Goal: Task Accomplishment & Management: Use online tool/utility

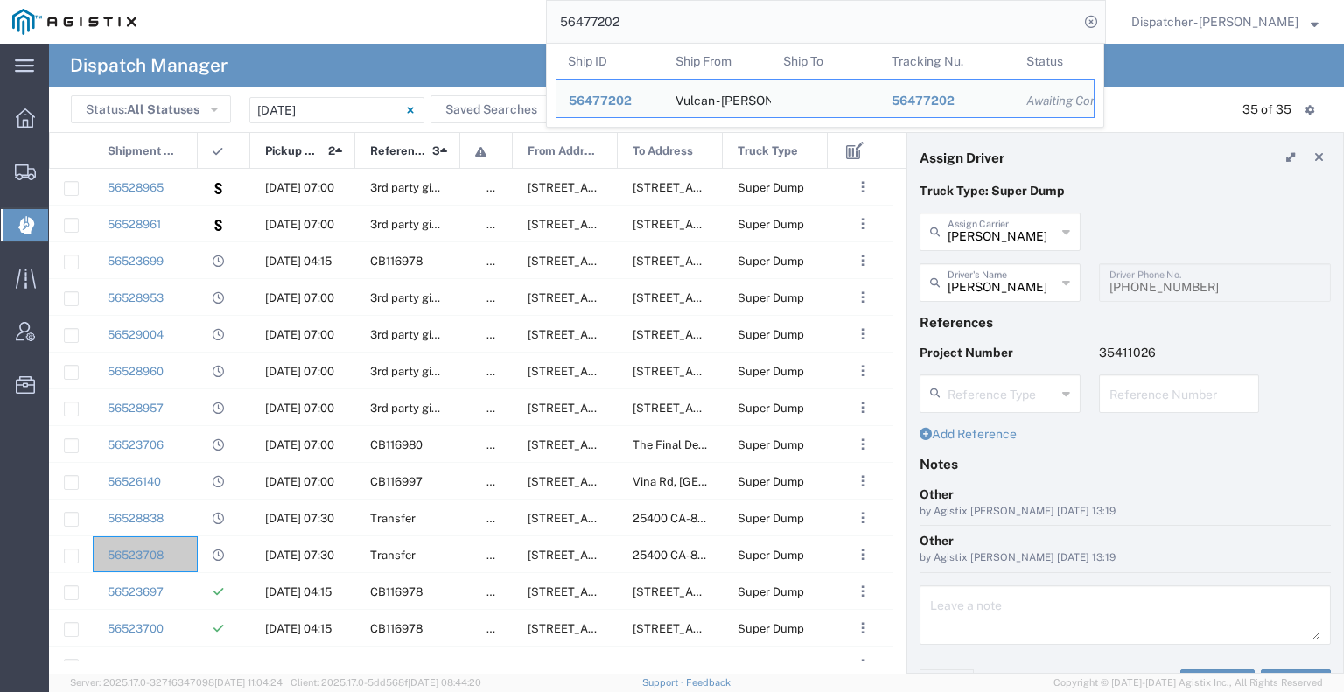
scroll to position [175, 0]
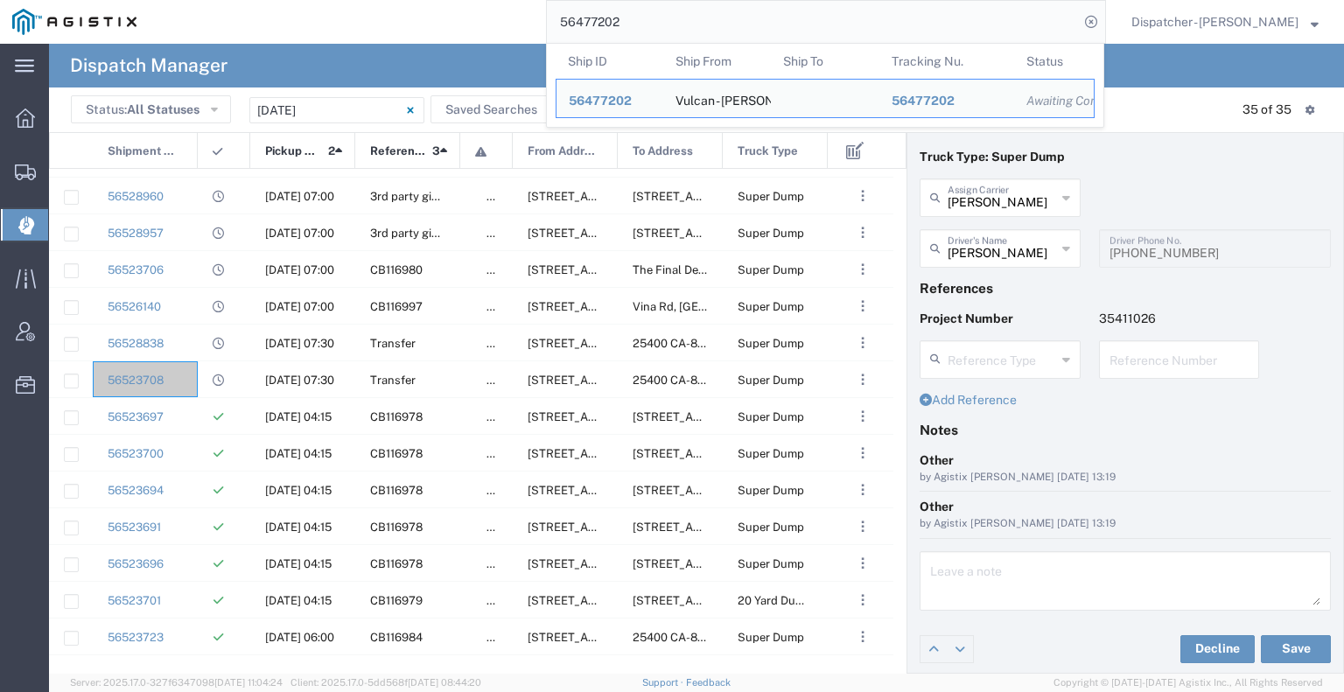
drag, startPoint x: 637, startPoint y: 25, endPoint x: 332, endPoint y: 56, distance: 306.0
click at [423, 41] on div "56477202 Ship ID Ship From Ship To Tracking Nu. Status Ship ID 56477202 Ship Fr…" at bounding box center [627, 22] width 957 height 44
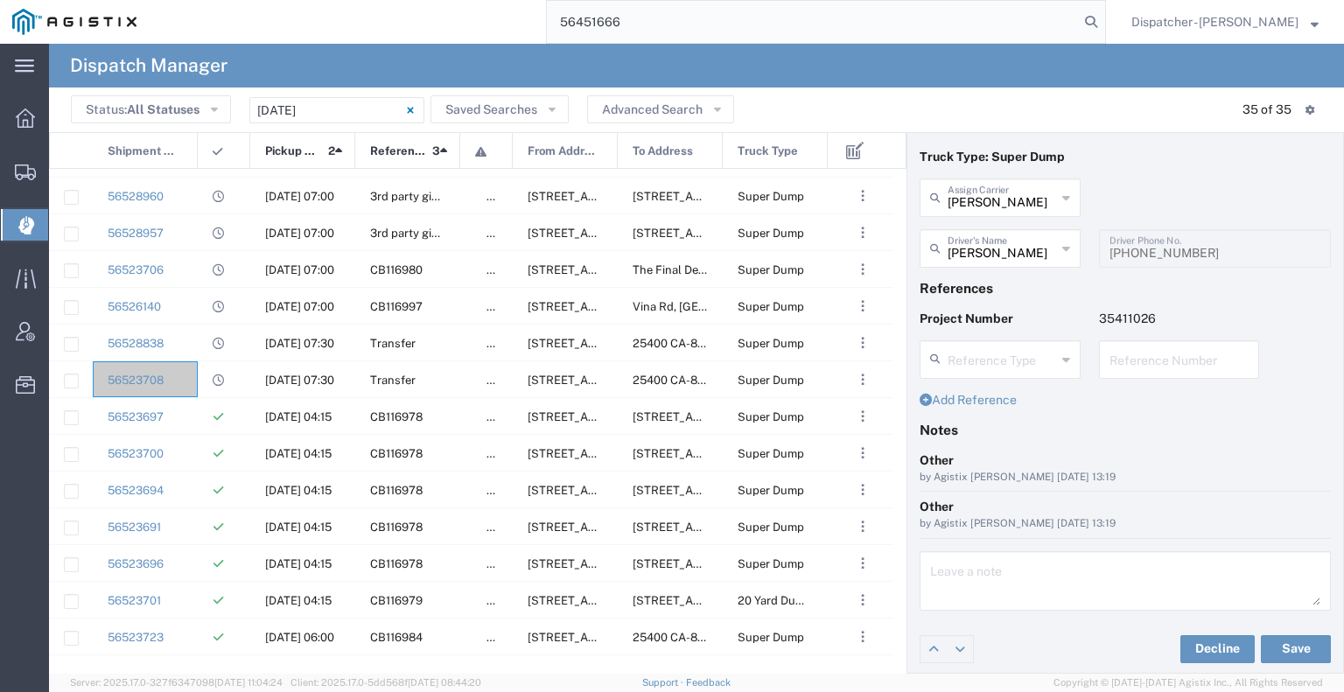
type input "56451666"
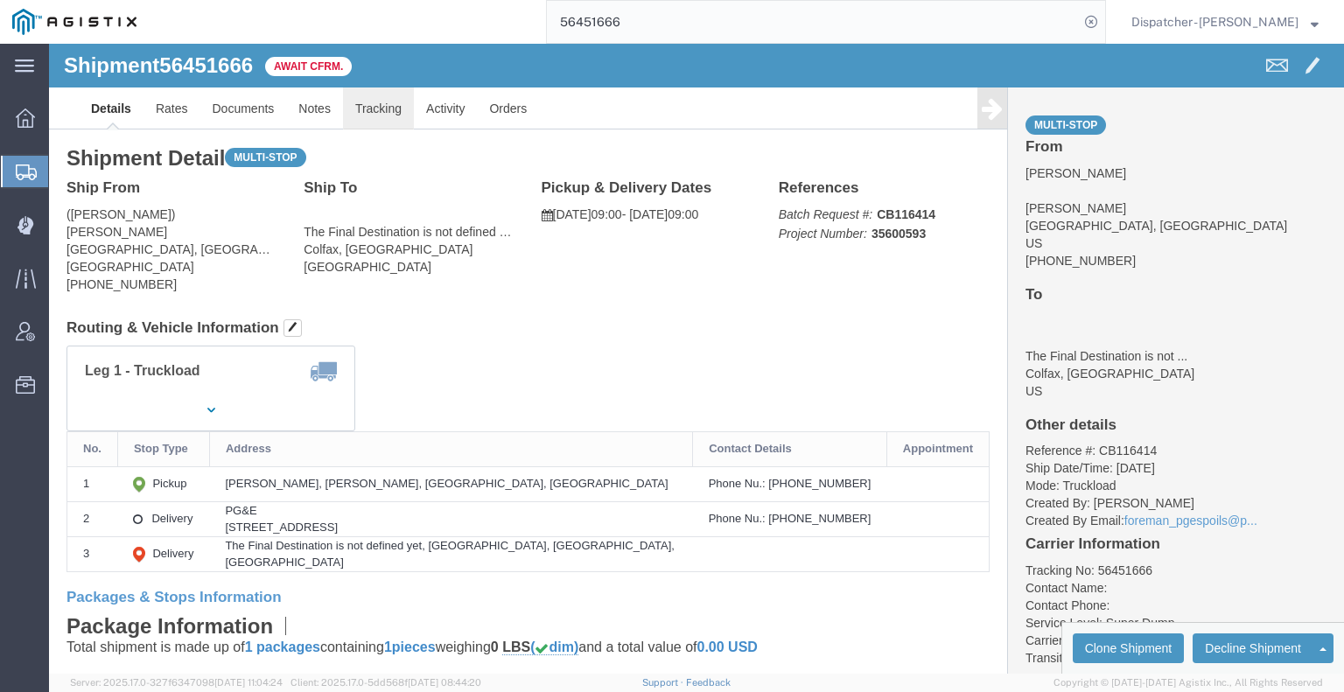
click link "Tracking"
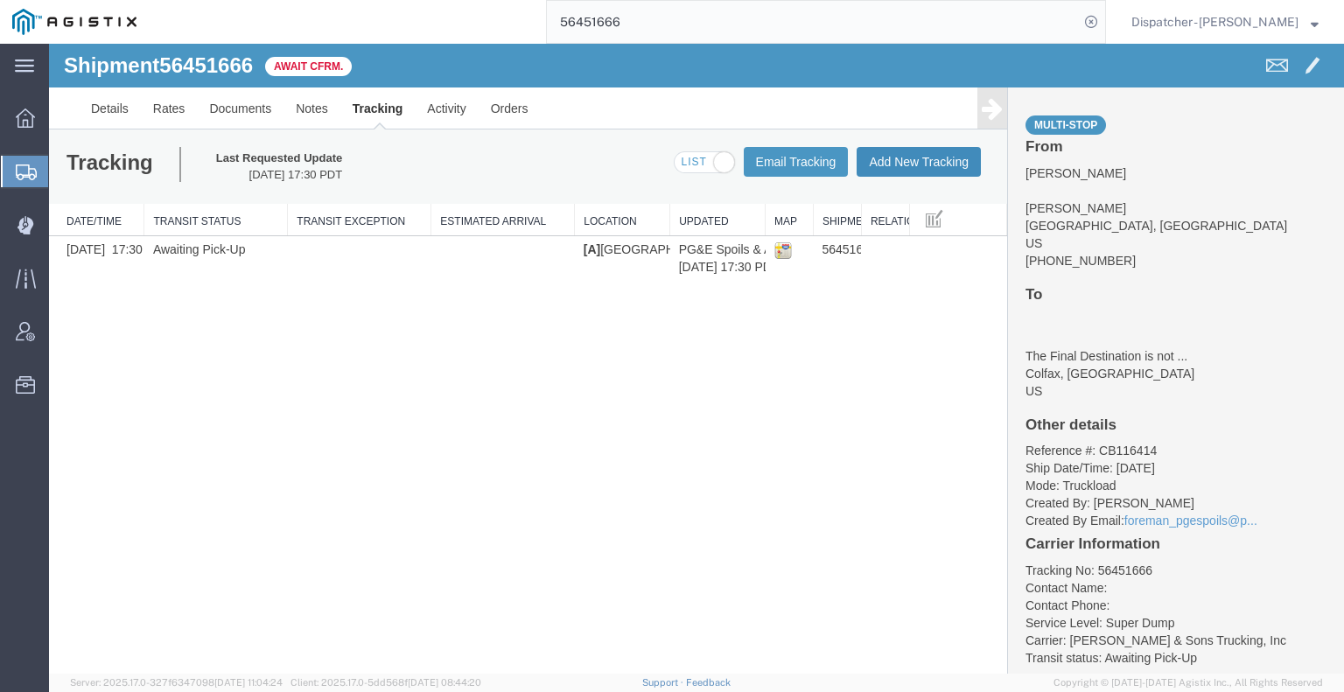
click at [938, 167] on button "Add New Tracking" at bounding box center [919, 162] width 124 height 30
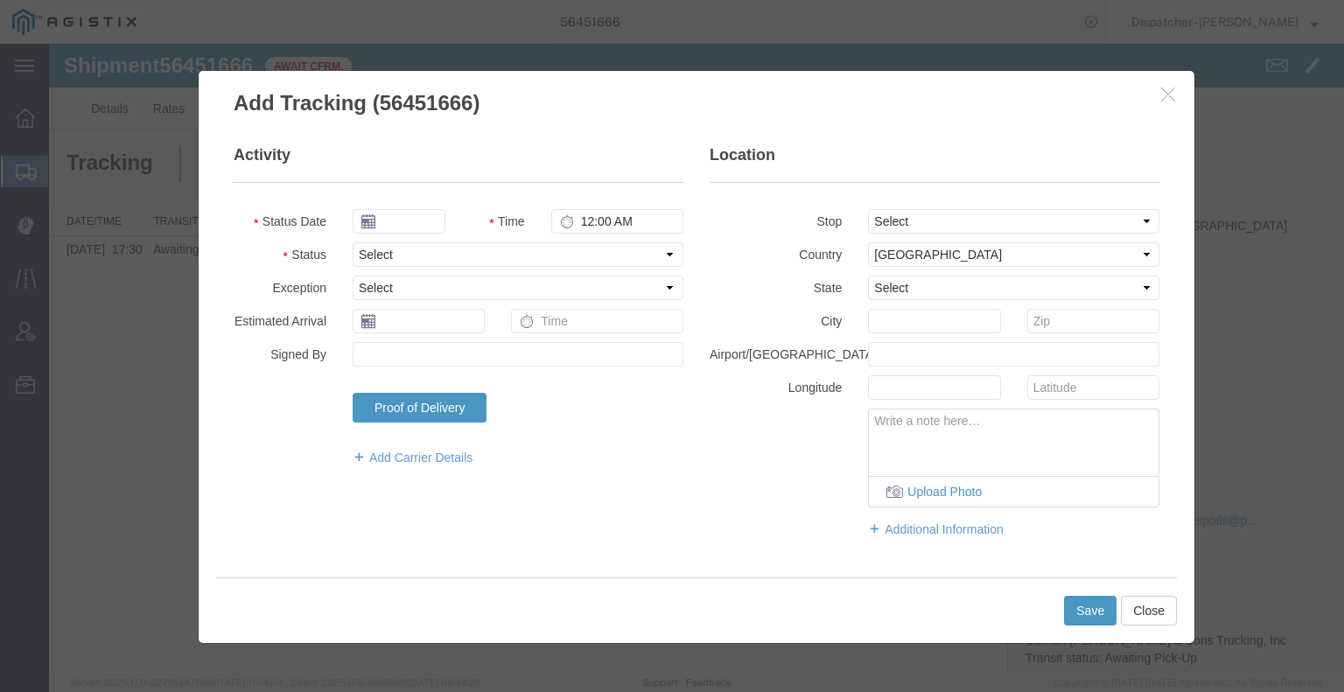
type input "[DATE]"
type input "12:00 PM"
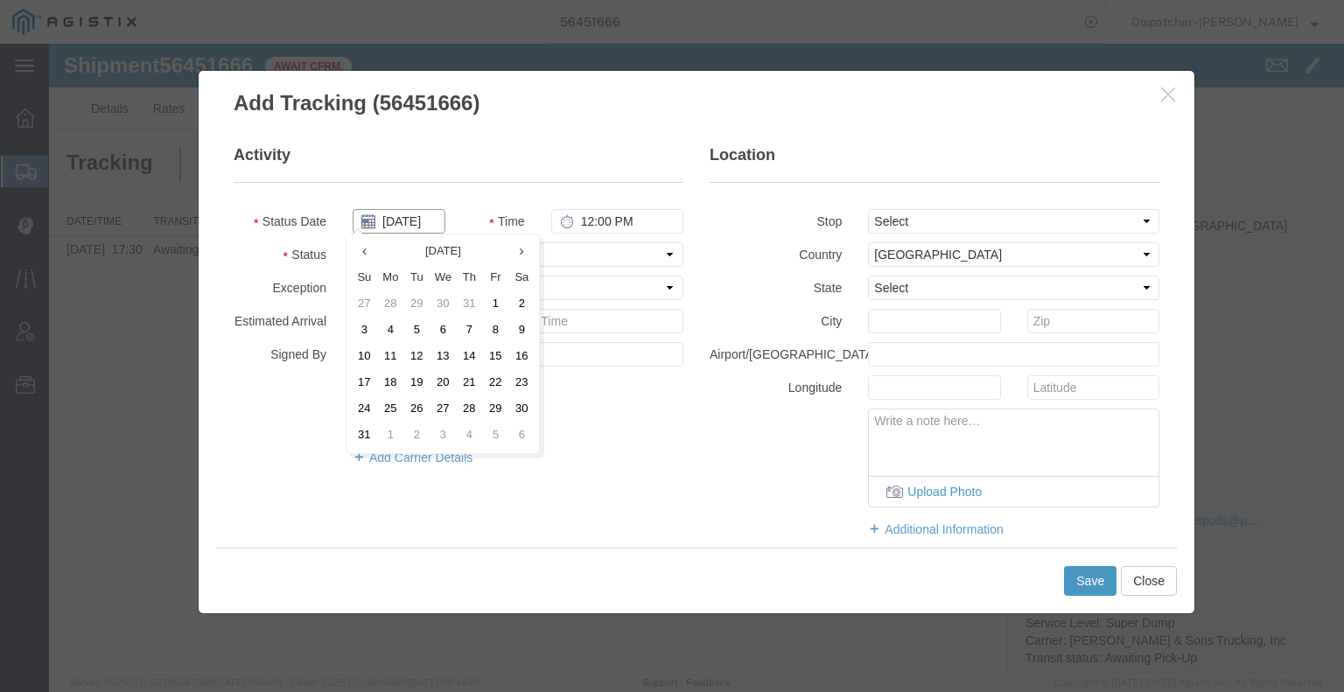
click at [405, 224] on input "[DATE]" at bounding box center [399, 221] width 93 height 24
click at [392, 352] on td "11" at bounding box center [390, 357] width 26 height 26
type input "[DATE]"
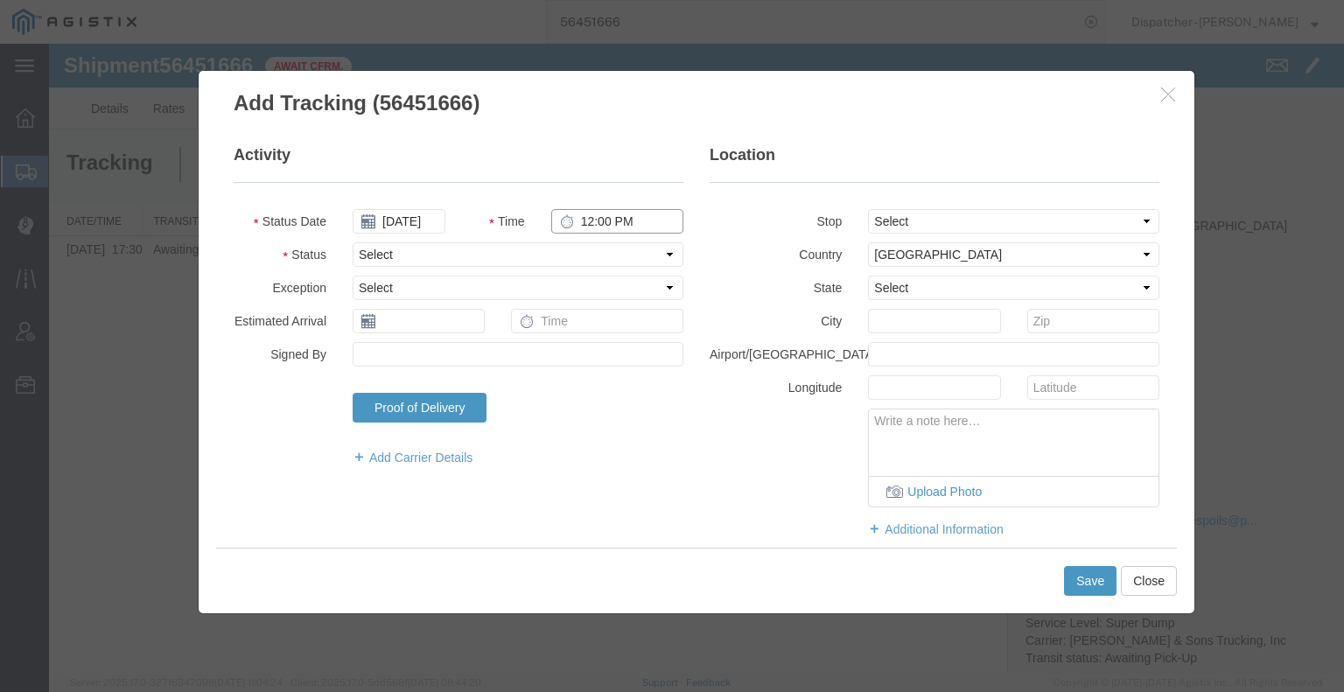
click at [584, 221] on input "12:00 PM" at bounding box center [617, 221] width 132 height 24
type input "9:00 AM"
click at [617, 255] on select "Select Arrival Notice Available Arrival Notice Imported Arrive at Delivery Loca…" at bounding box center [518, 254] width 331 height 24
select select "ARVPULOC"
click at [353, 242] on select "Select Arrival Notice Available Arrival Notice Imported Arrive at Delivery Loca…" at bounding box center [518, 254] width 331 height 24
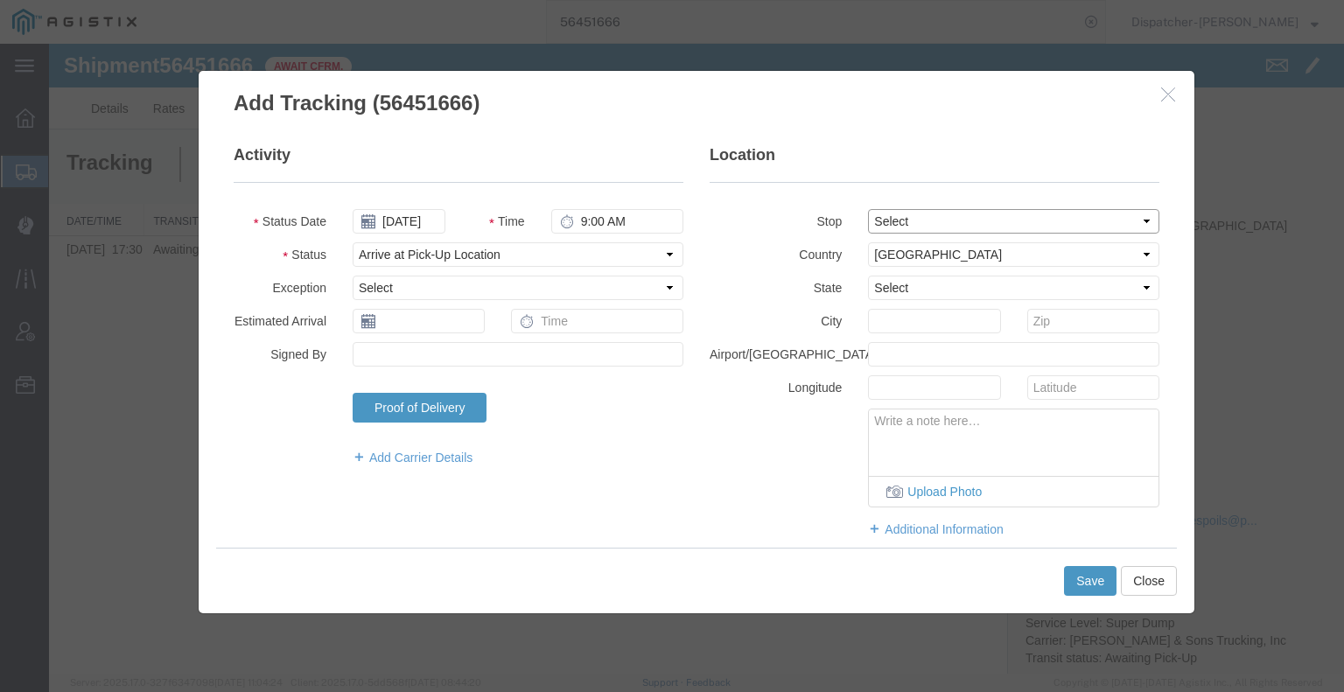
click at [889, 215] on select "Select From: [PERSON_NAME][GEOGRAPHIC_DATA][PERSON_NAME], [GEOGRAPHIC_DATA] Sto…" at bounding box center [1013, 221] width 291 height 24
select select "{"pickupDeliveryInfoId": "122189552","pickupOrDelivery": "P","stopNum": "1","lo…"
click at [868, 209] on select "Select From: [PERSON_NAME][GEOGRAPHIC_DATA][PERSON_NAME], [GEOGRAPHIC_DATA] Sto…" at bounding box center [1013, 221] width 291 height 24
select select "CA"
type input "Alta"
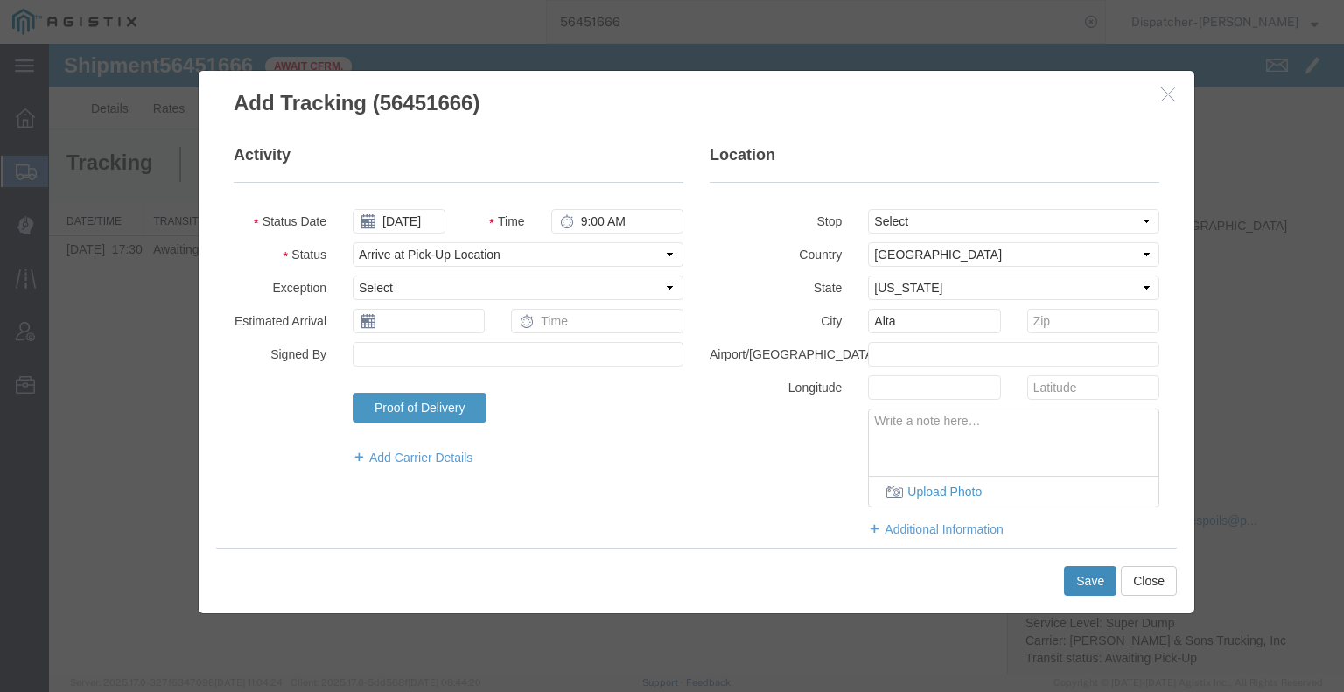
click at [1094, 576] on button "Save" at bounding box center [1090, 581] width 52 height 30
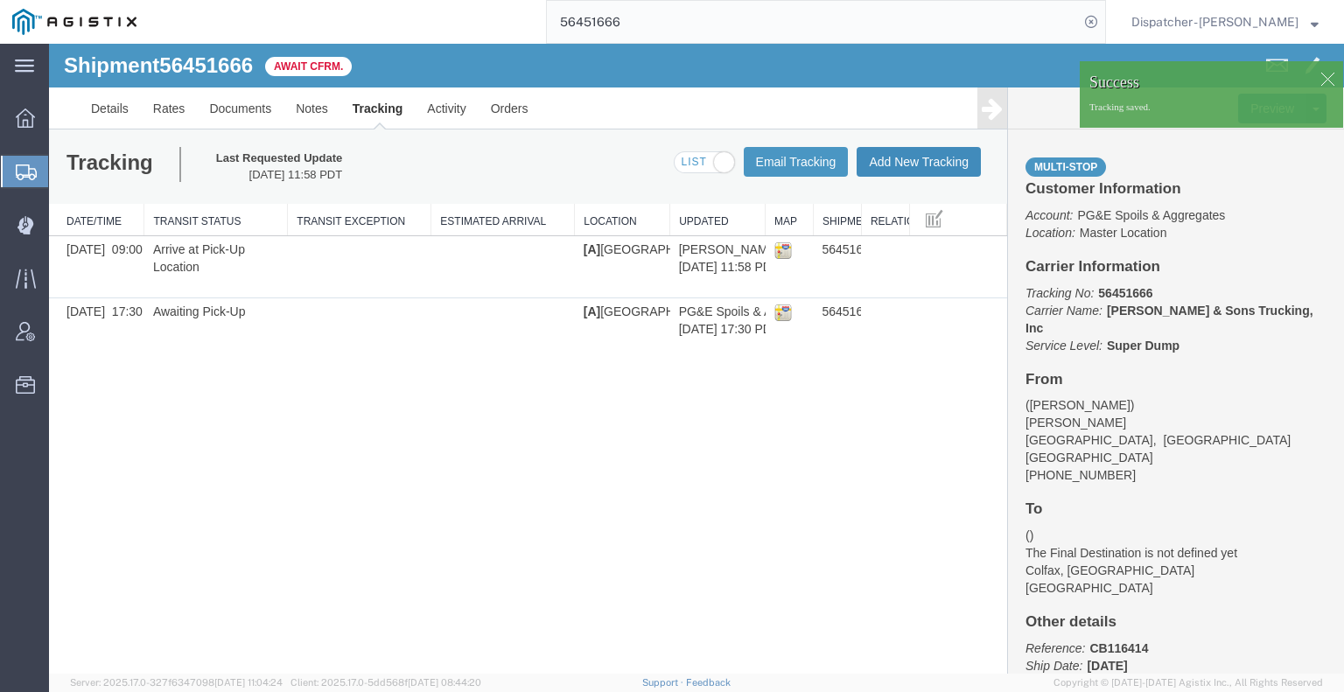
click at [913, 163] on button "Add New Tracking" at bounding box center [919, 162] width 124 height 30
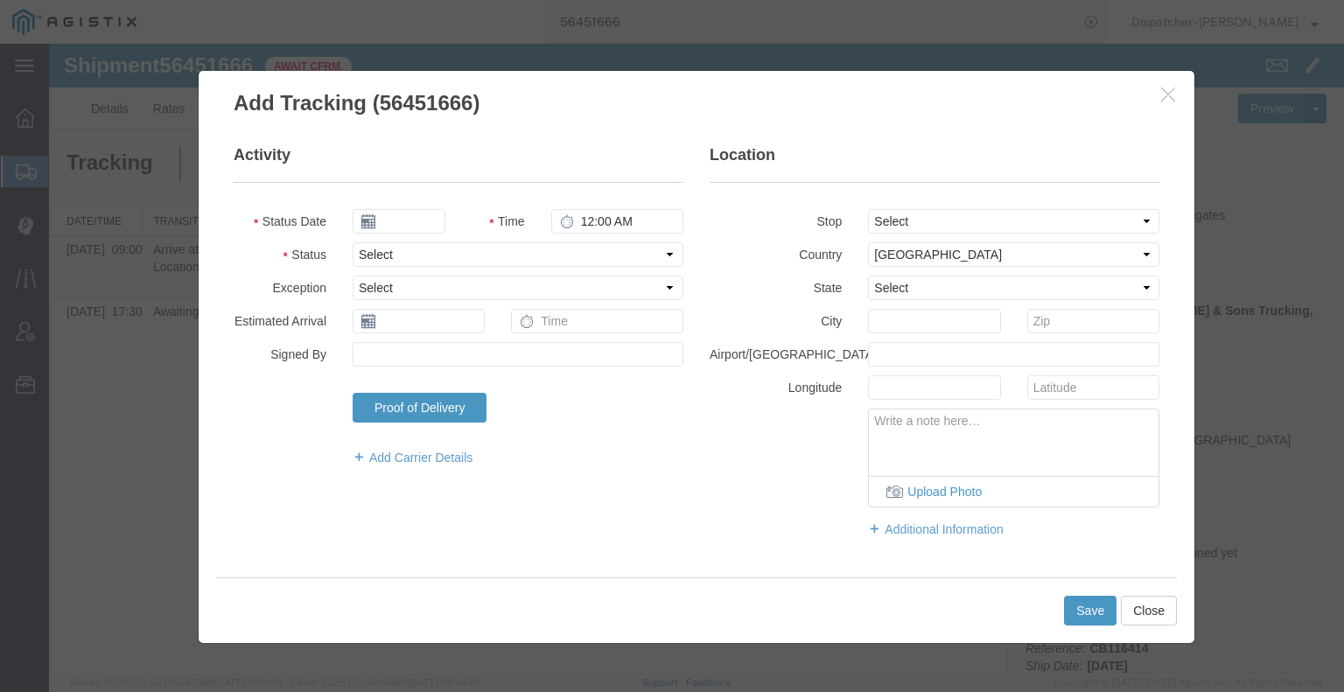
type input "[DATE]"
type input "12:00 PM"
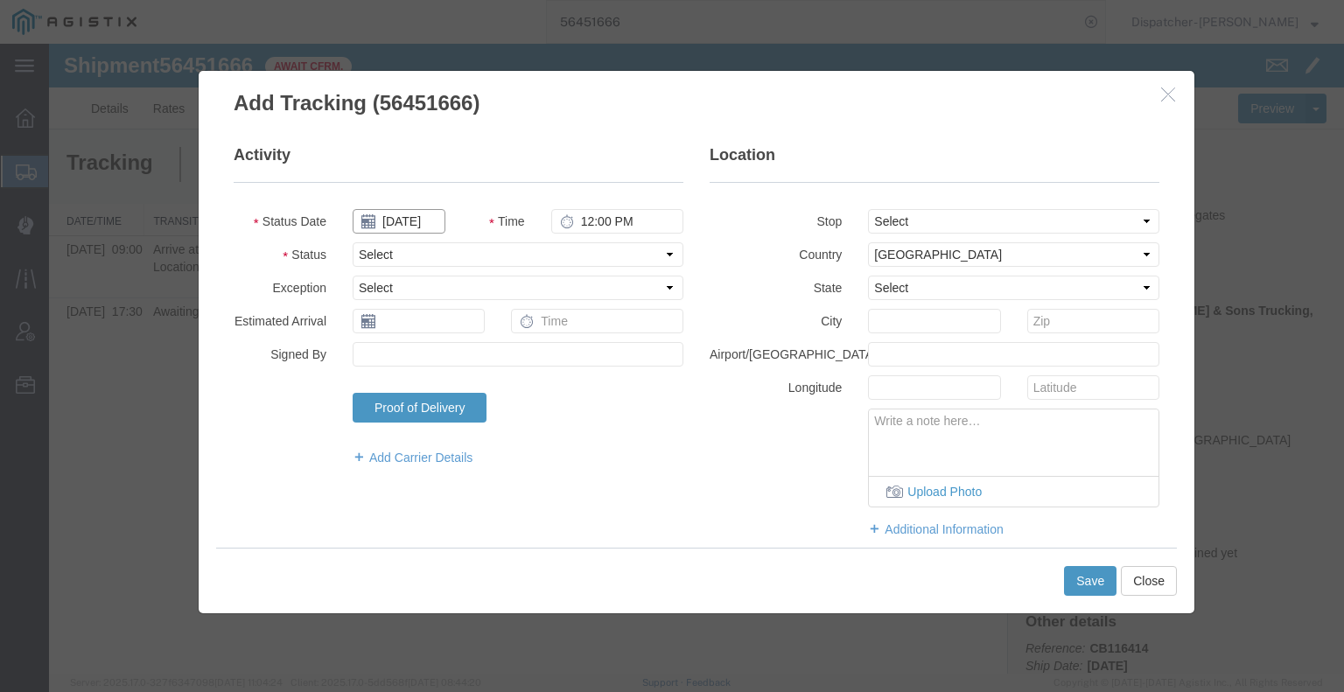
click at [416, 225] on input "[DATE]" at bounding box center [399, 221] width 93 height 24
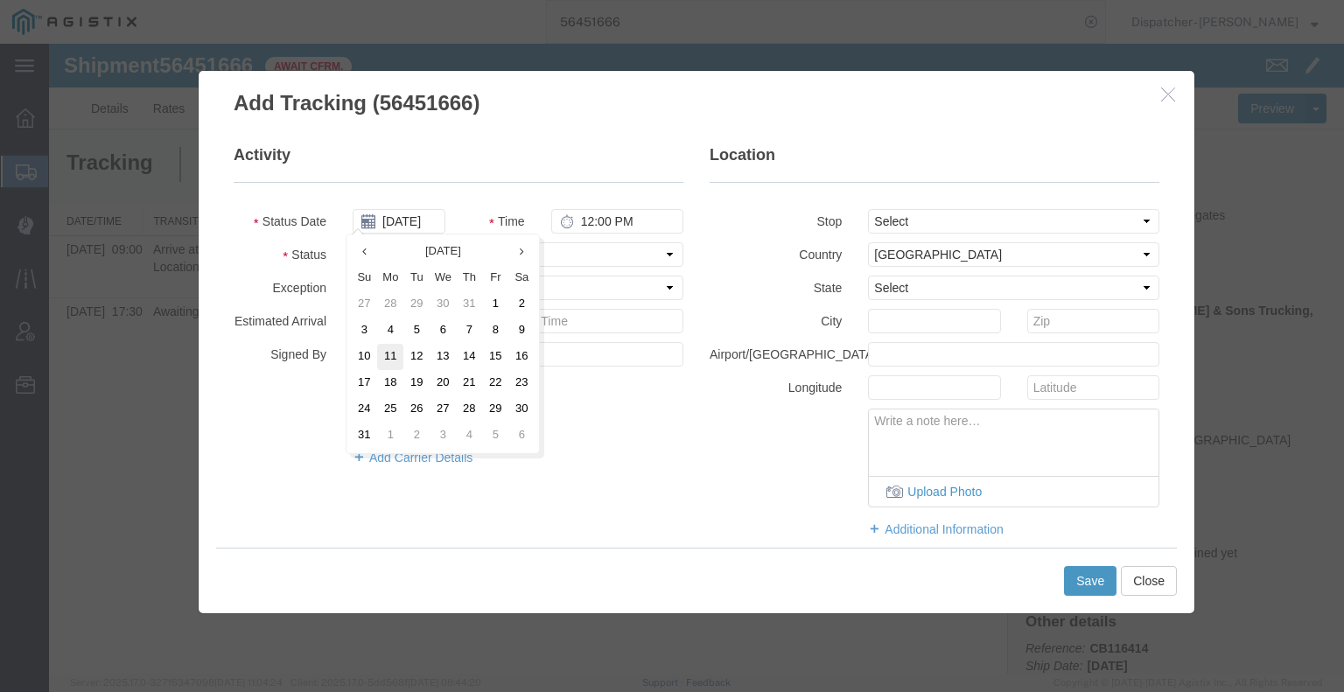
click at [395, 362] on td "11" at bounding box center [390, 357] width 26 height 26
type input "[DATE]"
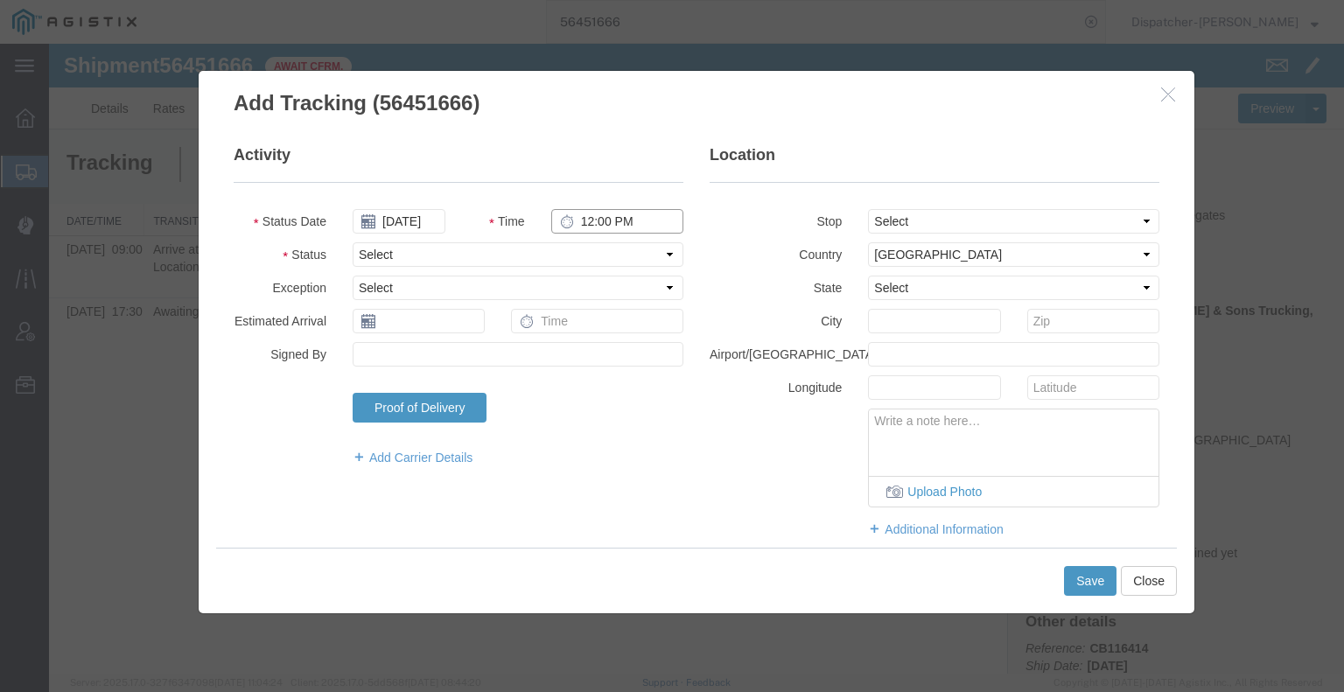
click at [603, 219] on input "12:00 PM" at bounding box center [617, 221] width 132 height 24
type input "5:50 PM"
click at [605, 254] on select "Select Arrival Notice Available Arrival Notice Imported Arrive at Delivery Loca…" at bounding box center [518, 254] width 331 height 24
select select "DPTDLVLOC"
click at [353, 242] on select "Select Arrival Notice Available Arrival Notice Imported Arrive at Delivery Loca…" at bounding box center [518, 254] width 331 height 24
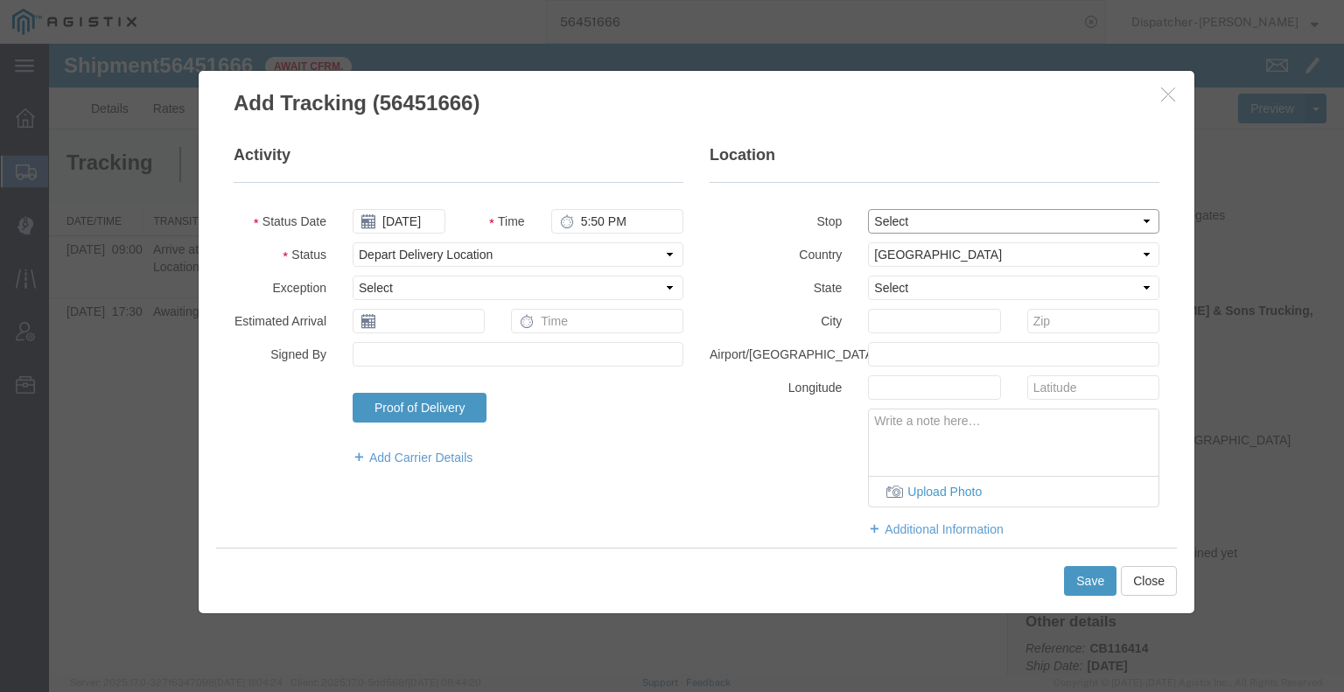
click at [901, 214] on select "Select From: [PERSON_NAME][GEOGRAPHIC_DATA][PERSON_NAME], [GEOGRAPHIC_DATA] Sto…" at bounding box center [1013, 221] width 291 height 24
select select "{"pickupDeliveryInfoId": "122189553","pickupOrDelivery": "D","stopNum": "2","lo…"
click at [868, 209] on select "Select From: [PERSON_NAME][GEOGRAPHIC_DATA][PERSON_NAME], [GEOGRAPHIC_DATA] Sto…" at bounding box center [1013, 221] width 291 height 24
select select "CA"
type input "Colfax"
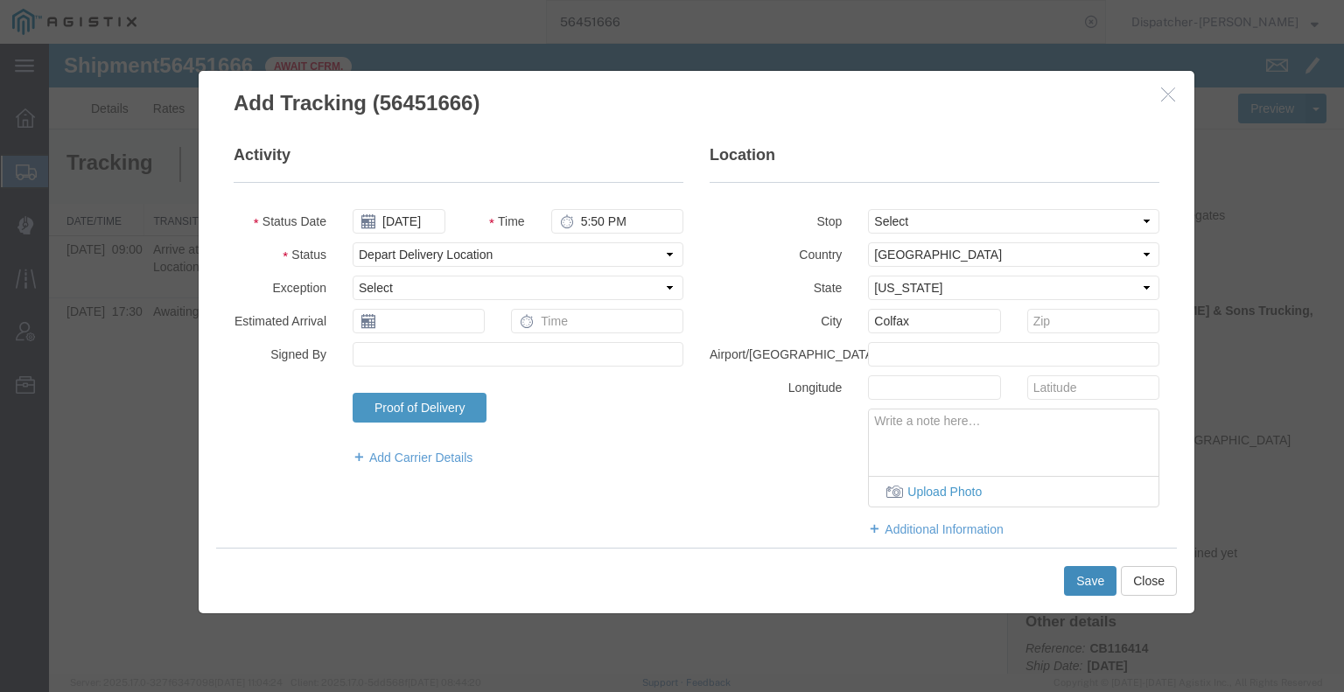
click at [1091, 591] on button "Save" at bounding box center [1090, 581] width 52 height 30
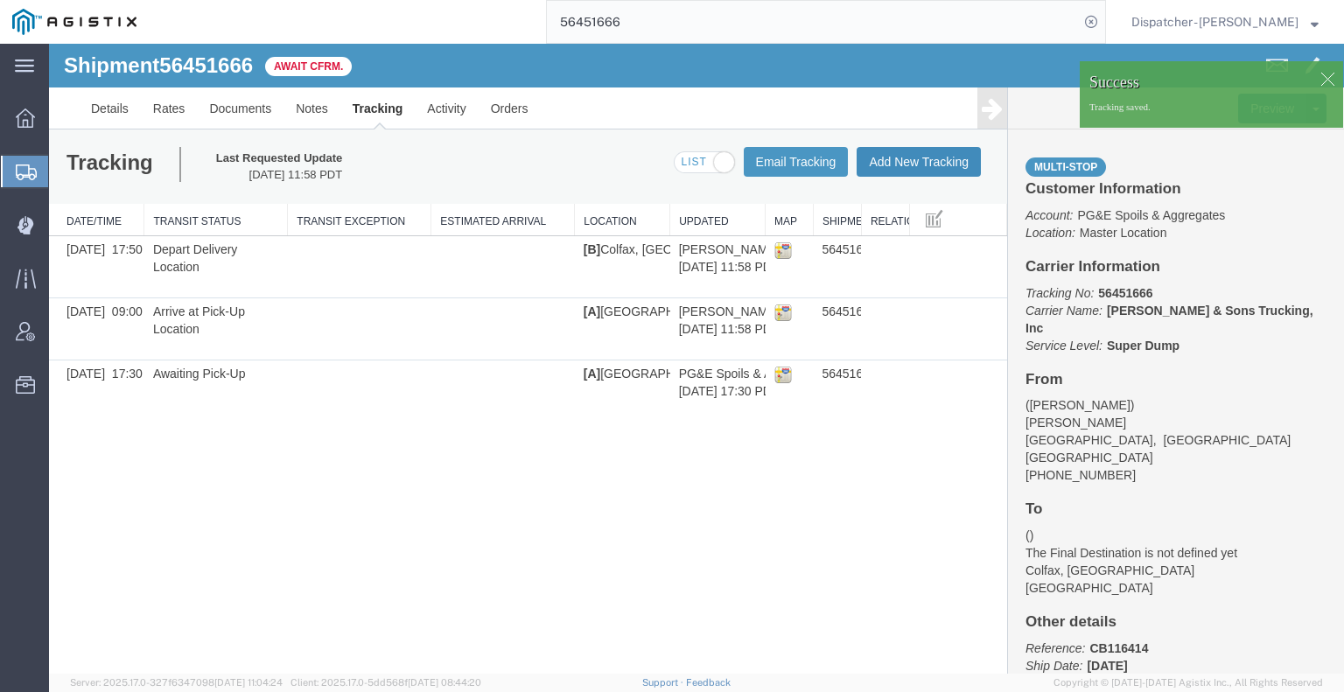
click at [924, 164] on button "Add New Tracking" at bounding box center [919, 162] width 124 height 30
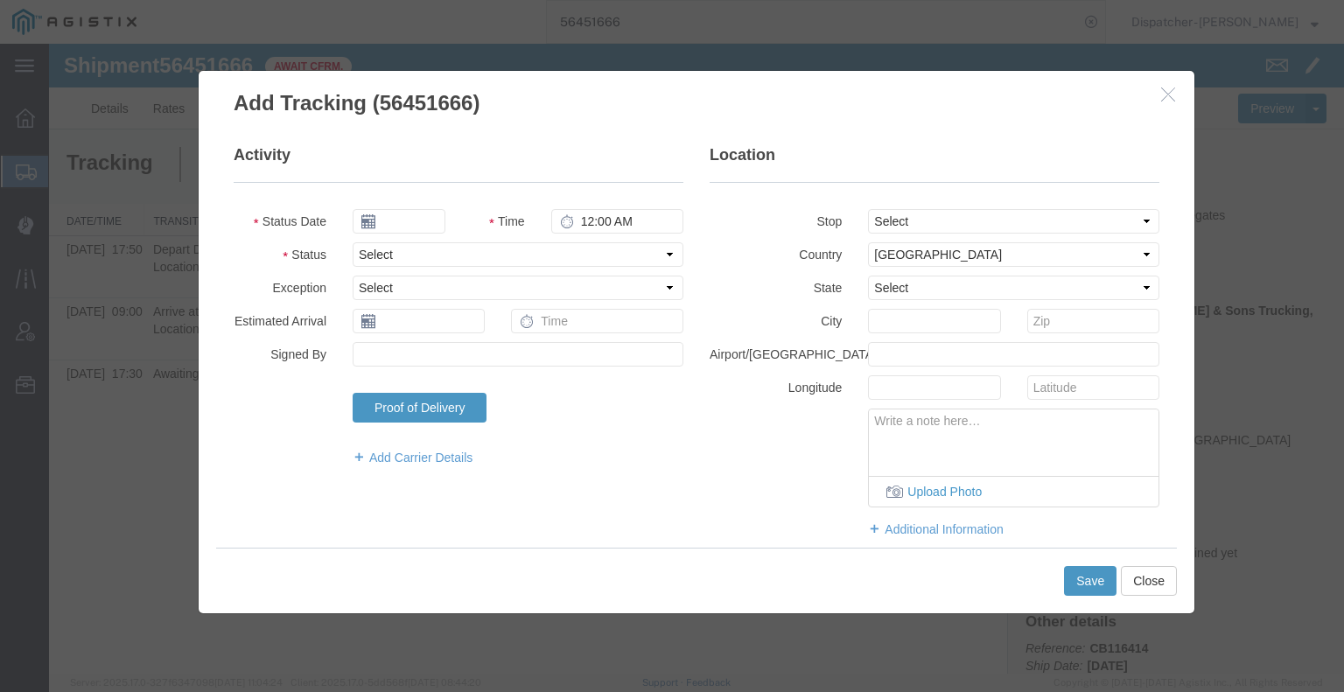
type input "[DATE]"
type input "12:00 PM"
click at [417, 221] on input "[DATE]" at bounding box center [399, 221] width 93 height 24
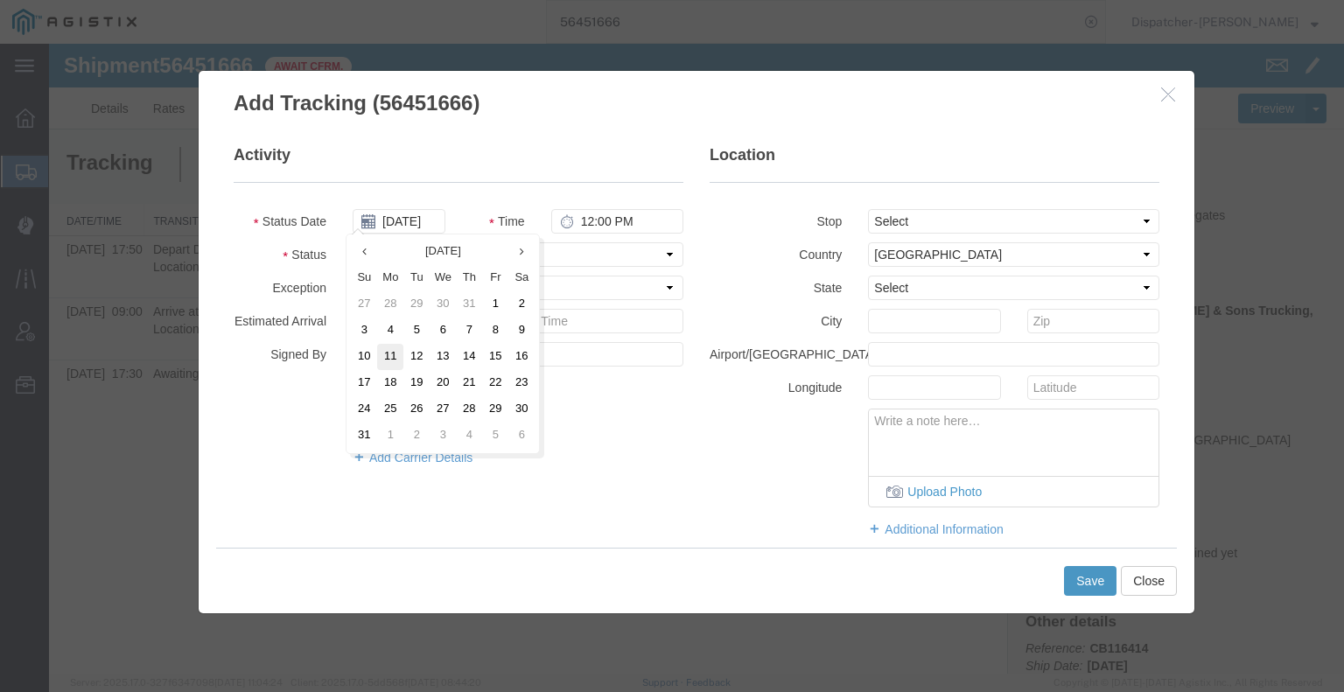
click at [393, 360] on td "11" at bounding box center [390, 357] width 26 height 26
type input "[DATE]"
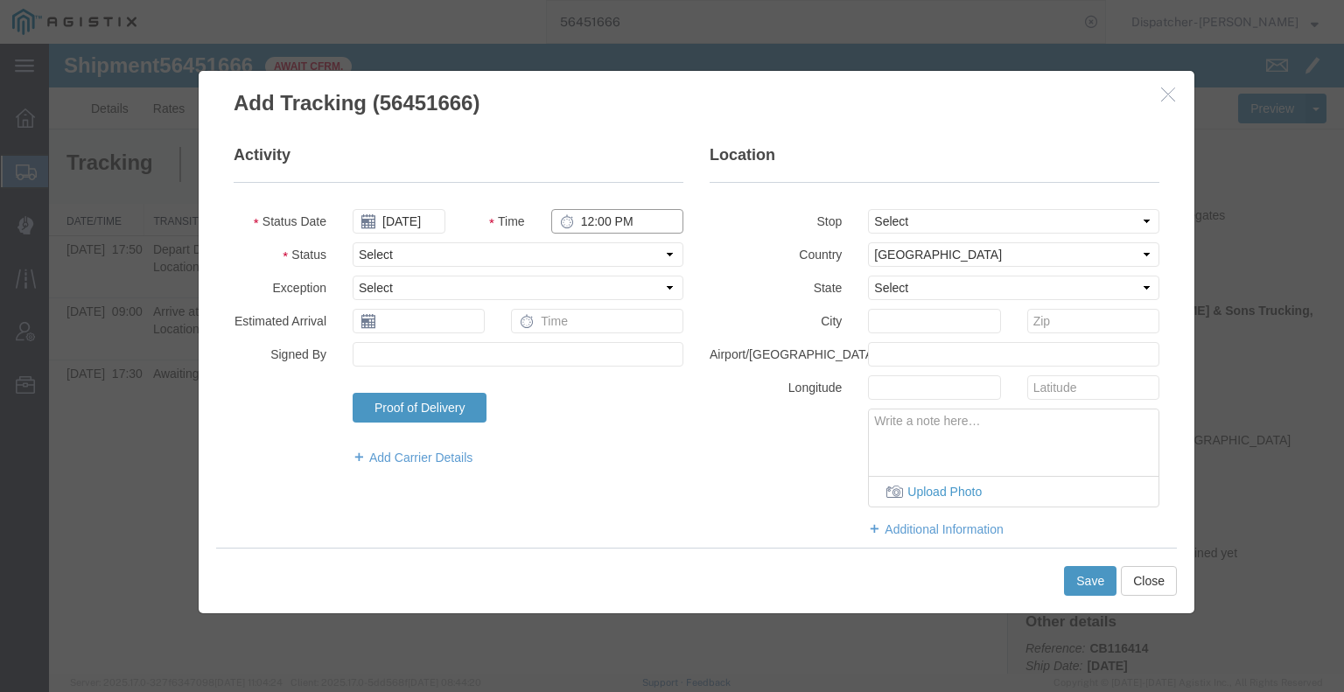
click at [594, 220] on input "12:00 PM" at bounding box center [617, 221] width 132 height 24
type input "6:30 PM"
click at [584, 267] on fieldset "Activity Status Date [DATE] Time 6:30 PM Status Select Arrival Notice Available…" at bounding box center [459, 313] width 450 height 339
select select "DELIVRED"
click at [353, 242] on select "Select Arrival Notice Available Arrival Notice Imported Arrive at Delivery Loca…" at bounding box center [518, 254] width 331 height 24
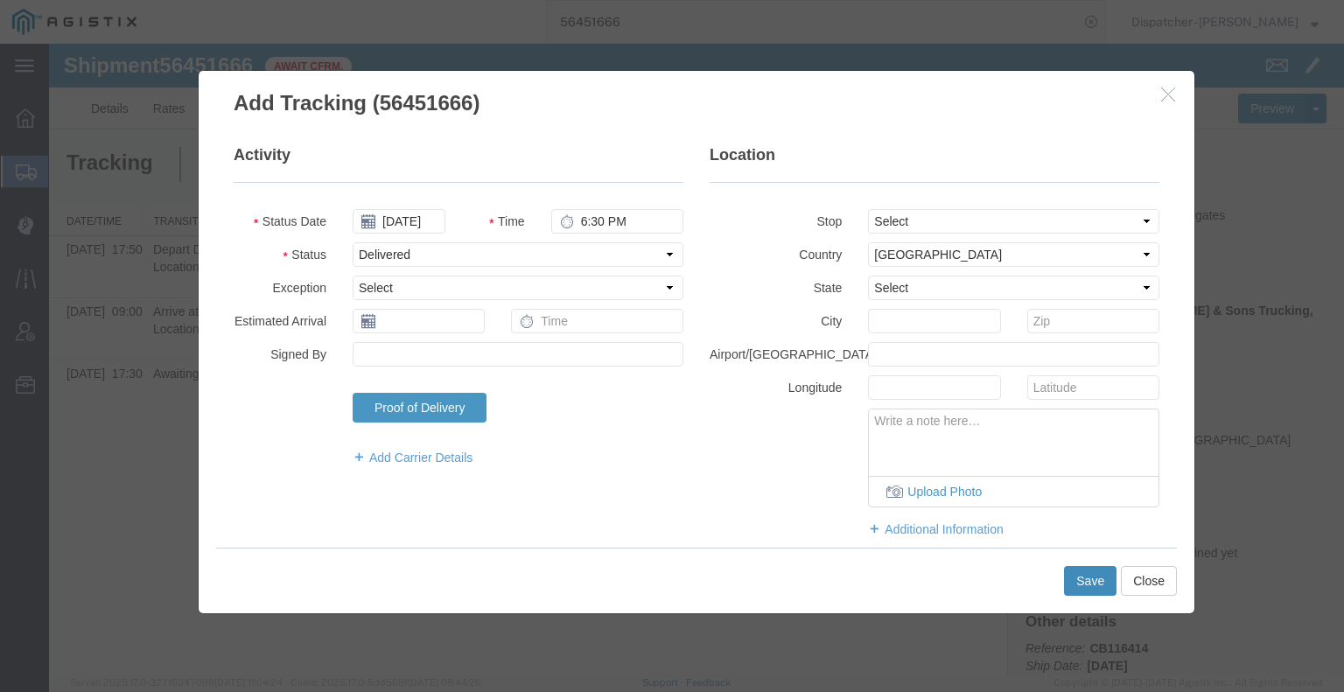
click at [1088, 580] on button "Save" at bounding box center [1090, 581] width 52 height 30
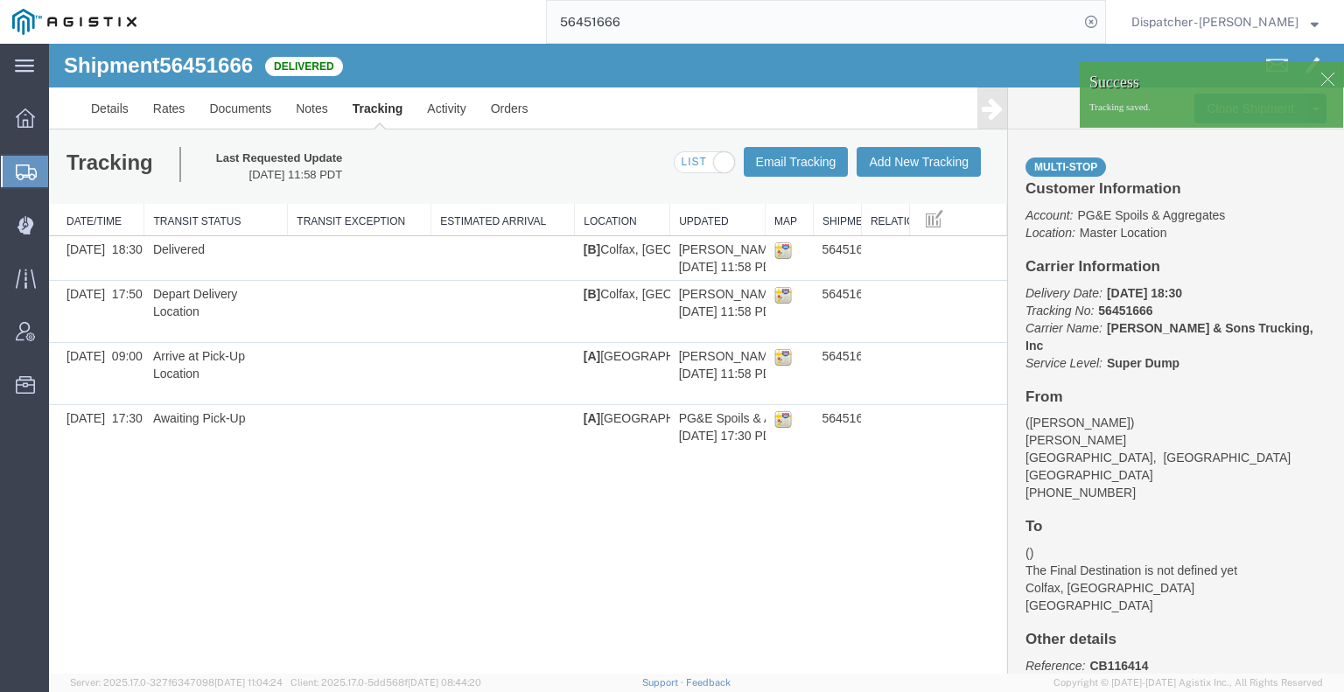
click at [990, 122] on link at bounding box center [992, 107] width 30 height 41
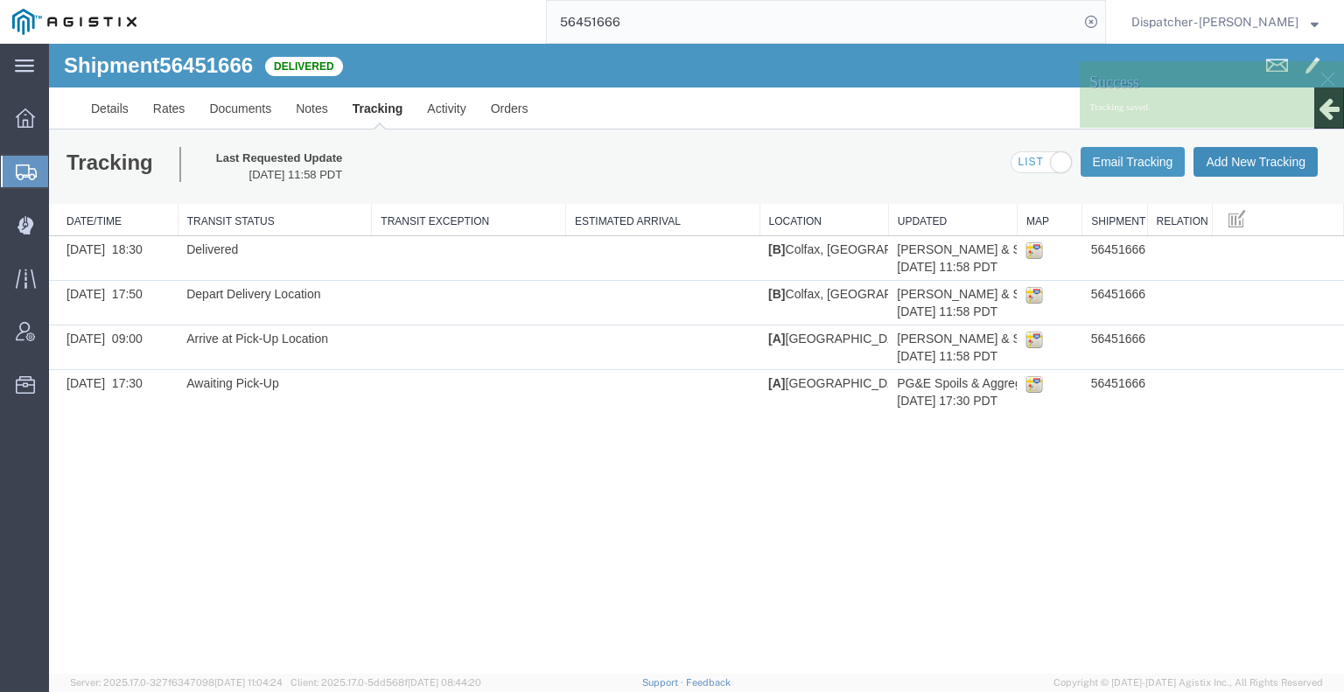
click at [1221, 160] on button "Add New Tracking" at bounding box center [1255, 162] width 124 height 30
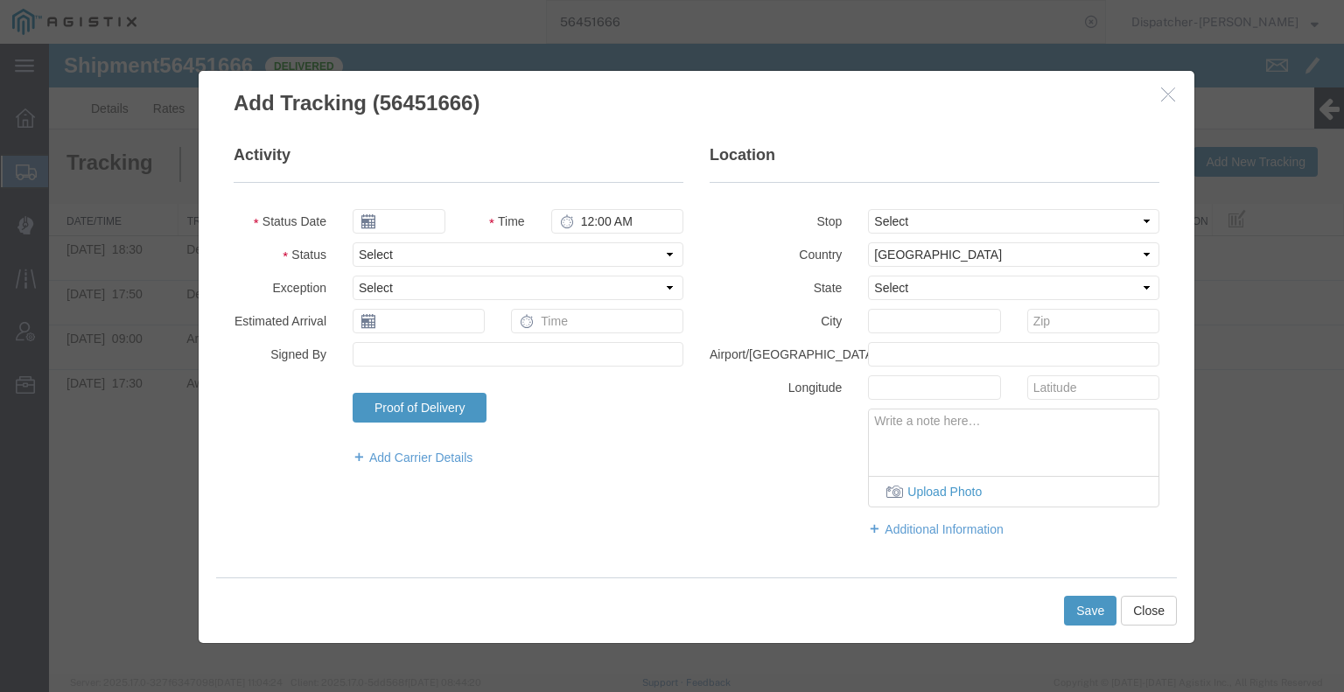
type input "[DATE]"
type input "12:00 PM"
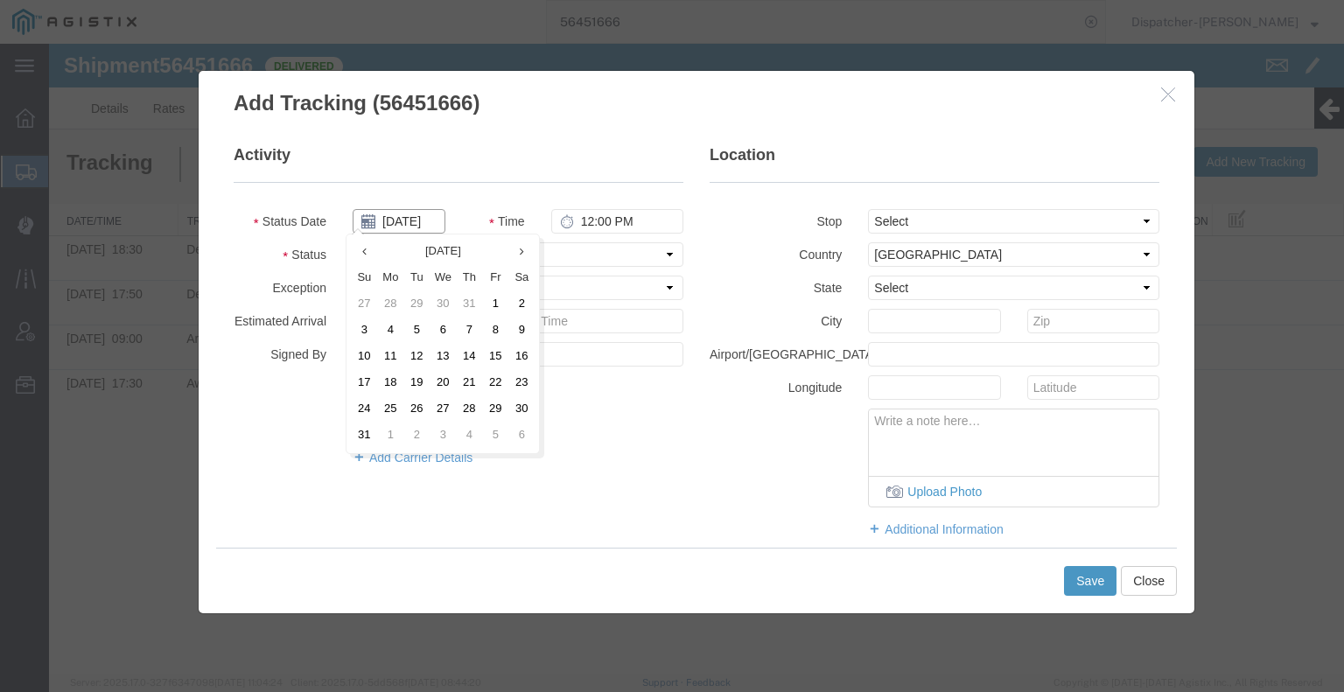
click at [409, 217] on input "[DATE]" at bounding box center [399, 221] width 93 height 24
click at [394, 362] on td "11" at bounding box center [390, 357] width 26 height 26
type input "[DATE]"
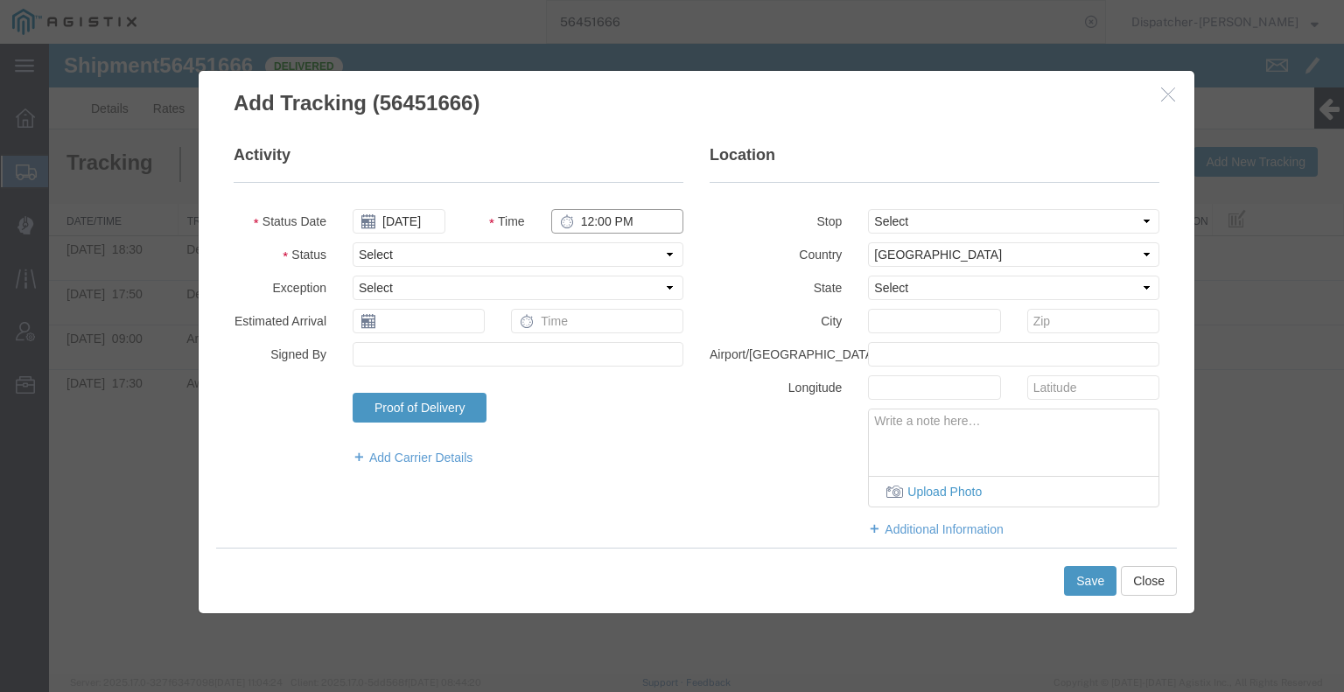
click at [605, 219] on input "12:00 PM" at bounding box center [617, 221] width 132 height 24
type input "1:00 PM"
click at [605, 248] on select "Select Arrival Notice Available Arrival Notice Imported Arrive at Delivery Loca…" at bounding box center [518, 254] width 331 height 24
select select "BREAKSTART"
click at [353, 242] on select "Select Arrival Notice Available Arrival Notice Imported Arrive at Delivery Loca…" at bounding box center [518, 254] width 331 height 24
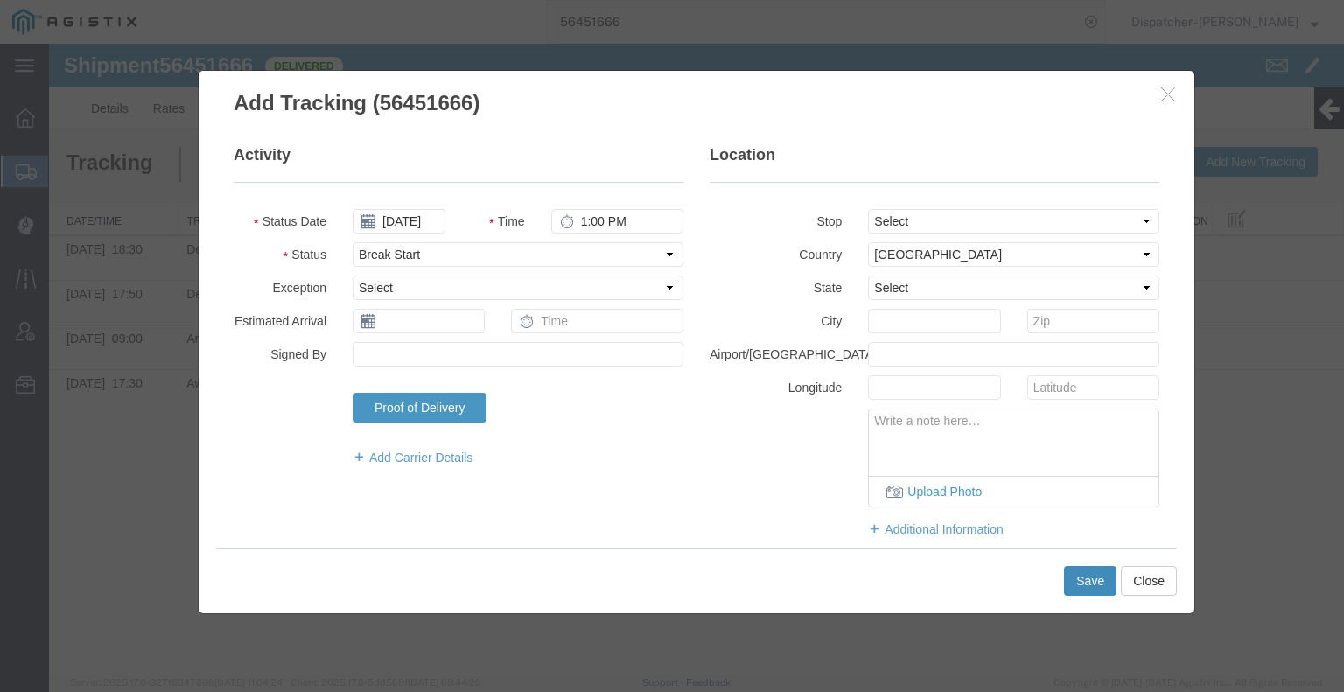
click at [1070, 575] on button "Save" at bounding box center [1090, 581] width 52 height 30
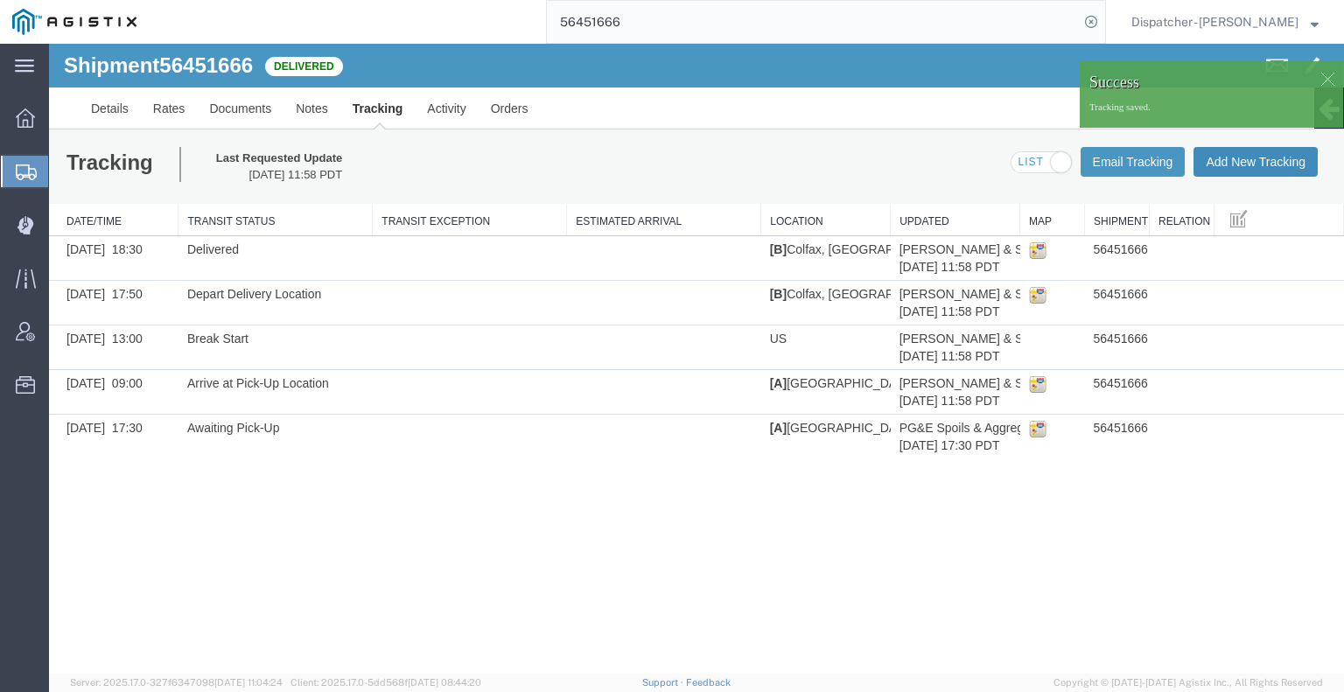
click at [1235, 155] on button "Add New Tracking" at bounding box center [1255, 162] width 124 height 30
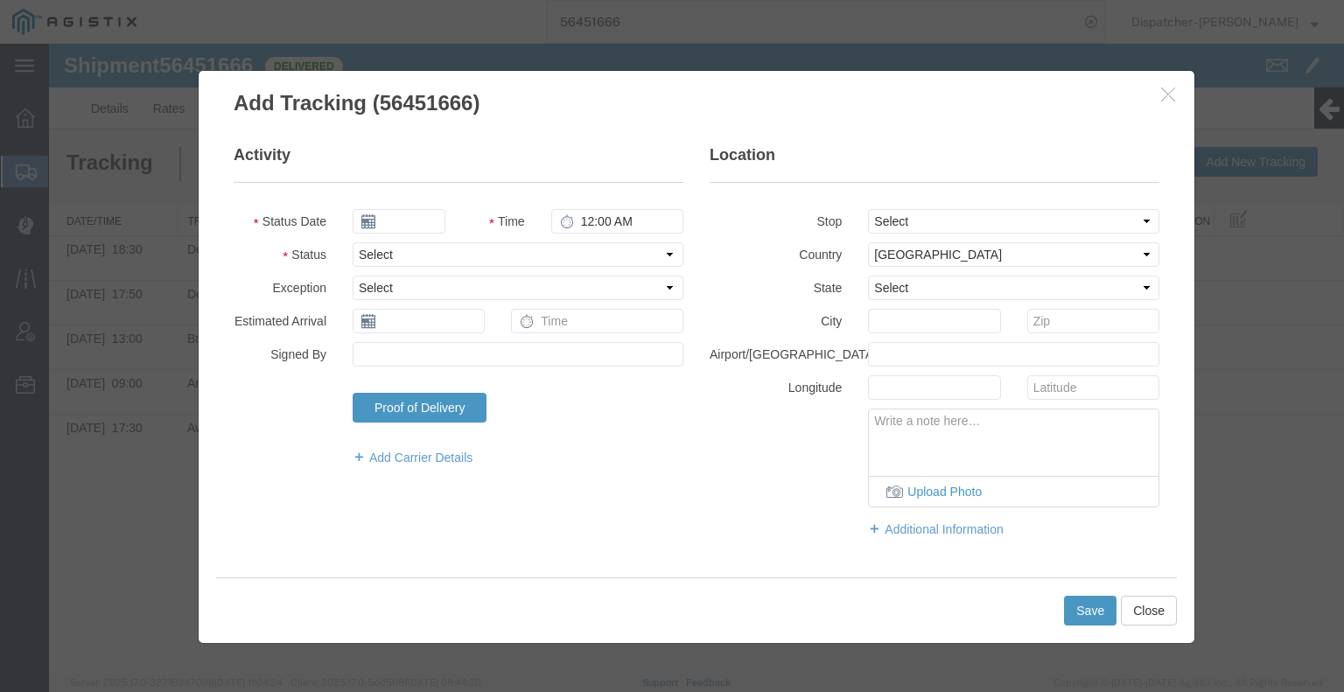
type input "[DATE]"
type input "12:00 PM"
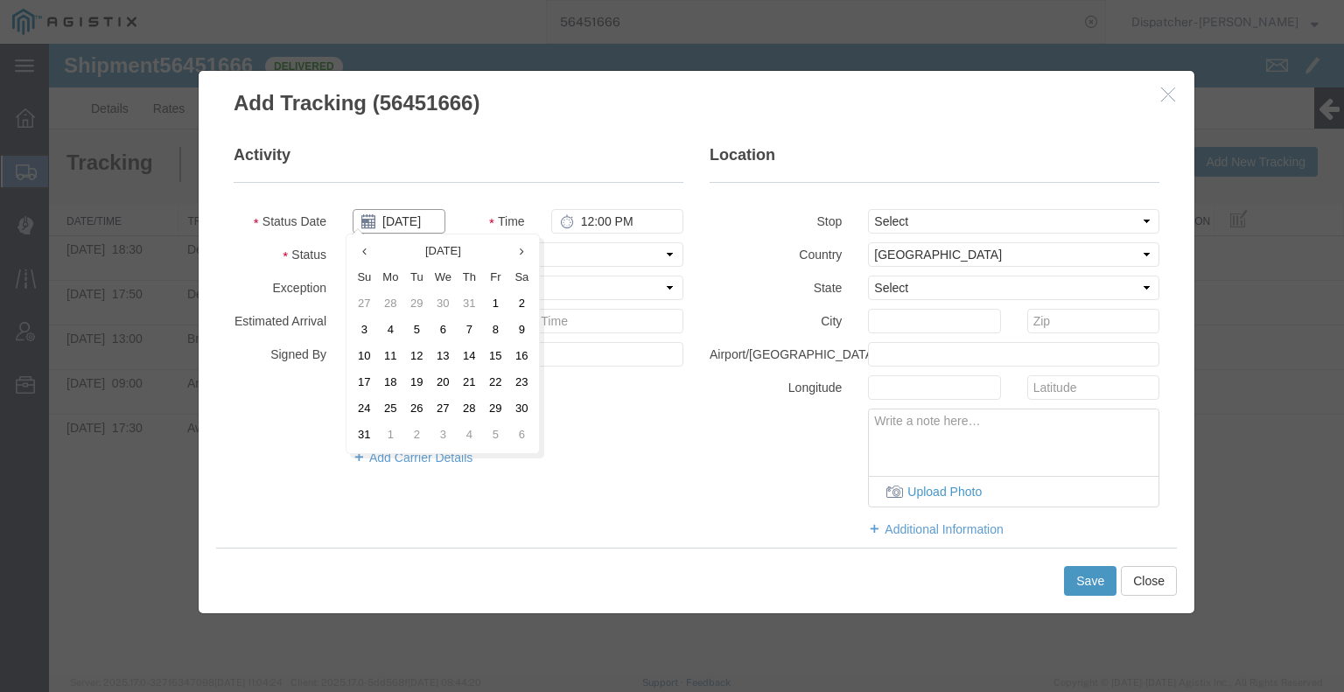
click at [409, 226] on input "[DATE]" at bounding box center [399, 221] width 93 height 24
click at [387, 356] on td "11" at bounding box center [390, 357] width 26 height 26
type input "[DATE]"
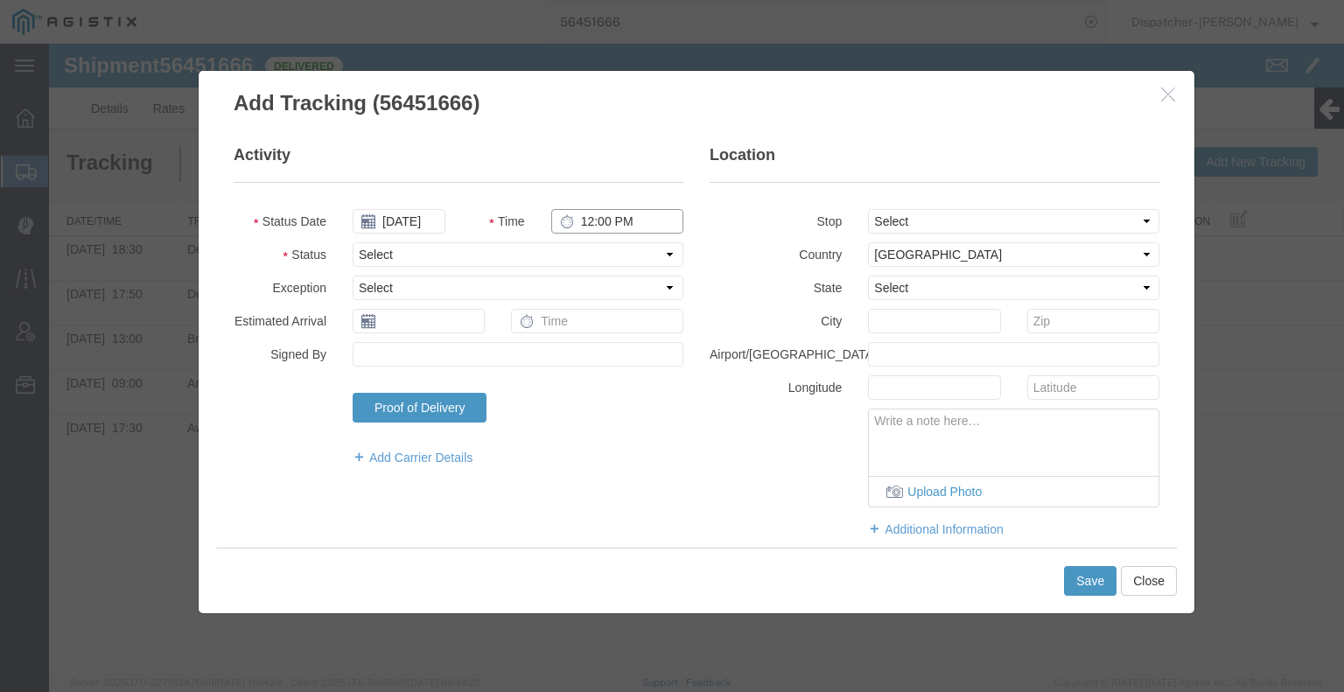
click at [641, 224] on input "12:00 PM" at bounding box center [617, 221] width 132 height 24
type input "1:30 PM"
click at [631, 249] on select "Select Arrival Notice Available Arrival Notice Imported Arrive at Delivery Loca…" at bounding box center [518, 254] width 331 height 24
select select "BREAKSTOP"
click at [353, 242] on select "Select Arrival Notice Available Arrival Notice Imported Arrive at Delivery Loca…" at bounding box center [518, 254] width 331 height 24
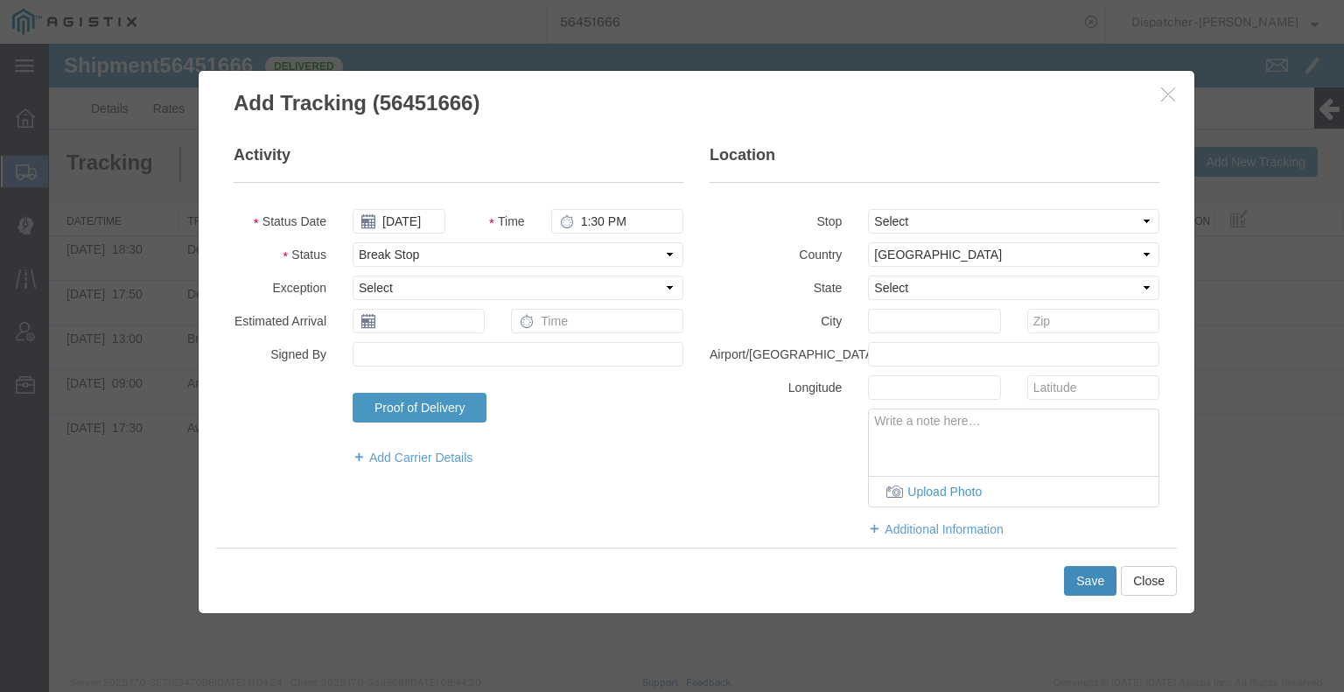
click at [1106, 577] on button "Save" at bounding box center [1090, 581] width 52 height 30
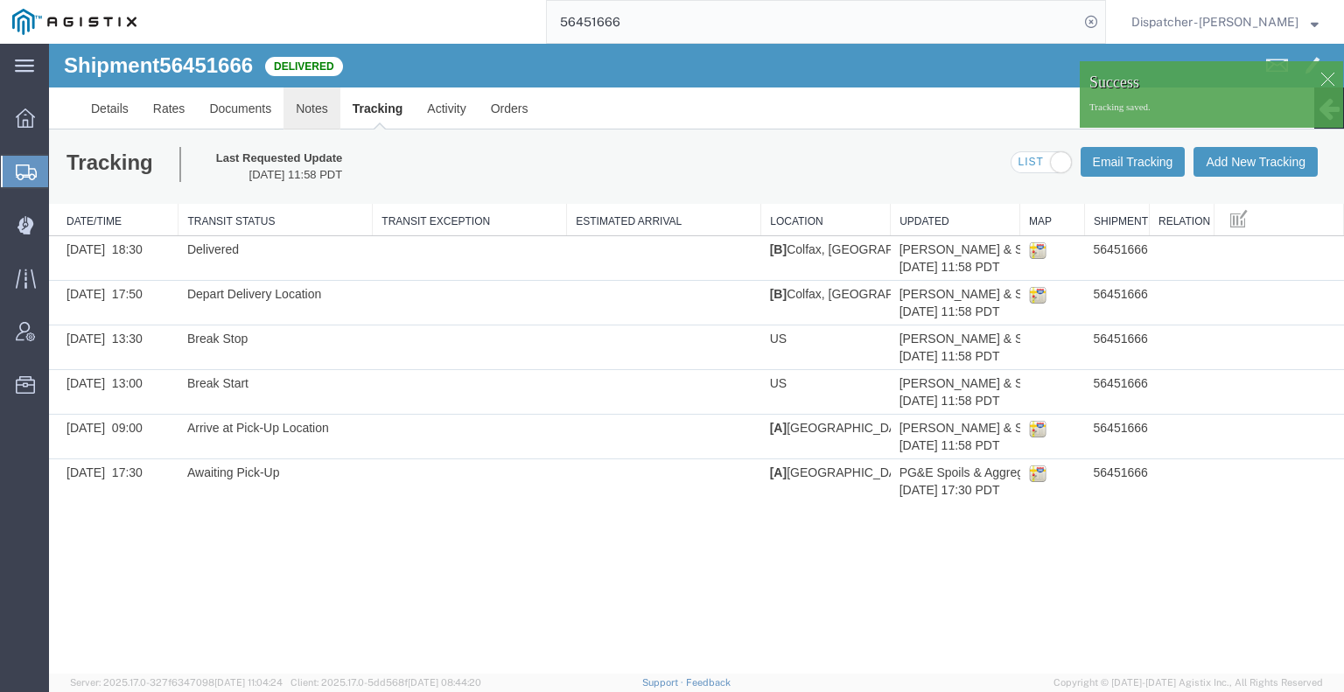
click at [317, 111] on link "Notes" at bounding box center [311, 108] width 57 height 42
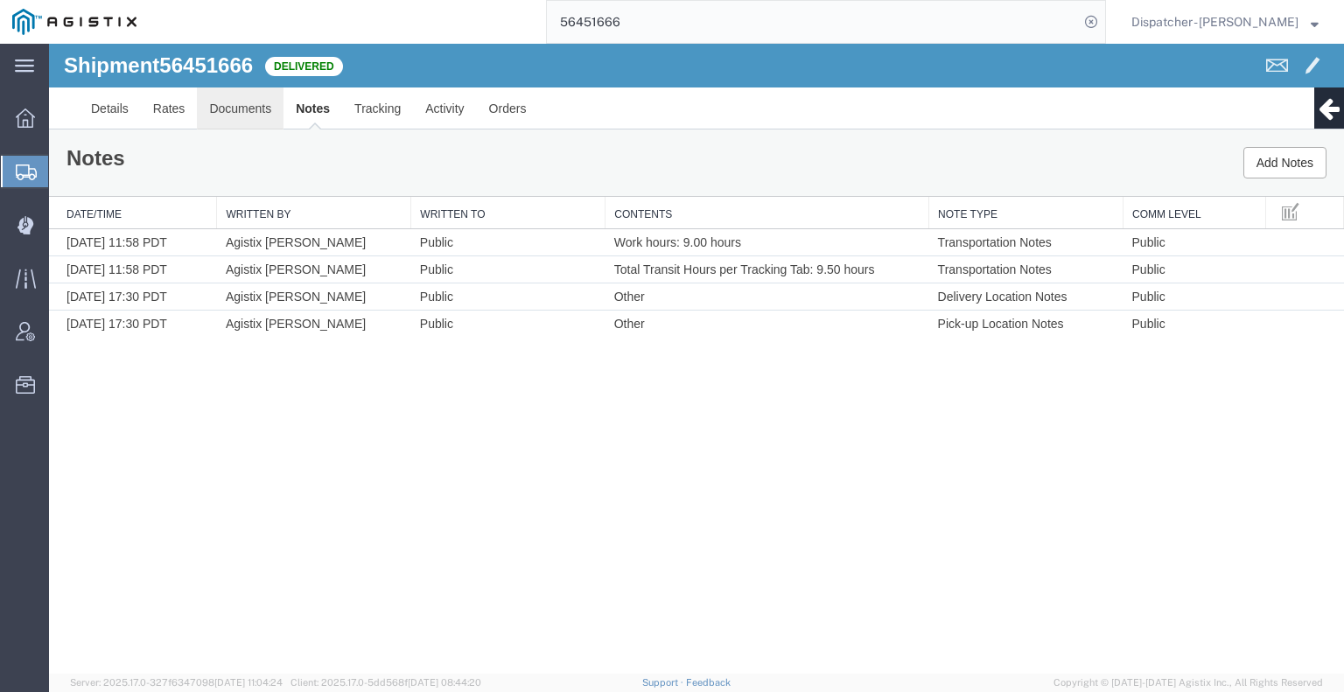
click at [240, 104] on link "Documents" at bounding box center [240, 108] width 87 height 42
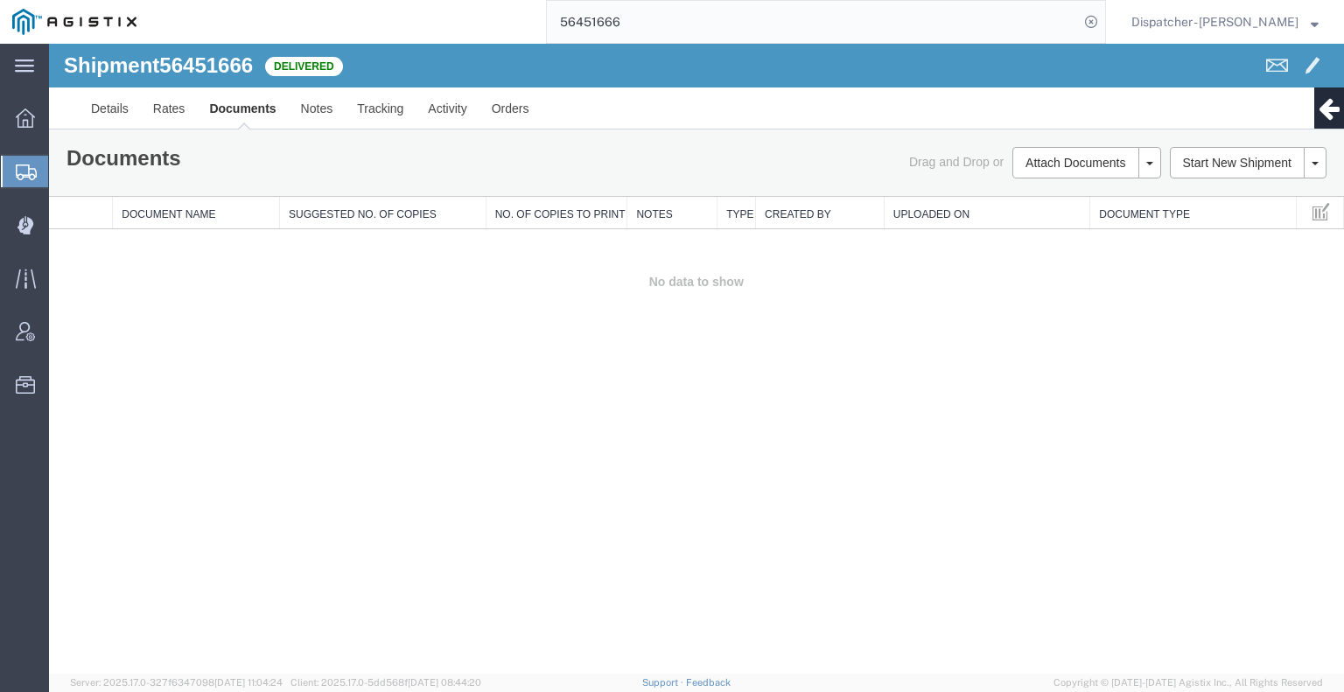
click at [1140, 317] on td "No data to show" at bounding box center [696, 282] width 1295 height 106
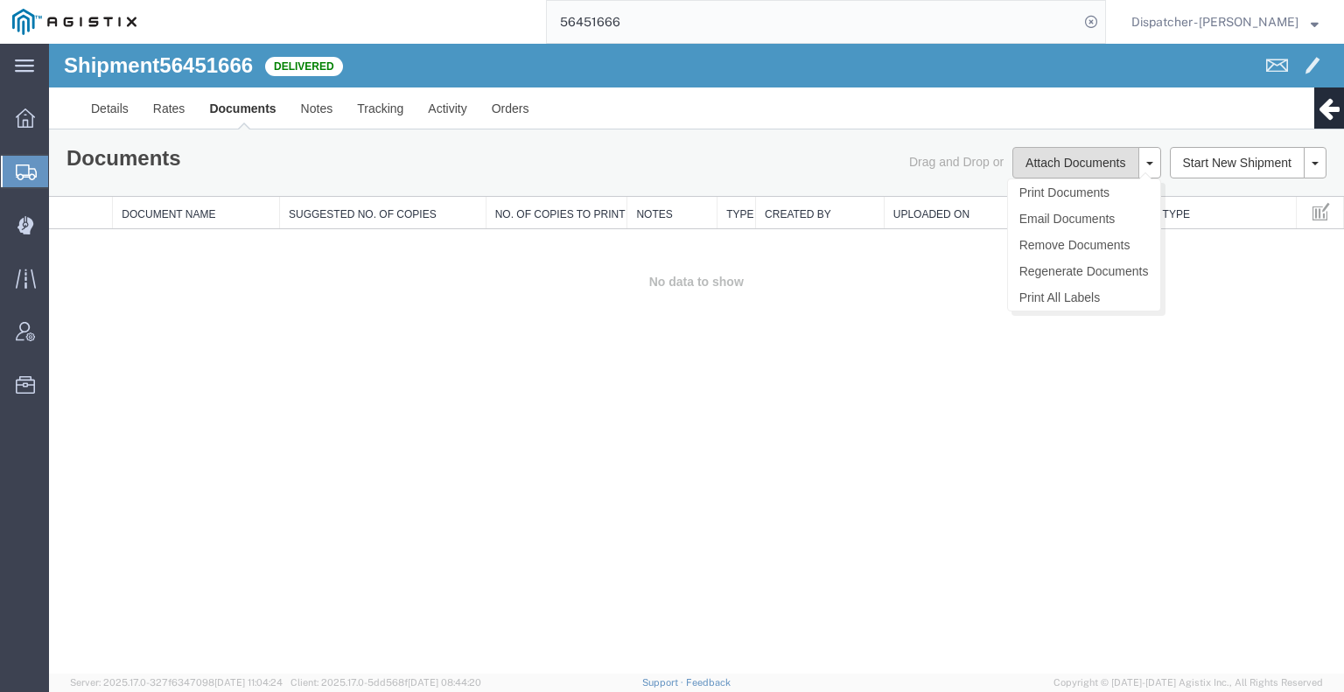
click at [1092, 155] on button "Attach Documents" at bounding box center [1075, 162] width 126 height 31
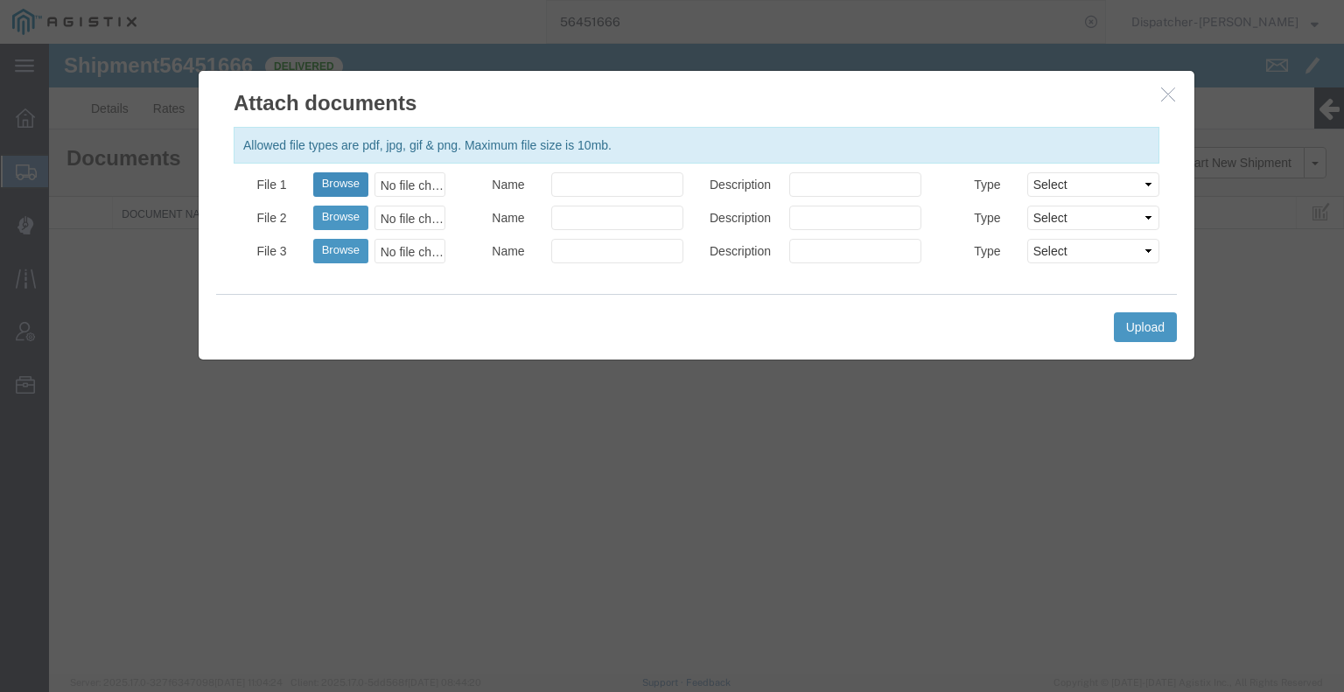
click at [354, 185] on button "Browse" at bounding box center [340, 184] width 55 height 24
type input "C:\fakepath\56451666trktag.pdf"
click at [1165, 326] on button "Upload" at bounding box center [1145, 327] width 63 height 30
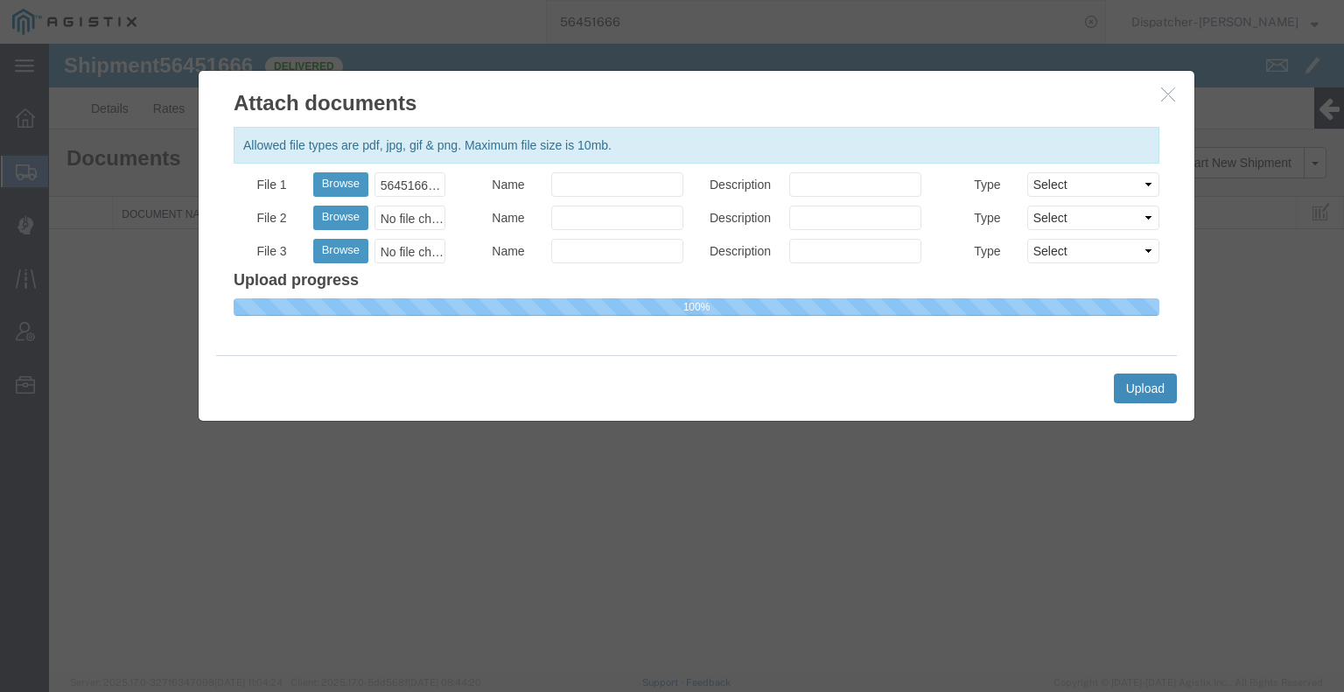
select select
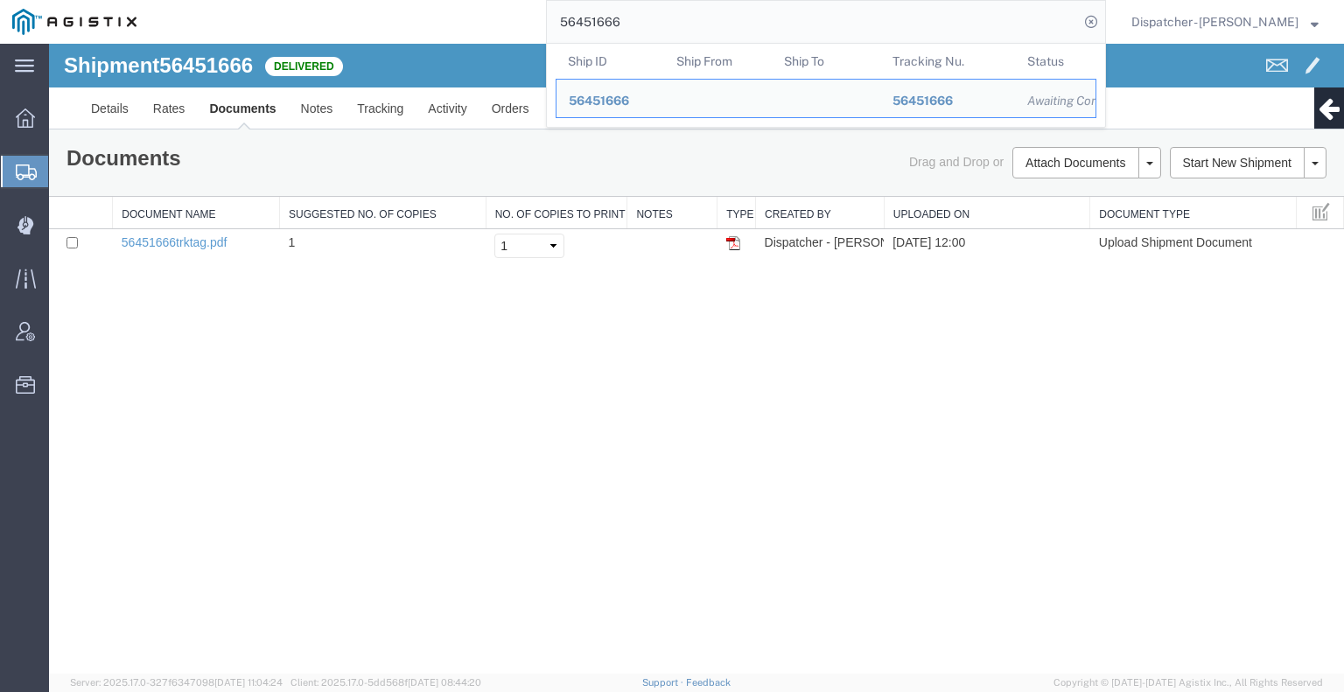
drag, startPoint x: 638, startPoint y: 0, endPoint x: 479, endPoint y: 43, distance: 164.1
click at [479, 43] on div "56451666 Ship ID Ship From Ship To Tracking Nu. Status Ship ID 56451666 Ship Fr…" at bounding box center [627, 22] width 957 height 44
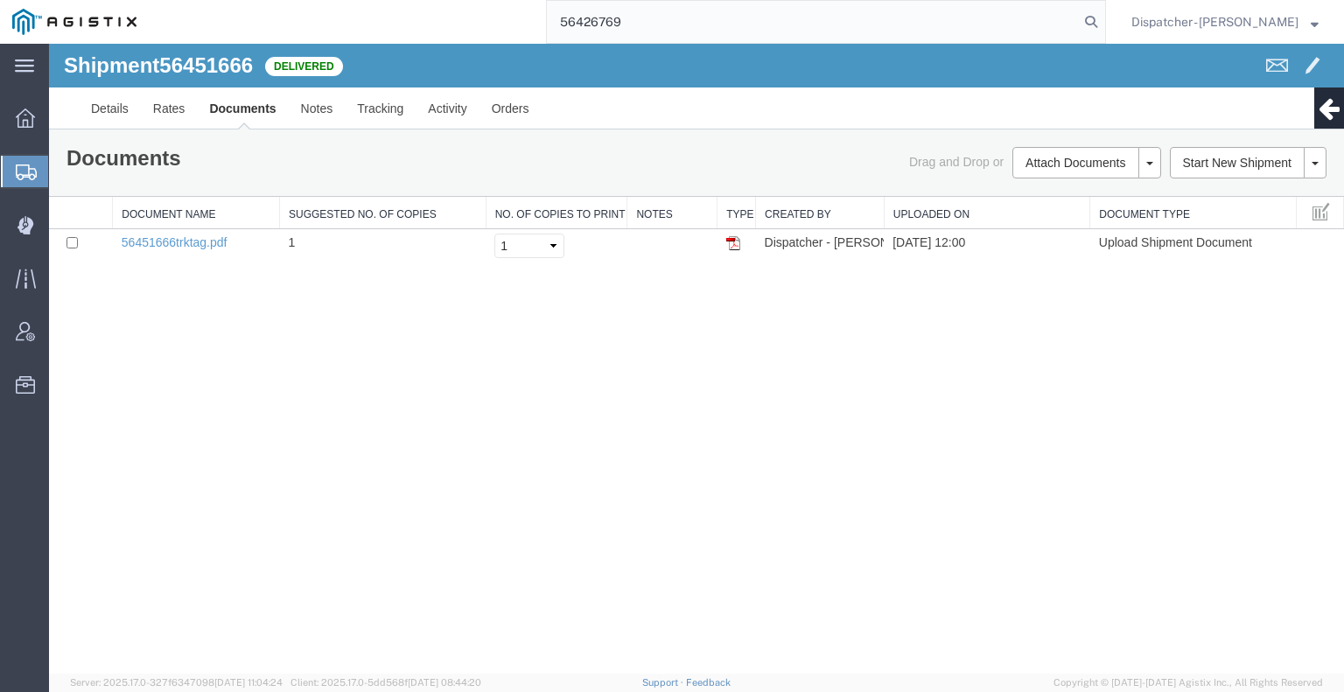
type input "56426769"
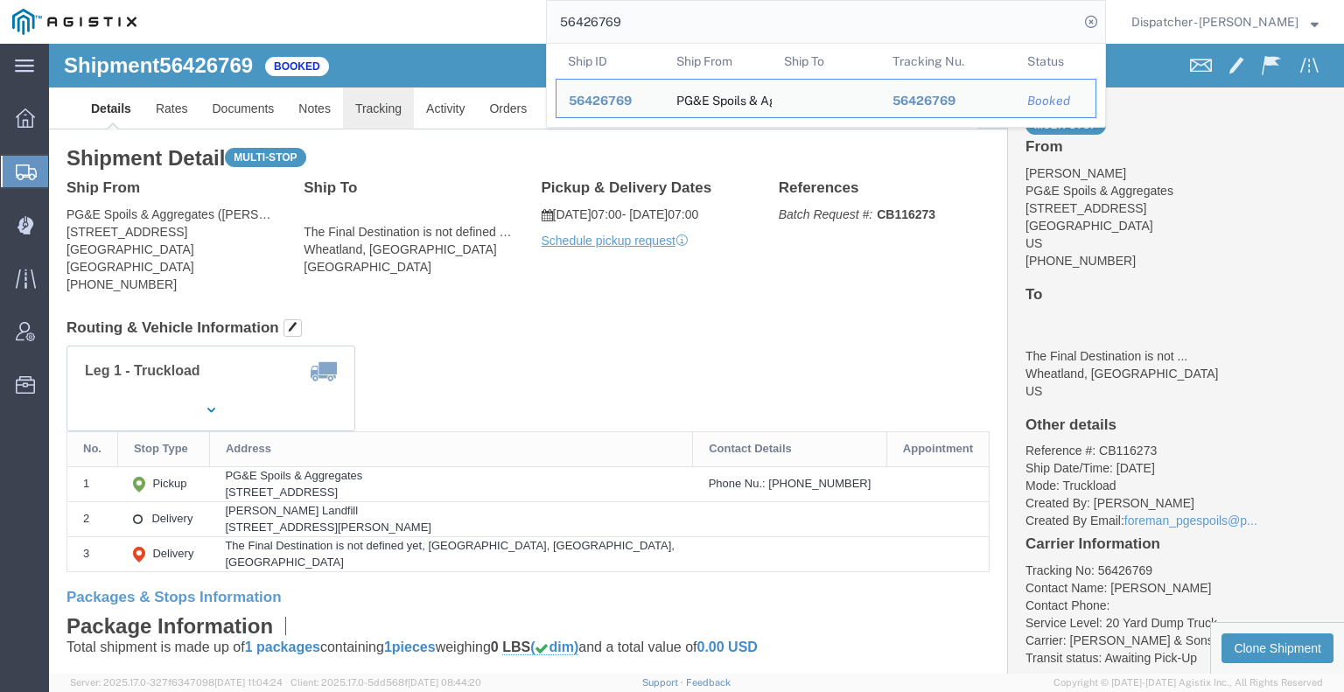
click link "Tracking"
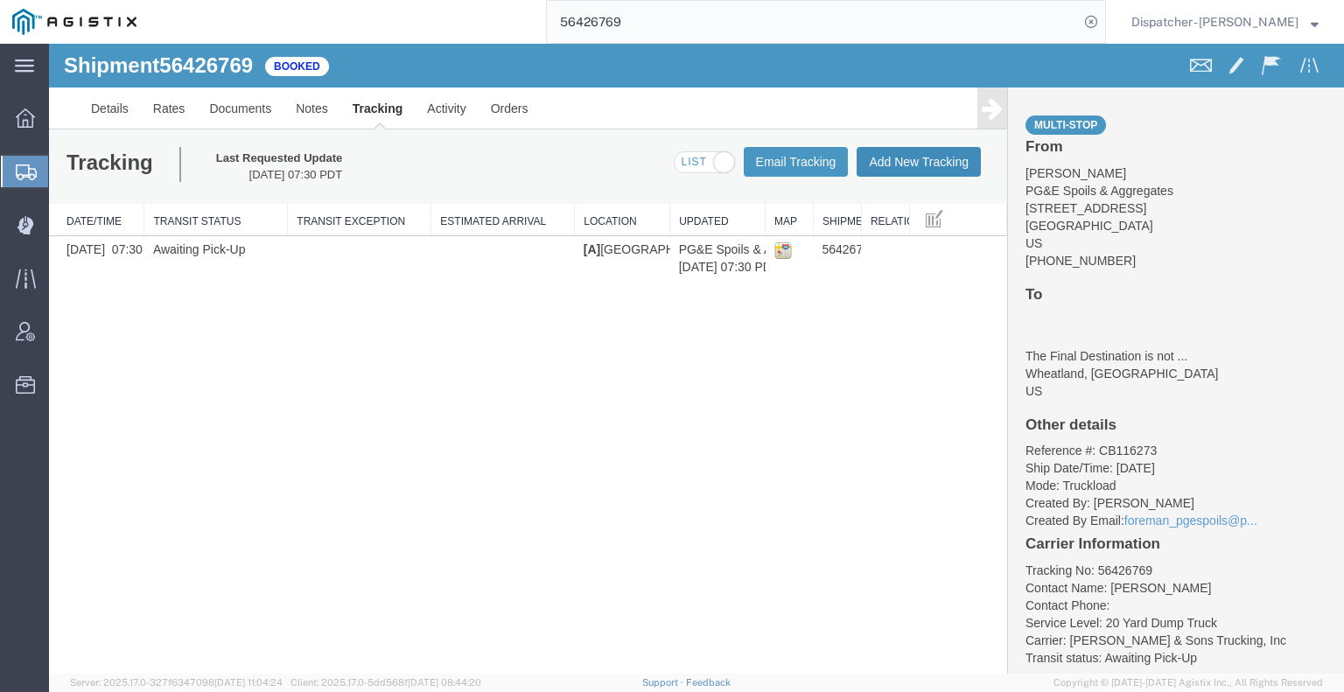
click at [894, 164] on button "Add New Tracking" at bounding box center [919, 162] width 124 height 30
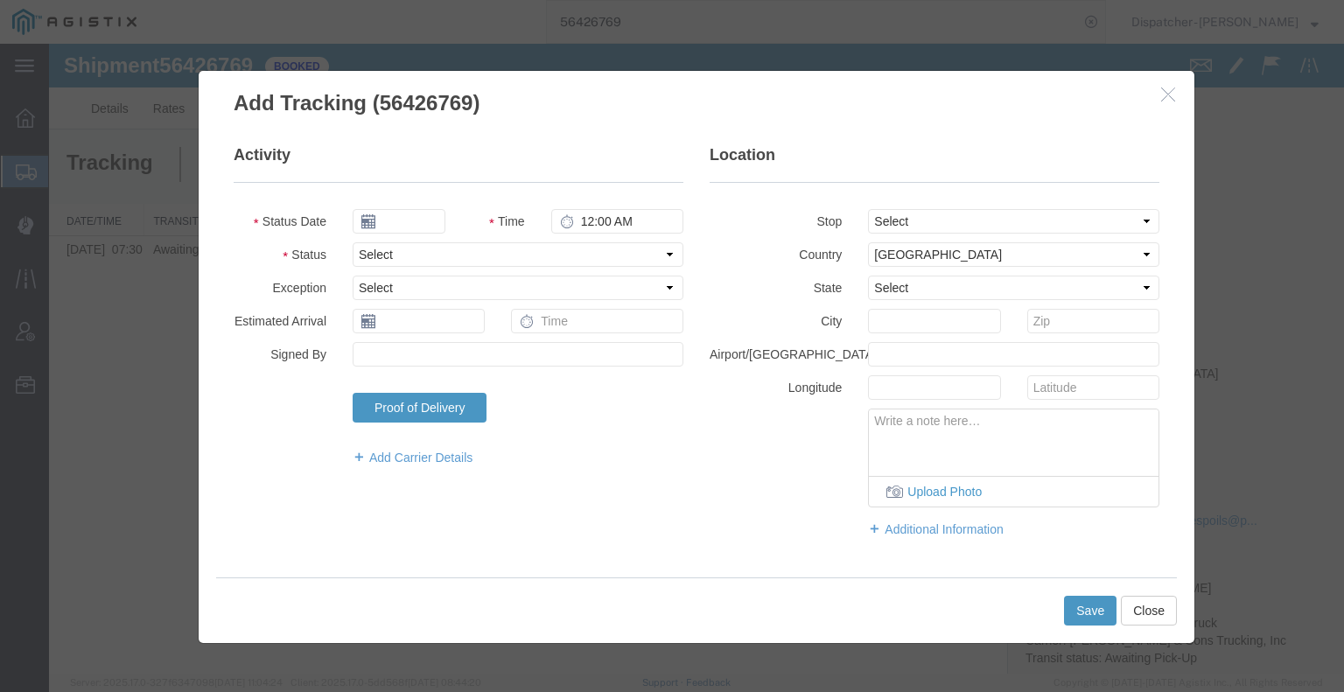
type input "[DATE]"
type input "1:00 PM"
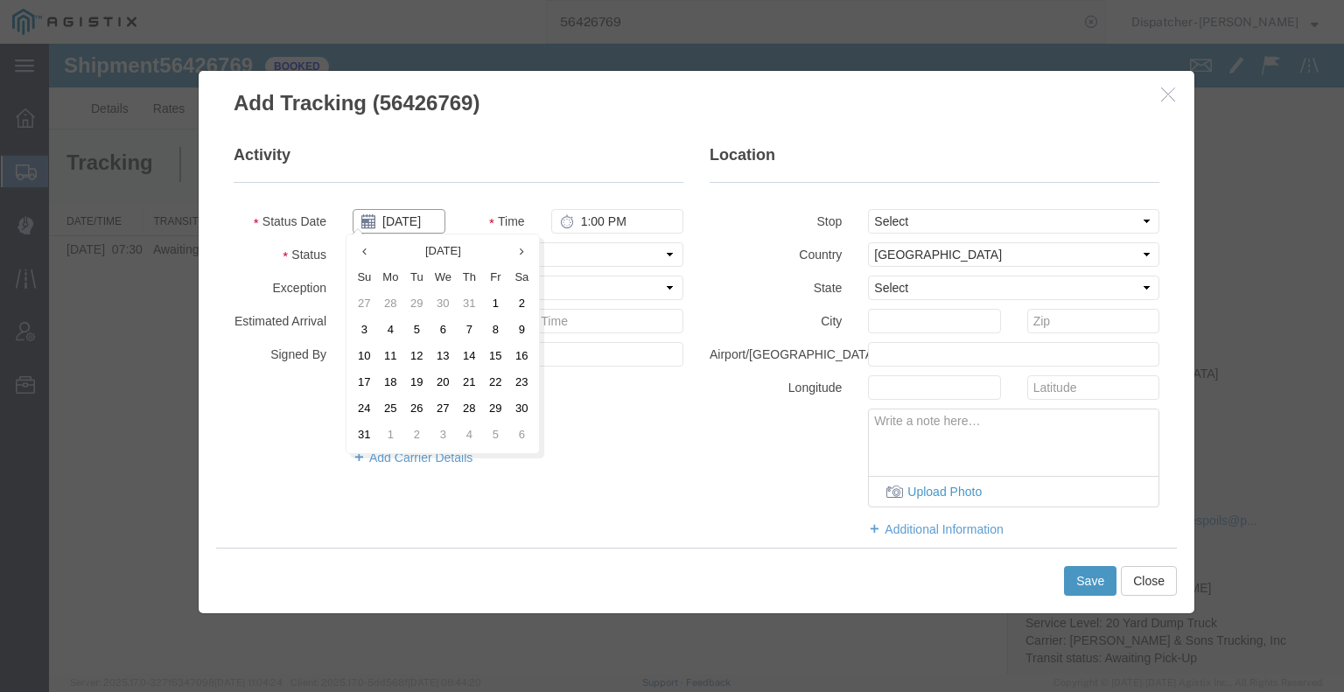
click at [405, 225] on input "[DATE]" at bounding box center [399, 221] width 93 height 24
click at [388, 356] on td "11" at bounding box center [390, 357] width 26 height 26
type input "[DATE]"
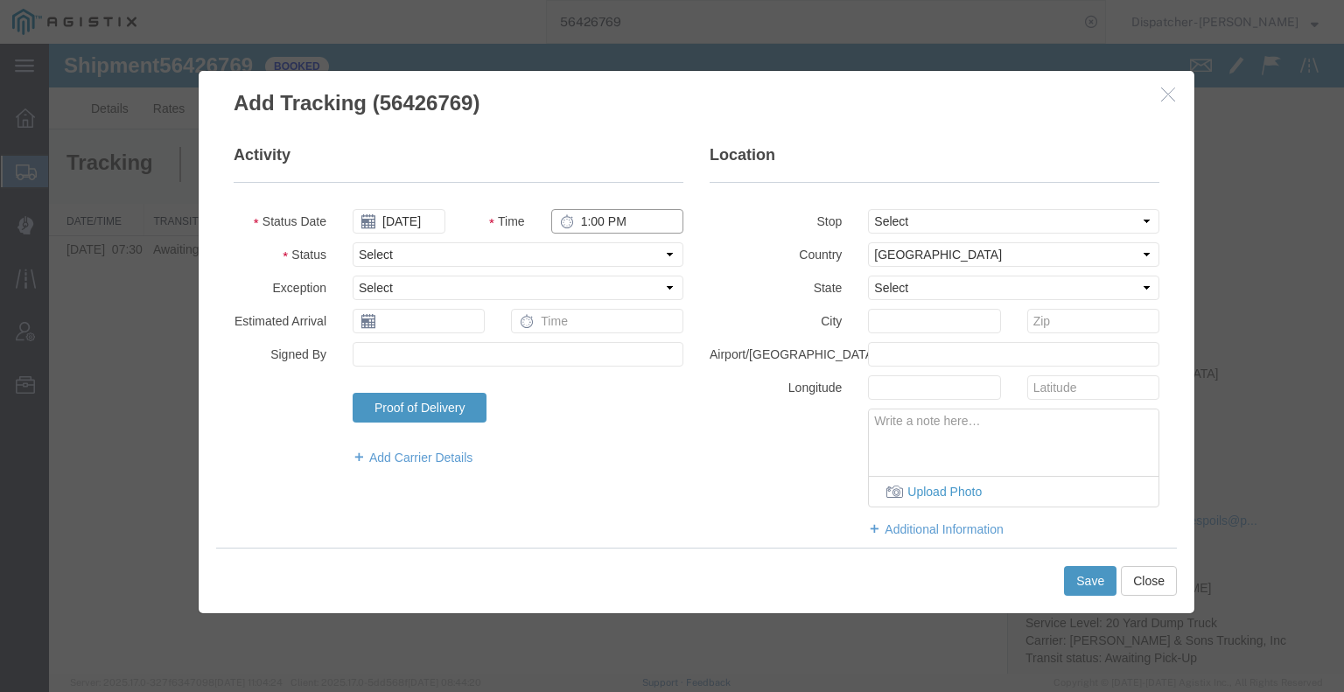
click at [615, 225] on input "1:00 PM" at bounding box center [617, 221] width 132 height 24
type input "7:00 AM"
click at [547, 262] on select "Select Arrival Notice Available Arrival Notice Imported Arrive at Delivery Loca…" at bounding box center [518, 254] width 331 height 24
select select "ARVPULOC"
click at [353, 242] on select "Select Arrival Notice Available Arrival Notice Imported Arrive at Delivery Loca…" at bounding box center [518, 254] width 331 height 24
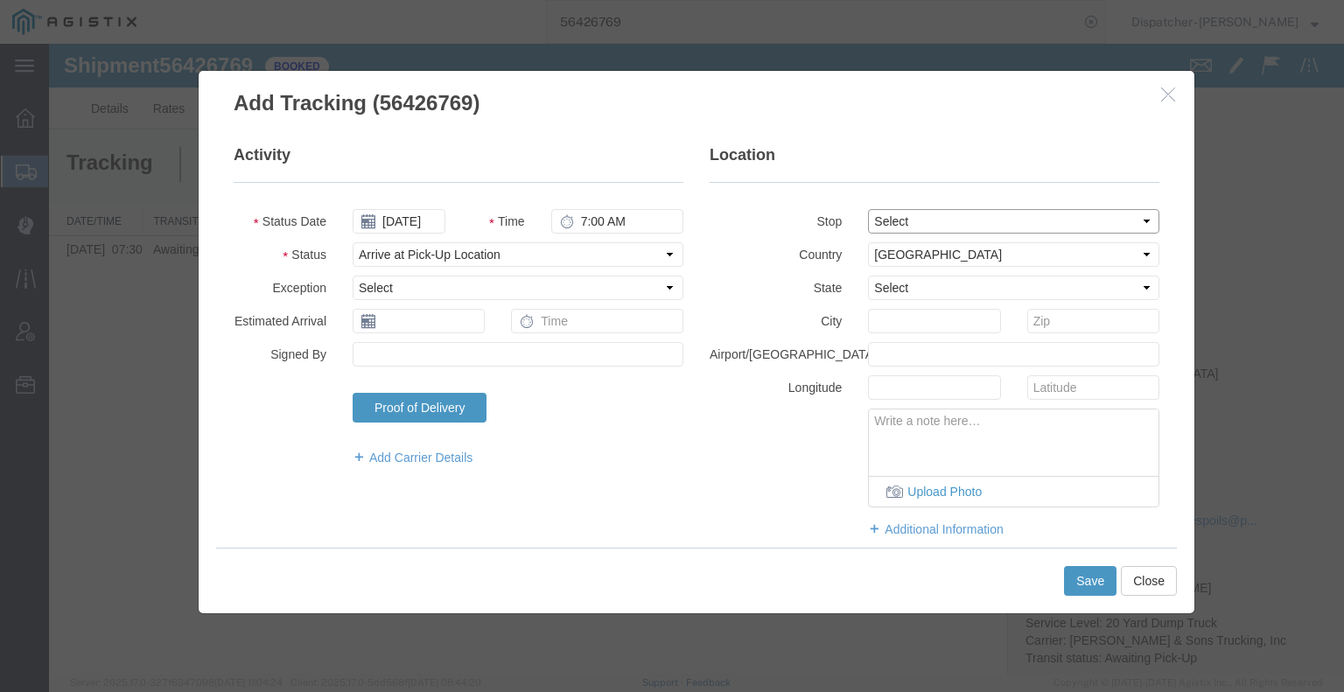
click at [885, 218] on select "Select From: [STREET_ADDRESS] Stop 2: [STREET_ADDRESS][PERSON_NAME] To: The Fin…" at bounding box center [1013, 221] width 291 height 24
select select "{"pickupDeliveryInfoId": "122139026","pickupOrDelivery": "P","stopNum": "1","lo…"
click at [868, 209] on select "Select From: [STREET_ADDRESS] Stop 2: [STREET_ADDRESS][PERSON_NAME] To: The Fin…" at bounding box center [1013, 221] width 291 height 24
select select "CA"
type input "Auburn"
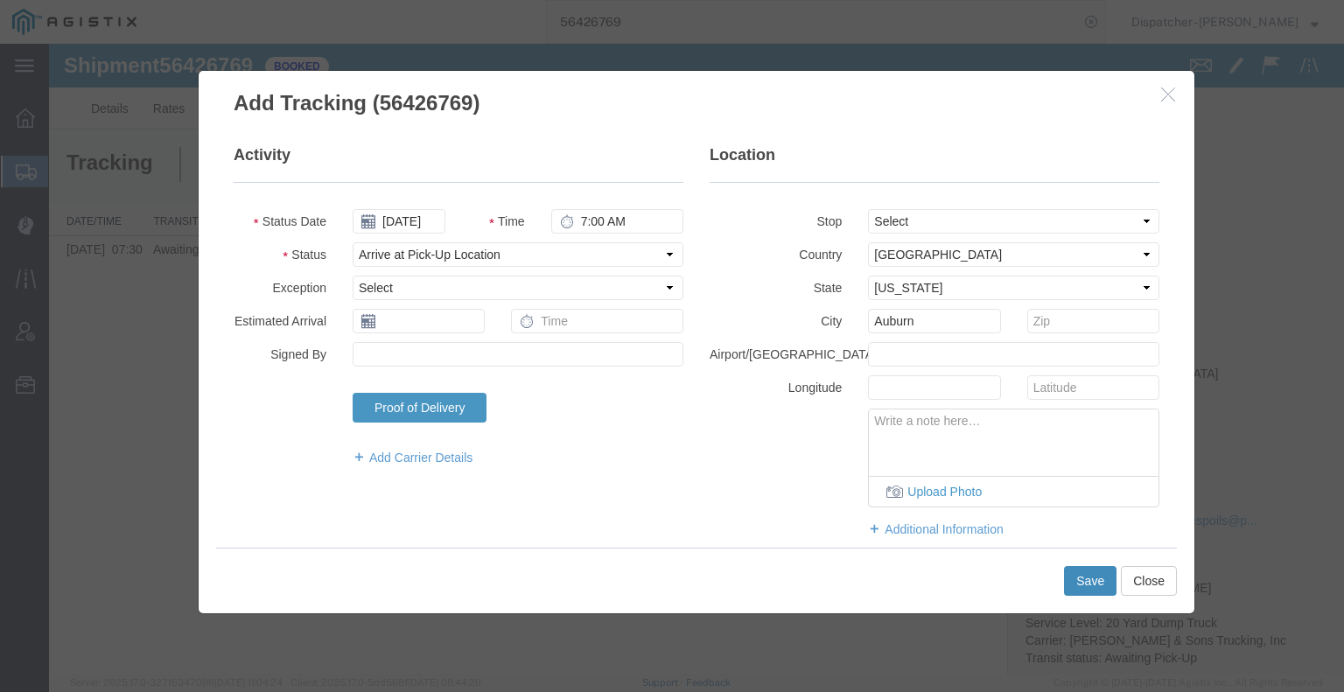
click at [1067, 579] on button "Save" at bounding box center [1090, 581] width 52 height 30
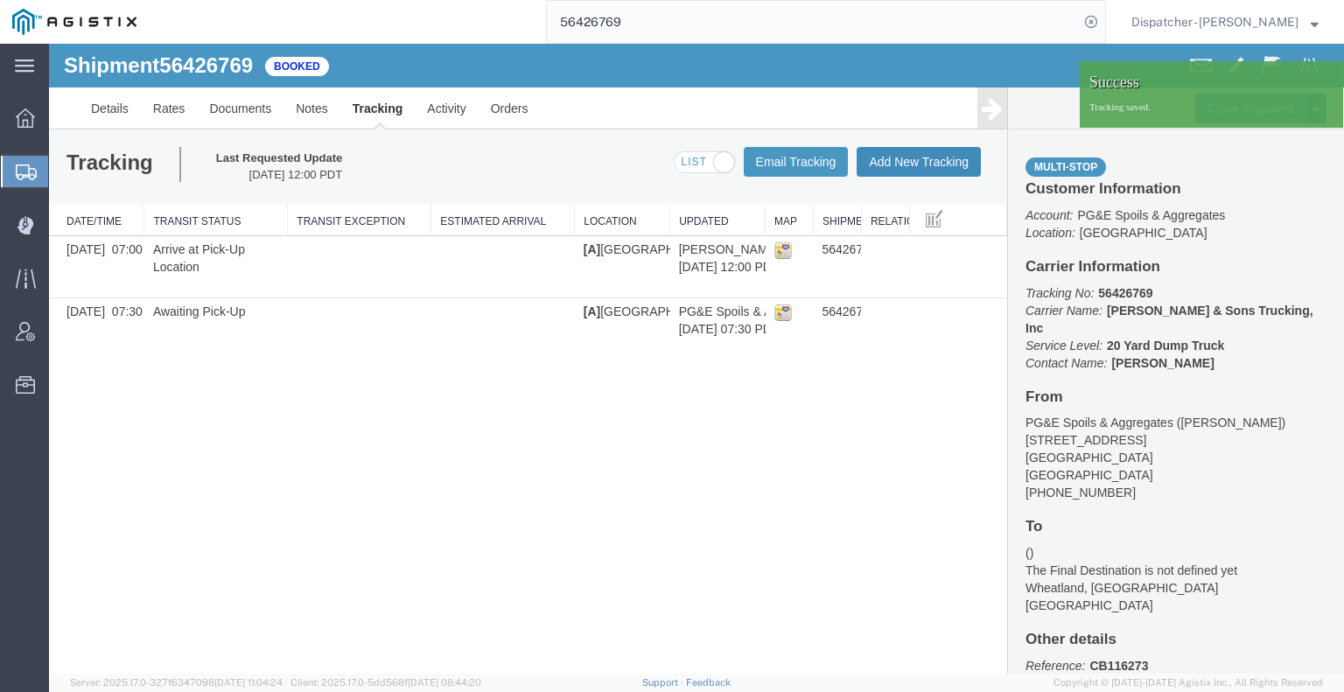
click at [902, 171] on button "Add New Tracking" at bounding box center [919, 162] width 124 height 30
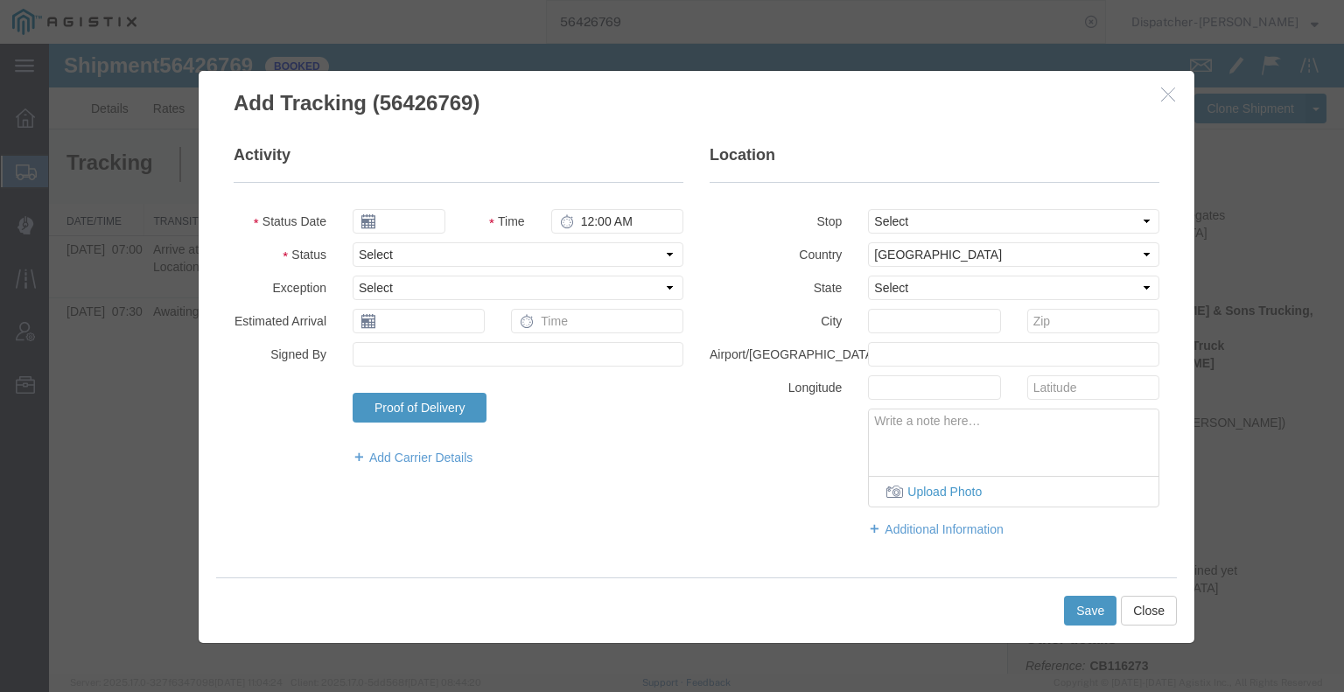
type input "[DATE]"
type input "1:00 PM"
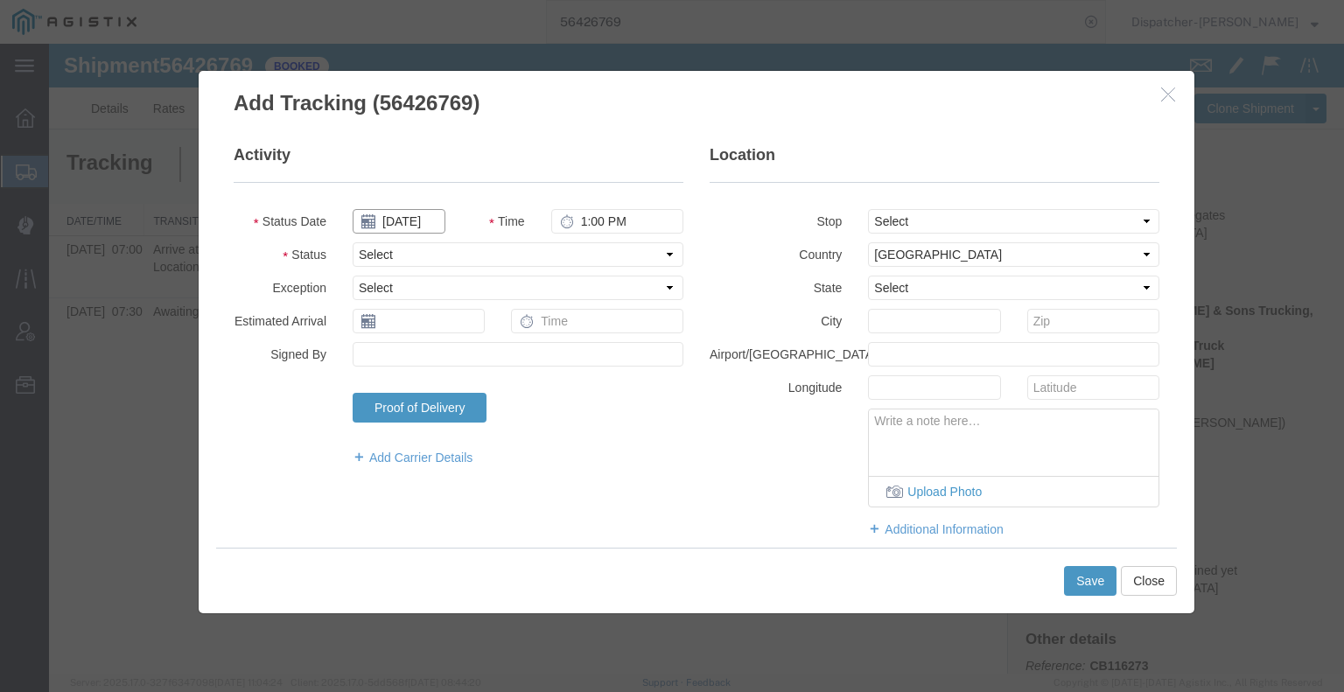
click at [391, 220] on input "[DATE]" at bounding box center [399, 221] width 93 height 24
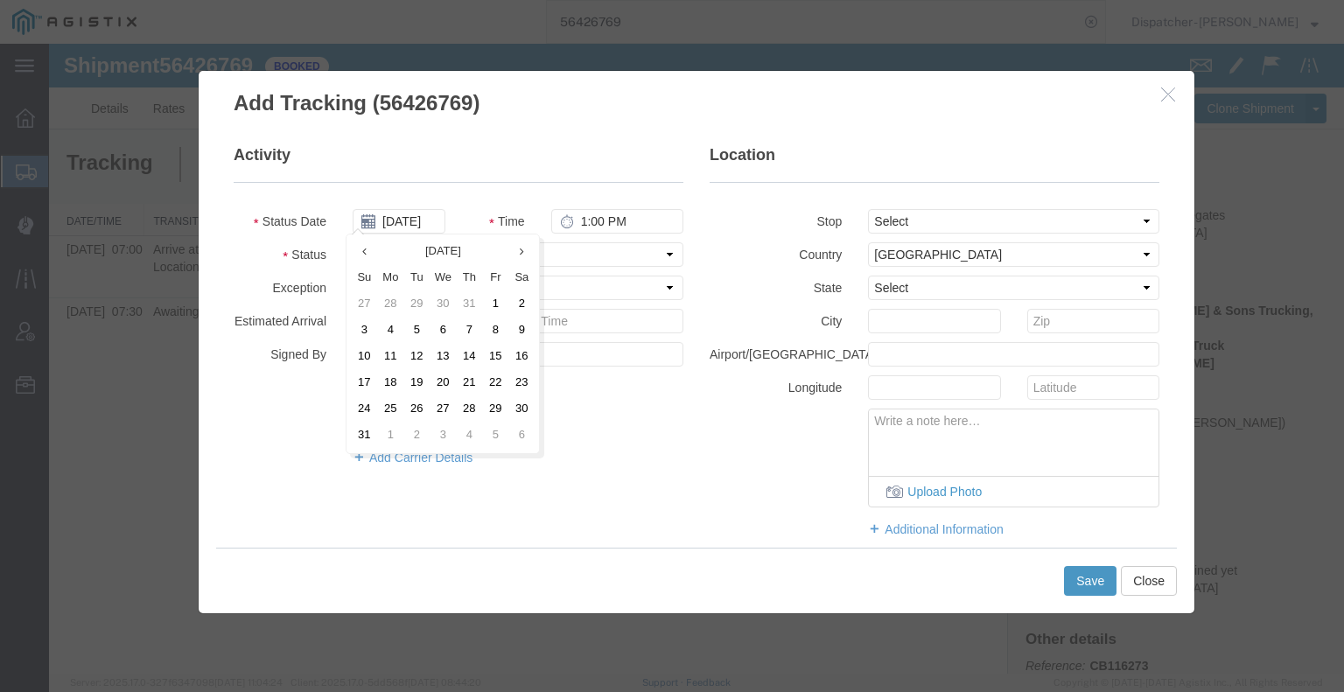
click at [386, 348] on td "11" at bounding box center [390, 357] width 26 height 26
type input "[DATE]"
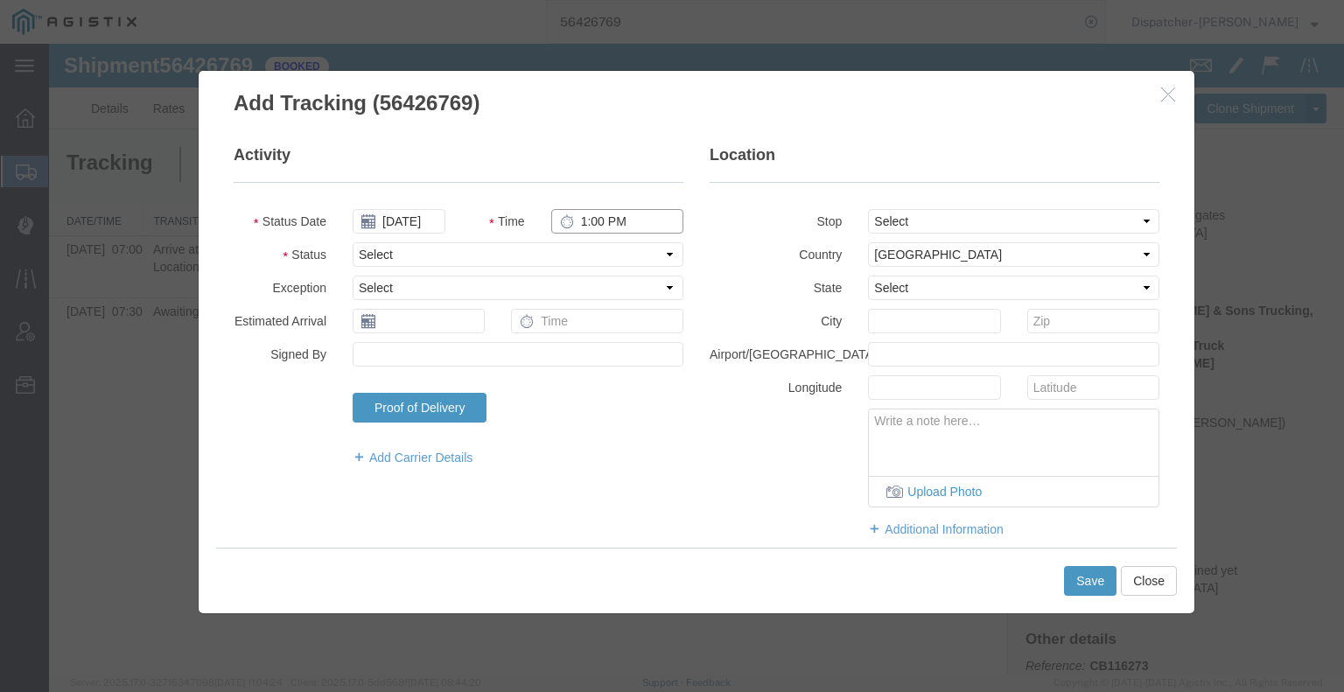
click at [611, 227] on input "1:00 PM" at bounding box center [617, 221] width 132 height 24
type input "4:30 PM"
click at [563, 258] on select "Select Arrival Notice Available Arrival Notice Imported Arrive at Delivery Loca…" at bounding box center [518, 254] width 331 height 24
select select "DPTDLVLOC"
click at [353, 242] on select "Select Arrival Notice Available Arrival Notice Imported Arrive at Delivery Loca…" at bounding box center [518, 254] width 331 height 24
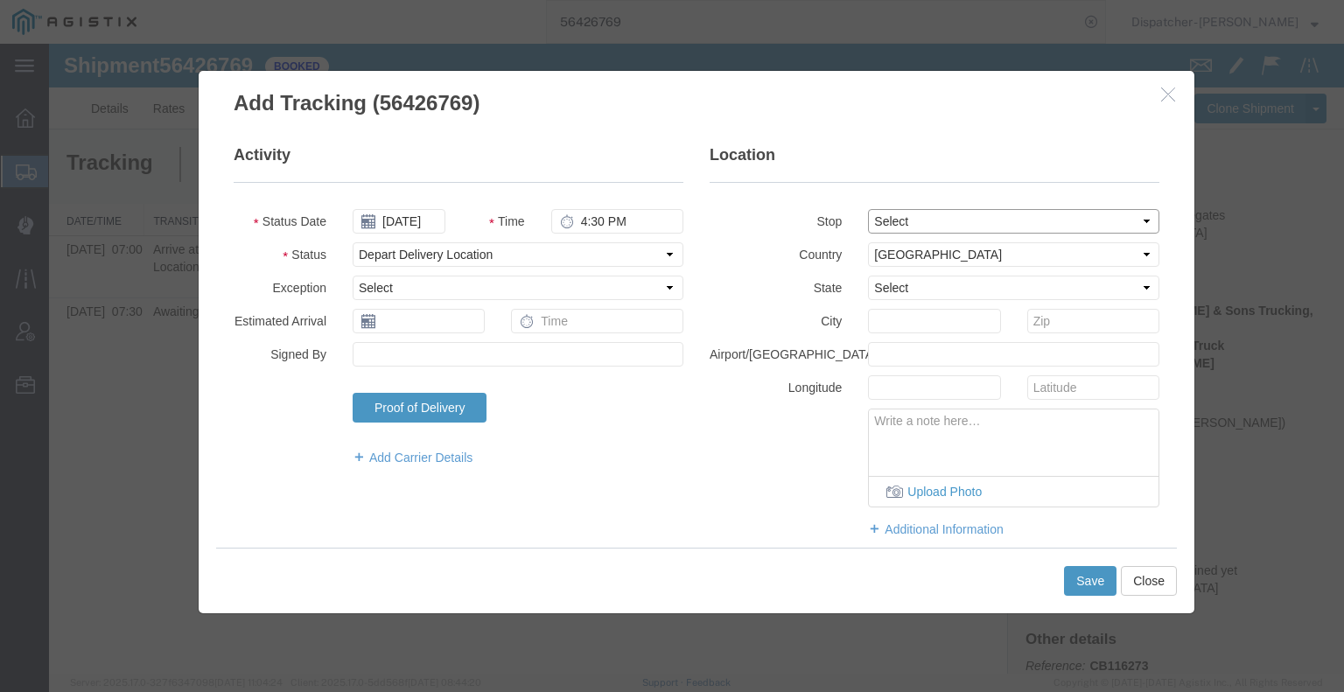
click at [983, 224] on select "Select From: [STREET_ADDRESS] Stop 2: [STREET_ADDRESS][PERSON_NAME] To: The Fin…" at bounding box center [1013, 221] width 291 height 24
select select "{"pickupDeliveryInfoId": "122139027","pickupOrDelivery": "D","stopNum": "2","lo…"
click at [868, 209] on select "Select From: [STREET_ADDRESS] Stop 2: [STREET_ADDRESS][PERSON_NAME] To: The Fin…" at bounding box center [1013, 221] width 291 height 24
select select "CA"
type input "Wheatland"
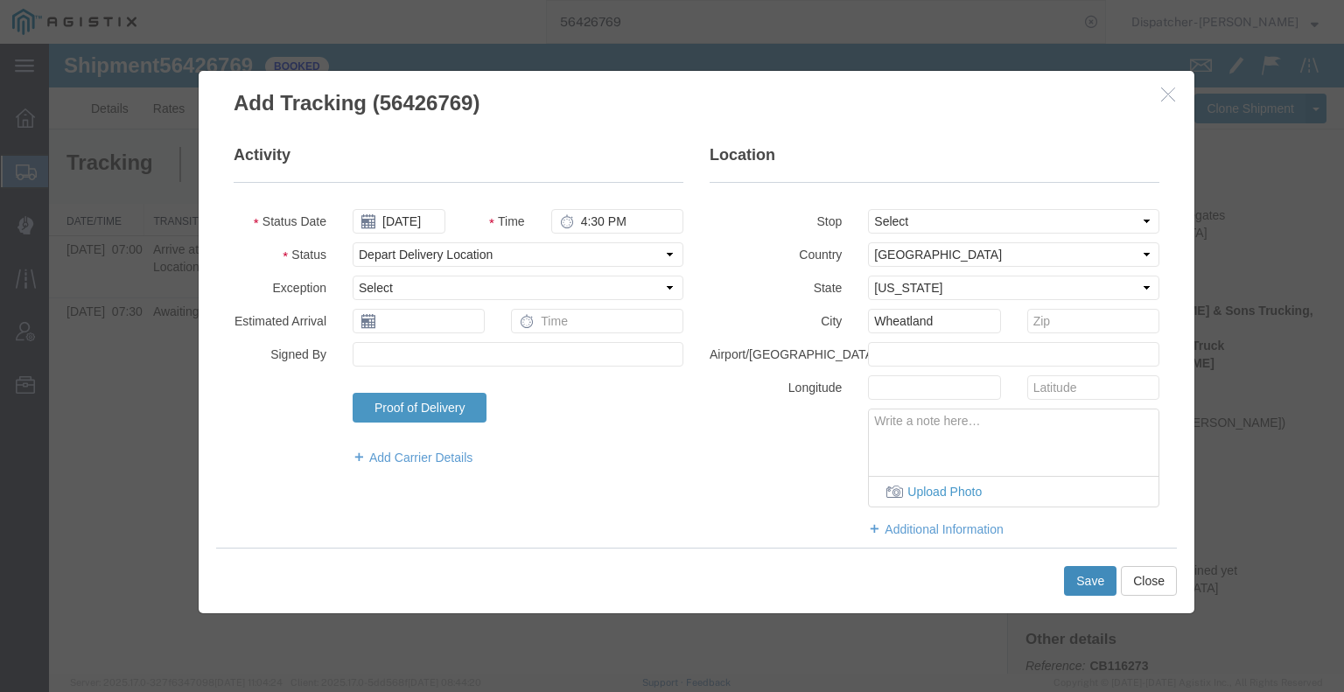
click at [1084, 583] on button "Save" at bounding box center [1090, 581] width 52 height 30
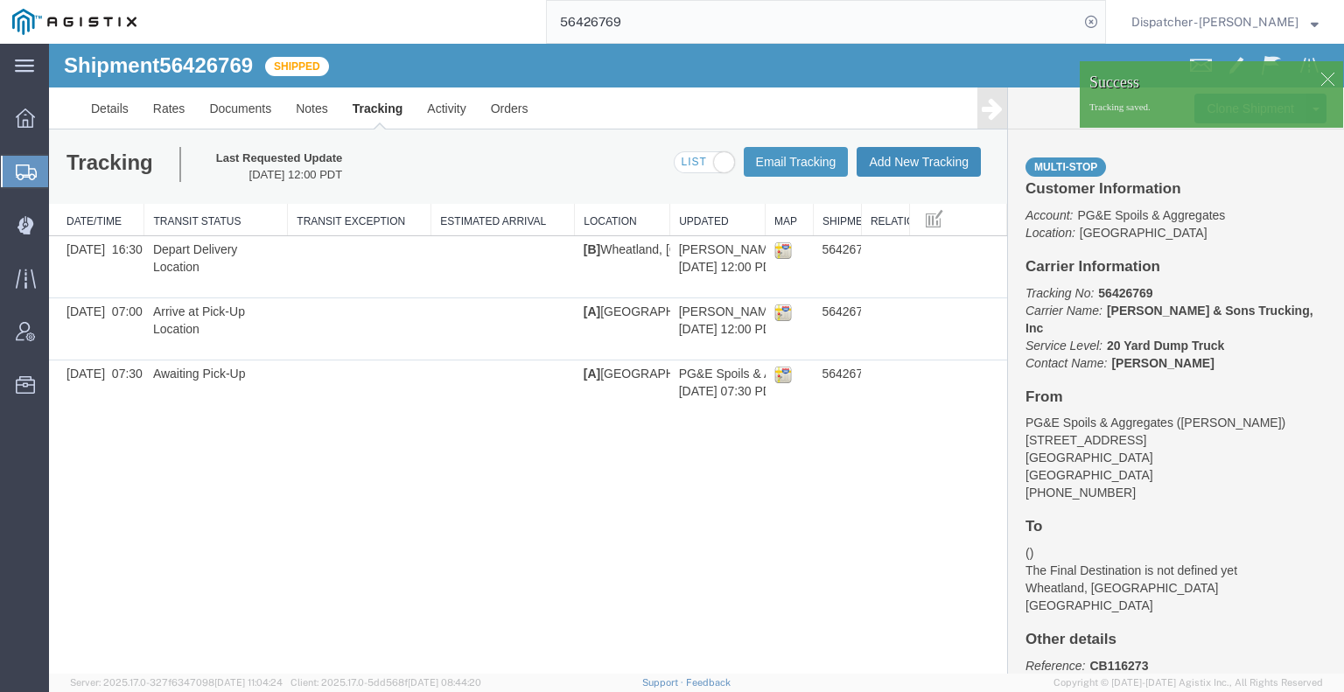
click at [913, 164] on button "Add New Tracking" at bounding box center [919, 162] width 124 height 30
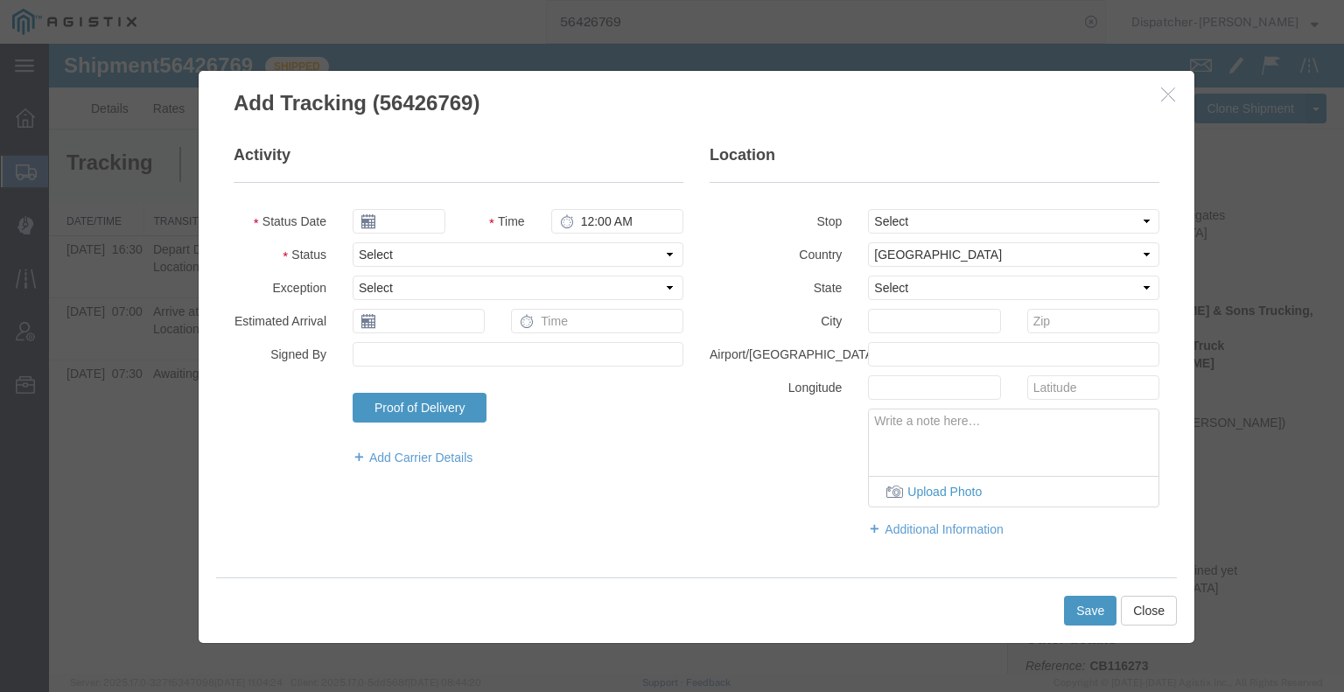
type input "[DATE]"
type input "1:00 PM"
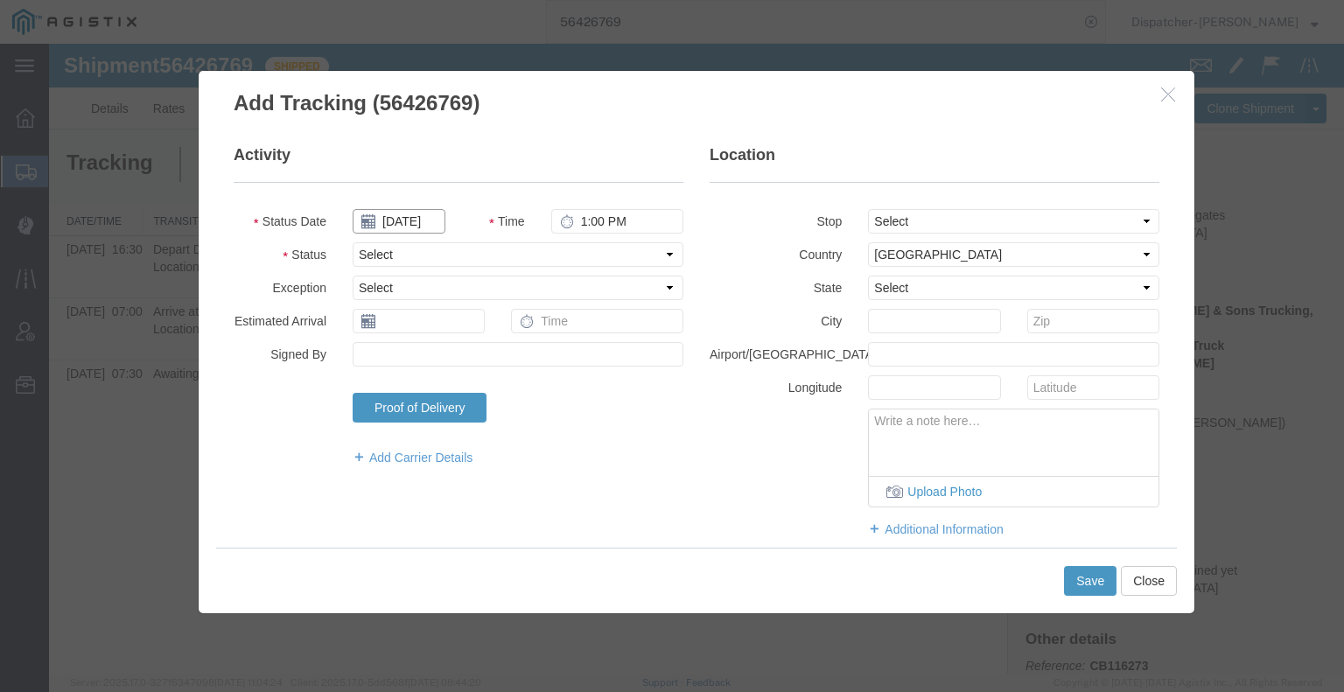
click at [425, 231] on input "[DATE]" at bounding box center [399, 221] width 93 height 24
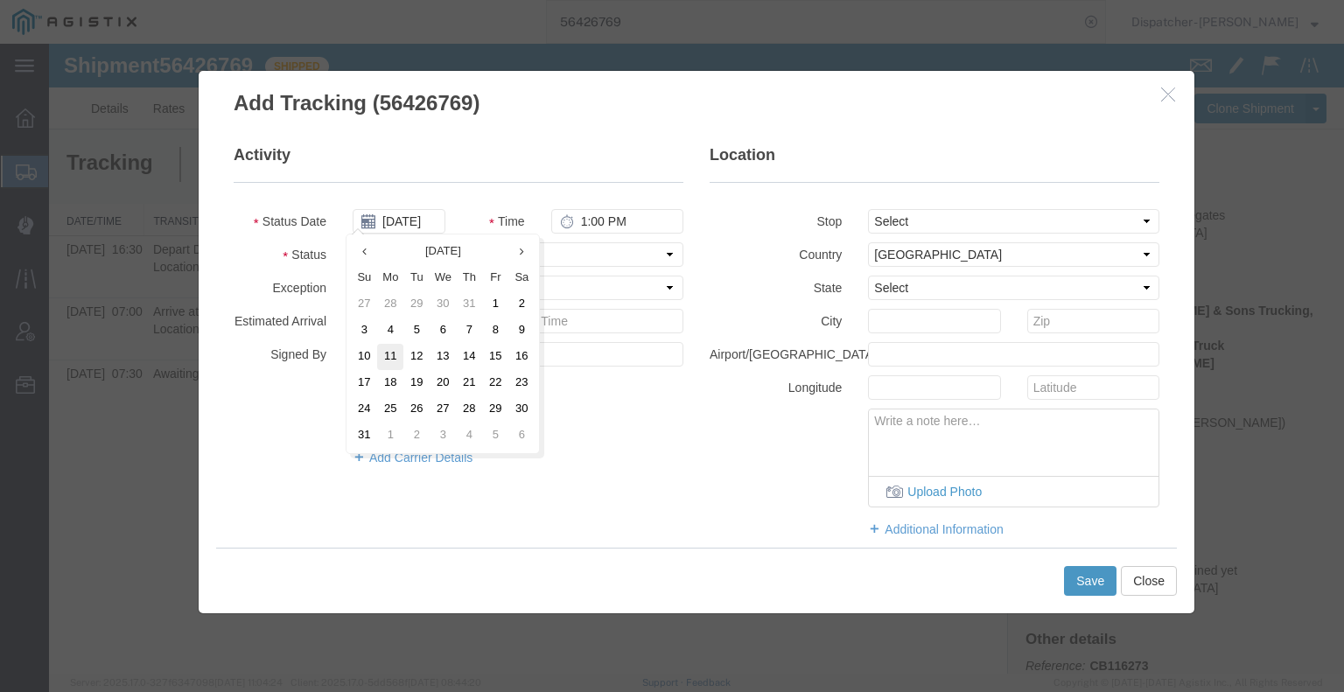
click at [381, 356] on td "11" at bounding box center [390, 357] width 26 height 26
type input "[DATE]"
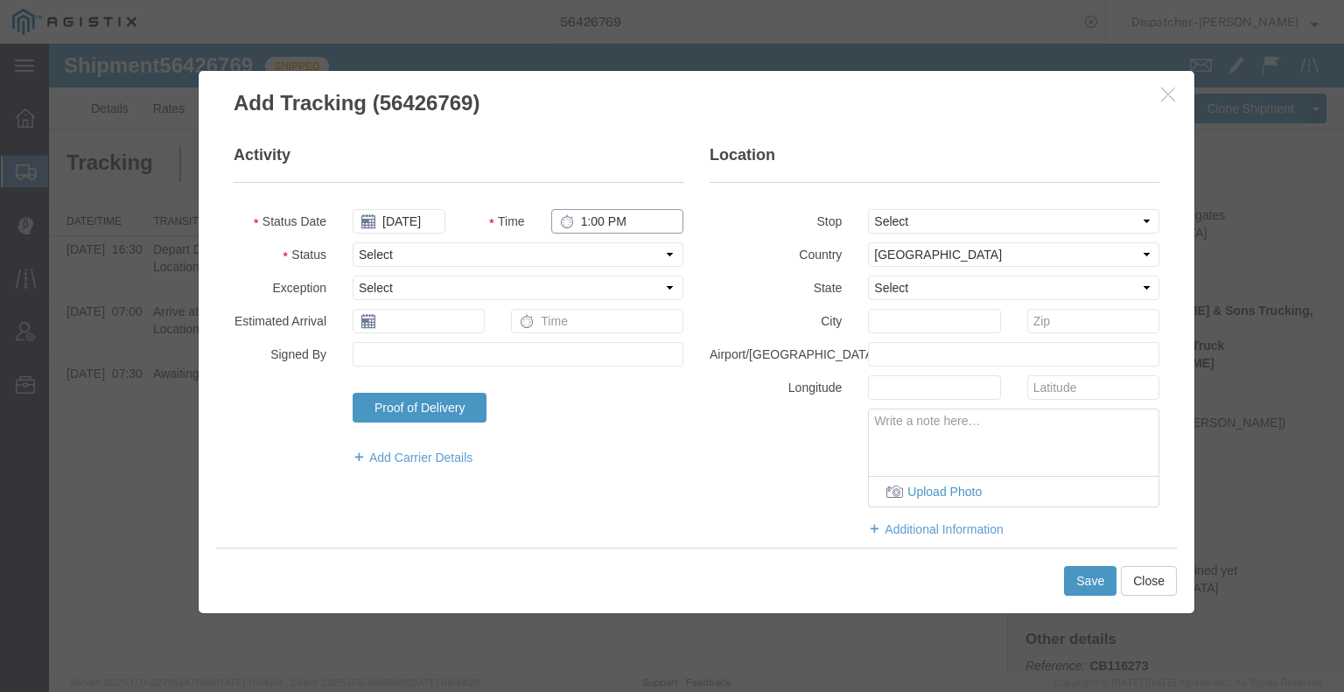
click at [596, 222] on input "1:00 PM" at bounding box center [617, 221] width 132 height 24
type input "6:00 PM"
click at [593, 255] on select "Select Arrival Notice Available Arrival Notice Imported Arrive at Delivery Loca…" at bounding box center [518, 254] width 331 height 24
select select "DELIVRED"
click at [353, 242] on select "Select Arrival Notice Available Arrival Notice Imported Arrive at Delivery Loca…" at bounding box center [518, 254] width 331 height 24
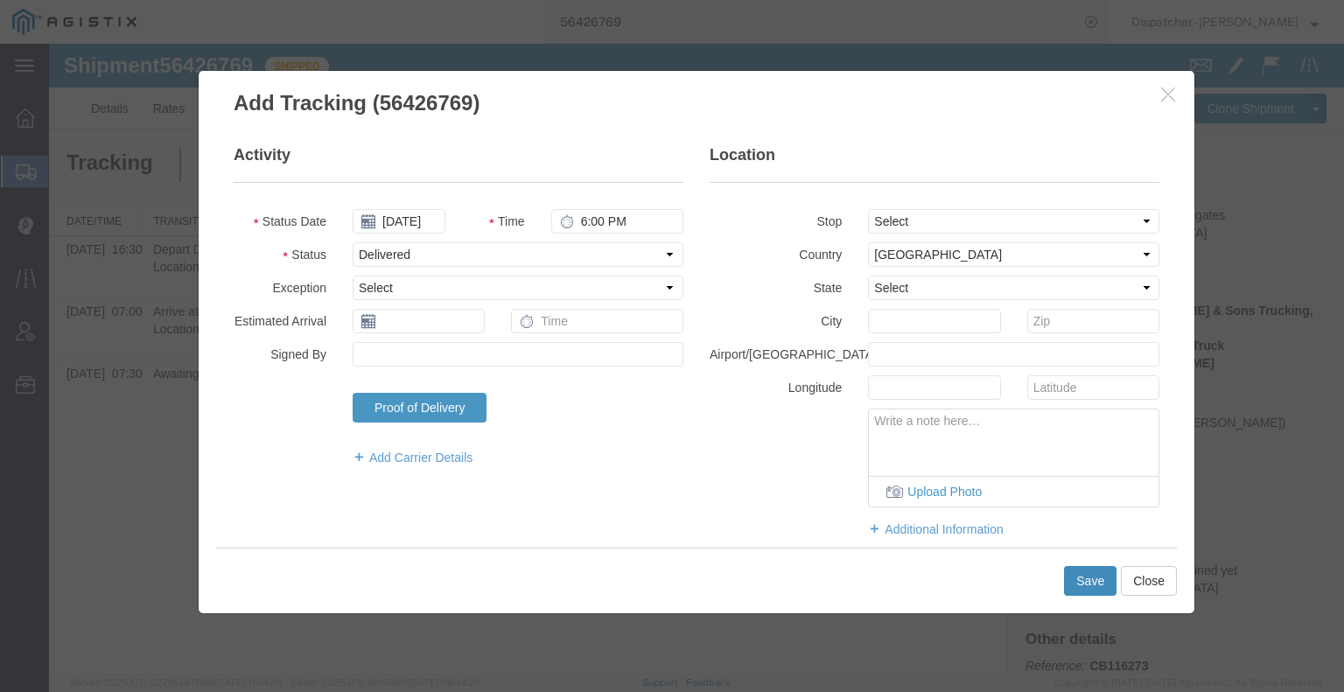
click at [1089, 580] on button "Save" at bounding box center [1090, 581] width 52 height 30
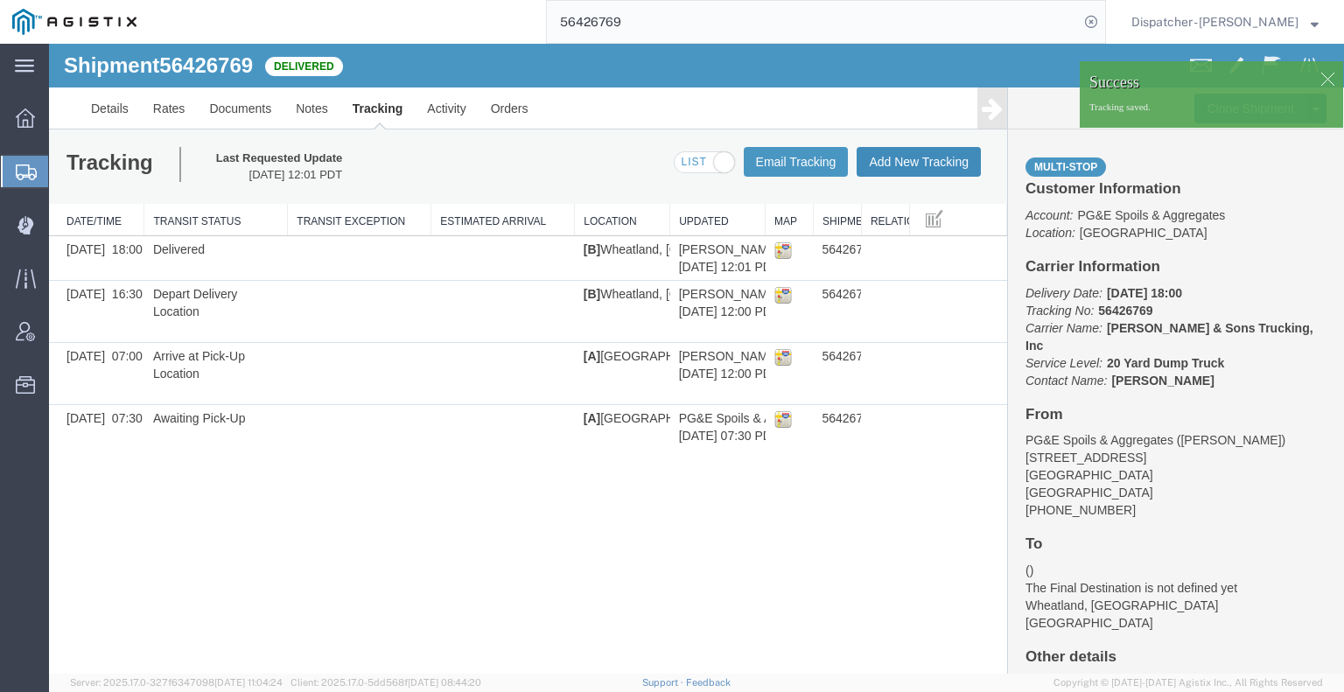
click at [903, 166] on button "Add New Tracking" at bounding box center [919, 162] width 124 height 30
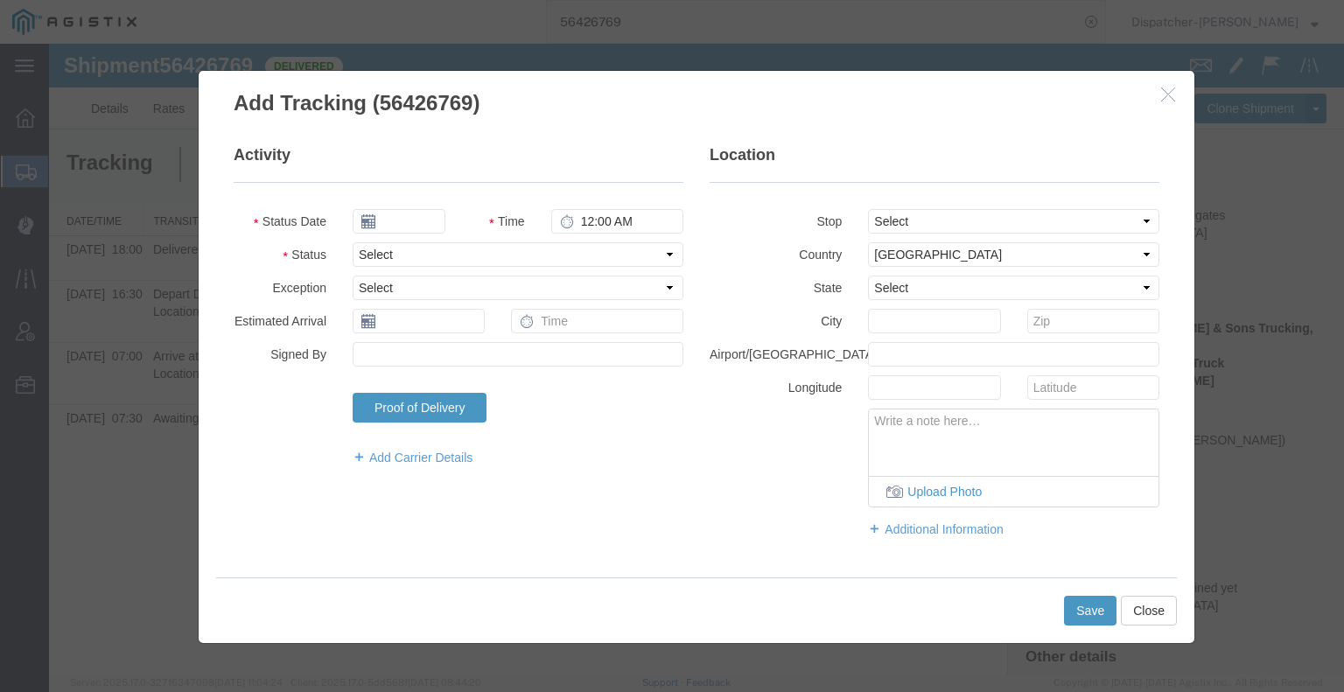
type input "[DATE]"
type input "1:00 PM"
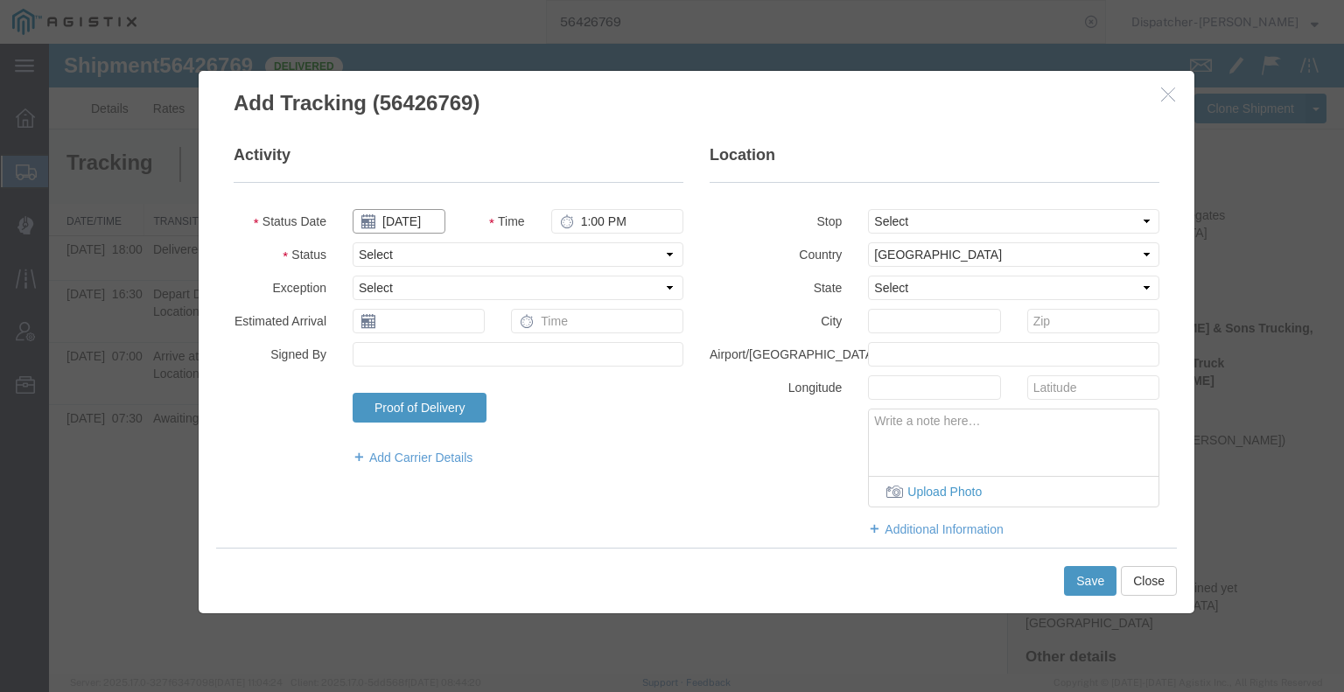
click at [400, 222] on input "[DATE]" at bounding box center [399, 221] width 93 height 24
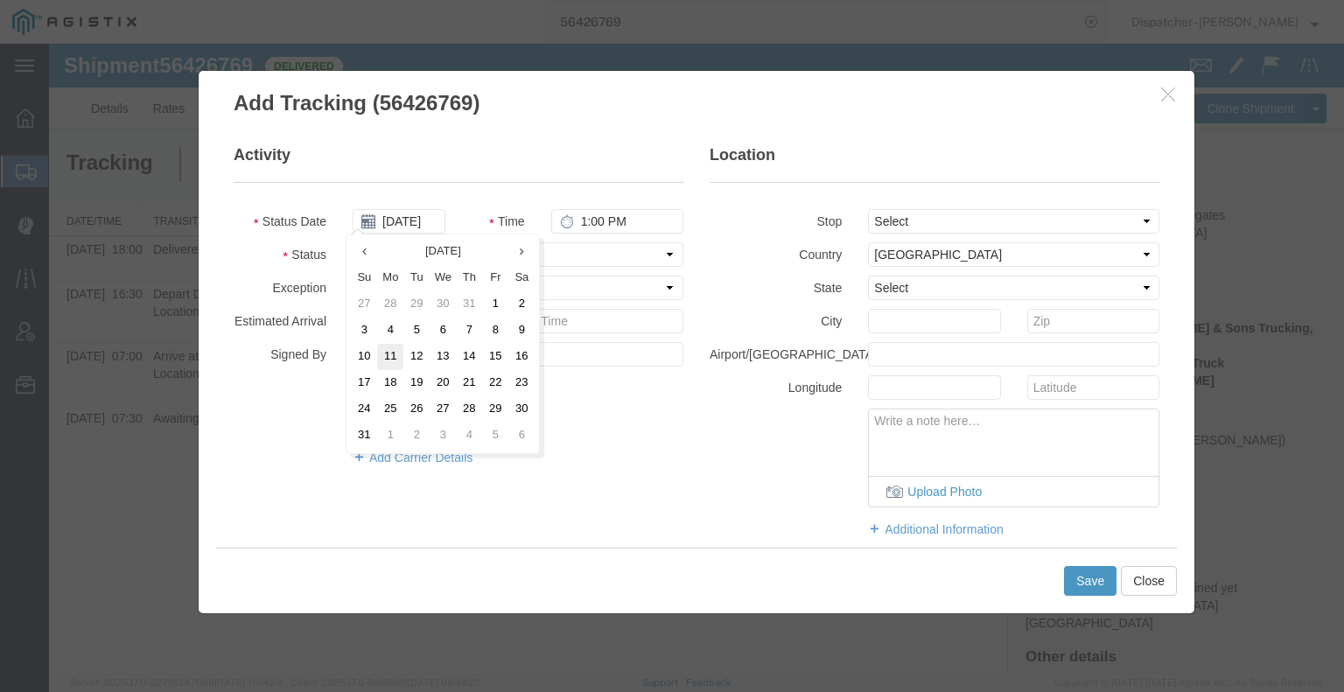
click at [390, 354] on td "11" at bounding box center [390, 357] width 26 height 26
type input "[DATE]"
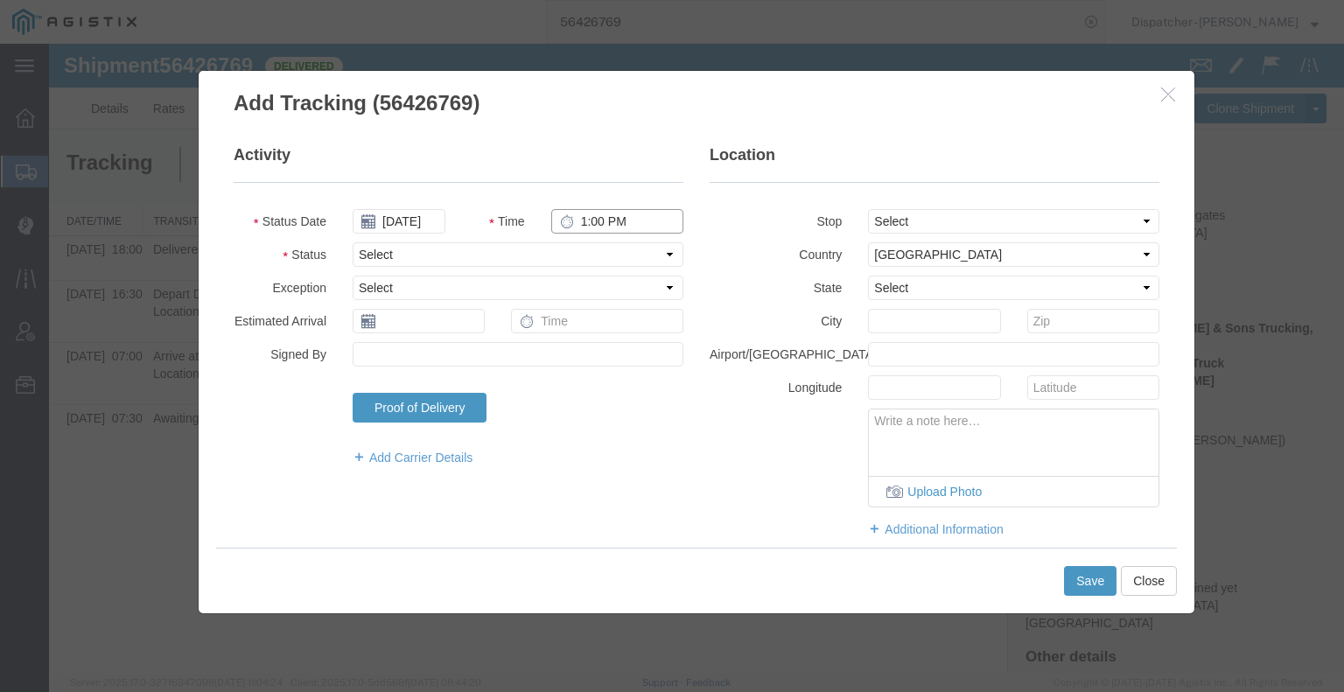
click at [598, 220] on input "1:00 PM" at bounding box center [617, 221] width 132 height 24
type input "4:30 PM"
click at [589, 255] on select "Select Arrival Notice Available Arrival Notice Imported Arrive at Delivery Loca…" at bounding box center [518, 254] width 331 height 24
select select "BREAKSTART"
click at [353, 242] on select "Select Arrival Notice Available Arrival Notice Imported Arrive at Delivery Loca…" at bounding box center [518, 254] width 331 height 24
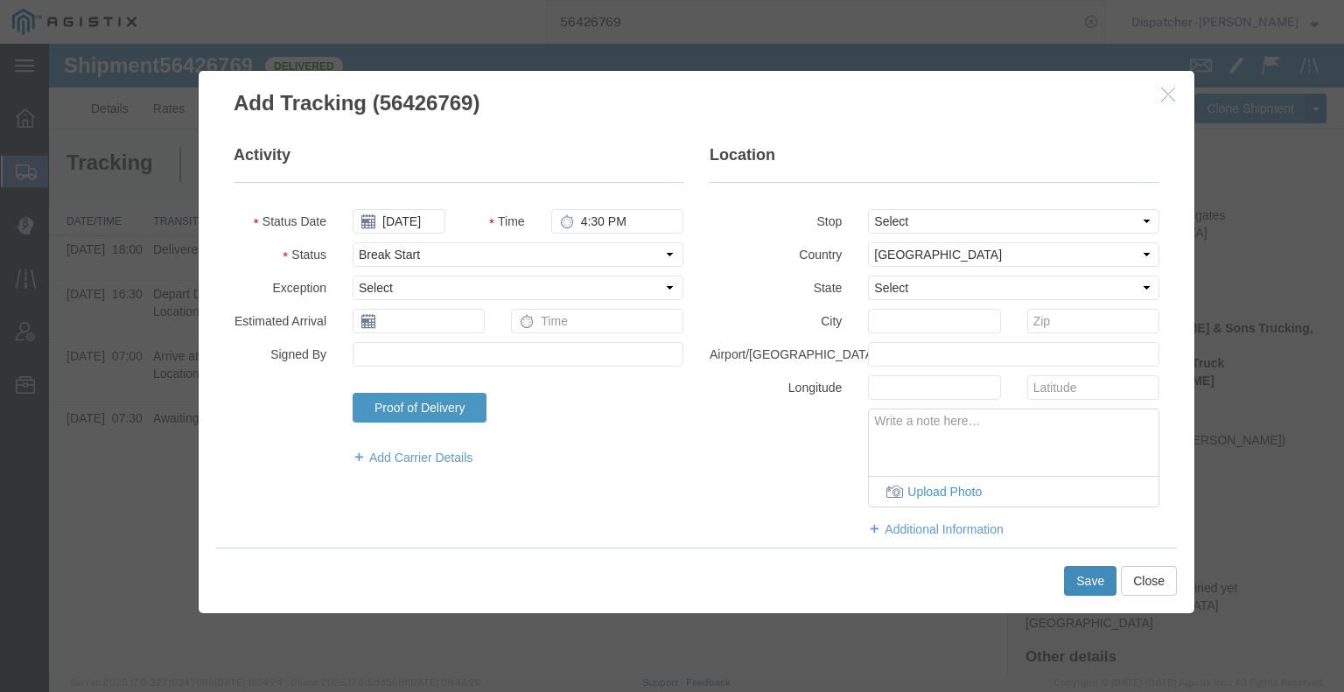
click at [1098, 572] on button "Save" at bounding box center [1090, 581] width 52 height 30
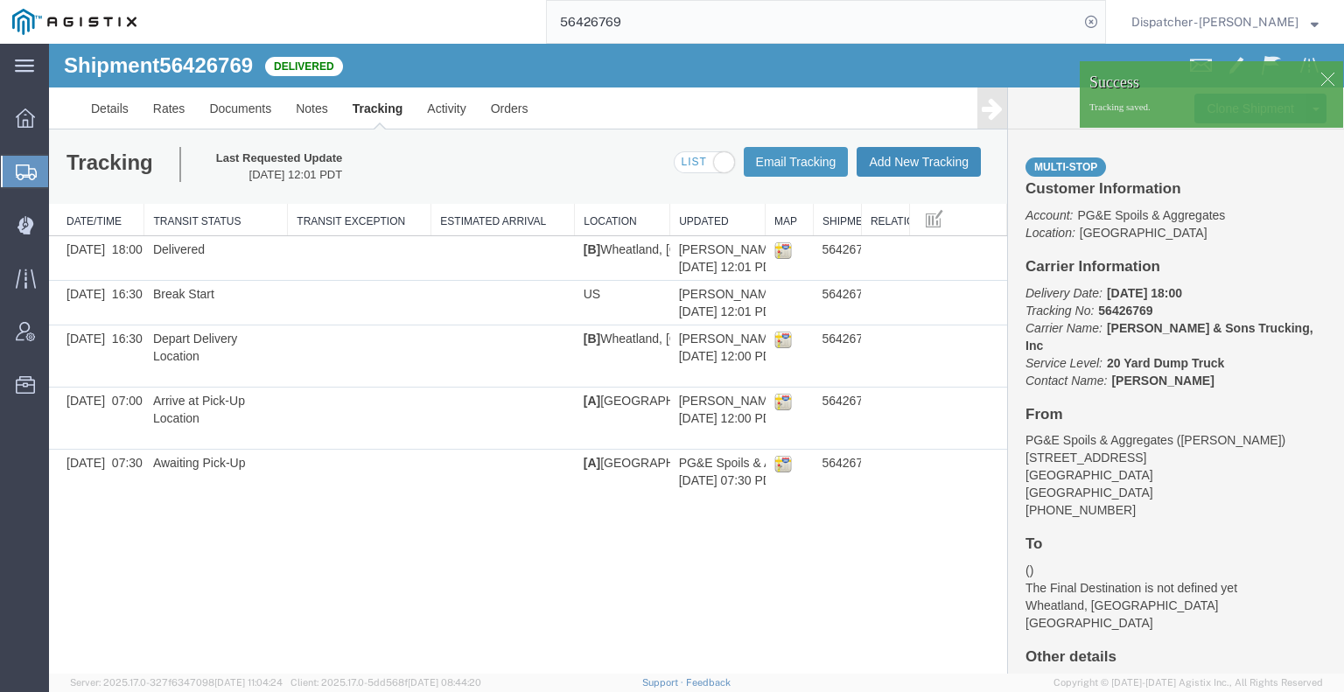
click at [929, 164] on button "Add New Tracking" at bounding box center [919, 162] width 124 height 30
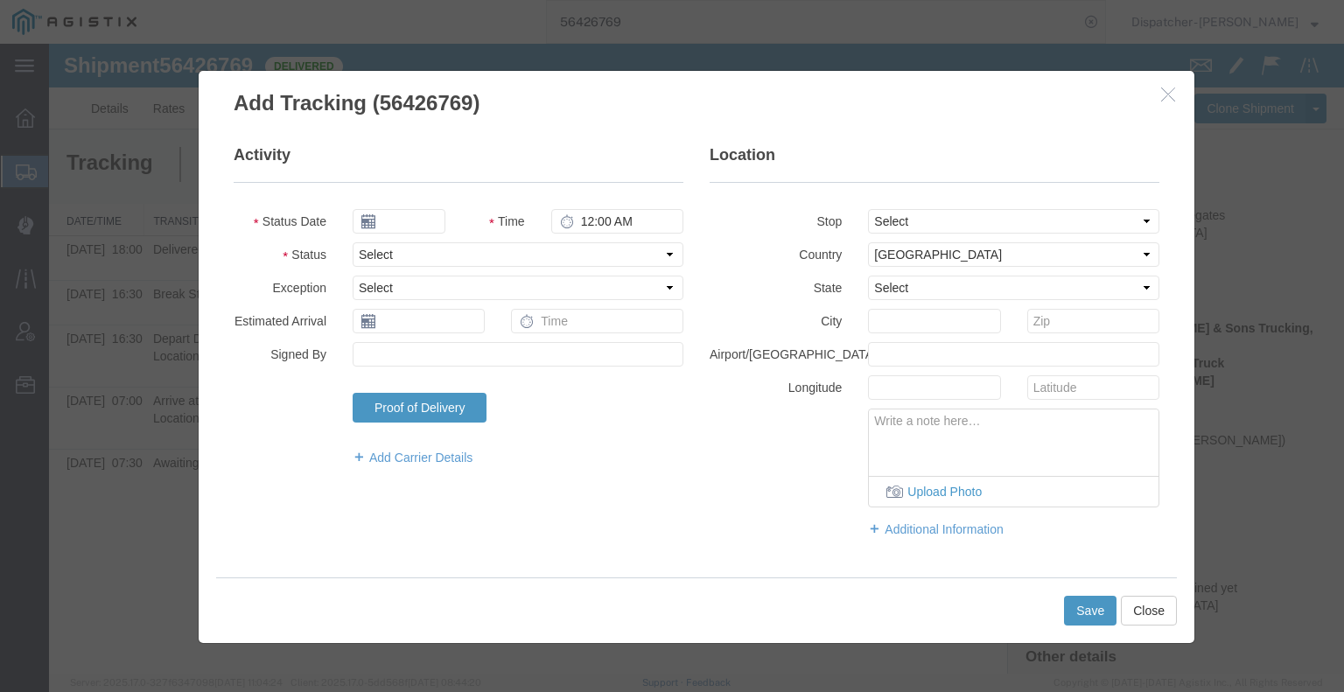
type input "[DATE]"
type input "1:00 PM"
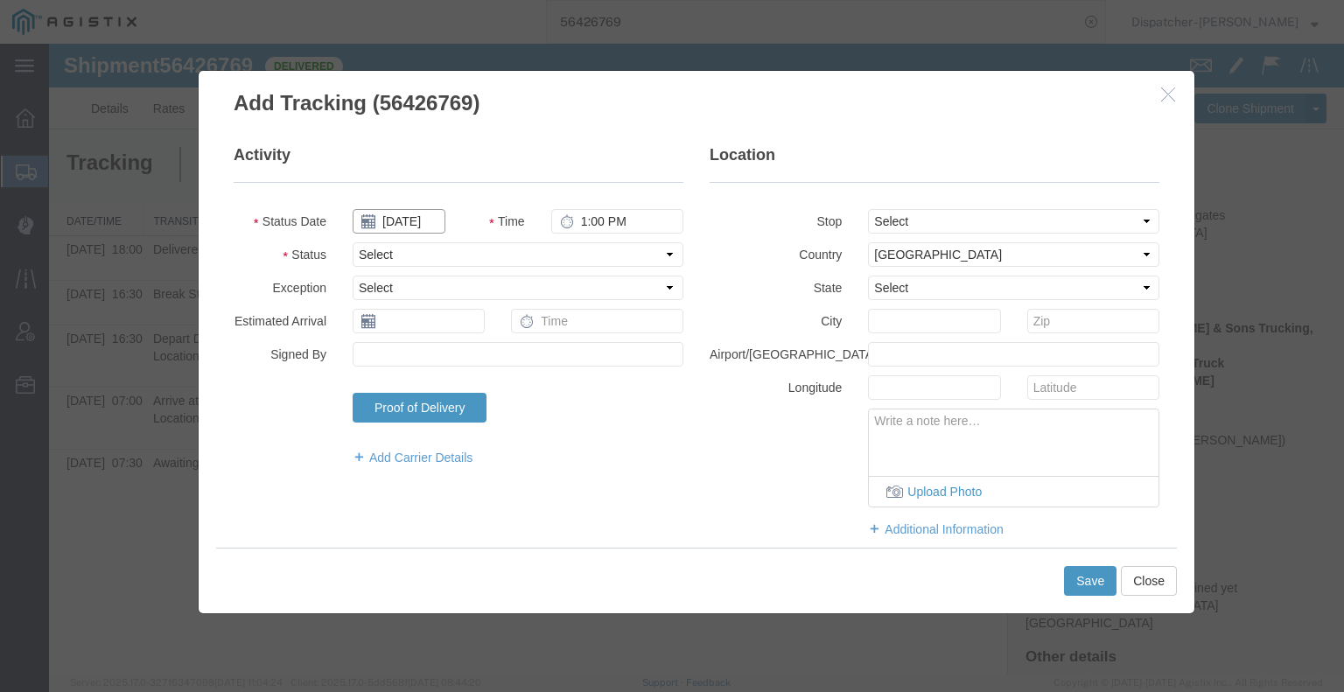
click at [413, 222] on input "[DATE]" at bounding box center [399, 221] width 93 height 24
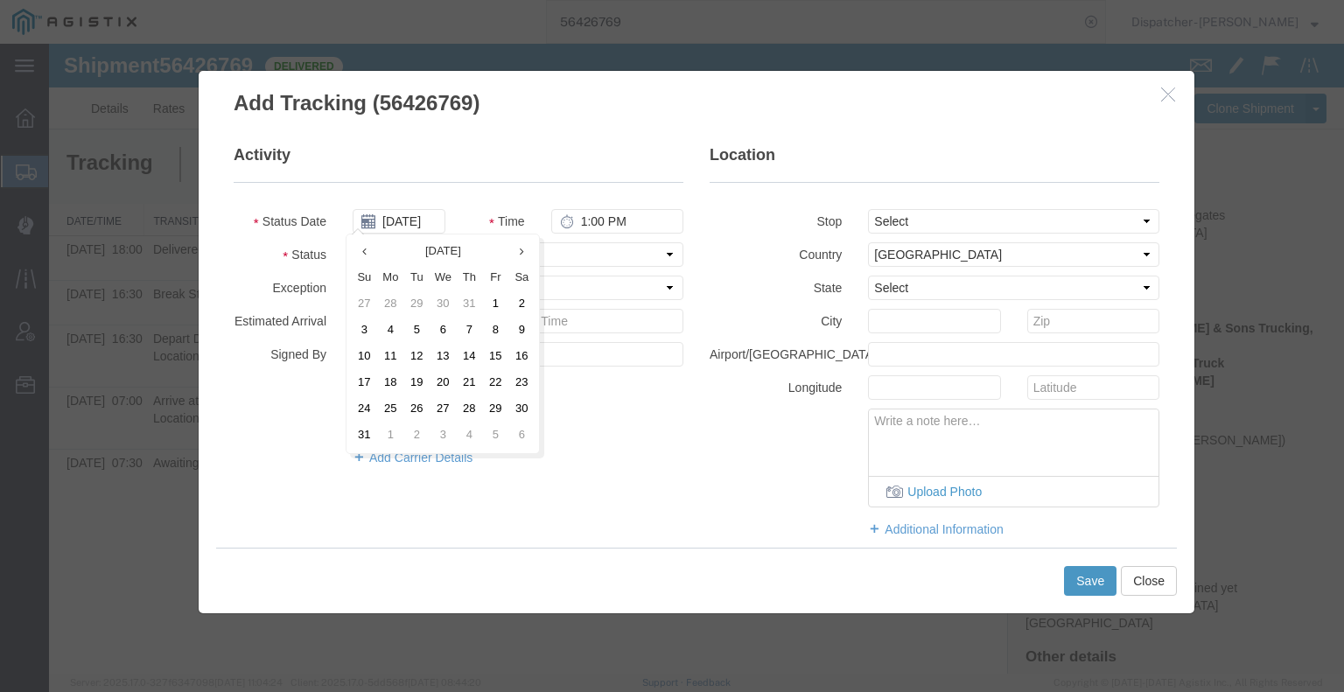
click at [394, 350] on td "11" at bounding box center [390, 357] width 26 height 26
type input "[DATE]"
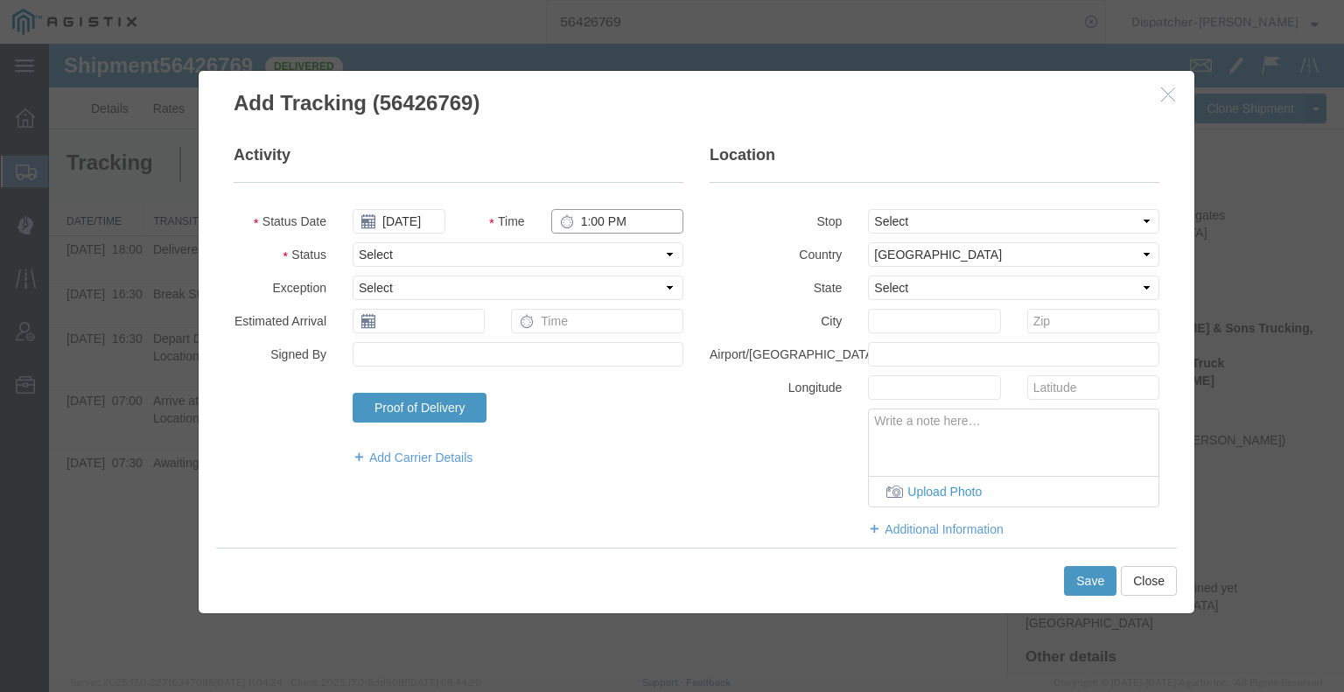
click at [615, 223] on input "1:00 PM" at bounding box center [617, 221] width 132 height 24
type input "5:00 PM"
click at [615, 257] on select "Select Arrival Notice Available Arrival Notice Imported Arrive at Delivery Loca…" at bounding box center [518, 254] width 331 height 24
select select "BREAKSTOP"
click at [353, 242] on select "Select Arrival Notice Available Arrival Notice Imported Arrive at Delivery Loca…" at bounding box center [518, 254] width 331 height 24
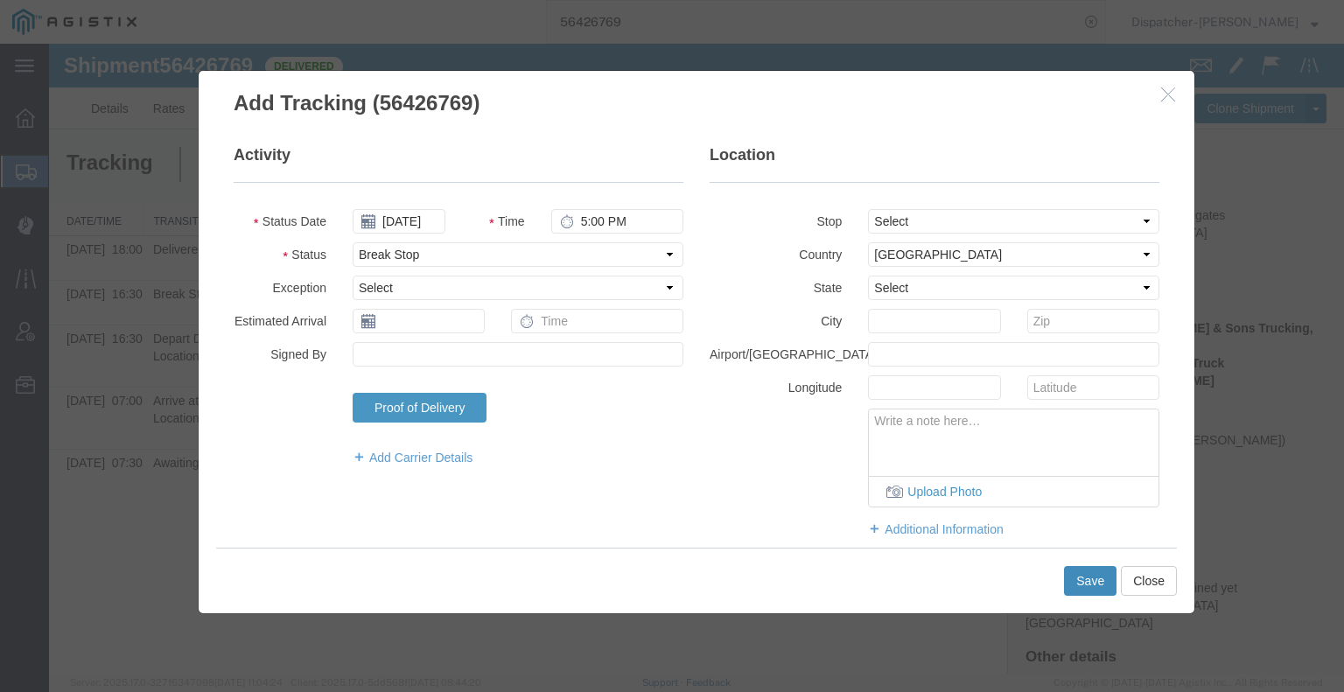
click at [1080, 577] on button "Save" at bounding box center [1090, 581] width 52 height 30
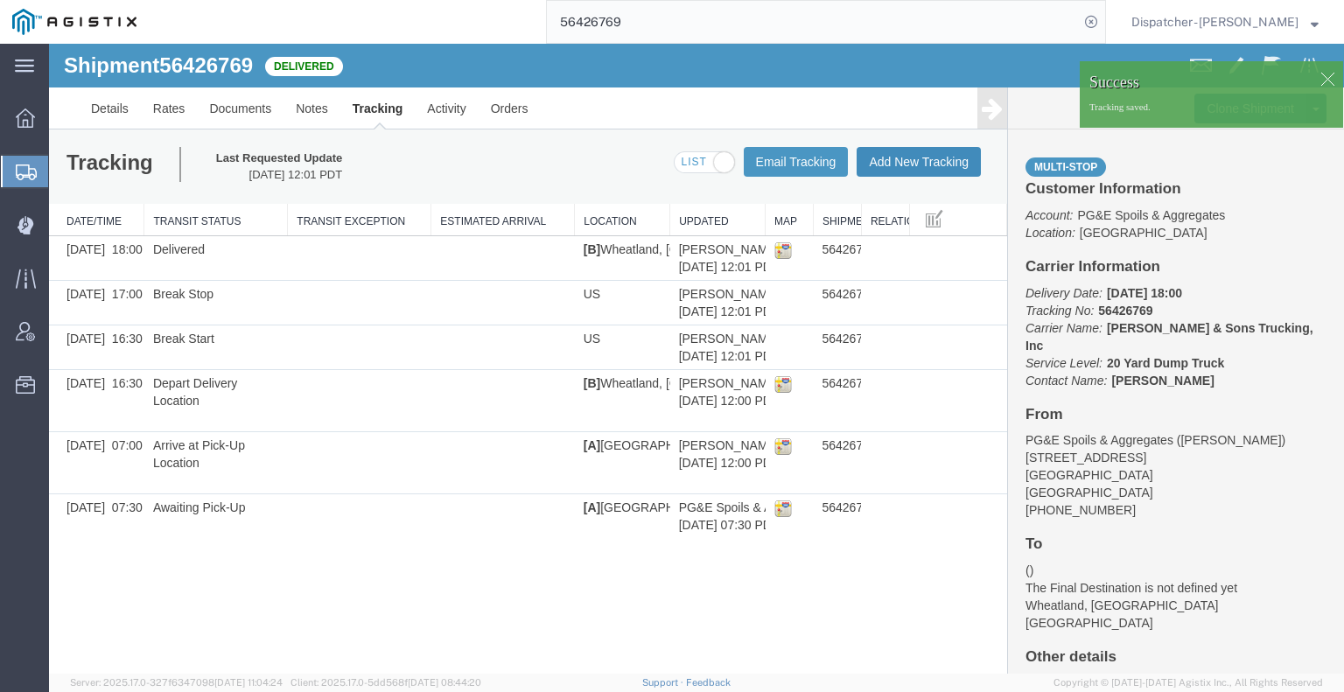
click at [914, 159] on button "Add New Tracking" at bounding box center [919, 162] width 124 height 30
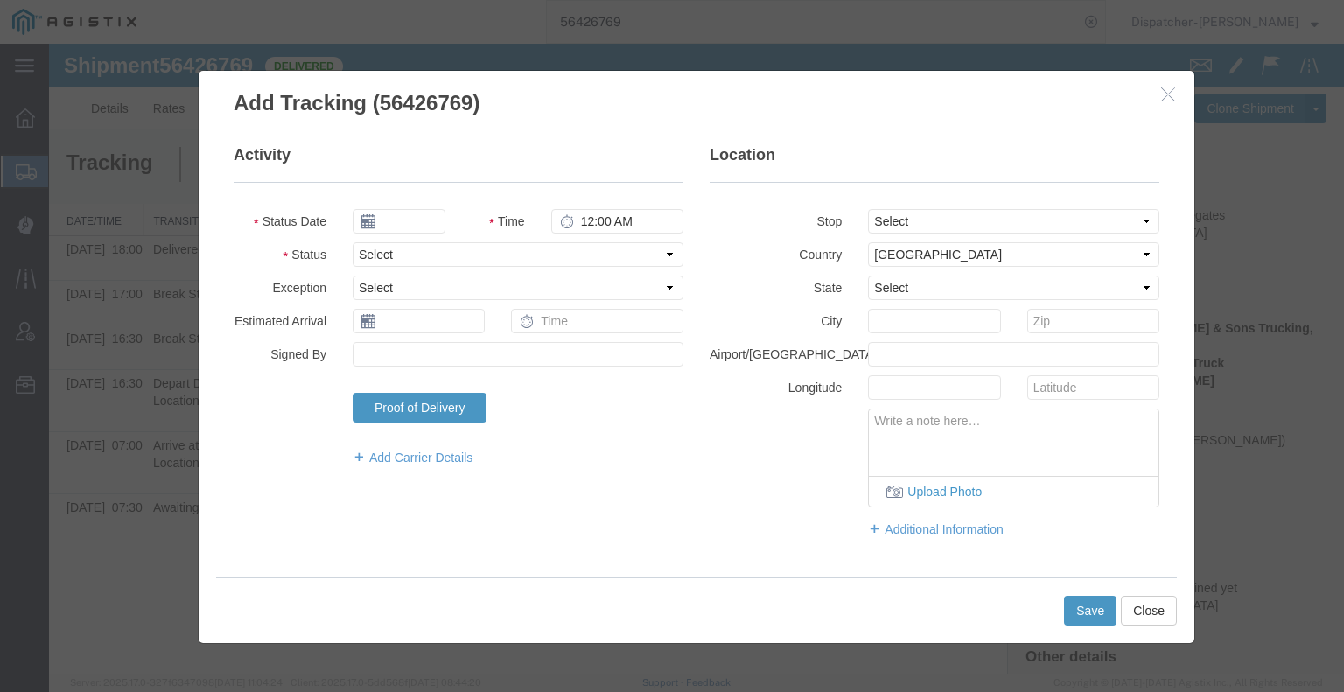
type input "[DATE]"
type input "1:00 PM"
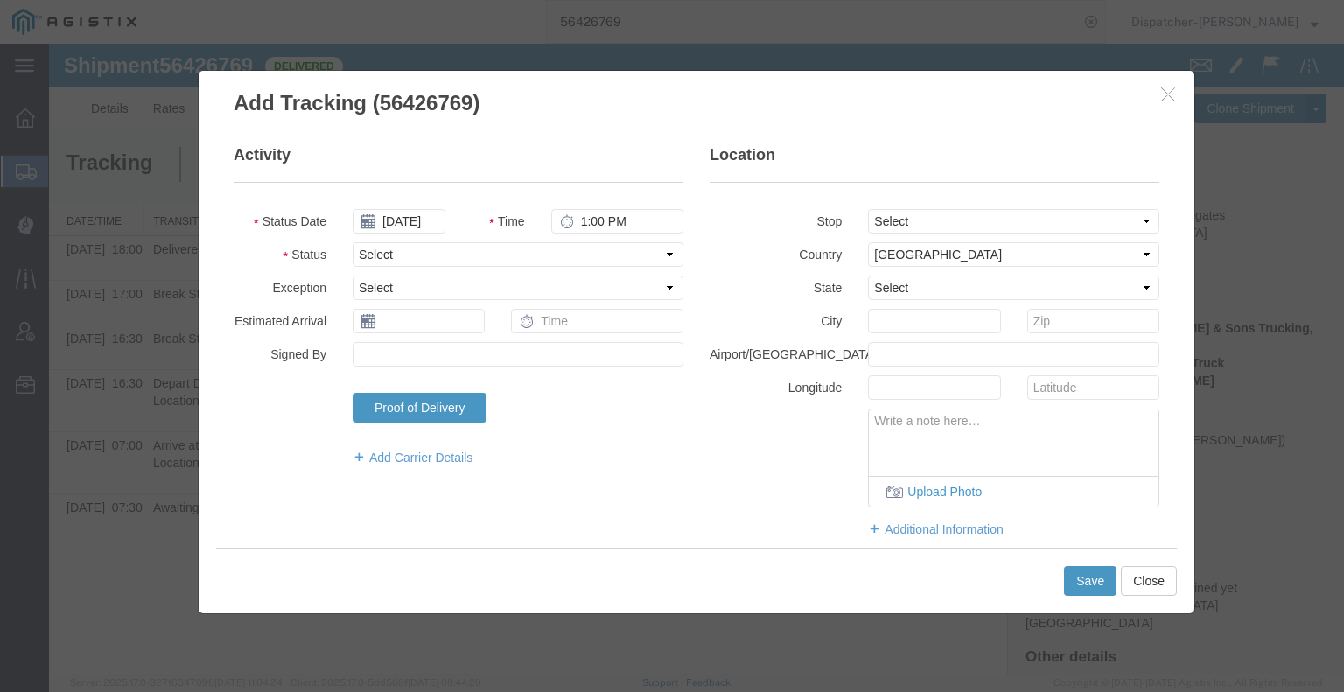
click at [1173, 97] on icon "button" at bounding box center [1168, 94] width 14 height 15
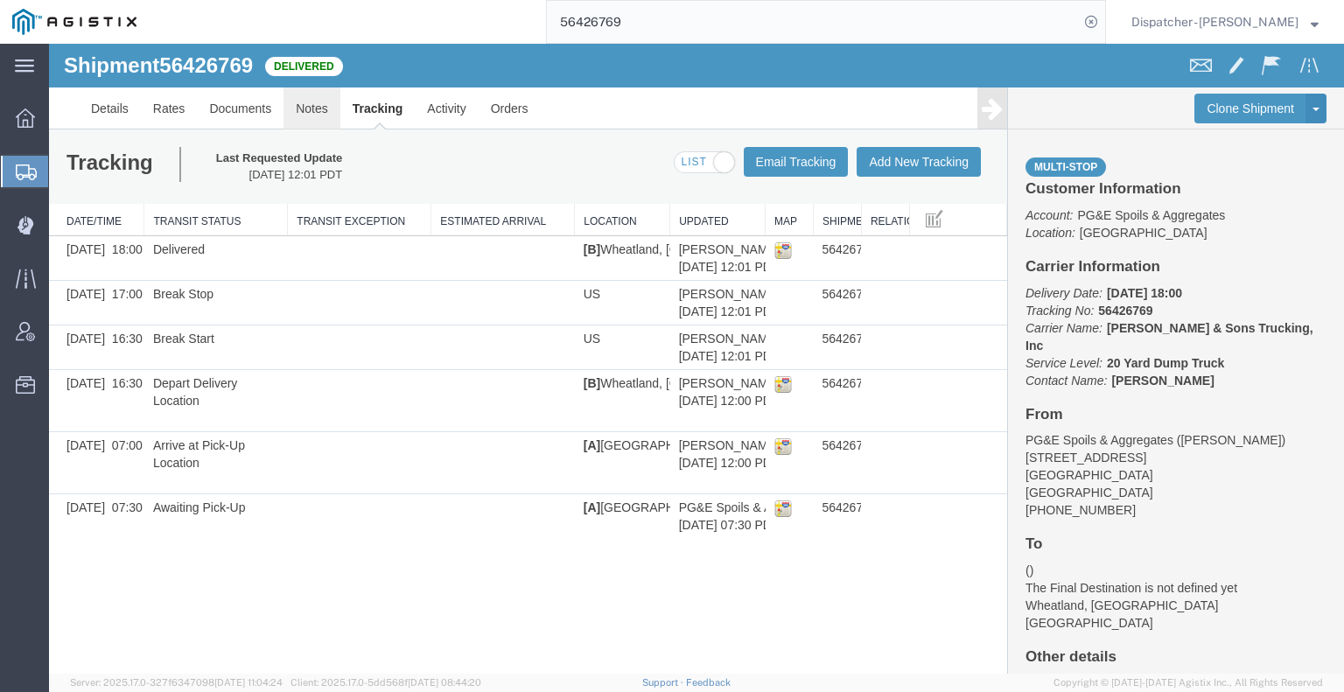
click at [312, 109] on link "Notes" at bounding box center [311, 108] width 57 height 42
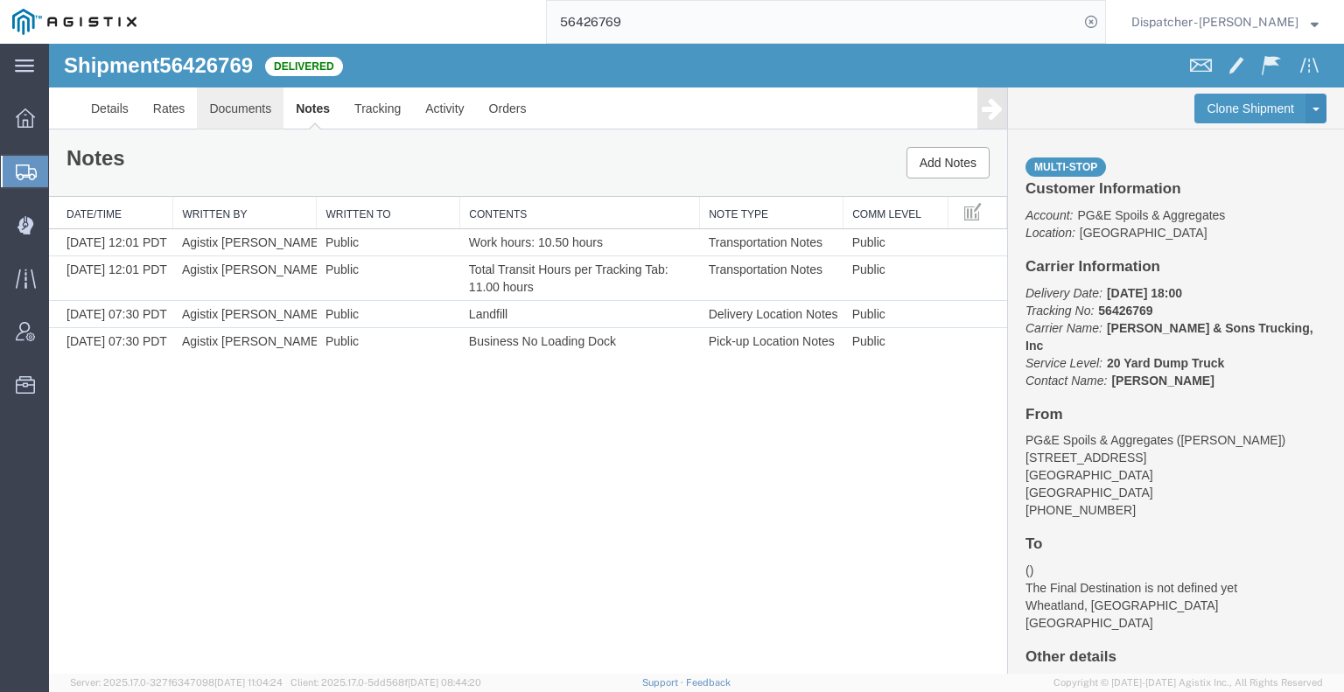
click at [222, 109] on link "Documents" at bounding box center [240, 108] width 87 height 42
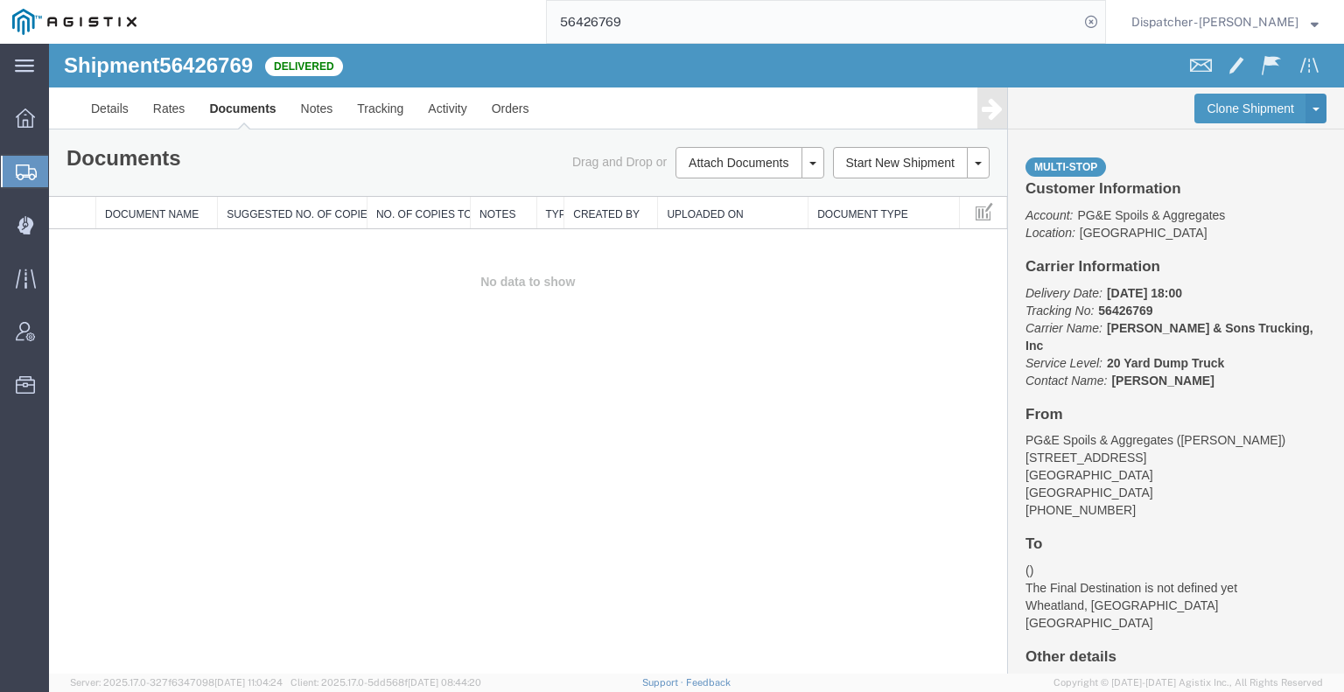
click at [133, 441] on div "Shipment 56426769 0 of 0 Delivered Details Rates Documents Notes Tracking Activ…" at bounding box center [696, 359] width 1295 height 630
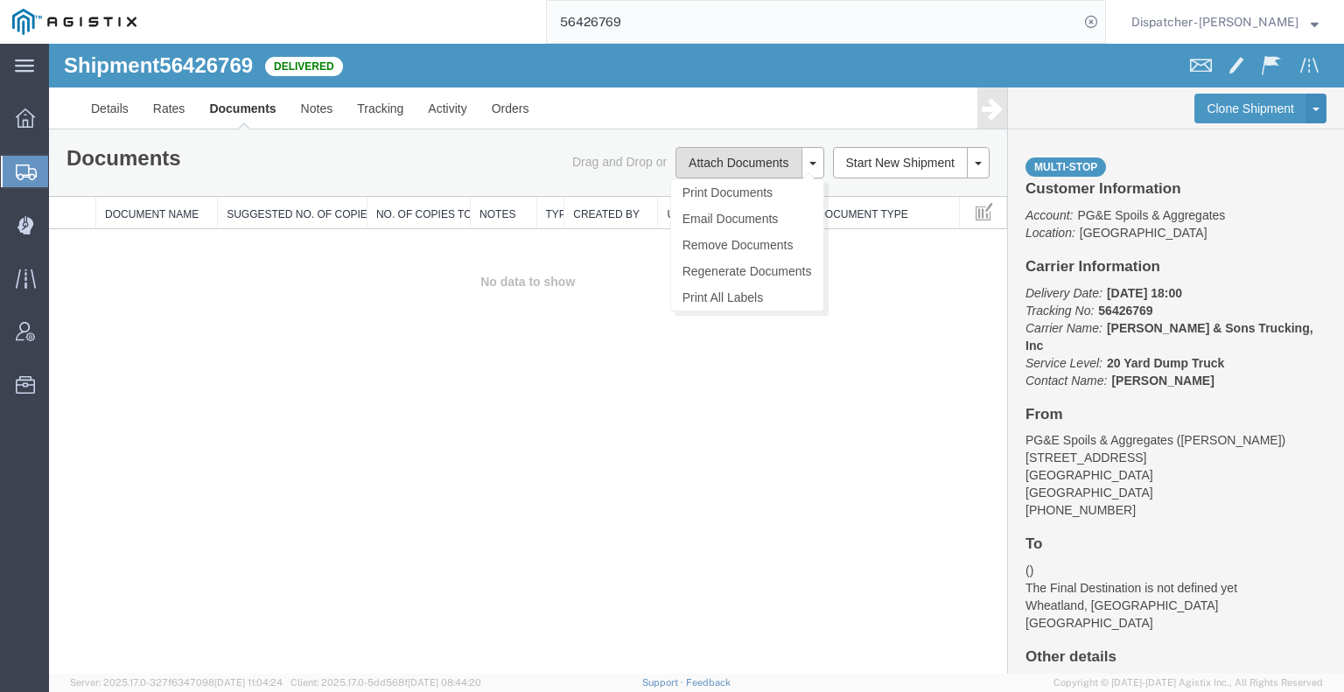
click at [699, 171] on button "Attach Documents" at bounding box center [738, 162] width 126 height 31
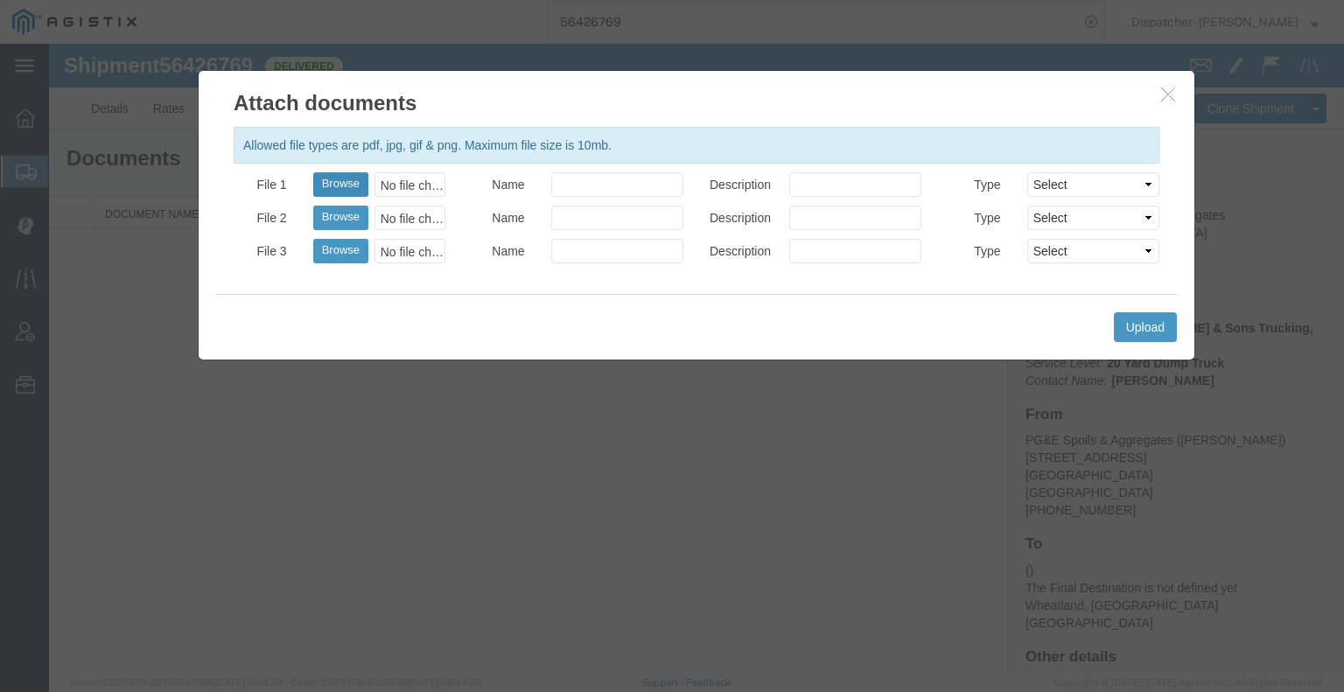
click at [342, 174] on button "Browse" at bounding box center [340, 184] width 55 height 24
type input "C:\fakepath\56426769trktag.pdf"
click at [1158, 336] on button "Upload" at bounding box center [1145, 327] width 63 height 30
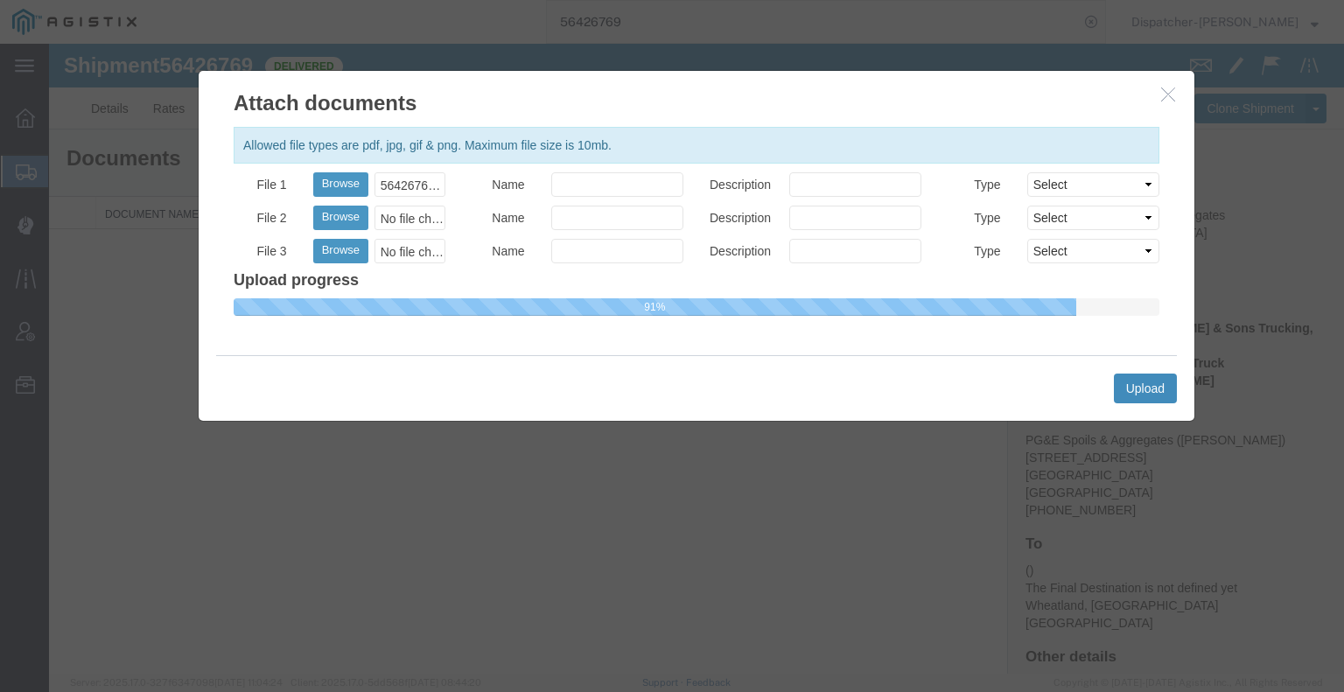
select select
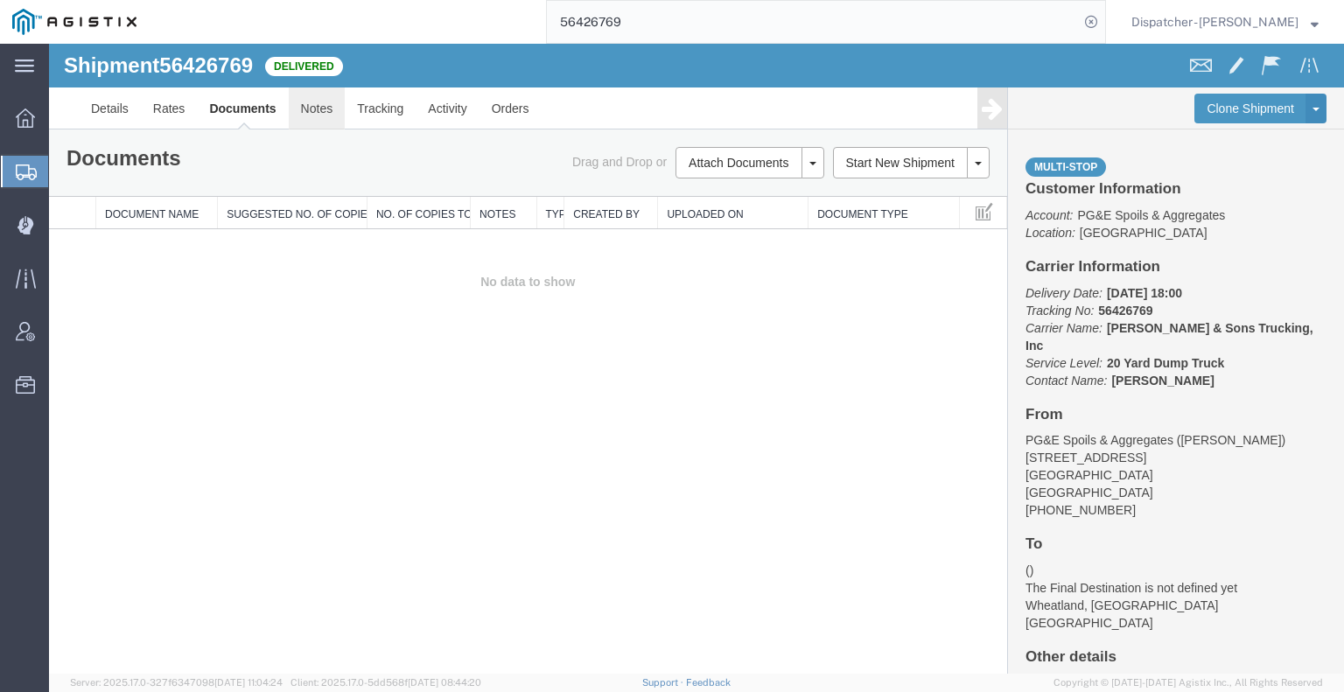
click at [297, 110] on link "Notes" at bounding box center [317, 108] width 57 height 42
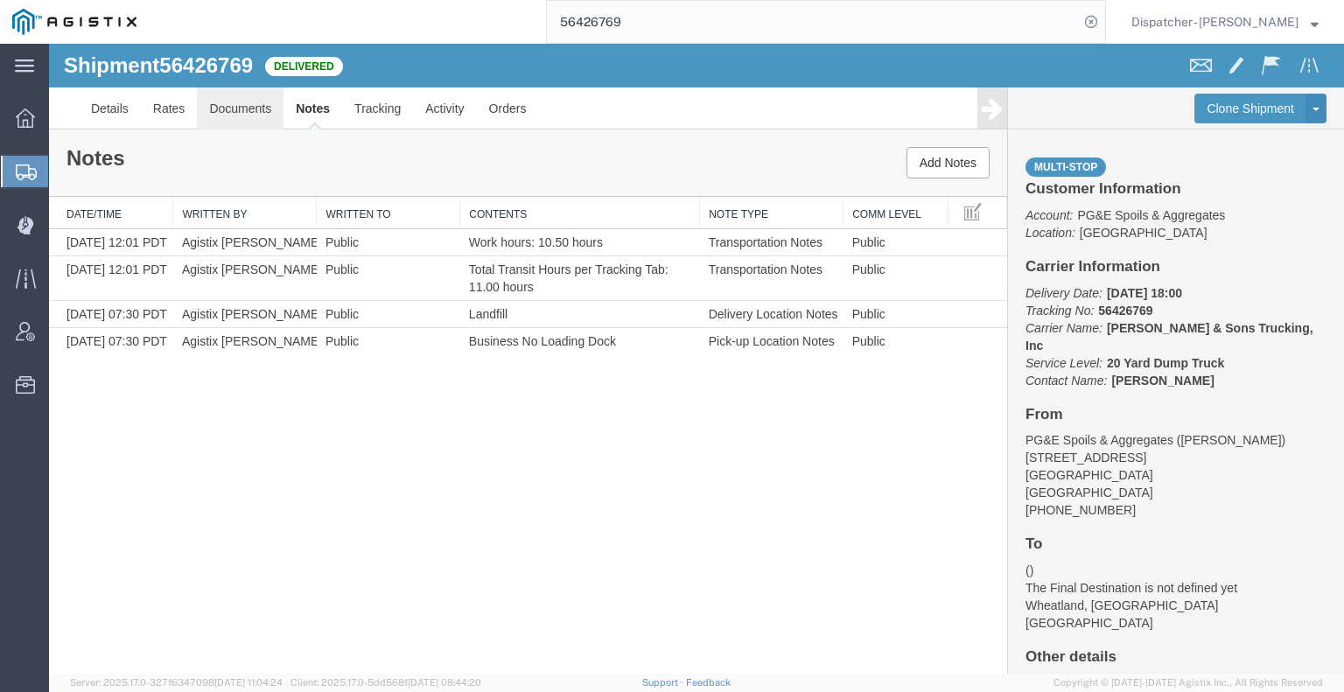
click at [241, 111] on link "Documents" at bounding box center [240, 108] width 87 height 42
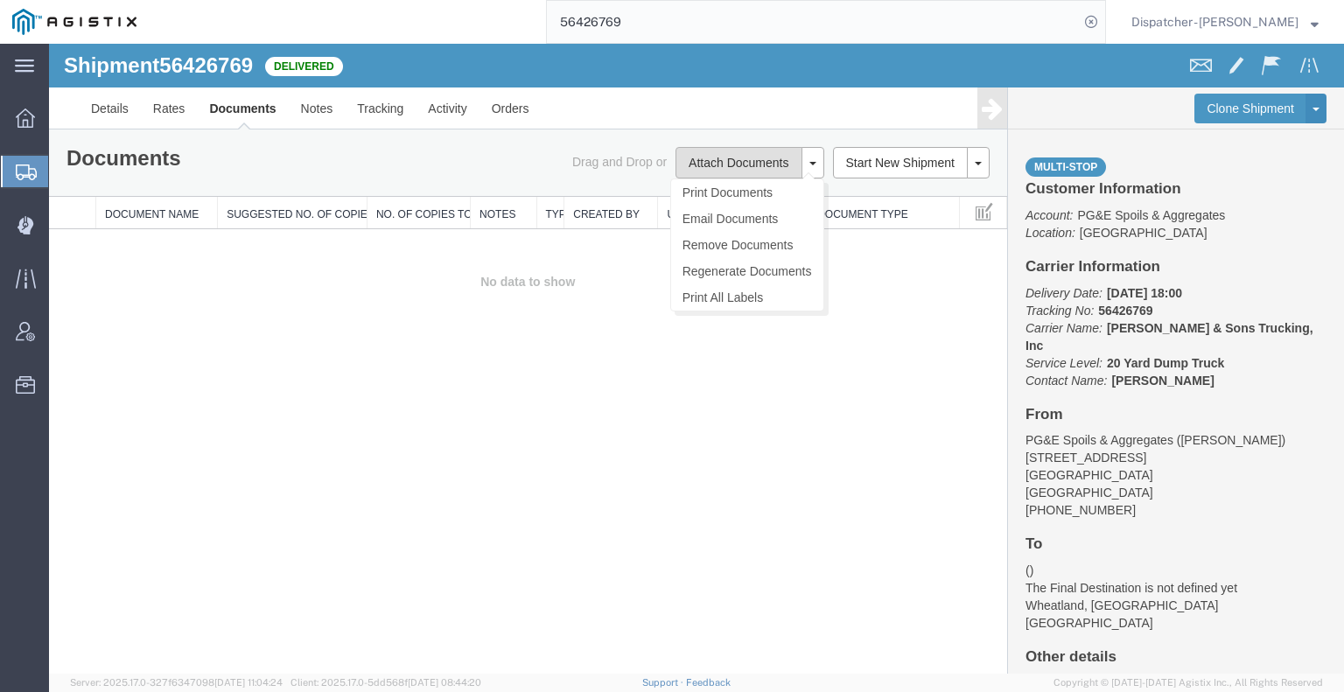
click at [753, 169] on button "Attach Documents" at bounding box center [738, 162] width 126 height 31
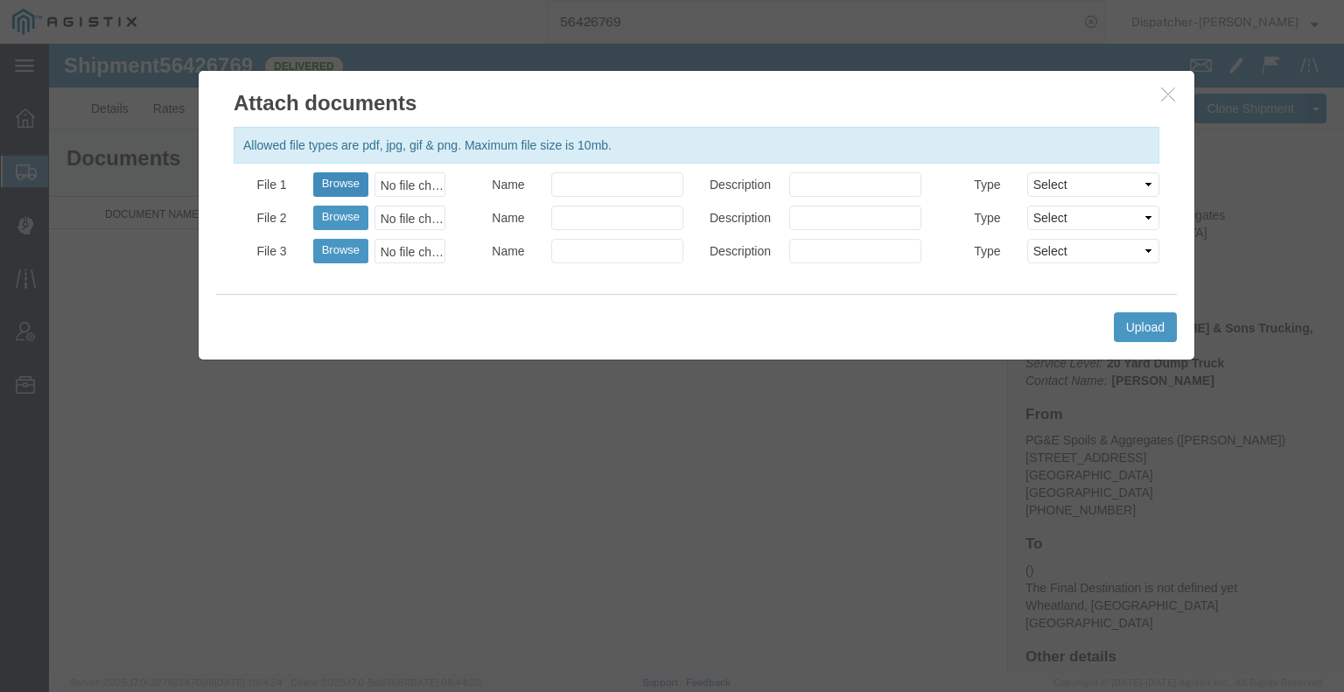
click at [332, 185] on button "Browse" at bounding box center [340, 184] width 55 height 24
type input "C:\fakepath\56426769trktag.pdf"
click at [1157, 318] on button "Upload" at bounding box center [1145, 327] width 63 height 30
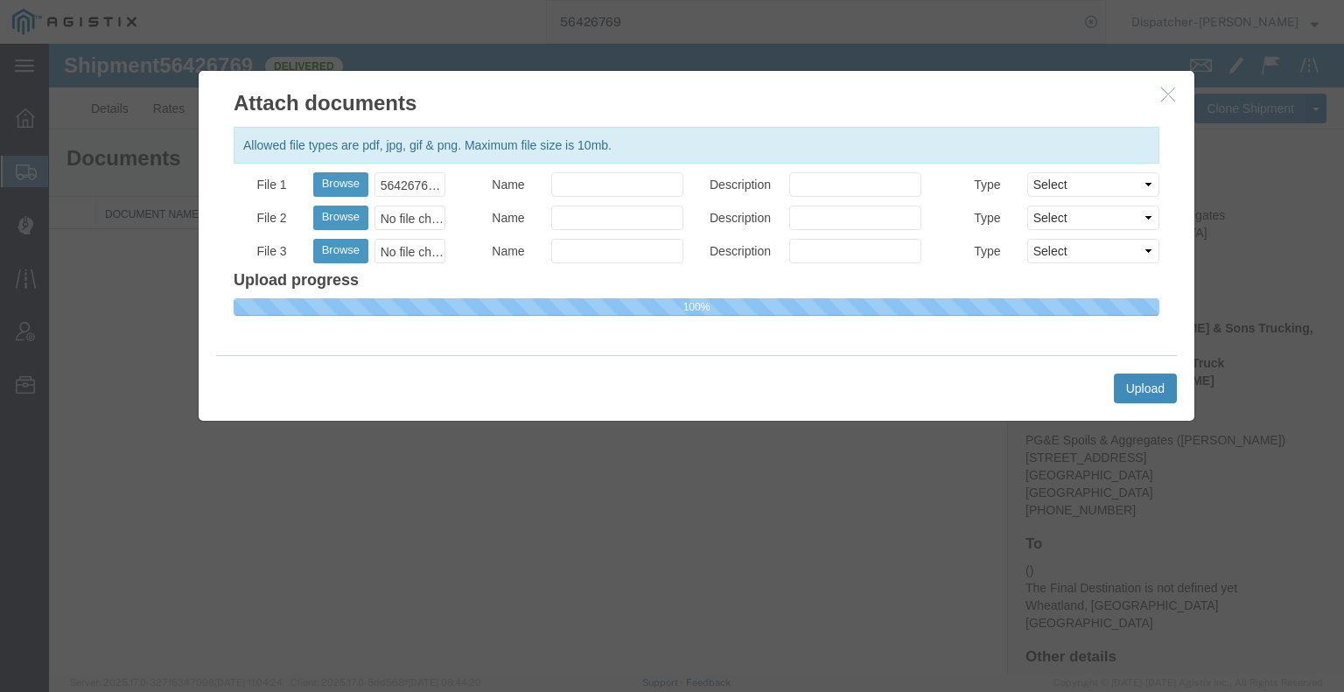
select select
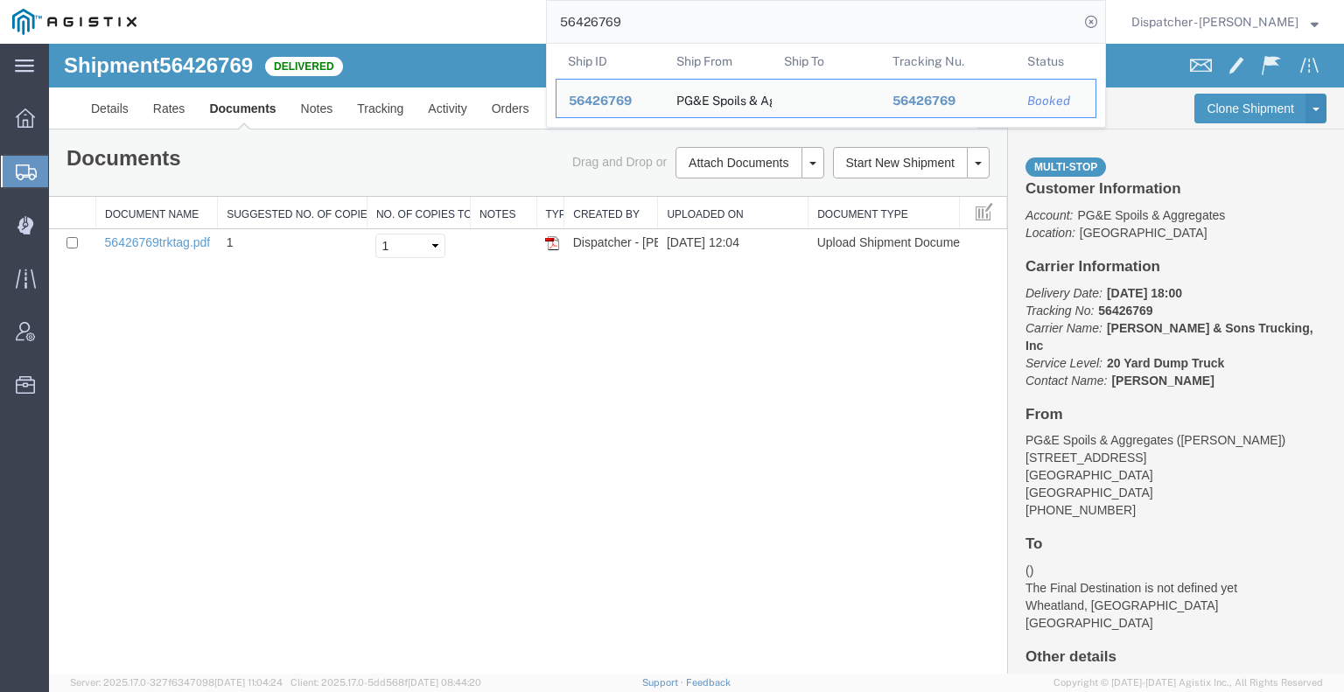
drag, startPoint x: 661, startPoint y: 24, endPoint x: 480, endPoint y: 27, distance: 181.2
click at [532, 28] on div "56426769 Ship ID Ship From Ship To Tracking Nu. Status Ship ID 56426769 Ship Fr…" at bounding box center [627, 22] width 957 height 44
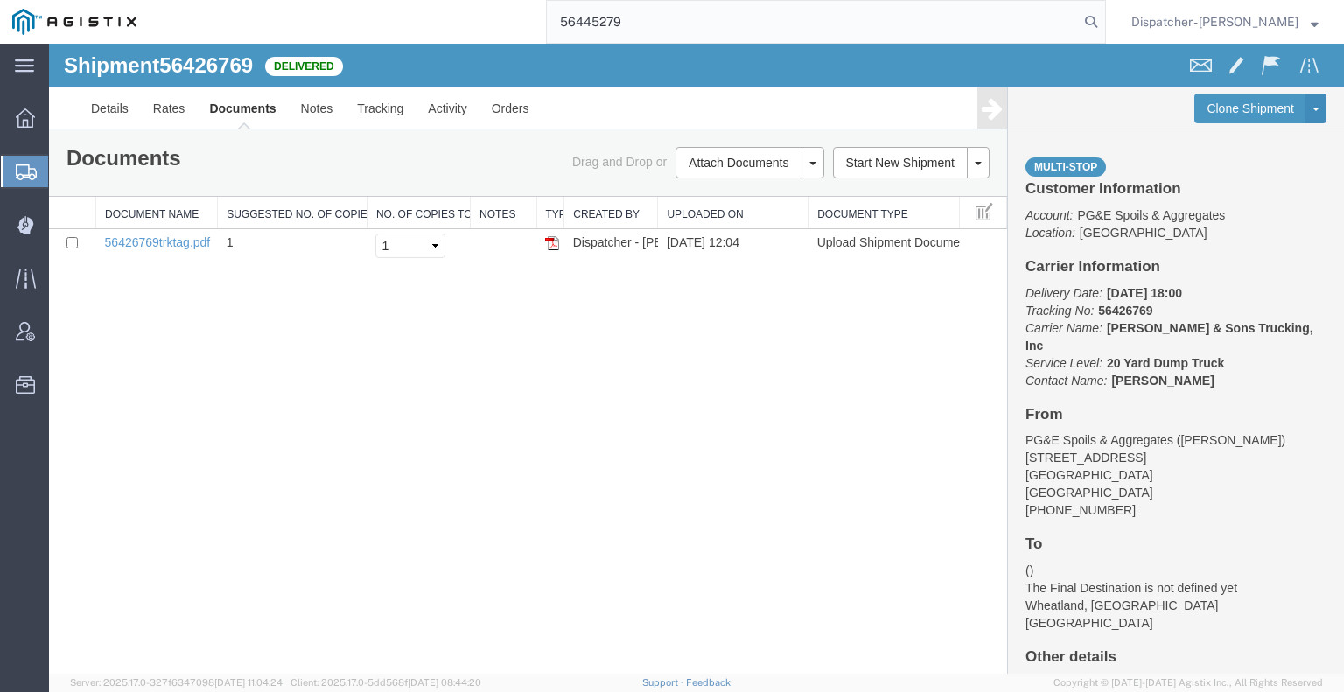
type input "56445279"
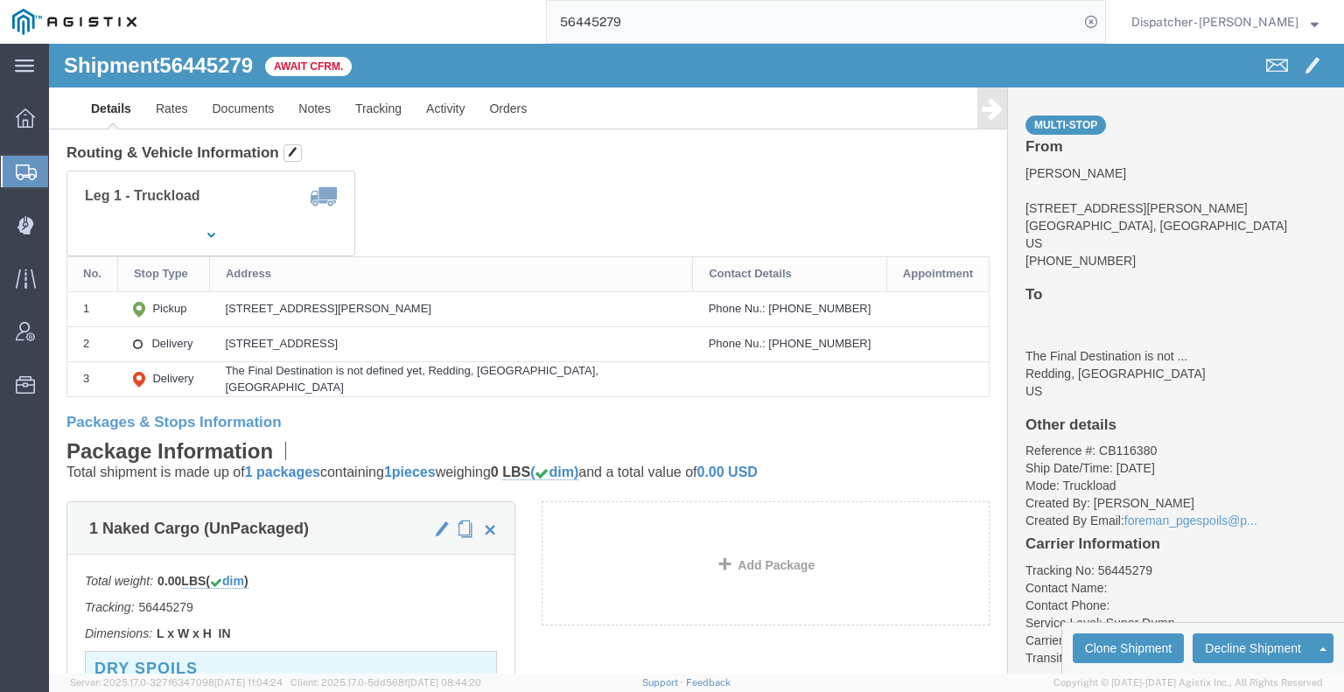
drag, startPoint x: 665, startPoint y: 27, endPoint x: 416, endPoint y: 7, distance: 250.2
click at [416, 7] on div "56445279" at bounding box center [627, 22] width 957 height 44
type input "56406393"
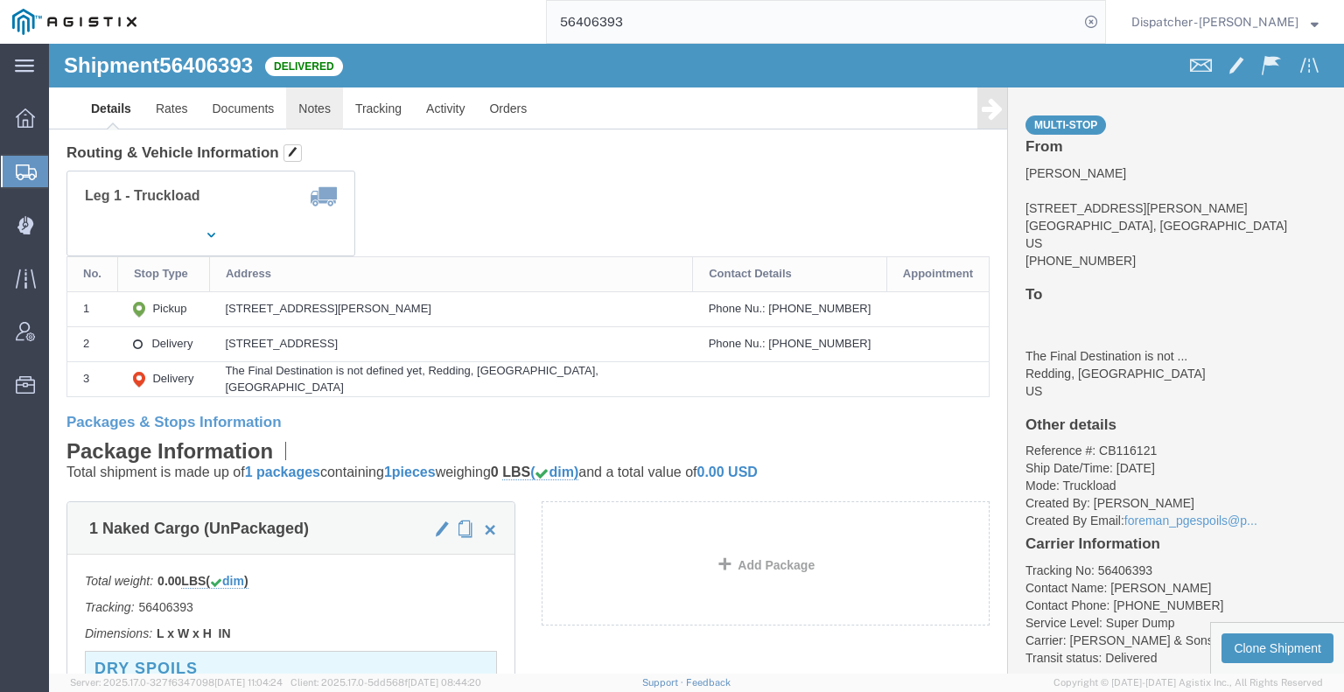
click link "Notes"
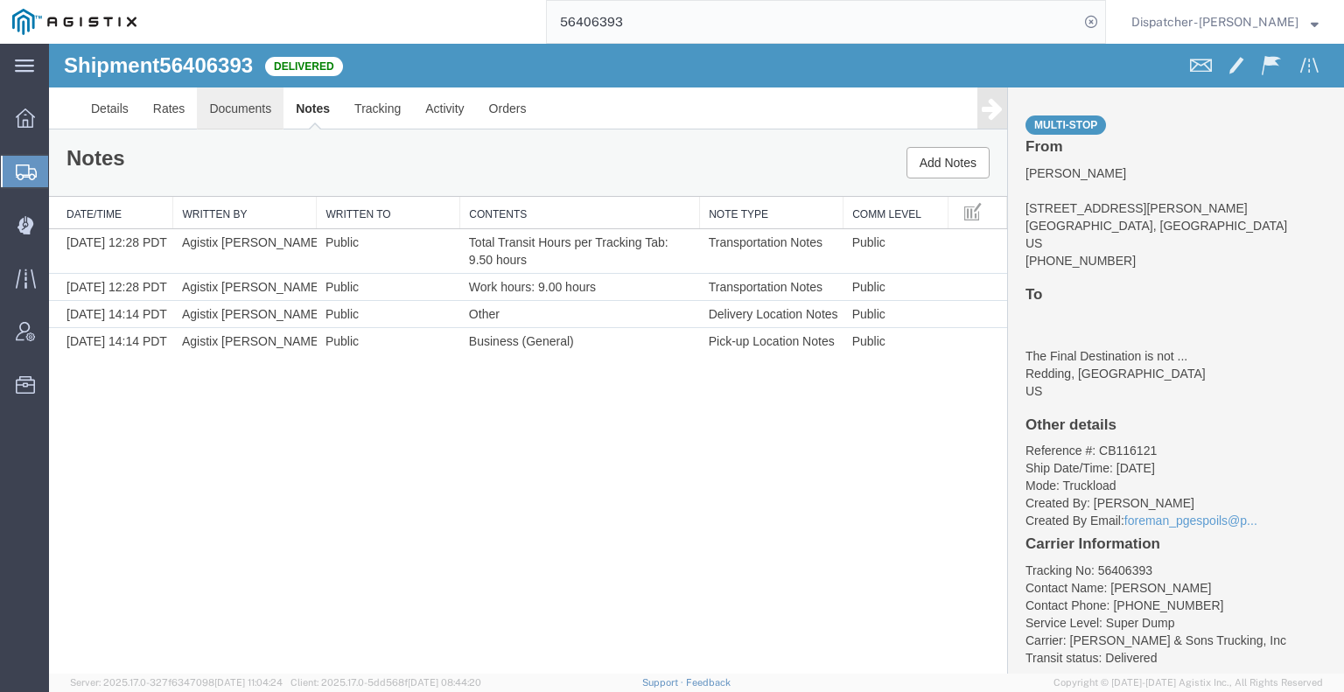
click at [230, 104] on link "Documents" at bounding box center [240, 108] width 87 height 42
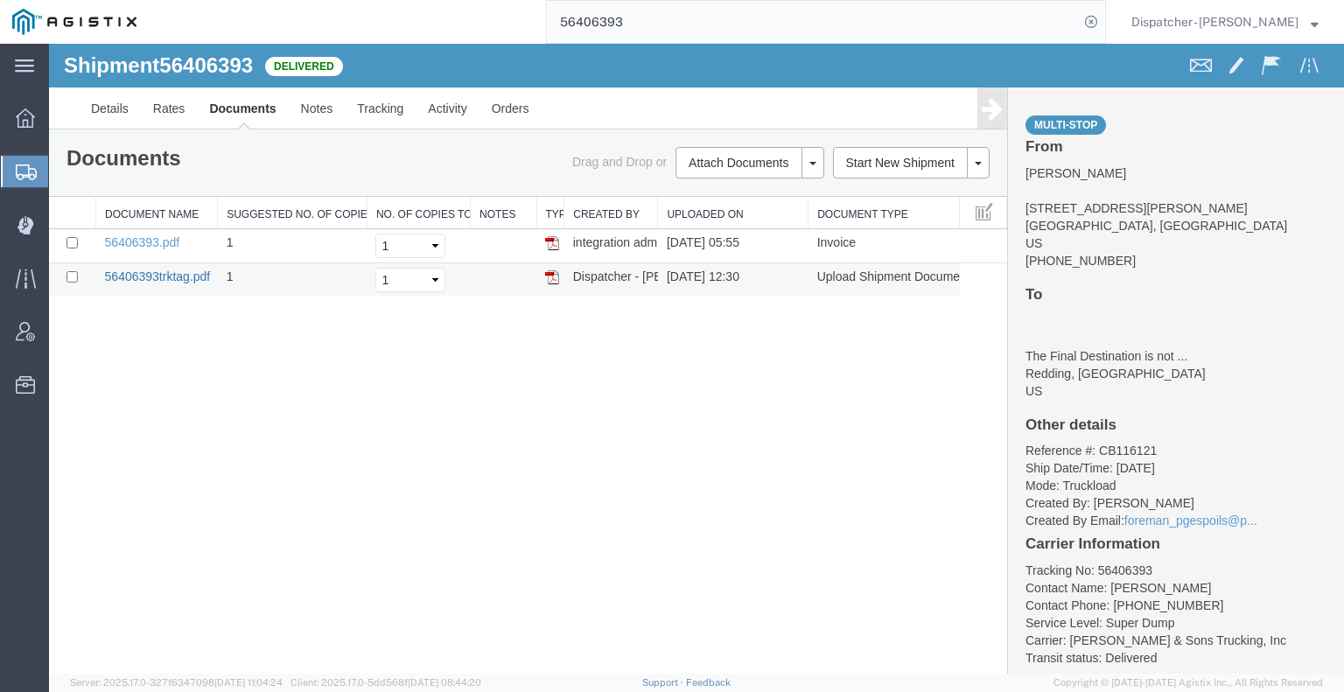
click at [140, 274] on link "56406393trktag.pdf" at bounding box center [158, 276] width 106 height 14
drag, startPoint x: 596, startPoint y: 2, endPoint x: 426, endPoint y: 24, distance: 171.1
click at [428, 24] on div "56406393" at bounding box center [627, 22] width 957 height 44
type input "56445279"
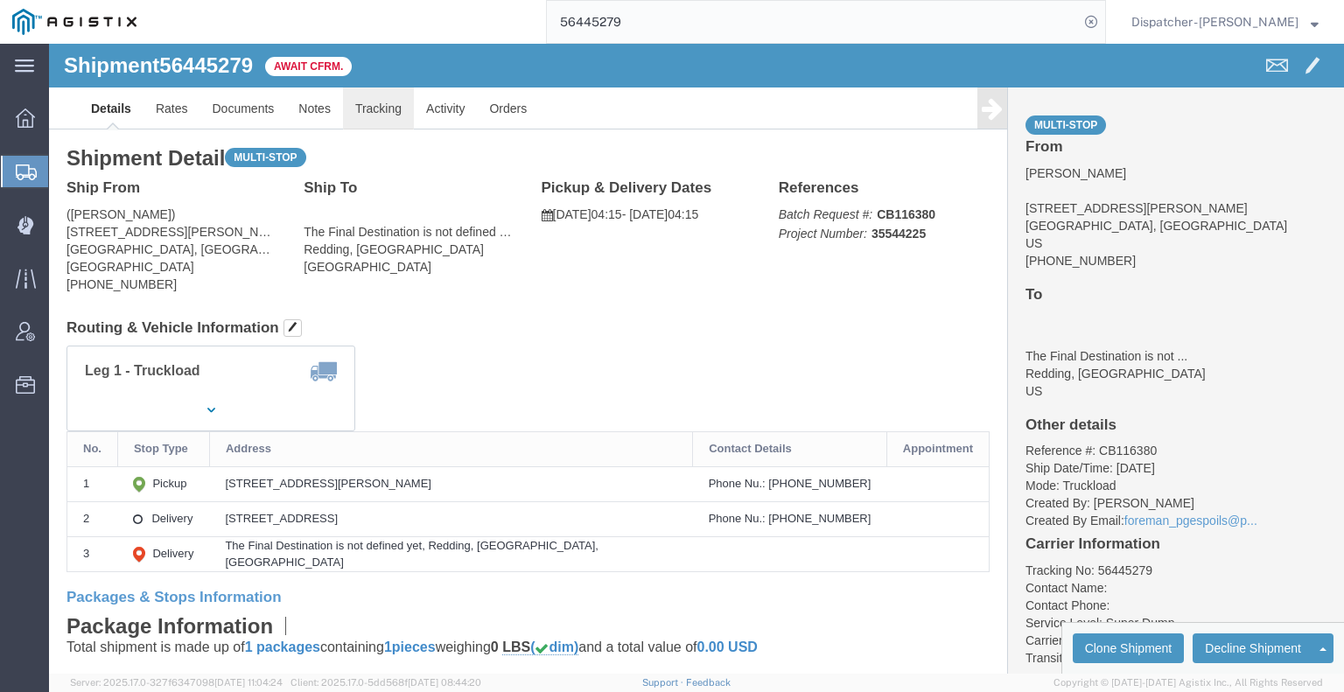
click link "Tracking"
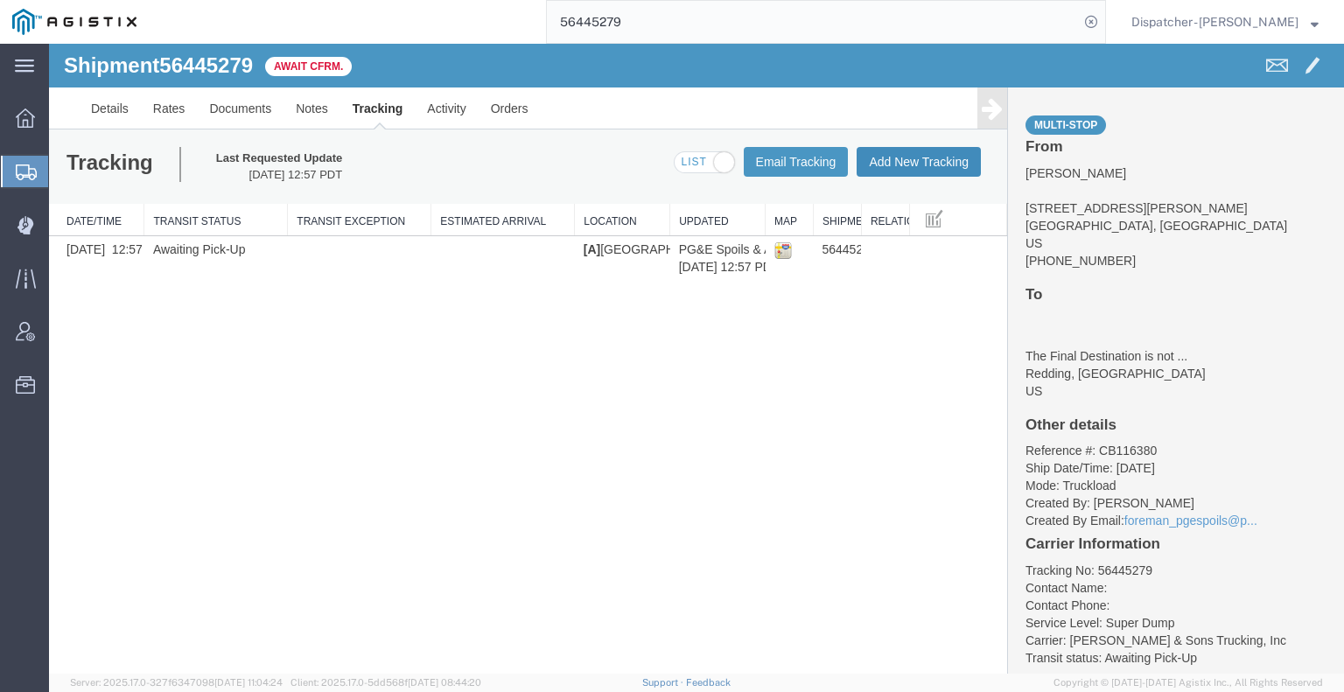
click at [938, 160] on button "Add New Tracking" at bounding box center [919, 162] width 124 height 30
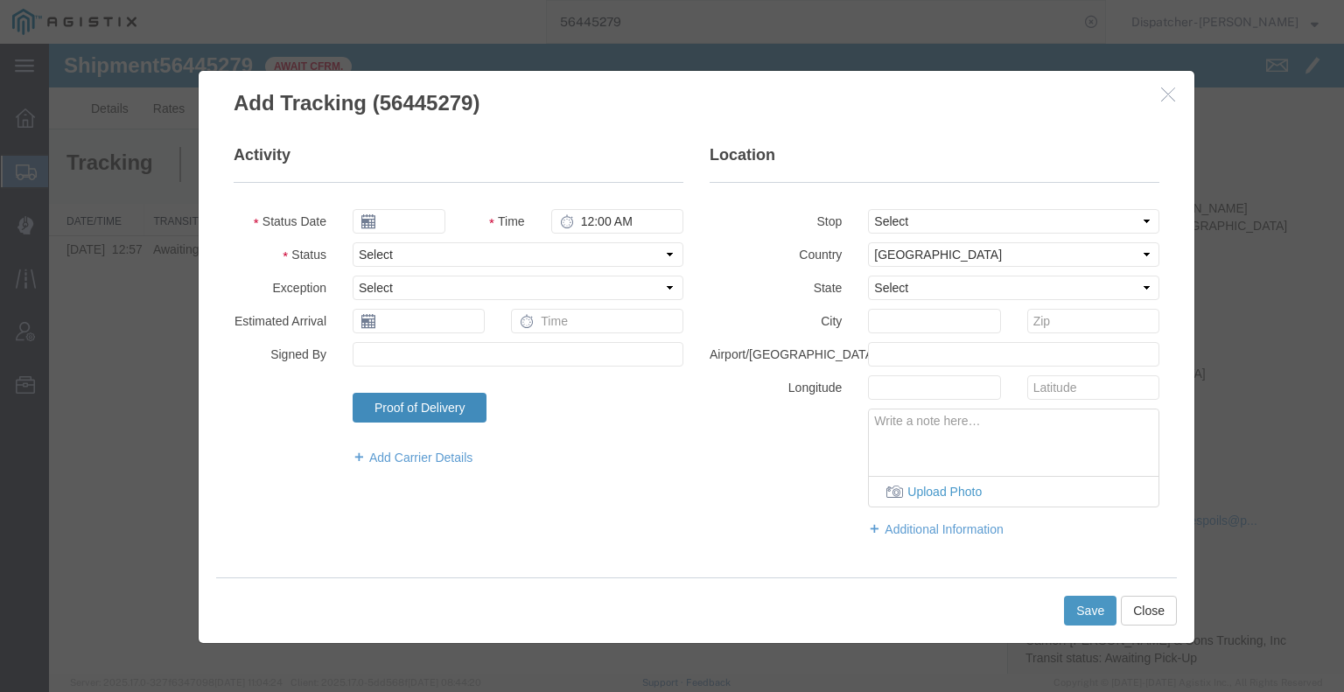
type input "[DATE]"
type input "1:00 PM"
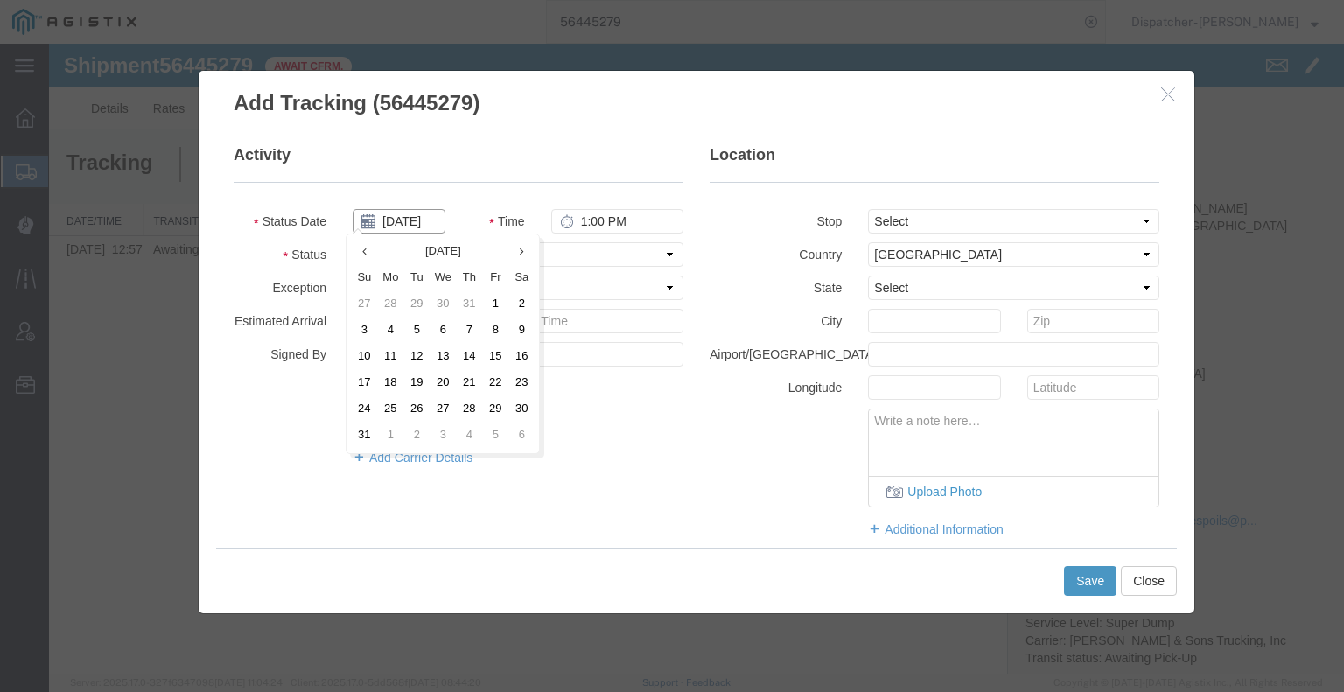
click at [409, 219] on input "[DATE]" at bounding box center [399, 221] width 93 height 24
click at [389, 349] on td "11" at bounding box center [390, 357] width 26 height 26
type input "[DATE]"
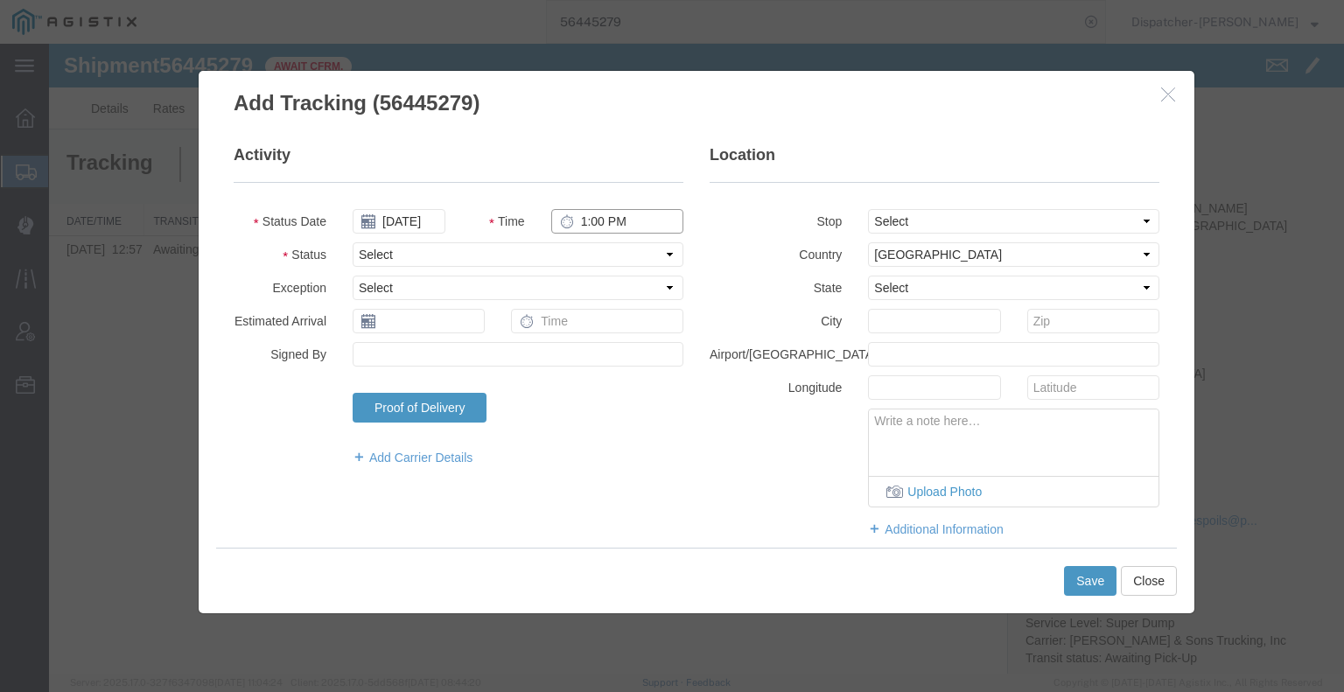
click at [619, 227] on input "1:00 PM" at bounding box center [617, 221] width 132 height 24
type input "7:30 AM"
click at [577, 250] on select "Select Arrival Notice Available Arrival Notice Imported Arrive at Delivery Loca…" at bounding box center [518, 254] width 331 height 24
select select "ARVPULOC"
click at [353, 242] on select "Select Arrival Notice Available Arrival Notice Imported Arrive at Delivery Loca…" at bounding box center [518, 254] width 331 height 24
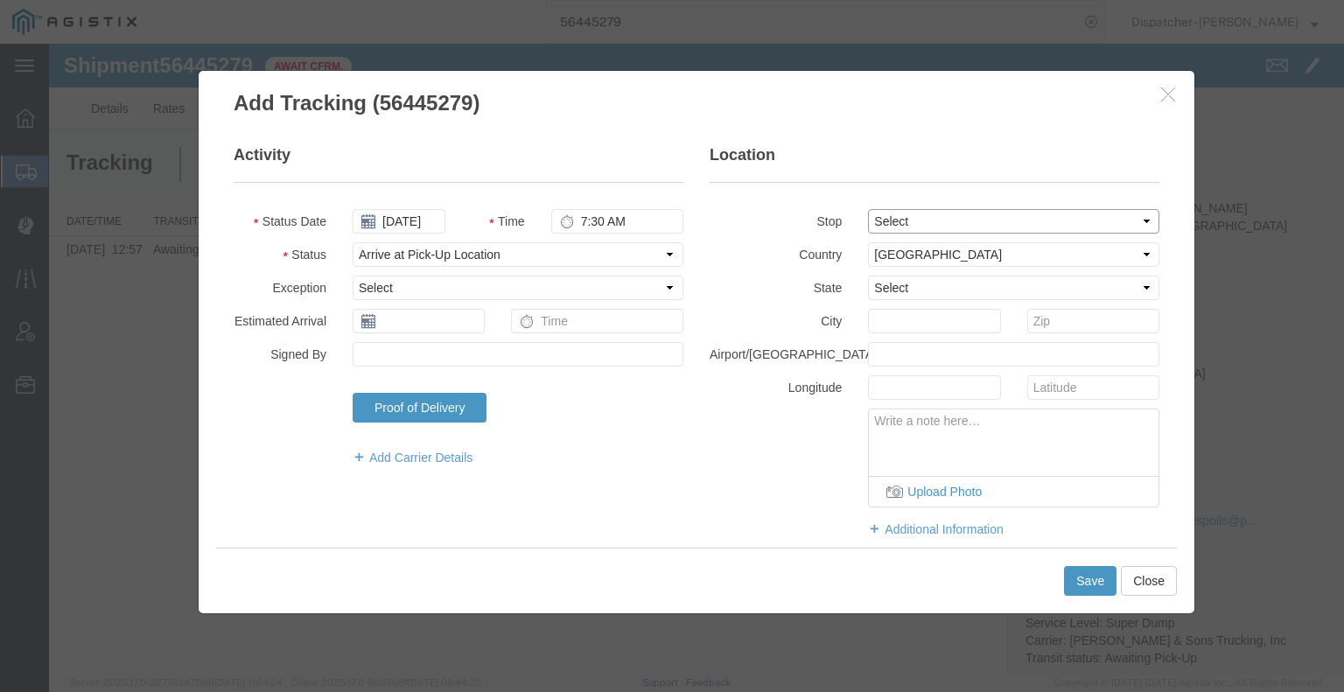
click at [878, 220] on select "Select From: [STREET_ADDRESS][PERSON_NAME] Stop 2: [STREET_ADDRESS] To: The Fin…" at bounding box center [1013, 221] width 291 height 24
select select "{"pickupDeliveryInfoId": "122176668","pickupOrDelivery": "P","stopNum": "1","lo…"
click at [868, 209] on select "Select From: [STREET_ADDRESS][PERSON_NAME] Stop 2: [STREET_ADDRESS] To: The Fin…" at bounding box center [1013, 221] width 291 height 24
select select "CA"
type input "[GEOGRAPHIC_DATA]"
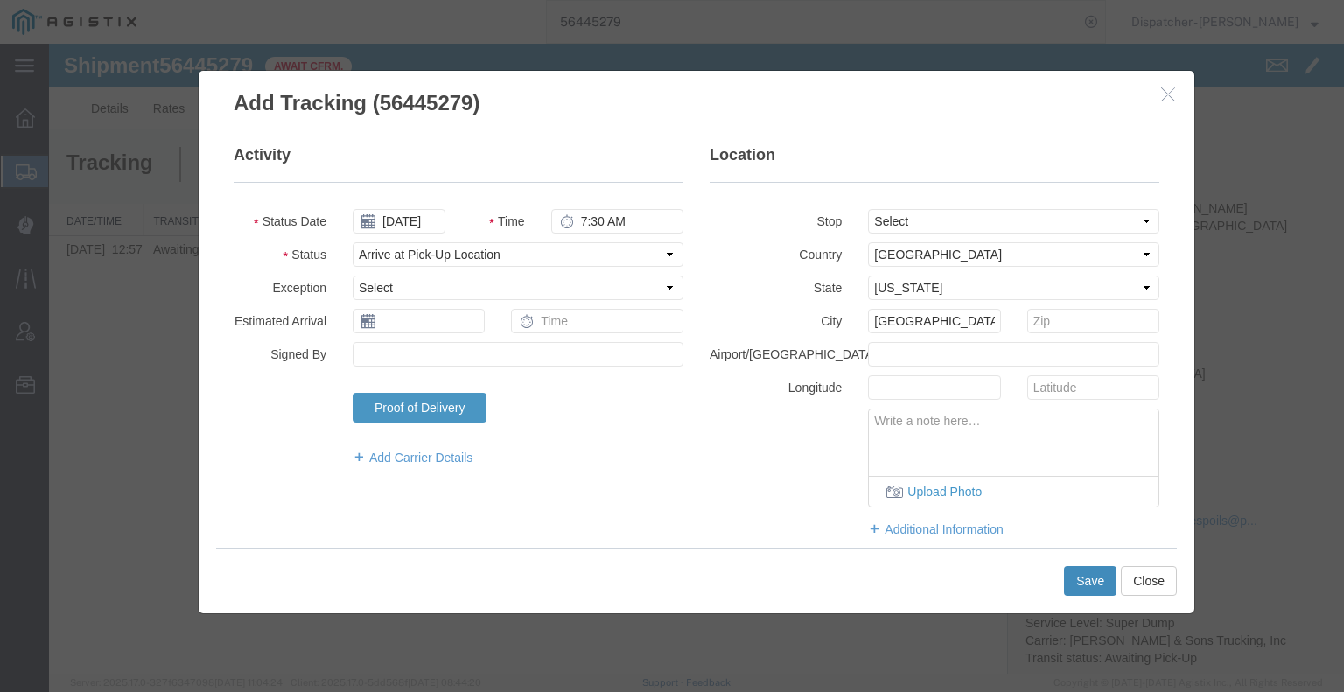
click at [1081, 577] on button "Save" at bounding box center [1090, 581] width 52 height 30
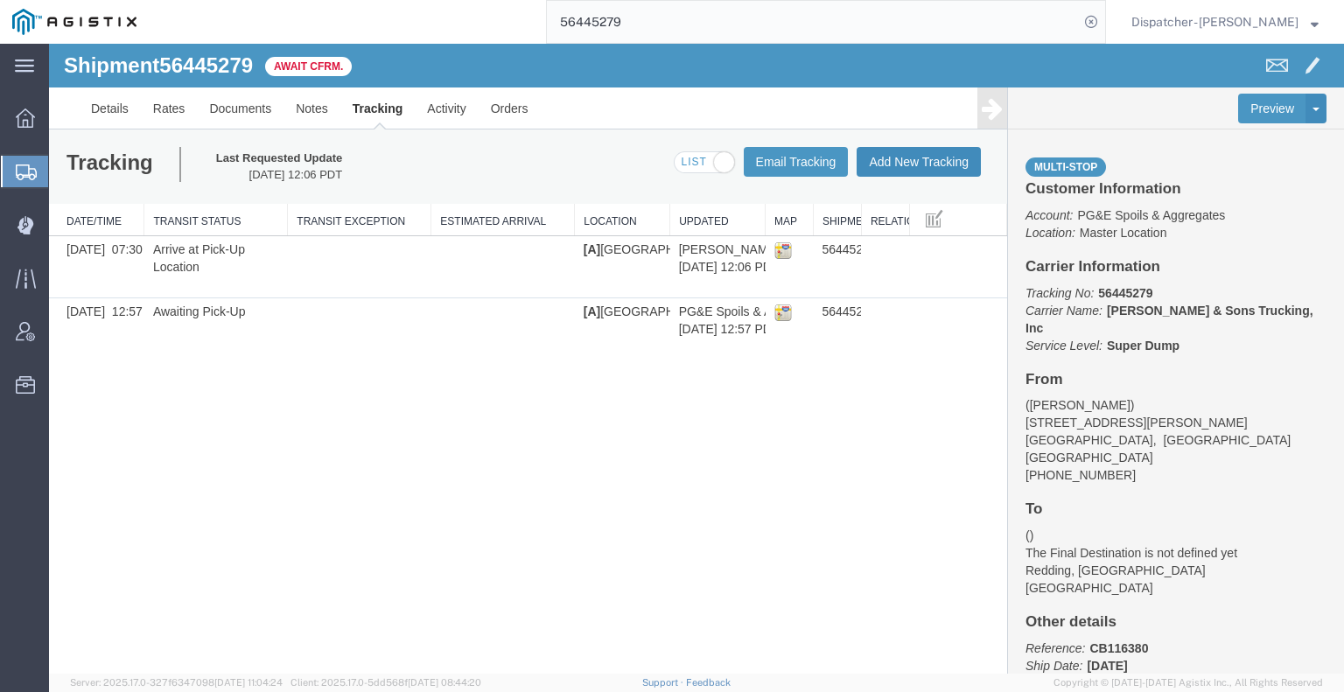
click at [920, 157] on button "Add New Tracking" at bounding box center [919, 162] width 124 height 30
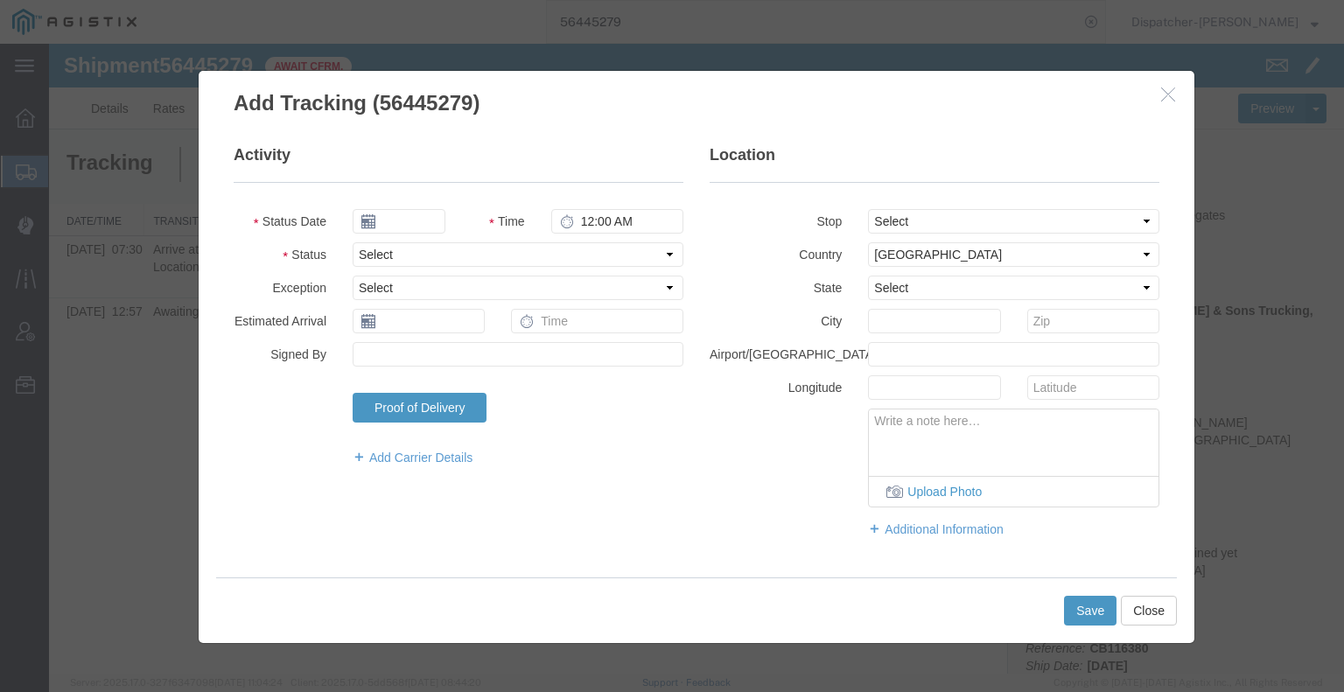
type input "[DATE]"
type input "1:00 PM"
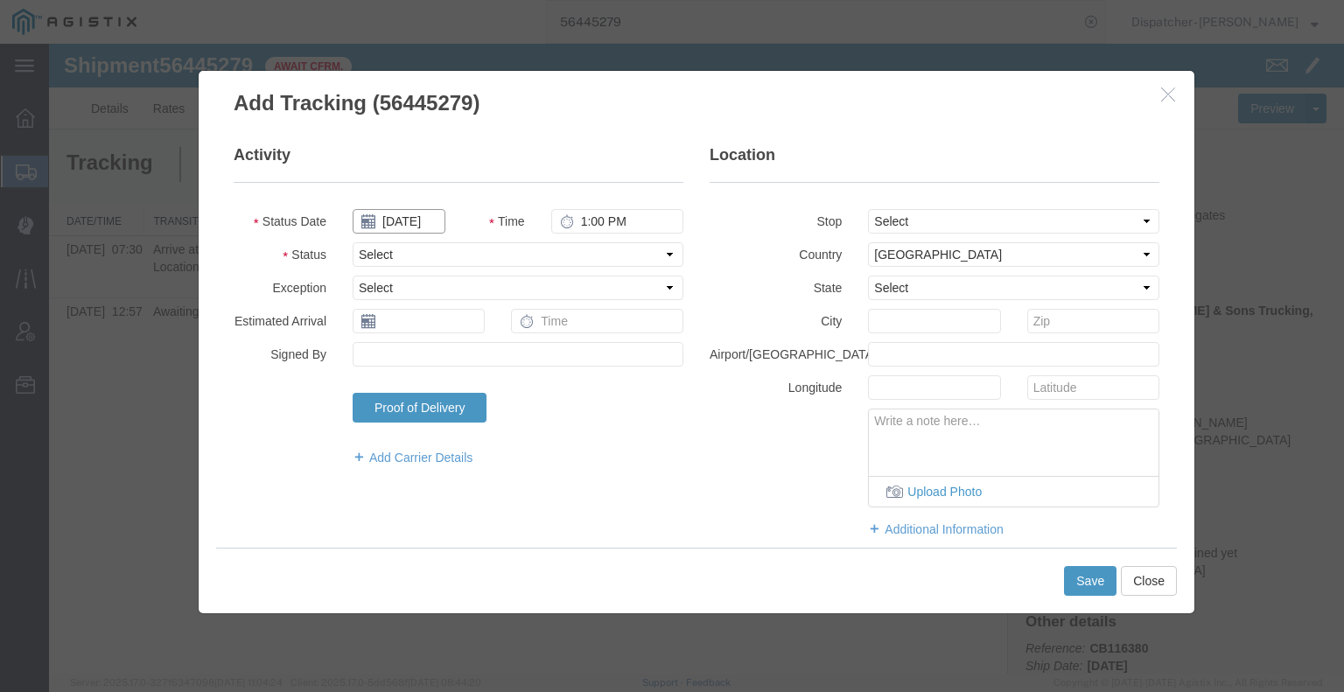
click at [416, 220] on input "[DATE]" at bounding box center [399, 221] width 93 height 24
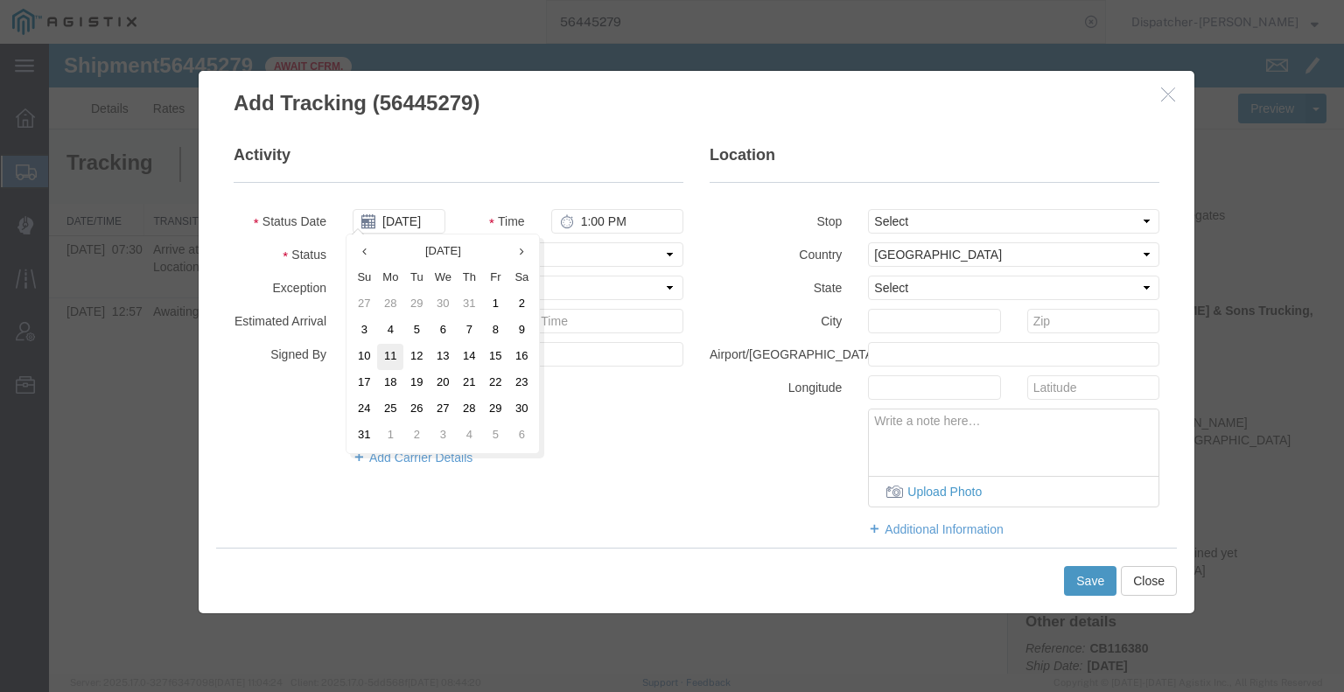
click at [391, 363] on td "11" at bounding box center [390, 357] width 26 height 26
type input "[DATE]"
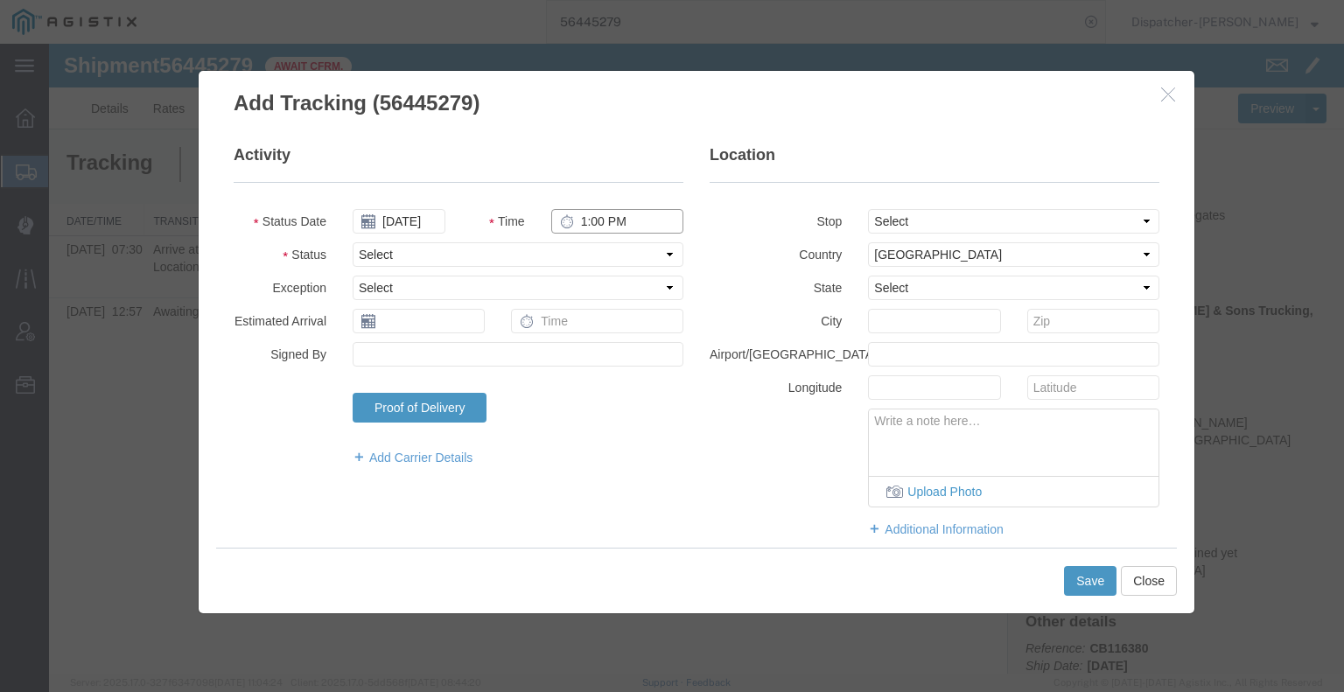
click at [600, 220] on input "1:00 PM" at bounding box center [617, 221] width 132 height 24
type input "5:00 PM"
drag, startPoint x: 591, startPoint y: 248, endPoint x: 590, endPoint y: 261, distance: 13.2
click at [591, 248] on select "Select Arrival Notice Available Arrival Notice Imported Arrive at Delivery Loca…" at bounding box center [518, 254] width 331 height 24
select select "DPTDLVLOC"
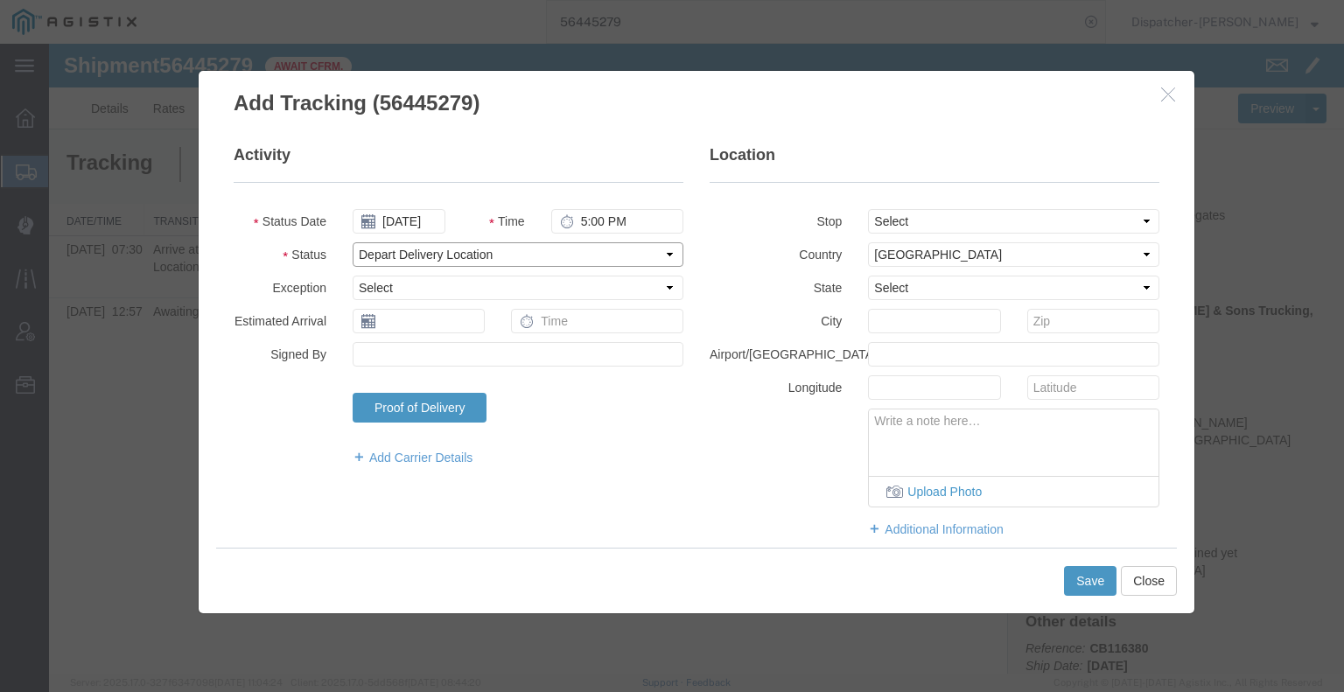
click at [353, 242] on select "Select Arrival Notice Available Arrival Notice Imported Arrive at Delivery Loca…" at bounding box center [518, 254] width 331 height 24
click at [876, 219] on select "Select From: [STREET_ADDRESS][PERSON_NAME] Stop 2: [STREET_ADDRESS] To: The Fin…" at bounding box center [1013, 221] width 291 height 24
select select "{"pickupDeliveryInfoId": "122176669","pickupOrDelivery": "D","stopNum": "2","lo…"
click at [868, 209] on select "Select From: [STREET_ADDRESS][PERSON_NAME] Stop 2: [STREET_ADDRESS] To: The Fin…" at bounding box center [1013, 221] width 291 height 24
select select "CA"
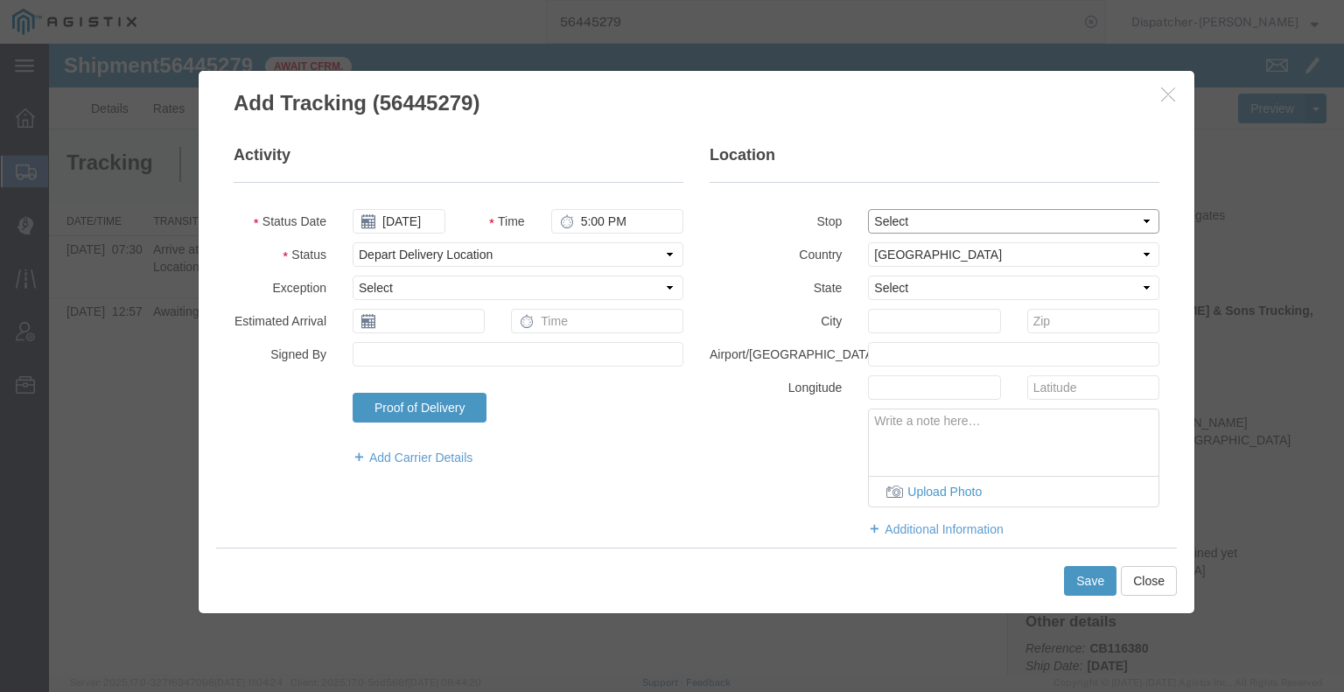
type input "[PERSON_NAME]"
click at [1083, 578] on button "Save" at bounding box center [1090, 581] width 52 height 30
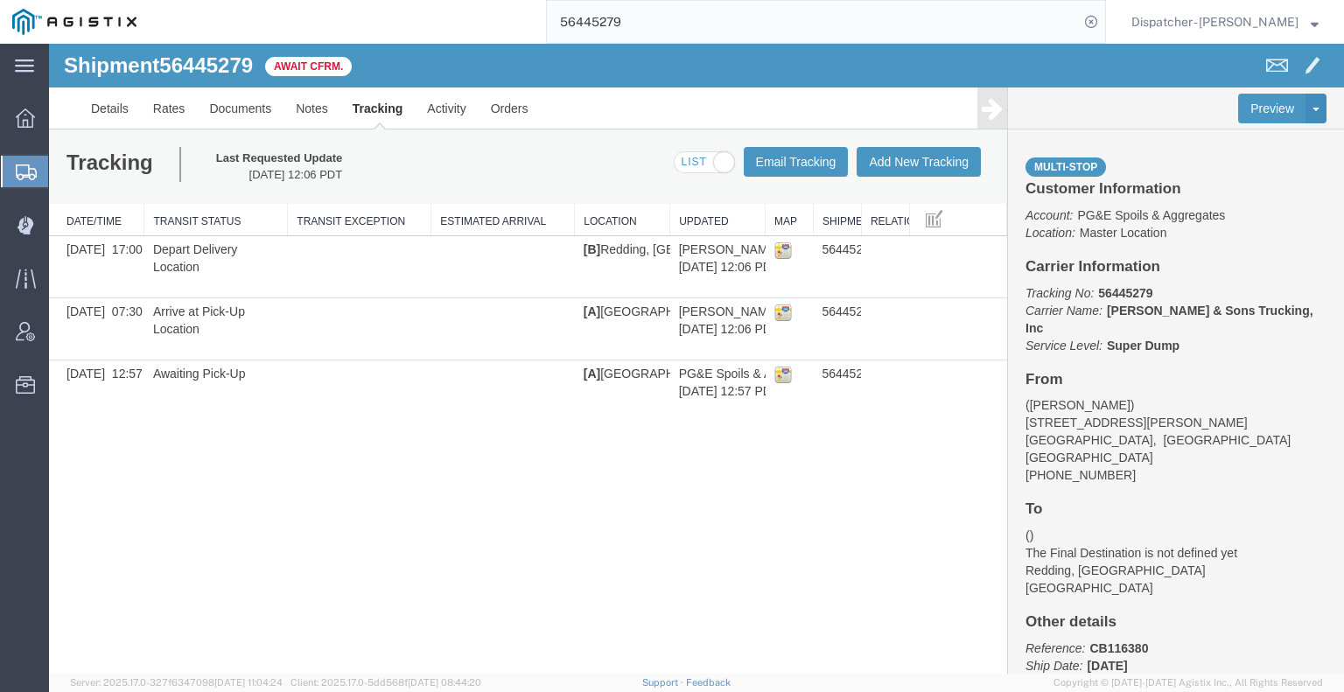
click at [983, 107] on icon at bounding box center [992, 108] width 21 height 24
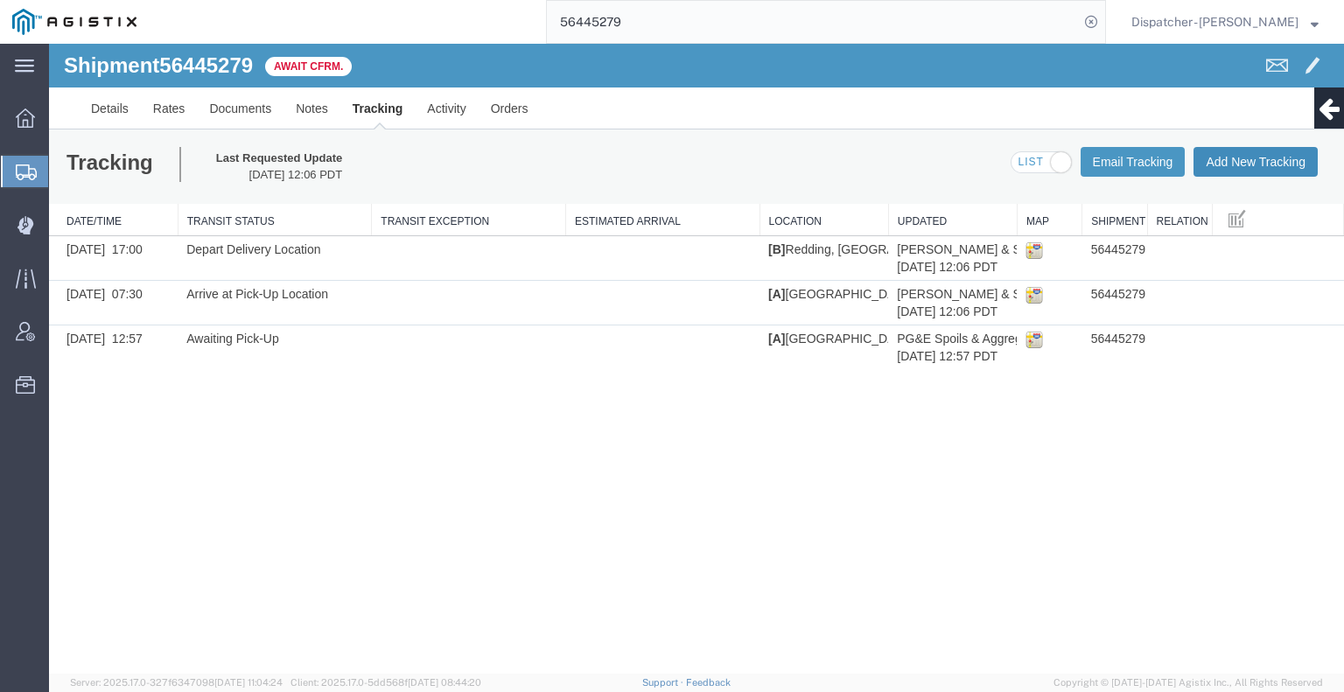
click at [1246, 157] on button "Add New Tracking" at bounding box center [1255, 162] width 124 height 30
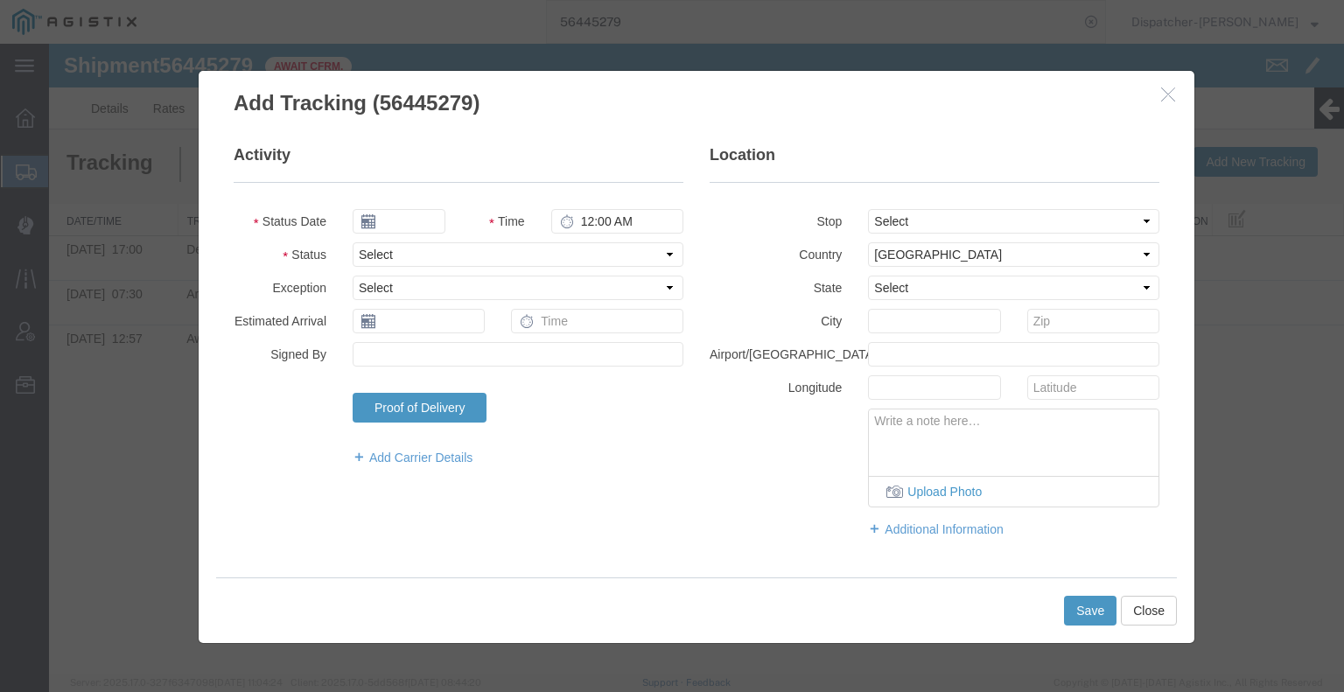
type input "[DATE]"
type input "1:00 PM"
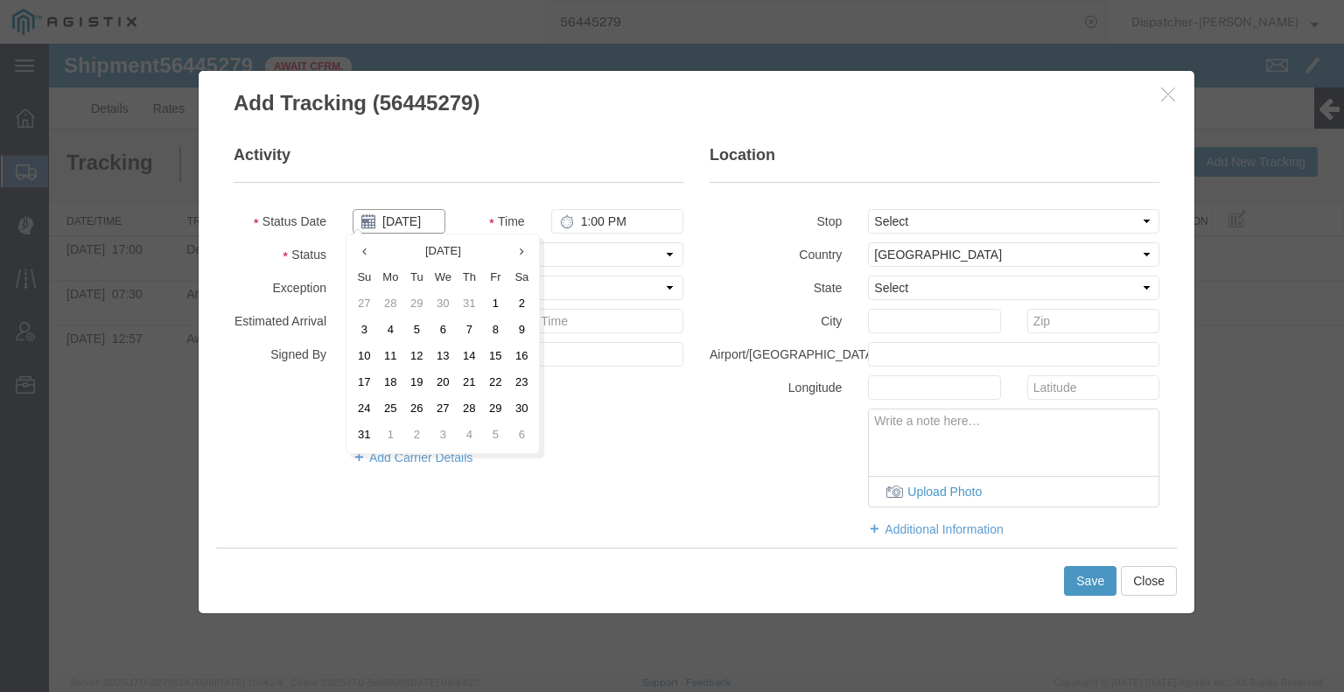
click at [415, 217] on input "[DATE]" at bounding box center [399, 221] width 93 height 24
click at [395, 356] on td "11" at bounding box center [390, 357] width 26 height 26
type input "[DATE]"
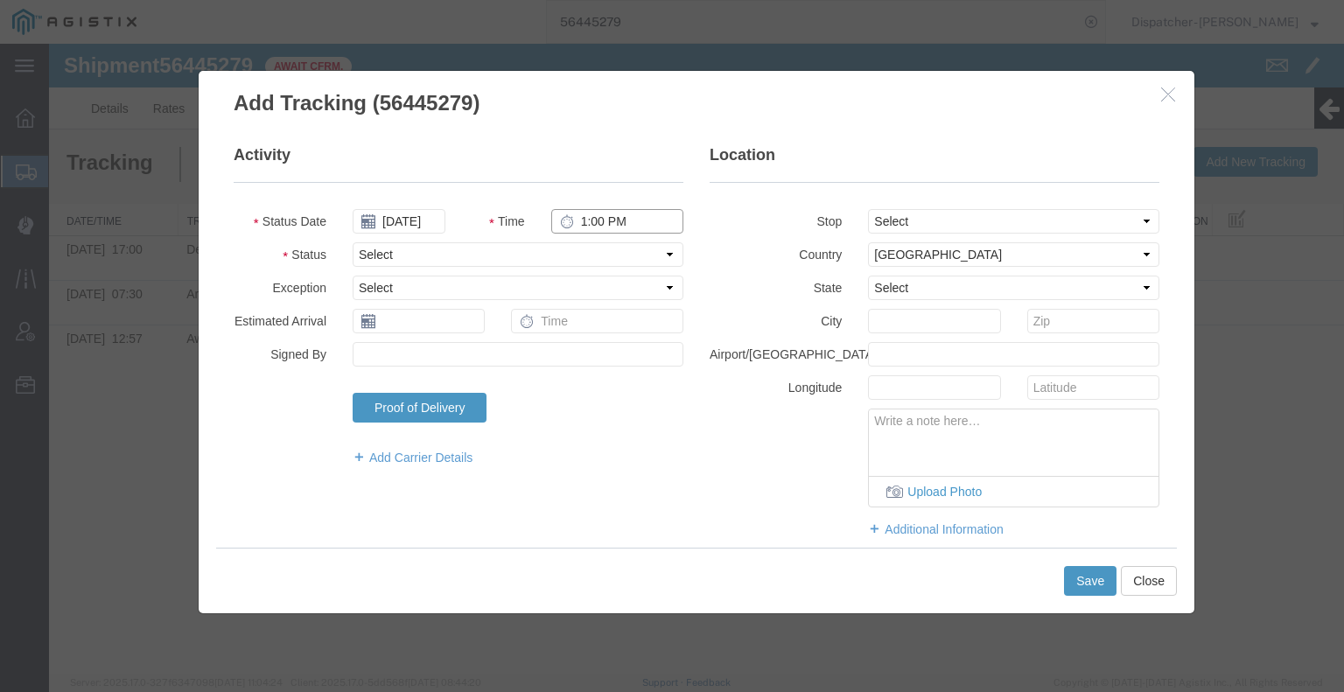
click at [612, 211] on input "1:00 PM" at bounding box center [617, 221] width 132 height 24
type input "5:30 PM"
click at [605, 255] on select "Select Arrival Notice Available Arrival Notice Imported Arrive at Delivery Loca…" at bounding box center [518, 254] width 331 height 24
select select "DELIVRED"
click at [353, 242] on select "Select Arrival Notice Available Arrival Notice Imported Arrive at Delivery Loca…" at bounding box center [518, 254] width 331 height 24
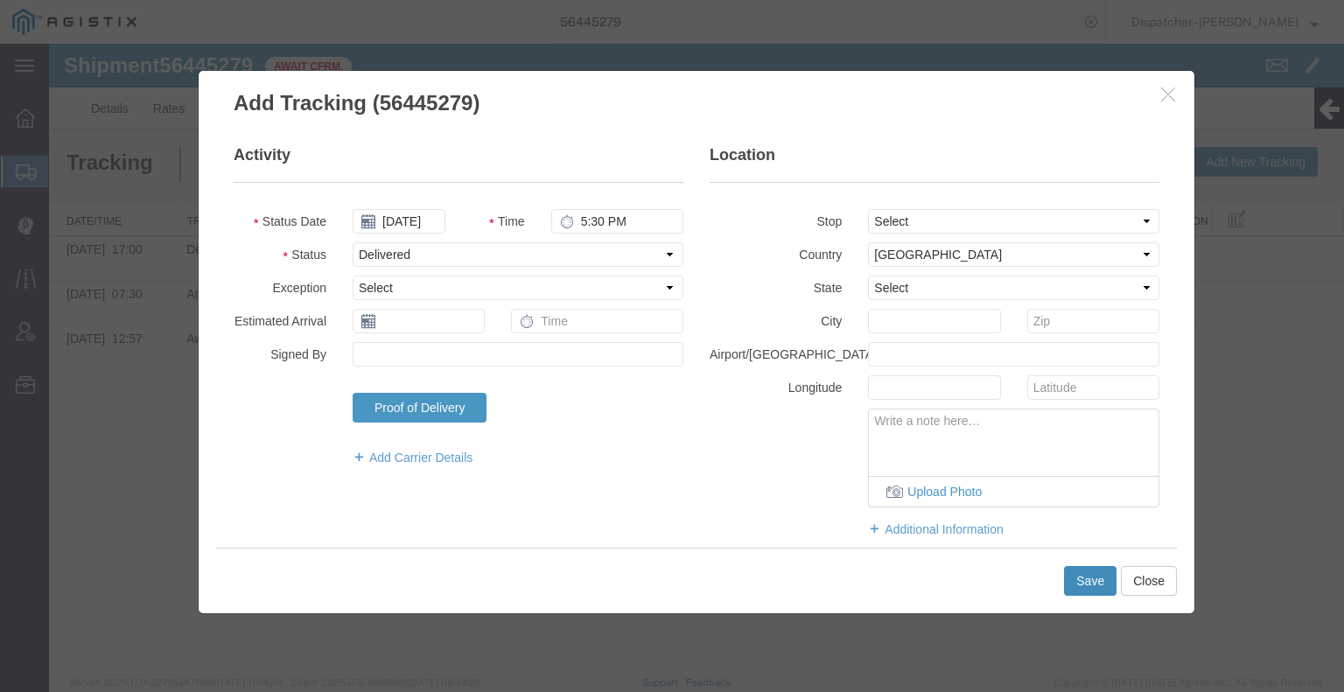
click at [1095, 566] on button "Save" at bounding box center [1090, 581] width 52 height 30
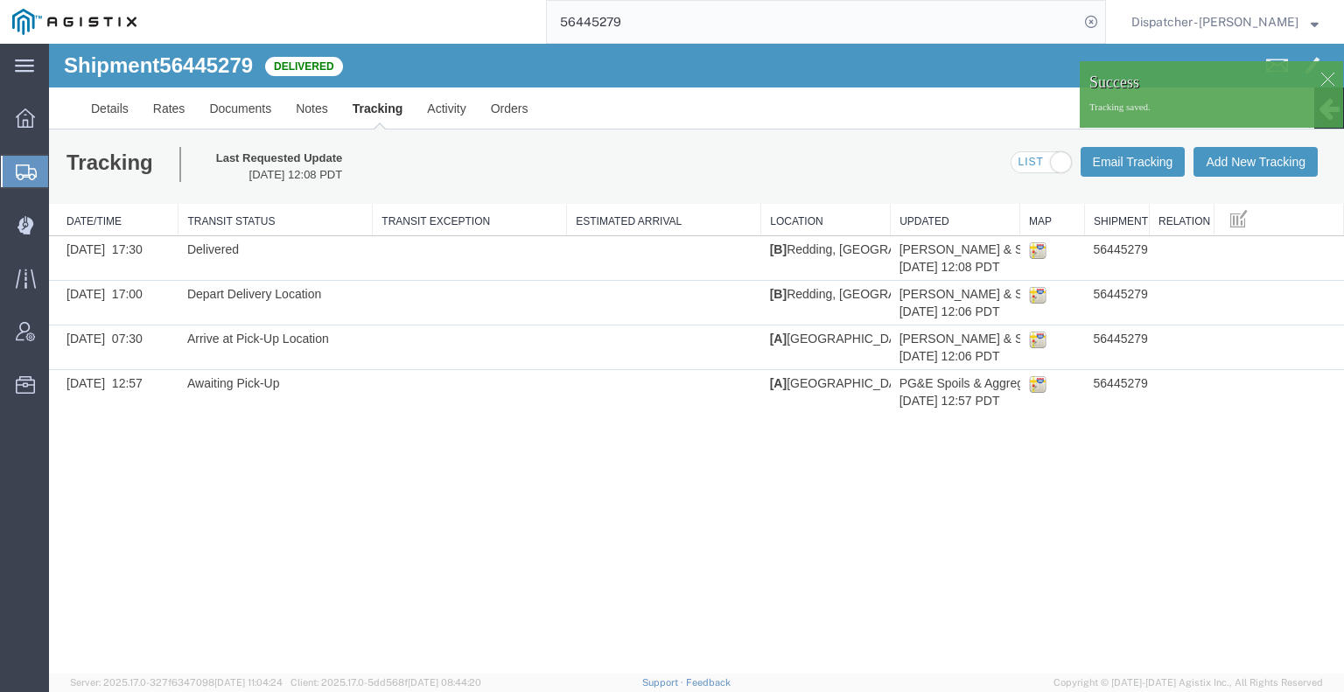
click at [1263, 145] on div "Tracking Last Requested Update [DATE] 12:08 PDT Email Tracking Add New Tracking…" at bounding box center [696, 166] width 1295 height 74
drag, startPoint x: 1263, startPoint y: 145, endPoint x: 1263, endPoint y: 155, distance: 9.6
click at [1263, 152] on div "Tracking Last Requested Update [DATE] 12:08 PDT Email Tracking Add New Tracking…" at bounding box center [696, 166] width 1295 height 74
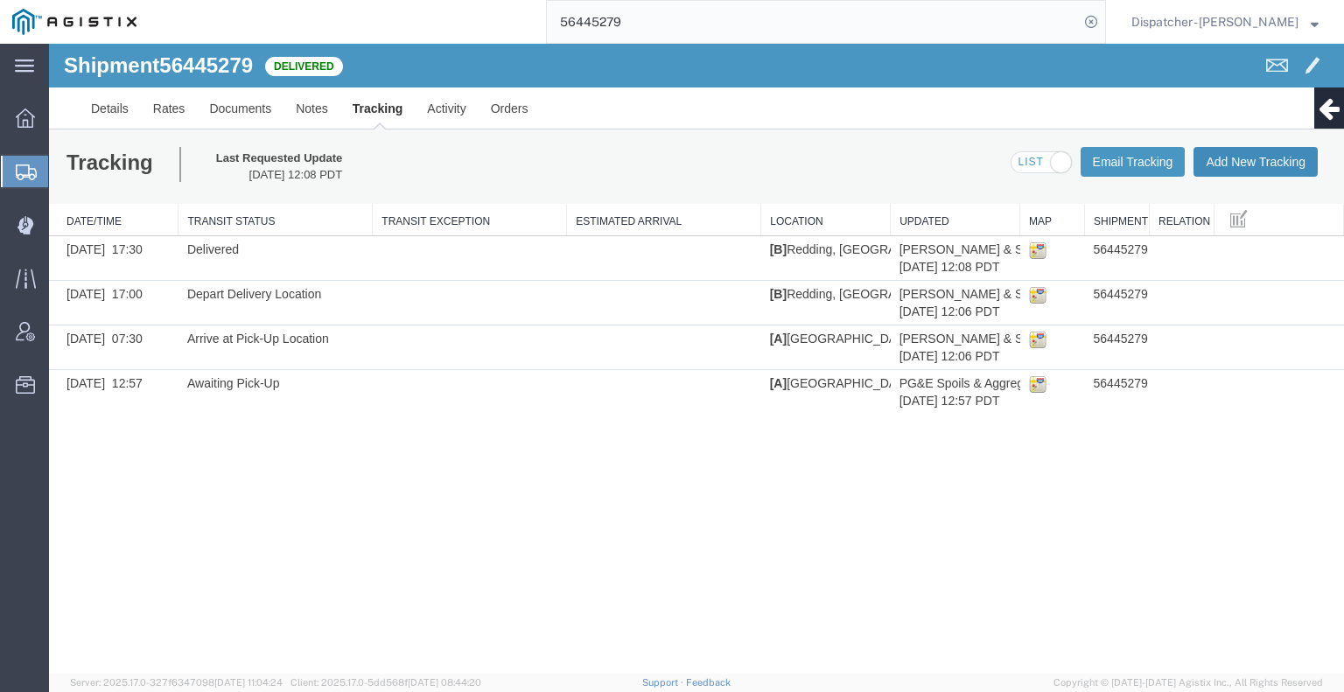
click at [1263, 155] on button "Add New Tracking" at bounding box center [1255, 162] width 124 height 30
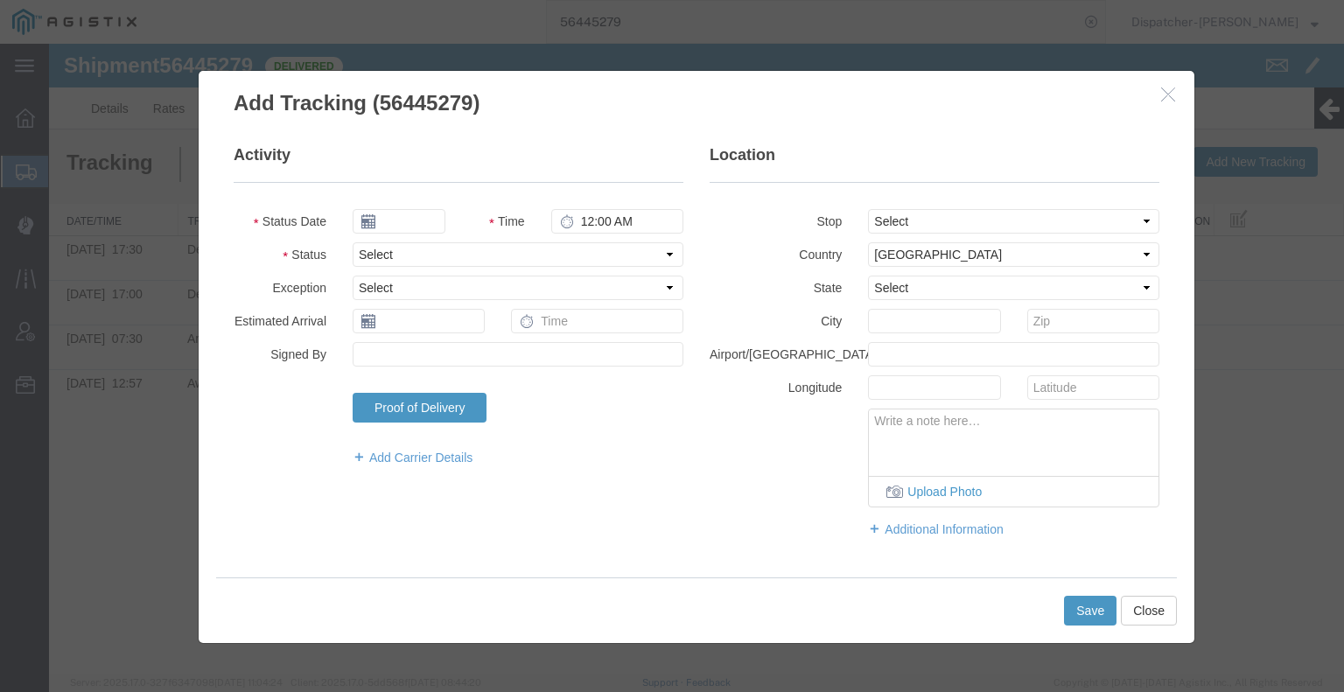
type input "[DATE]"
type input "1:00 PM"
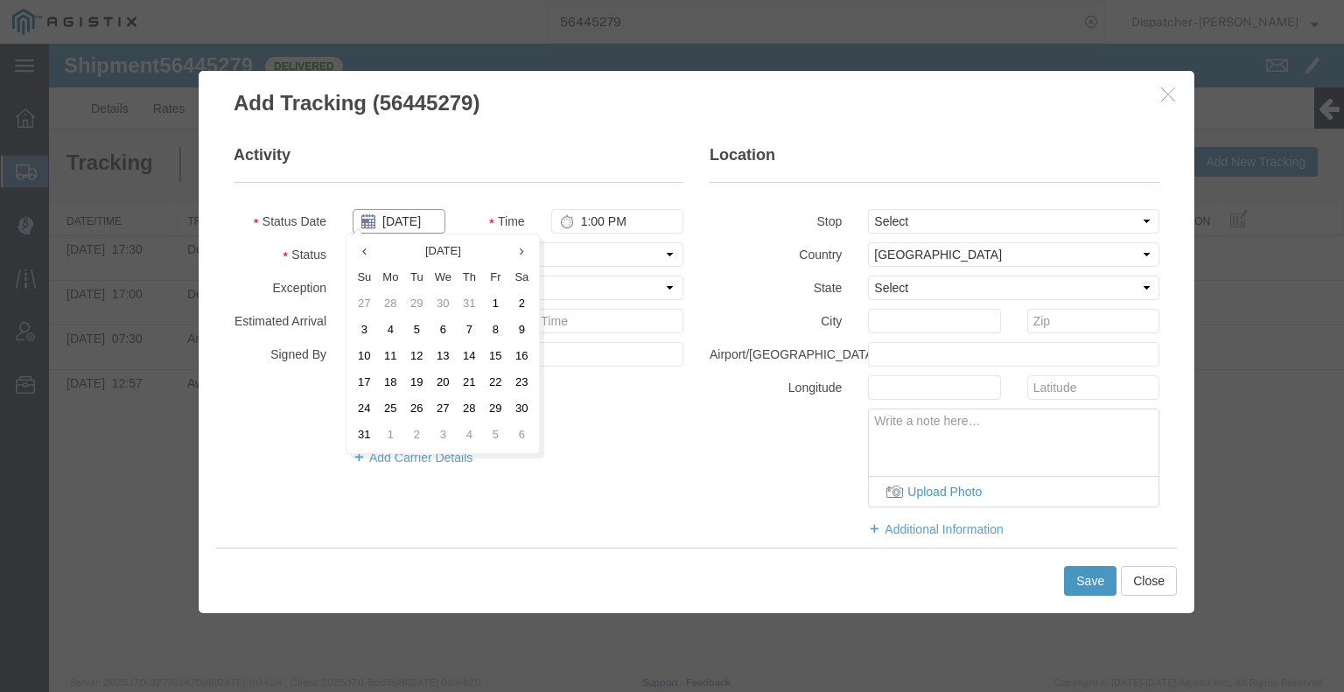
click at [416, 220] on input "[DATE]" at bounding box center [399, 221] width 93 height 24
click at [392, 356] on td "11" at bounding box center [390, 357] width 26 height 26
type input "[DATE]"
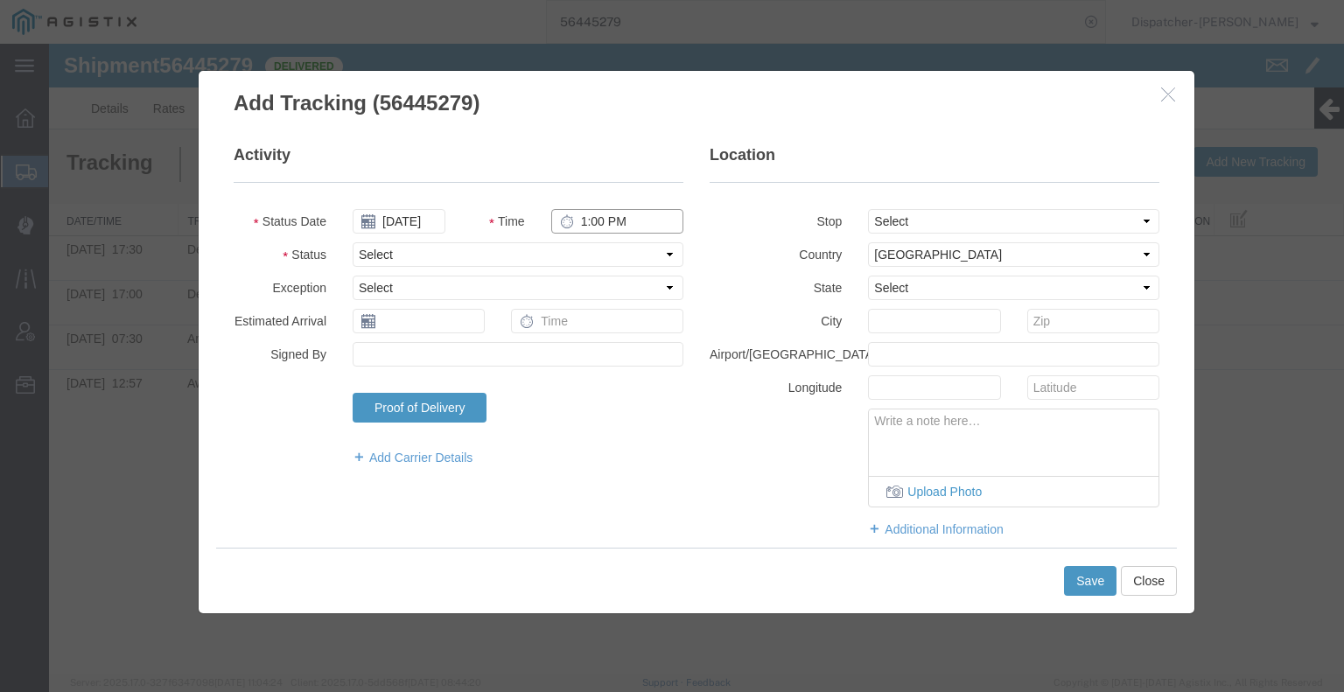
click at [612, 226] on input "1:00 PM" at bounding box center [617, 221] width 132 height 24
type input "12:00 PM"
click at [614, 253] on select "Select Arrival Notice Available Arrival Notice Imported Arrive at Delivery Loca…" at bounding box center [518, 254] width 331 height 24
select select "BREAKSTART"
click at [353, 242] on select "Select Arrival Notice Available Arrival Notice Imported Arrive at Delivery Loca…" at bounding box center [518, 254] width 331 height 24
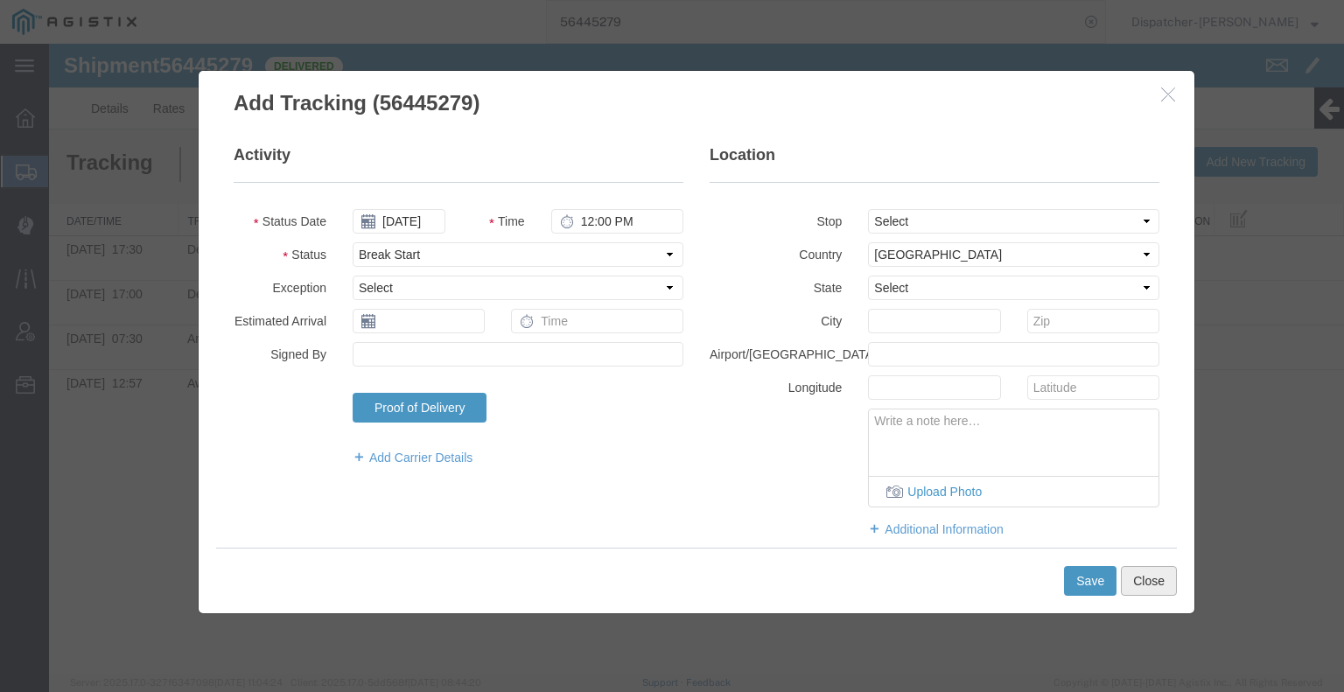
click at [1127, 580] on button "Close" at bounding box center [1149, 581] width 56 height 30
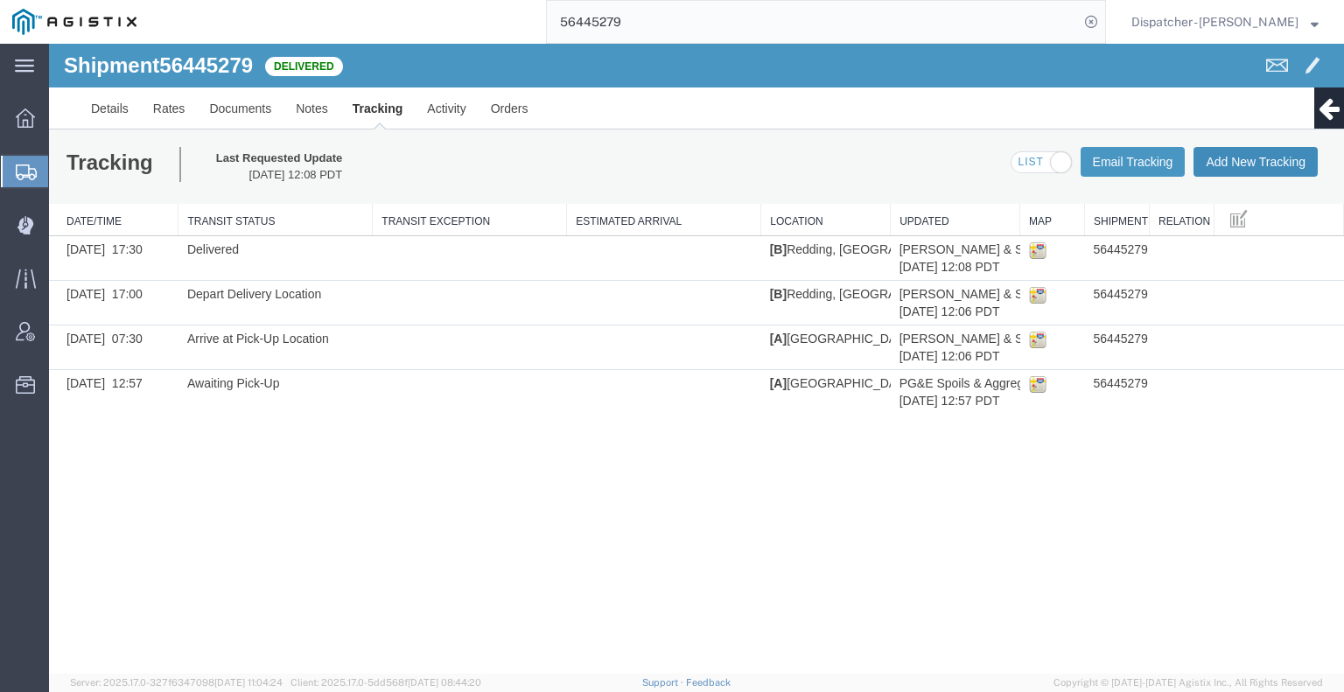
click at [1241, 164] on button "Add New Tracking" at bounding box center [1255, 162] width 124 height 30
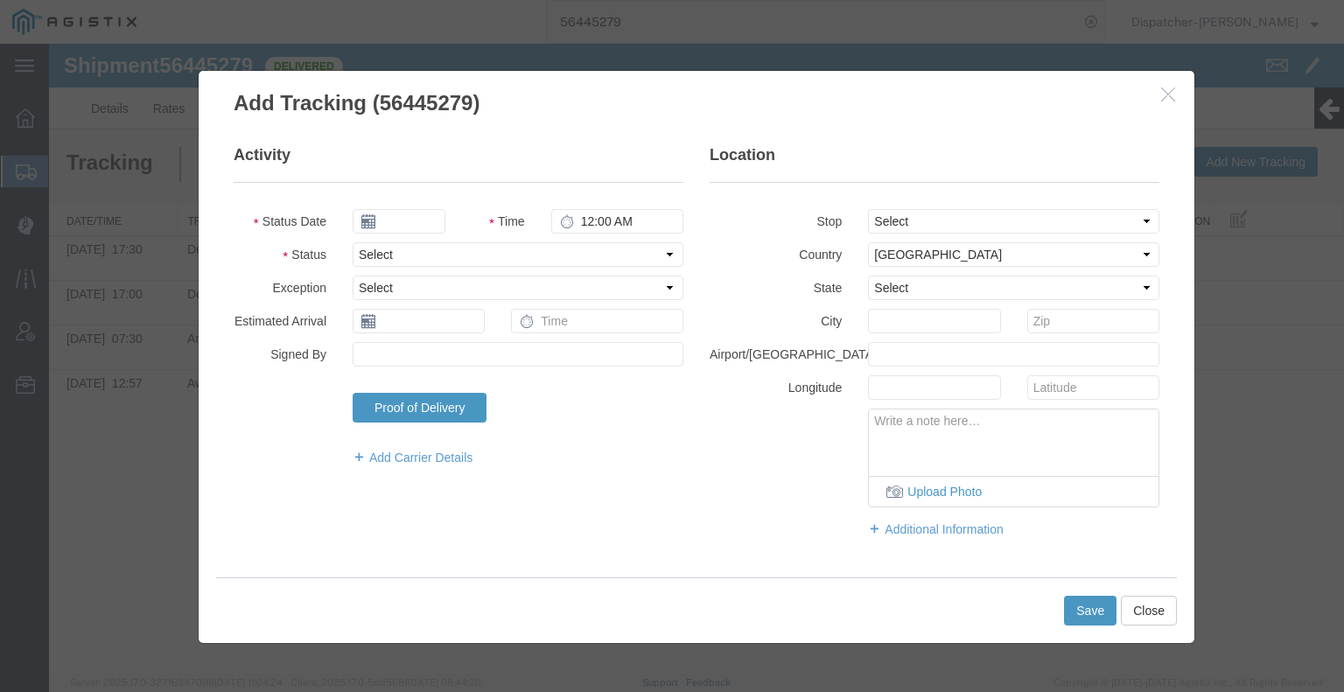
type input "[DATE]"
type input "1:00 PM"
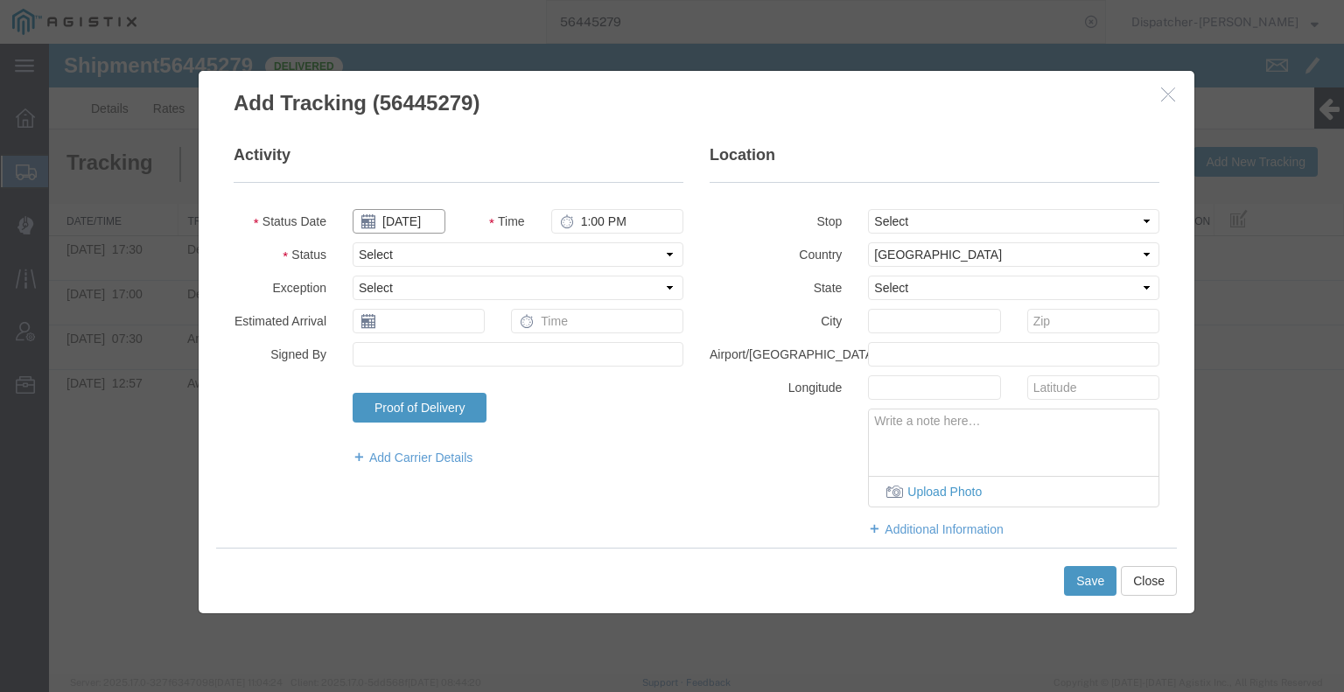
click at [392, 221] on input "[DATE]" at bounding box center [399, 221] width 93 height 24
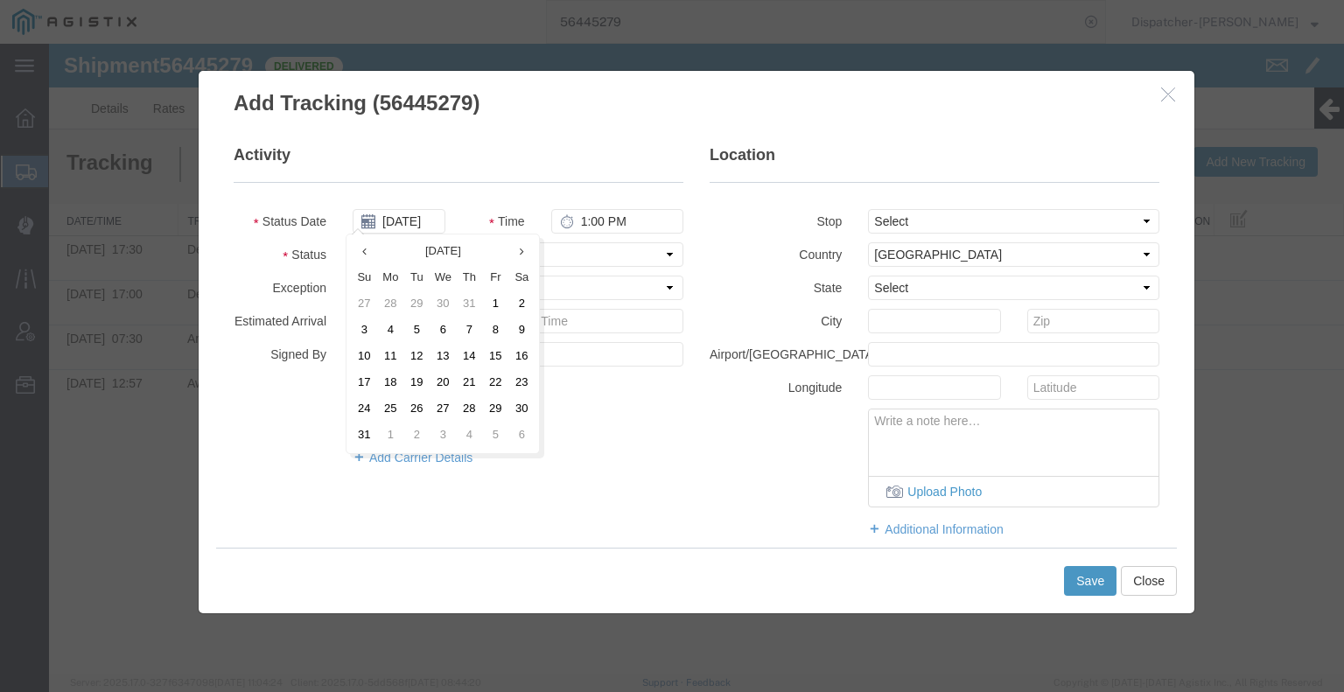
click at [385, 358] on td "11" at bounding box center [390, 357] width 26 height 26
type input "[DATE]"
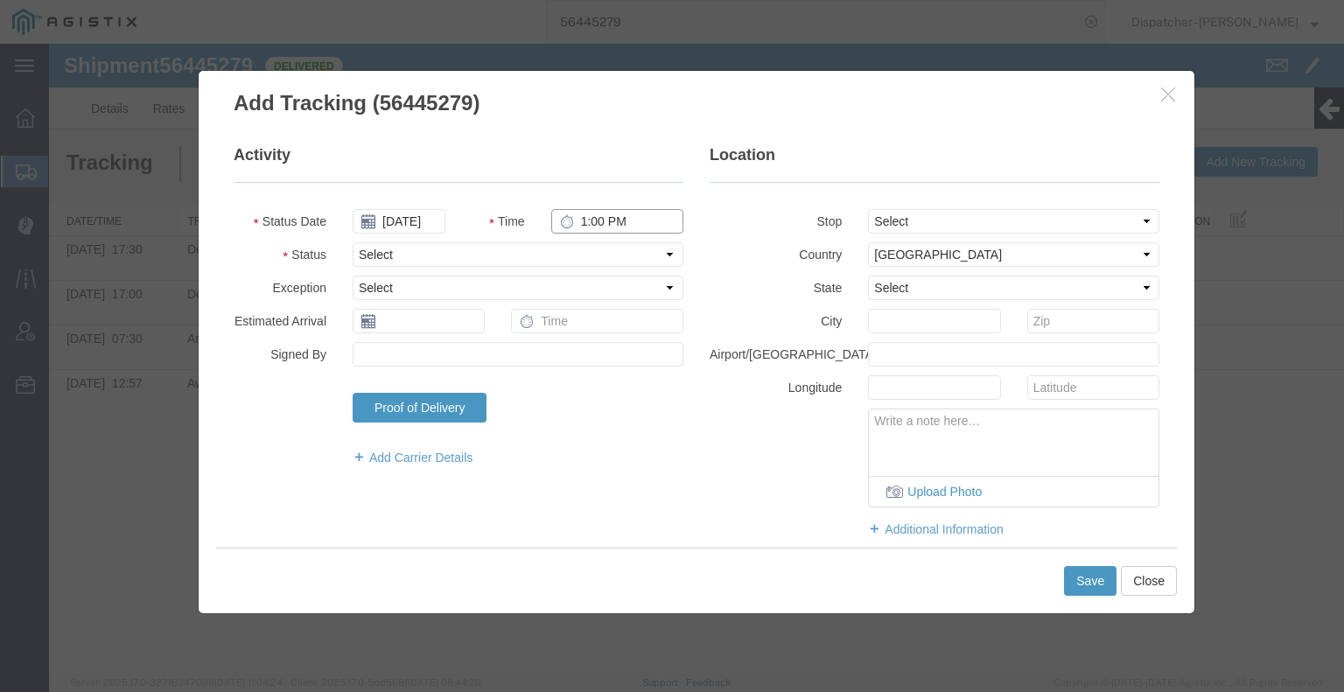
click at [587, 223] on input "1:00 PM" at bounding box center [617, 221] width 132 height 24
click at [592, 247] on select "Select Arrival Notice Available Arrival Notice Imported Arrive at Delivery Loca…" at bounding box center [518, 254] width 331 height 24
select select "BREAKSTART"
click at [353, 242] on select "Select Arrival Notice Available Arrival Notice Imported Arrive at Delivery Loca…" at bounding box center [518, 254] width 331 height 24
click at [1095, 588] on button "Save" at bounding box center [1090, 581] width 52 height 30
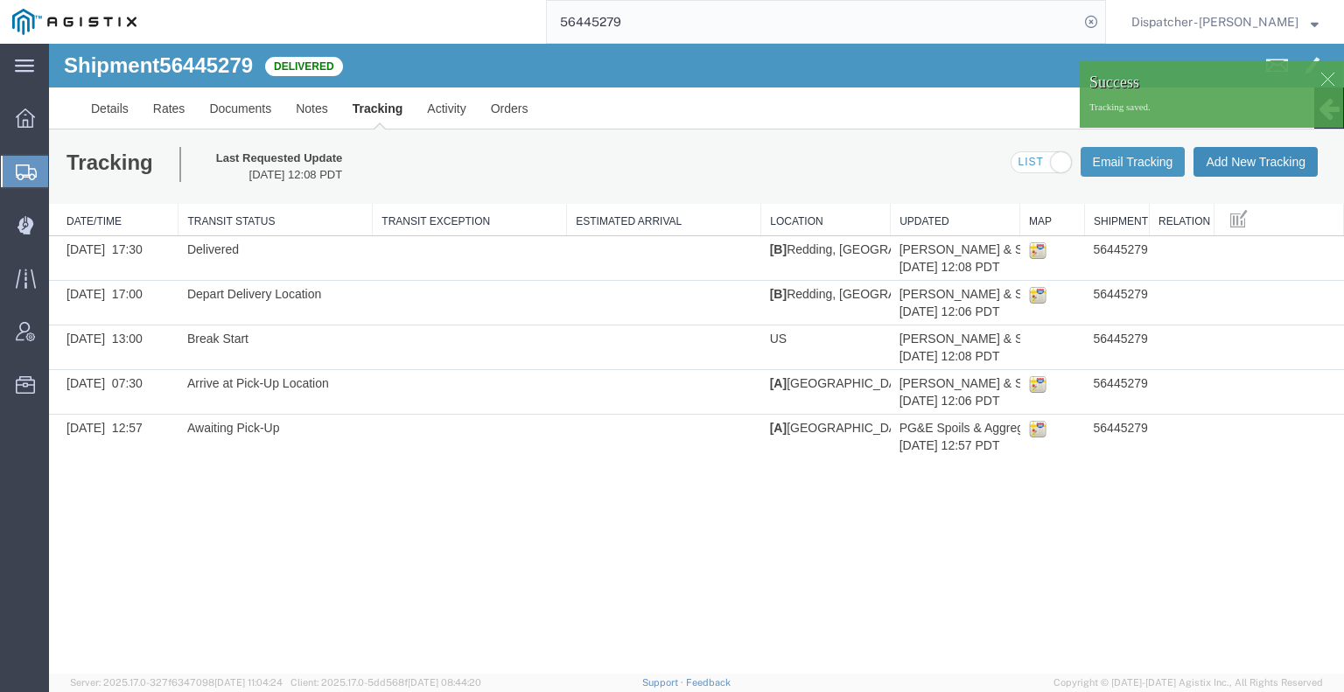
click at [1249, 167] on button "Add New Tracking" at bounding box center [1255, 162] width 124 height 30
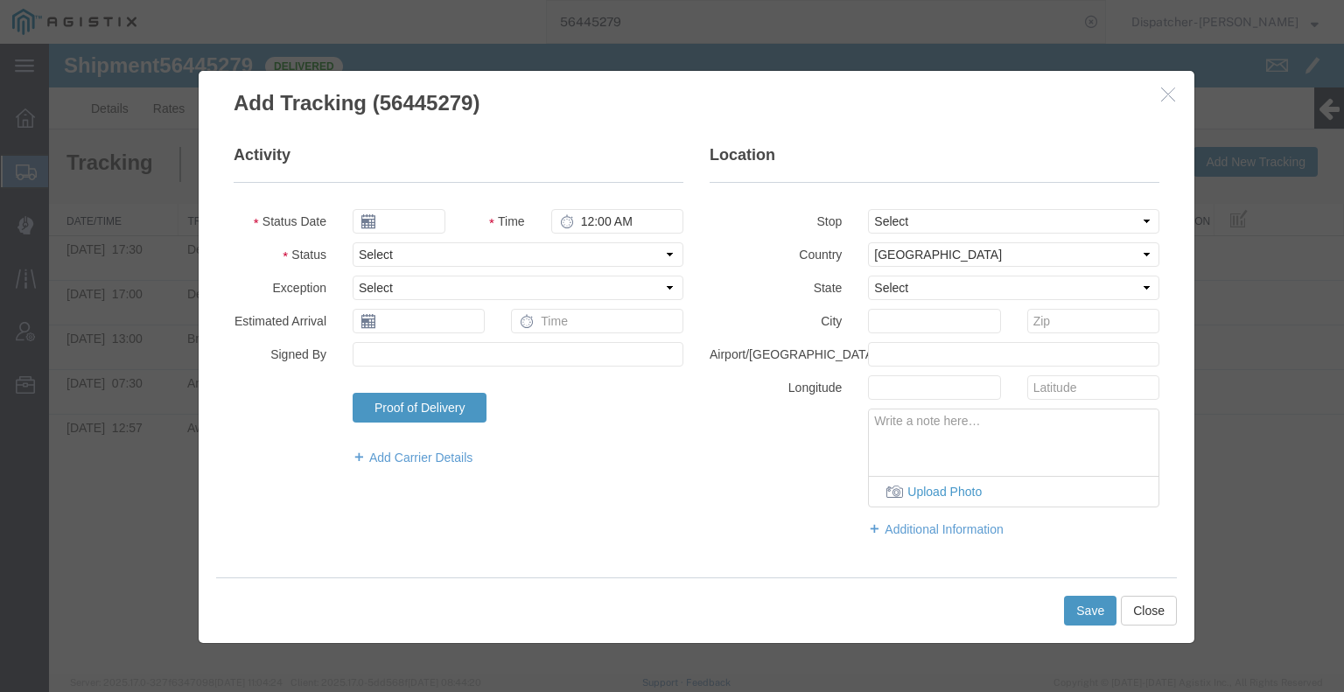
type input "[DATE]"
type input "1:00 PM"
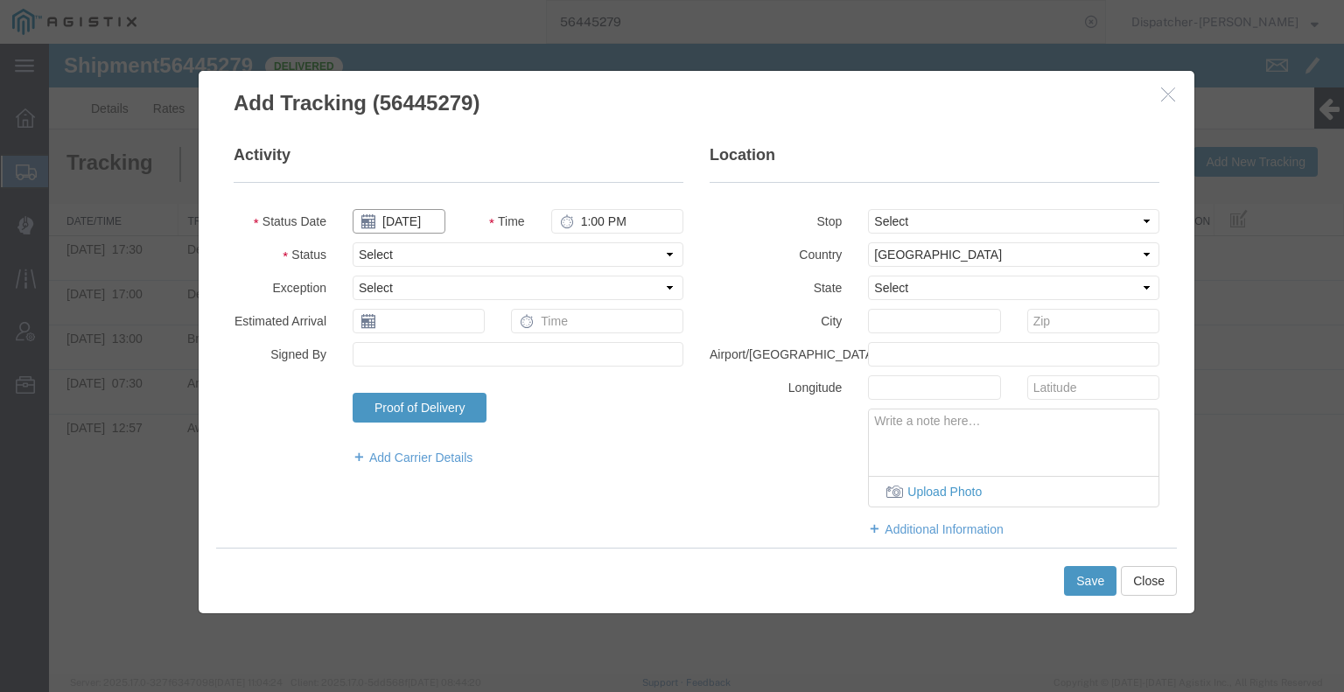
click at [408, 223] on input "[DATE]" at bounding box center [399, 221] width 93 height 24
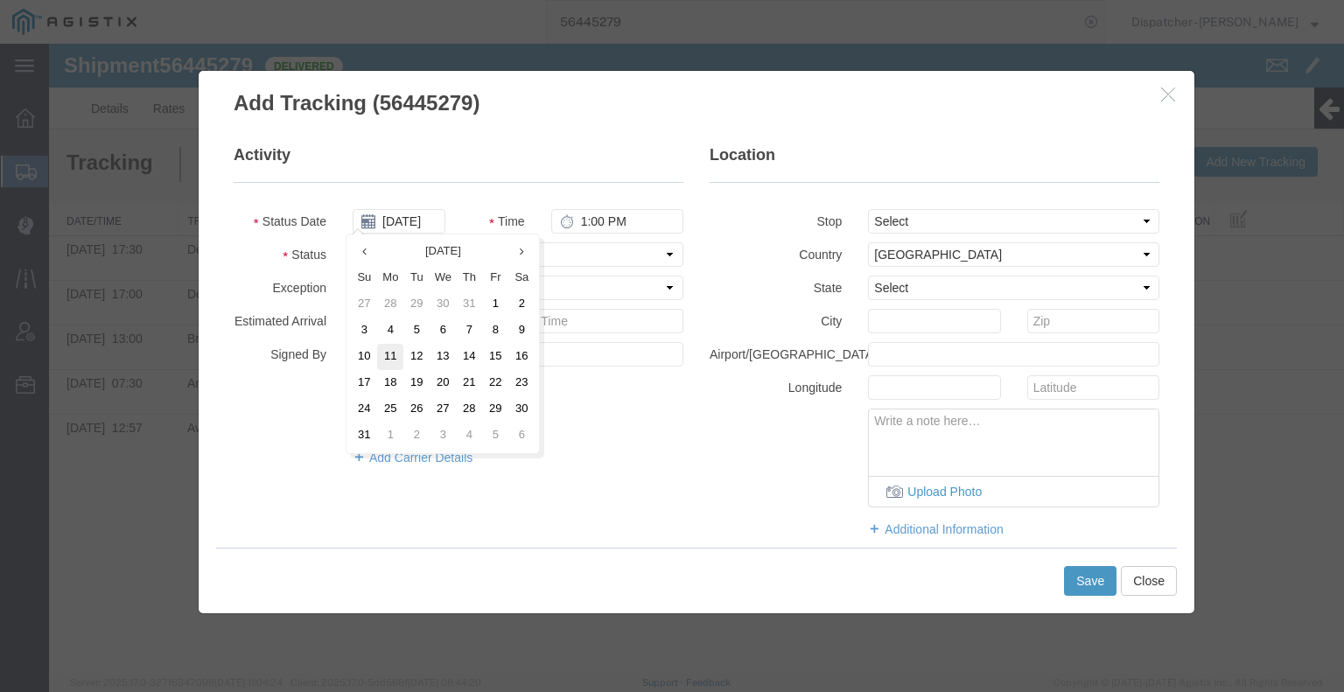
click at [388, 361] on td "11" at bounding box center [390, 357] width 26 height 26
type input "[DATE]"
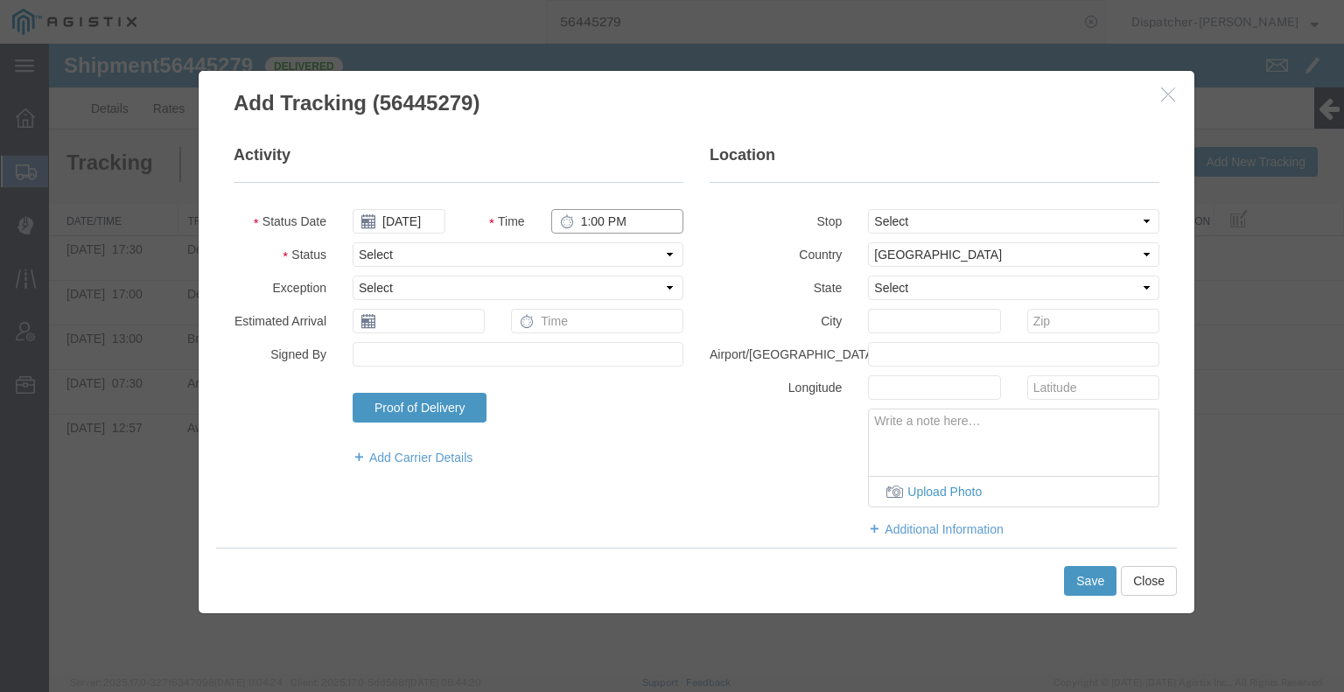
click at [605, 223] on input "1:00 PM" at bounding box center [617, 221] width 132 height 24
type input "1:30 PM"
click at [605, 259] on select "Select Arrival Notice Available Arrival Notice Imported Arrive at Delivery Loca…" at bounding box center [518, 254] width 331 height 24
select select "BREAKSTOP"
click at [353, 242] on select "Select Arrival Notice Available Arrival Notice Imported Arrive at Delivery Loca…" at bounding box center [518, 254] width 331 height 24
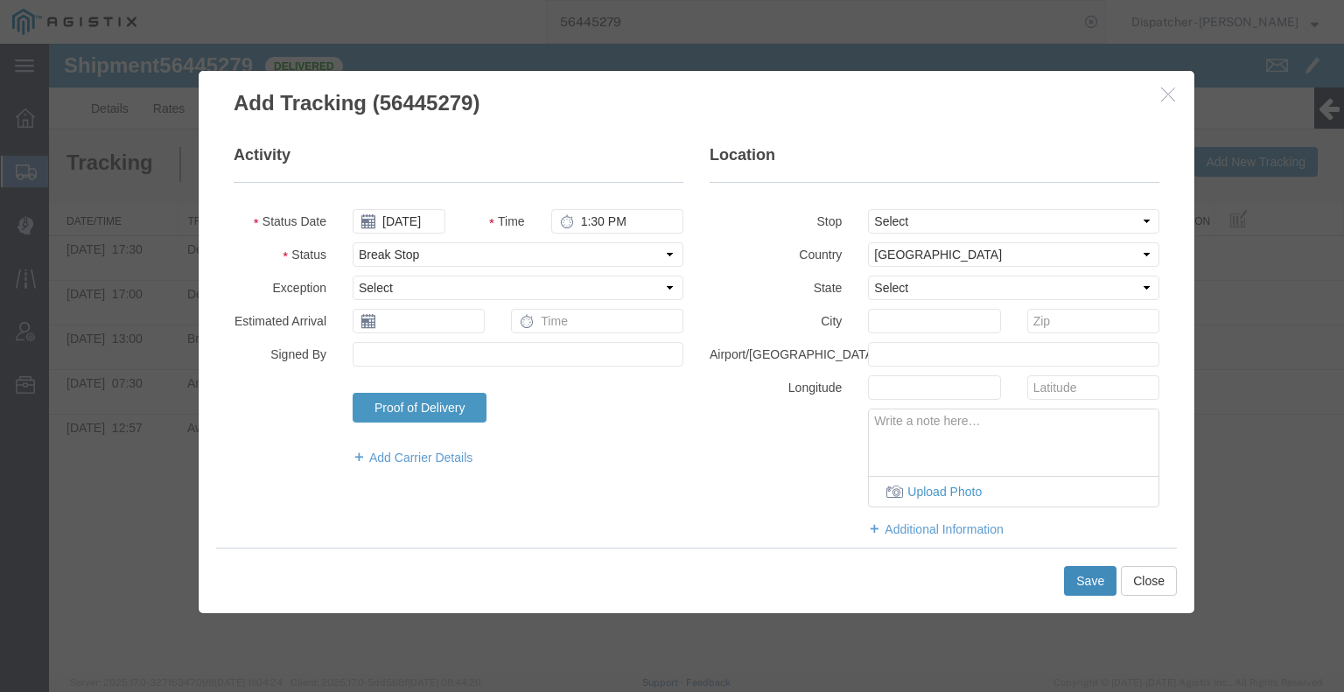
click at [1082, 584] on button "Save" at bounding box center [1090, 581] width 52 height 30
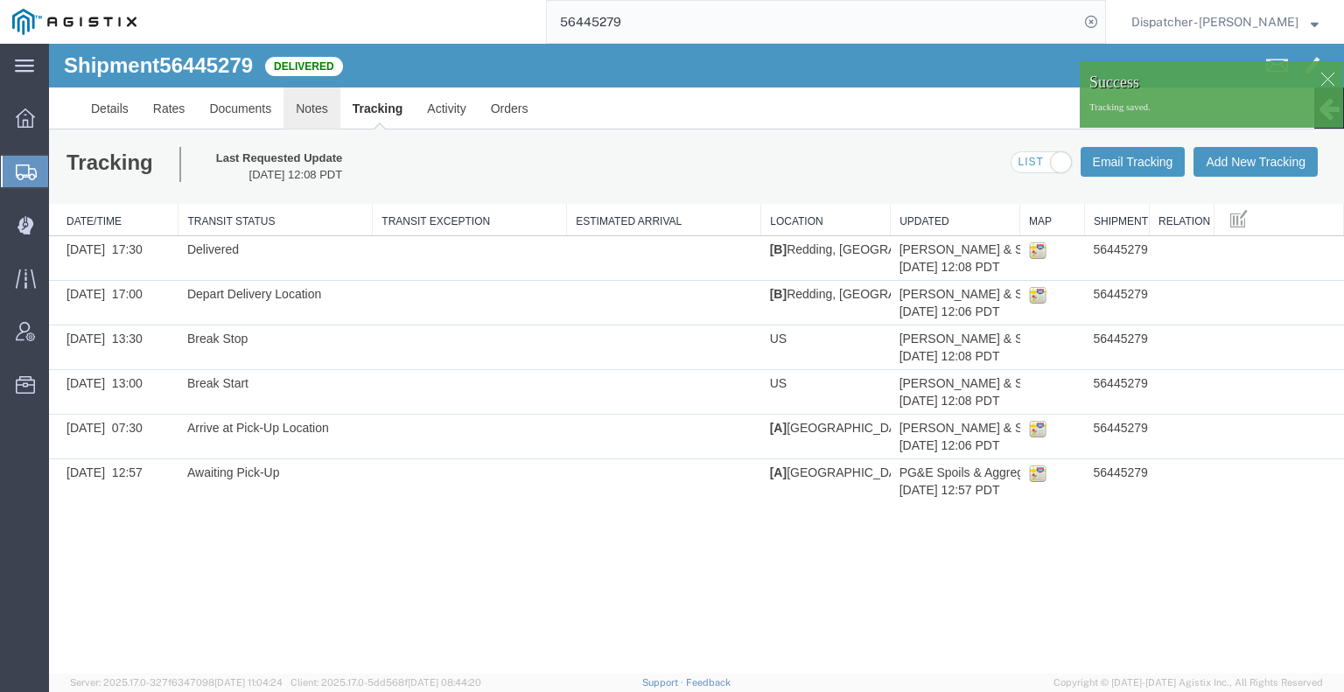
click at [309, 114] on link "Notes" at bounding box center [311, 108] width 57 height 42
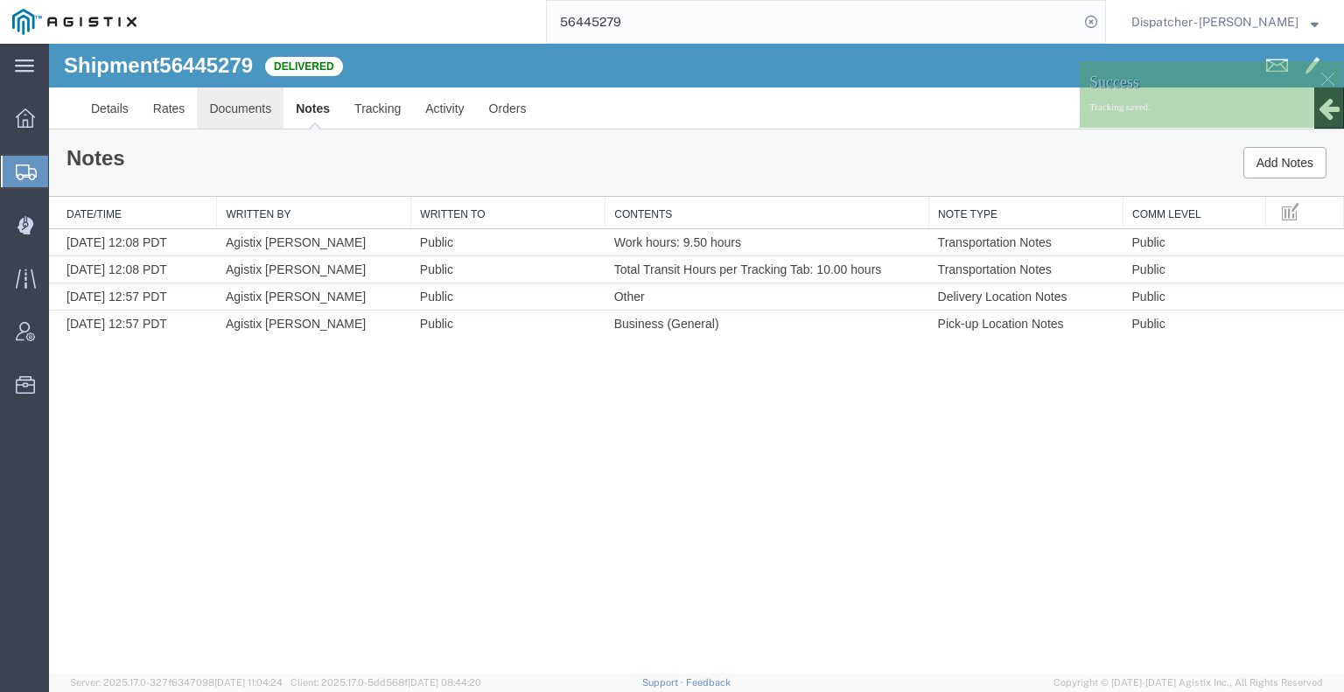
click at [257, 113] on link "Documents" at bounding box center [240, 108] width 87 height 42
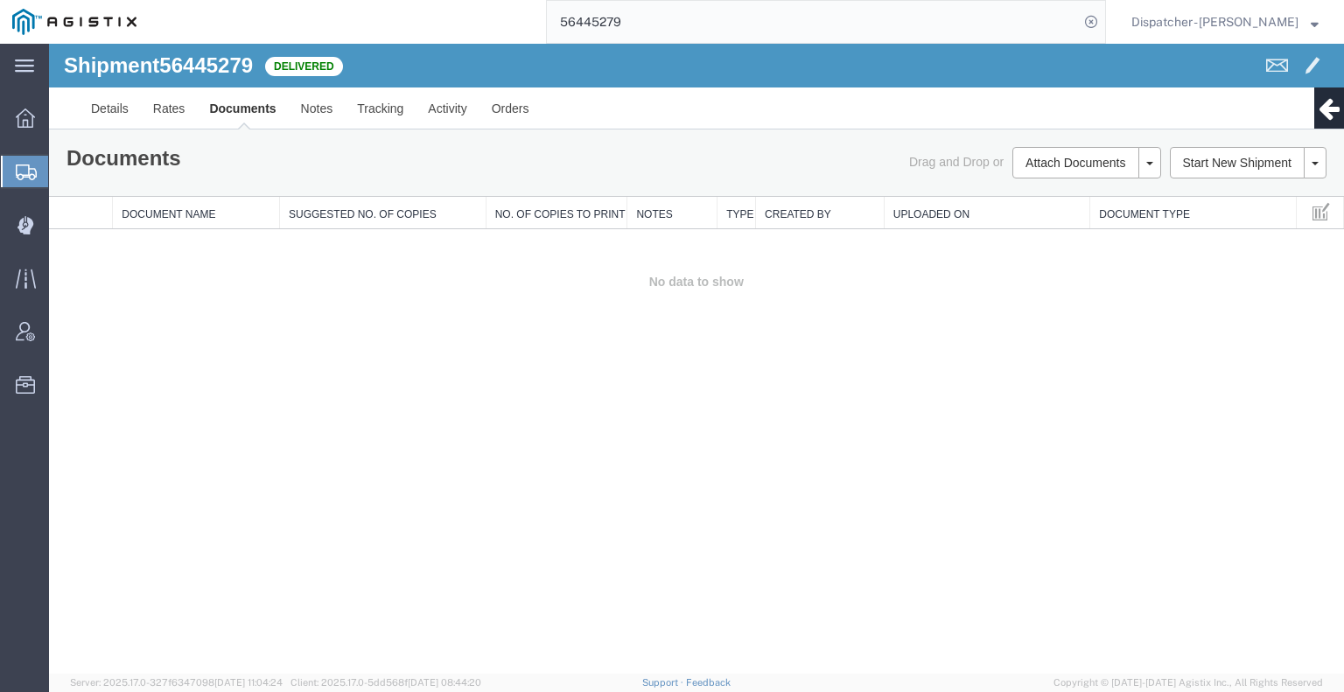
click at [115, 435] on div "Shipment 56445279 0 of 0 Delivered Details Rates Documents Notes Tracking Activ…" at bounding box center [696, 359] width 1295 height 630
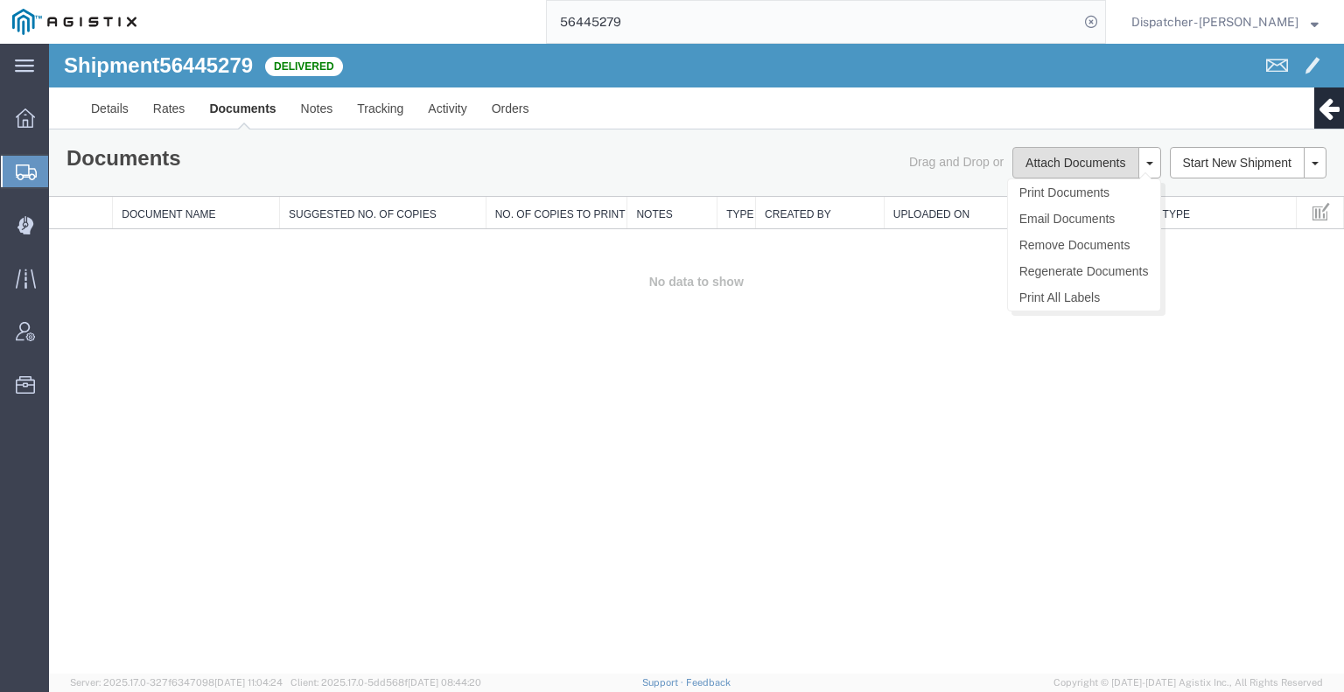
click at [1033, 167] on button "Attach Documents" at bounding box center [1075, 162] width 126 height 31
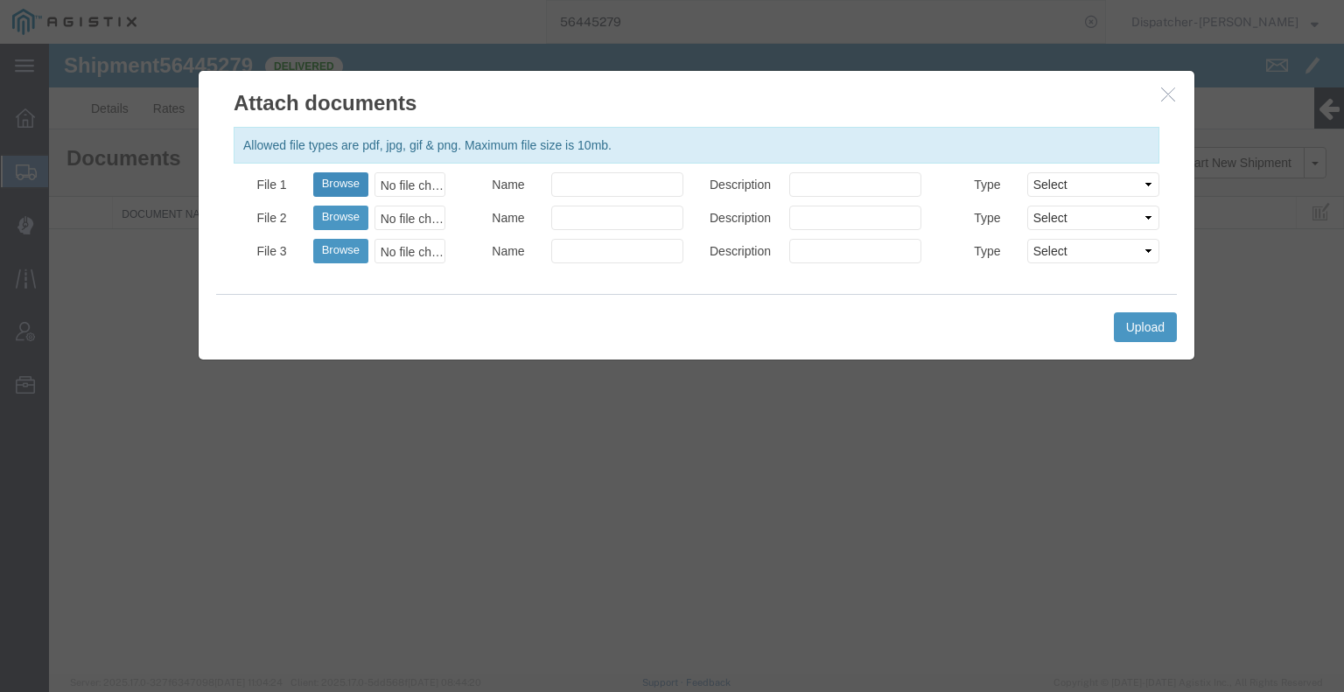
click at [333, 181] on button "Browse" at bounding box center [340, 184] width 55 height 24
type input "C:\fakepath\56445279trktag.pdf"
click at [1164, 332] on button "Upload" at bounding box center [1145, 327] width 63 height 30
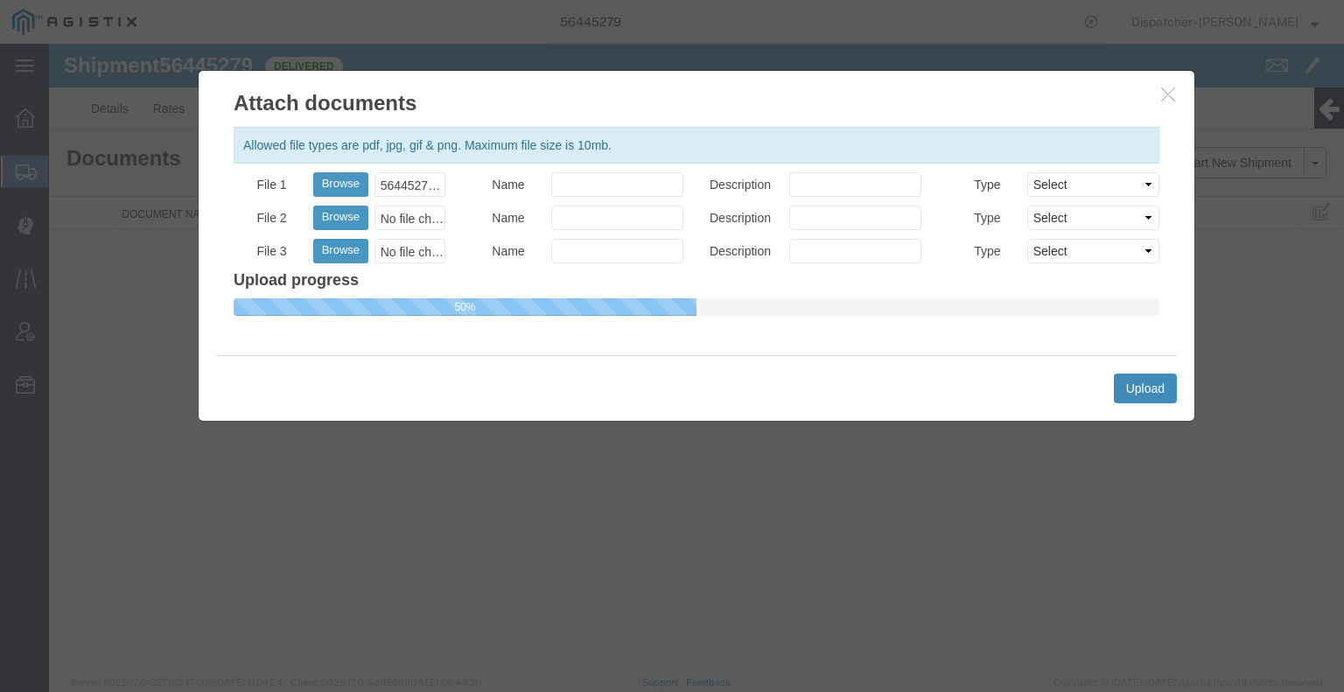
select select
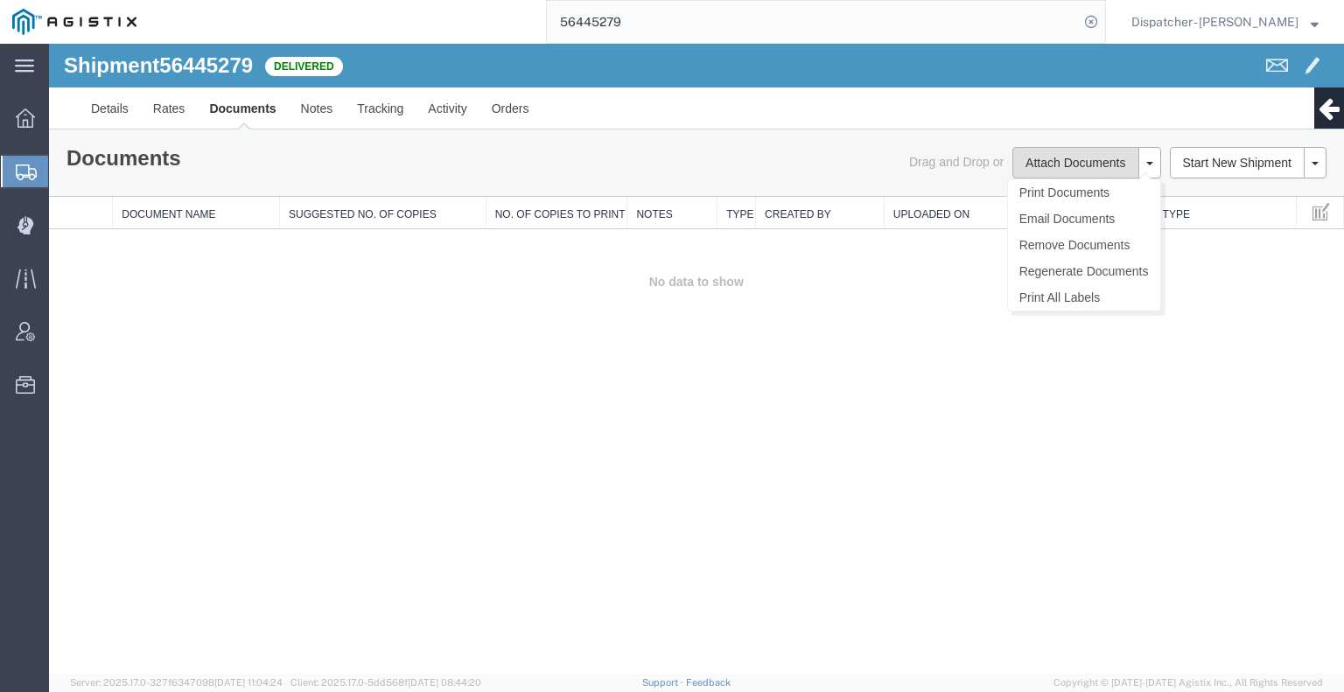
click at [1038, 162] on button "Attach Documents" at bounding box center [1075, 162] width 126 height 31
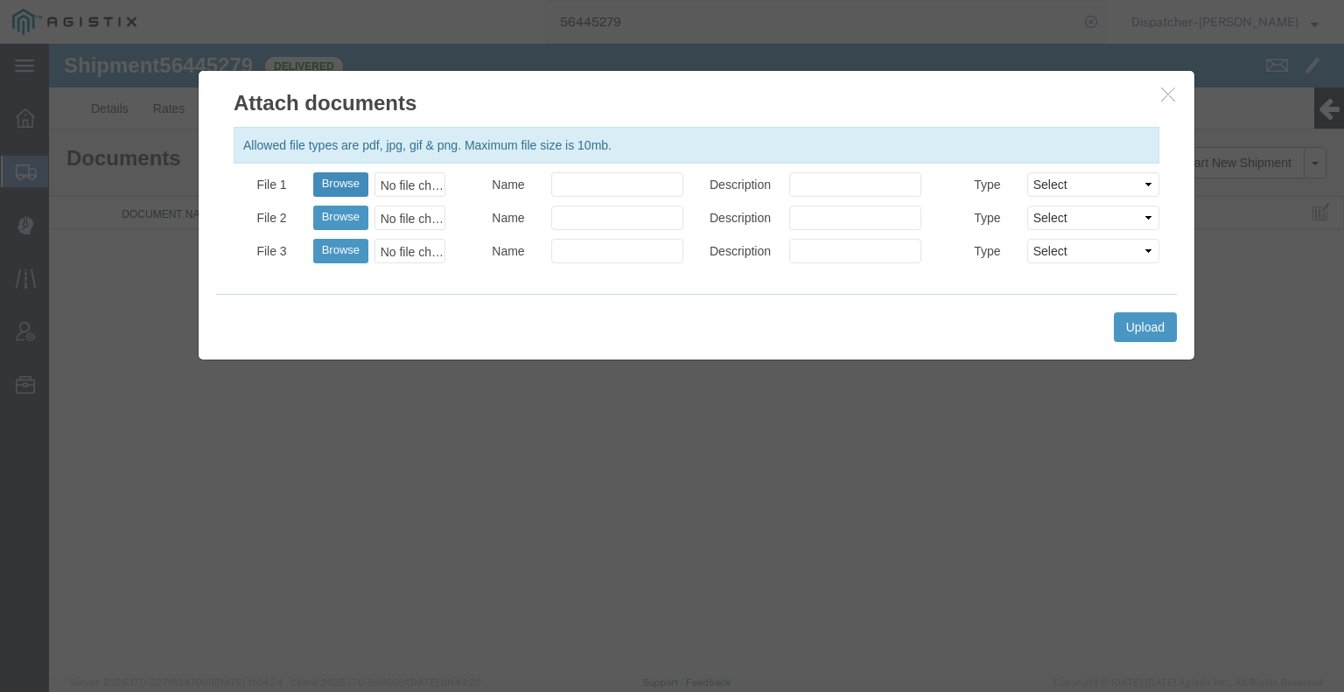
click at [332, 181] on button "Browse" at bounding box center [340, 184] width 55 height 24
type input "C:\fakepath\56445279trktag.pdf"
click at [1136, 318] on button "Upload" at bounding box center [1145, 327] width 63 height 30
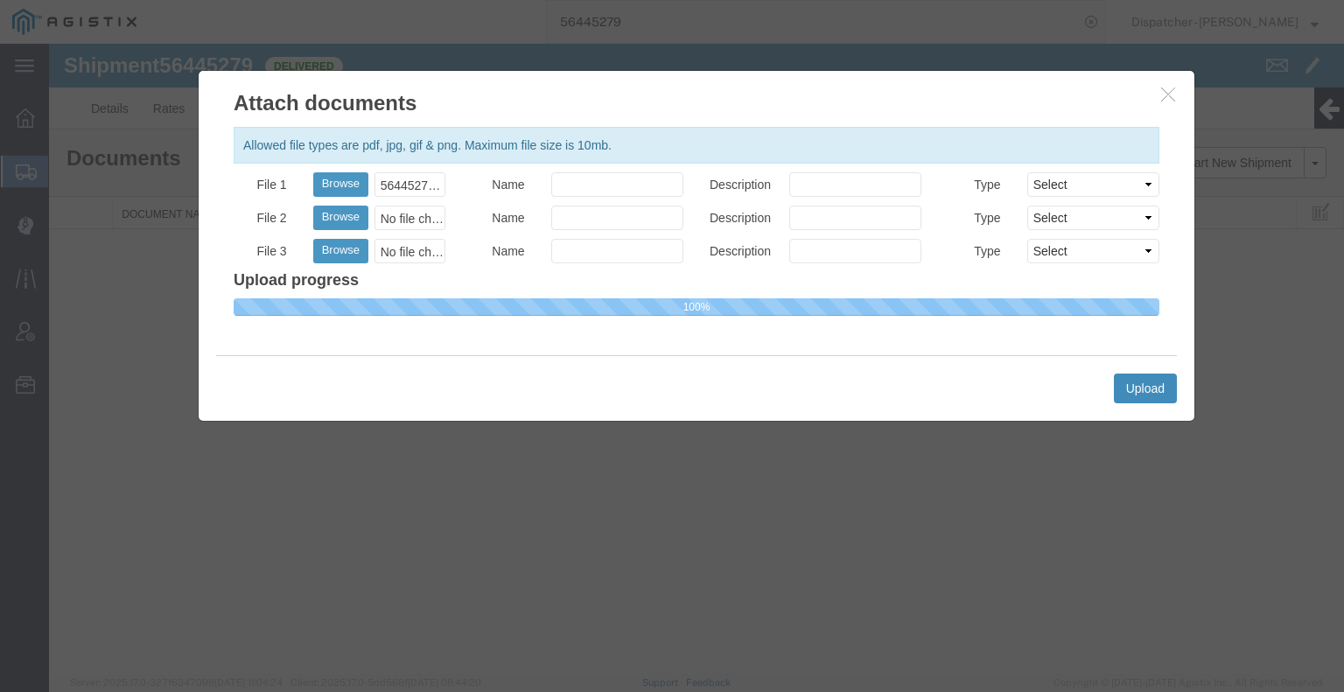
select select
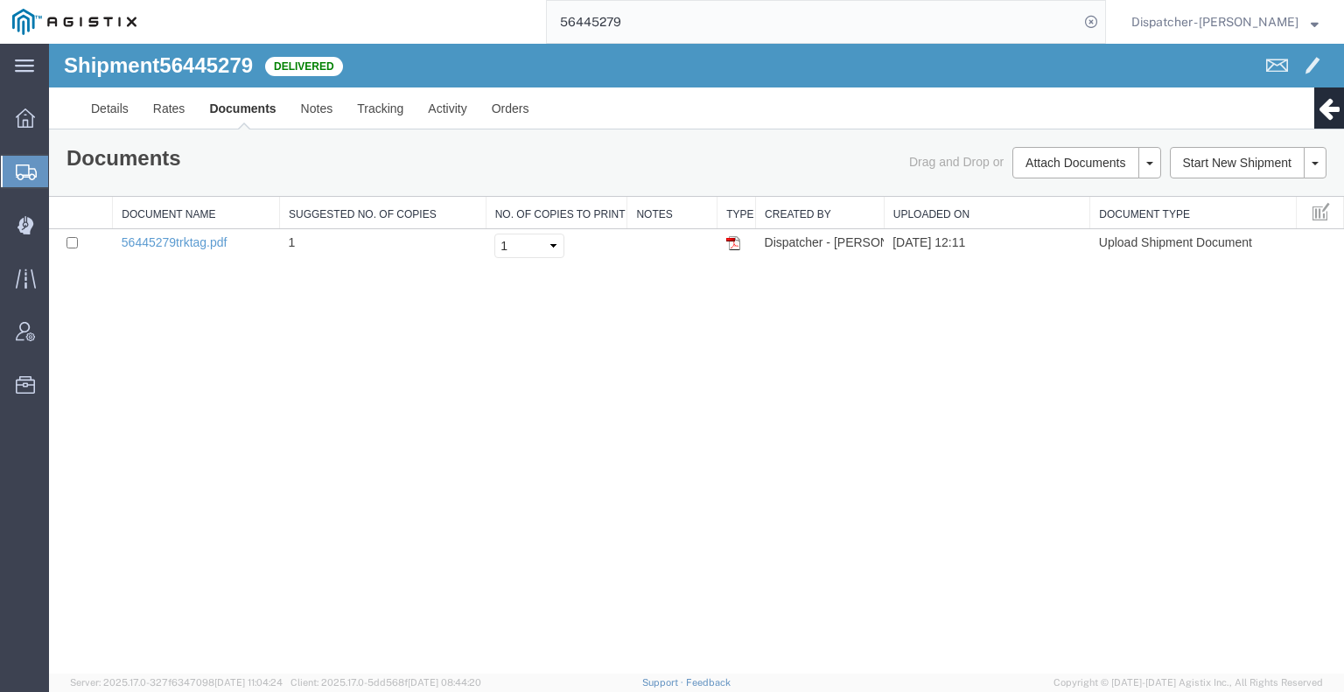
drag, startPoint x: 596, startPoint y: 25, endPoint x: 528, endPoint y: 25, distance: 67.4
click at [532, 25] on div "56445279" at bounding box center [627, 22] width 957 height 44
type input "56445307"
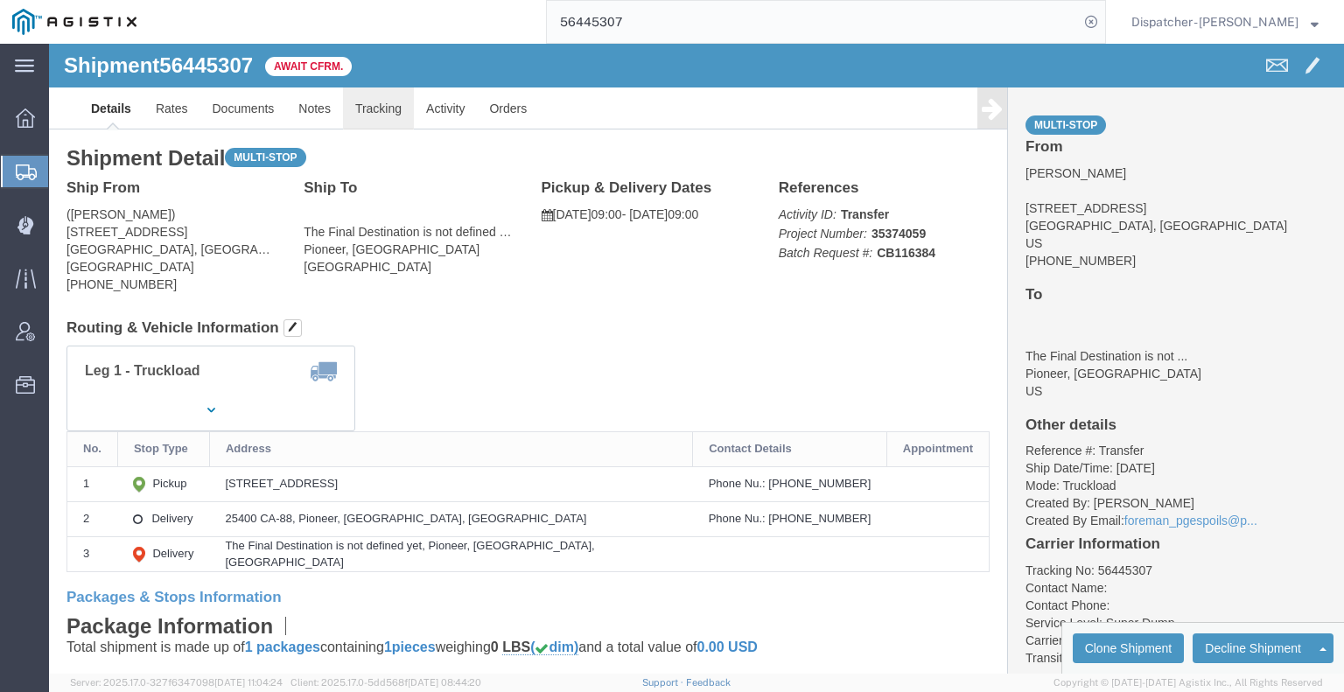
click link "Tracking"
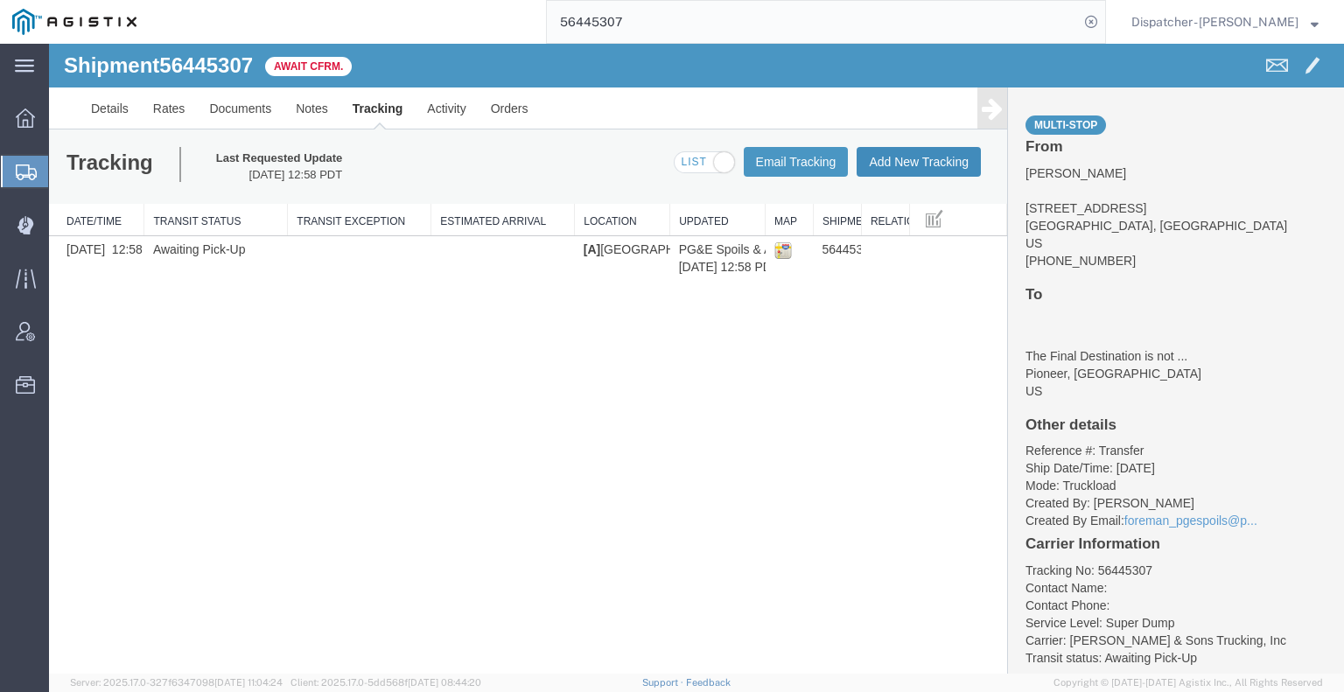
click at [898, 162] on button "Add New Tracking" at bounding box center [919, 162] width 124 height 30
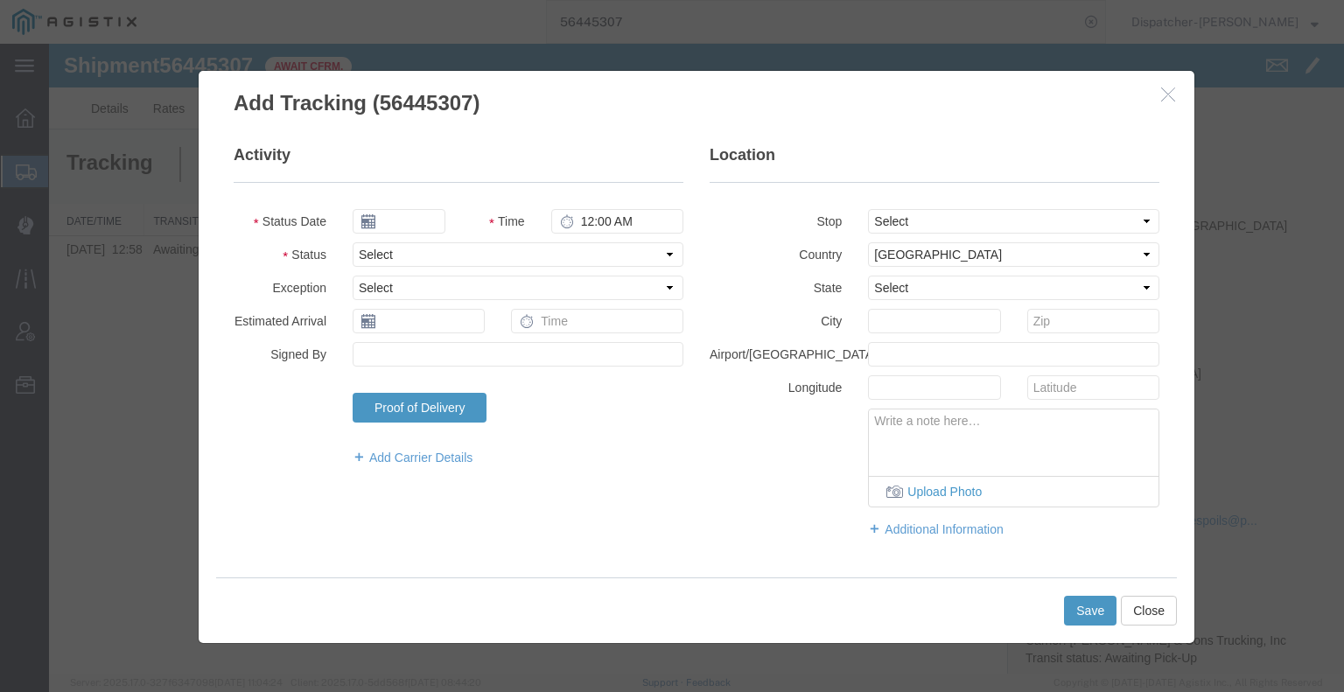
type input "[DATE]"
type input "1:00 PM"
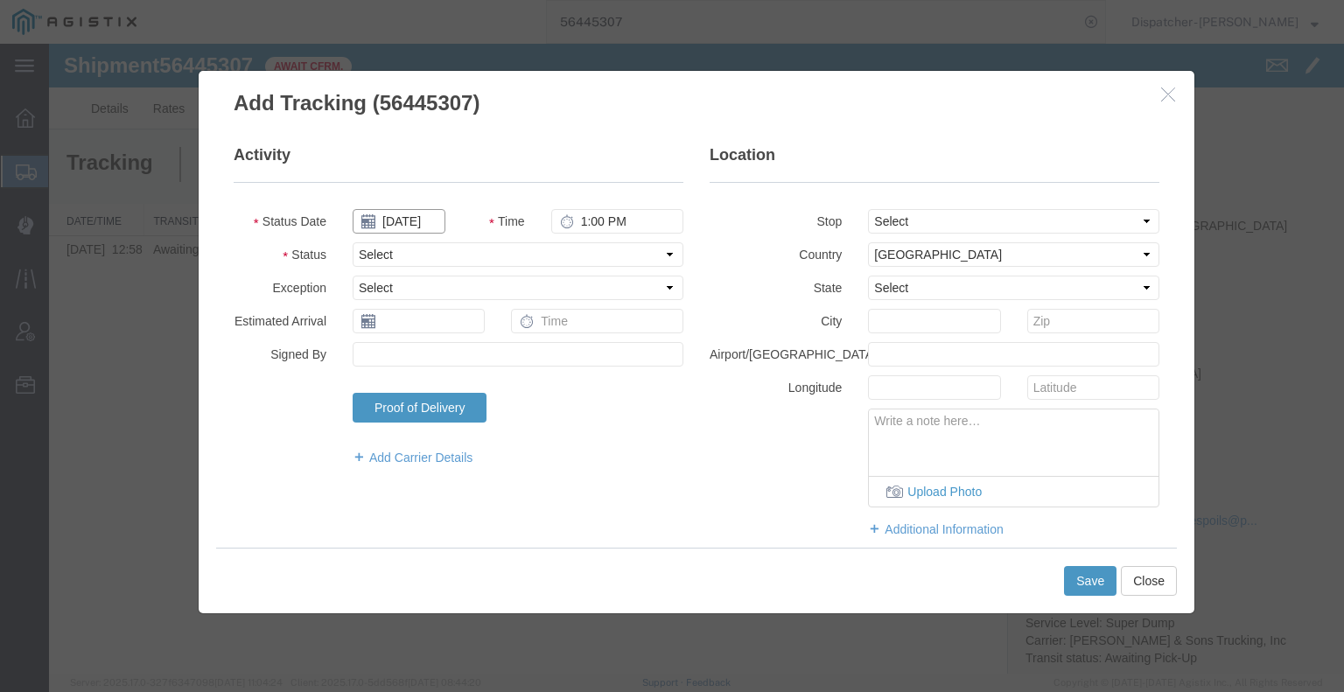
click at [423, 220] on input "[DATE]" at bounding box center [399, 221] width 93 height 24
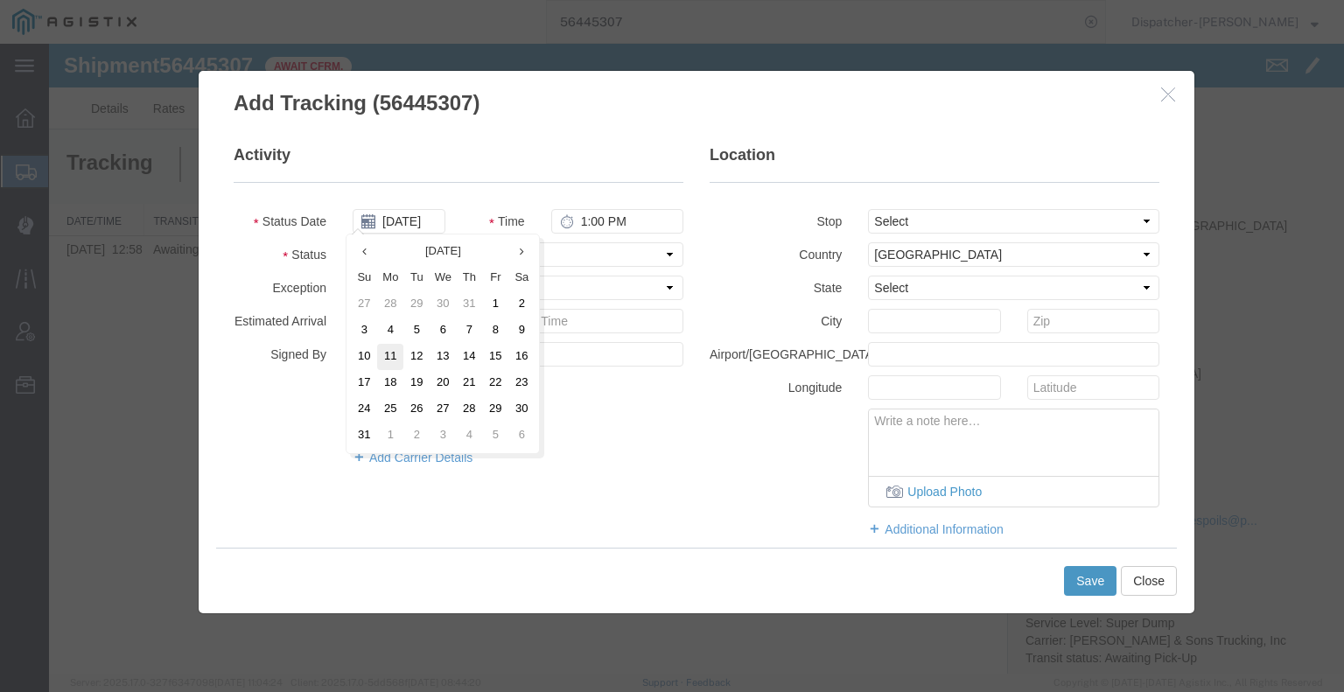
click at [389, 349] on td "11" at bounding box center [390, 357] width 26 height 26
type input "[DATE]"
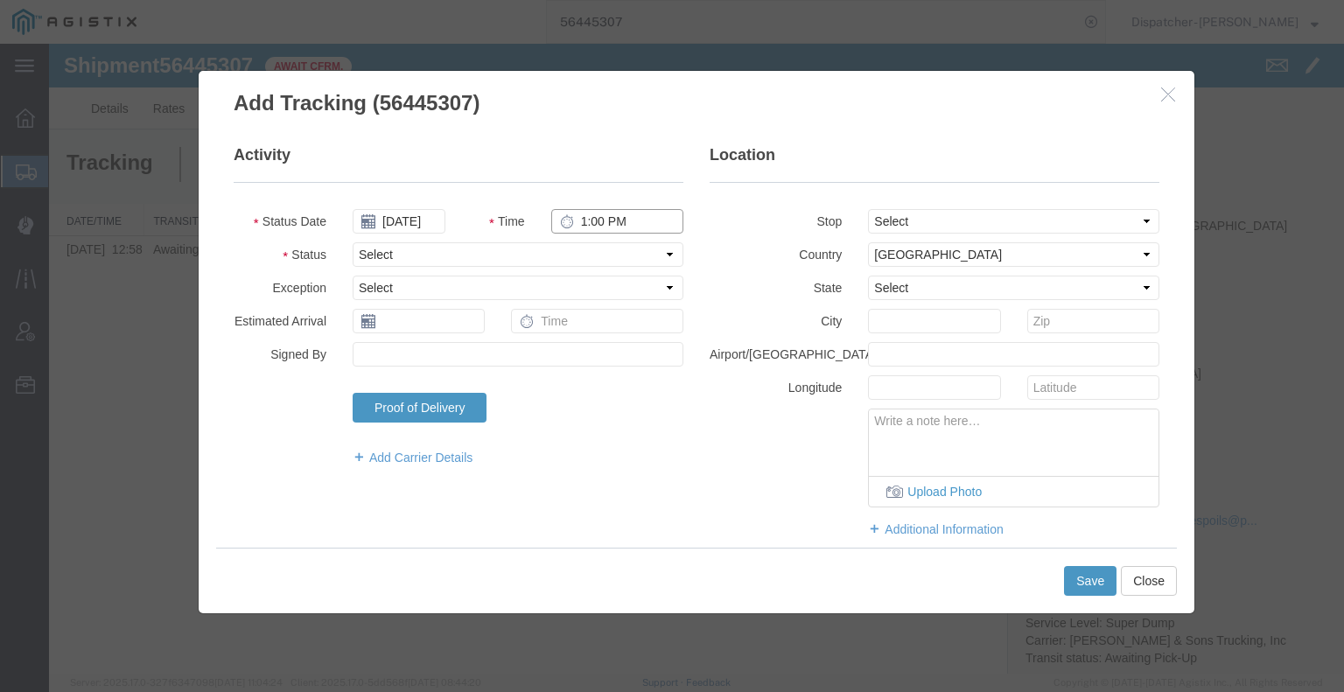
click at [589, 218] on input "1:00 PM" at bounding box center [617, 221] width 132 height 24
type input "9:00 AM"
click at [611, 248] on select "Select Arrival Notice Available Arrival Notice Imported Arrive at Delivery Loca…" at bounding box center [518, 254] width 331 height 24
select select "ARVPULOC"
click at [353, 242] on select "Select Arrival Notice Available Arrival Notice Imported Arrive at Delivery Loca…" at bounding box center [518, 254] width 331 height 24
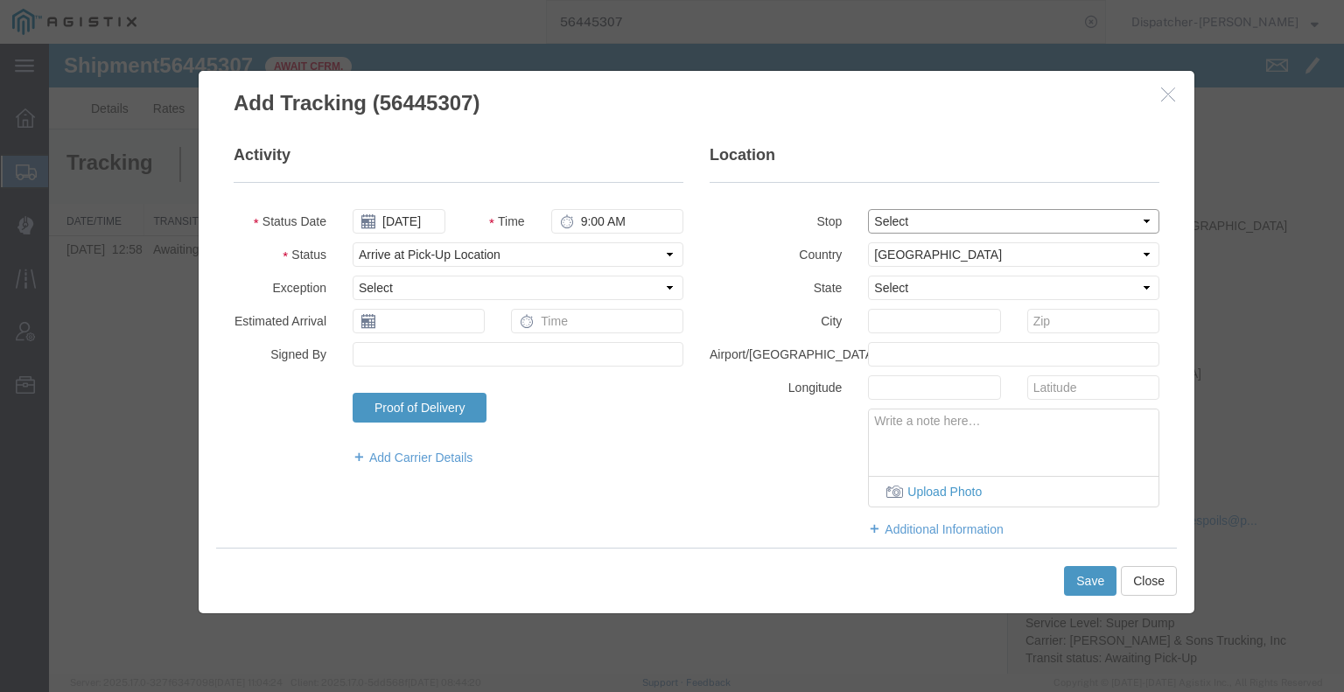
click at [908, 221] on select "Select From: [STREET_ADDRESS] Stop 2: 25400 CA-88, Pioneer, [GEOGRAPHIC_DATA], …" at bounding box center [1013, 221] width 291 height 24
select select "{"pickupDeliveryInfoId": "122176731","pickupOrDelivery": "P","stopNum": "1","lo…"
click at [868, 209] on select "Select From: [STREET_ADDRESS] Stop 2: 25400 CA-88, Pioneer, [GEOGRAPHIC_DATA], …" at bounding box center [1013, 221] width 291 height 24
select select "CA"
type input "[GEOGRAPHIC_DATA]"
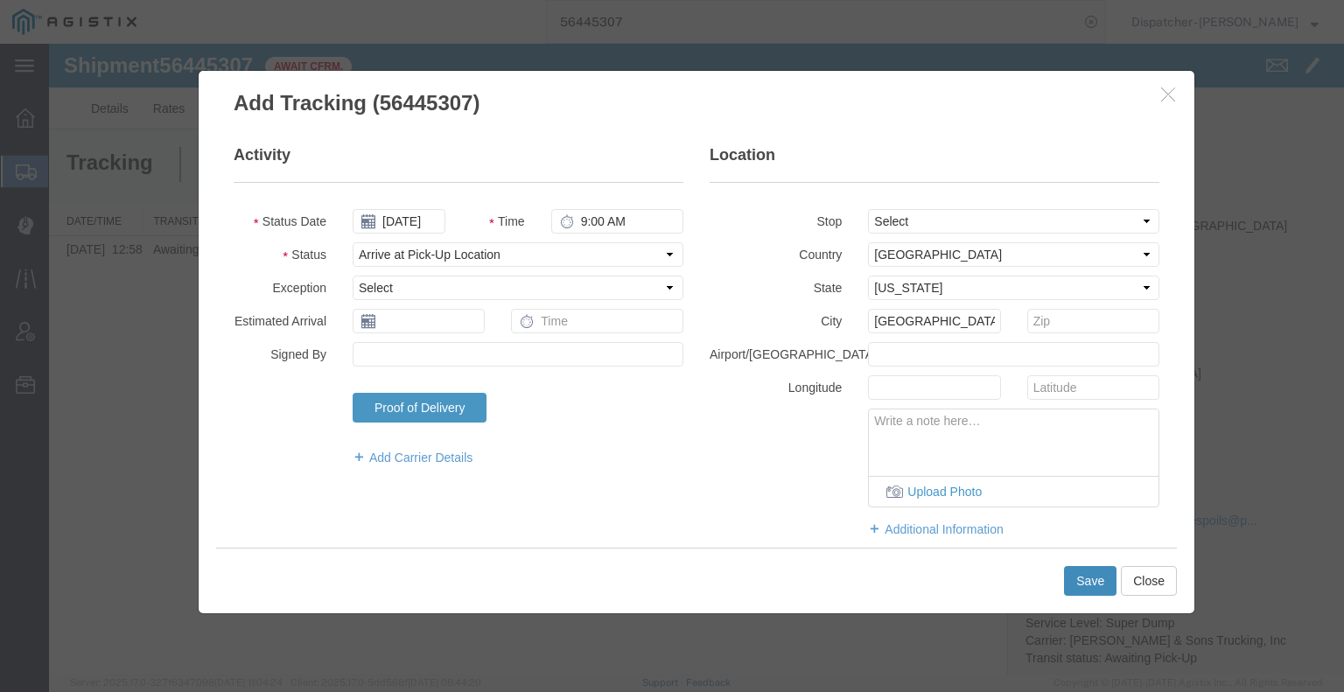
click at [1082, 570] on button "Save" at bounding box center [1090, 581] width 52 height 30
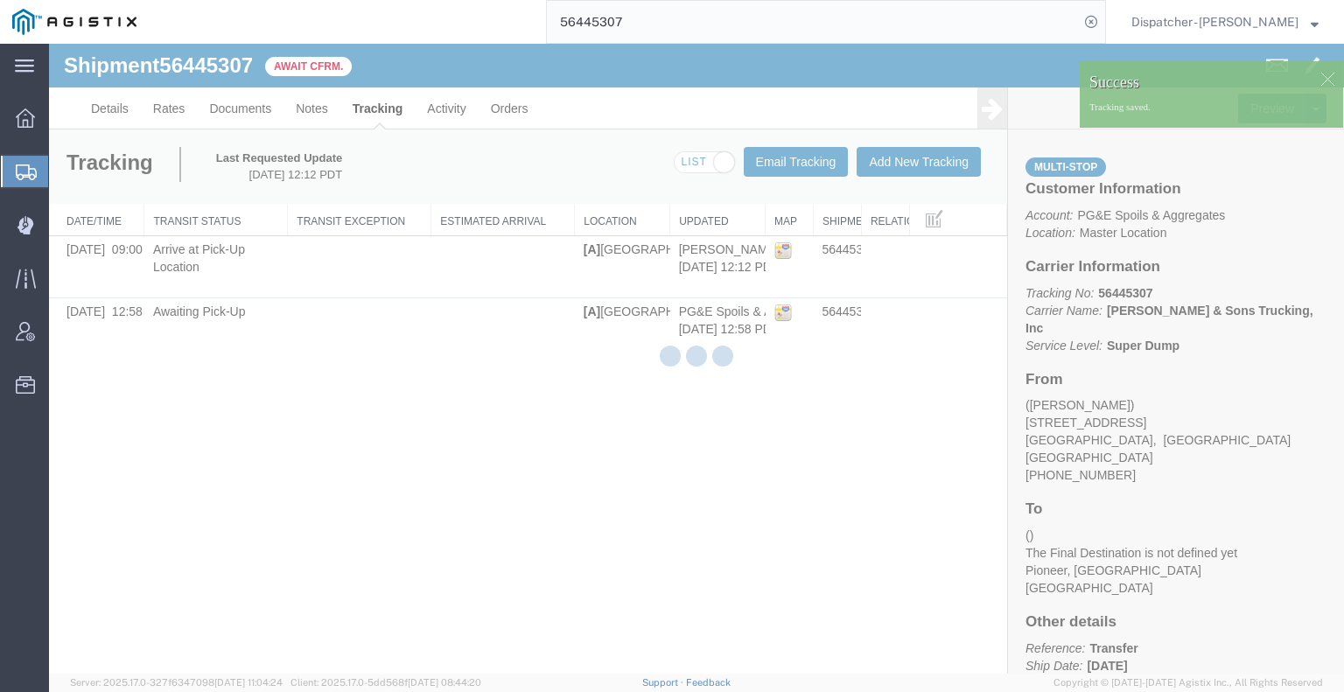
click at [898, 171] on div at bounding box center [696, 359] width 1295 height 630
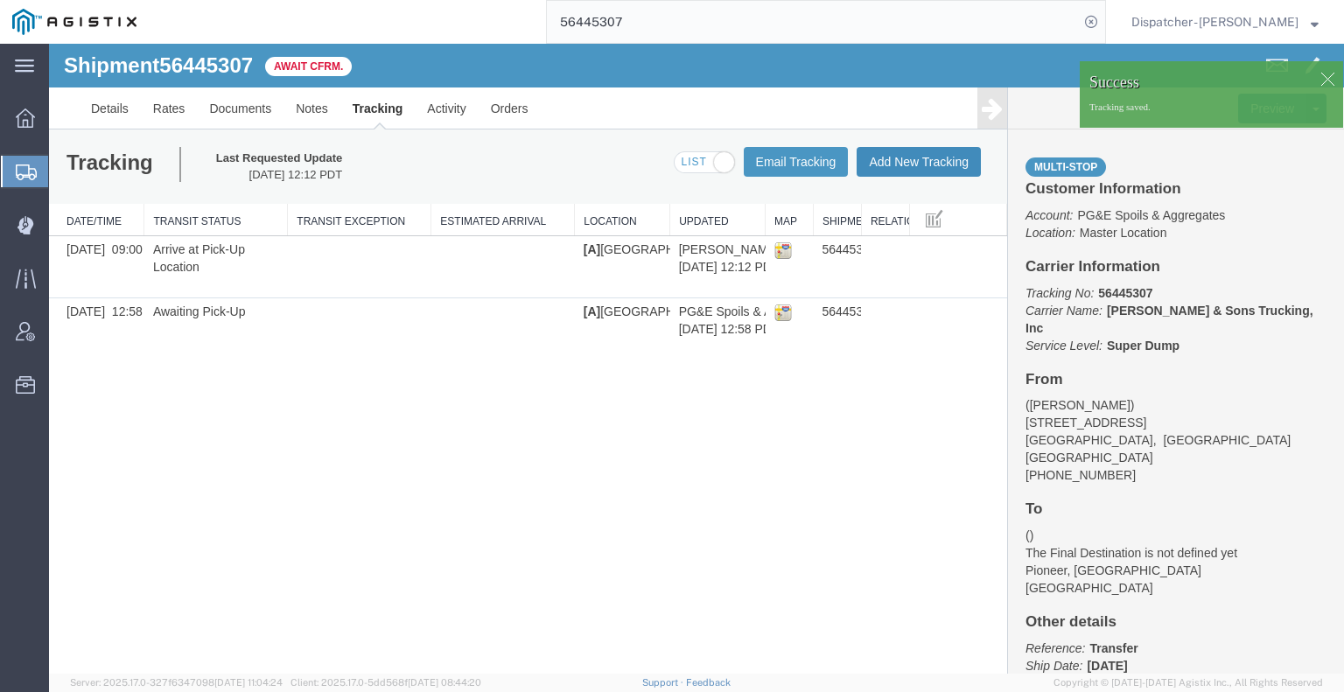
click at [893, 157] on button "Add New Tracking" at bounding box center [919, 162] width 124 height 30
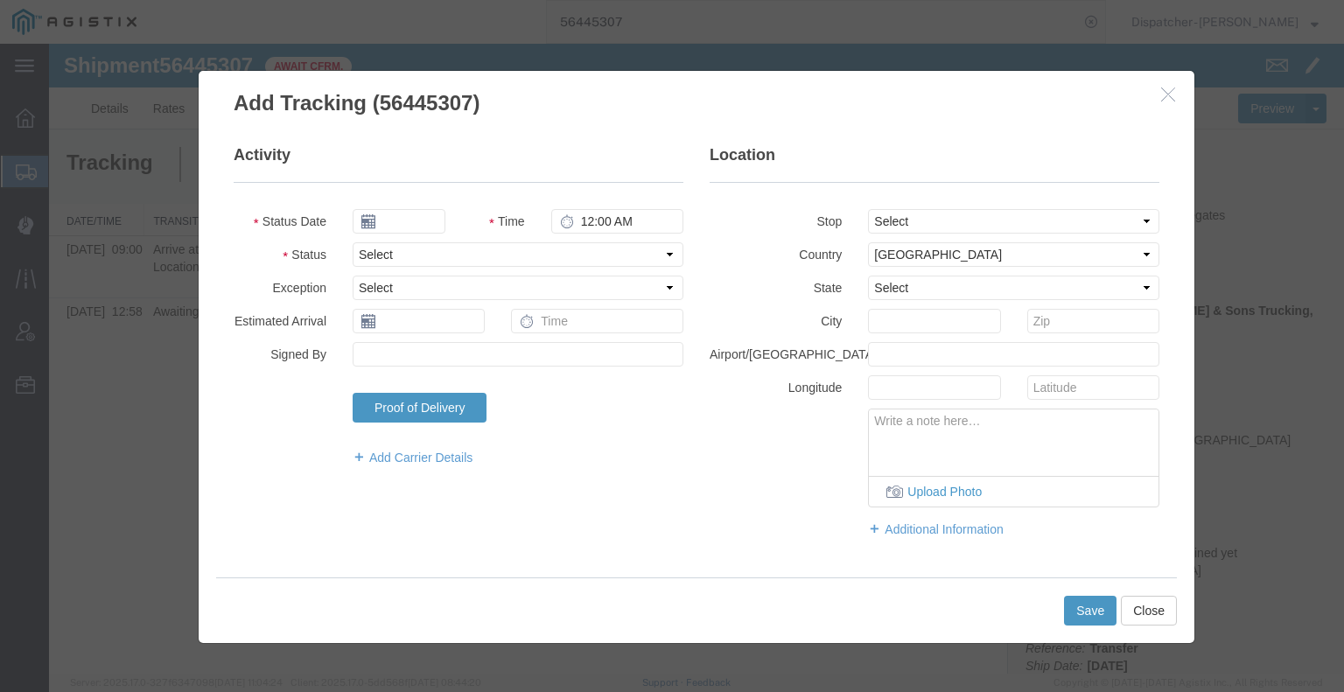
type input "[DATE]"
type input "1:00 PM"
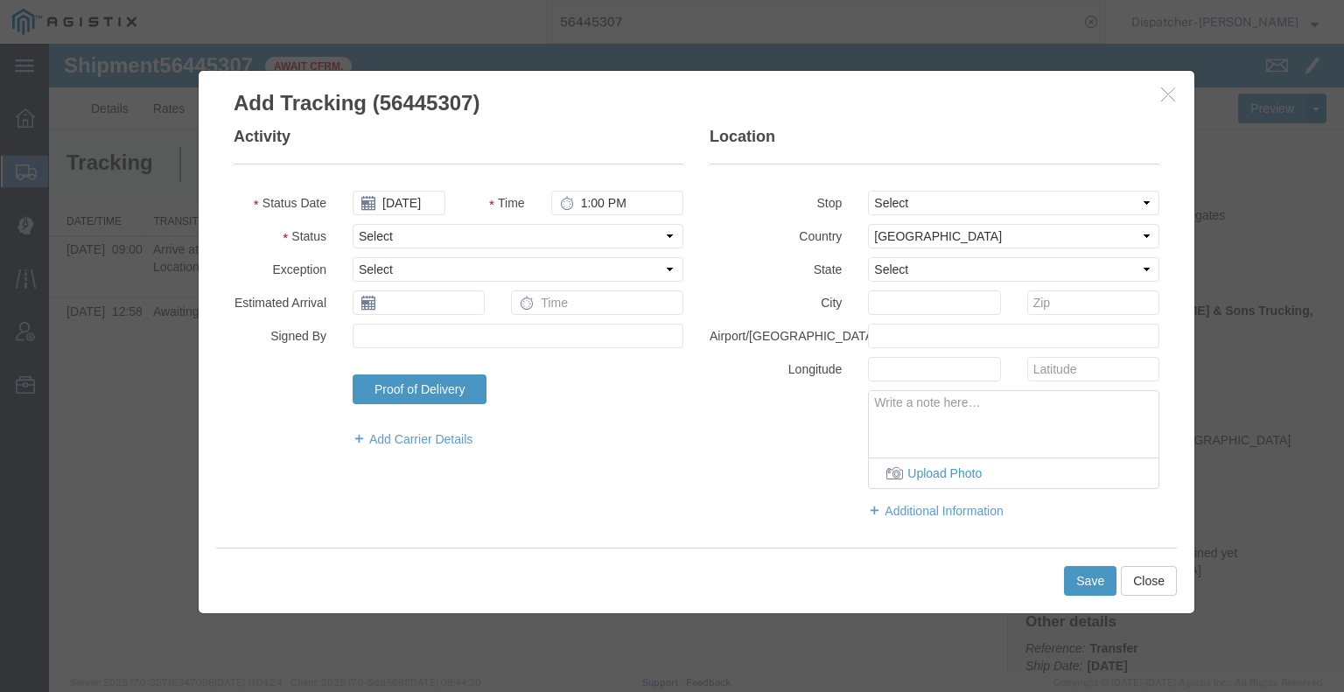
scroll to position [28, 0]
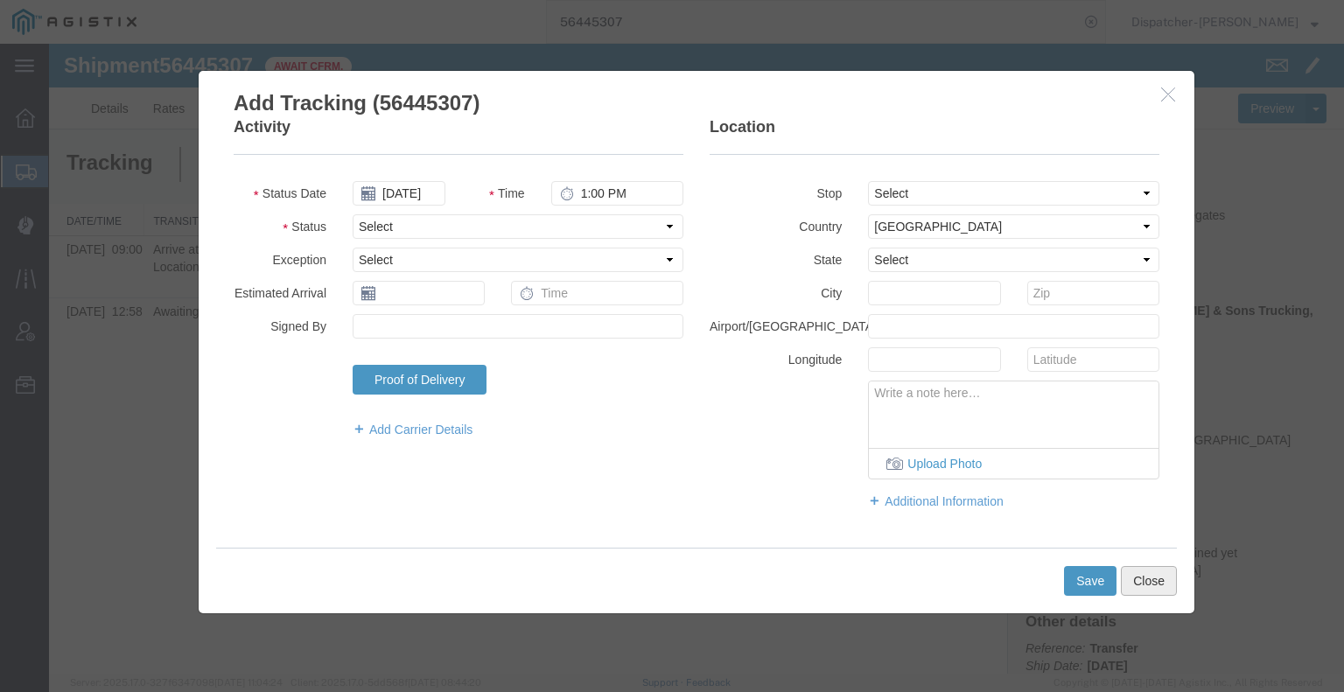
click at [1151, 577] on button "Close" at bounding box center [1149, 581] width 56 height 30
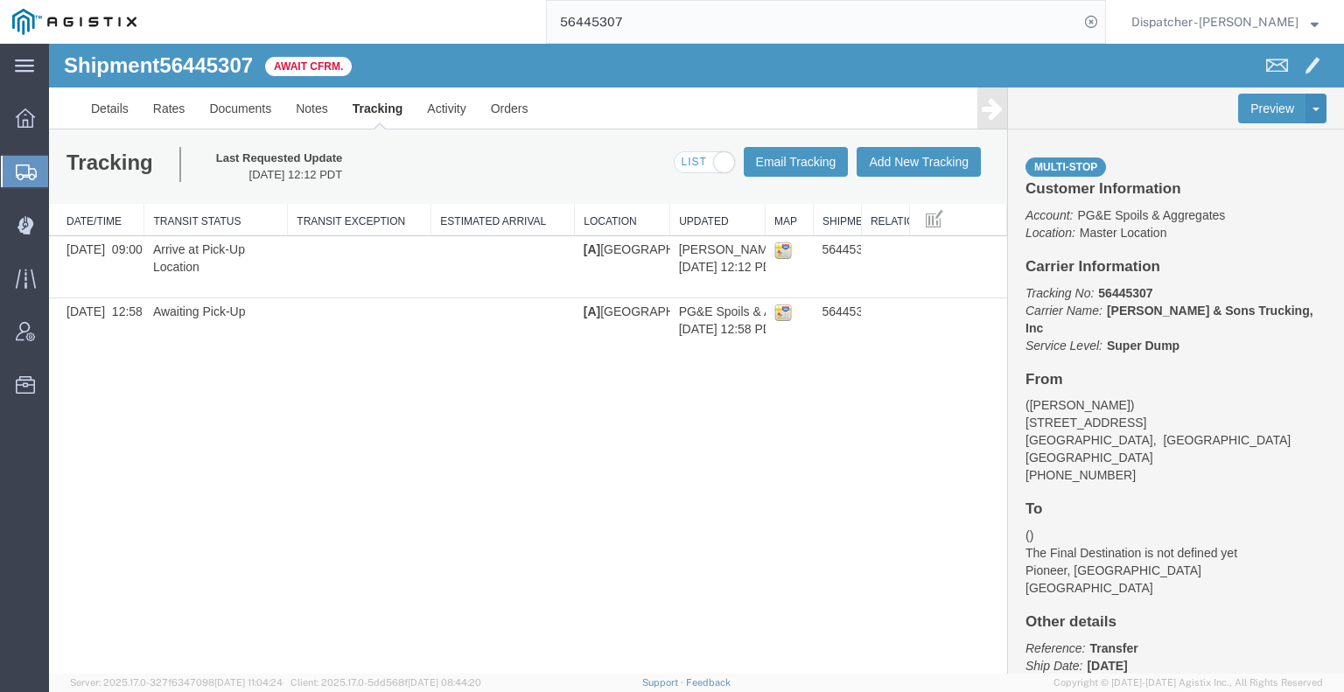
scroll to position [0, 0]
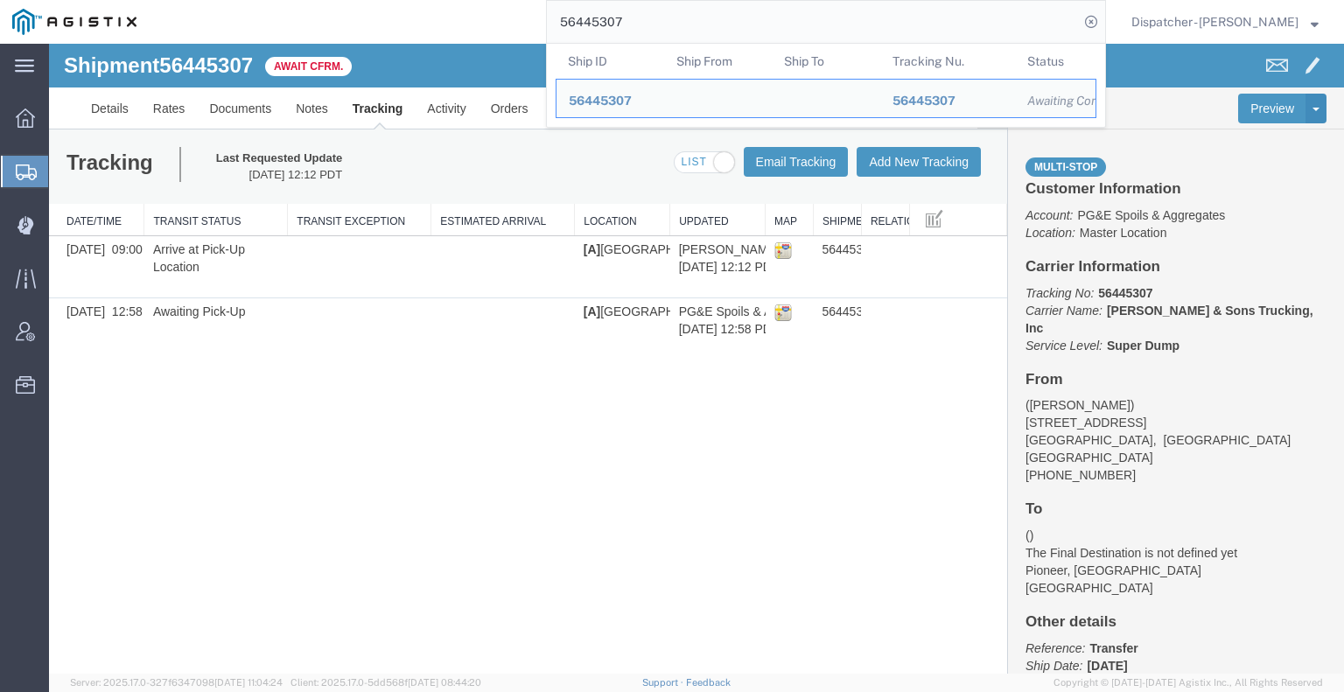
drag, startPoint x: 686, startPoint y: 15, endPoint x: 504, endPoint y: 32, distance: 182.8
click at [505, 32] on div "56445307 Ship ID Ship From Ship To Tracking Nu. Status Ship ID 56445307 Ship Fr…" at bounding box center [627, 22] width 957 height 44
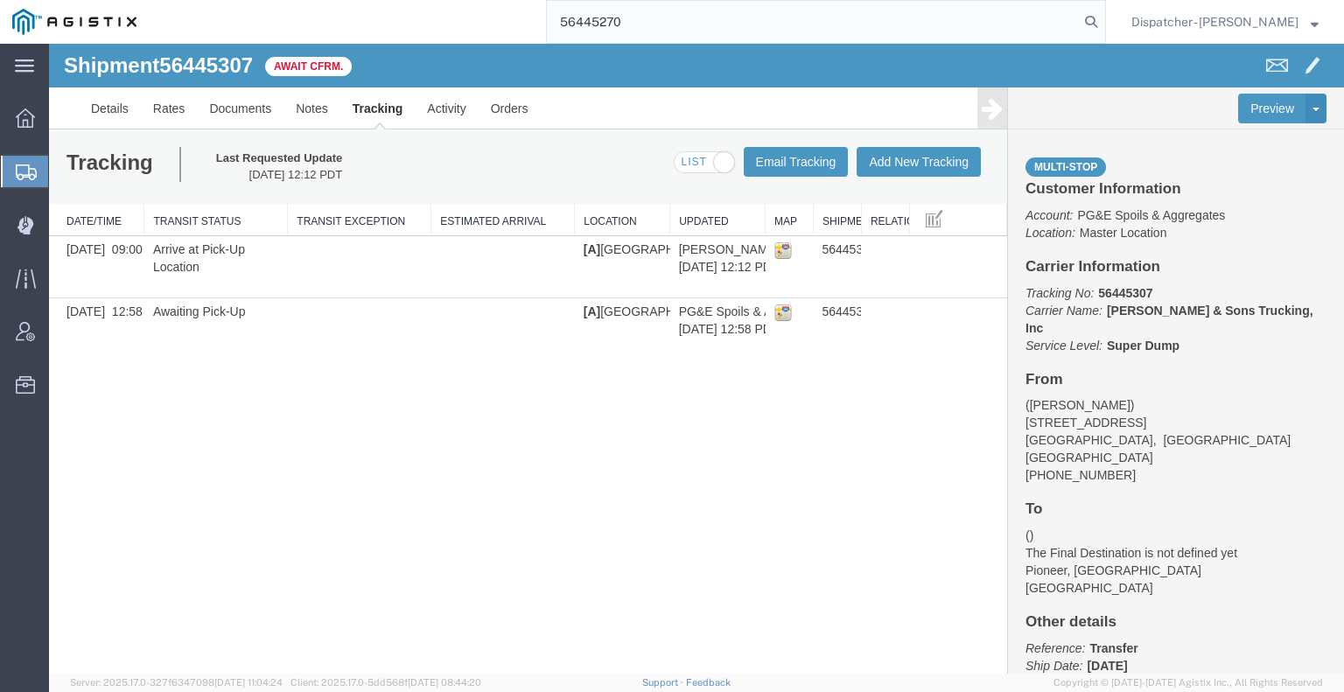
type input "56445270"
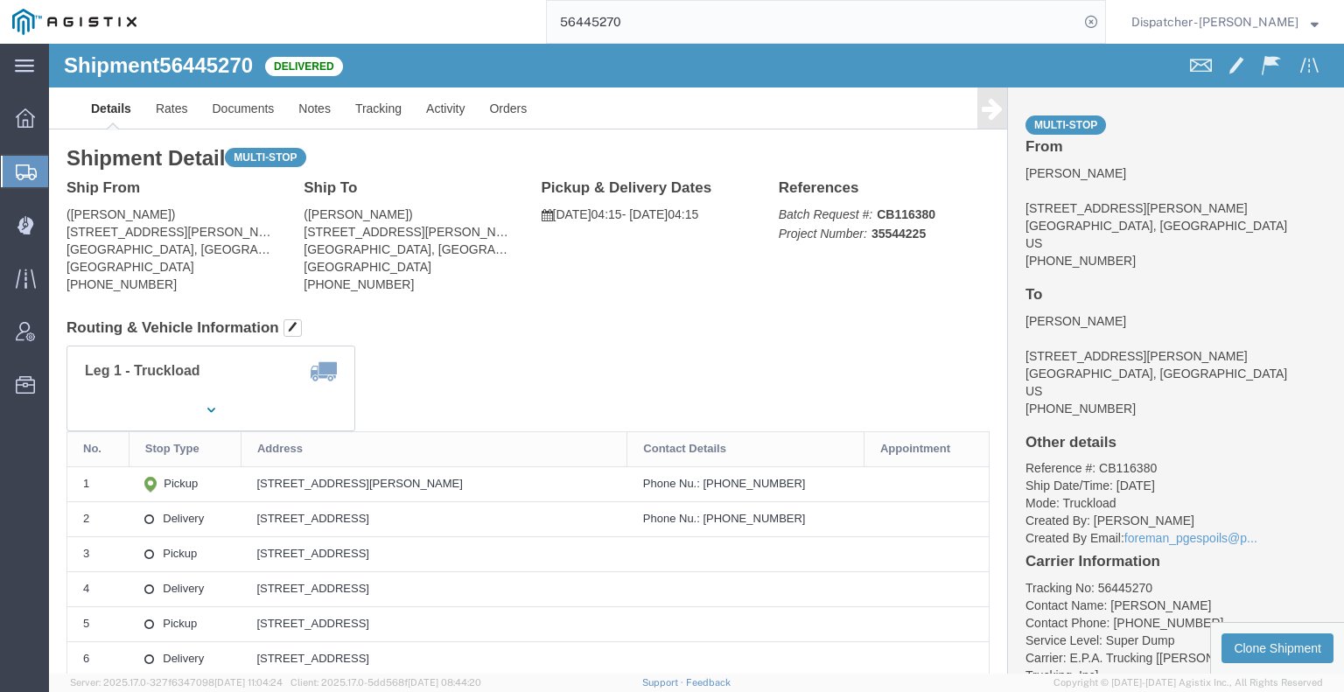
drag, startPoint x: 630, startPoint y: 21, endPoint x: 497, endPoint y: 43, distance: 134.8
click at [509, 43] on div "56445270" at bounding box center [627, 22] width 957 height 44
type input "56445307"
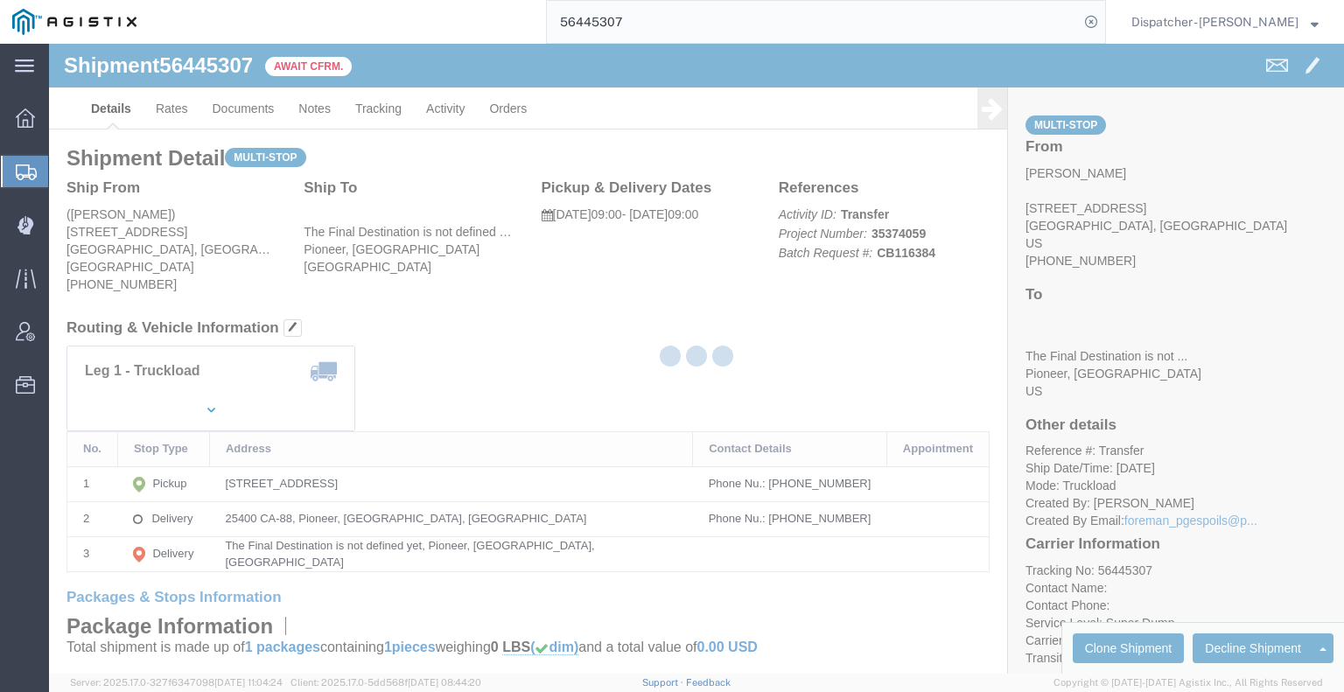
click div
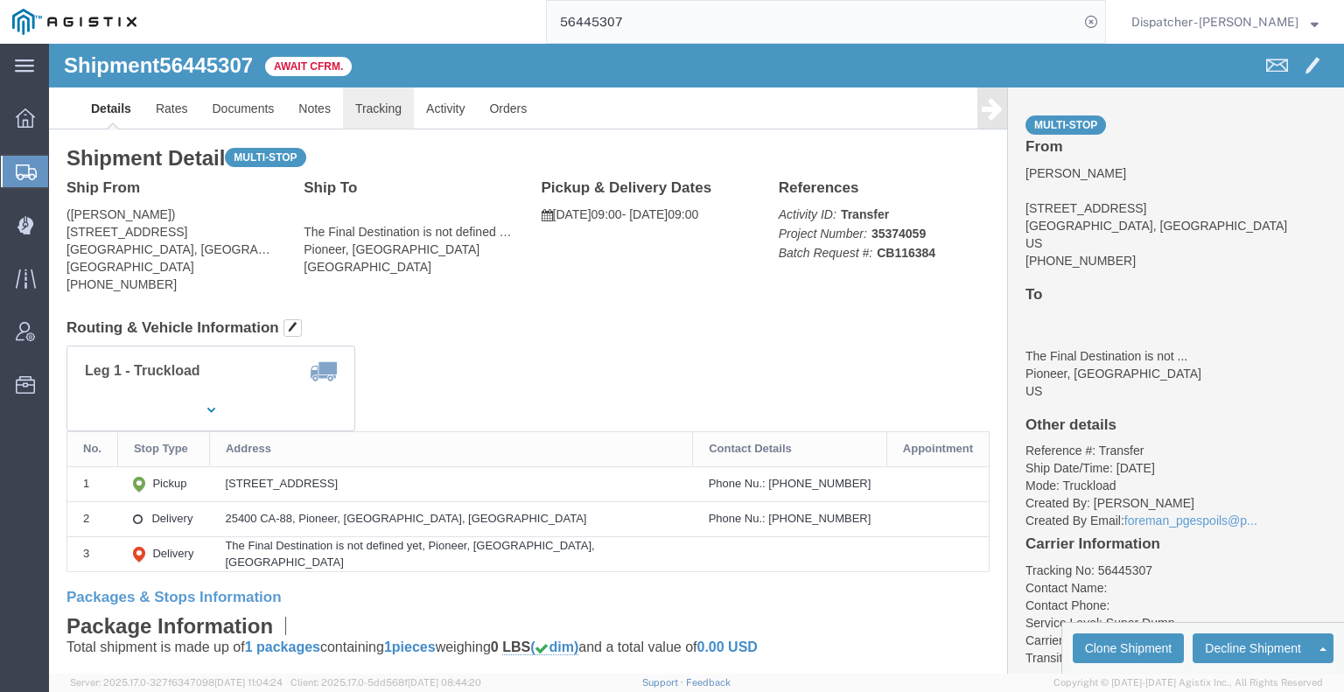
click link "Tracking"
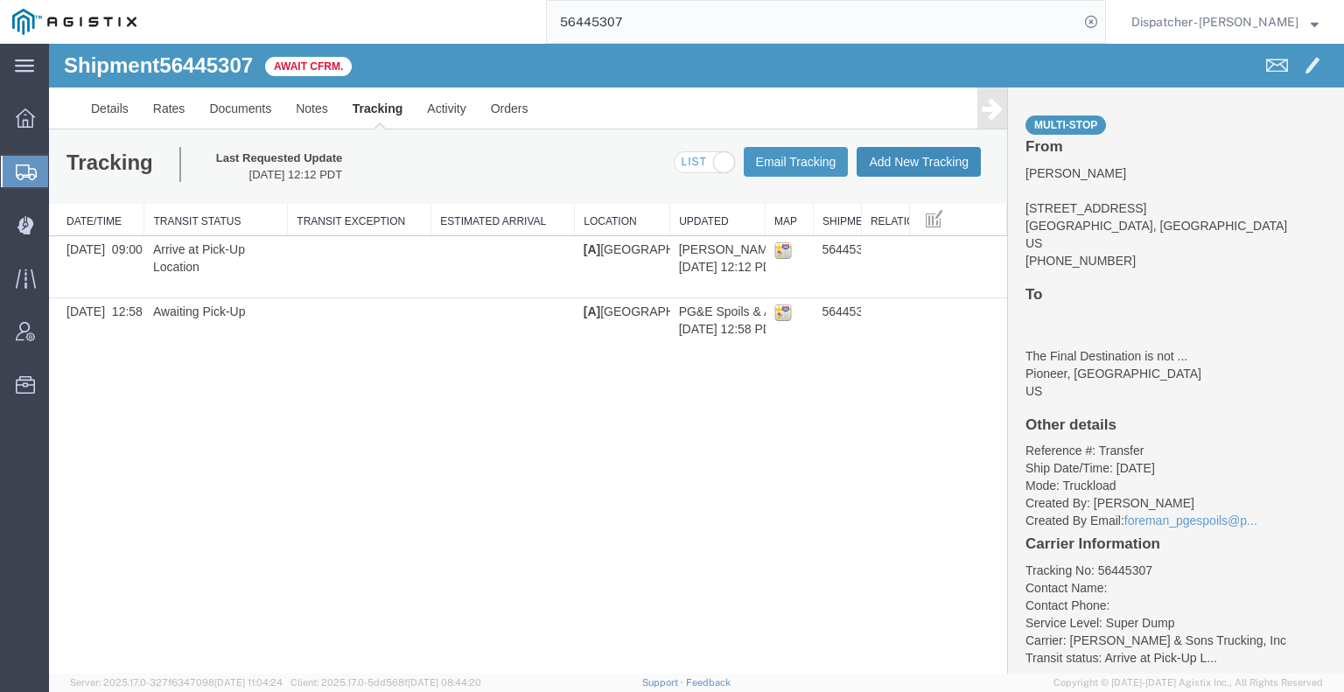
click at [938, 157] on button "Add New Tracking" at bounding box center [919, 162] width 124 height 30
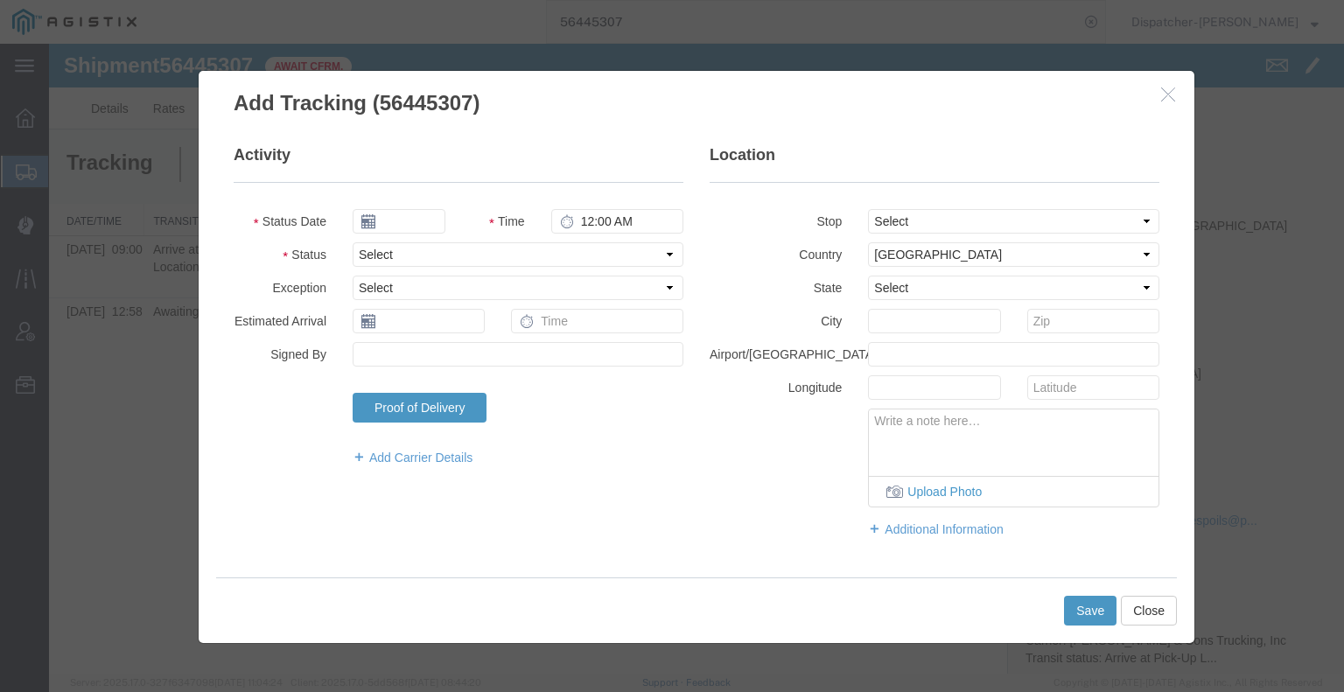
type input "[DATE]"
type input "1:00 PM"
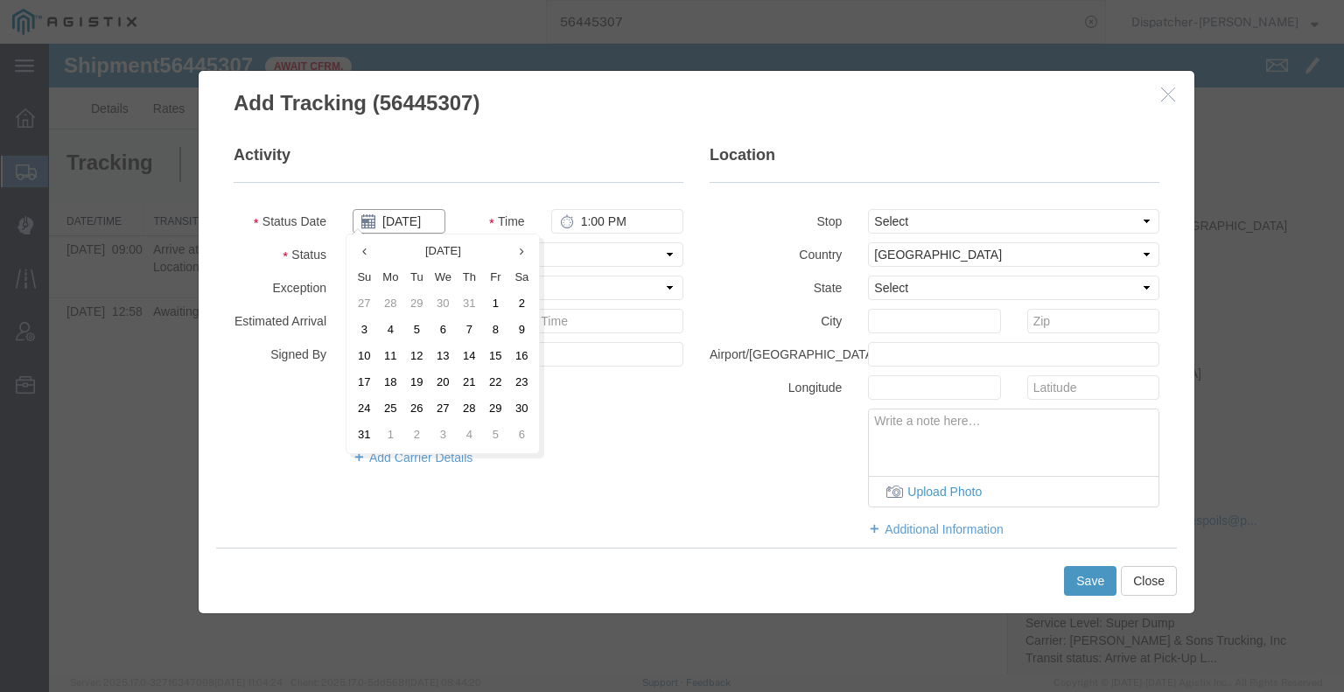
click at [423, 221] on input "[DATE]" at bounding box center [399, 221] width 93 height 24
click at [381, 365] on td "11" at bounding box center [390, 357] width 26 height 26
type input "[DATE]"
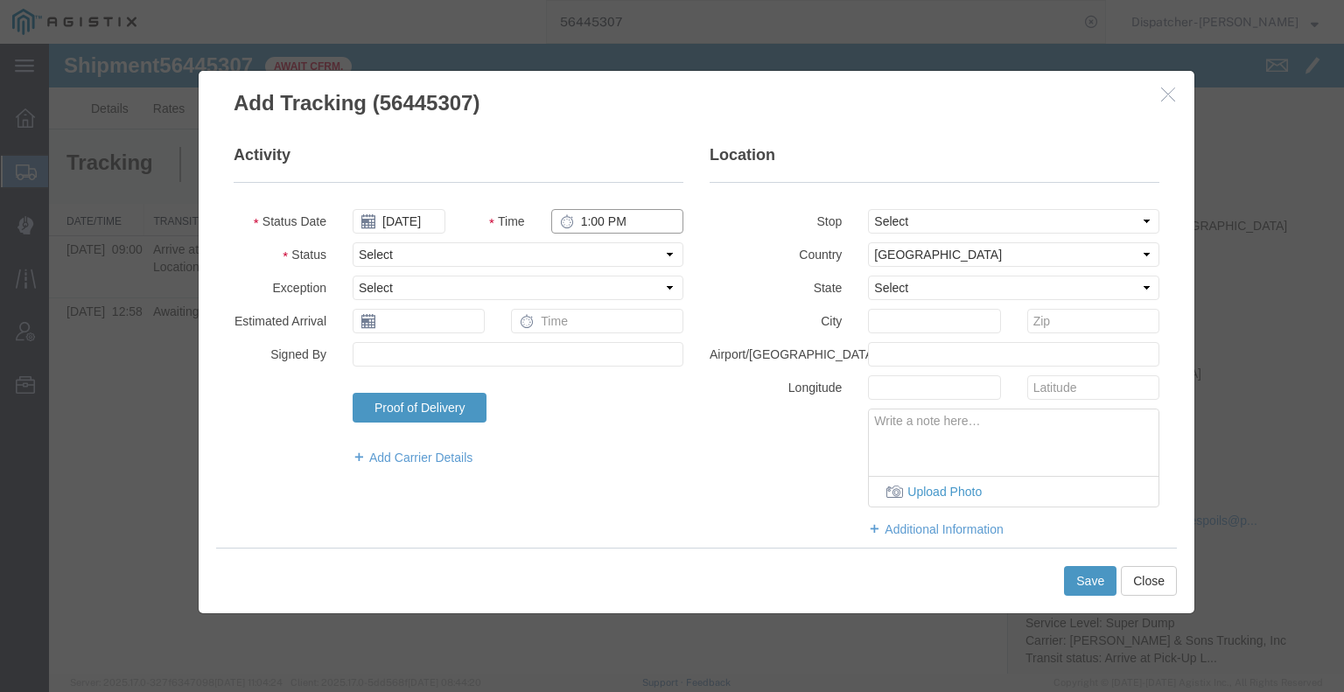
click at [609, 231] on input "1:00 PM" at bounding box center [617, 221] width 132 height 24
type input "9:00 AM"
click at [604, 258] on select "Select Arrival Notice Available Arrival Notice Imported Arrive at Delivery Loca…" at bounding box center [518, 254] width 331 height 24
select select "ARVPULOC"
click at [353, 242] on select "Select Arrival Notice Available Arrival Notice Imported Arrive at Delivery Loca…" at bounding box center [518, 254] width 331 height 24
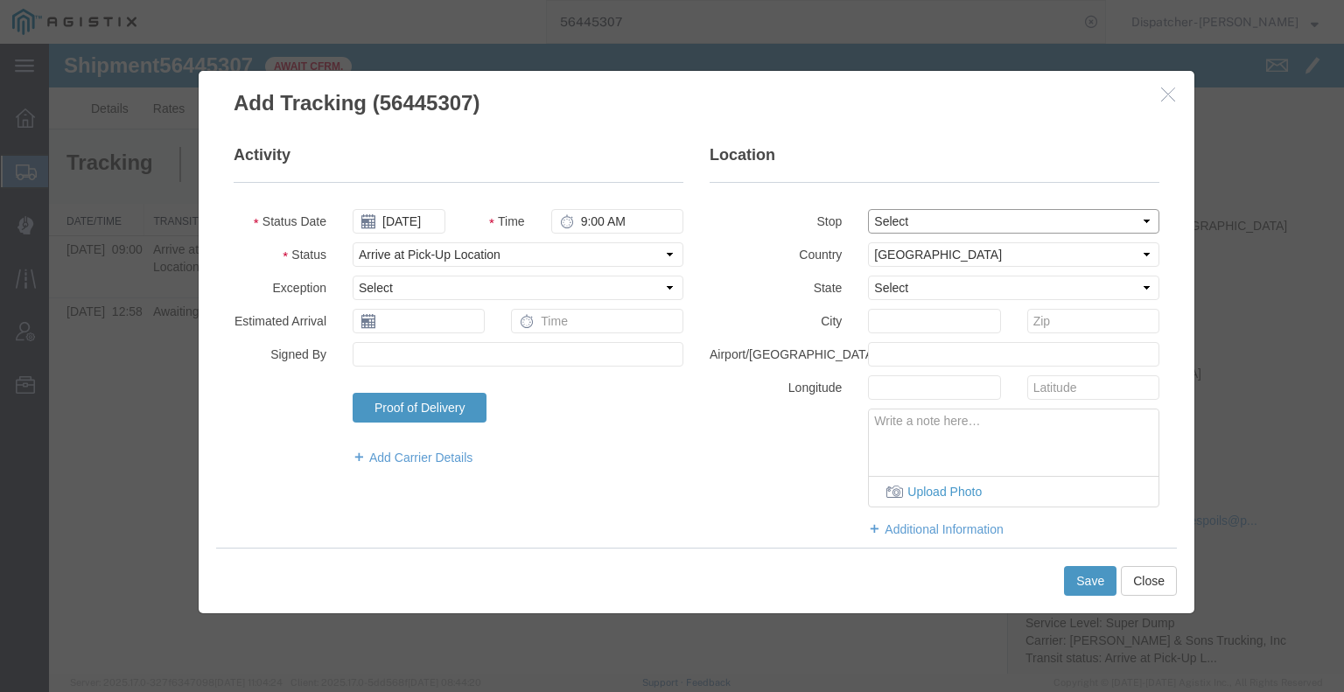
click at [913, 214] on select "Select From: [STREET_ADDRESS] Stop 2: 25400 CA-88, Pioneer, [GEOGRAPHIC_DATA], …" at bounding box center [1013, 221] width 291 height 24
select select "{"pickupDeliveryInfoId": "122176731","pickupOrDelivery": "P","stopNum": "1","lo…"
click at [868, 209] on select "Select From: [STREET_ADDRESS] Stop 2: 25400 CA-88, Pioneer, [GEOGRAPHIC_DATA], …" at bounding box center [1013, 221] width 291 height 24
select select "CA"
type input "[GEOGRAPHIC_DATA]"
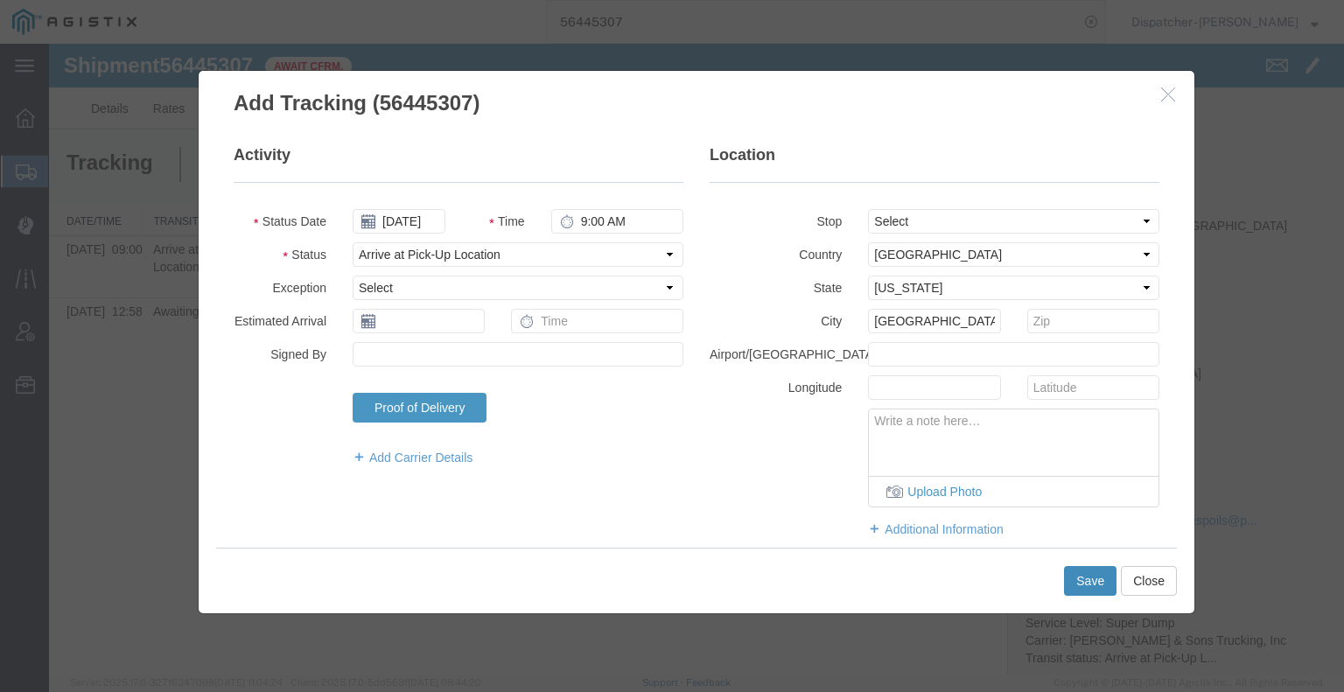
click at [1097, 592] on button "Save" at bounding box center [1090, 581] width 52 height 30
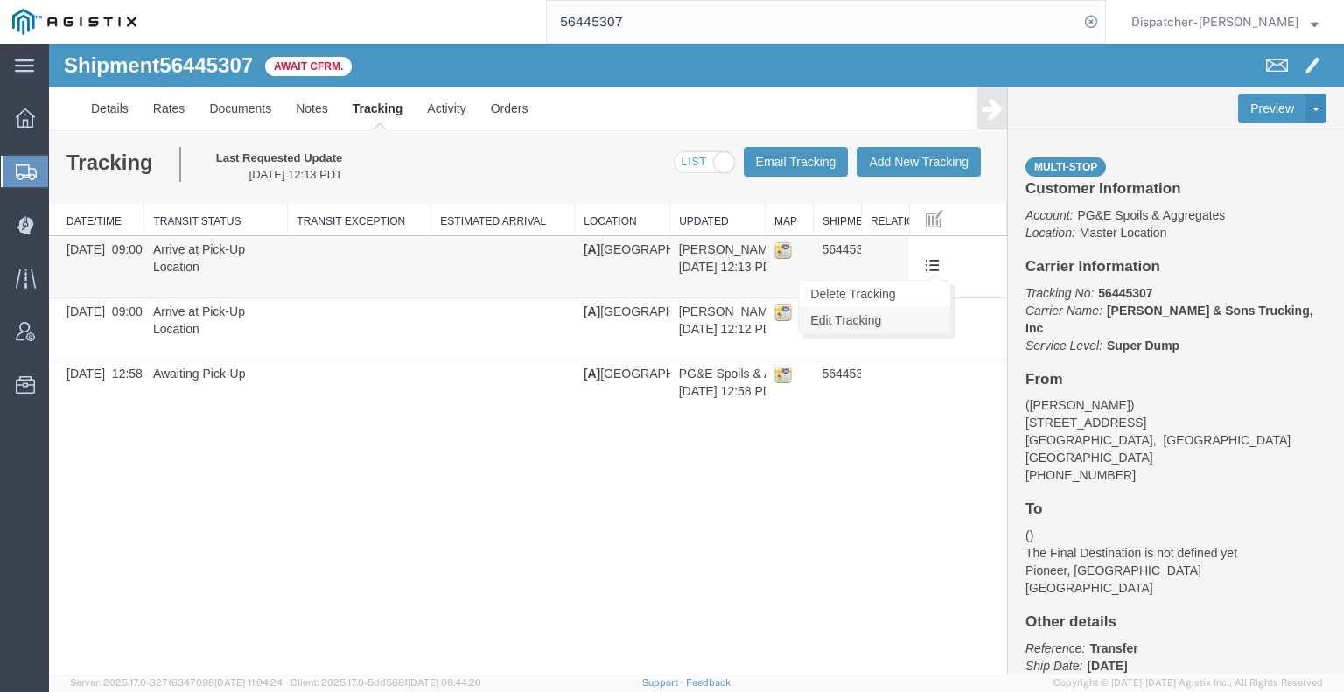
click at [897, 318] on link "Edit Tracking" at bounding box center [874, 320] width 151 height 26
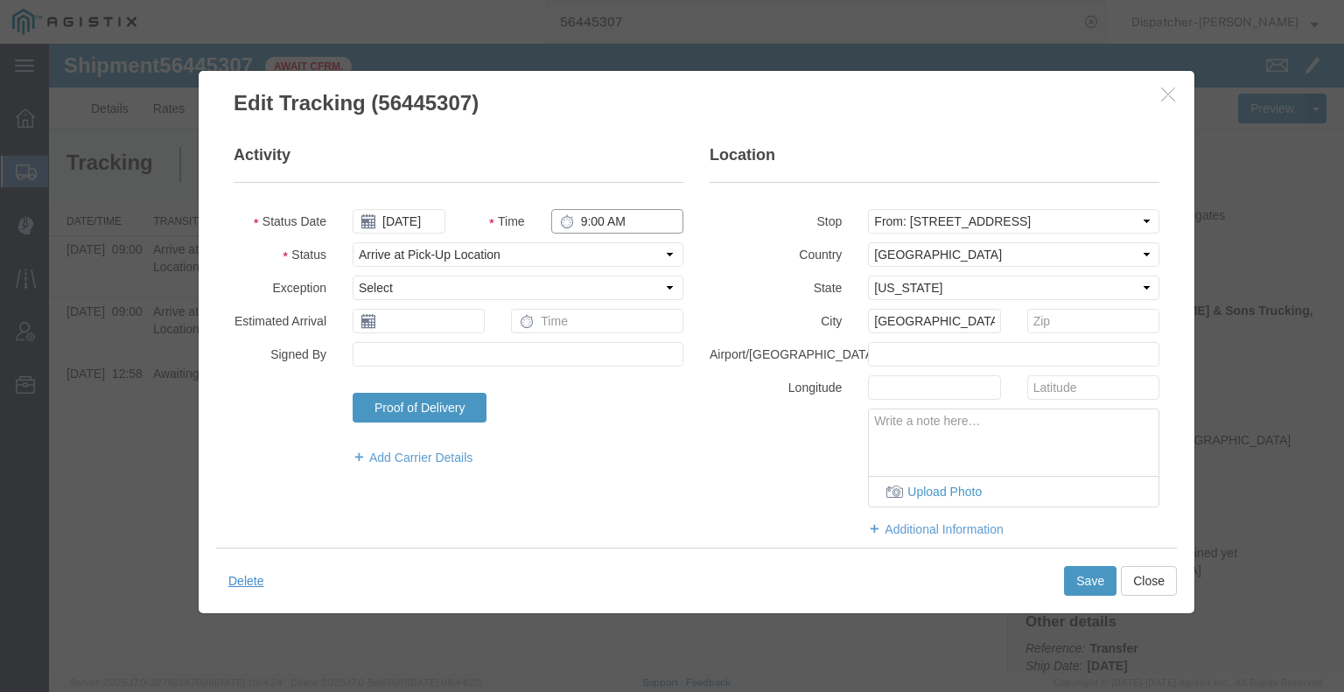
click at [606, 219] on input "9:00 AM" at bounding box center [617, 221] width 132 height 24
type input "5:35 PM"
click at [605, 251] on select "Select Arrival Notice Available Arrival Notice Imported Arrive at Delivery Loca…" at bounding box center [518, 254] width 331 height 24
select select "DPTDLVLOC"
click at [353, 242] on select "Select Arrival Notice Available Arrival Notice Imported Arrive at Delivery Loca…" at bounding box center [518, 254] width 331 height 24
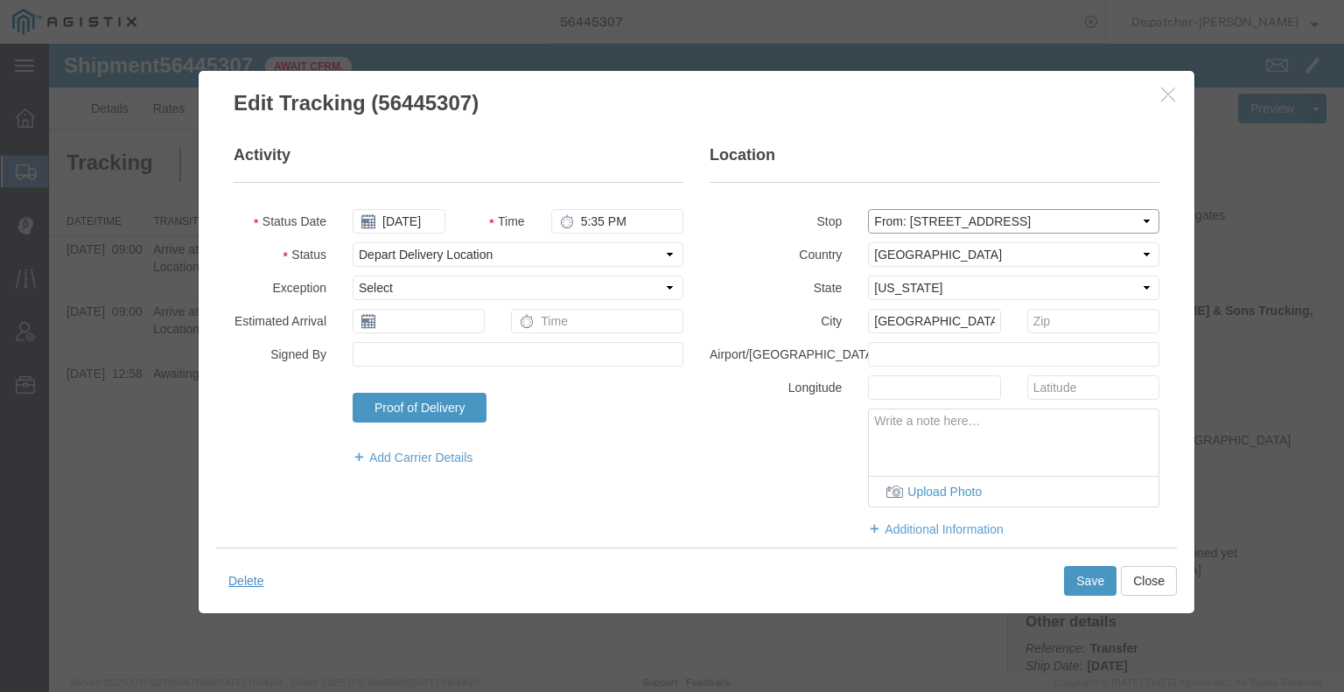
click at [920, 228] on select "Select From: [STREET_ADDRESS] Stop 2: 25400 CA-88, Pioneer, [GEOGRAPHIC_DATA], …" at bounding box center [1013, 221] width 291 height 24
select select "{"pickupDeliveryInfoId": "122176732","pickupOrDelivery": "D","stopNum": "2","lo…"
click at [868, 209] on select "Select From: [STREET_ADDRESS] Stop 2: 25400 CA-88, Pioneer, [GEOGRAPHIC_DATA], …" at bounding box center [1013, 221] width 291 height 24
type input "Pioneer"
click at [1092, 585] on button "Save" at bounding box center [1090, 581] width 52 height 30
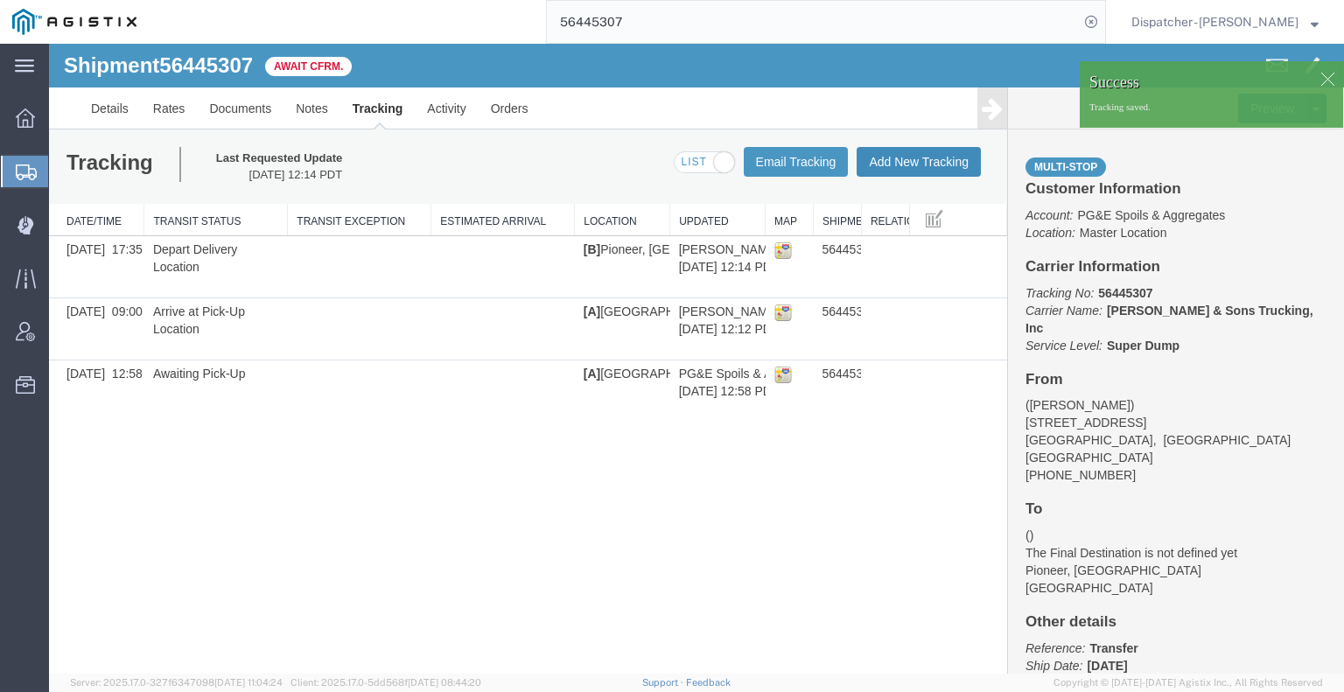
click at [913, 166] on button "Add New Tracking" at bounding box center [919, 162] width 124 height 30
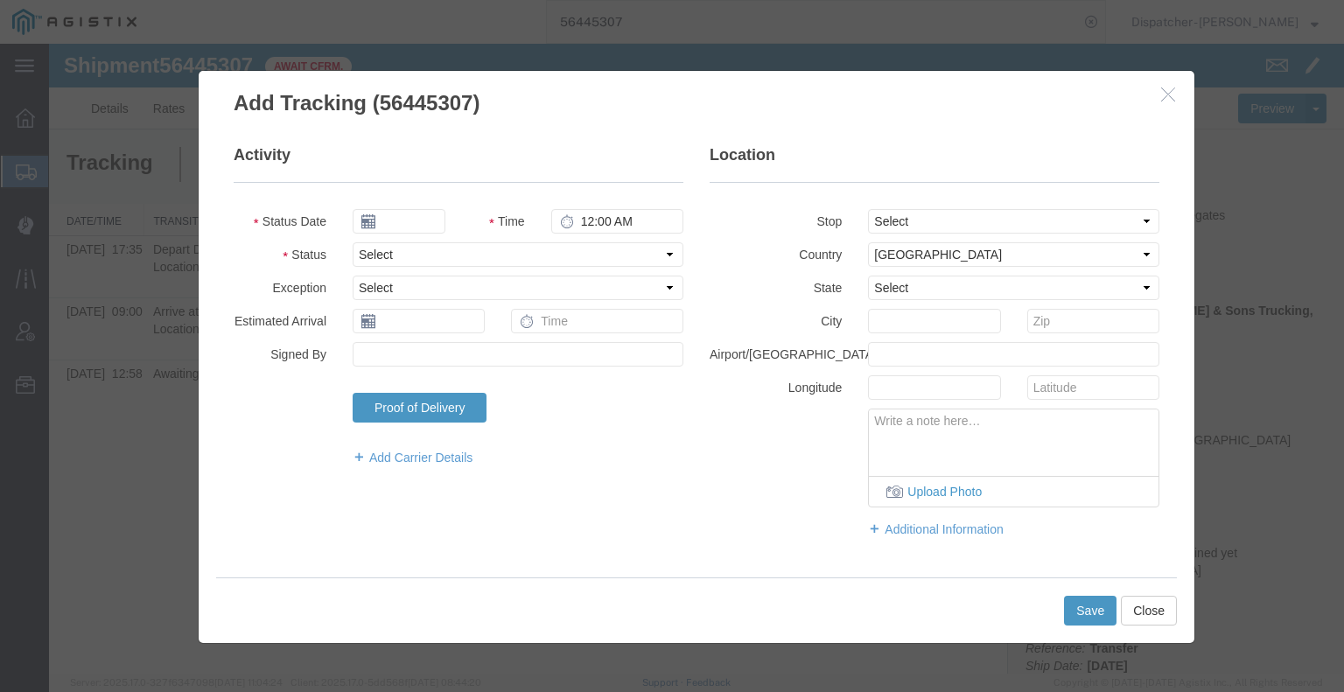
type input "[DATE]"
type input "1:00 PM"
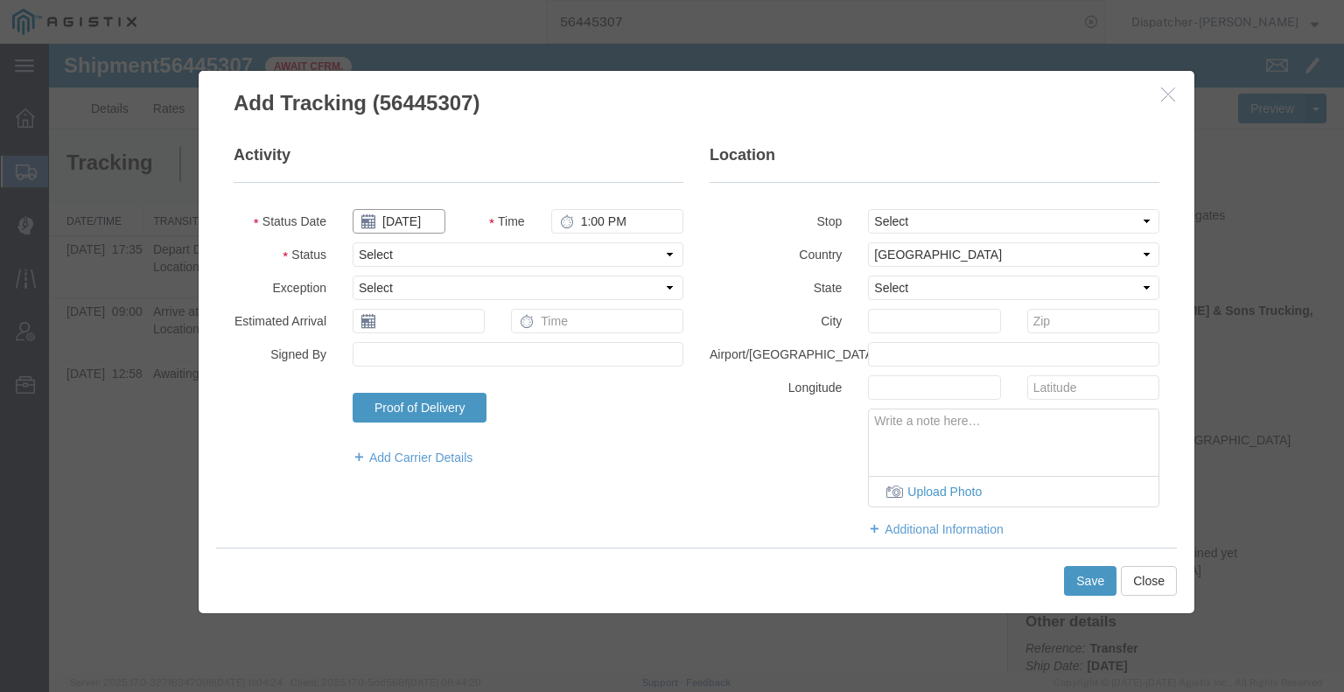
click at [423, 227] on input "[DATE]" at bounding box center [399, 221] width 93 height 24
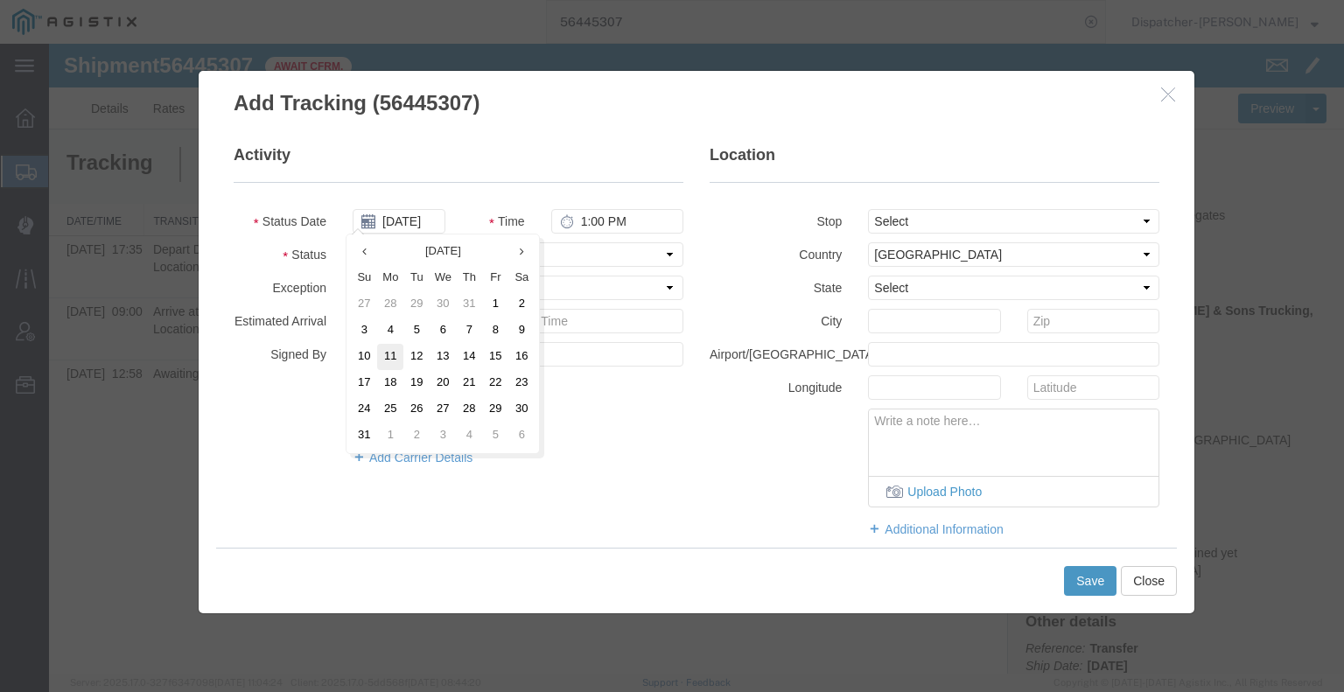
click at [401, 356] on td "11" at bounding box center [390, 357] width 26 height 26
type input "[DATE]"
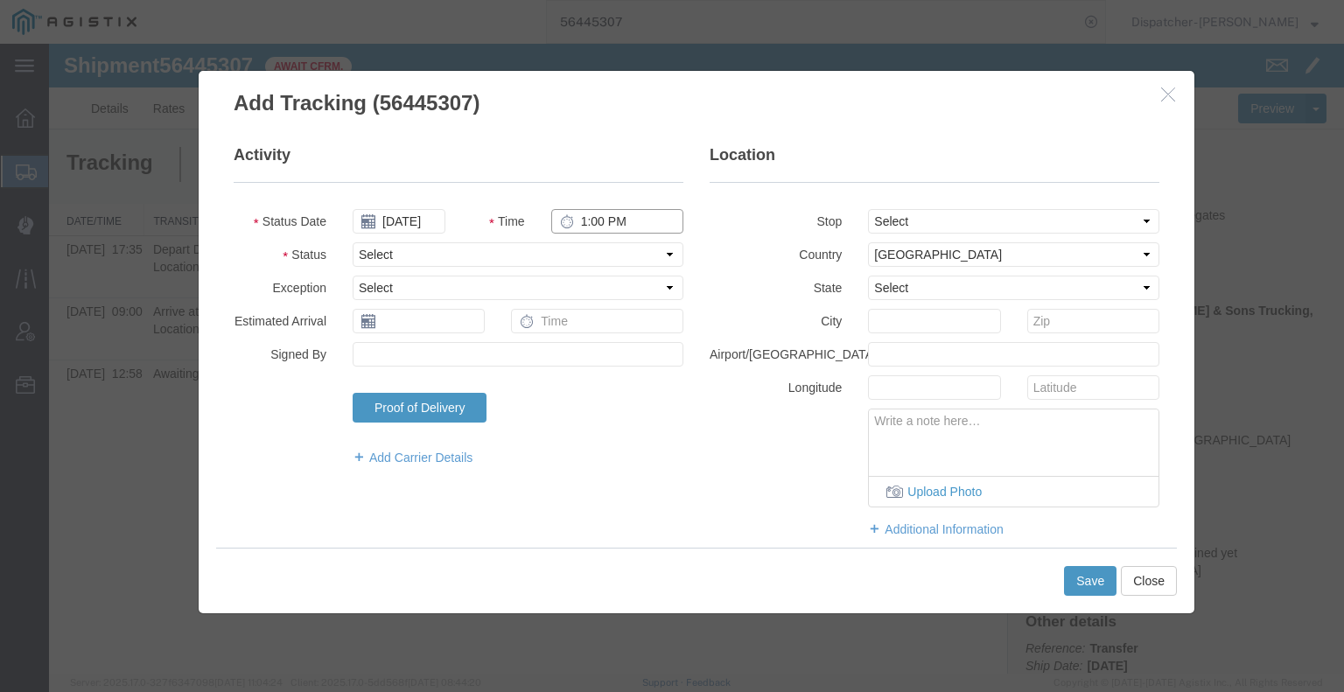
click at [612, 225] on input "1:00 PM" at bounding box center [617, 221] width 132 height 24
type input "6:00 PM"
click at [619, 254] on select "Select Arrival Notice Available Arrival Notice Imported Arrive at Delivery Loca…" at bounding box center [518, 254] width 331 height 24
select select "DELIVRED"
click at [353, 242] on select "Select Arrival Notice Available Arrival Notice Imported Arrive at Delivery Loca…" at bounding box center [518, 254] width 331 height 24
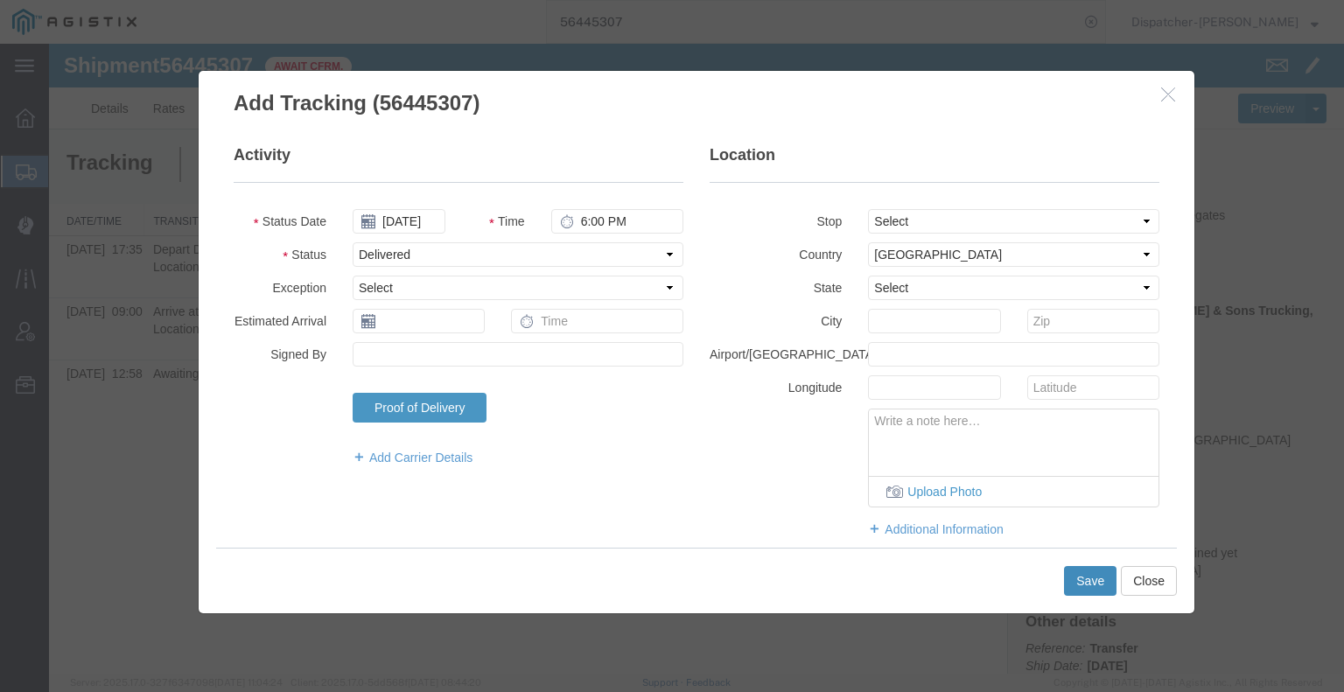
click at [1071, 580] on button "Save" at bounding box center [1090, 581] width 52 height 30
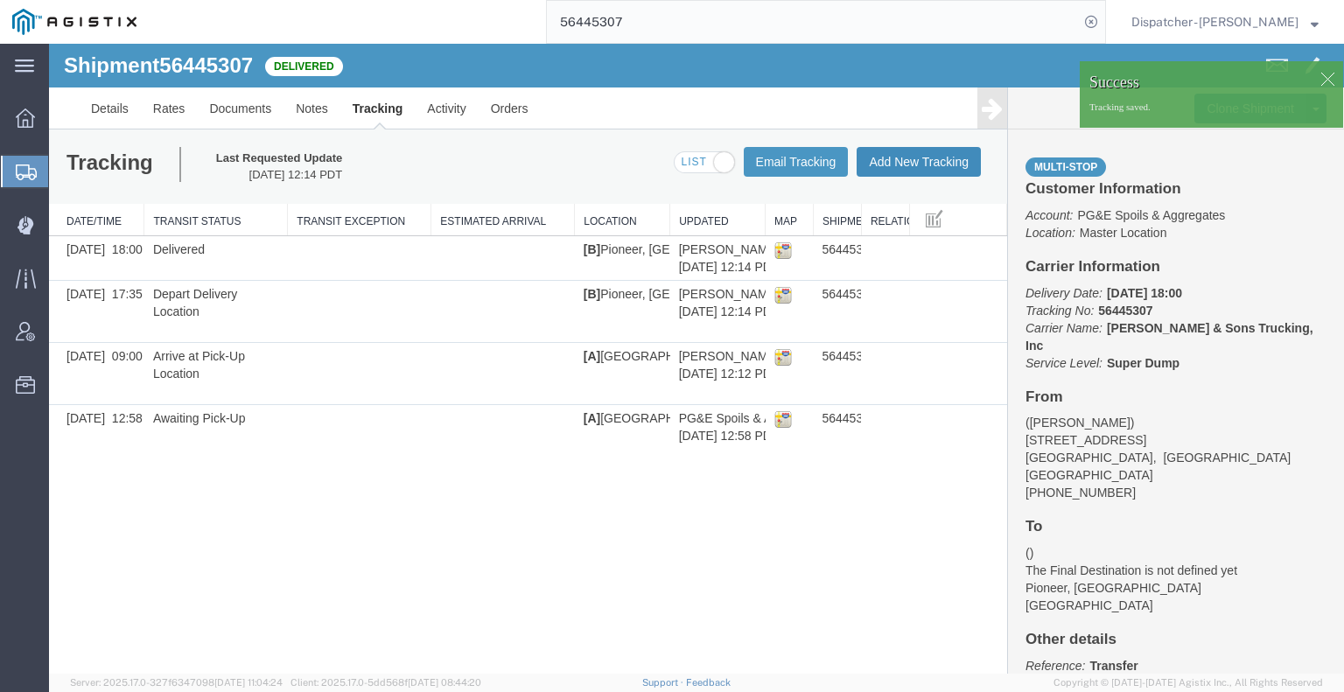
click at [950, 164] on button "Add New Tracking" at bounding box center [919, 162] width 124 height 30
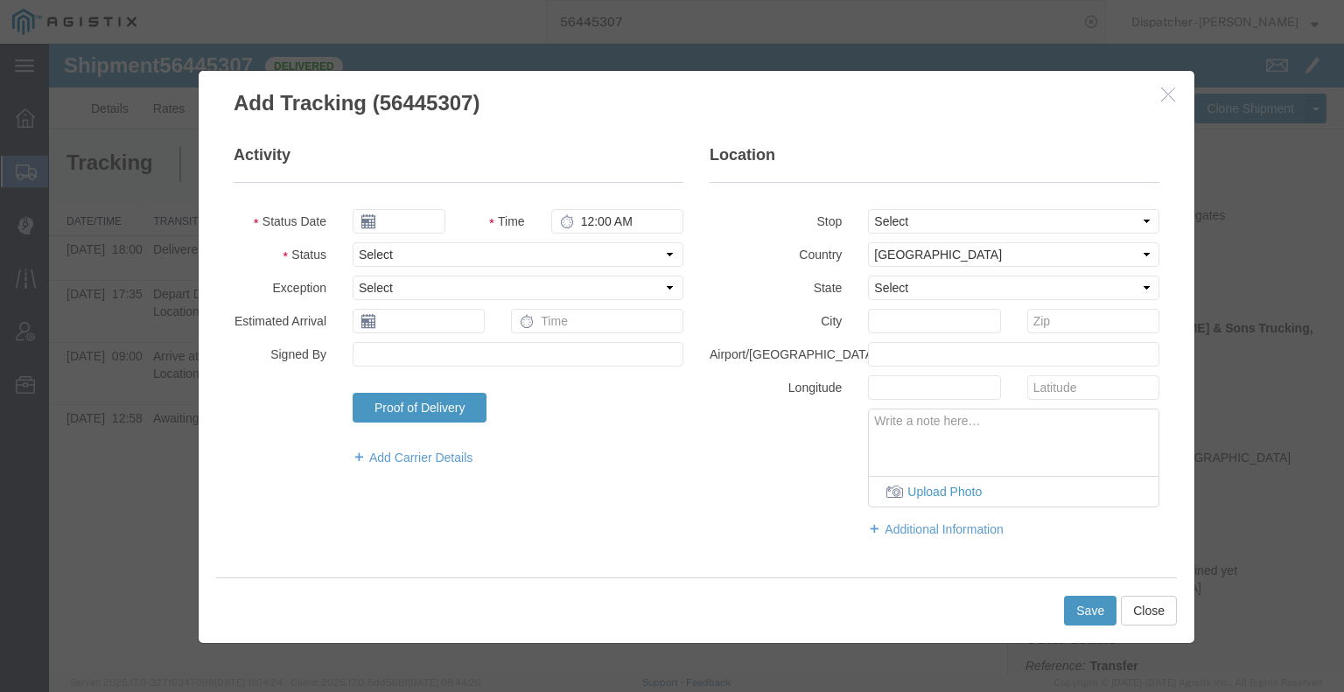
type input "[DATE]"
type input "1:00 PM"
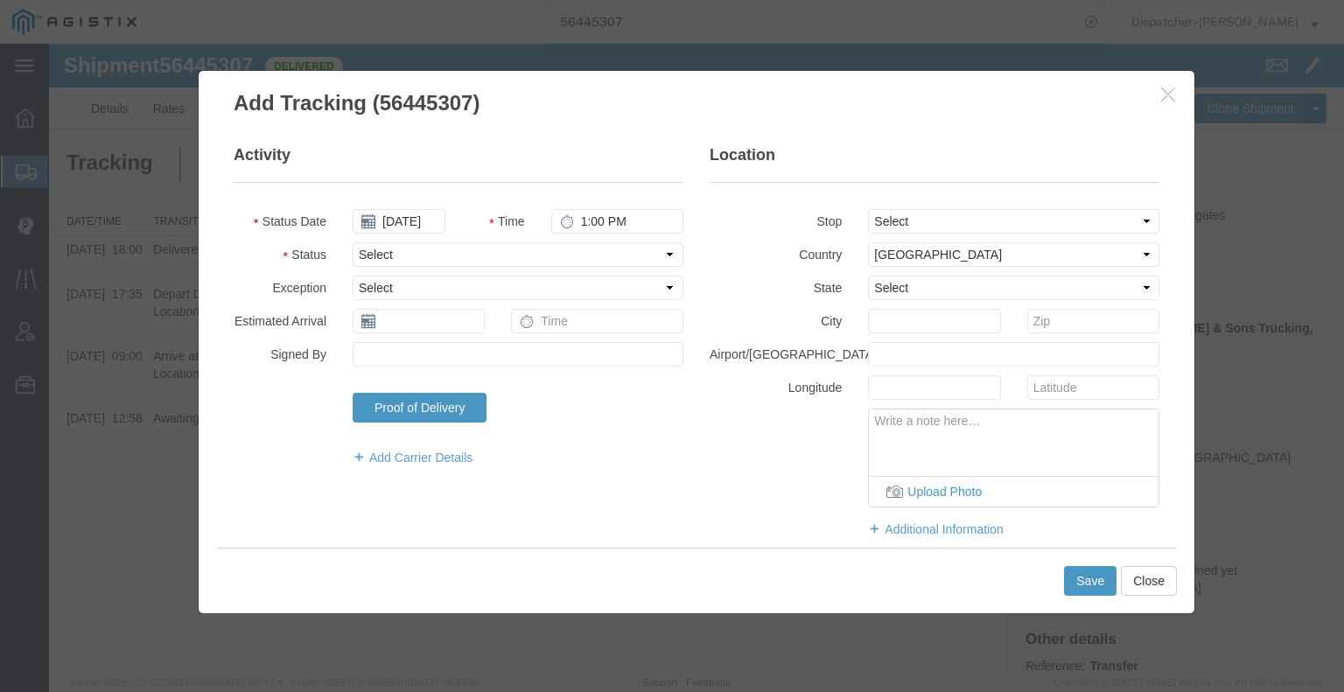
type button "Add New Tracking"
click at [393, 258] on select "Select Arrival Notice Available Arrival Notice Imported Arrive at Delivery Loca…" at bounding box center [518, 254] width 331 height 24
click at [397, 216] on input "[DATE]" at bounding box center [399, 221] width 93 height 24
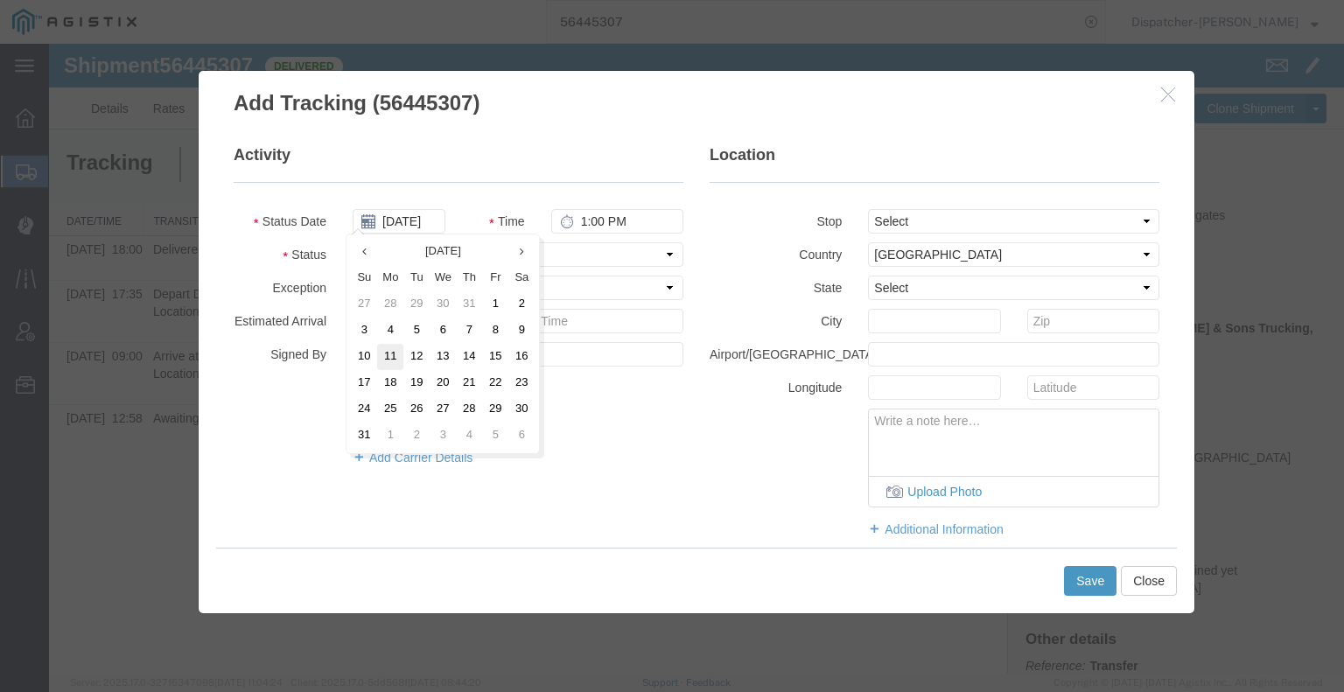
click at [395, 356] on td "11" at bounding box center [390, 357] width 26 height 26
type input "[DATE]"
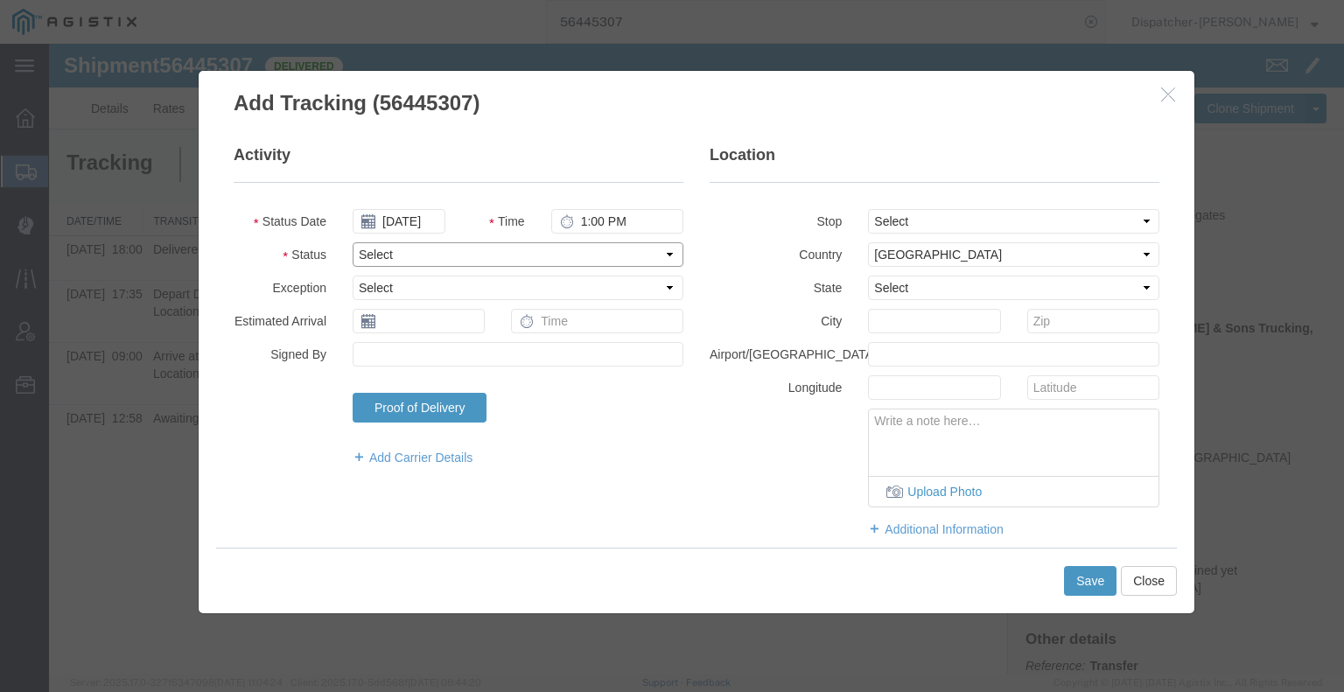
click at [401, 258] on select "Select Arrival Notice Available Arrival Notice Imported Arrive at Delivery Loca…" at bounding box center [518, 254] width 331 height 24
select select "BREAKSTART"
click at [353, 242] on select "Select Arrival Notice Available Arrival Notice Imported Arrive at Delivery Loca…" at bounding box center [518, 254] width 331 height 24
click at [1089, 594] on button "Save" at bounding box center [1090, 581] width 52 height 30
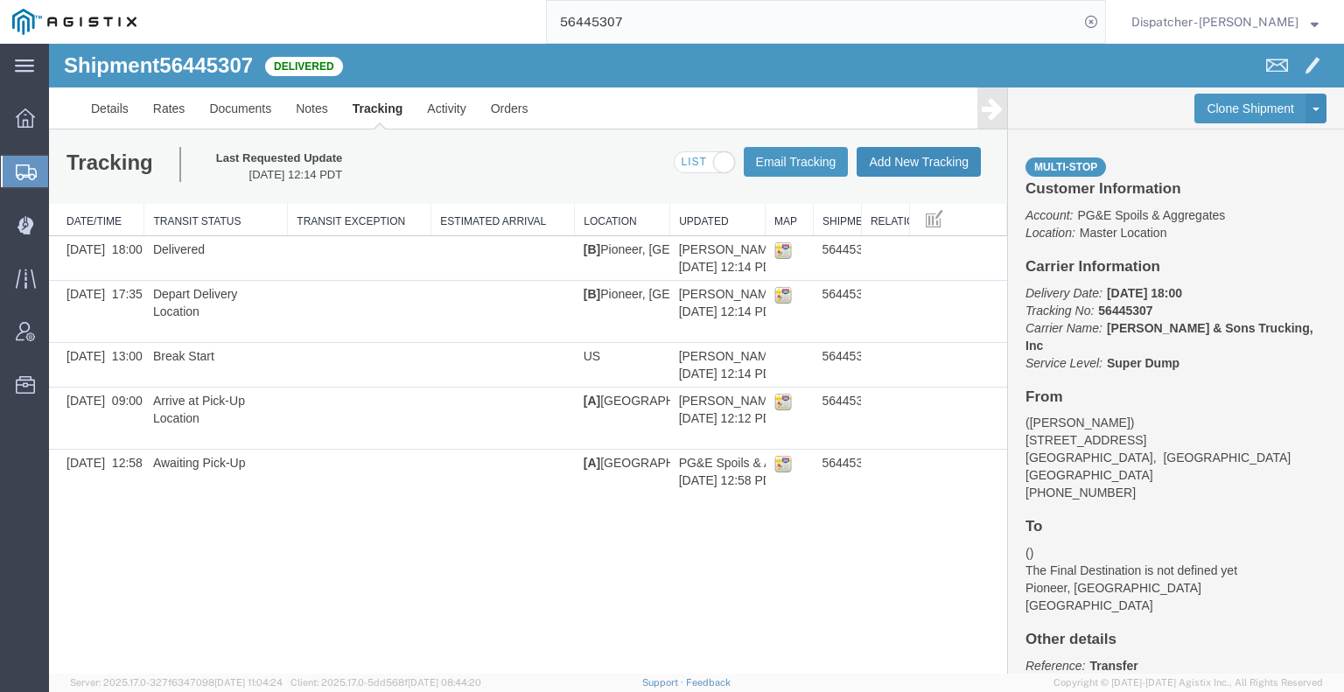
click at [934, 151] on button "Add New Tracking" at bounding box center [919, 162] width 124 height 30
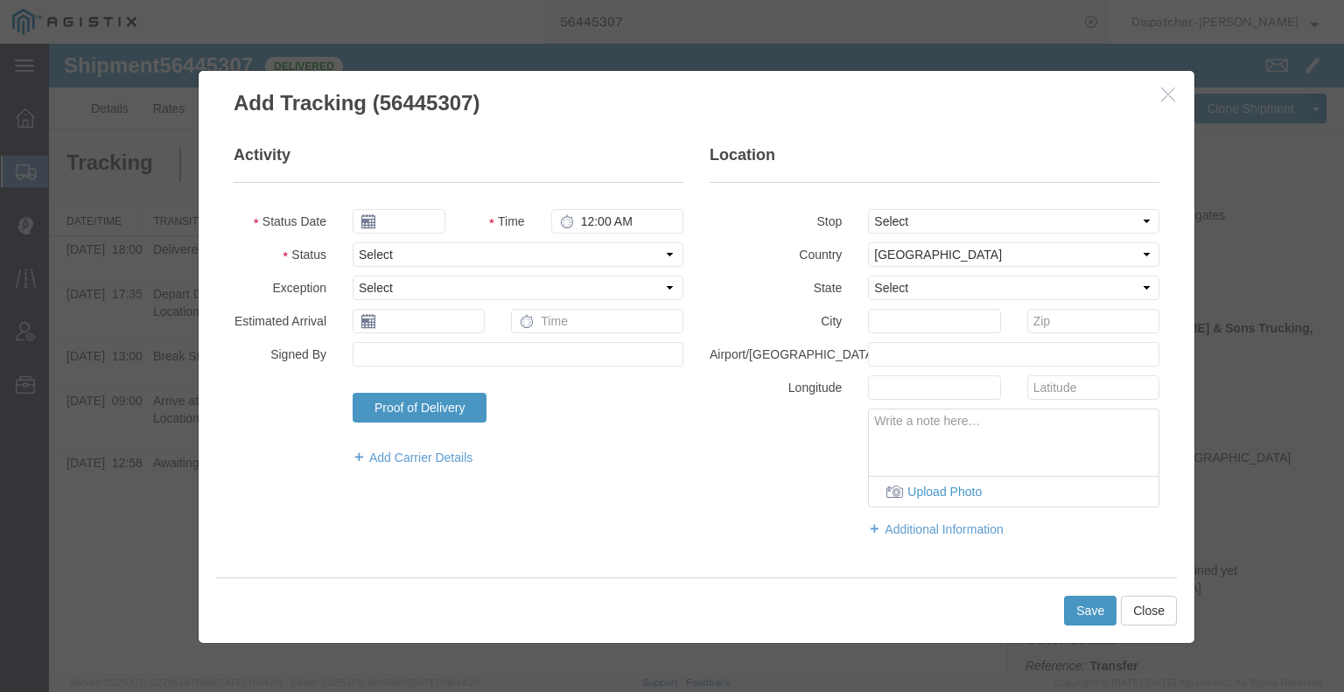
type input "[DATE]"
type input "1:00 PM"
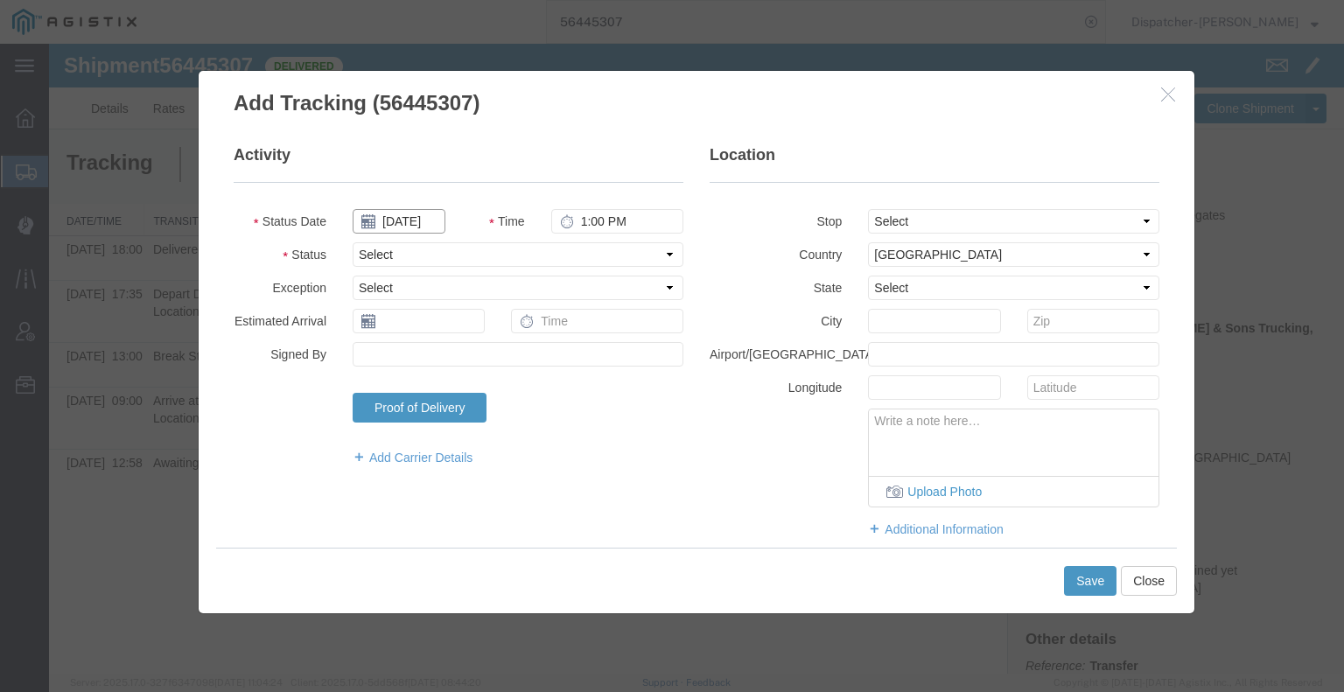
click at [406, 223] on input "[DATE]" at bounding box center [399, 221] width 93 height 24
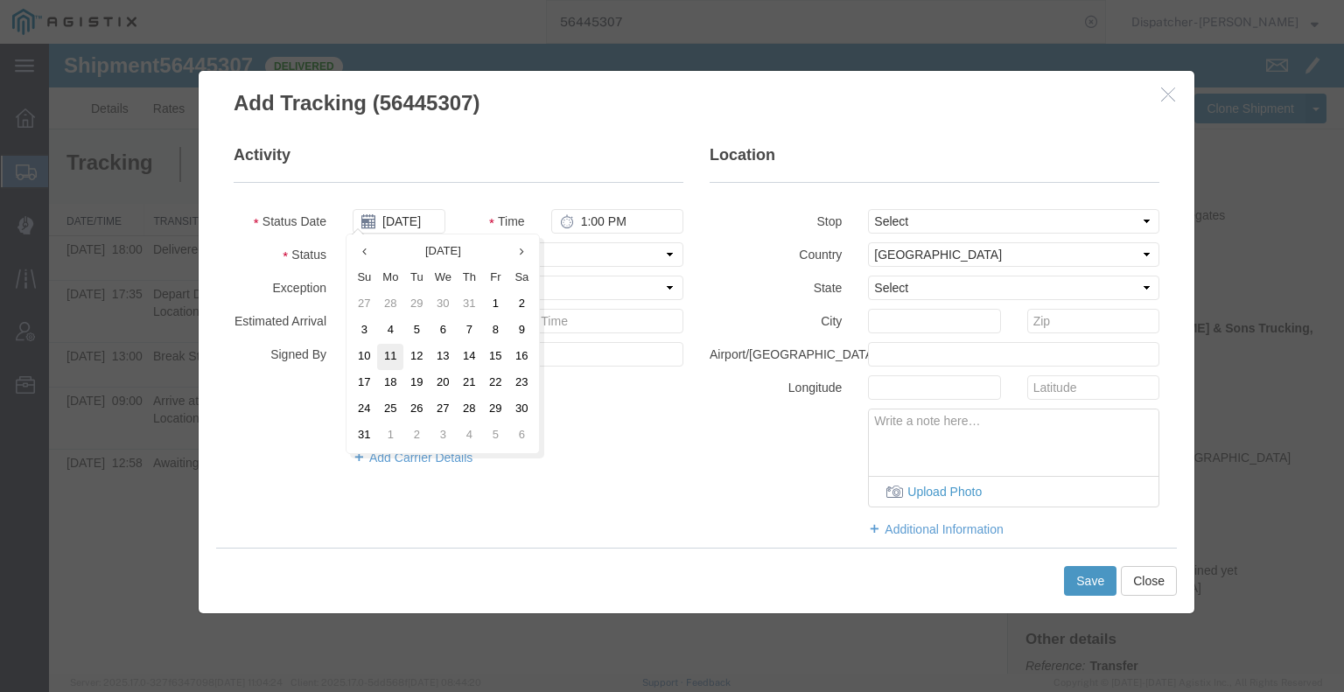
click at [392, 363] on td "11" at bounding box center [390, 357] width 26 height 26
type input "[DATE]"
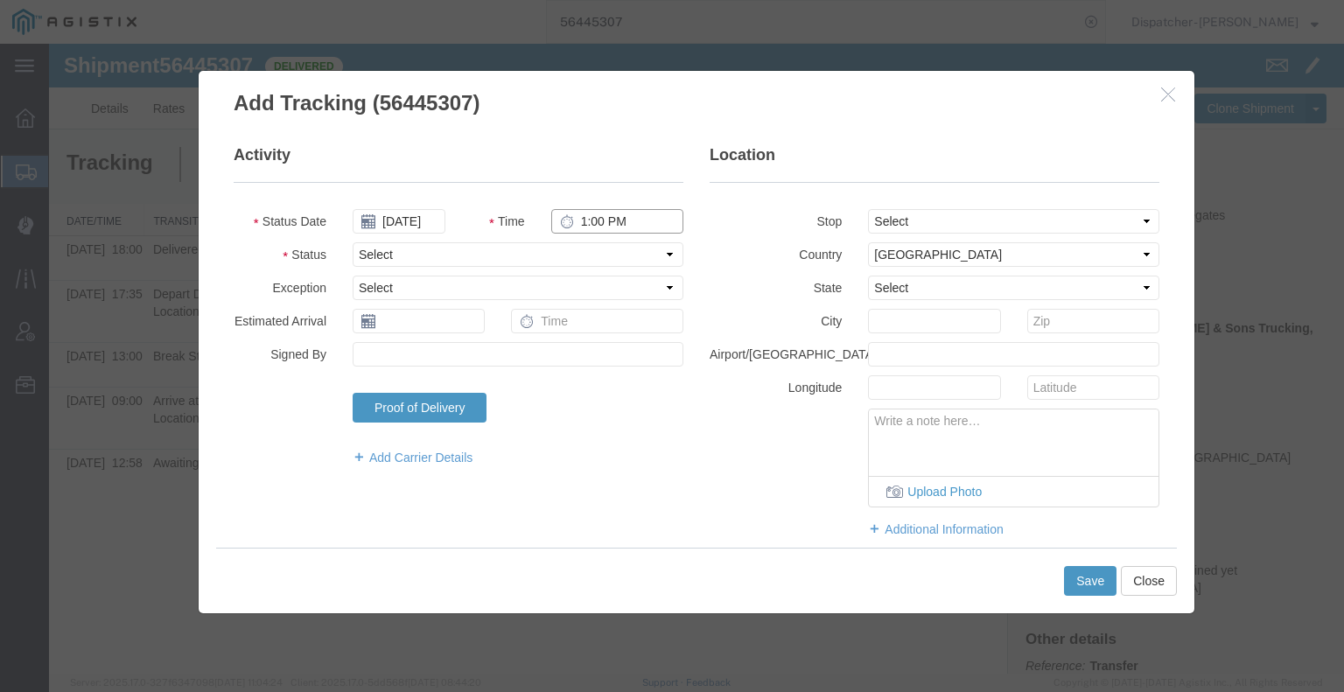
click at [599, 222] on input "1:00 PM" at bounding box center [617, 221] width 132 height 24
type input "1:30 PM"
click at [606, 269] on fieldset "Activity Status Date [DATE] Time 1:30 PM Status Select Arrival Notice Available…" at bounding box center [459, 313] width 450 height 339
click at [602, 256] on select "Select Arrival Notice Available Arrival Notice Imported Arrive at Delivery Loca…" at bounding box center [518, 254] width 331 height 24
select select "BREAKSTOP"
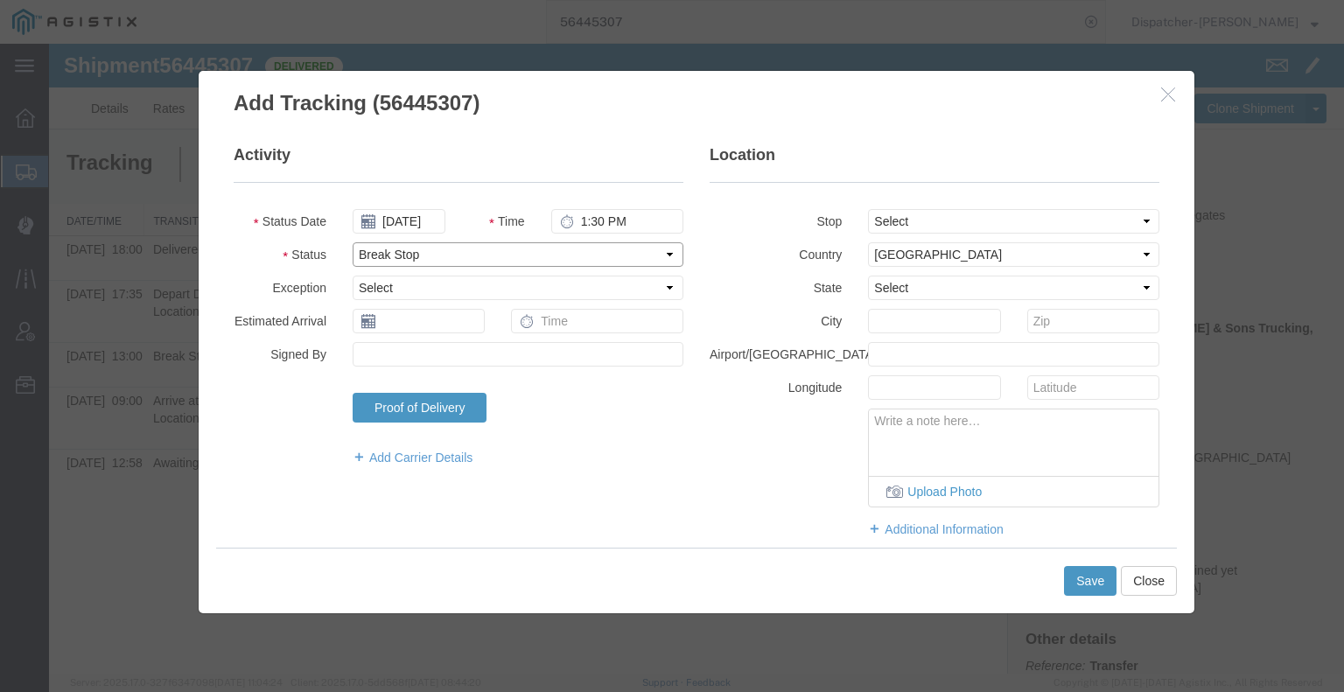
click at [353, 242] on select "Select Arrival Notice Available Arrival Notice Imported Arrive at Delivery Loca…" at bounding box center [518, 254] width 331 height 24
click at [1075, 578] on button "Save" at bounding box center [1090, 581] width 52 height 30
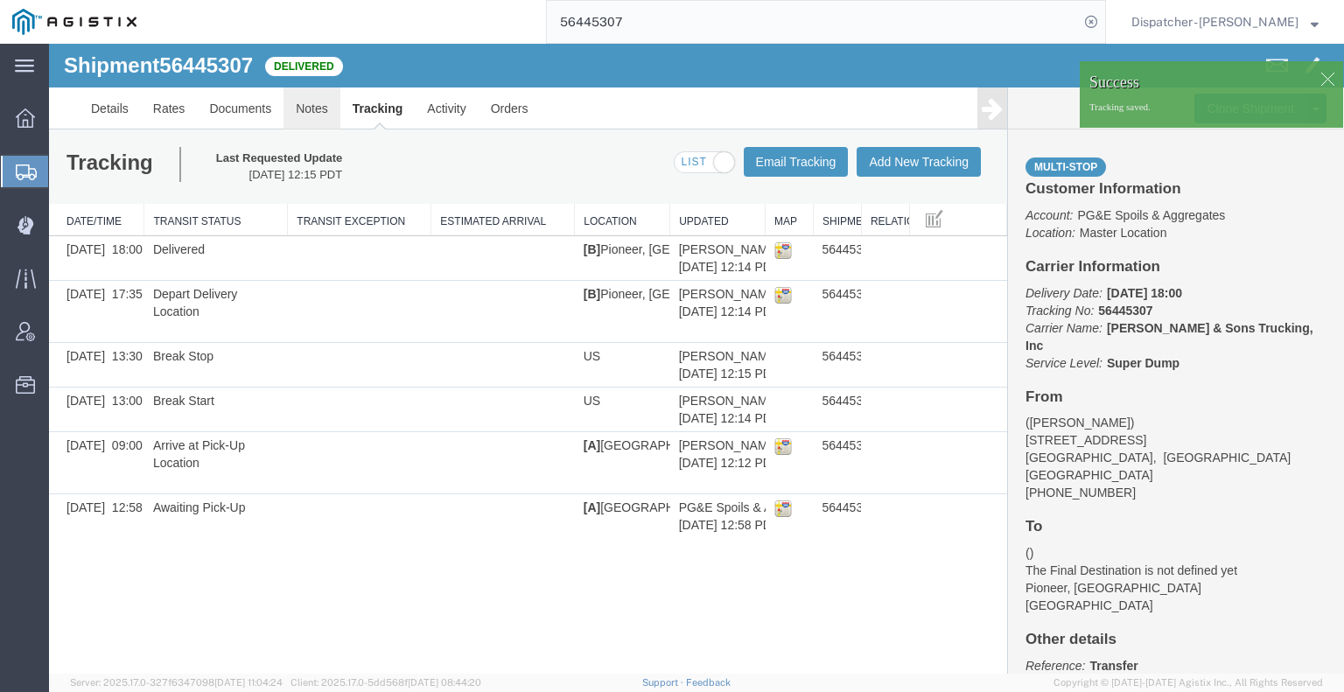
click at [308, 108] on link "Notes" at bounding box center [311, 108] width 57 height 42
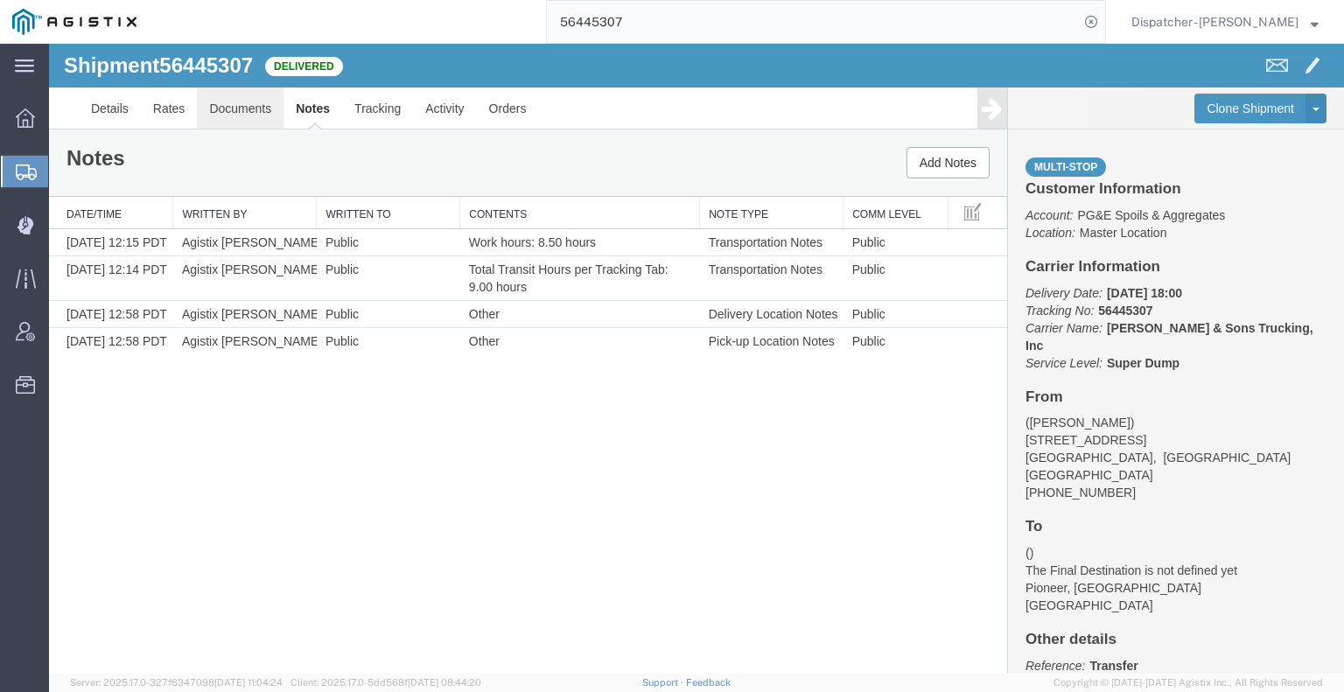
click at [229, 103] on link "Documents" at bounding box center [240, 108] width 87 height 42
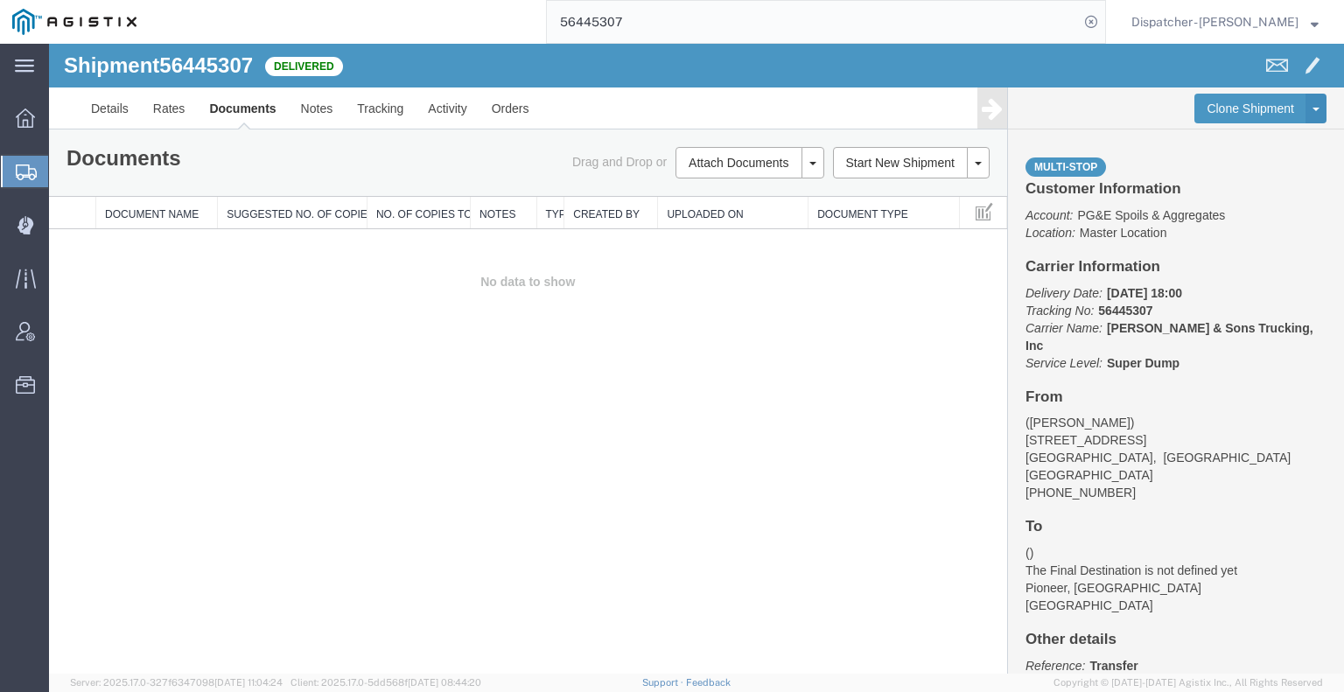
drag, startPoint x: 118, startPoint y: 373, endPoint x: 276, endPoint y: 273, distance: 186.4
click at [118, 373] on div "Shipment 56445307 0 of 0 Delivered Details Rates Documents Notes Tracking Activ…" at bounding box center [696, 359] width 1295 height 630
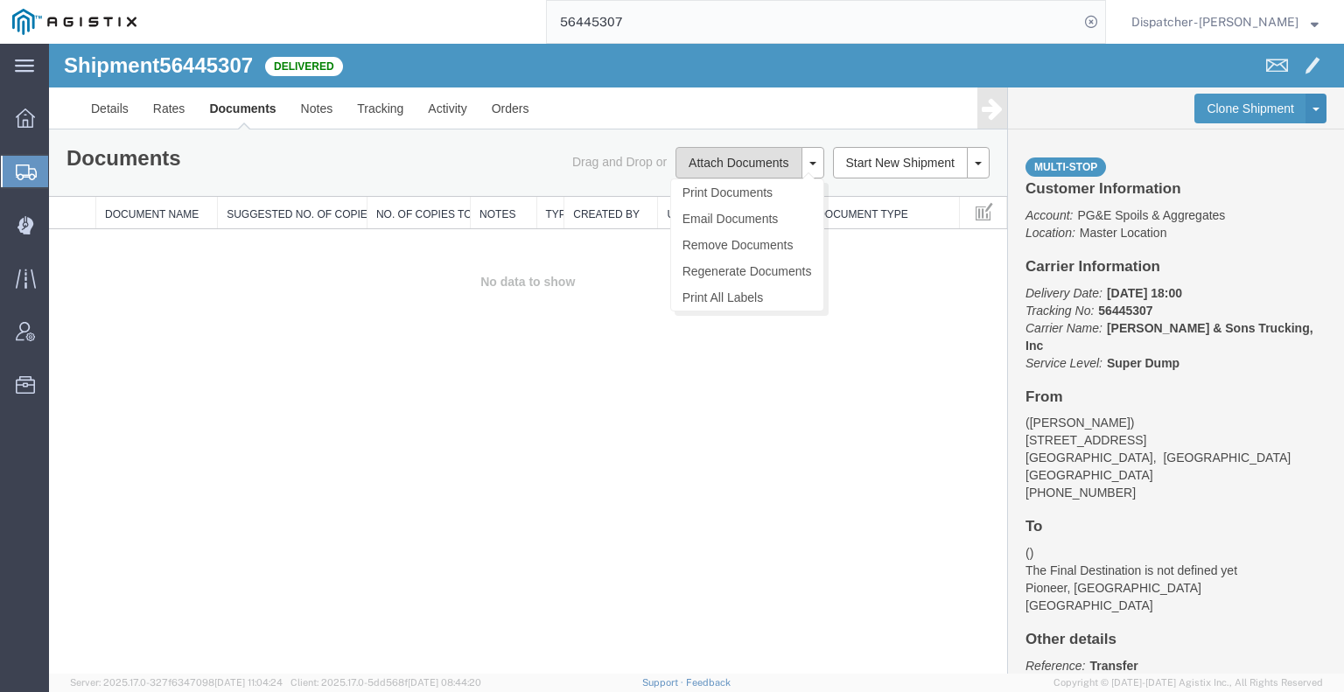
click at [749, 171] on button "Attach Documents" at bounding box center [738, 162] width 126 height 31
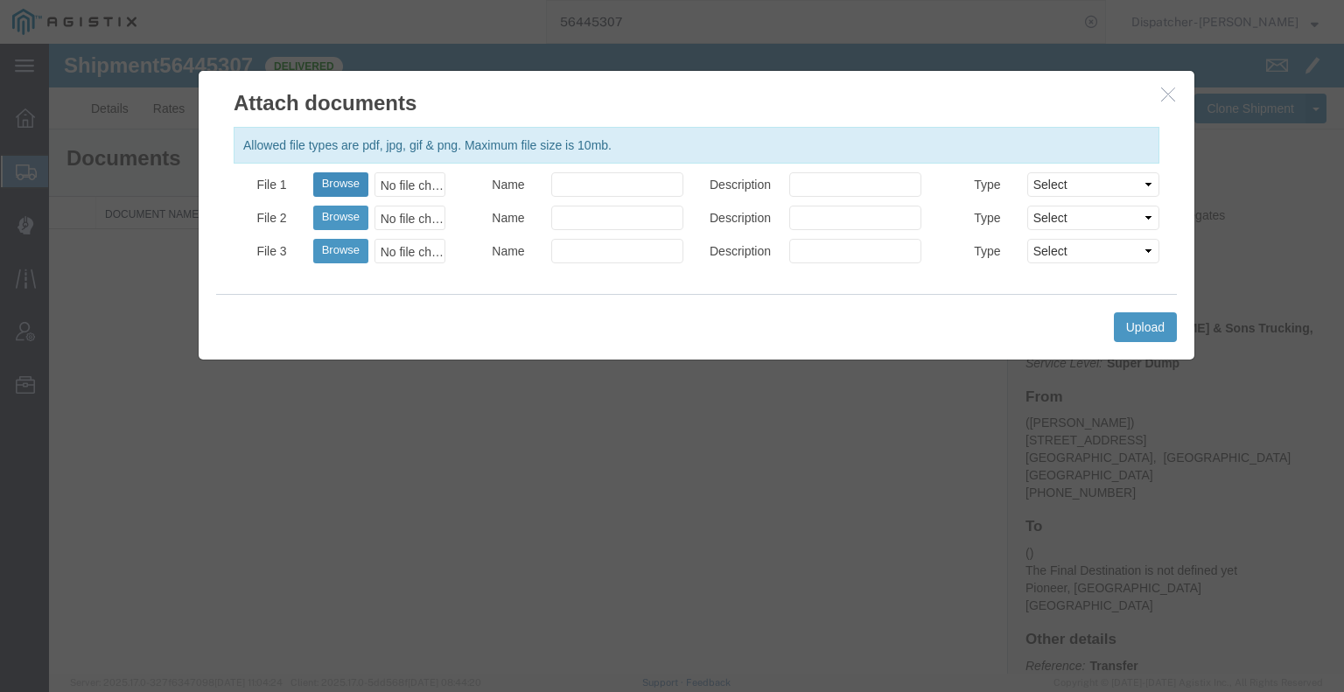
click at [341, 180] on button "Browse" at bounding box center [340, 184] width 55 height 24
type input "C:\fakepath\56445307trktag.pdf"
click at [1138, 326] on button "Upload" at bounding box center [1145, 327] width 63 height 30
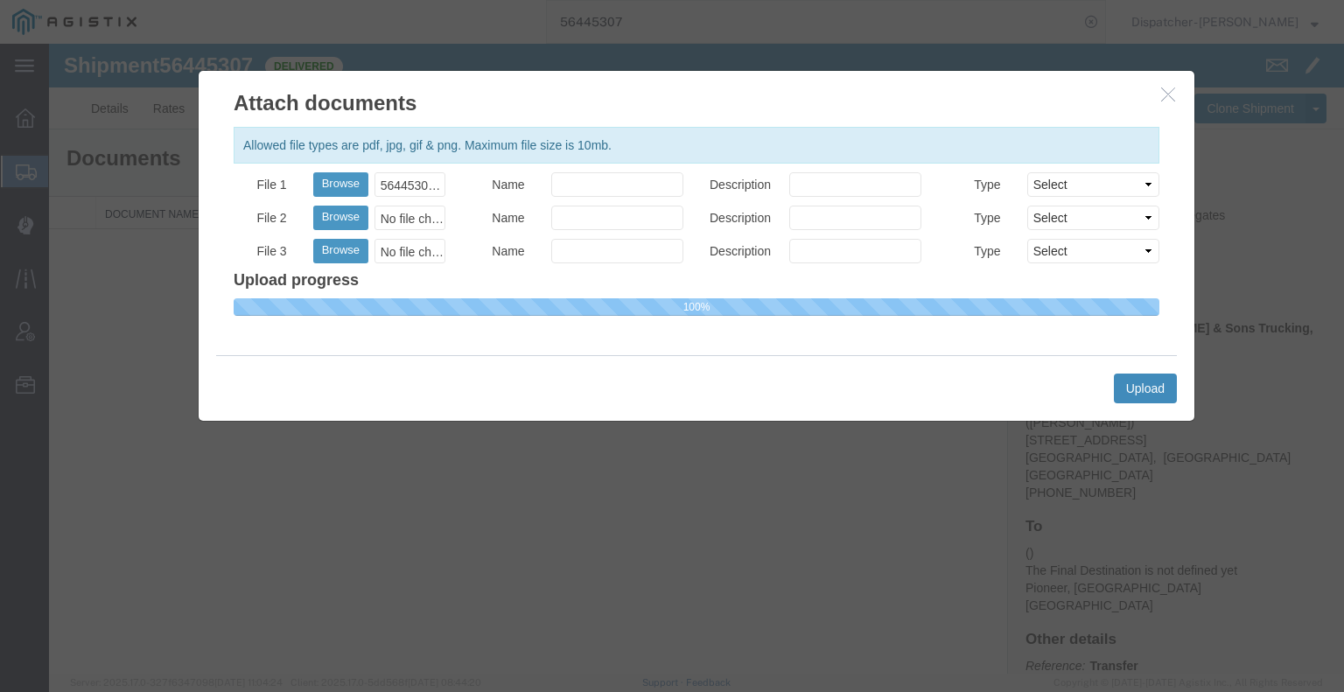
select select
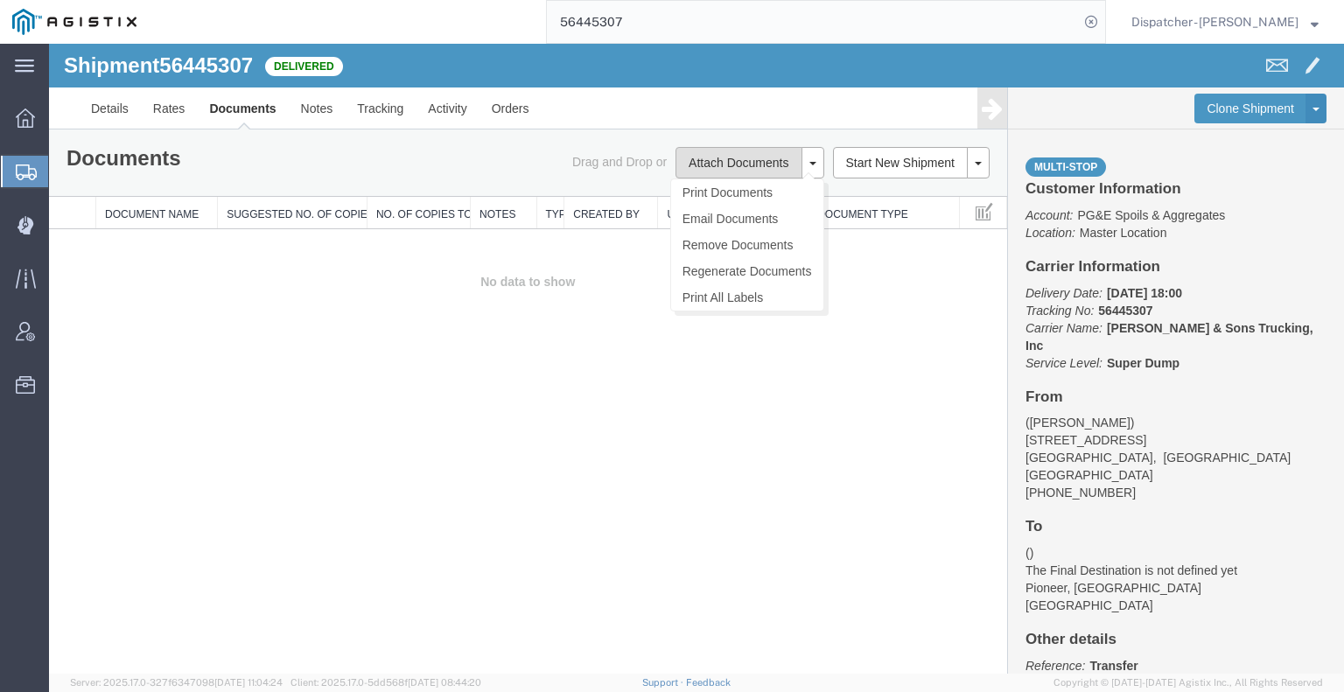
click at [763, 157] on button "Attach Documents" at bounding box center [738, 162] width 126 height 31
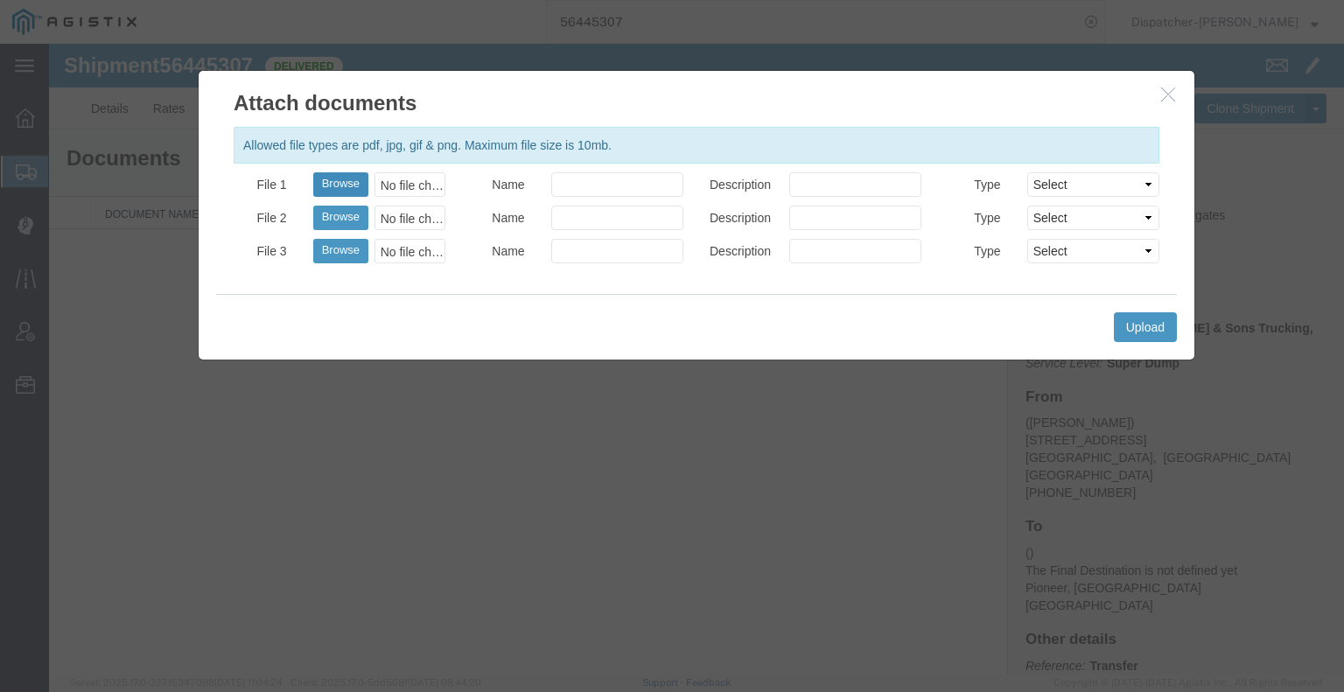
click at [350, 181] on button "Browse" at bounding box center [340, 184] width 55 height 24
type input "C:\fakepath\56445307trktag.pdf"
click at [1141, 321] on button "Upload" at bounding box center [1145, 327] width 63 height 30
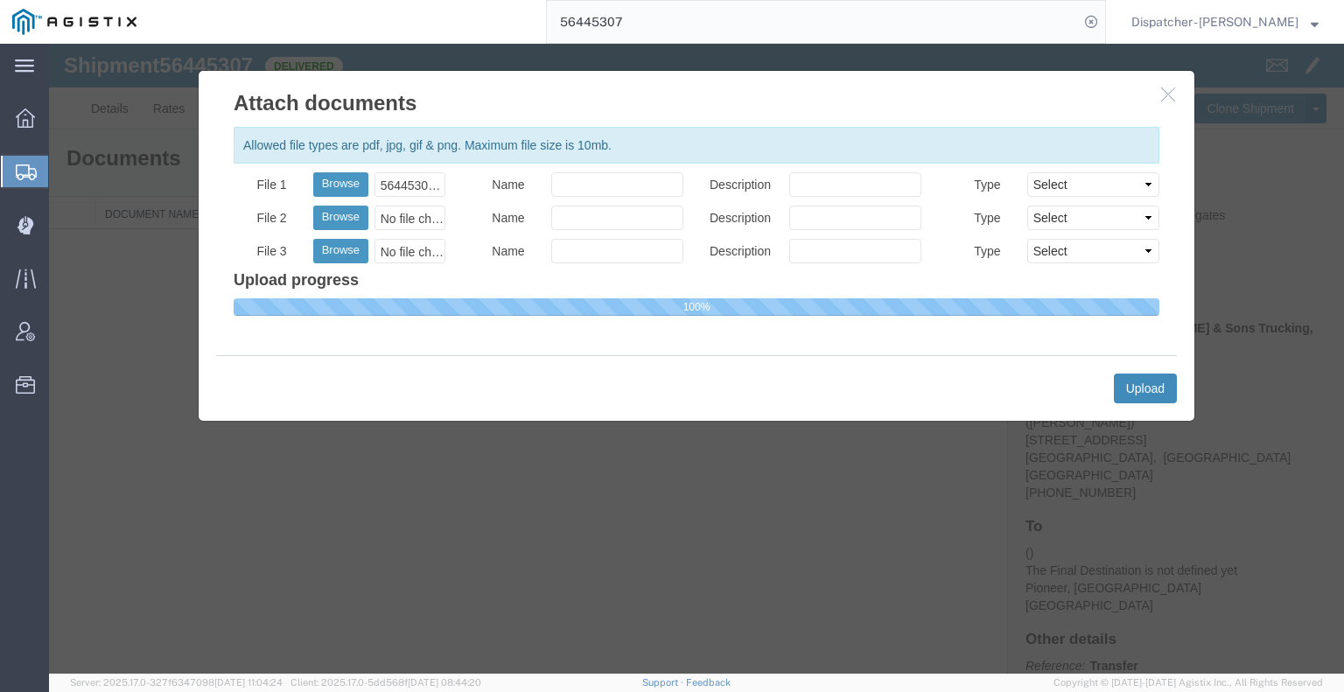
select select
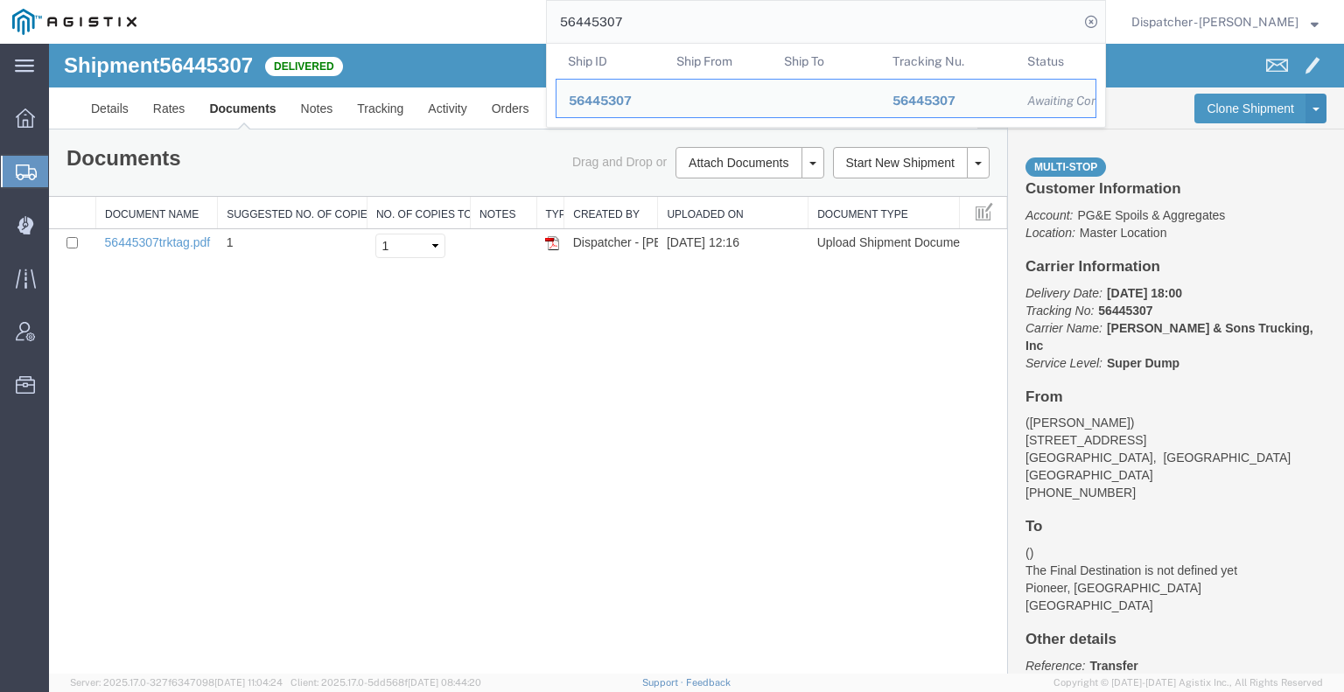
drag, startPoint x: 625, startPoint y: 21, endPoint x: 430, endPoint y: 41, distance: 195.3
click at [437, 40] on div "56445307 Ship ID Ship From Ship To Tracking Nu. Status Ship ID 56445307 Ship Fr…" at bounding box center [627, 22] width 957 height 44
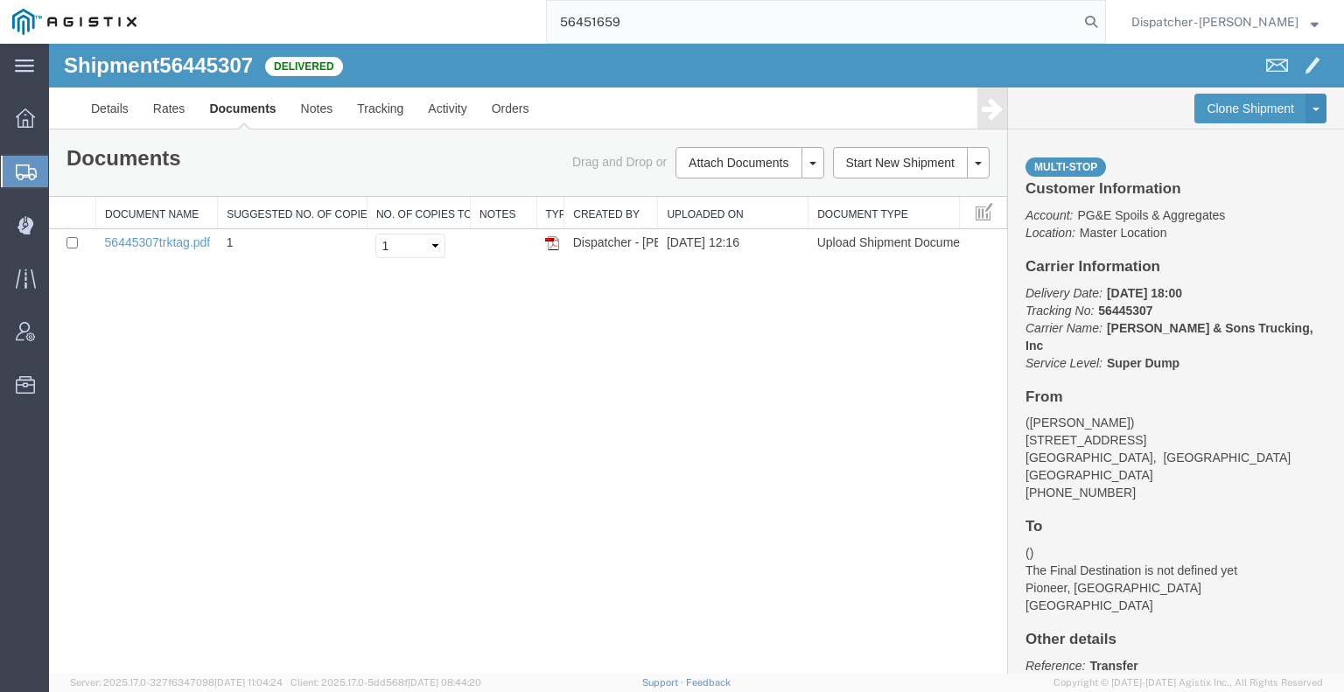
type input "56451659"
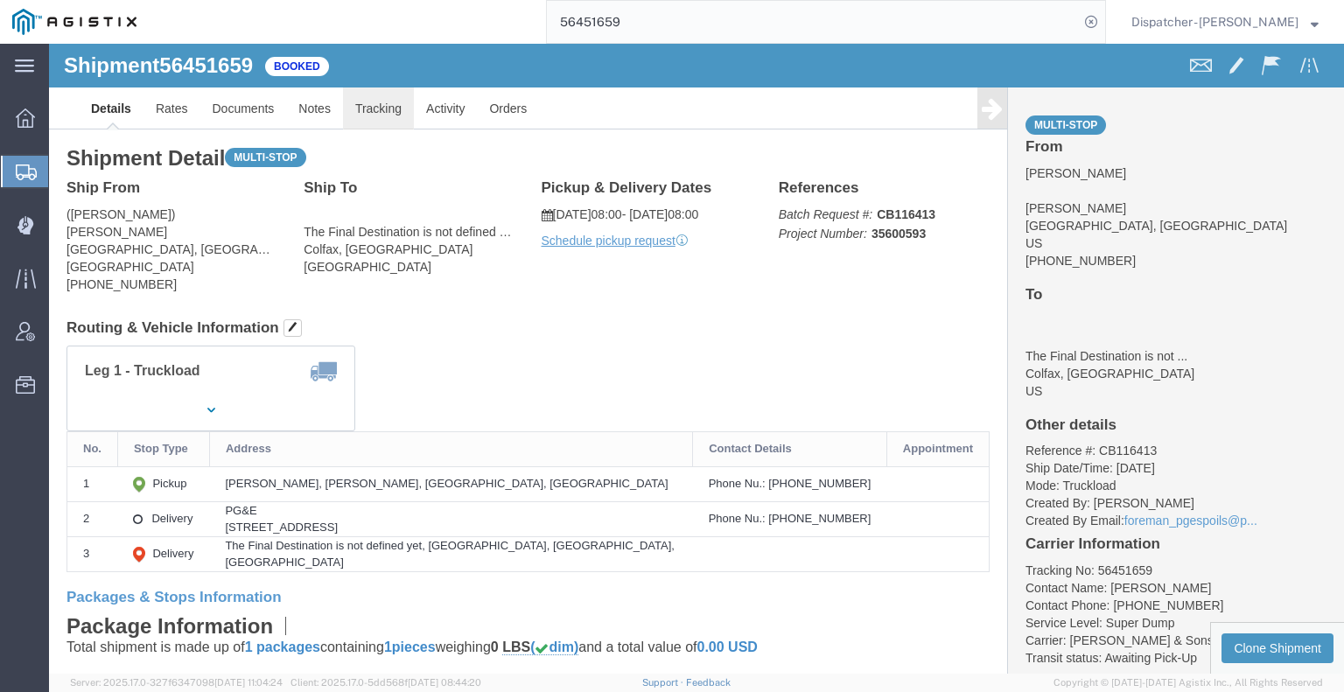
click link "Tracking"
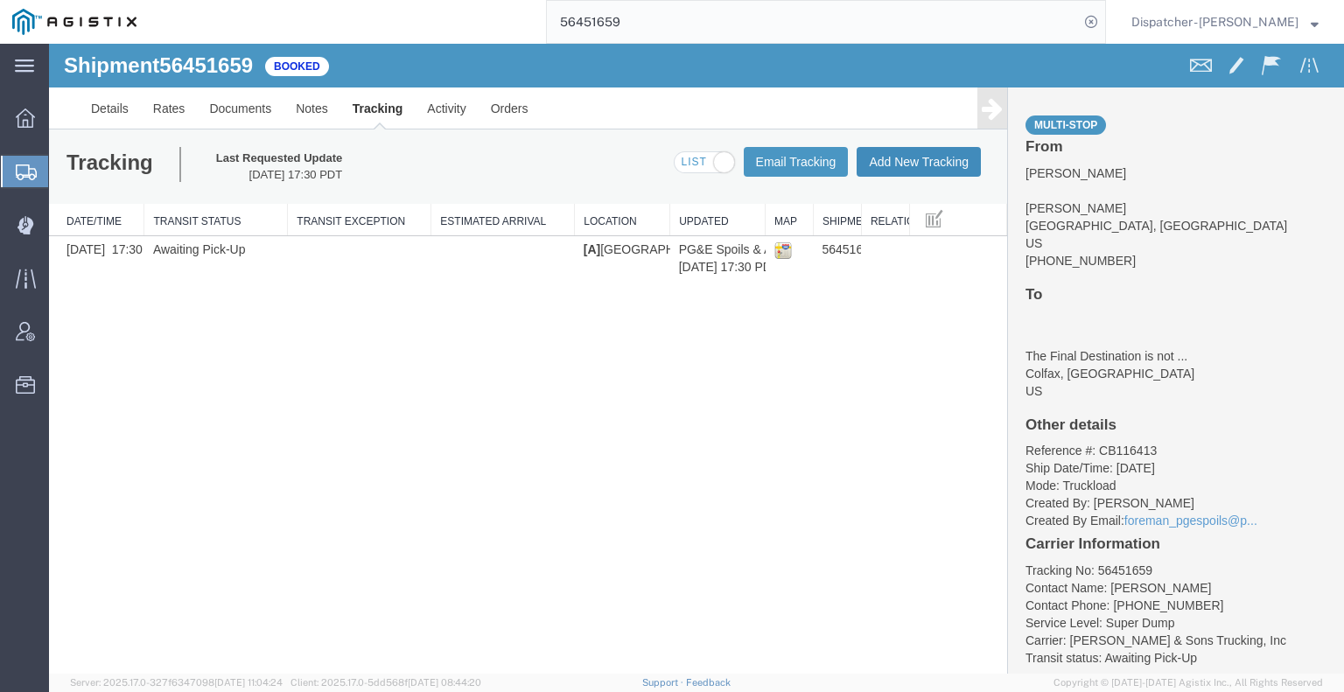
click at [910, 160] on button "Add New Tracking" at bounding box center [919, 162] width 124 height 30
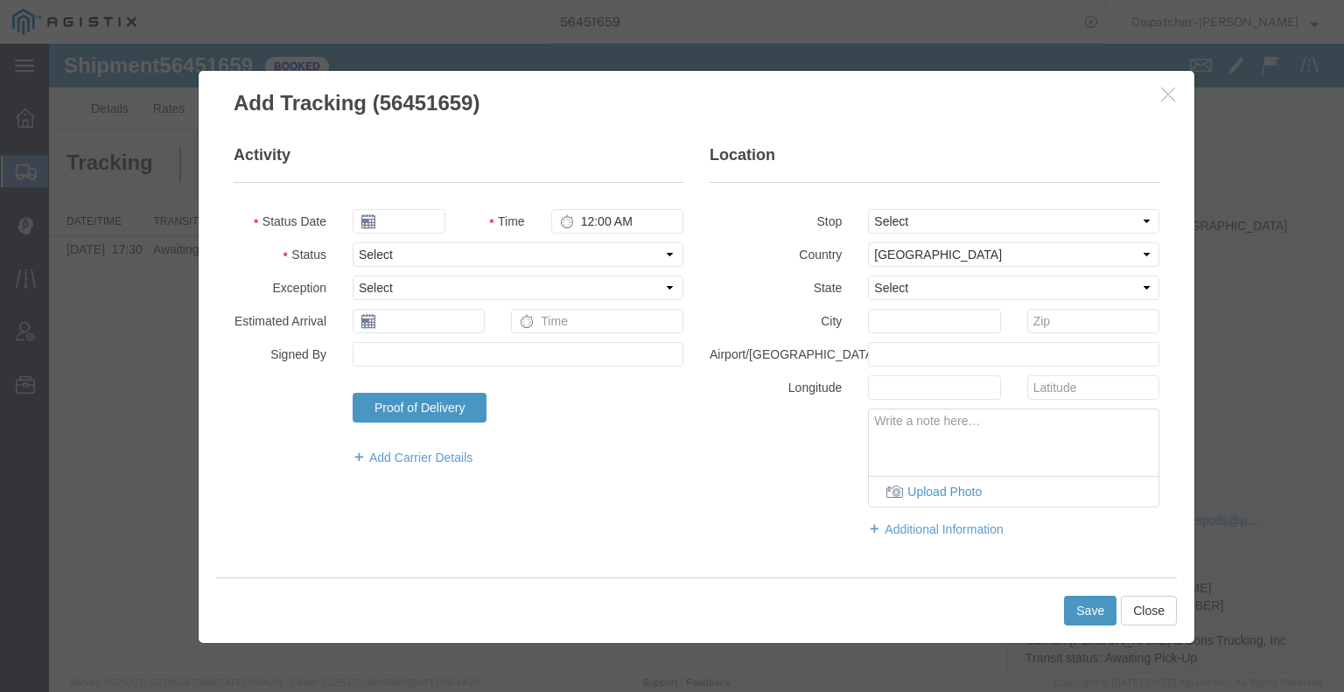
type input "[DATE]"
type input "1:00 PM"
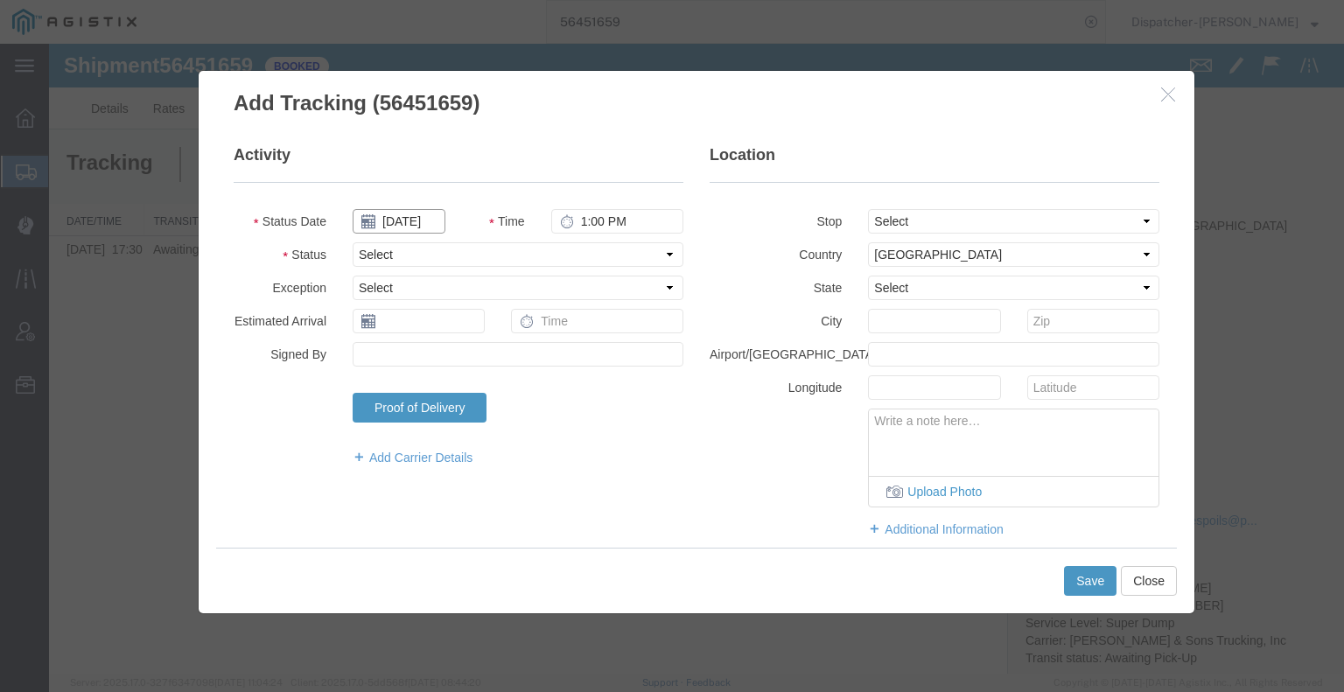
click at [406, 222] on input "[DATE]" at bounding box center [399, 221] width 93 height 24
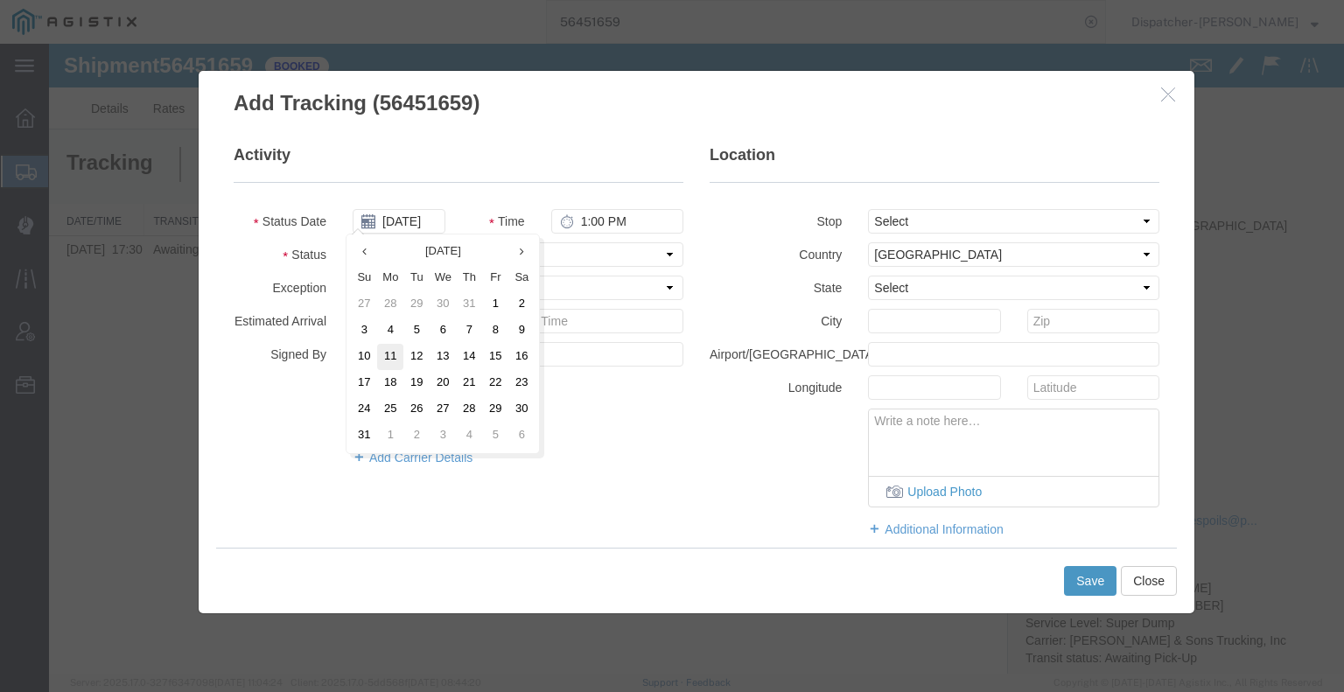
click at [393, 352] on td "11" at bounding box center [390, 357] width 26 height 26
type input "[DATE]"
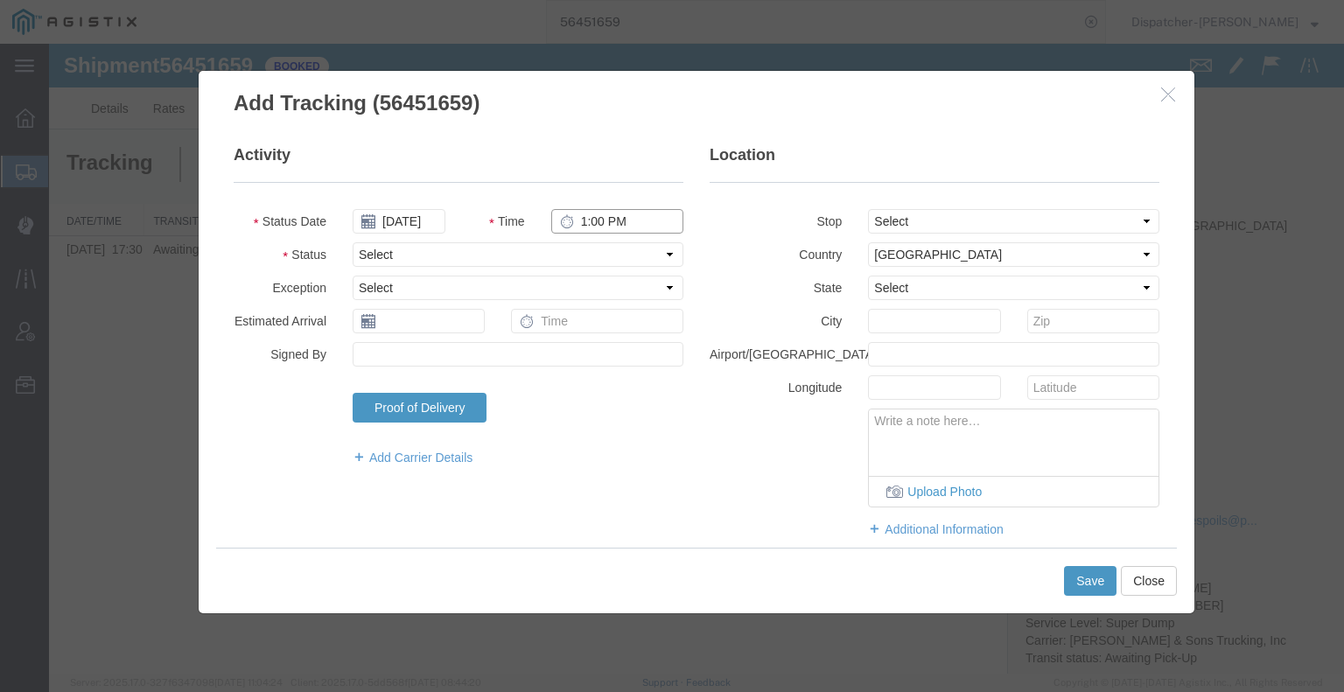
click at [605, 222] on input "1:00 PM" at bounding box center [617, 221] width 132 height 24
type input "8:00 AM"
click at [605, 251] on select "Select Arrival Notice Available Arrival Notice Imported Arrive at Delivery Loca…" at bounding box center [518, 254] width 331 height 24
select select "ARVPULOC"
click at [353, 242] on select "Select Arrival Notice Available Arrival Notice Imported Arrive at Delivery Loca…" at bounding box center [518, 254] width 331 height 24
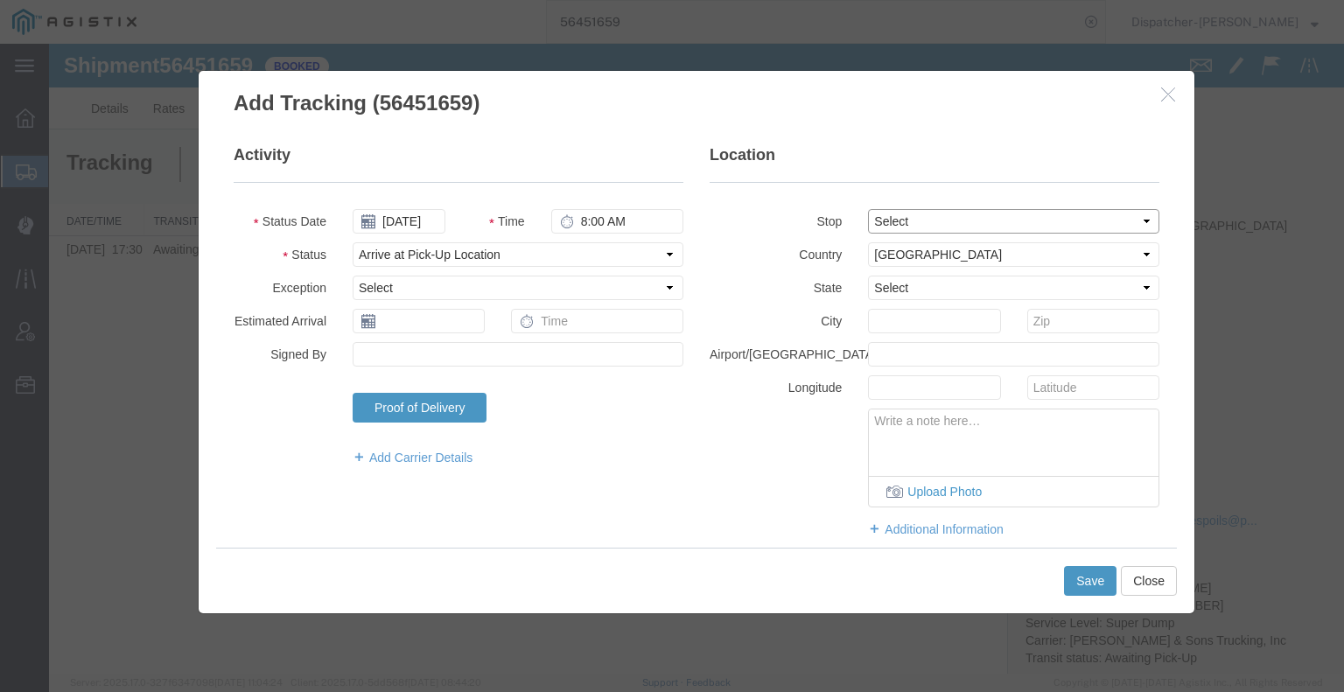
drag, startPoint x: 872, startPoint y: 220, endPoint x: 878, endPoint y: 230, distance: 12.2
click at [872, 220] on select "Select From: [PERSON_NAME][GEOGRAPHIC_DATA][PERSON_NAME], [GEOGRAPHIC_DATA] Sto…" at bounding box center [1013, 221] width 291 height 24
select select "{"pickupDeliveryInfoId": "122189537","pickupOrDelivery": "P","stopNum": "1","lo…"
click at [868, 209] on select "Select From: [PERSON_NAME][GEOGRAPHIC_DATA][PERSON_NAME], [GEOGRAPHIC_DATA] Sto…" at bounding box center [1013, 221] width 291 height 24
select select "CA"
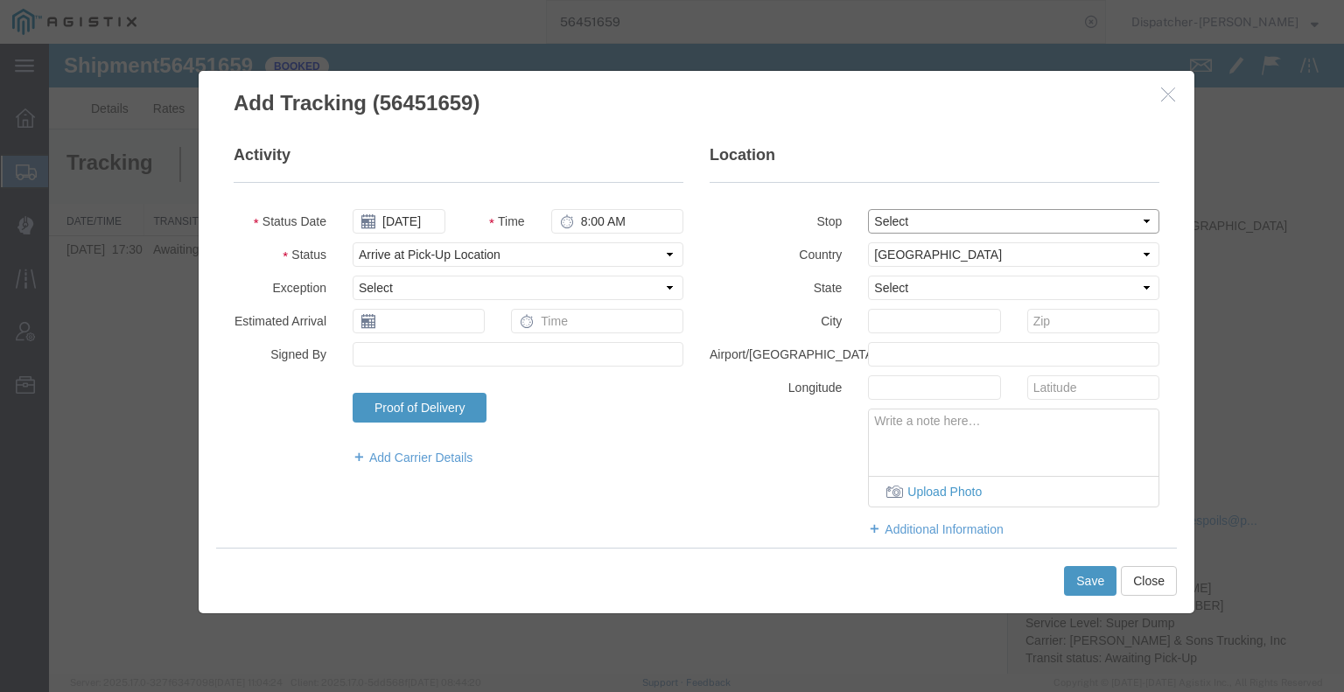
type input "Alta"
click at [1093, 585] on button "Save" at bounding box center [1090, 581] width 52 height 30
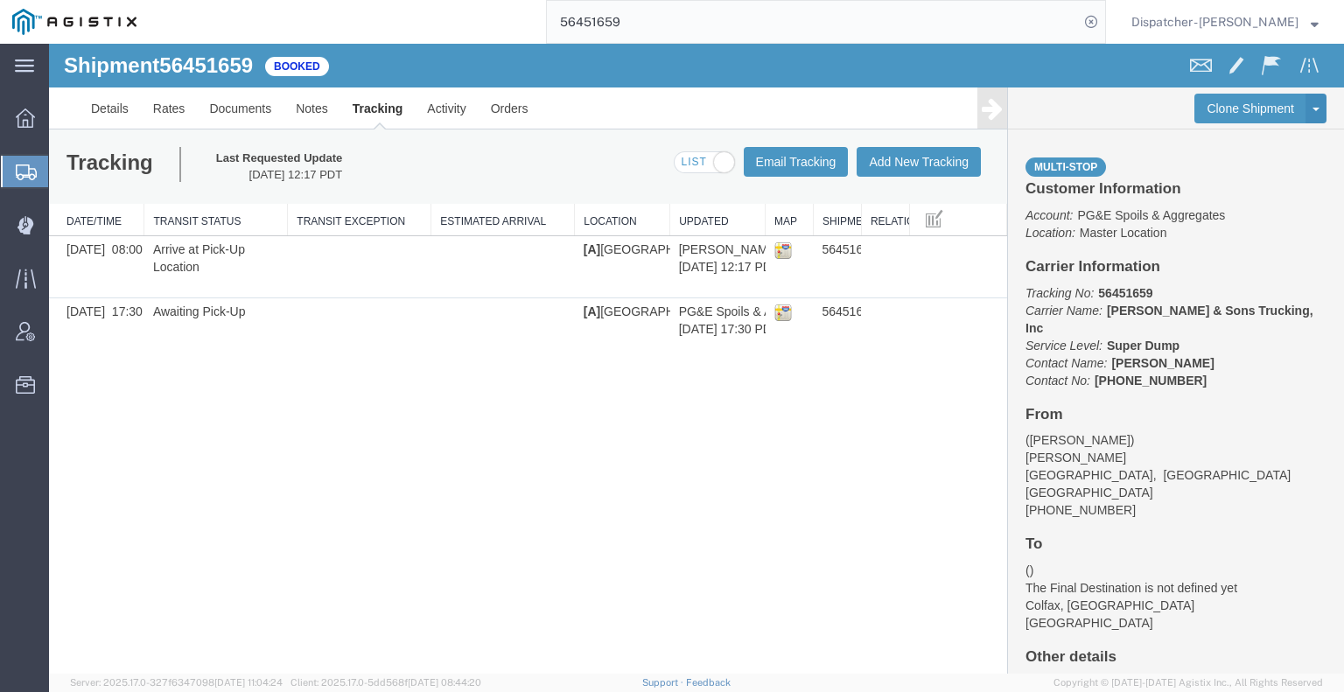
click at [981, 122] on link at bounding box center [992, 107] width 30 height 41
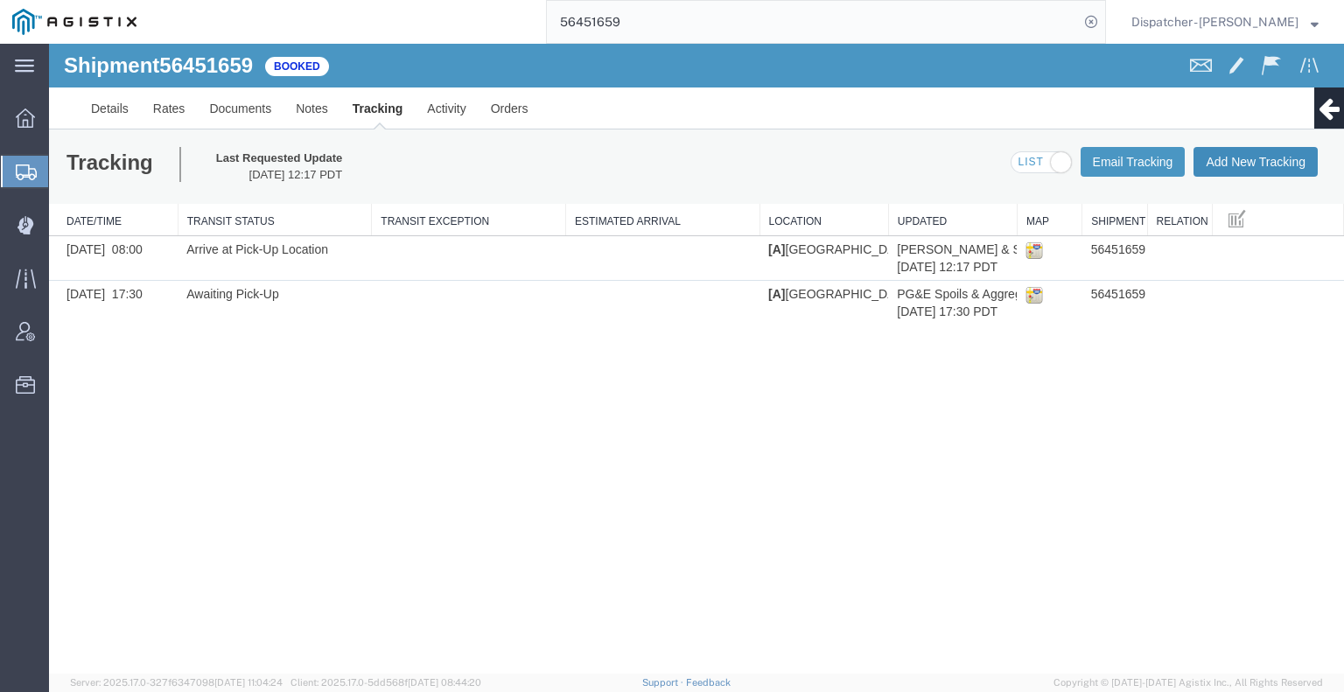
click at [1273, 167] on button "Add New Tracking" at bounding box center [1255, 162] width 124 height 30
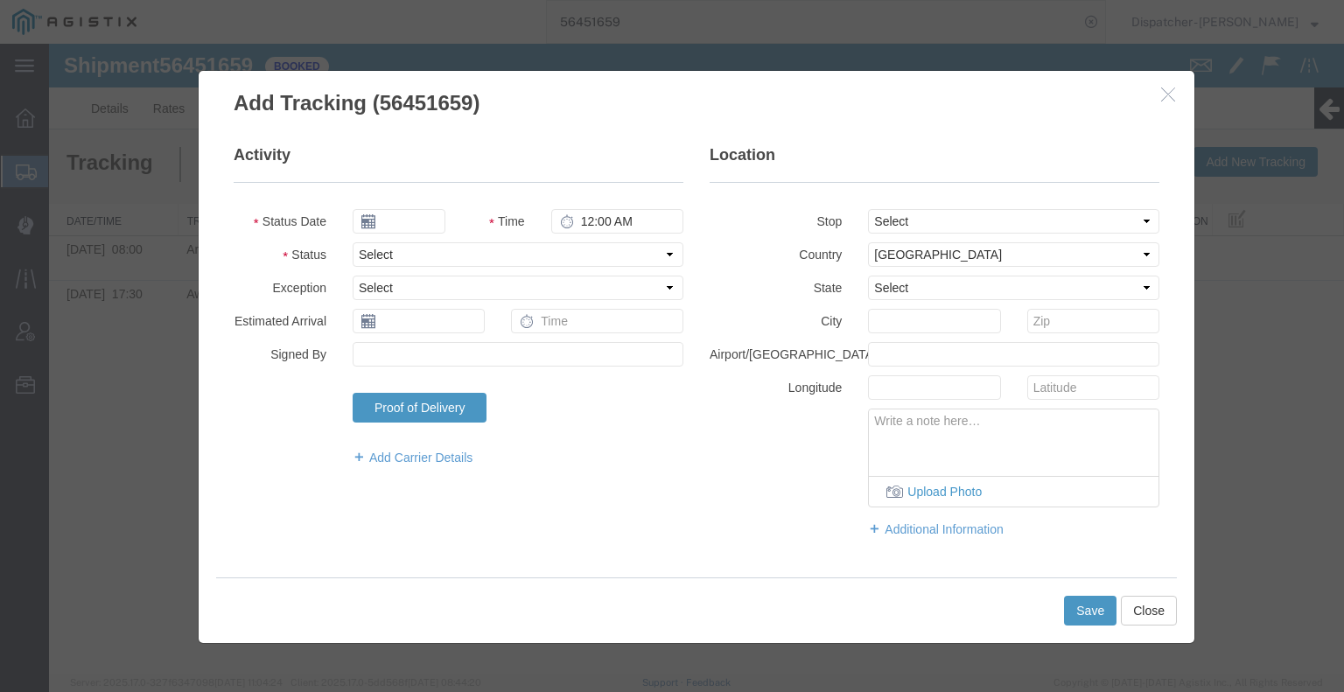
type input "[DATE]"
type input "1:00 PM"
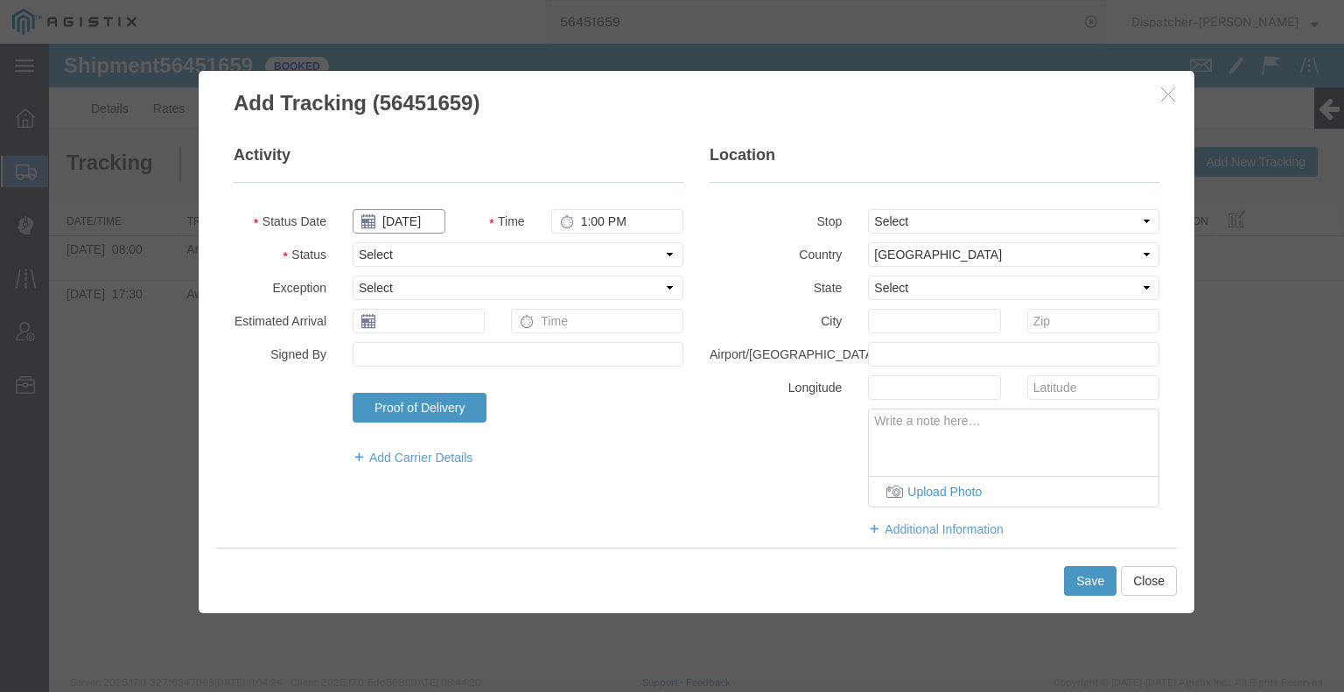
click at [420, 220] on input "[DATE]" at bounding box center [399, 221] width 93 height 24
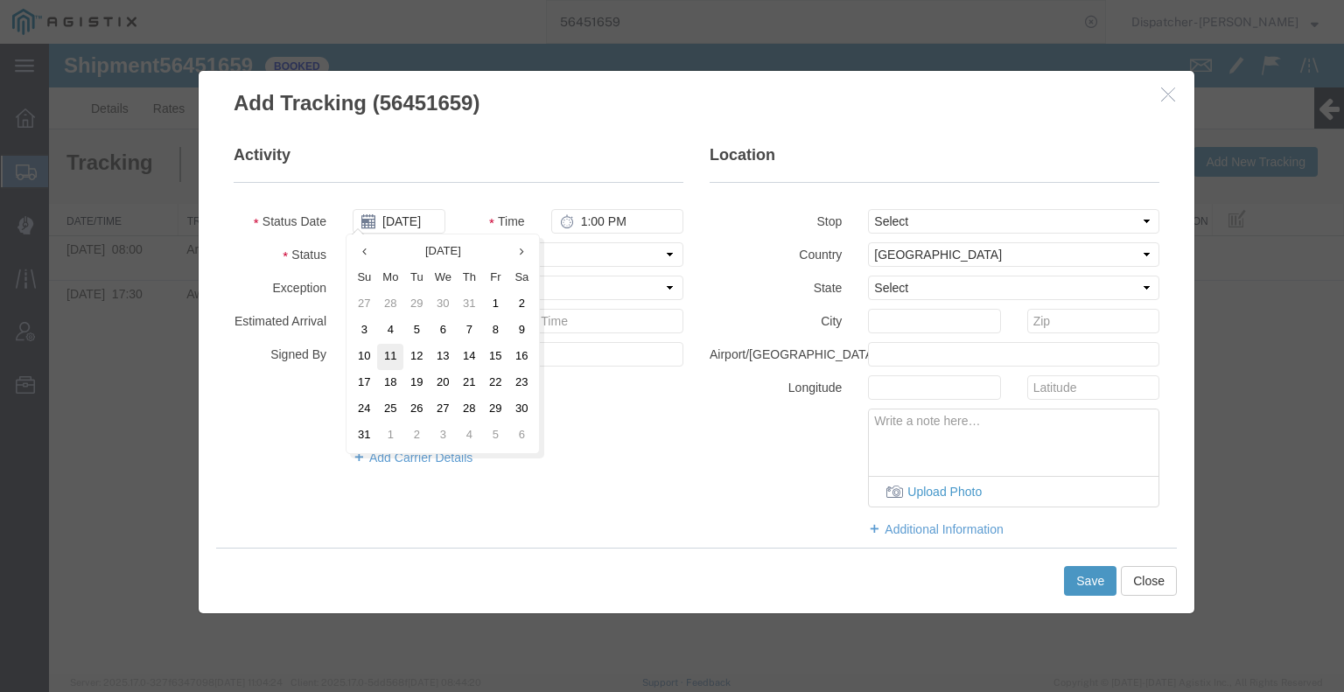
click at [393, 362] on td "11" at bounding box center [390, 357] width 26 height 26
type input "[DATE]"
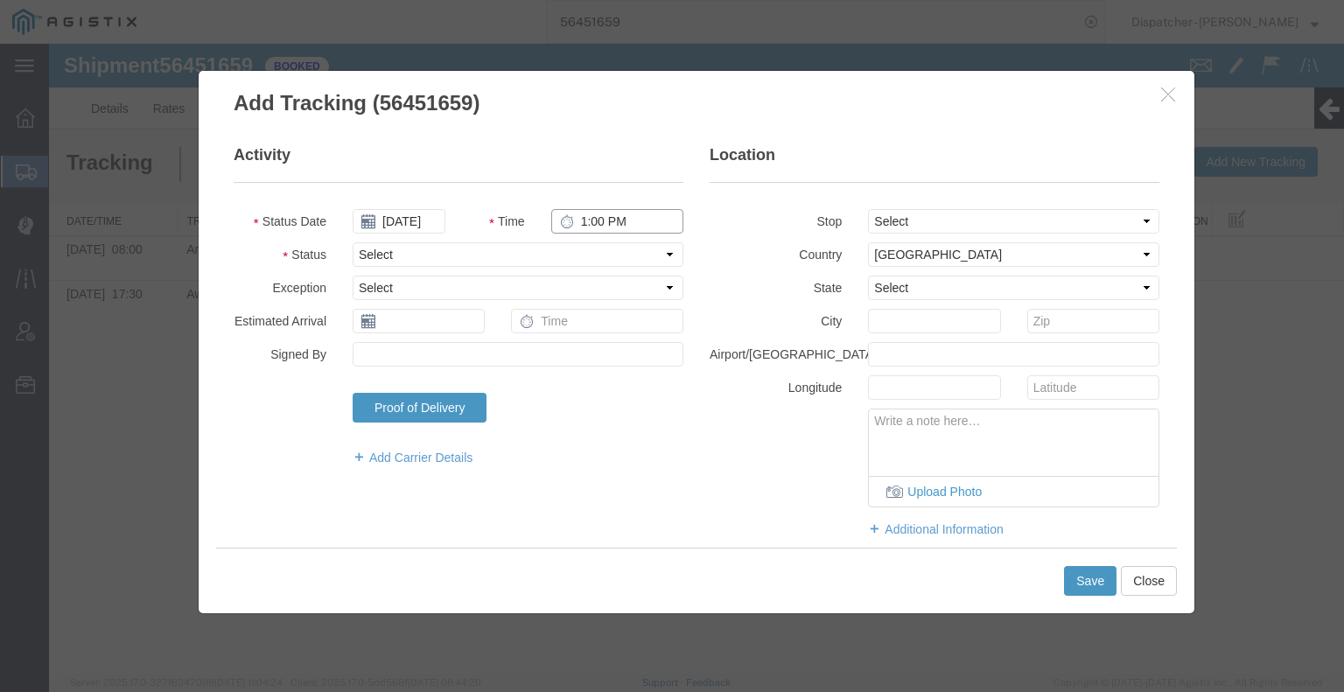
click at [595, 220] on input "1:00 PM" at bounding box center [617, 221] width 132 height 24
type input "5:15 PM"
click at [600, 257] on select "Select Arrival Notice Available Arrival Notice Imported Arrive at Delivery Loca…" at bounding box center [518, 254] width 331 height 24
select select "DPTDLVLOC"
click at [353, 242] on select "Select Arrival Notice Available Arrival Notice Imported Arrive at Delivery Loca…" at bounding box center [518, 254] width 331 height 24
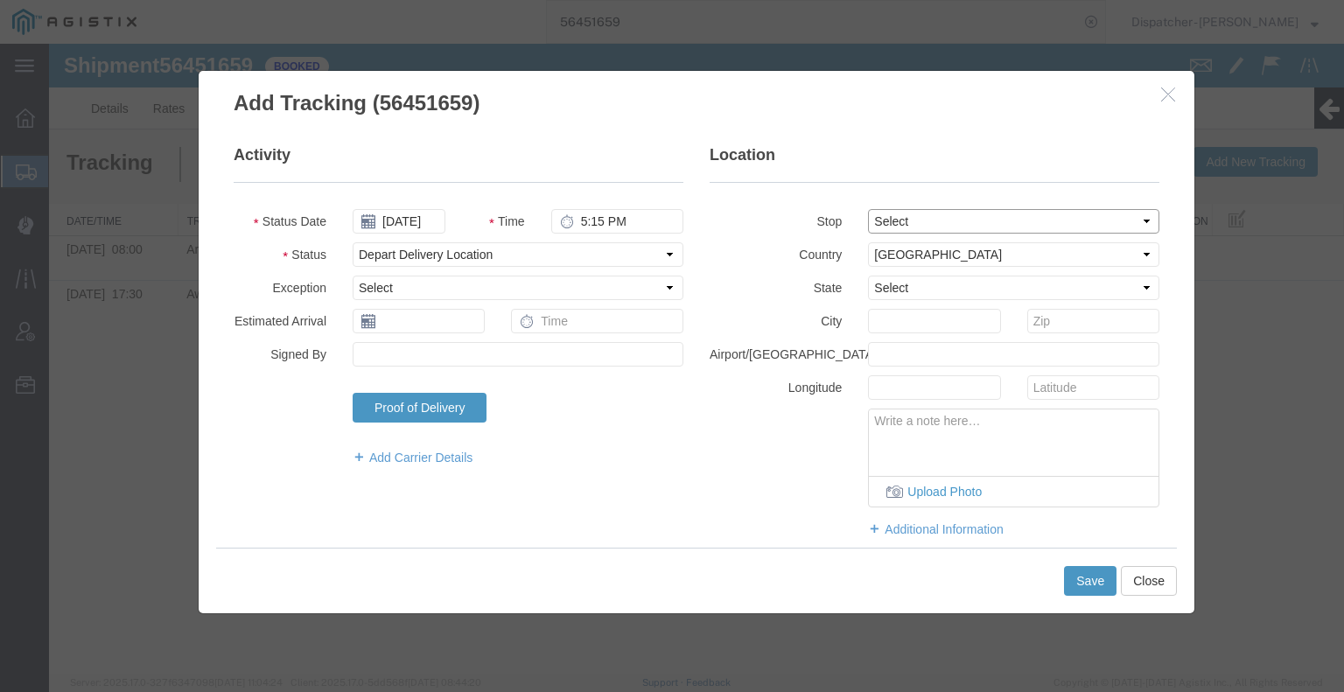
click at [903, 223] on select "Select From: [PERSON_NAME][GEOGRAPHIC_DATA][PERSON_NAME], [GEOGRAPHIC_DATA] Sto…" at bounding box center [1013, 221] width 291 height 24
select select "{"pickupDeliveryInfoId": "122189538","pickupOrDelivery": "D","stopNum": "2","lo…"
click at [868, 209] on select "Select From: [PERSON_NAME][GEOGRAPHIC_DATA][PERSON_NAME], [GEOGRAPHIC_DATA] Sto…" at bounding box center [1013, 221] width 291 height 24
select select "CA"
type input "Colfax"
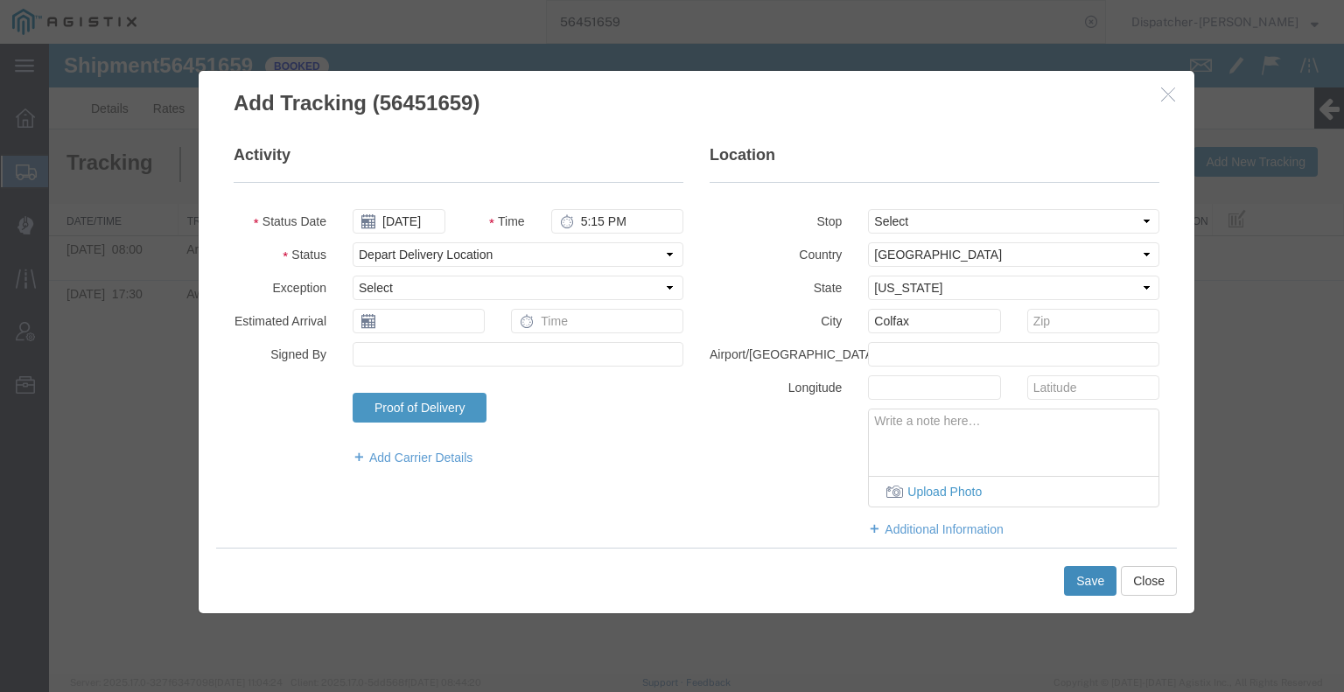
click at [1095, 583] on button "Save" at bounding box center [1090, 581] width 52 height 30
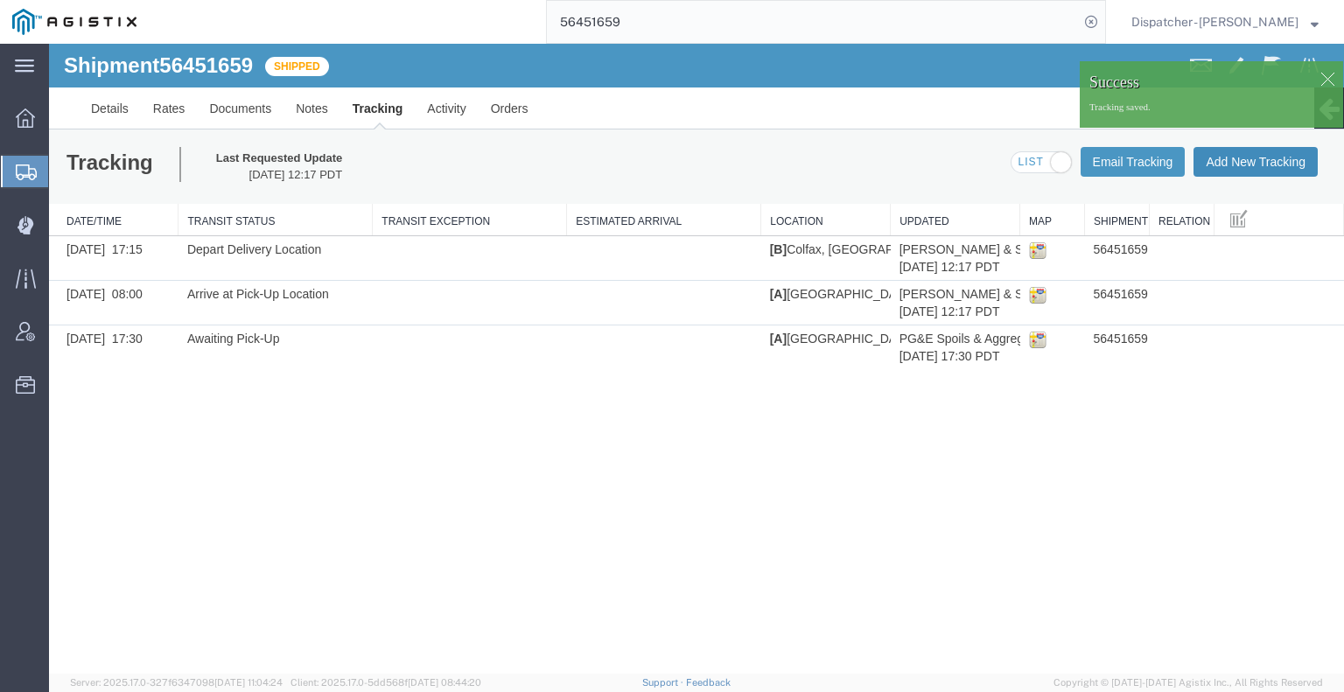
click at [1220, 165] on button "Add New Tracking" at bounding box center [1255, 162] width 124 height 30
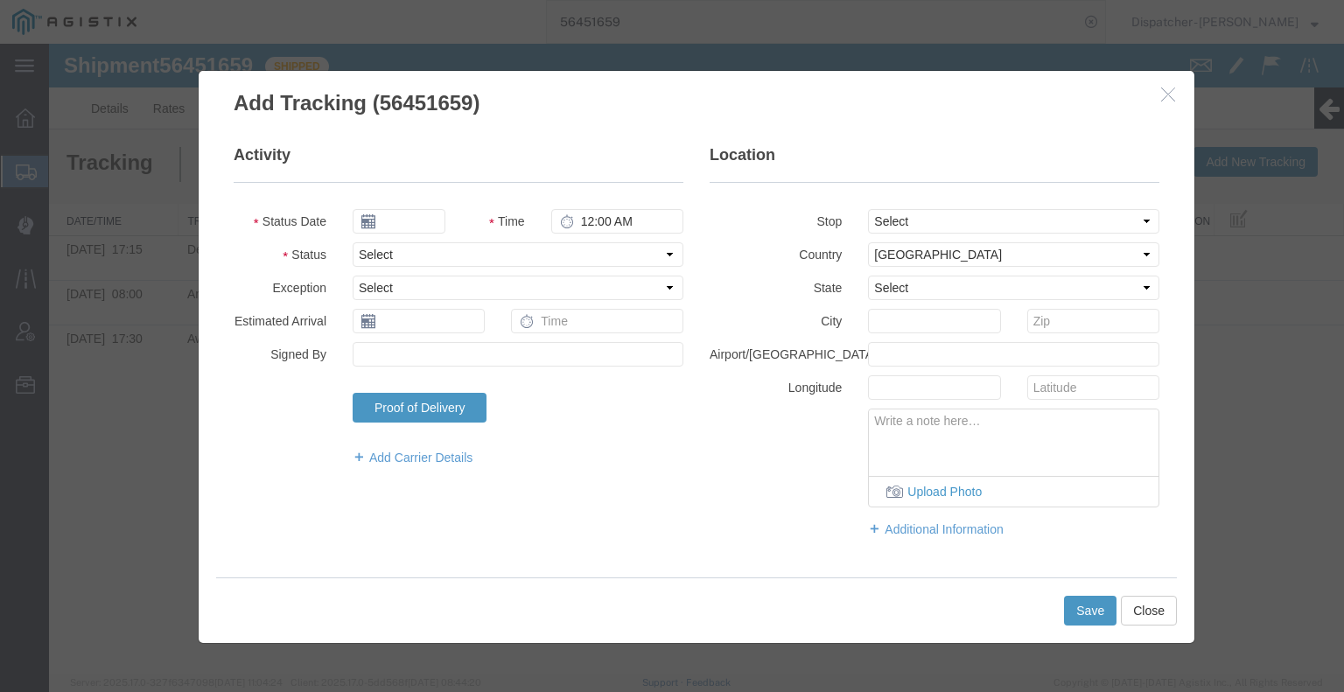
type input "[DATE]"
type input "1:00 PM"
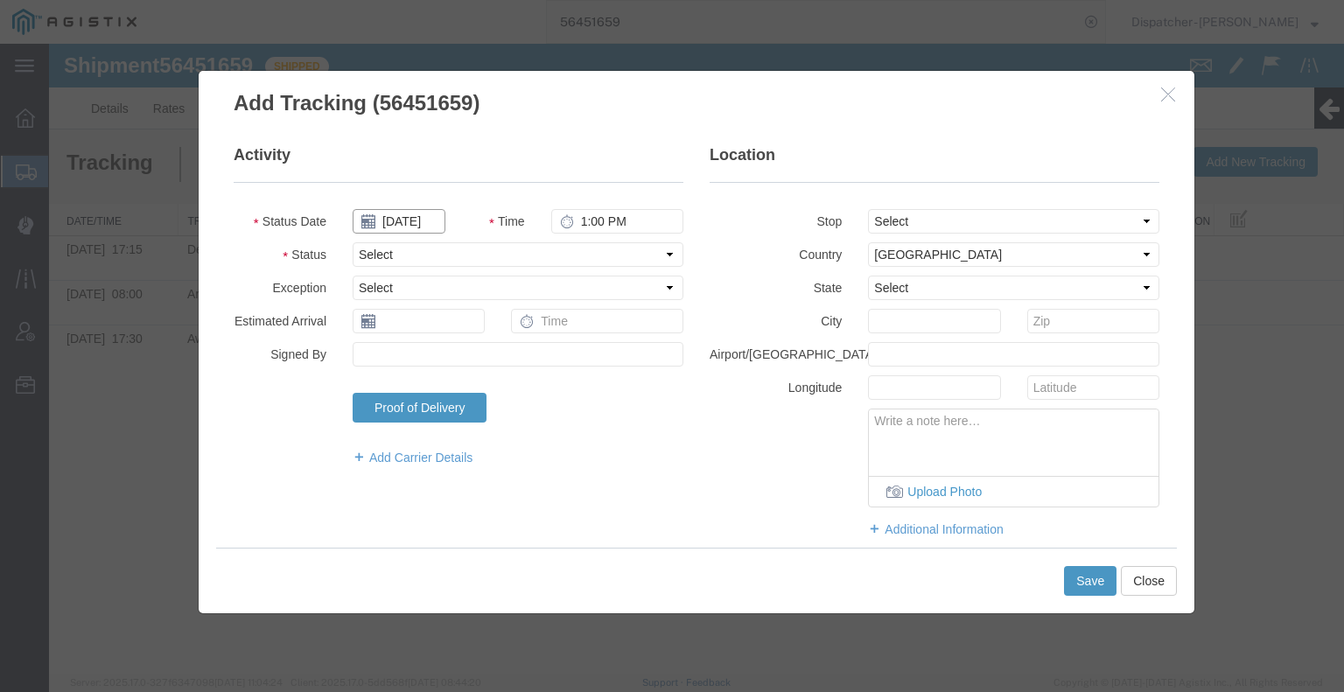
click at [399, 227] on input "[DATE]" at bounding box center [399, 221] width 93 height 24
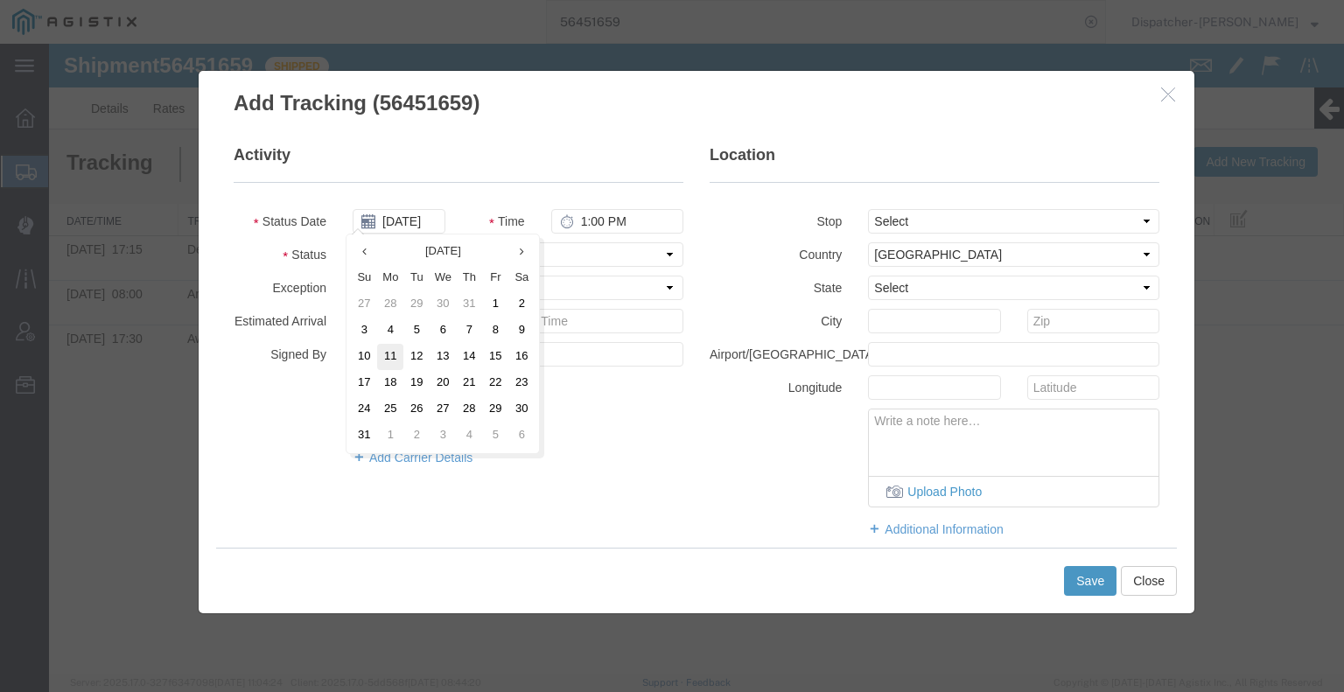
click at [380, 348] on td "11" at bounding box center [390, 357] width 26 height 26
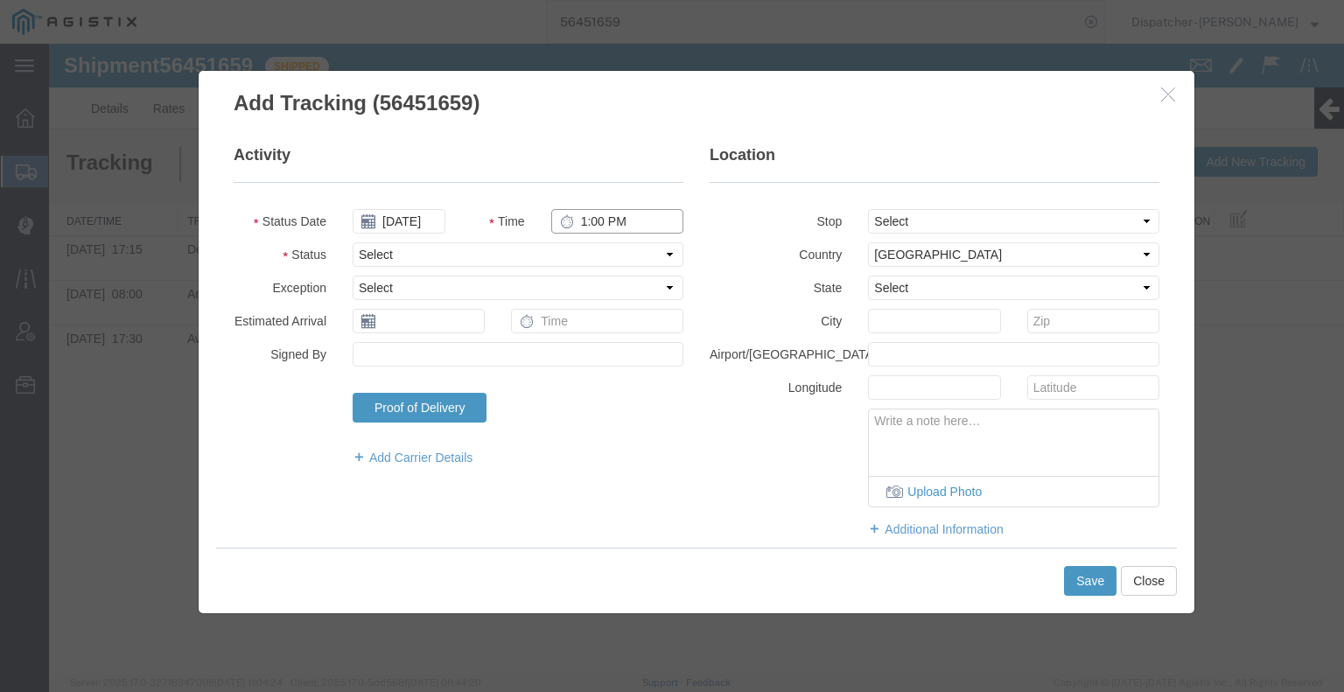
click at [608, 220] on input "1:00 PM" at bounding box center [617, 221] width 132 height 24
click at [613, 254] on select "Select Arrival Notice Available Arrival Notice Imported Arrive at Delivery Loca…" at bounding box center [518, 254] width 331 height 24
click at [353, 242] on select "Select Arrival Notice Available Arrival Notice Imported Arrive at Delivery Loca…" at bounding box center [518, 254] width 331 height 24
click at [1095, 580] on button "Save" at bounding box center [1090, 581] width 52 height 30
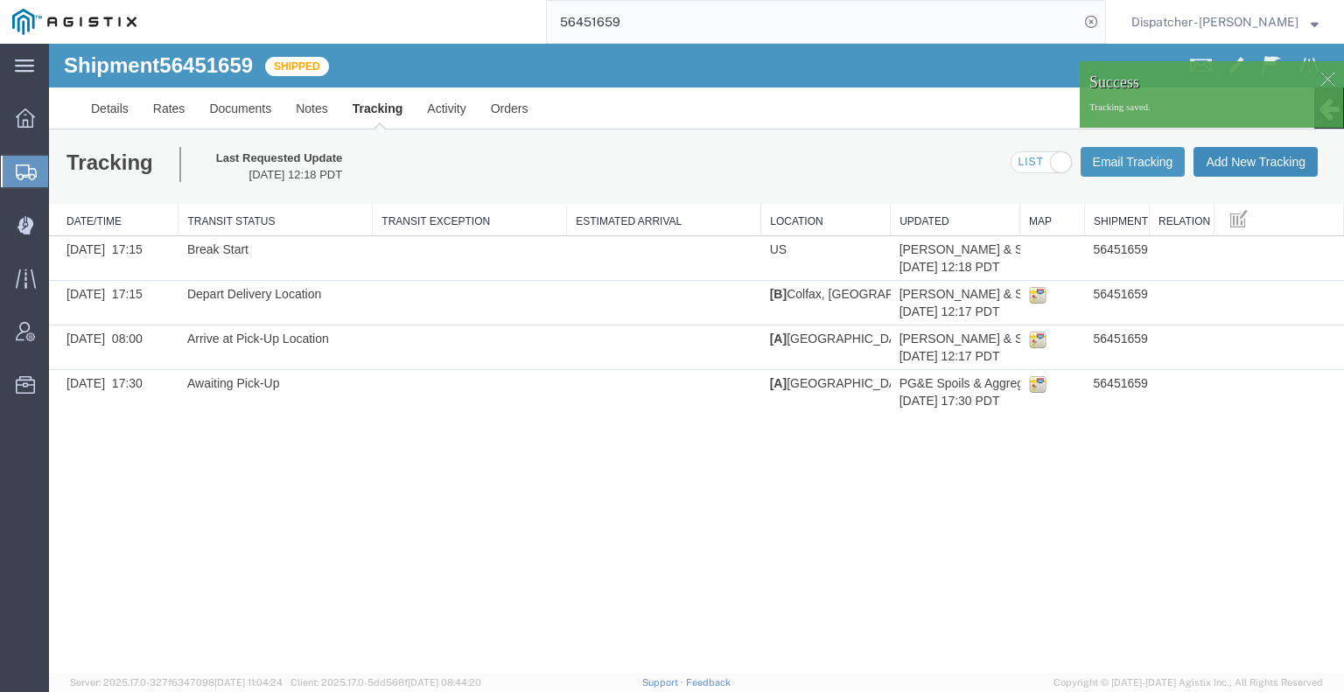
click at [1250, 174] on button "Add New Tracking" at bounding box center [1255, 162] width 124 height 30
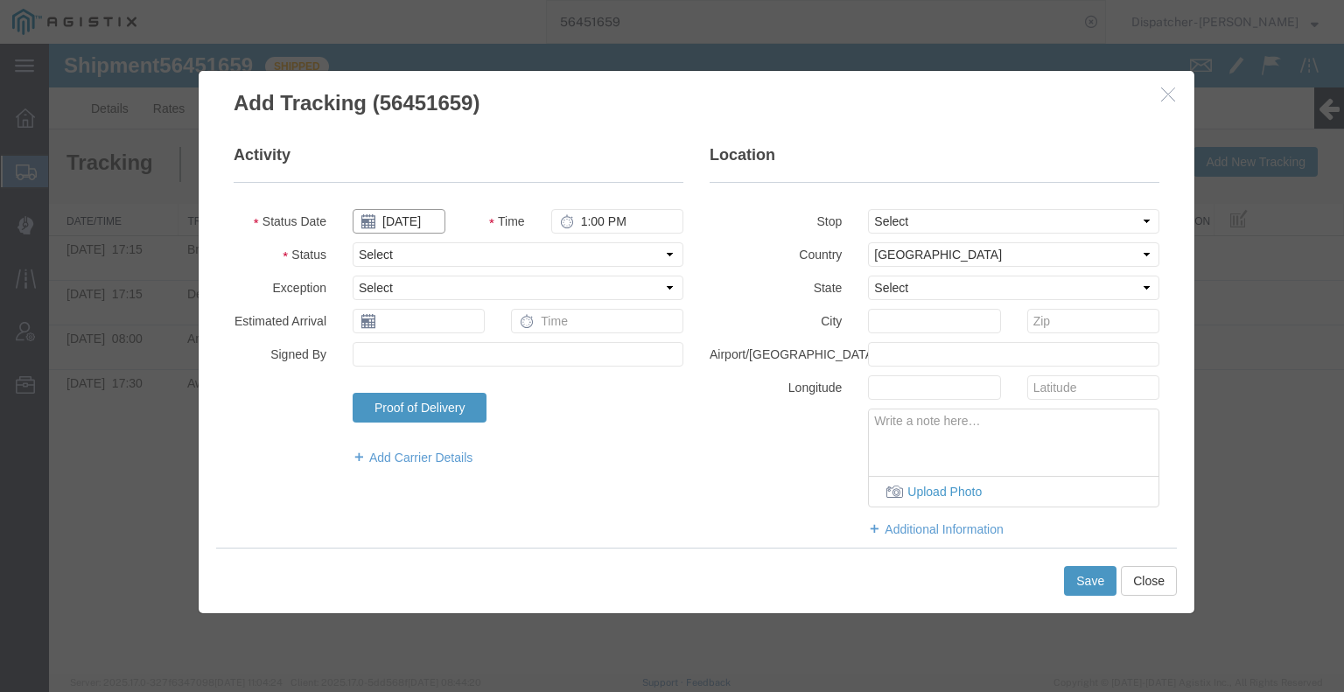
click at [393, 220] on input "[DATE]" at bounding box center [399, 221] width 93 height 24
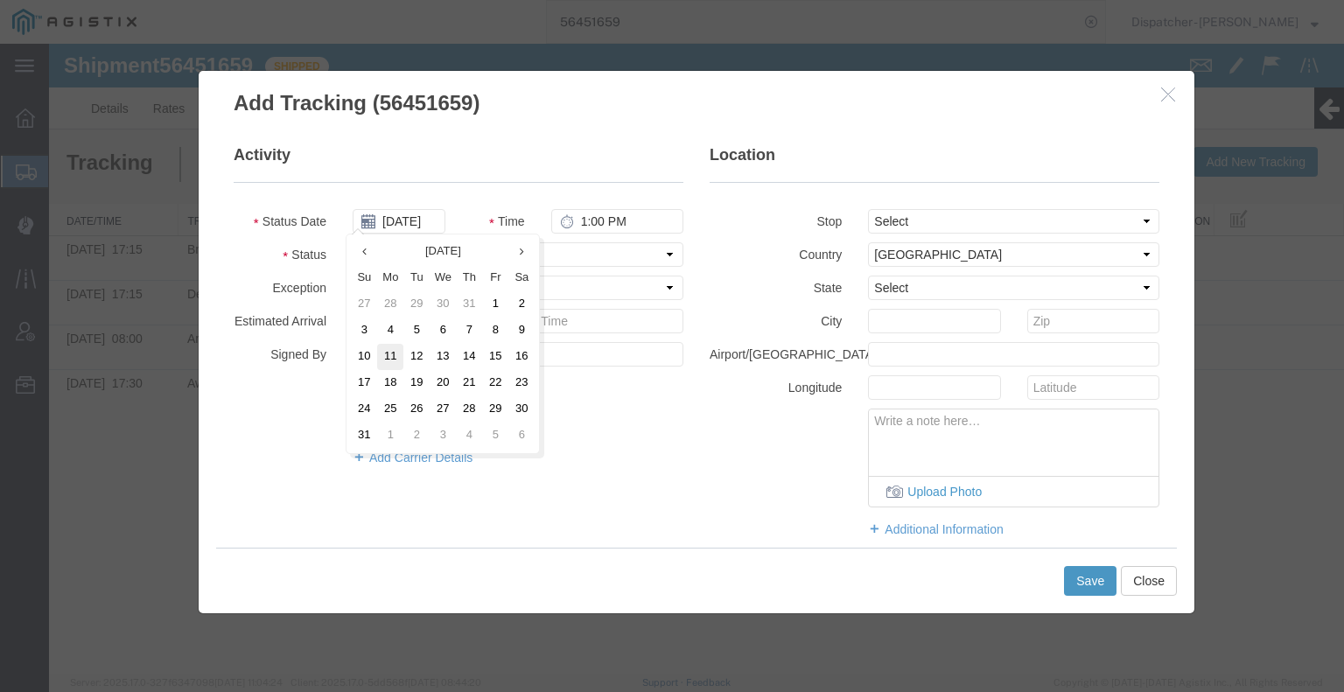
click at [387, 356] on td "11" at bounding box center [390, 357] width 26 height 26
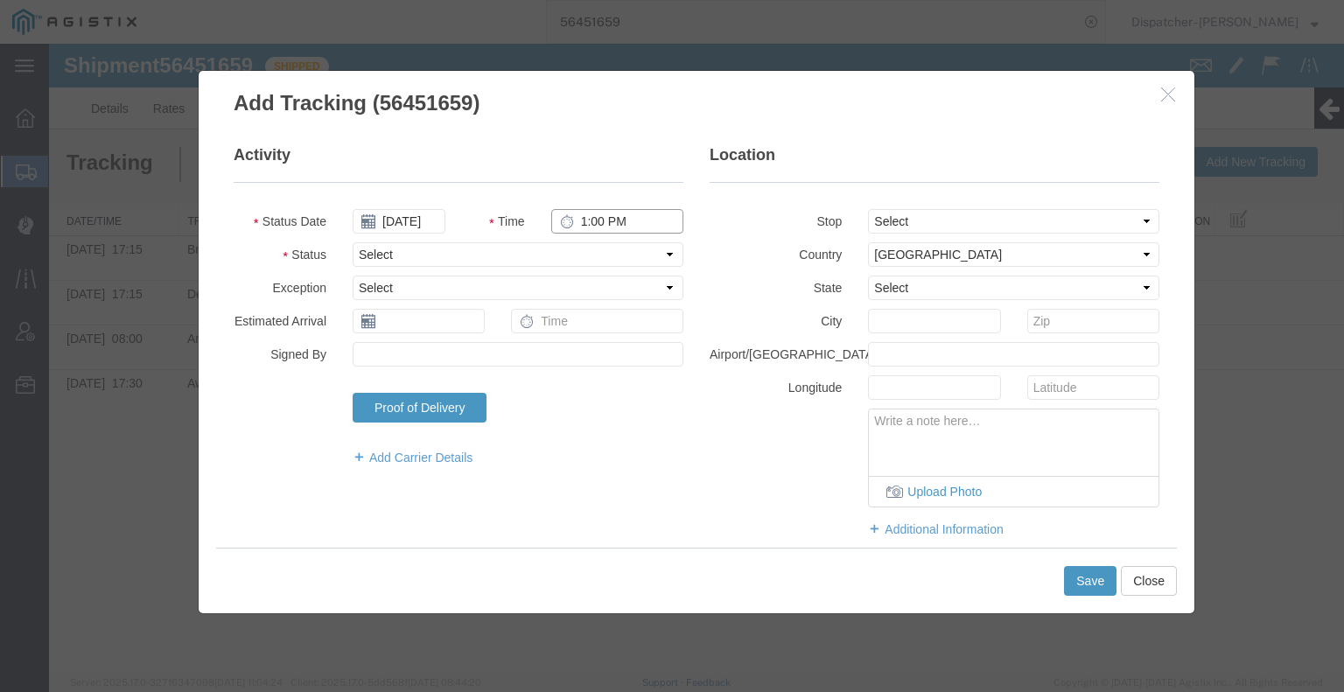
click at [594, 216] on input "1:00 PM" at bounding box center [617, 221] width 132 height 24
click at [600, 260] on select "Select Arrival Notice Available Arrival Notice Imported Arrive at Delivery Loca…" at bounding box center [518, 254] width 331 height 24
click at [353, 242] on select "Select Arrival Notice Available Arrival Notice Imported Arrive at Delivery Loca…" at bounding box center [518, 254] width 331 height 24
click at [1088, 570] on button "Save" at bounding box center [1090, 581] width 52 height 30
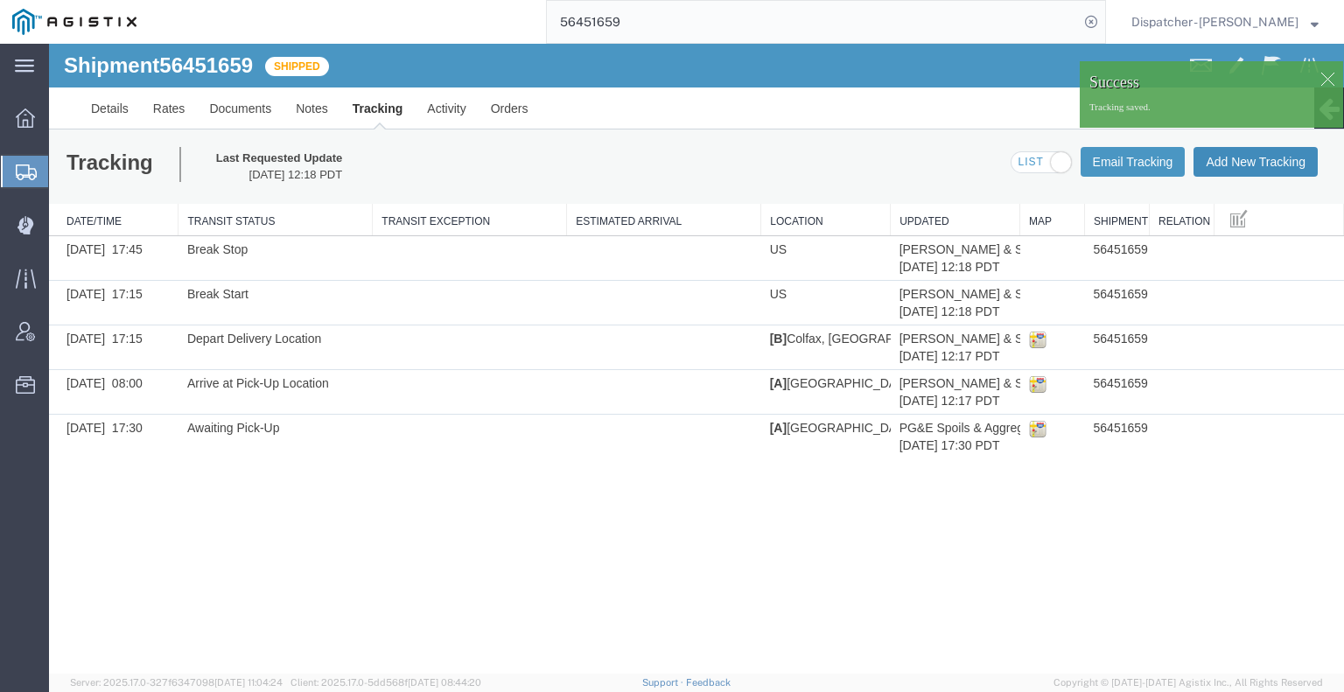
click at [1264, 164] on button "Add New Tracking" at bounding box center [1255, 162] width 124 height 30
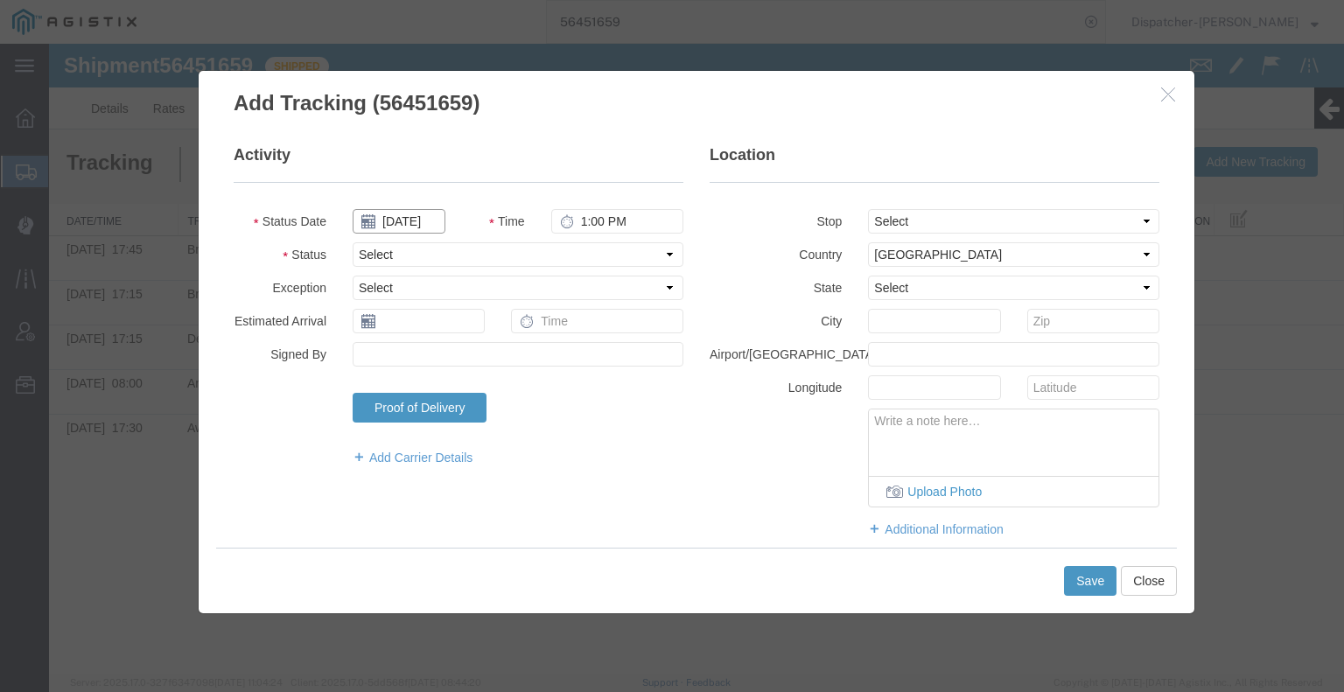
click at [409, 220] on input "[DATE]" at bounding box center [399, 221] width 93 height 24
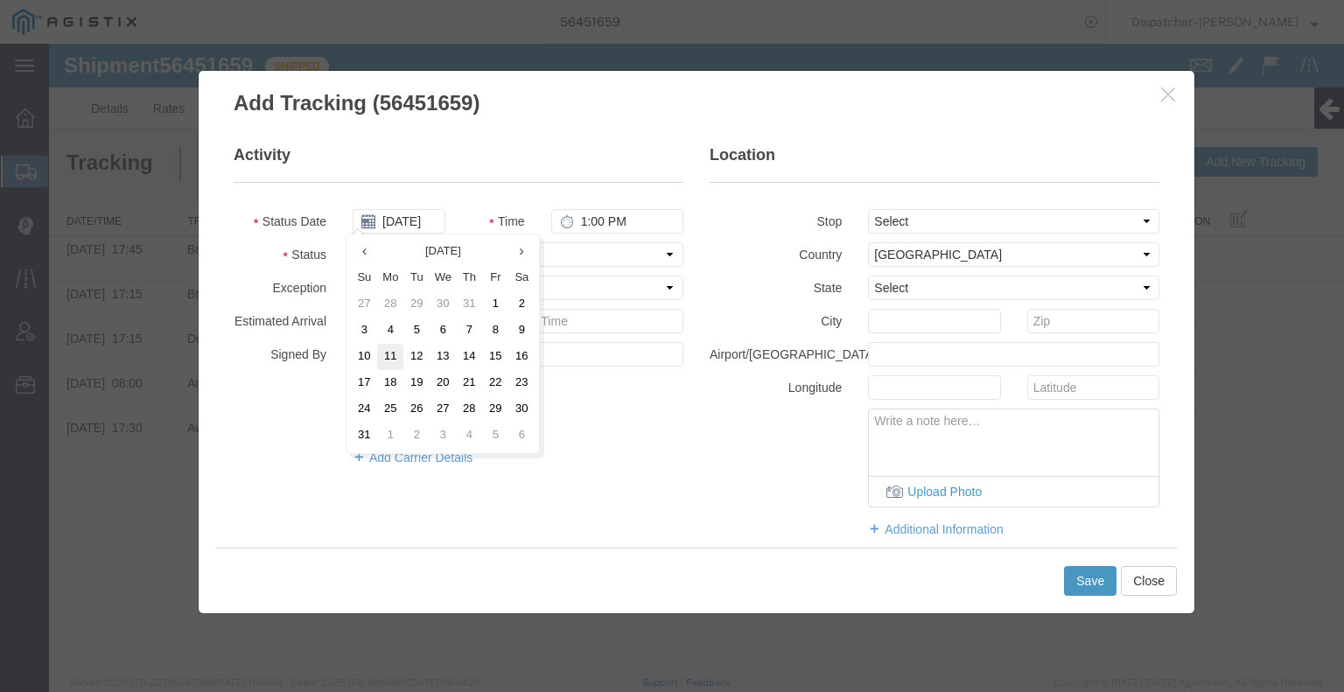
click at [388, 352] on td "11" at bounding box center [390, 357] width 26 height 26
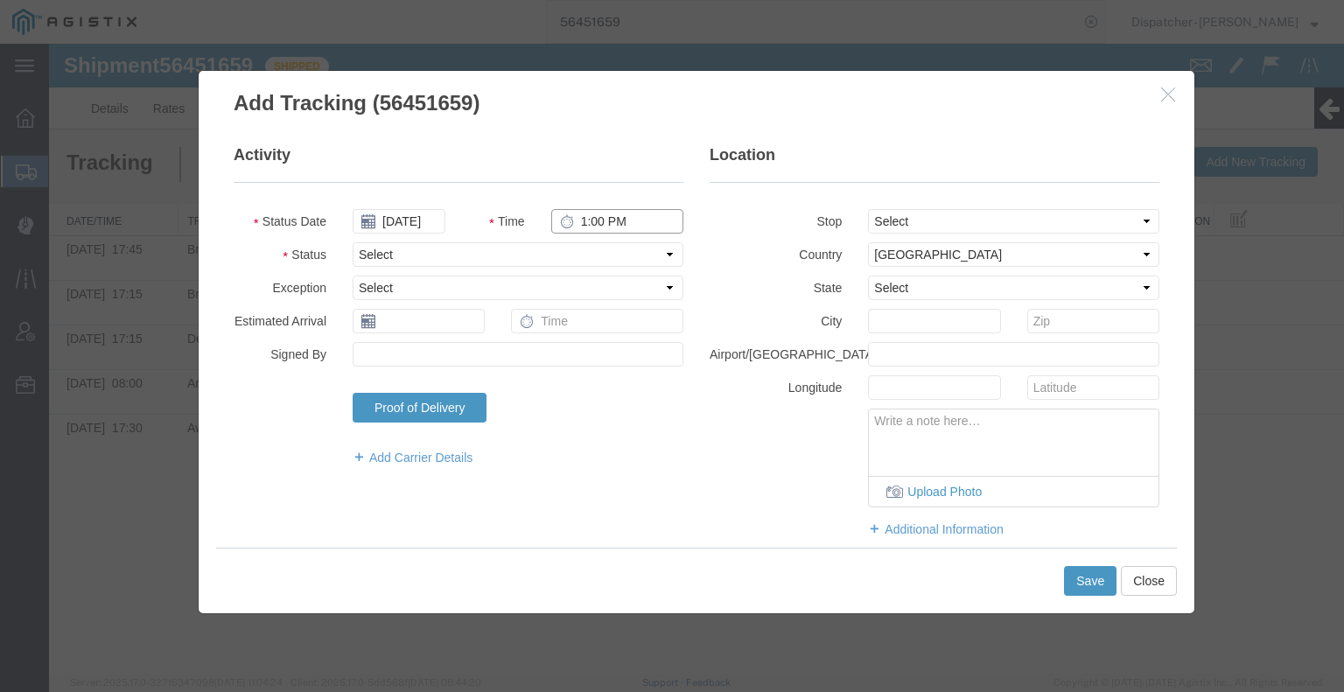
click at [632, 220] on input "1:00 PM" at bounding box center [617, 221] width 132 height 24
click at [622, 256] on select "Select Arrival Notice Available Arrival Notice Imported Arrive at Delivery Loca…" at bounding box center [518, 254] width 331 height 24
click at [353, 242] on select "Select Arrival Notice Available Arrival Notice Imported Arrive at Delivery Loca…" at bounding box center [518, 254] width 331 height 24
click at [1076, 573] on button "Save" at bounding box center [1090, 581] width 52 height 30
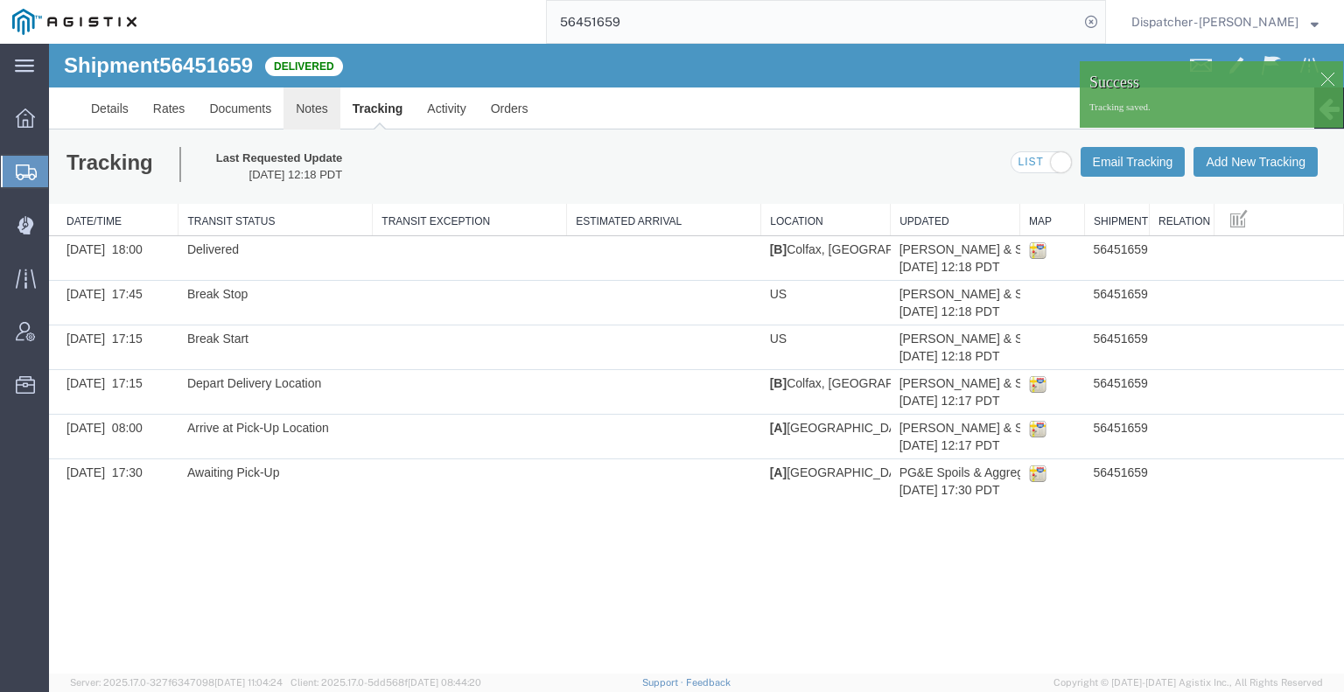
click at [311, 110] on link "Notes" at bounding box center [311, 108] width 57 height 42
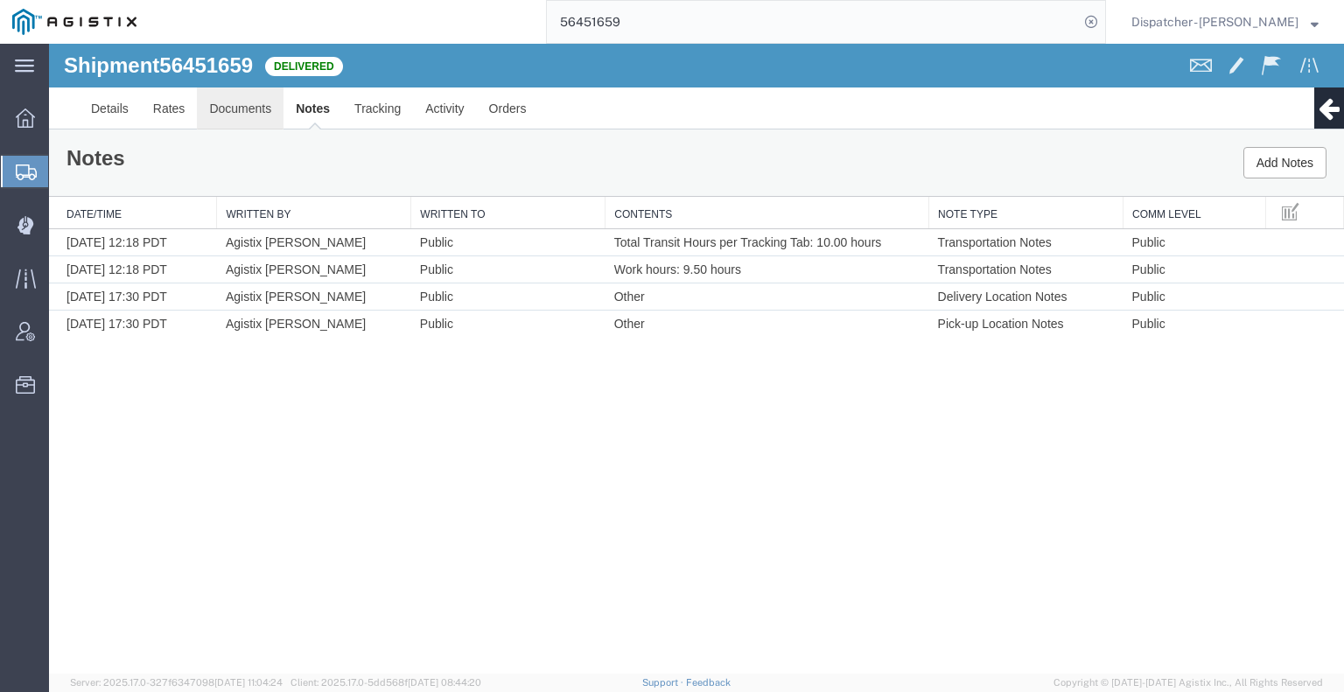
click at [221, 114] on link "Documents" at bounding box center [240, 108] width 87 height 42
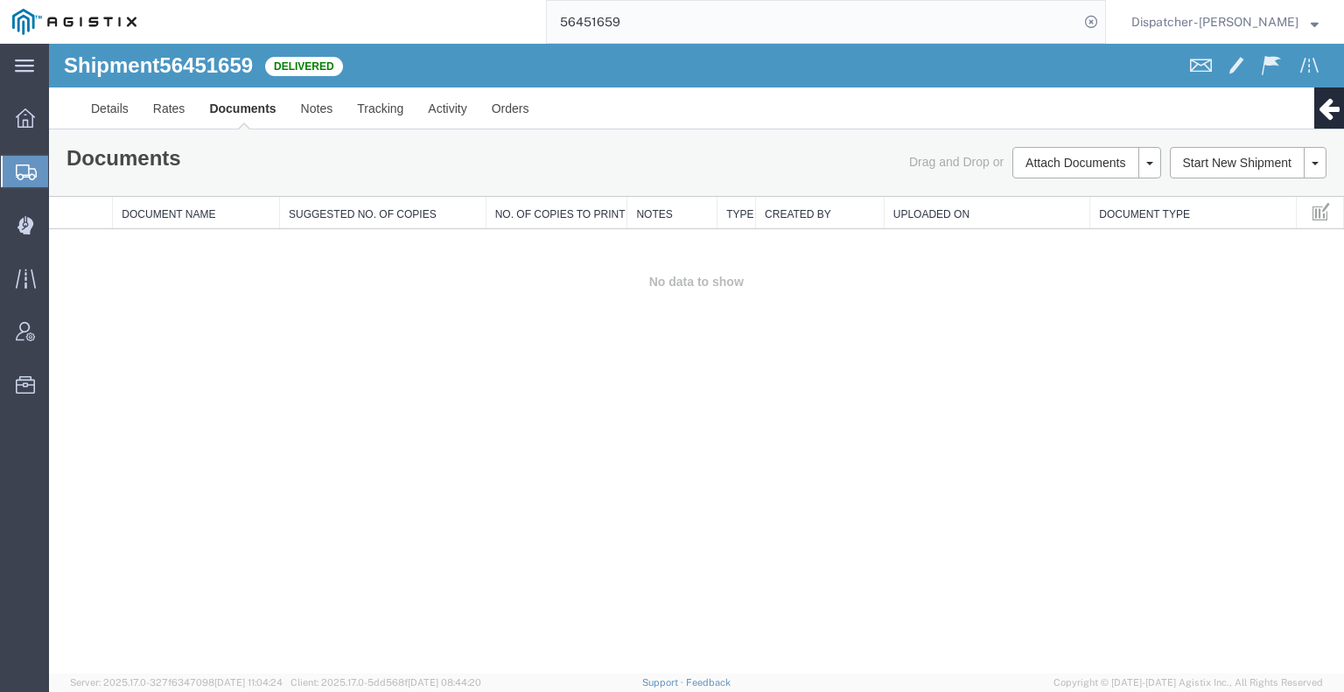
drag, startPoint x: 135, startPoint y: 291, endPoint x: 391, endPoint y: 181, distance: 279.1
click at [136, 291] on td "No data to show" at bounding box center [696, 282] width 1295 height 106
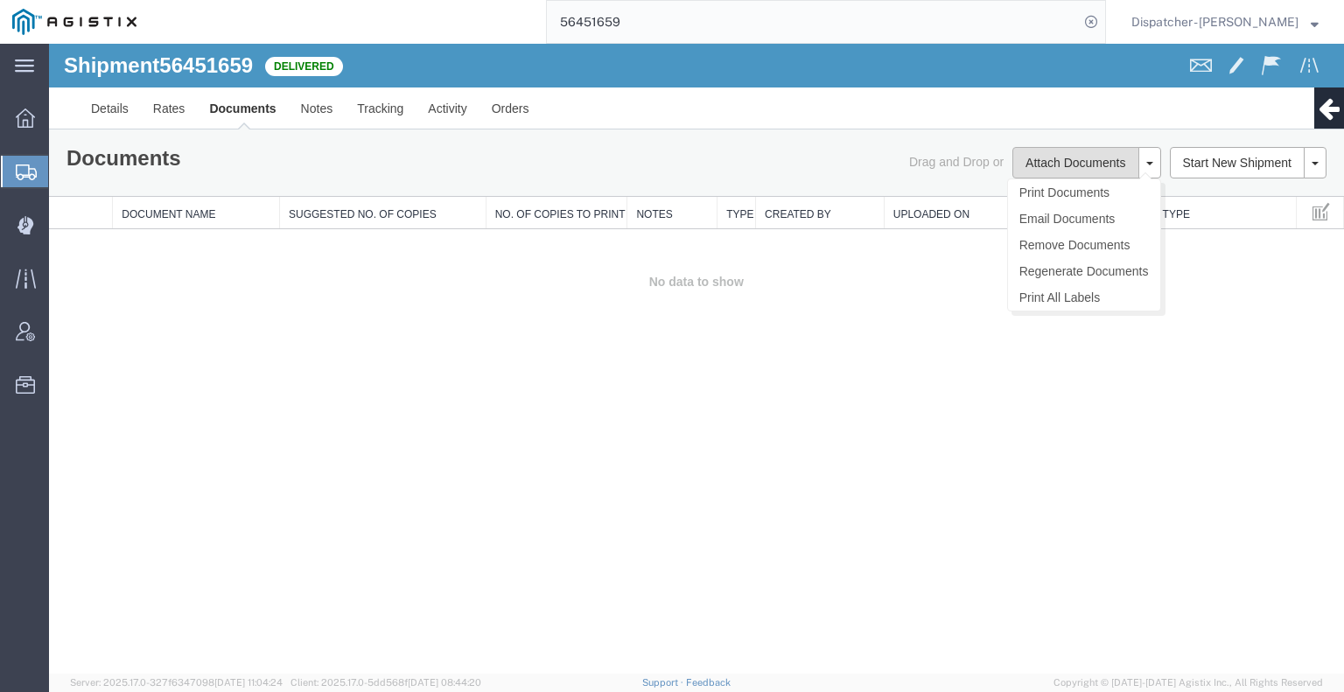
click at [1032, 165] on button "Attach Documents" at bounding box center [1075, 162] width 126 height 31
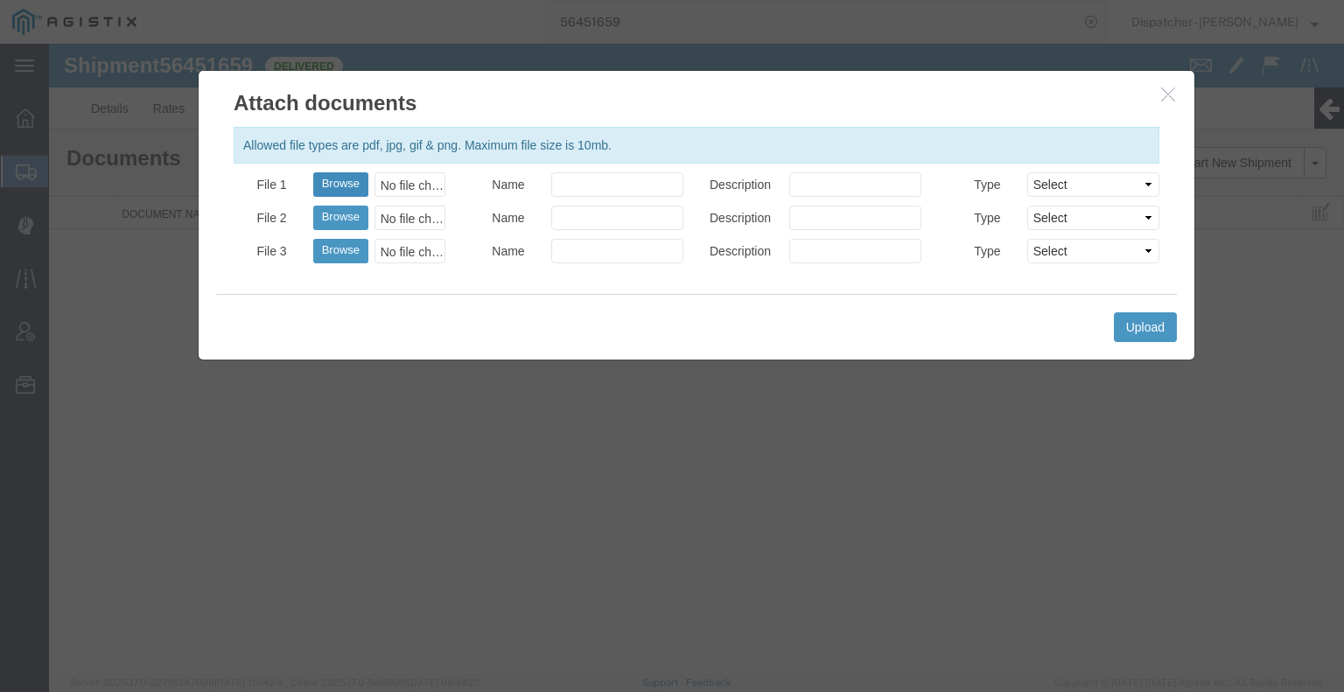
click at [353, 176] on button "Browse" at bounding box center [340, 184] width 55 height 24
click at [1135, 332] on button "Upload" at bounding box center [1145, 327] width 63 height 30
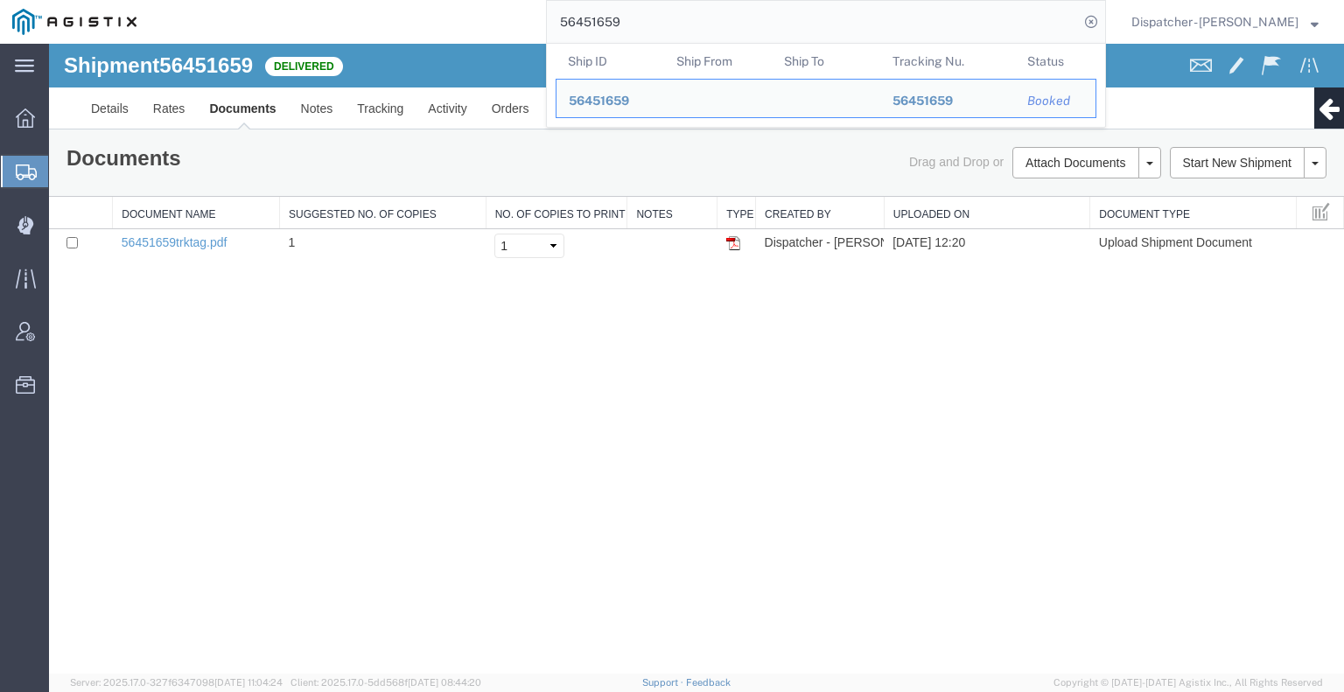
drag, startPoint x: 623, startPoint y: 25, endPoint x: 490, endPoint y: 31, distance: 133.1
click at [490, 31] on div "56451659 Ship ID Ship From Ship To Tracking Nu. Status Ship ID 56451659 Ship Fr…" at bounding box center [627, 22] width 957 height 44
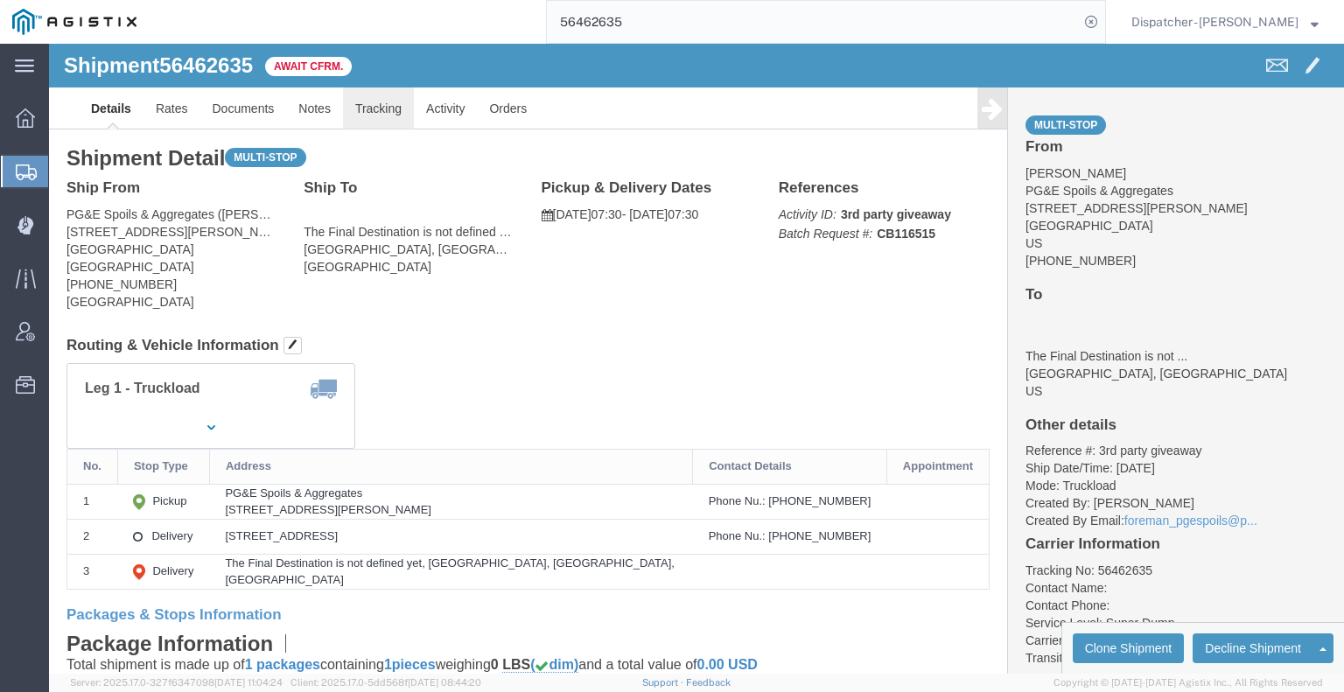
click link "Tracking"
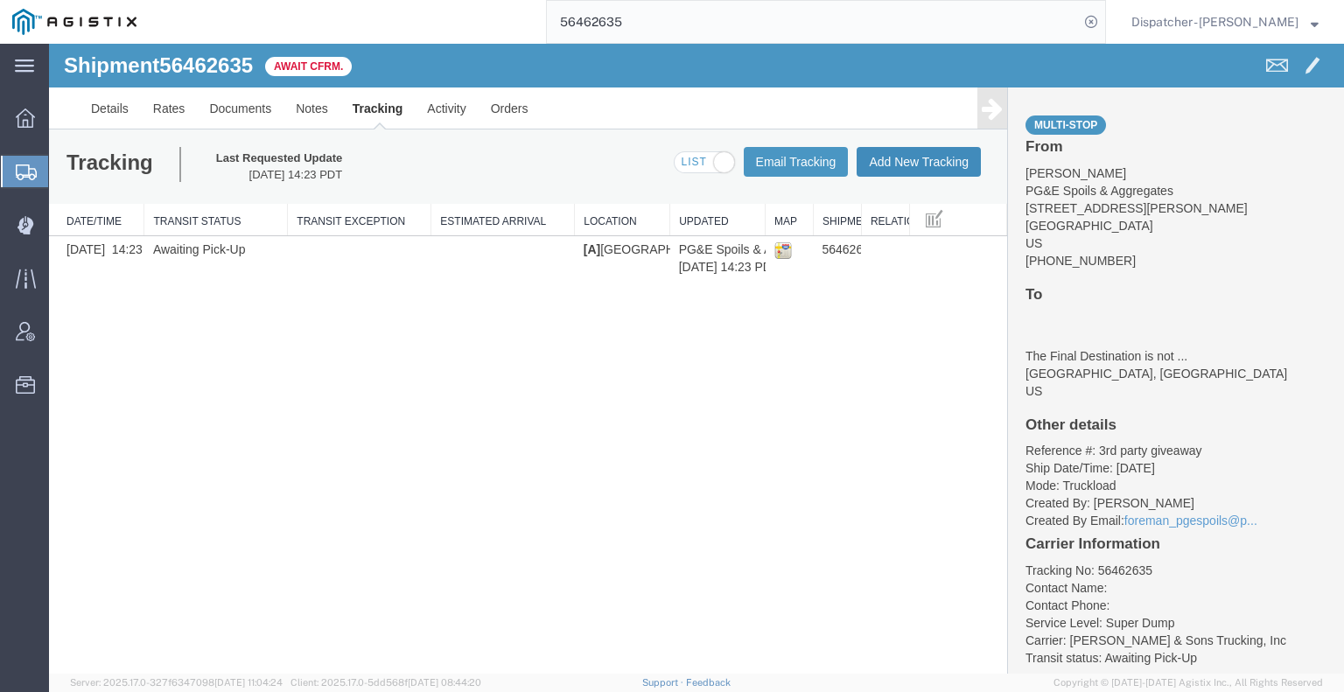
click at [874, 160] on button "Add New Tracking" at bounding box center [919, 162] width 124 height 30
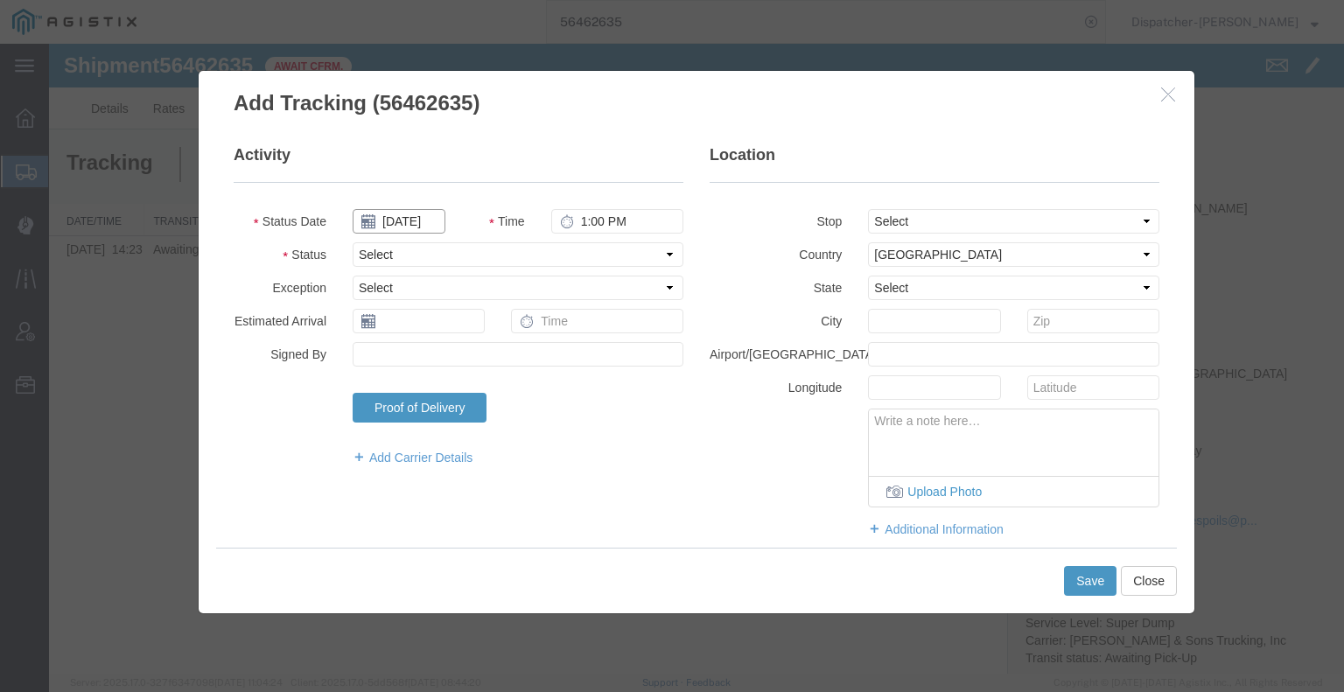
click at [409, 227] on input "[DATE]" at bounding box center [399, 221] width 93 height 24
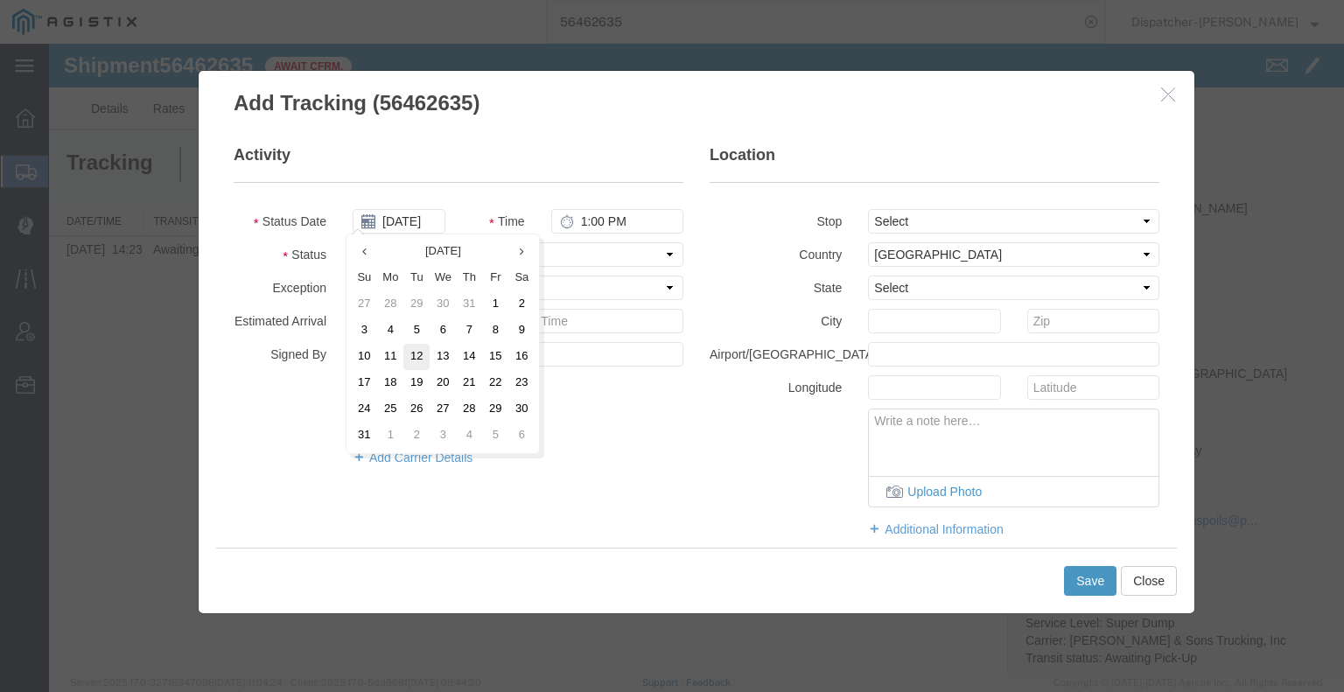
click at [414, 363] on td "12" at bounding box center [416, 357] width 26 height 26
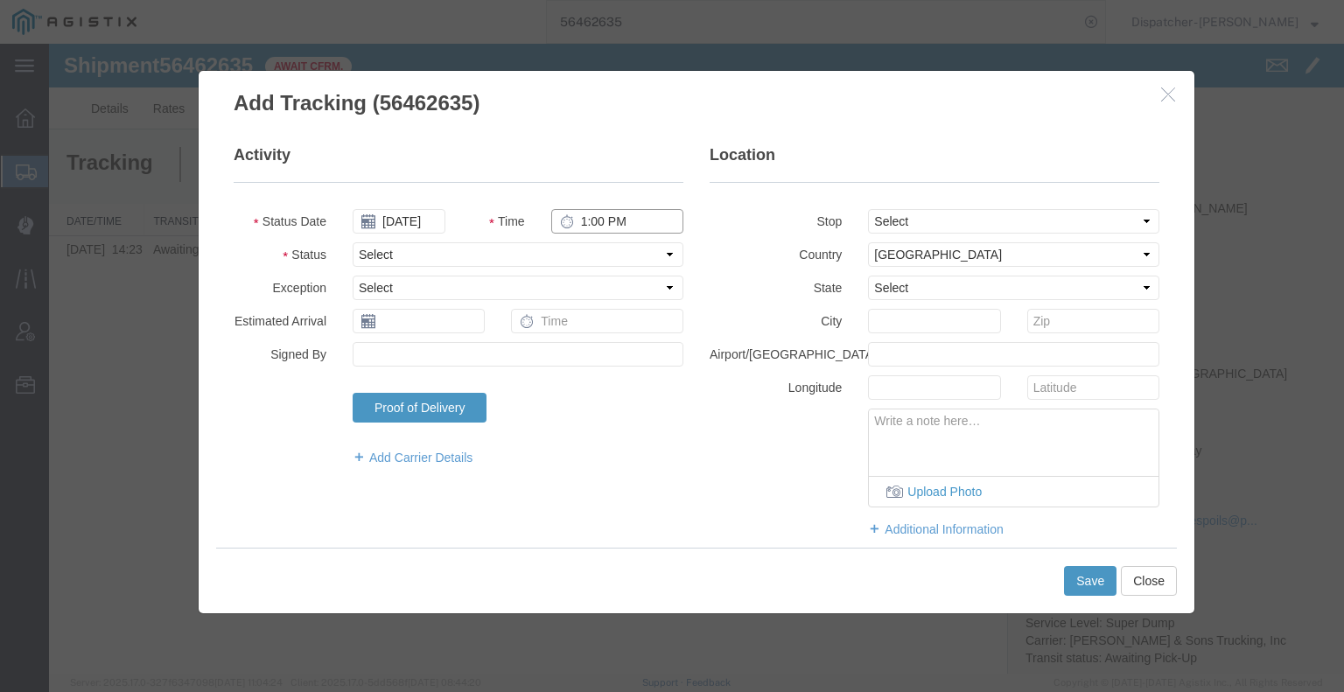
click at [611, 221] on input "1:00 PM" at bounding box center [617, 221] width 132 height 24
click at [630, 253] on select "Select Arrival Notice Available Arrival Notice Imported Arrive at Delivery Loca…" at bounding box center [518, 254] width 331 height 24
click at [353, 242] on select "Select Arrival Notice Available Arrival Notice Imported Arrive at Delivery Loca…" at bounding box center [518, 254] width 331 height 24
click at [1007, 223] on select "Select From: [STREET_ADDRESS][PERSON_NAME] Stop 2: [STREET_ADDRESS] To: The Fin…" at bounding box center [1013, 221] width 291 height 24
click at [868, 209] on select "Select From: [STREET_ADDRESS][PERSON_NAME] Stop 2: [STREET_ADDRESS] To: The Fin…" at bounding box center [1013, 221] width 291 height 24
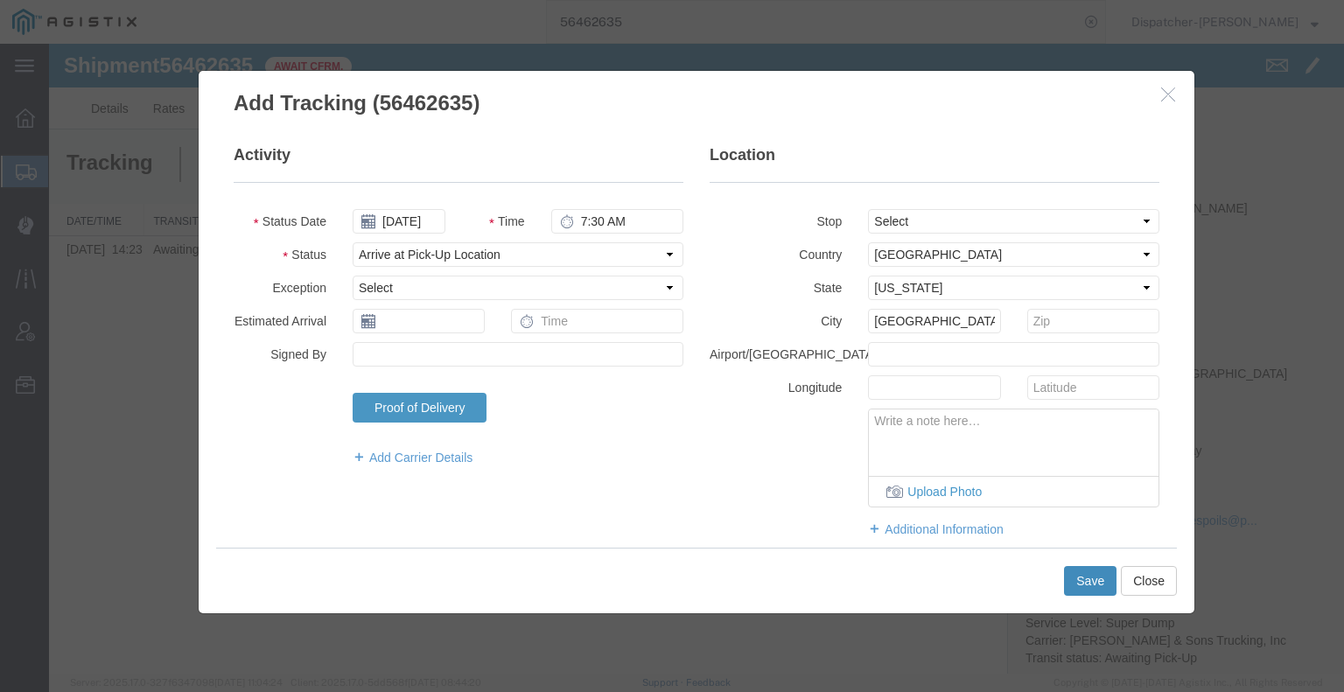
click at [1088, 584] on button "Save" at bounding box center [1090, 581] width 52 height 30
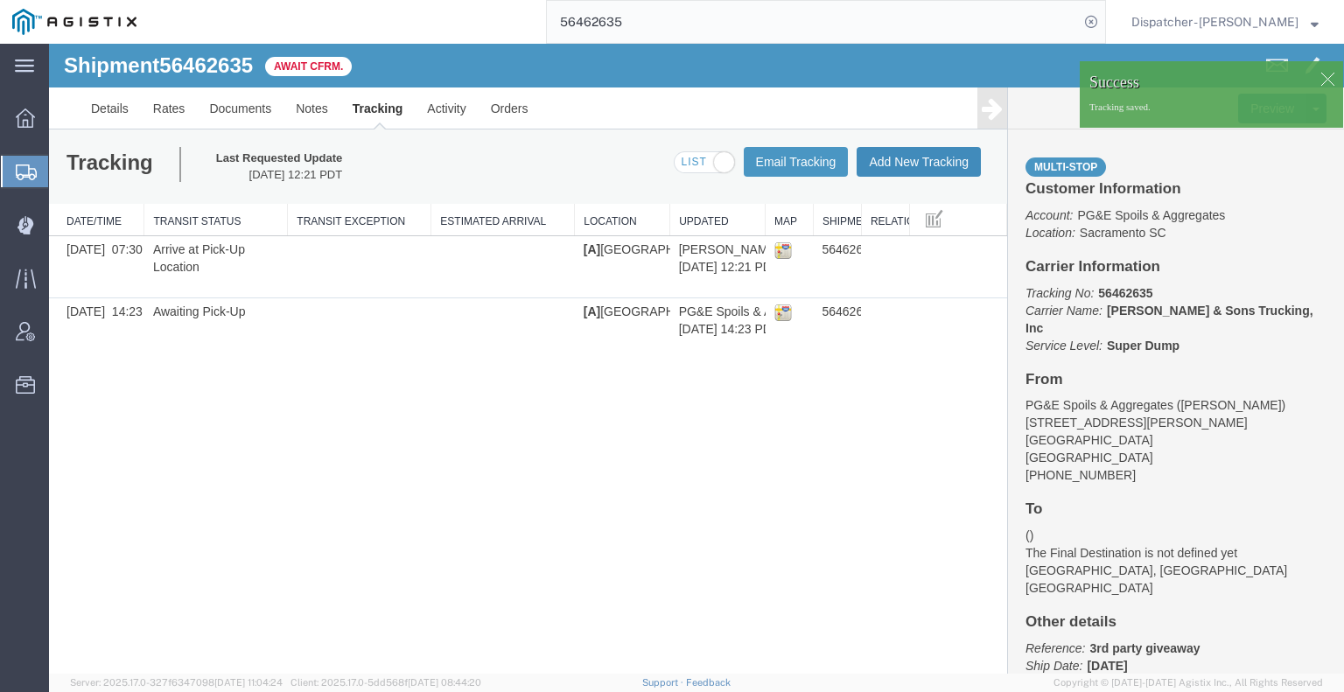
click at [927, 167] on button "Add New Tracking" at bounding box center [919, 162] width 124 height 30
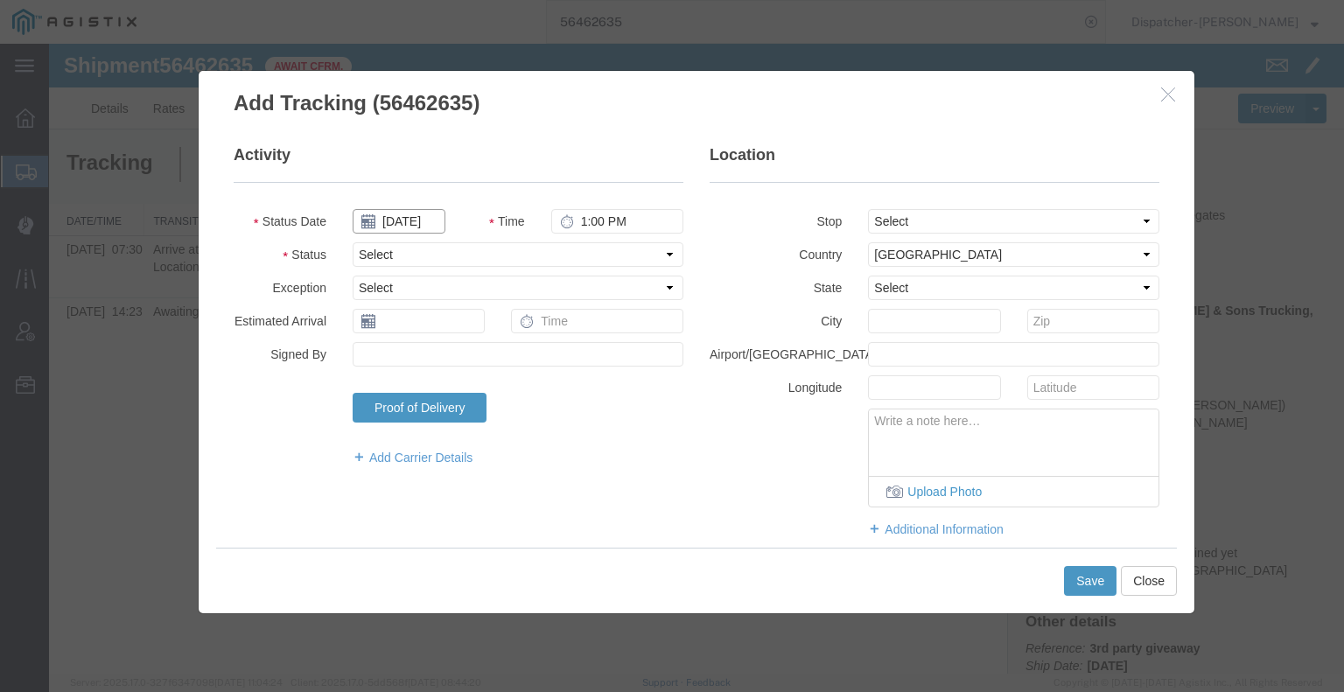
click at [404, 227] on input "[DATE]" at bounding box center [399, 221] width 93 height 24
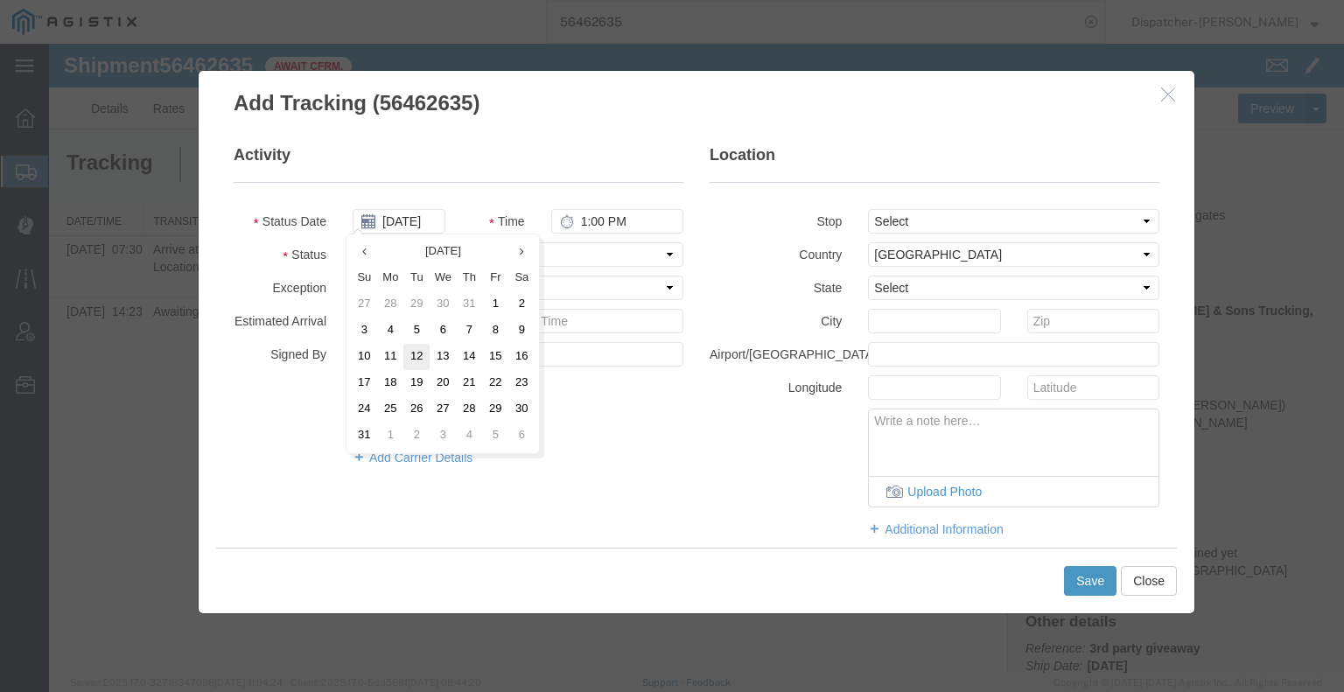
click at [415, 359] on td "12" at bounding box center [416, 357] width 26 height 26
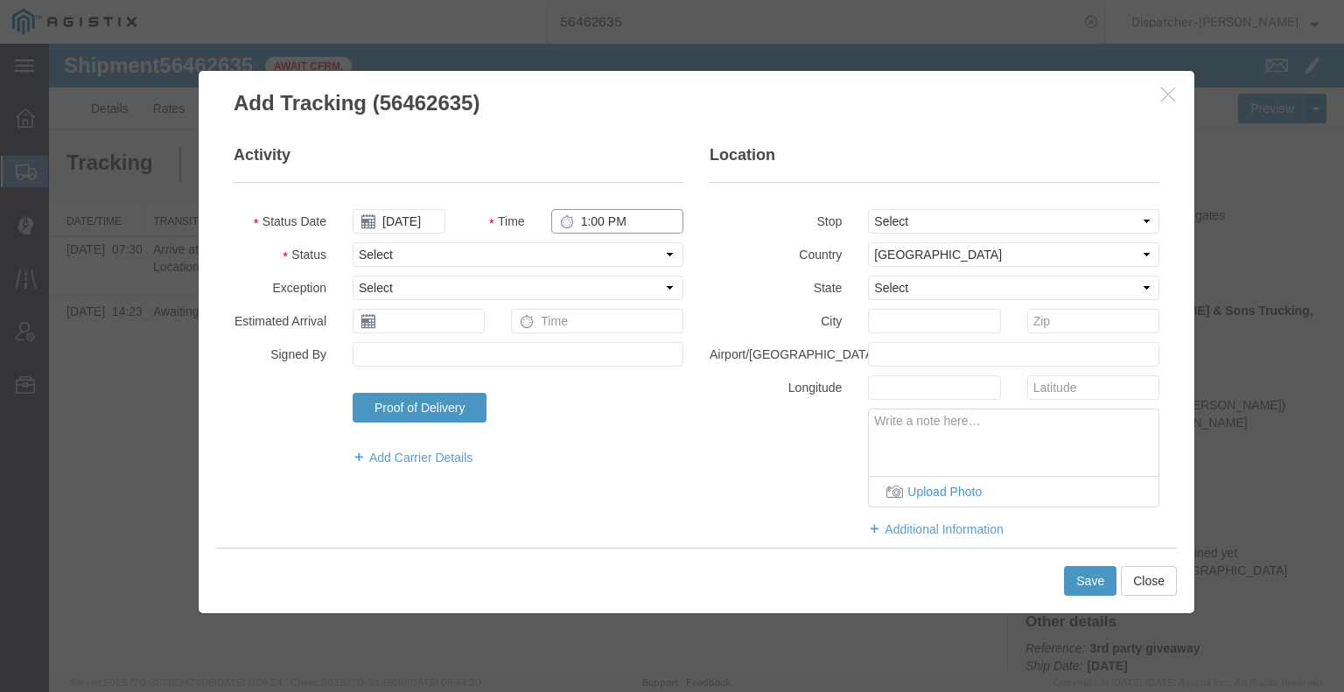
click at [597, 222] on input "1:00 PM" at bounding box center [617, 221] width 132 height 24
click at [593, 257] on select "Select Arrival Notice Available Arrival Notice Imported Arrive at Delivery Loca…" at bounding box center [518, 254] width 331 height 24
click at [353, 242] on select "Select Arrival Notice Available Arrival Notice Imported Arrive at Delivery Loca…" at bounding box center [518, 254] width 331 height 24
click at [945, 224] on select "Select From: [STREET_ADDRESS][PERSON_NAME] Stop 2: [STREET_ADDRESS] To: The Fin…" at bounding box center [1013, 221] width 291 height 24
click at [868, 209] on select "Select From: [STREET_ADDRESS][PERSON_NAME] Stop 2: [STREET_ADDRESS] To: The Fin…" at bounding box center [1013, 221] width 291 height 24
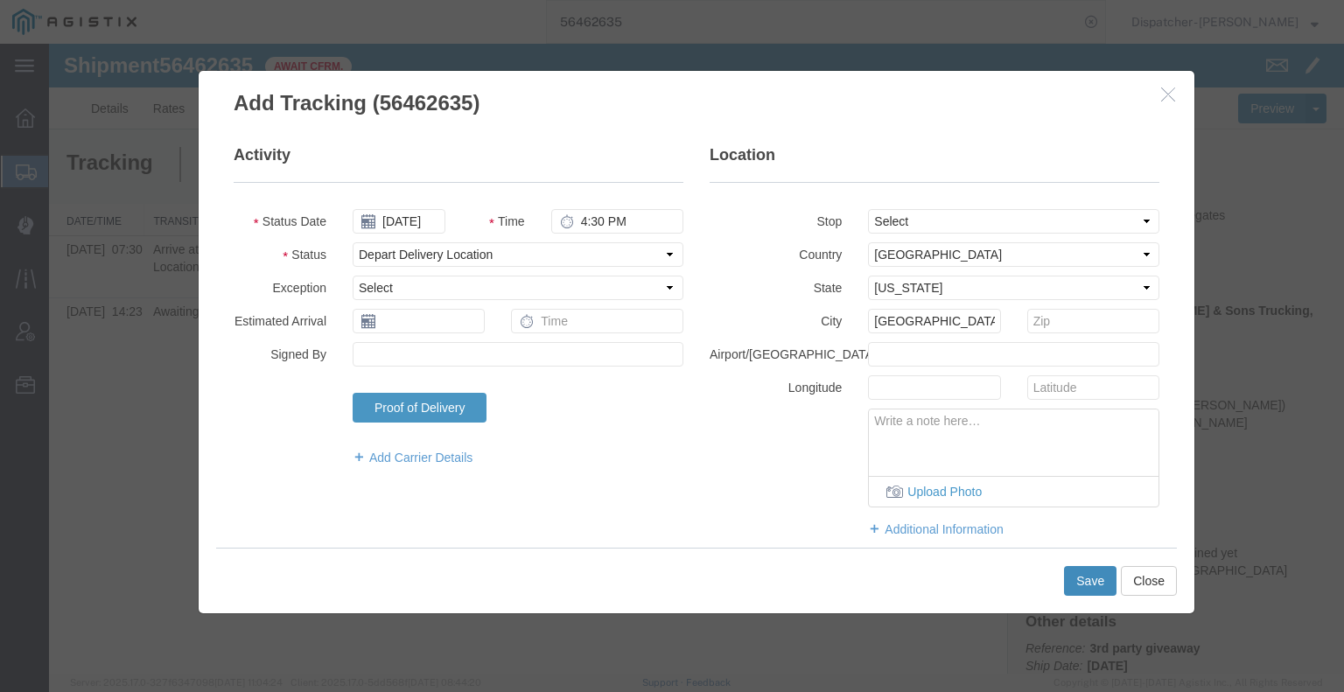
click at [1088, 580] on button "Save" at bounding box center [1090, 581] width 52 height 30
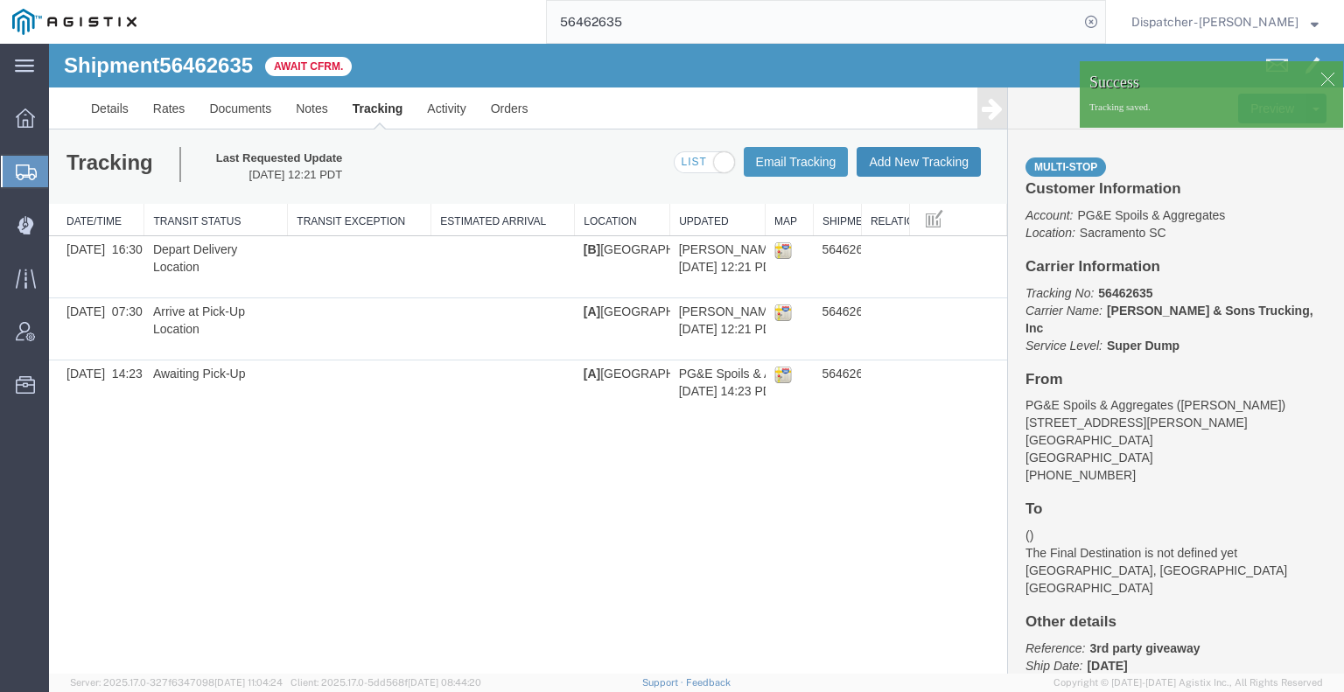
click at [917, 157] on button "Add New Tracking" at bounding box center [919, 162] width 124 height 30
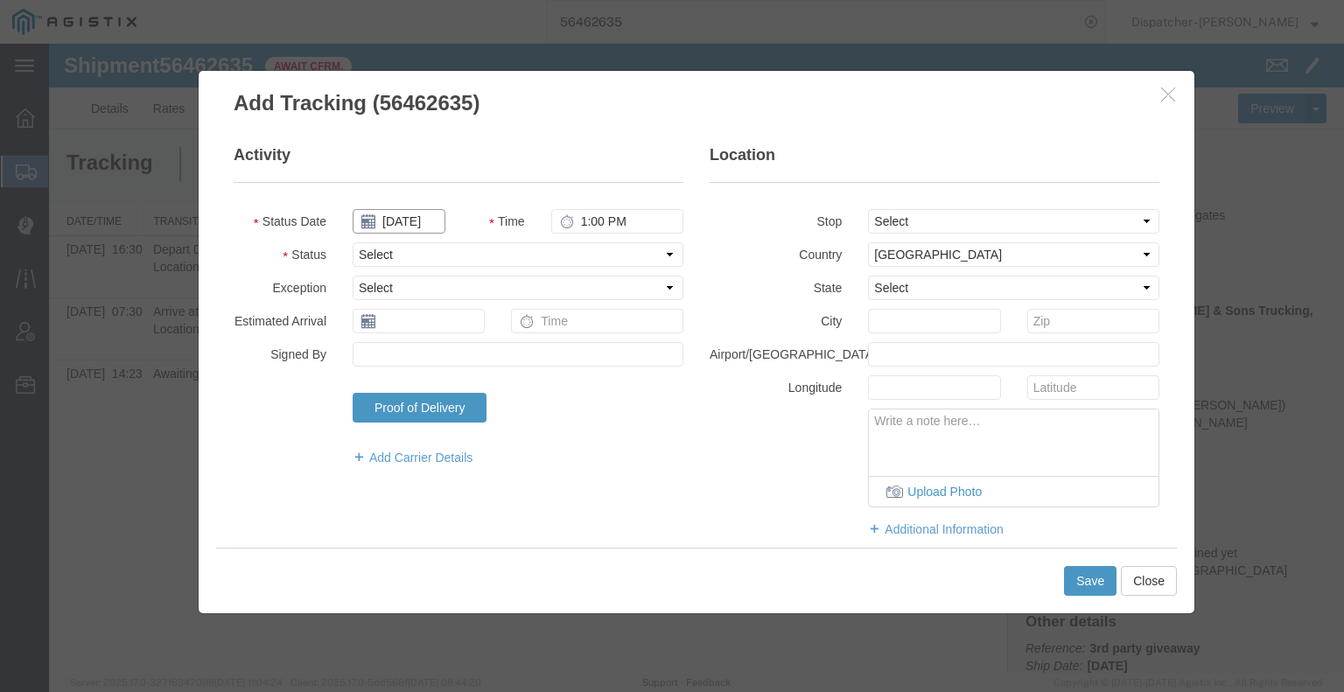
click at [416, 223] on input "[DATE]" at bounding box center [399, 221] width 93 height 24
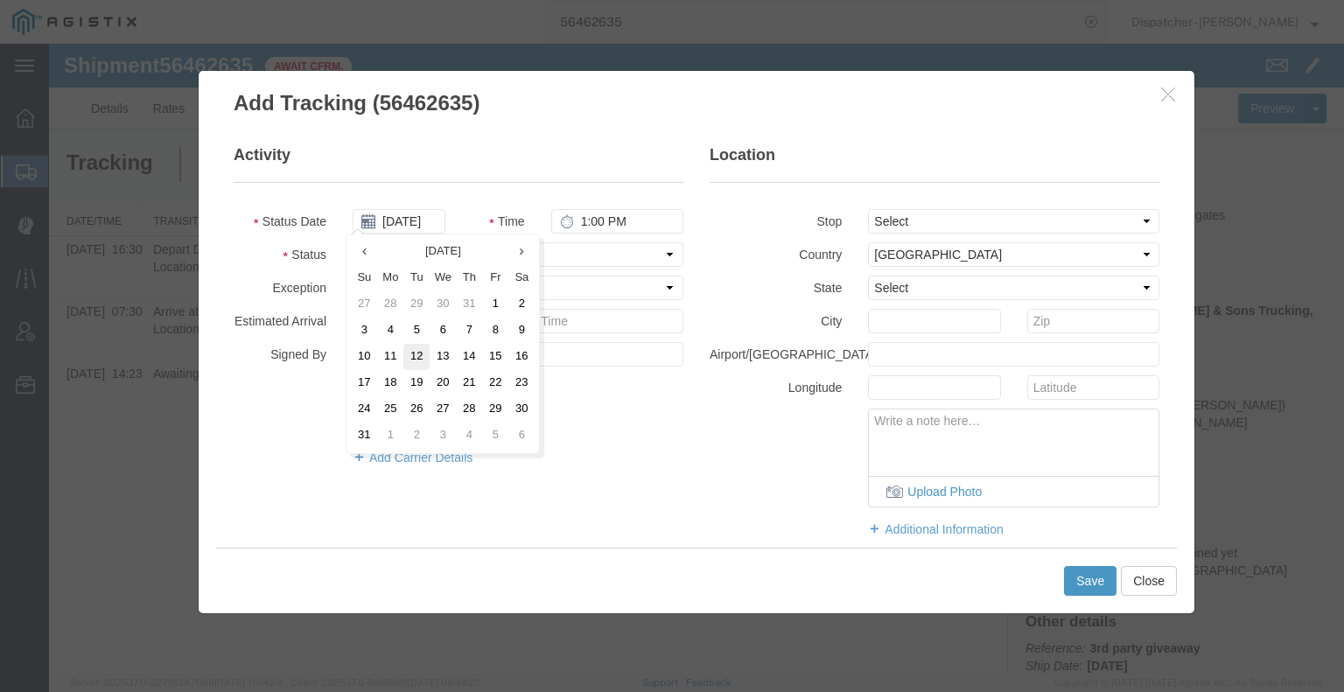
click at [409, 363] on td "12" at bounding box center [416, 357] width 26 height 26
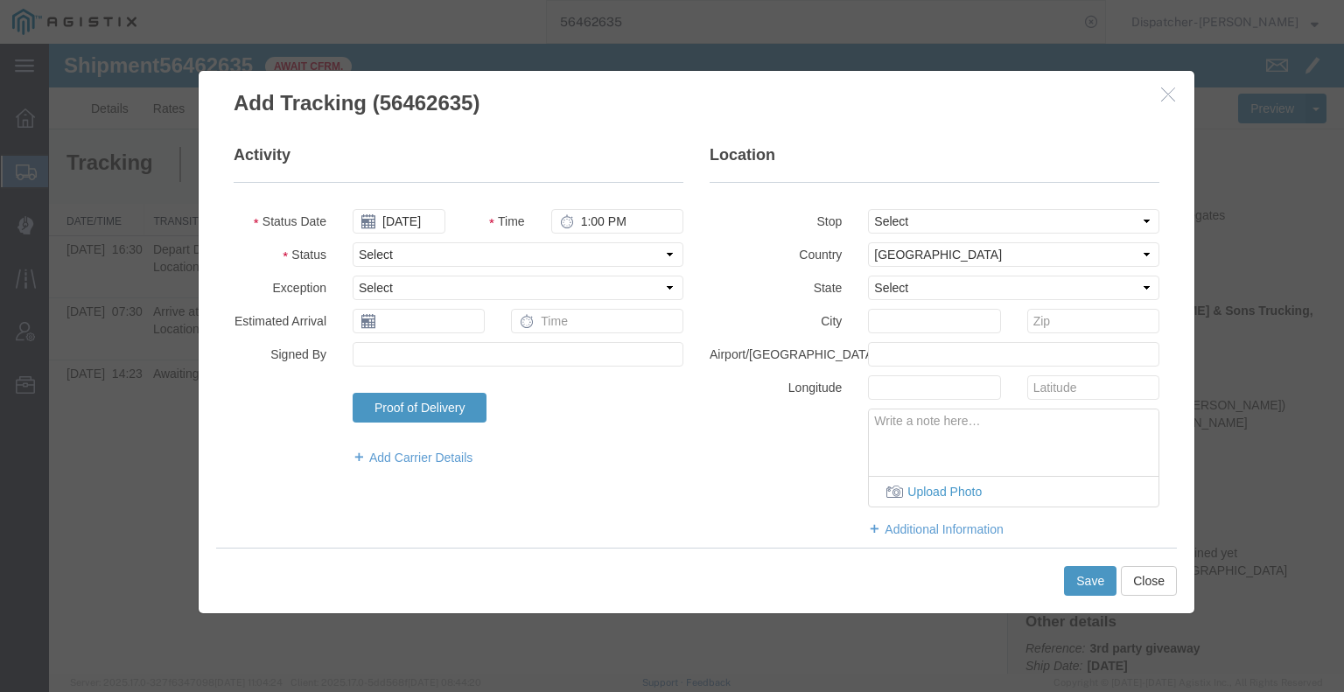
click at [591, 206] on fieldset "Activity Status Date [DATE] Time 1:00 PM Status Select Arrival Notice Available…" at bounding box center [459, 313] width 450 height 339
click at [591, 225] on input "1:00 PM" at bounding box center [617, 221] width 132 height 24
click at [605, 255] on select "Select Arrival Notice Available Arrival Notice Imported Arrive at Delivery Loca…" at bounding box center [518, 254] width 331 height 24
click at [353, 242] on select "Select Arrival Notice Available Arrival Notice Imported Arrive at Delivery Loca…" at bounding box center [518, 254] width 331 height 24
click at [1085, 576] on button "Save" at bounding box center [1090, 581] width 52 height 30
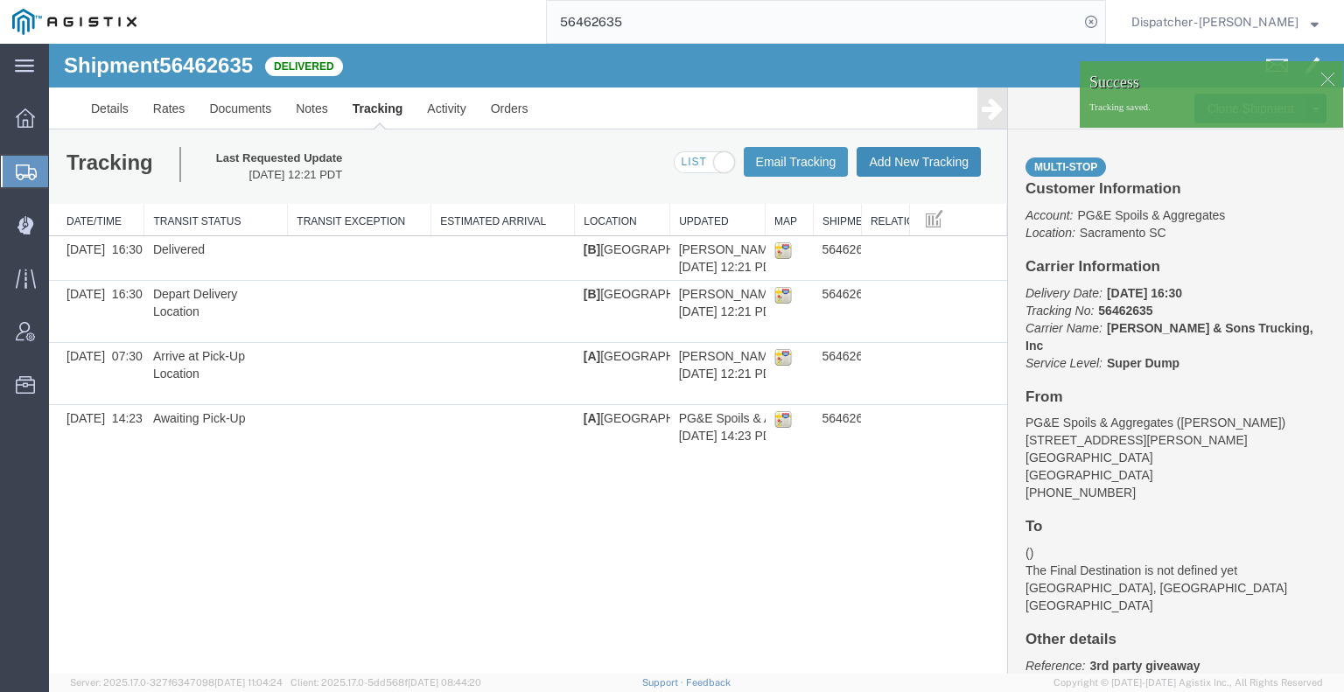
click at [920, 157] on button "Add New Tracking" at bounding box center [919, 162] width 124 height 30
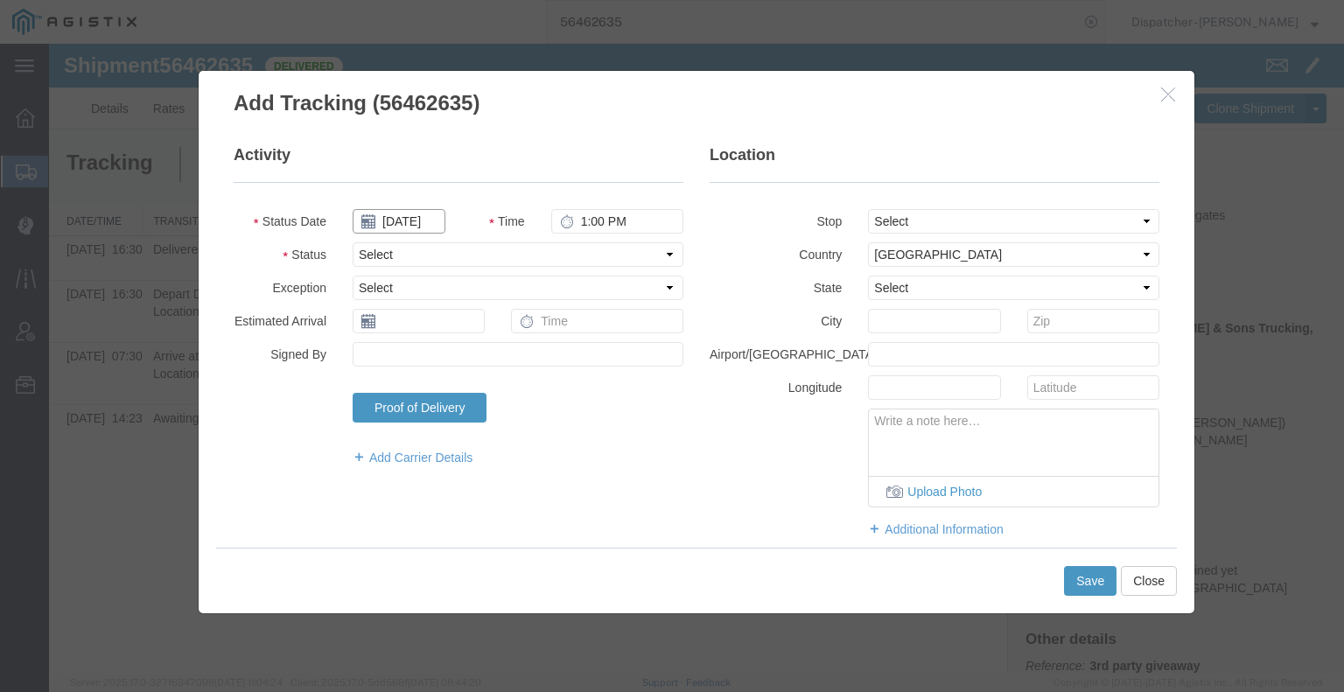
click at [423, 216] on input "[DATE]" at bounding box center [399, 221] width 93 height 24
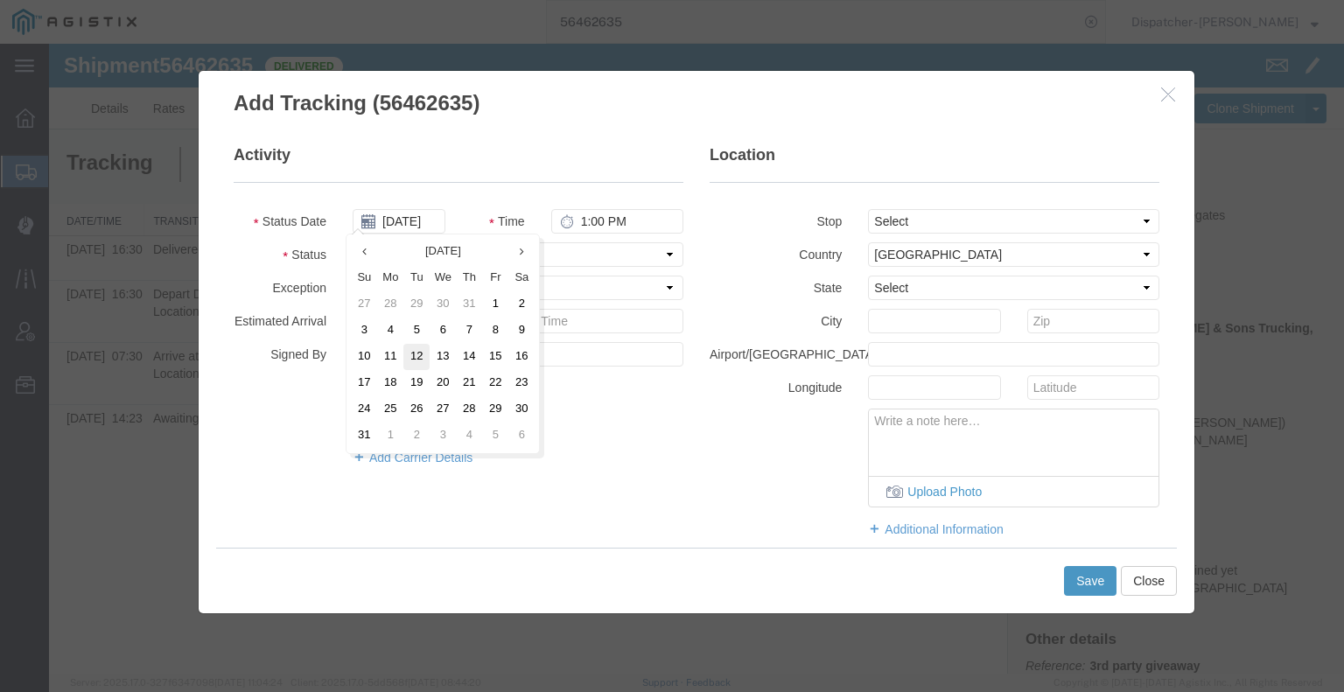
click at [421, 356] on td "12" at bounding box center [416, 357] width 26 height 26
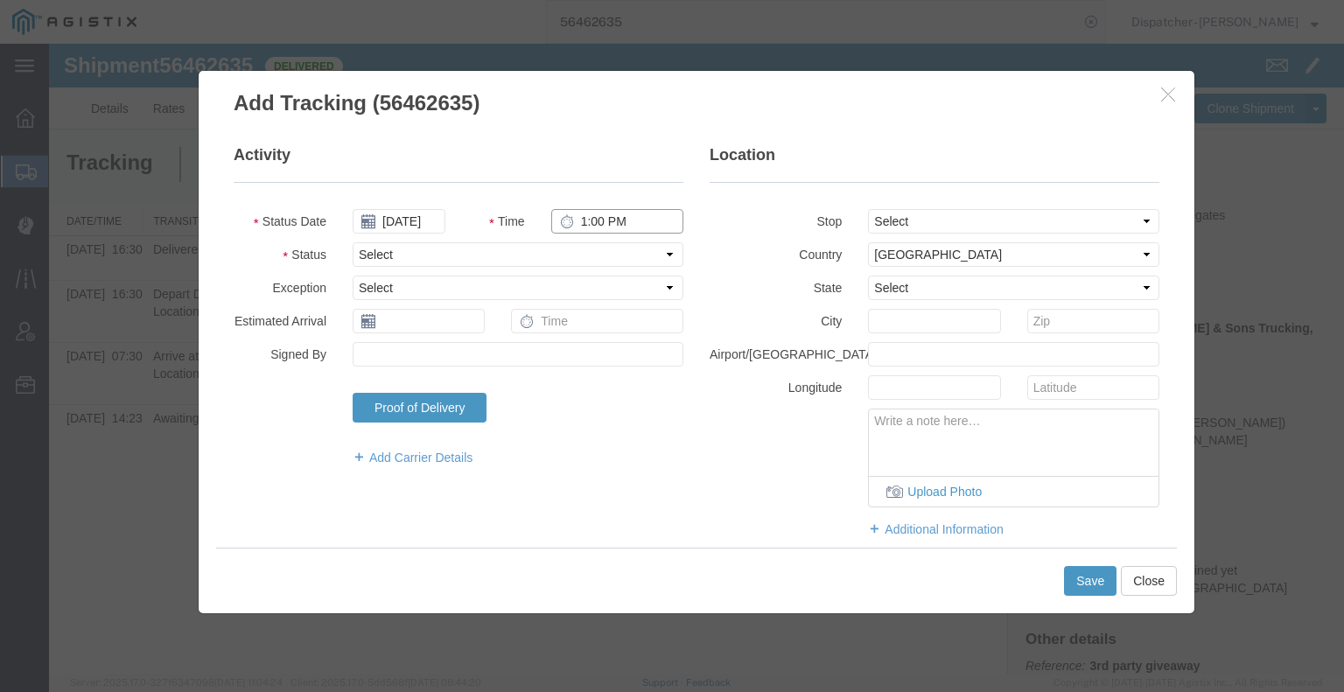
click at [608, 224] on input "1:00 PM" at bounding box center [617, 221] width 132 height 24
click at [612, 244] on select "Select Arrival Notice Available Arrival Notice Imported Arrive at Delivery Loca…" at bounding box center [518, 254] width 331 height 24
click at [353, 242] on select "Select Arrival Notice Available Arrival Notice Imported Arrive at Delivery Loca…" at bounding box center [518, 254] width 331 height 24
click at [1092, 584] on button "Save" at bounding box center [1090, 581] width 52 height 30
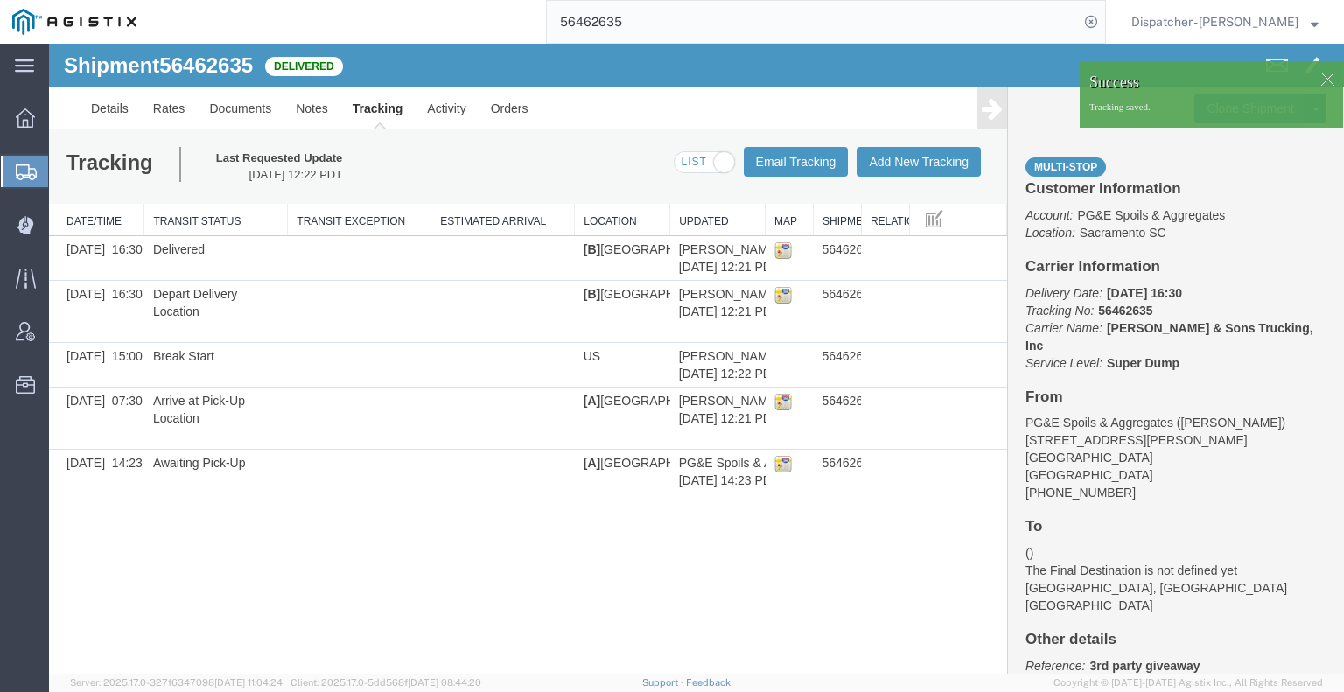
click at [990, 113] on icon at bounding box center [992, 108] width 21 height 24
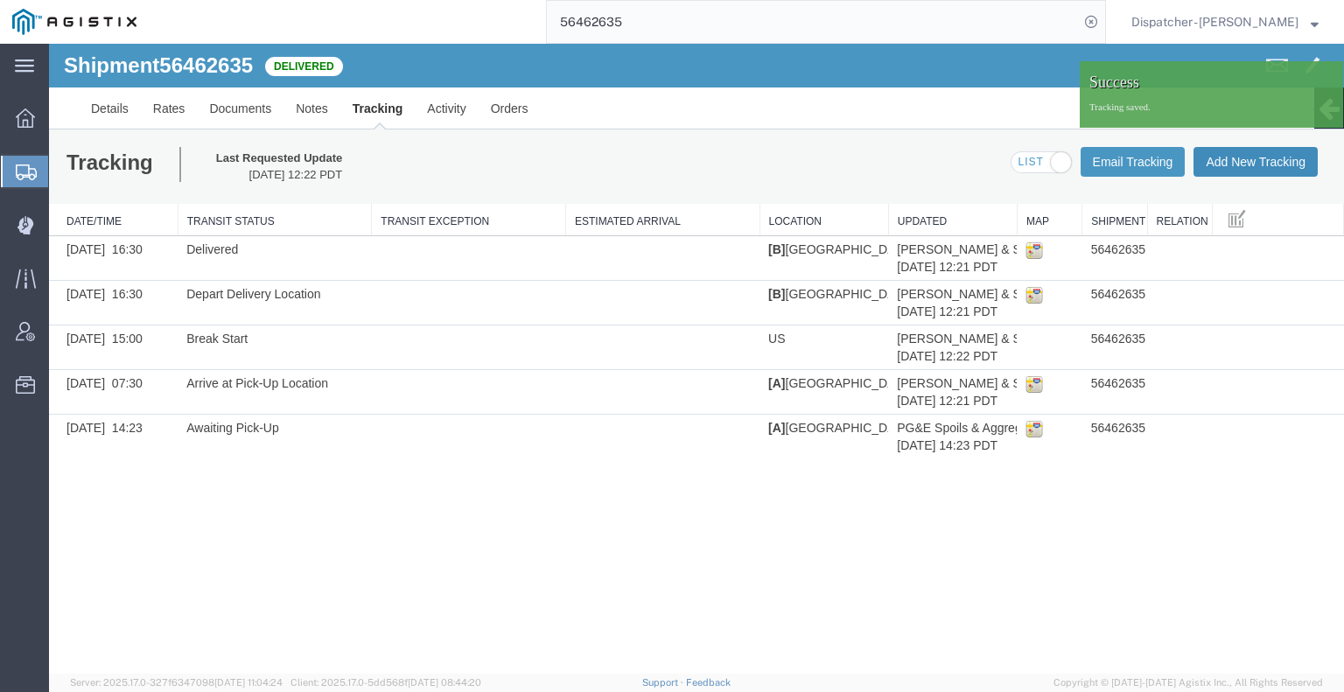
click at [1233, 164] on button "Add New Tracking" at bounding box center [1255, 162] width 124 height 30
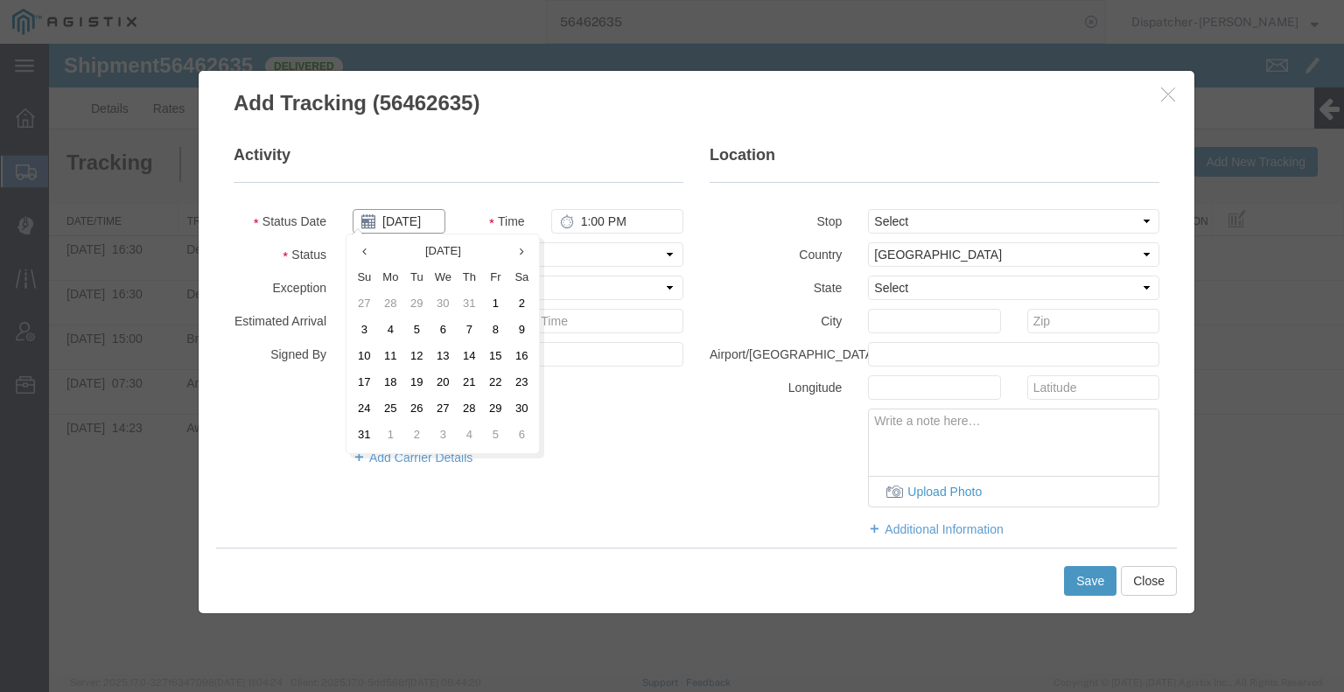
click at [413, 217] on input "[DATE]" at bounding box center [399, 221] width 93 height 24
click at [404, 360] on td "12" at bounding box center [416, 357] width 26 height 26
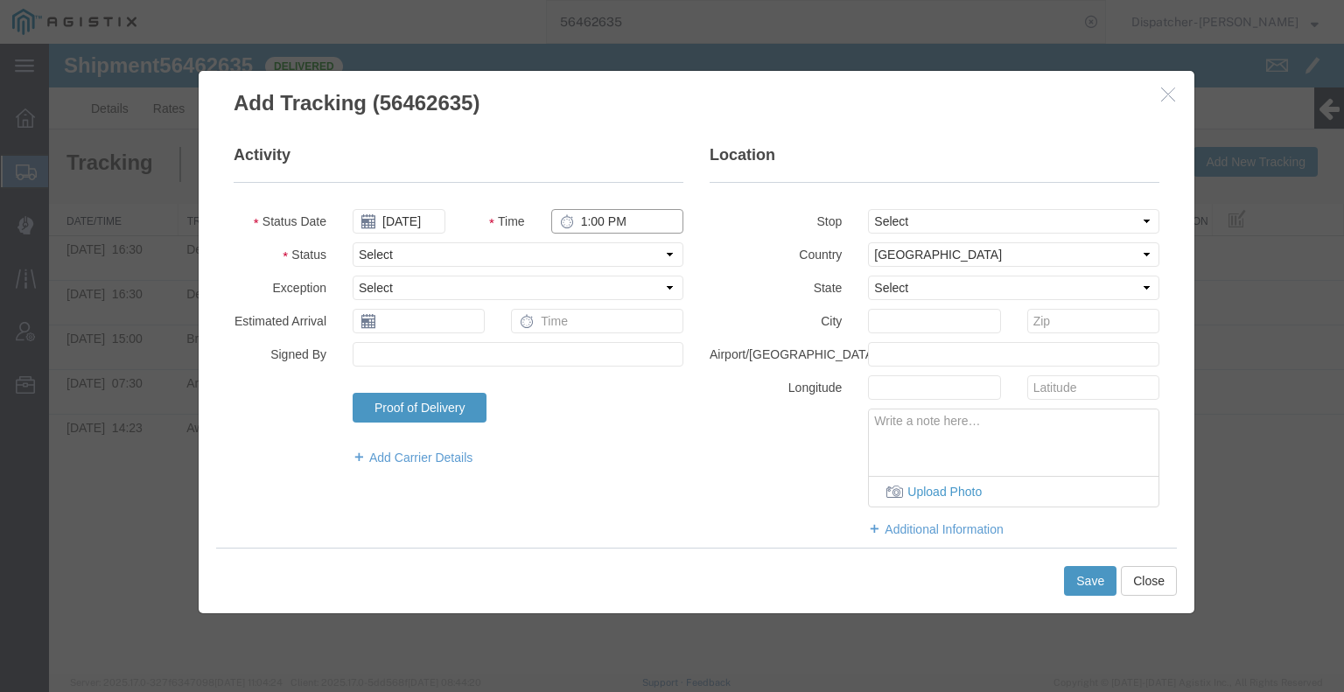
click at [592, 228] on input "1:00 PM" at bounding box center [617, 221] width 132 height 24
click at [584, 255] on select "Select Arrival Notice Available Arrival Notice Imported Arrive at Delivery Loca…" at bounding box center [518, 254] width 331 height 24
click at [353, 242] on select "Select Arrival Notice Available Arrival Notice Imported Arrive at Delivery Loca…" at bounding box center [518, 254] width 331 height 24
click at [1071, 584] on button "Save" at bounding box center [1090, 581] width 52 height 30
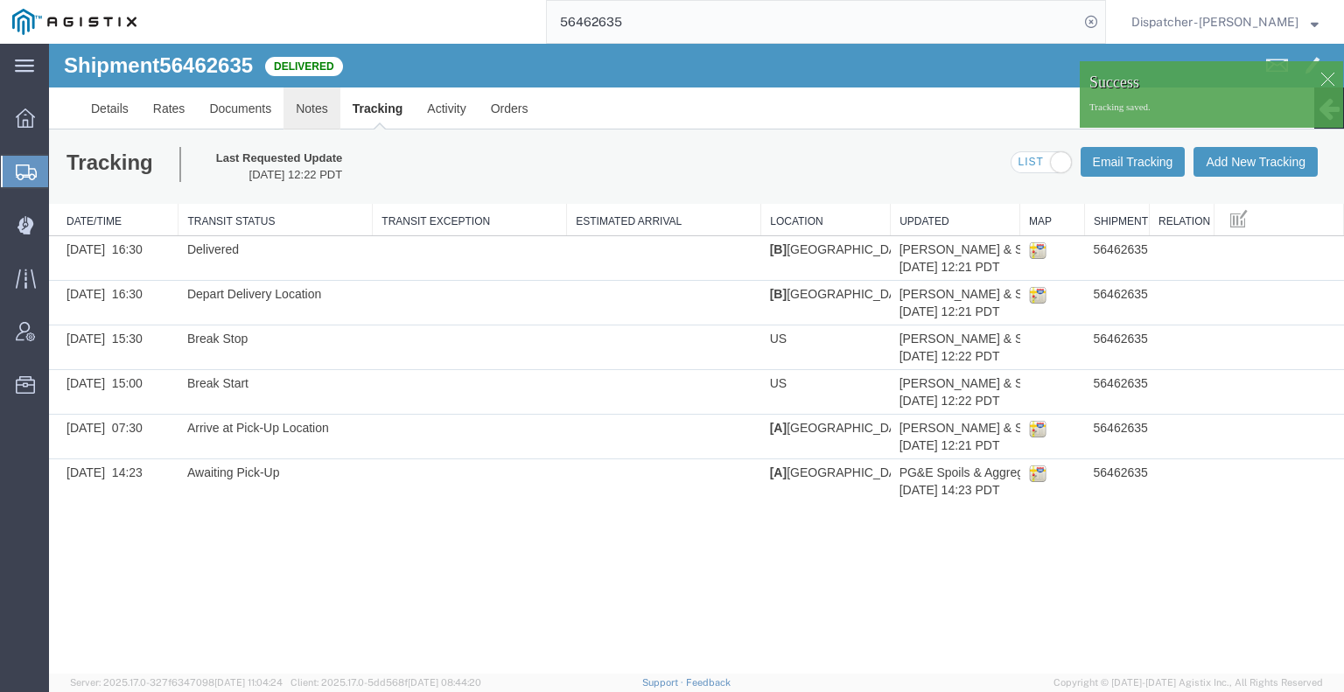
click at [313, 113] on link "Notes" at bounding box center [311, 108] width 57 height 42
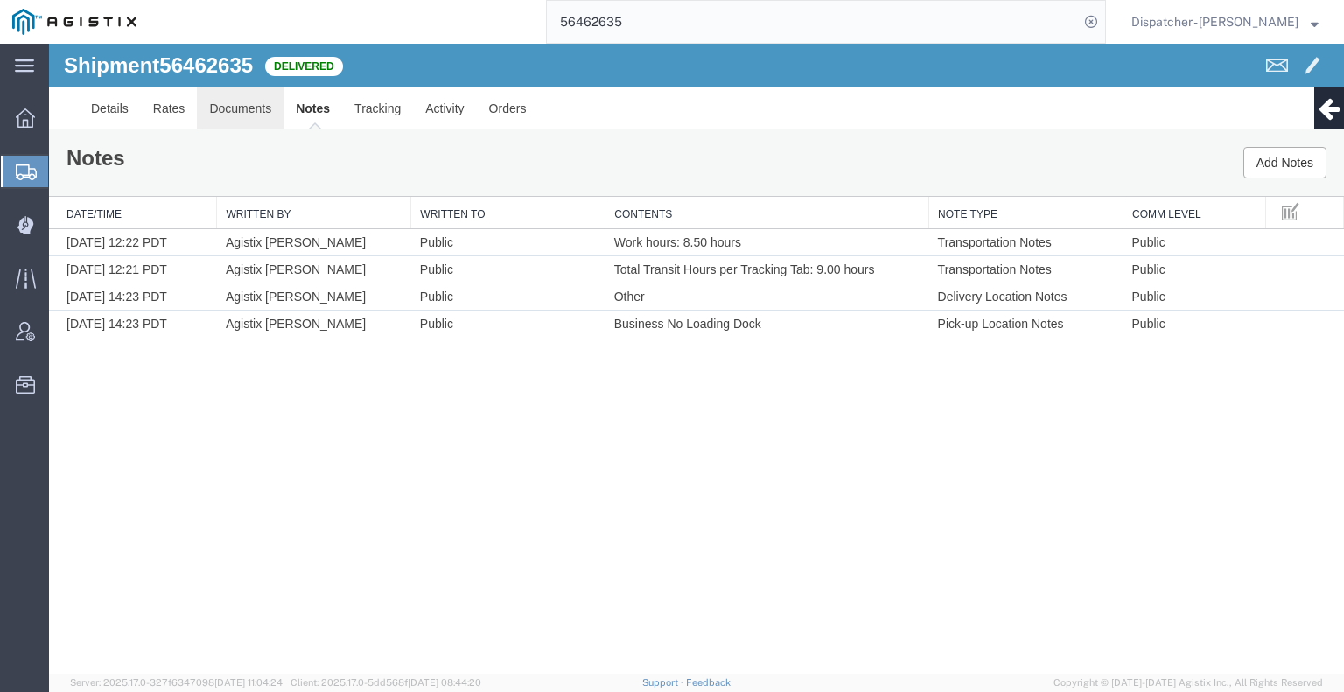
click at [272, 107] on link "Documents" at bounding box center [240, 108] width 87 height 42
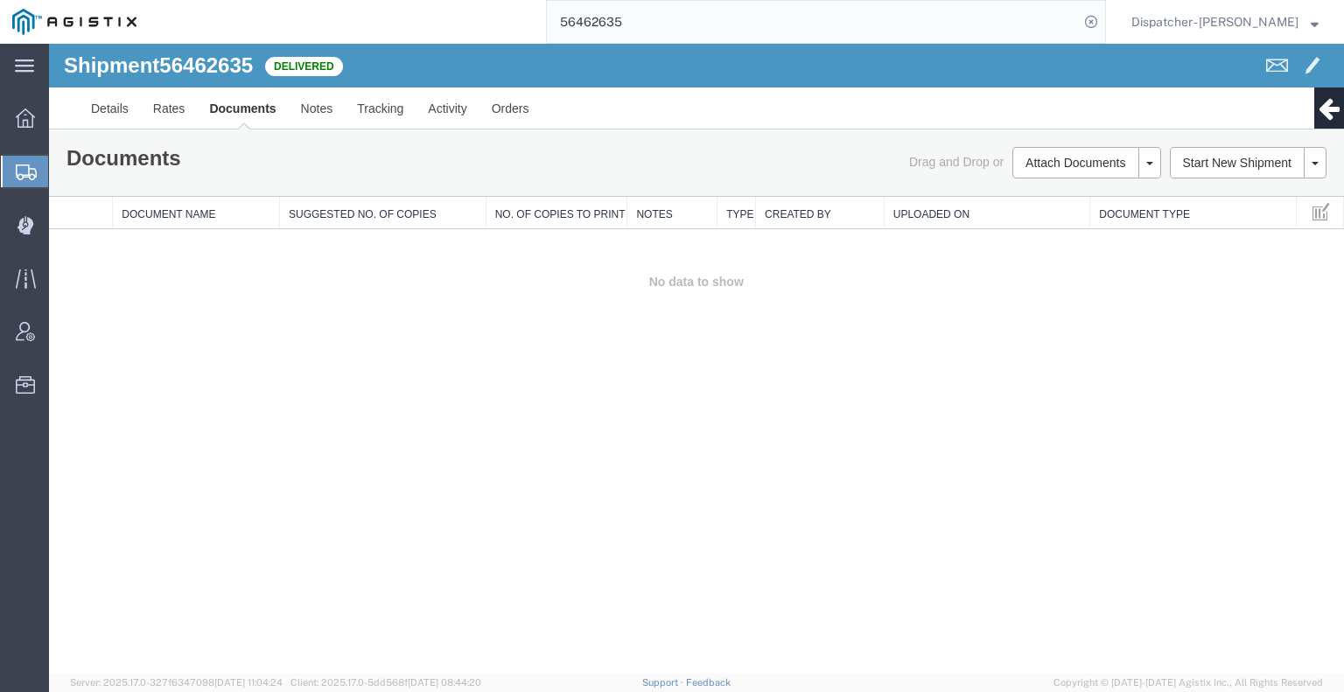
drag, startPoint x: 1144, startPoint y: 333, endPoint x: 1127, endPoint y: 237, distance: 97.8
click at [1144, 333] on div "Shipment 56462635 0 of 0 Delivered Details Rates Documents Notes Tracking Activ…" at bounding box center [696, 359] width 1295 height 630
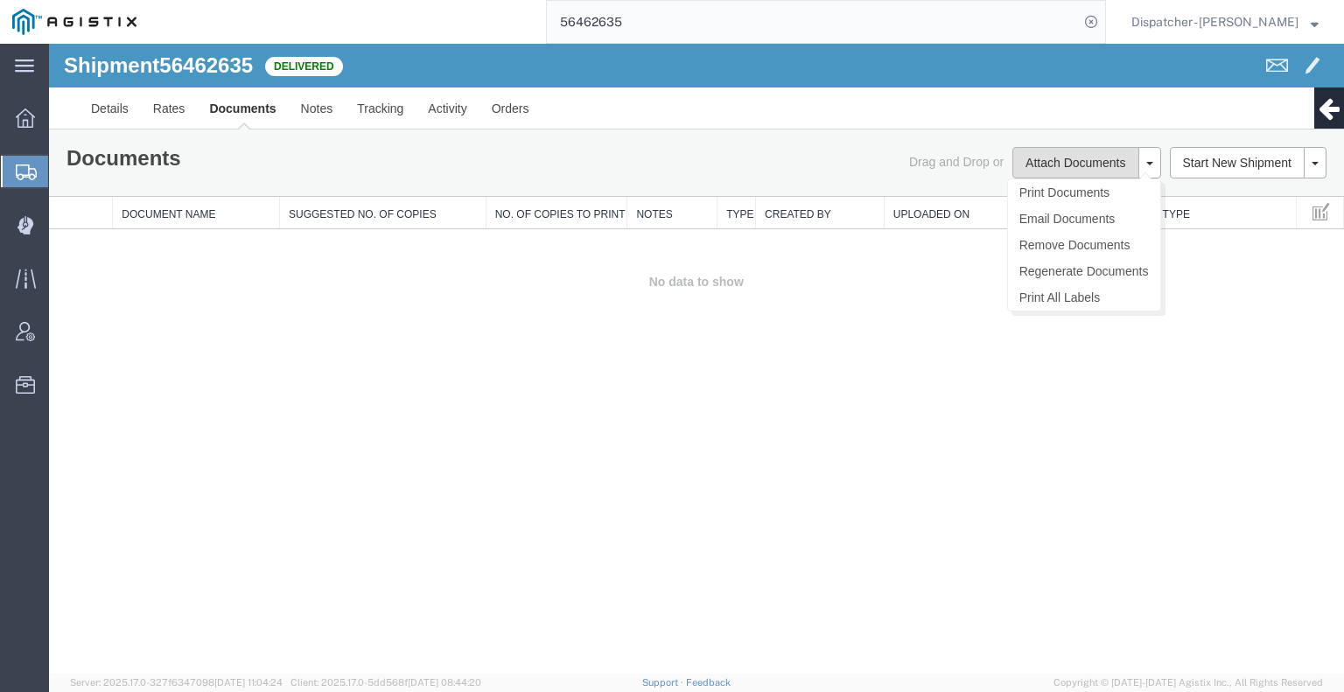
click at [1067, 164] on button "Attach Documents" at bounding box center [1075, 162] width 126 height 31
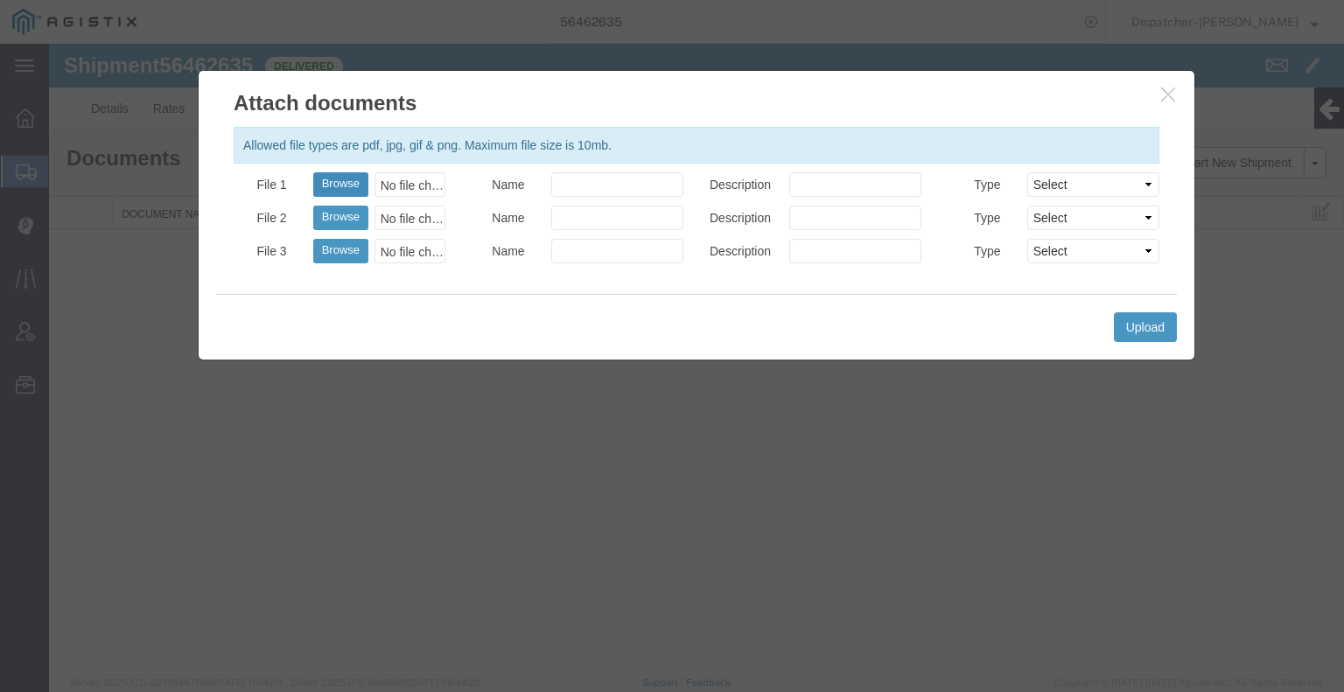
click at [333, 185] on button "Browse" at bounding box center [340, 184] width 55 height 24
click at [1142, 318] on button "Upload" at bounding box center [1145, 327] width 63 height 30
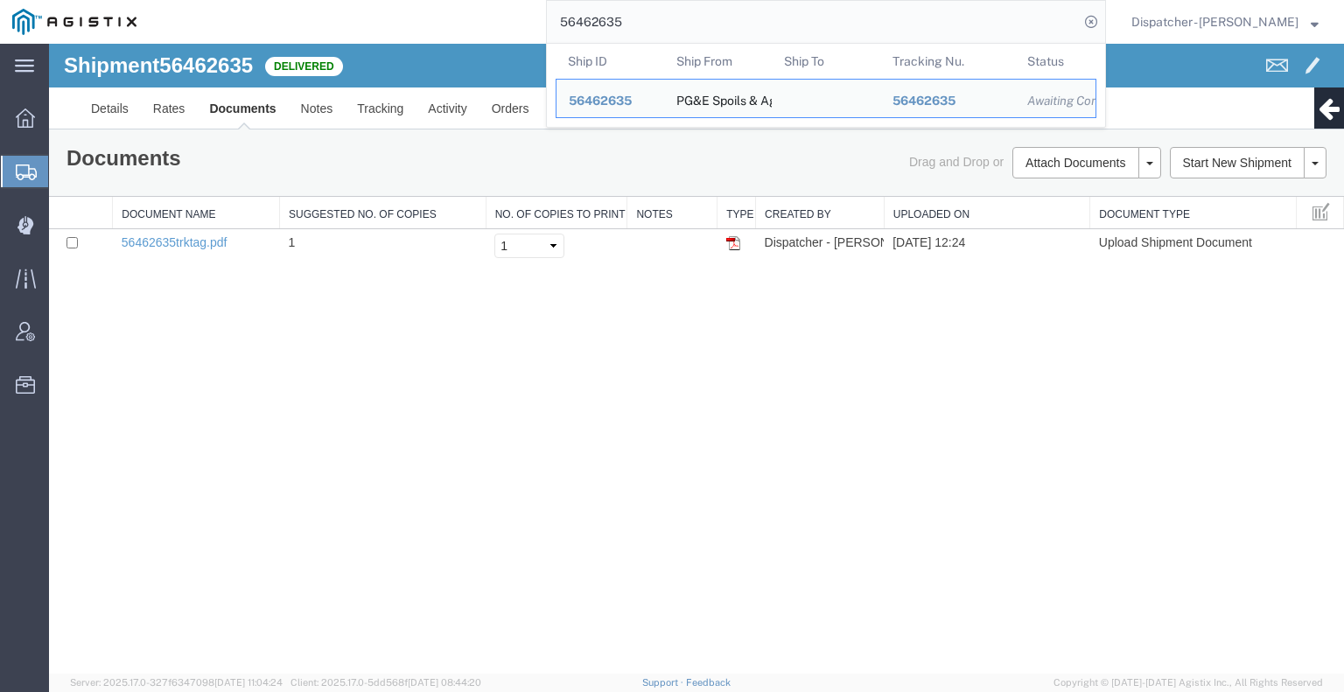
drag, startPoint x: 597, startPoint y: 16, endPoint x: 399, endPoint y: 19, distance: 197.8
click at [448, 18] on div "56462635 Ship ID Ship From Ship To Tracking Nu. Status Ship ID 56462635 Ship Fr…" at bounding box center [627, 22] width 957 height 44
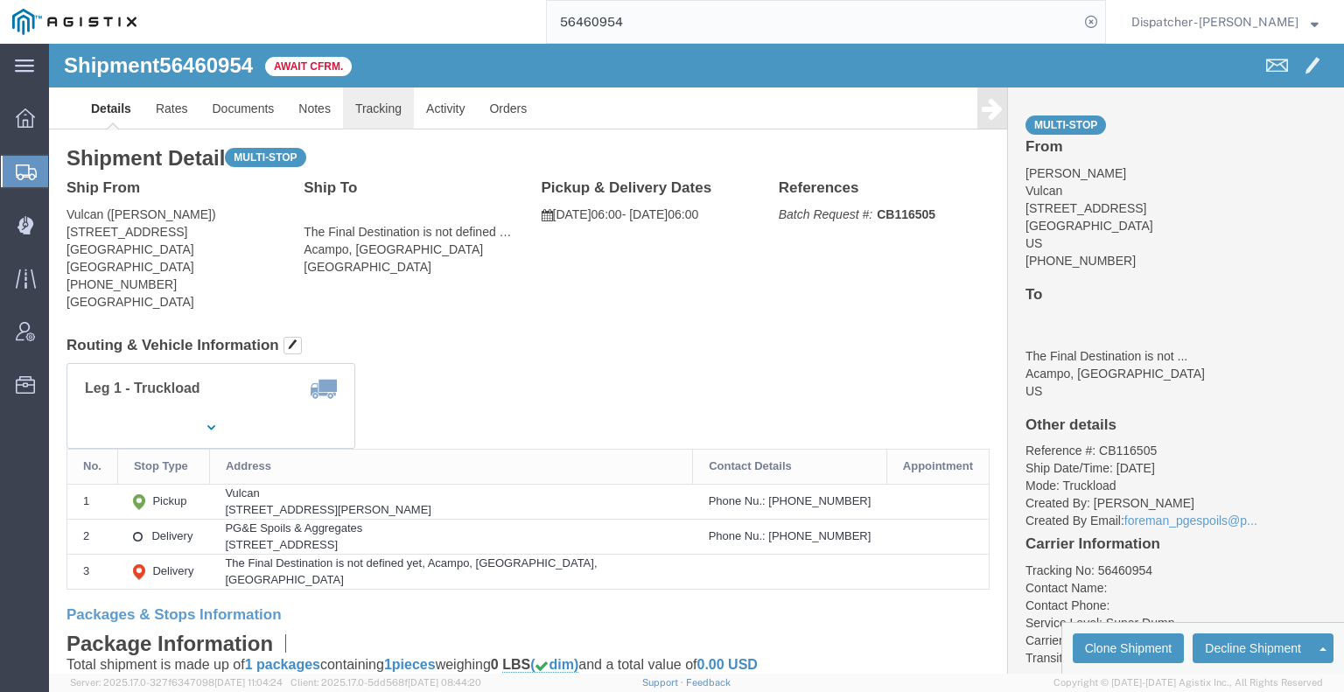
click link "Tracking"
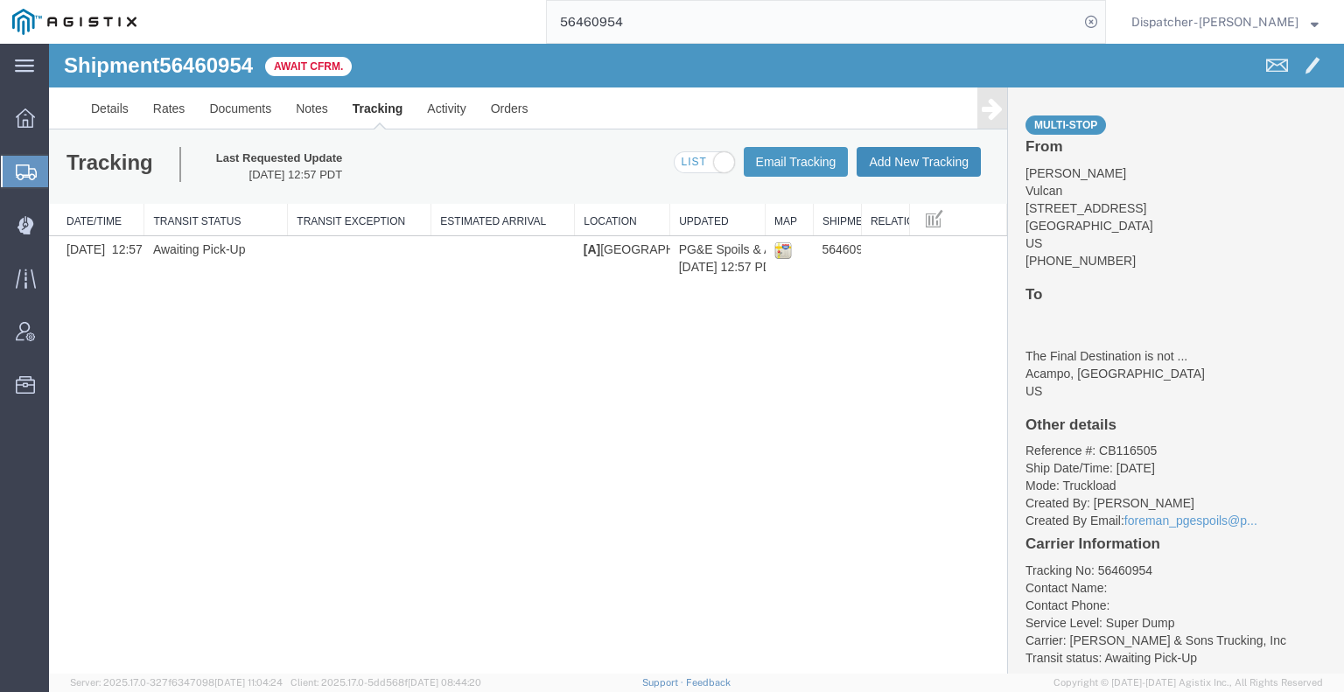
click at [865, 160] on button "Add New Tracking" at bounding box center [919, 162] width 124 height 30
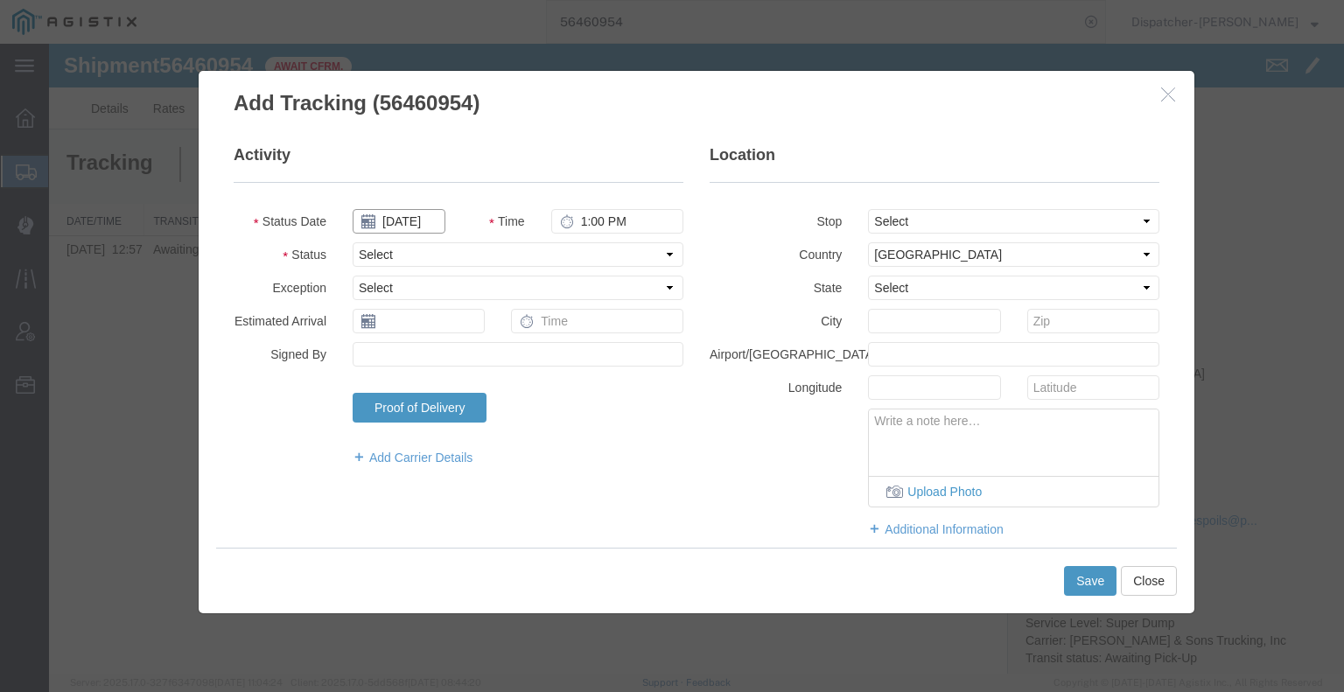
click at [405, 219] on input "[DATE]" at bounding box center [399, 221] width 93 height 24
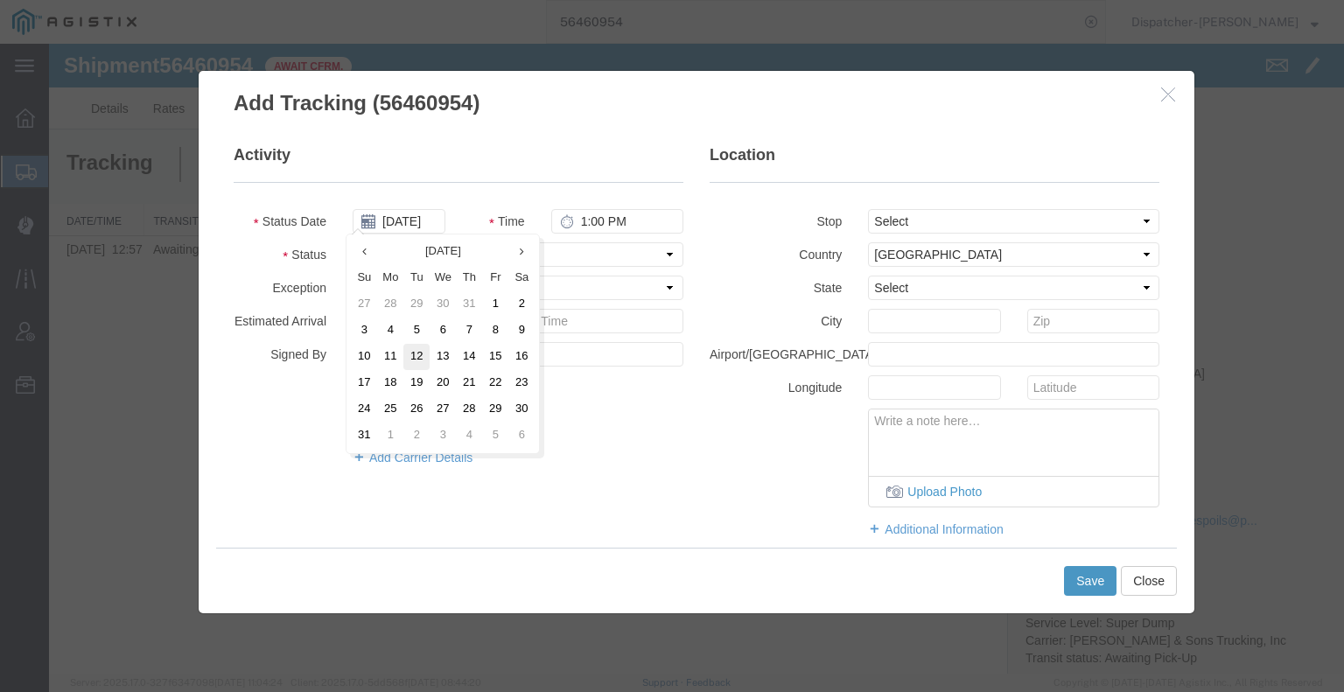
click at [423, 363] on td "12" at bounding box center [416, 357] width 26 height 26
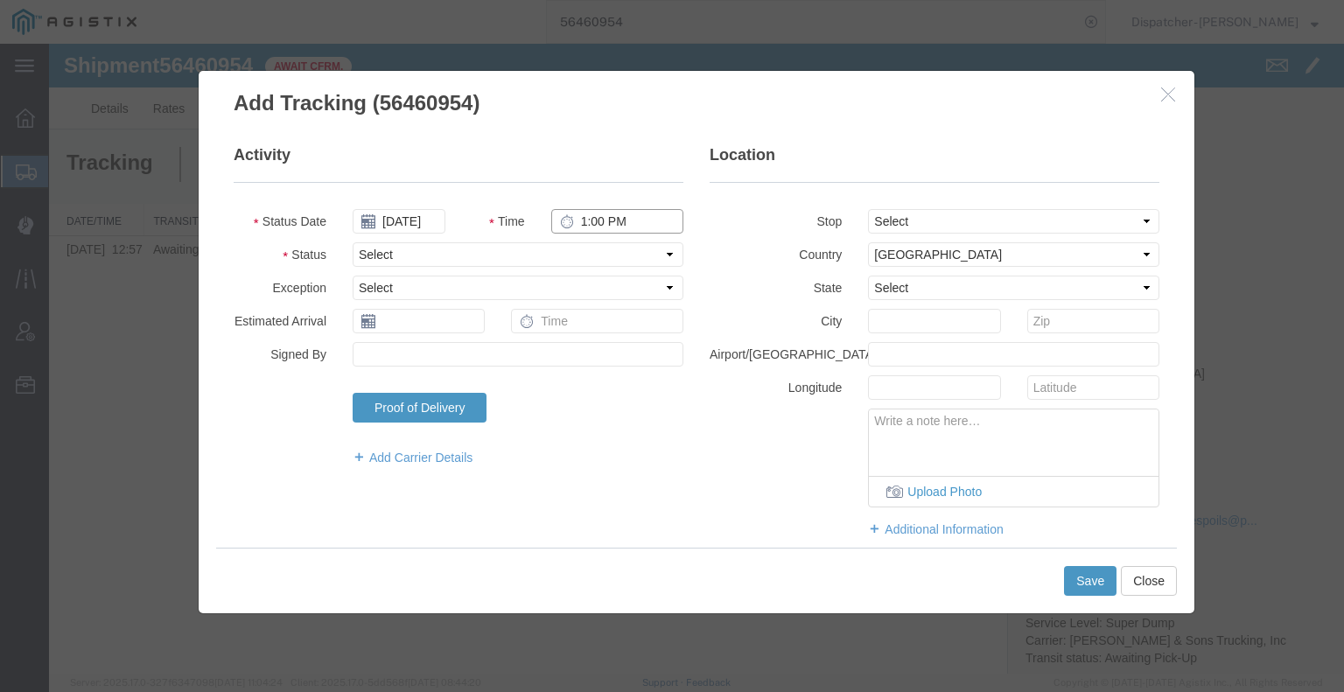
click at [606, 228] on input "1:00 PM" at bounding box center [617, 221] width 132 height 24
click at [607, 253] on select "Select Arrival Notice Available Arrival Notice Imported Arrive at Delivery Loca…" at bounding box center [518, 254] width 331 height 24
click at [353, 242] on select "Select Arrival Notice Available Arrival Notice Imported Arrive at Delivery Loca…" at bounding box center [518, 254] width 331 height 24
click at [885, 216] on select "Select From: [STREET_ADDRESS] Stop 2: [STREET_ADDRESS] To: The Final Destinatio…" at bounding box center [1013, 221] width 291 height 24
click at [868, 209] on select "Select From: [STREET_ADDRESS] Stop 2: [STREET_ADDRESS] To: The Final Destinatio…" at bounding box center [1013, 221] width 291 height 24
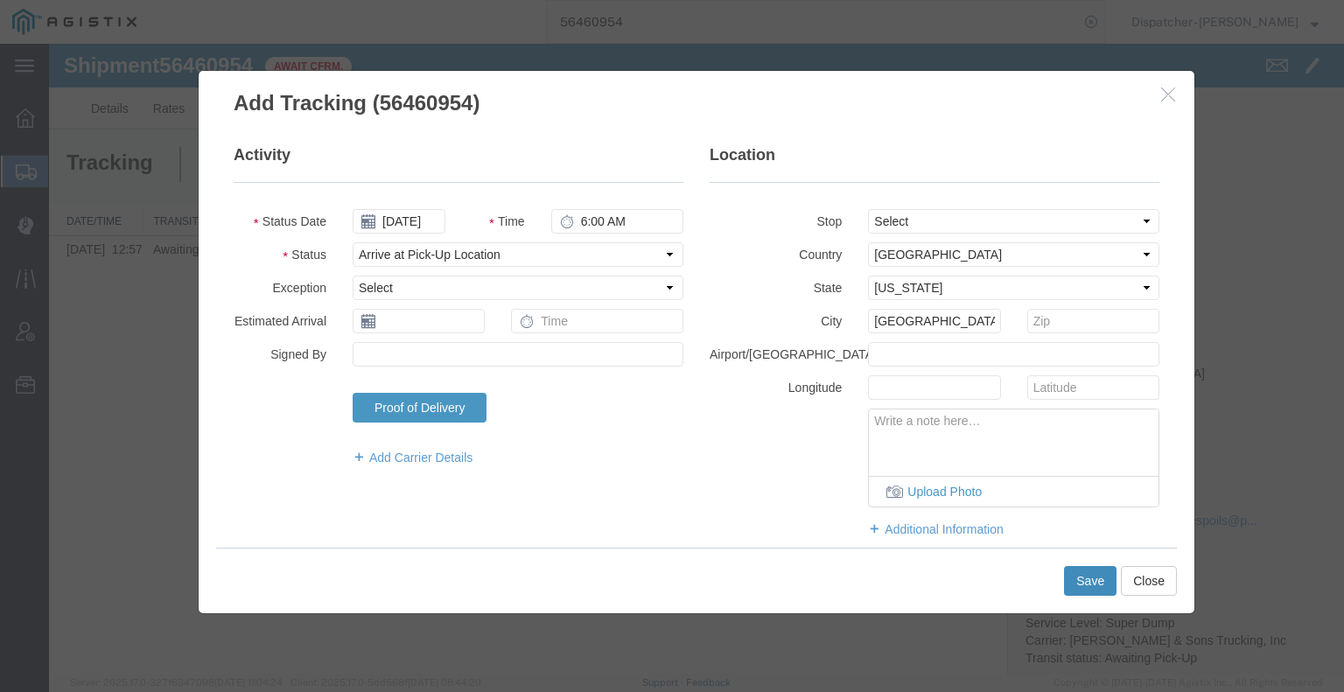
click at [1099, 577] on button "Save" at bounding box center [1090, 581] width 52 height 30
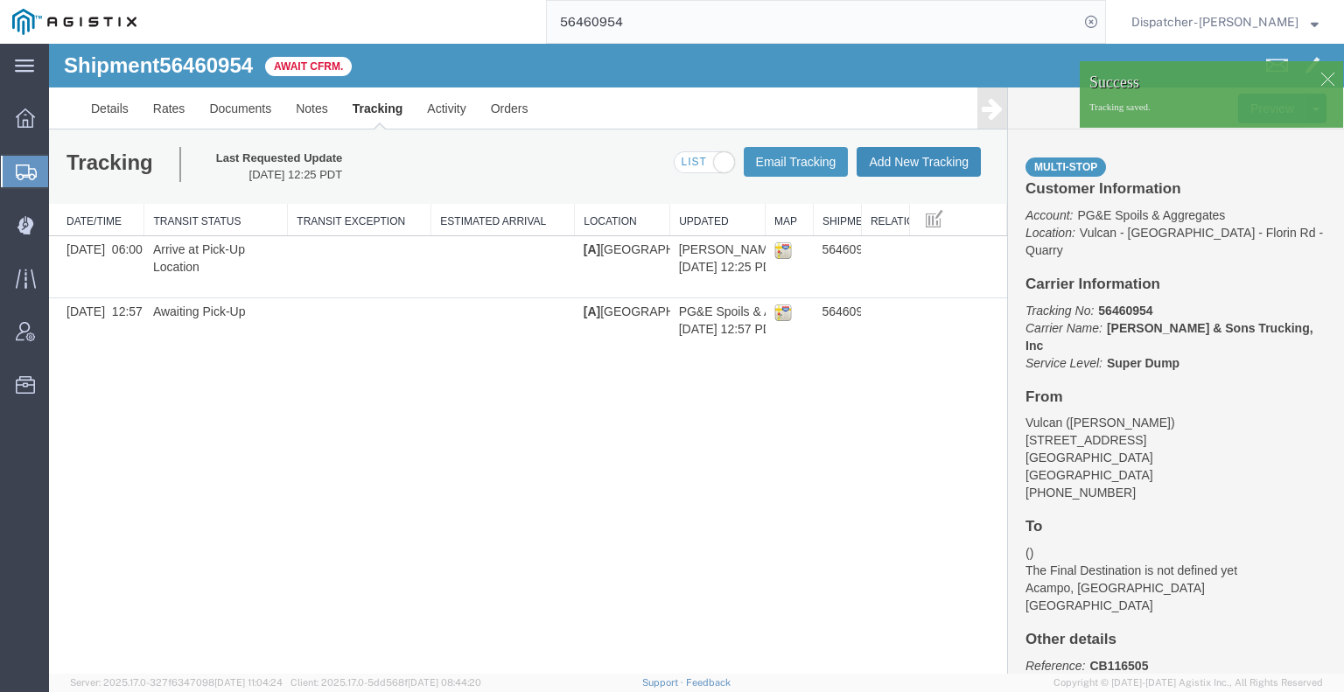
click at [905, 167] on button "Add New Tracking" at bounding box center [919, 162] width 124 height 30
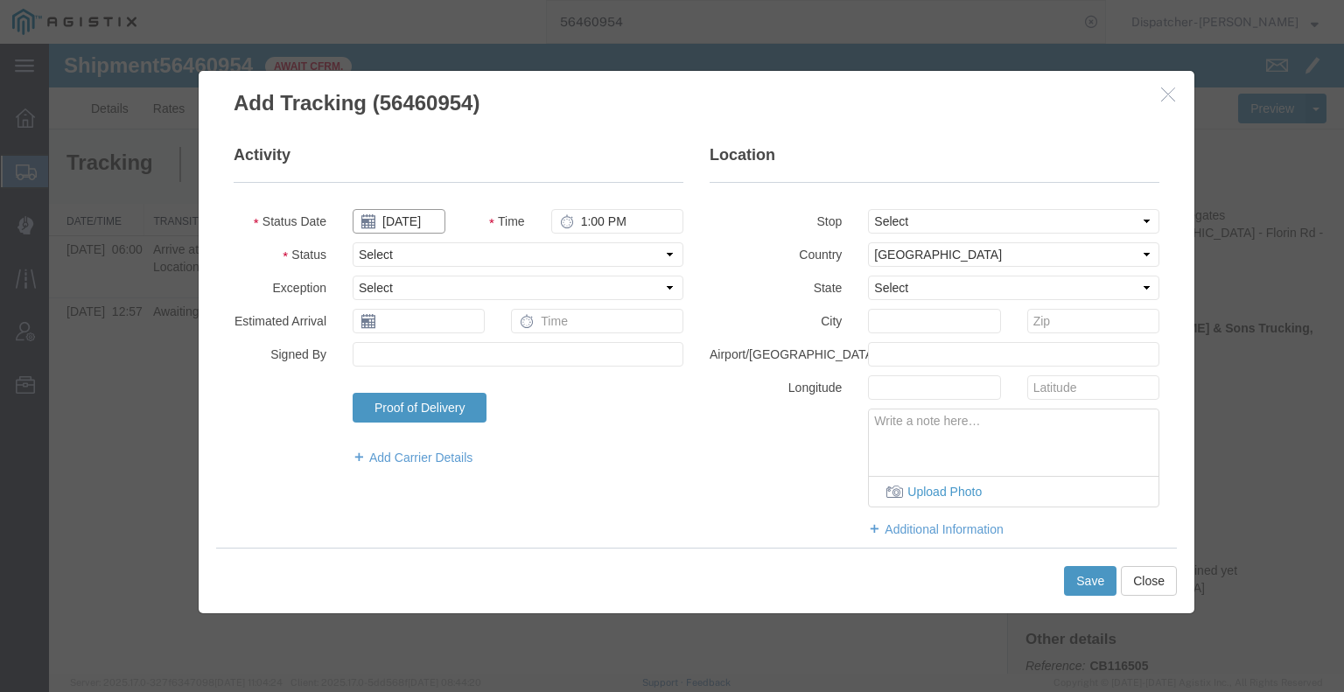
click at [412, 219] on input "[DATE]" at bounding box center [399, 221] width 93 height 24
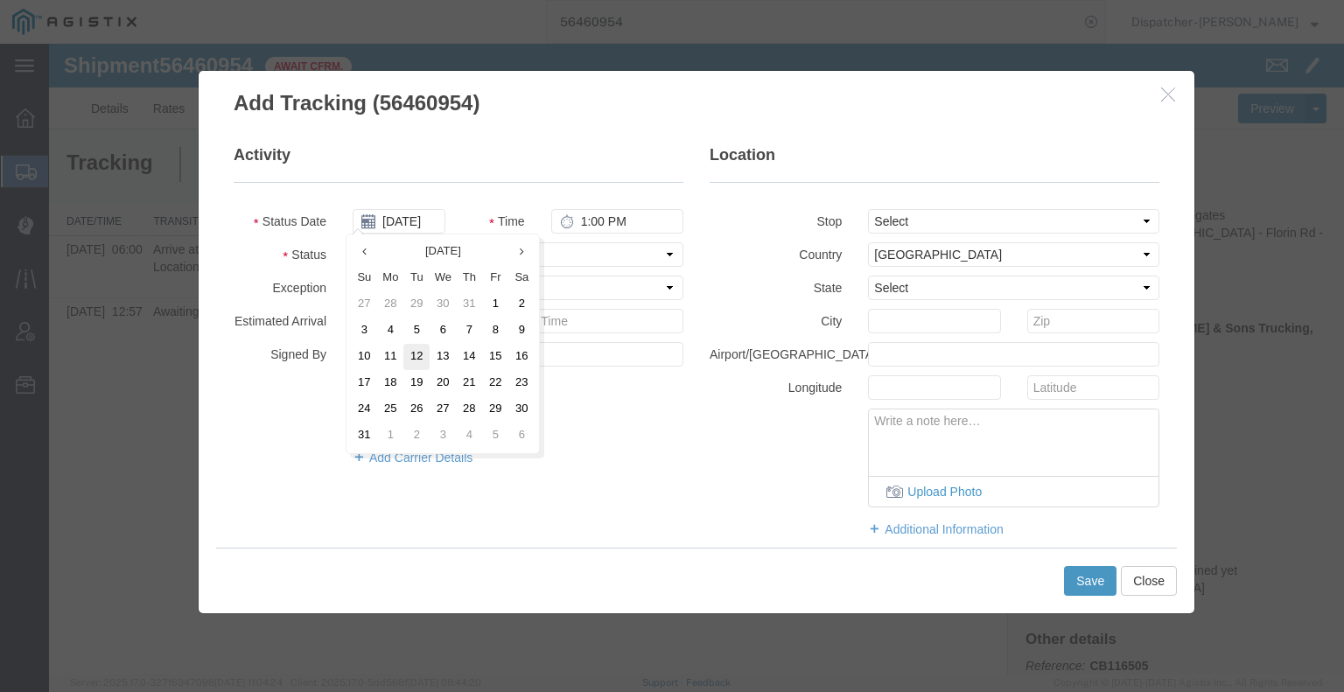
click at [410, 353] on td "12" at bounding box center [416, 357] width 26 height 26
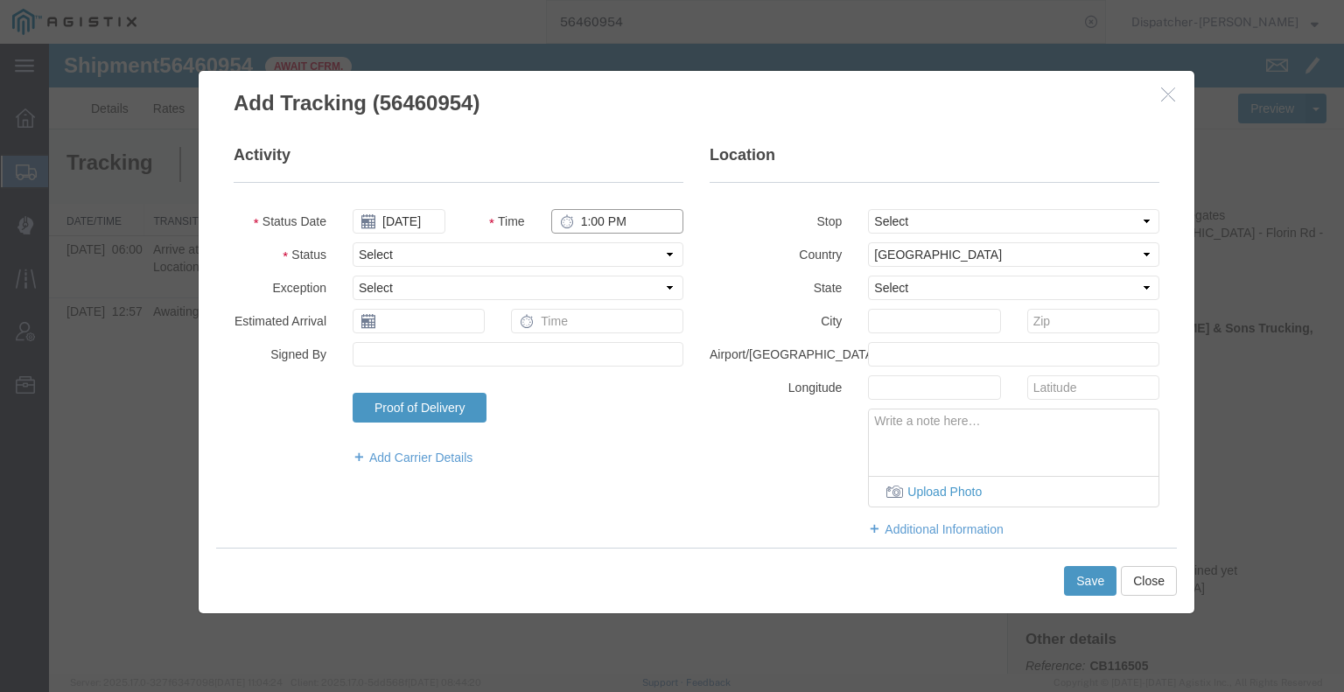
click at [603, 227] on input "1:00 PM" at bounding box center [617, 221] width 132 height 24
click at [598, 255] on select "Select Arrival Notice Available Arrival Notice Imported Arrive at Delivery Loca…" at bounding box center [518, 254] width 331 height 24
click at [353, 242] on select "Select Arrival Notice Available Arrival Notice Imported Arrive at Delivery Loca…" at bounding box center [518, 254] width 331 height 24
drag, startPoint x: 972, startPoint y: 216, endPoint x: 969, endPoint y: 230, distance: 14.4
click at [972, 216] on select "Select From: [STREET_ADDRESS] Stop 2: [STREET_ADDRESS] To: The Final Destinatio…" at bounding box center [1013, 221] width 291 height 24
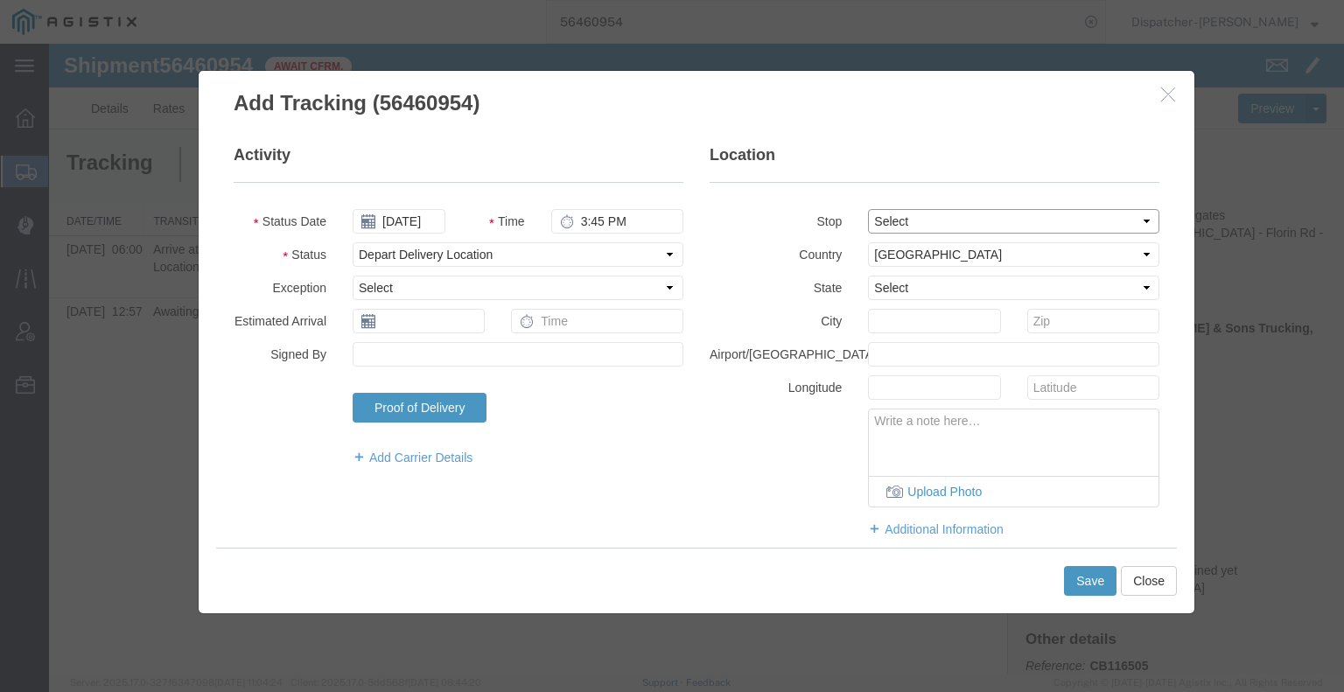
click at [868, 209] on select "Select From: [STREET_ADDRESS] Stop 2: [STREET_ADDRESS] To: The Final Destinatio…" at bounding box center [1013, 221] width 291 height 24
click at [1092, 580] on button "Save" at bounding box center [1090, 581] width 52 height 30
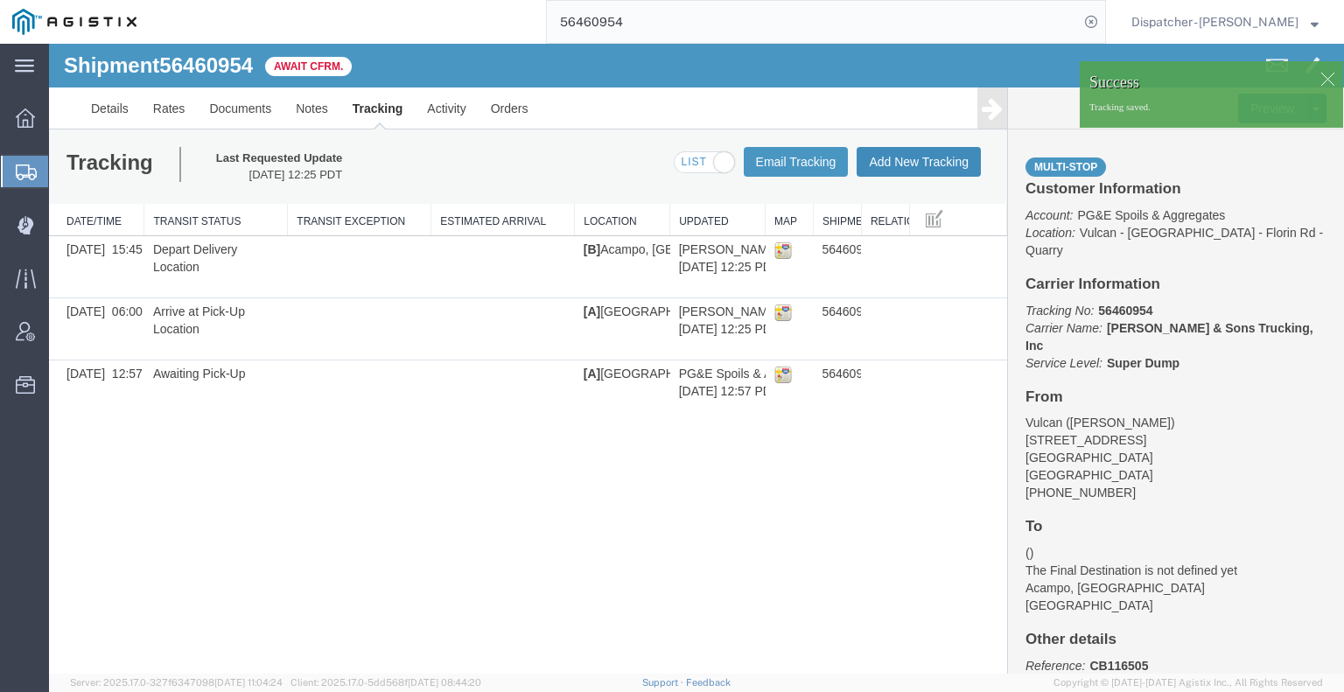
click at [896, 158] on button "Add New Tracking" at bounding box center [919, 162] width 124 height 30
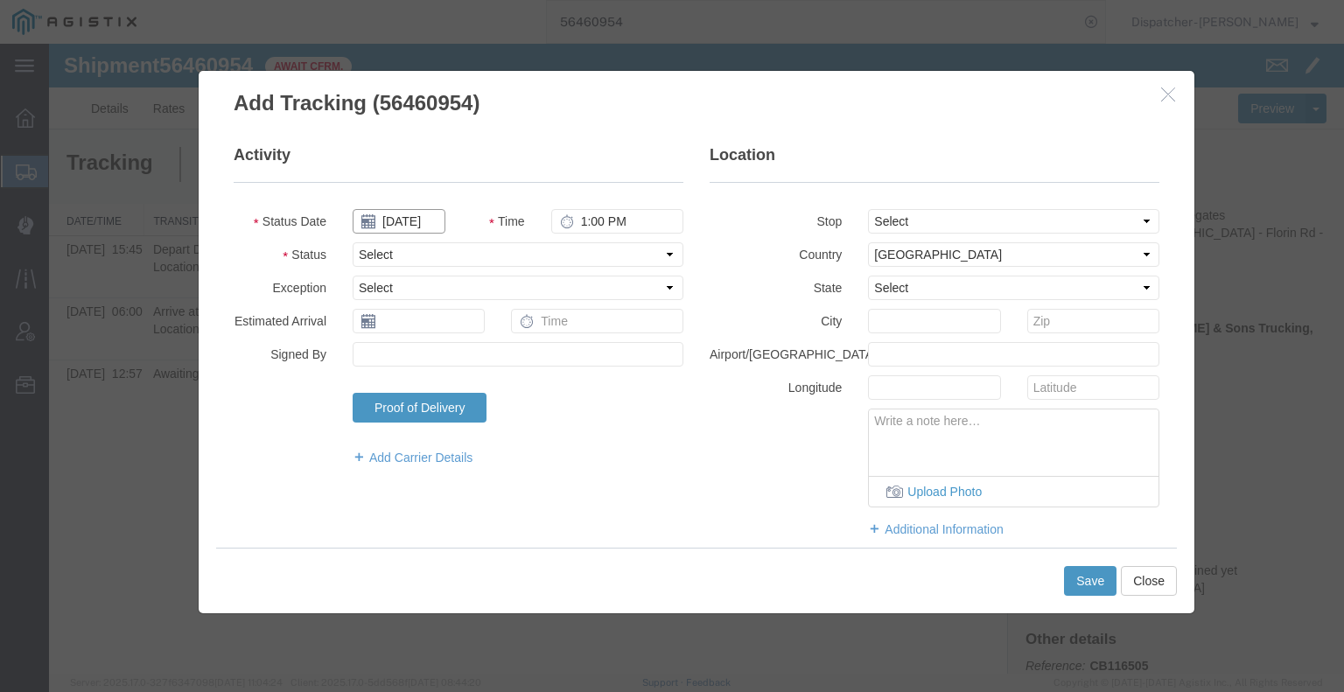
click at [402, 222] on input "[DATE]" at bounding box center [399, 221] width 93 height 24
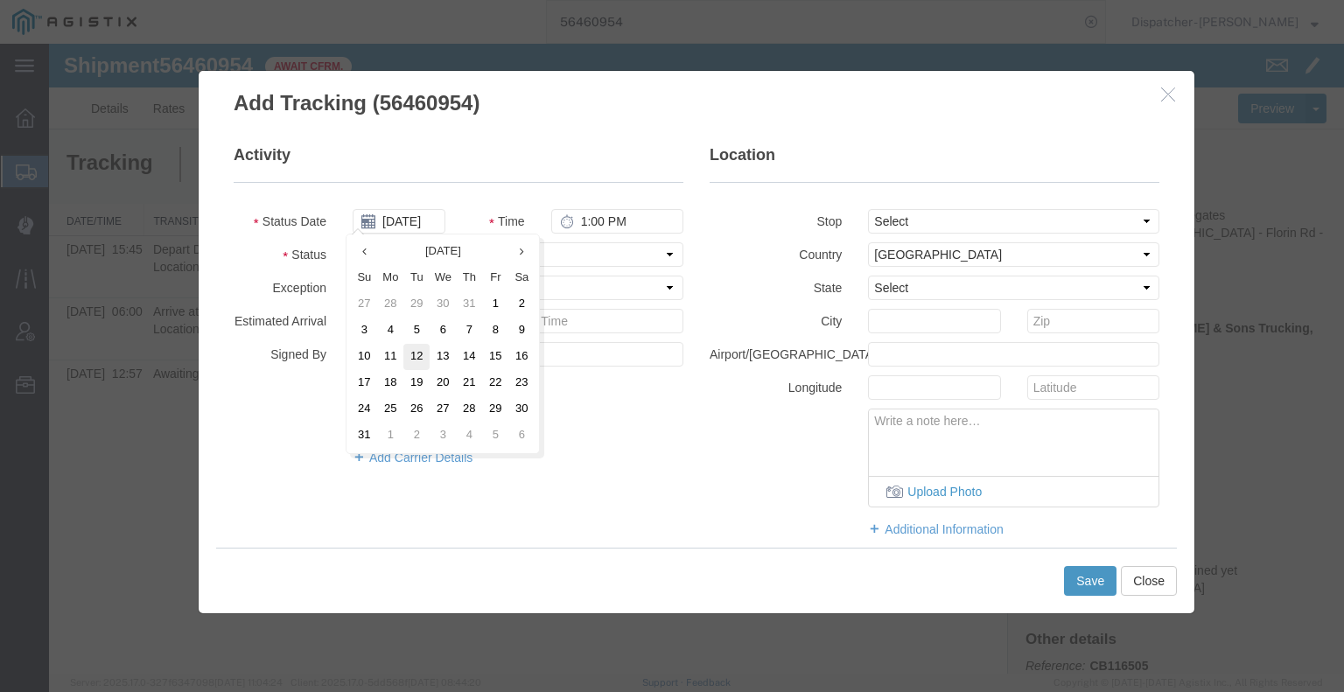
click at [421, 364] on td "12" at bounding box center [416, 357] width 26 height 26
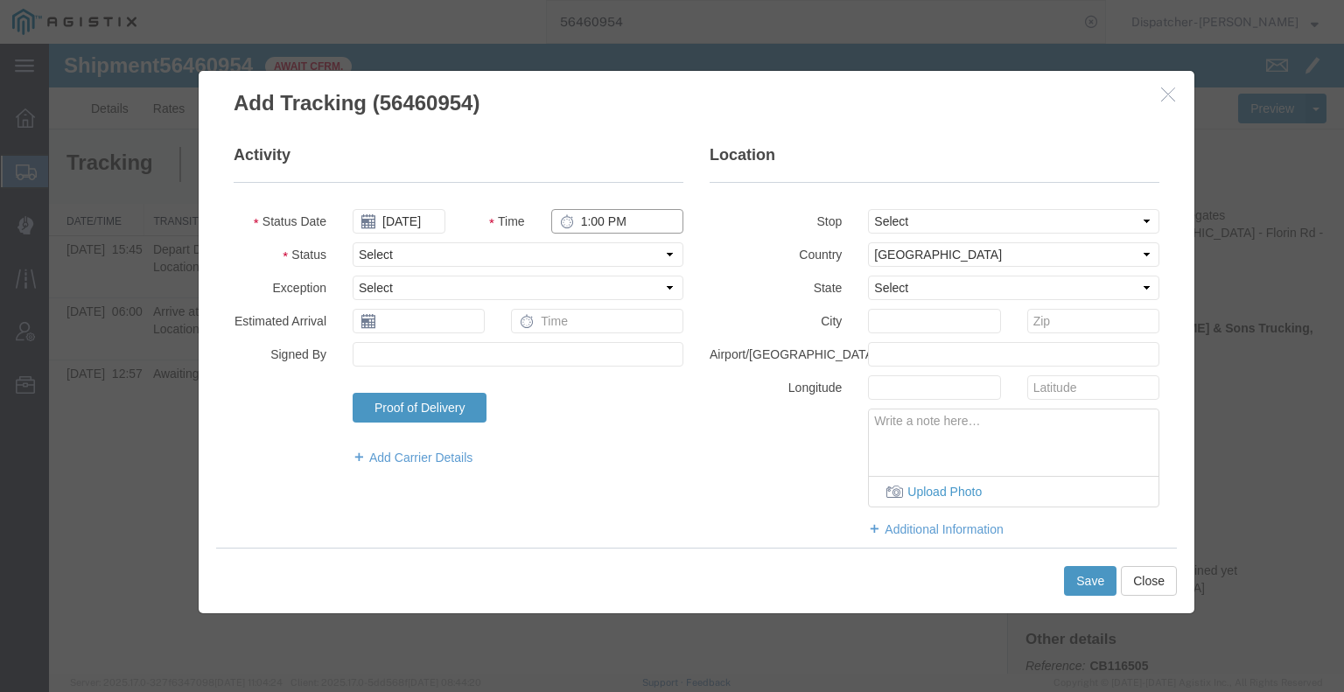
click at [615, 214] on input "1:00 PM" at bounding box center [617, 221] width 132 height 24
click at [616, 247] on select "Select Arrival Notice Available Arrival Notice Imported Arrive at Delivery Loca…" at bounding box center [518, 254] width 331 height 24
click at [353, 242] on select "Select Arrival Notice Available Arrival Notice Imported Arrive at Delivery Loca…" at bounding box center [518, 254] width 331 height 24
click at [1080, 591] on button "Save" at bounding box center [1090, 581] width 52 height 30
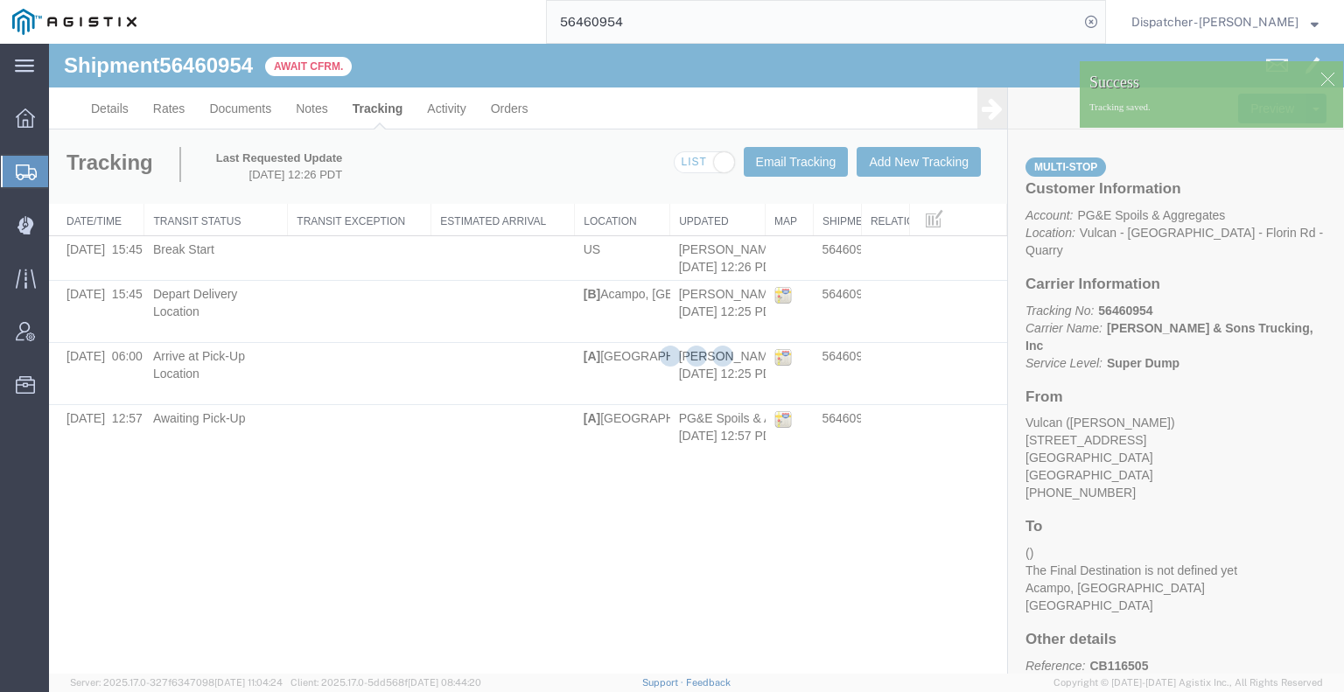
click at [985, 117] on div at bounding box center [696, 359] width 1295 height 630
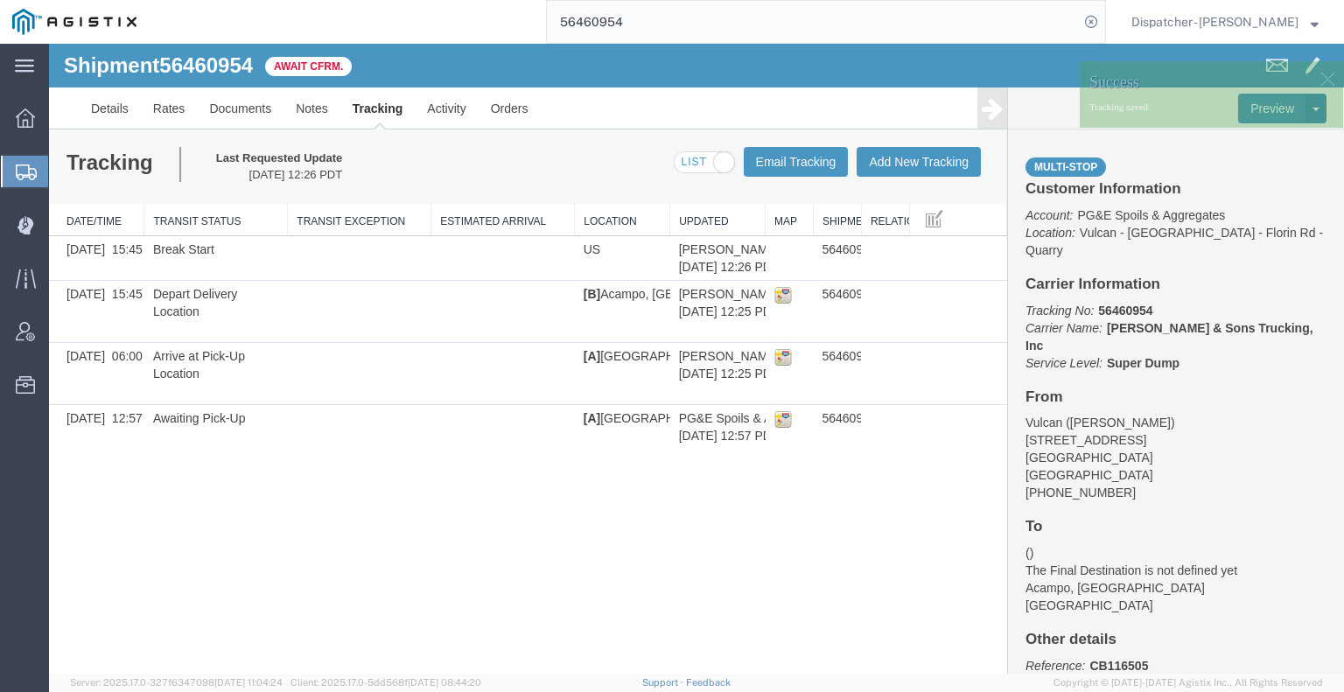
click at [985, 117] on icon at bounding box center [992, 108] width 21 height 24
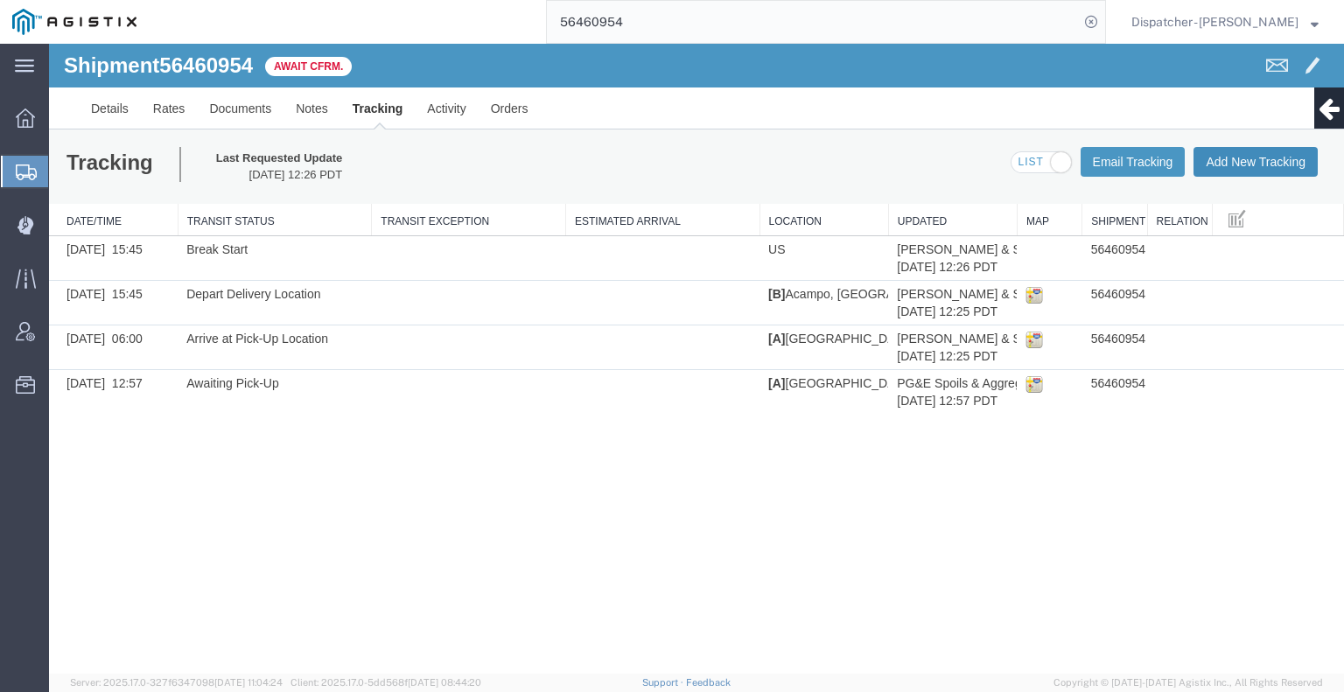
click at [1256, 170] on button "Add New Tracking" at bounding box center [1255, 162] width 124 height 30
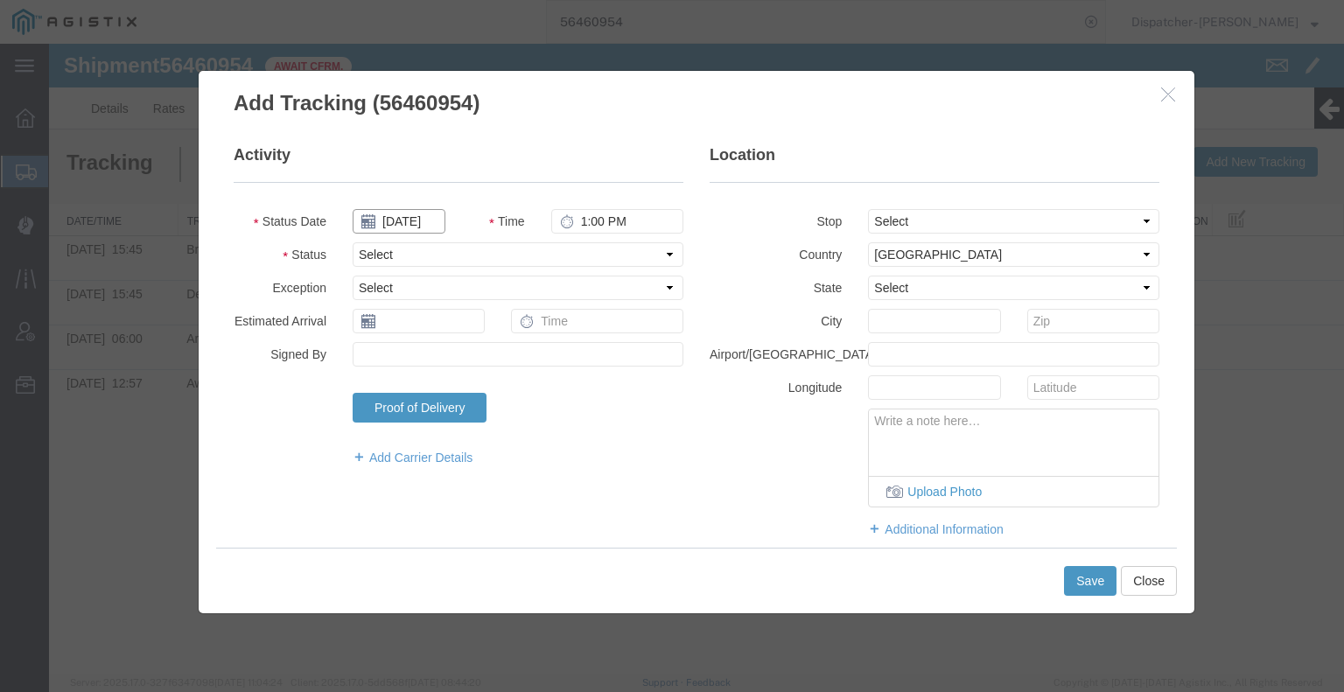
click at [425, 220] on input "[DATE]" at bounding box center [399, 221] width 93 height 24
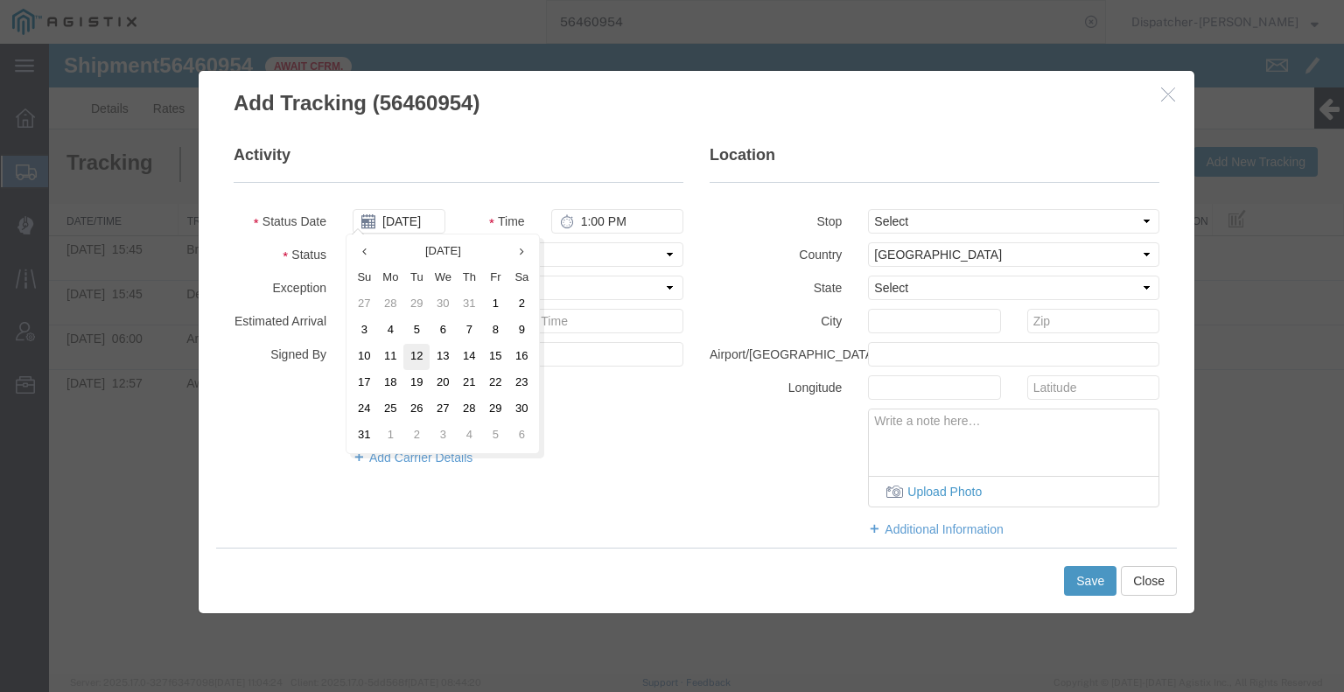
click at [418, 367] on td "12" at bounding box center [416, 357] width 26 height 26
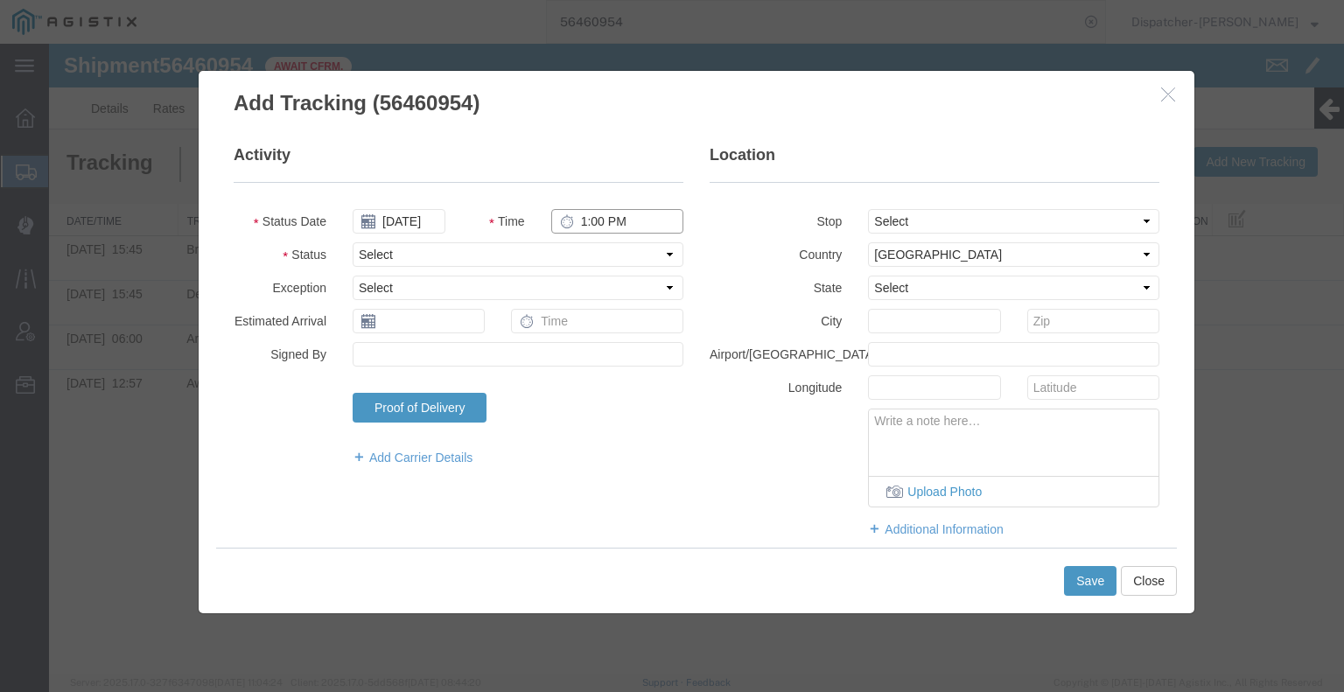
click at [612, 219] on input "1:00 PM" at bounding box center [617, 221] width 132 height 24
click at [612, 255] on select "Select Arrival Notice Available Arrival Notice Imported Arrive at Delivery Loca…" at bounding box center [518, 254] width 331 height 24
click at [353, 242] on select "Select Arrival Notice Available Arrival Notice Imported Arrive at Delivery Loca…" at bounding box center [518, 254] width 331 height 24
click at [1078, 588] on button "Save" at bounding box center [1090, 581] width 52 height 30
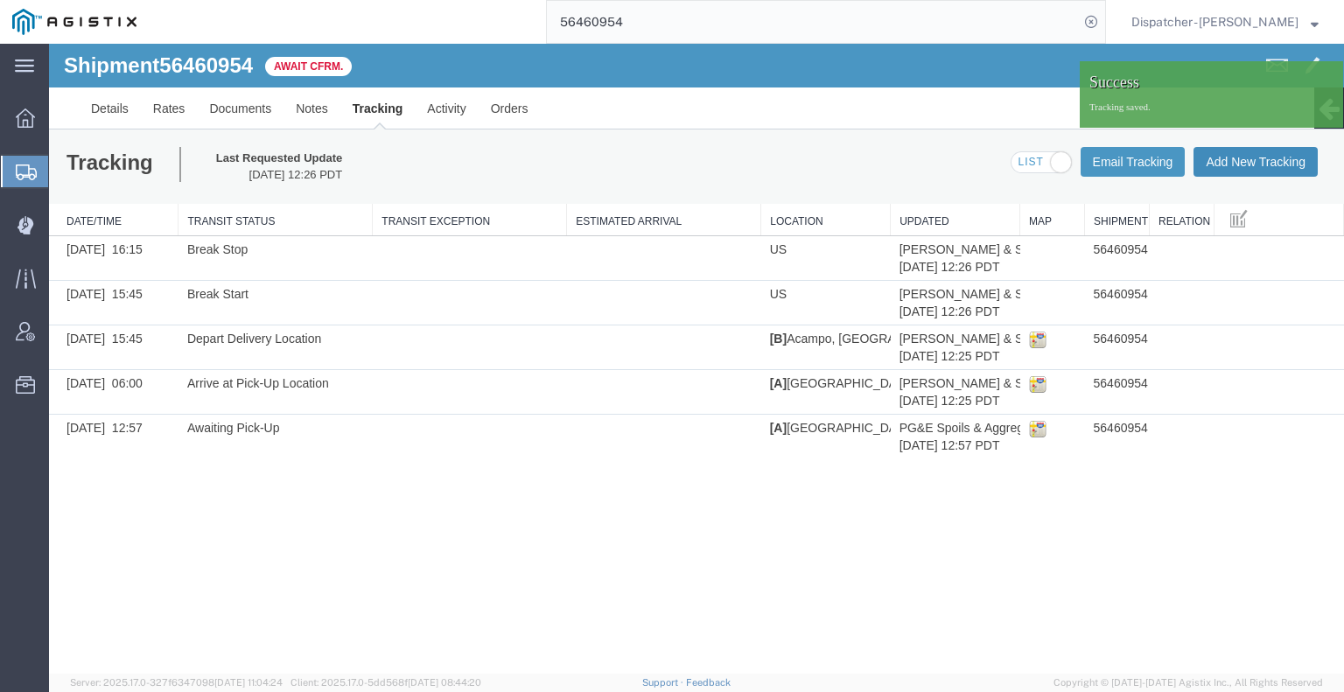
click at [1231, 169] on button "Add New Tracking" at bounding box center [1255, 162] width 124 height 30
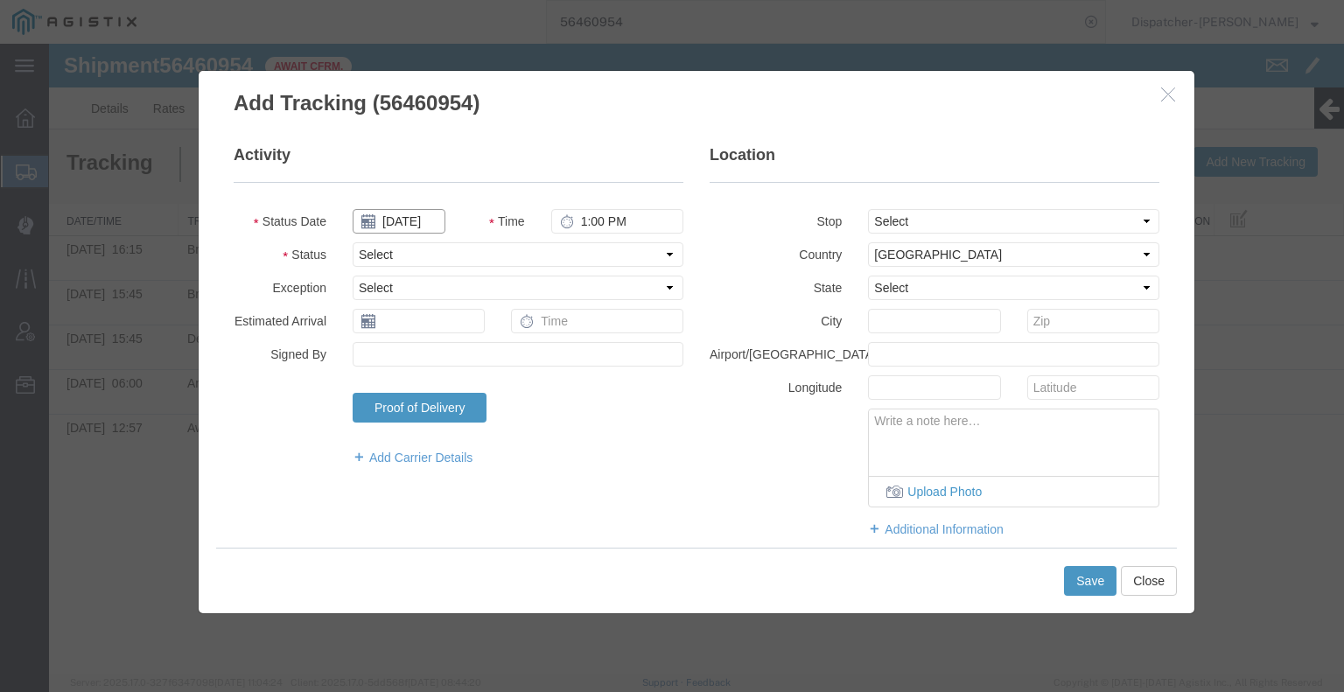
click at [409, 217] on input "[DATE]" at bounding box center [399, 221] width 93 height 24
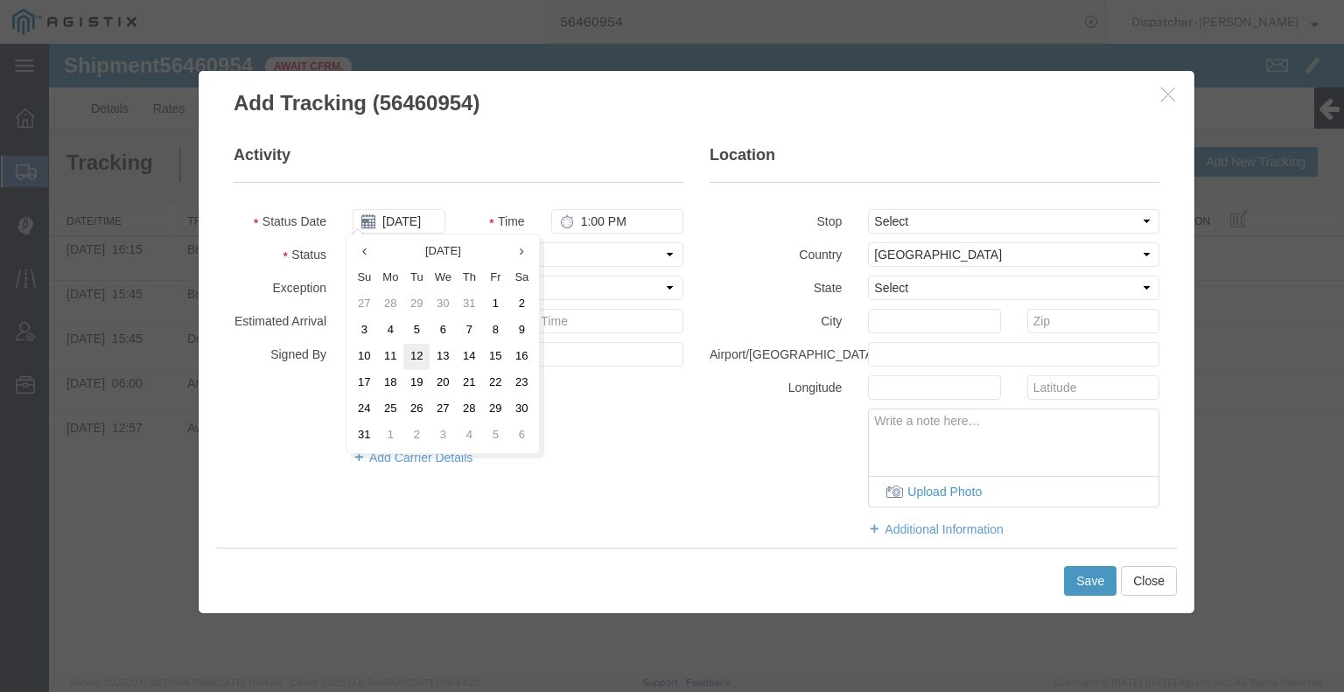
click at [409, 355] on td "12" at bounding box center [416, 357] width 26 height 26
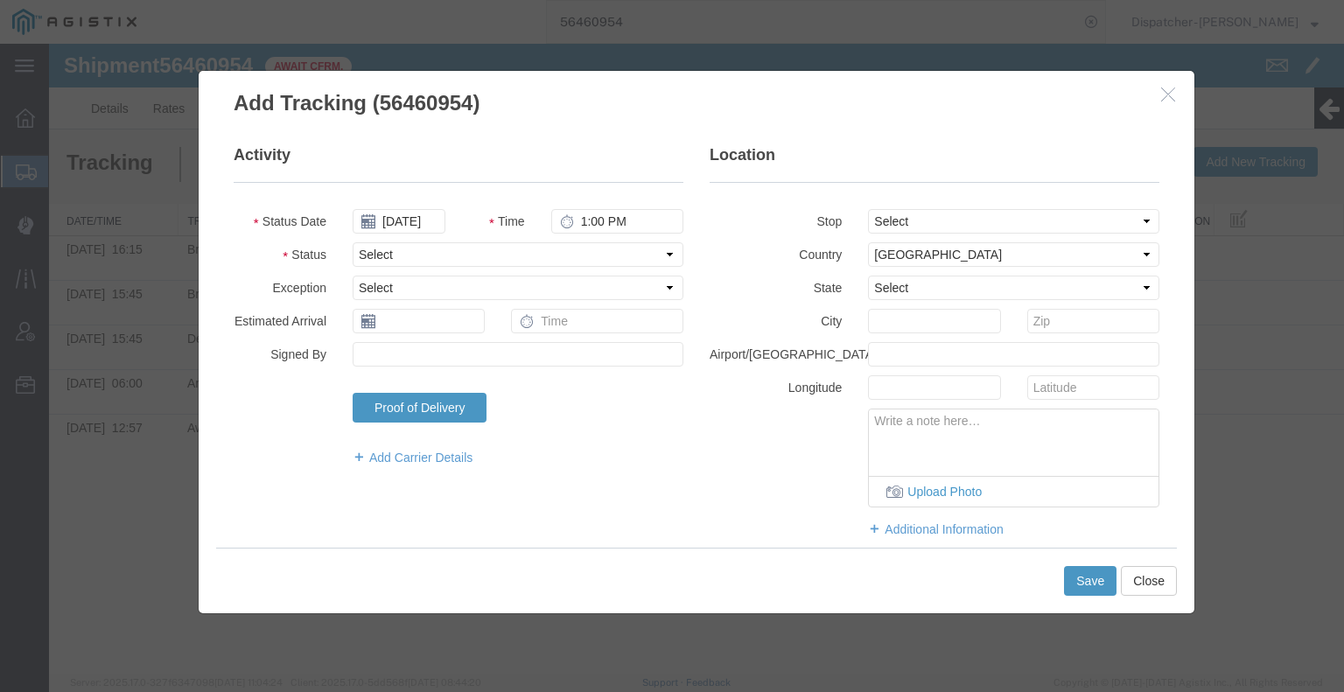
click at [560, 219] on icon at bounding box center [567, 221] width 14 height 14
click at [591, 219] on input "1:00 PM" at bounding box center [617, 221] width 132 height 24
click at [633, 253] on select "Select Arrival Notice Available Arrival Notice Imported Arrive at Delivery Loca…" at bounding box center [518, 254] width 331 height 24
click at [353, 242] on select "Select Arrival Notice Available Arrival Notice Imported Arrive at Delivery Loca…" at bounding box center [518, 254] width 331 height 24
click at [1096, 580] on button "Save" at bounding box center [1090, 581] width 52 height 30
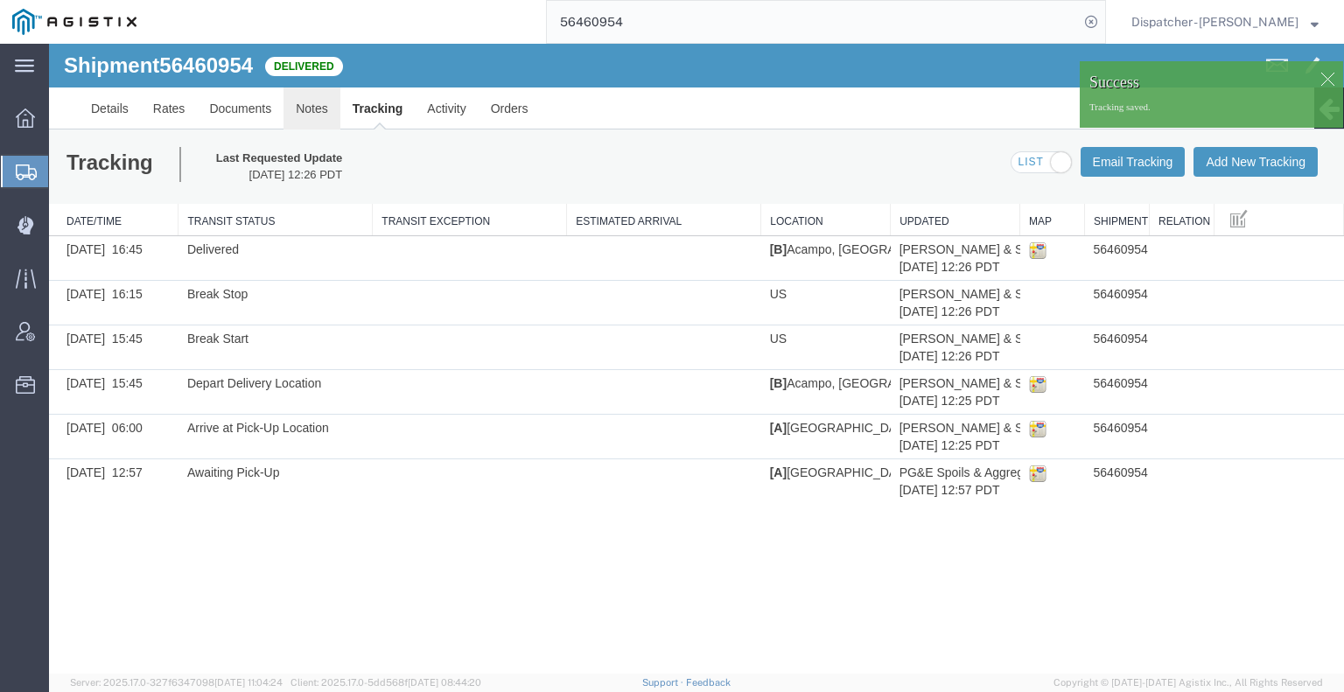
click at [311, 108] on link "Notes" at bounding box center [311, 108] width 57 height 42
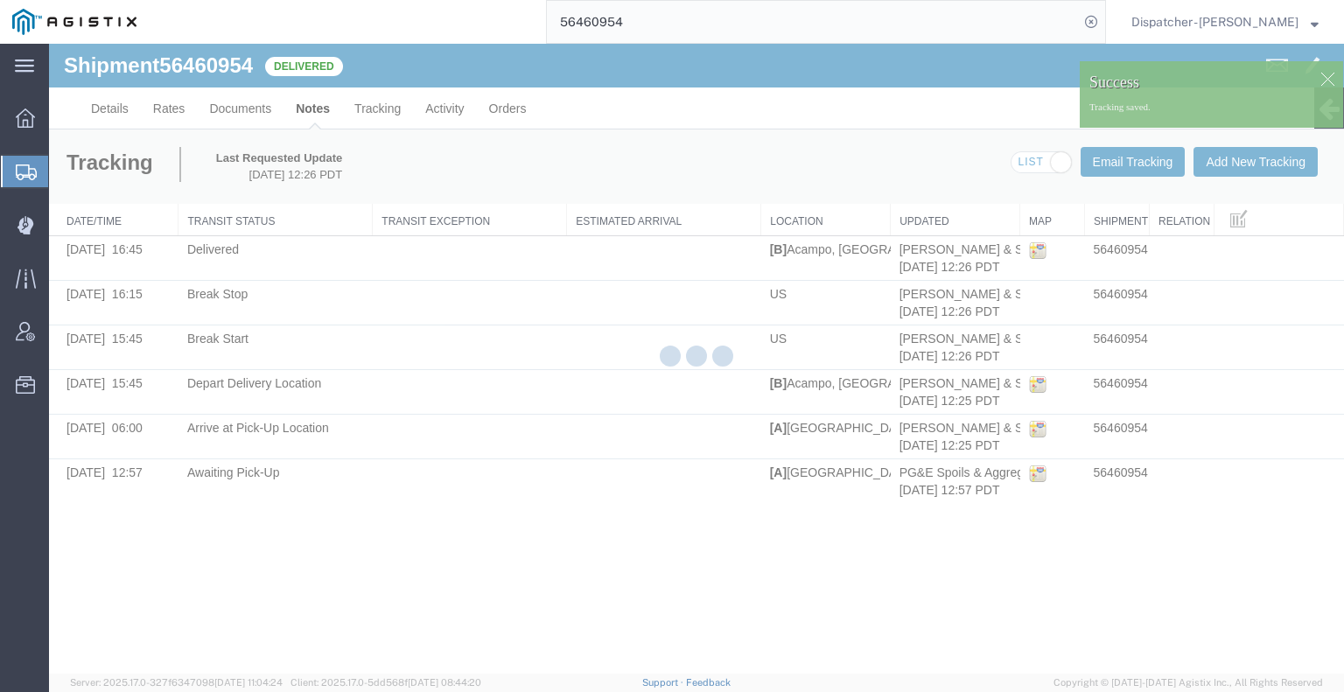
click at [253, 109] on div at bounding box center [696, 359] width 1295 height 630
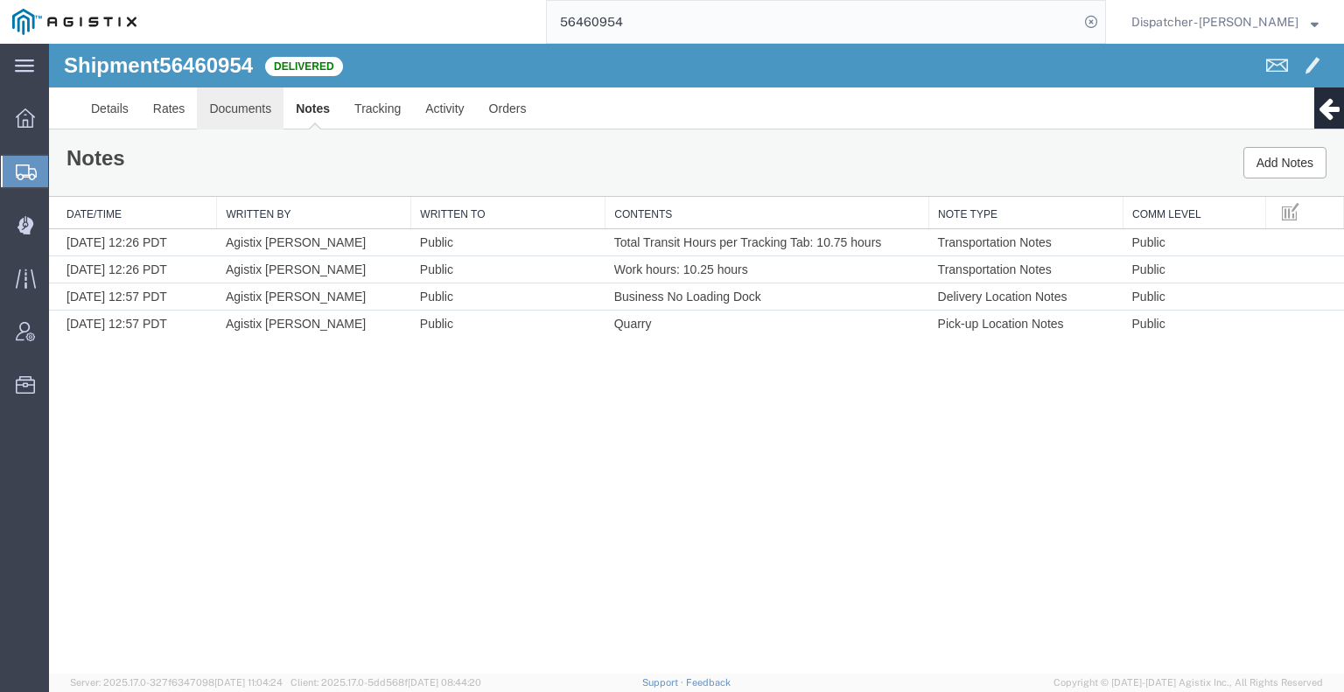
click at [253, 109] on link "Documents" at bounding box center [240, 108] width 87 height 42
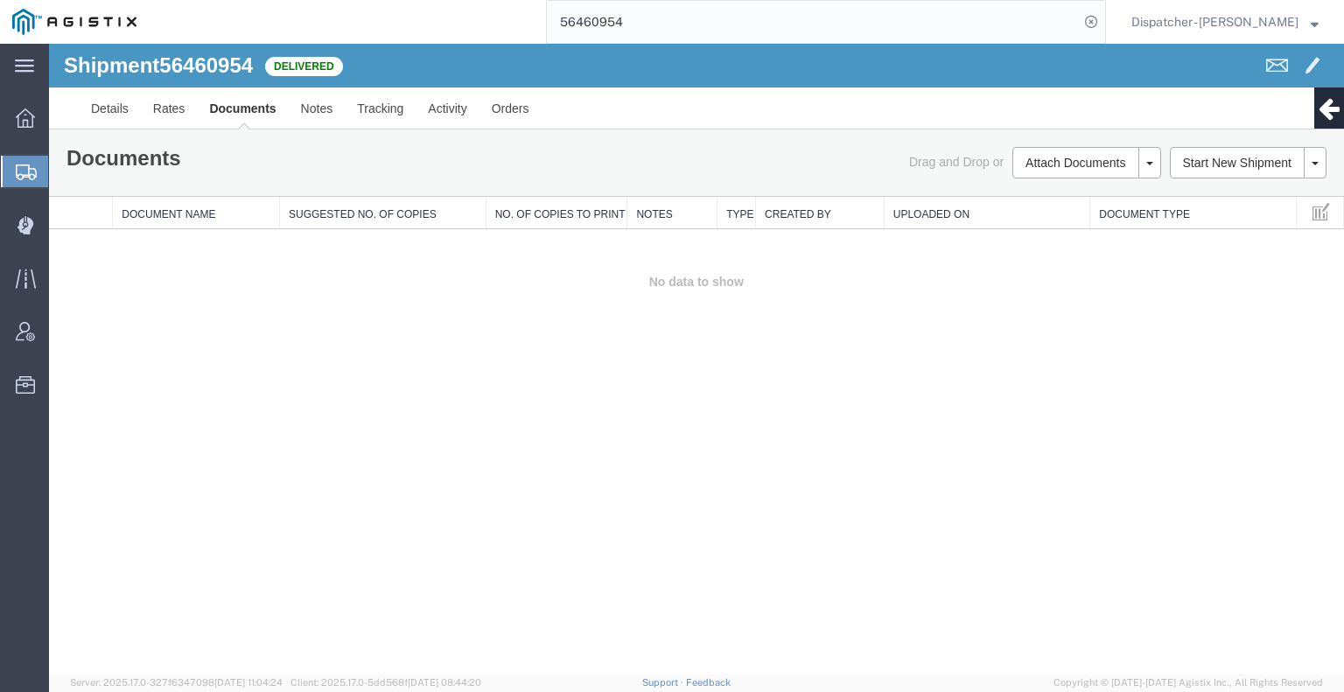
click at [1193, 396] on div "Shipment 56460954 0 of 0 Delivered Details Rates Documents Notes Tracking Activ…" at bounding box center [696, 359] width 1295 height 630
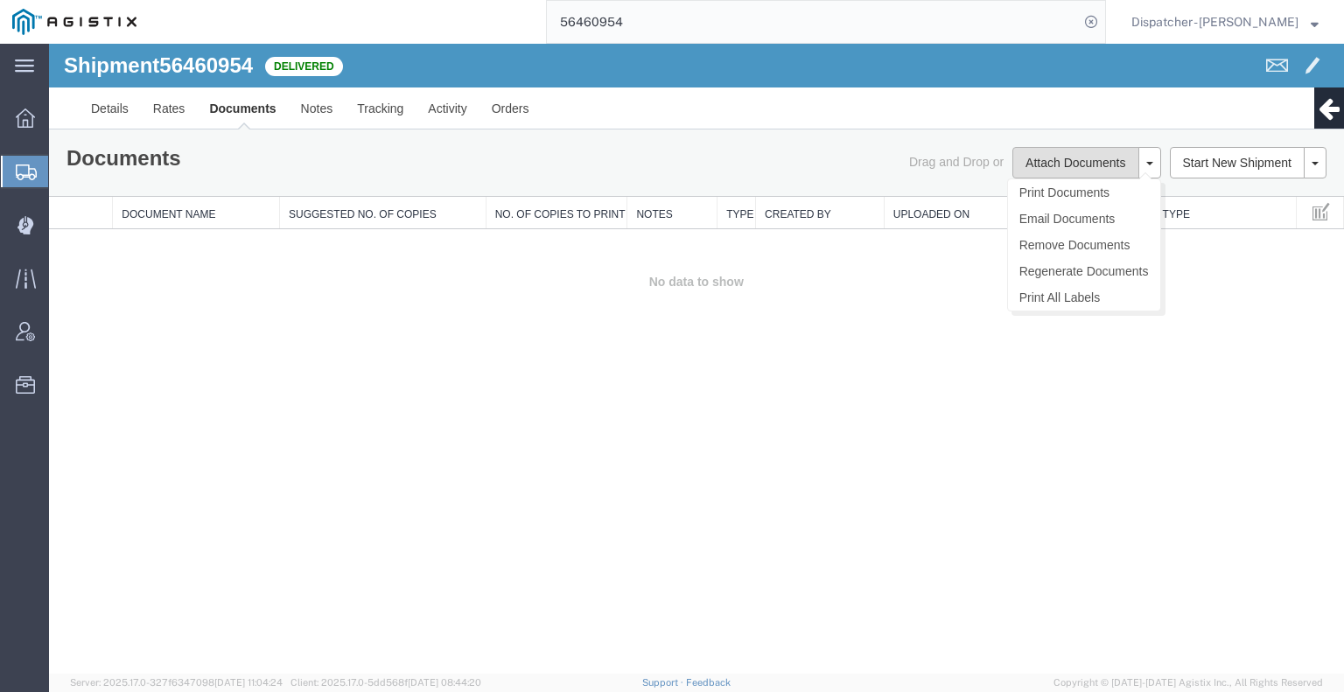
click at [1064, 154] on button "Attach Documents" at bounding box center [1075, 162] width 126 height 31
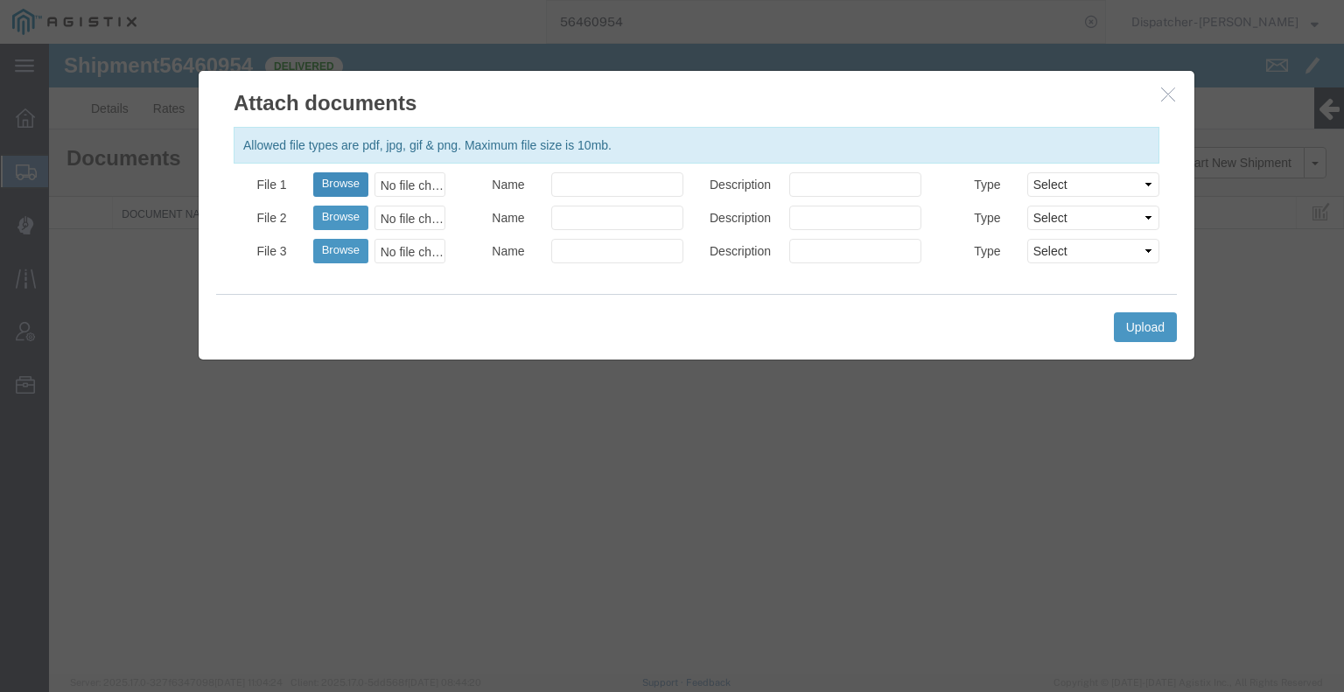
click at [342, 187] on button "Browse" at bounding box center [340, 184] width 55 height 24
click at [345, 218] on button "Browse" at bounding box center [340, 218] width 55 height 24
click at [1155, 332] on button "Upload" at bounding box center [1145, 327] width 63 height 30
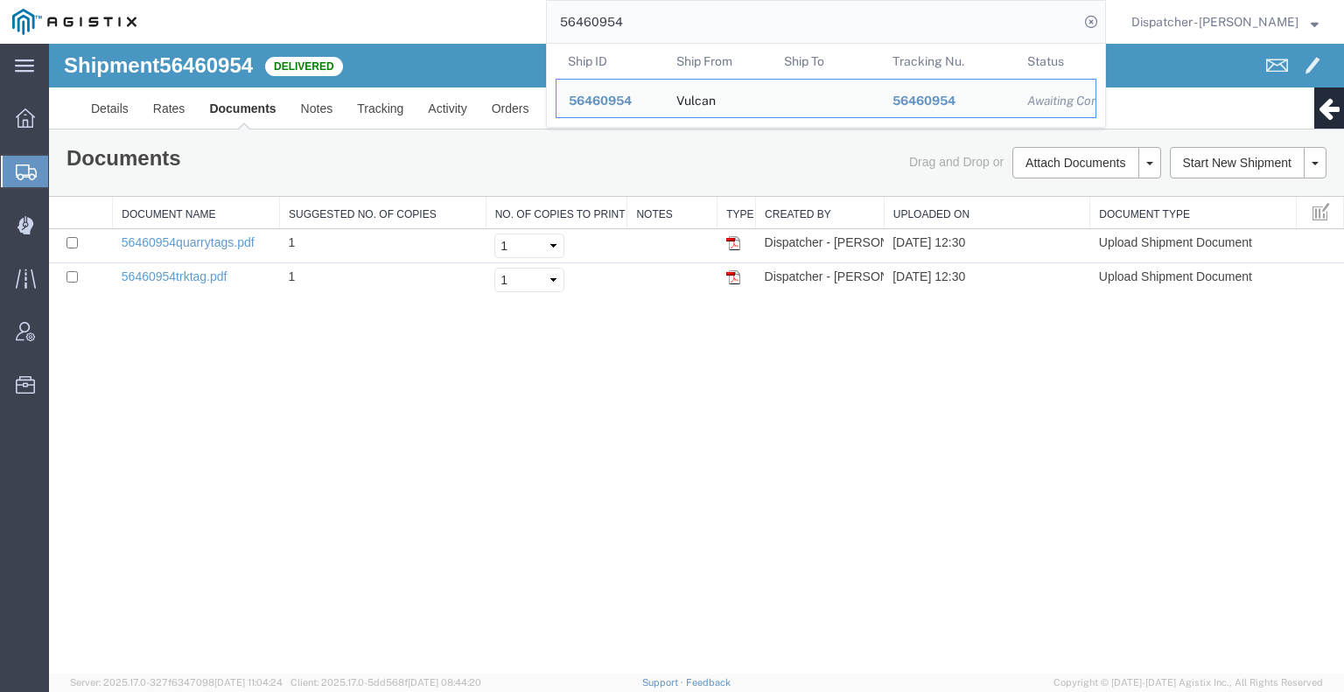
drag, startPoint x: 542, startPoint y: 20, endPoint x: 440, endPoint y: 38, distance: 103.1
click at [457, 34] on div "56460954 Ship ID Ship From Ship To Tracking Nu. Status Ship ID 56460954 Ship Fr…" at bounding box center [627, 22] width 957 height 44
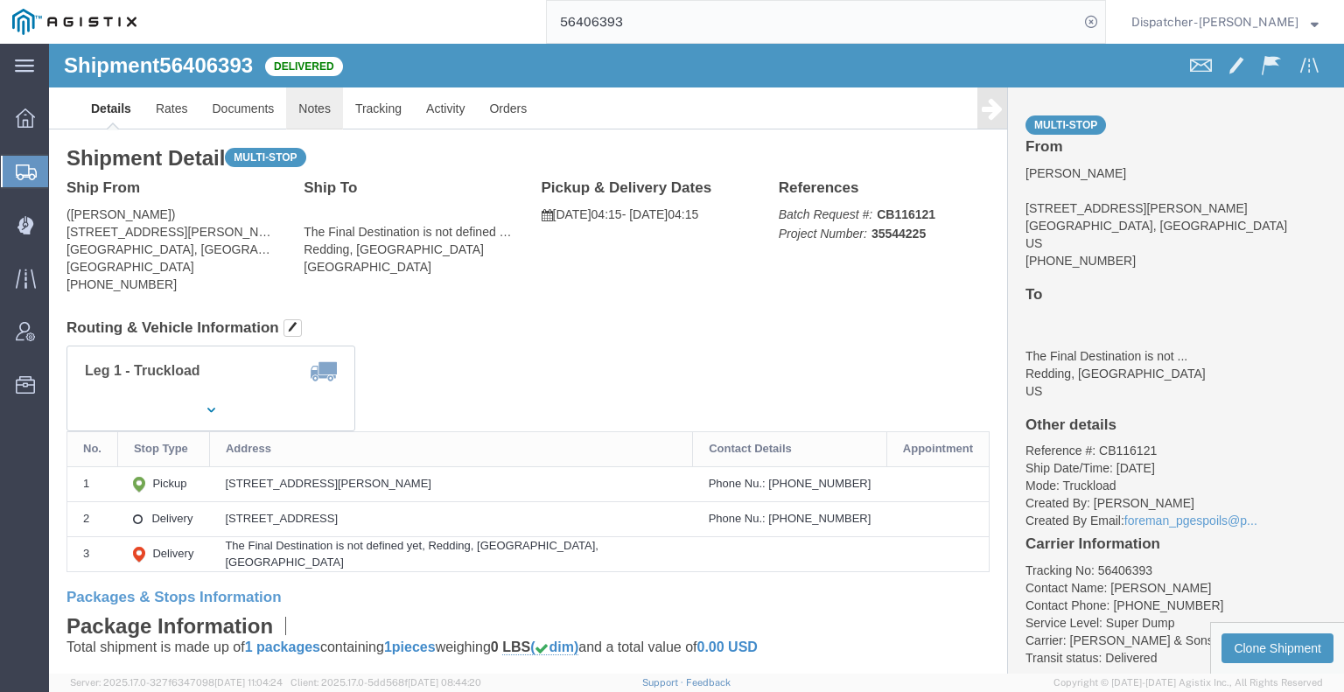
click link "Notes"
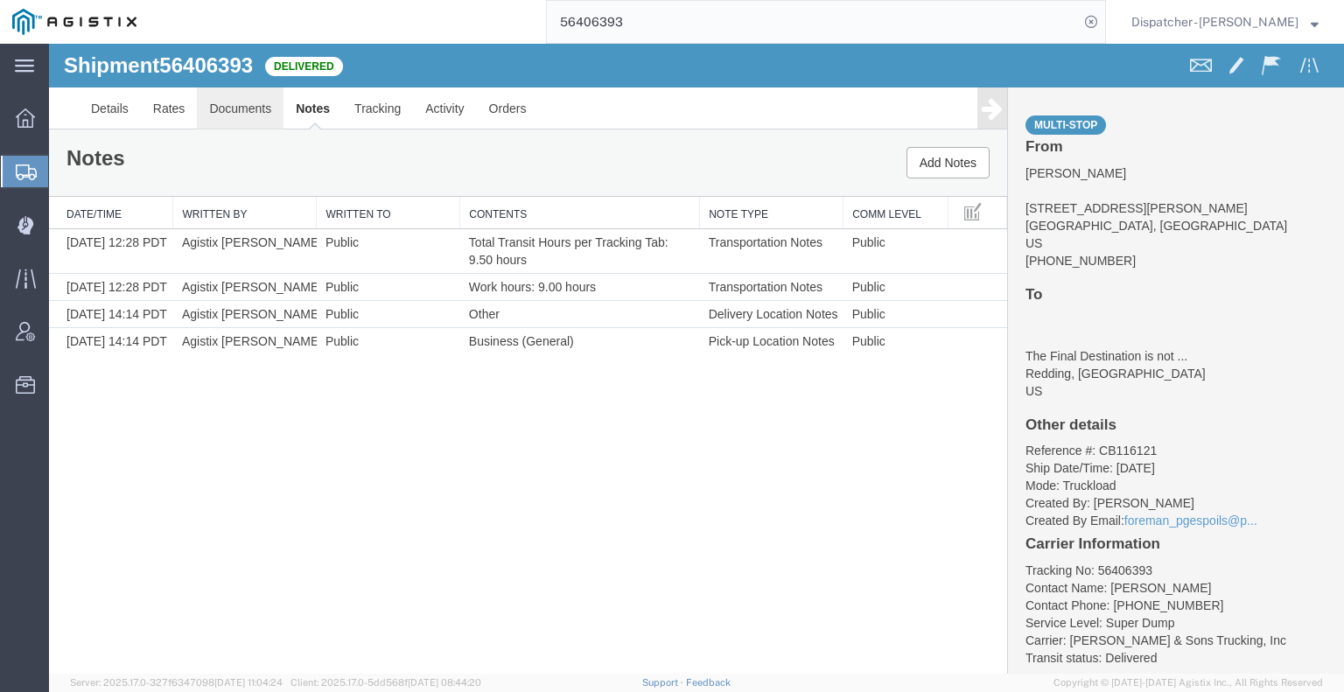
click at [251, 112] on link "Documents" at bounding box center [240, 108] width 87 height 42
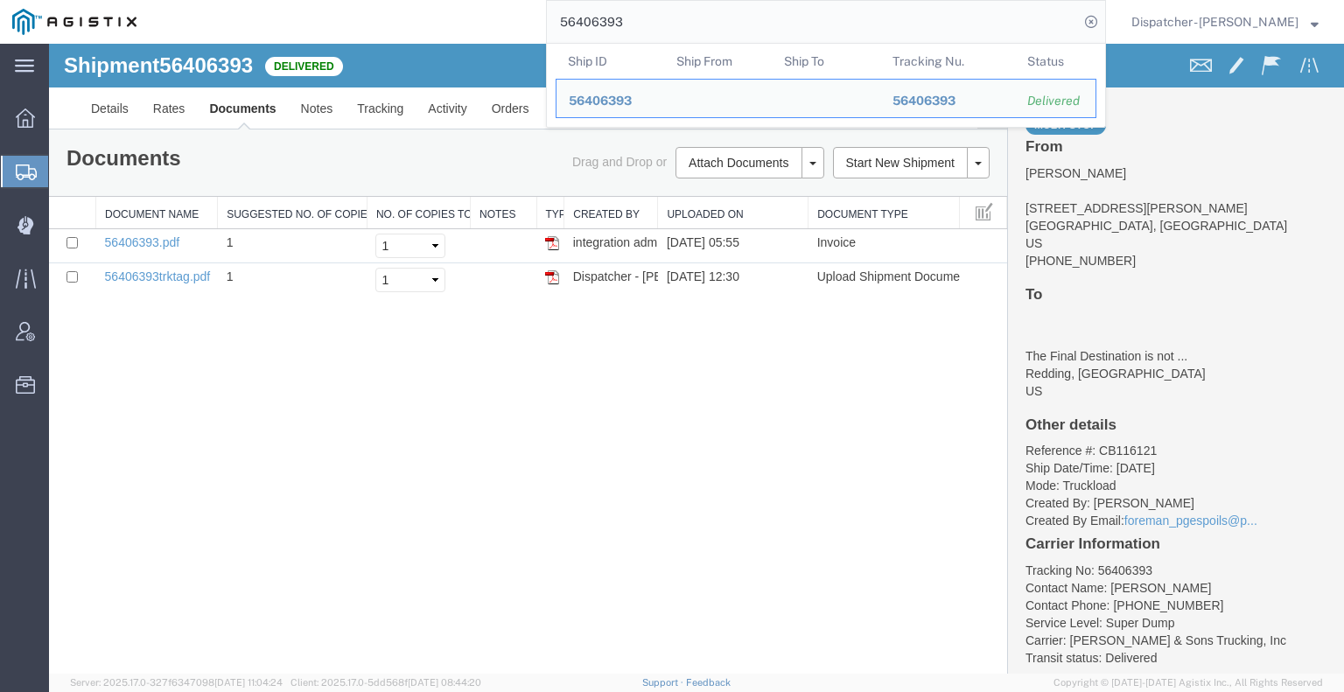
drag, startPoint x: 637, startPoint y: 24, endPoint x: 371, endPoint y: 19, distance: 266.0
click at [374, 19] on div "56406393 Ship ID Ship From Ship To Tracking Nu. Status Ship ID 56406393 Ship Fr…" at bounding box center [627, 22] width 957 height 44
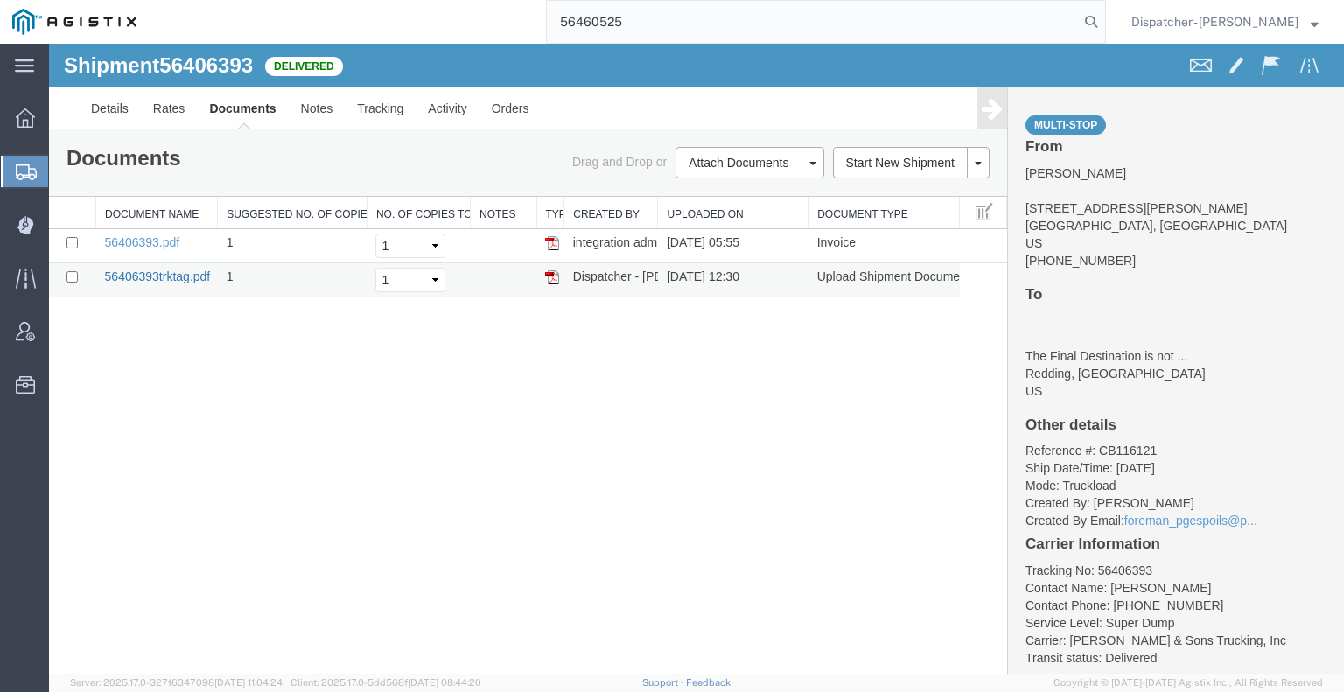
click at [174, 275] on link "56406393trktag.pdf" at bounding box center [158, 276] width 106 height 14
click at [686, 28] on input "56460525" at bounding box center [813, 22] width 532 height 42
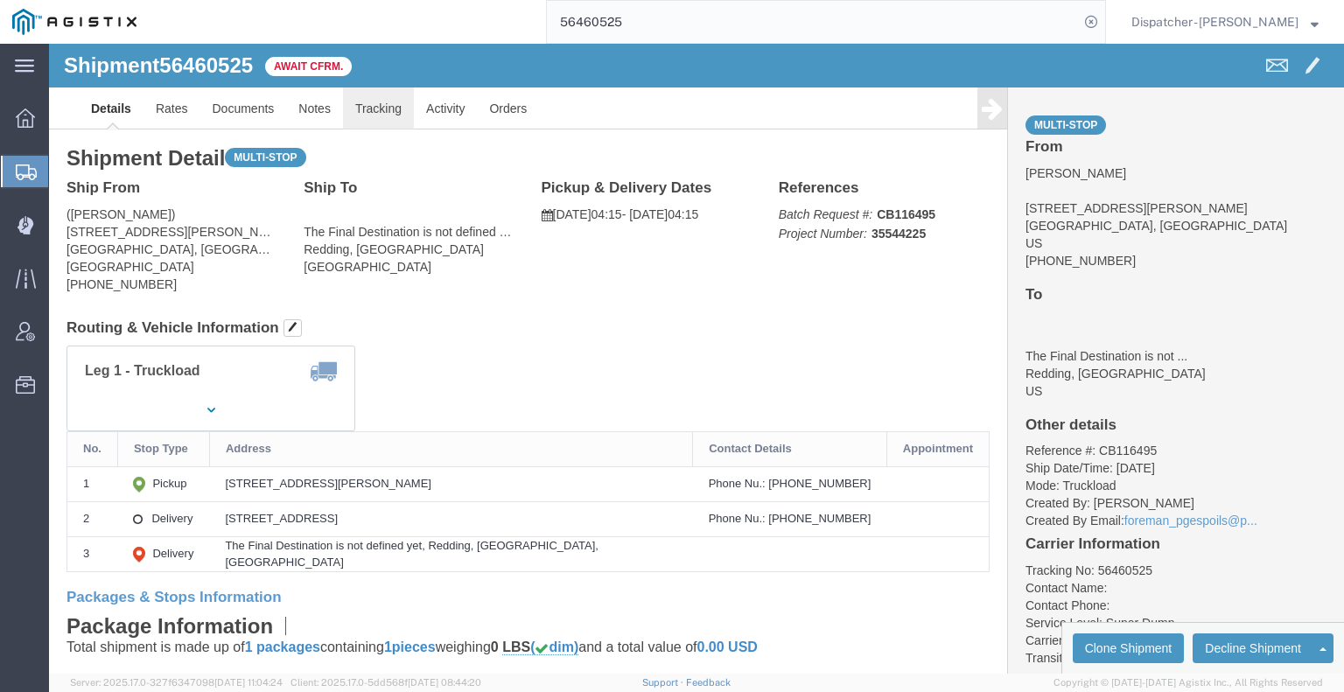
click link "Tracking"
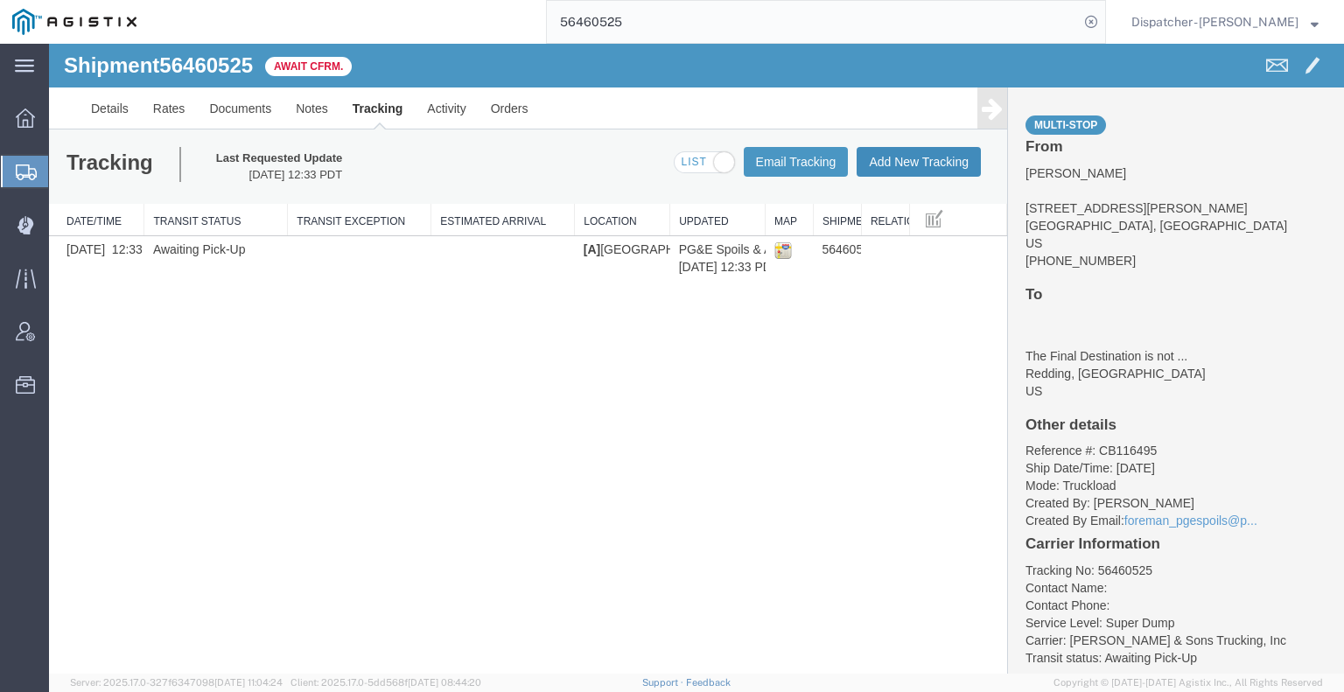
click at [888, 166] on button "Add New Tracking" at bounding box center [919, 162] width 124 height 30
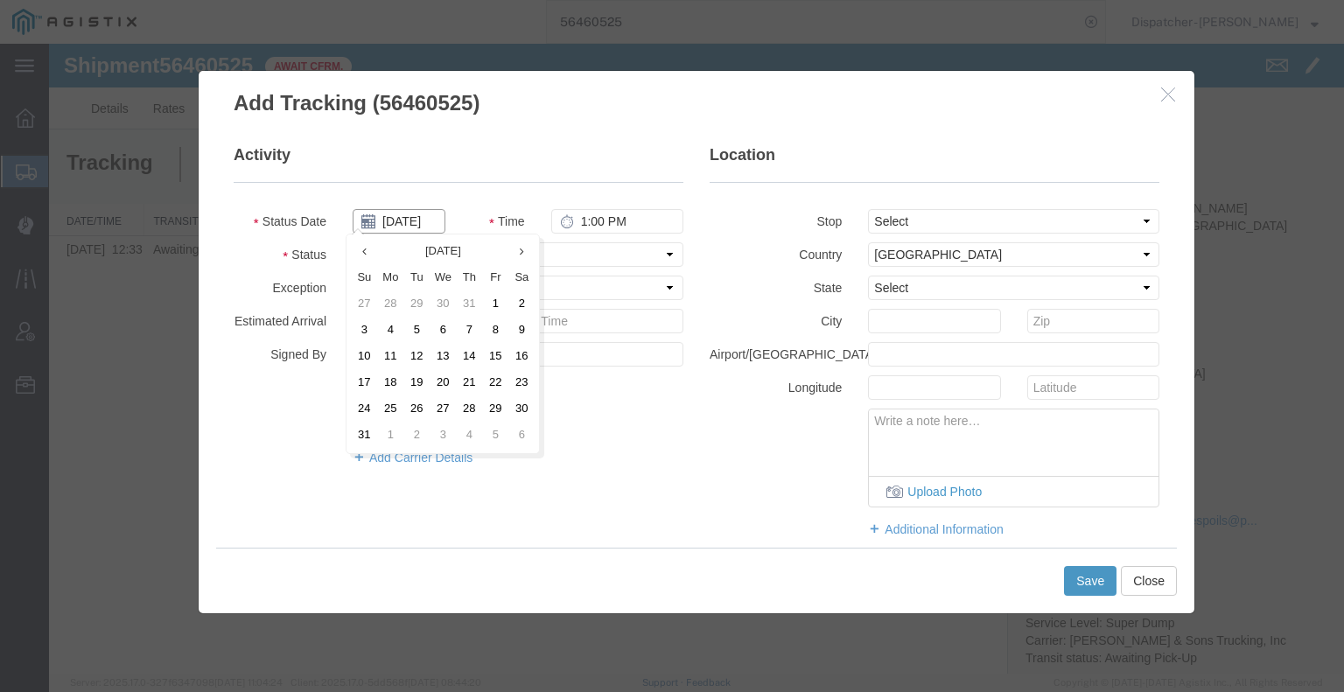
click at [400, 216] on input "[DATE]" at bounding box center [399, 221] width 93 height 24
drag, startPoint x: 414, startPoint y: 360, endPoint x: 532, endPoint y: 252, distance: 159.8
click at [414, 360] on td "12" at bounding box center [416, 357] width 26 height 26
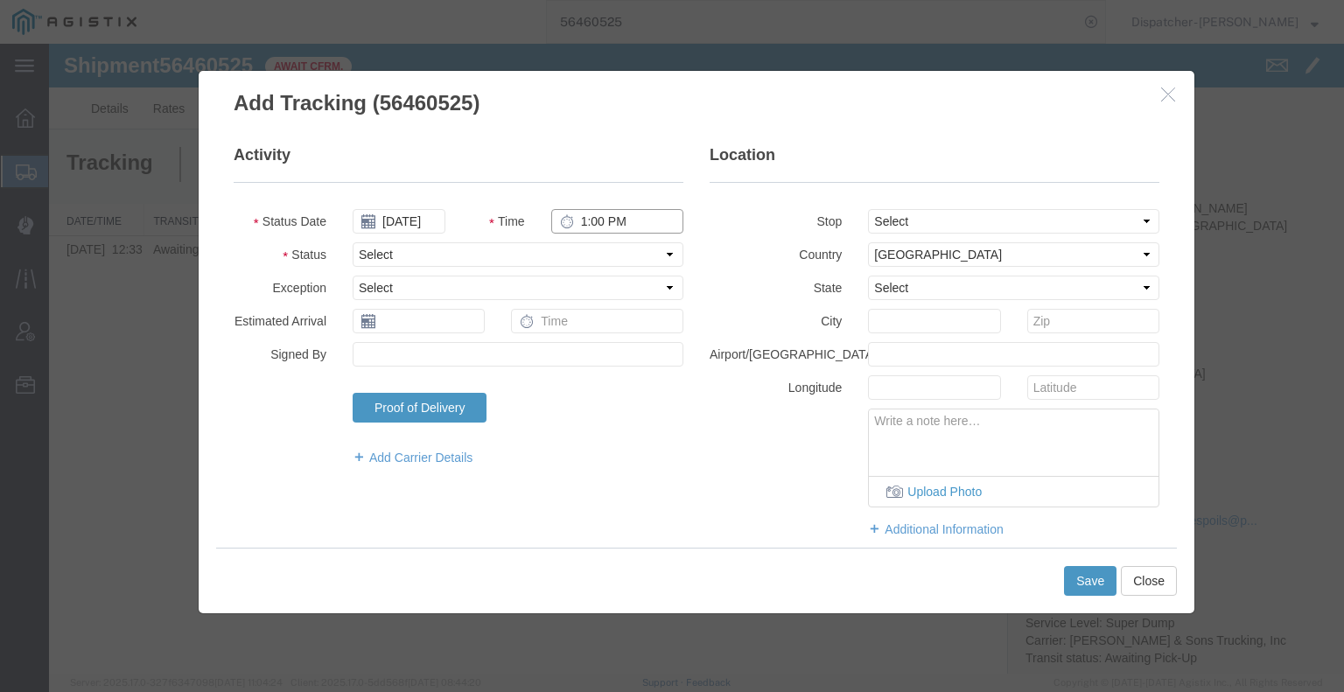
click at [613, 220] on input "1:00 PM" at bounding box center [617, 221] width 132 height 24
click at [582, 256] on select "Select Arrival Notice Available Arrival Notice Imported Arrive at Delivery Loca…" at bounding box center [518, 254] width 331 height 24
click at [353, 242] on select "Select Arrival Notice Available Arrival Notice Imported Arrive at Delivery Loca…" at bounding box center [518, 254] width 331 height 24
click at [908, 205] on fieldset "Location Stop Select From: [STREET_ADDRESS][PERSON_NAME] Stop 2: [STREET_ADDRES…" at bounding box center [935, 349] width 450 height 411
click at [908, 213] on select "Select From: [STREET_ADDRESS][PERSON_NAME] Stop 2: [STREET_ADDRESS] To: The Fin…" at bounding box center [1013, 221] width 291 height 24
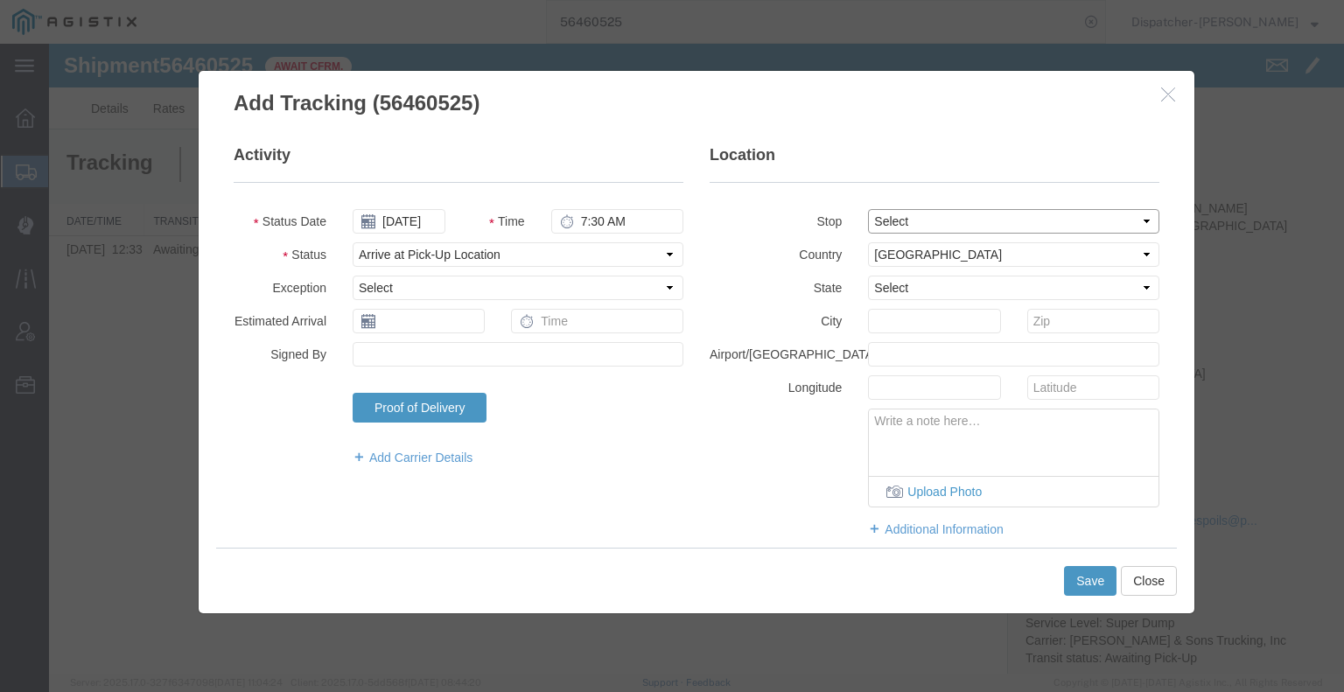
click at [868, 209] on select "Select From: [STREET_ADDRESS][PERSON_NAME] Stop 2: [STREET_ADDRESS] To: The Fin…" at bounding box center [1013, 221] width 291 height 24
click at [1082, 573] on button "Save" at bounding box center [1090, 581] width 52 height 30
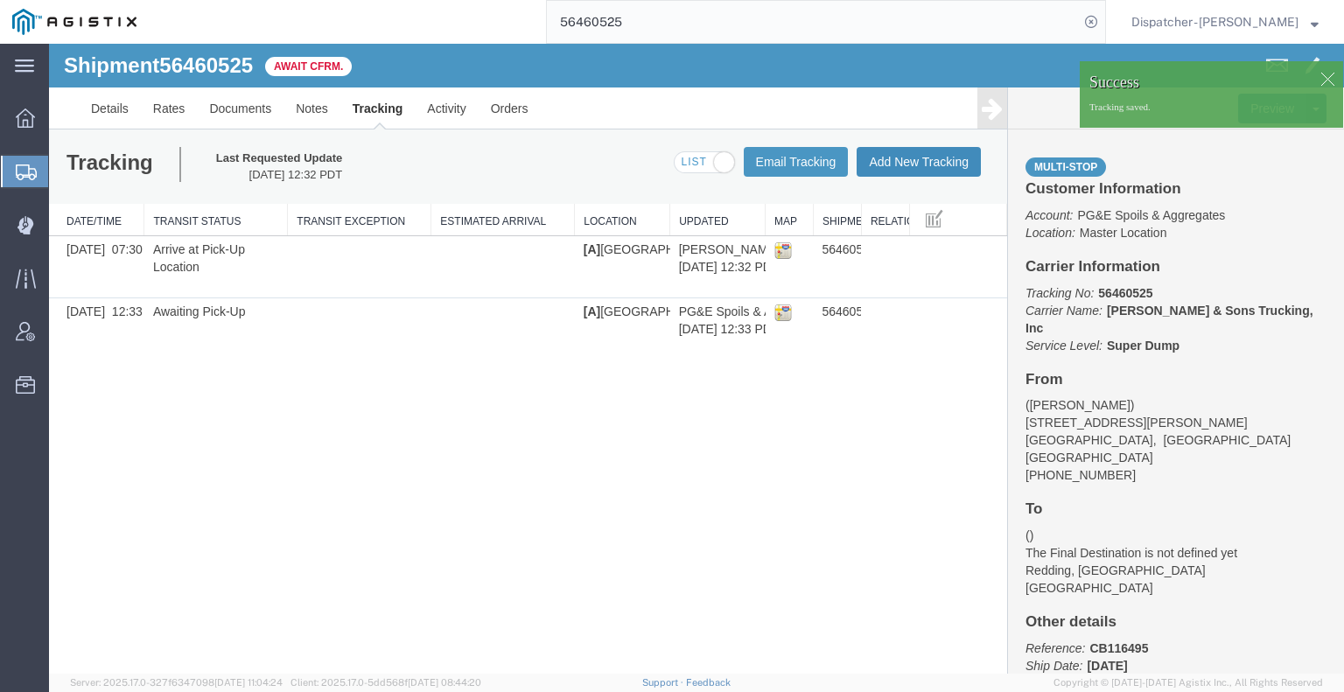
click at [934, 166] on button "Add New Tracking" at bounding box center [919, 162] width 124 height 30
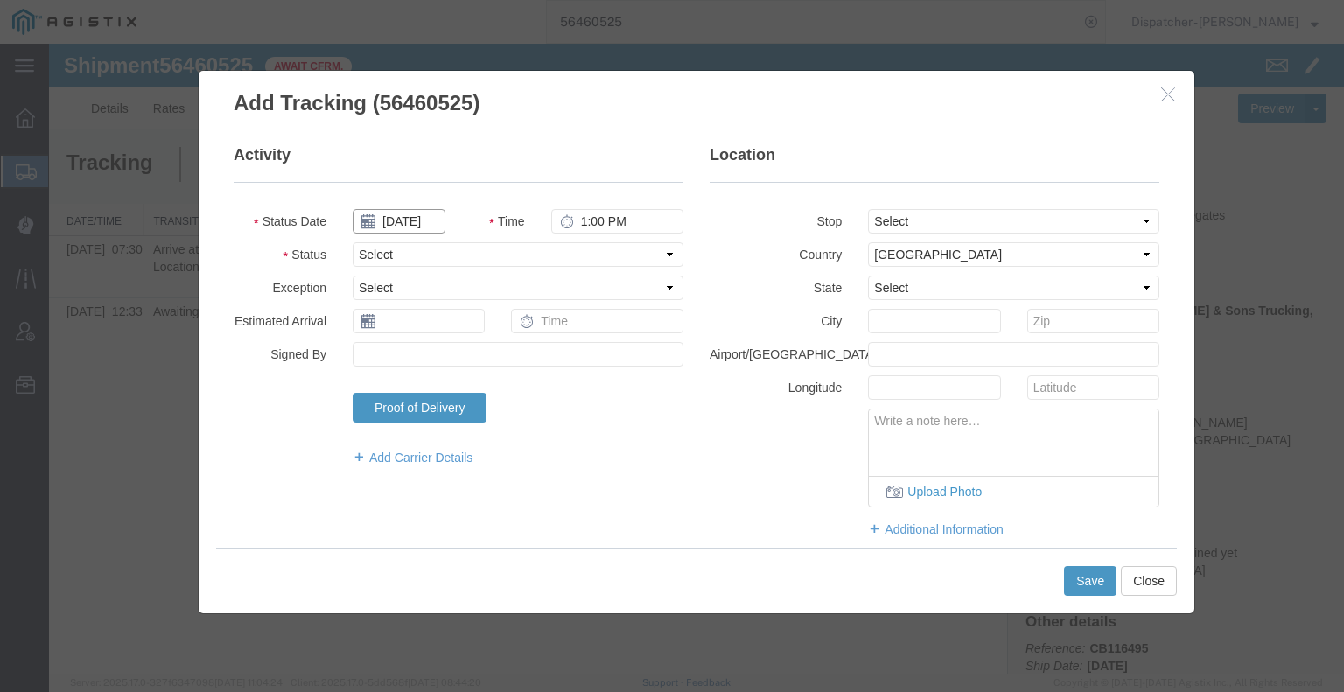
click at [393, 222] on input "[DATE]" at bounding box center [399, 221] width 93 height 24
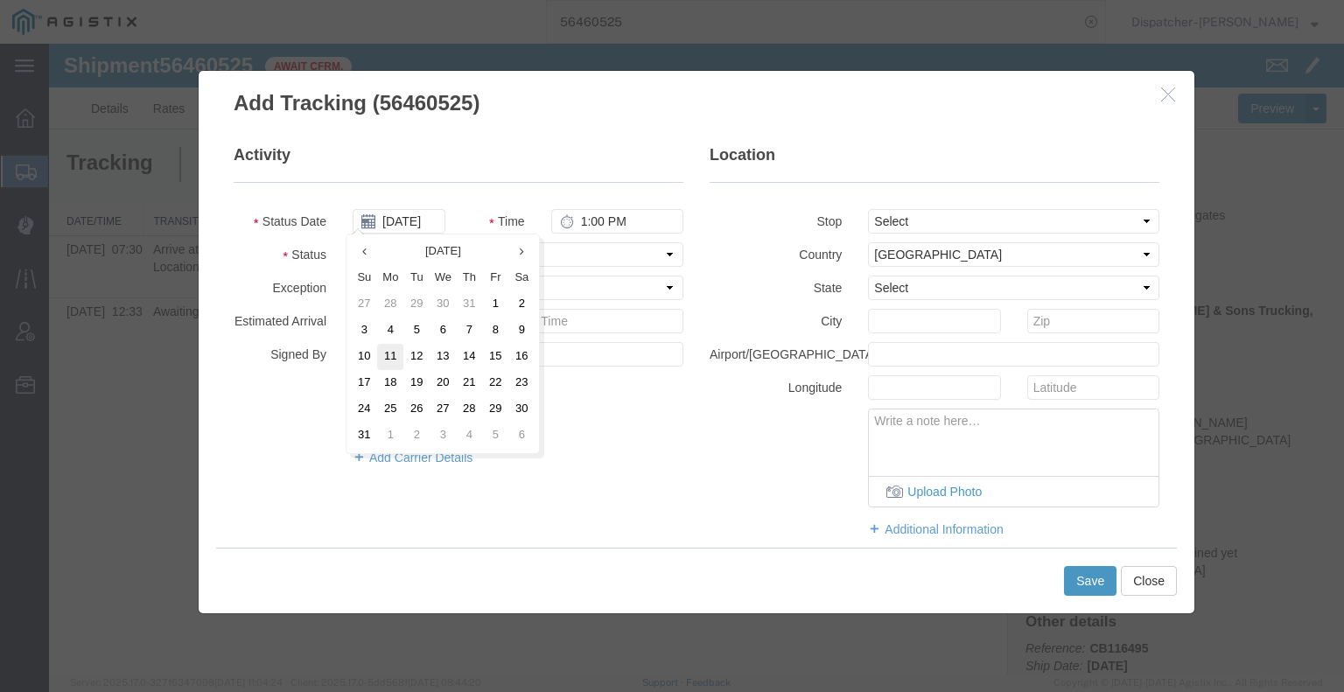
click at [399, 358] on td "11" at bounding box center [390, 357] width 26 height 26
click at [410, 222] on input "[DATE]" at bounding box center [399, 221] width 93 height 24
click at [418, 360] on td "12" at bounding box center [422, 357] width 26 height 26
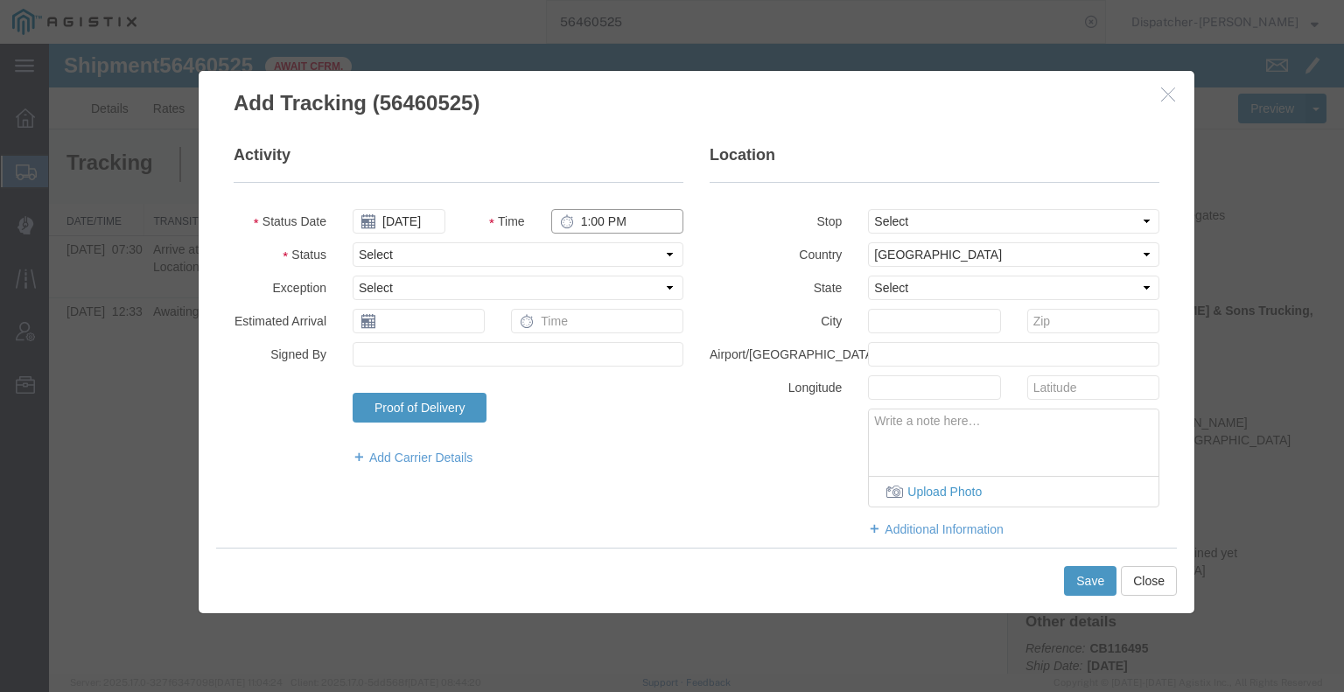
click at [580, 222] on input "1:00 PM" at bounding box center [617, 221] width 132 height 24
drag, startPoint x: 583, startPoint y: 253, endPoint x: 584, endPoint y: 262, distance: 8.9
click at [583, 253] on select "Select Arrival Notice Available Arrival Notice Imported Arrive at Delivery Loca…" at bounding box center [518, 254] width 331 height 24
click at [353, 242] on select "Select Arrival Notice Available Arrival Notice Imported Arrive at Delivery Loca…" at bounding box center [518, 254] width 331 height 24
drag, startPoint x: 941, startPoint y: 221, endPoint x: 941, endPoint y: 233, distance: 11.4
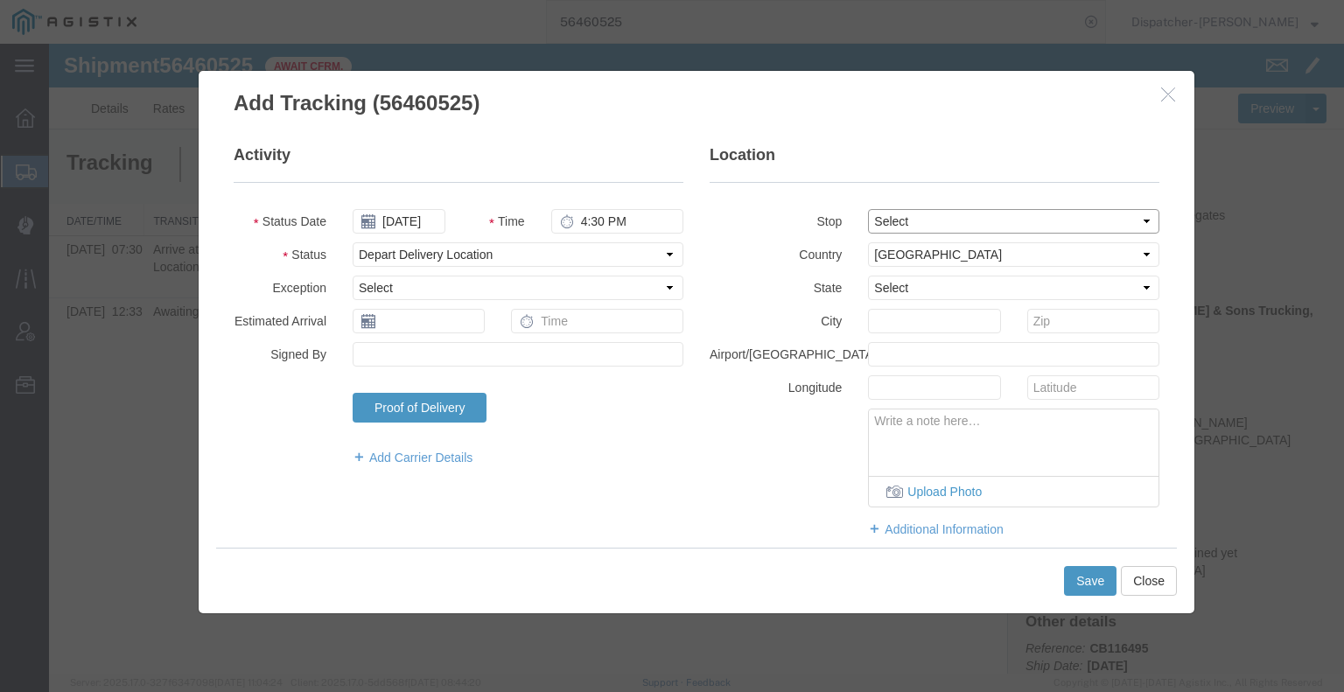
click at [941, 221] on select "Select From: [STREET_ADDRESS][PERSON_NAME] Stop 2: [STREET_ADDRESS] To: The Fin…" at bounding box center [1013, 221] width 291 height 24
click at [868, 209] on select "Select From: [STREET_ADDRESS][PERSON_NAME] Stop 2: [STREET_ADDRESS] To: The Fin…" at bounding box center [1013, 221] width 291 height 24
click at [1078, 578] on button "Save" at bounding box center [1090, 581] width 52 height 30
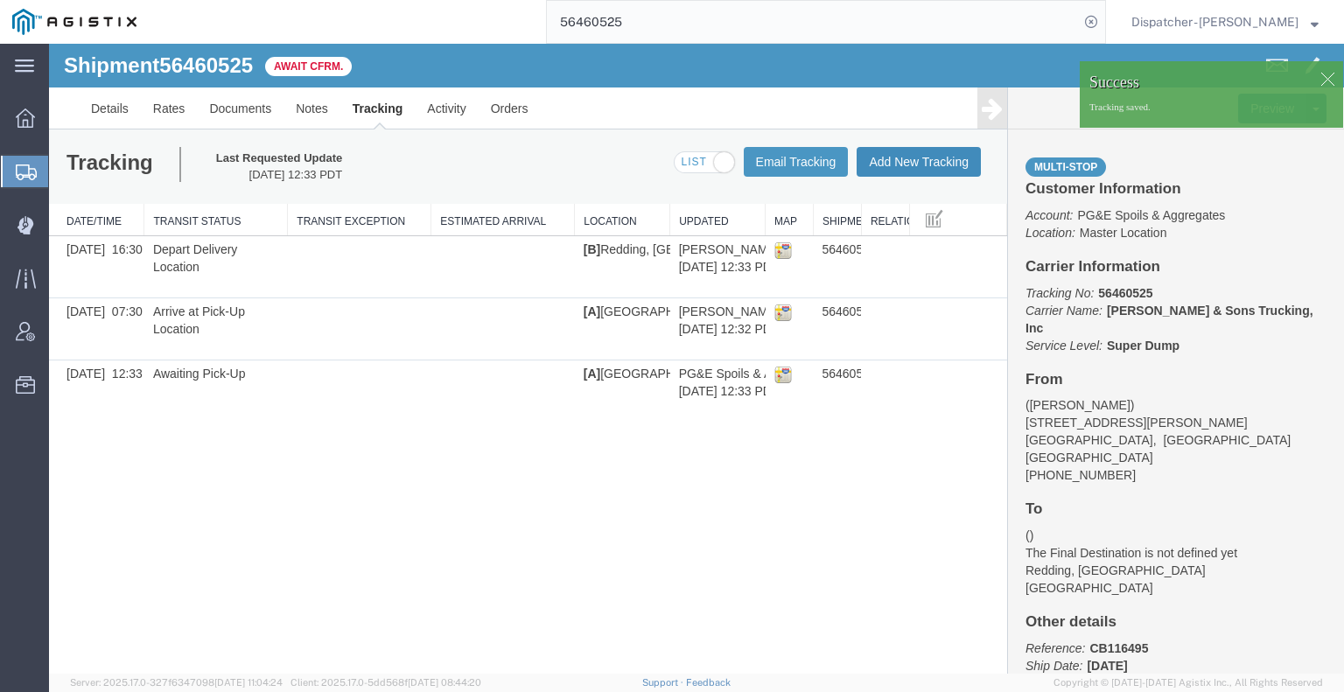
click at [895, 164] on button "Add New Tracking" at bounding box center [919, 162] width 124 height 30
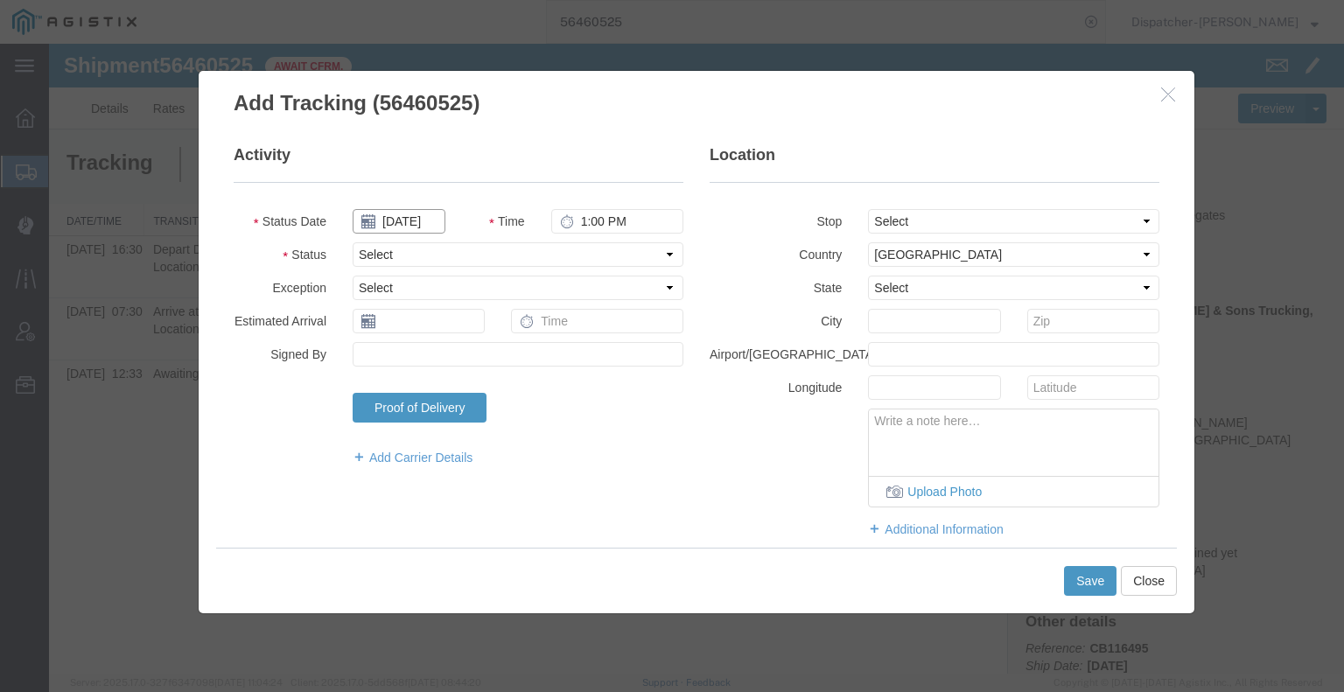
click at [417, 220] on input "[DATE]" at bounding box center [399, 221] width 93 height 24
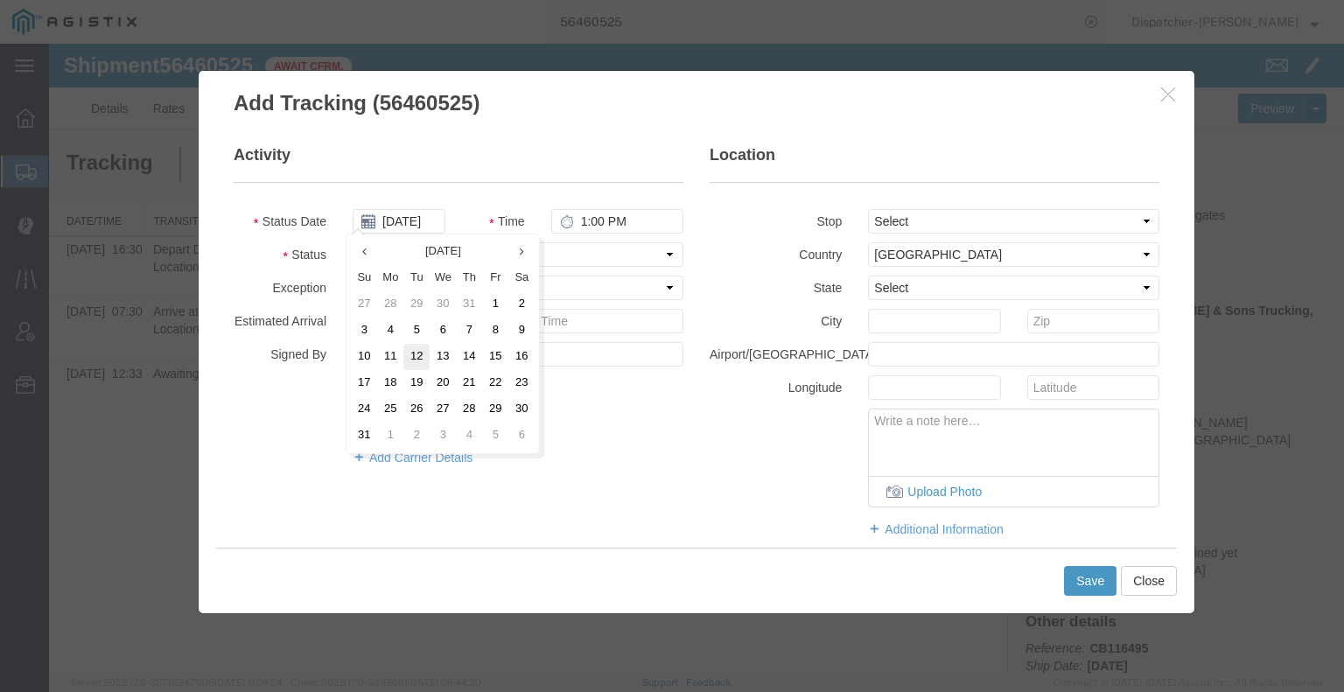
click at [417, 353] on td "12" at bounding box center [416, 357] width 26 height 26
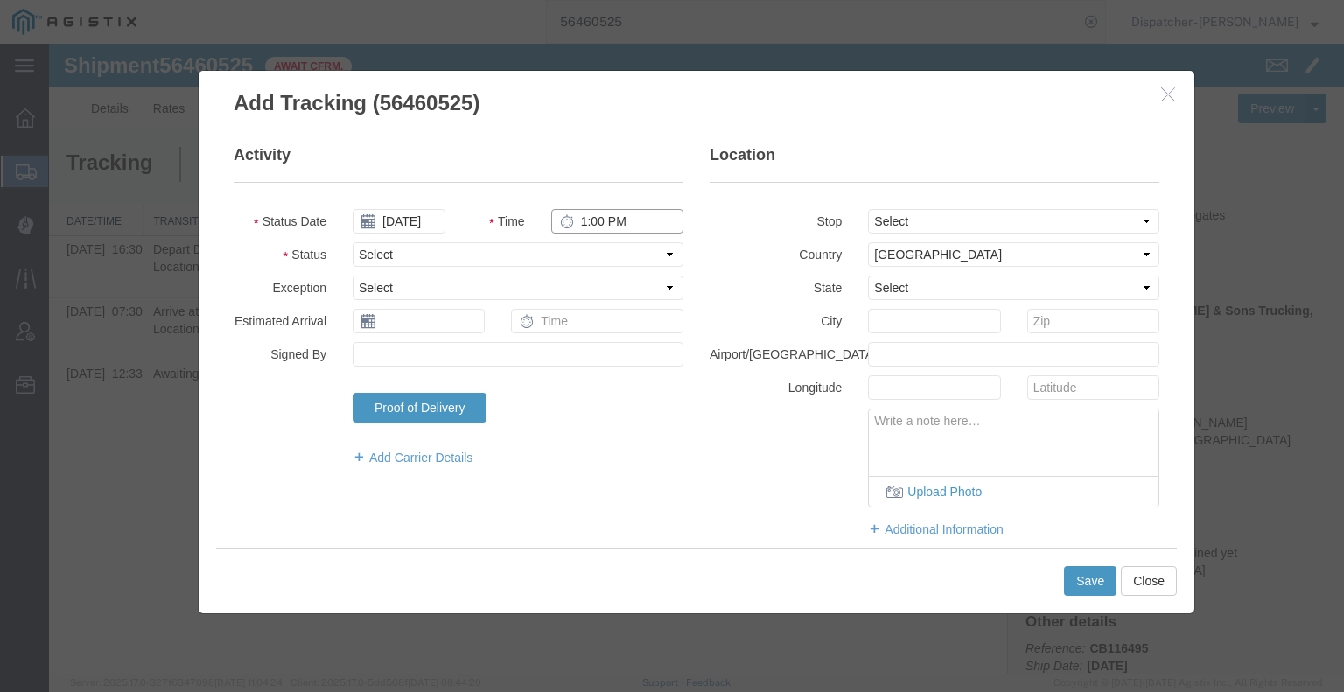
click at [591, 221] on input "1:00 PM" at bounding box center [617, 221] width 132 height 24
click at [594, 255] on select "Select Arrival Notice Available Arrival Notice Imported Arrive at Delivery Loca…" at bounding box center [518, 254] width 331 height 24
click at [353, 242] on select "Select Arrival Notice Available Arrival Notice Imported Arrive at Delivery Loca…" at bounding box center [518, 254] width 331 height 24
click at [1099, 591] on button "Save" at bounding box center [1090, 581] width 52 height 30
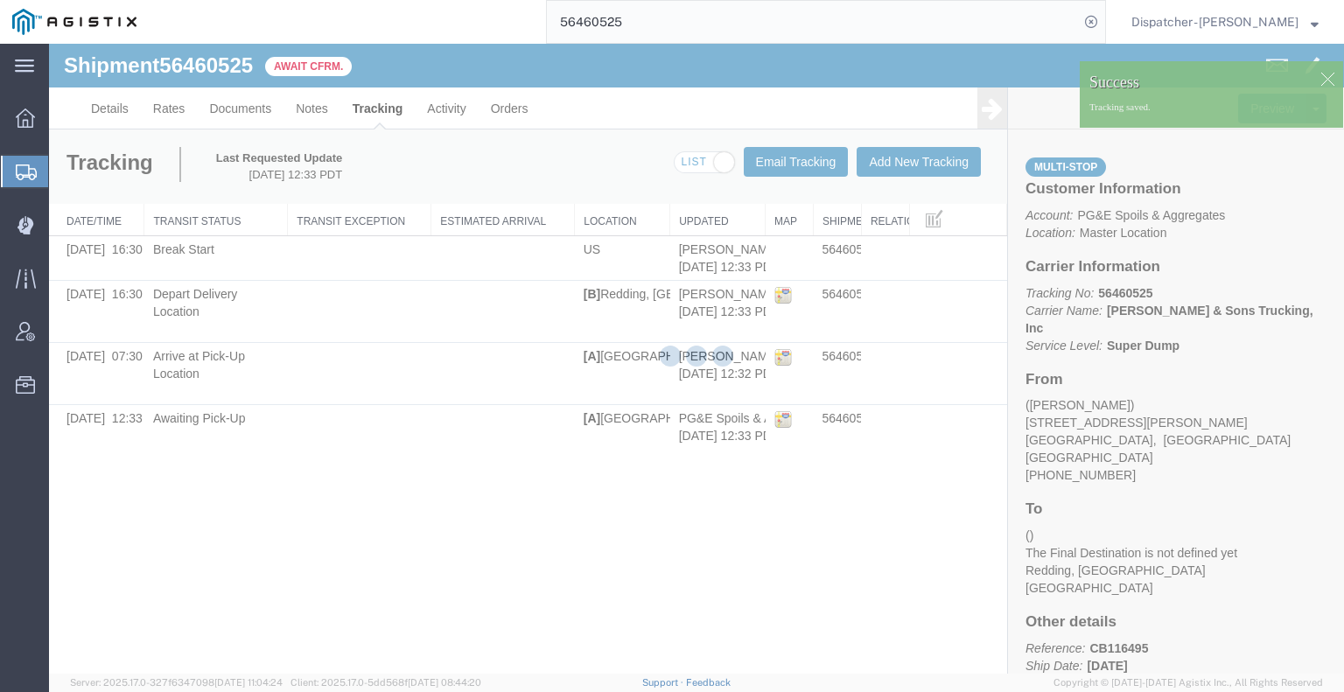
click at [990, 116] on icon at bounding box center [992, 108] width 21 height 24
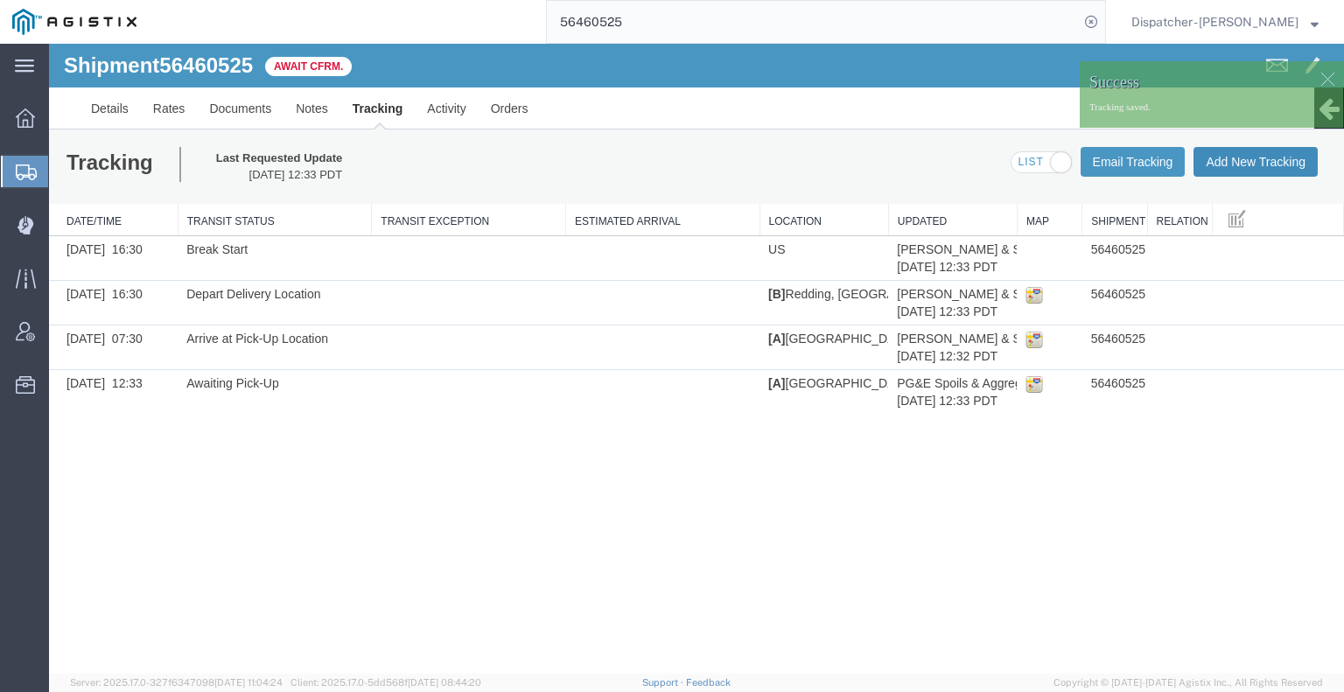
click at [1260, 157] on button "Add New Tracking" at bounding box center [1255, 162] width 124 height 30
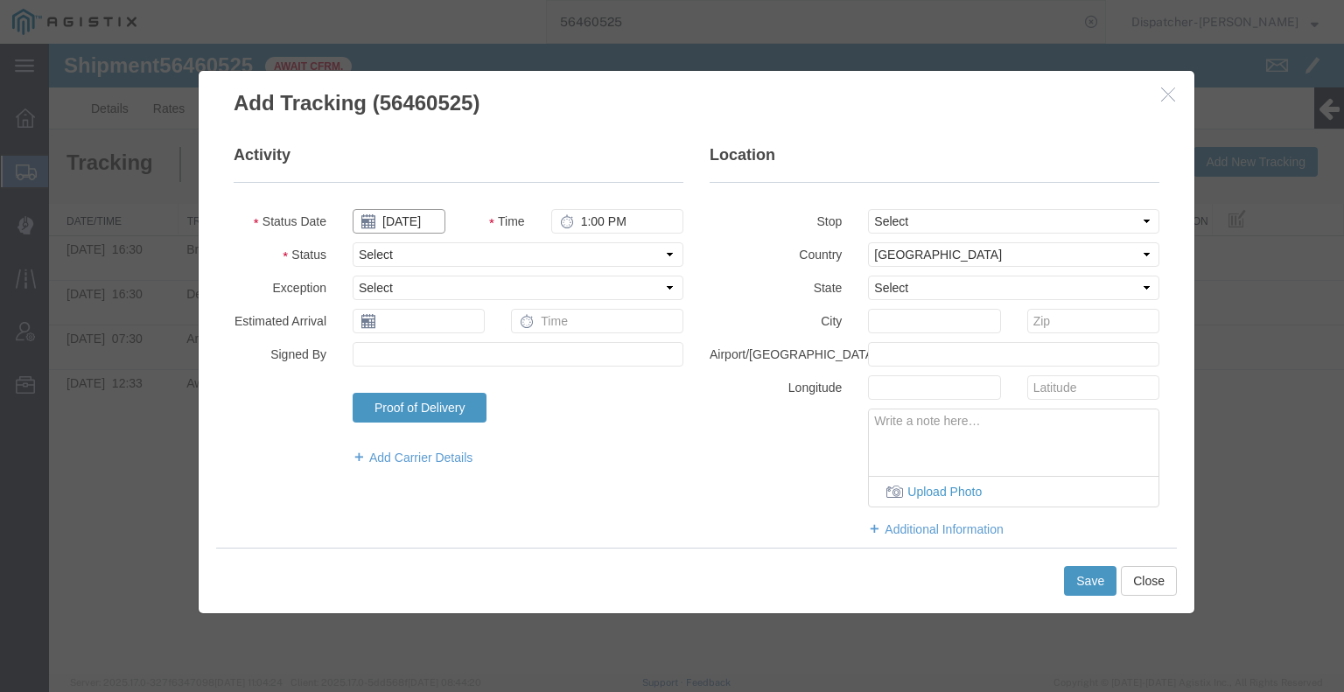
click at [407, 221] on input "[DATE]" at bounding box center [399, 221] width 93 height 24
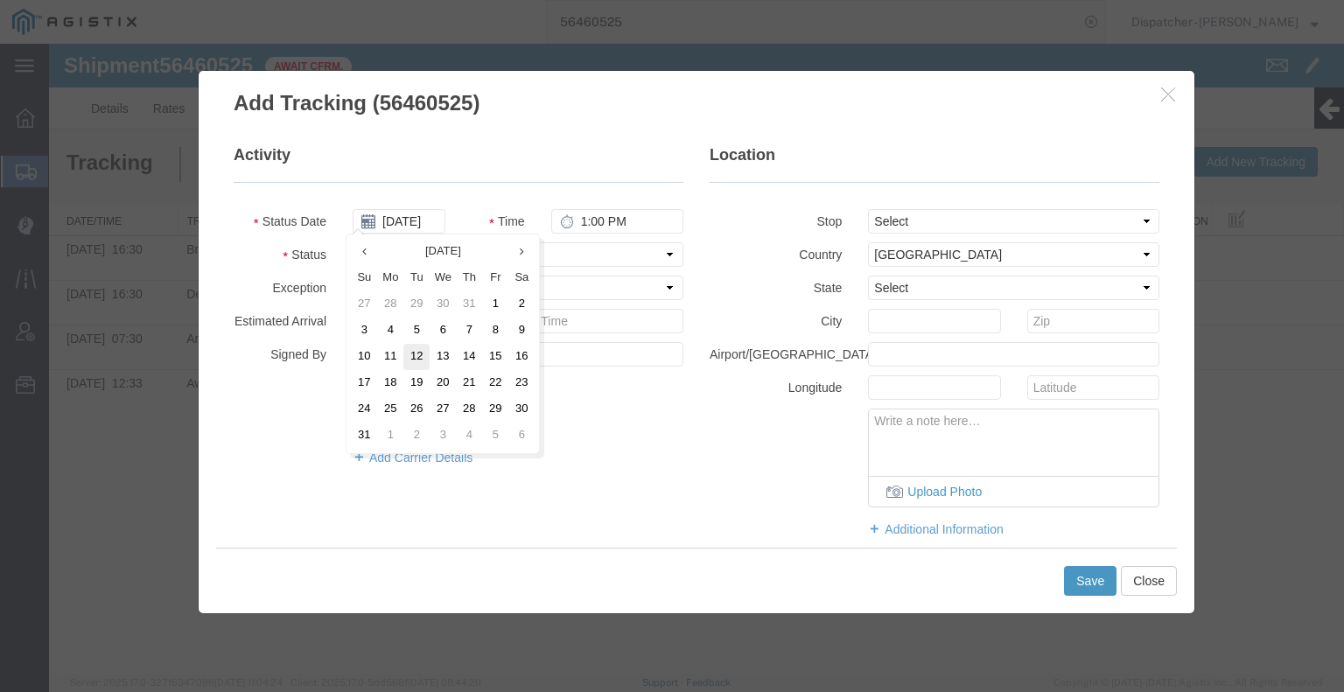
click at [420, 357] on td "12" at bounding box center [416, 357] width 26 height 26
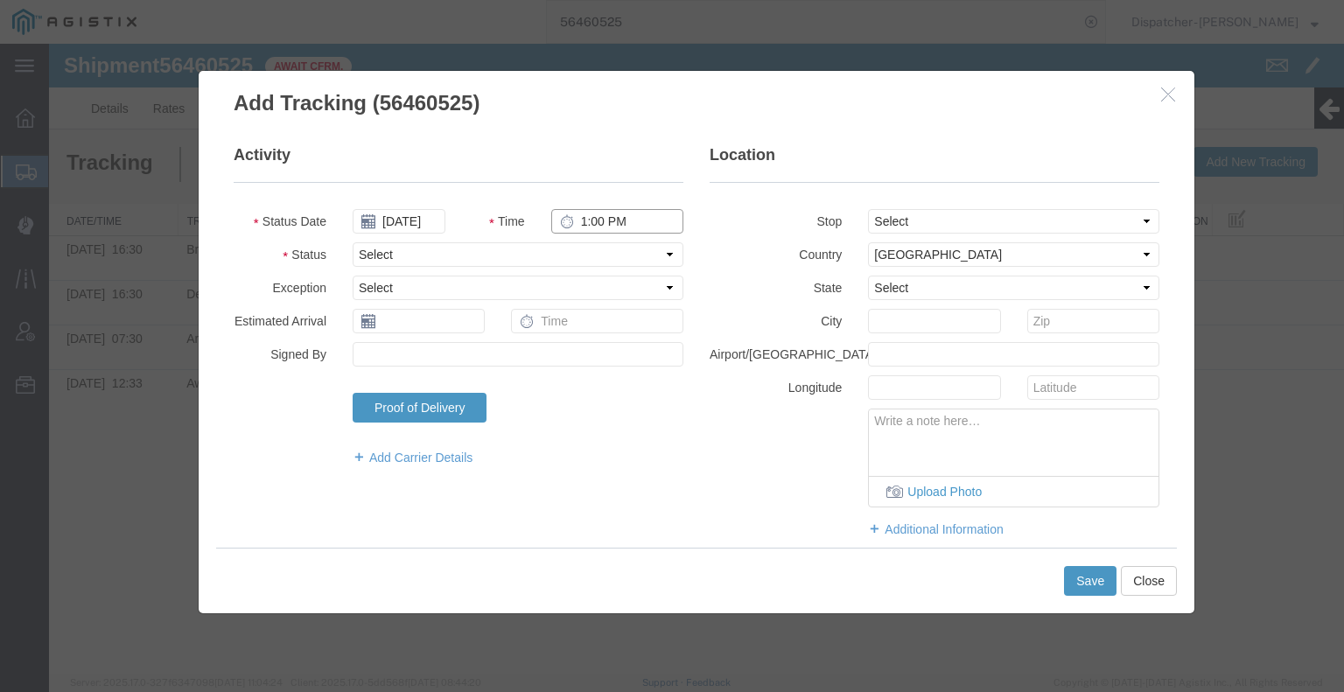
click at [577, 223] on input "1:00 PM" at bounding box center [617, 221] width 132 height 24
click at [586, 251] on select "Select Arrival Notice Available Arrival Notice Imported Arrive at Delivery Loca…" at bounding box center [518, 254] width 331 height 24
click at [353, 242] on select "Select Arrival Notice Available Arrival Notice Imported Arrive at Delivery Loca…" at bounding box center [518, 254] width 331 height 24
click at [1092, 583] on button "Save" at bounding box center [1090, 581] width 52 height 30
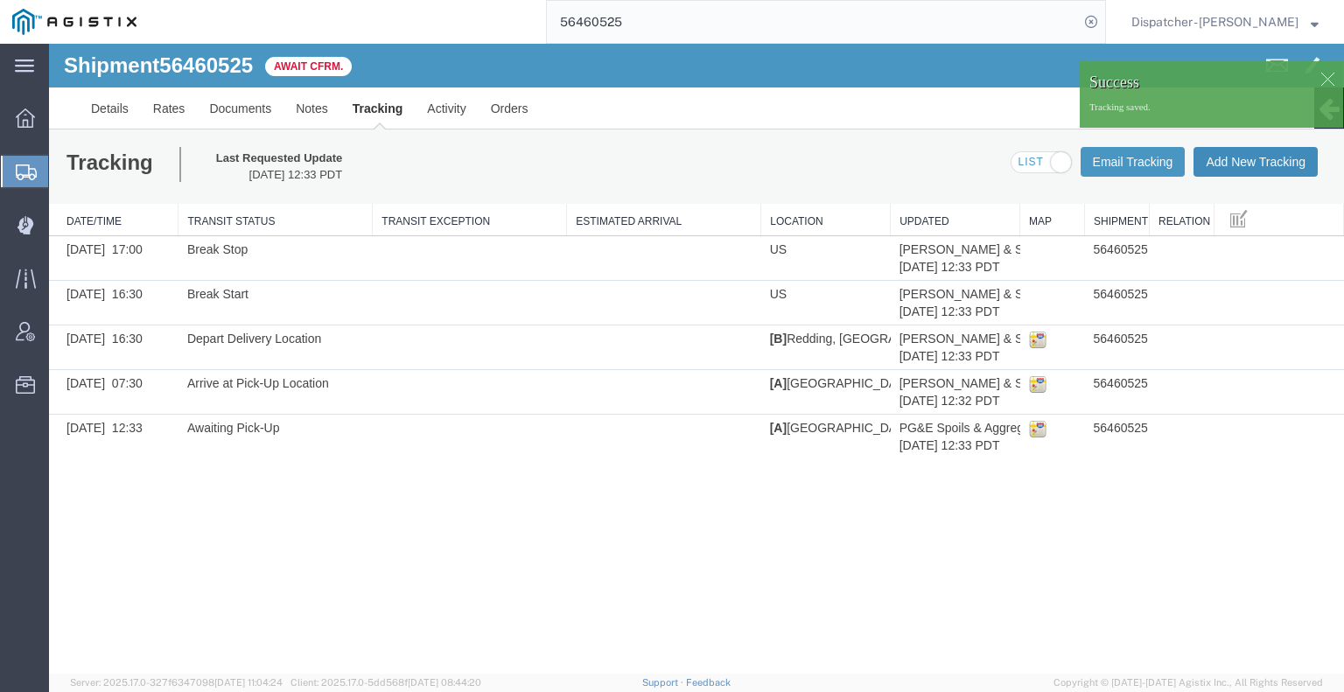
click at [1224, 162] on button "Add New Tracking" at bounding box center [1255, 162] width 124 height 30
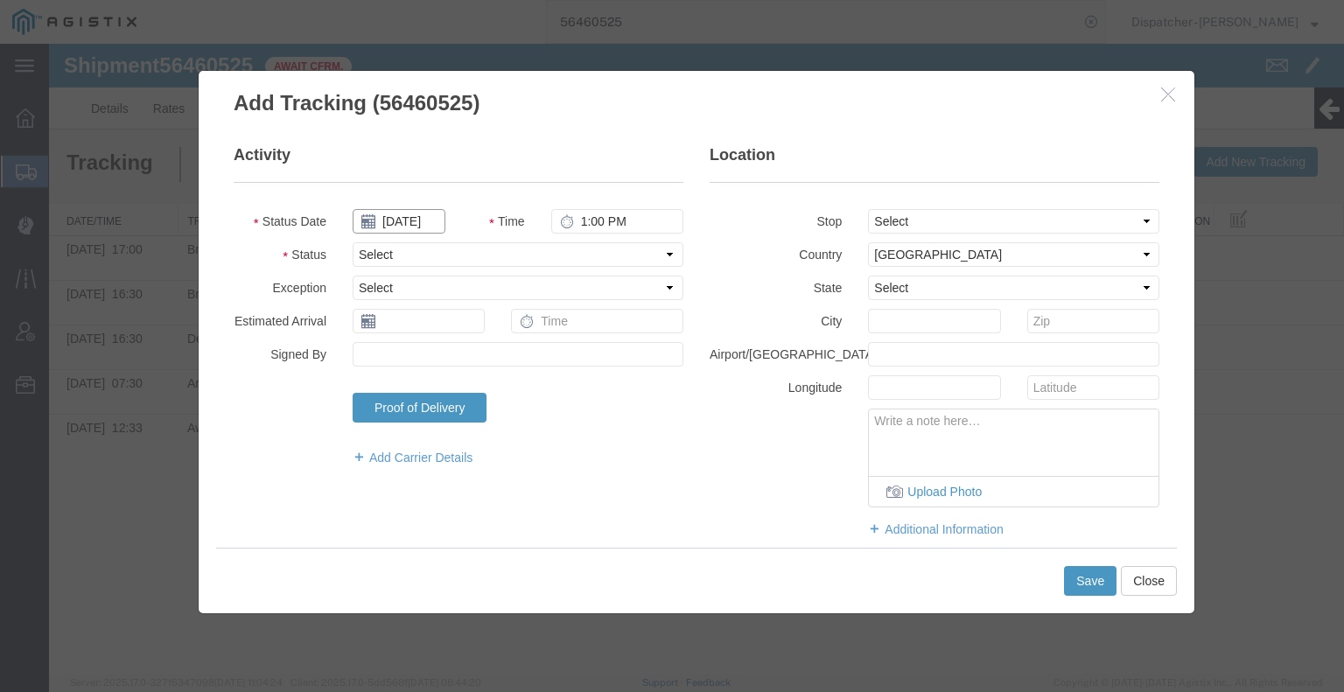
click at [406, 218] on input "[DATE]" at bounding box center [399, 221] width 93 height 24
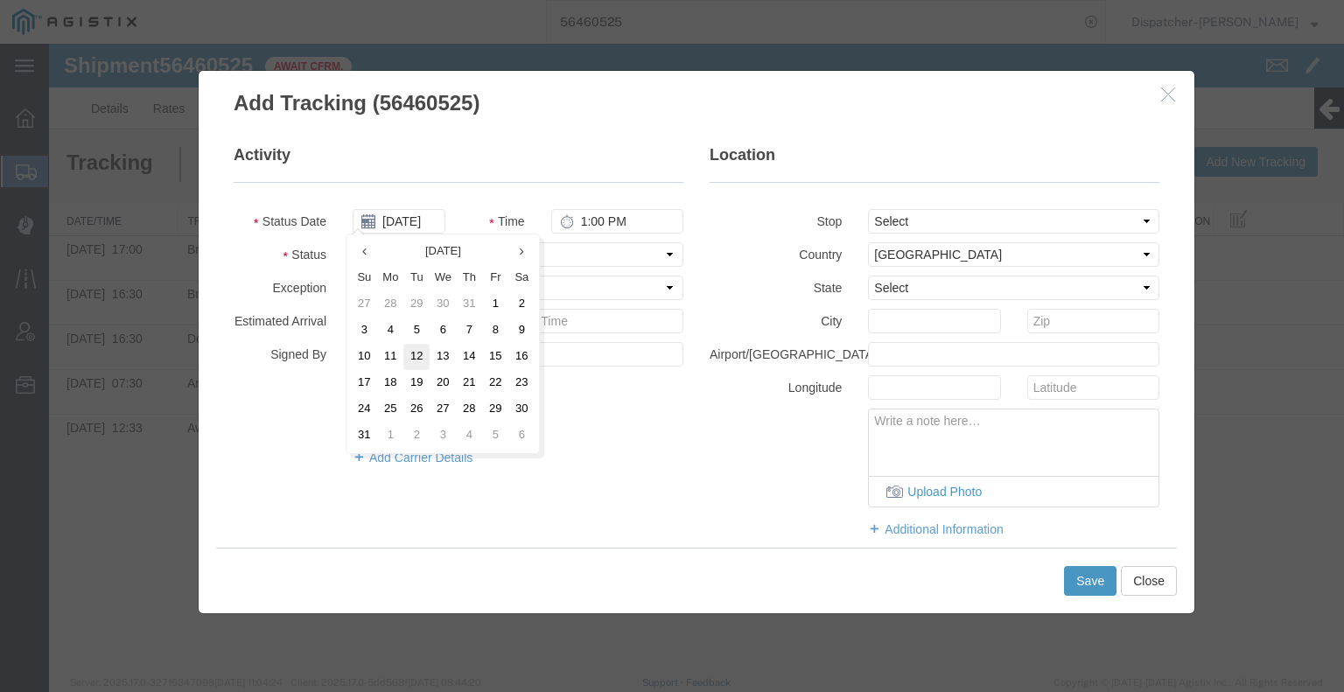
click at [416, 352] on td "12" at bounding box center [416, 357] width 26 height 26
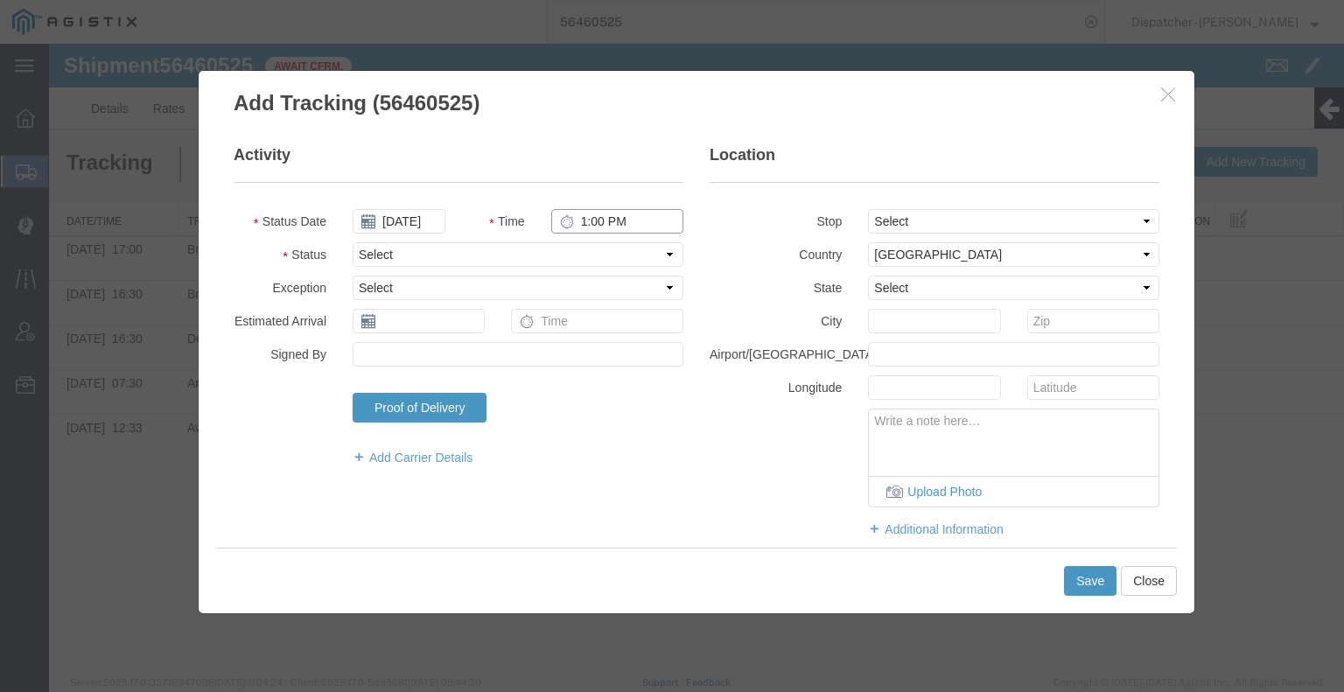
click at [623, 222] on input "1:00 PM" at bounding box center [617, 221] width 132 height 24
click at [612, 262] on select "Select Arrival Notice Available Arrival Notice Imported Arrive at Delivery Loca…" at bounding box center [518, 254] width 331 height 24
click at [353, 242] on select "Select Arrival Notice Available Arrival Notice Imported Arrive at Delivery Loca…" at bounding box center [518, 254] width 331 height 24
click at [1094, 580] on button "Save" at bounding box center [1090, 581] width 52 height 30
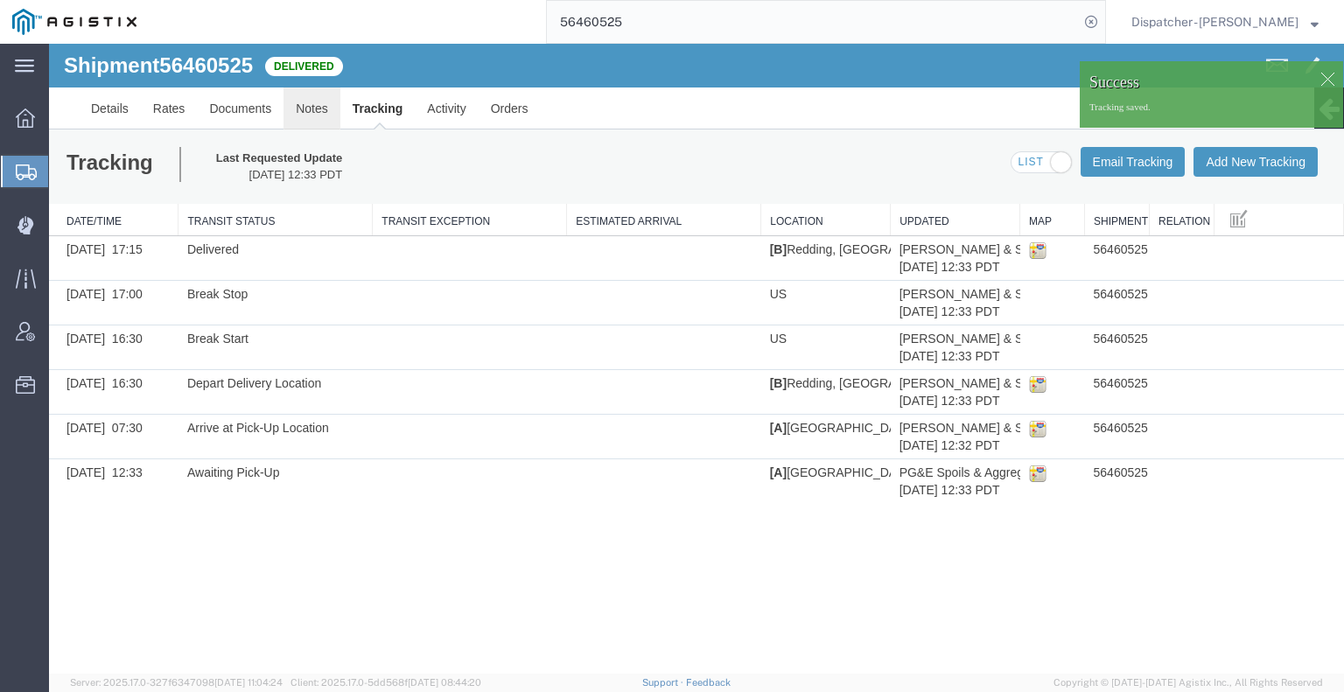
click at [313, 111] on link "Notes" at bounding box center [311, 108] width 57 height 42
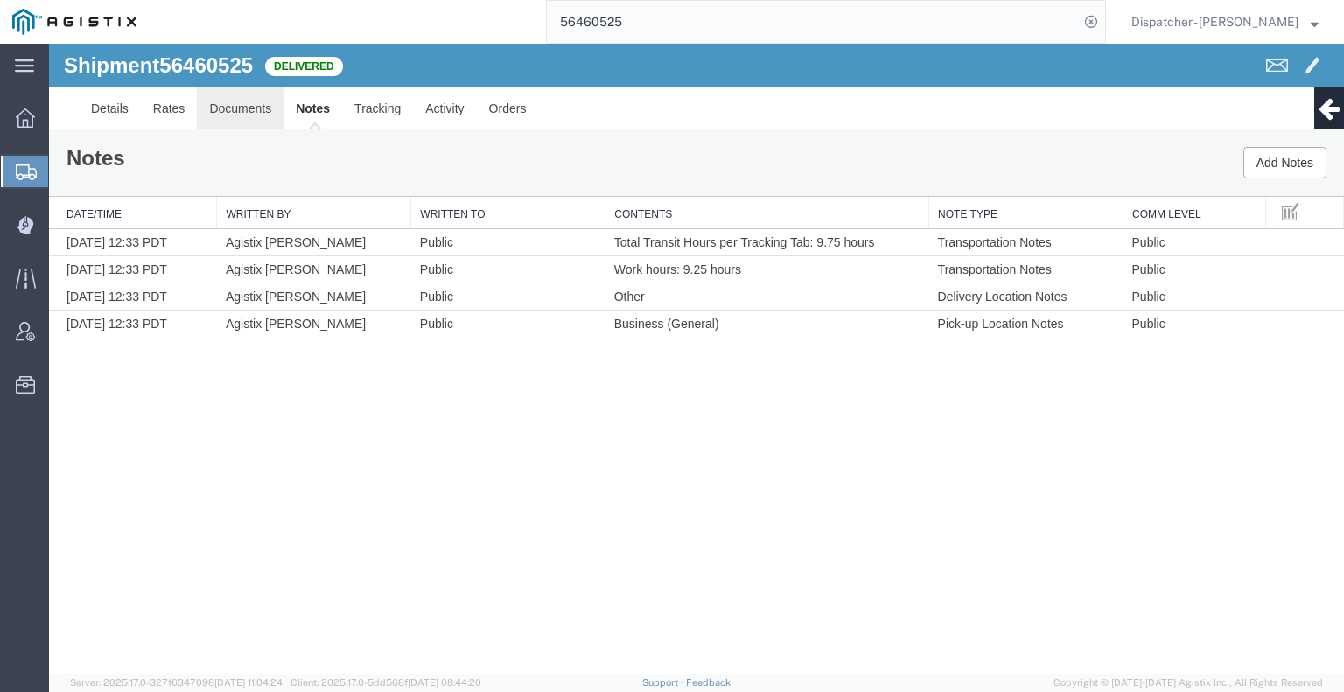
click at [241, 119] on link "Documents" at bounding box center [240, 108] width 87 height 42
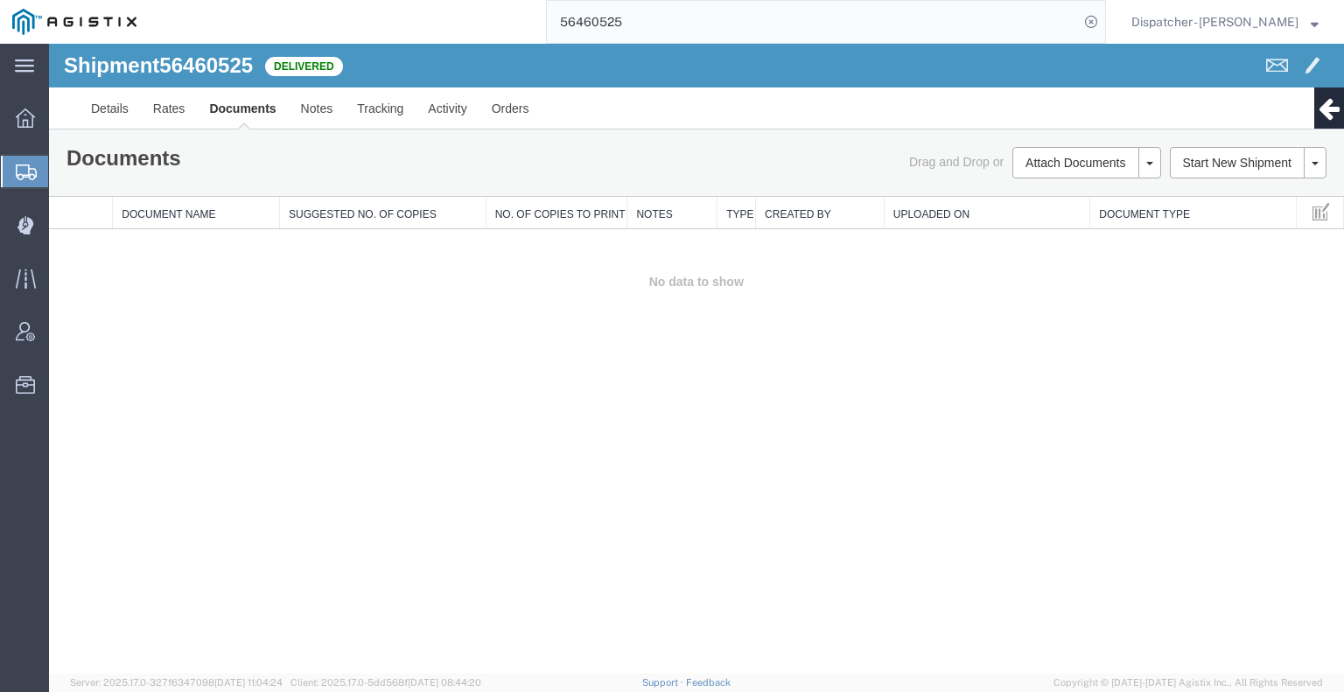
click at [1229, 388] on div "Shipment 56460525 0 of 0 Delivered Details Rates Documents Notes Tracking Activ…" at bounding box center [696, 359] width 1295 height 630
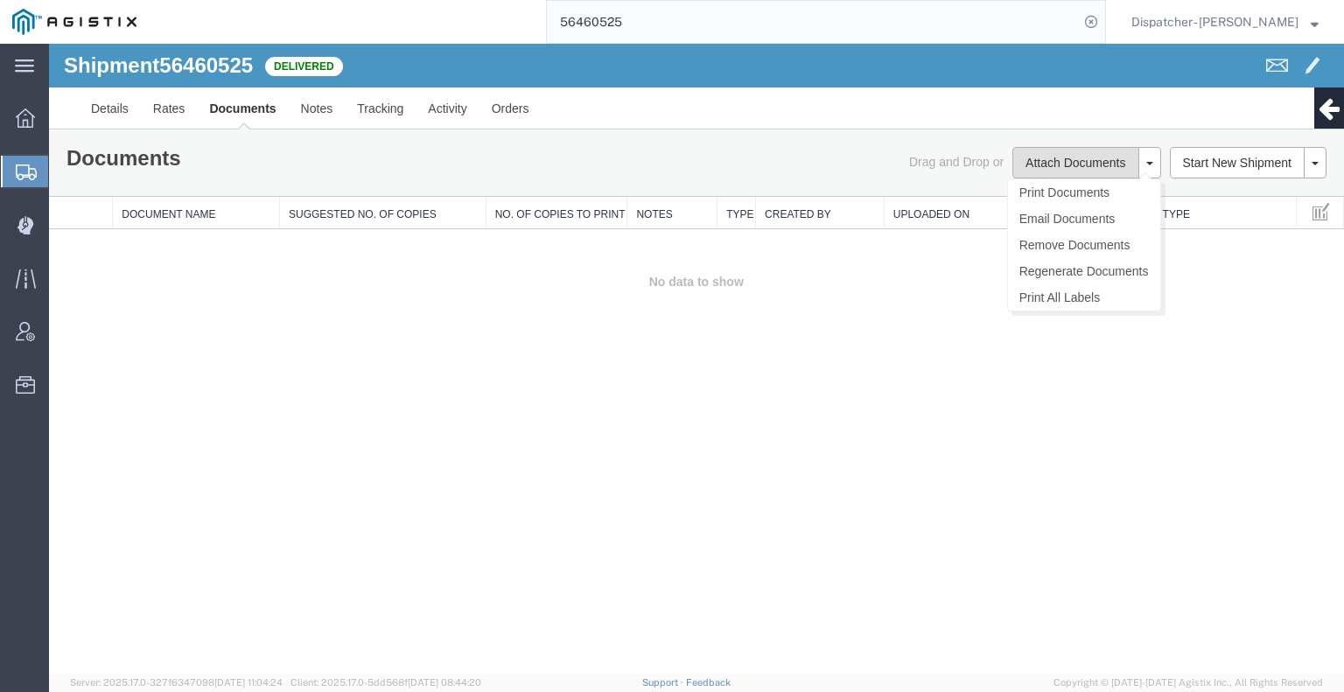
click at [1104, 164] on button "Attach Documents" at bounding box center [1075, 162] width 126 height 31
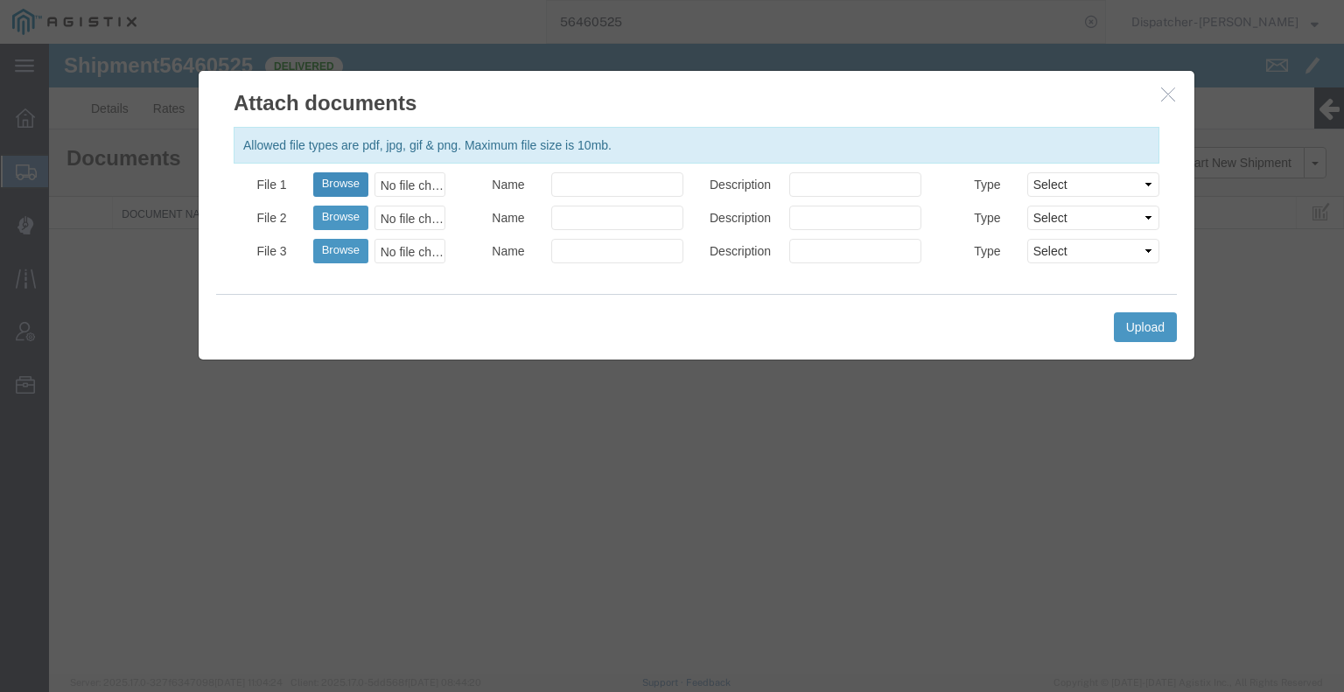
click at [353, 189] on button "Browse" at bounding box center [340, 184] width 55 height 24
click at [1148, 317] on button "Upload" at bounding box center [1145, 327] width 63 height 30
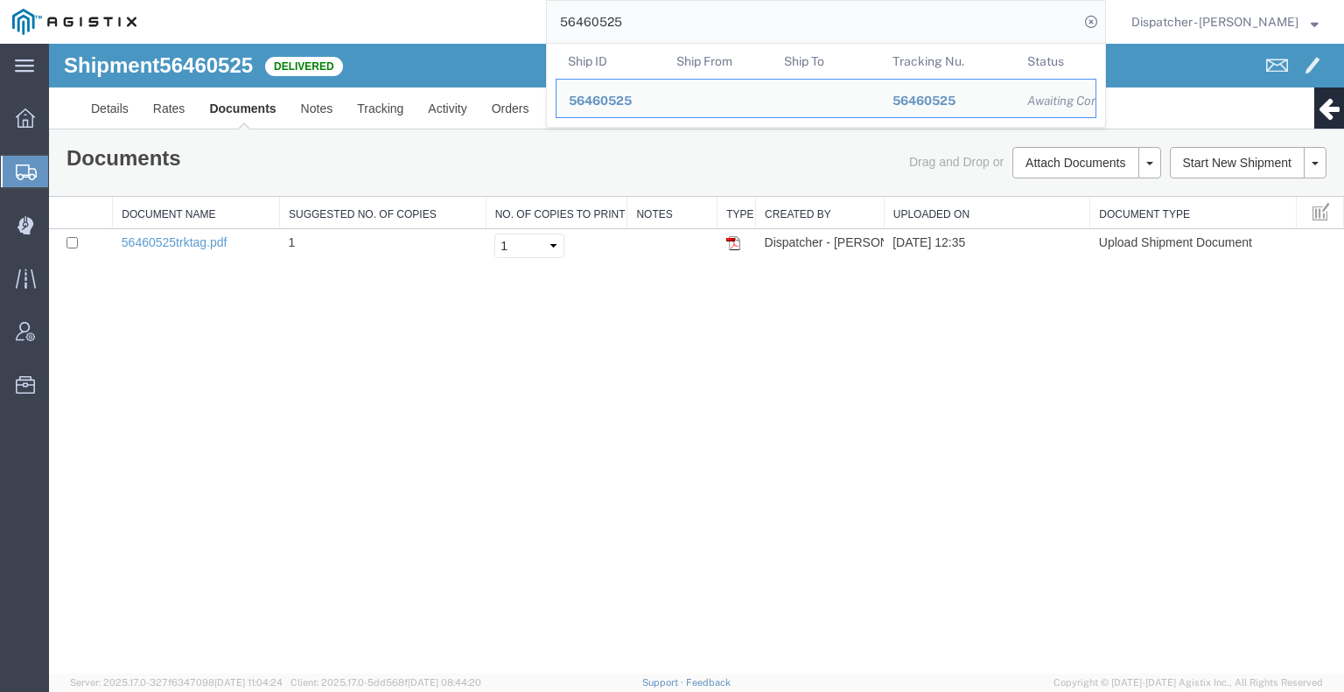
drag, startPoint x: 635, startPoint y: 11, endPoint x: 474, endPoint y: 31, distance: 162.1
click at [495, 31] on div "56460525 Ship ID Ship From Ship To Tracking Nu. Status Ship ID 56460525 Ship Fr…" at bounding box center [627, 22] width 957 height 44
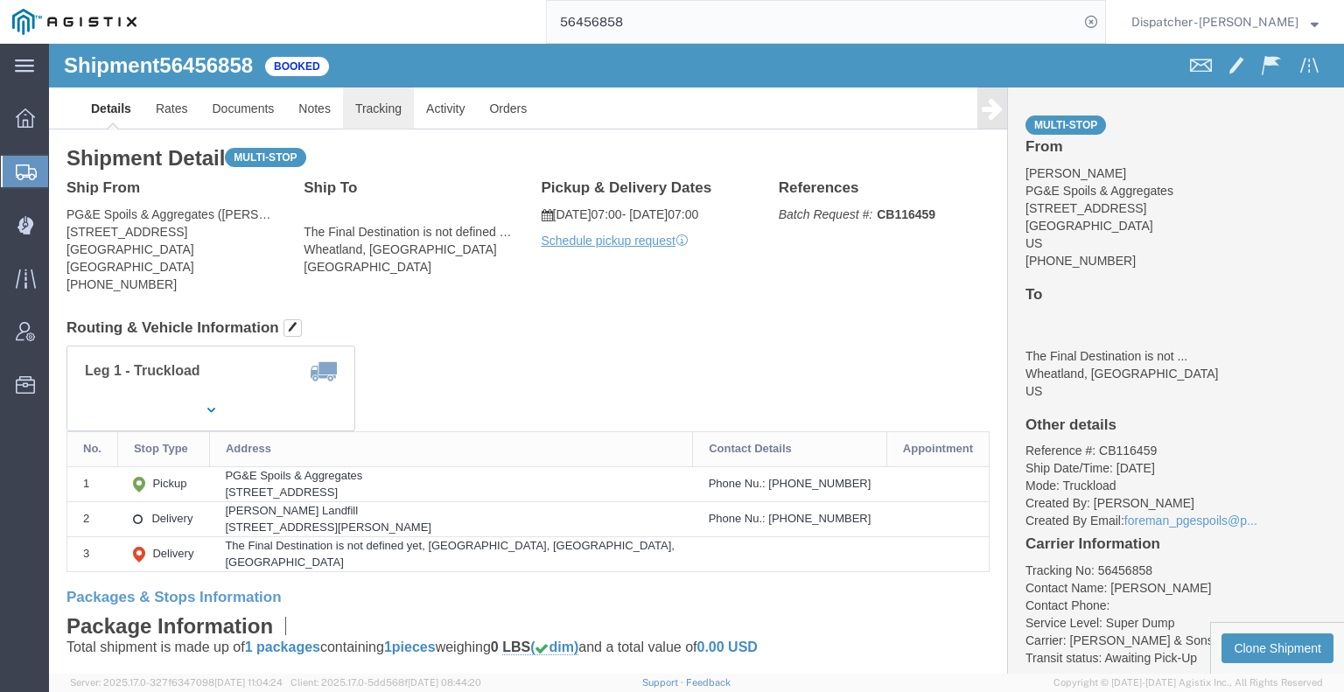
click link "Tracking"
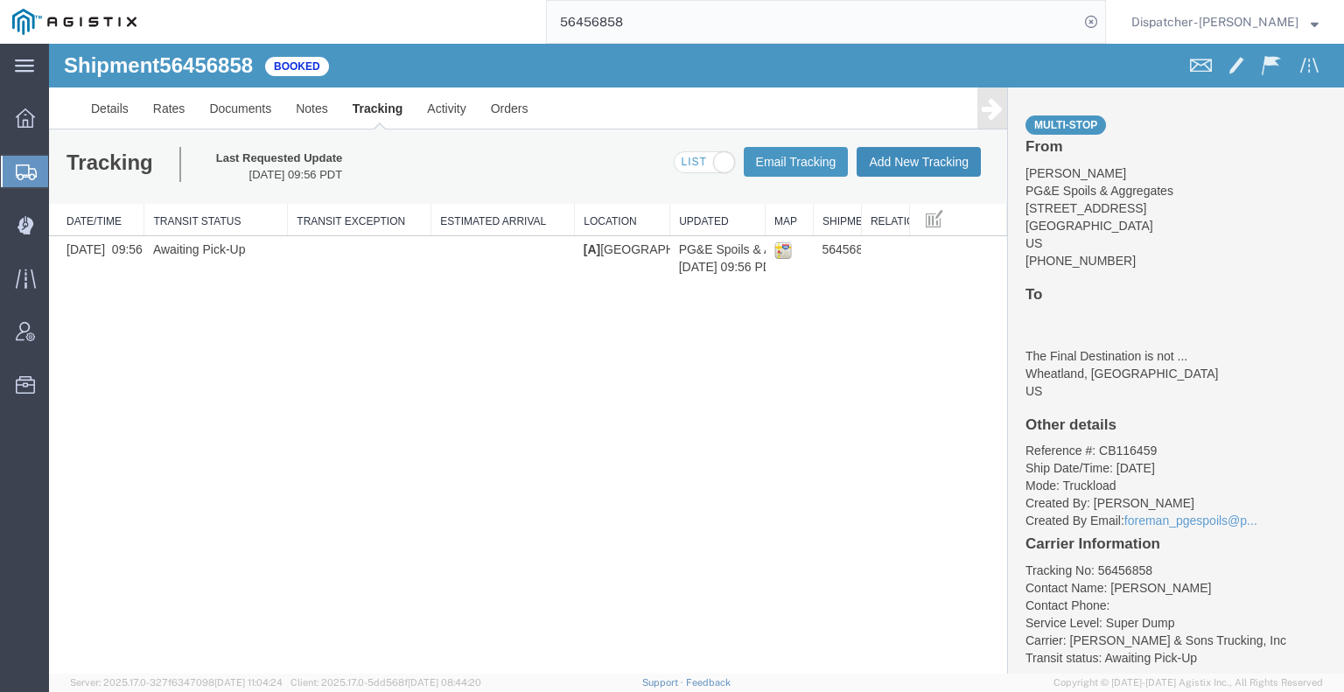
click at [966, 171] on button "Add New Tracking" at bounding box center [919, 162] width 124 height 30
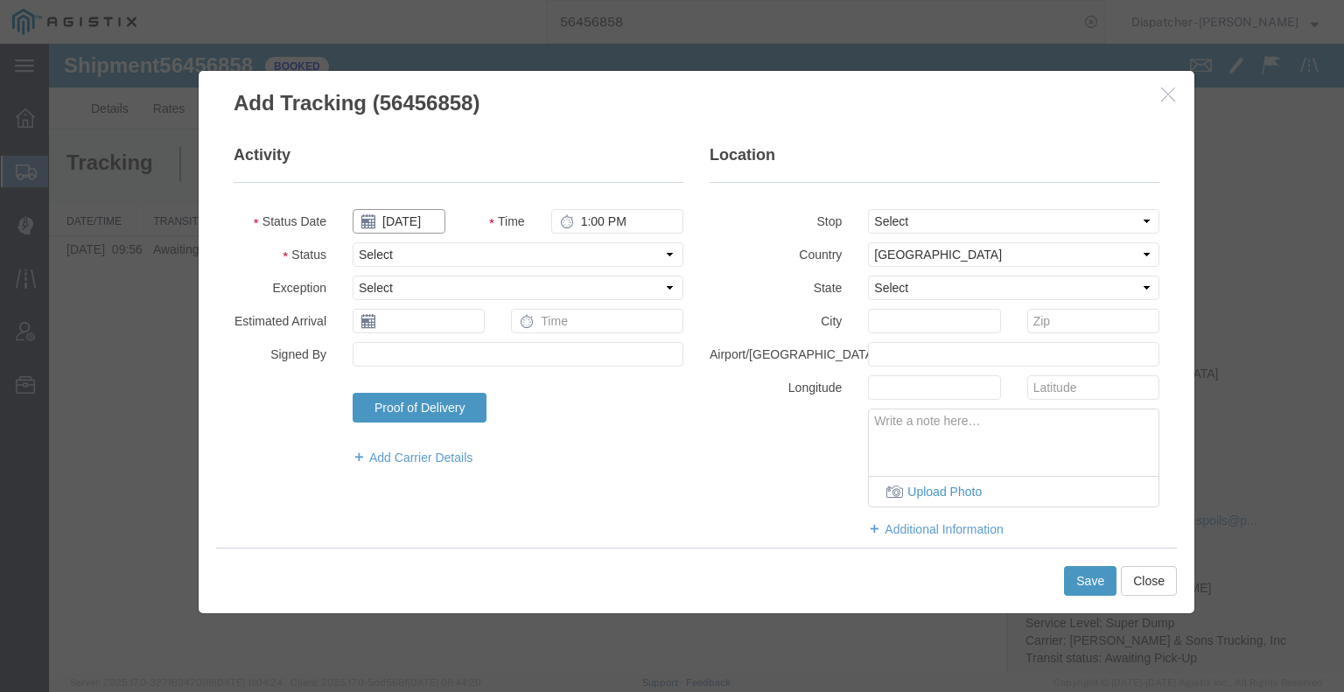
click at [410, 223] on input "[DATE]" at bounding box center [399, 221] width 93 height 24
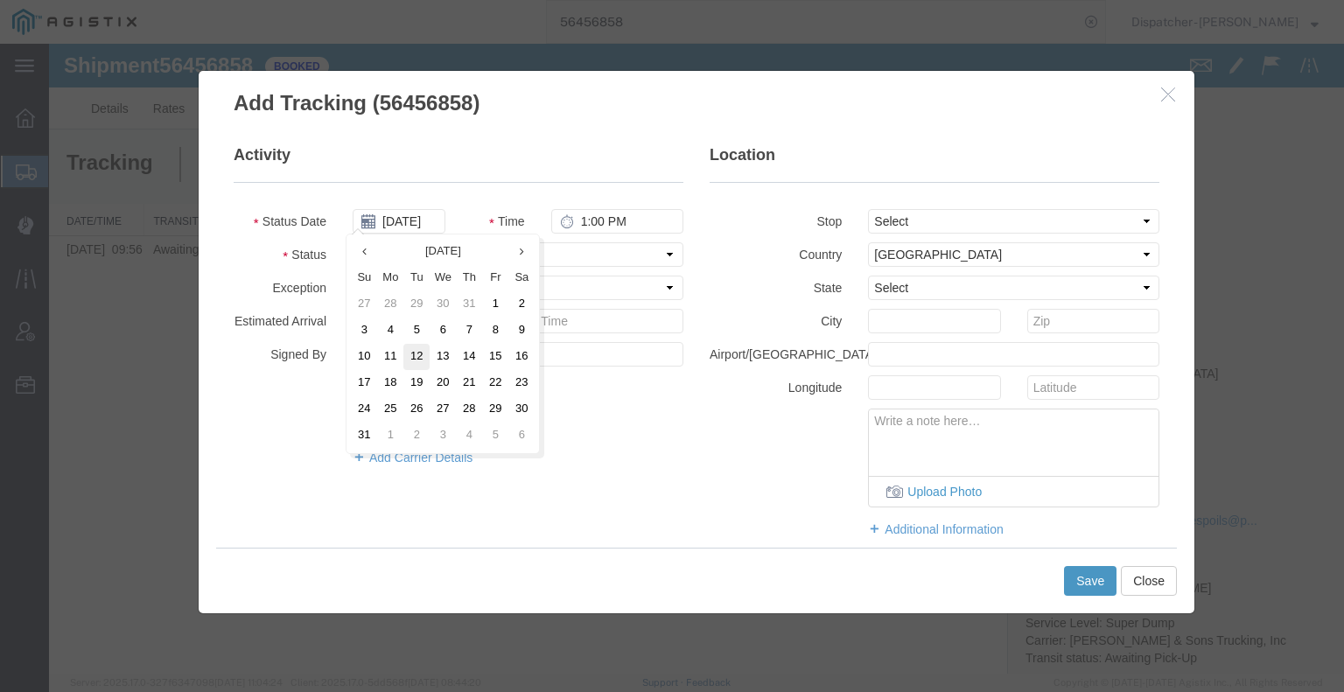
click at [416, 349] on td "12" at bounding box center [416, 357] width 26 height 26
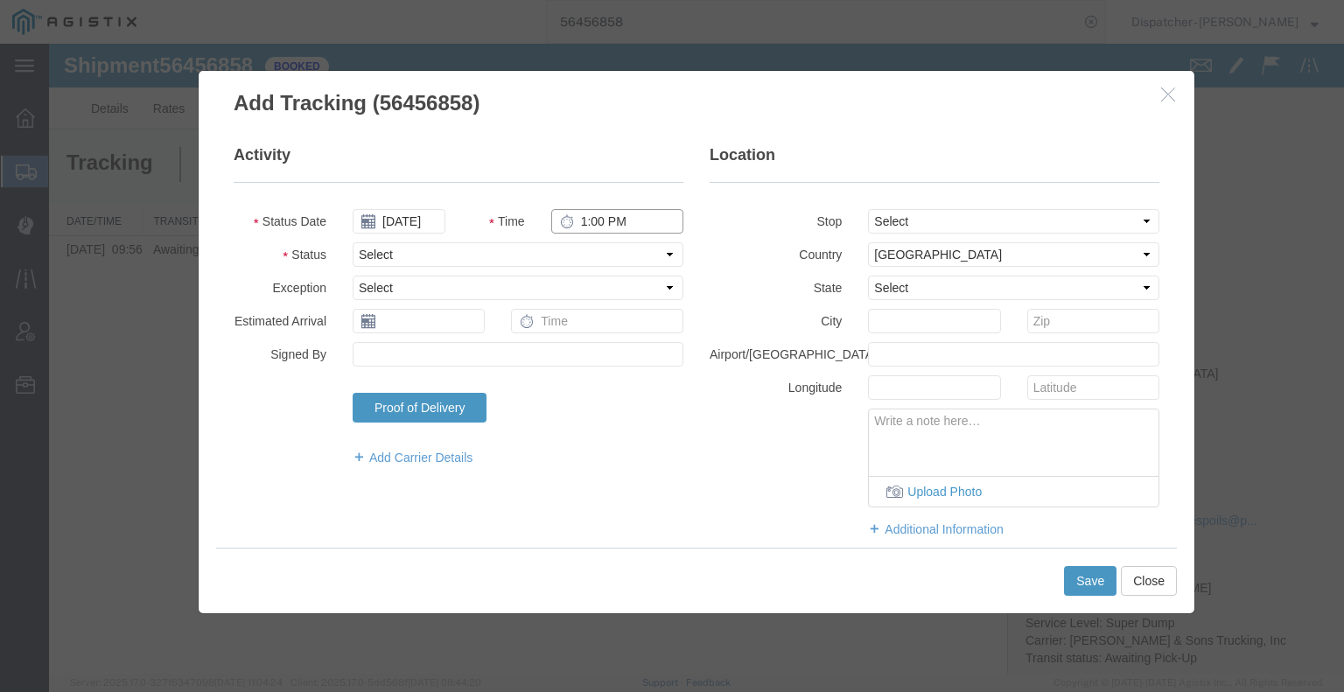
click at [577, 216] on input "1:00 PM" at bounding box center [617, 221] width 132 height 24
drag, startPoint x: 593, startPoint y: 228, endPoint x: 608, endPoint y: 256, distance: 31.7
click at [608, 256] on select "Select Arrival Notice Available Arrival Notice Imported Arrive at Delivery Loca…" at bounding box center [518, 254] width 331 height 24
click at [353, 242] on select "Select Arrival Notice Available Arrival Notice Imported Arrive at Delivery Loca…" at bounding box center [518, 254] width 331 height 24
click at [909, 220] on select "Select From: [STREET_ADDRESS] Stop 2: [STREET_ADDRESS][PERSON_NAME] To: The Fin…" at bounding box center [1013, 221] width 291 height 24
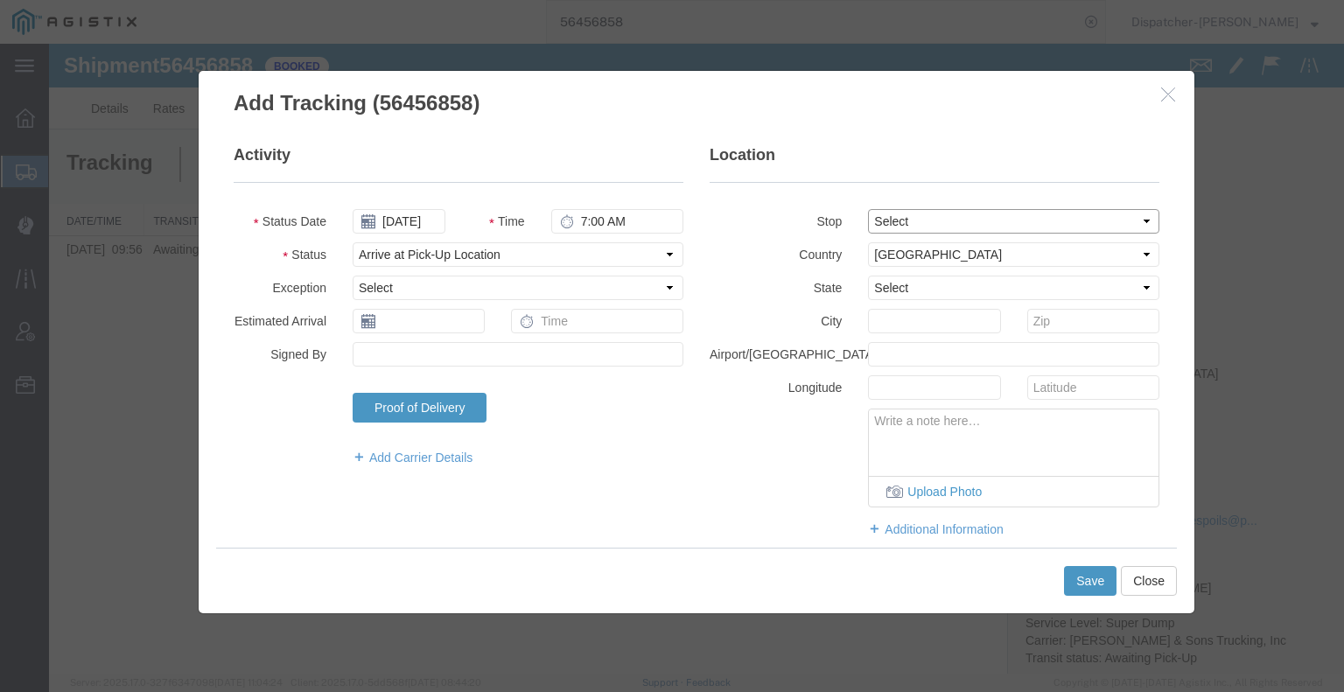
click at [868, 209] on select "Select From: [STREET_ADDRESS] Stop 2: [STREET_ADDRESS][PERSON_NAME] To: The Fin…" at bounding box center [1013, 221] width 291 height 24
click at [1092, 586] on button "Save" at bounding box center [1090, 581] width 52 height 30
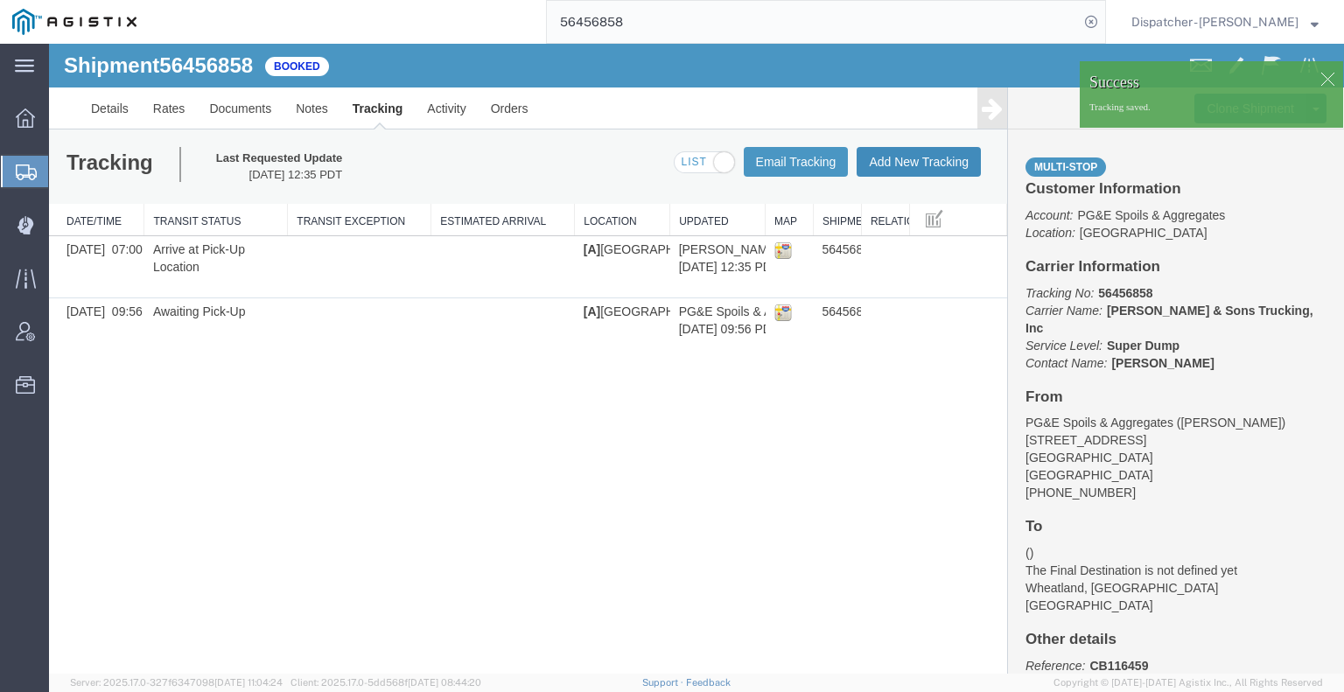
click at [912, 168] on button "Add New Tracking" at bounding box center [919, 162] width 124 height 30
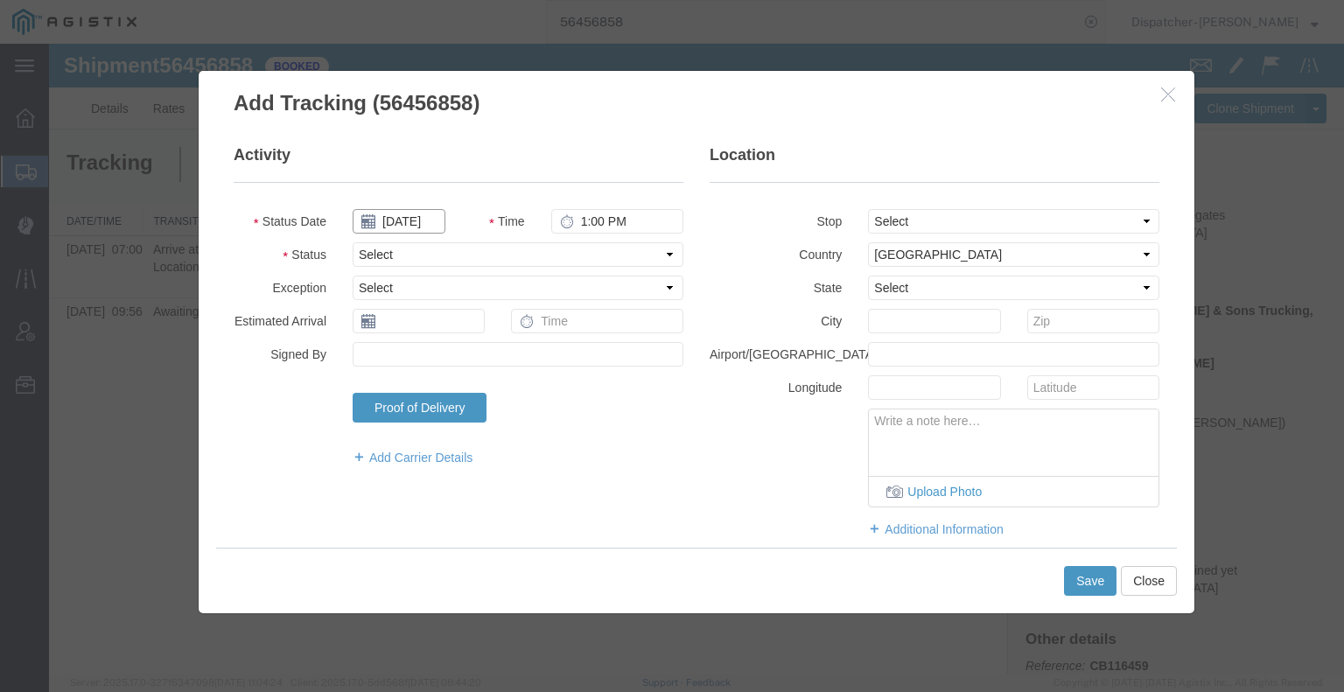
click at [415, 220] on input "[DATE]" at bounding box center [399, 221] width 93 height 24
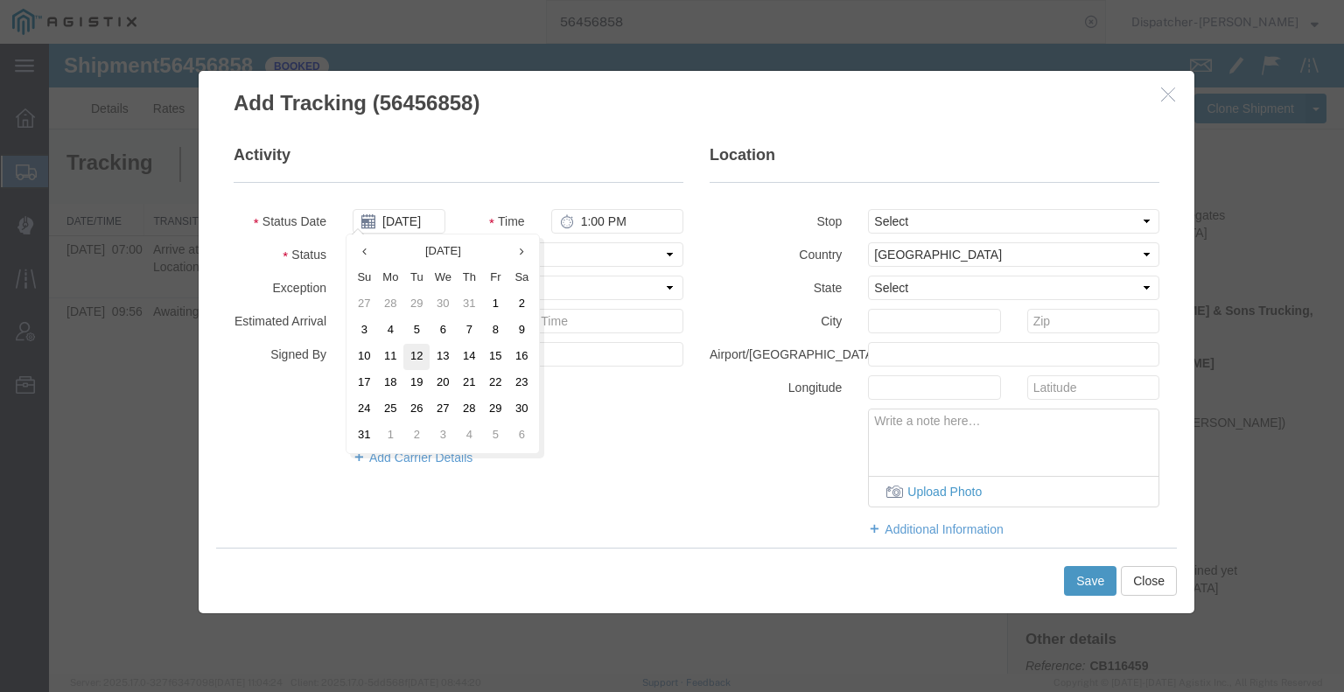
click at [420, 363] on td "12" at bounding box center [416, 357] width 26 height 26
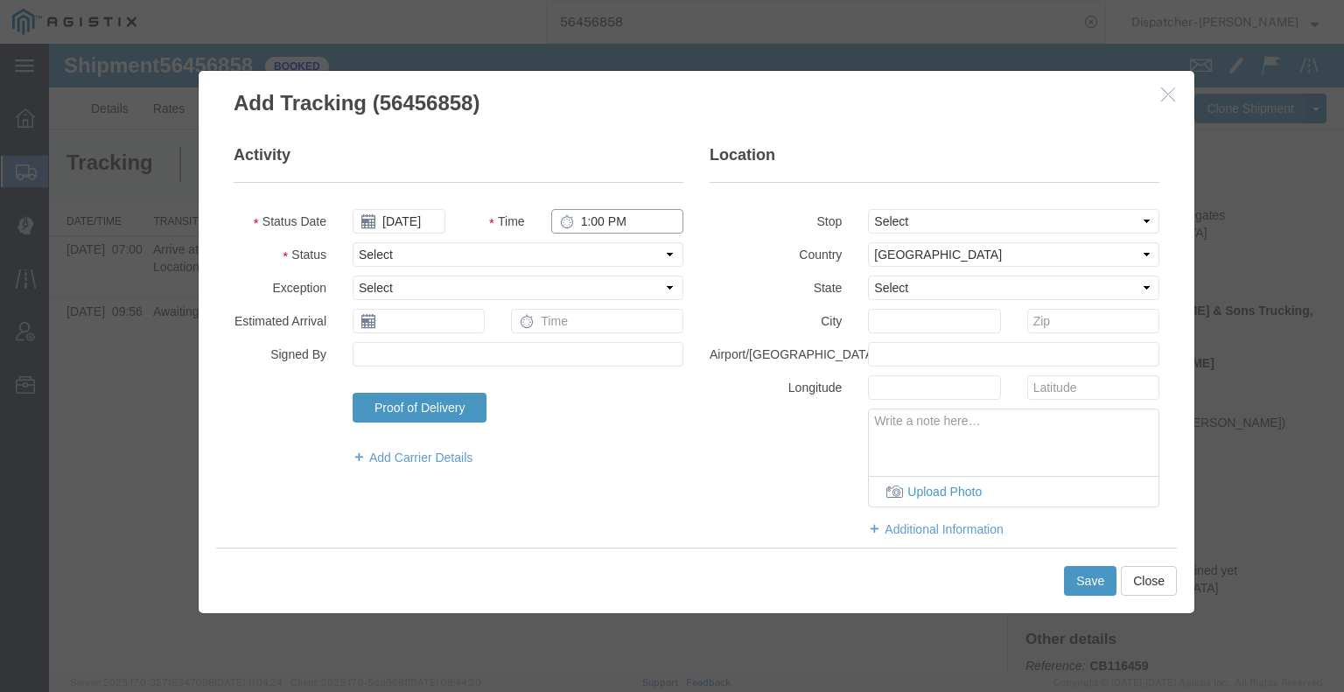
click at [579, 217] on input "1:00 PM" at bounding box center [617, 221] width 132 height 24
click at [584, 255] on select "Select Arrival Notice Available Arrival Notice Imported Arrive at Delivery Loca…" at bounding box center [518, 254] width 331 height 24
click at [353, 242] on select "Select Arrival Notice Available Arrival Notice Imported Arrive at Delivery Loca…" at bounding box center [518, 254] width 331 height 24
click at [907, 220] on select "Select From: [STREET_ADDRESS] Stop 2: [STREET_ADDRESS][PERSON_NAME] To: The Fin…" at bounding box center [1013, 221] width 291 height 24
click at [868, 209] on select "Select From: [STREET_ADDRESS] Stop 2: [STREET_ADDRESS][PERSON_NAME] To: The Fin…" at bounding box center [1013, 221] width 291 height 24
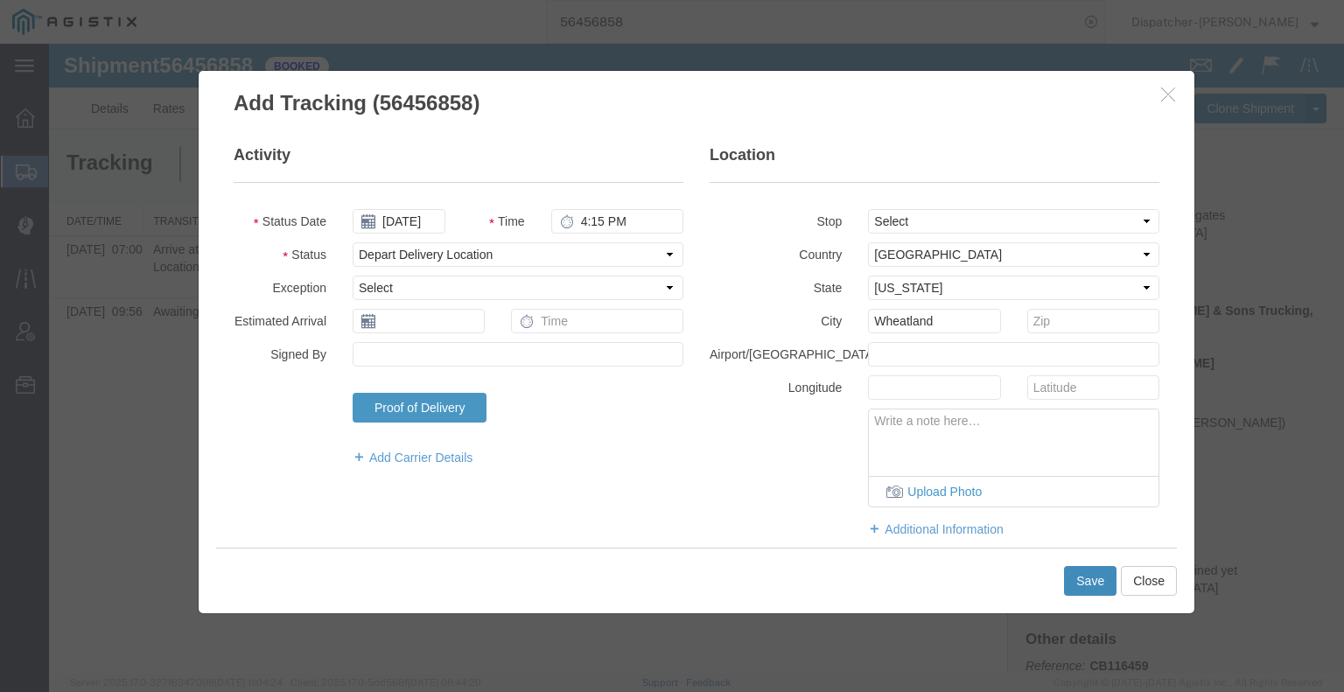
click at [1097, 591] on button "Save" at bounding box center [1090, 581] width 52 height 30
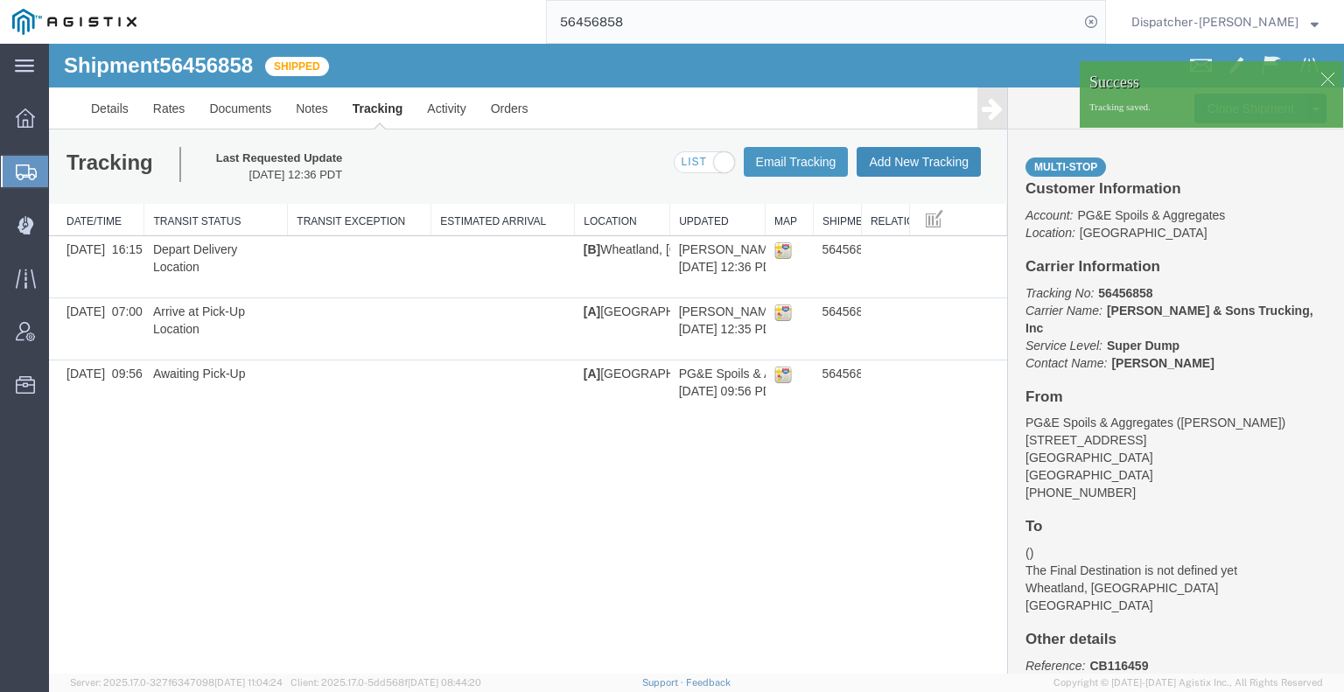
click at [959, 157] on button "Add New Tracking" at bounding box center [919, 162] width 124 height 30
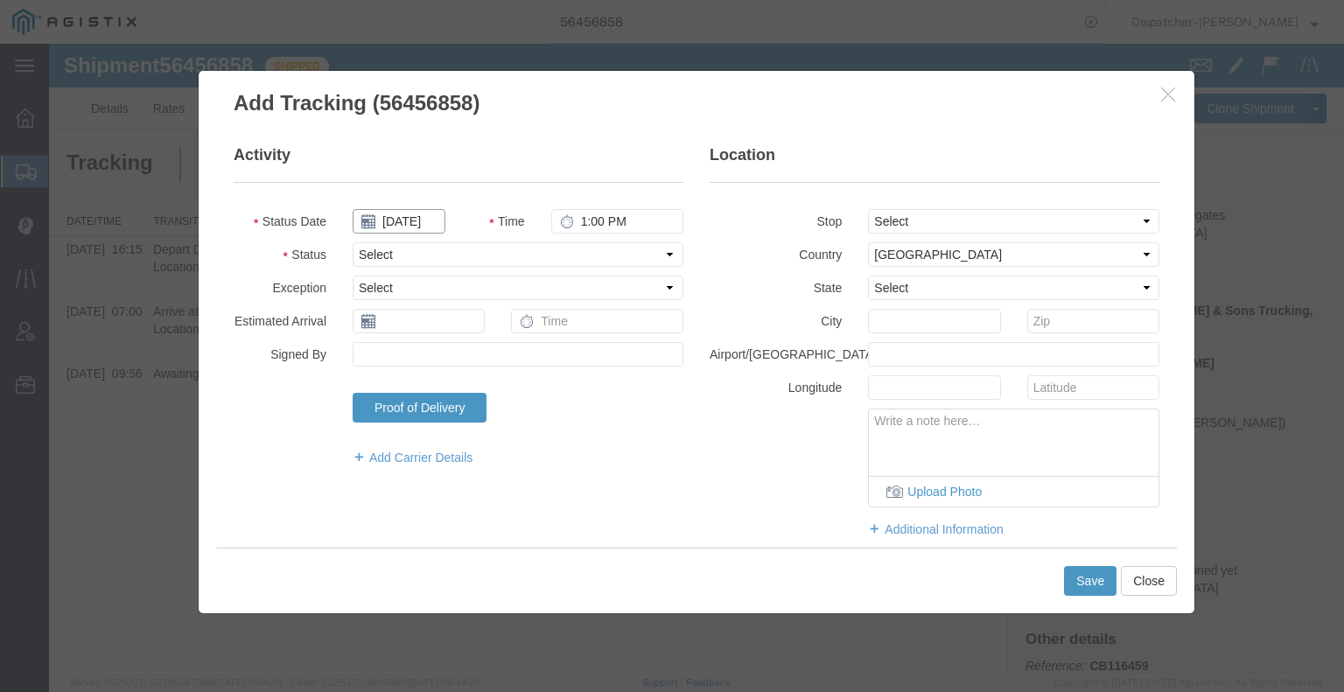
click at [414, 216] on input "[DATE]" at bounding box center [399, 221] width 93 height 24
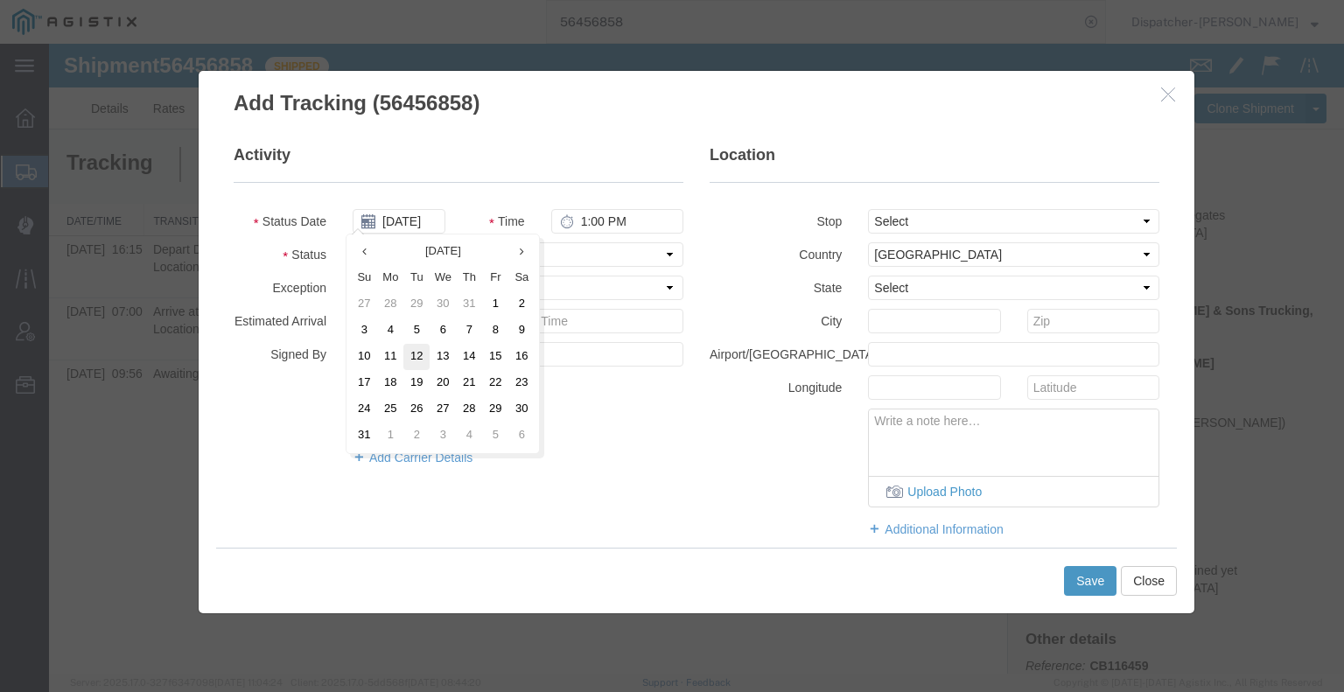
click at [416, 360] on td "12" at bounding box center [416, 357] width 26 height 26
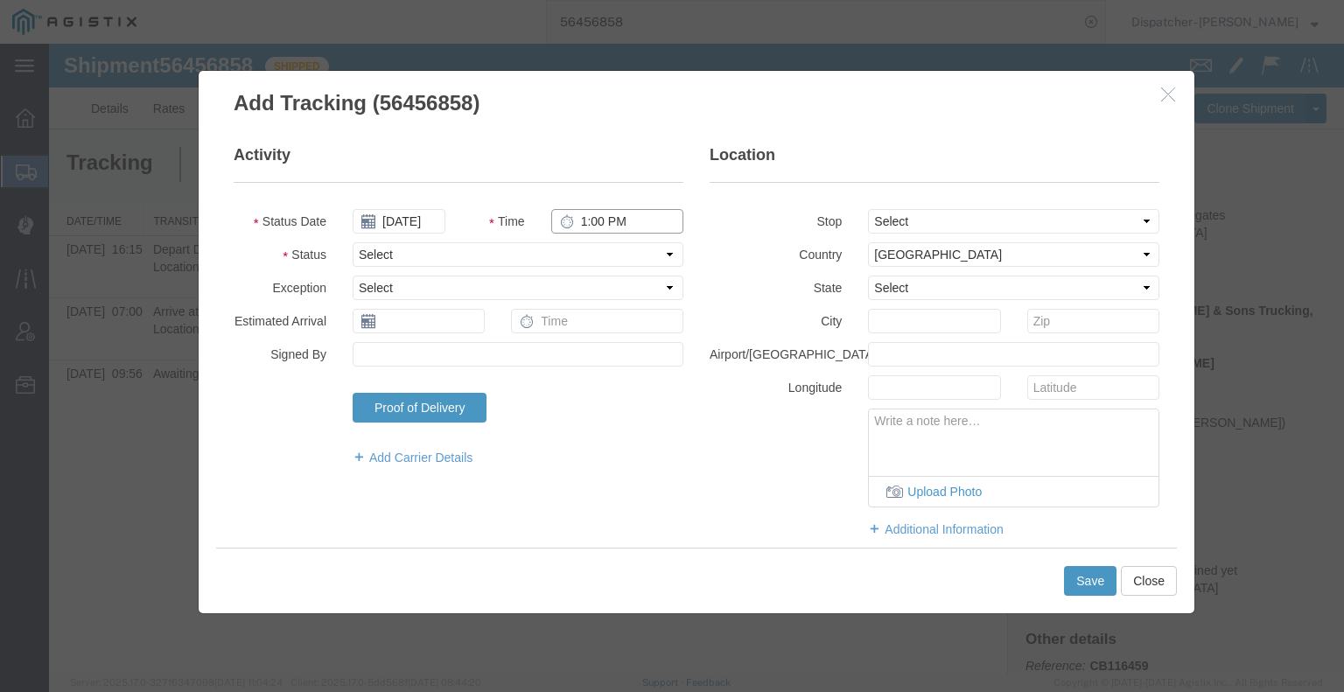
click at [602, 221] on input "1:00 PM" at bounding box center [617, 221] width 132 height 24
click at [626, 254] on select "Select Arrival Notice Available Arrival Notice Imported Arrive at Delivery Loca…" at bounding box center [518, 254] width 331 height 24
click at [353, 242] on select "Select Arrival Notice Available Arrival Notice Imported Arrive at Delivery Loca…" at bounding box center [518, 254] width 331 height 24
click at [1075, 567] on button "Save" at bounding box center [1090, 581] width 52 height 30
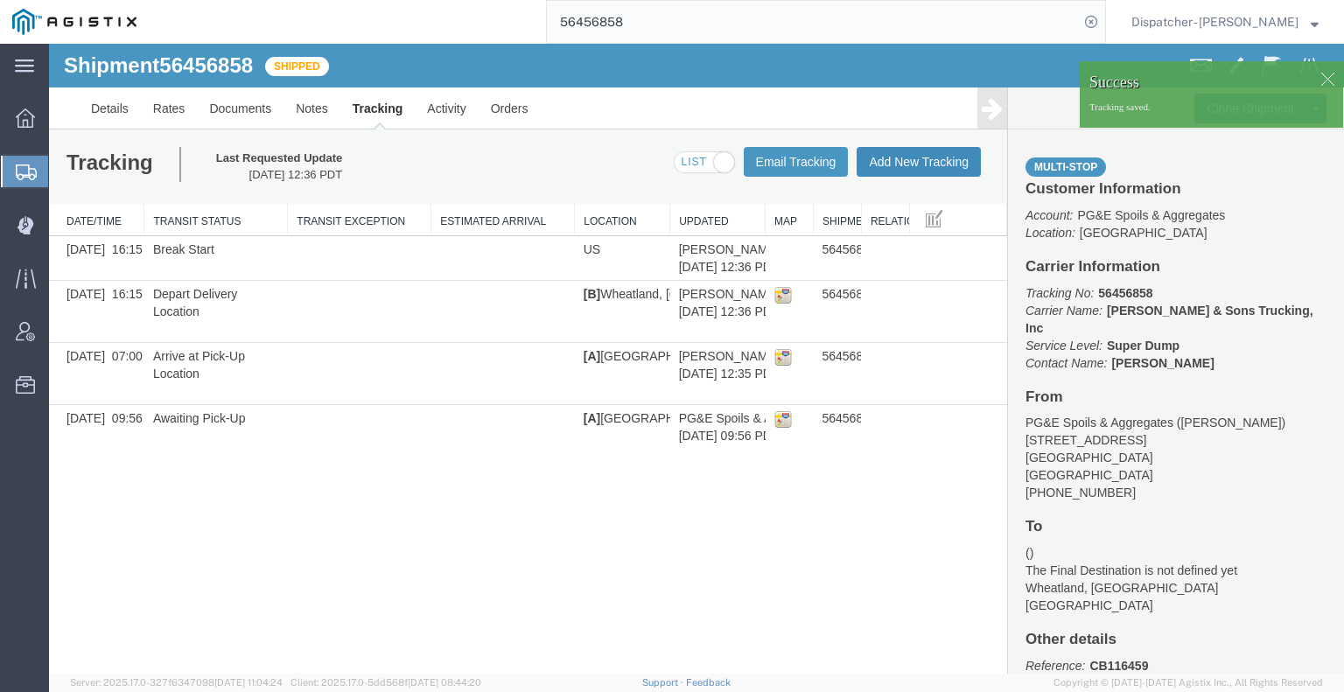
click at [952, 169] on button "Add New Tracking" at bounding box center [919, 162] width 124 height 30
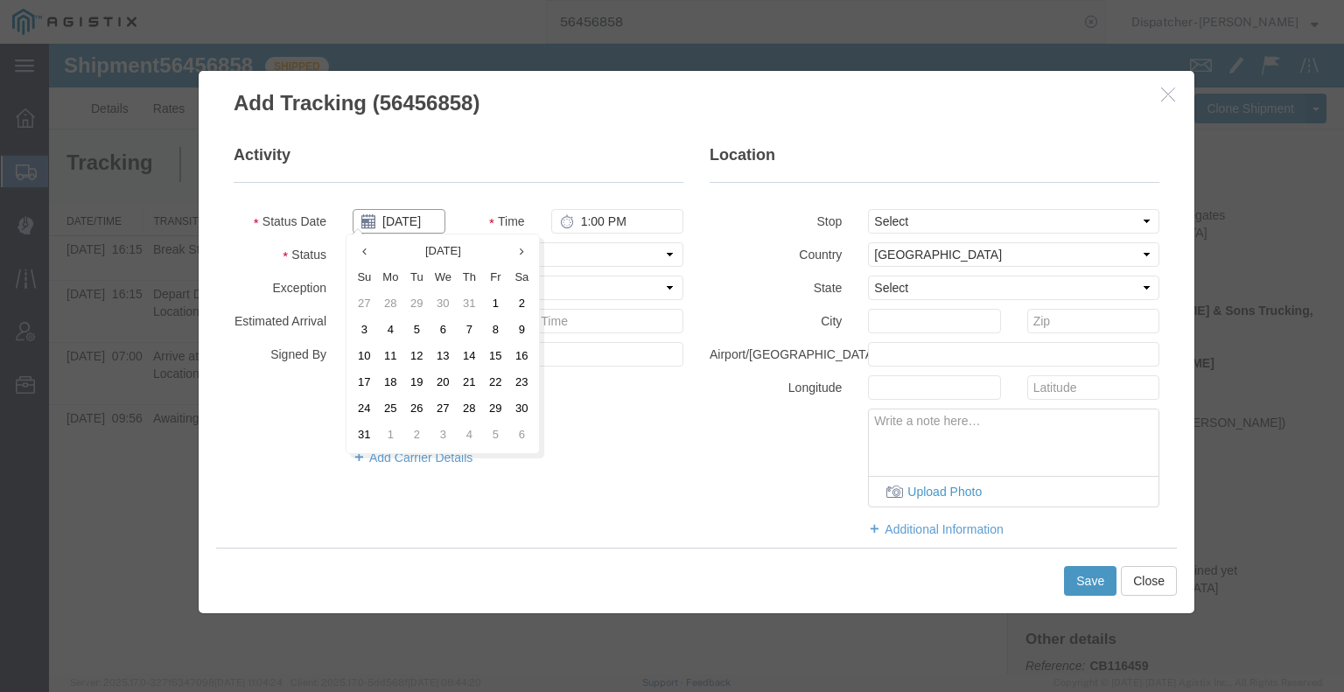
click at [409, 226] on input "[DATE]" at bounding box center [399, 221] width 93 height 24
click at [414, 350] on td "12" at bounding box center [416, 357] width 26 height 26
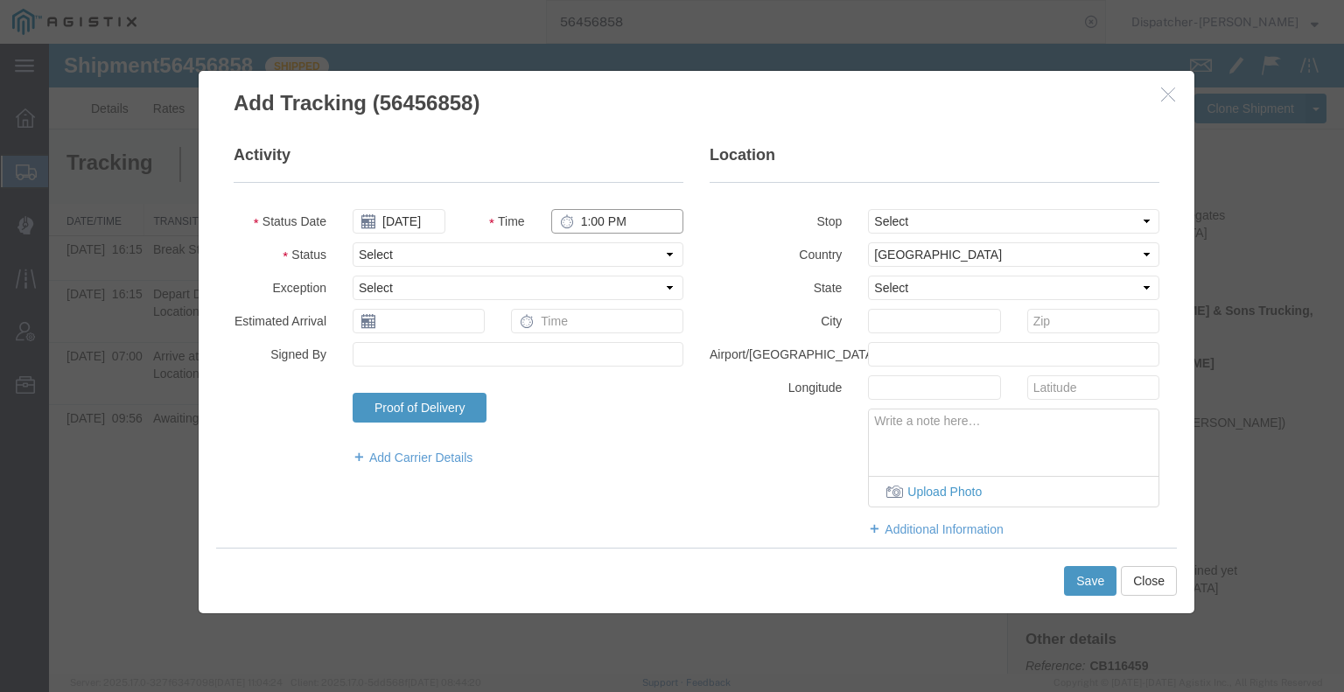
click at [612, 224] on input "1:00 PM" at bounding box center [617, 221] width 132 height 24
drag, startPoint x: 612, startPoint y: 251, endPoint x: 611, endPoint y: 262, distance: 10.6
click at [612, 251] on select "Select Arrival Notice Available Arrival Notice Imported Arrive at Delivery Loca…" at bounding box center [518, 254] width 331 height 24
click at [353, 242] on select "Select Arrival Notice Available Arrival Notice Imported Arrive at Delivery Loca…" at bounding box center [518, 254] width 331 height 24
click at [1107, 587] on button "Save" at bounding box center [1090, 581] width 52 height 30
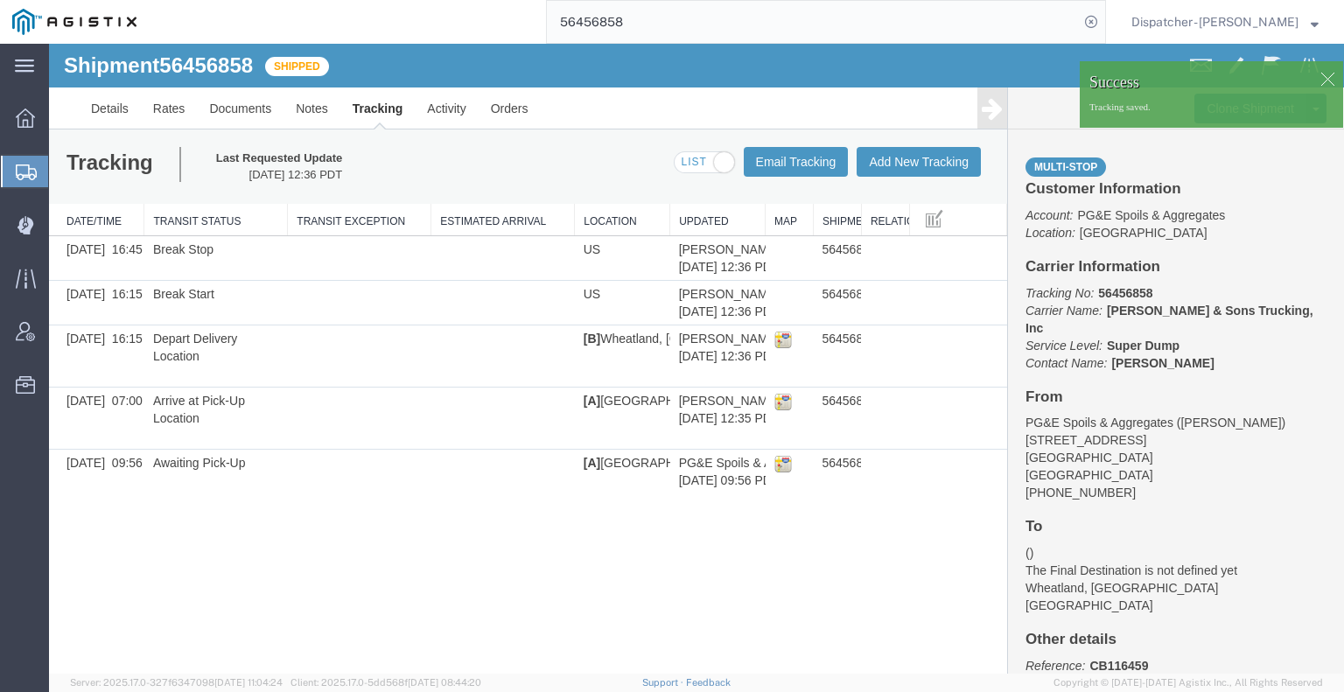
click at [934, 163] on div at bounding box center [696, 359] width 1295 height 630
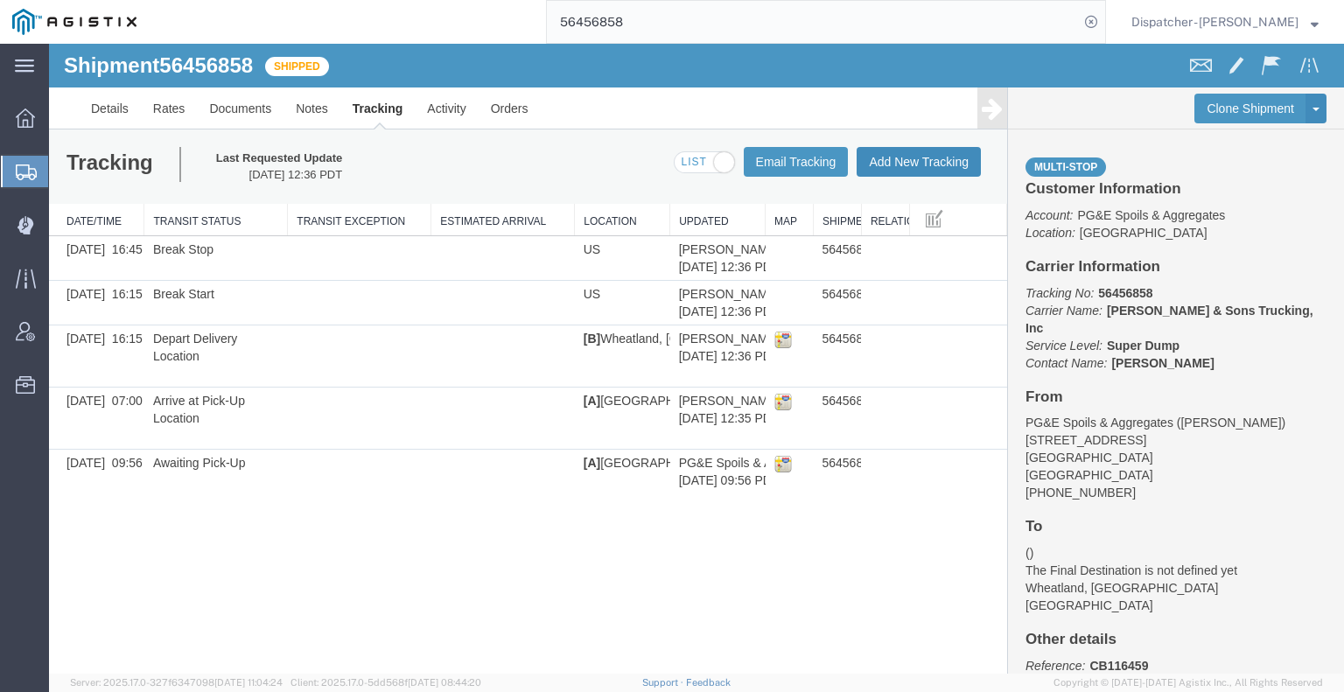
click at [876, 167] on button "Add New Tracking" at bounding box center [919, 162] width 124 height 30
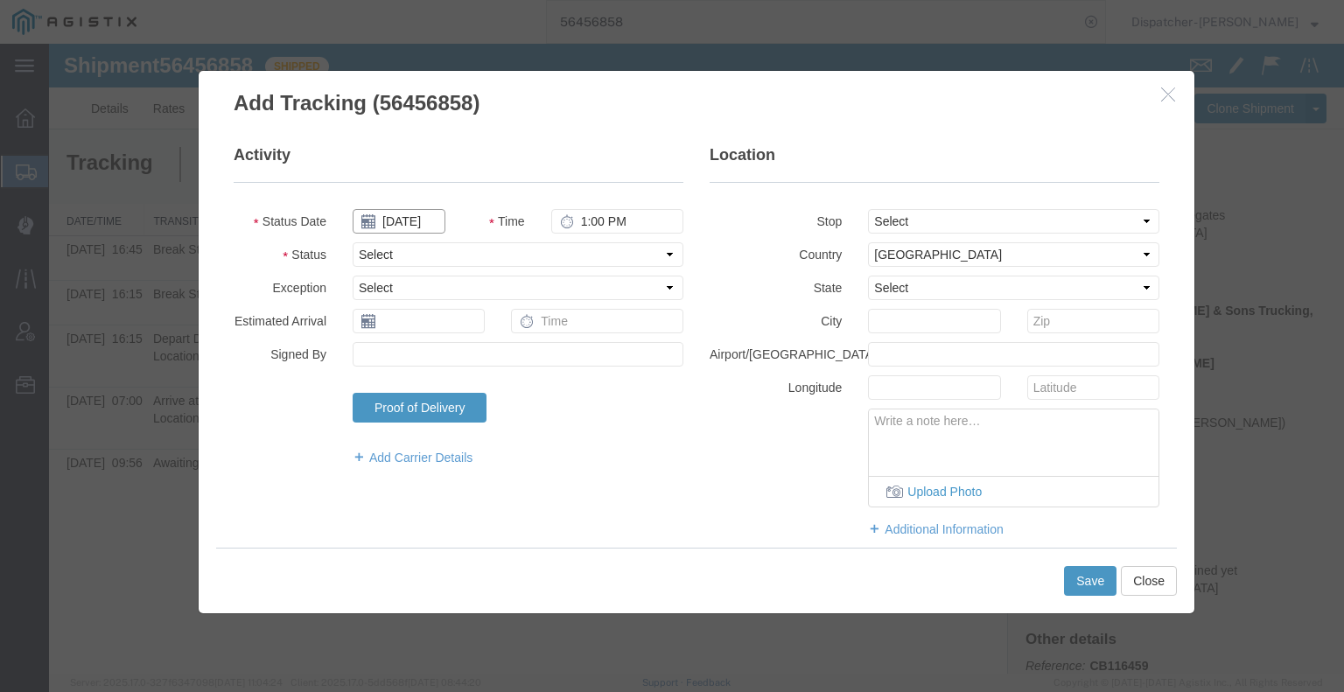
click at [405, 225] on input "[DATE]" at bounding box center [399, 221] width 93 height 24
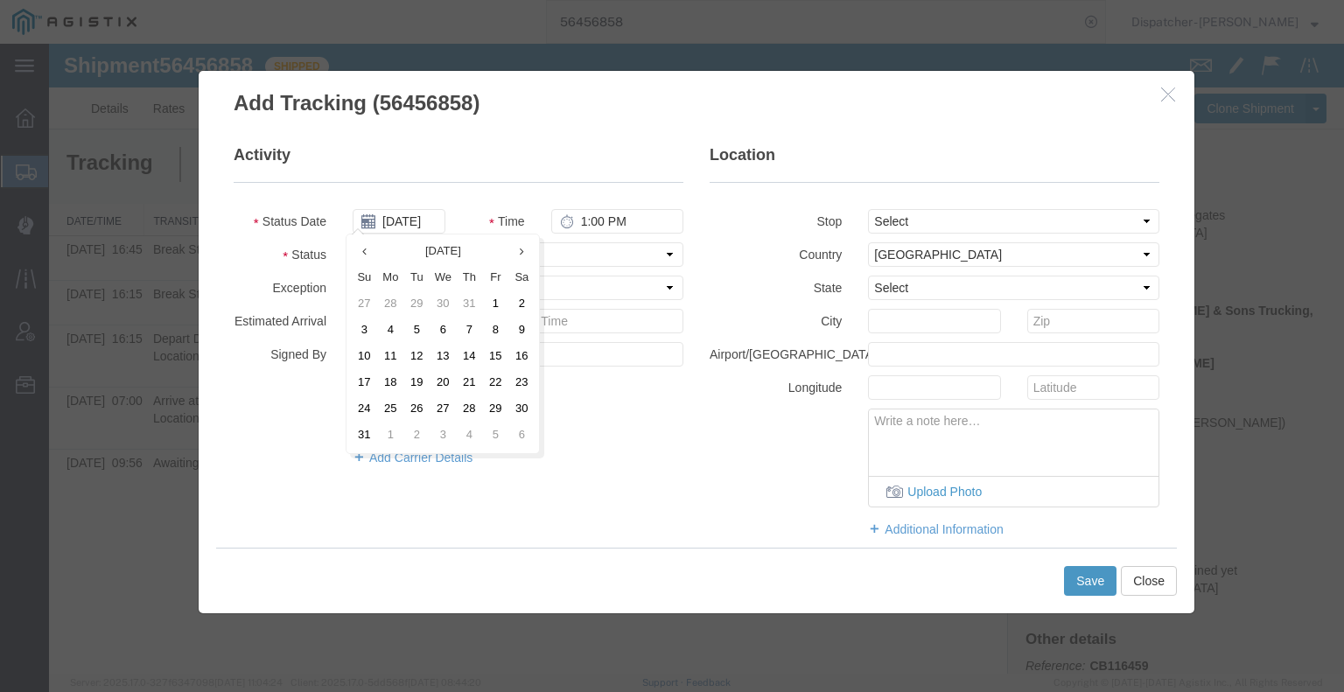
drag, startPoint x: 413, startPoint y: 359, endPoint x: 465, endPoint y: 308, distance: 72.4
click at [414, 359] on td "12" at bounding box center [416, 357] width 26 height 26
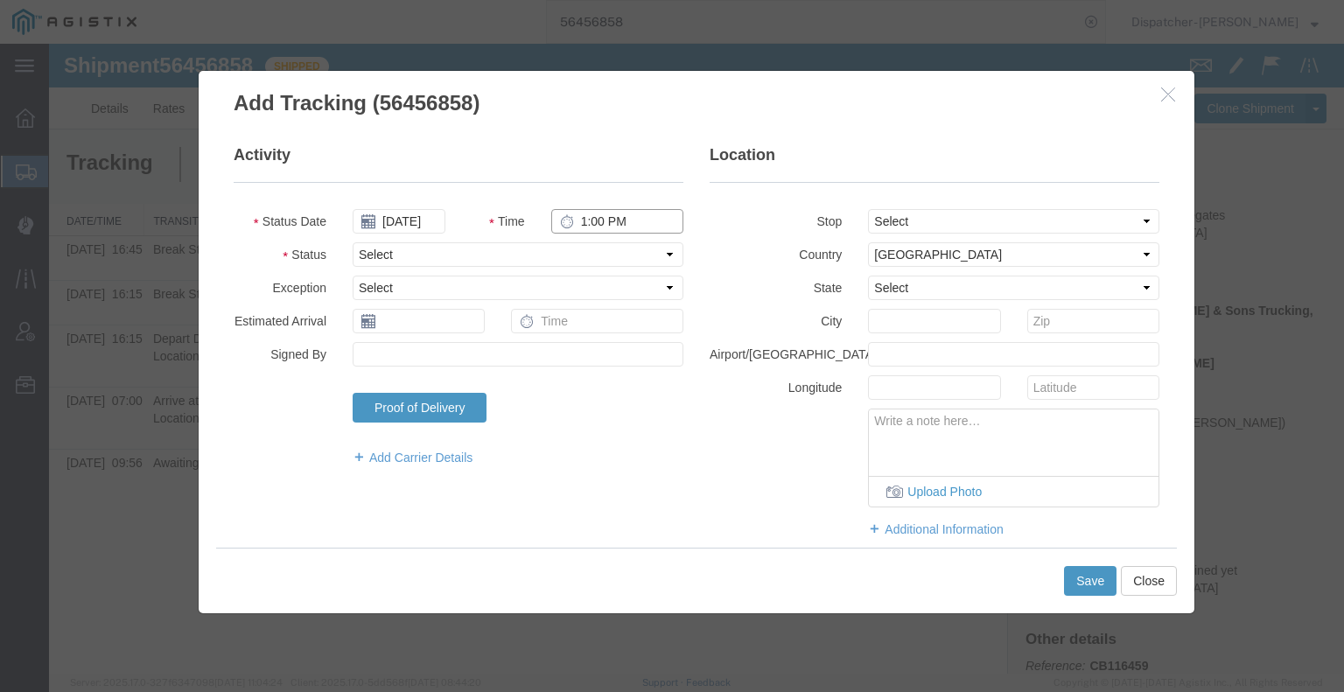
click at [647, 220] on input "1:00 PM" at bounding box center [617, 221] width 132 height 24
click at [630, 249] on select "Select Arrival Notice Available Arrival Notice Imported Arrive at Delivery Loca…" at bounding box center [518, 254] width 331 height 24
click at [353, 242] on select "Select Arrival Notice Available Arrival Notice Imported Arrive at Delivery Loca…" at bounding box center [518, 254] width 331 height 24
click at [1073, 580] on button "Save" at bounding box center [1090, 581] width 52 height 30
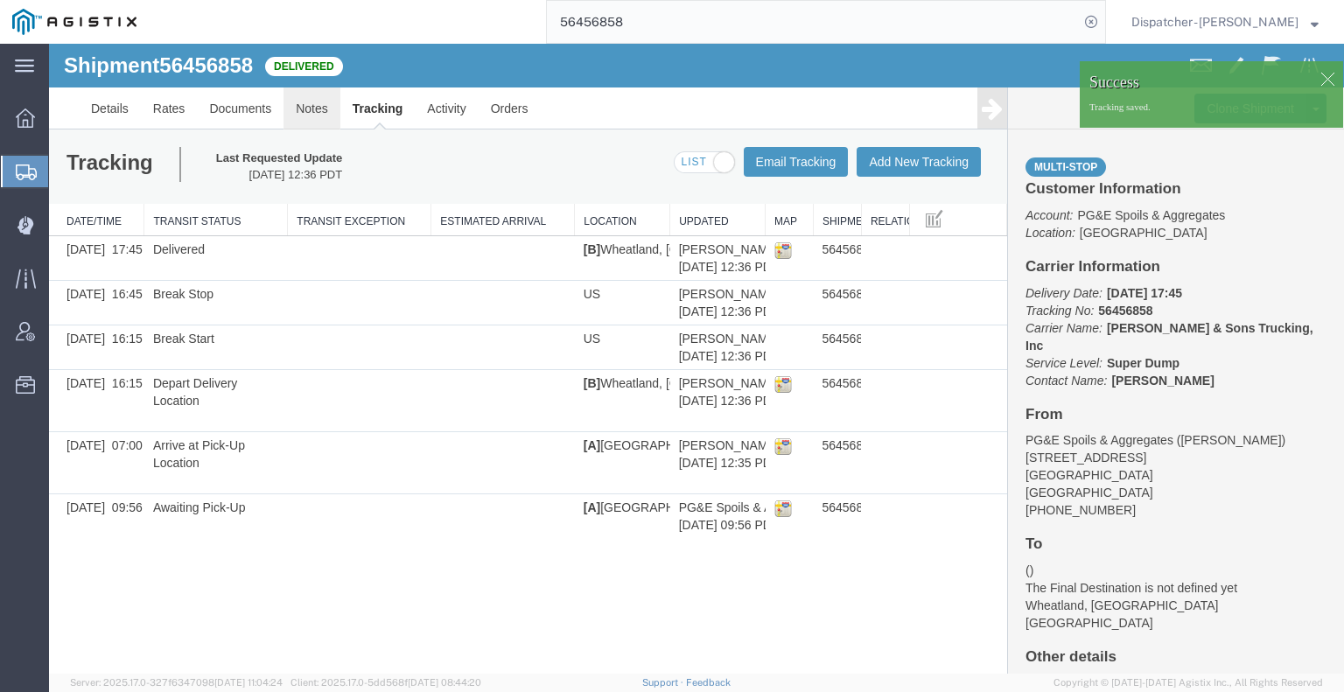
click at [307, 109] on link "Notes" at bounding box center [311, 108] width 57 height 42
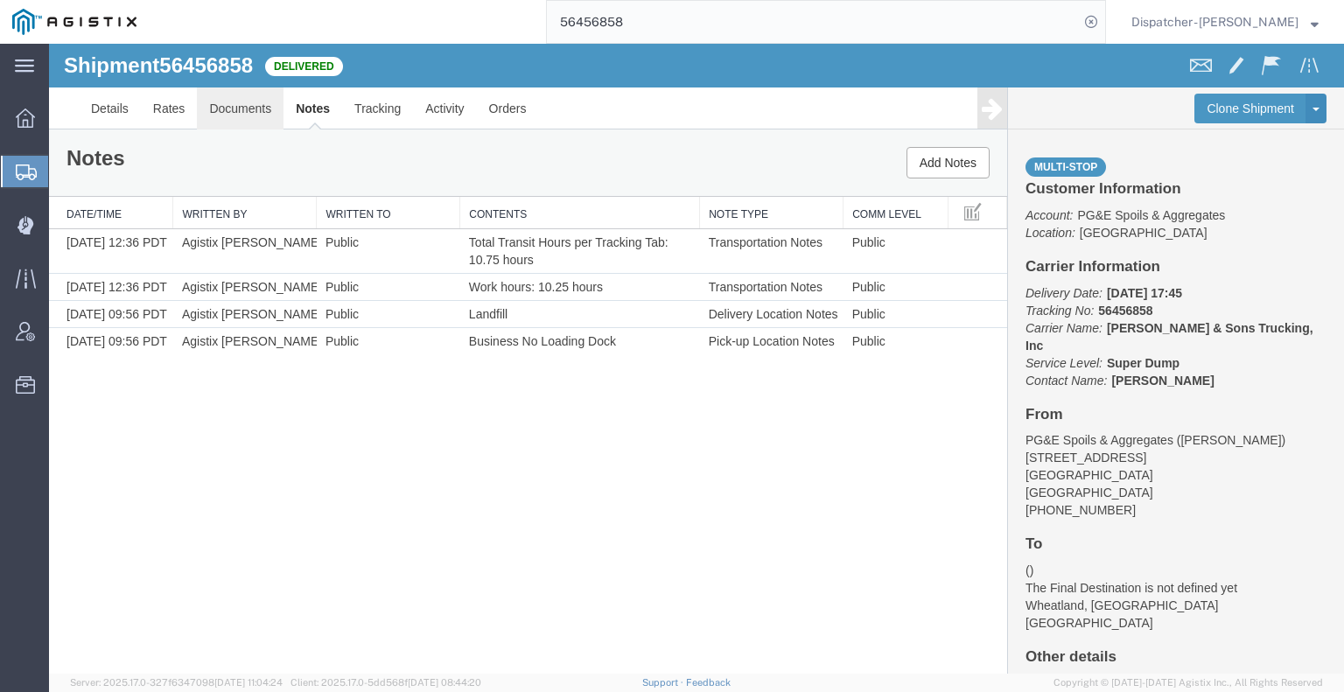
click at [234, 112] on link "Documents" at bounding box center [240, 108] width 87 height 42
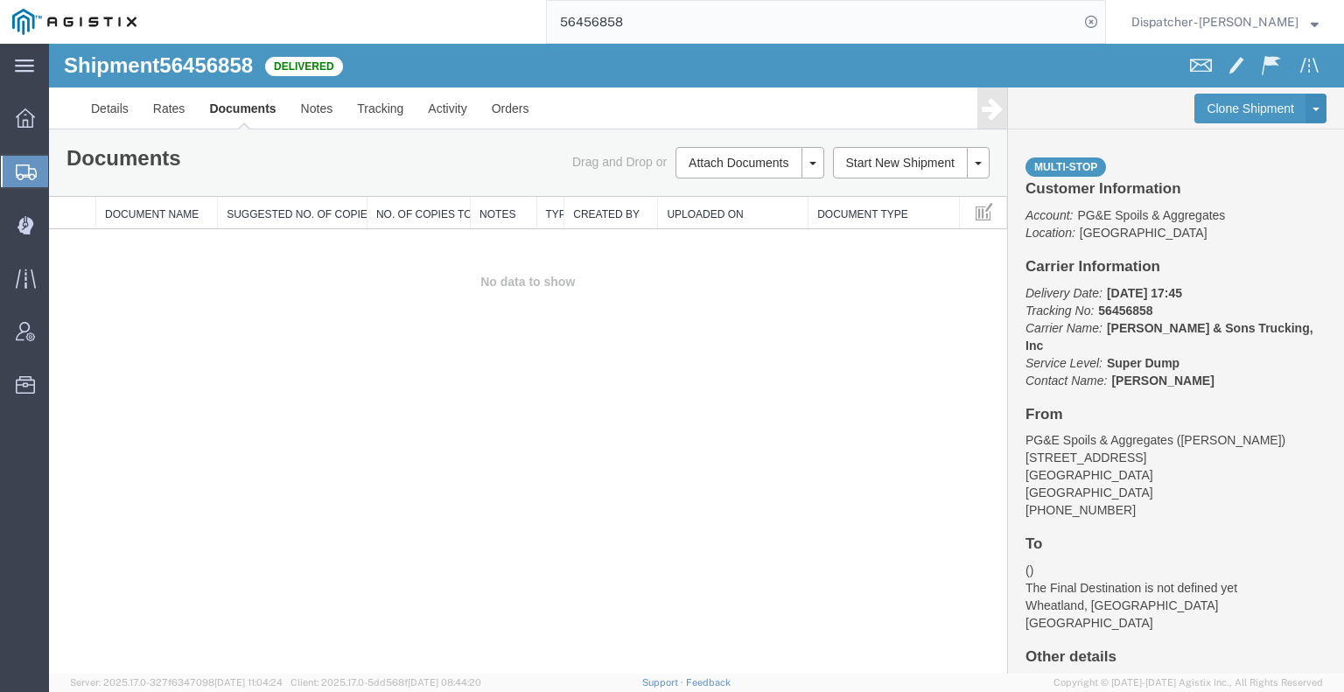
click at [121, 424] on div "Shipment 56456858 0 of 0 Delivered Details Rates Documents Notes Tracking Activ…" at bounding box center [696, 359] width 1295 height 630
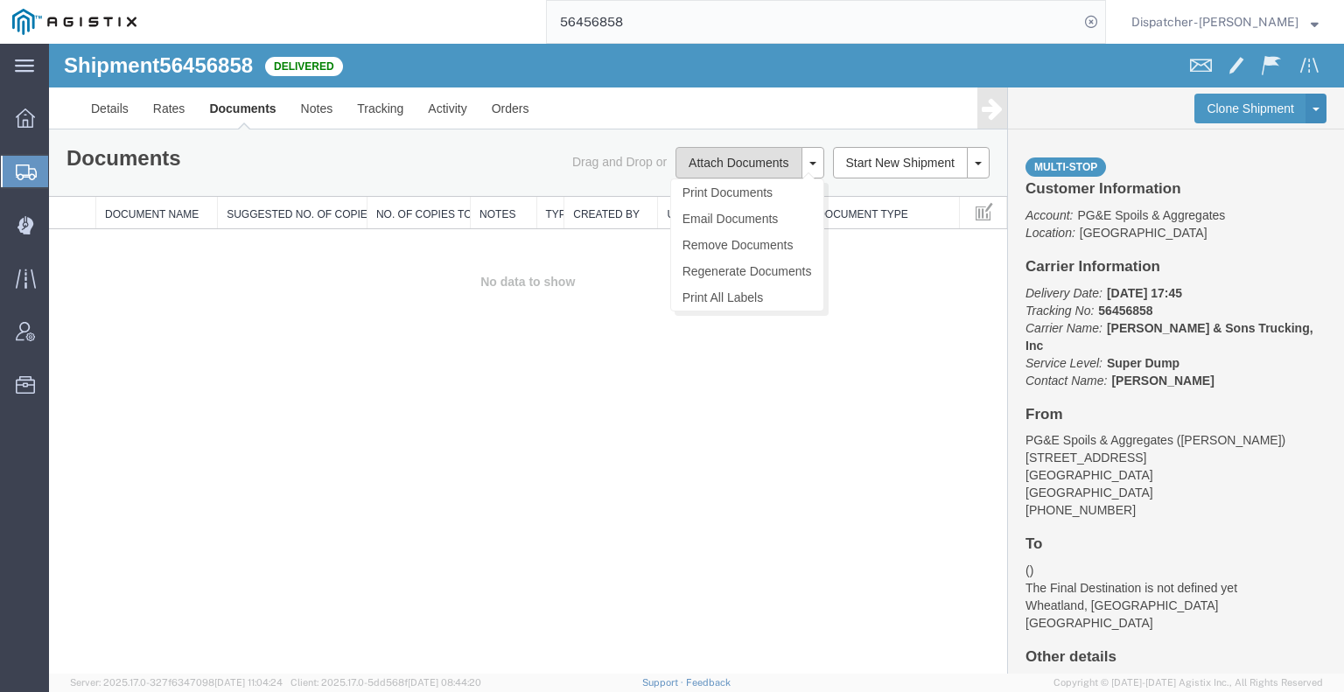
click at [702, 155] on button "Attach Documents" at bounding box center [738, 162] width 126 height 31
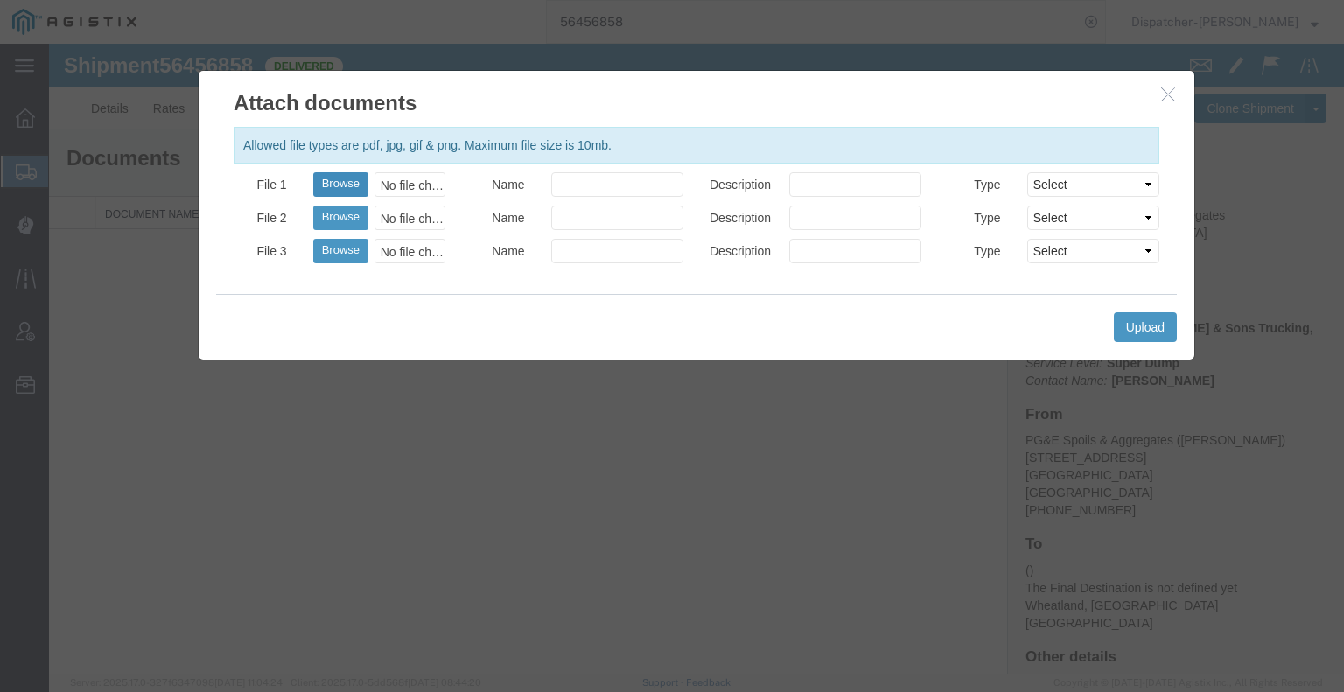
click at [329, 188] on button "Browse" at bounding box center [340, 184] width 55 height 24
click at [1134, 324] on button "Upload" at bounding box center [1145, 327] width 63 height 30
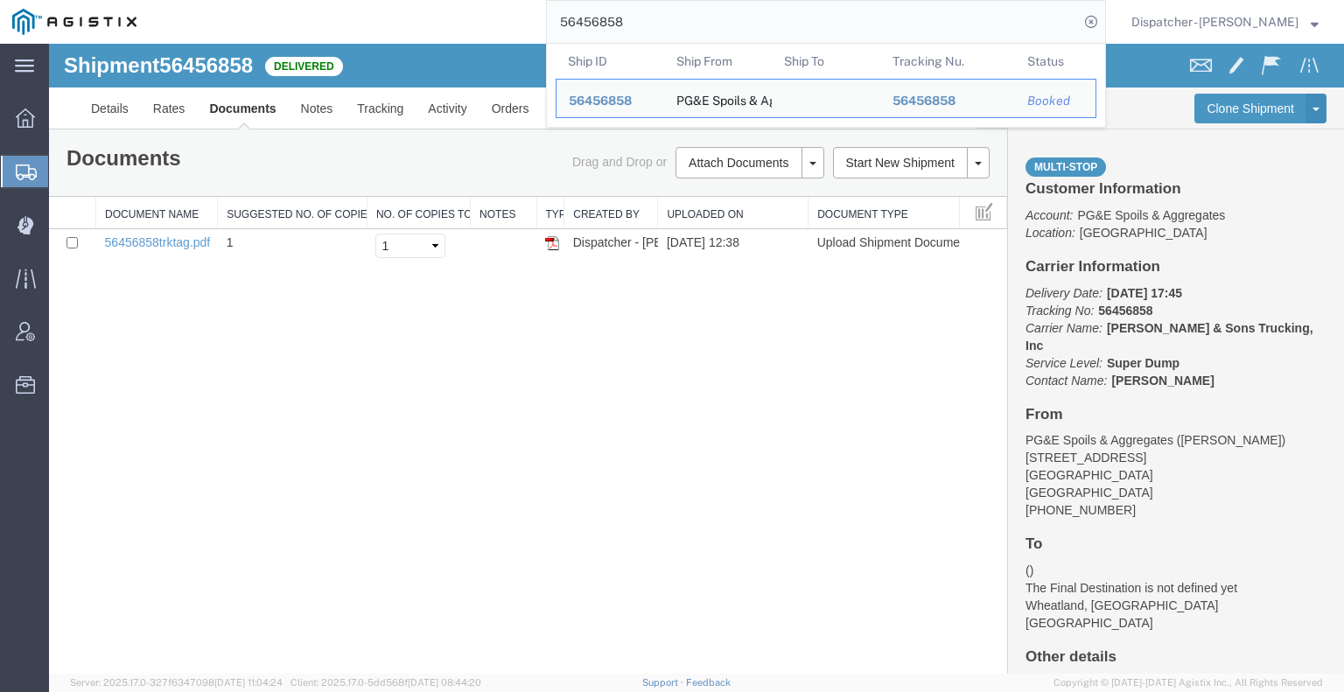
drag, startPoint x: 619, startPoint y: 20, endPoint x: 490, endPoint y: 15, distance: 129.6
click at [562, 27] on input "56456858" at bounding box center [813, 22] width 532 height 42
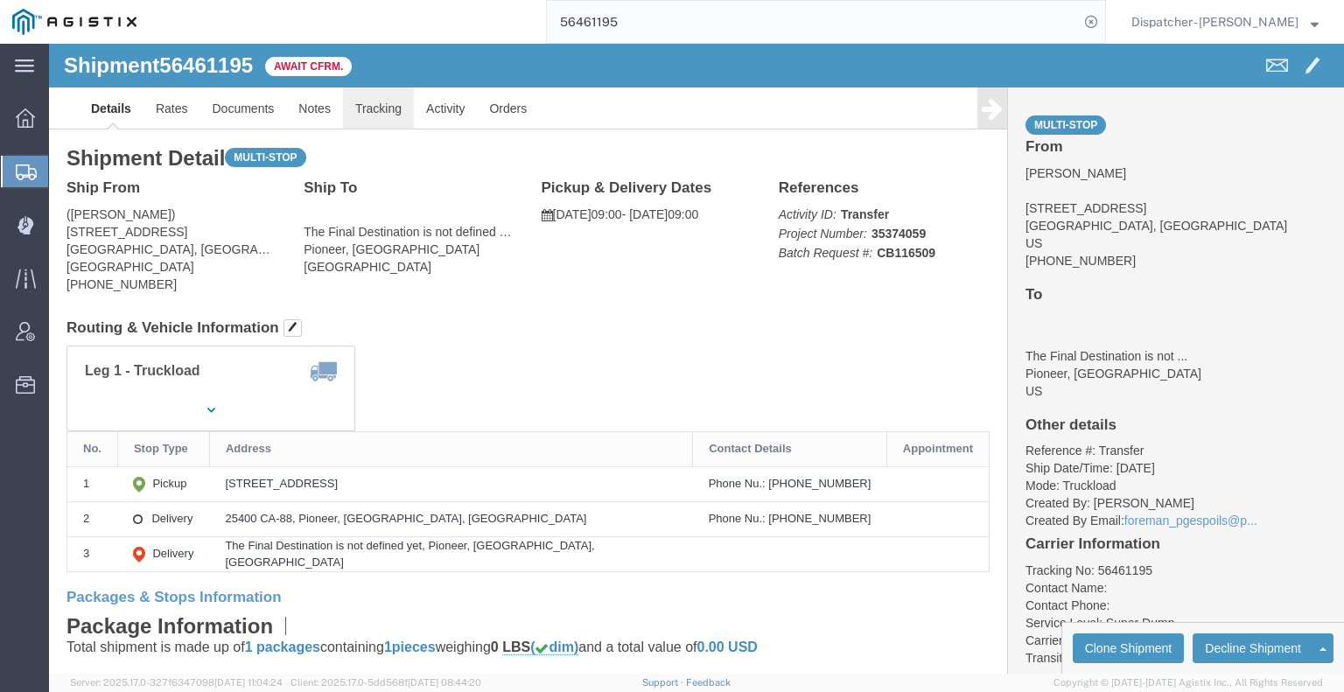
click link "Tracking"
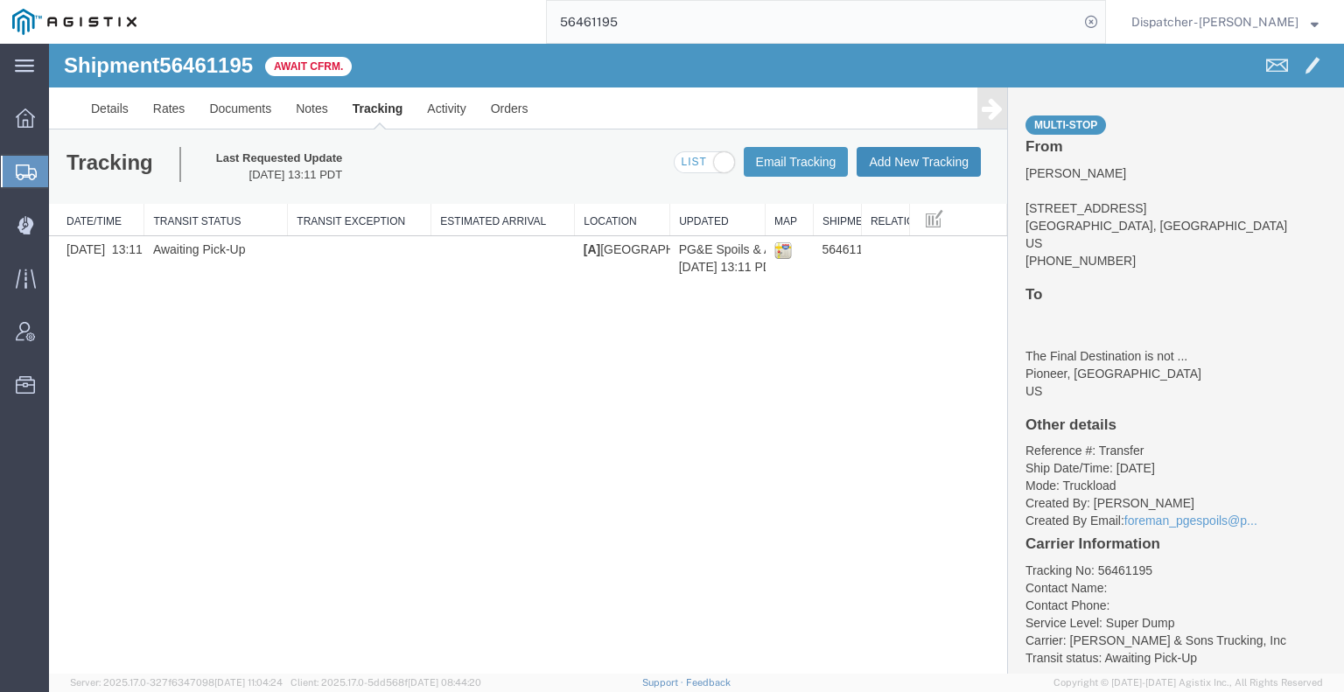
click at [924, 169] on button "Add New Tracking" at bounding box center [919, 162] width 124 height 30
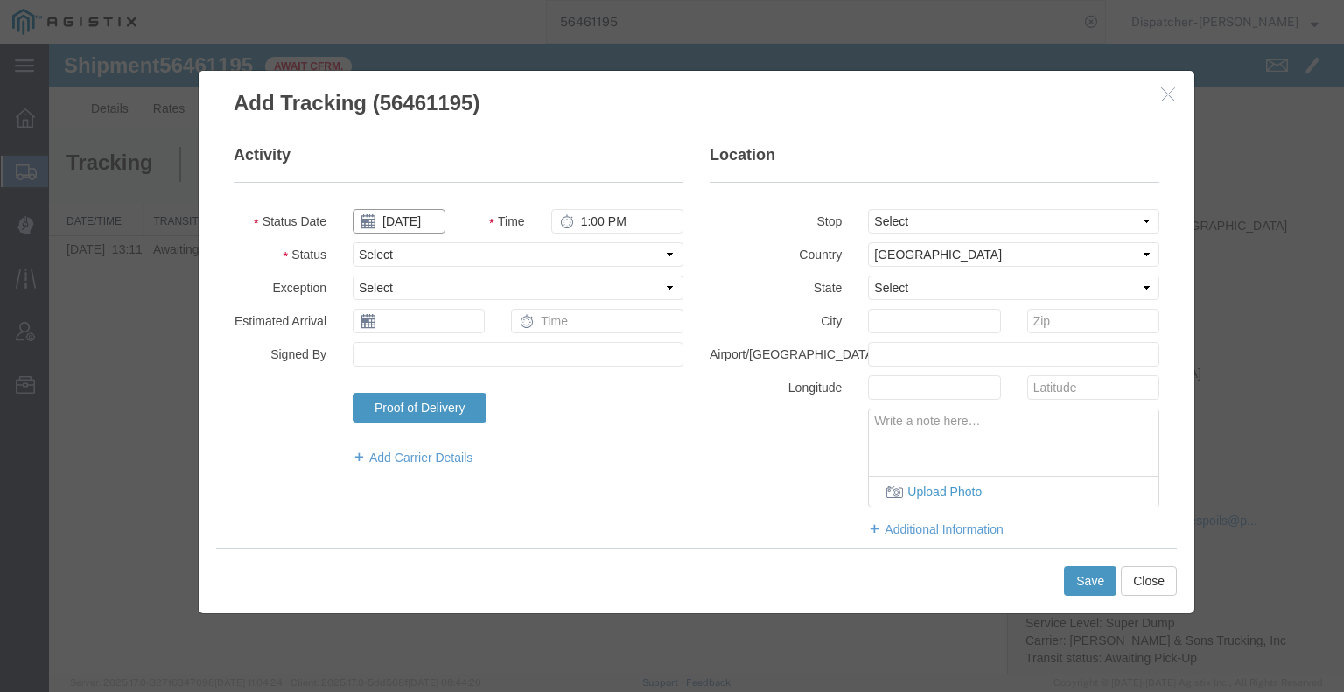
click at [416, 223] on input "[DATE]" at bounding box center [399, 221] width 93 height 24
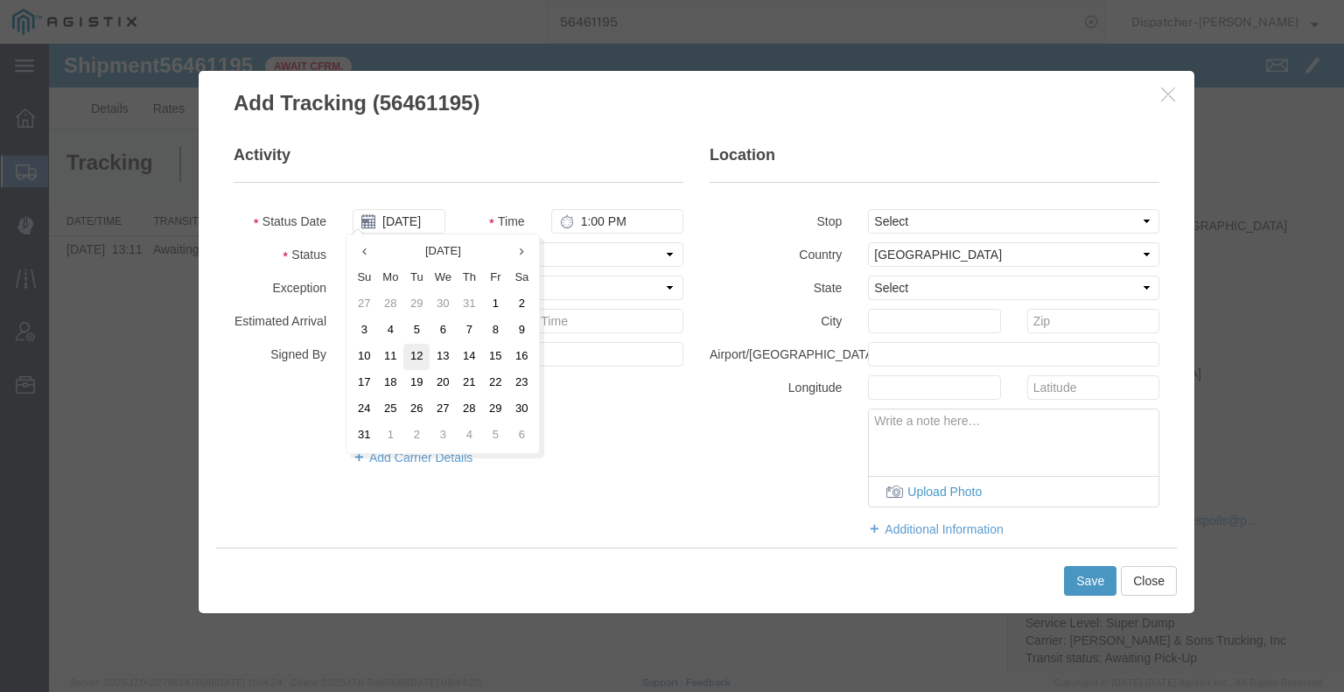
click at [413, 365] on td "12" at bounding box center [416, 357] width 26 height 26
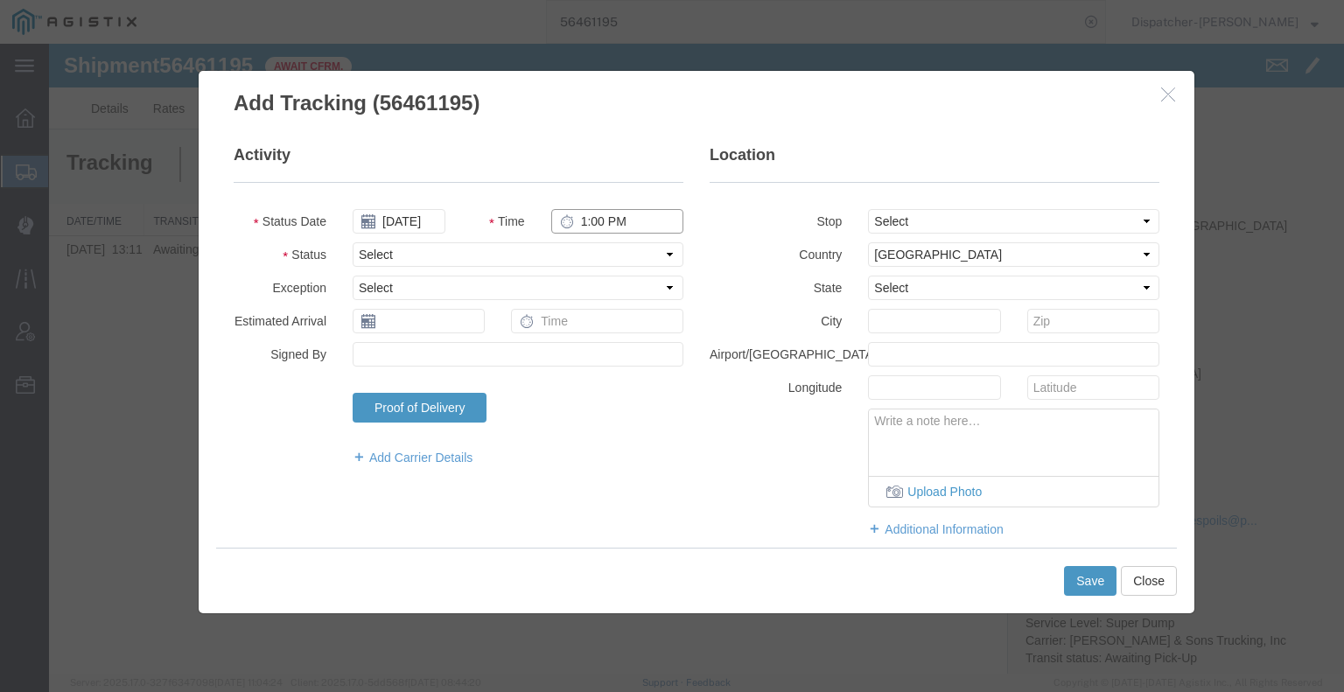
click at [579, 227] on input "1:00 PM" at bounding box center [617, 221] width 132 height 24
click at [598, 255] on select "Select Arrival Notice Available Arrival Notice Imported Arrive at Delivery Loca…" at bounding box center [518, 254] width 331 height 24
click at [353, 242] on select "Select Arrival Notice Available Arrival Notice Imported Arrive at Delivery Loca…" at bounding box center [518, 254] width 331 height 24
drag, startPoint x: 889, startPoint y: 216, endPoint x: 890, endPoint y: 232, distance: 15.8
click at [889, 216] on select "Select From: [STREET_ADDRESS] Stop 2: 25400 CA-88, Pioneer, [GEOGRAPHIC_DATA], …" at bounding box center [1013, 221] width 291 height 24
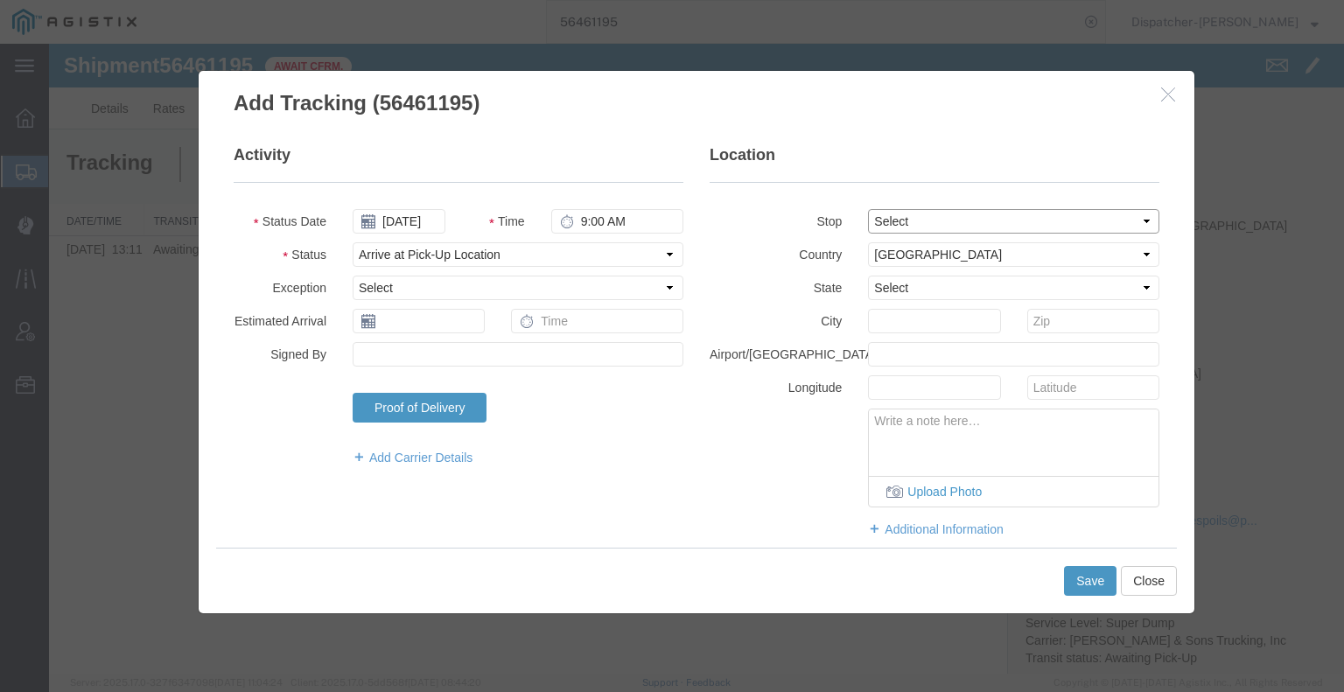
click at [868, 209] on select "Select From: [STREET_ADDRESS] Stop 2: 25400 CA-88, Pioneer, [GEOGRAPHIC_DATA], …" at bounding box center [1013, 221] width 291 height 24
click at [1085, 580] on button "Save" at bounding box center [1090, 581] width 52 height 30
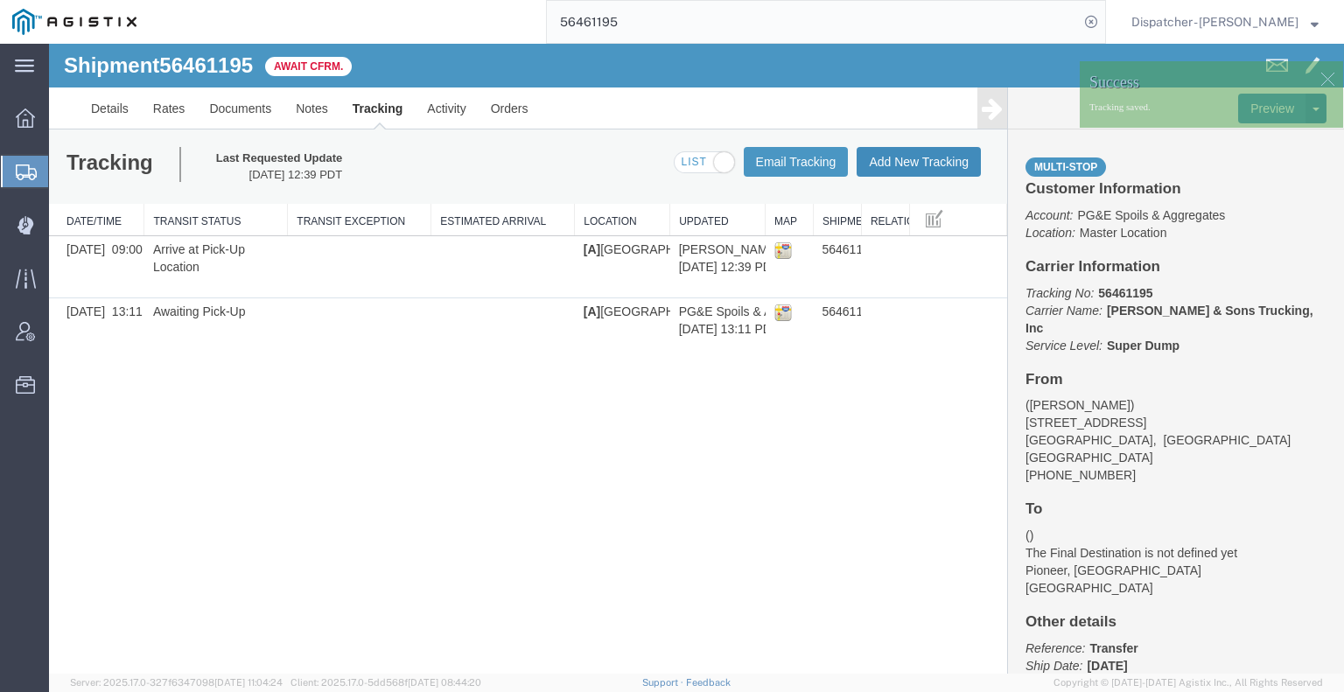
click at [885, 164] on button "Add New Tracking" at bounding box center [919, 162] width 124 height 30
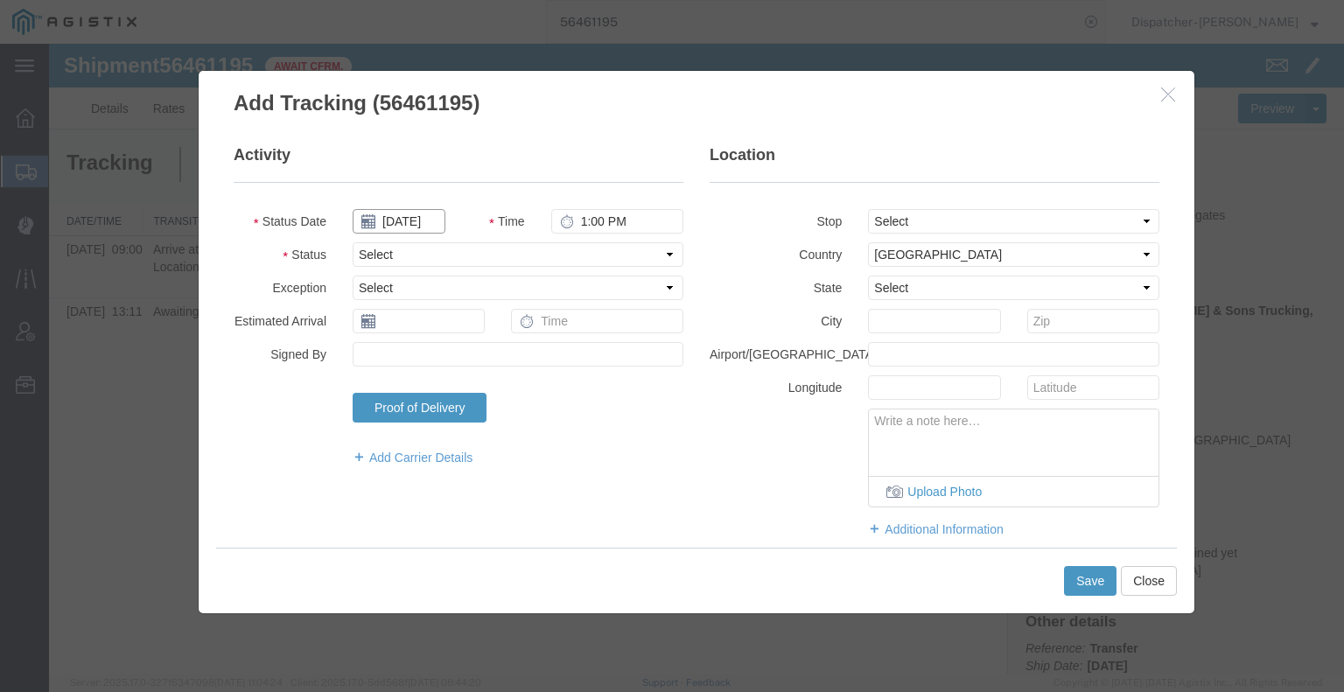
click at [406, 220] on input "[DATE]" at bounding box center [399, 221] width 93 height 24
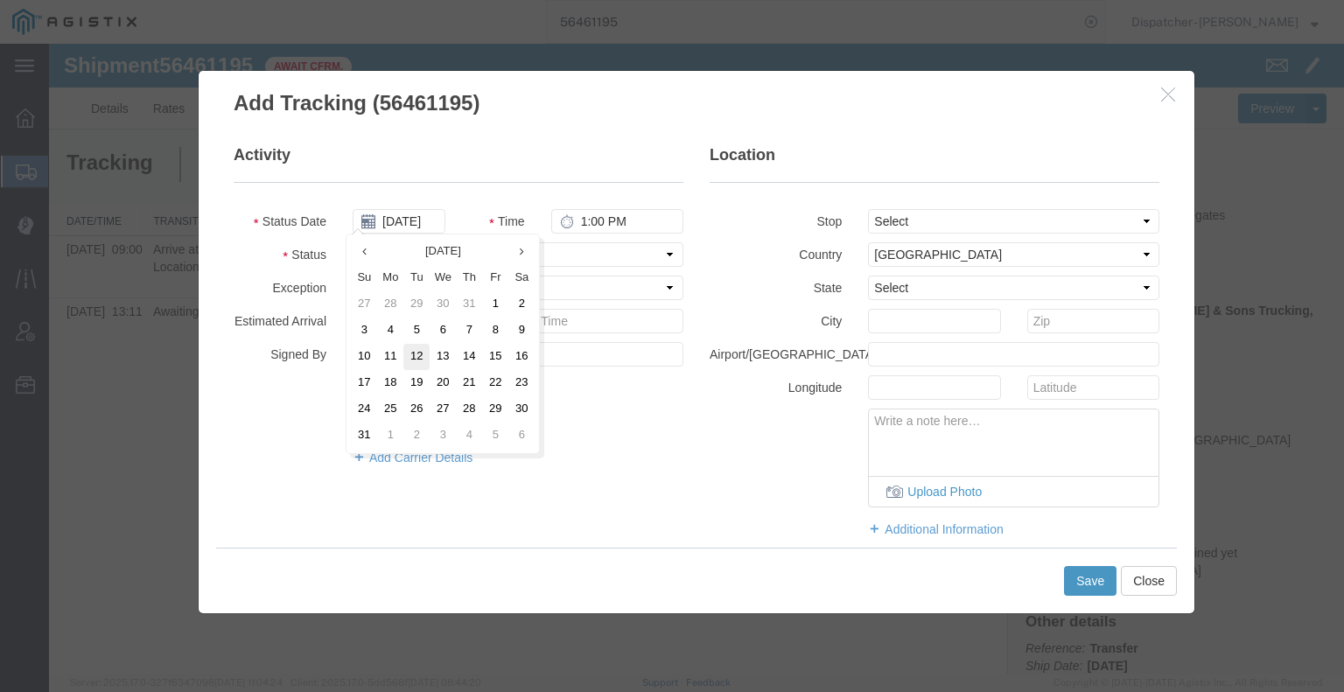
click at [415, 360] on td "12" at bounding box center [416, 357] width 26 height 26
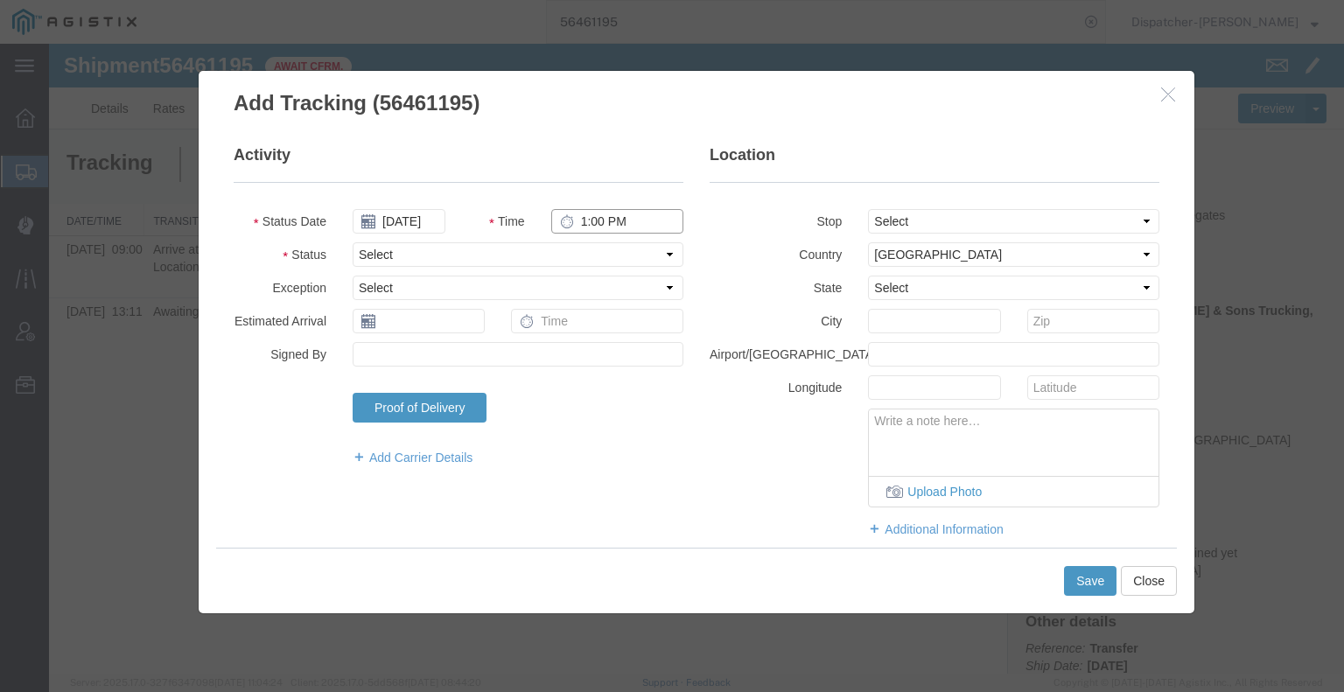
click at [594, 221] on input "1:00 PM" at bounding box center [617, 221] width 132 height 24
click at [579, 255] on select "Select Arrival Notice Available Arrival Notice Imported Arrive at Delivery Loca…" at bounding box center [518, 254] width 331 height 24
click at [353, 242] on select "Select Arrival Notice Available Arrival Notice Imported Arrive at Delivery Loca…" at bounding box center [518, 254] width 331 height 24
drag, startPoint x: 932, startPoint y: 220, endPoint x: 931, endPoint y: 230, distance: 10.5
click at [932, 220] on select "Select From: [STREET_ADDRESS] Stop 2: 25400 CA-88, Pioneer, [GEOGRAPHIC_DATA], …" at bounding box center [1013, 221] width 291 height 24
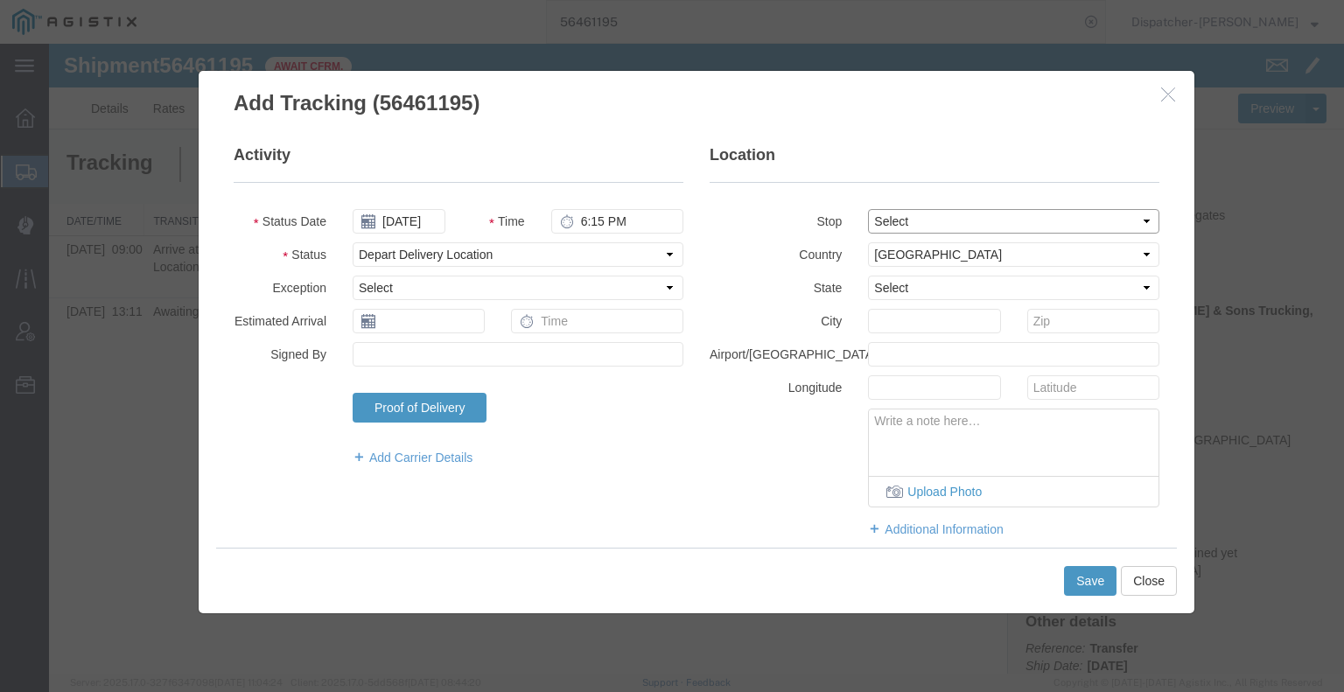
click at [868, 209] on select "Select From: [STREET_ADDRESS] Stop 2: 25400 CA-88, Pioneer, [GEOGRAPHIC_DATA], …" at bounding box center [1013, 221] width 291 height 24
click at [1097, 579] on button "Save" at bounding box center [1090, 581] width 52 height 30
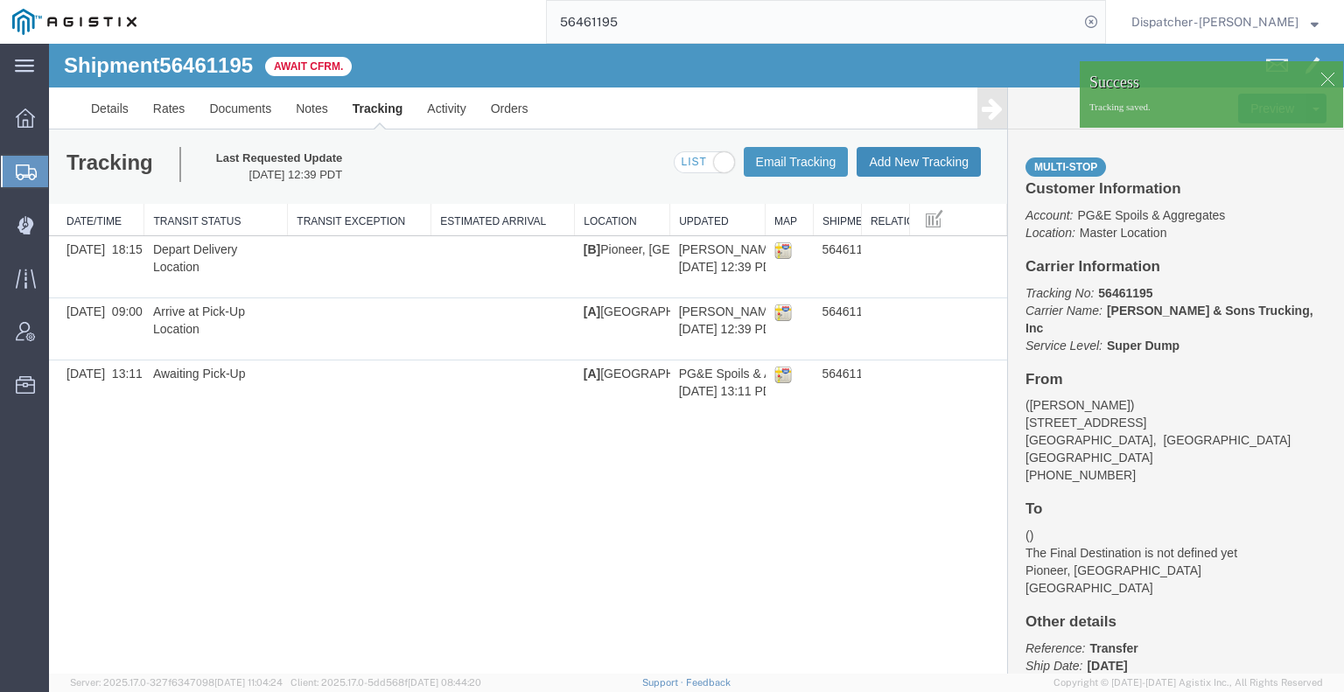
click at [931, 167] on button "Add New Tracking" at bounding box center [919, 162] width 124 height 30
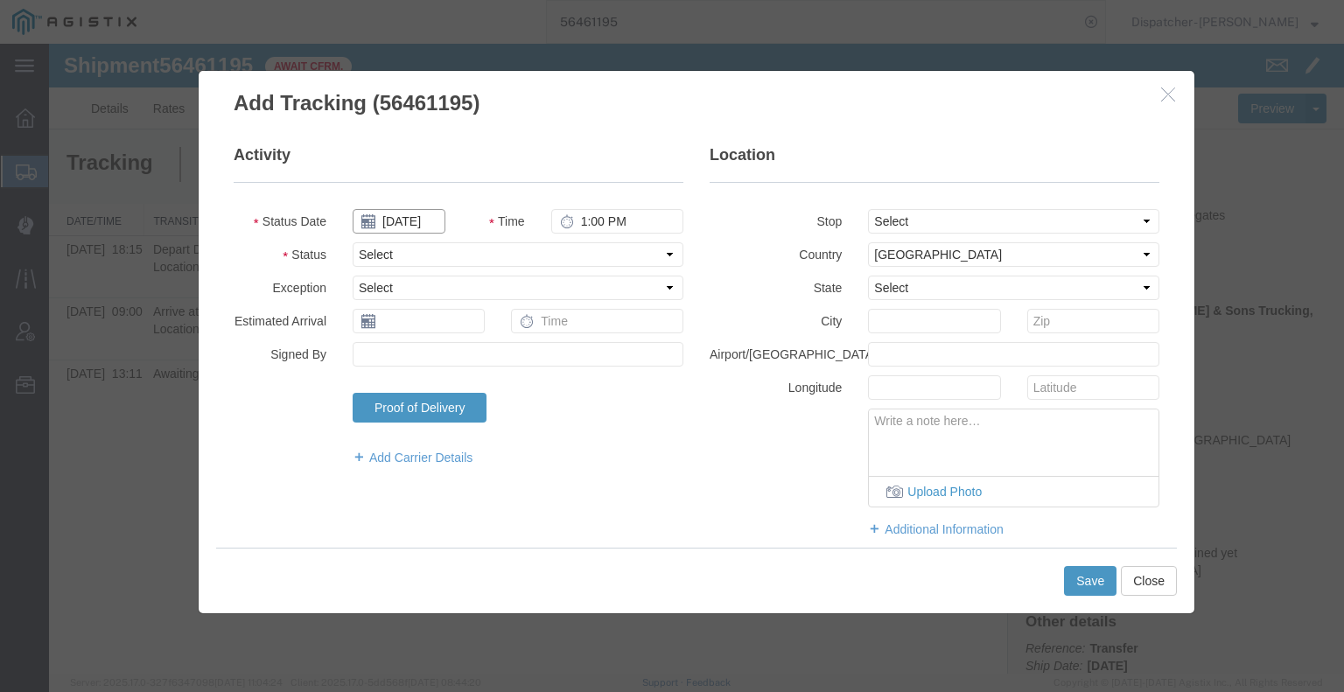
click at [420, 223] on input "[DATE]" at bounding box center [399, 221] width 93 height 24
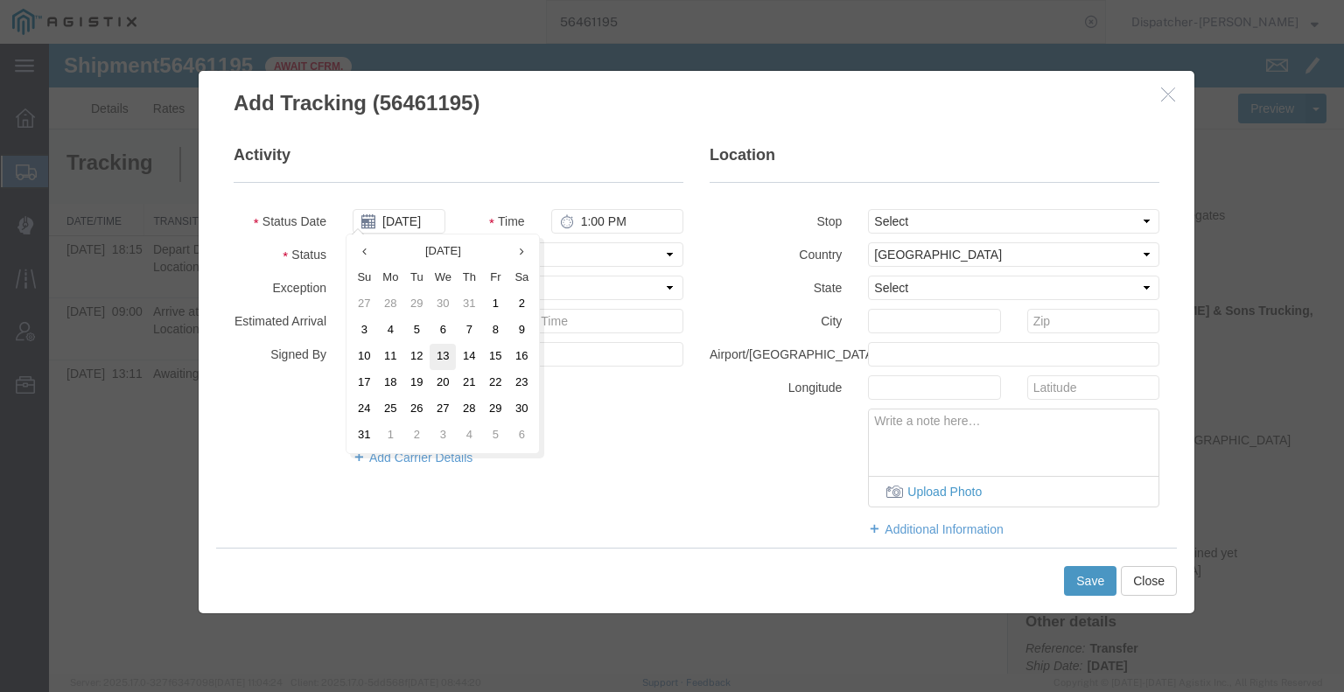
click at [430, 359] on td "13" at bounding box center [443, 357] width 26 height 26
click at [416, 220] on input "[DATE]" at bounding box center [399, 221] width 93 height 24
click at [416, 354] on td "12" at bounding box center [422, 357] width 26 height 26
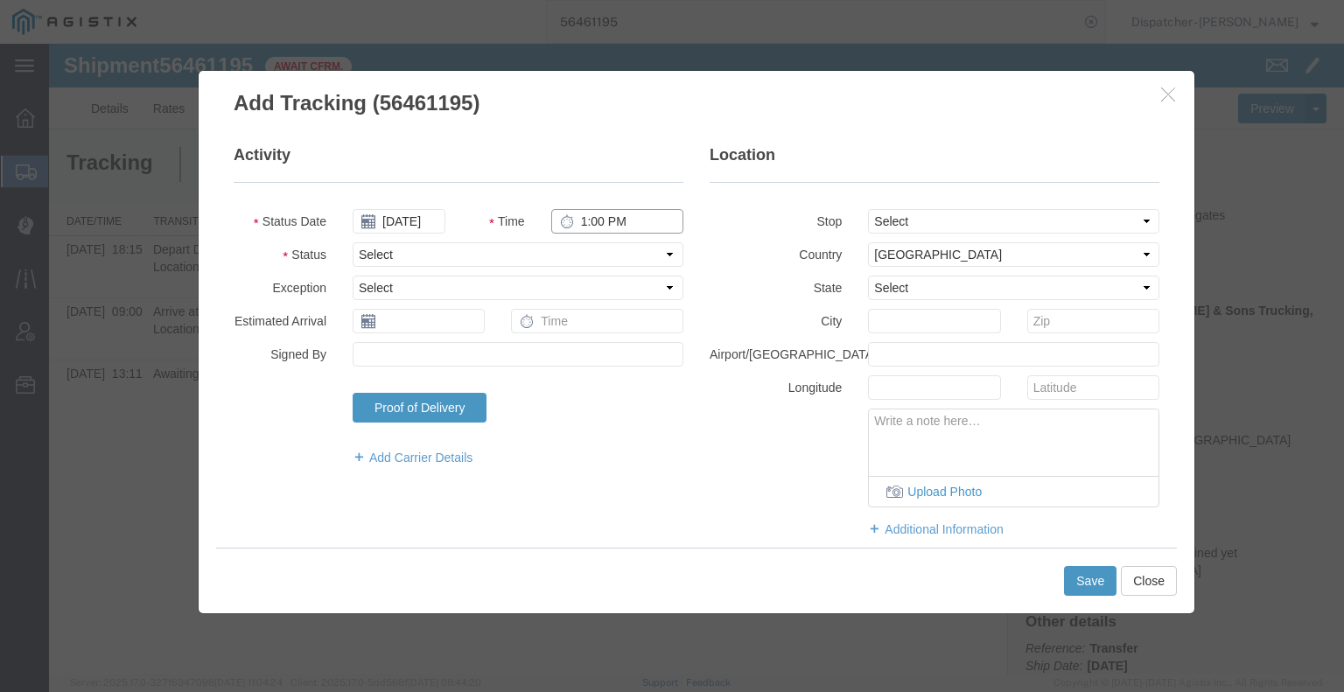
click at [593, 217] on input "1:00 PM" at bounding box center [617, 221] width 132 height 24
click at [573, 258] on select "Select Arrival Notice Available Arrival Notice Imported Arrive at Delivery Loca…" at bounding box center [518, 254] width 331 height 24
click at [353, 242] on select "Select Arrival Notice Available Arrival Notice Imported Arrive at Delivery Loca…" at bounding box center [518, 254] width 331 height 24
click at [1099, 577] on button "Save" at bounding box center [1090, 581] width 52 height 30
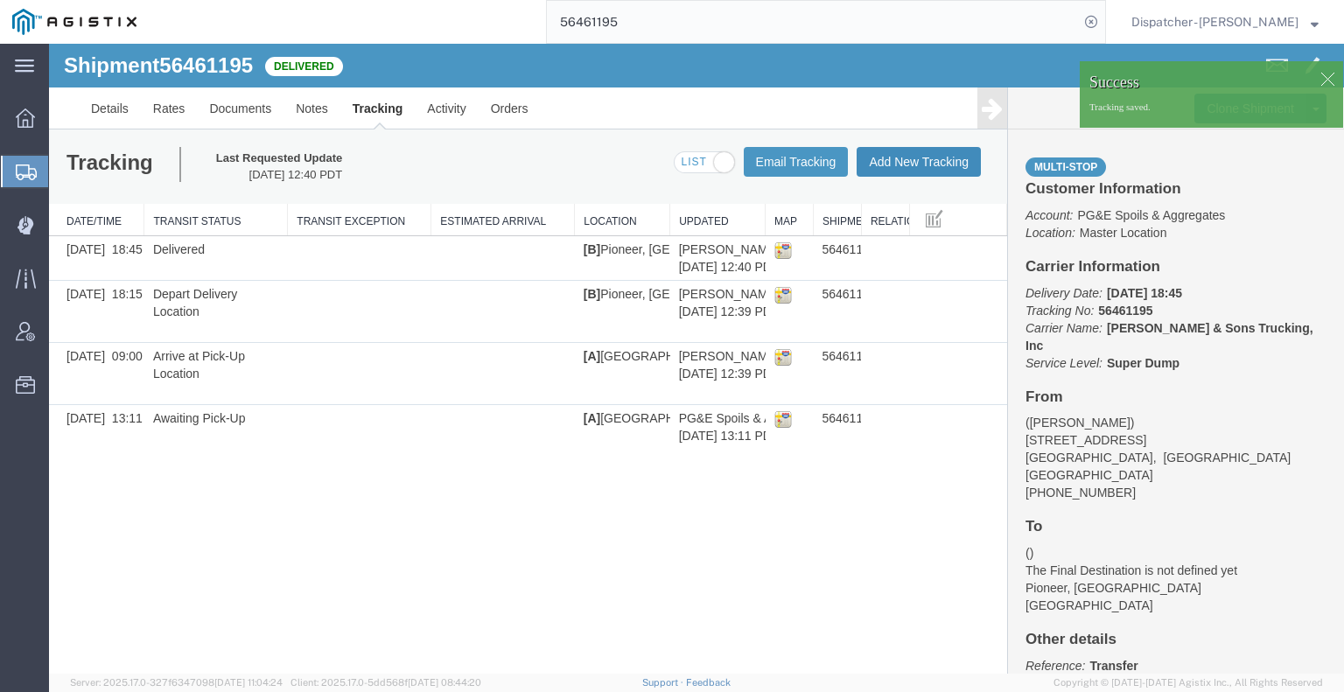
click at [955, 162] on button "Add New Tracking" at bounding box center [919, 162] width 124 height 30
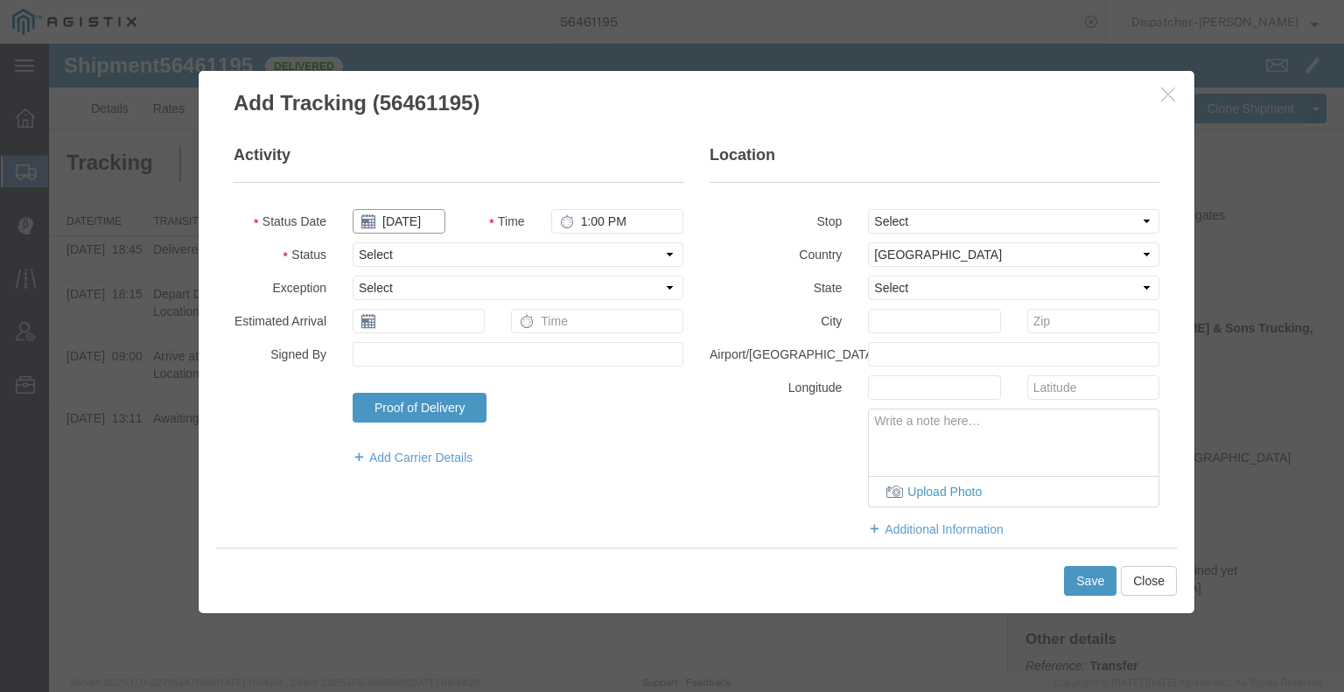
click at [406, 230] on input "[DATE]" at bounding box center [399, 221] width 93 height 24
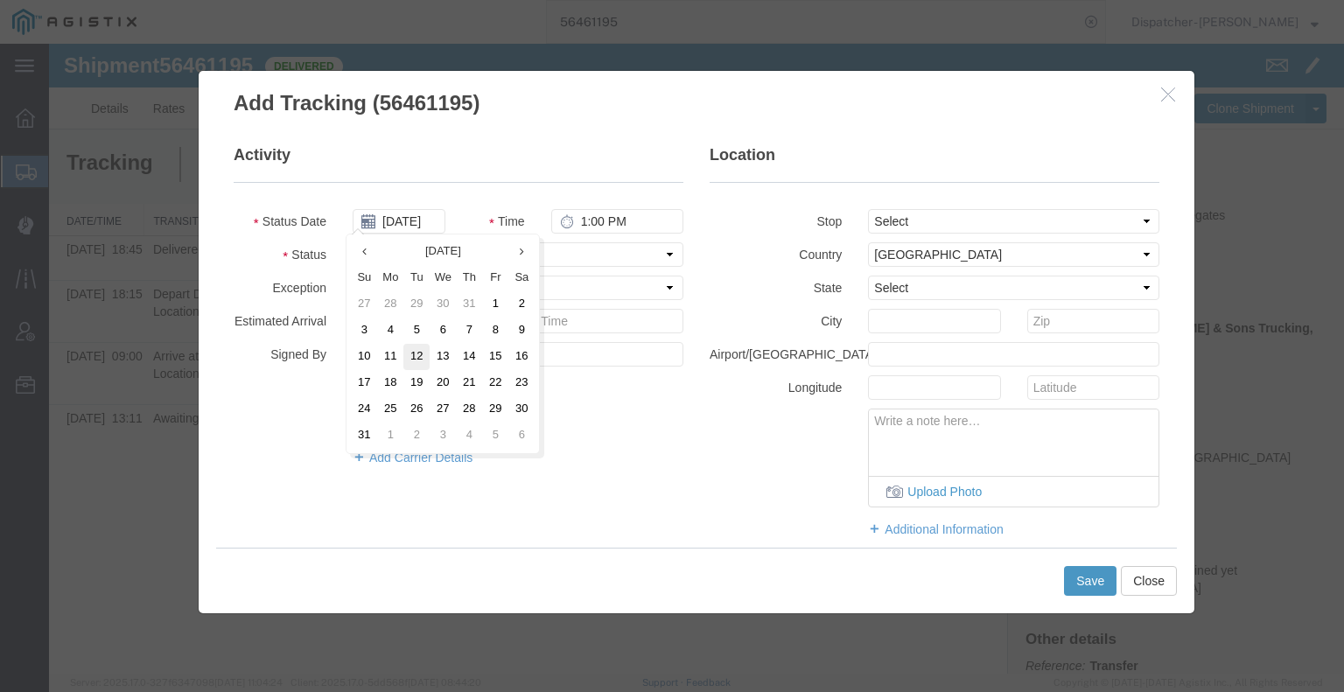
click at [417, 346] on td "12" at bounding box center [416, 357] width 26 height 26
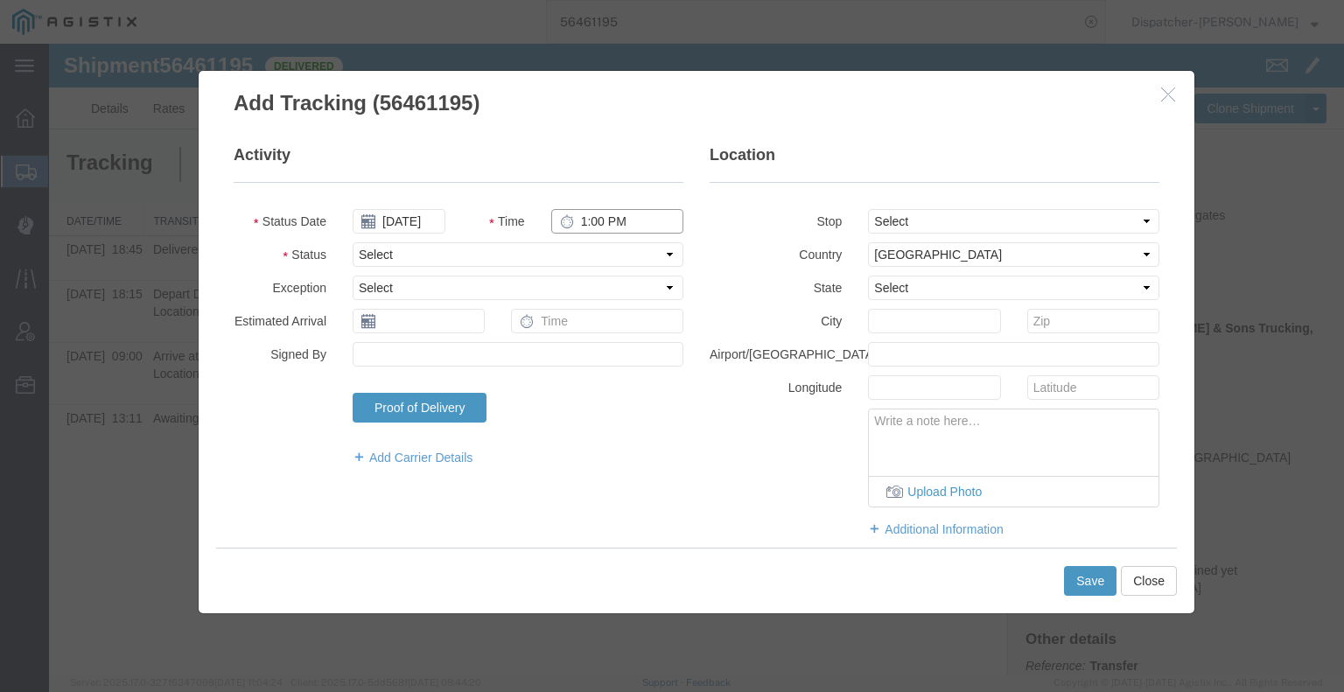
click at [594, 221] on input "1:00 PM" at bounding box center [617, 221] width 132 height 24
click at [580, 254] on select "Select Arrival Notice Available Arrival Notice Imported Arrive at Delivery Loca…" at bounding box center [518, 254] width 331 height 24
click at [353, 242] on select "Select Arrival Notice Available Arrival Notice Imported Arrive at Delivery Loca…" at bounding box center [518, 254] width 331 height 24
click at [1079, 585] on button "Save" at bounding box center [1090, 581] width 52 height 30
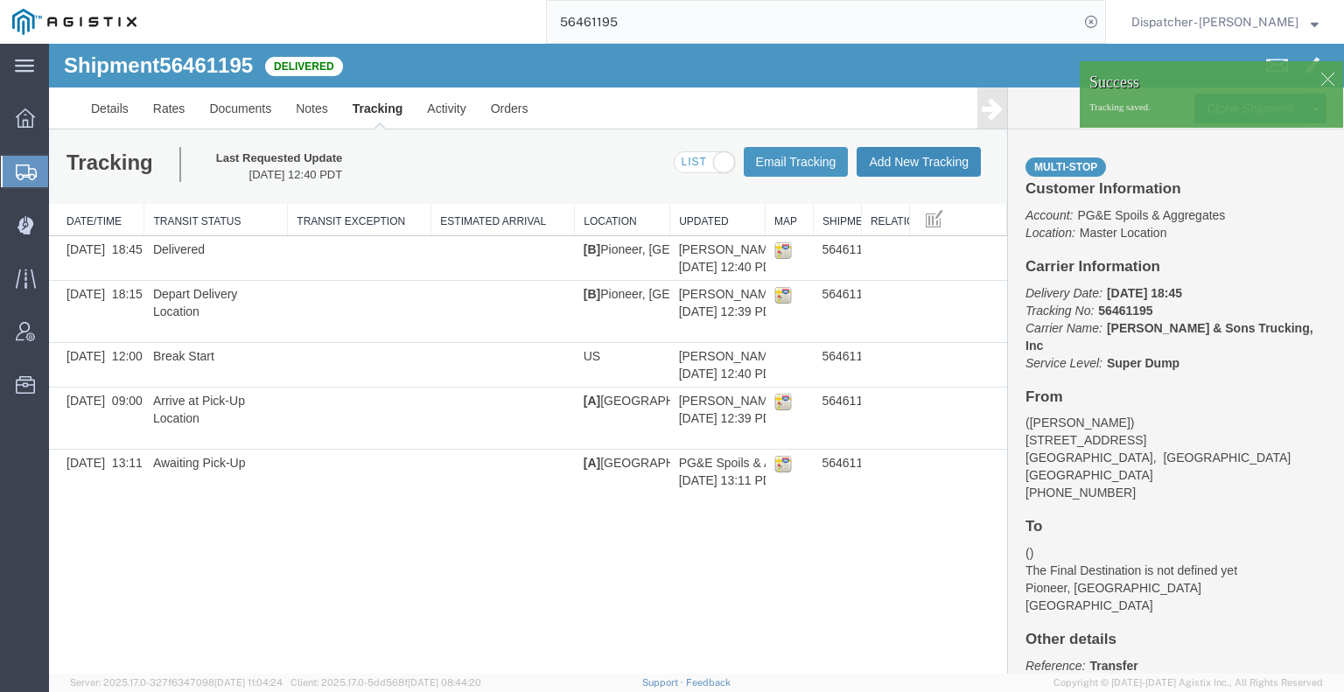
click at [909, 164] on button "Add New Tracking" at bounding box center [919, 162] width 124 height 30
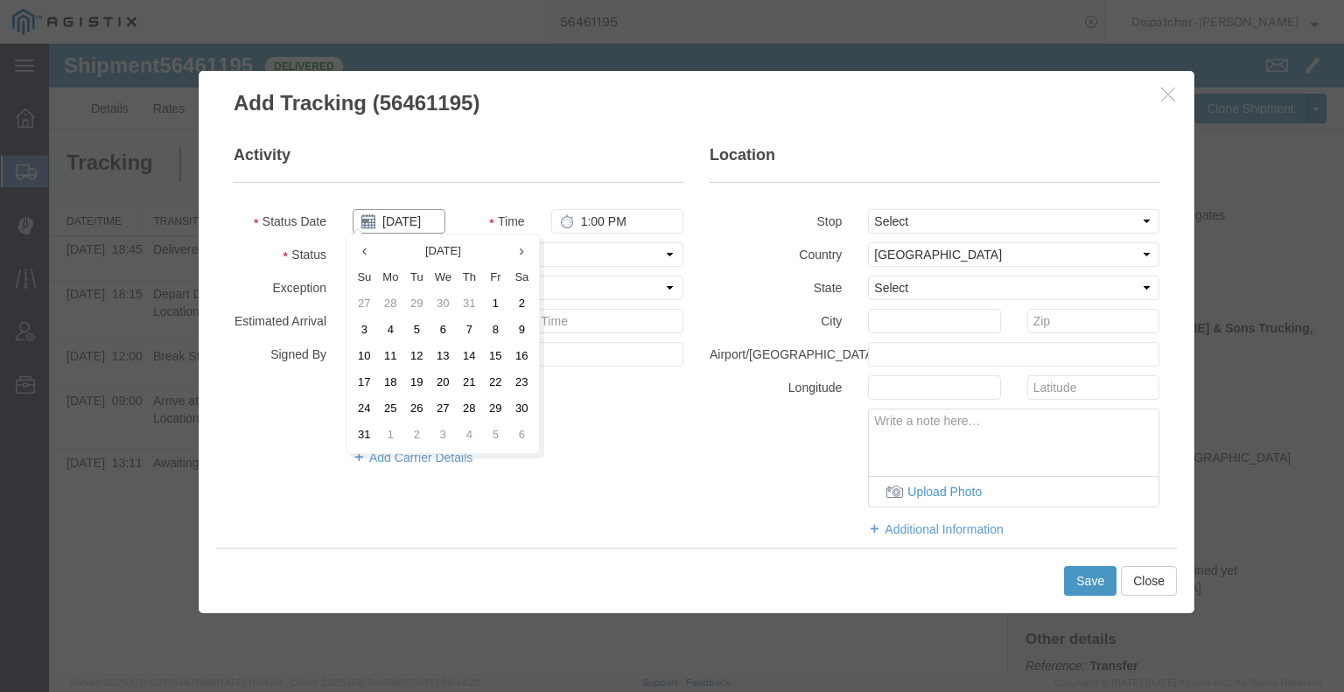
click at [416, 223] on input "[DATE]" at bounding box center [399, 221] width 93 height 24
drag, startPoint x: 411, startPoint y: 355, endPoint x: 444, endPoint y: 324, distance: 45.8
click at [412, 355] on td "12" at bounding box center [416, 357] width 26 height 26
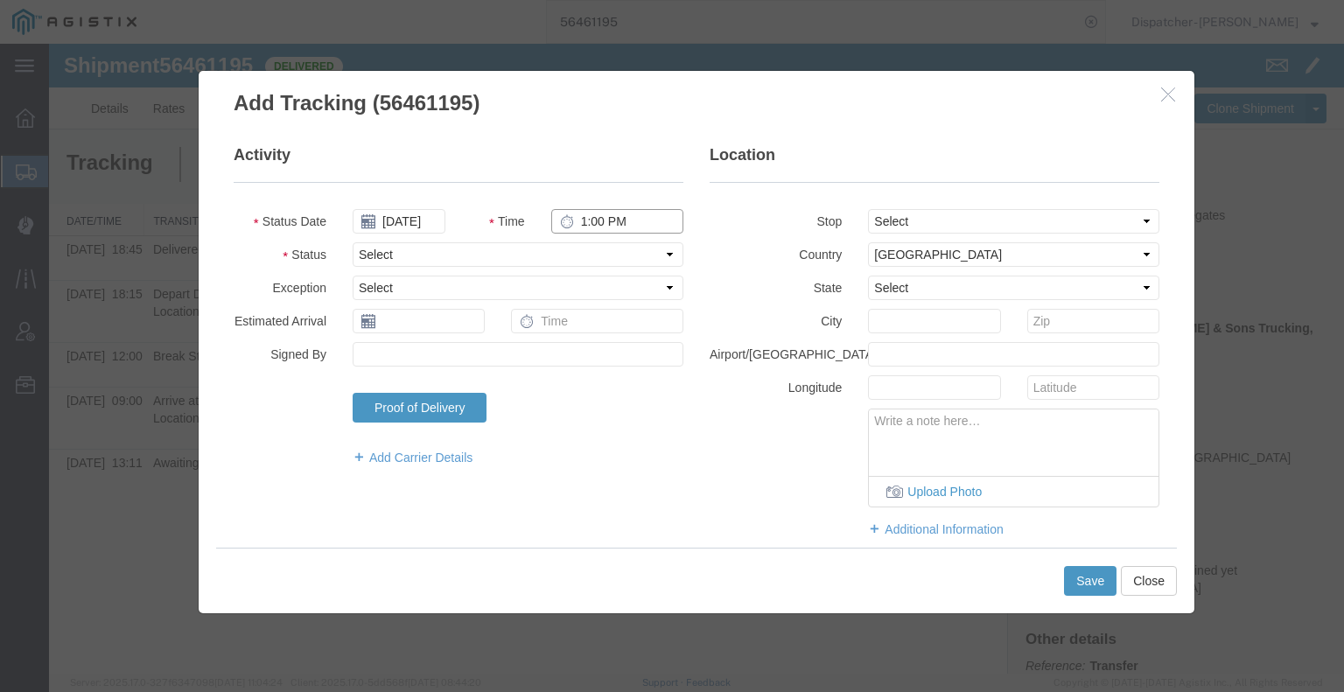
click at [588, 218] on input "1:00 PM" at bounding box center [617, 221] width 132 height 24
click at [591, 251] on select "Select Arrival Notice Available Arrival Notice Imported Arrive at Delivery Loca…" at bounding box center [518, 254] width 331 height 24
click at [353, 242] on select "Select Arrival Notice Available Arrival Notice Imported Arrive at Delivery Loca…" at bounding box center [518, 254] width 331 height 24
click at [1090, 584] on button "Save" at bounding box center [1090, 581] width 52 height 30
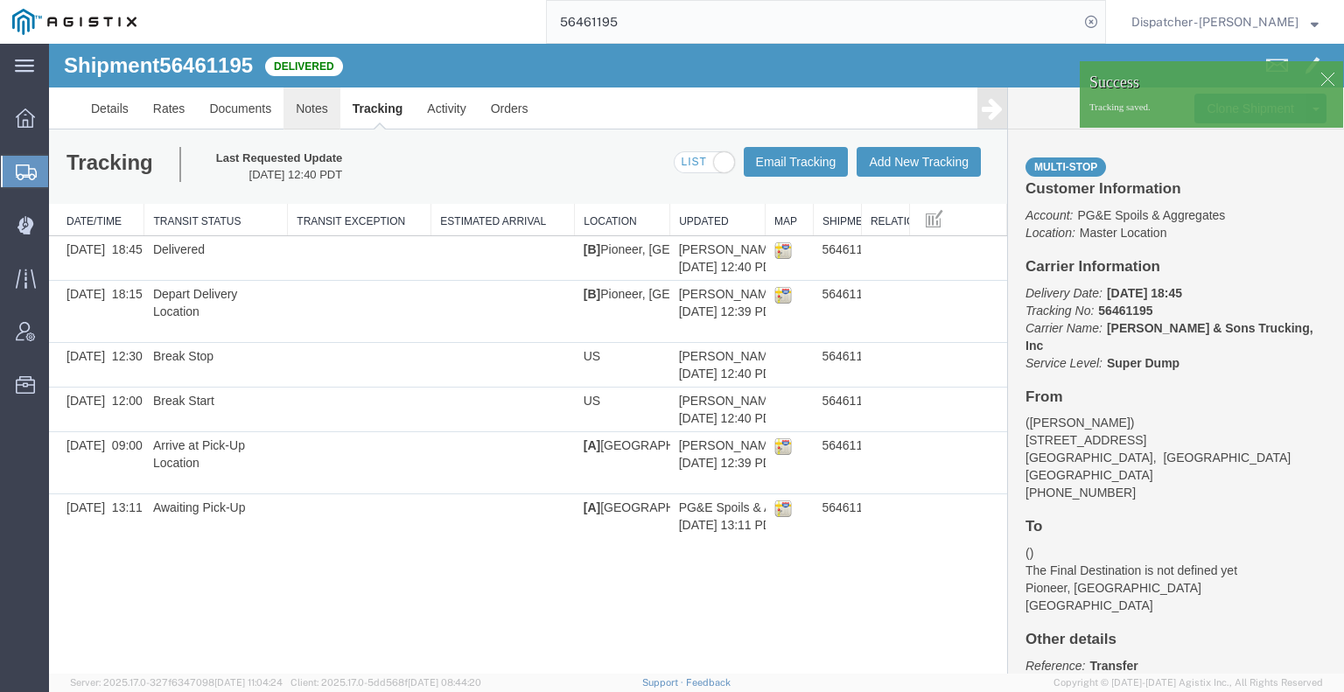
click at [315, 104] on link "Notes" at bounding box center [311, 108] width 57 height 42
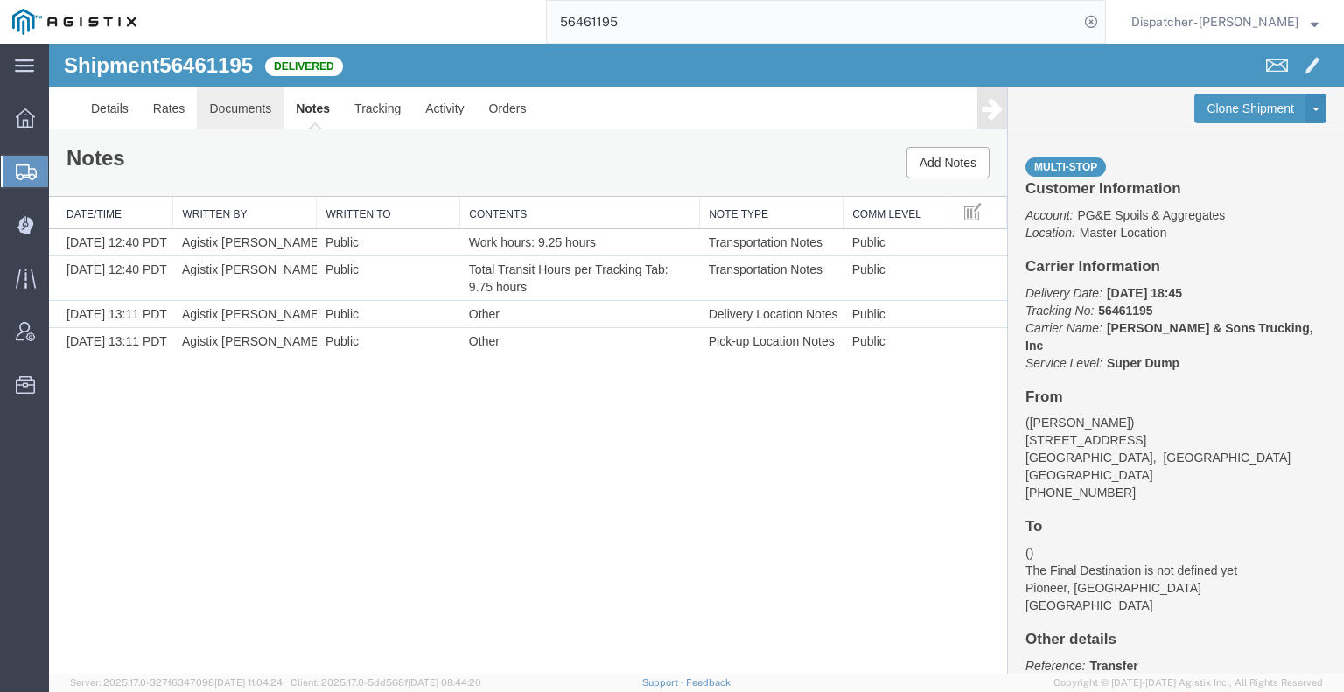
click at [255, 107] on link "Documents" at bounding box center [240, 108] width 87 height 42
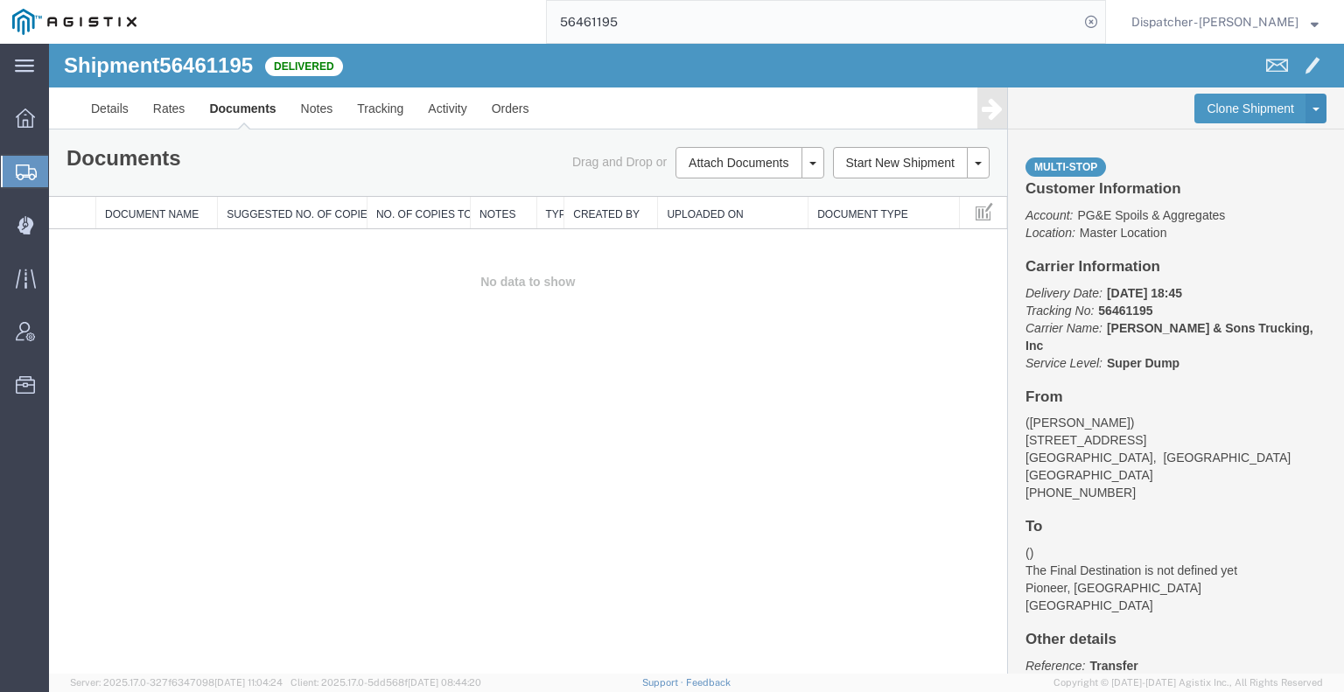
click at [161, 465] on div "Shipment 56461195 0 of 0 Delivered Details Rates Documents Notes Tracking Activ…" at bounding box center [696, 359] width 1295 height 630
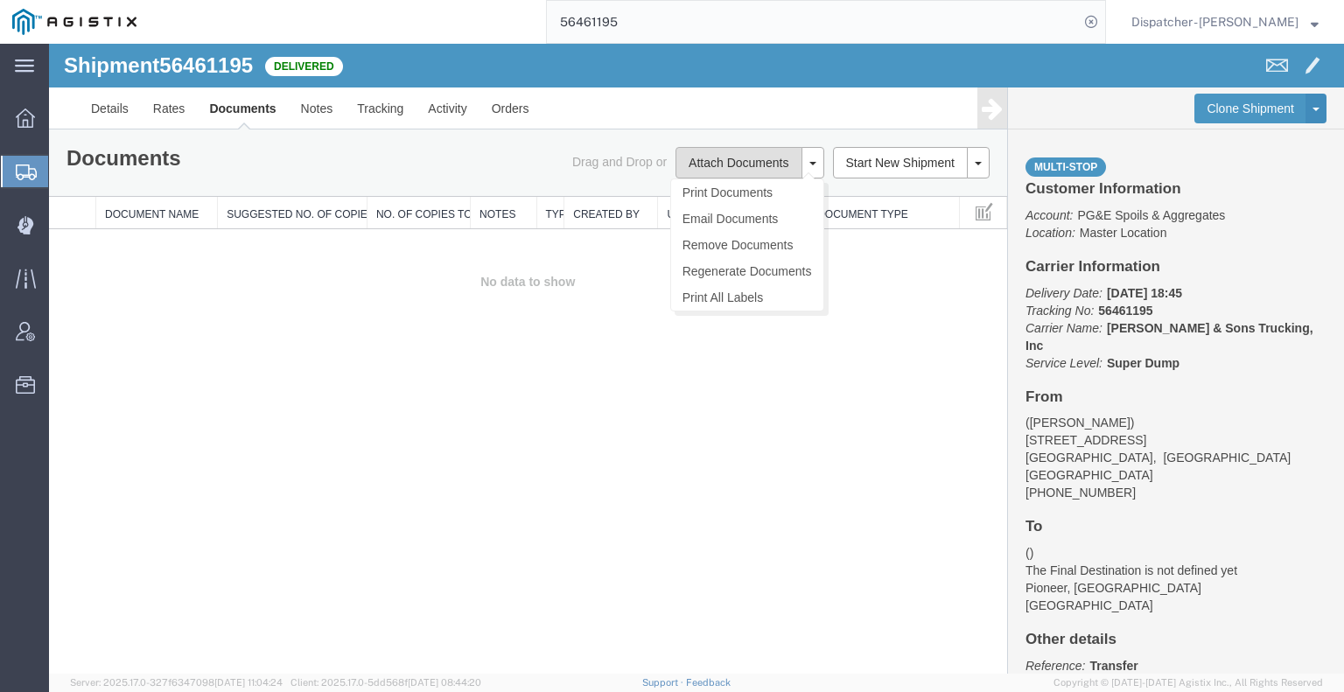
click at [696, 160] on button "Attach Documents" at bounding box center [738, 162] width 126 height 31
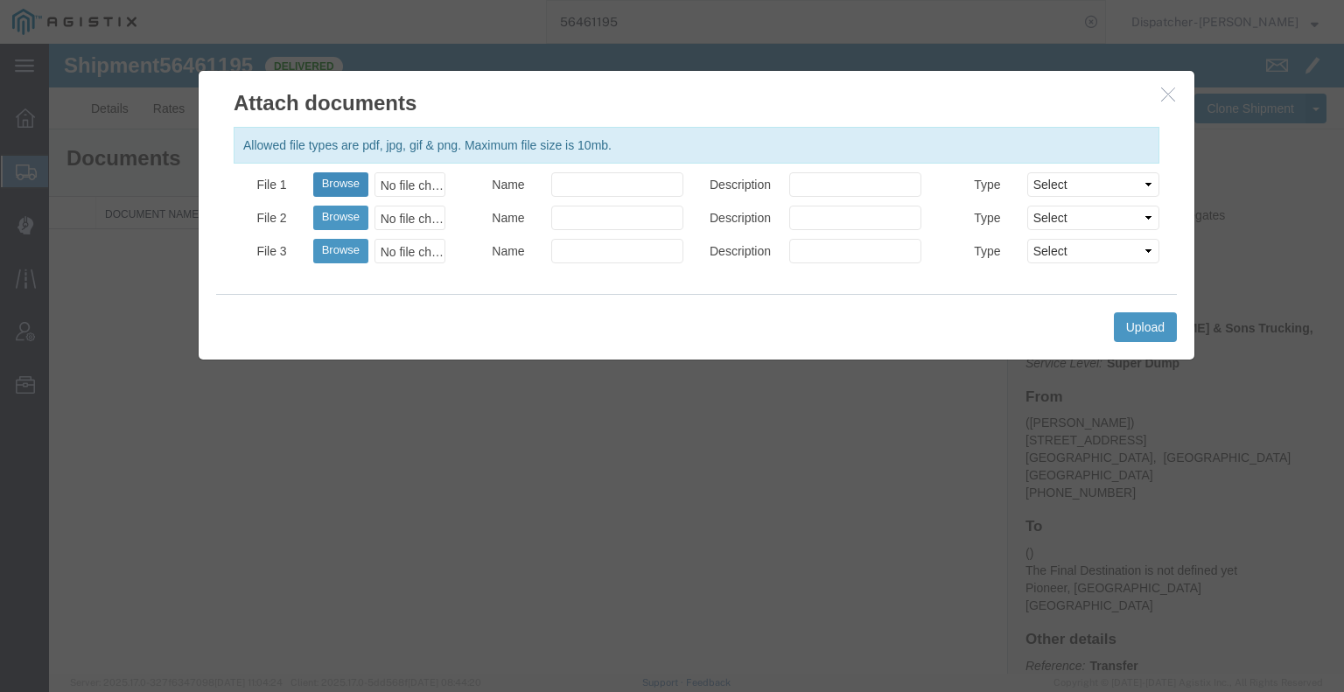
click at [337, 185] on button "Browse" at bounding box center [340, 184] width 55 height 24
click at [1130, 325] on button "Upload" at bounding box center [1145, 327] width 63 height 30
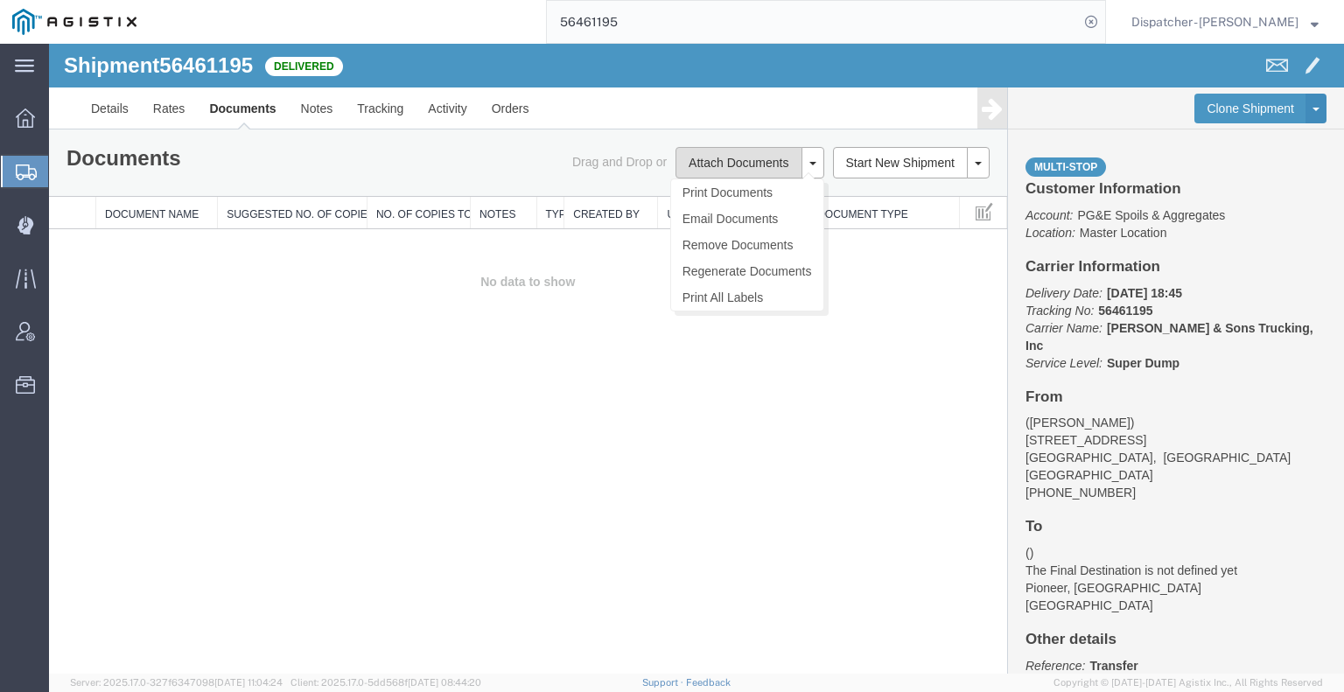
click at [706, 171] on button "Attach Documents" at bounding box center [738, 162] width 126 height 31
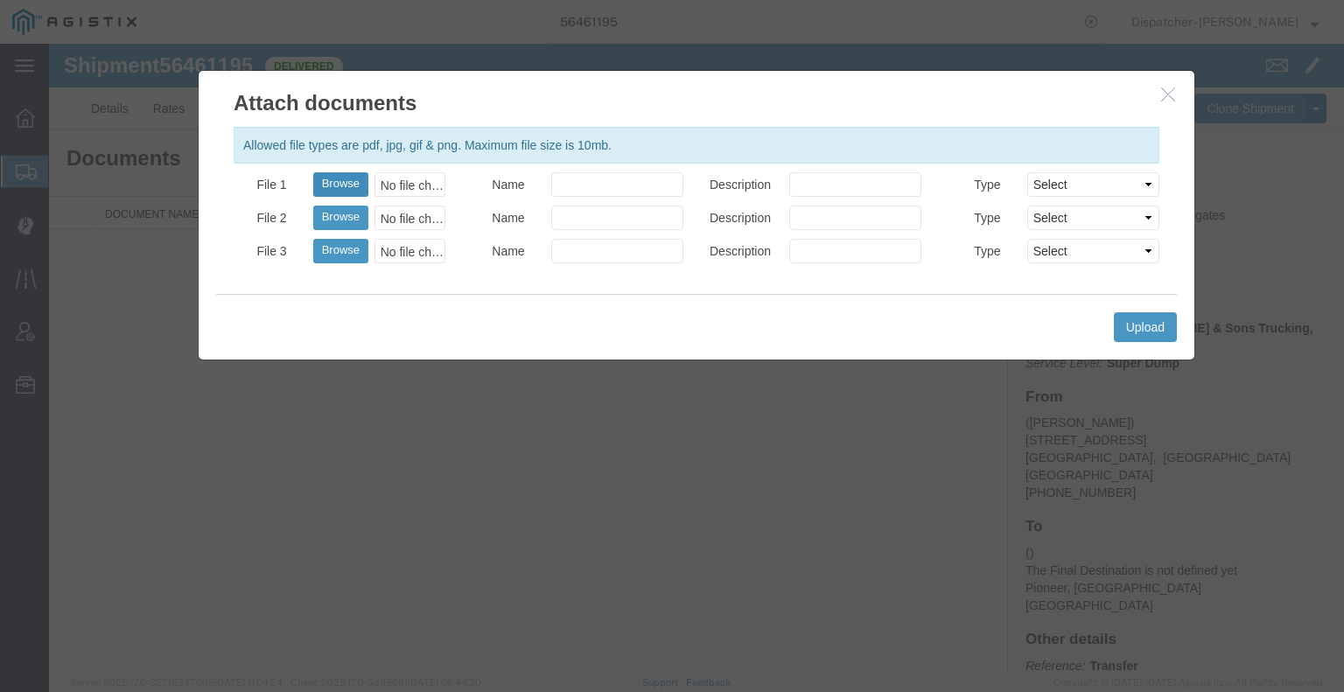
click at [359, 181] on button "Browse" at bounding box center [340, 184] width 55 height 24
click at [1150, 325] on button "Upload" at bounding box center [1145, 327] width 63 height 30
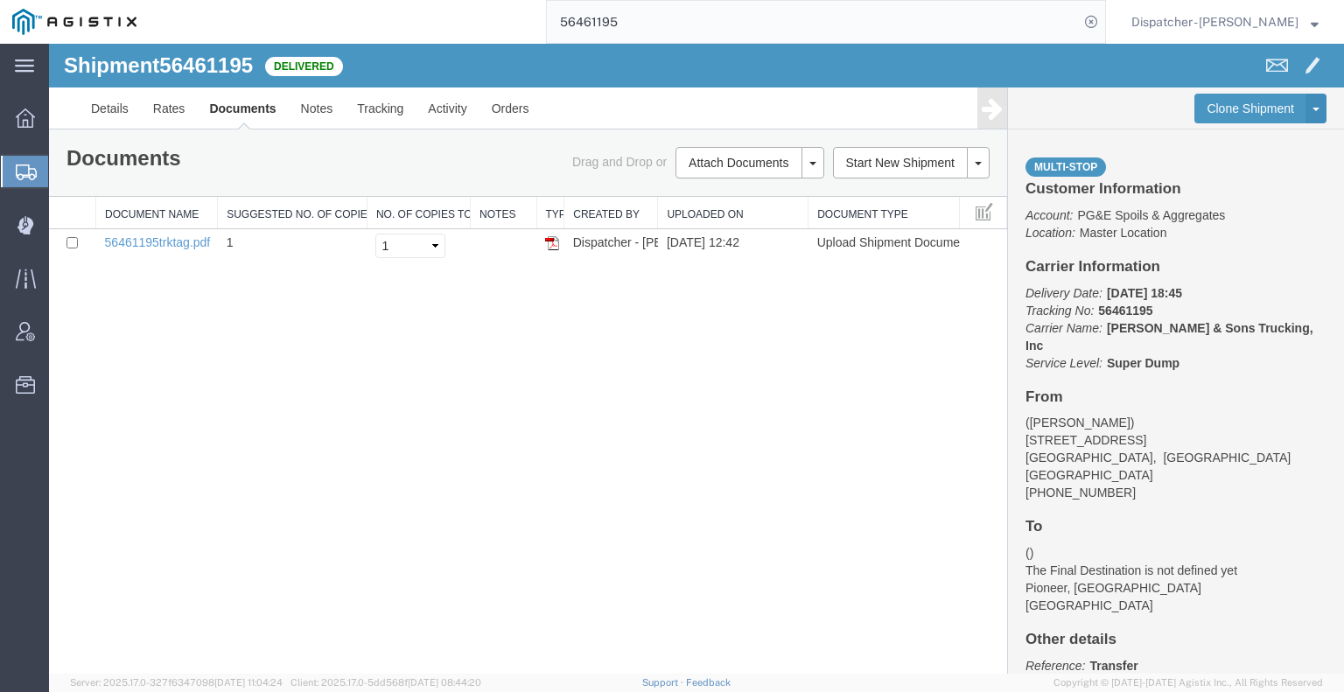
drag, startPoint x: 598, startPoint y: 16, endPoint x: 435, endPoint y: 4, distance: 163.1
click at [456, 0] on div "56461195" at bounding box center [627, 22] width 957 height 44
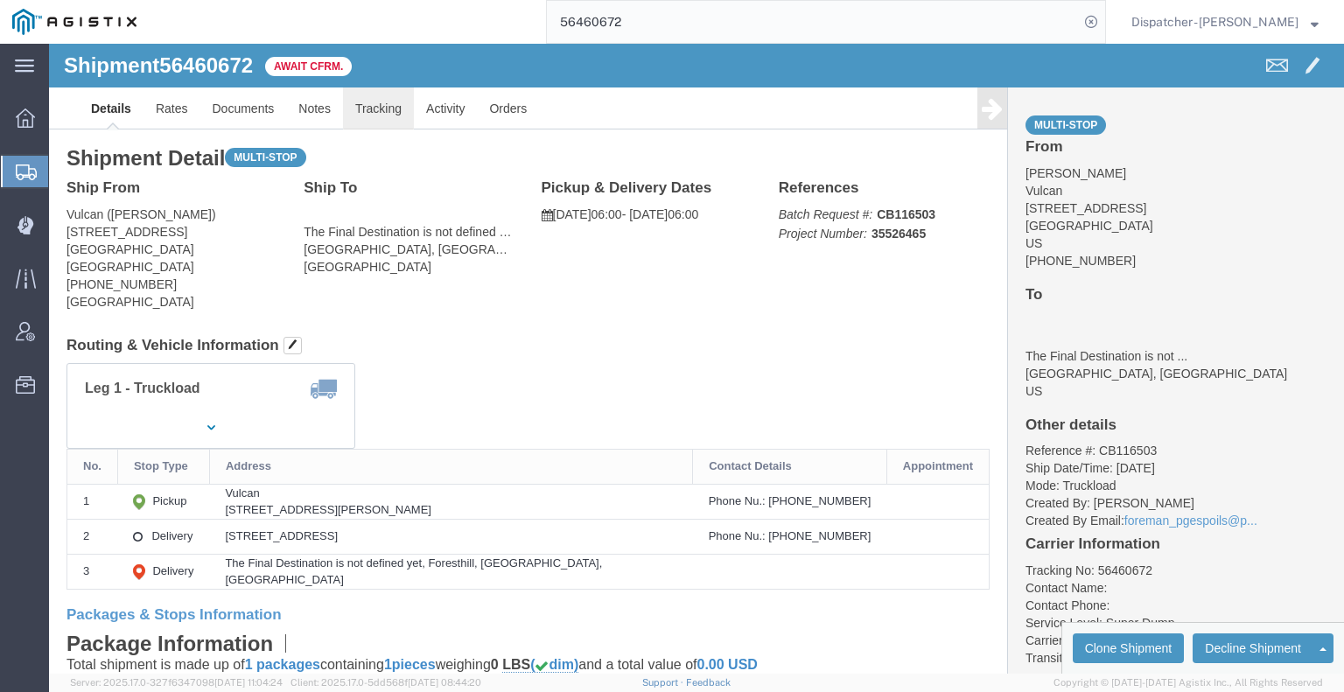
click link "Tracking"
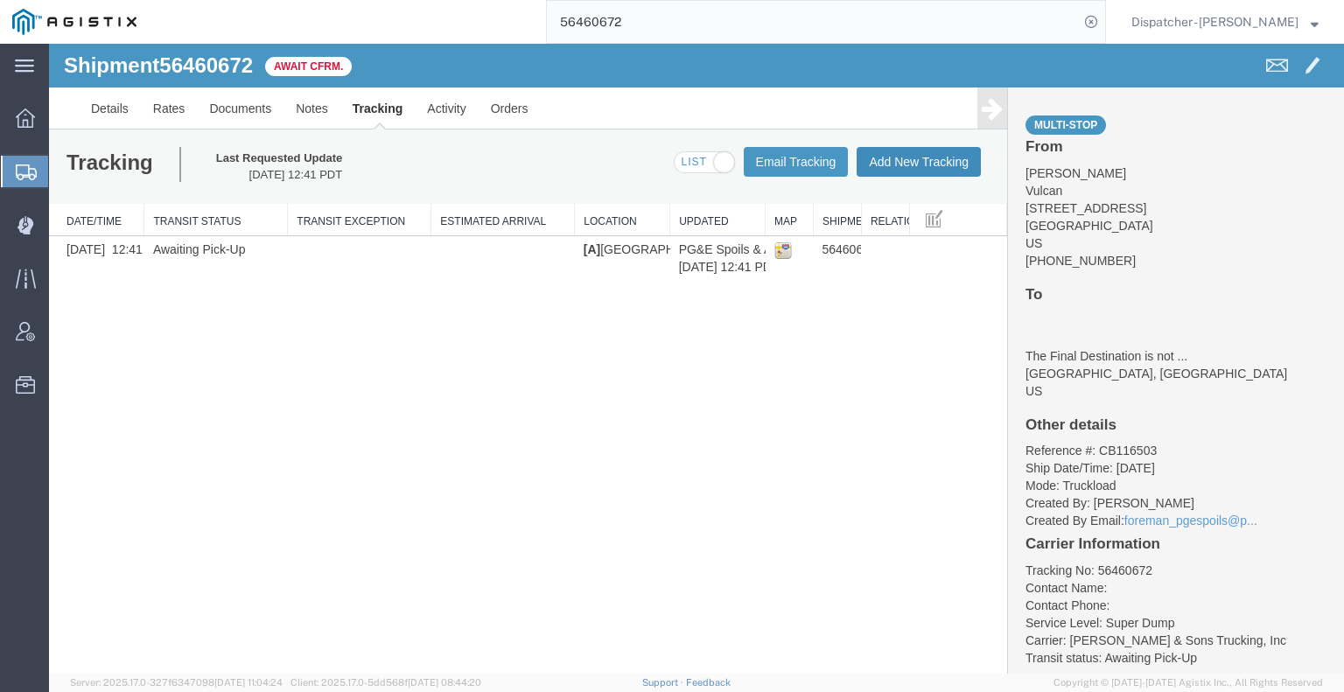
click at [938, 160] on button "Add New Tracking" at bounding box center [919, 162] width 124 height 30
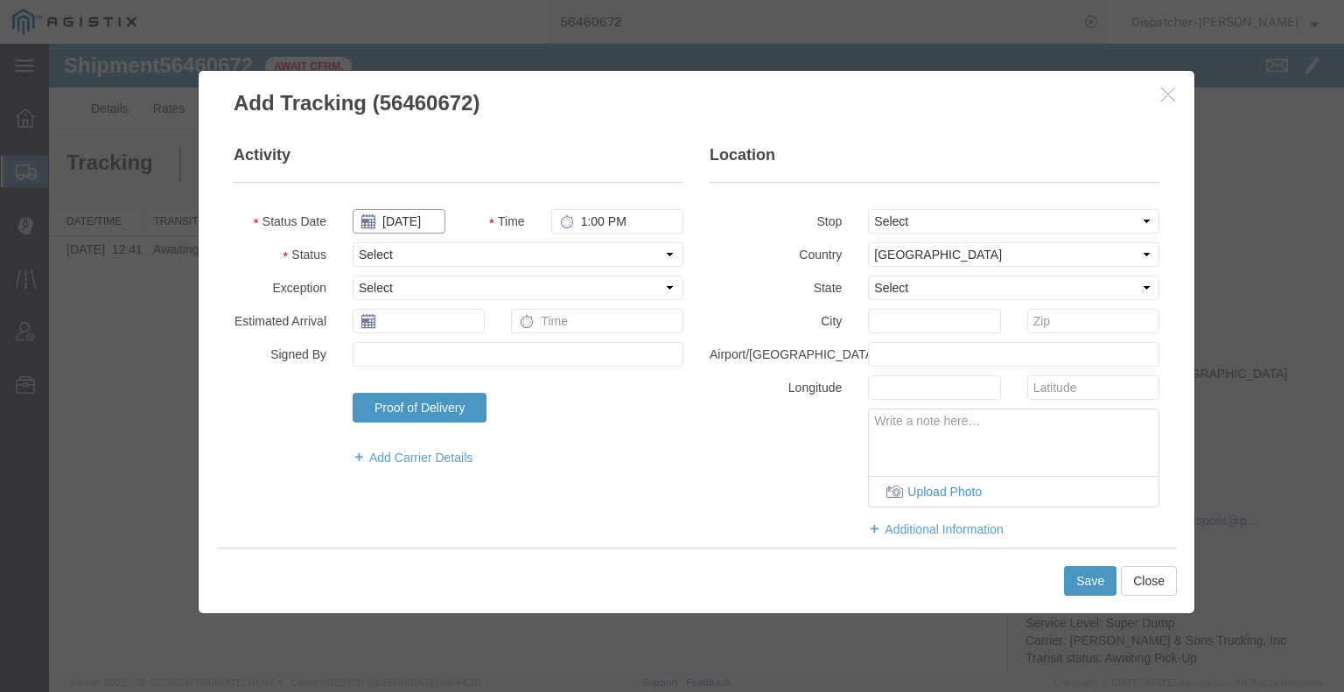
click at [409, 220] on input "[DATE]" at bounding box center [399, 221] width 93 height 24
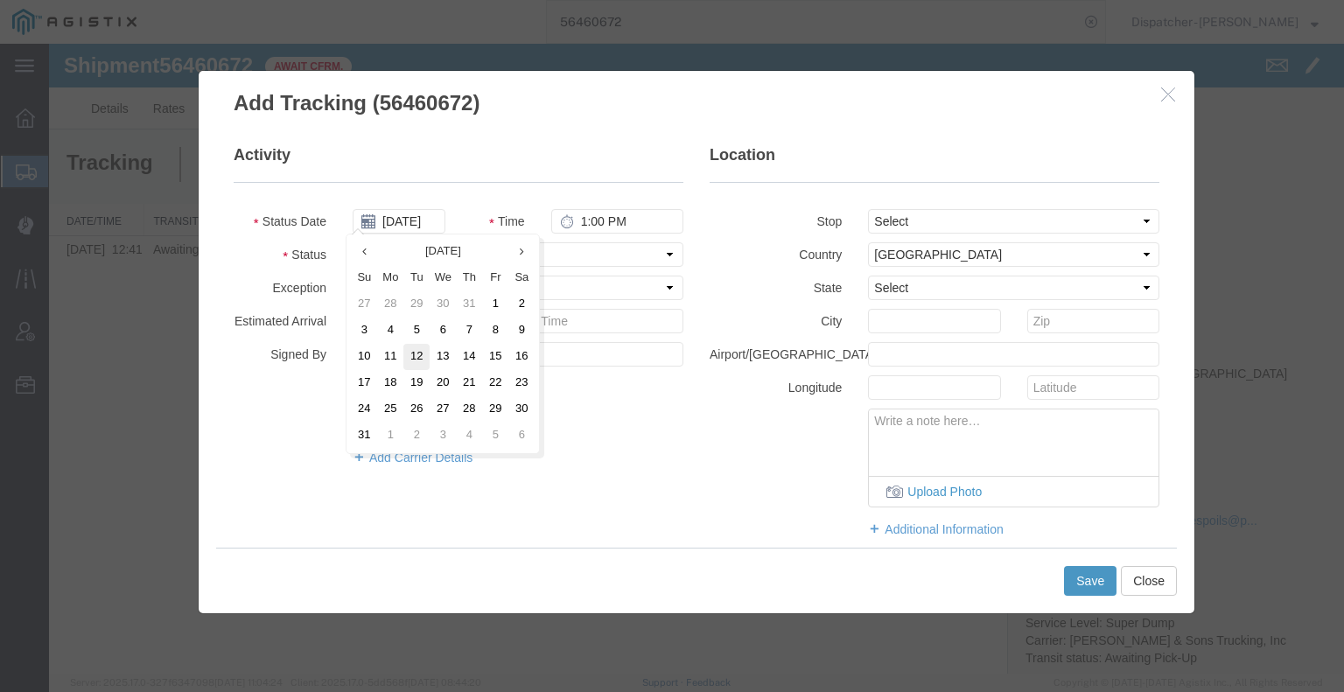
click at [421, 353] on td "12" at bounding box center [416, 357] width 26 height 26
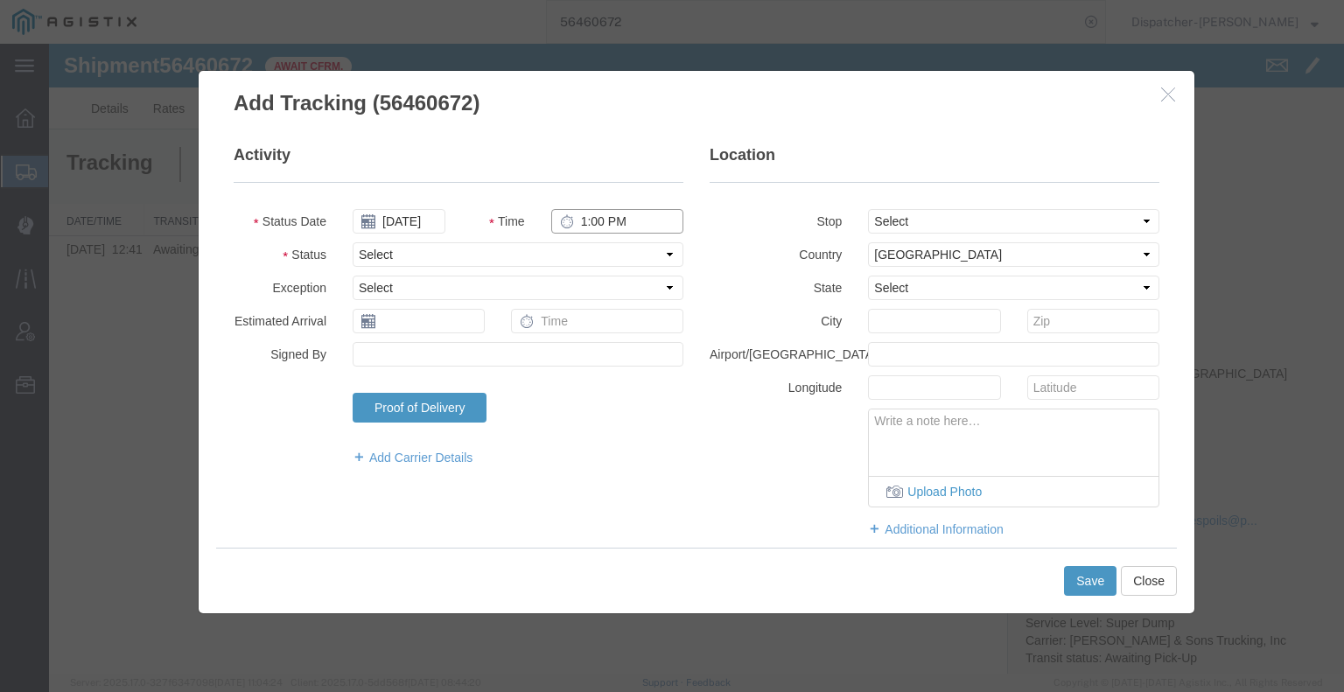
click at [584, 224] on input "1:00 PM" at bounding box center [617, 221] width 132 height 24
click at [569, 256] on select "Select Arrival Notice Available Arrival Notice Imported Arrive at Delivery Loca…" at bounding box center [518, 254] width 331 height 24
click at [353, 242] on select "Select Arrival Notice Available Arrival Notice Imported Arrive at Delivery Loca…" at bounding box center [518, 254] width 331 height 24
click at [887, 220] on select "Select From: [STREET_ADDRESS] Stop 2: [STREET_ADDRESS] To: The Final Destinatio…" at bounding box center [1013, 221] width 291 height 24
click at [868, 209] on select "Select From: [STREET_ADDRESS] Stop 2: [STREET_ADDRESS] To: The Final Destinatio…" at bounding box center [1013, 221] width 291 height 24
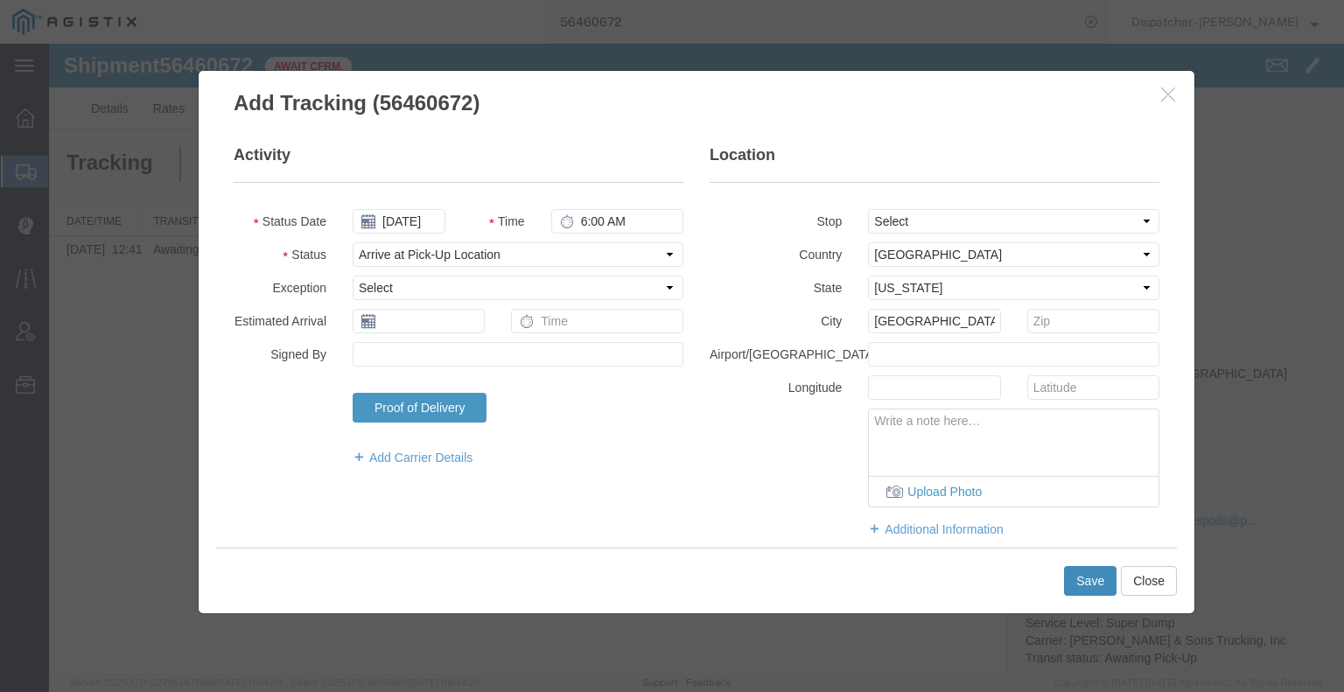
click at [1081, 579] on button "Save" at bounding box center [1090, 581] width 52 height 30
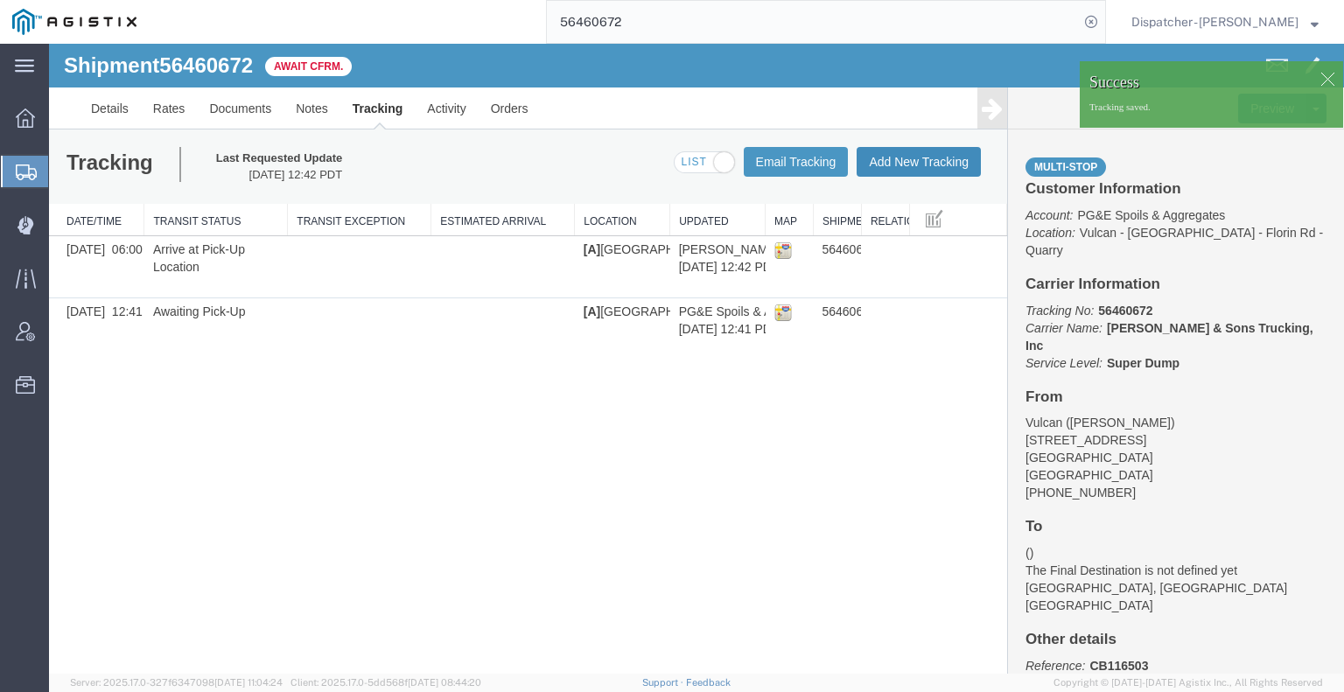
click at [956, 159] on button "Add New Tracking" at bounding box center [919, 162] width 124 height 30
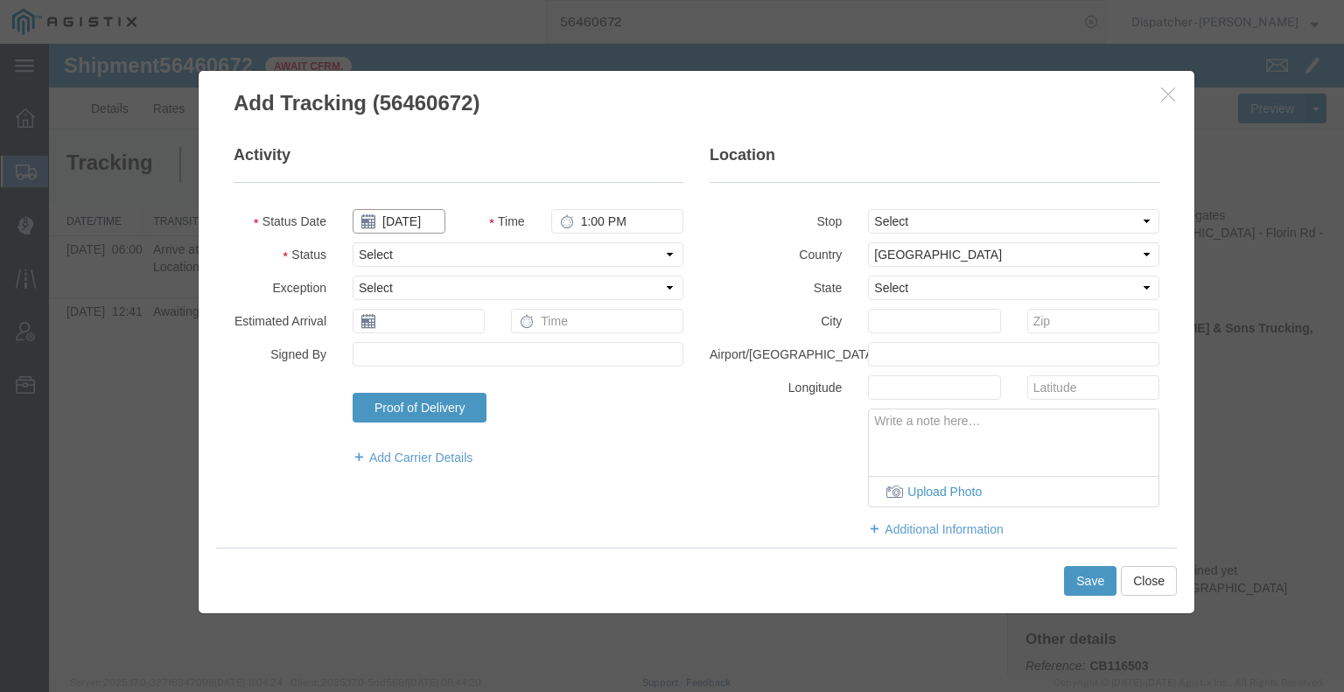
click at [404, 220] on input "[DATE]" at bounding box center [399, 221] width 93 height 24
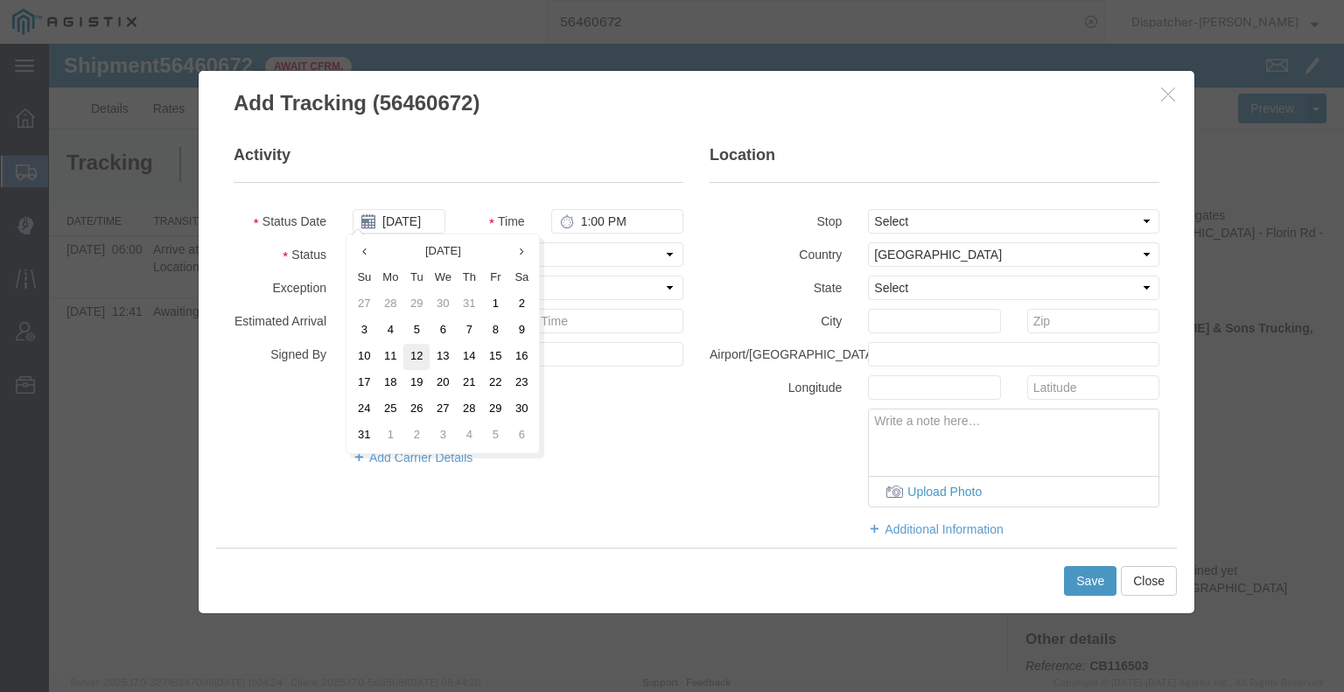
click at [423, 356] on td "12" at bounding box center [416, 357] width 26 height 26
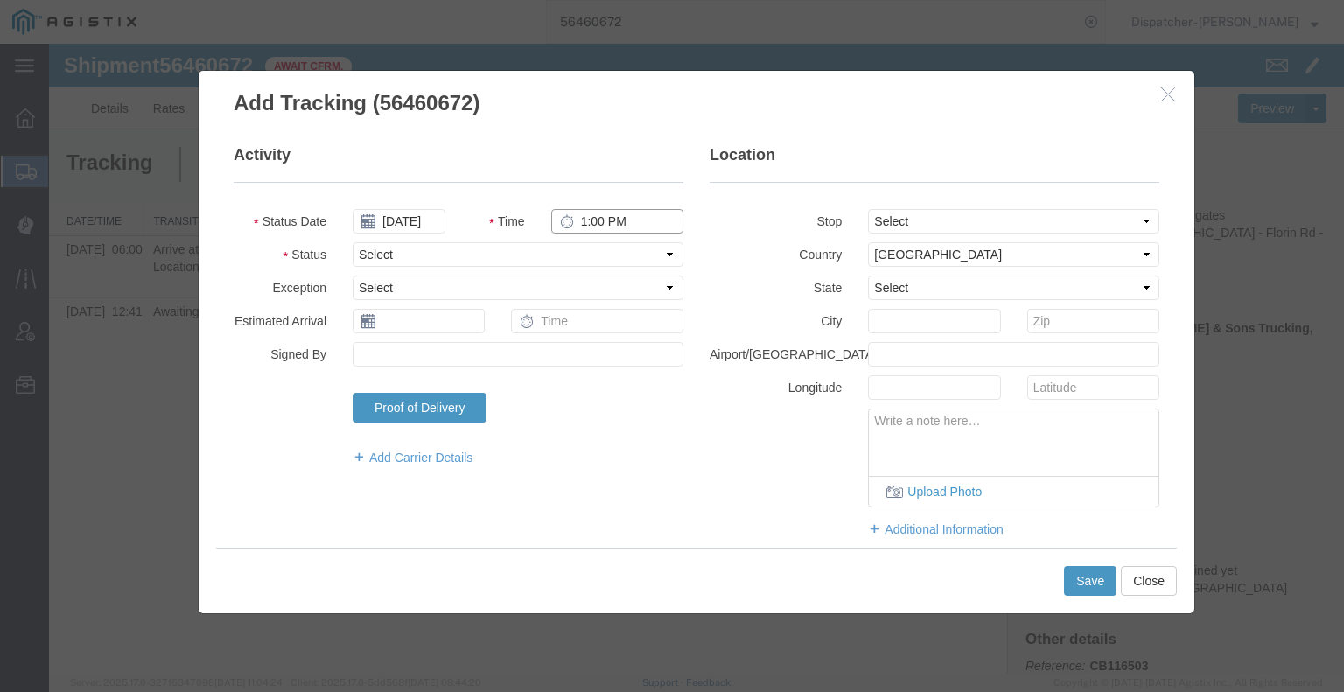
click at [587, 227] on input "1:00 PM" at bounding box center [617, 221] width 132 height 24
click at [612, 245] on select "Select Arrival Notice Available Arrival Notice Imported Arrive at Delivery Loca…" at bounding box center [518, 254] width 331 height 24
click at [353, 242] on select "Select Arrival Notice Available Arrival Notice Imported Arrive at Delivery Loca…" at bounding box center [518, 254] width 331 height 24
drag, startPoint x: 997, startPoint y: 223, endPoint x: 995, endPoint y: 232, distance: 8.9
click at [997, 223] on select "Select From: [STREET_ADDRESS] Stop 2: [STREET_ADDRESS] To: The Final Destinatio…" at bounding box center [1013, 221] width 291 height 24
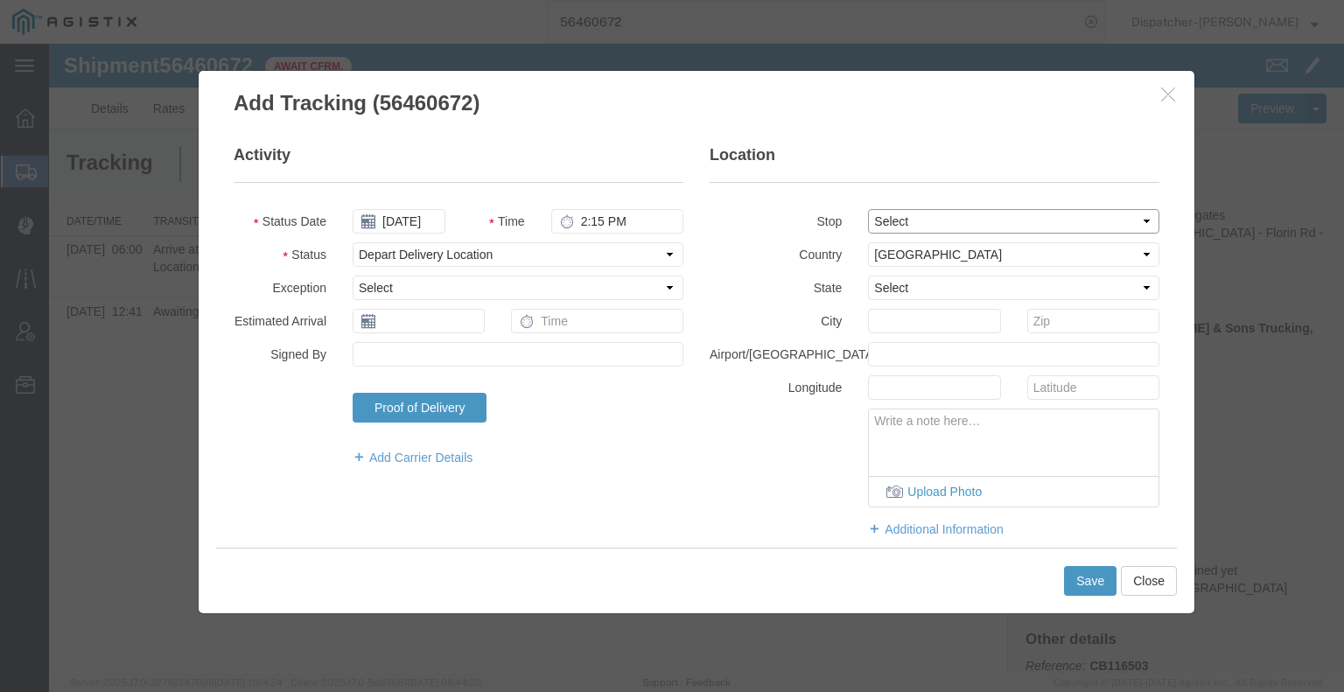
click at [868, 209] on select "Select From: [STREET_ADDRESS] Stop 2: [STREET_ADDRESS] To: The Final Destinatio…" at bounding box center [1013, 221] width 291 height 24
click at [1088, 586] on button "Save" at bounding box center [1090, 581] width 52 height 30
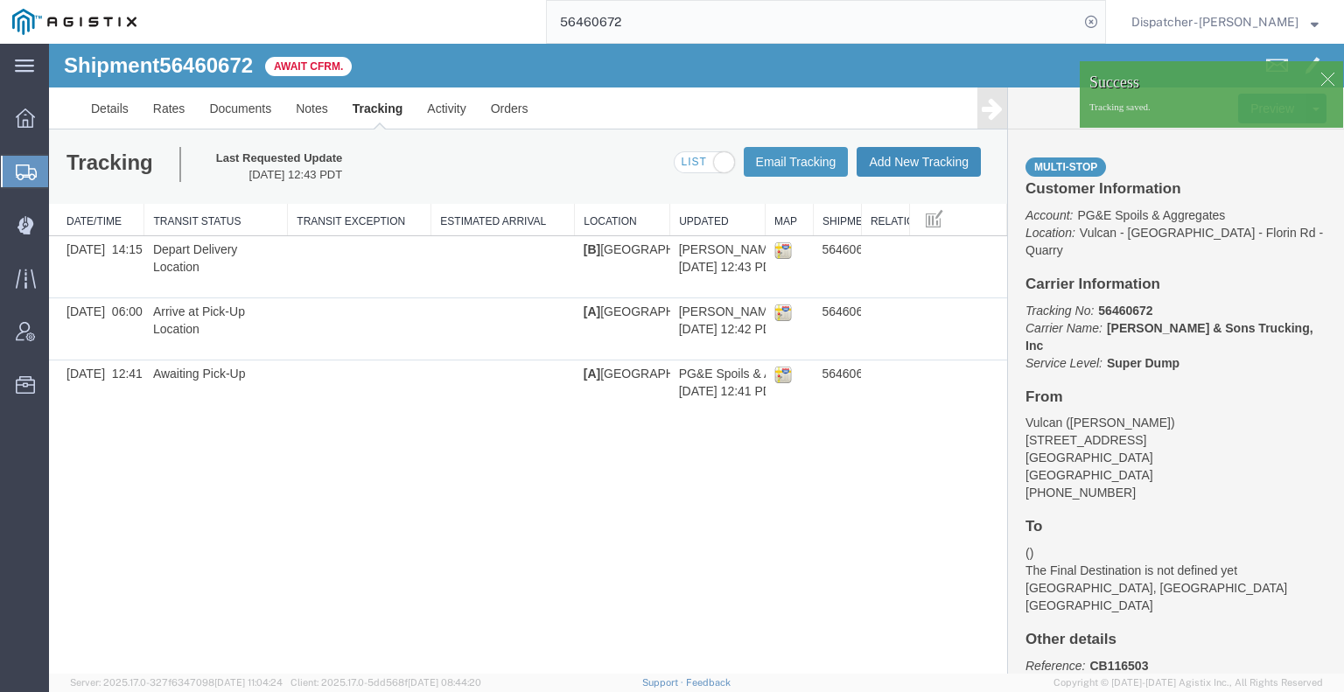
click at [960, 160] on button "Add New Tracking" at bounding box center [919, 162] width 124 height 30
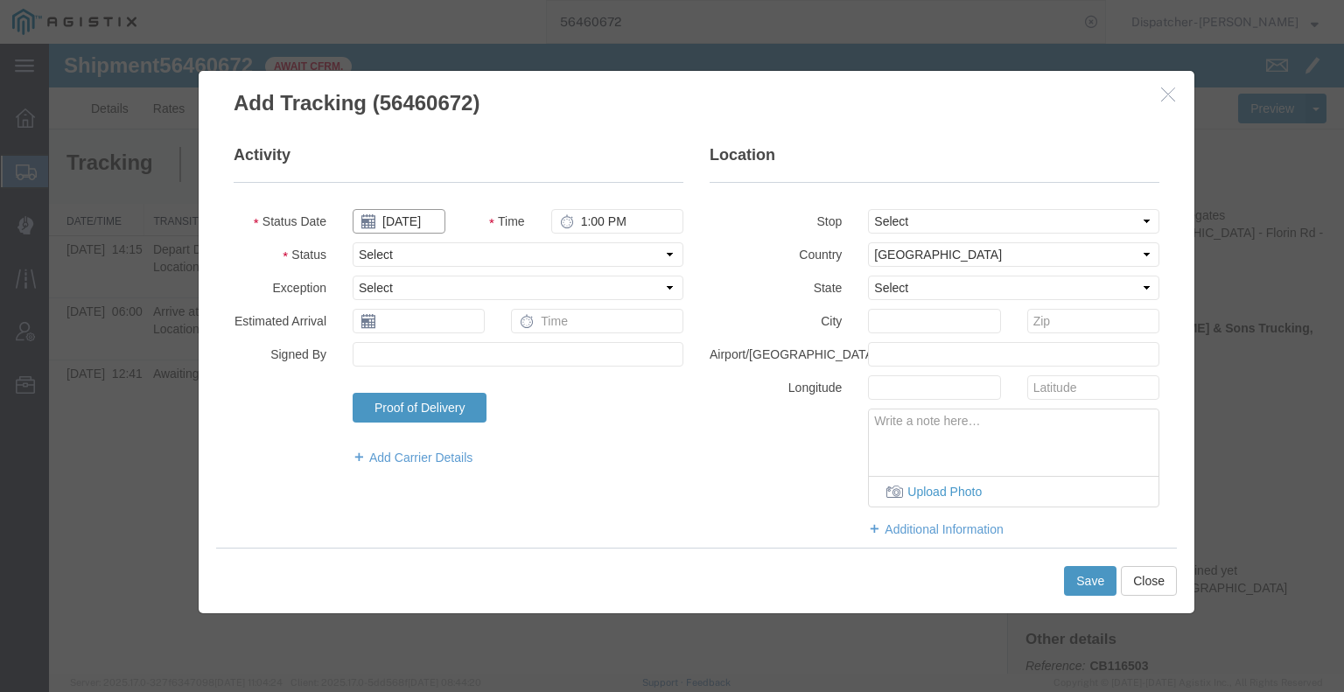
click at [416, 219] on input "[DATE]" at bounding box center [399, 221] width 93 height 24
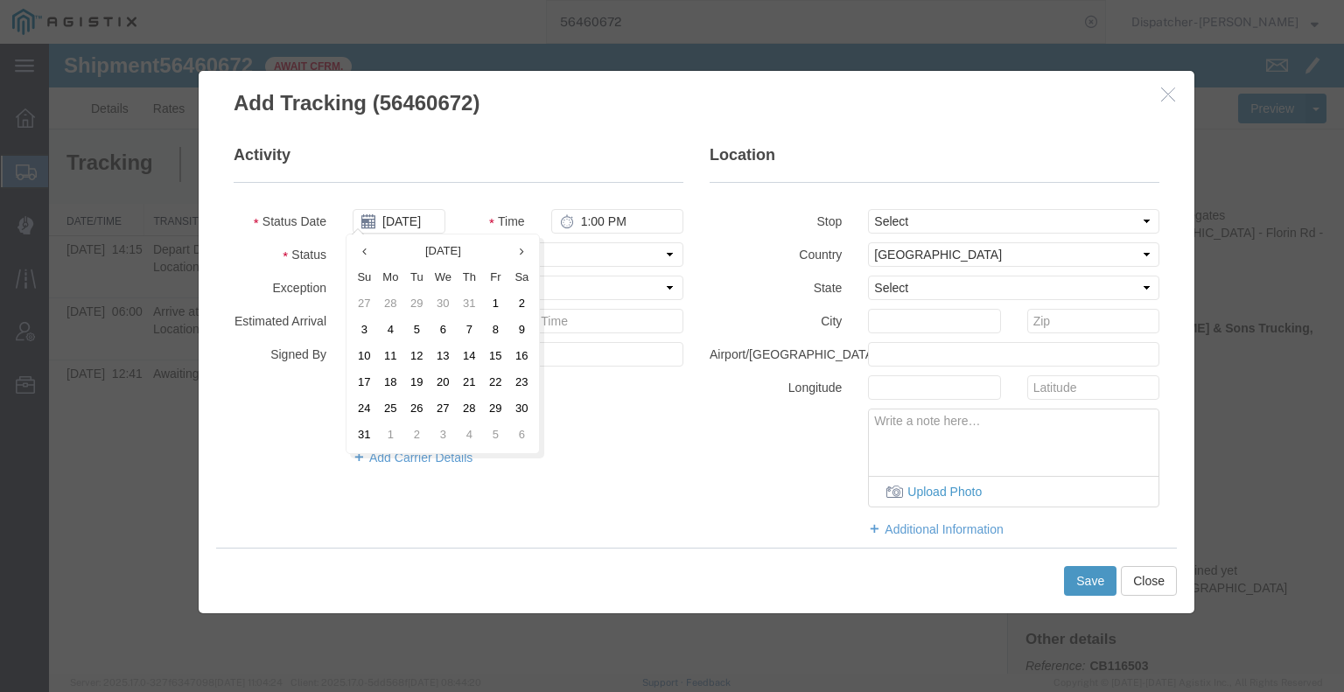
drag, startPoint x: 420, startPoint y: 358, endPoint x: 511, endPoint y: 285, distance: 116.4
click at [420, 357] on td "12" at bounding box center [416, 357] width 26 height 26
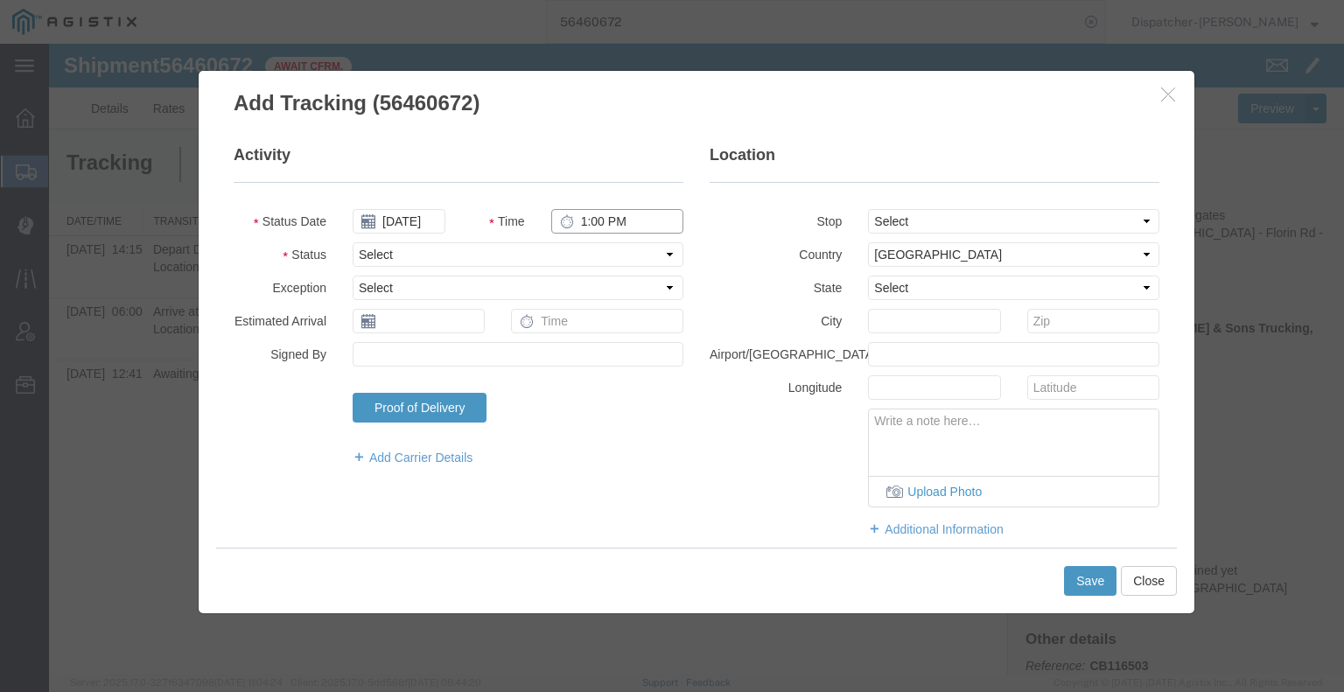
click at [596, 219] on input "1:00 PM" at bounding box center [617, 221] width 132 height 24
click at [579, 244] on select "Select Arrival Notice Available Arrival Notice Imported Arrive at Delivery Loca…" at bounding box center [518, 254] width 331 height 24
click at [353, 242] on select "Select Arrival Notice Available Arrival Notice Imported Arrive at Delivery Loca…" at bounding box center [518, 254] width 331 height 24
click at [1083, 591] on button "Save" at bounding box center [1090, 581] width 52 height 30
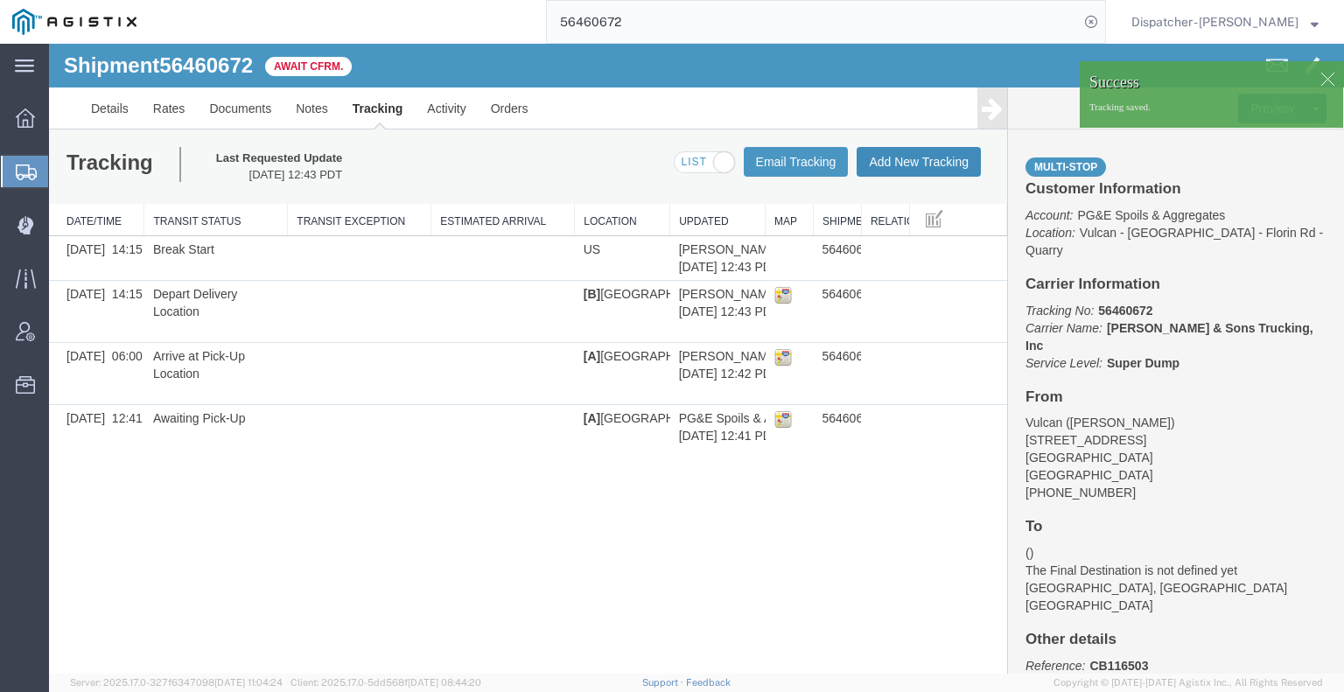
click at [912, 155] on button "Add New Tracking" at bounding box center [919, 162] width 124 height 30
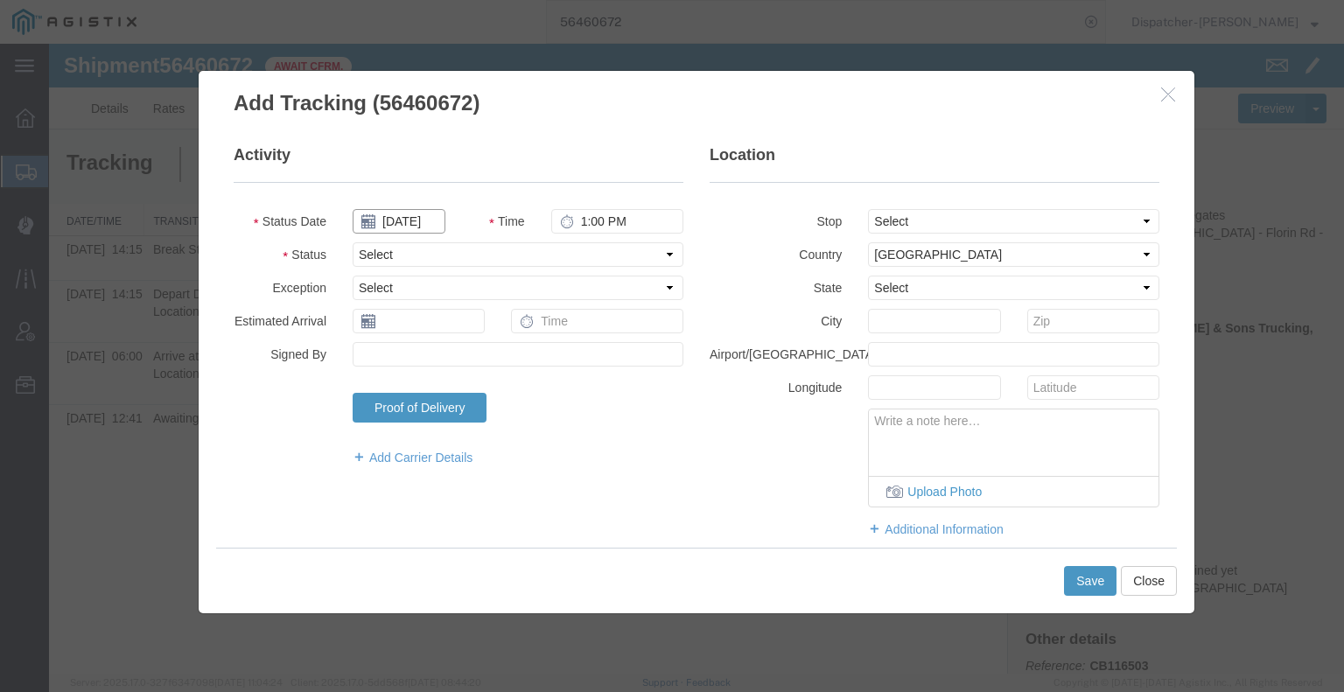
click at [415, 224] on input "[DATE]" at bounding box center [399, 221] width 93 height 24
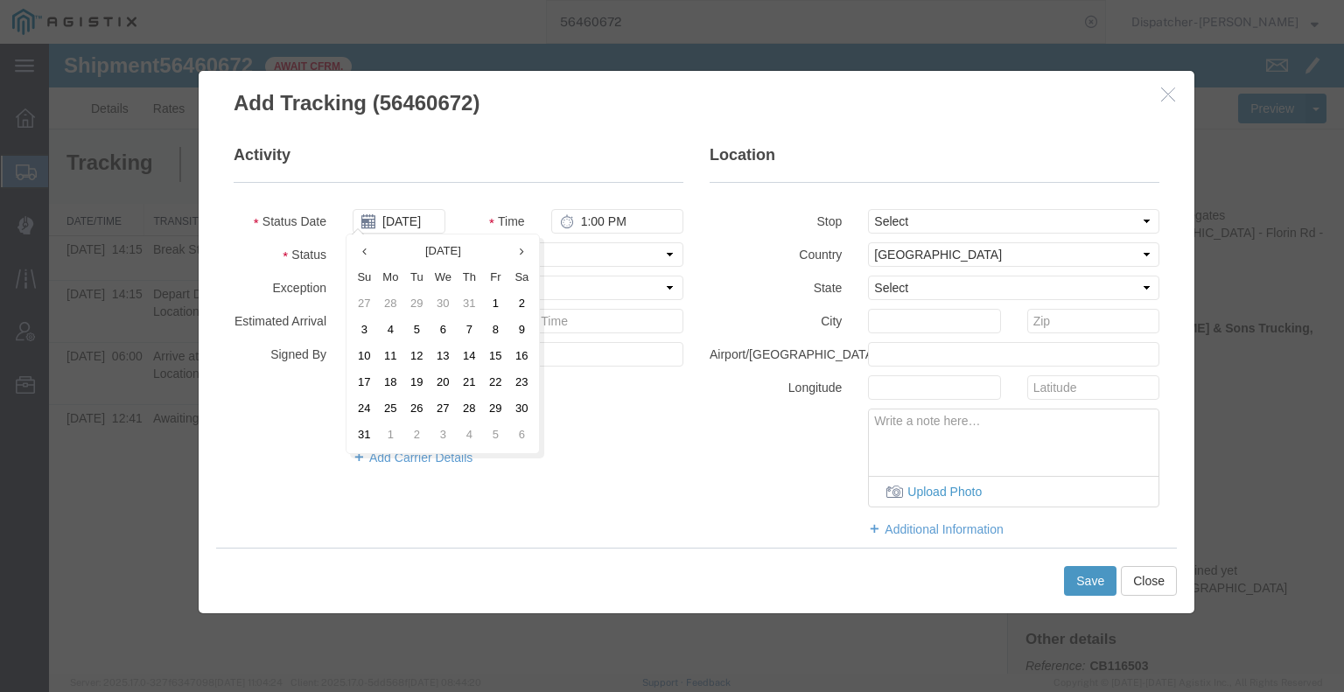
click at [413, 356] on td "12" at bounding box center [416, 357] width 26 height 26
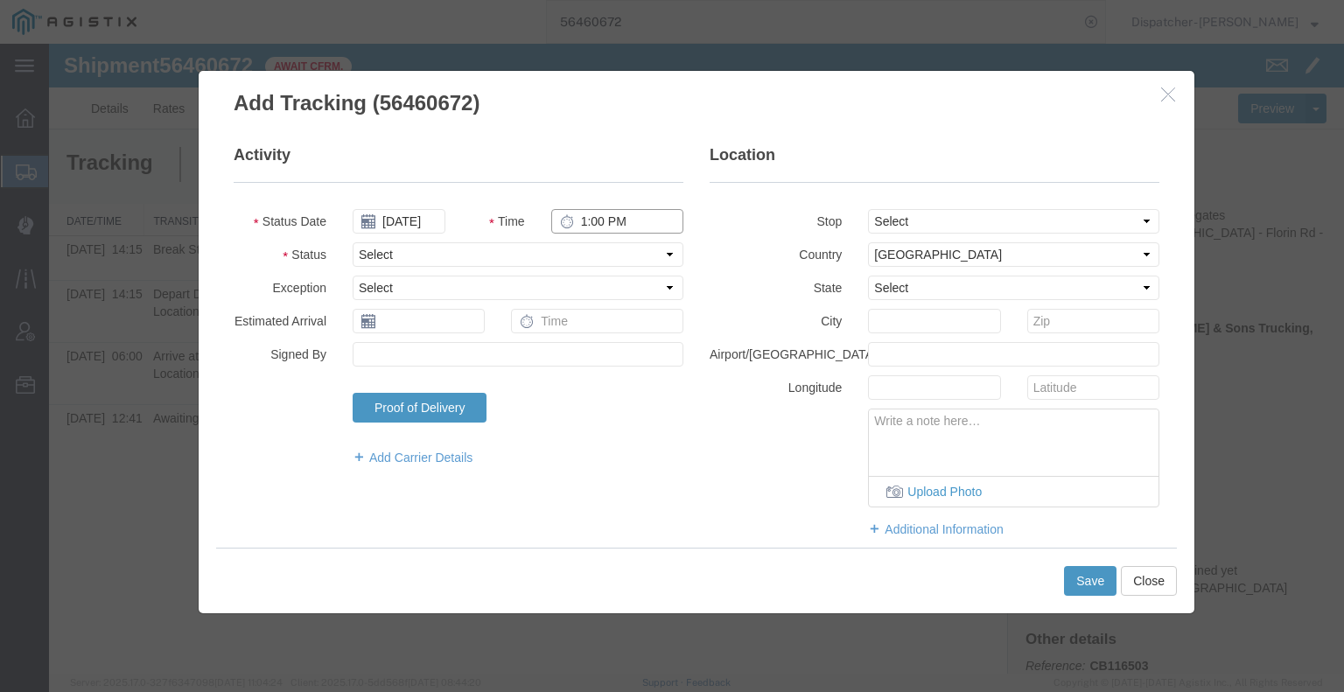
click at [609, 213] on input "1:00 PM" at bounding box center [617, 221] width 132 height 24
click at [601, 251] on select "Select Arrival Notice Available Arrival Notice Imported Arrive at Delivery Loca…" at bounding box center [518, 254] width 331 height 24
click at [353, 242] on select "Select Arrival Notice Available Arrival Notice Imported Arrive at Delivery Loca…" at bounding box center [518, 254] width 331 height 24
click at [1076, 580] on button "Save" at bounding box center [1090, 581] width 52 height 30
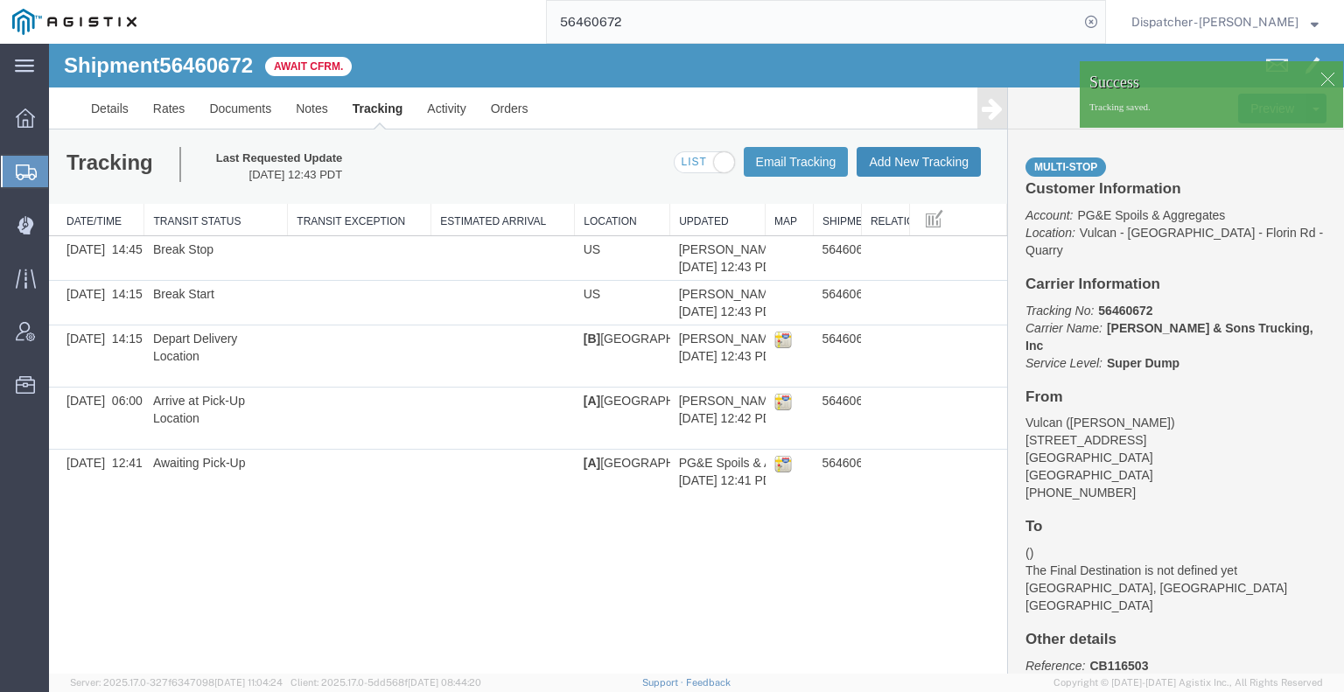
click at [925, 164] on button "Add New Tracking" at bounding box center [919, 162] width 124 height 30
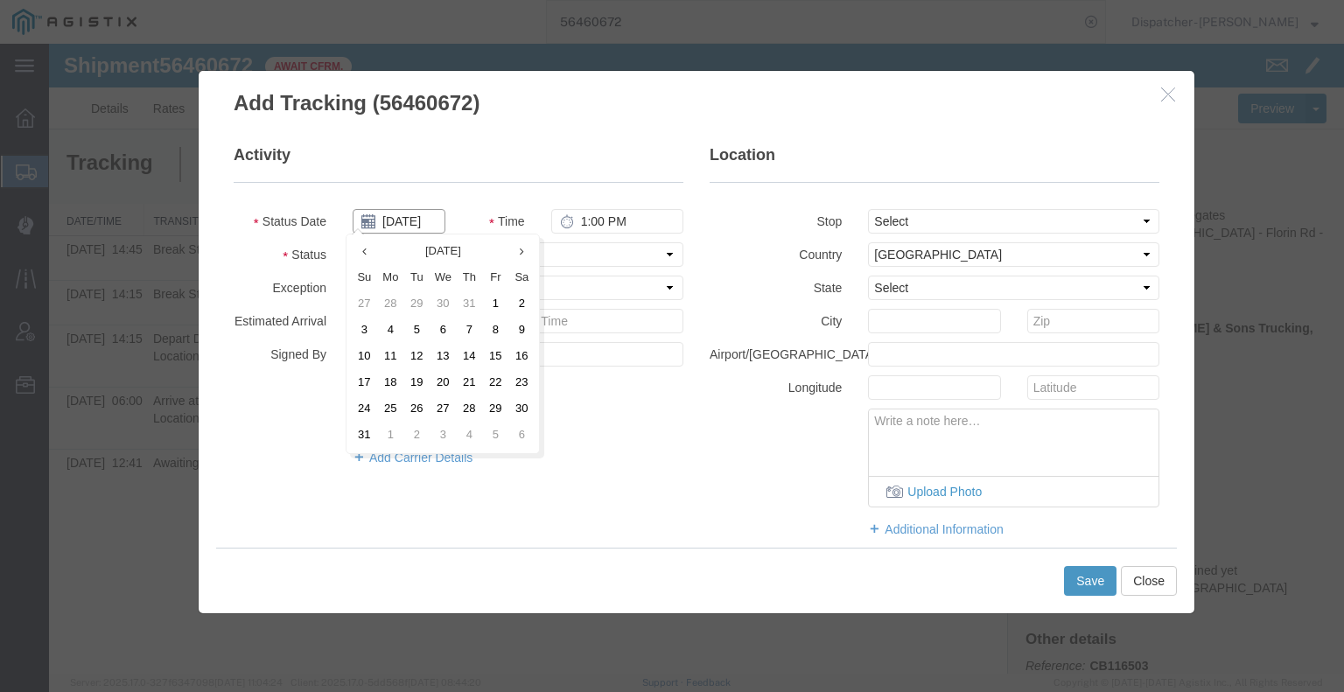
click at [409, 223] on input "[DATE]" at bounding box center [399, 221] width 93 height 24
drag, startPoint x: 417, startPoint y: 363, endPoint x: 425, endPoint y: 357, distance: 10.0
click at [420, 366] on td "12" at bounding box center [416, 357] width 26 height 26
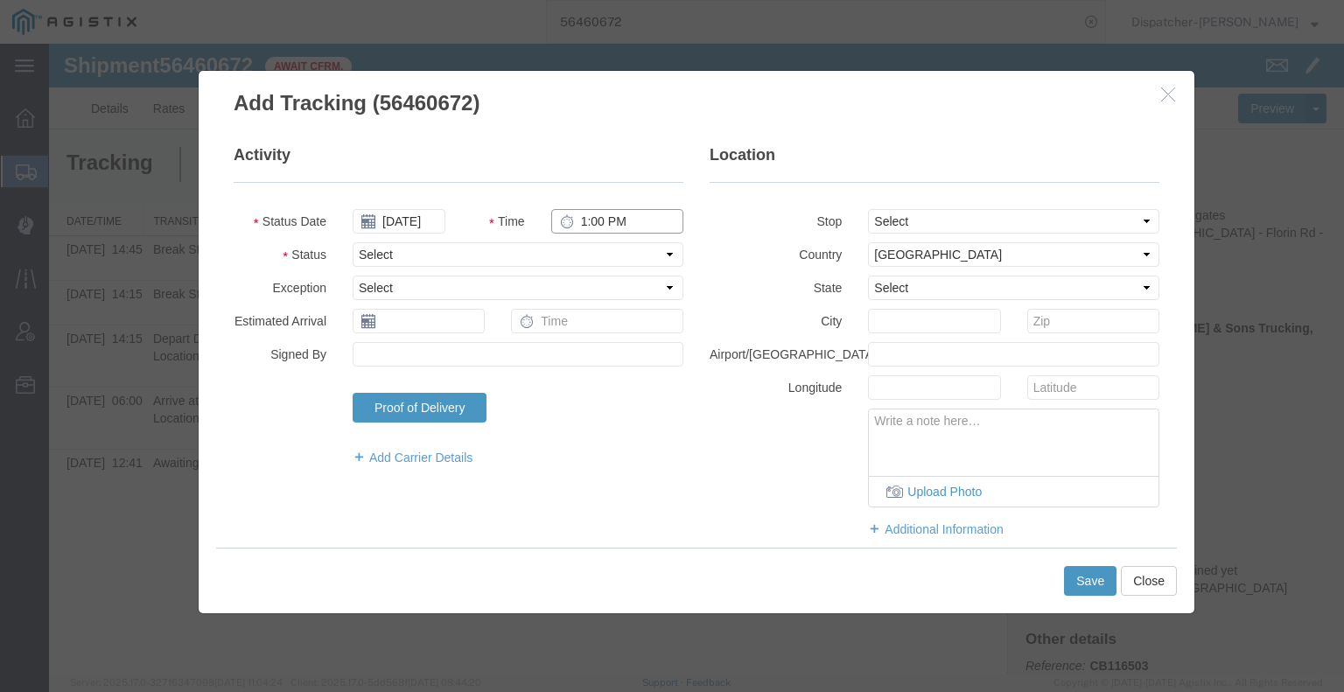
click at [623, 225] on input "1:00 PM" at bounding box center [617, 221] width 132 height 24
click at [602, 269] on fieldset "Activity Status Date [DATE] Time 4:00 PM Status Select Arrival Notice Available…" at bounding box center [459, 313] width 450 height 339
click at [598, 256] on select "Select Arrival Notice Available Arrival Notice Imported Arrive at Delivery Loca…" at bounding box center [518, 254] width 331 height 24
click at [353, 242] on select "Select Arrival Notice Available Arrival Notice Imported Arrive at Delivery Loca…" at bounding box center [518, 254] width 331 height 24
click at [1090, 580] on button "Save" at bounding box center [1090, 581] width 52 height 30
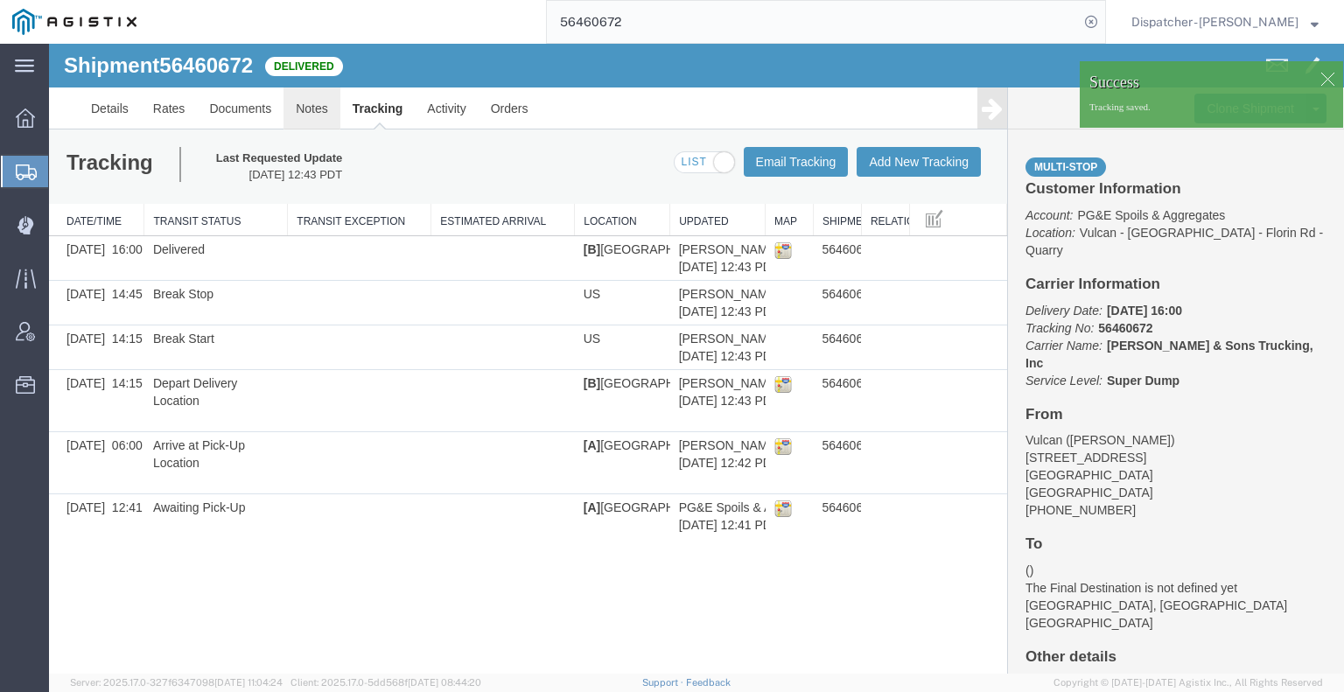
click at [309, 103] on link "Notes" at bounding box center [311, 108] width 57 height 42
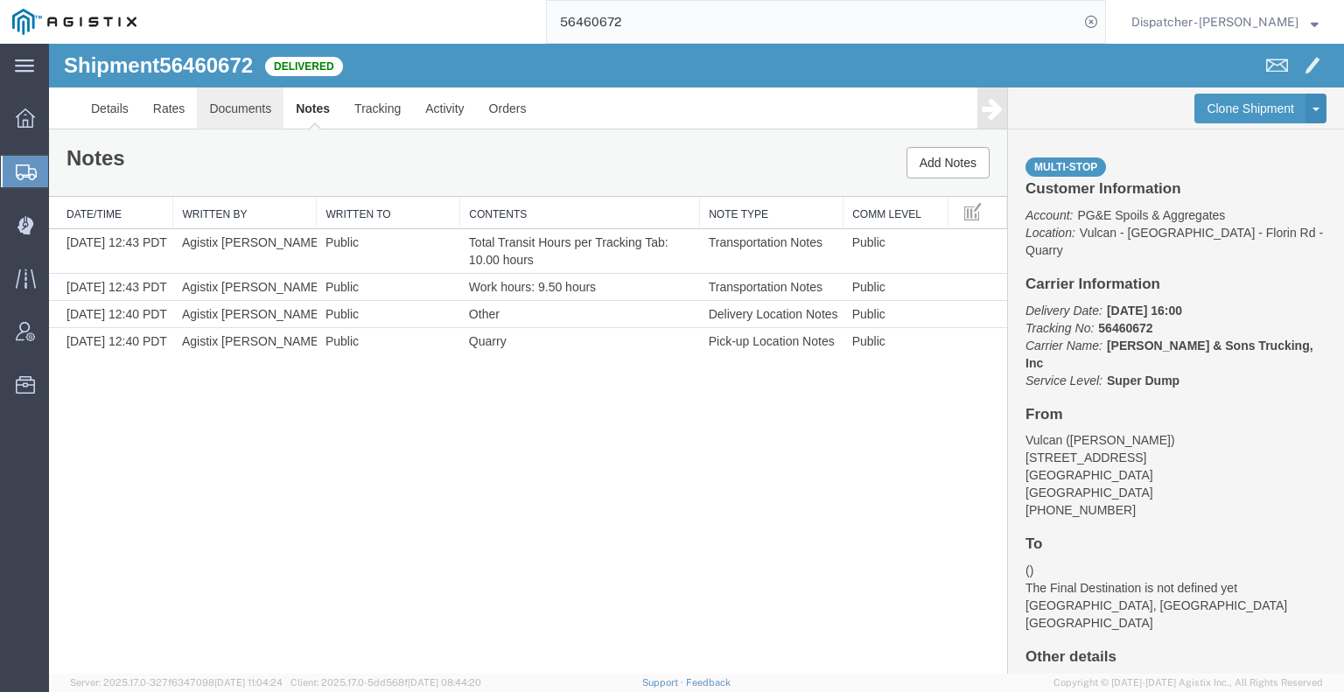
click at [266, 100] on link "Documents" at bounding box center [240, 108] width 87 height 42
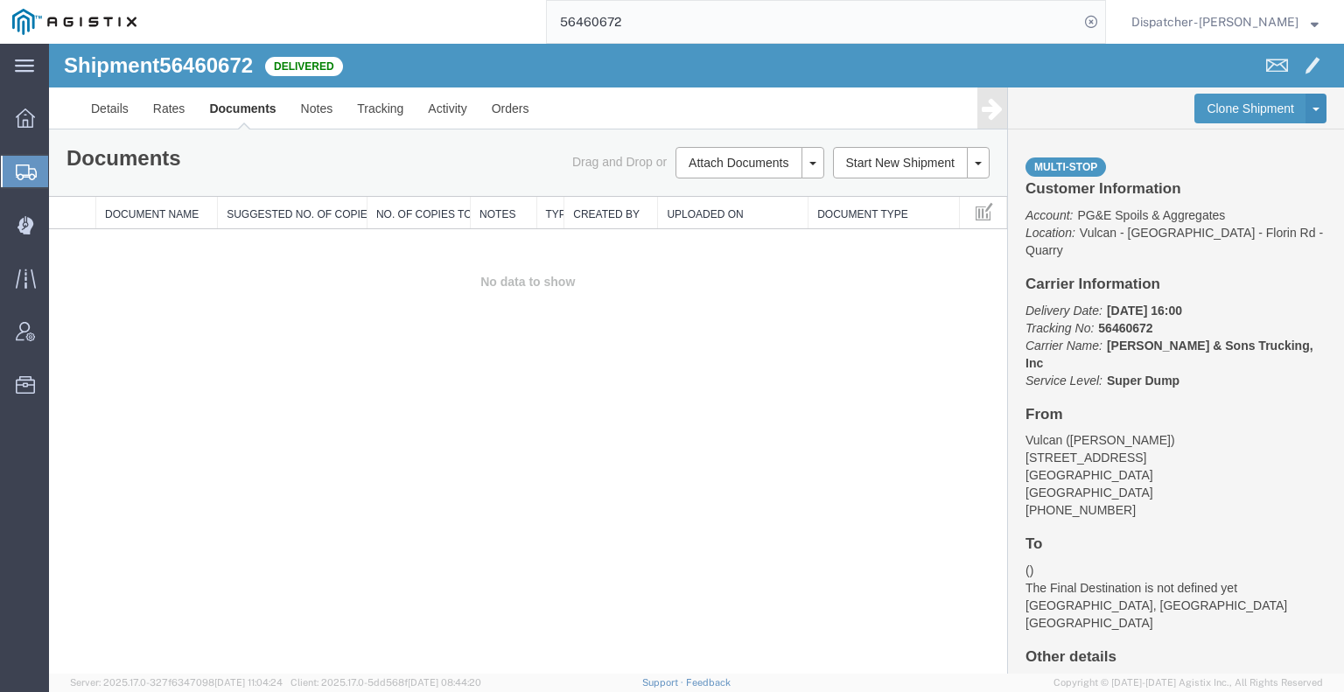
click at [143, 298] on td "No data to show" at bounding box center [528, 282] width 958 height 106
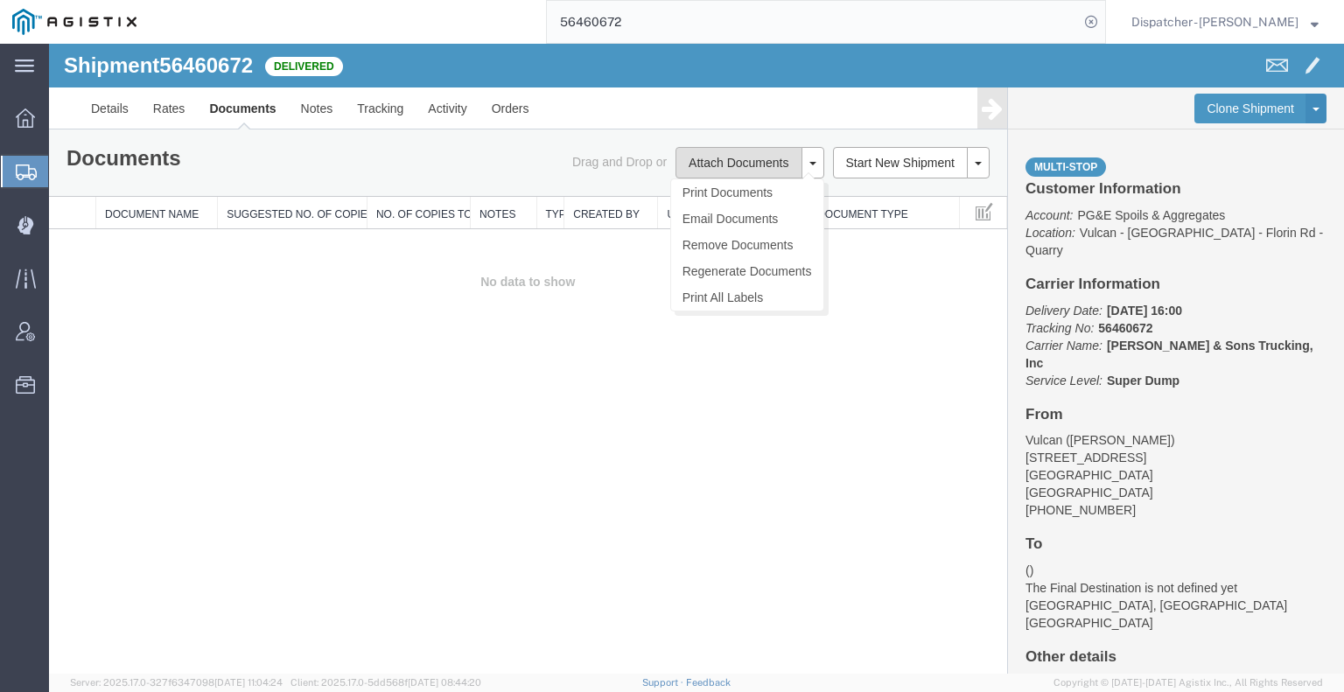
click at [746, 162] on button "Attach Documents" at bounding box center [738, 162] width 126 height 31
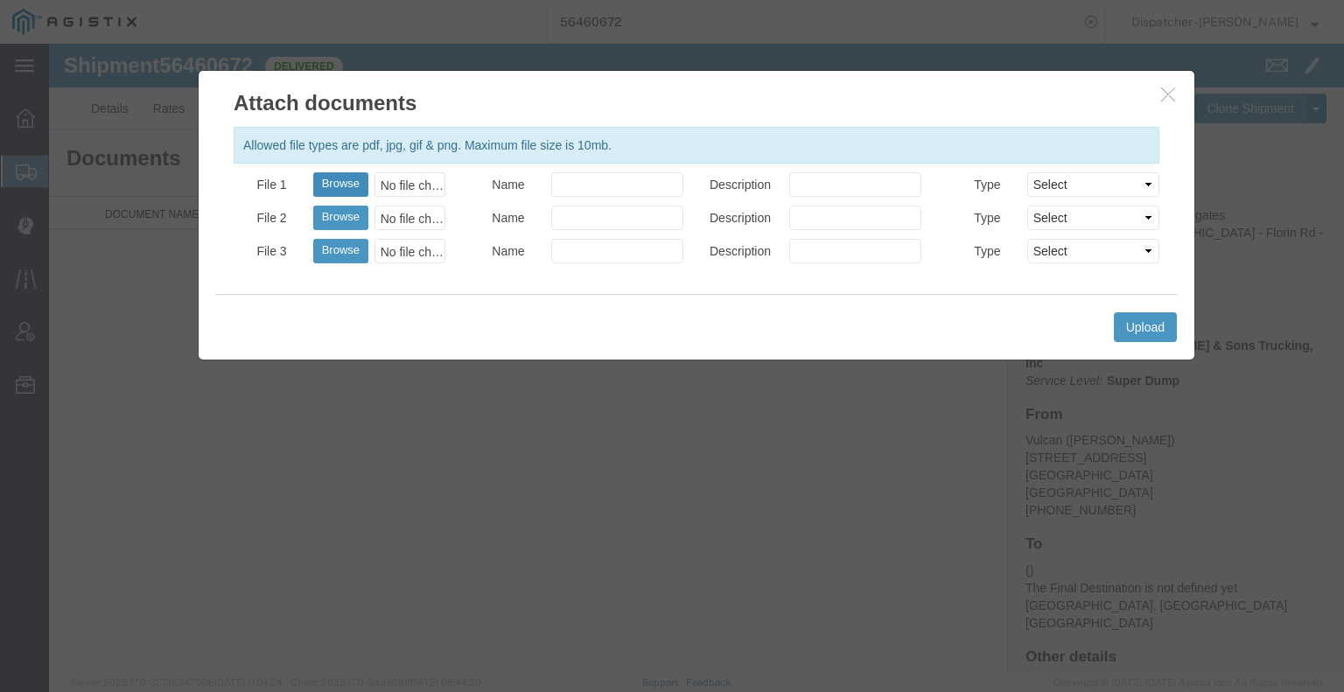
click at [336, 184] on button "Browse" at bounding box center [340, 184] width 55 height 24
click at [1165, 332] on button "Upload" at bounding box center [1145, 327] width 63 height 30
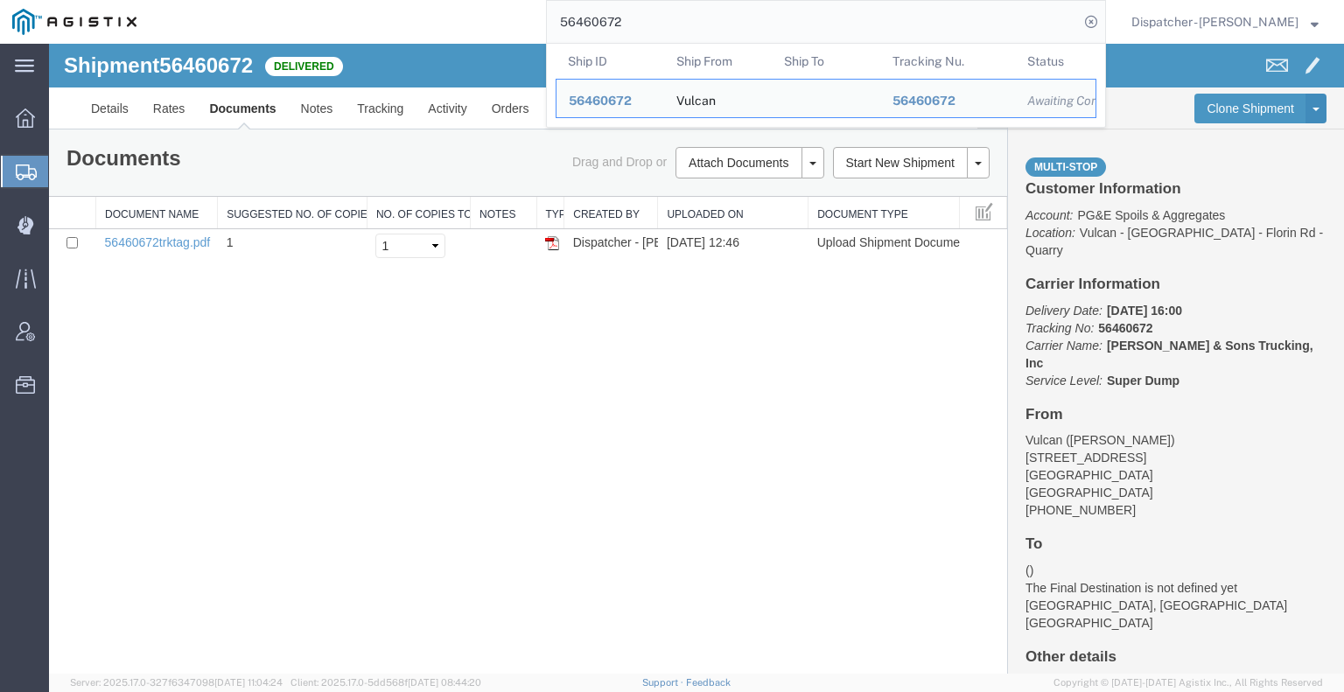
drag, startPoint x: 560, startPoint y: 3, endPoint x: 393, endPoint y: -13, distance: 167.9
click at [393, 0] on html "main_menu Created with Sketch. Collapse Menu Dashboard Shipments Create Shipmen…" at bounding box center [672, 346] width 1344 height 692
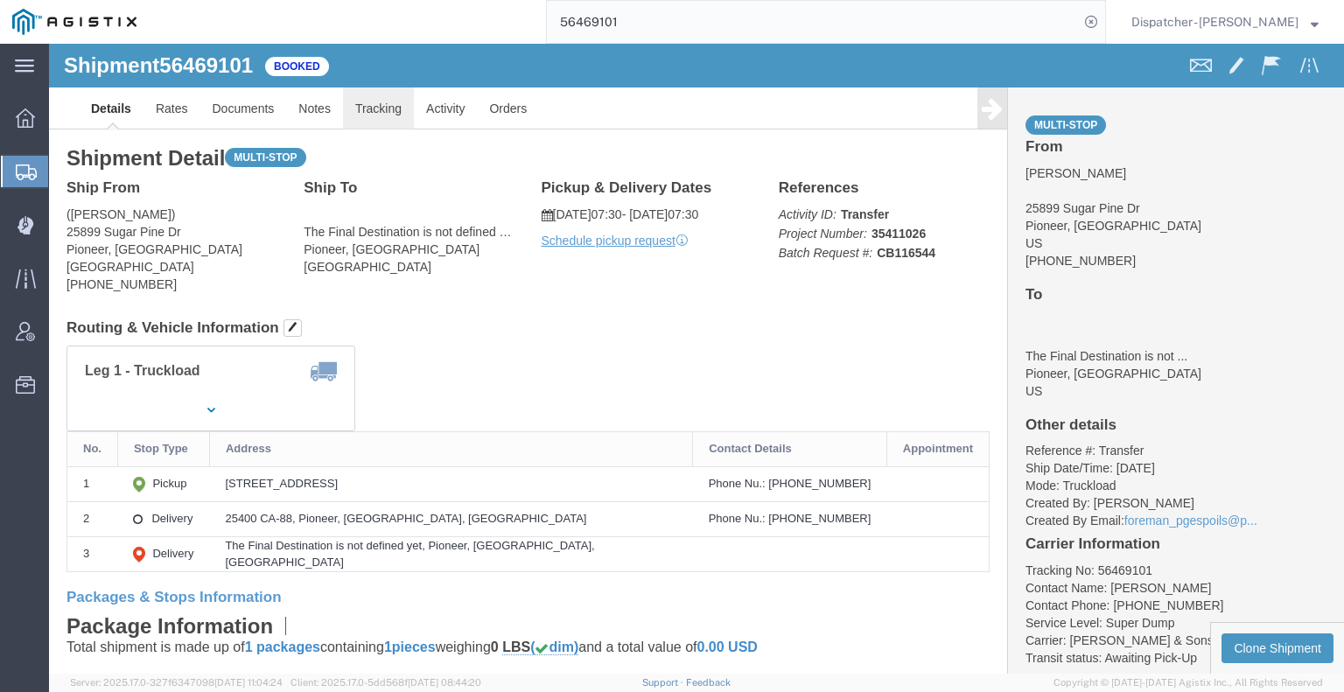
click link "Tracking"
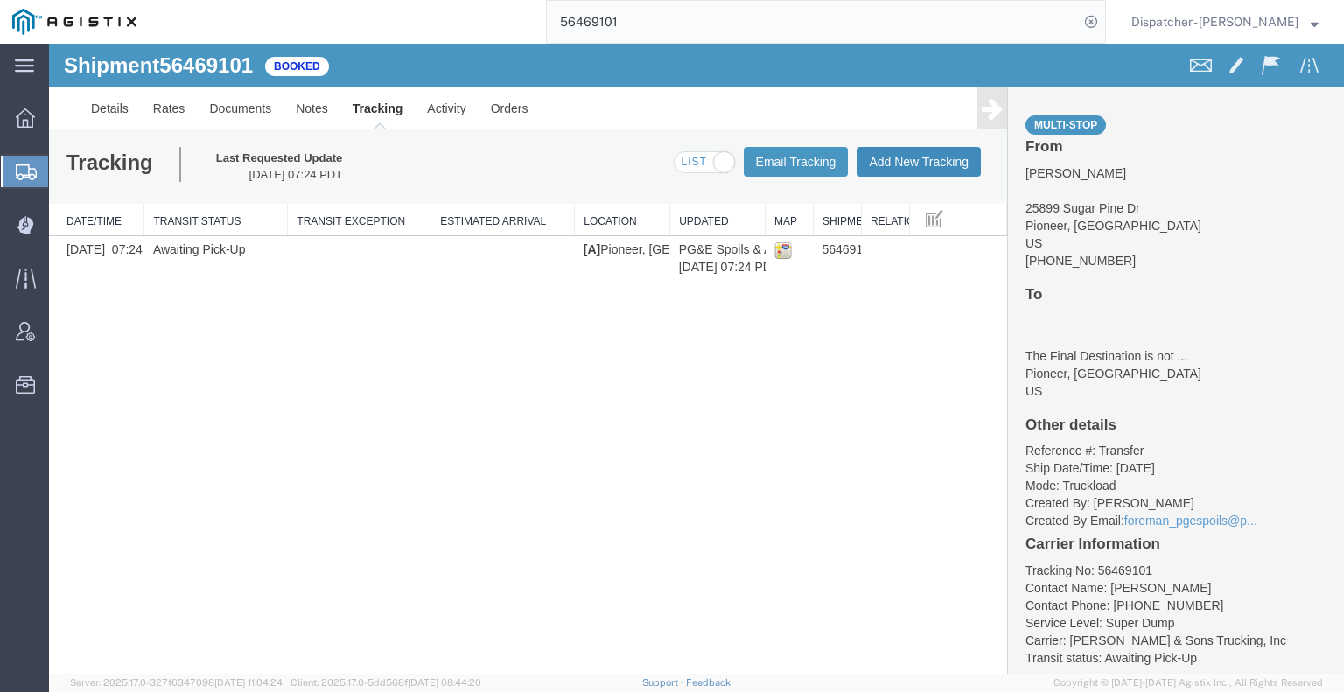
click at [900, 158] on button "Add New Tracking" at bounding box center [919, 162] width 124 height 30
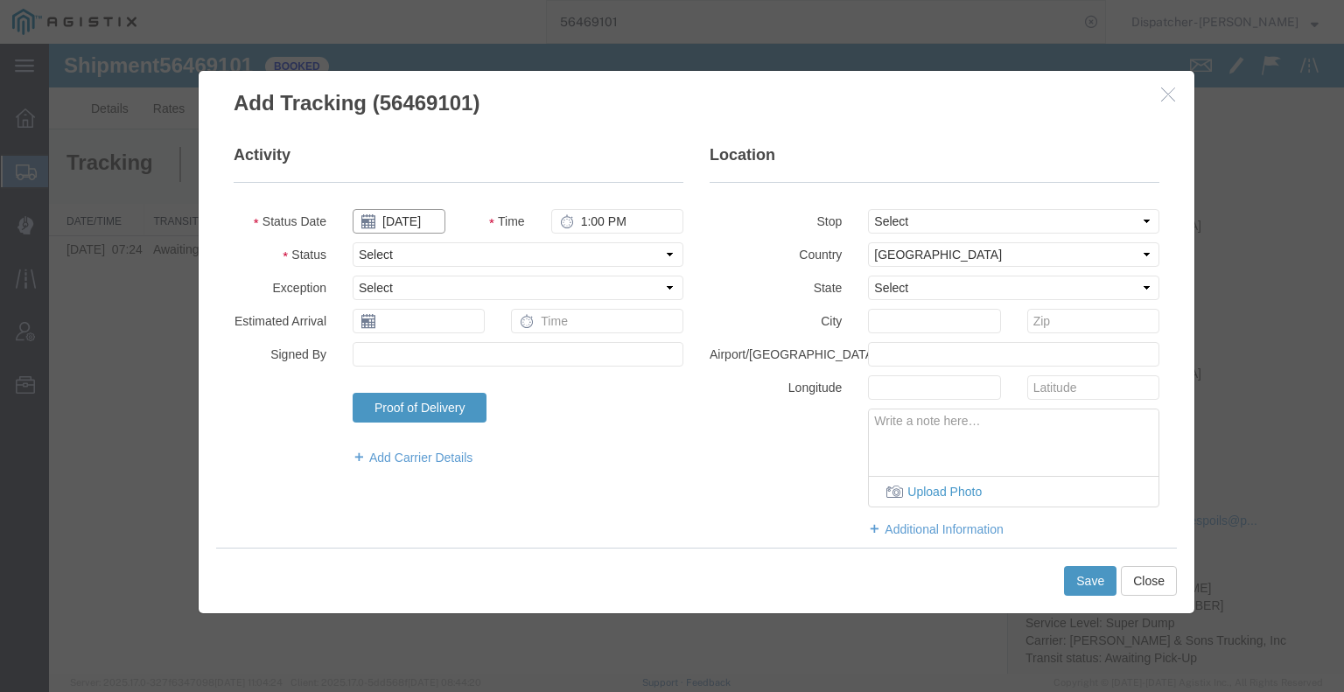
click at [413, 220] on input "[DATE]" at bounding box center [399, 221] width 93 height 24
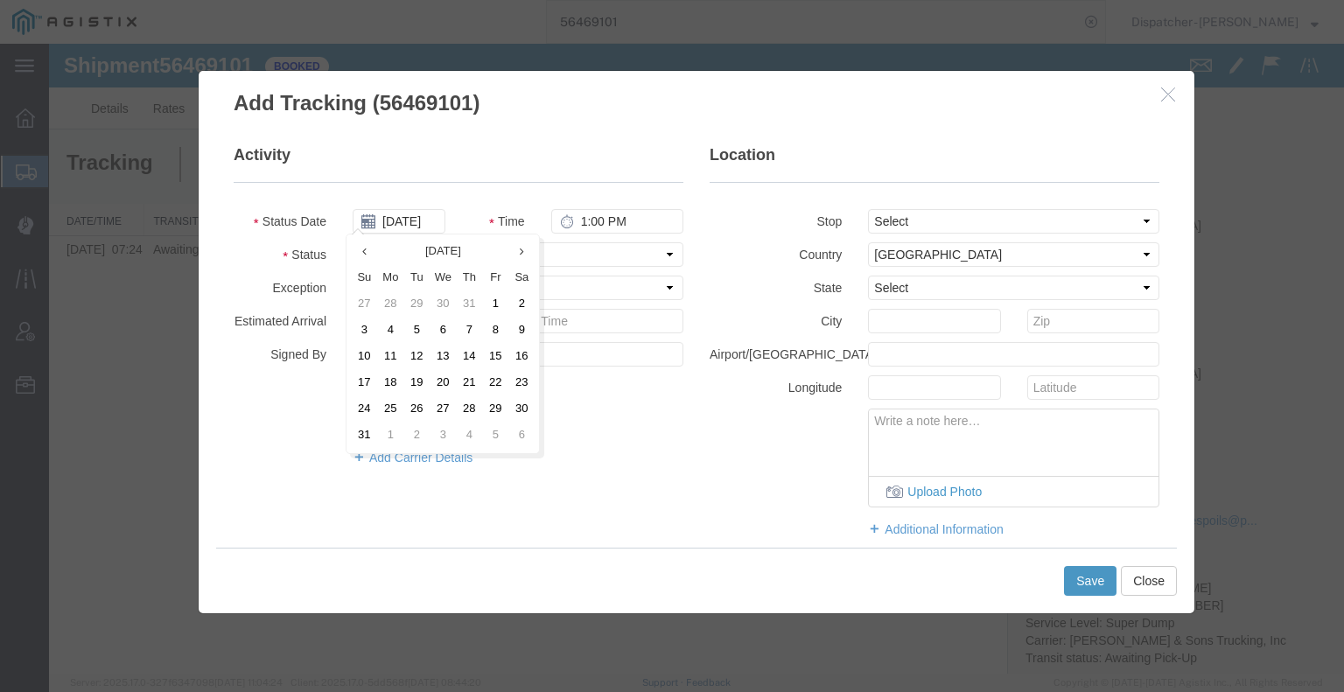
click at [432, 359] on td "13" at bounding box center [443, 357] width 26 height 26
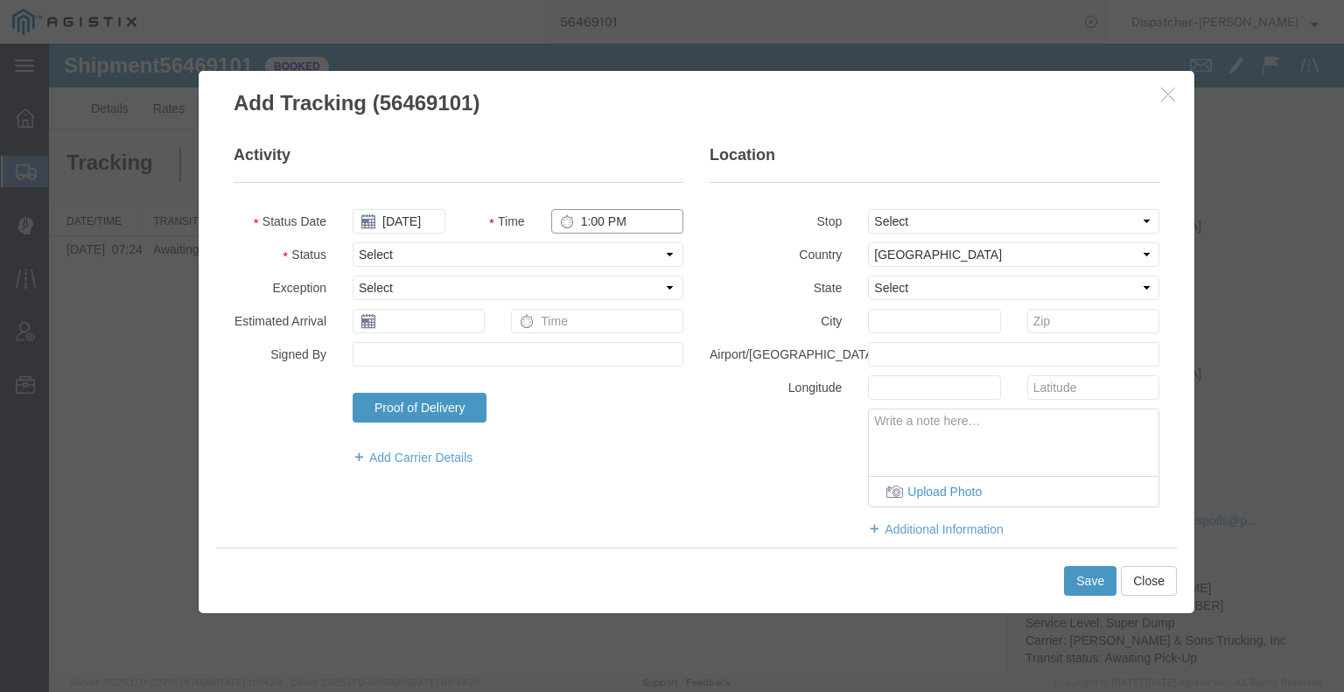
click at [598, 223] on input "1:00 PM" at bounding box center [617, 221] width 132 height 24
click at [588, 257] on select "Select Arrival Notice Available Arrival Notice Imported Arrive at Delivery Loca…" at bounding box center [518, 254] width 331 height 24
click at [353, 242] on select "Select Arrival Notice Available Arrival Notice Imported Arrive at Delivery Loca…" at bounding box center [518, 254] width 331 height 24
click at [882, 223] on select "Select From: [STREET_ADDRESS] Stop 2: 25400 CA-88, Pioneer, [GEOGRAPHIC_DATA], …" at bounding box center [1013, 221] width 291 height 24
click at [868, 209] on select "Select From: [STREET_ADDRESS] Stop 2: 25400 CA-88, Pioneer, [GEOGRAPHIC_DATA], …" at bounding box center [1013, 221] width 291 height 24
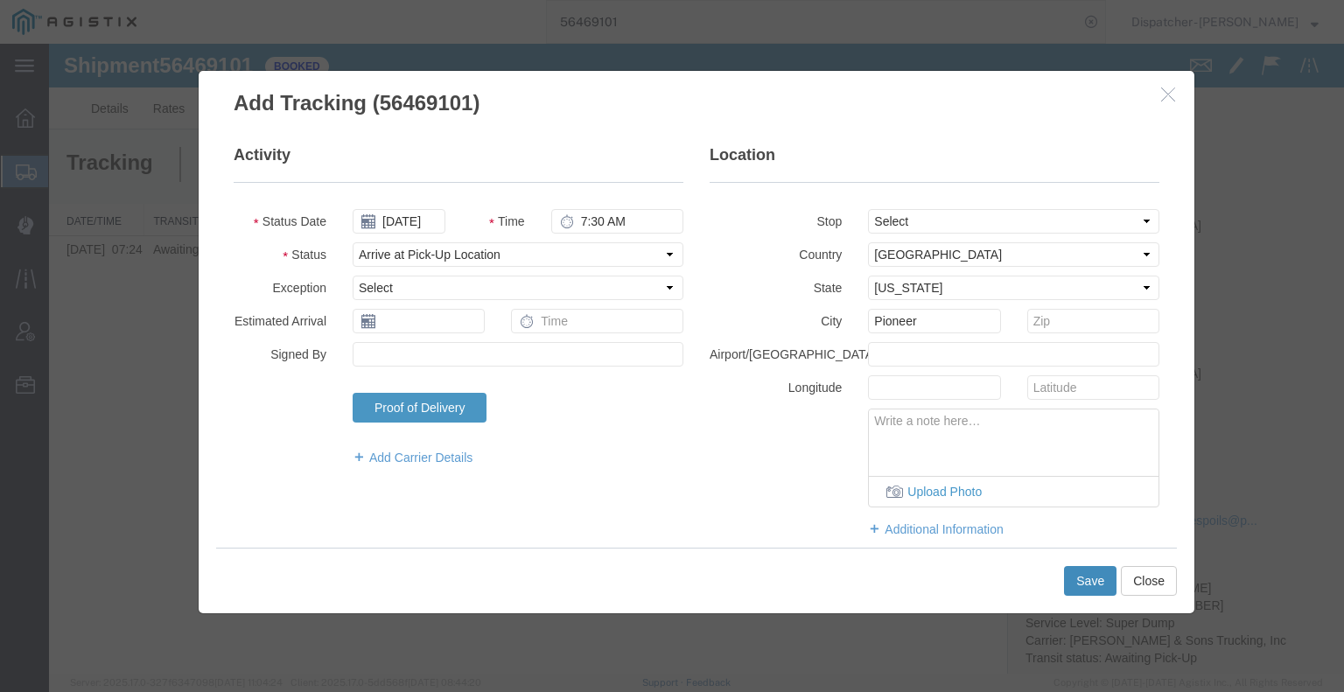
click at [1097, 583] on button "Save" at bounding box center [1090, 581] width 52 height 30
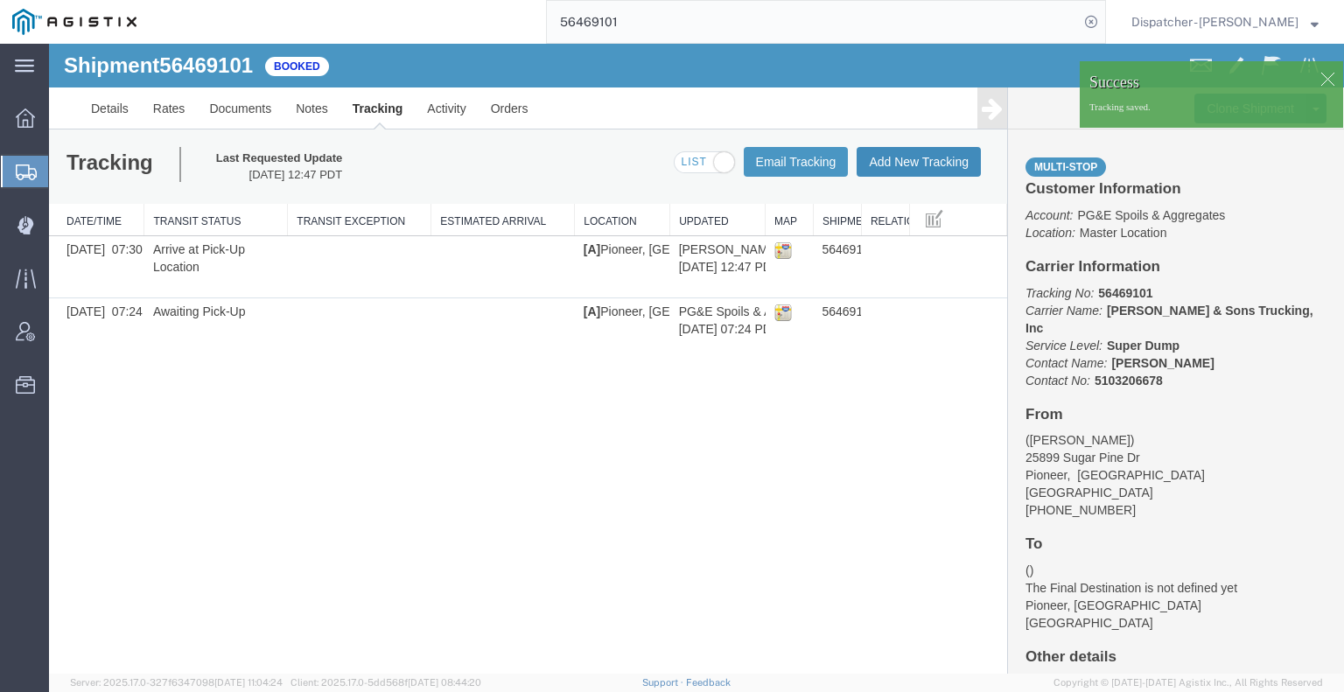
click at [905, 164] on button "Add New Tracking" at bounding box center [919, 162] width 124 height 30
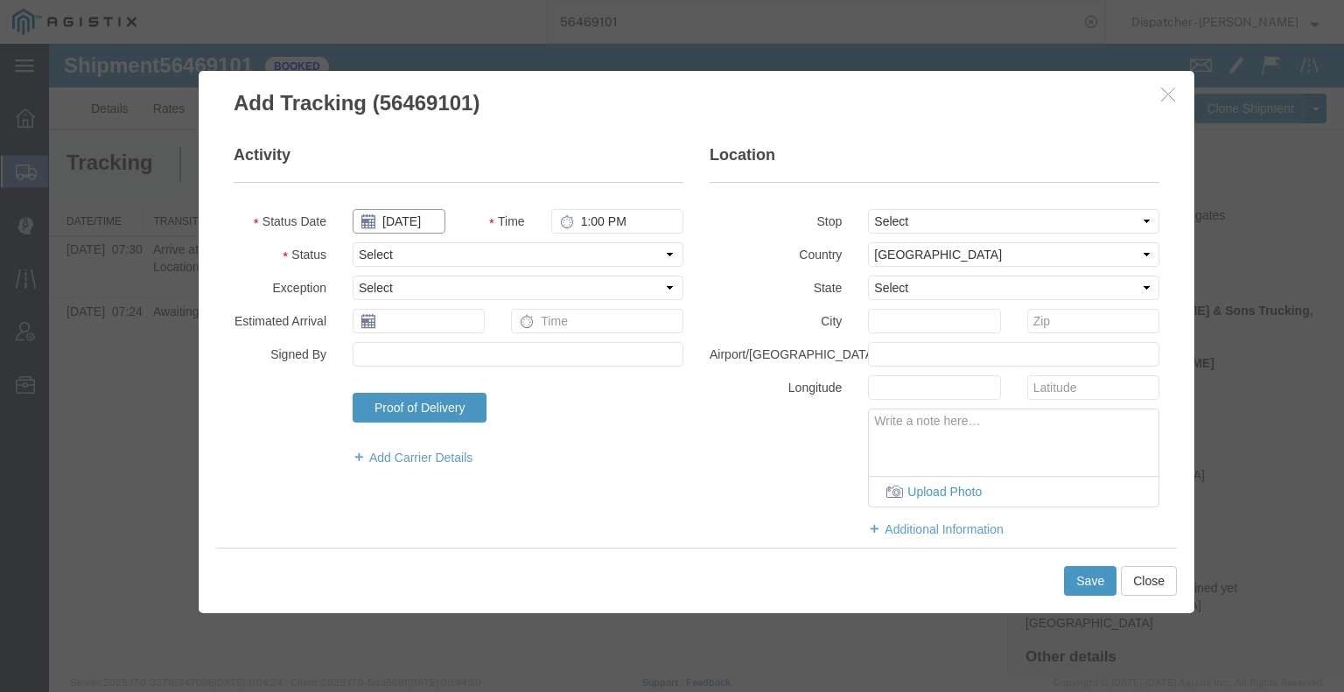
click at [404, 223] on input "[DATE]" at bounding box center [399, 221] width 93 height 24
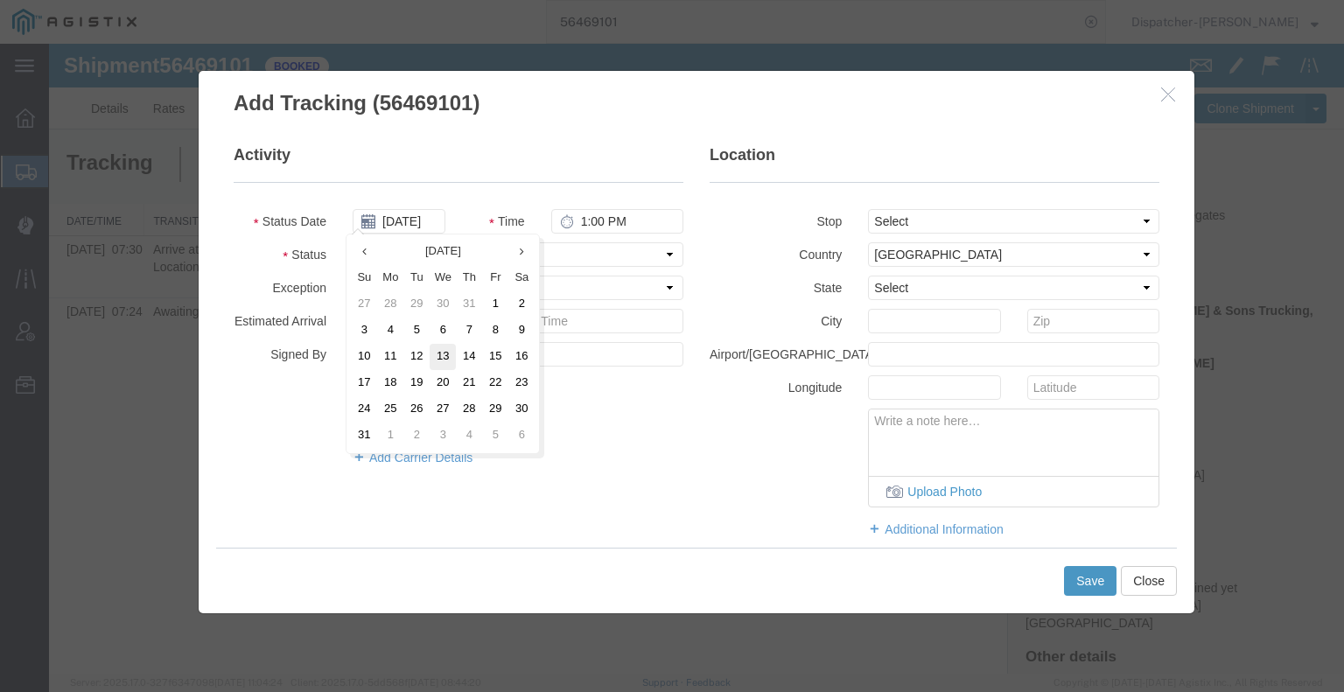
click at [445, 360] on td "13" at bounding box center [443, 357] width 26 height 26
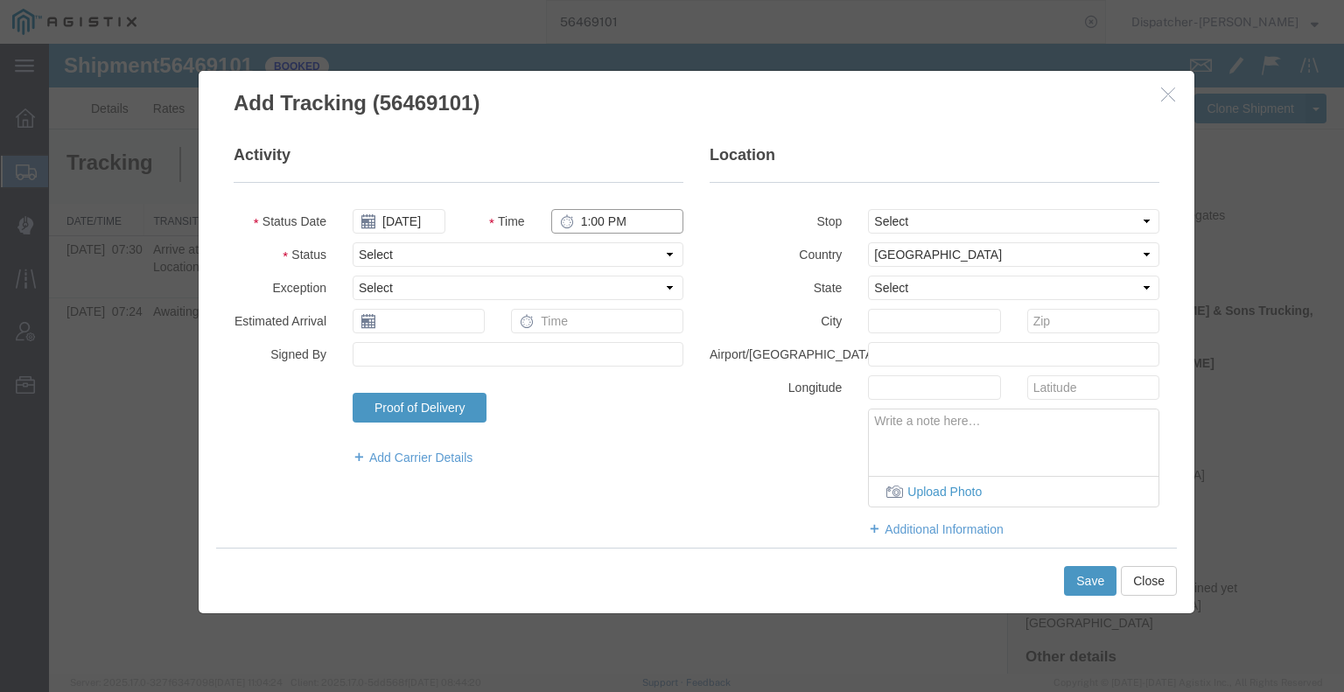
click at [598, 223] on input "1:00 PM" at bounding box center [617, 221] width 132 height 24
click at [591, 256] on select "Select Arrival Notice Available Arrival Notice Imported Arrive at Delivery Loca…" at bounding box center [518, 254] width 331 height 24
click at [353, 242] on select "Select Arrival Notice Available Arrival Notice Imported Arrive at Delivery Loca…" at bounding box center [518, 254] width 331 height 24
click at [951, 237] on fieldset "Location Stop Select From: [STREET_ADDRESS] Stop 2: 25400 CA-88, Pioneer, [GEOG…" at bounding box center [935, 349] width 450 height 411
click at [951, 224] on select "Select From: [STREET_ADDRESS] Stop 2: 25400 CA-88, Pioneer, [GEOGRAPHIC_DATA], …" at bounding box center [1013, 221] width 291 height 24
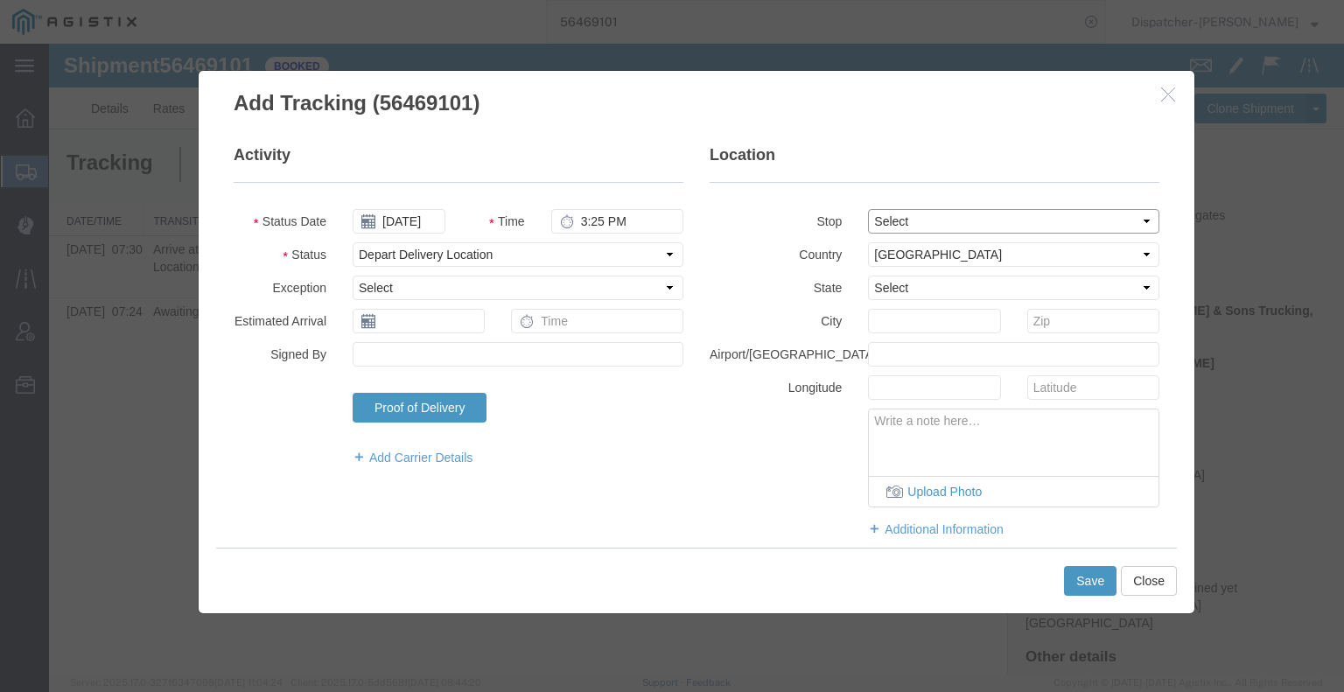
click at [868, 209] on select "Select From: [STREET_ADDRESS] Stop 2: 25400 CA-88, Pioneer, [GEOGRAPHIC_DATA], …" at bounding box center [1013, 221] width 291 height 24
click at [1106, 591] on button "Save" at bounding box center [1090, 581] width 52 height 30
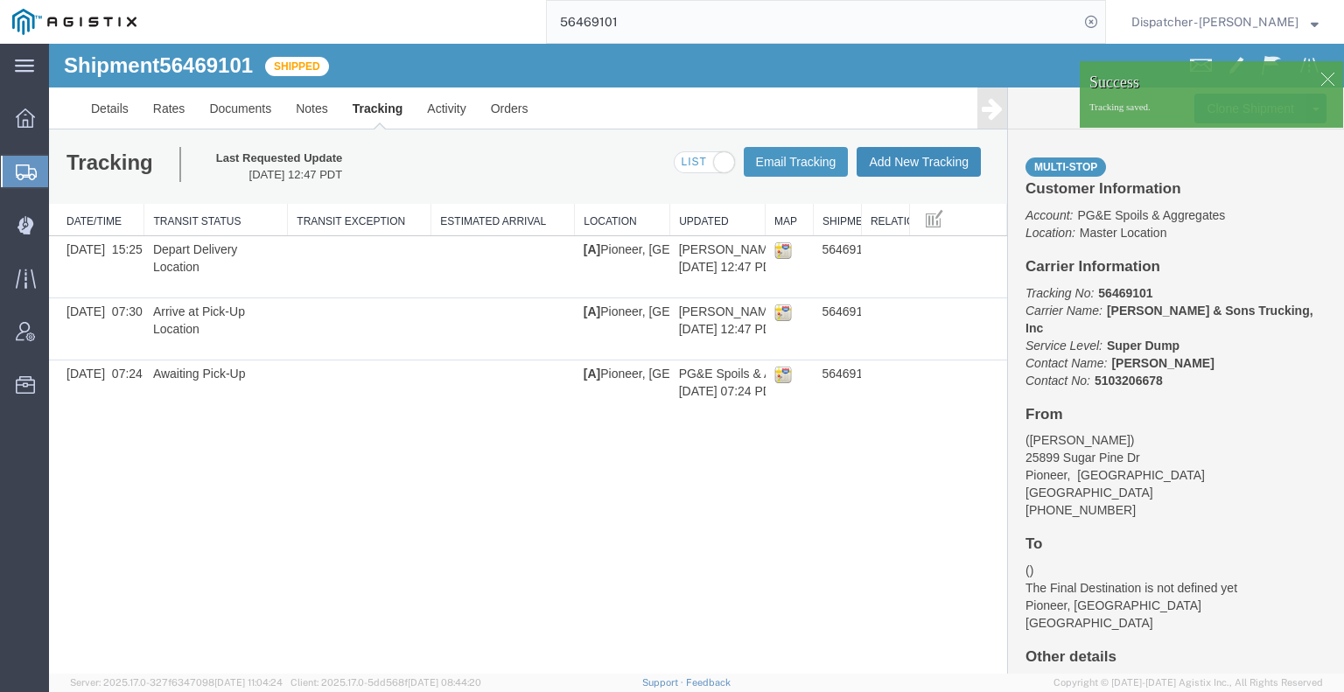
click at [915, 160] on button "Add New Tracking" at bounding box center [919, 162] width 124 height 30
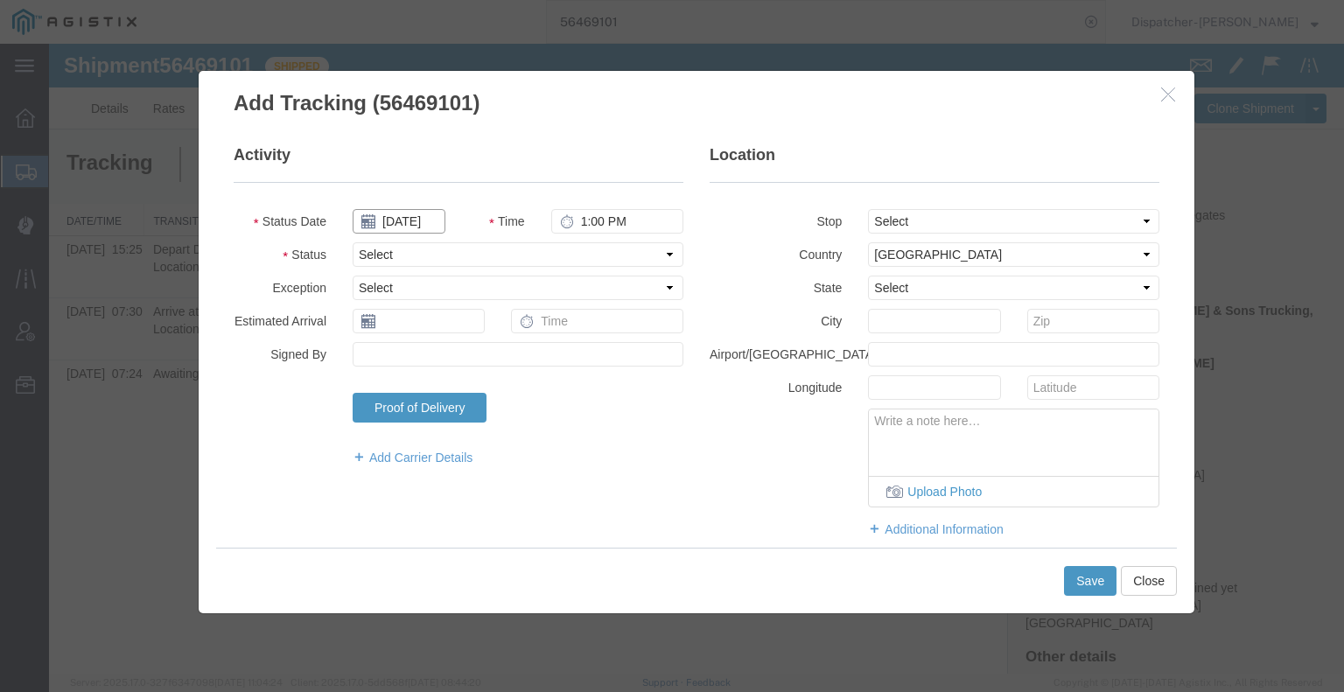
click at [406, 219] on input "[DATE]" at bounding box center [399, 221] width 93 height 24
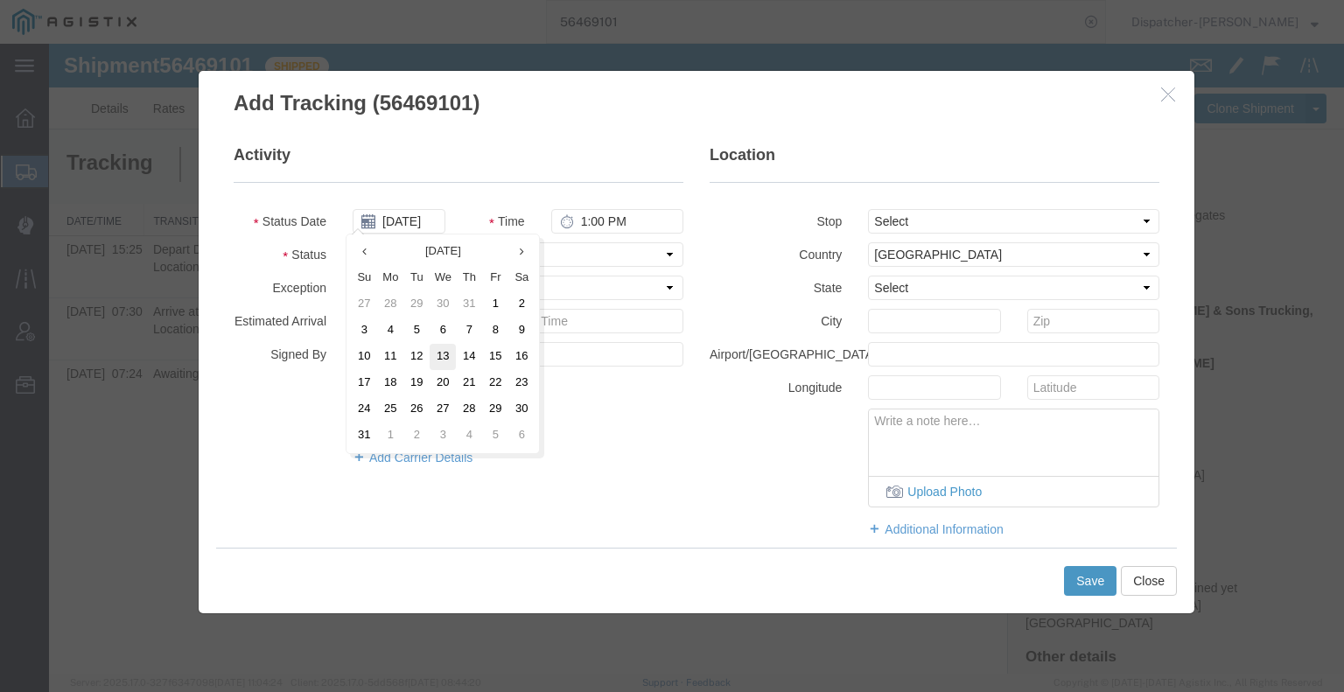
click at [442, 353] on td "13" at bounding box center [443, 357] width 26 height 26
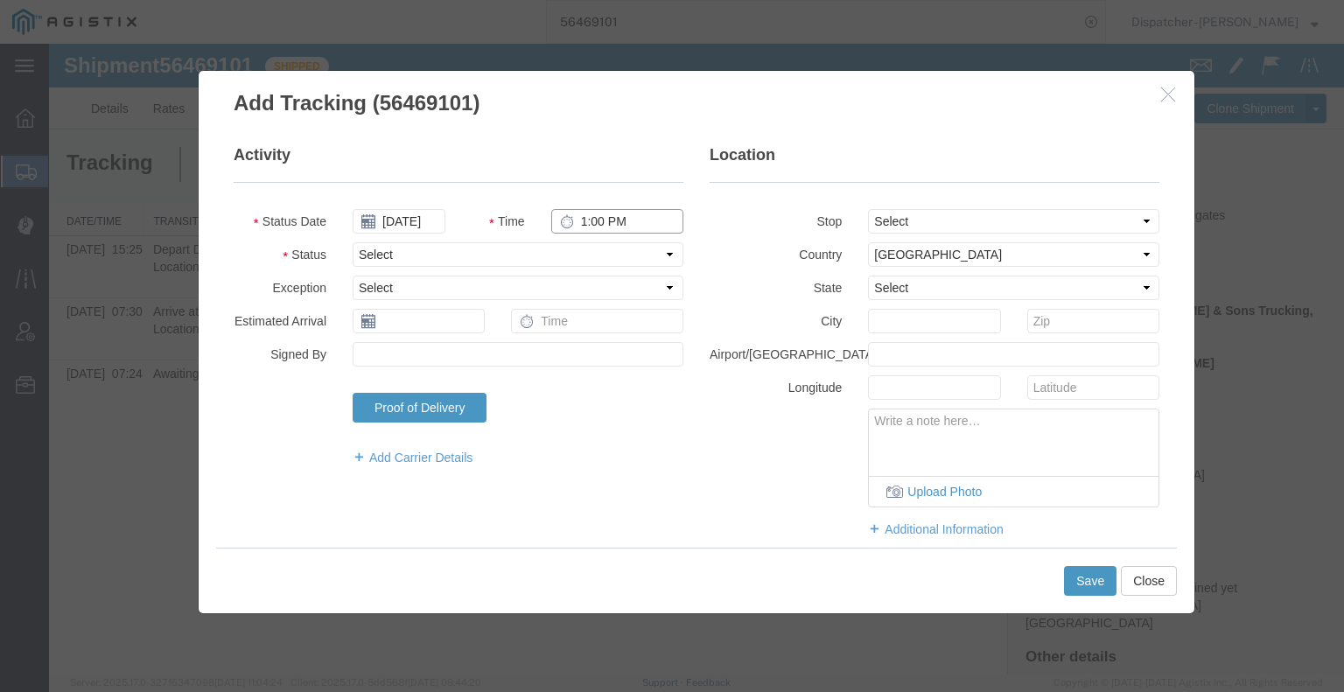
click at [616, 218] on input "1:00 PM" at bounding box center [617, 221] width 132 height 24
drag, startPoint x: 609, startPoint y: 250, endPoint x: 605, endPoint y: 262, distance: 11.9
click at [609, 251] on select "Select Arrival Notice Available Arrival Notice Imported Arrive at Delivery Loca…" at bounding box center [518, 254] width 331 height 24
click at [353, 242] on select "Select Arrival Notice Available Arrival Notice Imported Arrive at Delivery Loca…" at bounding box center [518, 254] width 331 height 24
click at [1086, 591] on button "Save" at bounding box center [1090, 581] width 52 height 30
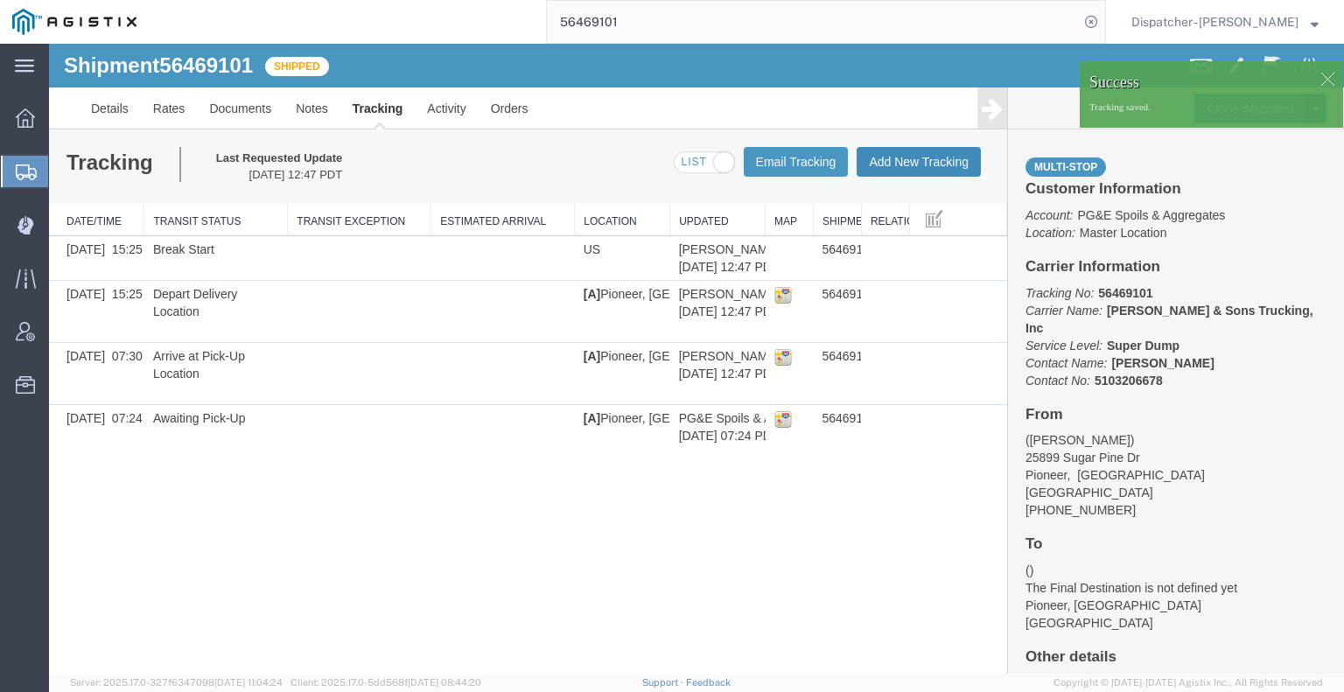
click at [938, 164] on button "Add New Tracking" at bounding box center [919, 162] width 124 height 30
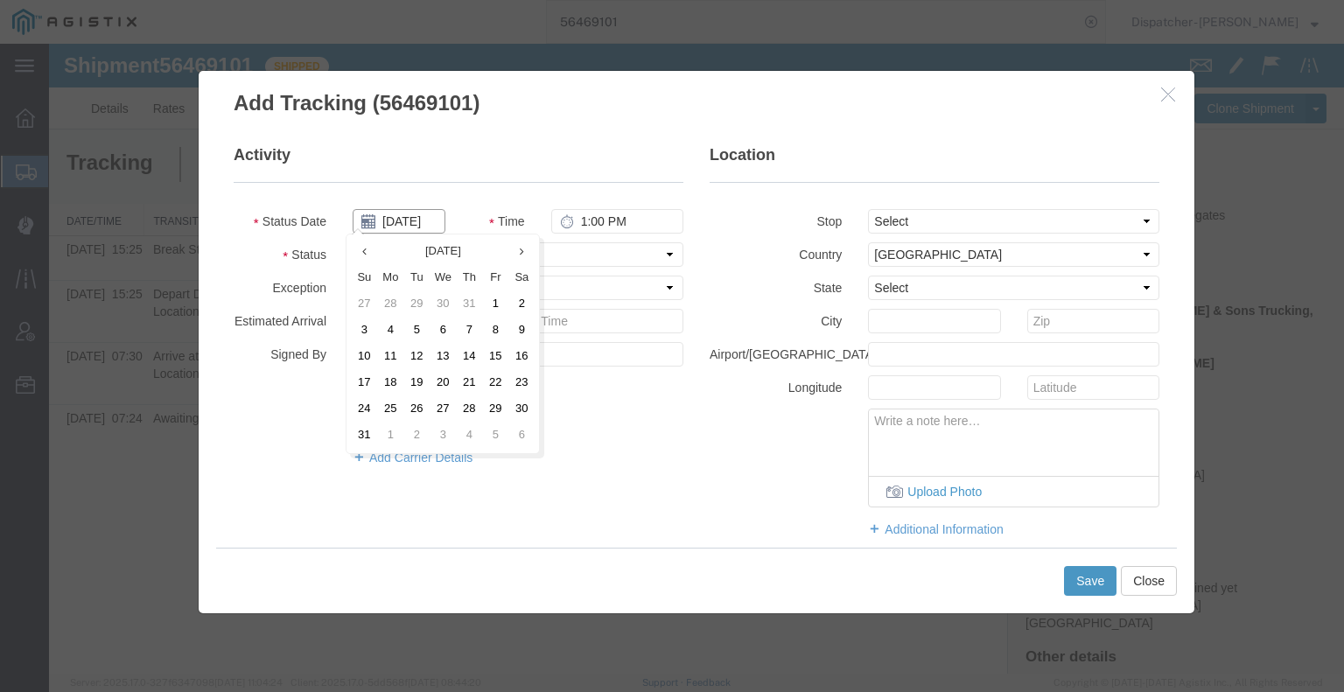
click at [409, 220] on input "[DATE]" at bounding box center [399, 221] width 93 height 24
click at [431, 353] on td "13" at bounding box center [443, 357] width 26 height 26
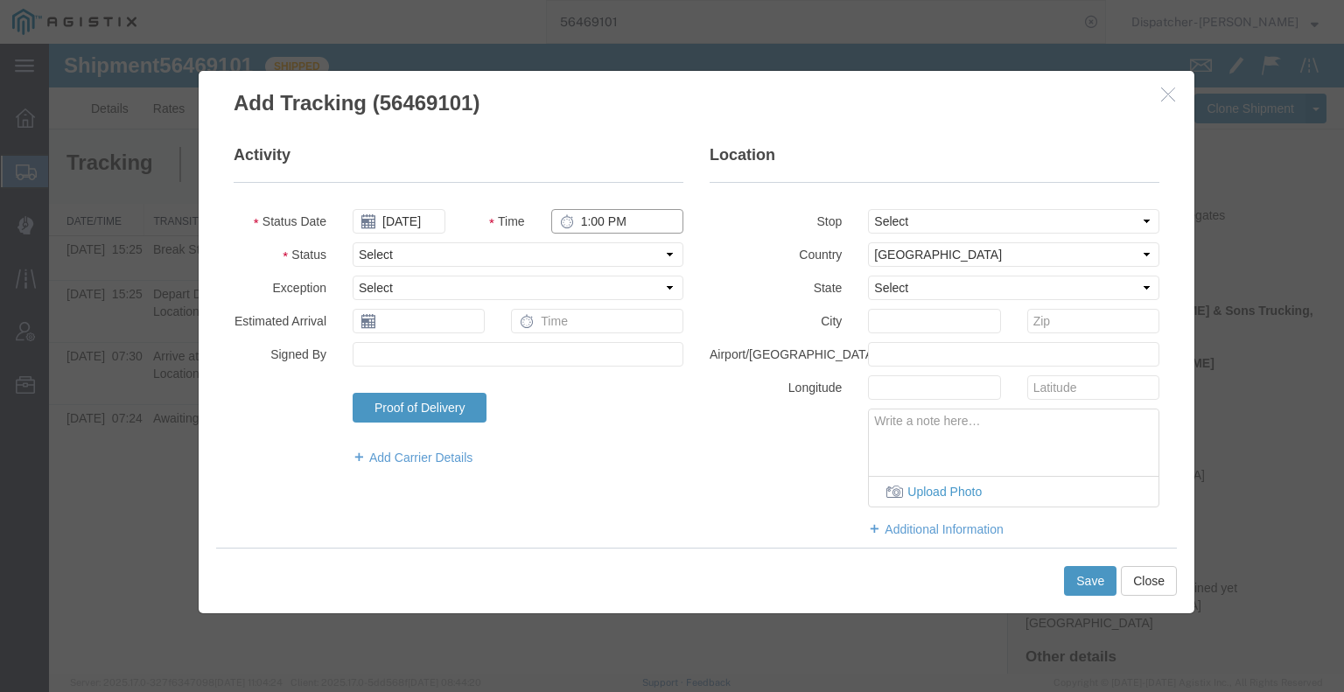
click at [598, 216] on input "1:00 PM" at bounding box center [617, 221] width 132 height 24
click at [623, 236] on fieldset "Activity Status Date [DATE] Time 3:55 PM Status Select Arrival Notice Available…" at bounding box center [459, 313] width 450 height 339
click at [623, 255] on select "Select Arrival Notice Available Arrival Notice Imported Arrive at Delivery Loca…" at bounding box center [518, 254] width 331 height 24
click at [353, 242] on select "Select Arrival Notice Available Arrival Notice Imported Arrive at Delivery Loca…" at bounding box center [518, 254] width 331 height 24
click at [1080, 580] on button "Save" at bounding box center [1090, 581] width 52 height 30
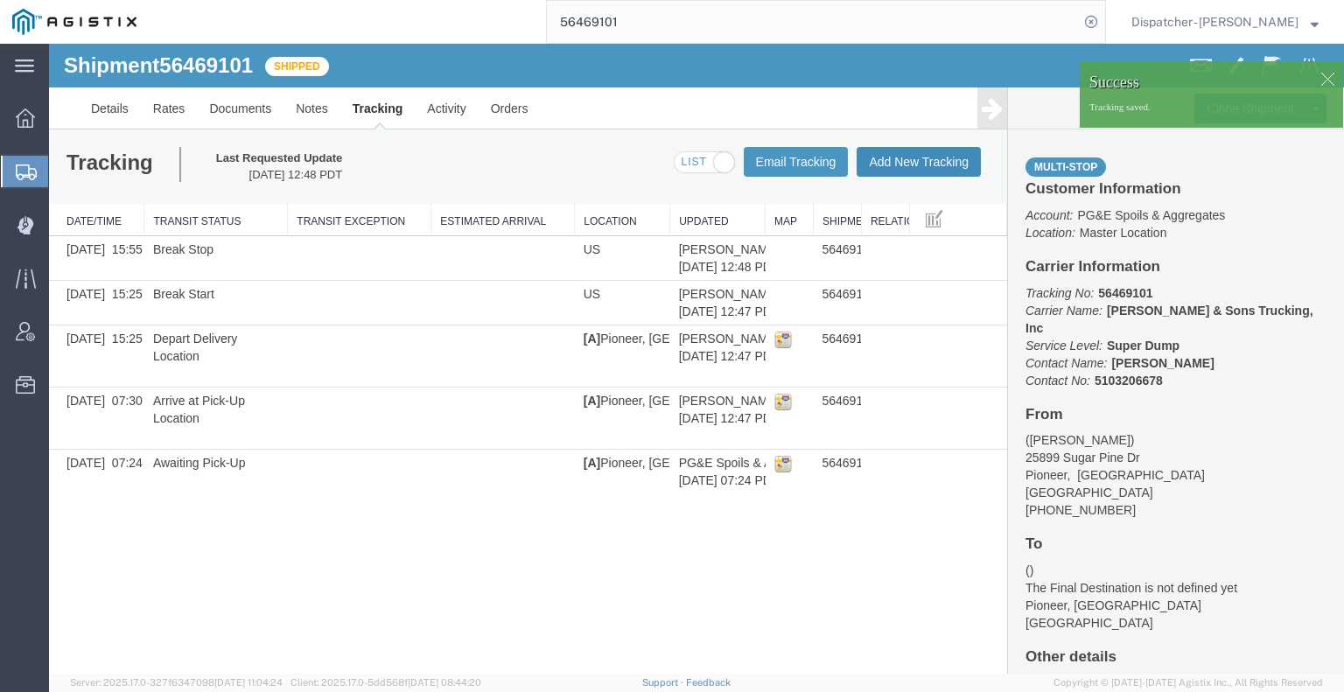
click at [941, 165] on button "Add New Tracking" at bounding box center [919, 162] width 124 height 30
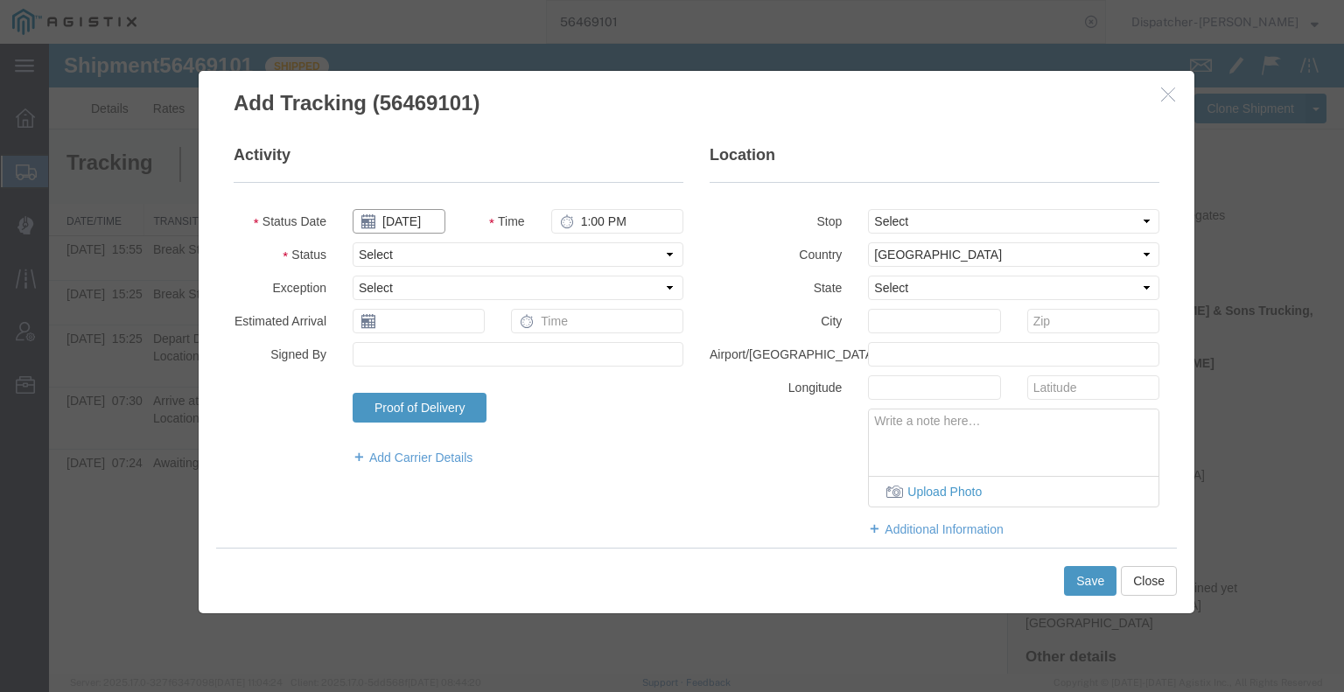
click at [411, 223] on input "[DATE]" at bounding box center [399, 221] width 93 height 24
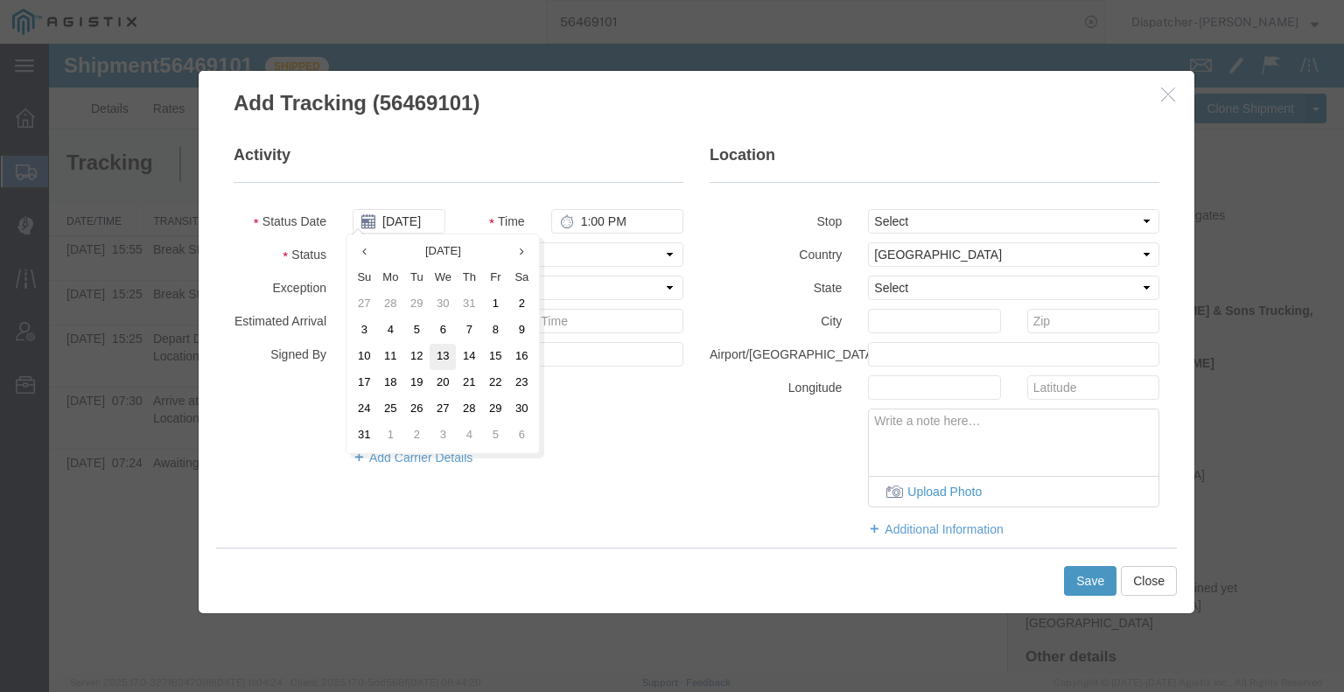
click at [444, 360] on td "13" at bounding box center [443, 357] width 26 height 26
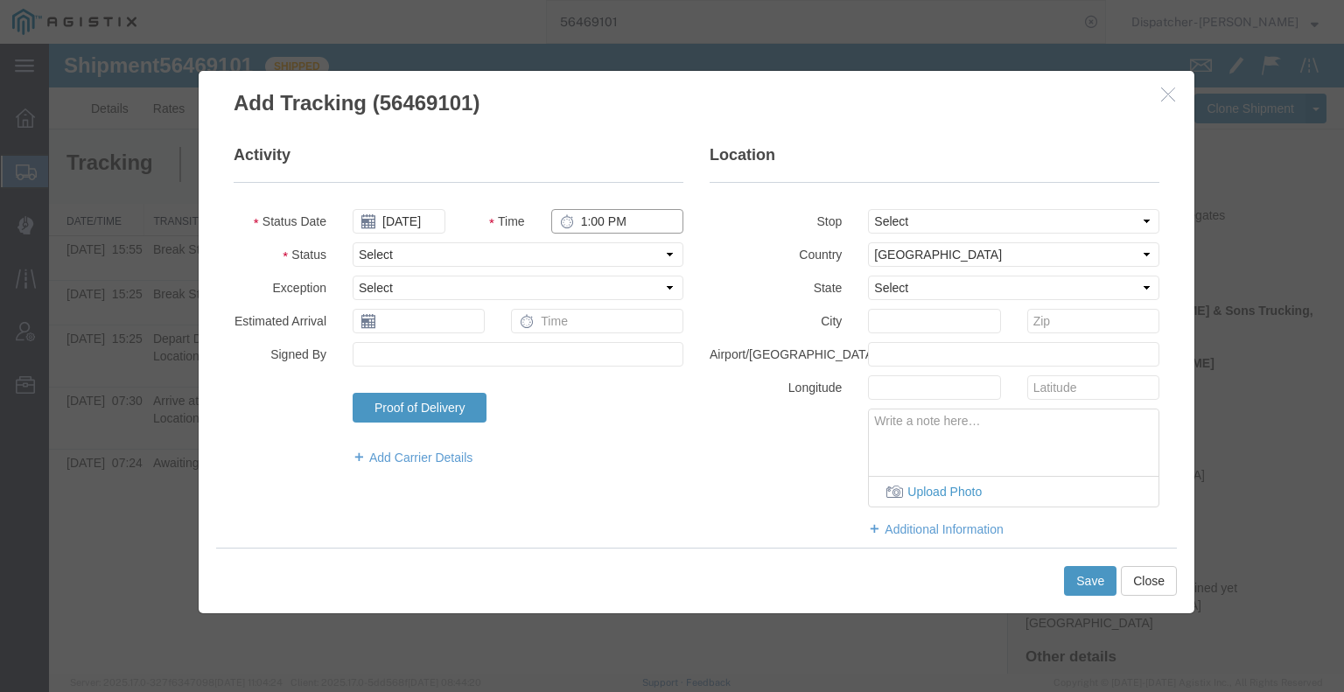
click at [588, 220] on input "1:00 PM" at bounding box center [617, 221] width 132 height 24
click at [584, 254] on select "Select Arrival Notice Available Arrival Notice Imported Arrive at Delivery Loca…" at bounding box center [518, 254] width 331 height 24
click at [353, 242] on select "Select Arrival Notice Available Arrival Notice Imported Arrive at Delivery Loca…" at bounding box center [518, 254] width 331 height 24
click at [1074, 573] on button "Save" at bounding box center [1090, 581] width 52 height 30
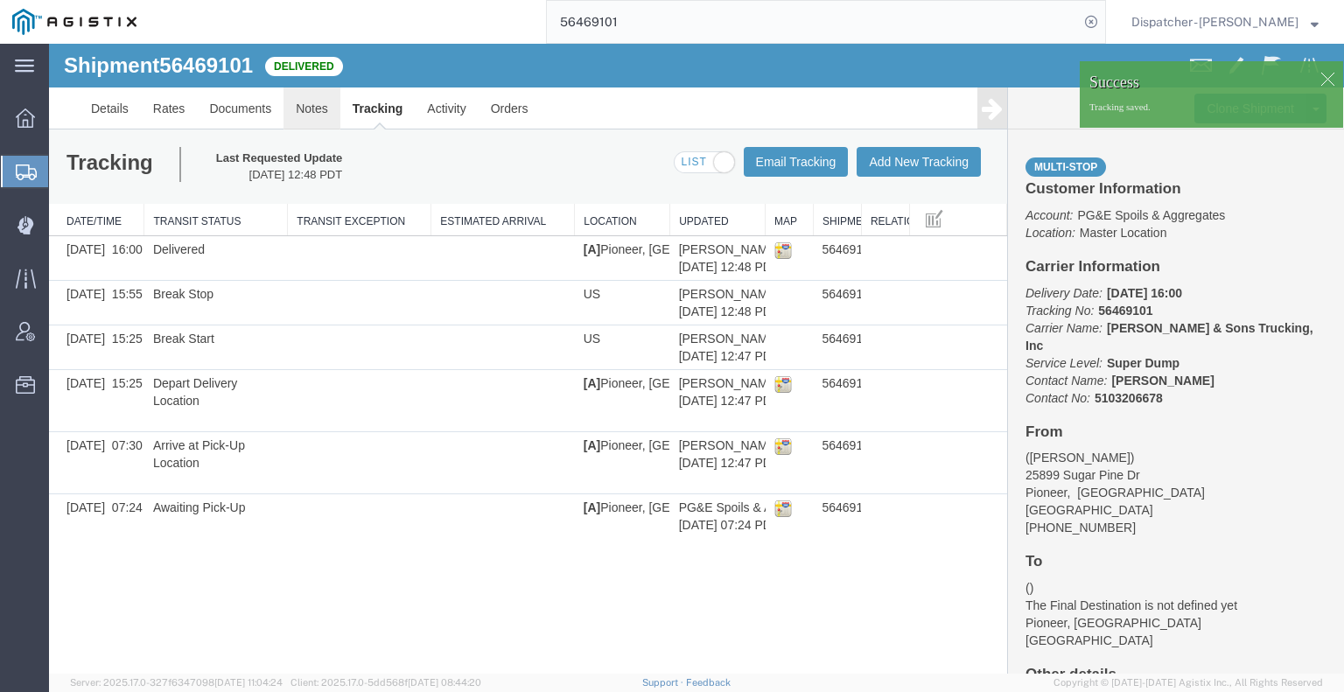
click at [311, 103] on link "Notes" at bounding box center [311, 108] width 57 height 42
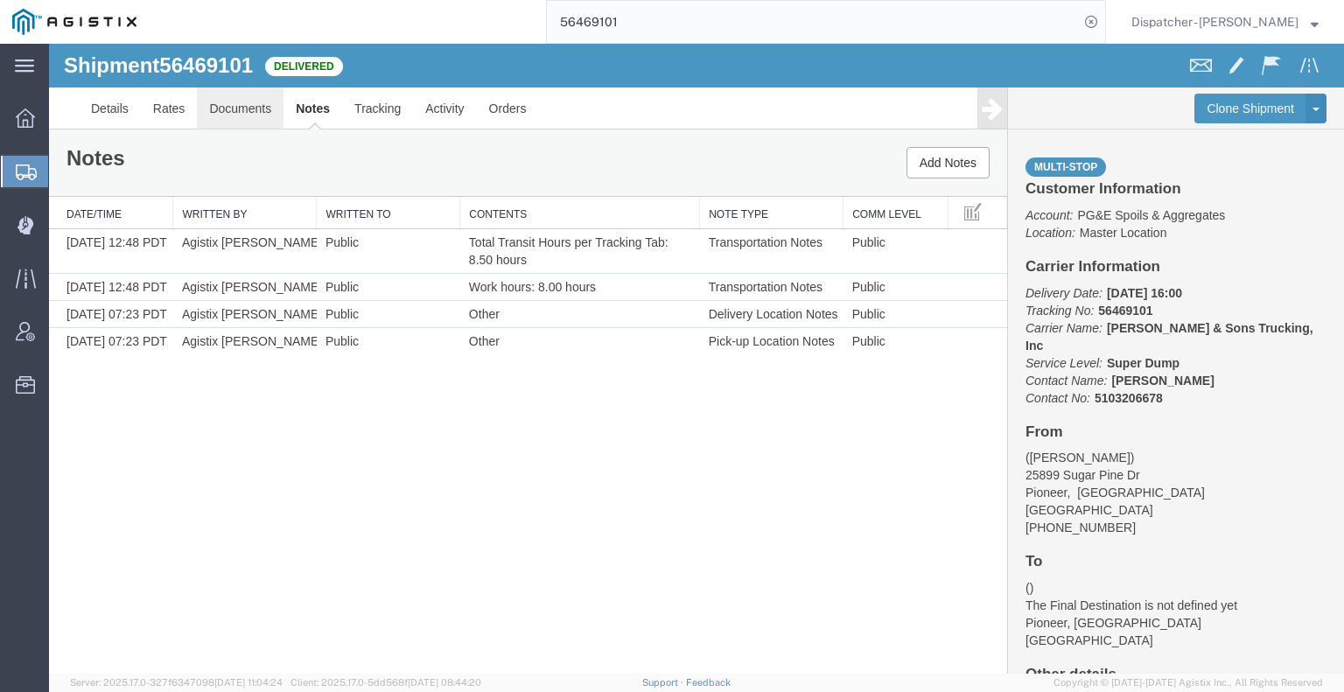
click at [255, 108] on link "Documents" at bounding box center [240, 108] width 87 height 42
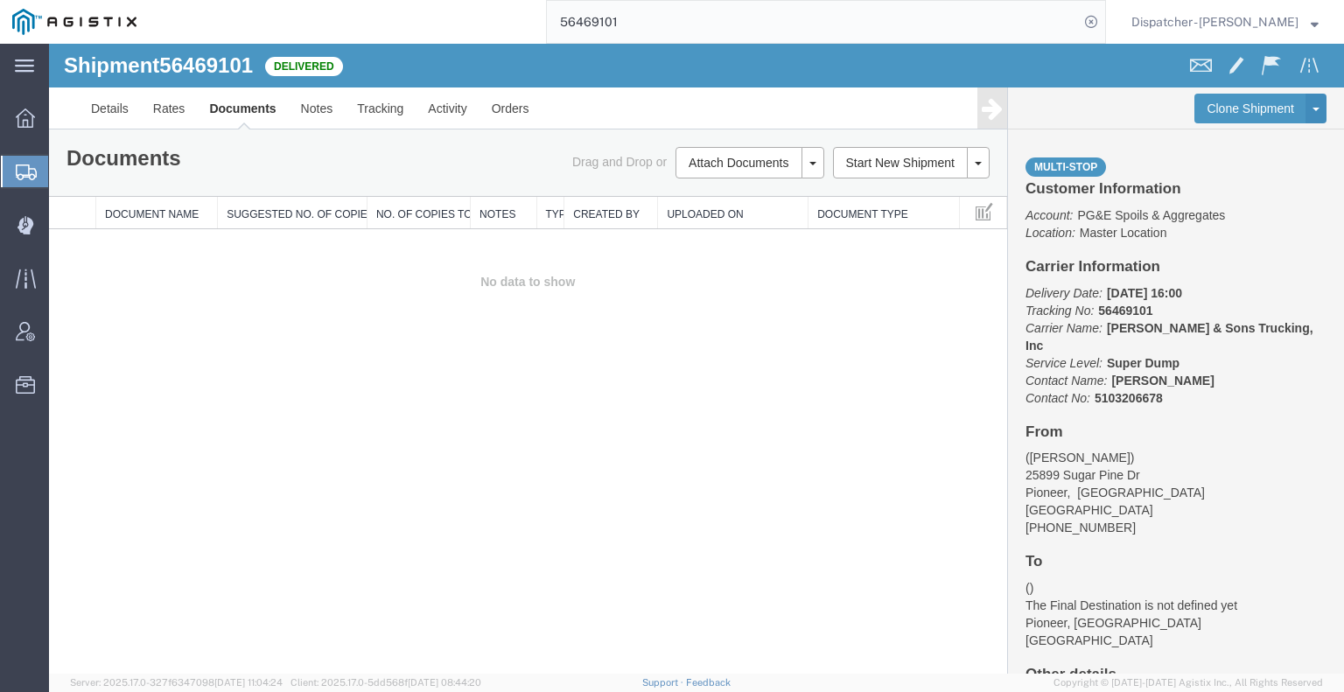
click at [132, 403] on div "Shipment 56469101 0 of 0 Delivered Details Rates Documents Notes Tracking Activ…" at bounding box center [696, 359] width 1295 height 630
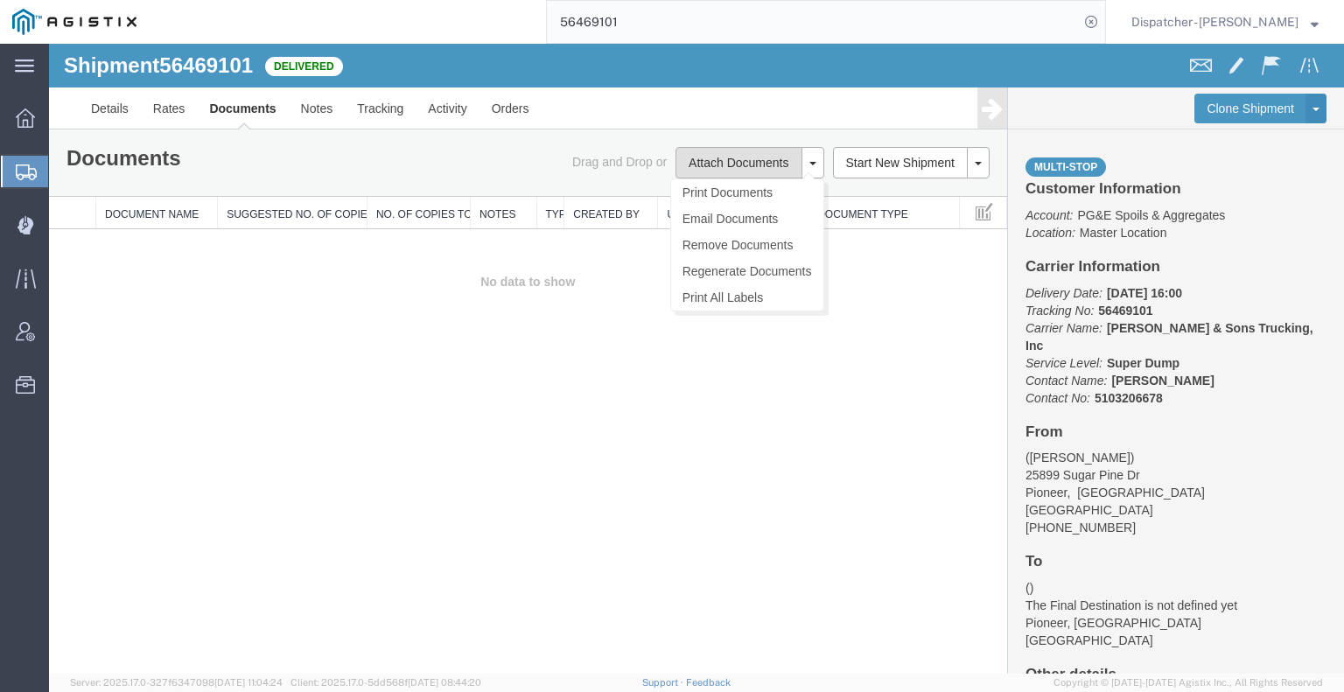
click at [729, 164] on button "Attach Documents" at bounding box center [738, 162] width 126 height 31
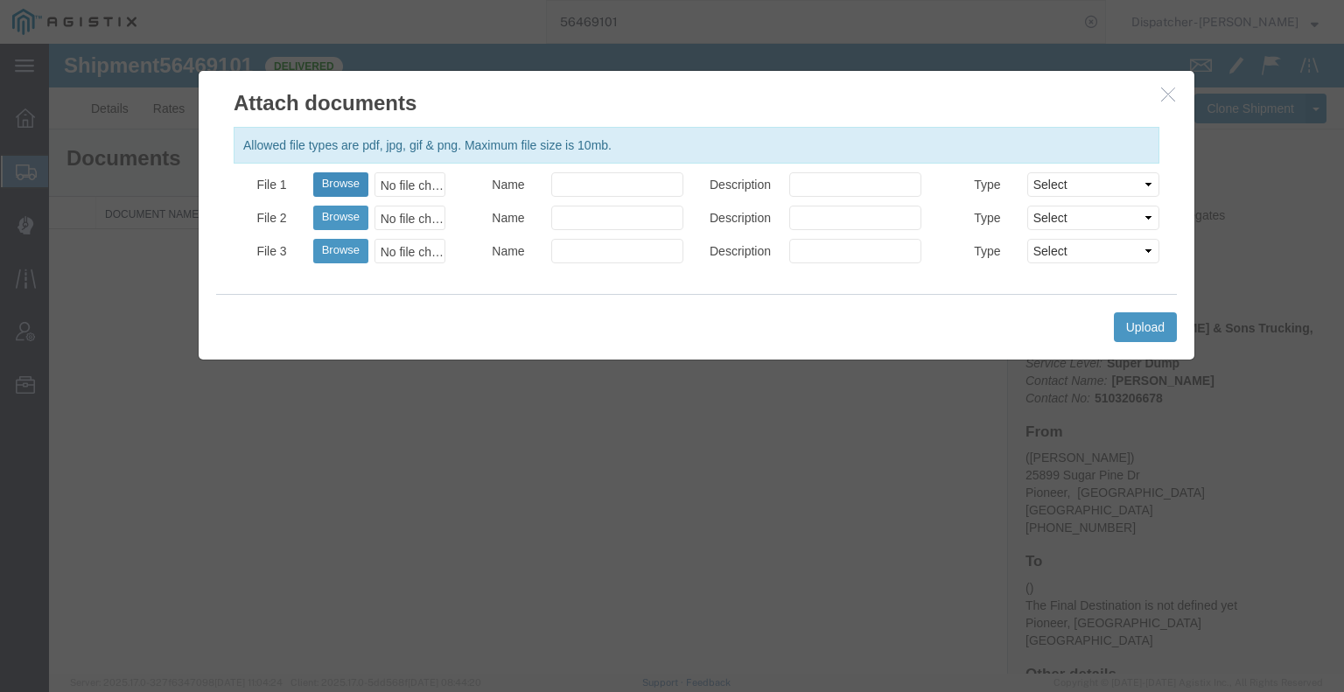
click at [343, 180] on button "Browse" at bounding box center [340, 184] width 55 height 24
click at [1142, 323] on button "Upload" at bounding box center [1145, 327] width 63 height 30
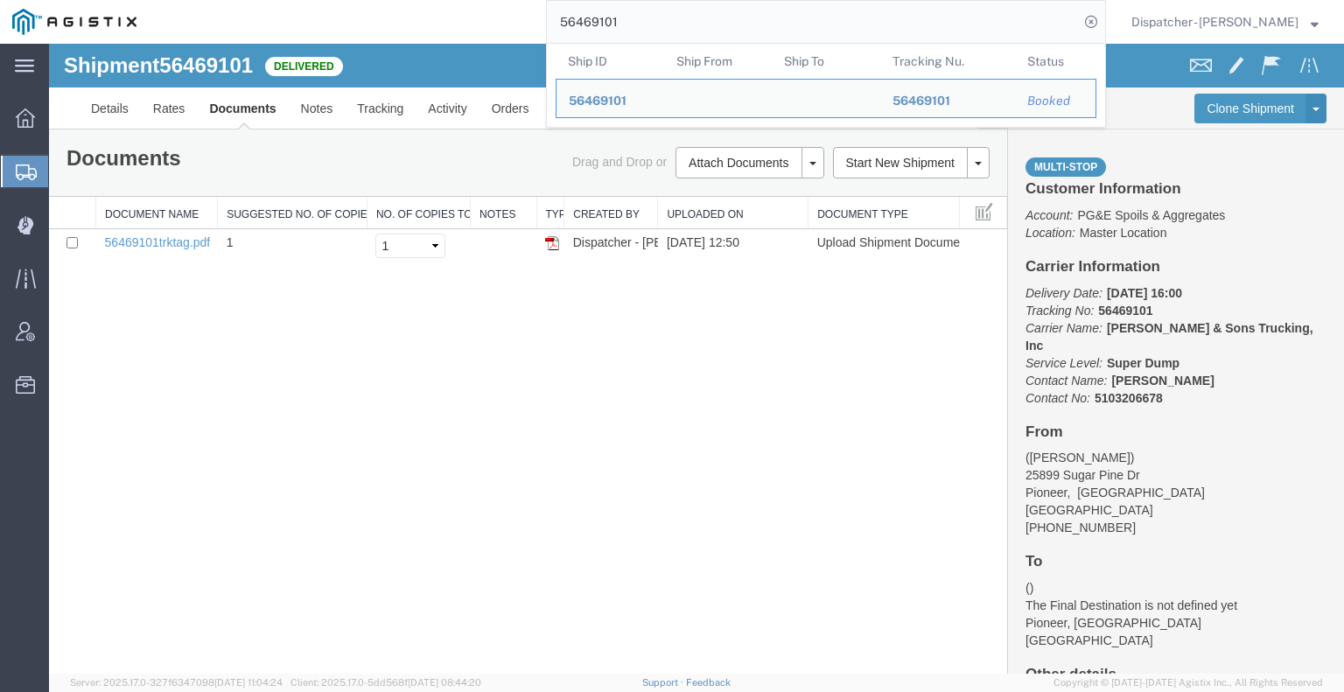
drag, startPoint x: 646, startPoint y: 30, endPoint x: 424, endPoint y: 36, distance: 221.4
click at [441, 31] on div "56469101 Ship ID Ship From Ship To Tracking Nu. Status Ship ID 56469101 Ship Fr…" at bounding box center [627, 22] width 957 height 44
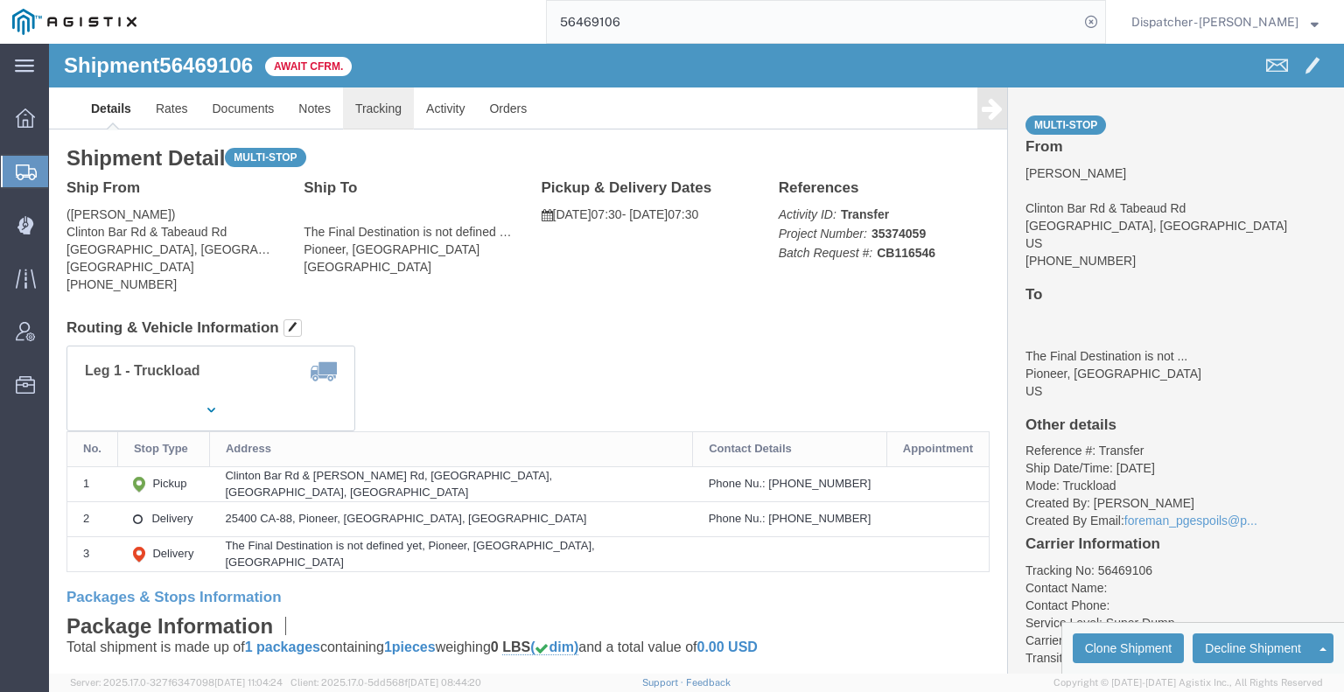
click link "Tracking"
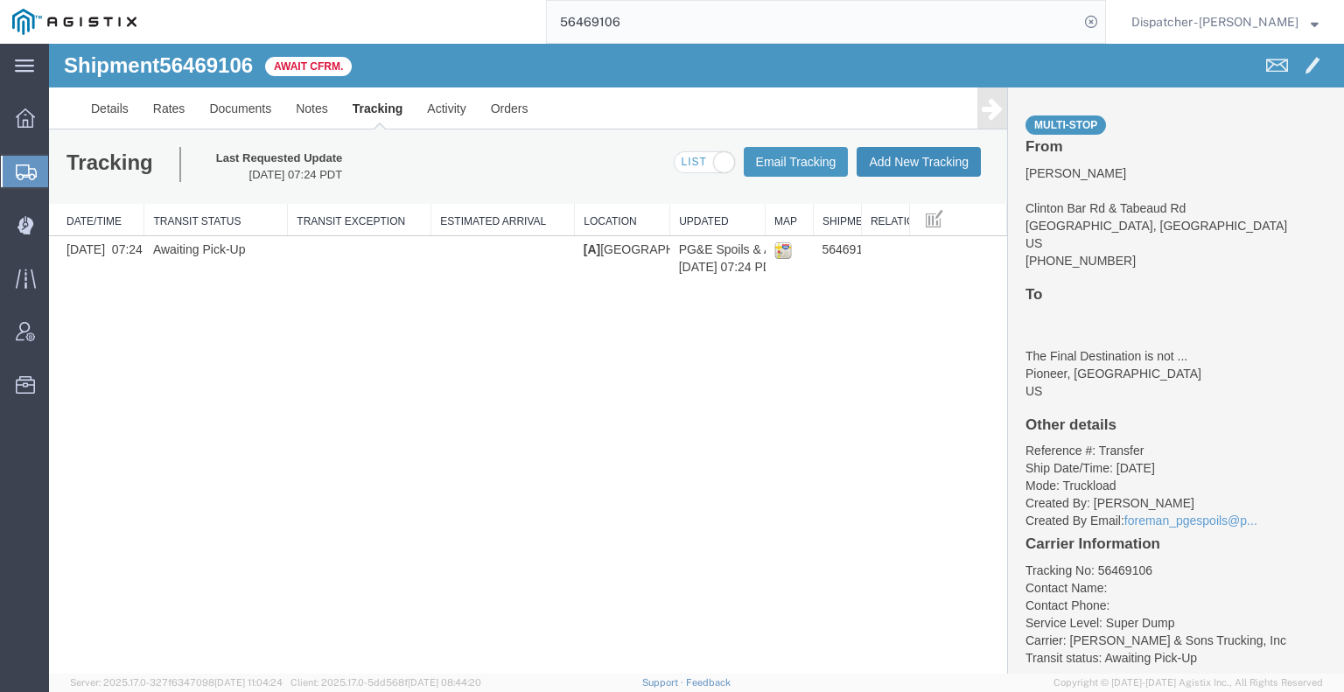
click at [905, 164] on button "Add New Tracking" at bounding box center [919, 162] width 124 height 30
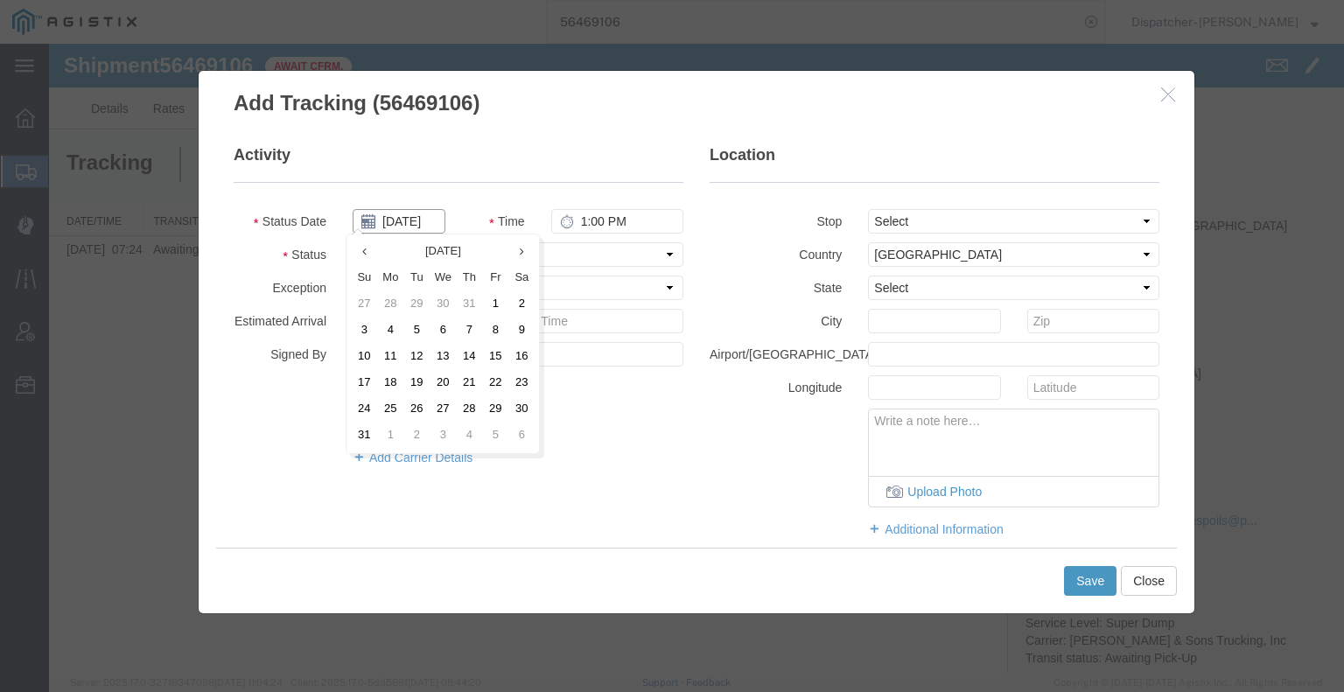
click at [395, 223] on input "[DATE]" at bounding box center [399, 221] width 93 height 24
click at [448, 362] on td "13" at bounding box center [443, 357] width 26 height 26
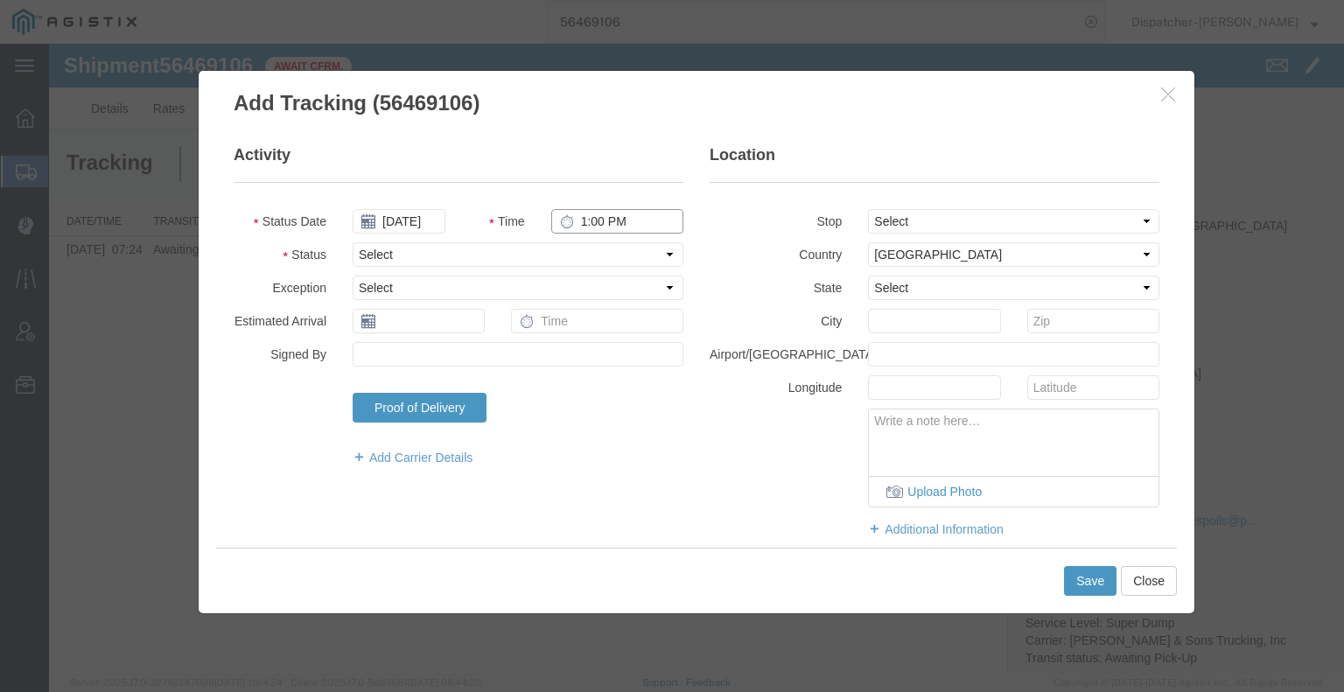
click at [597, 224] on input "1:00 PM" at bounding box center [617, 221] width 132 height 24
drag, startPoint x: 606, startPoint y: 229, endPoint x: 609, endPoint y: 254, distance: 24.6
click at [609, 254] on select "Select Arrival Notice Available Arrival Notice Imported Arrive at Delivery Loca…" at bounding box center [518, 254] width 331 height 24
click at [353, 242] on select "Select Arrival Notice Available Arrival Notice Imported Arrive at Delivery Loca…" at bounding box center [518, 254] width 331 height 24
click at [905, 227] on select "Select From: Clinton Bar Rd & Tabeaud Rd, [GEOGRAPHIC_DATA], [GEOGRAPHIC_DATA] …" at bounding box center [1013, 221] width 291 height 24
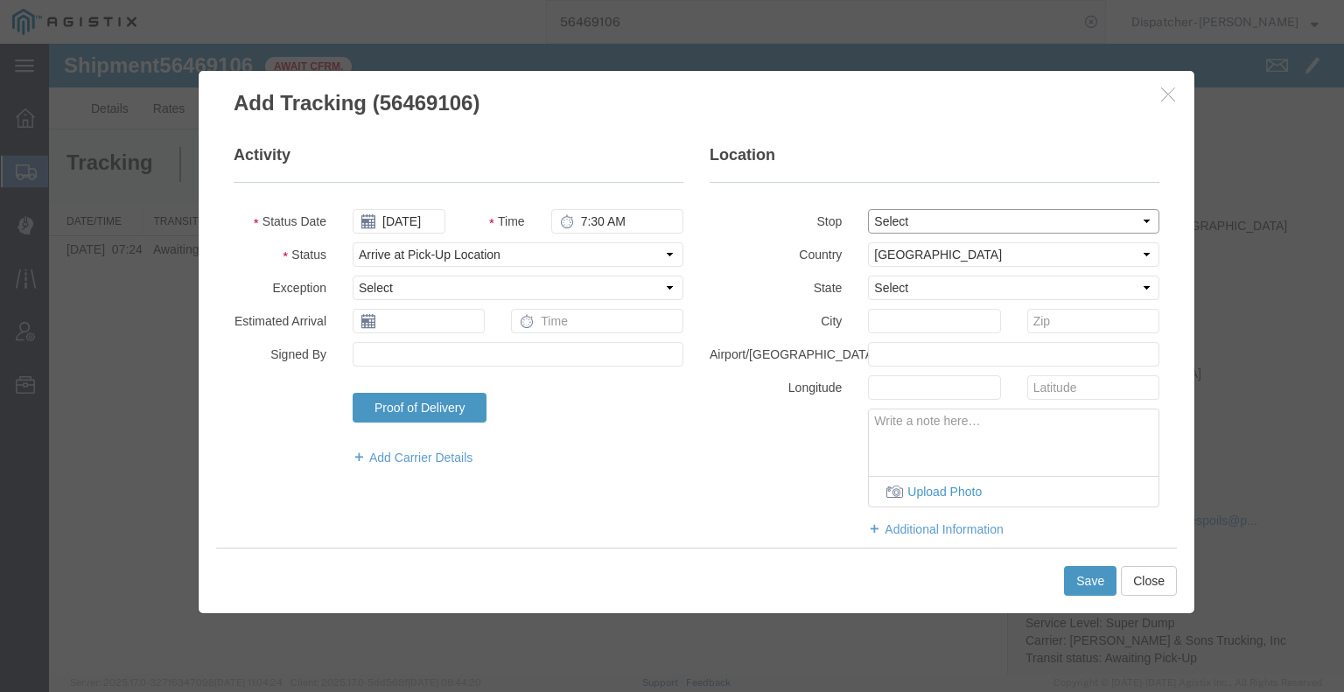
click at [868, 209] on select "Select From: Clinton Bar Rd & Tabeaud Rd, [GEOGRAPHIC_DATA], [GEOGRAPHIC_DATA] …" at bounding box center [1013, 221] width 291 height 24
drag, startPoint x: 903, startPoint y: 218, endPoint x: 903, endPoint y: 232, distance: 14.0
click at [903, 218] on select "Select From: Clinton Bar Rd & Tabeaud Rd, [GEOGRAPHIC_DATA], [GEOGRAPHIC_DATA] …" at bounding box center [1013, 221] width 291 height 24
click at [868, 209] on select "Select From: Clinton Bar Rd & Tabeaud Rd, [GEOGRAPHIC_DATA], [GEOGRAPHIC_DATA] …" at bounding box center [1013, 221] width 291 height 24
click at [1092, 584] on button "Save" at bounding box center [1090, 581] width 52 height 30
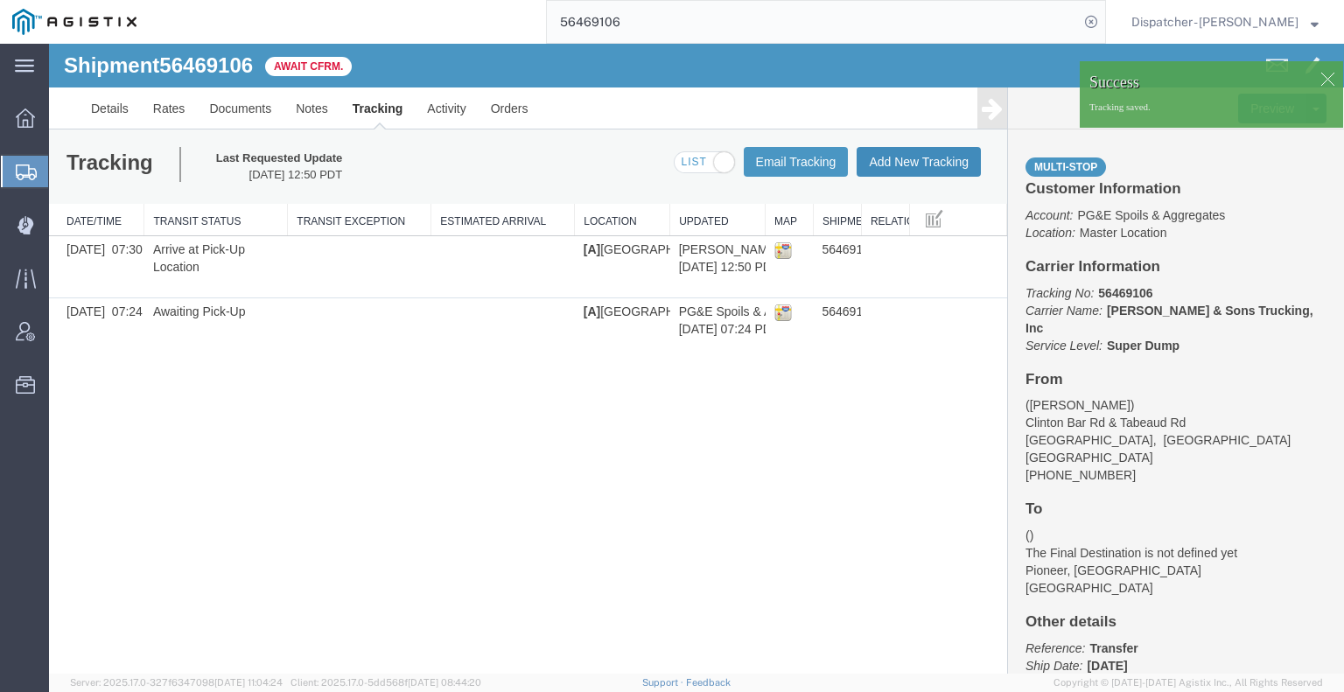
click at [930, 164] on button "Add New Tracking" at bounding box center [919, 162] width 124 height 30
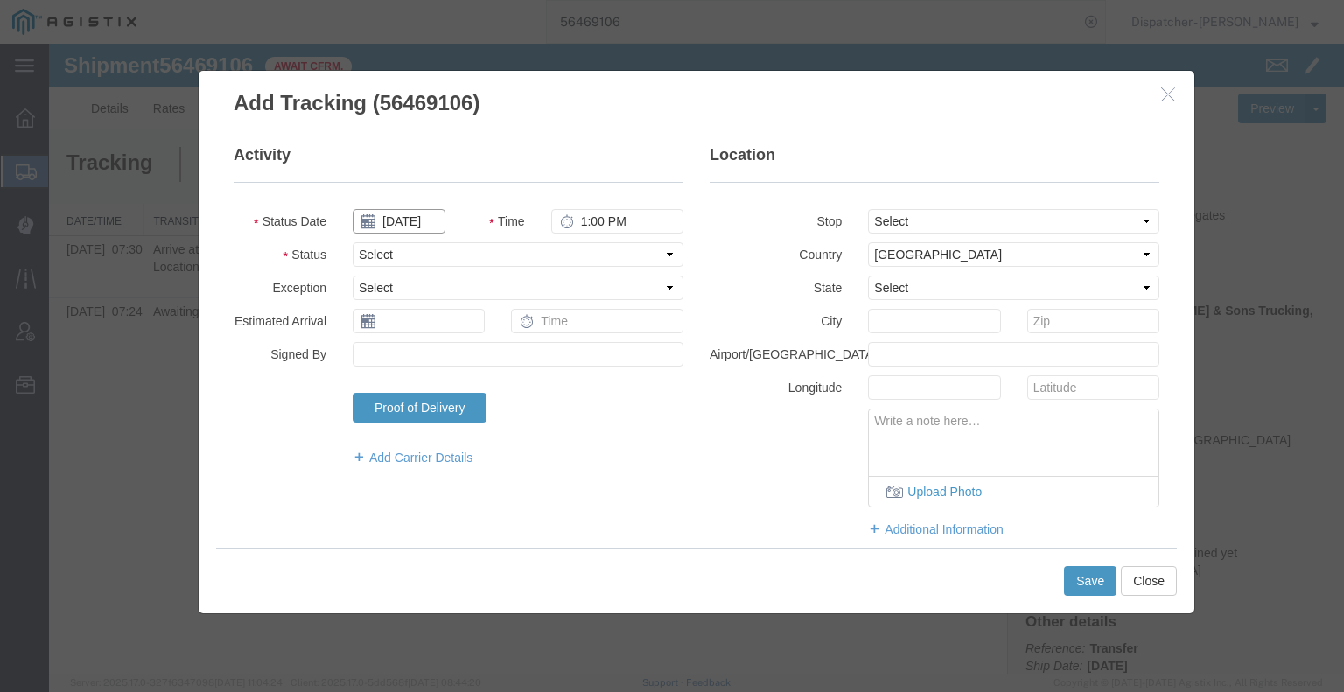
click at [399, 225] on input "[DATE]" at bounding box center [399, 221] width 93 height 24
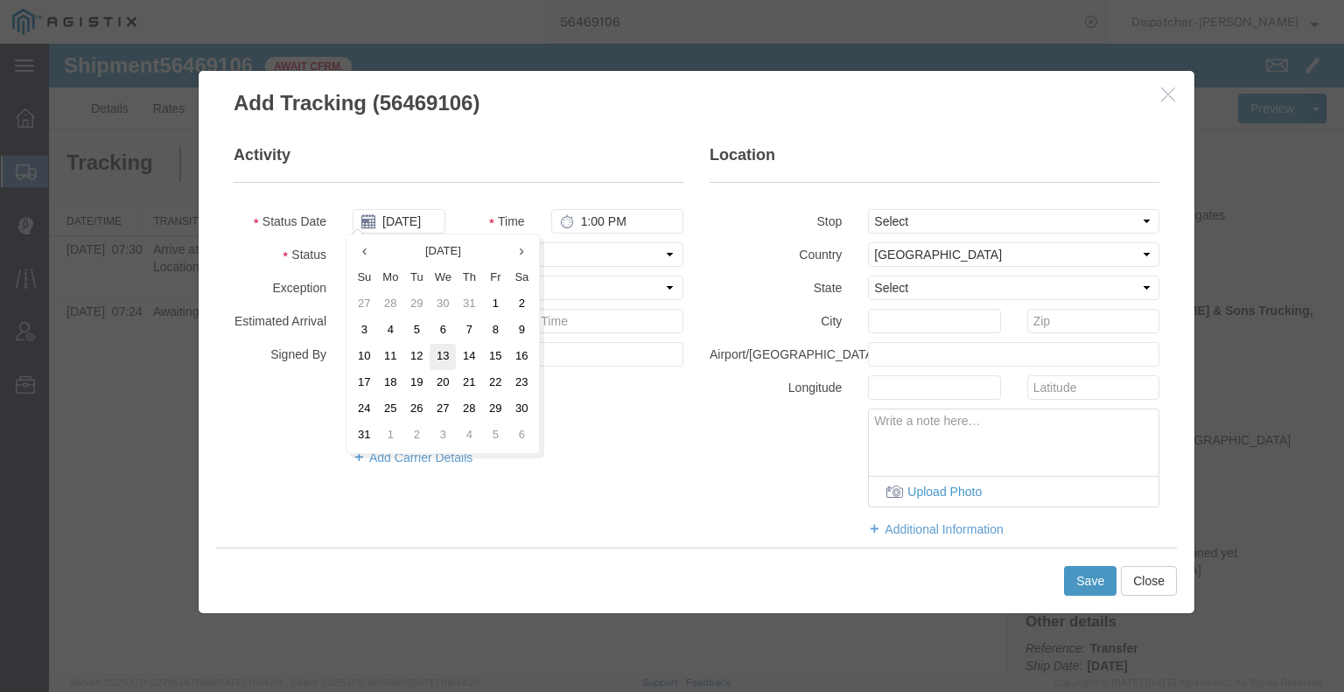
click at [438, 362] on td "13" at bounding box center [443, 357] width 26 height 26
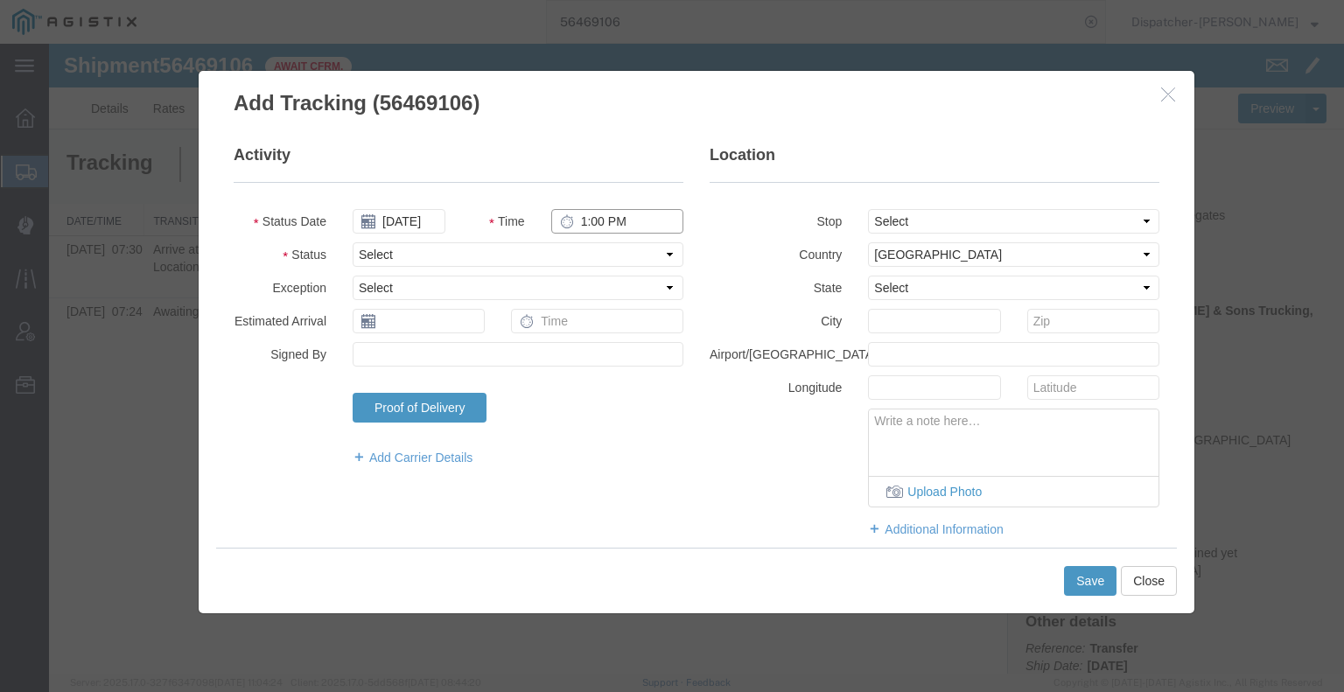
click at [595, 230] on input "1:00 PM" at bounding box center [617, 221] width 132 height 24
click at [595, 257] on select "Select Arrival Notice Available Arrival Notice Imported Arrive at Delivery Loca…" at bounding box center [518, 254] width 331 height 24
click at [353, 242] on select "Select Arrival Notice Available Arrival Notice Imported Arrive at Delivery Loca…" at bounding box center [518, 254] width 331 height 24
click at [918, 201] on fieldset "Location Stop Select From: [GEOGRAPHIC_DATA], [GEOGRAPHIC_DATA], [GEOGRAPHIC_DA…" at bounding box center [935, 349] width 450 height 411
click at [915, 219] on select "Select From: Clinton Bar Rd & Tabeaud Rd, [GEOGRAPHIC_DATA], [GEOGRAPHIC_DATA] …" at bounding box center [1013, 221] width 291 height 24
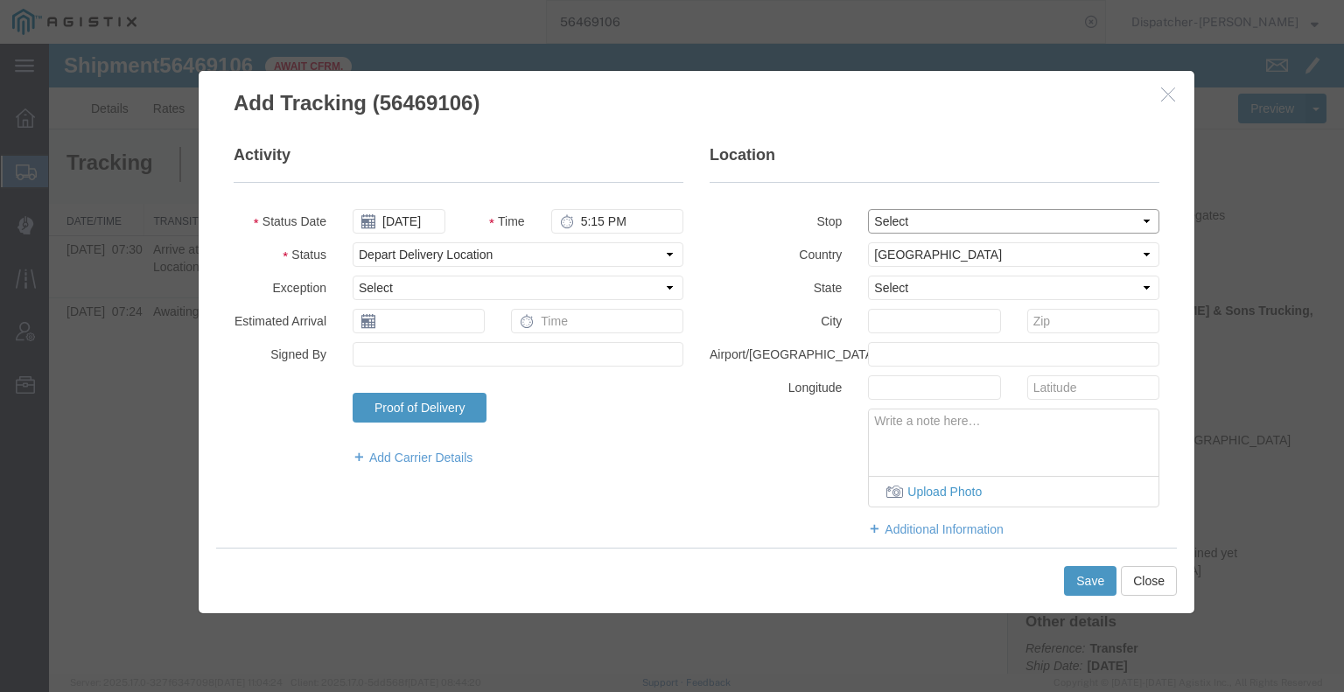
click at [868, 209] on select "Select From: Clinton Bar Rd & Tabeaud Rd, [GEOGRAPHIC_DATA], [GEOGRAPHIC_DATA] …" at bounding box center [1013, 221] width 291 height 24
click at [1094, 575] on button "Save" at bounding box center [1090, 581] width 52 height 30
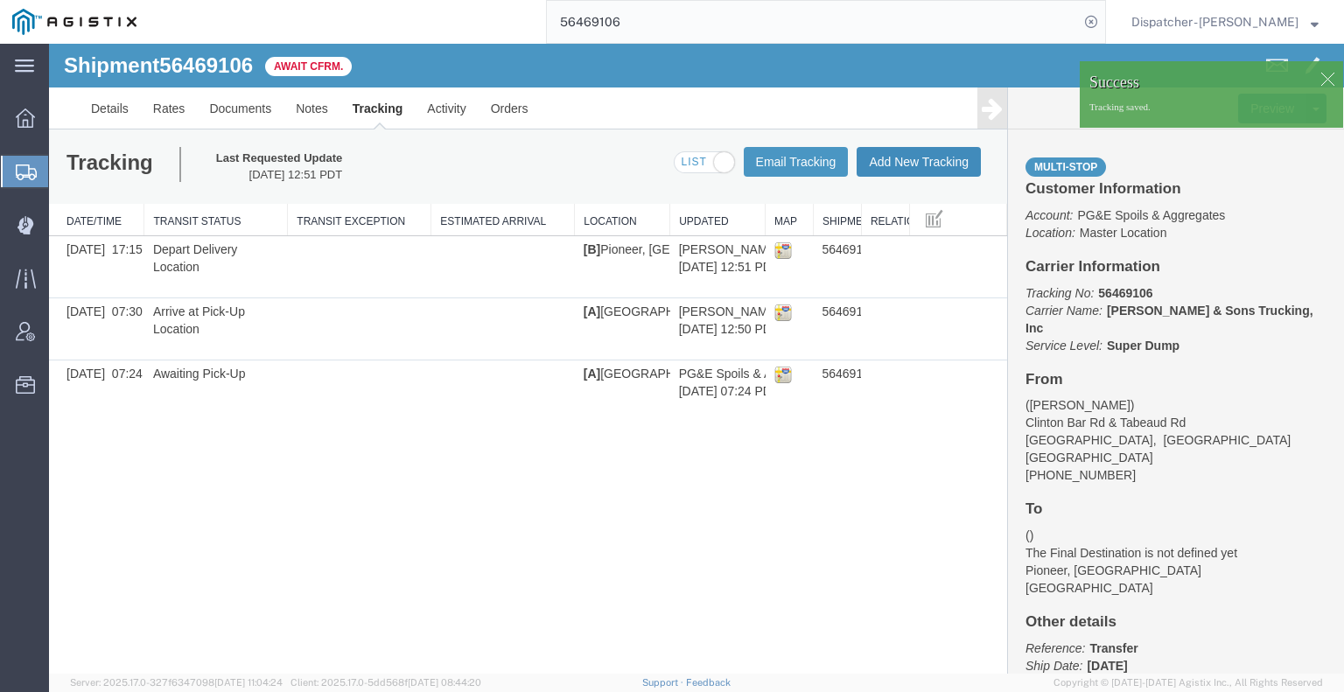
click at [913, 160] on button "Add New Tracking" at bounding box center [919, 162] width 124 height 30
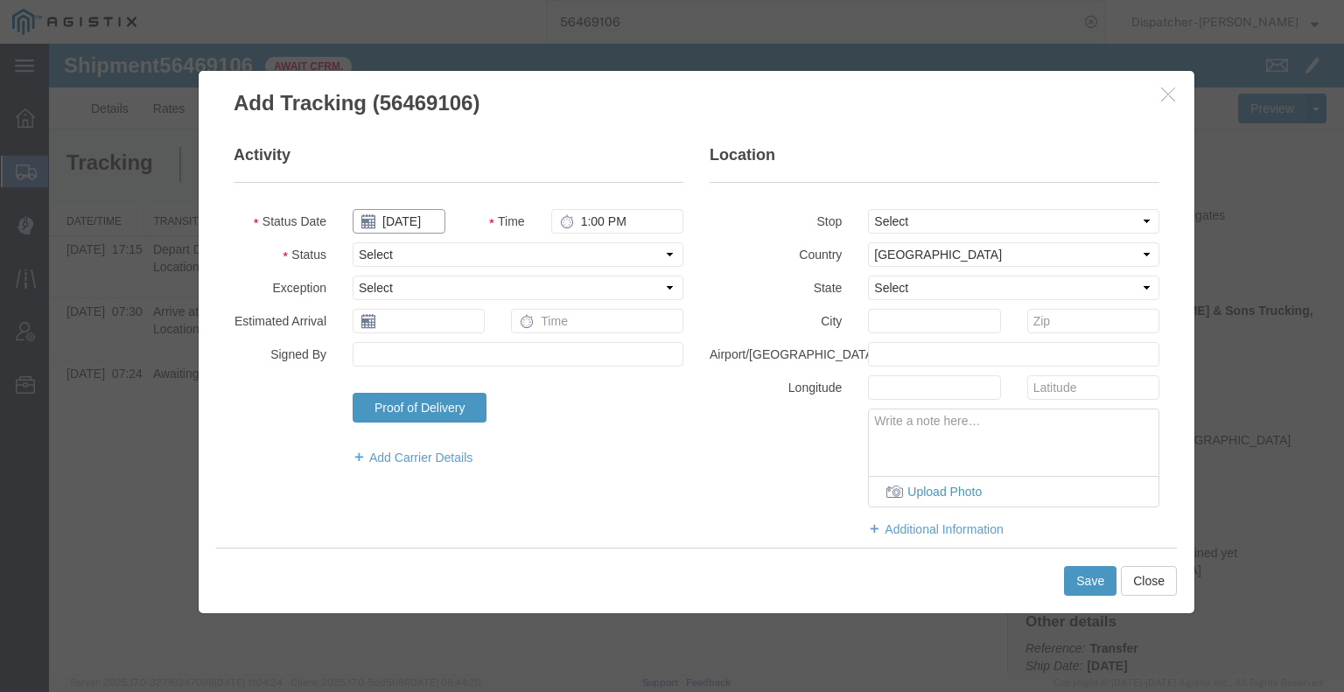
click at [408, 220] on input "[DATE]" at bounding box center [399, 221] width 93 height 24
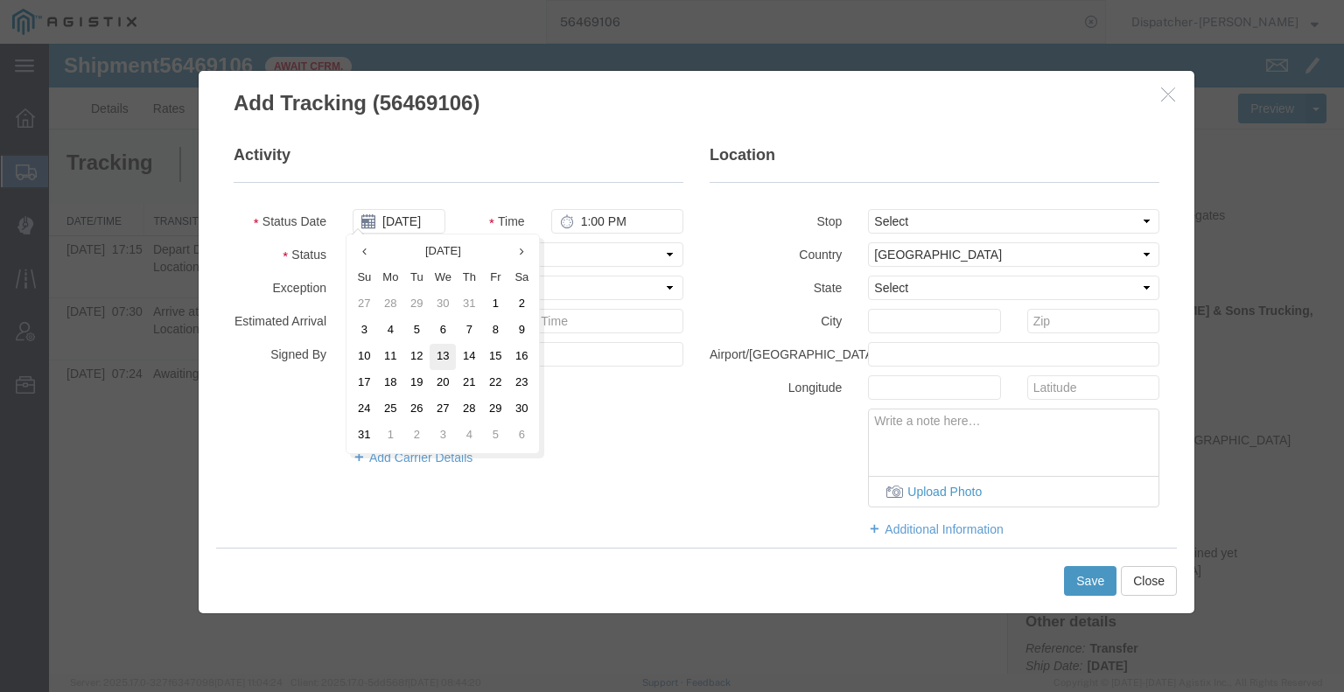
click at [448, 352] on td "13" at bounding box center [443, 357] width 26 height 26
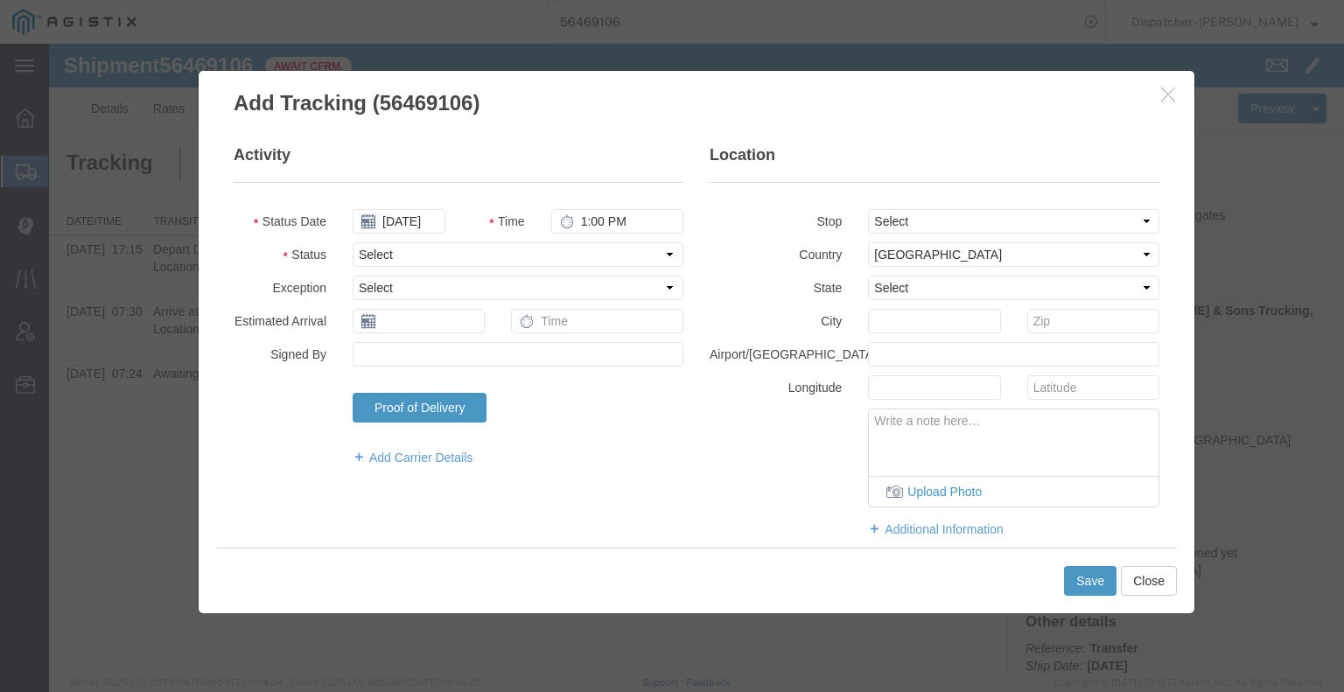
click at [570, 216] on div "1:00 PM" at bounding box center [617, 221] width 132 height 24
click at [583, 214] on input "1:00 PM" at bounding box center [617, 221] width 132 height 24
click at [568, 245] on select "Select Arrival Notice Available Arrival Notice Imported Arrive at Delivery Loca…" at bounding box center [518, 254] width 331 height 24
click at [353, 242] on select "Select Arrival Notice Available Arrival Notice Imported Arrive at Delivery Loca…" at bounding box center [518, 254] width 331 height 24
click at [1075, 584] on button "Save" at bounding box center [1090, 581] width 52 height 30
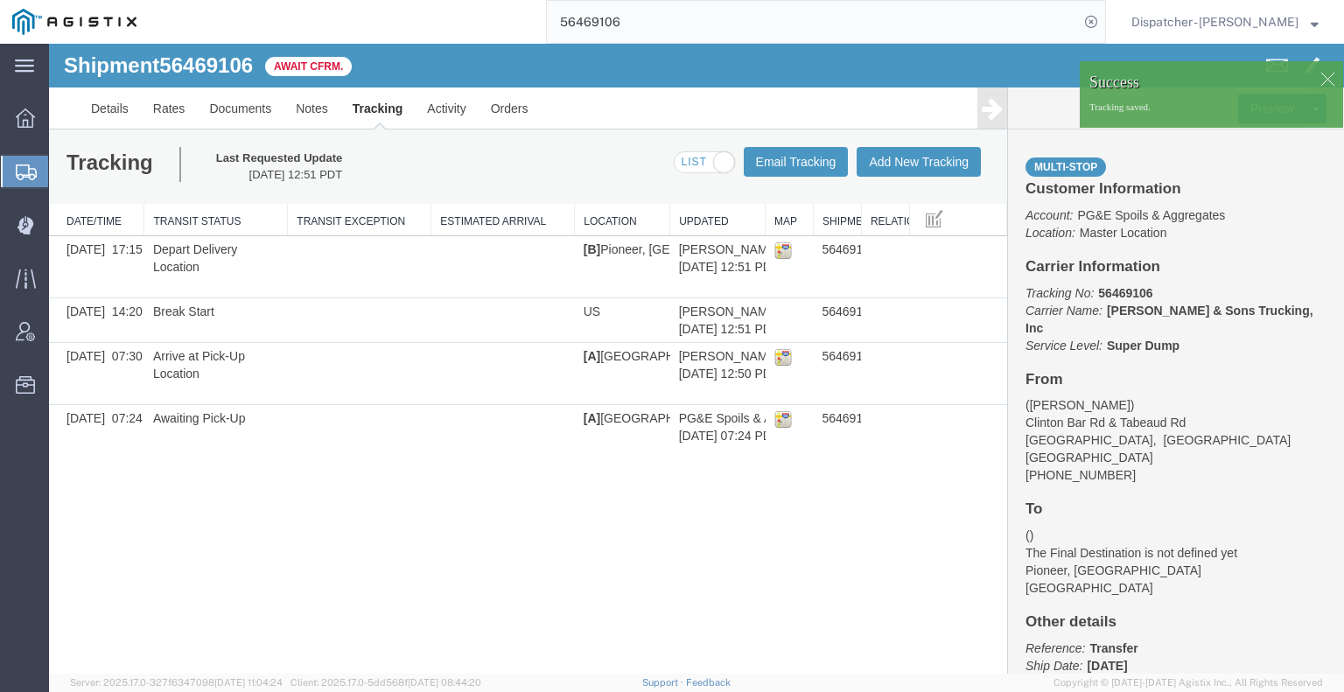
drag, startPoint x: 1041, startPoint y: 164, endPoint x: 992, endPoint y: 121, distance: 65.7
click at [992, 121] on icon at bounding box center [992, 108] width 21 height 24
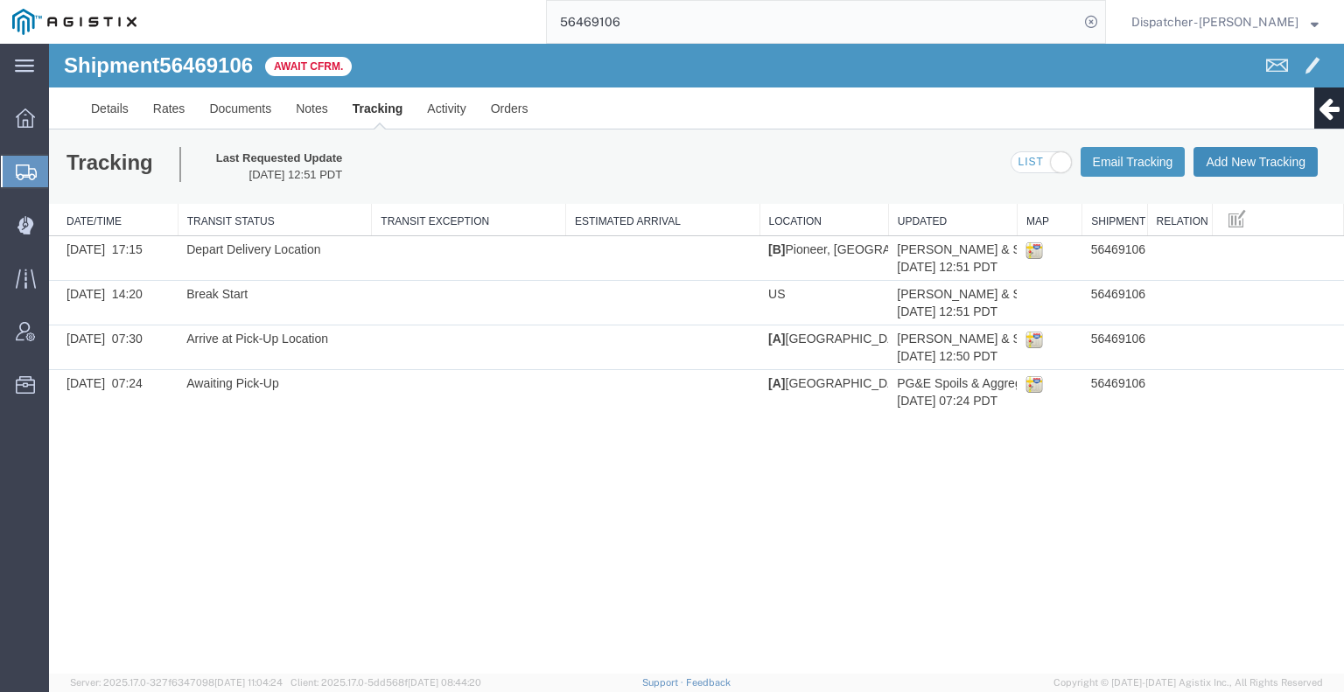
click at [1253, 167] on button "Add New Tracking" at bounding box center [1255, 162] width 124 height 30
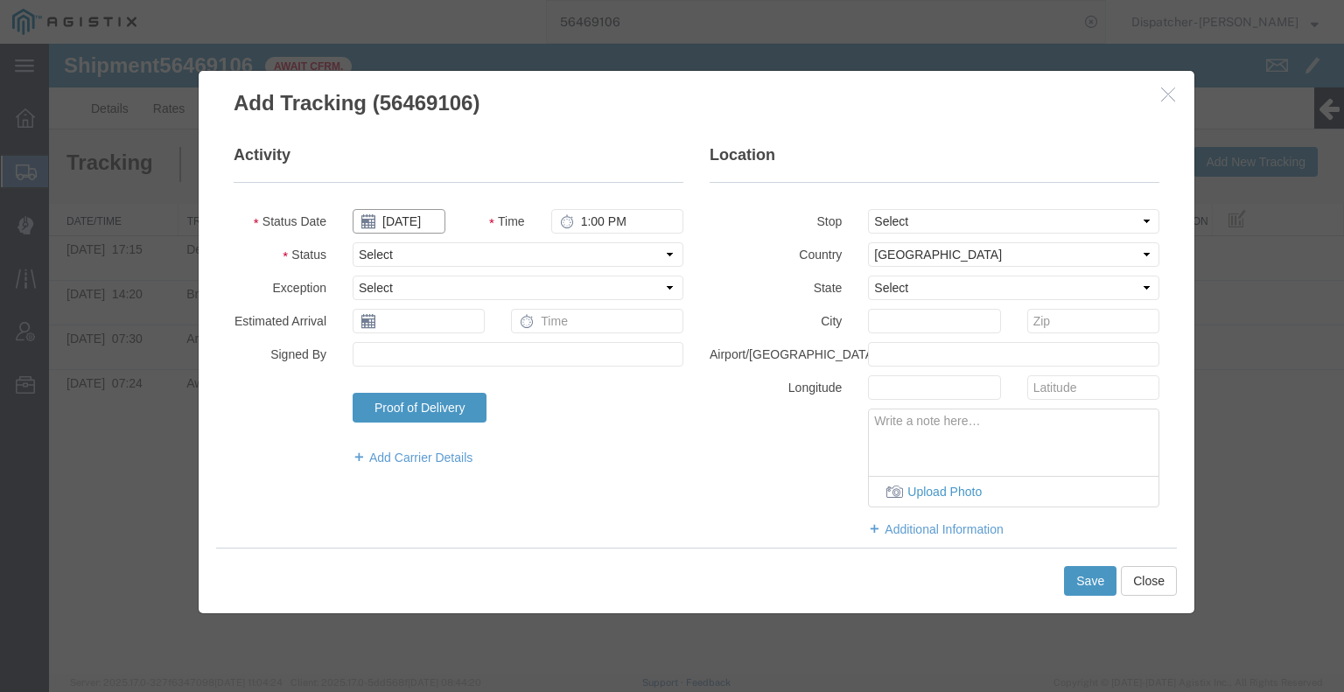
click at [413, 221] on input "[DATE]" at bounding box center [399, 221] width 93 height 24
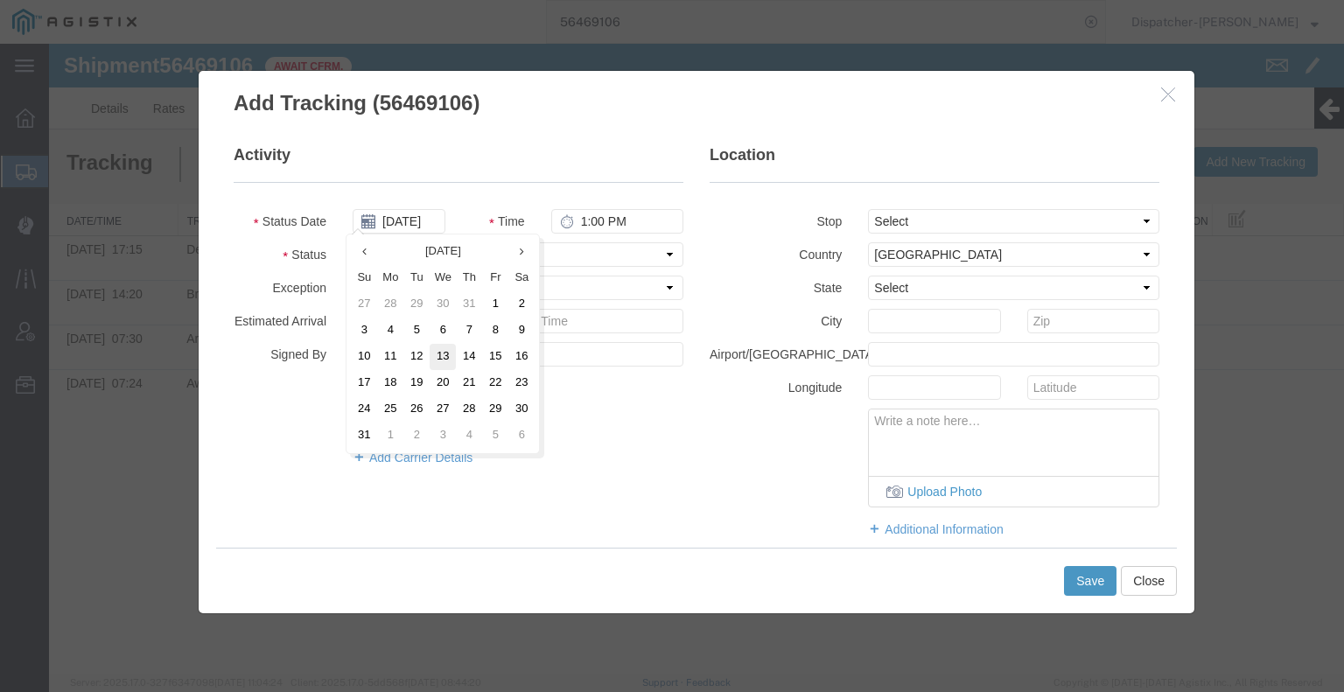
click at [446, 357] on td "13" at bounding box center [443, 357] width 26 height 26
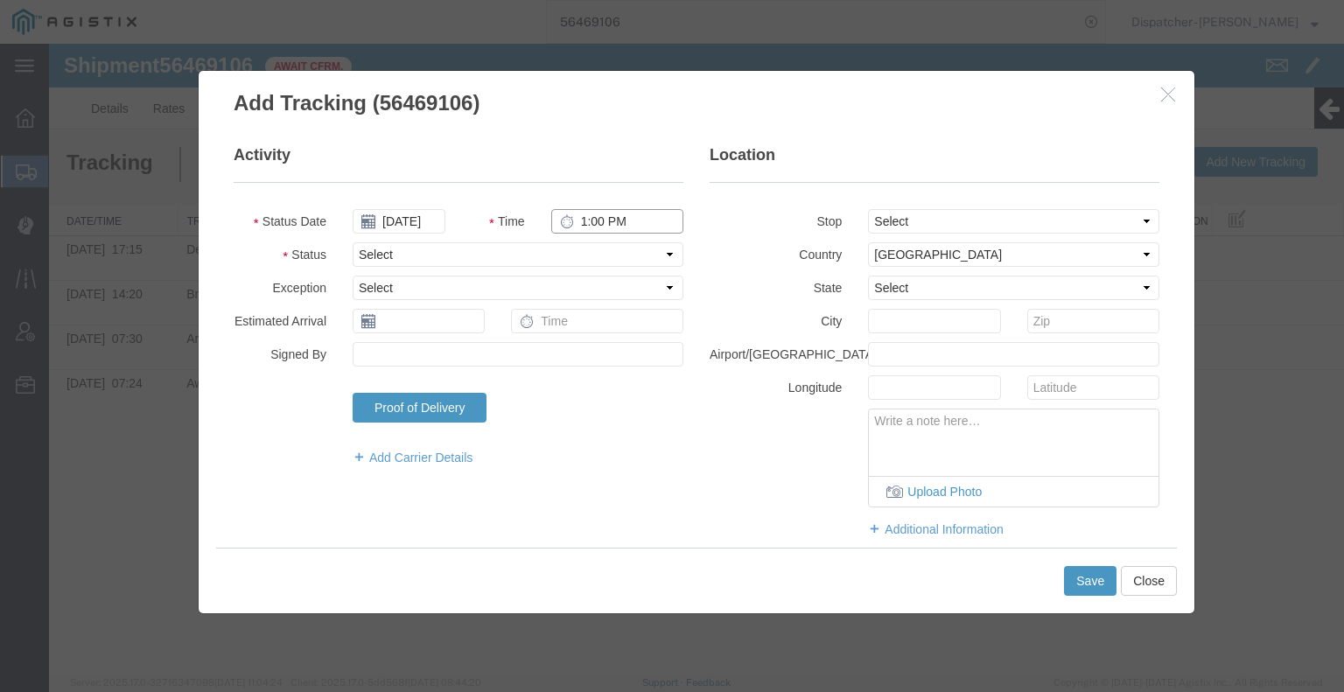
click at [595, 226] on input "1:00 PM" at bounding box center [617, 221] width 132 height 24
click at [585, 246] on select "Select Arrival Notice Available Arrival Notice Imported Arrive at Delivery Loca…" at bounding box center [518, 254] width 331 height 24
click at [353, 242] on select "Select Arrival Notice Available Arrival Notice Imported Arrive at Delivery Loca…" at bounding box center [518, 254] width 331 height 24
click at [1092, 570] on button "Save" at bounding box center [1090, 581] width 52 height 30
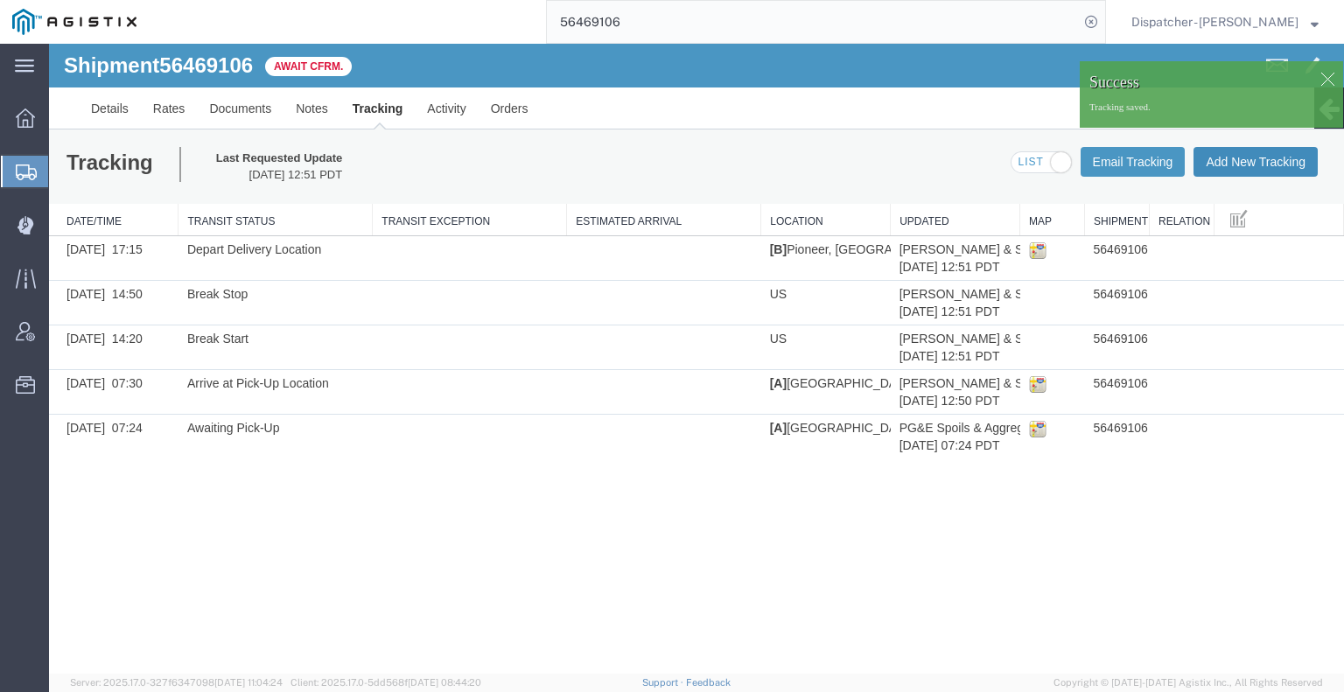
click at [1263, 166] on button "Add New Tracking" at bounding box center [1255, 162] width 124 height 30
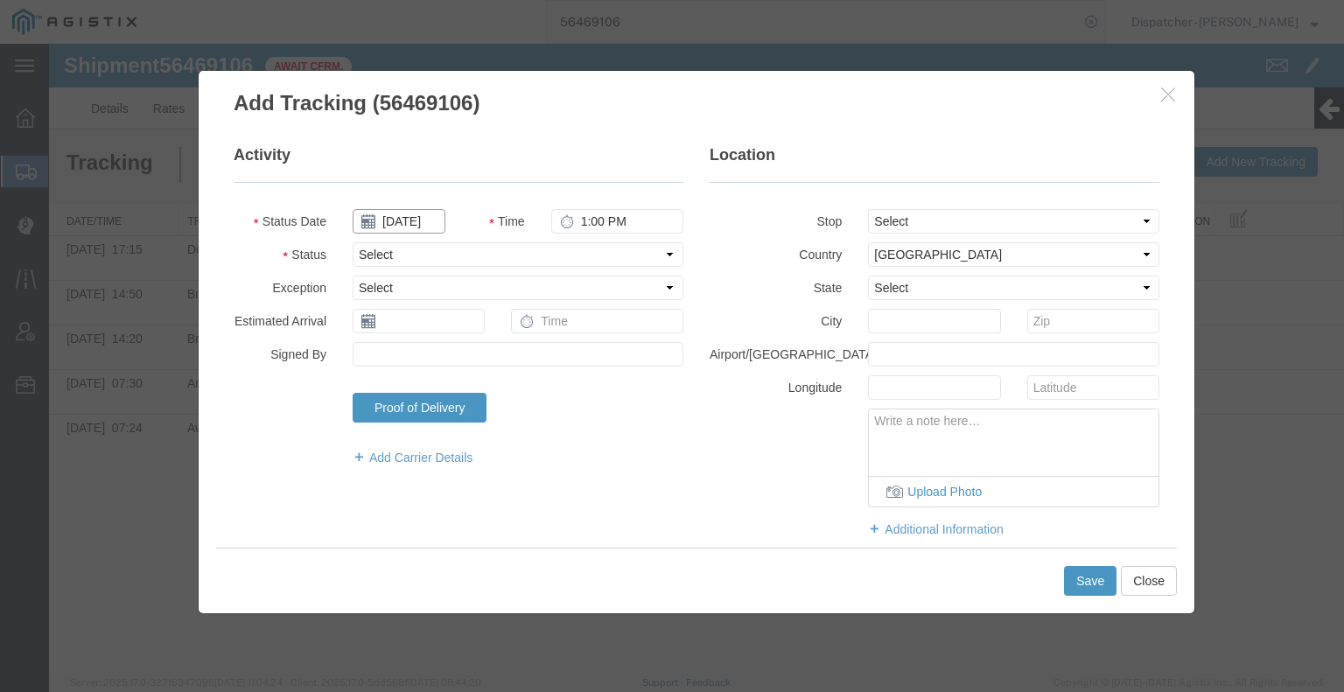
click at [409, 223] on input "[DATE]" at bounding box center [399, 221] width 93 height 24
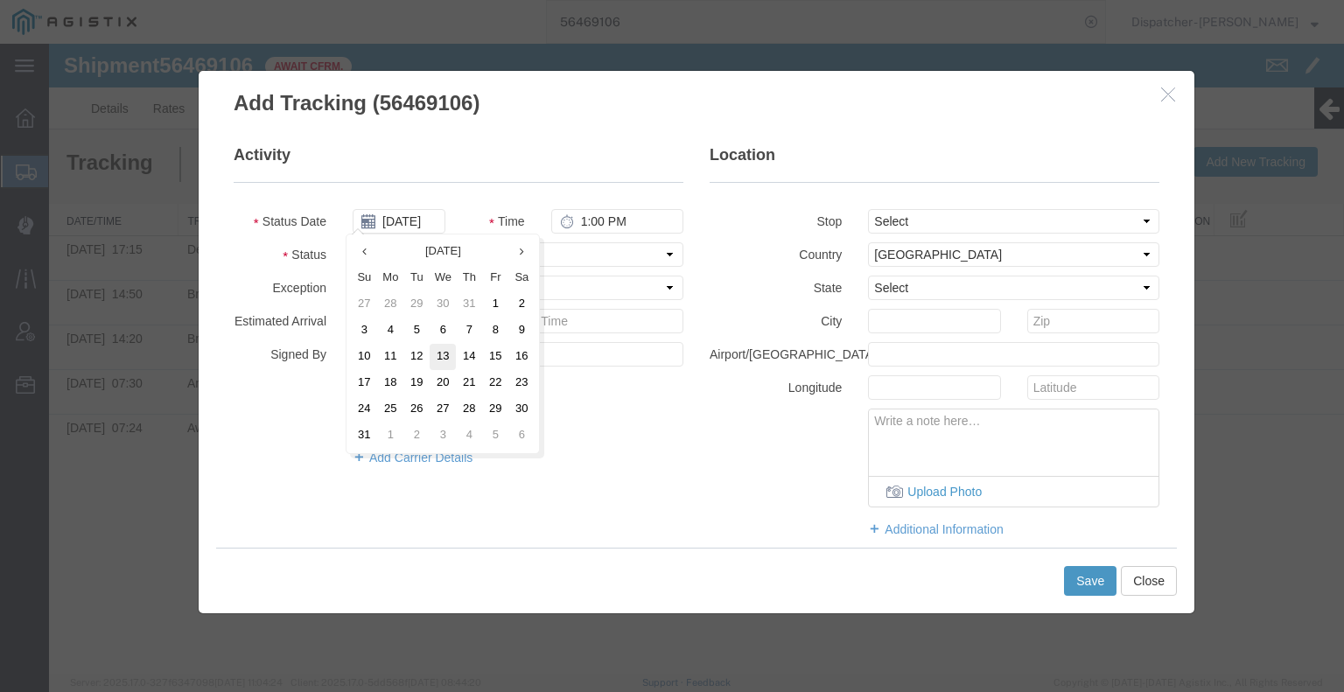
click at [448, 358] on td "13" at bounding box center [443, 357] width 26 height 26
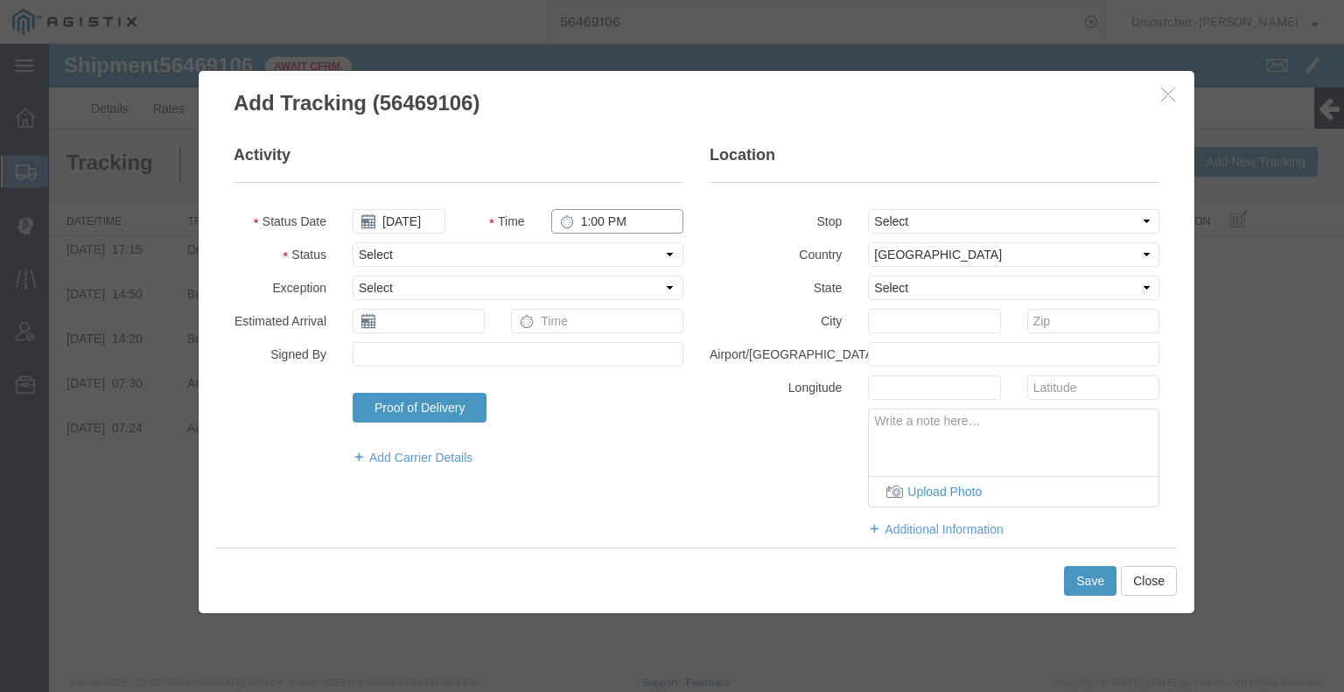
click at [623, 222] on input "1:00 PM" at bounding box center [617, 221] width 132 height 24
click at [599, 260] on select "Select Arrival Notice Available Arrival Notice Imported Arrive at Delivery Loca…" at bounding box center [518, 254] width 331 height 24
click at [353, 242] on select "Select Arrival Notice Available Arrival Notice Imported Arrive at Delivery Loca…" at bounding box center [518, 254] width 331 height 24
click at [1087, 577] on button "Save" at bounding box center [1090, 581] width 52 height 30
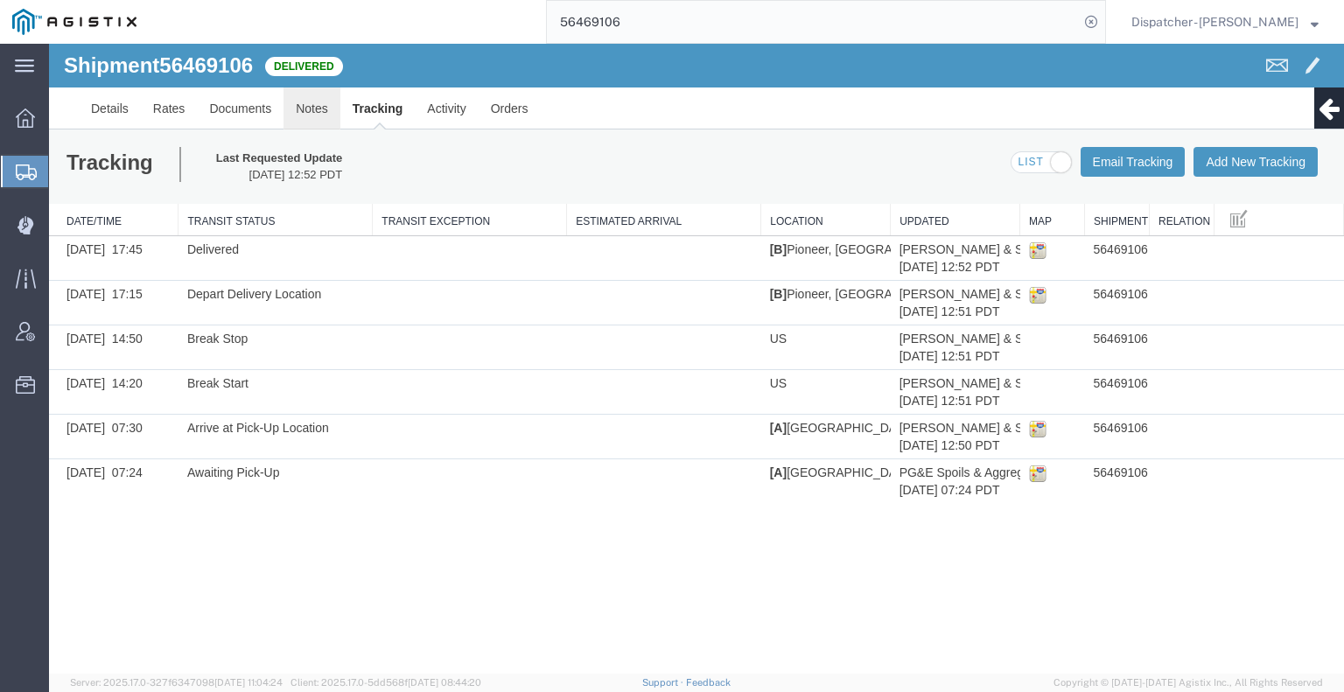
click at [297, 102] on link "Notes" at bounding box center [311, 108] width 57 height 42
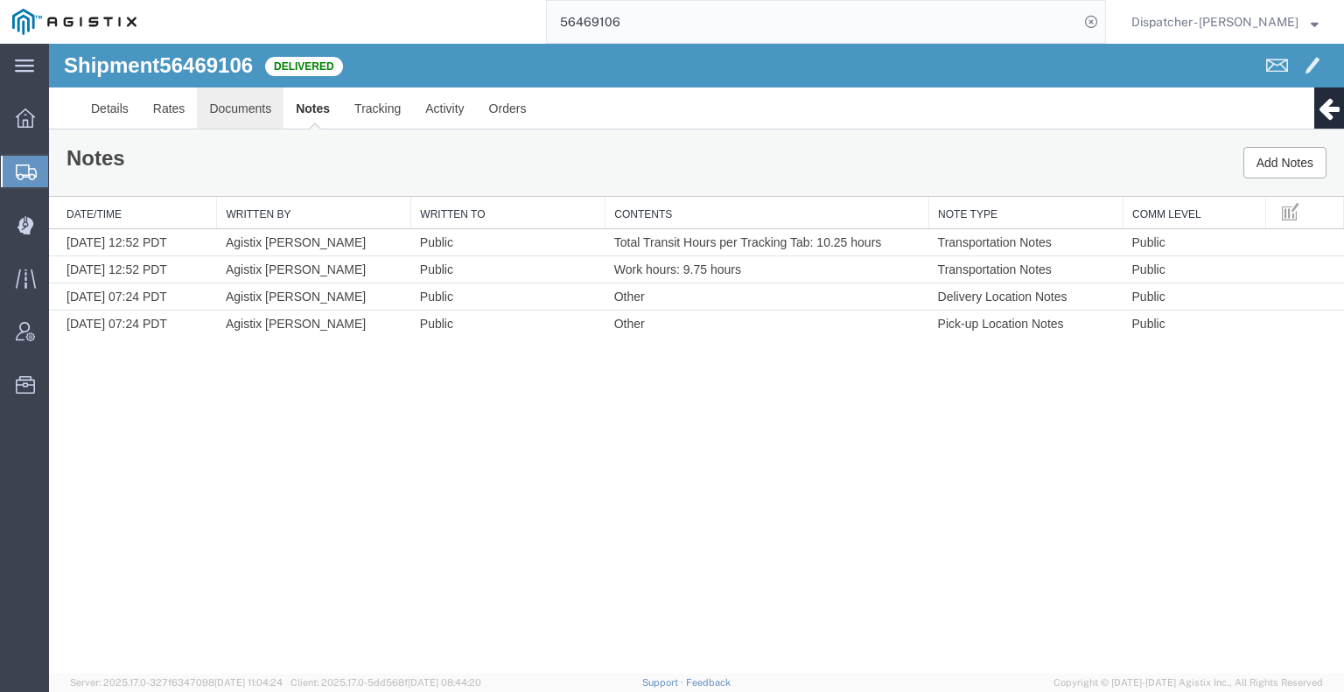
click at [220, 108] on link "Documents" at bounding box center [240, 108] width 87 height 42
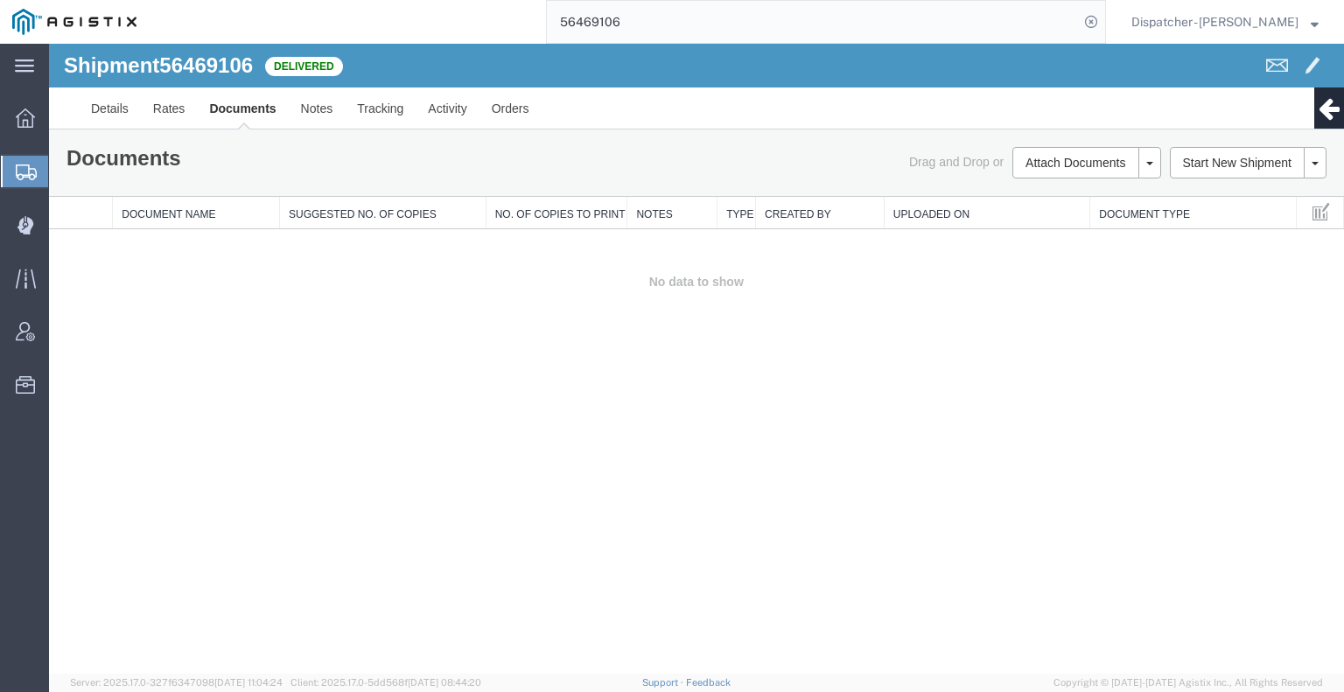
click at [1200, 384] on div "Shipment 56469106 0 of 0 Delivered Details Rates Documents Notes Tracking Activ…" at bounding box center [696, 359] width 1295 height 630
click at [1143, 450] on div "Shipment 56469106 0 of 0 Delivered Details Rates Documents Notes Tracking Activ…" at bounding box center [696, 359] width 1295 height 630
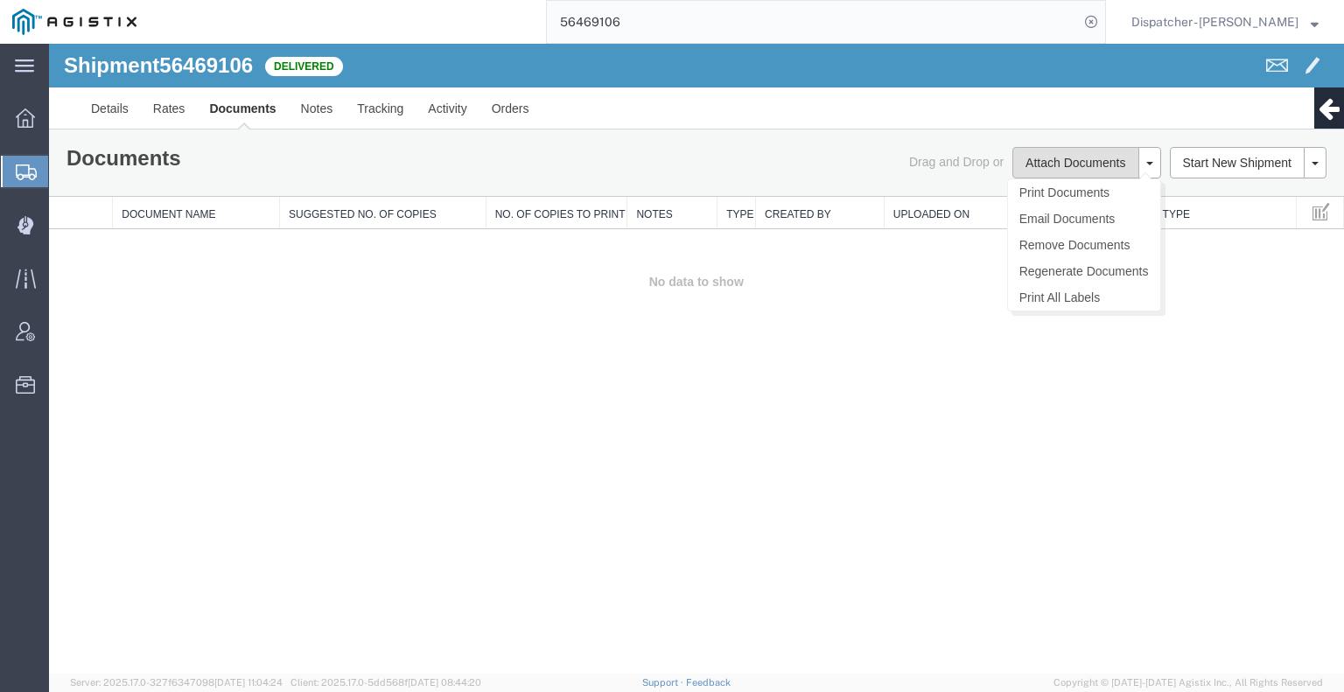
click at [1064, 157] on button "Attach Documents" at bounding box center [1075, 162] width 126 height 31
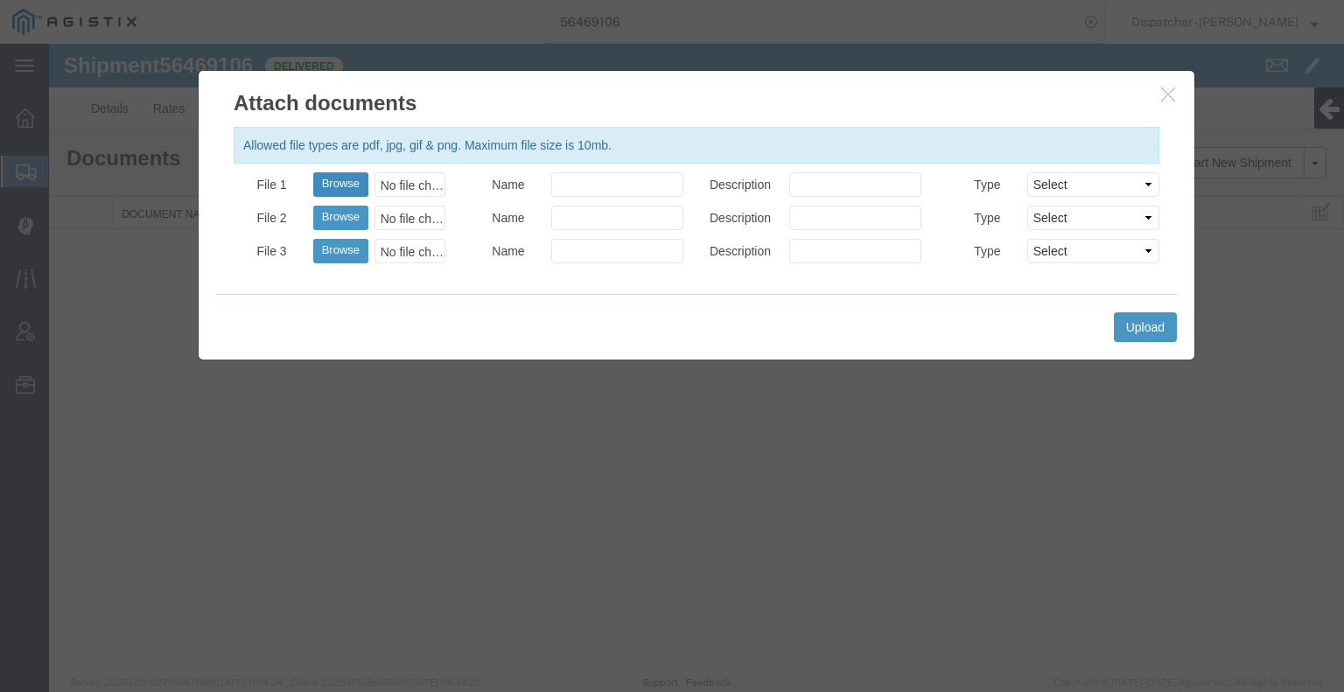
click at [345, 188] on button "Browse" at bounding box center [340, 184] width 55 height 24
type input "C:\fakepath\56469106trktag.pdf"
click at [1123, 327] on button "Upload" at bounding box center [1145, 327] width 63 height 30
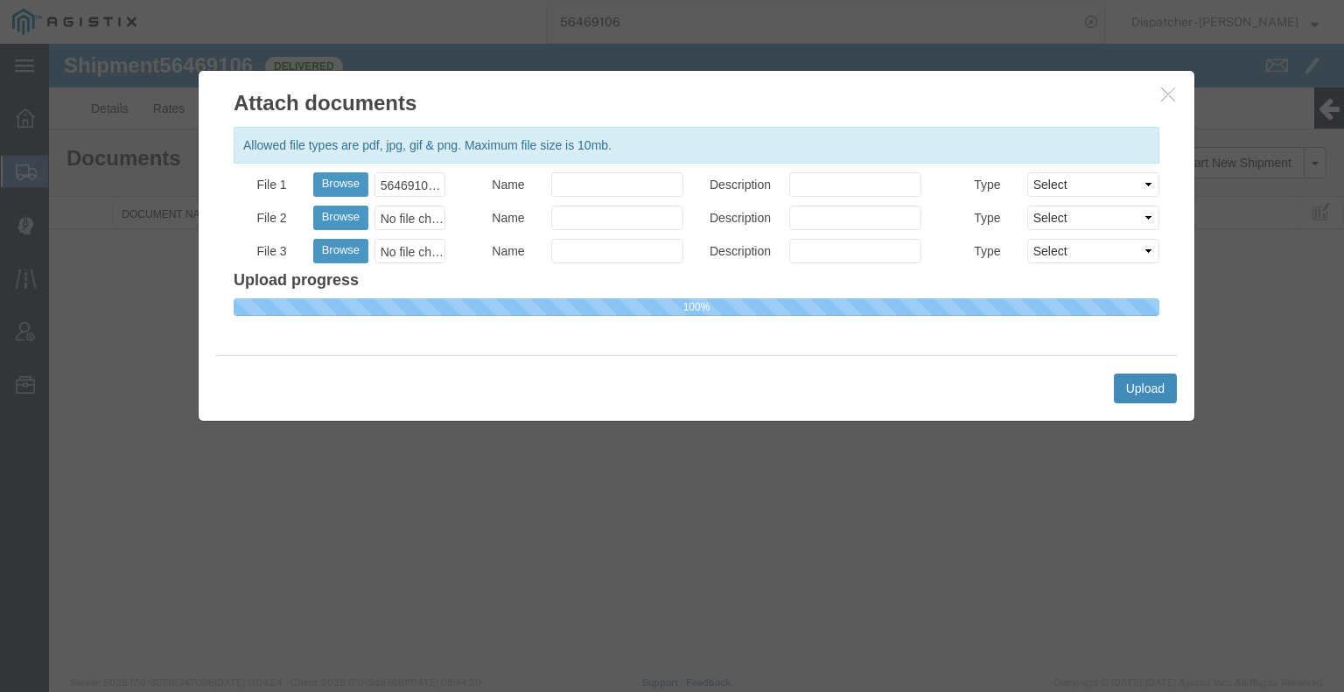
select select
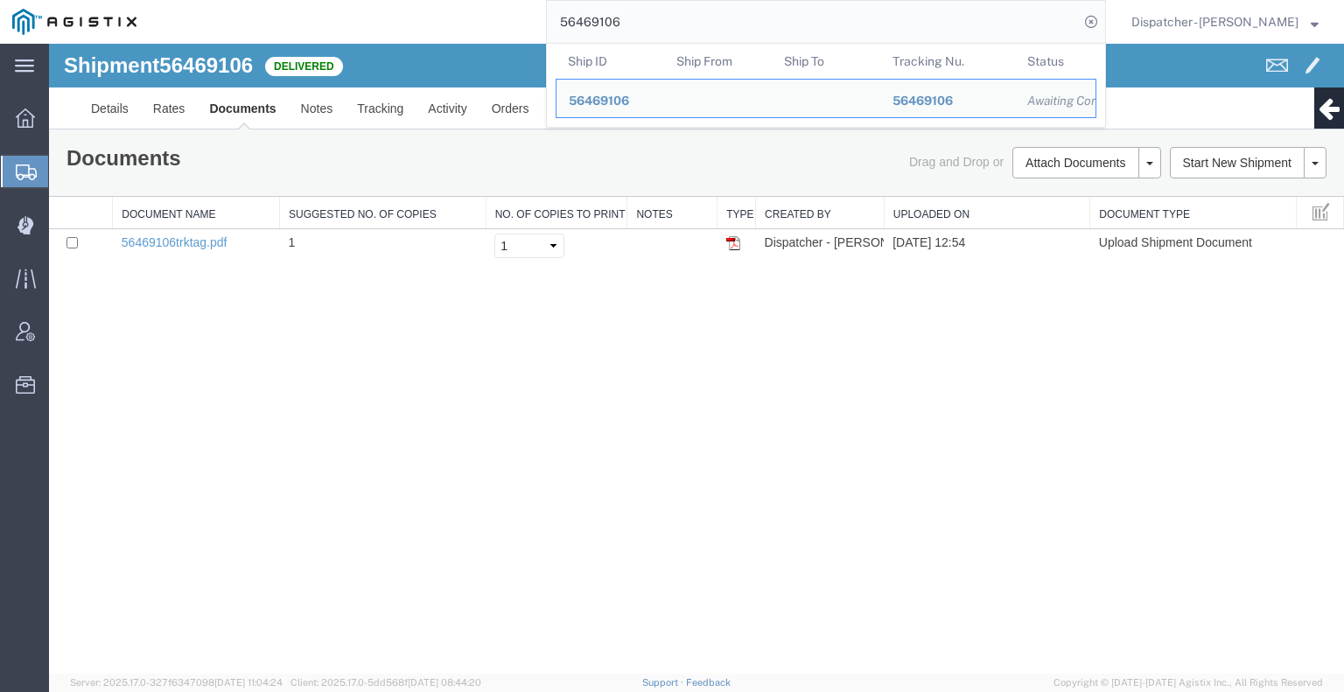
drag, startPoint x: 594, startPoint y: 24, endPoint x: 493, endPoint y: 34, distance: 101.2
click at [518, 31] on div "56469106 Ship ID Ship From Ship To Tracking Nu. Status Ship ID 56469106 Ship Fr…" at bounding box center [627, 22] width 957 height 44
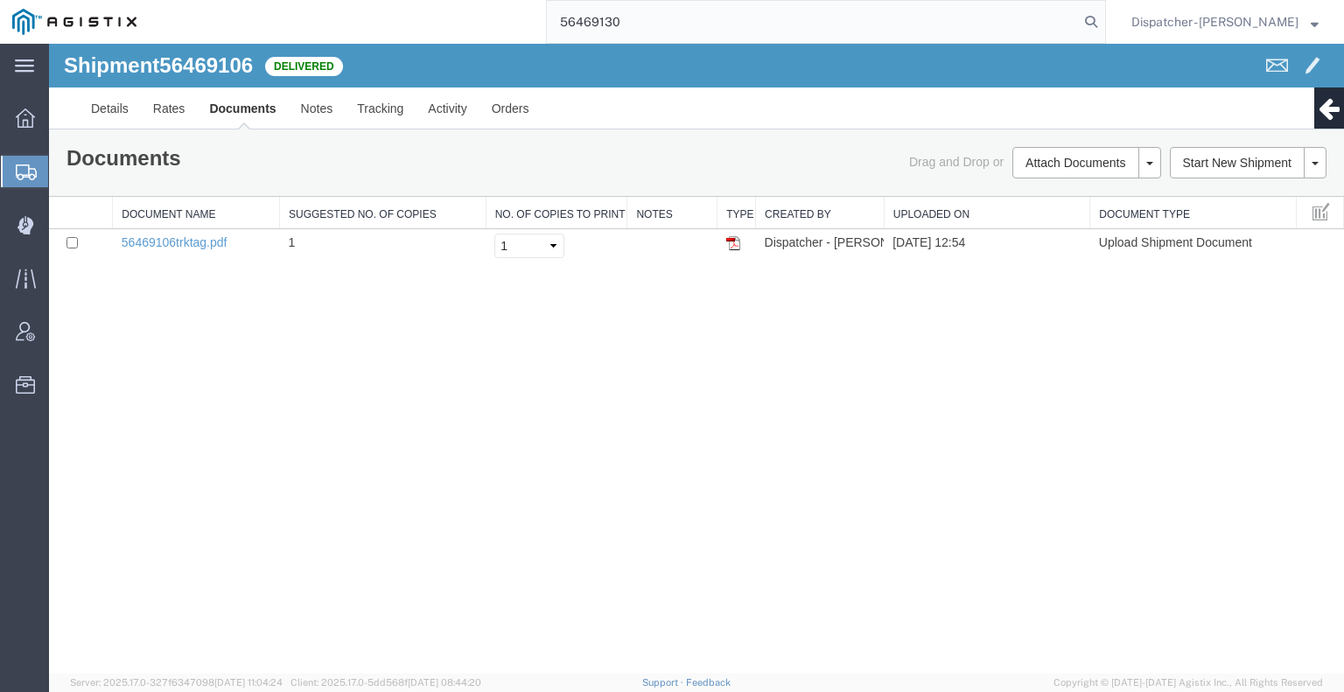
type input "56469130"
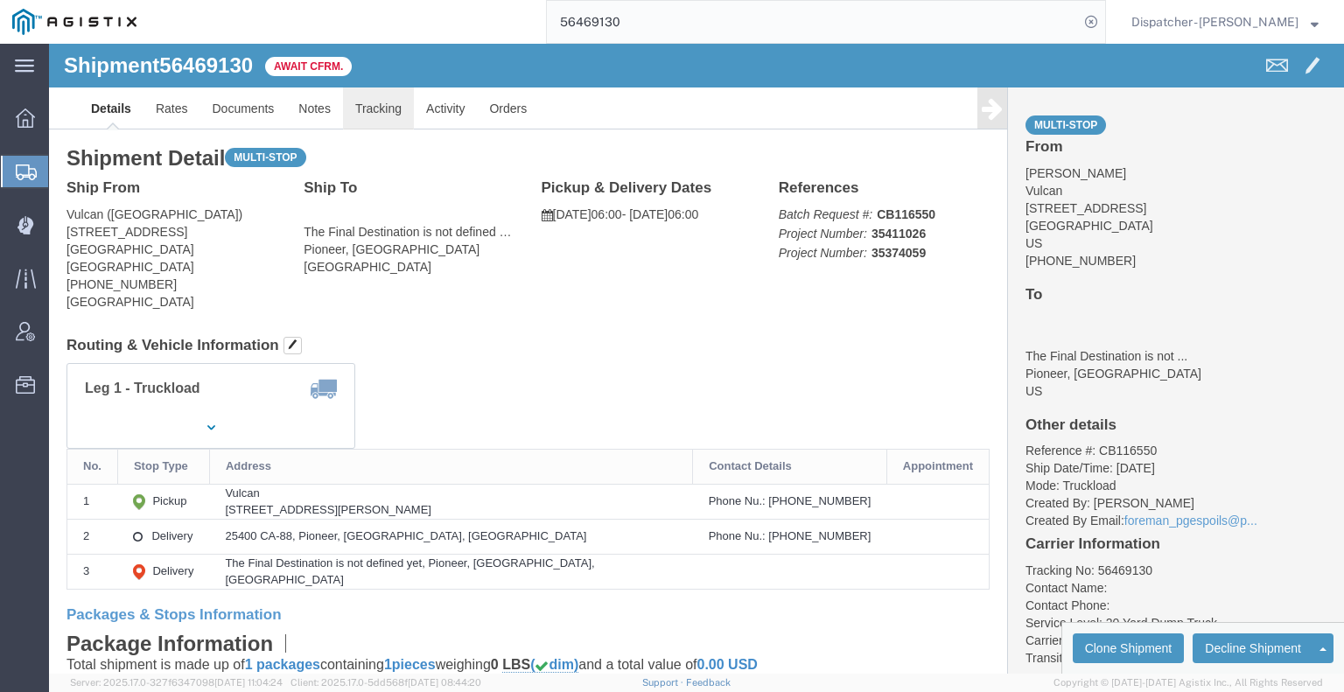
click link "Tracking"
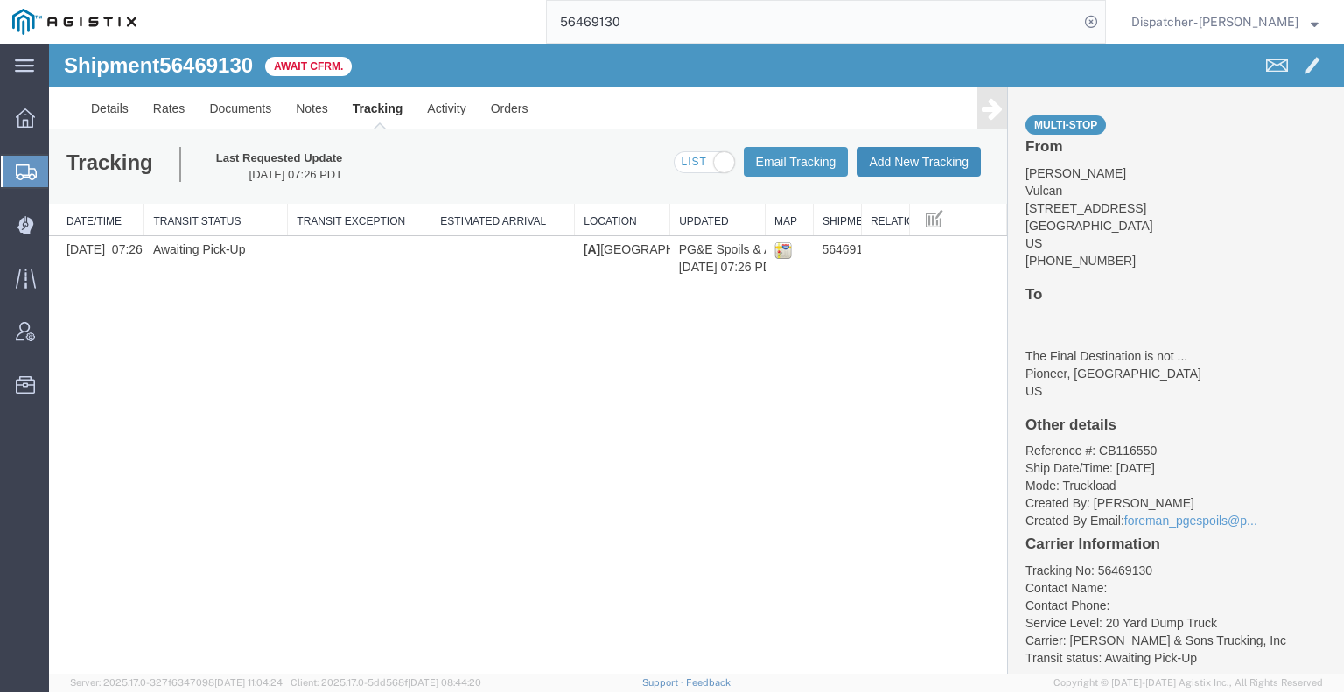
click at [962, 170] on button "Add New Tracking" at bounding box center [919, 162] width 124 height 30
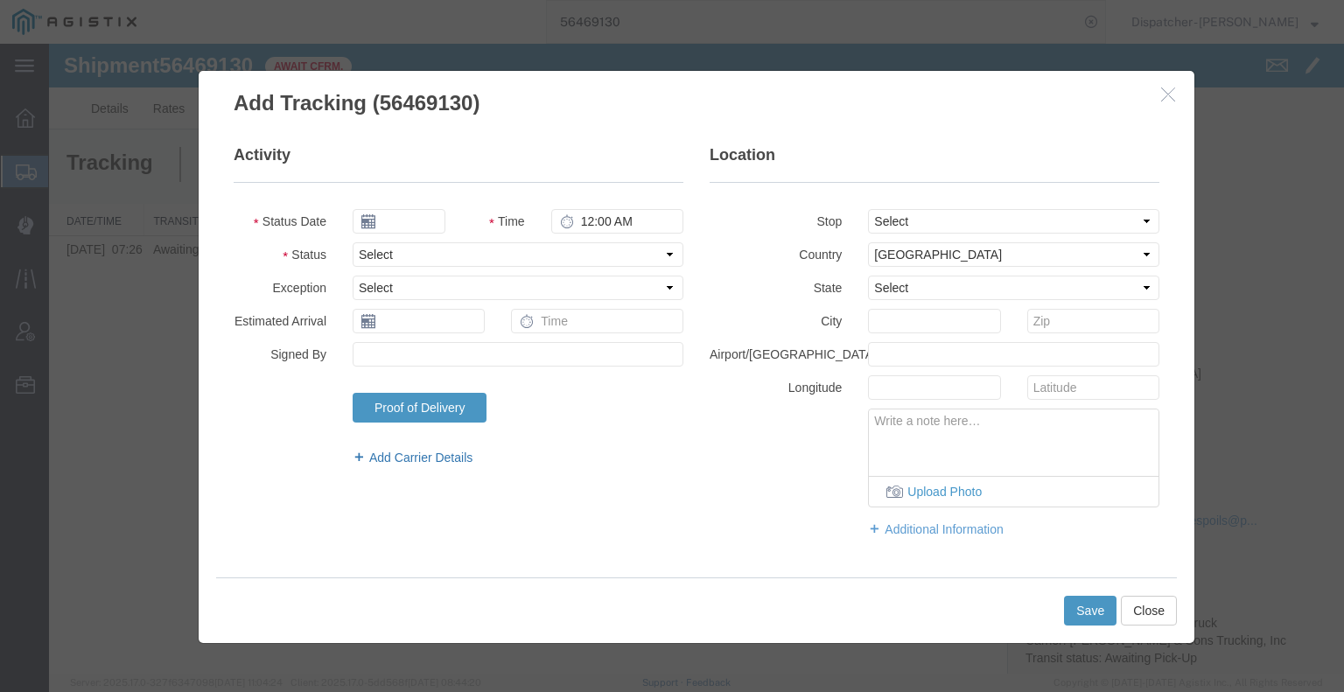
type input "[DATE]"
type input "1:00 PM"
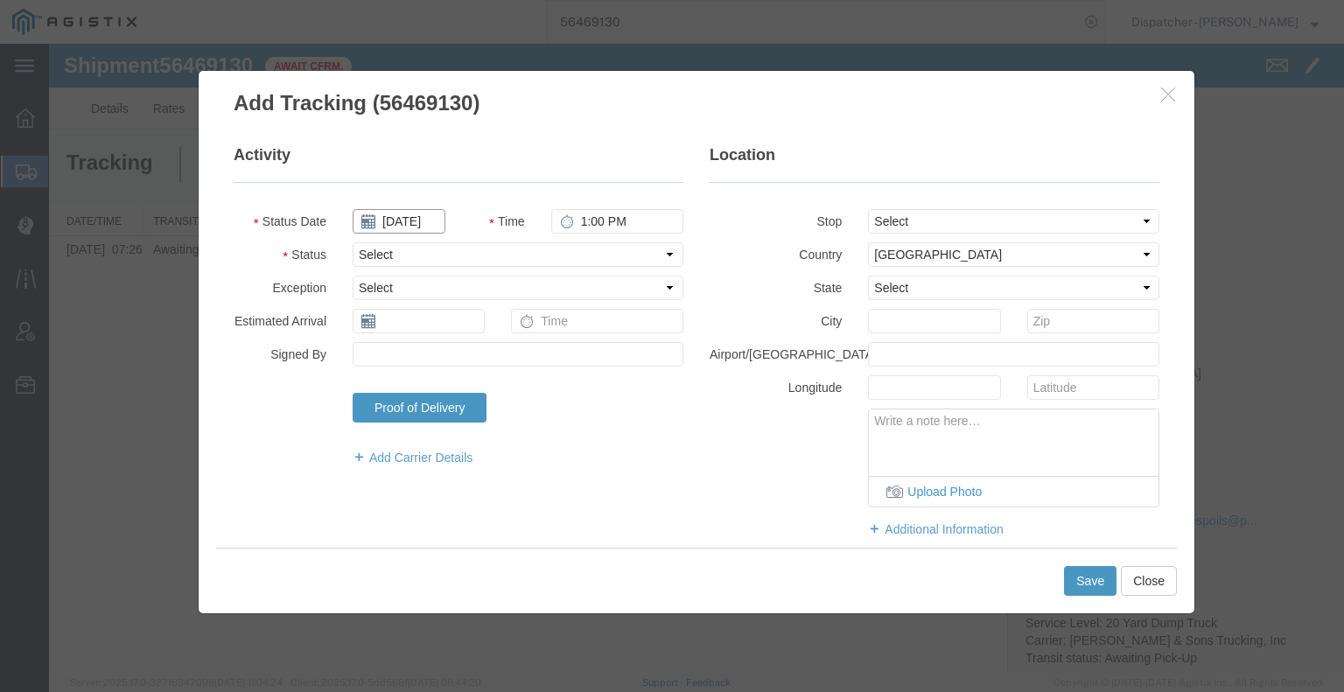
click at [396, 220] on input "[DATE]" at bounding box center [399, 221] width 93 height 24
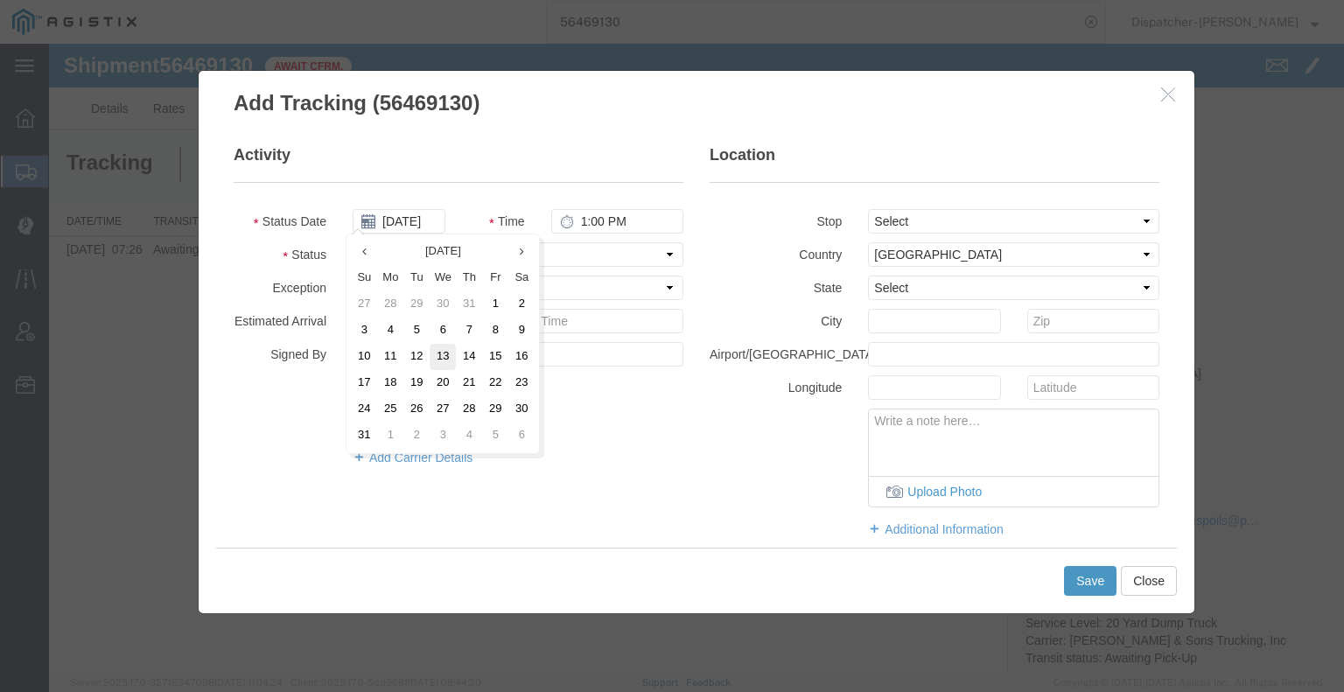
click at [452, 360] on td "13" at bounding box center [443, 357] width 26 height 26
type input "[DATE]"
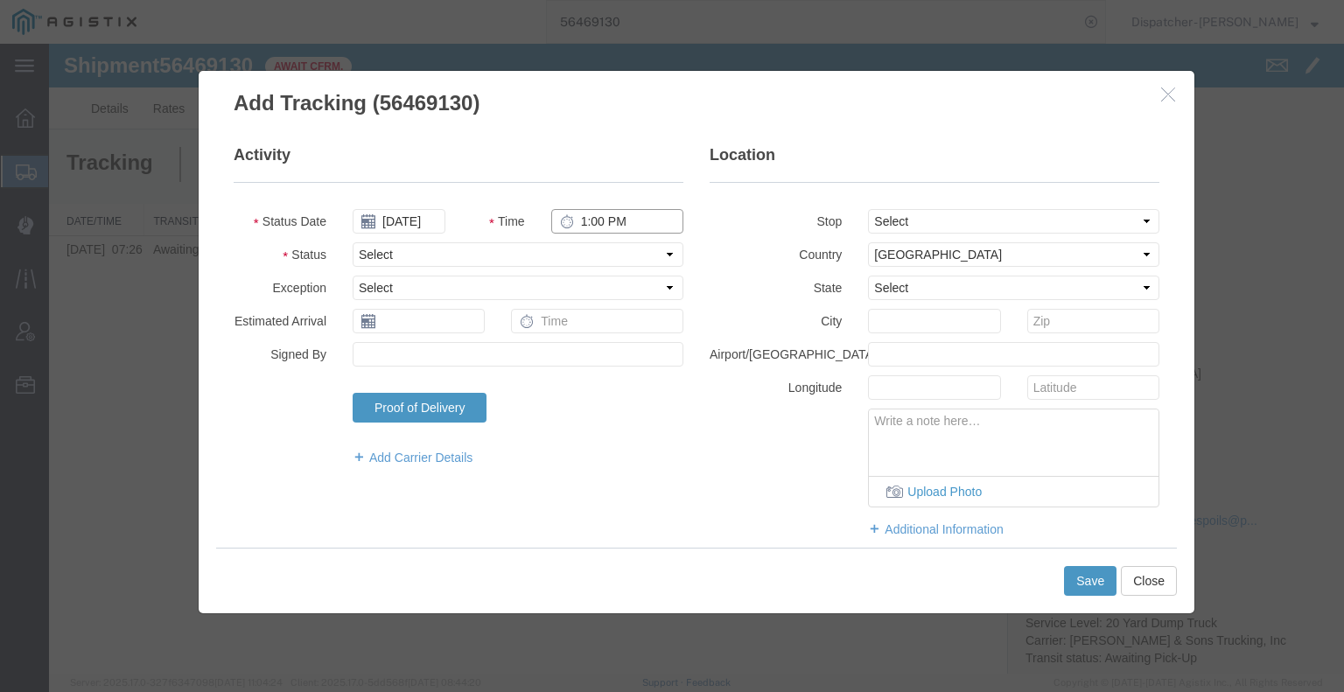
click at [612, 218] on input "1:00 PM" at bounding box center [617, 221] width 132 height 24
type input "6:00 AM"
click at [590, 253] on select "Select Arrival Notice Available Arrival Notice Imported Arrive at Delivery Loca…" at bounding box center [518, 254] width 331 height 24
select select "ARVPULOC"
click at [353, 242] on select "Select Arrival Notice Available Arrival Notice Imported Arrive at Delivery Loca…" at bounding box center [518, 254] width 331 height 24
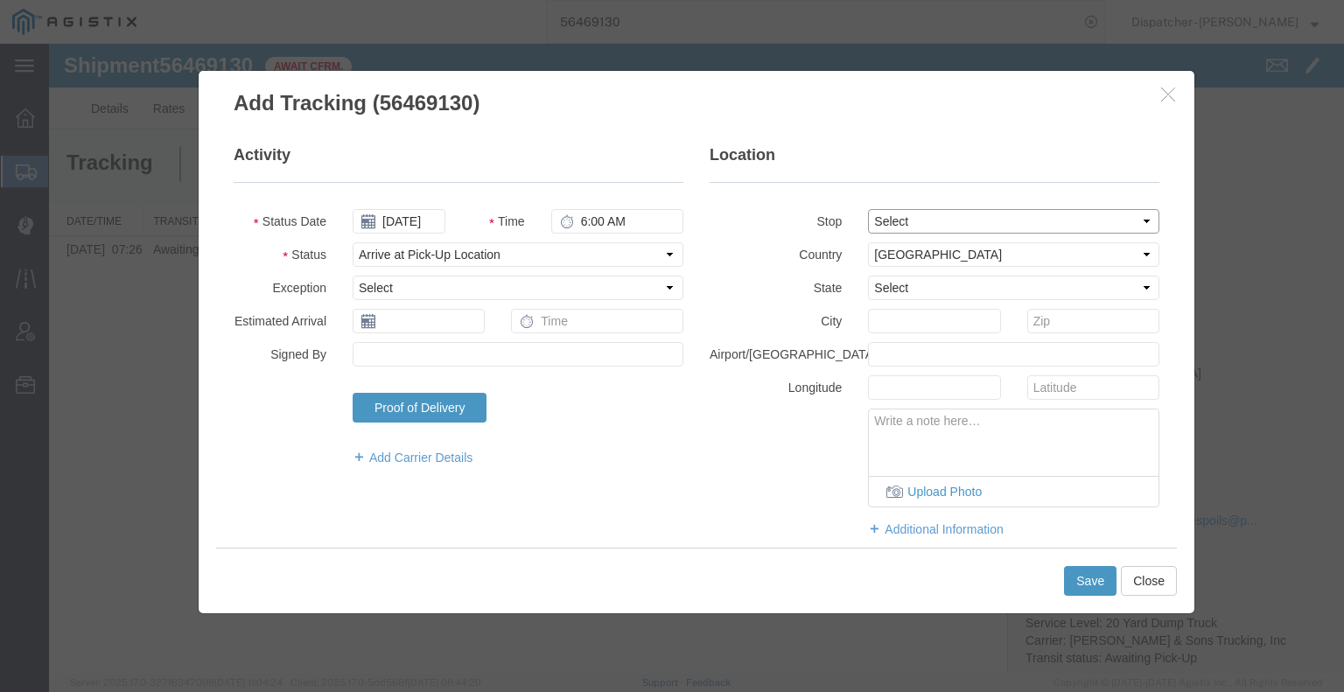
click at [885, 227] on select "Select From: 11501 Florin Rd, Sacramento, CA, 95830, US Stop 2: 25400 CA-88, Pi…" at bounding box center [1013, 221] width 291 height 24
select select "{"pickupDeliveryInfoId": "122225170","pickupOrDelivery": "P","stopNum": "1","lo…"
click at [868, 209] on select "Select From: 11501 Florin Rd, Sacramento, CA, 95830, US Stop 2: 25400 CA-88, Pi…" at bounding box center [1013, 221] width 291 height 24
select select "CA"
type input "[GEOGRAPHIC_DATA]"
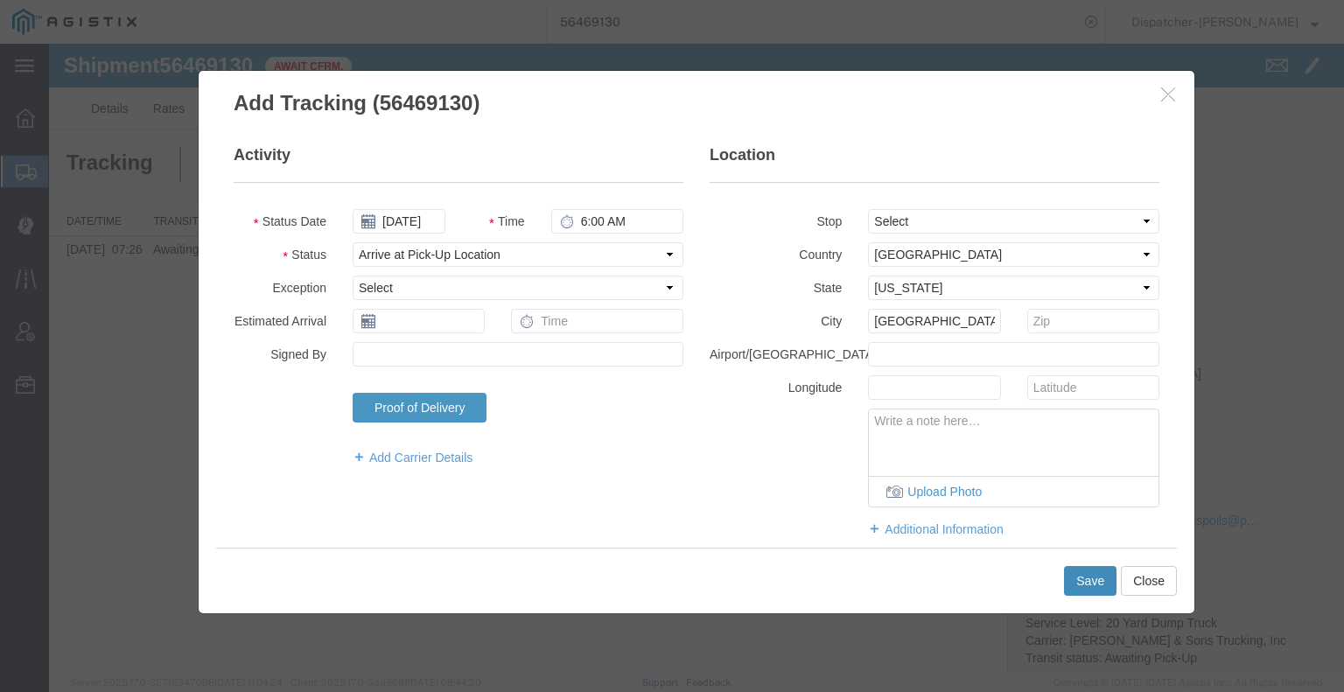
click at [1084, 571] on button "Save" at bounding box center [1090, 581] width 52 height 30
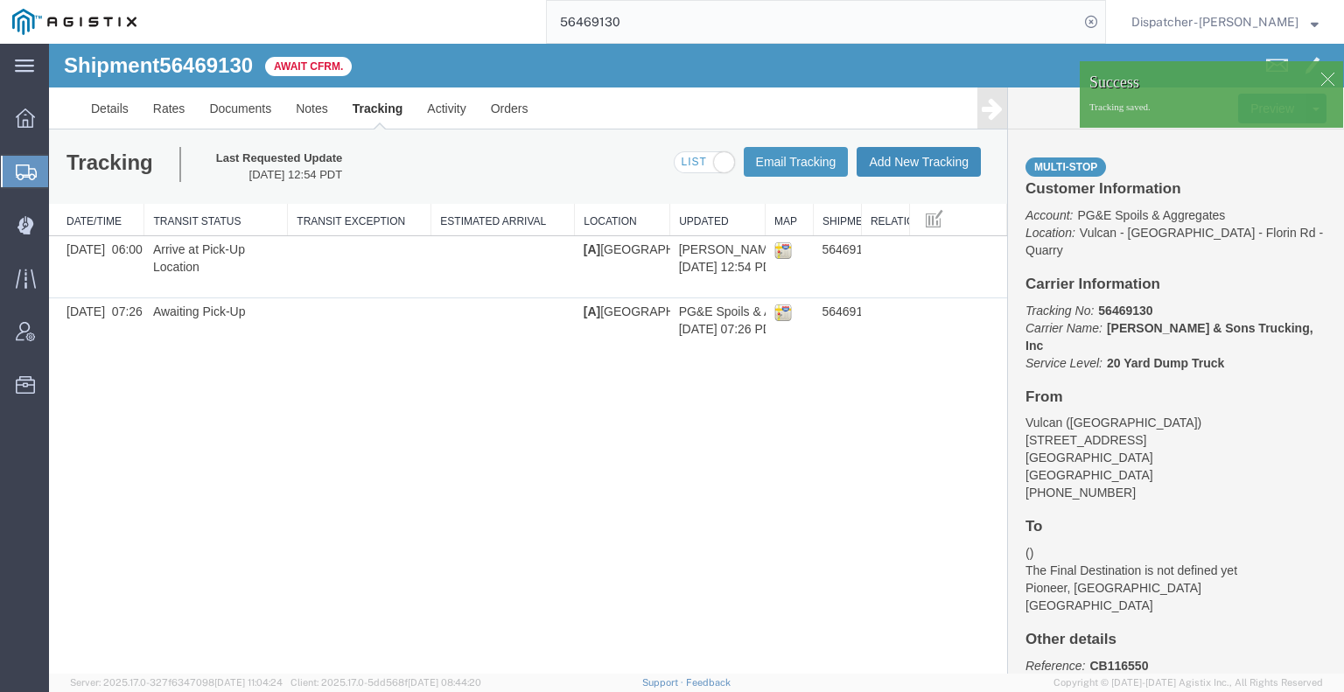
click at [927, 163] on button "Add New Tracking" at bounding box center [919, 162] width 124 height 30
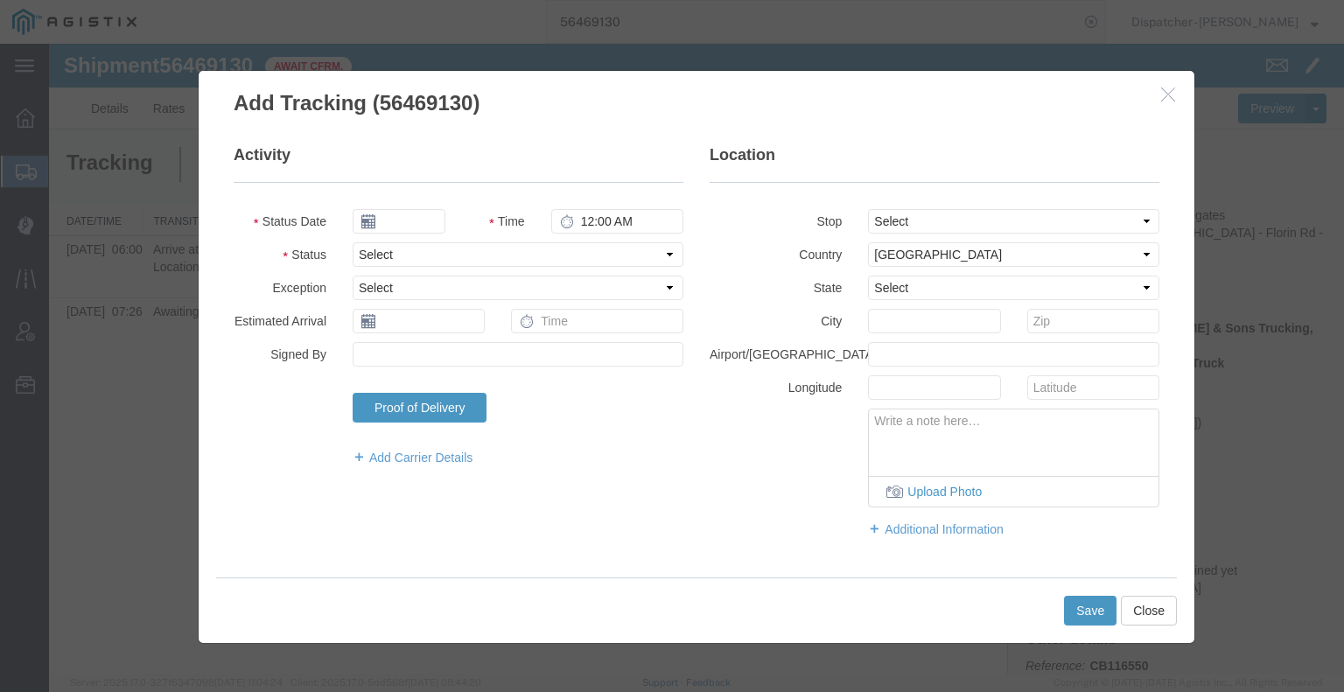
type input "[DATE]"
type input "1:00 PM"
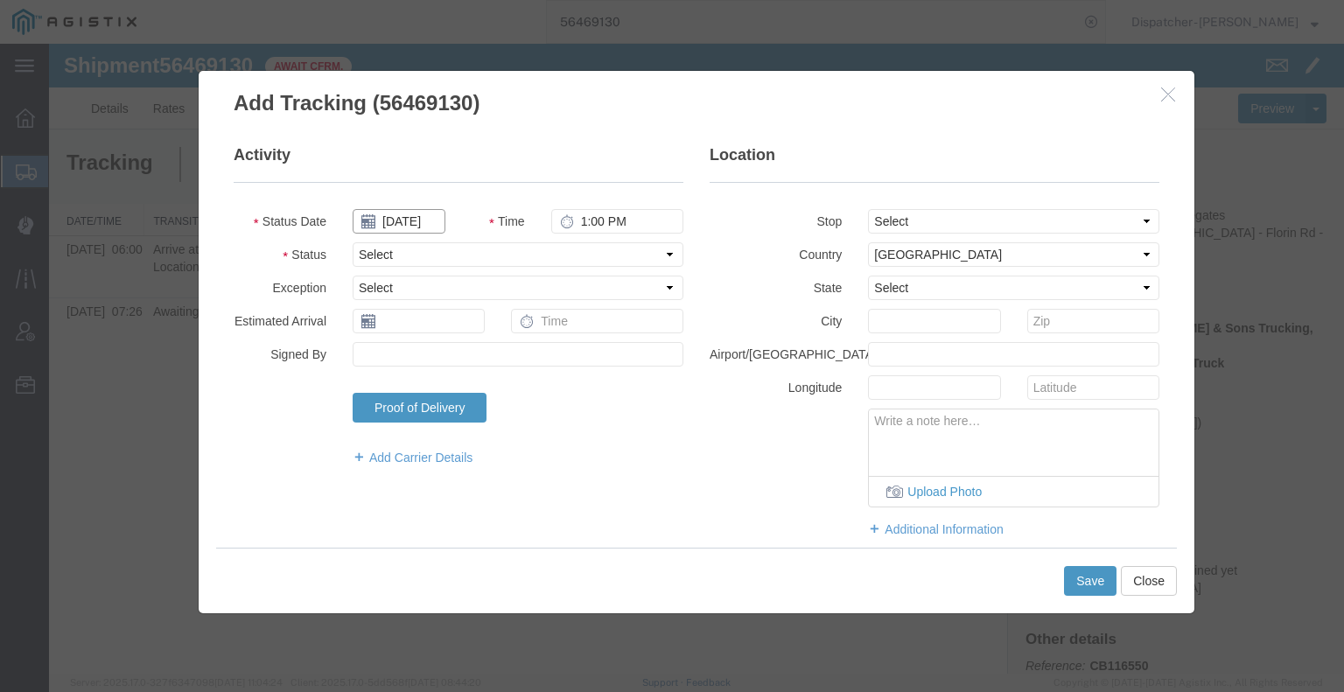
click at [406, 220] on input "[DATE]" at bounding box center [399, 221] width 93 height 24
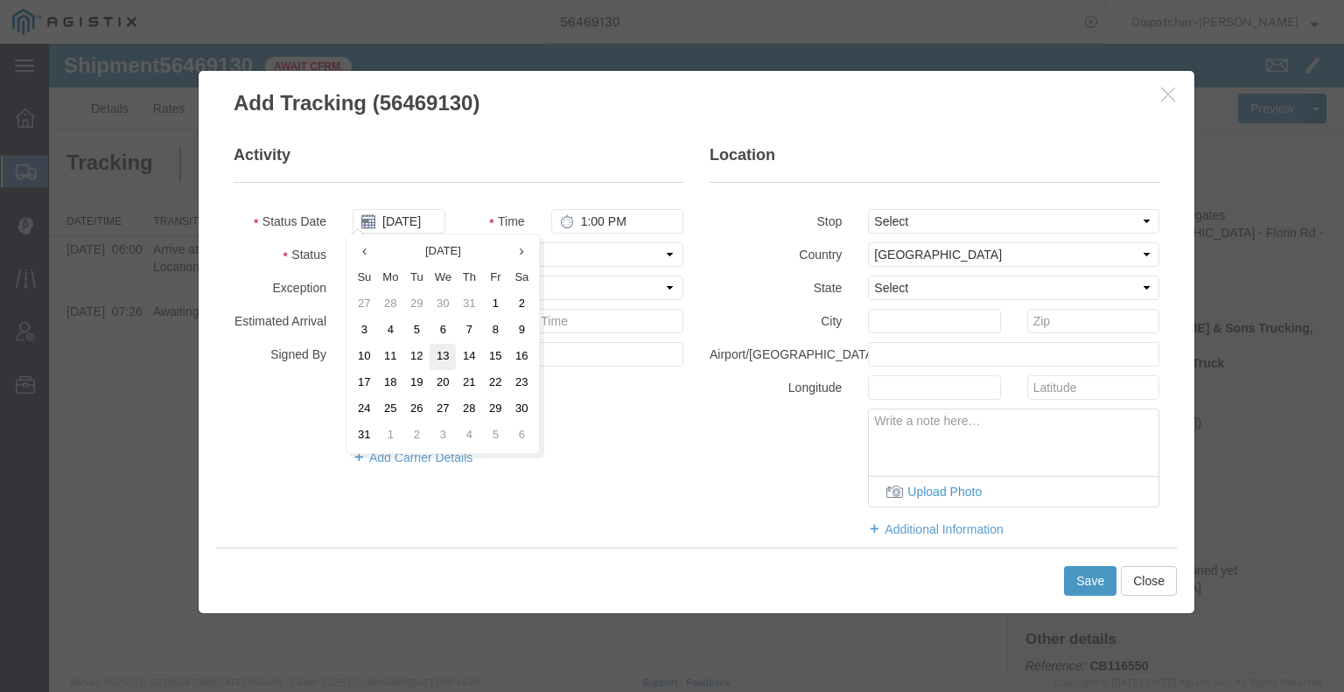
click at [438, 353] on td "13" at bounding box center [443, 357] width 26 height 26
type input "[DATE]"
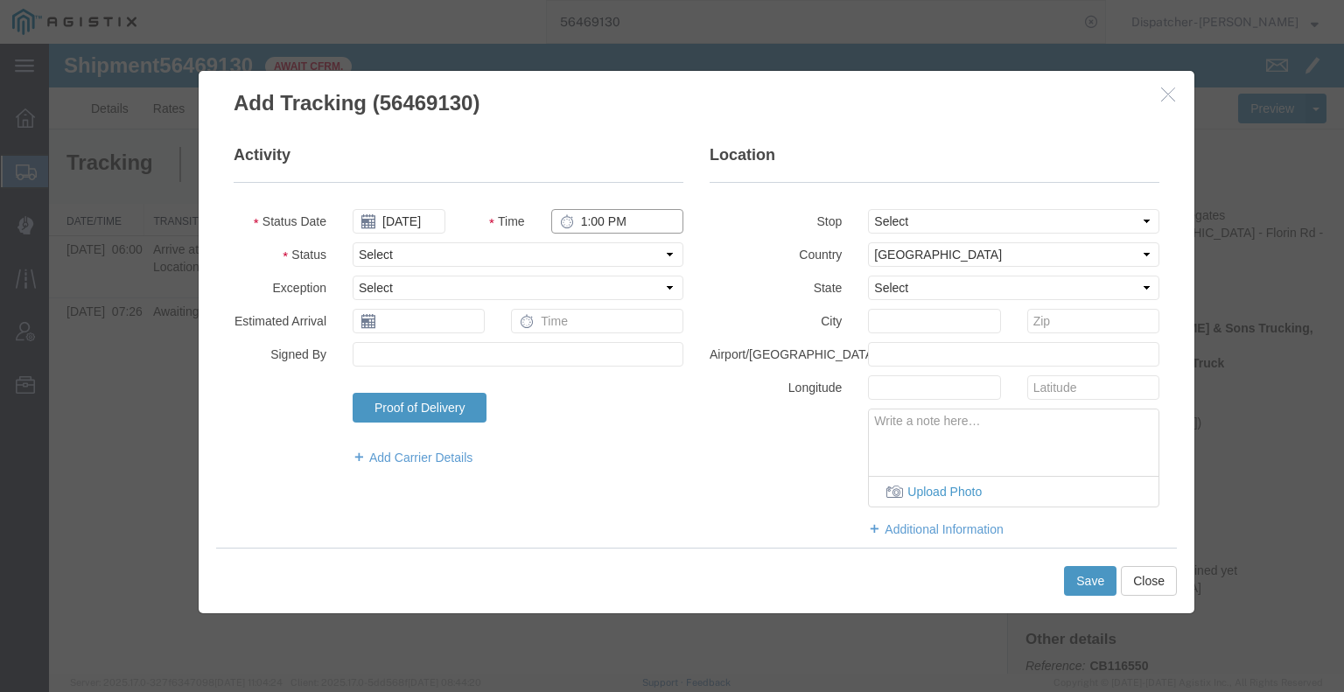
click at [608, 219] on input "1:00 PM" at bounding box center [617, 221] width 132 height 24
type input "4:30 PM"
click at [600, 256] on select "Select Arrival Notice Available Arrival Notice Imported Arrive at Delivery Loca…" at bounding box center [518, 254] width 331 height 24
select select "DPTDLVLOC"
click at [353, 242] on select "Select Arrival Notice Available Arrival Notice Imported Arrive at Delivery Loca…" at bounding box center [518, 254] width 331 height 24
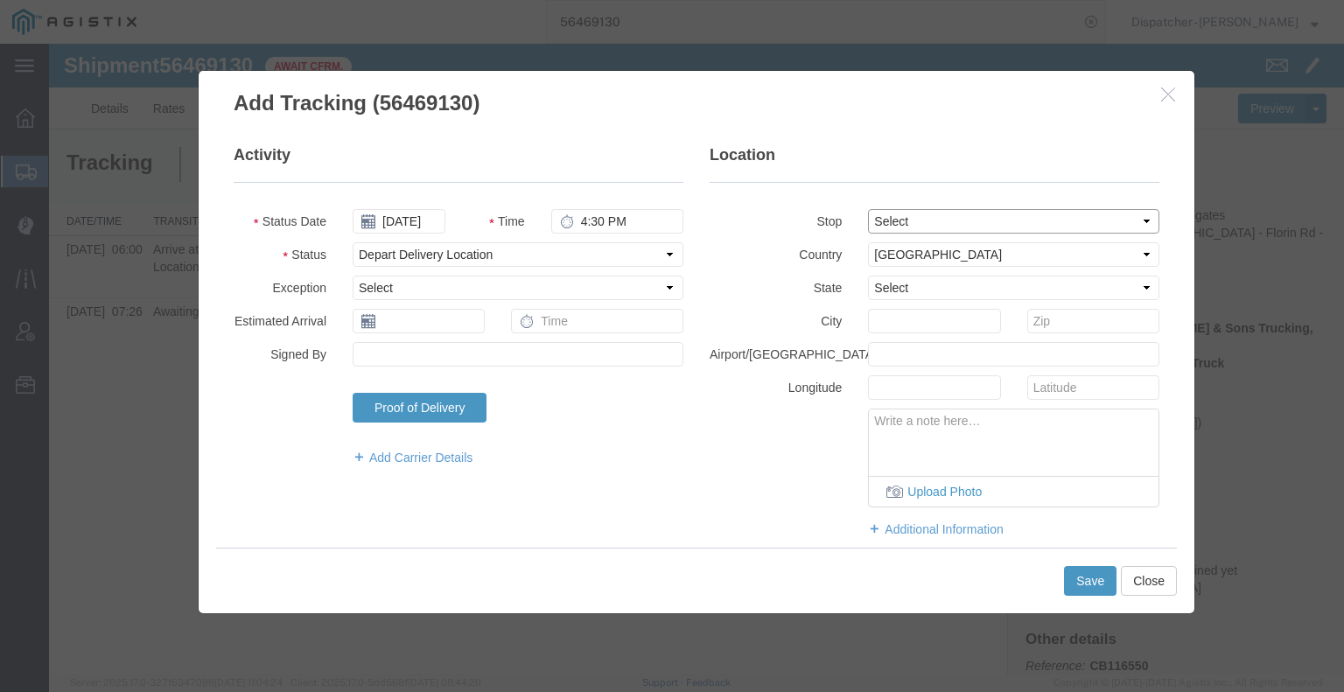
click at [926, 225] on select "Select From: 11501 Florin Rd, Sacramento, CA, 95830, US Stop 2: 25400 CA-88, Pi…" at bounding box center [1013, 221] width 291 height 24
select select "{"pickupDeliveryInfoId": "122225171","pickupOrDelivery": "D","stopNum": "2","lo…"
click at [868, 209] on select "Select From: 11501 Florin Rd, Sacramento, CA, 95830, US Stop 2: 25400 CA-88, Pi…" at bounding box center [1013, 221] width 291 height 24
select select "CA"
type input "Pioneer"
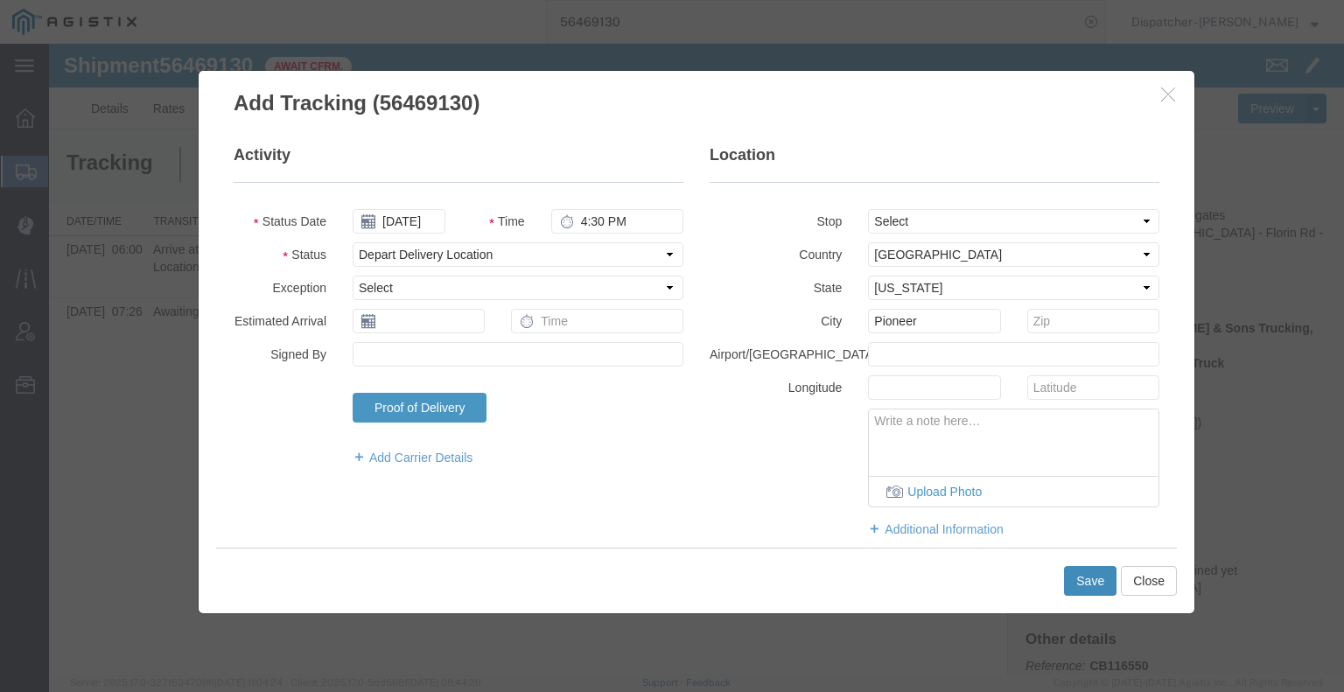
click at [1103, 587] on button "Save" at bounding box center [1090, 581] width 52 height 30
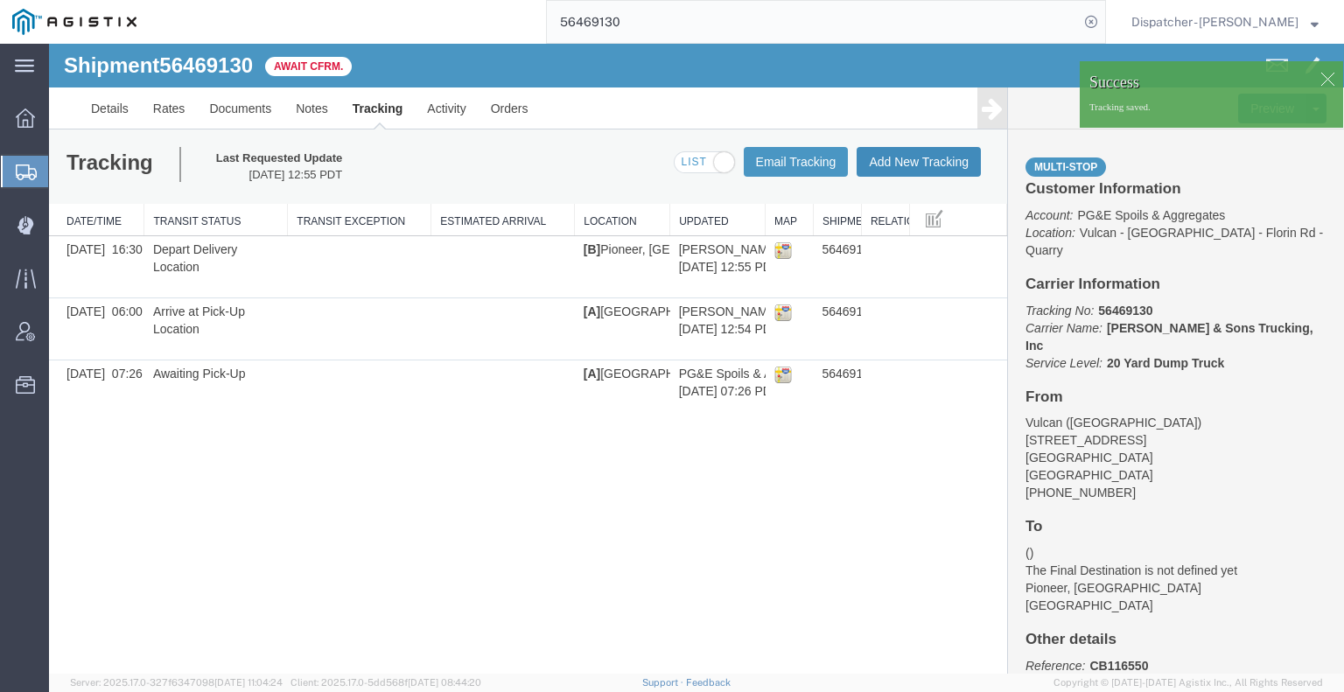
click at [928, 168] on button "Add New Tracking" at bounding box center [919, 162] width 124 height 30
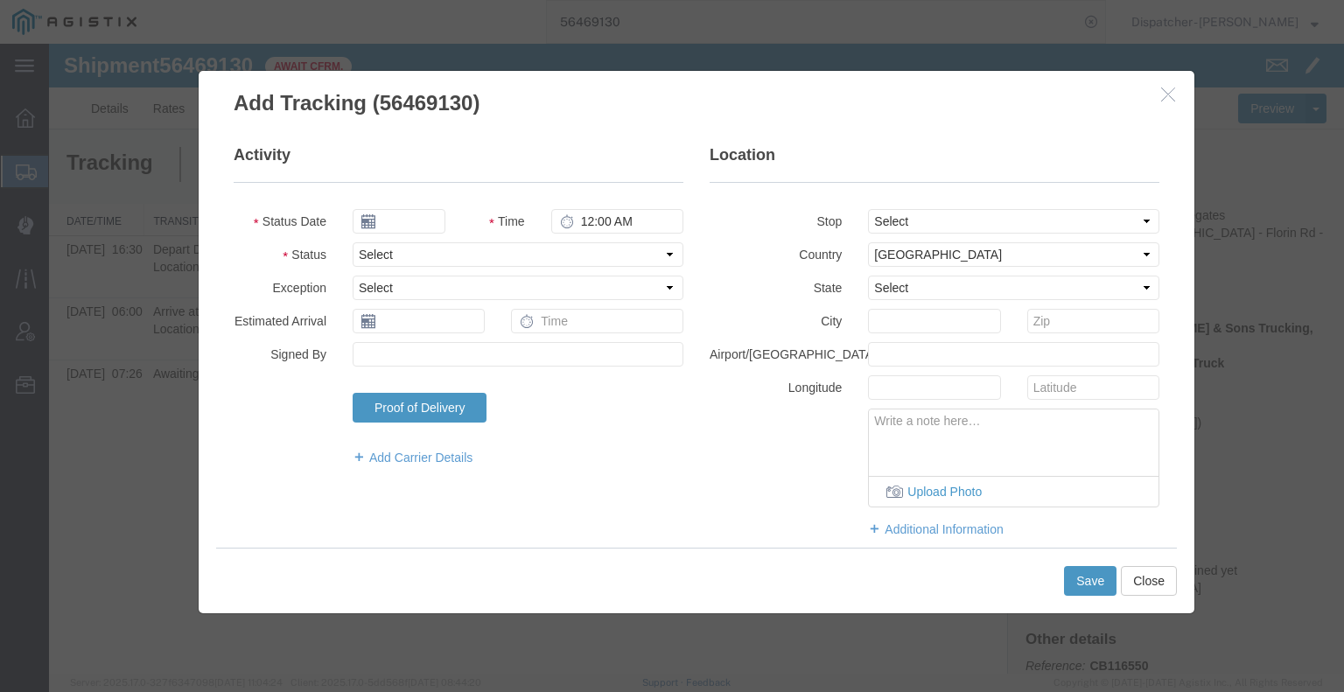
type input "[DATE]"
type input "1:00 PM"
click at [415, 220] on input "[DATE]" at bounding box center [399, 221] width 93 height 24
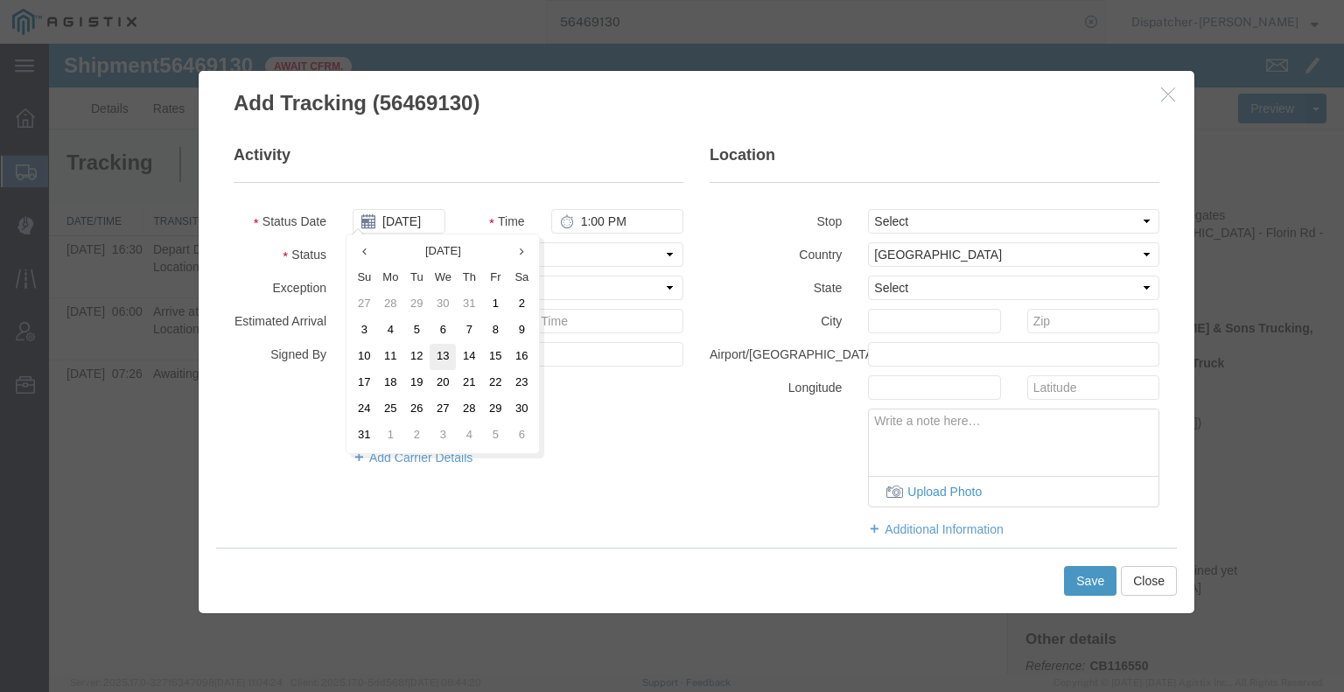
click at [444, 358] on td "13" at bounding box center [443, 357] width 26 height 26
type input "[DATE]"
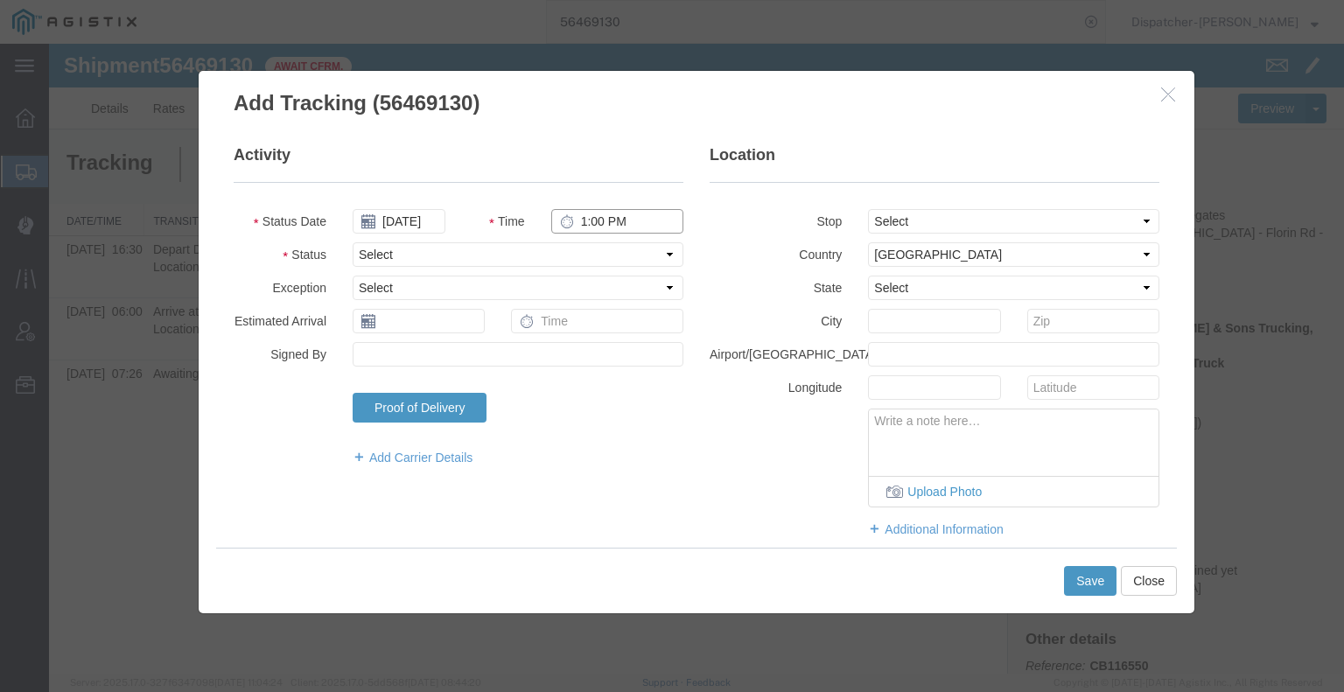
click at [594, 225] on input "1:00 PM" at bounding box center [617, 221] width 132 height 24
type input "4:30 PM"
click at [598, 255] on select "Select Arrival Notice Available Arrival Notice Imported Arrive at Delivery Loca…" at bounding box center [518, 254] width 331 height 24
select select "BREAKSTART"
click at [353, 242] on select "Select Arrival Notice Available Arrival Notice Imported Arrive at Delivery Loca…" at bounding box center [518, 254] width 331 height 24
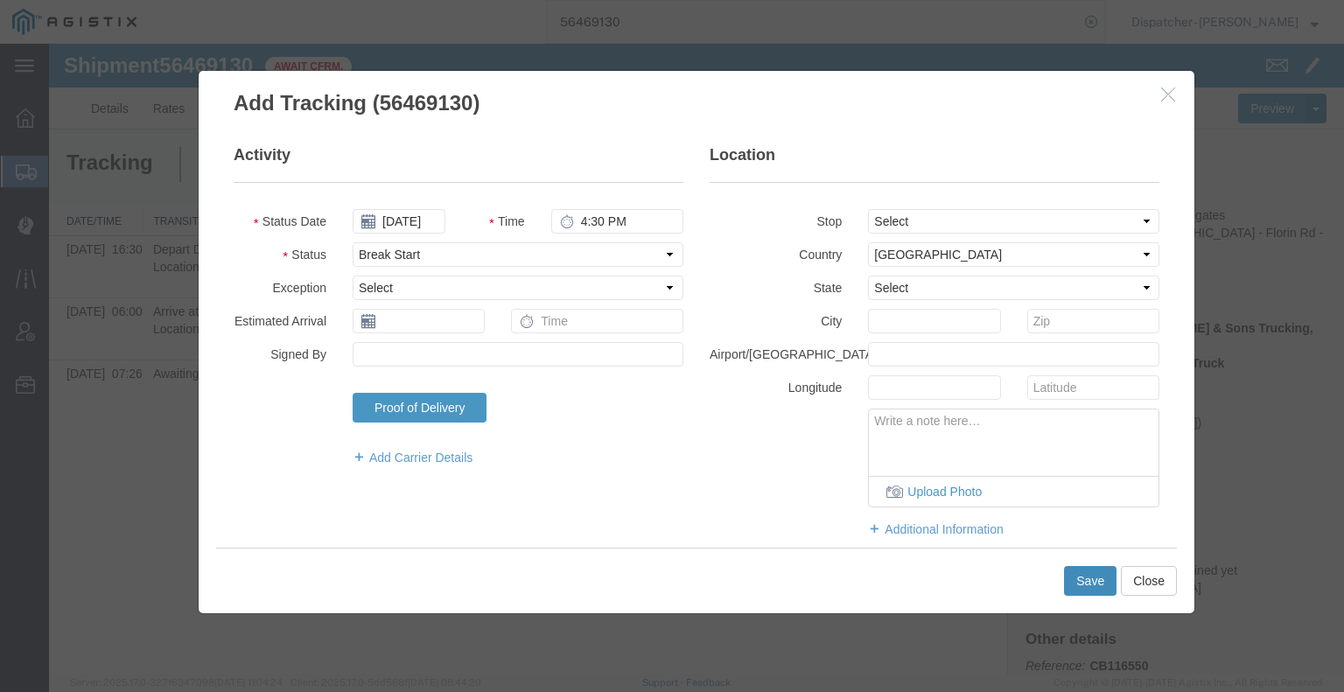
click at [1088, 580] on button "Save" at bounding box center [1090, 581] width 52 height 30
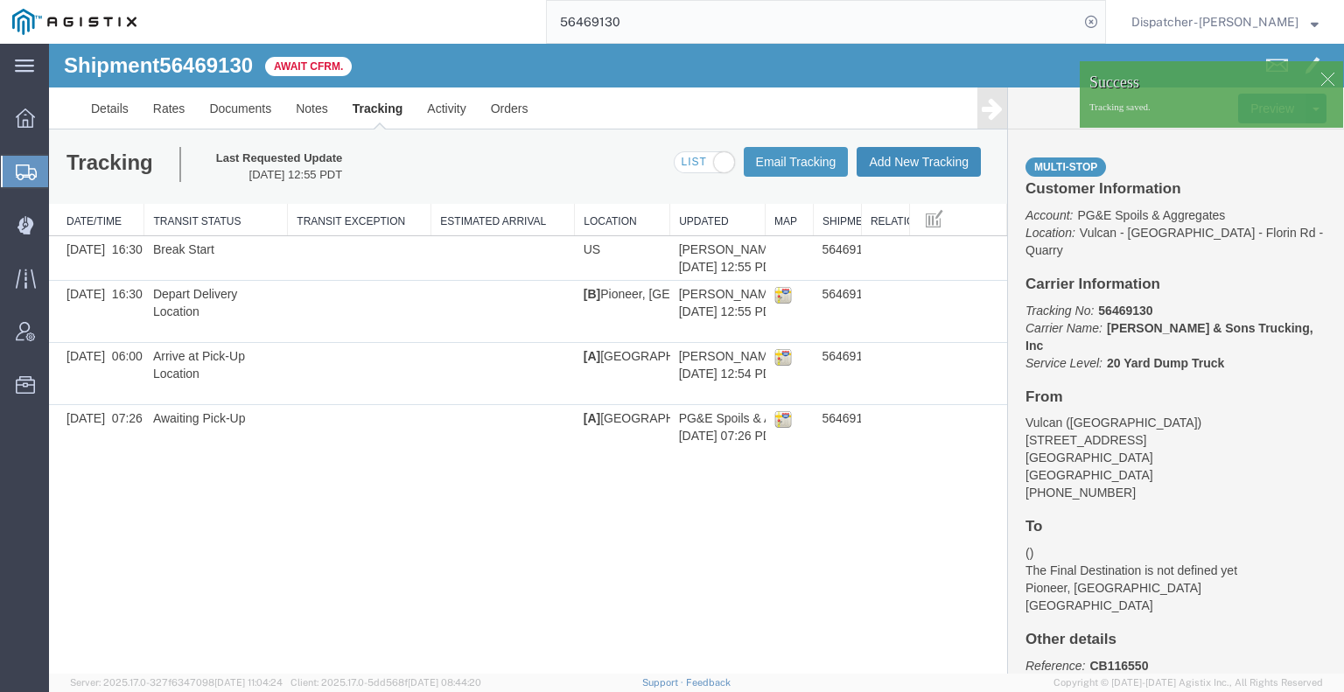
click at [926, 169] on button "Add New Tracking" at bounding box center [919, 162] width 124 height 30
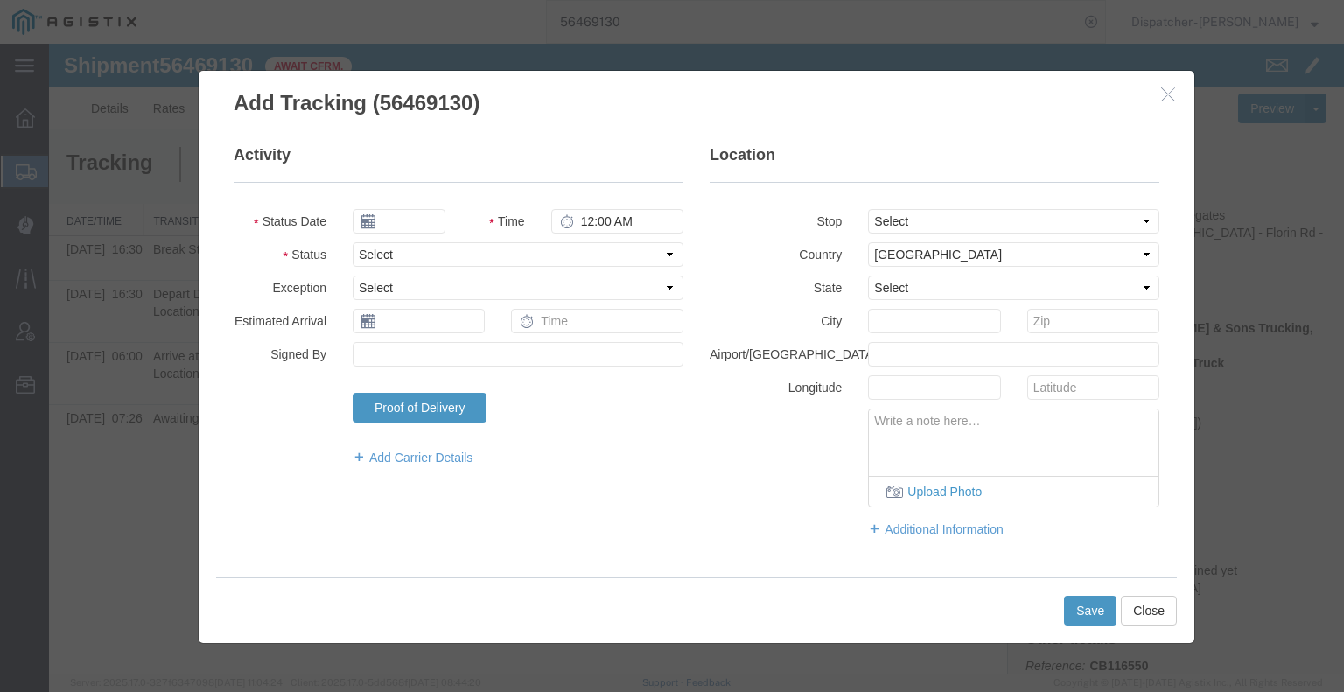
type input "[DATE]"
type input "1:00 PM"
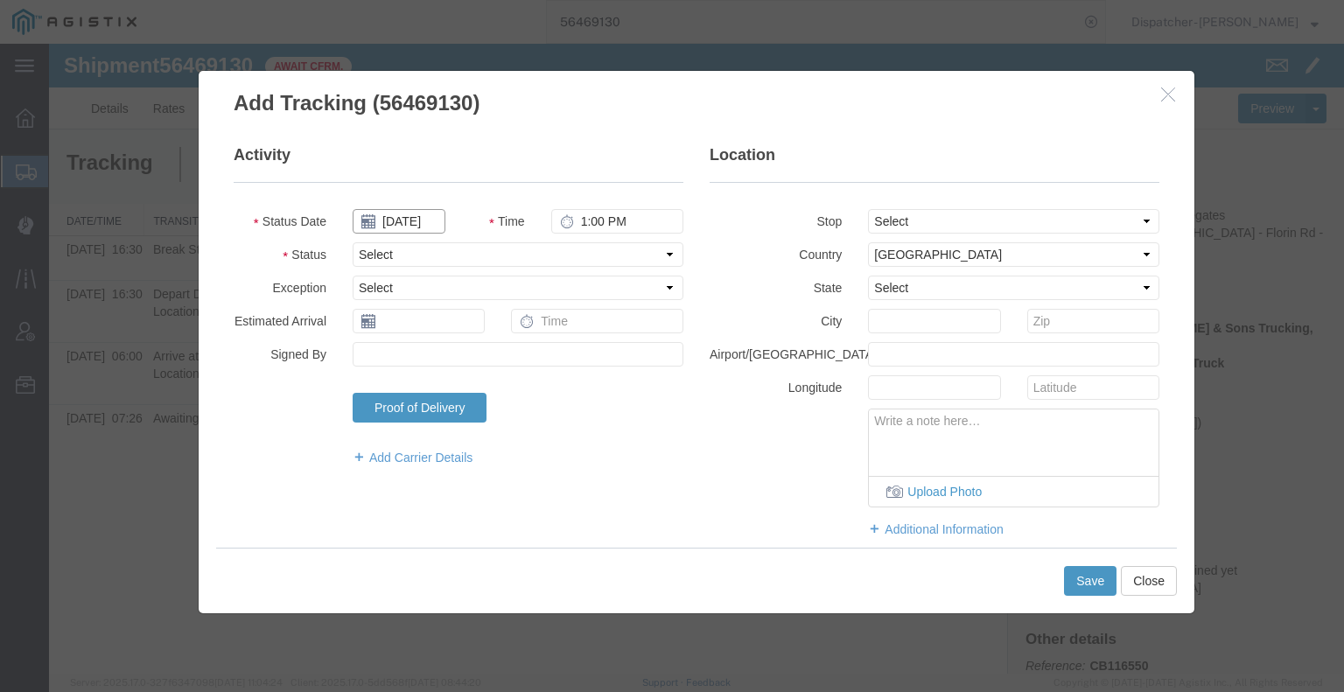
click at [395, 220] on input "[DATE]" at bounding box center [399, 221] width 93 height 24
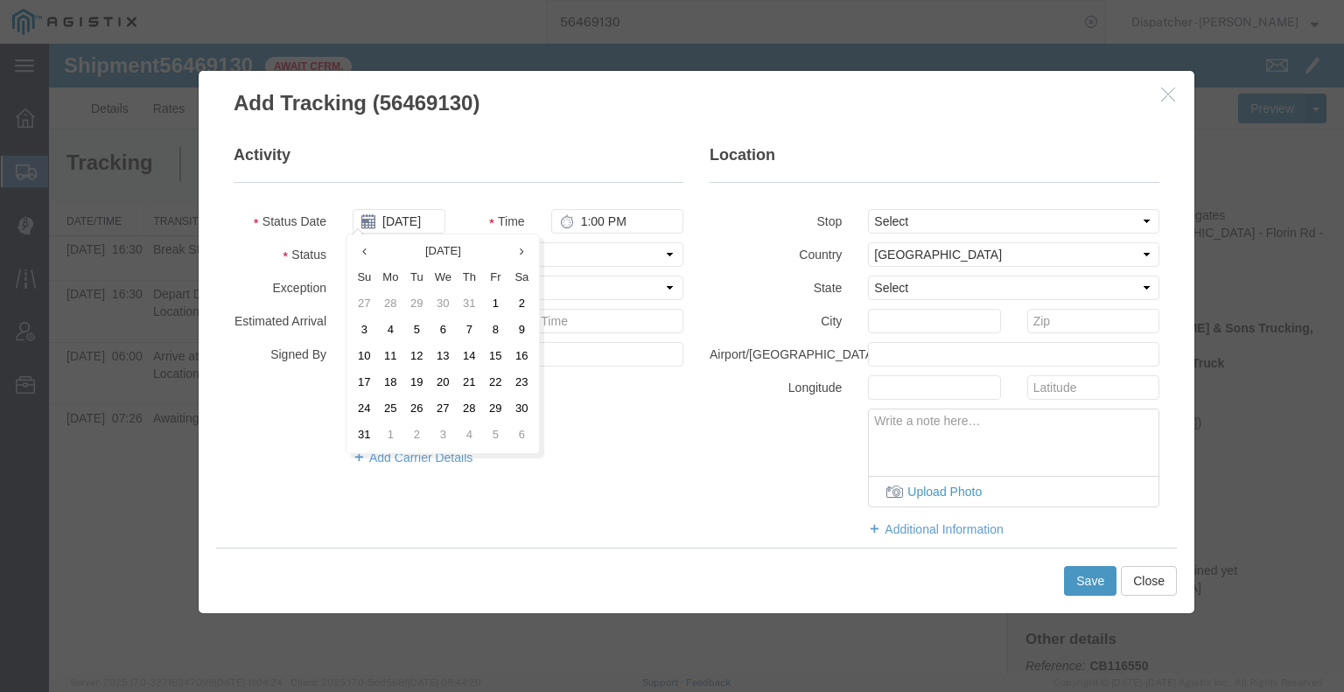
click at [436, 359] on td "13" at bounding box center [443, 357] width 26 height 26
type input "[DATE]"
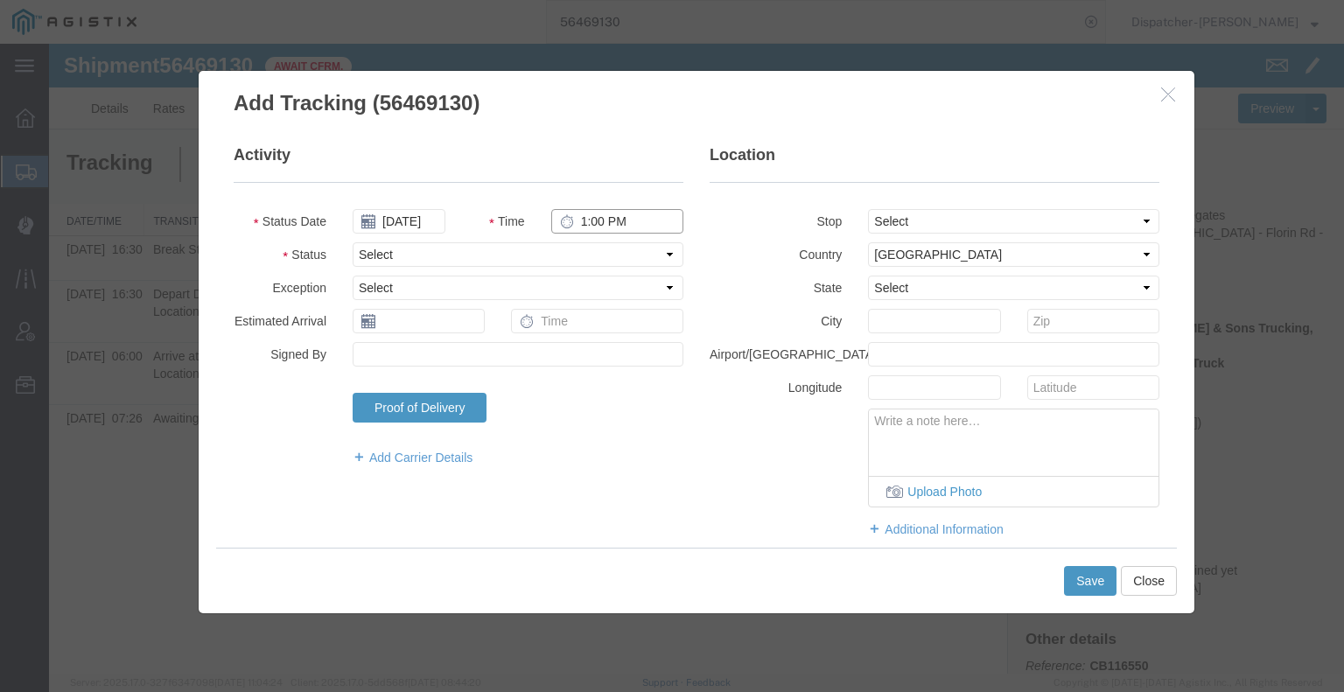
click at [587, 223] on input "1:00 PM" at bounding box center [617, 221] width 132 height 24
type input "5:00 PM"
click at [569, 255] on select "Select Arrival Notice Available Arrival Notice Imported Arrive at Delivery Loca…" at bounding box center [518, 254] width 331 height 24
select select "BREAKSTOP"
click at [353, 242] on select "Select Arrival Notice Available Arrival Notice Imported Arrive at Delivery Loca…" at bounding box center [518, 254] width 331 height 24
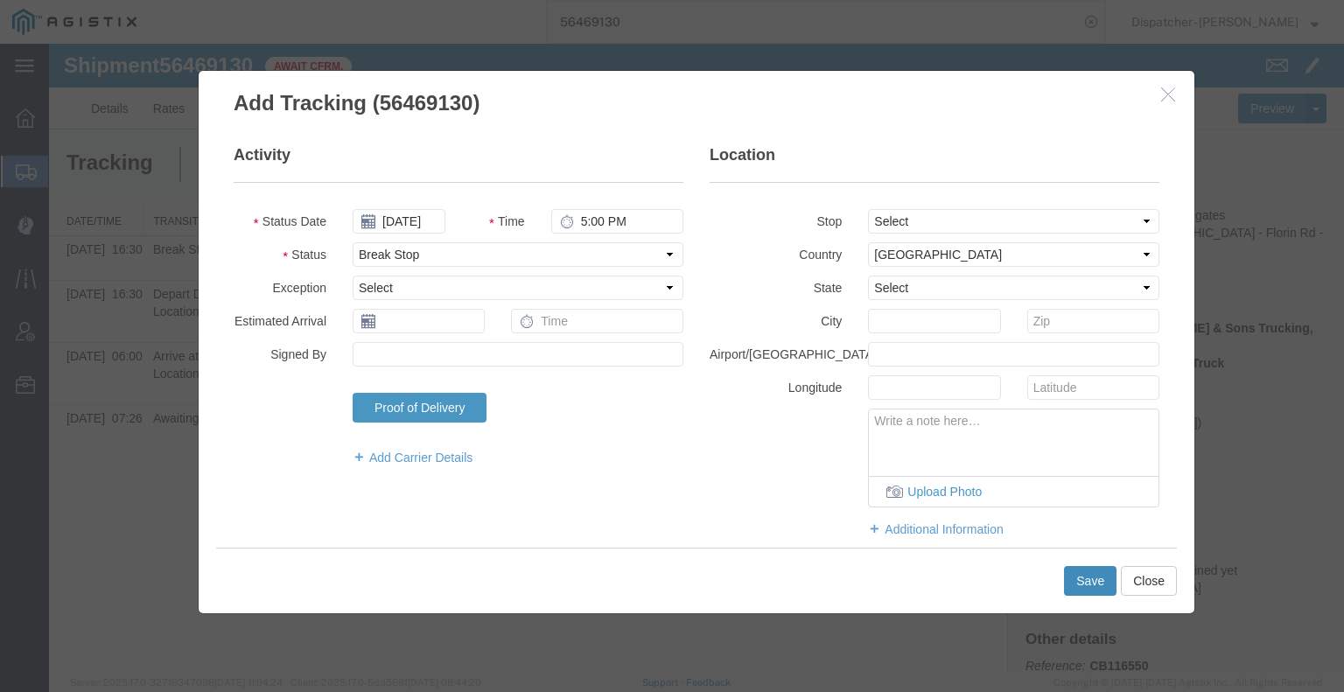
click at [1098, 584] on button "Save" at bounding box center [1090, 581] width 52 height 30
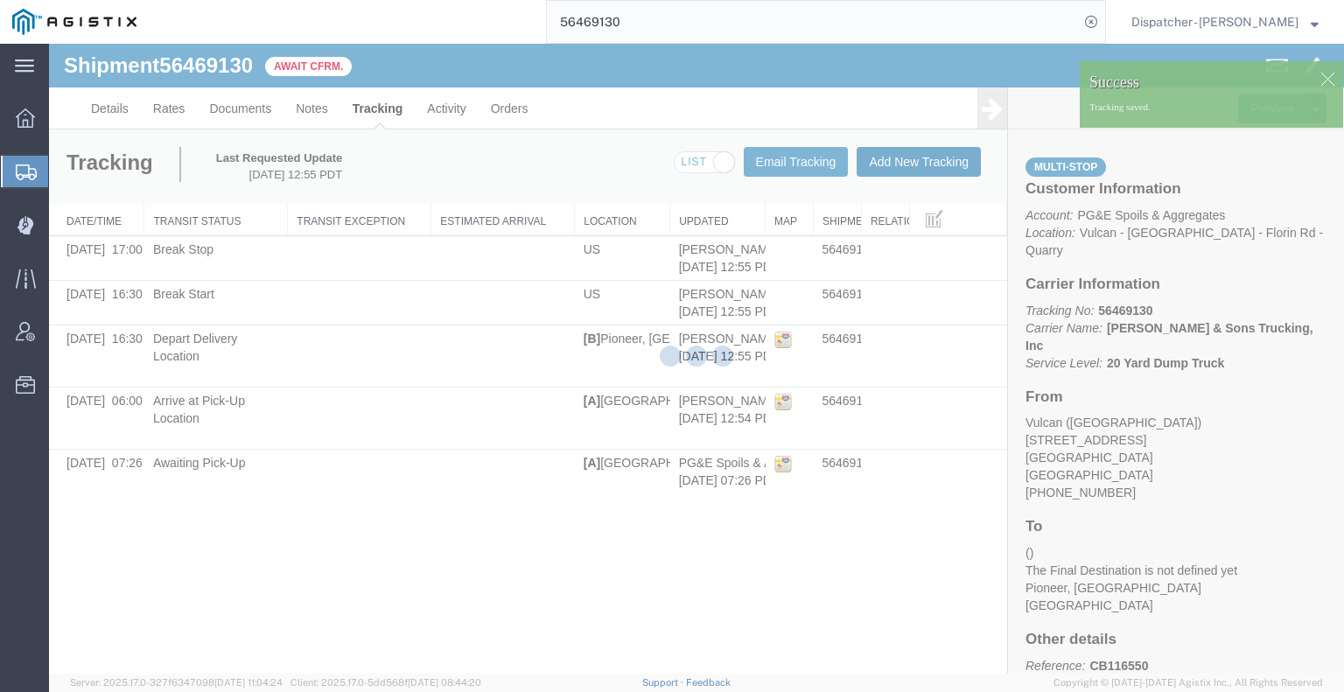
click at [927, 171] on button "Add New Tracking" at bounding box center [919, 162] width 124 height 30
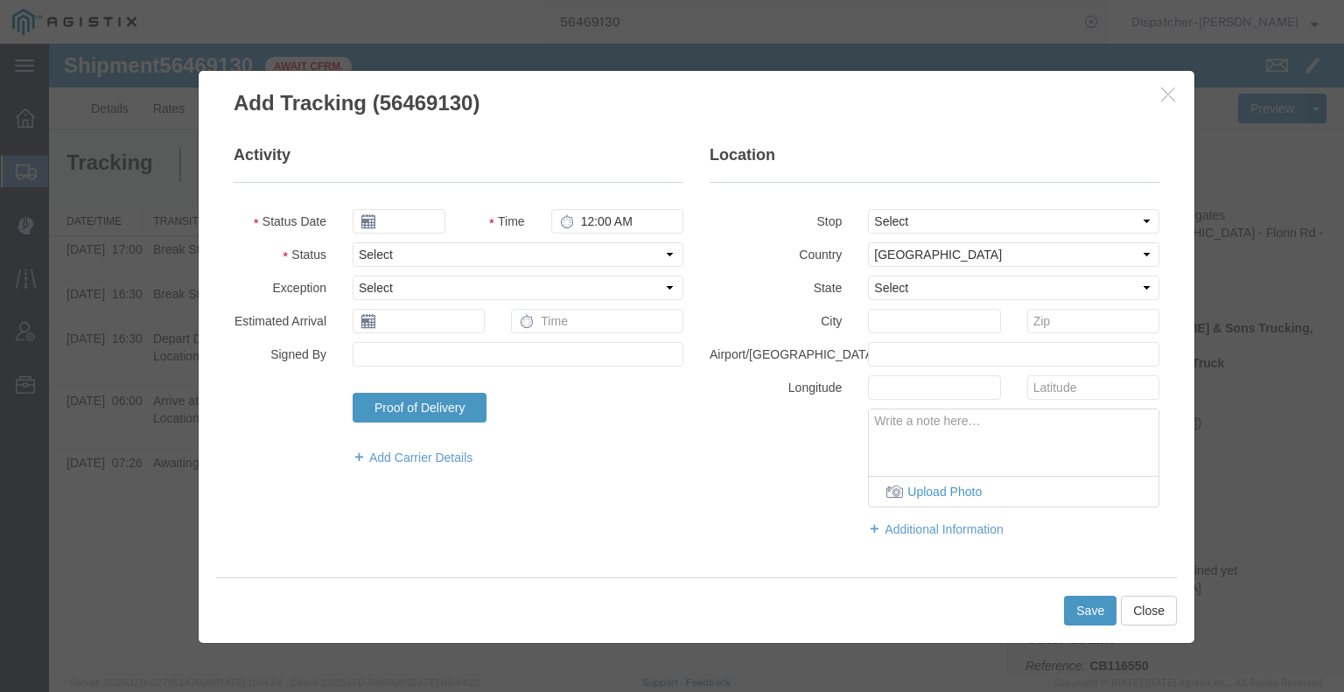
type input "[DATE]"
type input "1:00 PM"
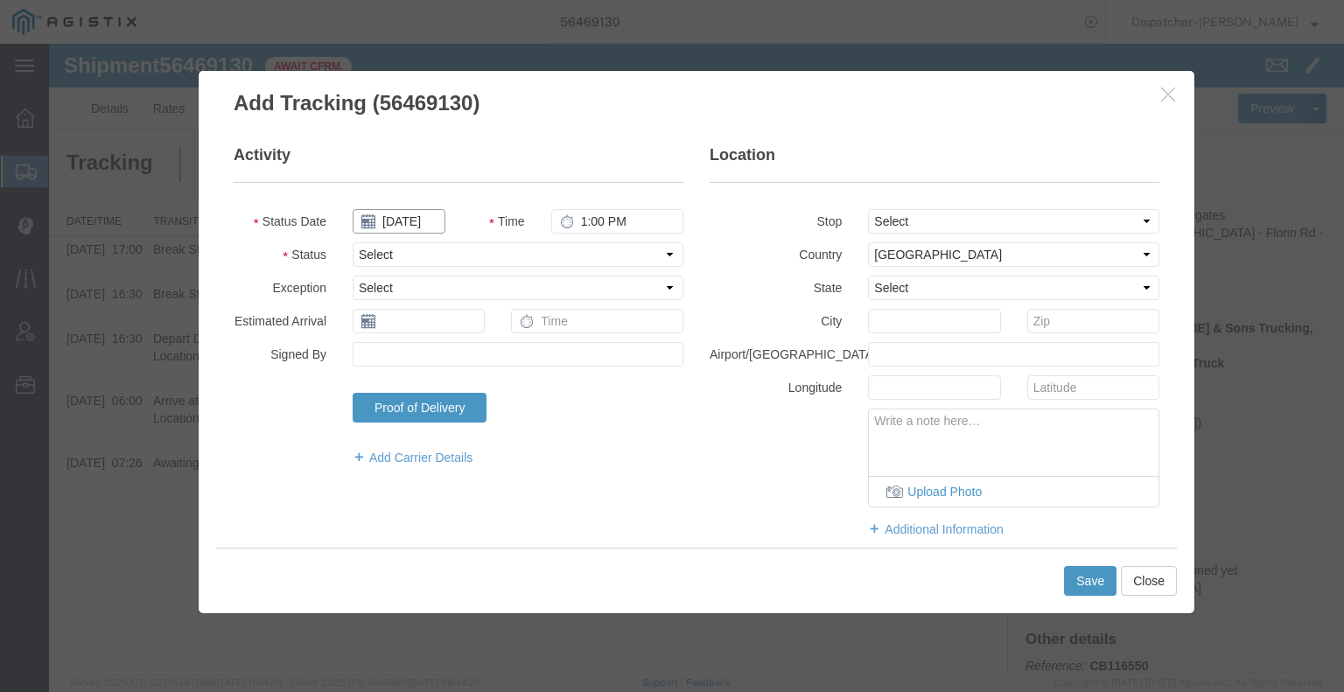
click at [406, 226] on input "[DATE]" at bounding box center [399, 221] width 93 height 24
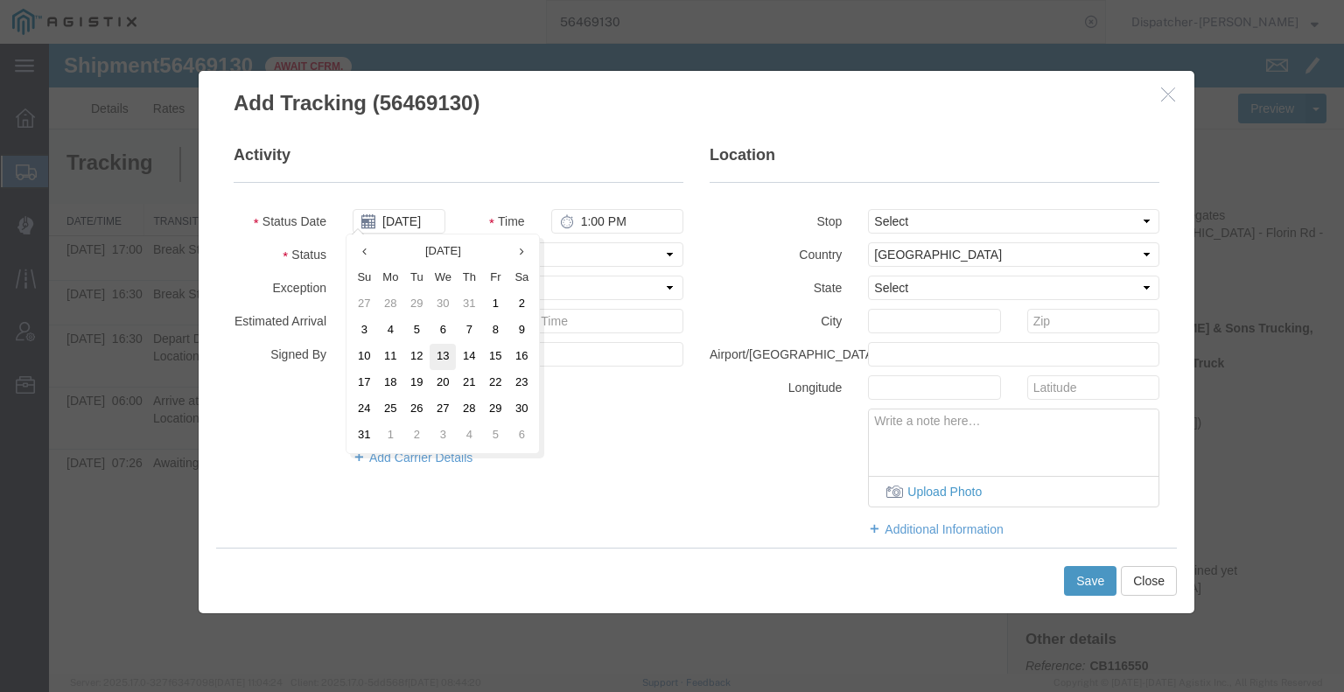
click at [437, 353] on td "13" at bounding box center [443, 357] width 26 height 26
type input "[DATE]"
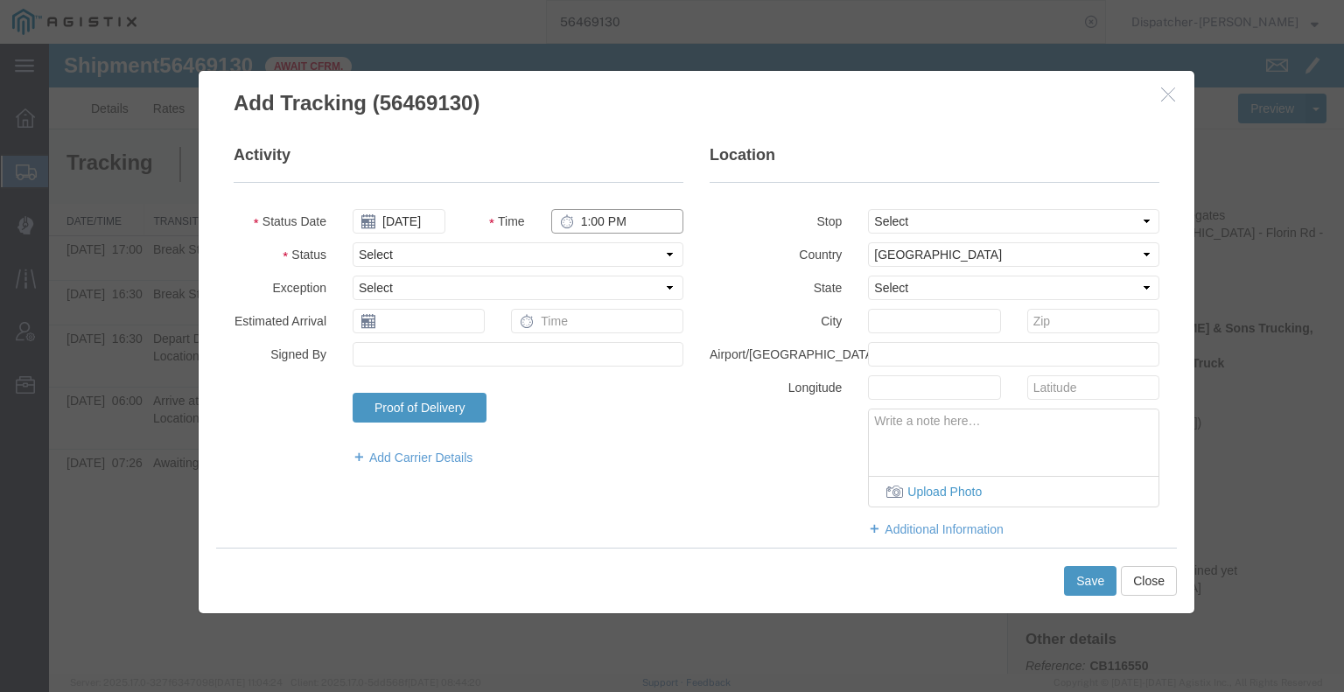
click at [624, 225] on input "1:00 PM" at bounding box center [617, 221] width 132 height 24
type input "6:15 PM"
click at [581, 256] on select "Select Arrival Notice Available Arrival Notice Imported Arrive at Delivery Loca…" at bounding box center [518, 254] width 331 height 24
select select "DELIVRED"
click at [353, 242] on select "Select Arrival Notice Available Arrival Notice Imported Arrive at Delivery Loca…" at bounding box center [518, 254] width 331 height 24
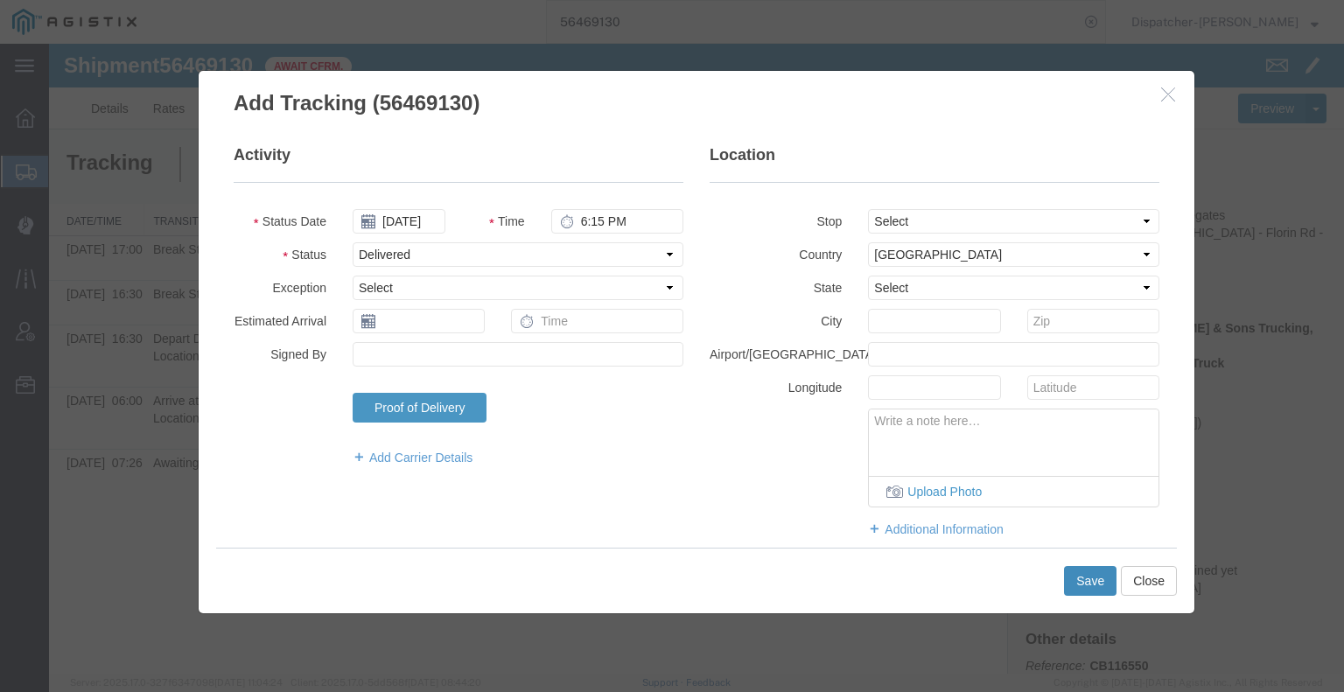
click at [1075, 573] on button "Save" at bounding box center [1090, 581] width 52 height 30
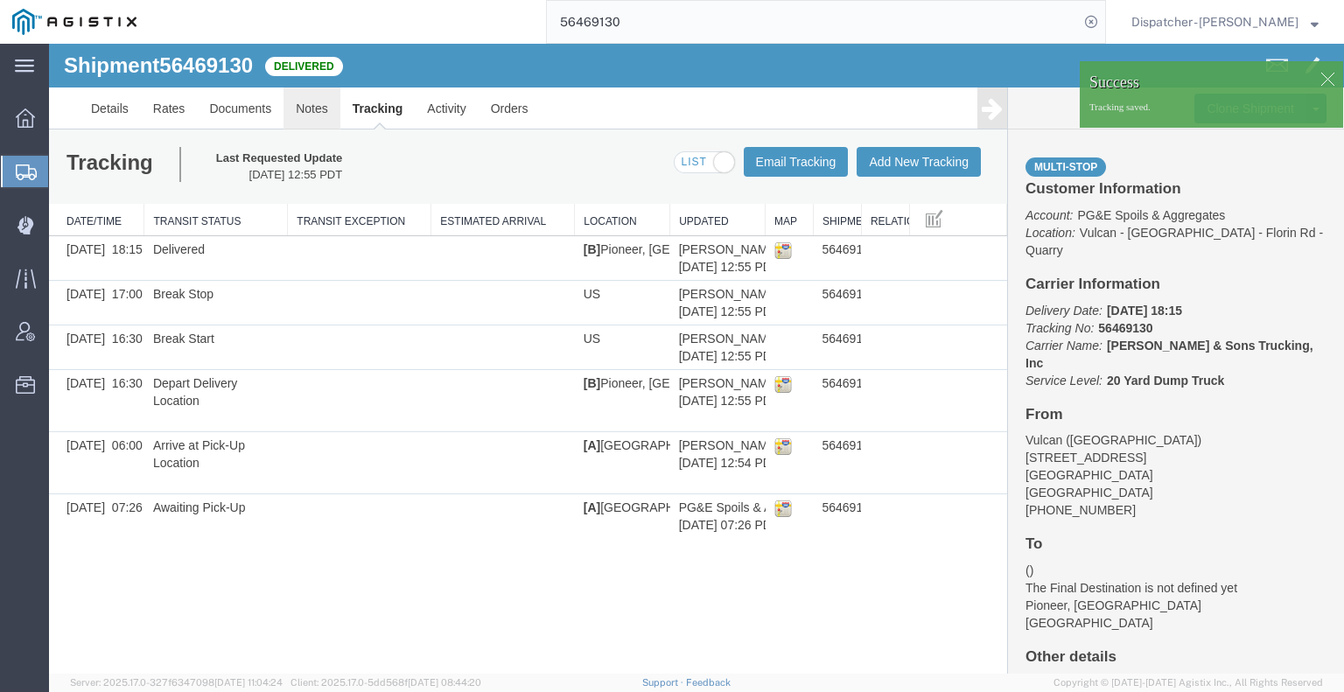
click at [308, 110] on link "Notes" at bounding box center [311, 108] width 57 height 42
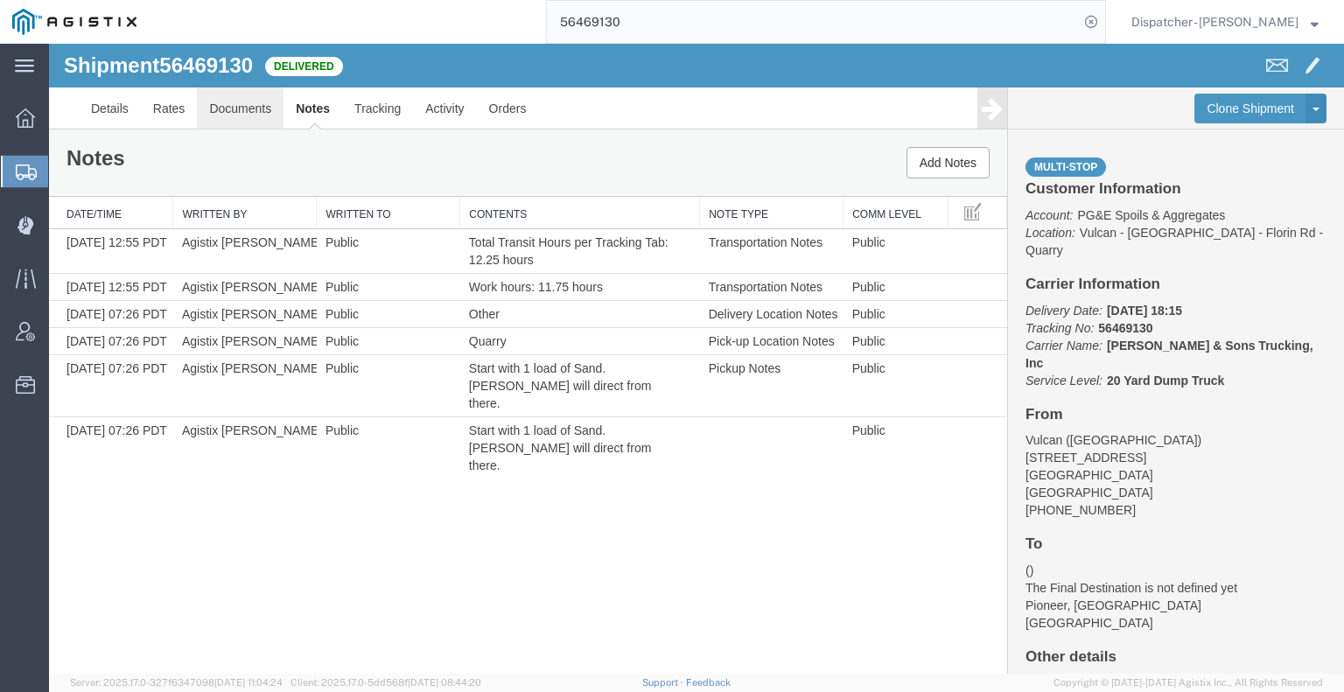
click at [234, 117] on link "Documents" at bounding box center [240, 108] width 87 height 42
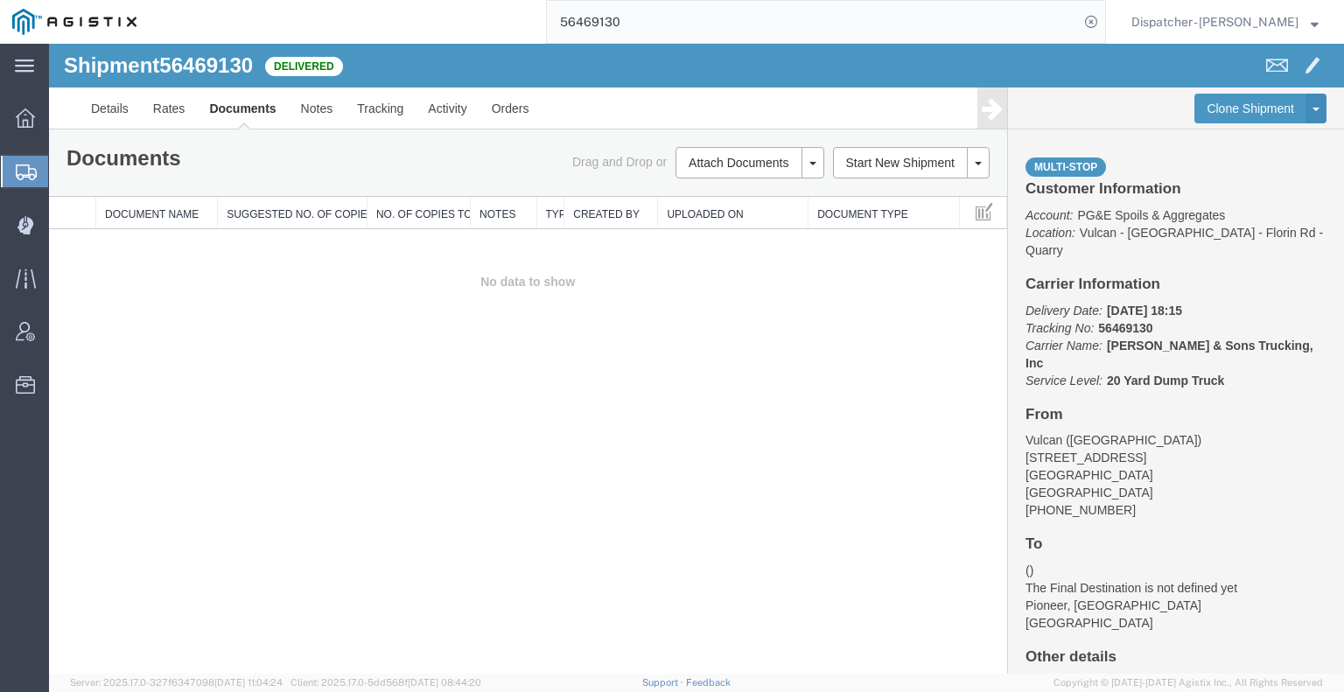
drag, startPoint x: 133, startPoint y: 383, endPoint x: 180, endPoint y: 352, distance: 56.8
click at [134, 383] on div "Shipment 56469130 0 of 0 Delivered Details Rates Documents Notes Tracking Activ…" at bounding box center [696, 359] width 1295 height 630
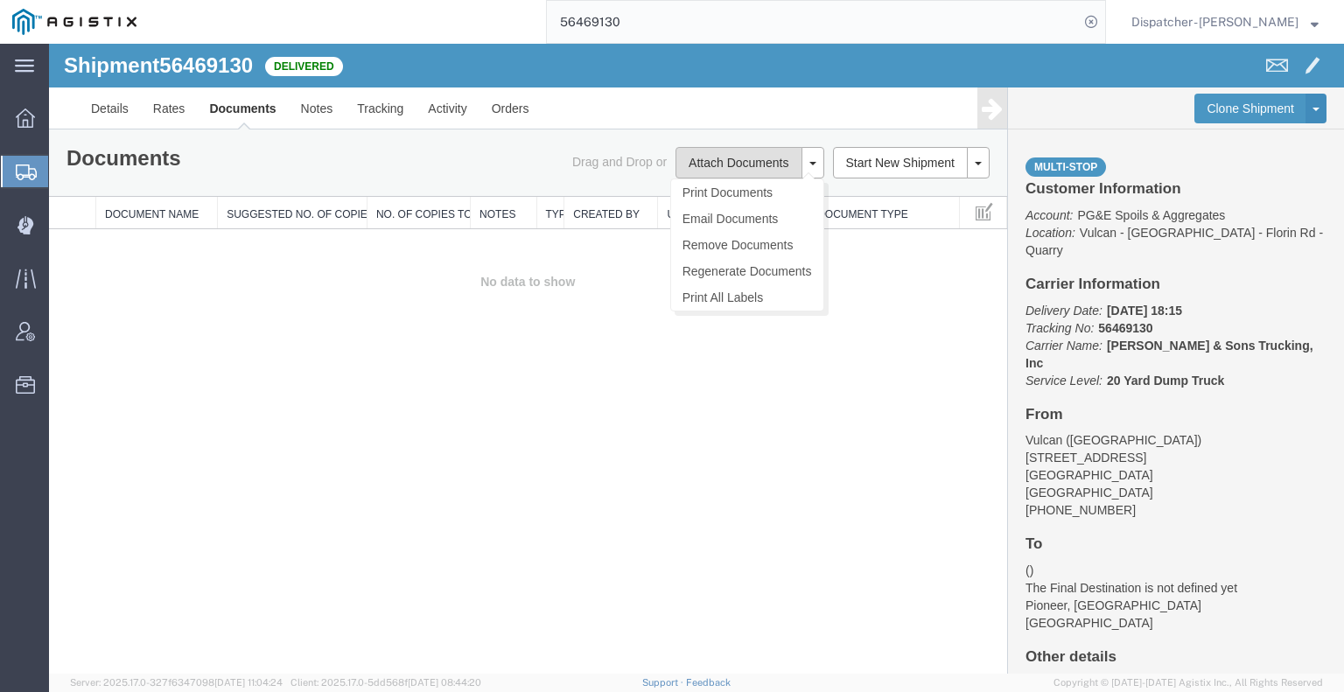
click at [720, 164] on button "Attach Documents" at bounding box center [738, 162] width 126 height 31
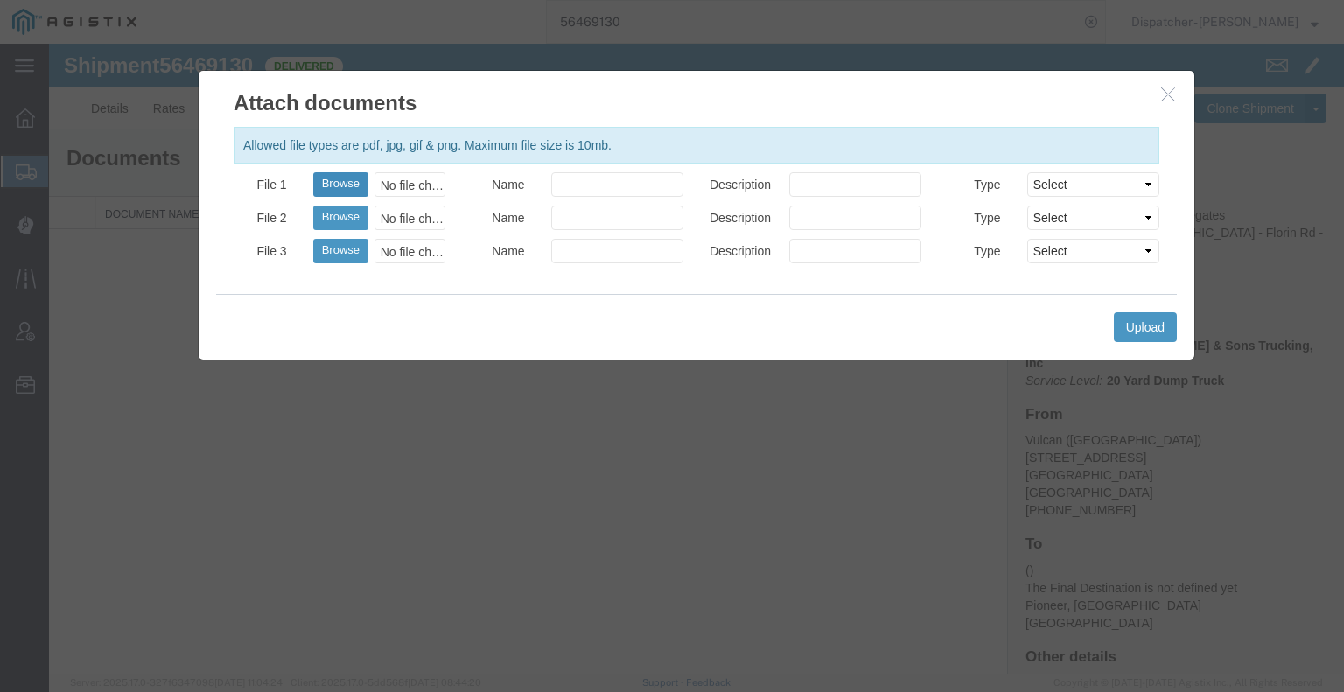
click at [347, 180] on button "Browse" at bounding box center [340, 184] width 55 height 24
type input "C:\fakepath\56469130trktag.pdf"
click at [1167, 327] on button "Upload" at bounding box center [1145, 327] width 63 height 30
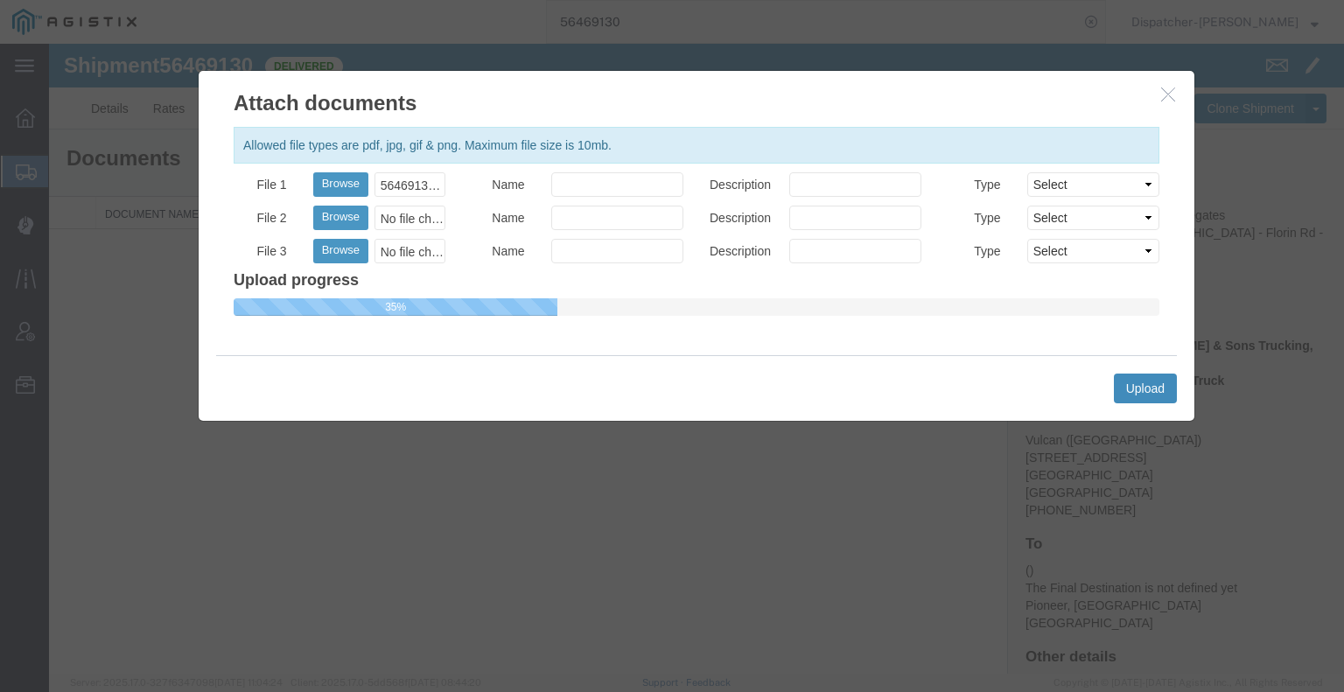
select select
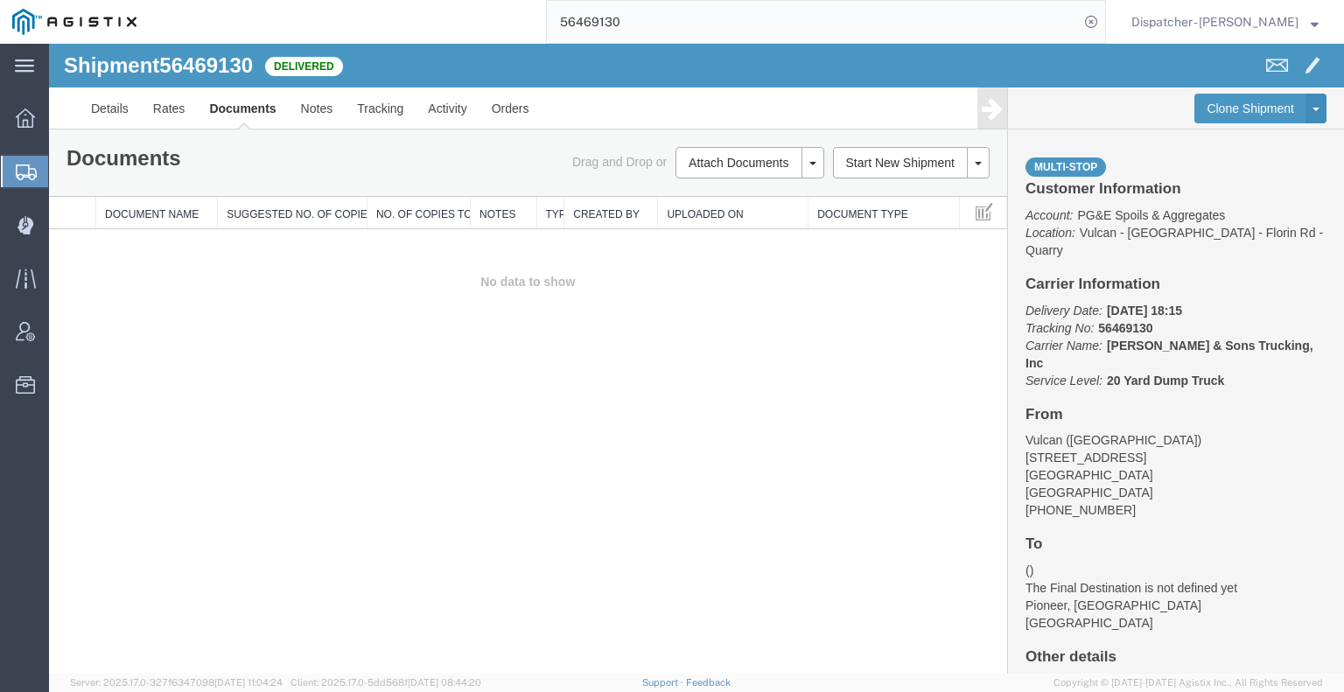
click at [86, 472] on div "Shipment 56469130 0 of 0 Delivered Details Rates Documents Notes Tracking Activ…" at bounding box center [696, 359] width 1295 height 630
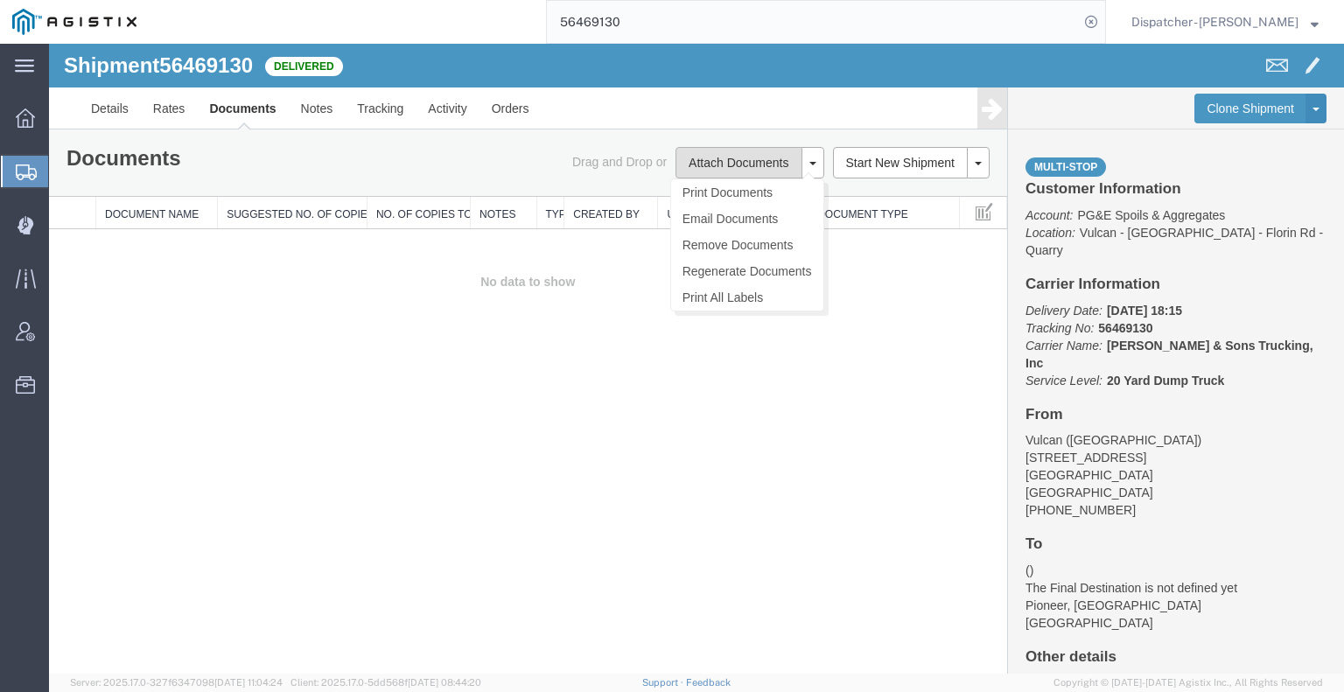
click at [733, 158] on button "Attach Documents" at bounding box center [738, 162] width 126 height 31
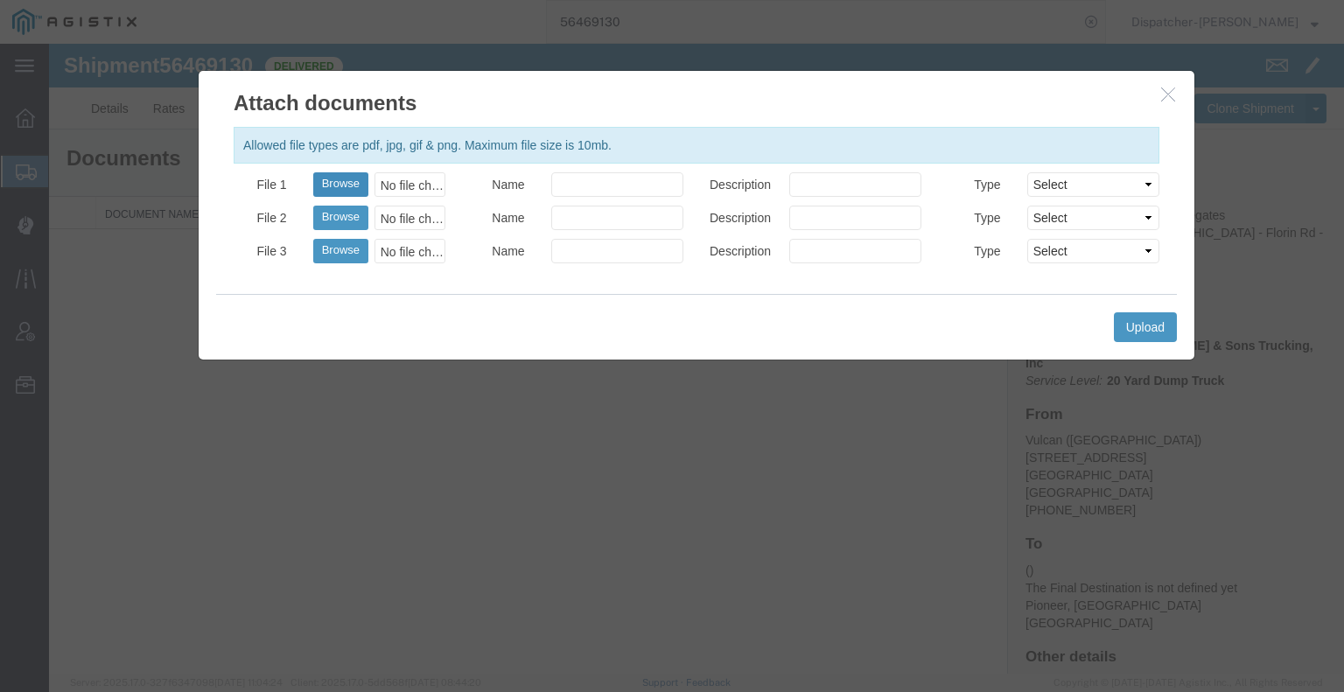
click at [354, 181] on button "Browse" at bounding box center [340, 184] width 55 height 24
type input "C:\fakepath\56469130trktag.pdf"
click at [1144, 328] on button "Upload" at bounding box center [1145, 327] width 63 height 30
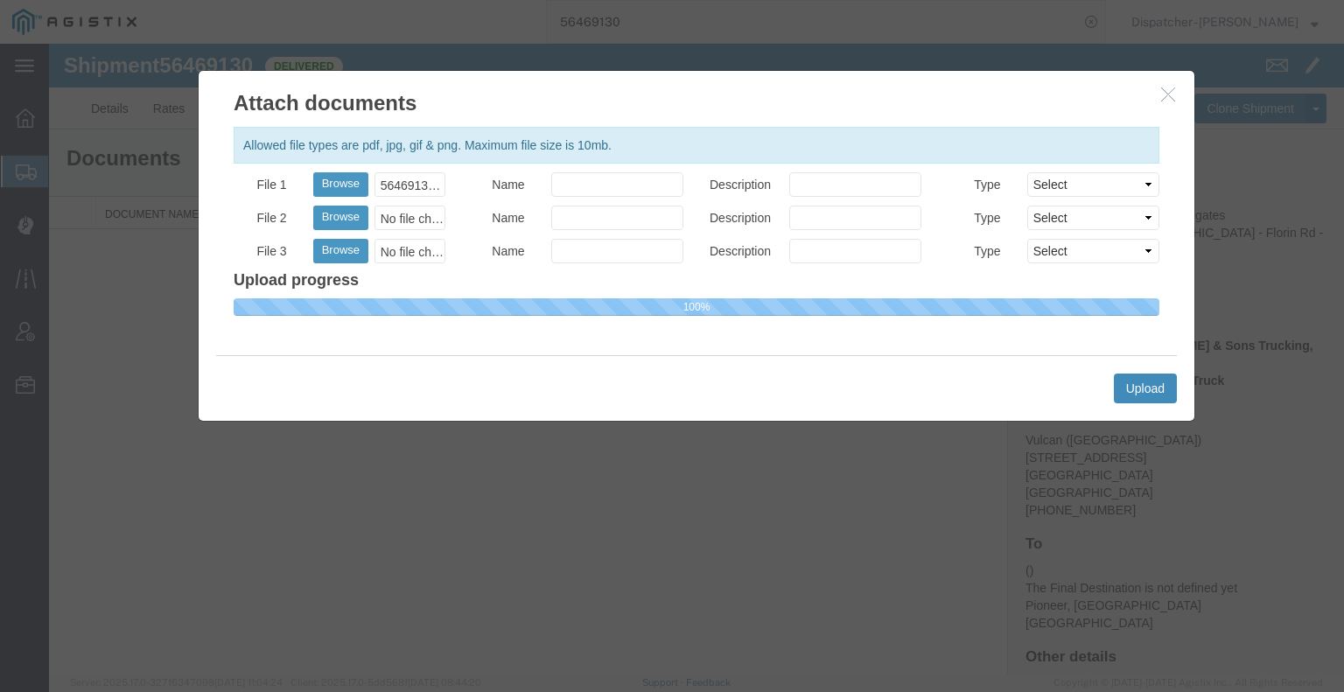
select select
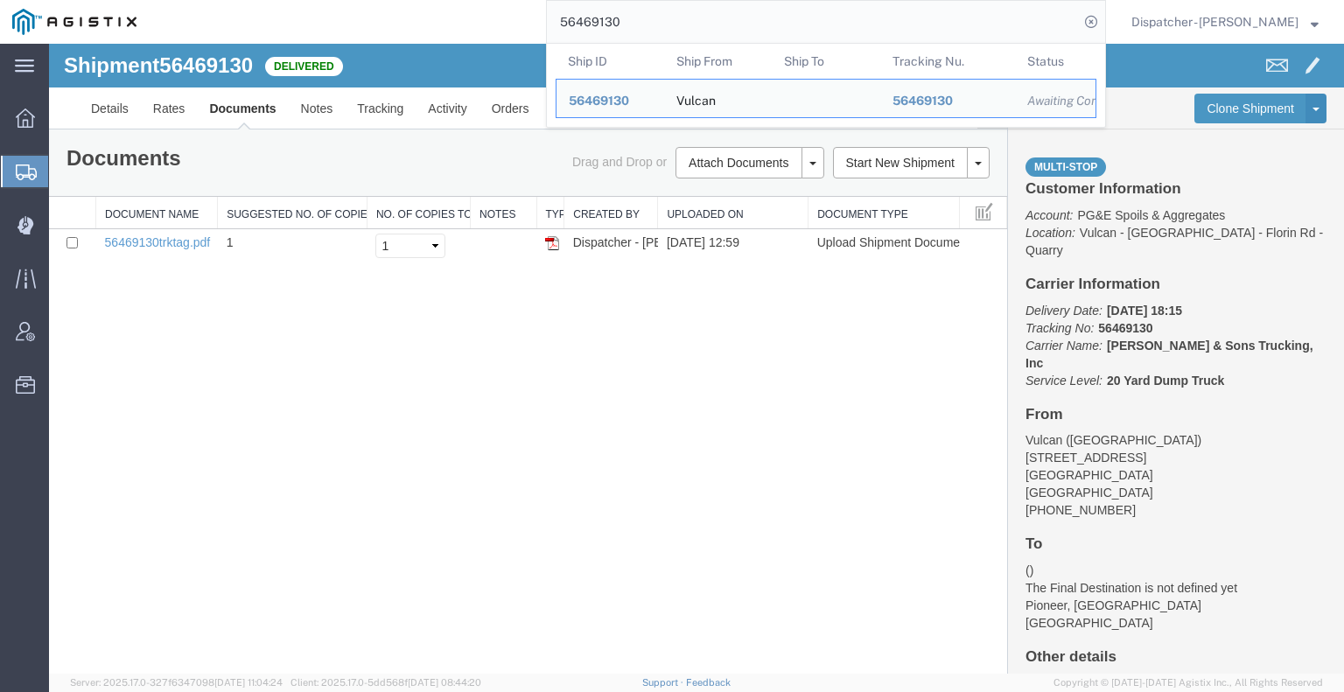
drag, startPoint x: 588, startPoint y: 17, endPoint x: 455, endPoint y: 38, distance: 134.5
click at [455, 38] on div "56469130 Ship ID Ship From Ship To Tracking Nu. Status Ship ID 56469130 Ship Fr…" at bounding box center [627, 22] width 957 height 44
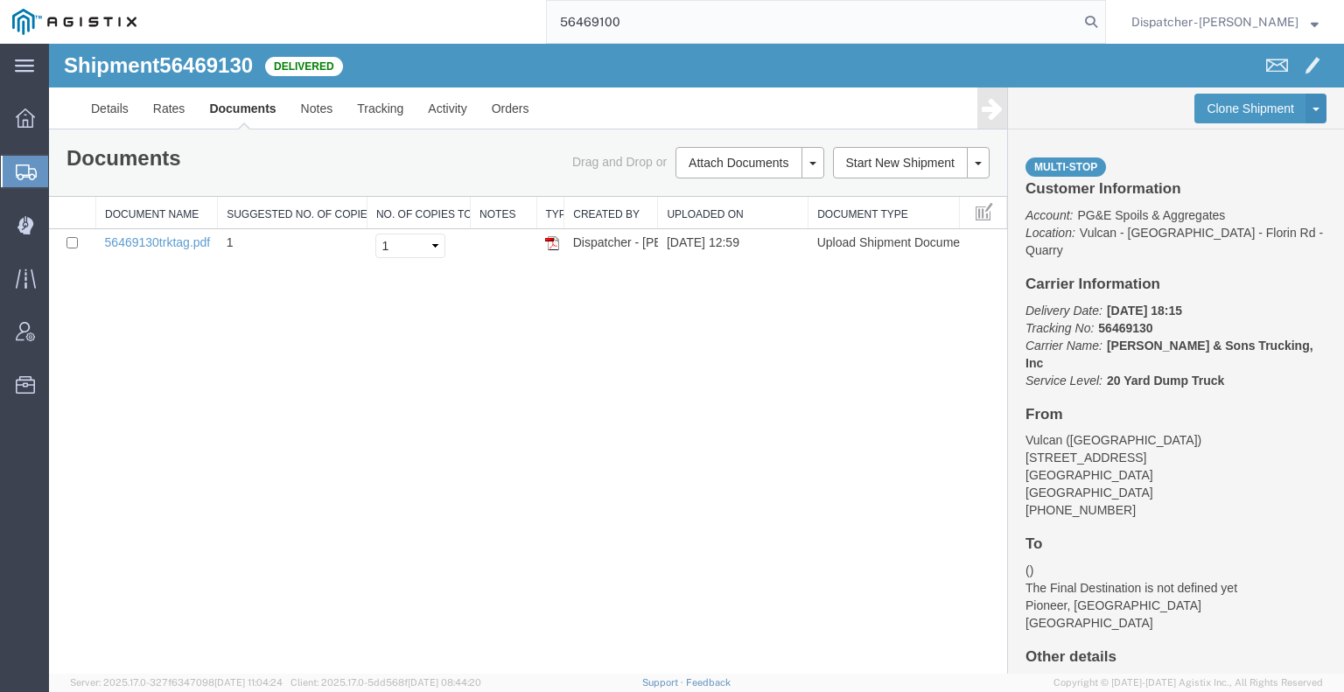
type input "56469100"
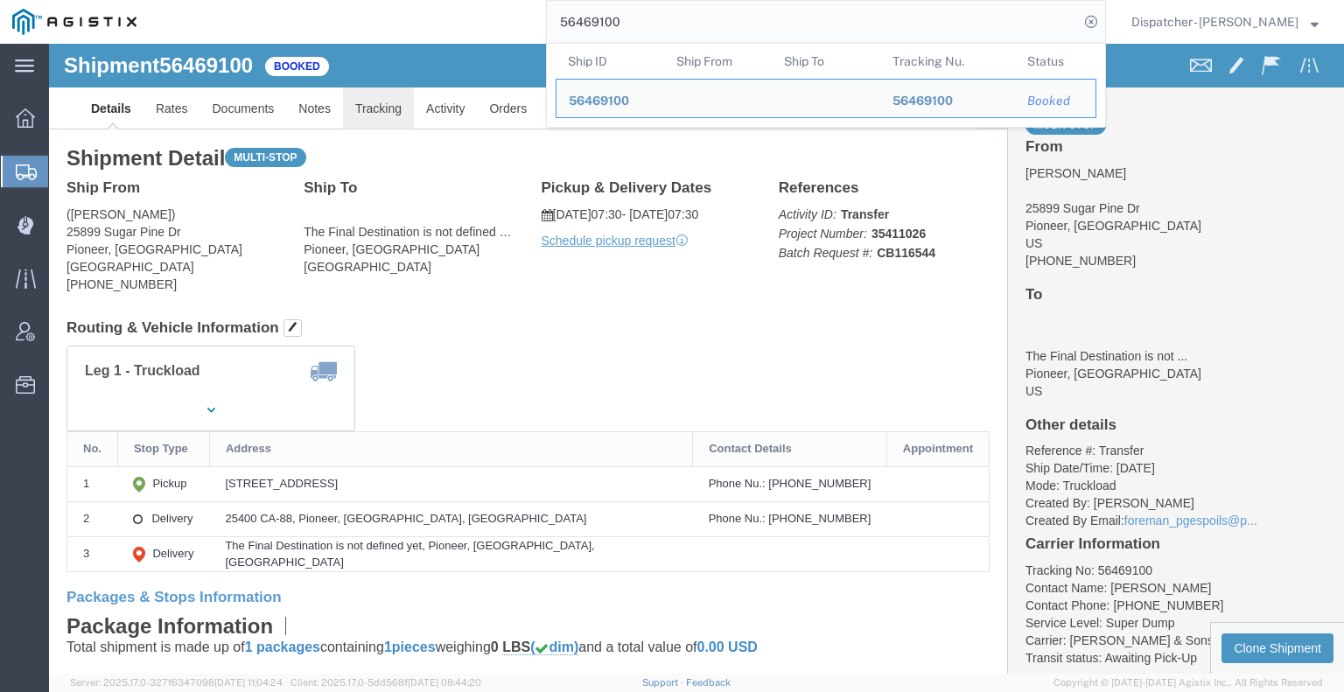
click link "Tracking"
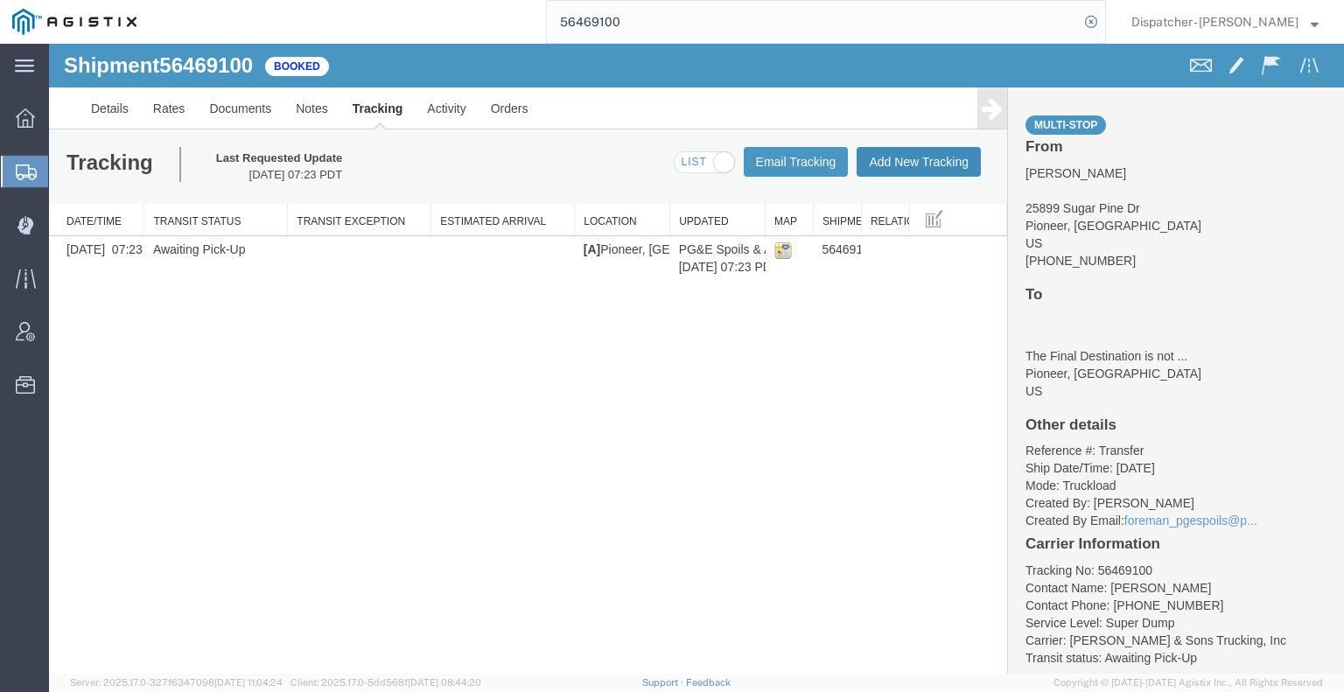
drag, startPoint x: 903, startPoint y: 158, endPoint x: 911, endPoint y: 180, distance: 23.2
click at [907, 170] on button "Add New Tracking" at bounding box center [919, 162] width 124 height 30
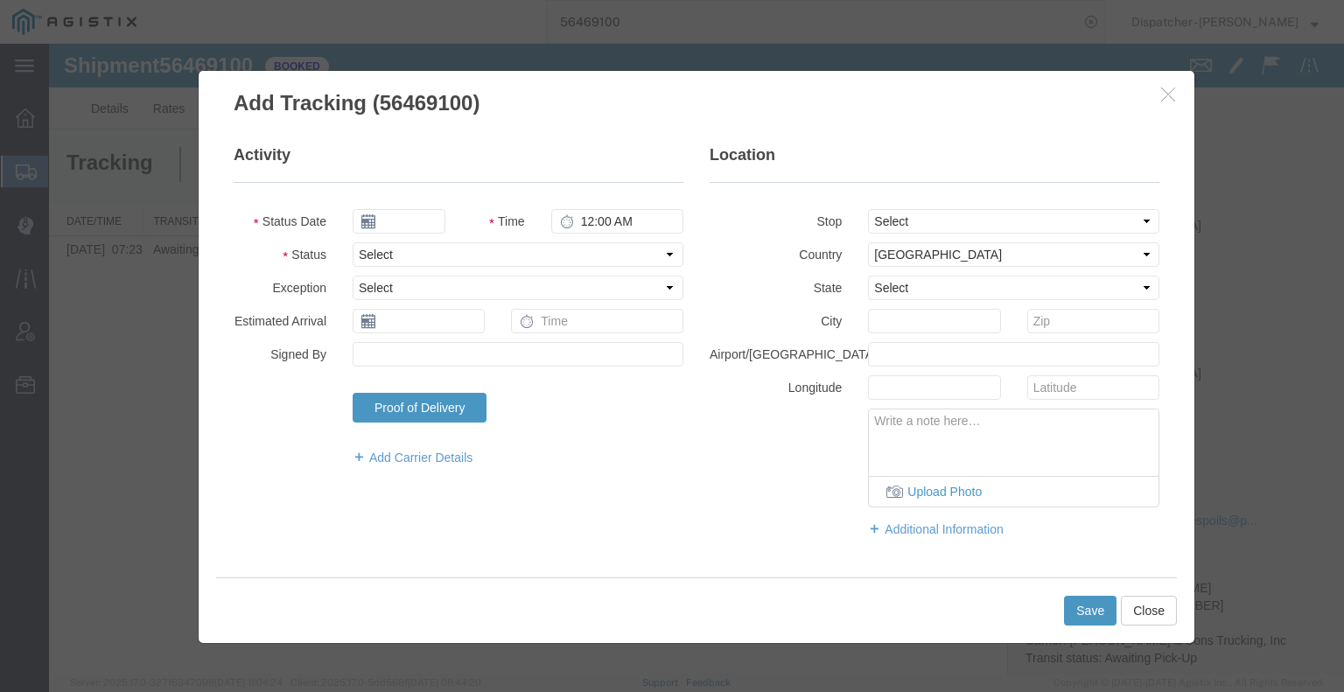
type input "[DATE]"
type input "2:00 PM"
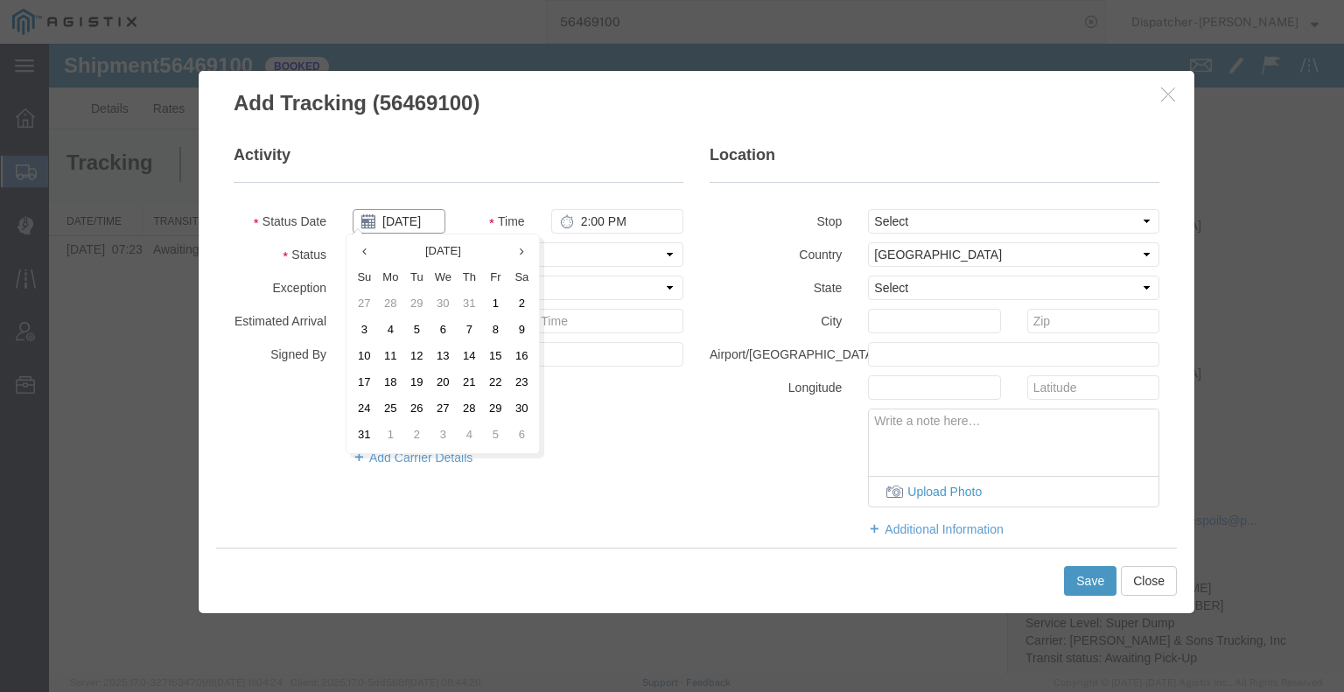
click at [408, 230] on input "[DATE]" at bounding box center [399, 221] width 93 height 24
click at [448, 353] on td "13" at bounding box center [443, 357] width 26 height 26
type input "[DATE]"
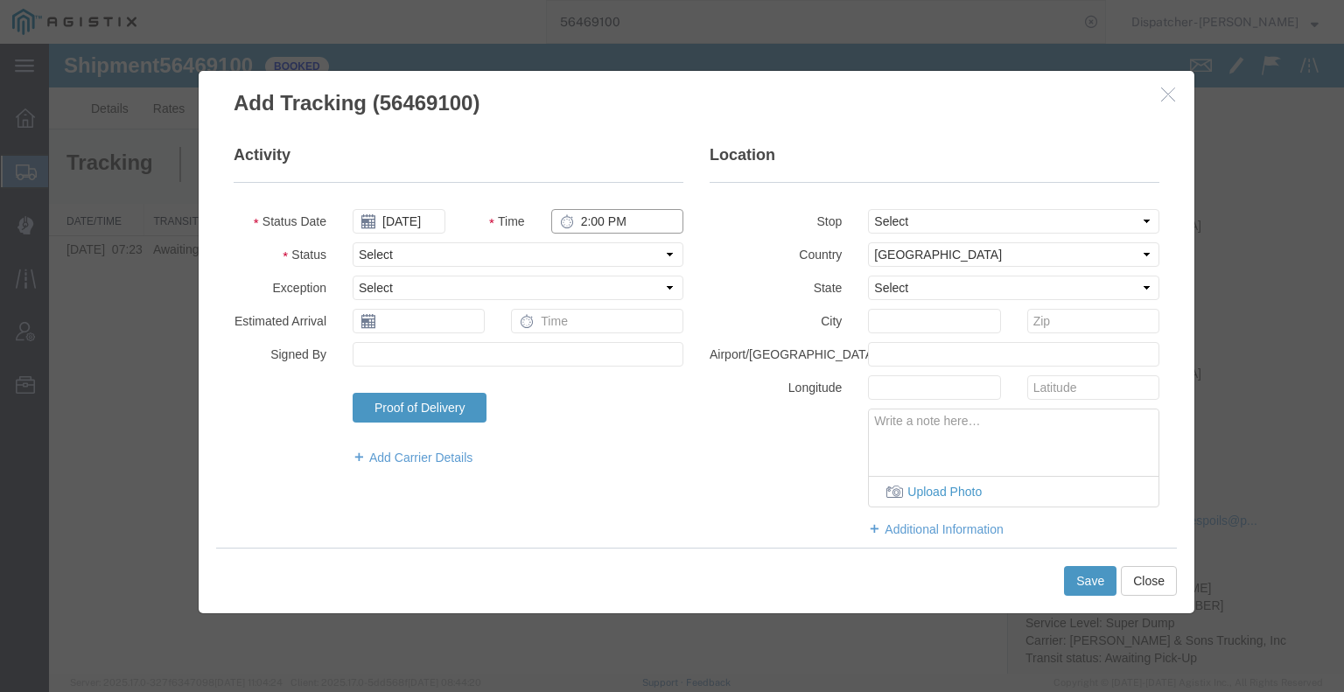
click at [598, 213] on input "2:00 PM" at bounding box center [617, 221] width 132 height 24
type input "7:30 AM"
click at [599, 253] on select "Select Arrival Notice Available Arrival Notice Imported Arrive at Delivery Loca…" at bounding box center [518, 254] width 331 height 24
select select "ARVPULOC"
click at [353, 242] on select "Select Arrival Notice Available Arrival Notice Imported Arrive at Delivery Loca…" at bounding box center [518, 254] width 331 height 24
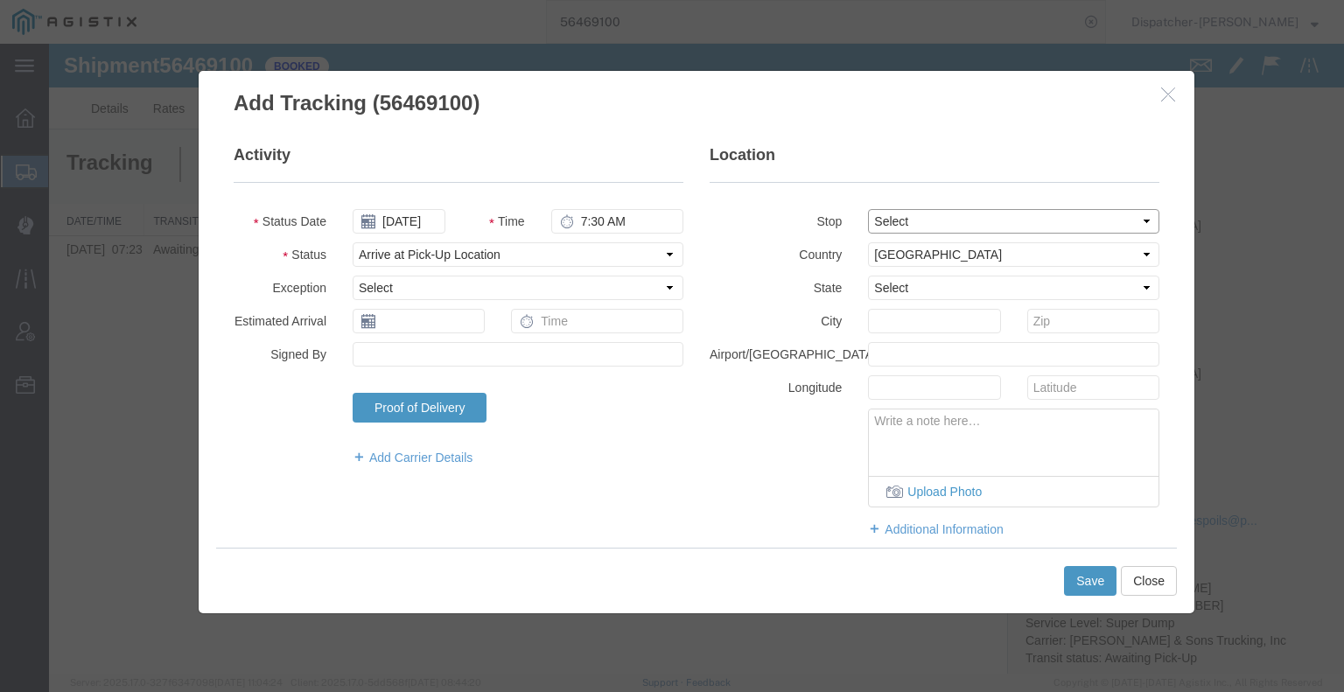
drag, startPoint x: 906, startPoint y: 218, endPoint x: 906, endPoint y: 233, distance: 14.9
click at [906, 218] on select "Select From: [STREET_ADDRESS] Stop 2: 25400 CA-88, Pioneer, [GEOGRAPHIC_DATA], …" at bounding box center [1013, 221] width 291 height 24
select select "{"pickupDeliveryInfoId": "122225086","pickupOrDelivery": "P","stopNum": "1","lo…"
click at [868, 209] on select "Select From: [STREET_ADDRESS] Stop 2: 25400 CA-88, Pioneer, [GEOGRAPHIC_DATA], …" at bounding box center [1013, 221] width 291 height 24
select select "CA"
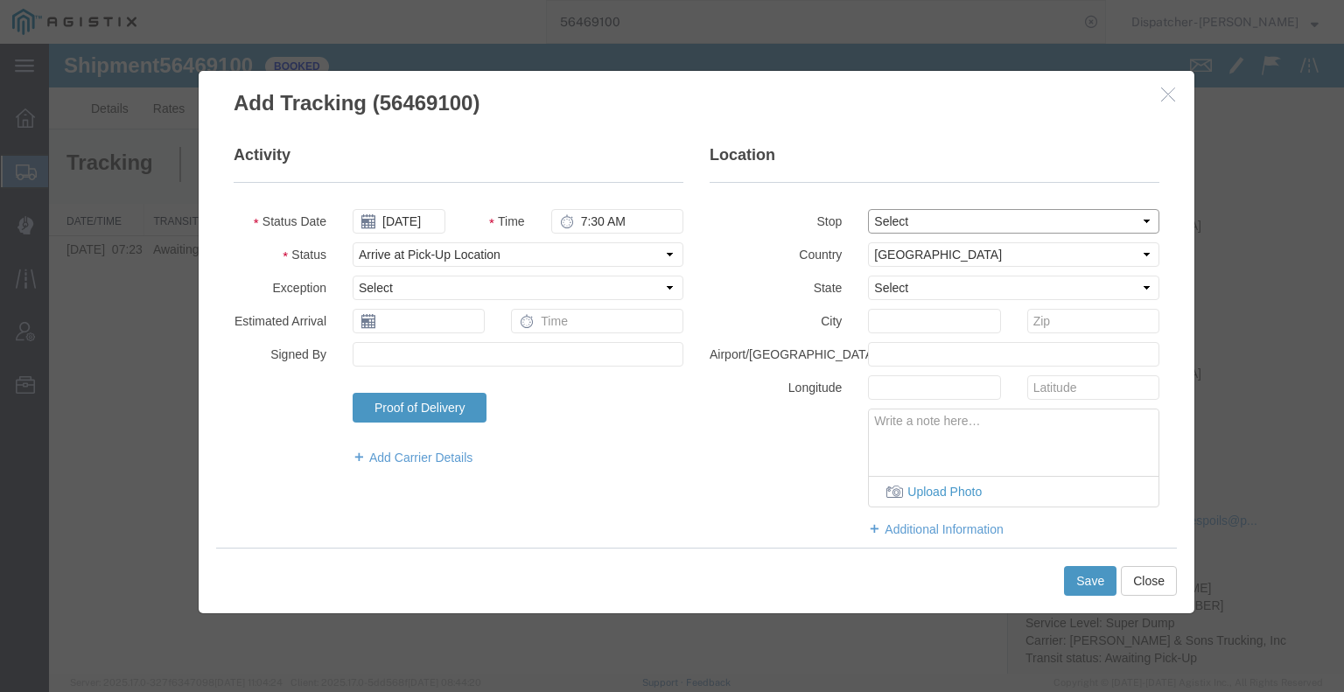
type input "Pioneer"
click at [1081, 572] on button "Save" at bounding box center [1090, 581] width 52 height 30
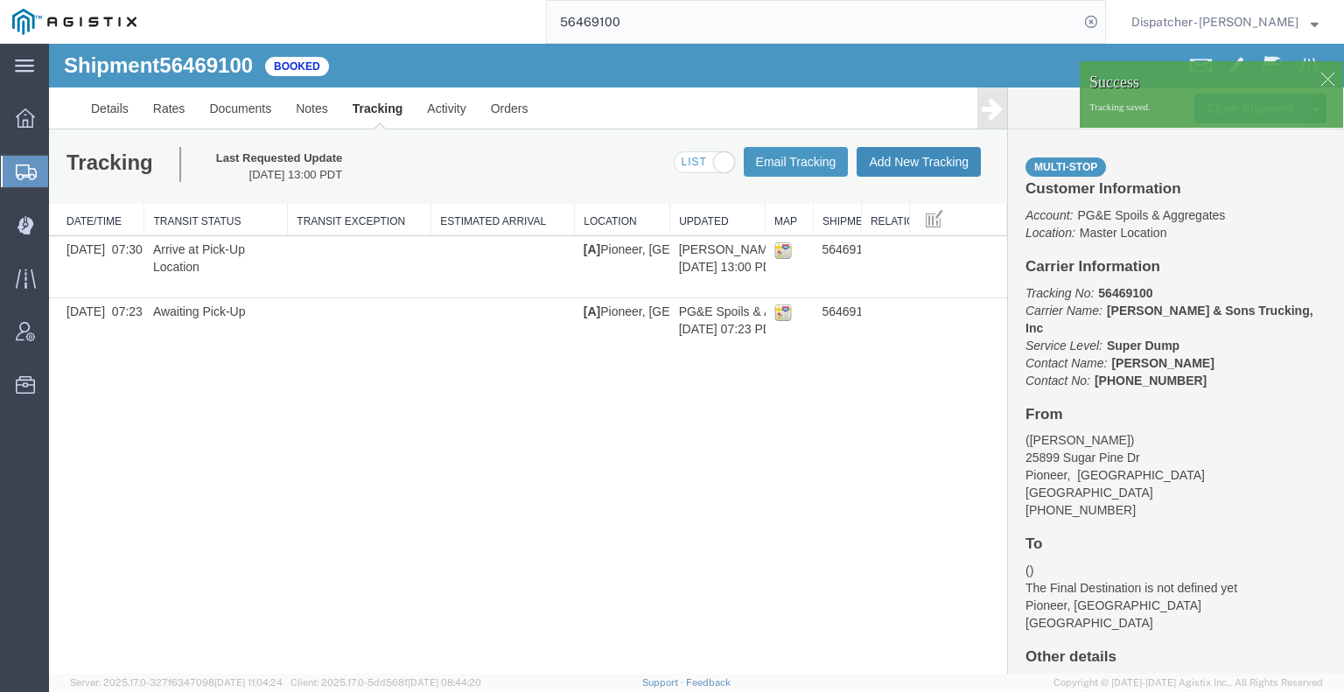
click at [896, 160] on button "Add New Tracking" at bounding box center [919, 162] width 124 height 30
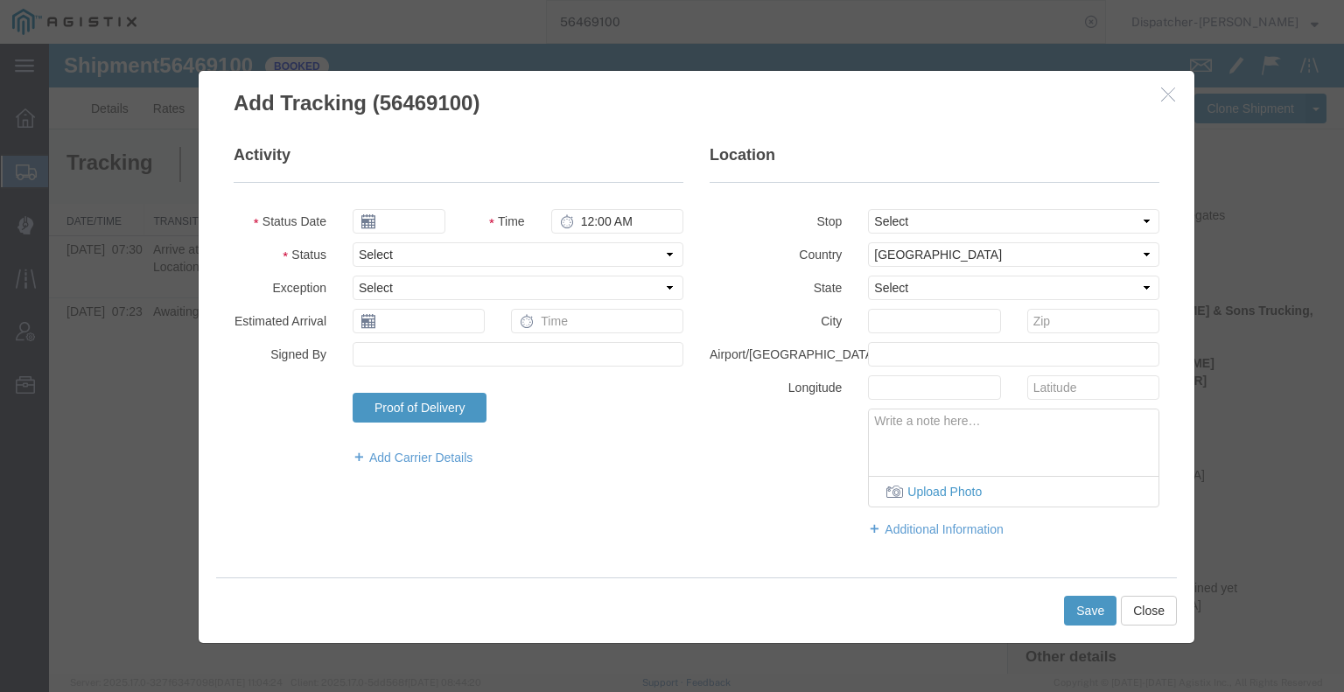
type input "[DATE]"
type input "2:00 PM"
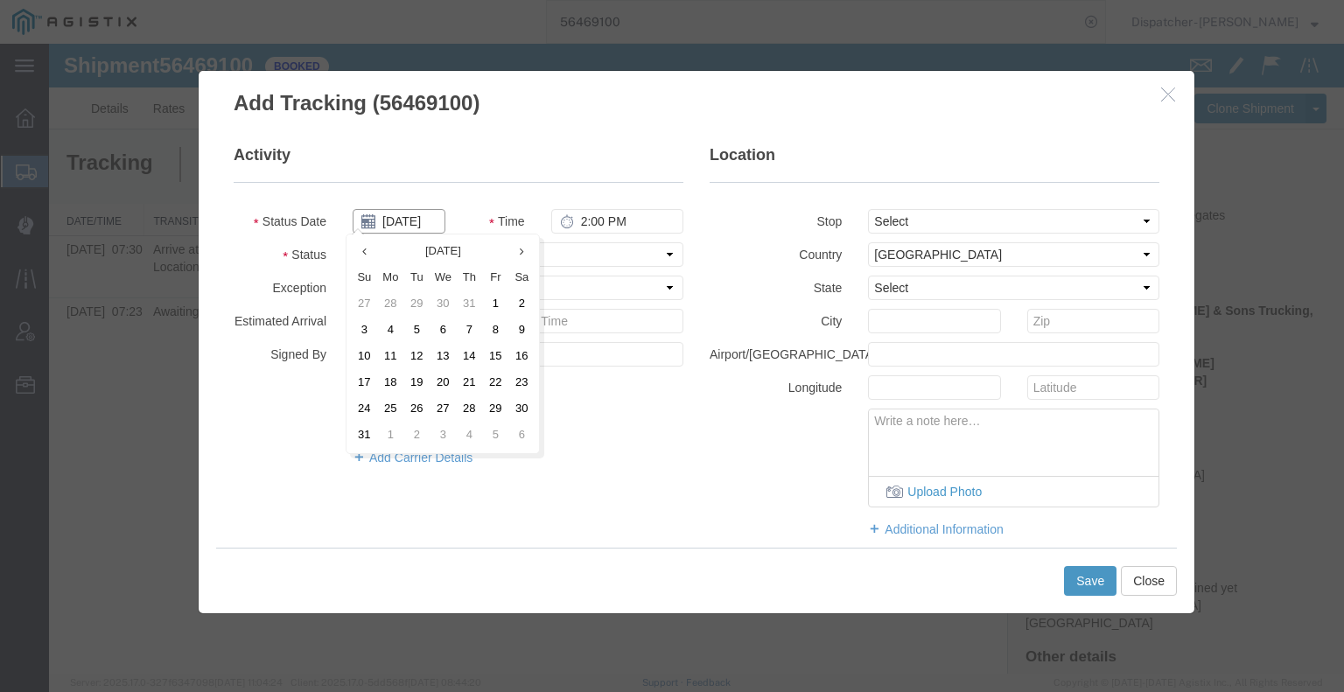
click at [407, 222] on input "[DATE]" at bounding box center [399, 221] width 93 height 24
click at [444, 360] on td "13" at bounding box center [443, 357] width 26 height 26
type input "[DATE]"
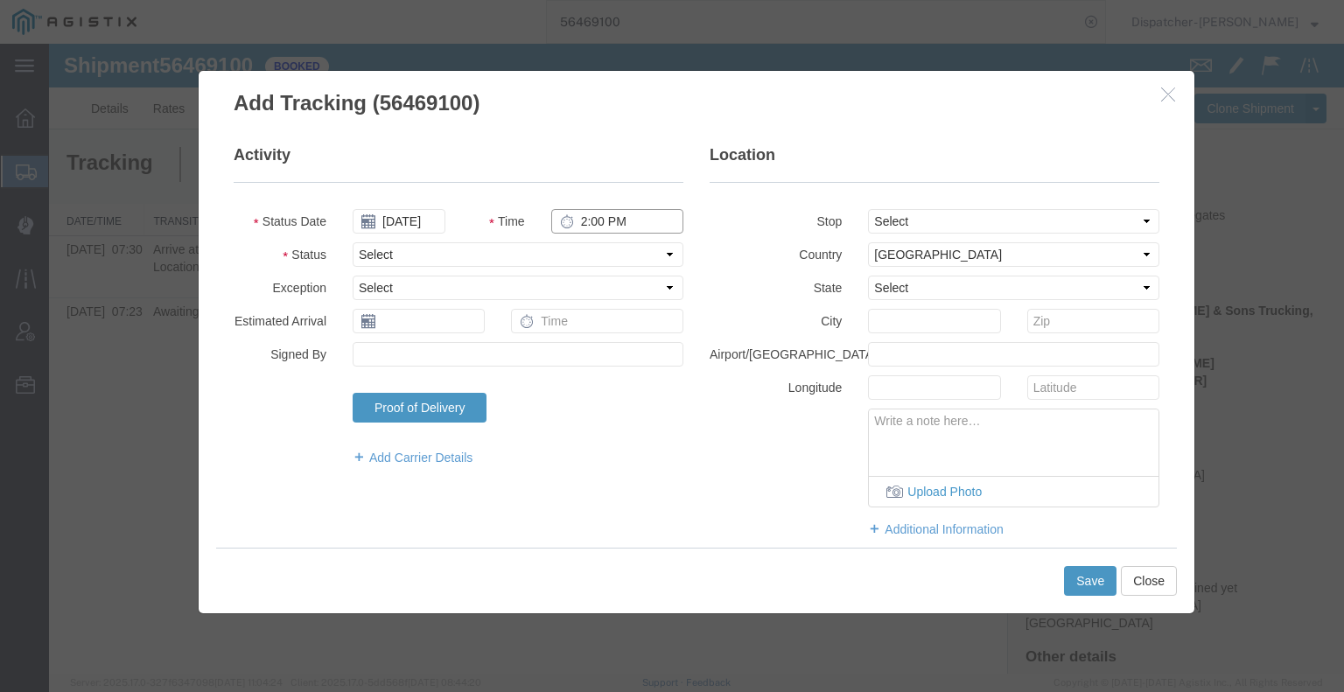
click at [631, 220] on input "2:00 PM" at bounding box center [617, 221] width 132 height 24
type input "3:30 PM"
click at [619, 251] on select "Select Arrival Notice Available Arrival Notice Imported Arrive at Delivery Loca…" at bounding box center [518, 254] width 331 height 24
select select "DPTDLVLOC"
click at [353, 242] on select "Select Arrival Notice Available Arrival Notice Imported Arrive at Delivery Loca…" at bounding box center [518, 254] width 331 height 24
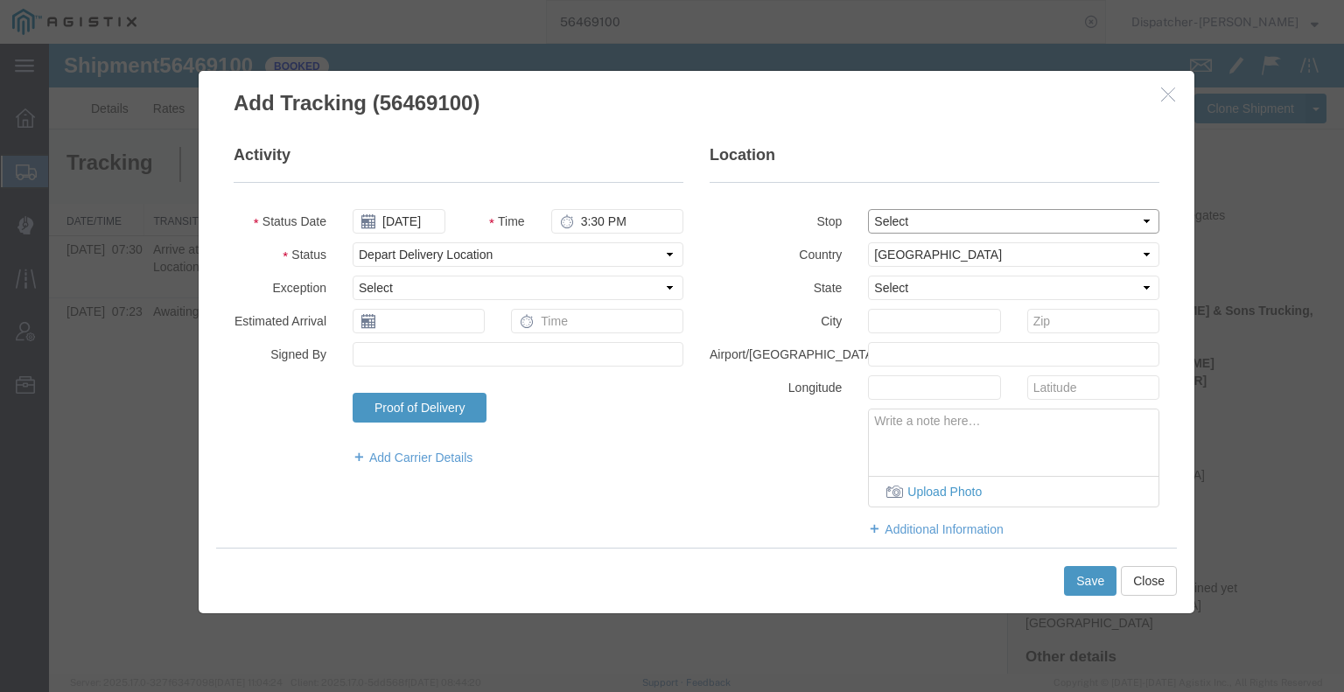
click at [894, 216] on select "Select From: [STREET_ADDRESS] Stop 2: 25400 CA-88, Pioneer, [GEOGRAPHIC_DATA], …" at bounding box center [1013, 221] width 291 height 24
select select "{"pickupDeliveryInfoId": "122225087","pickupOrDelivery": "D","stopNum": "2","lo…"
click at [868, 209] on select "Select From: [STREET_ADDRESS] Stop 2: 25400 CA-88, Pioneer, [GEOGRAPHIC_DATA], …" at bounding box center [1013, 221] width 291 height 24
select select "CA"
type input "Pioneer"
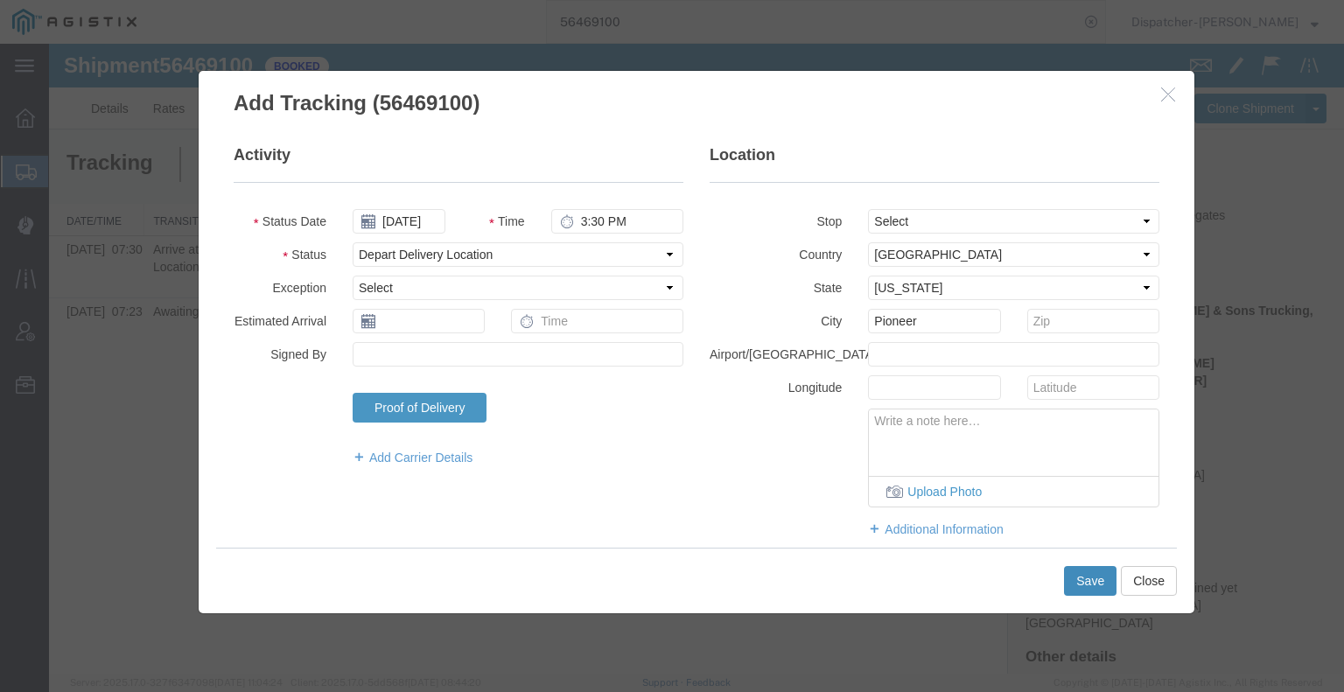
click at [1094, 579] on button "Save" at bounding box center [1090, 581] width 52 height 30
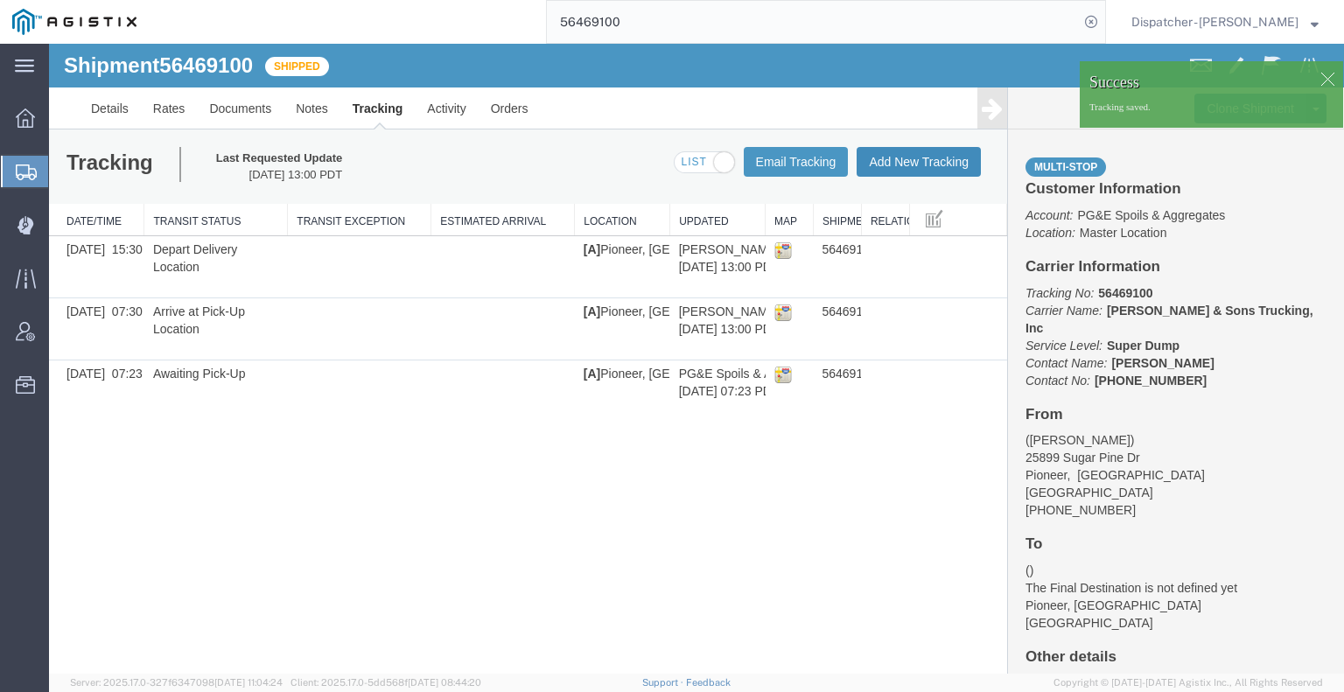
click at [928, 167] on button "Add New Tracking" at bounding box center [919, 162] width 124 height 30
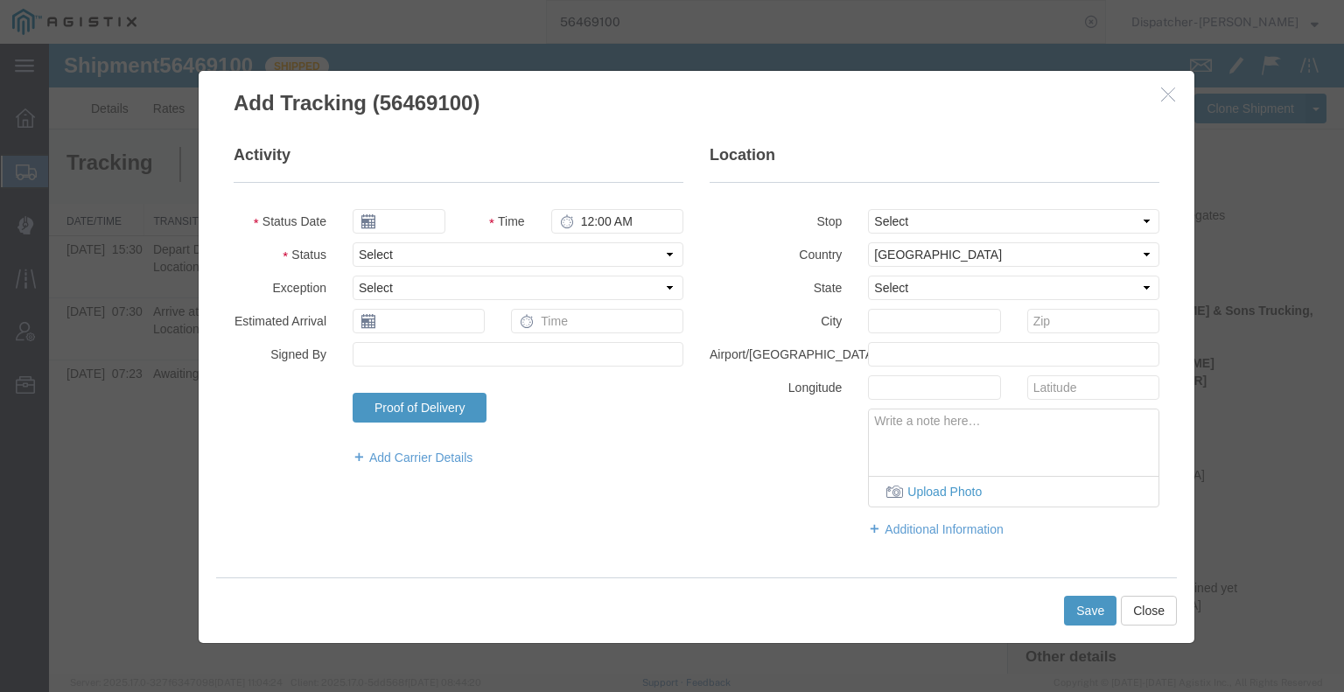
type input "[DATE]"
type input "2:00 PM"
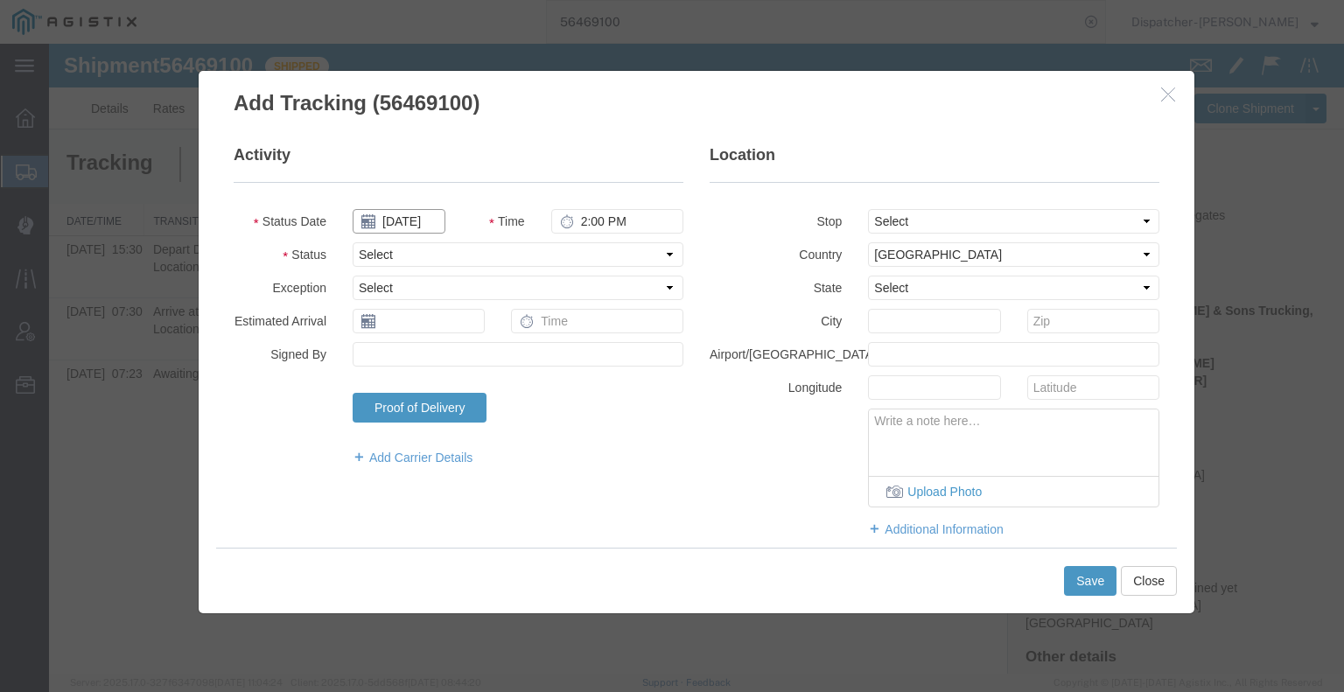
click at [418, 223] on input "[DATE]" at bounding box center [399, 221] width 93 height 24
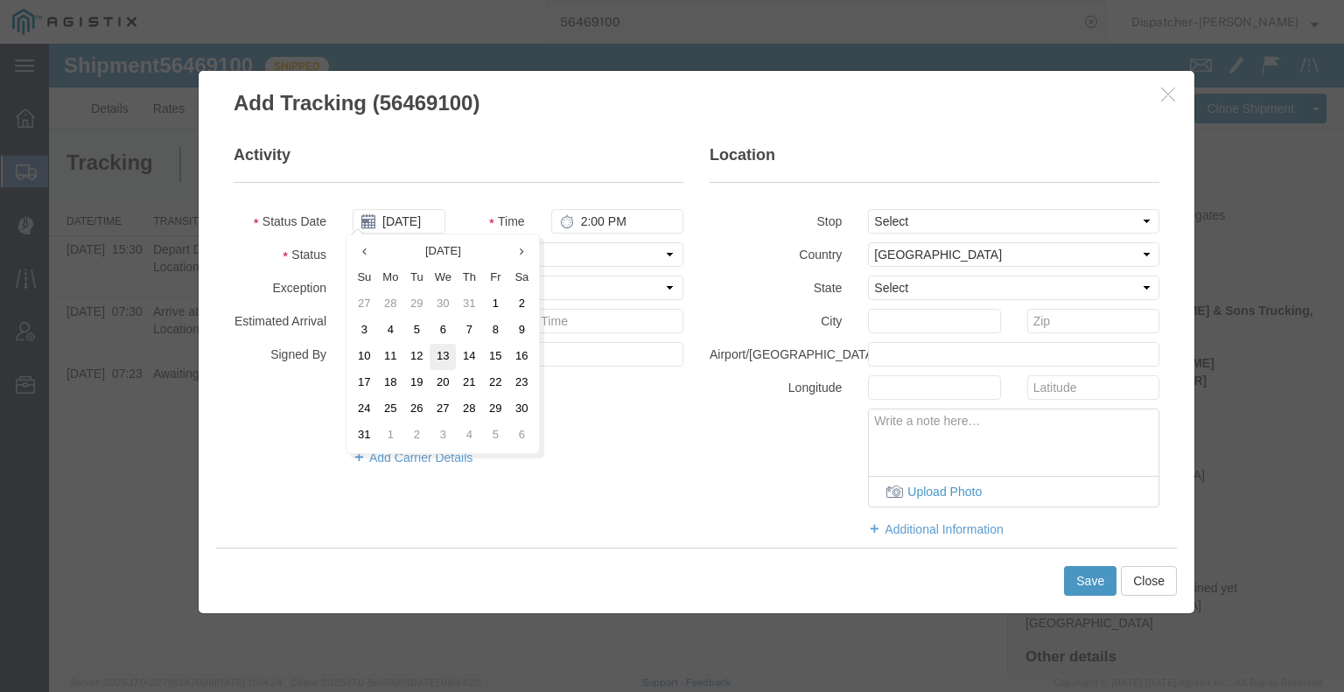
click at [443, 359] on td "13" at bounding box center [443, 357] width 26 height 26
type input "[DATE]"
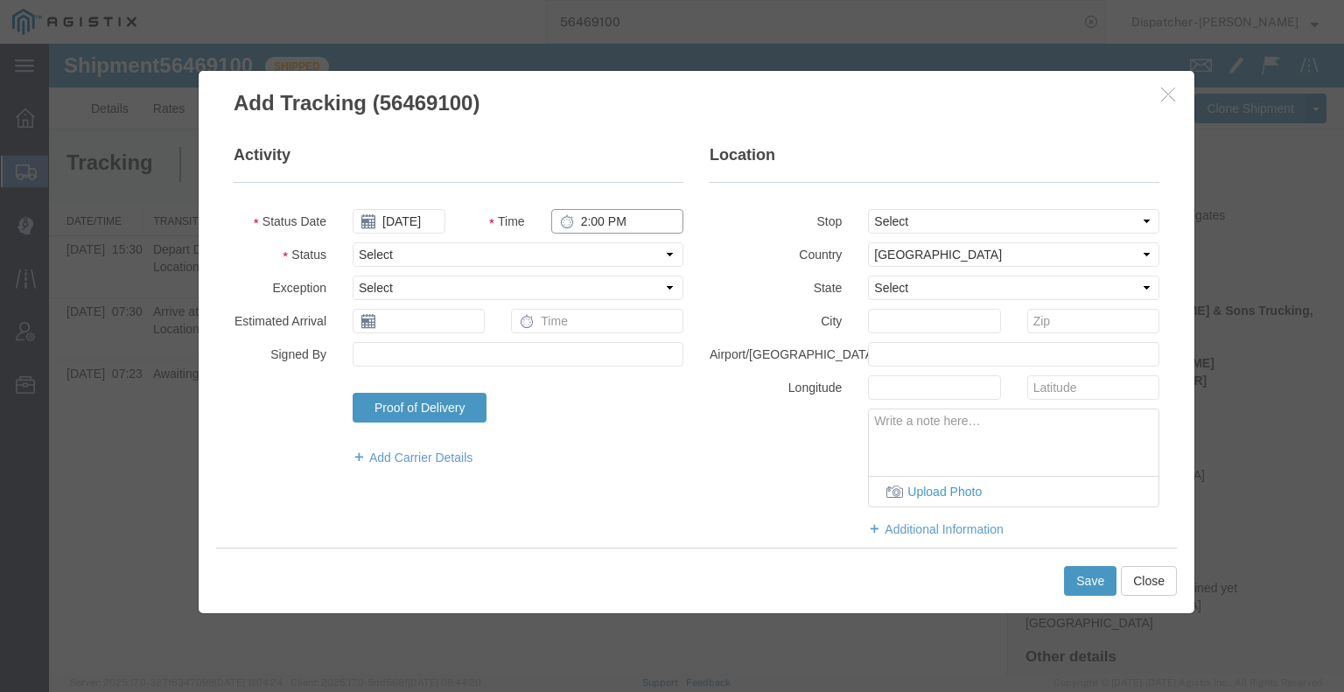
click at [591, 229] on input "2:00 PM" at bounding box center [617, 221] width 132 height 24
type input "2:15 PM"
click at [595, 248] on select "Select Arrival Notice Available Arrival Notice Imported Arrive at Delivery Loca…" at bounding box center [518, 254] width 331 height 24
select select "BREAKSTART"
click at [353, 242] on select "Select Arrival Notice Available Arrival Notice Imported Arrive at Delivery Loca…" at bounding box center [518, 254] width 331 height 24
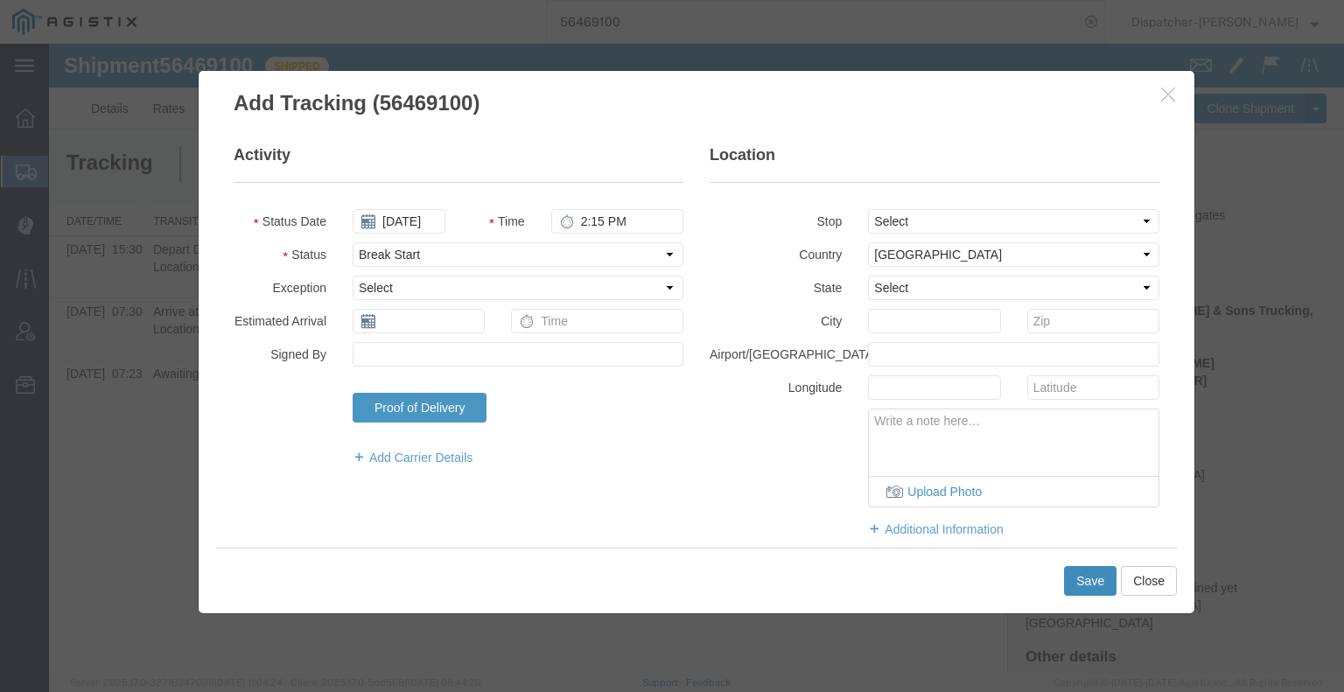
click at [1077, 584] on button "Save" at bounding box center [1090, 581] width 52 height 30
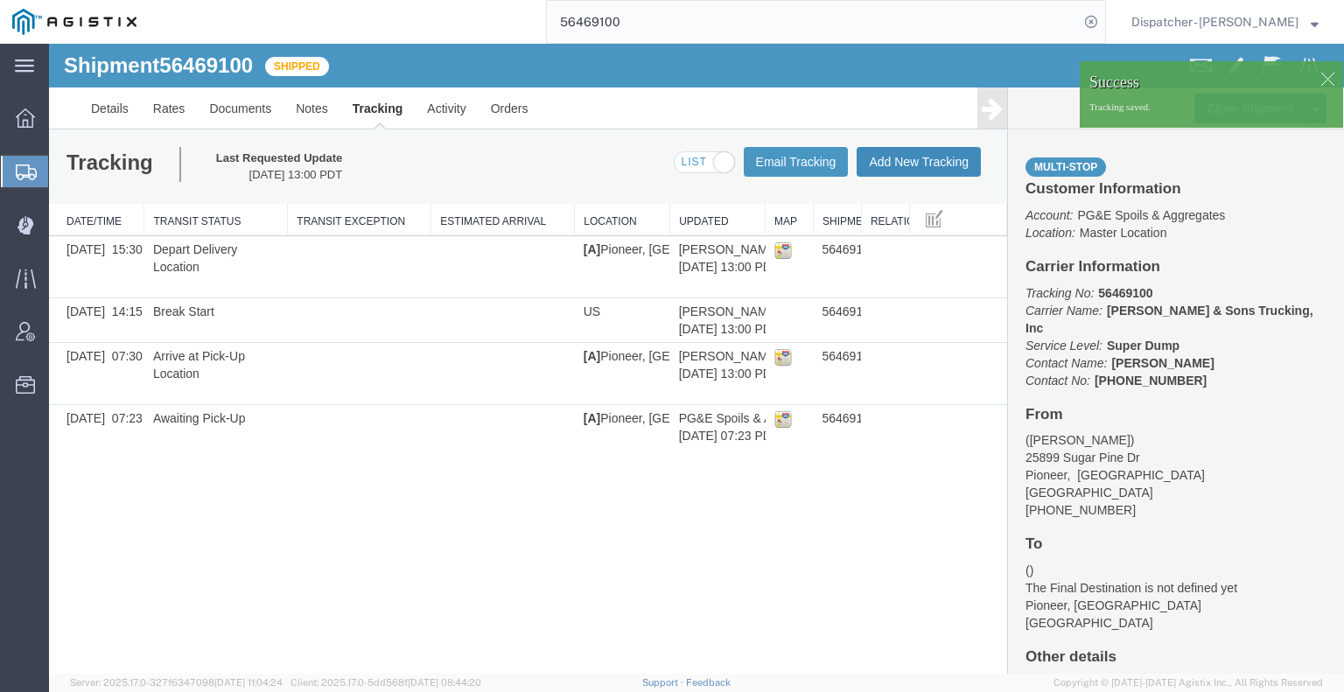
click at [879, 164] on button "Add New Tracking" at bounding box center [919, 162] width 124 height 30
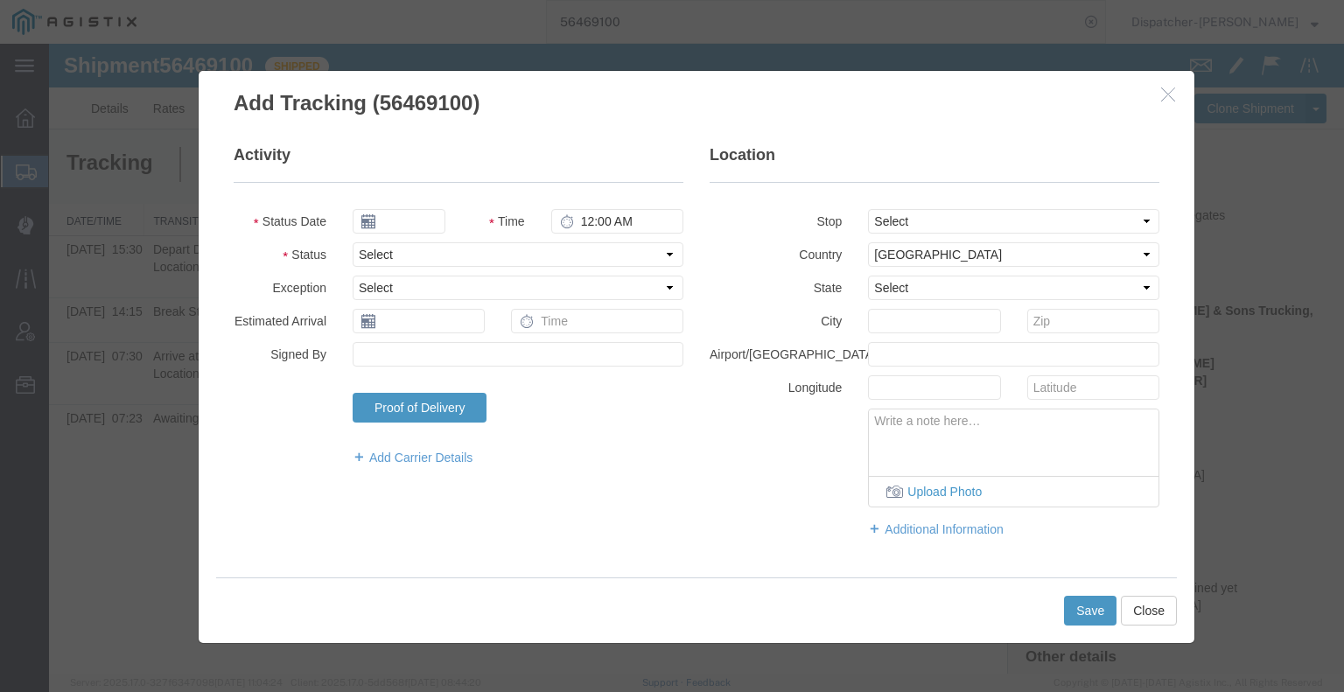
type input "[DATE]"
type input "2:00 PM"
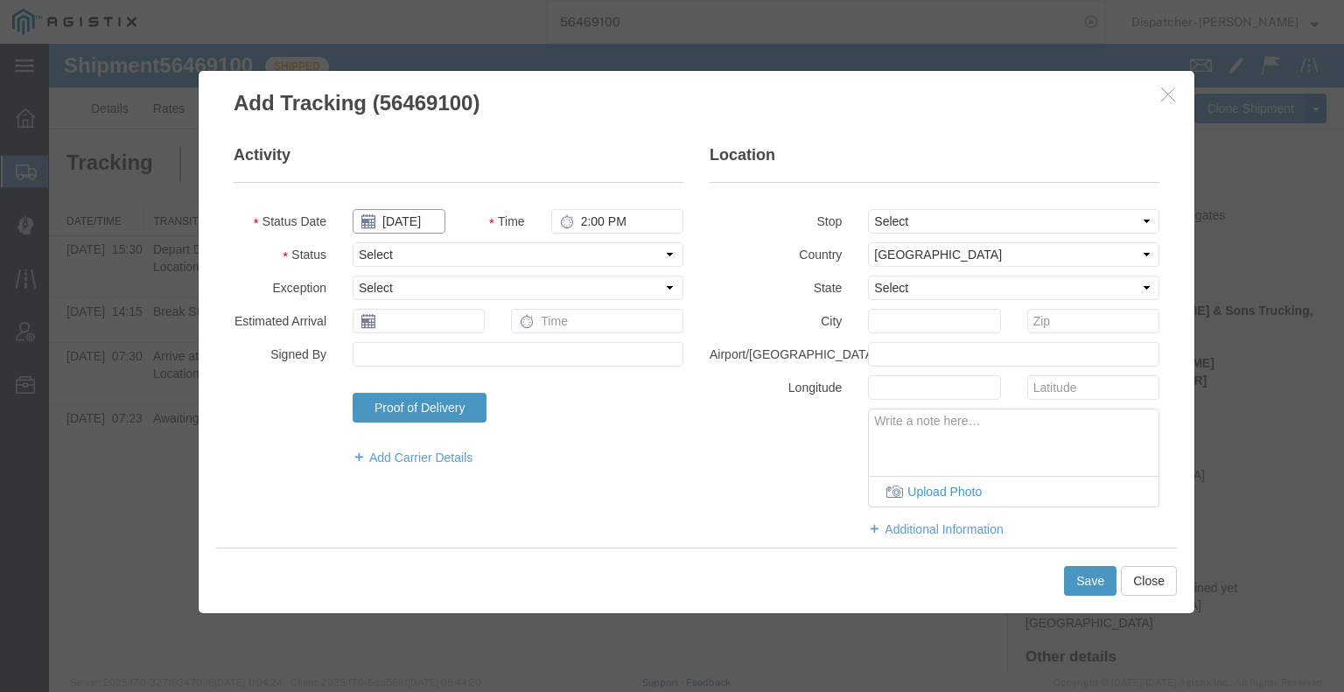
click at [406, 220] on input "[DATE]" at bounding box center [399, 221] width 93 height 24
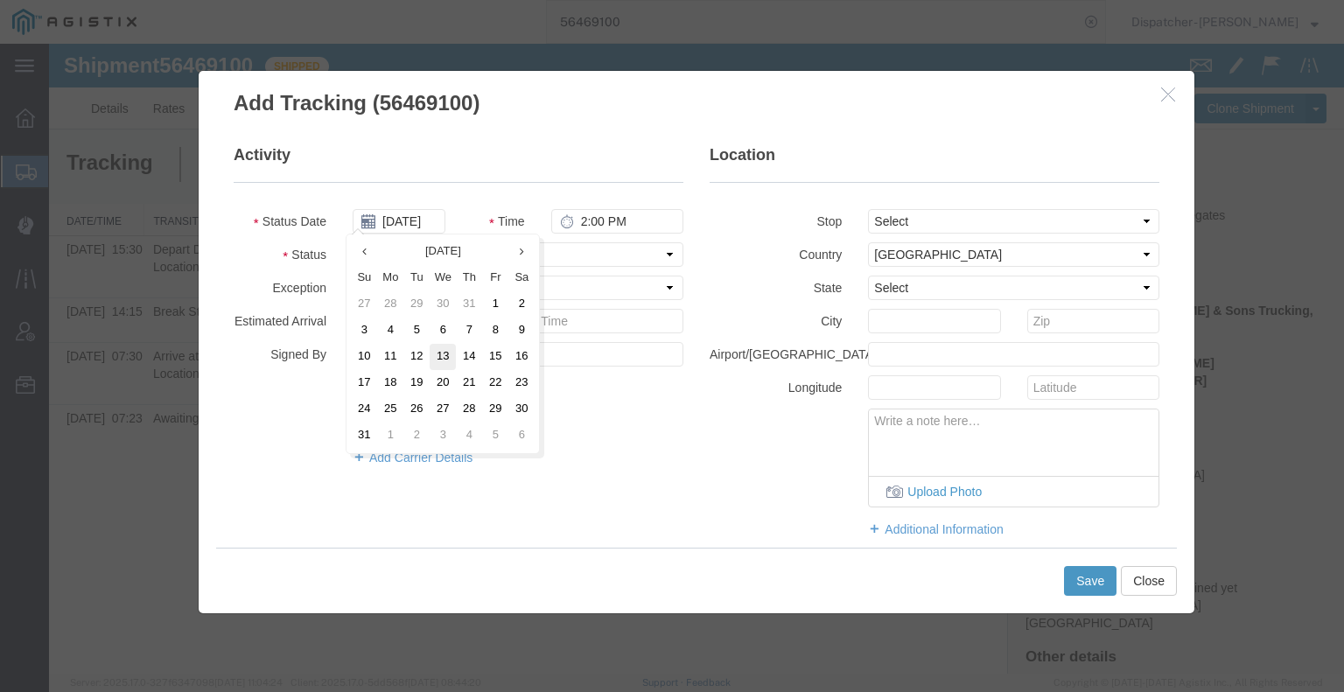
click at [437, 353] on td "13" at bounding box center [443, 357] width 26 height 26
type input "[DATE]"
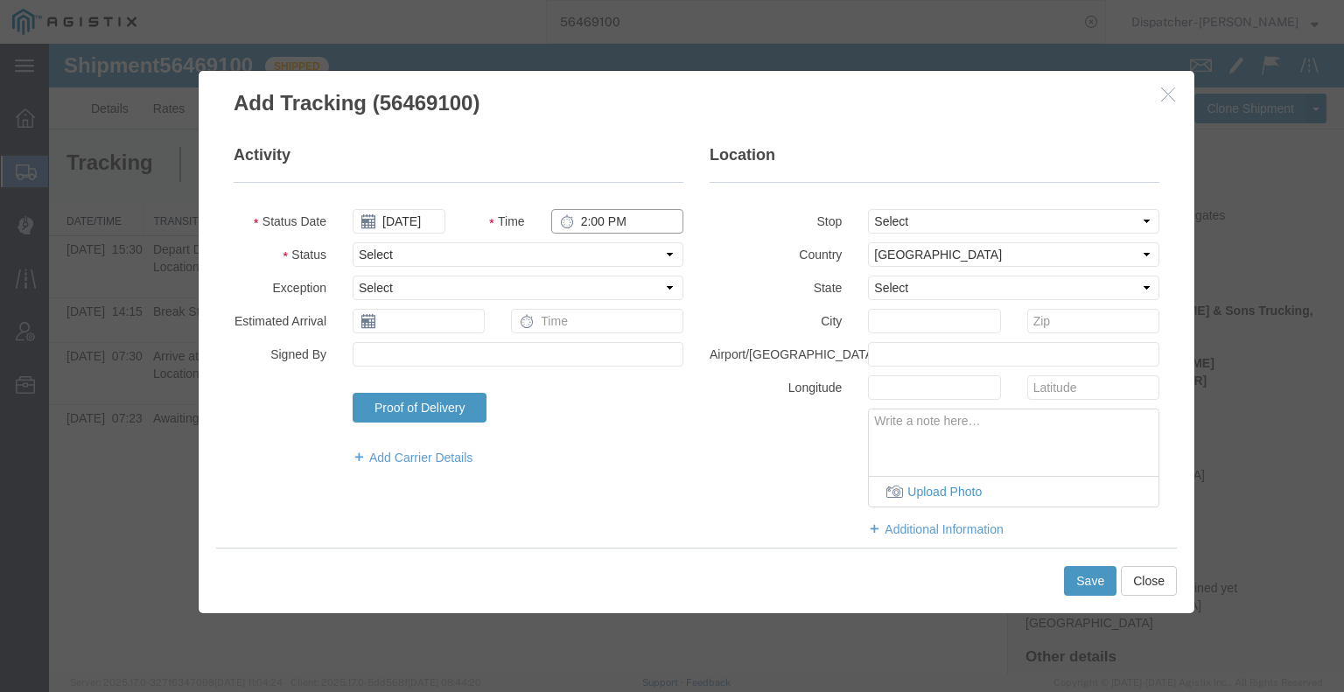
click at [583, 226] on input "2:00 PM" at bounding box center [617, 221] width 132 height 24
type input "2:45 PM"
click at [577, 263] on select "Select Arrival Notice Available Arrival Notice Imported Arrive at Delivery Loca…" at bounding box center [518, 254] width 331 height 24
select select "BREAKSTOP"
click at [353, 242] on select "Select Arrival Notice Available Arrival Notice Imported Arrive at Delivery Loca…" at bounding box center [518, 254] width 331 height 24
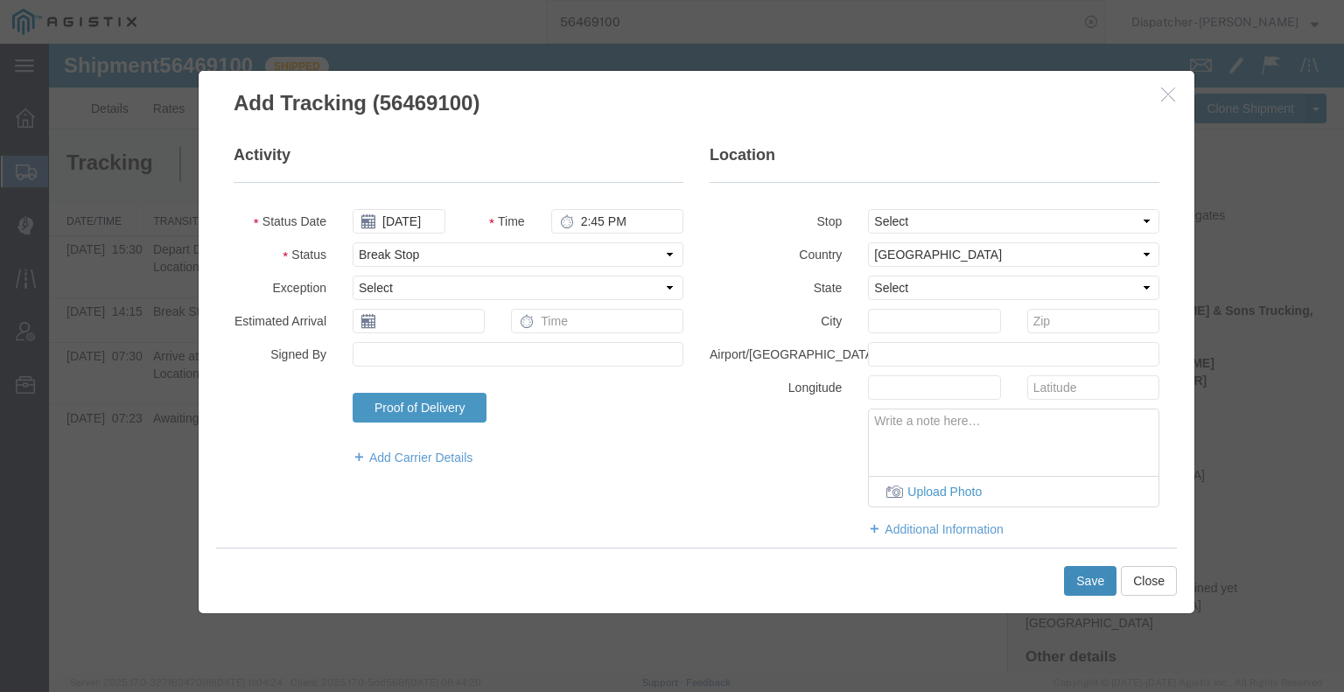
click at [1095, 588] on button "Save" at bounding box center [1090, 581] width 52 height 30
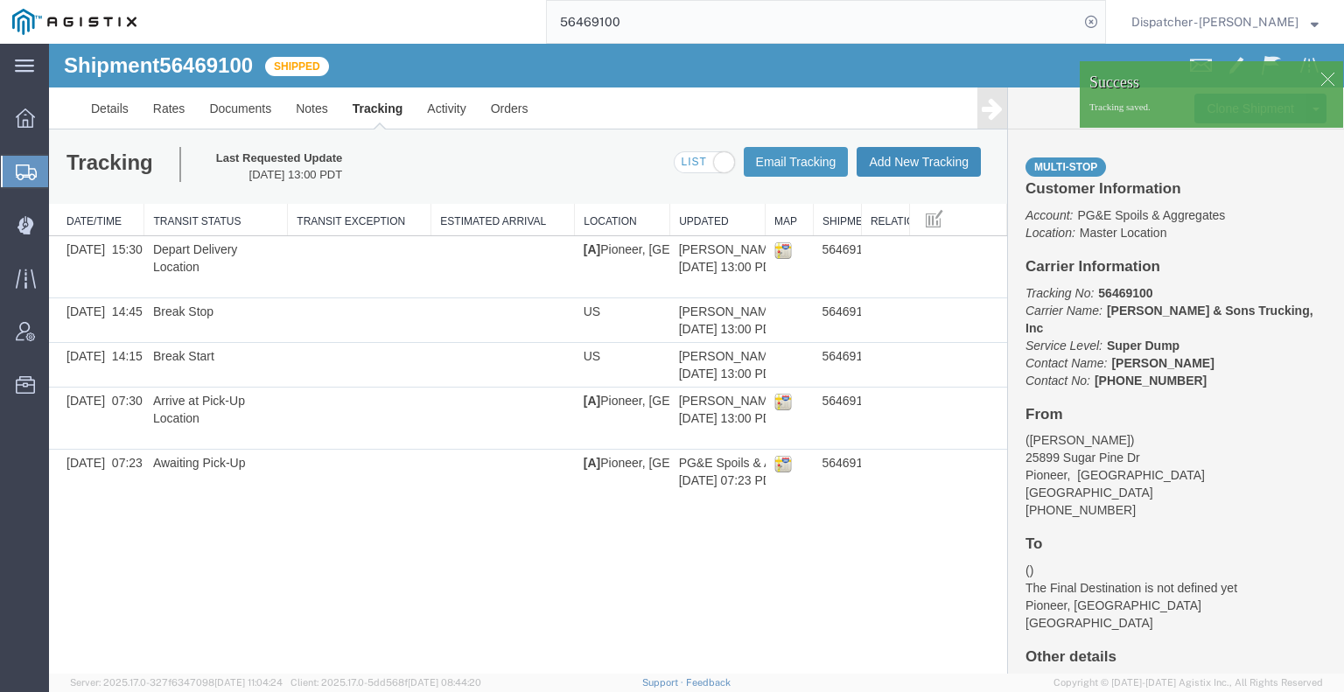
click at [916, 160] on button "Add New Tracking" at bounding box center [919, 162] width 124 height 30
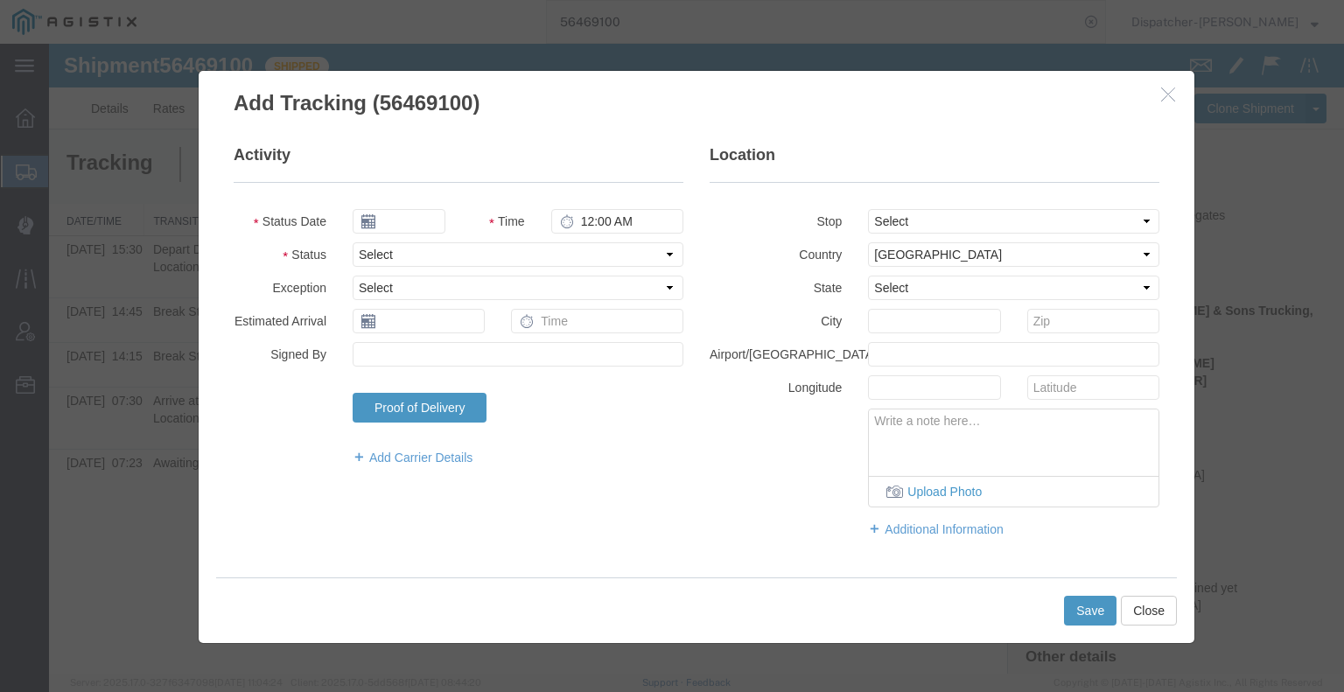
type input "[DATE]"
type input "2:00 PM"
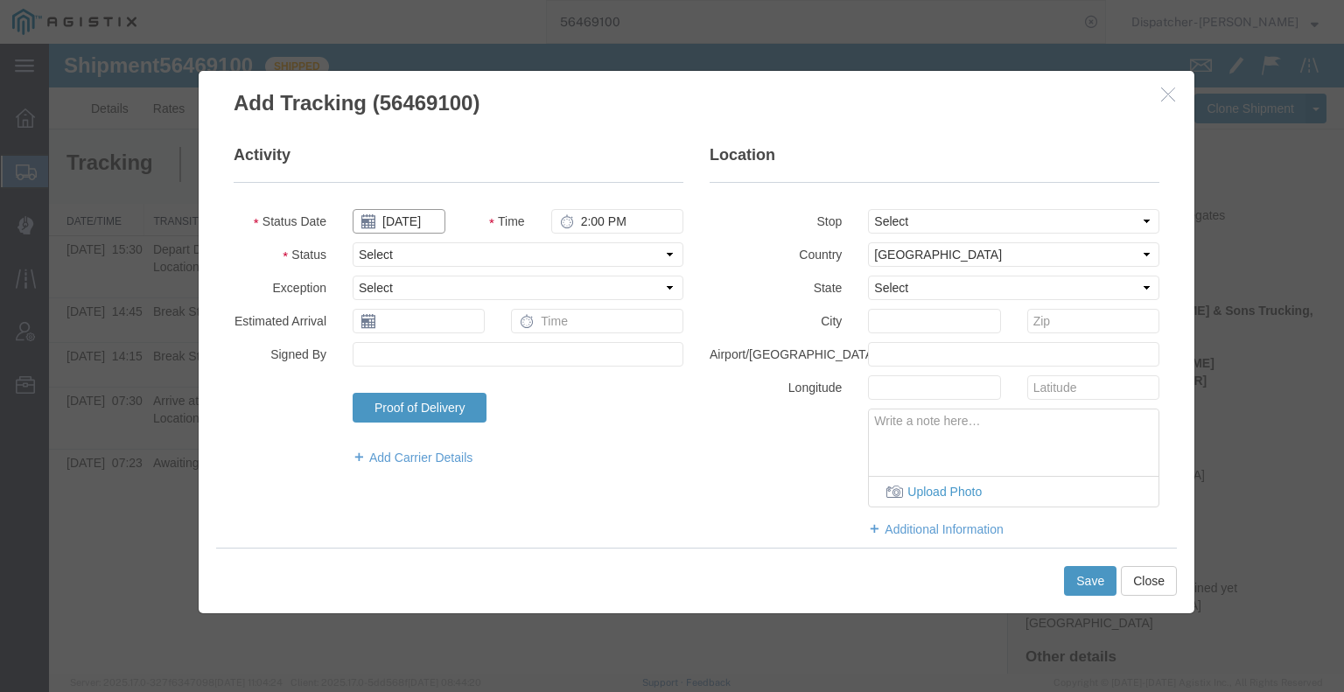
click at [416, 223] on input "[DATE]" at bounding box center [399, 221] width 93 height 24
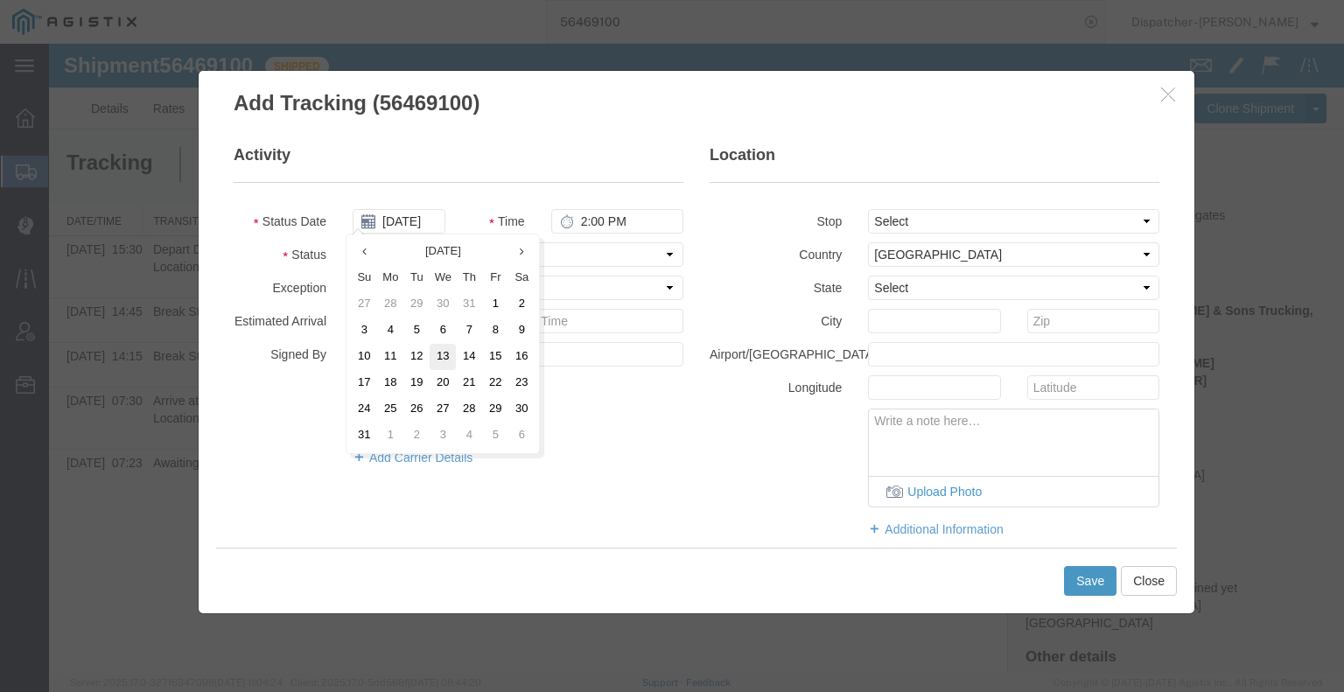
click at [439, 366] on td "13" at bounding box center [443, 357] width 26 height 26
type input "[DATE]"
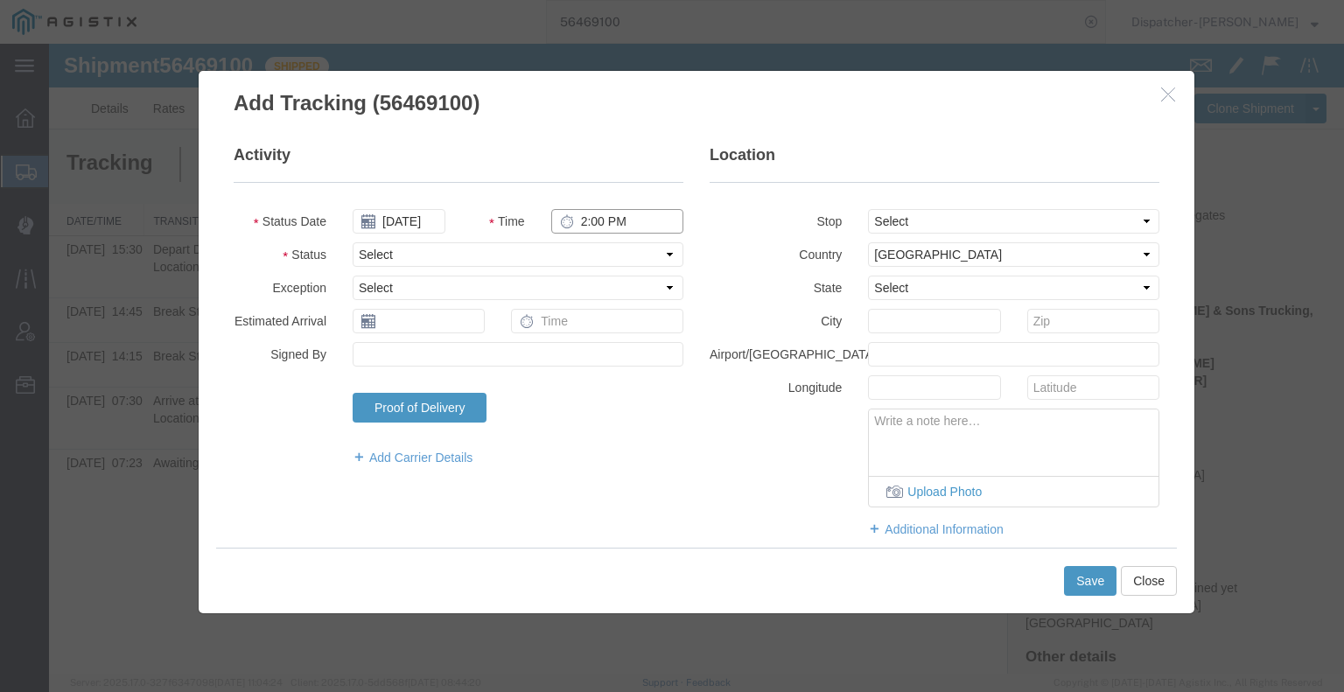
click at [614, 209] on input "2:00 PM" at bounding box center [617, 221] width 132 height 24
type input "4:00 PM"
click at [595, 259] on select "Select Arrival Notice Available Arrival Notice Imported Arrive at Delivery Loca…" at bounding box center [518, 254] width 331 height 24
select select "DELIVRED"
click at [353, 242] on select "Select Arrival Notice Available Arrival Notice Imported Arrive at Delivery Loca…" at bounding box center [518, 254] width 331 height 24
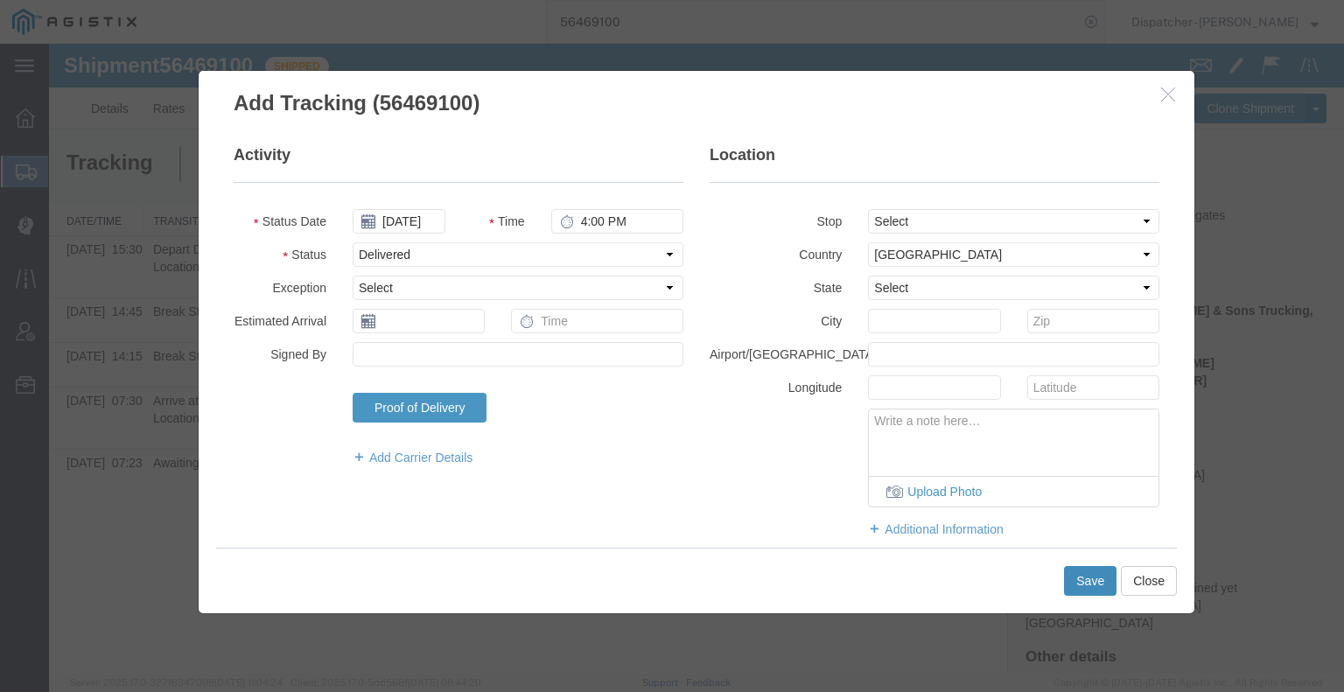
click at [1086, 587] on button "Save" at bounding box center [1090, 581] width 52 height 30
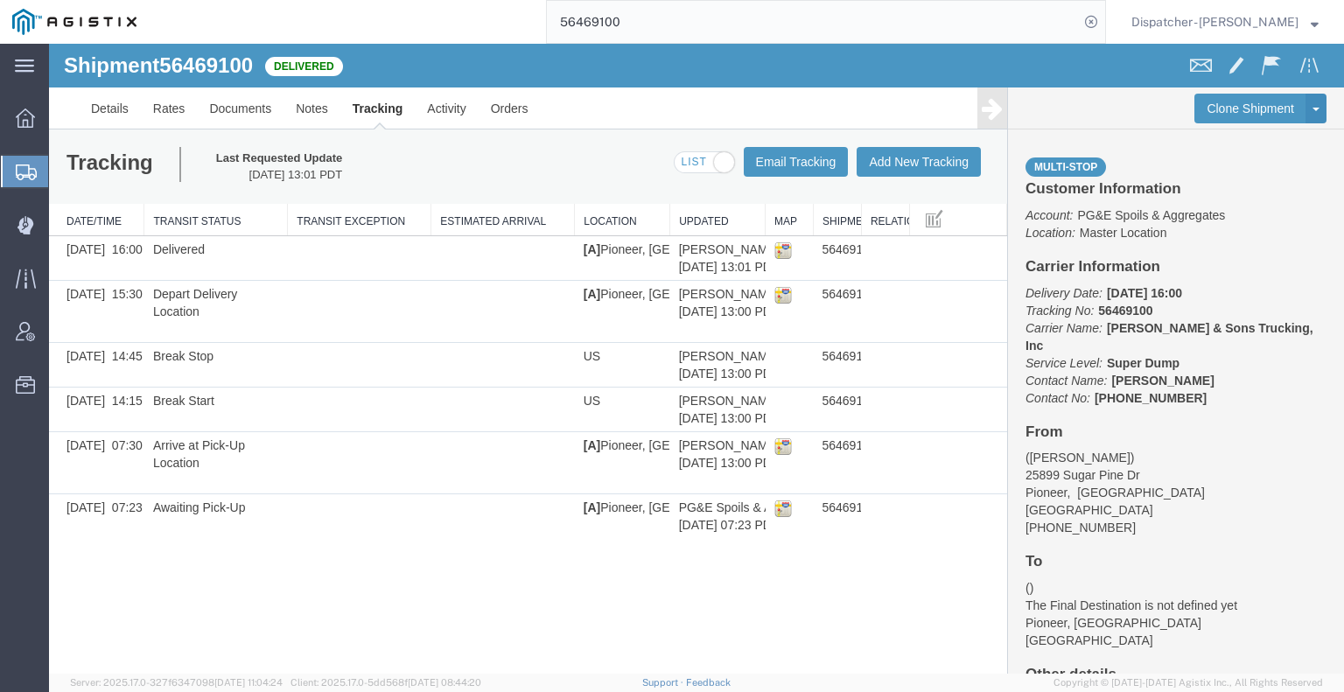
click at [148, 568] on div "Shipment 56469100 6 of 6 Delivered Details Rates Documents Notes Tracking Activ…" at bounding box center [696, 359] width 1295 height 630
click at [231, 108] on link "Documents" at bounding box center [240, 108] width 87 height 42
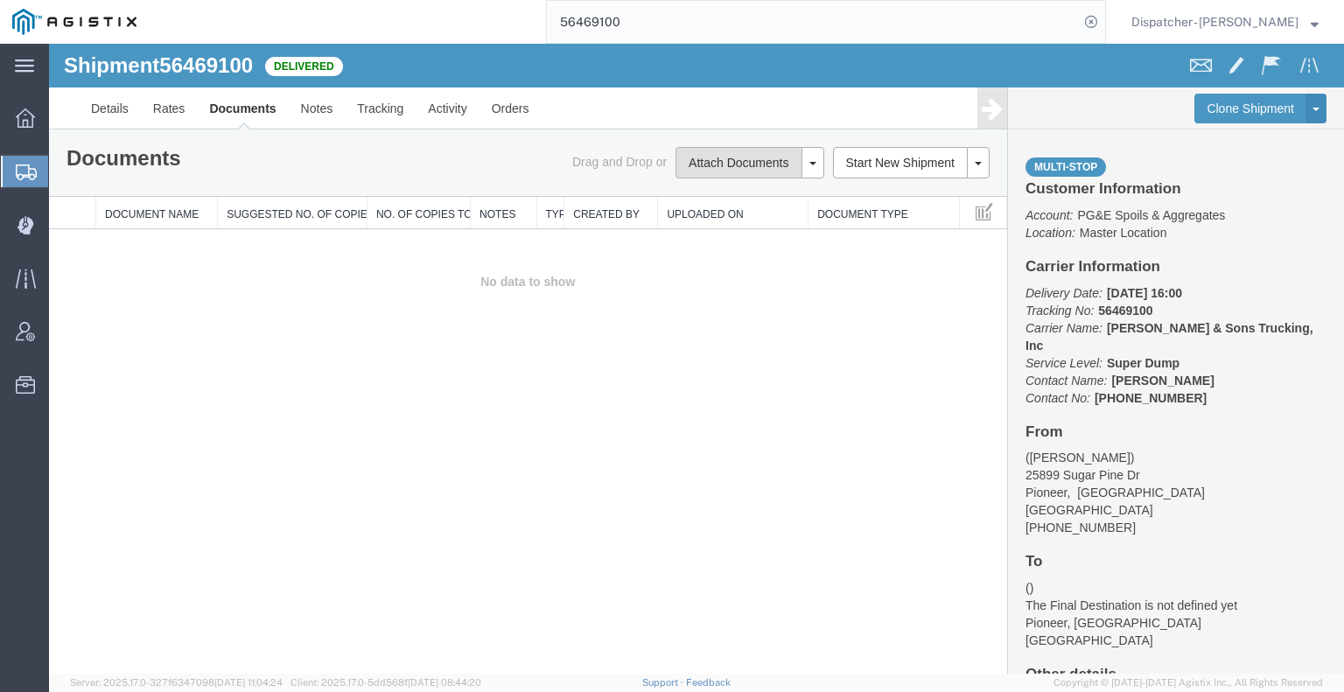
click at [745, 165] on button "Attach Documents" at bounding box center [738, 162] width 126 height 31
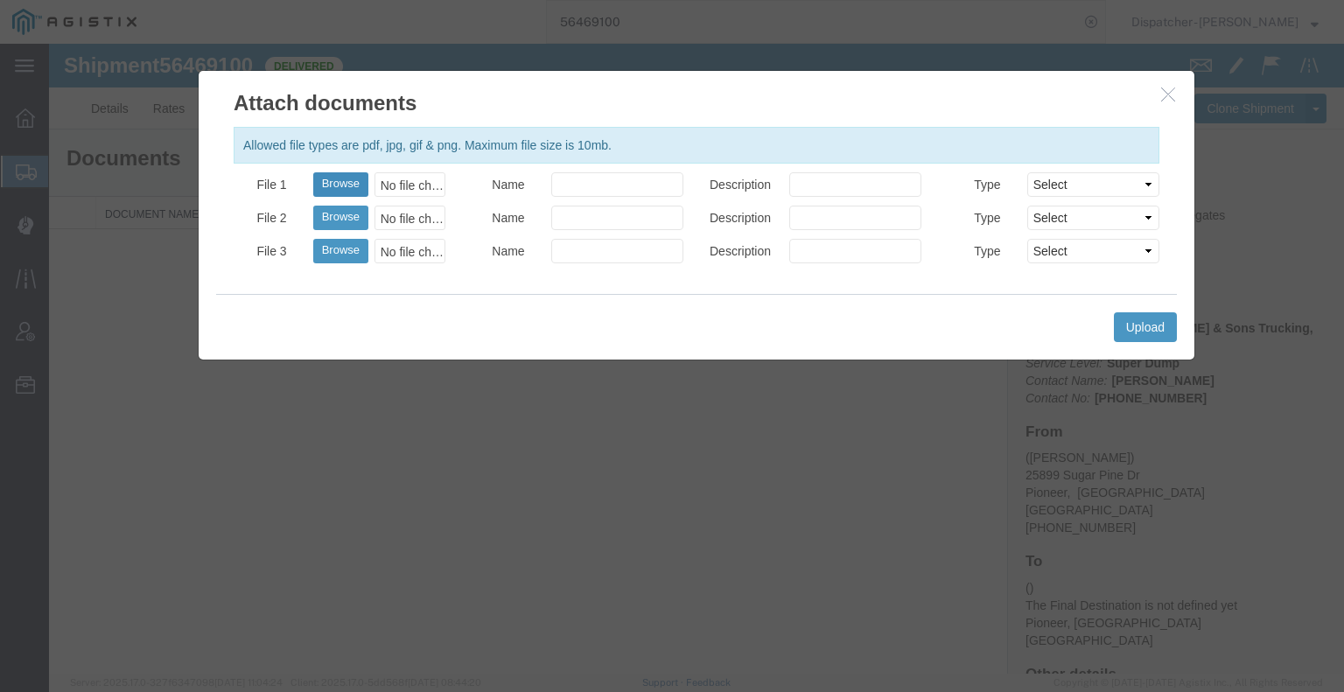
click at [343, 195] on button "Browse" at bounding box center [340, 184] width 55 height 24
type input "C:\fakepath\56469100trktag.pdf"
click at [1152, 321] on button "Upload" at bounding box center [1145, 327] width 63 height 30
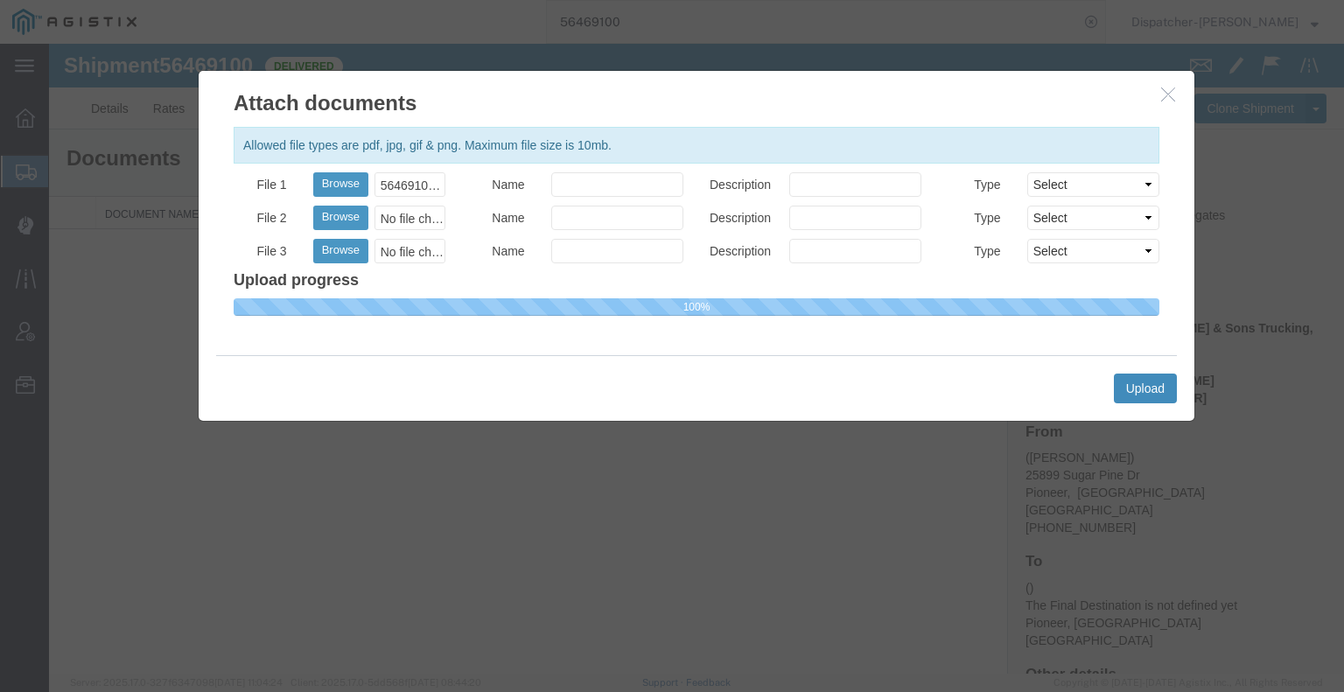
select select
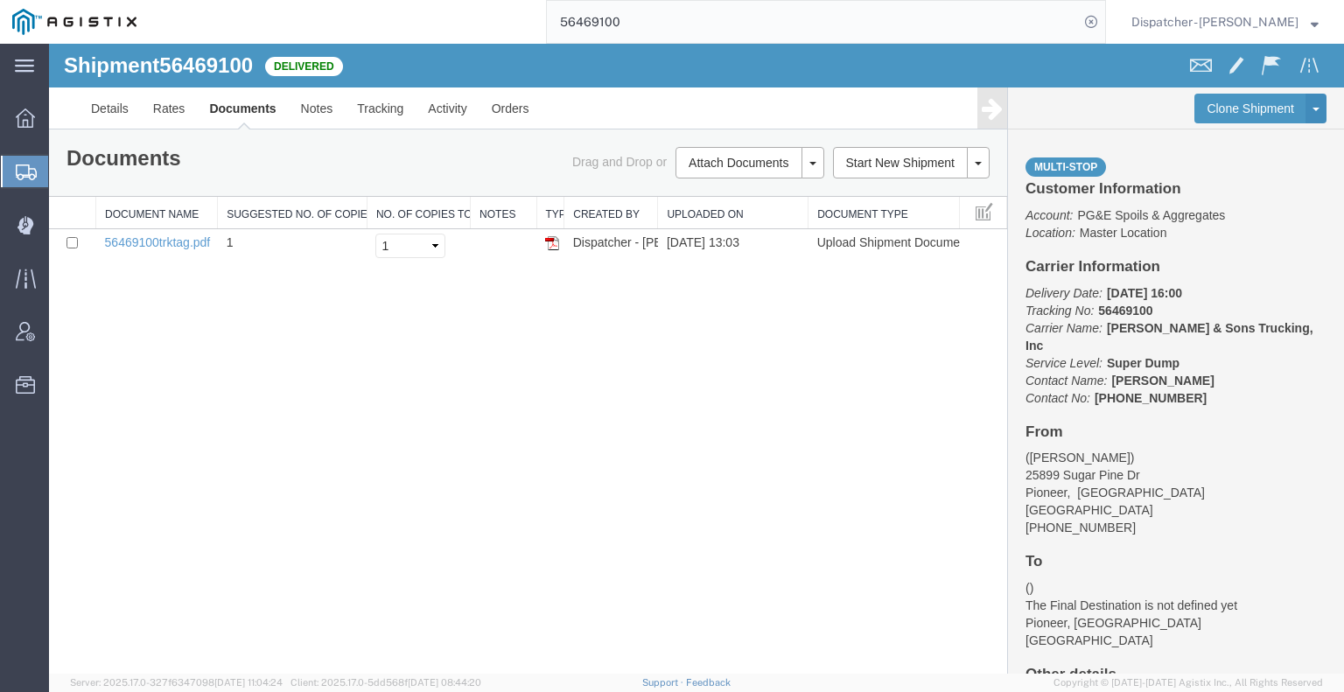
drag, startPoint x: 626, startPoint y: 20, endPoint x: 438, endPoint y: 12, distance: 188.3
click at [452, 12] on div "56469100" at bounding box center [627, 22] width 957 height 44
type input "56477891"
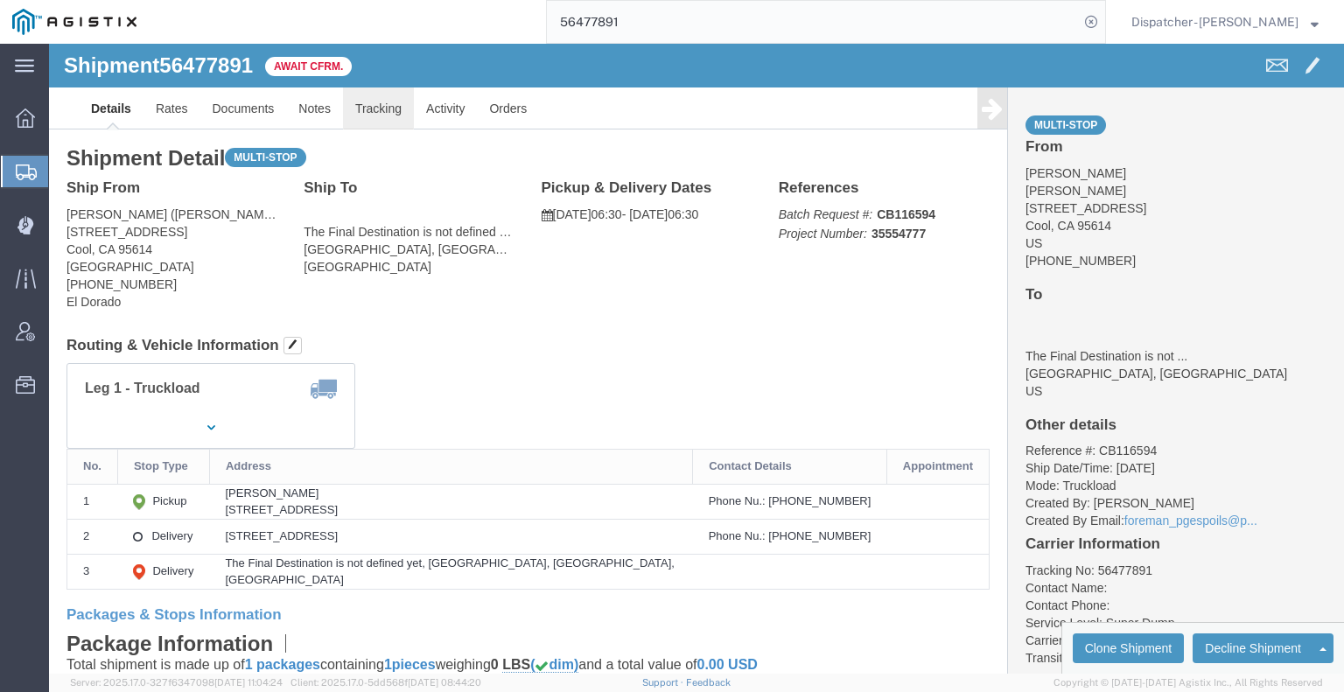
click link "Tracking"
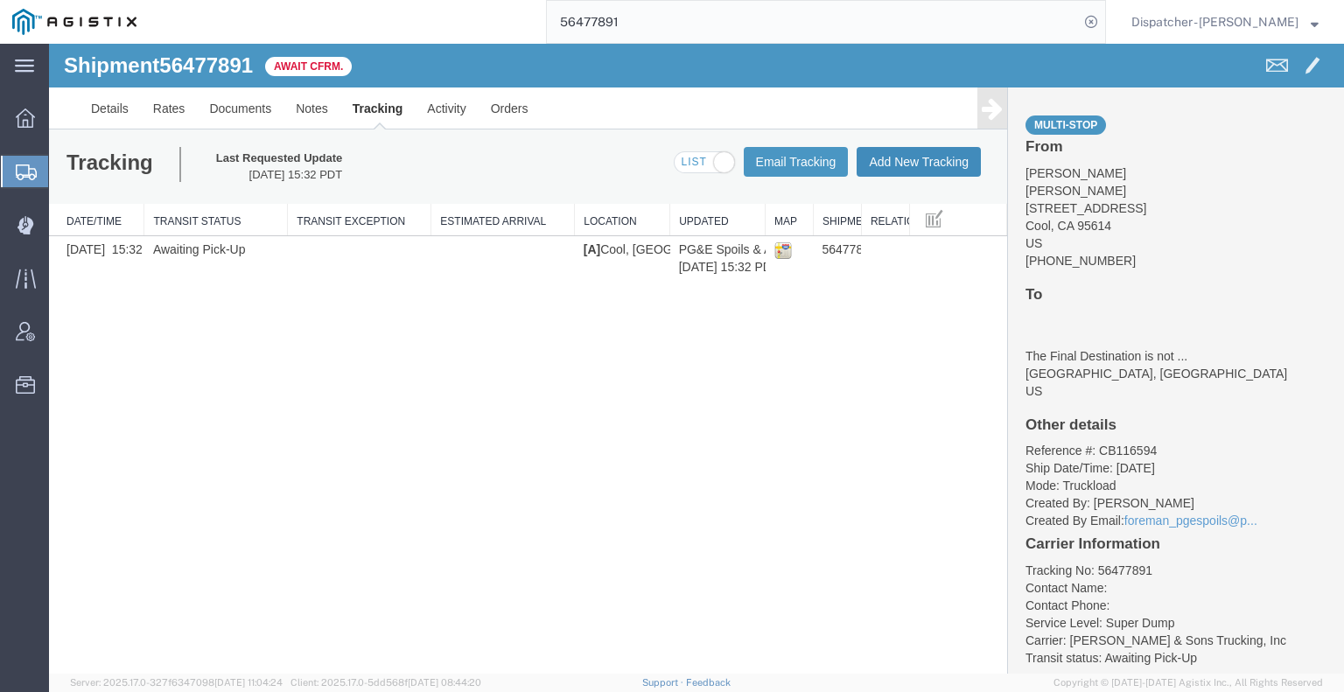
click at [927, 165] on button "Add New Tracking" at bounding box center [919, 162] width 124 height 30
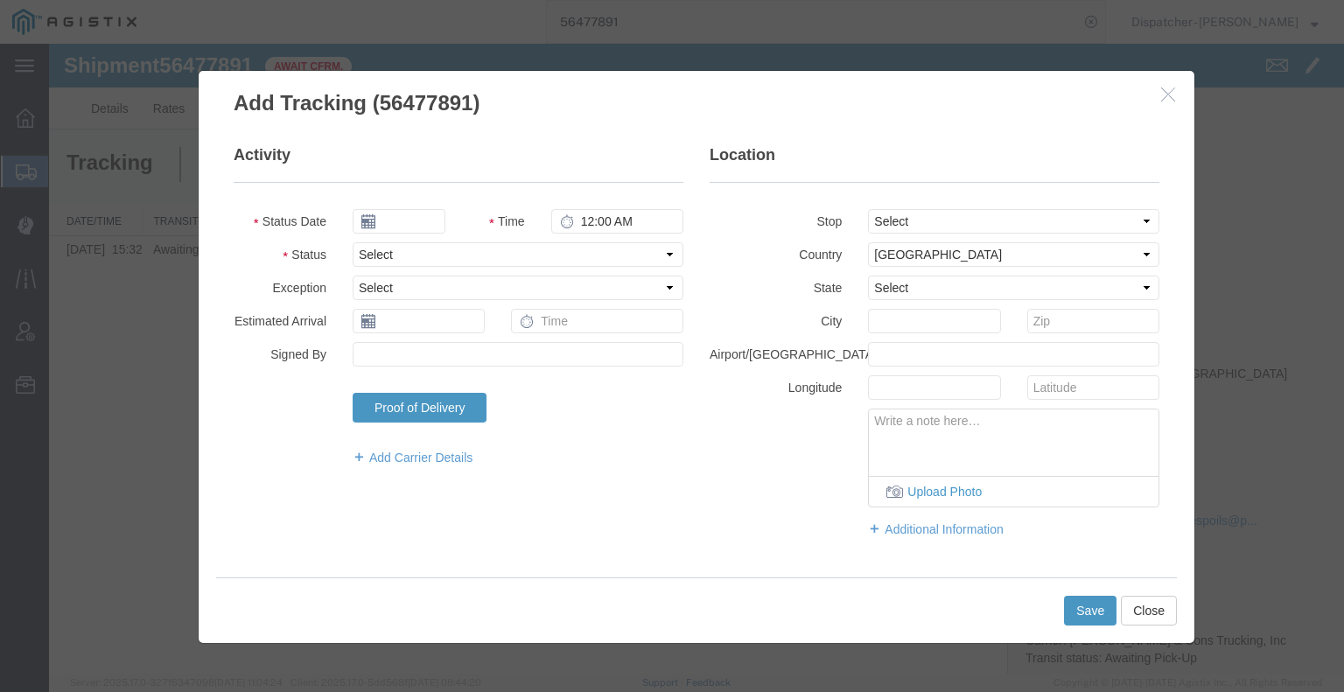
type input "[DATE]"
type input "2:00 PM"
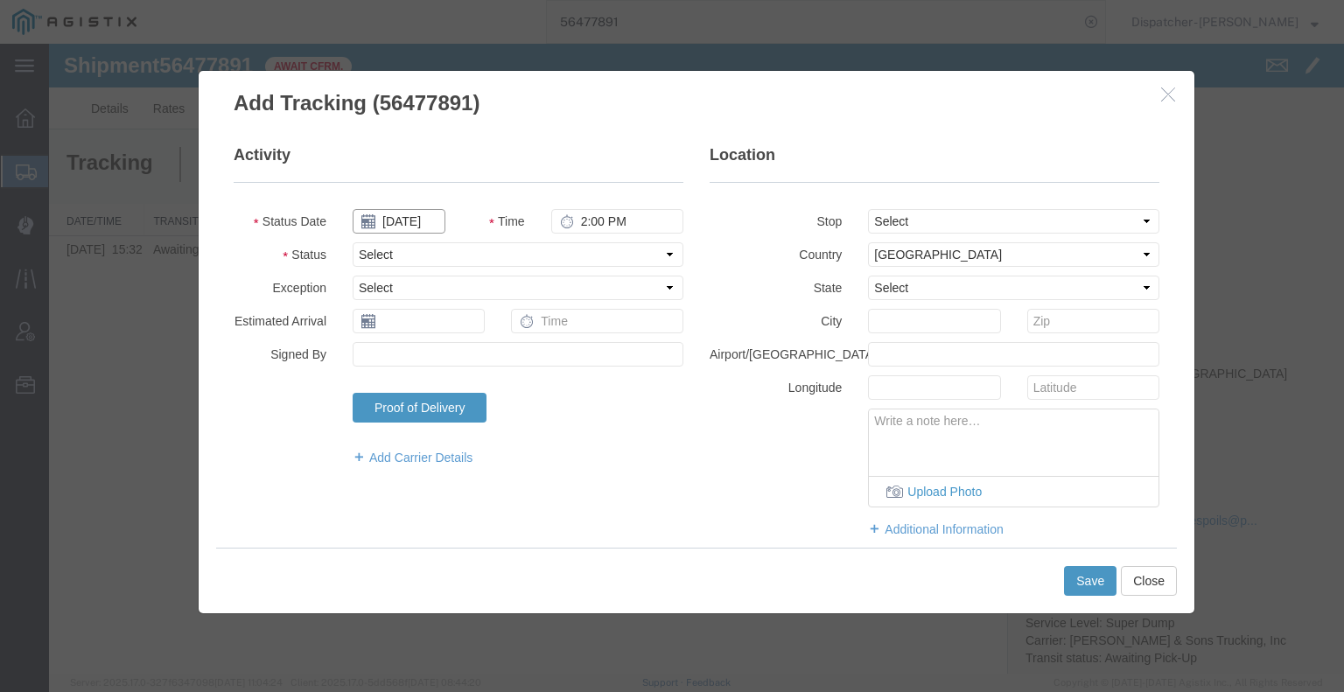
click at [409, 223] on input "[DATE]" at bounding box center [399, 221] width 93 height 24
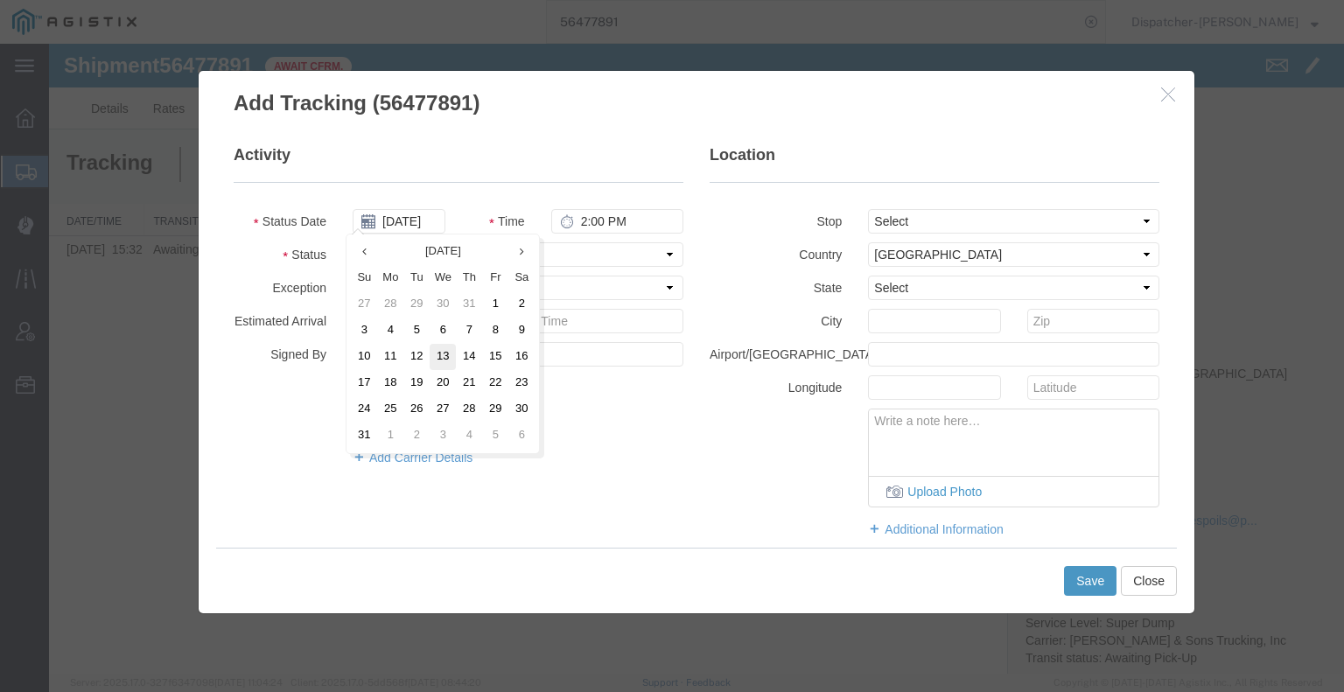
click at [442, 353] on td "13" at bounding box center [443, 357] width 26 height 26
type input "[DATE]"
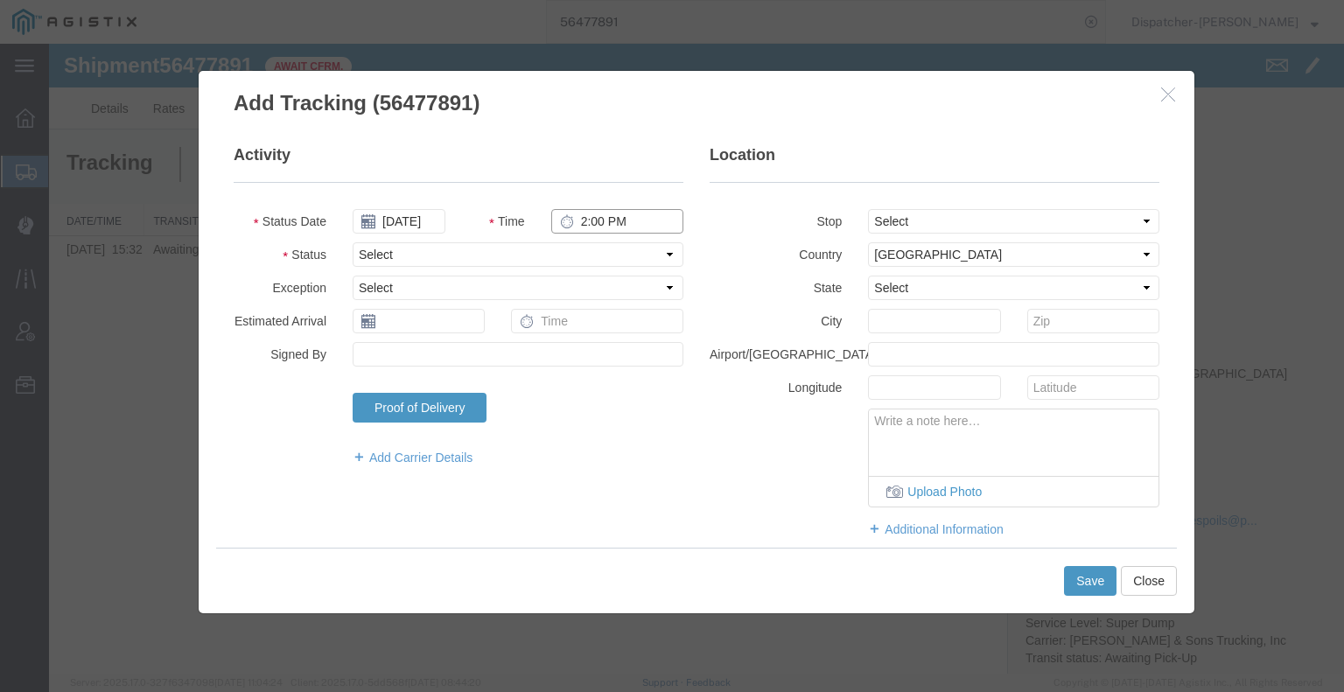
click at [612, 221] on input "2:00 PM" at bounding box center [617, 221] width 132 height 24
type input "6:30 AM"
click at [614, 265] on select "Select Arrival Notice Available Arrival Notice Imported Arrive at Delivery Loca…" at bounding box center [518, 254] width 331 height 24
select select "ARVPULOC"
click at [353, 242] on select "Select Arrival Notice Available Arrival Notice Imported Arrive at Delivery Loca…" at bounding box center [518, 254] width 331 height 24
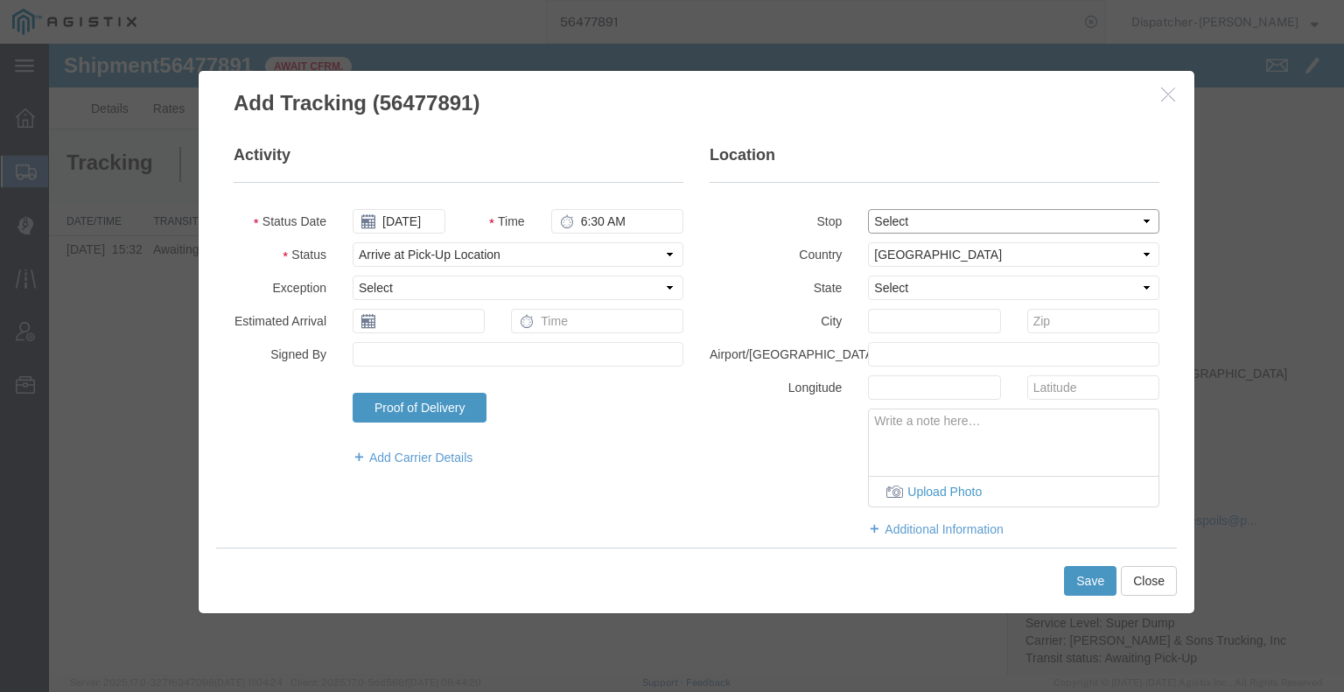
click at [912, 218] on select "Select From: 2601 Hwy 49, Cool, CA, 95614, US Stop 2: 6400 Claim St, Placervill…" at bounding box center [1013, 221] width 291 height 24
select select "{"pickupDeliveryInfoId": "122243067","pickupOrDelivery": "P","stopNum": "1","lo…"
click at [868, 209] on select "Select From: 2601 Hwy 49, Cool, CA, 95614, US Stop 2: 6400 Claim St, Placervill…" at bounding box center [1013, 221] width 291 height 24
select select "CA"
type input "Cool"
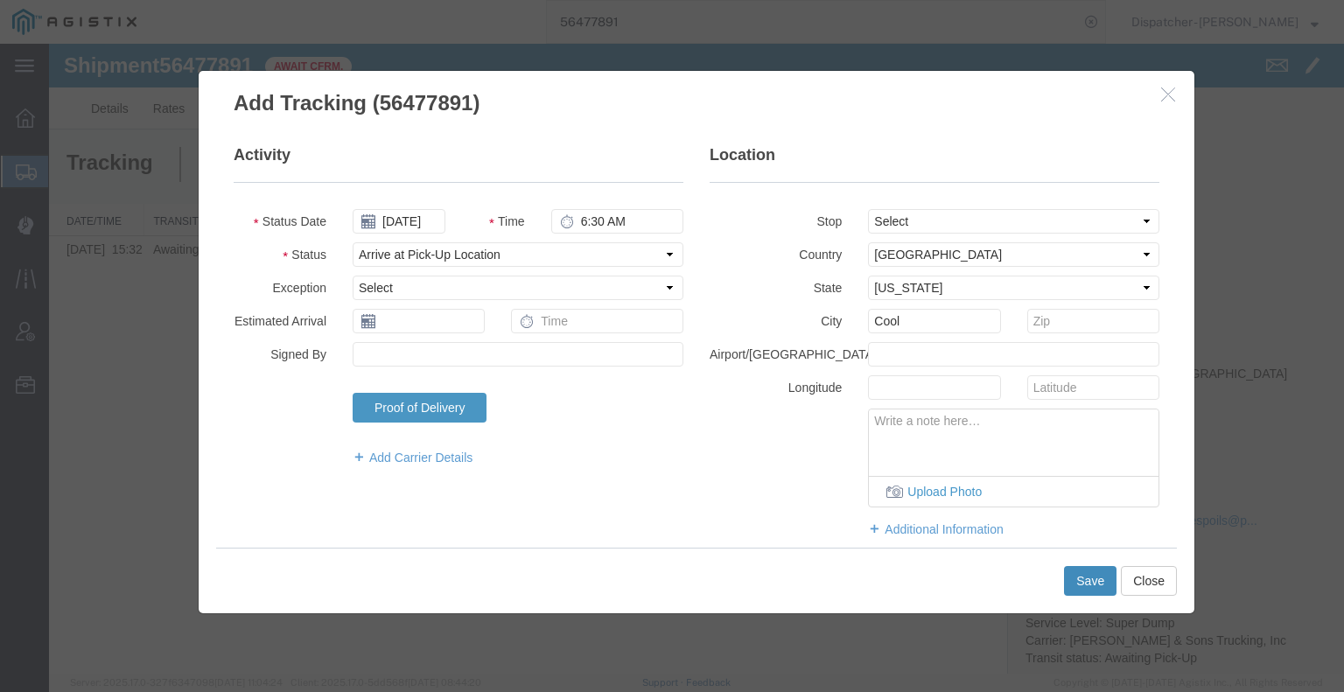
click at [1087, 578] on button "Save" at bounding box center [1090, 581] width 52 height 30
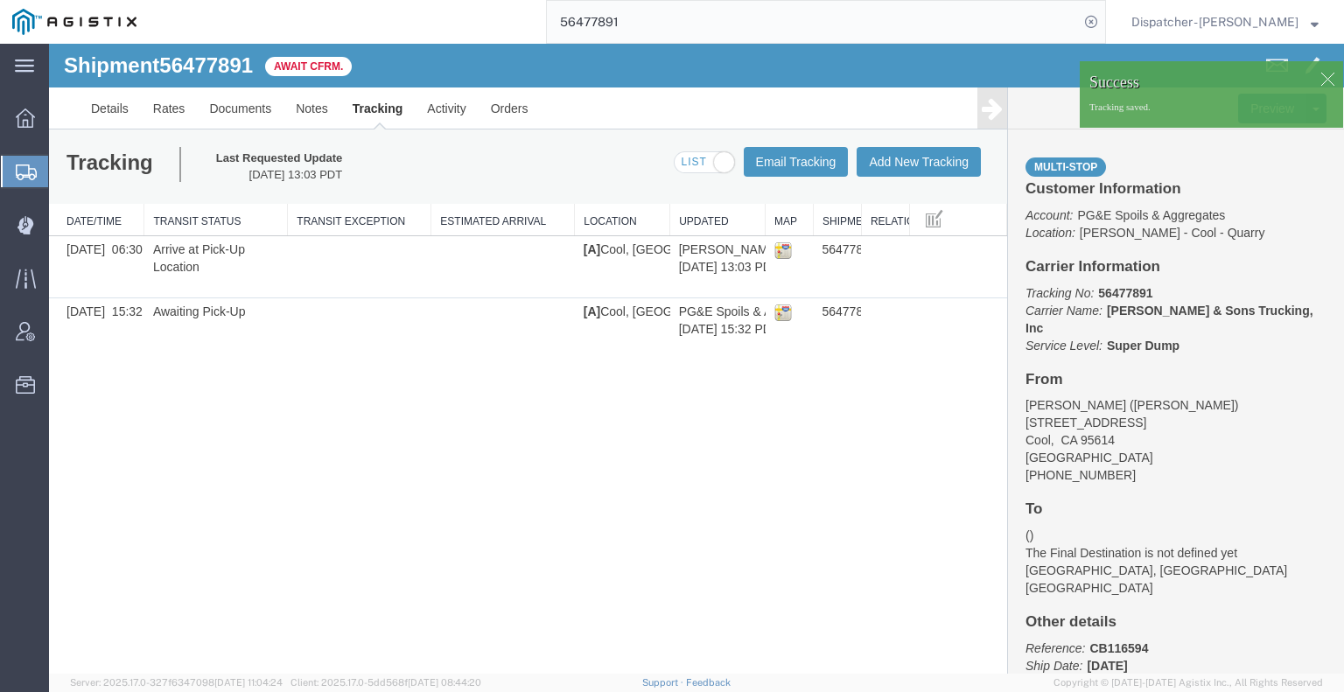
click at [892, 167] on div at bounding box center [696, 359] width 1295 height 630
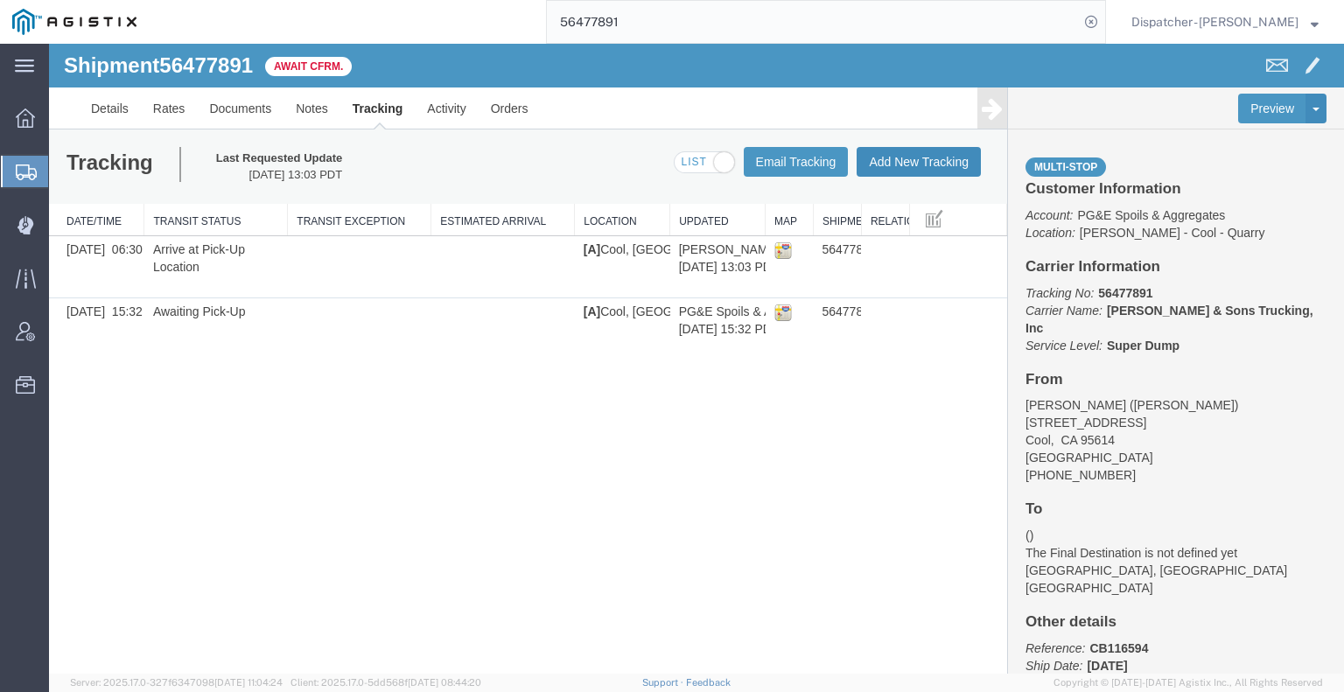
click at [910, 158] on button "Add New Tracking" at bounding box center [919, 162] width 124 height 30
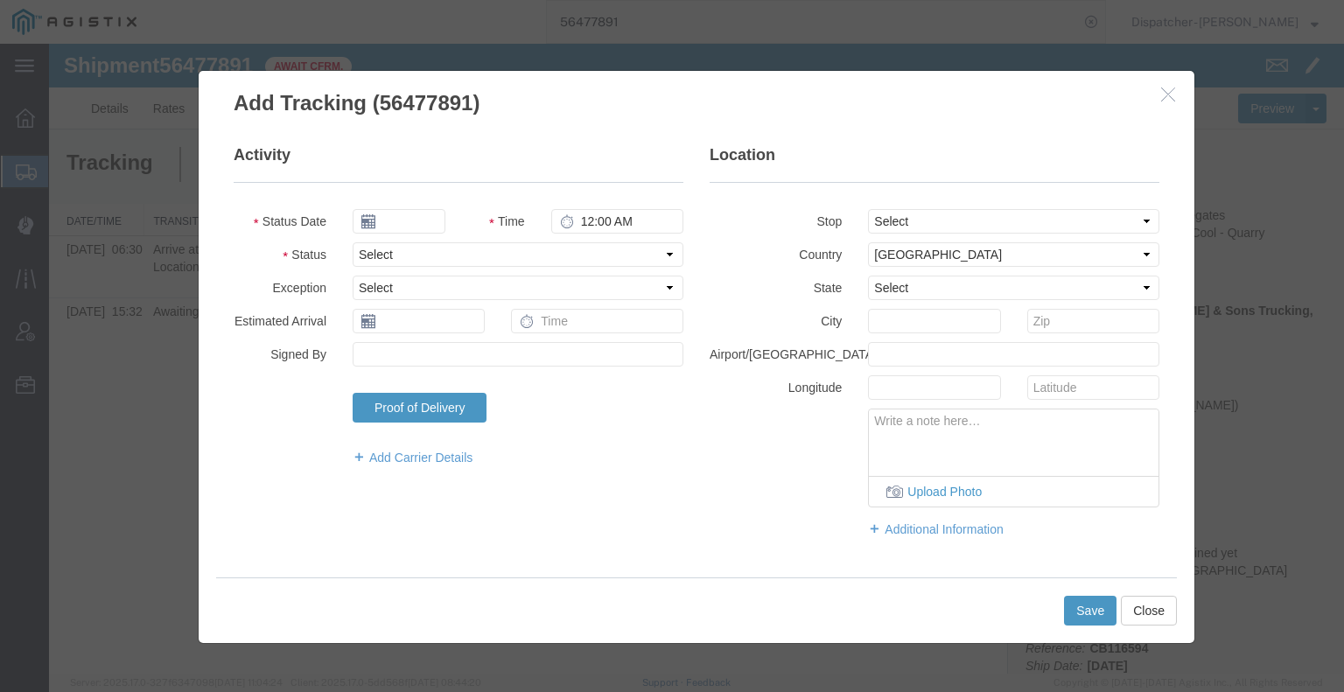
type input "[DATE]"
type input "2:00 PM"
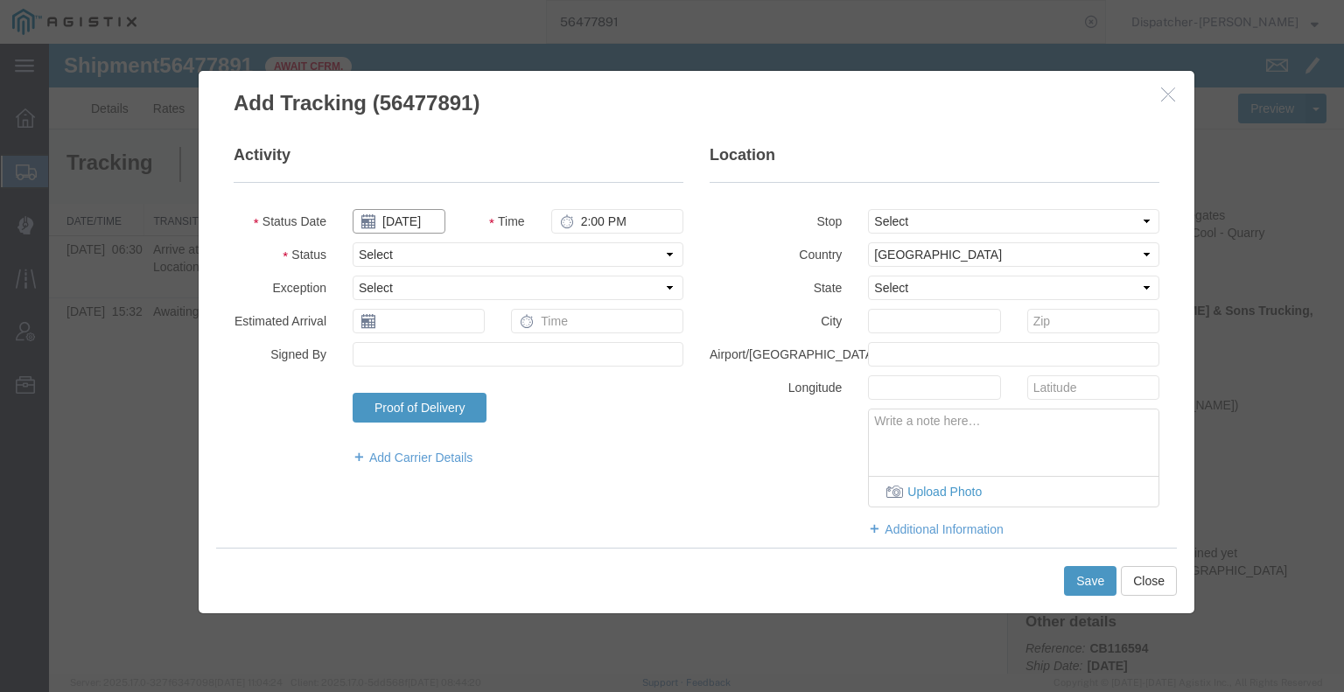
click at [410, 217] on input "[DATE]" at bounding box center [399, 221] width 93 height 24
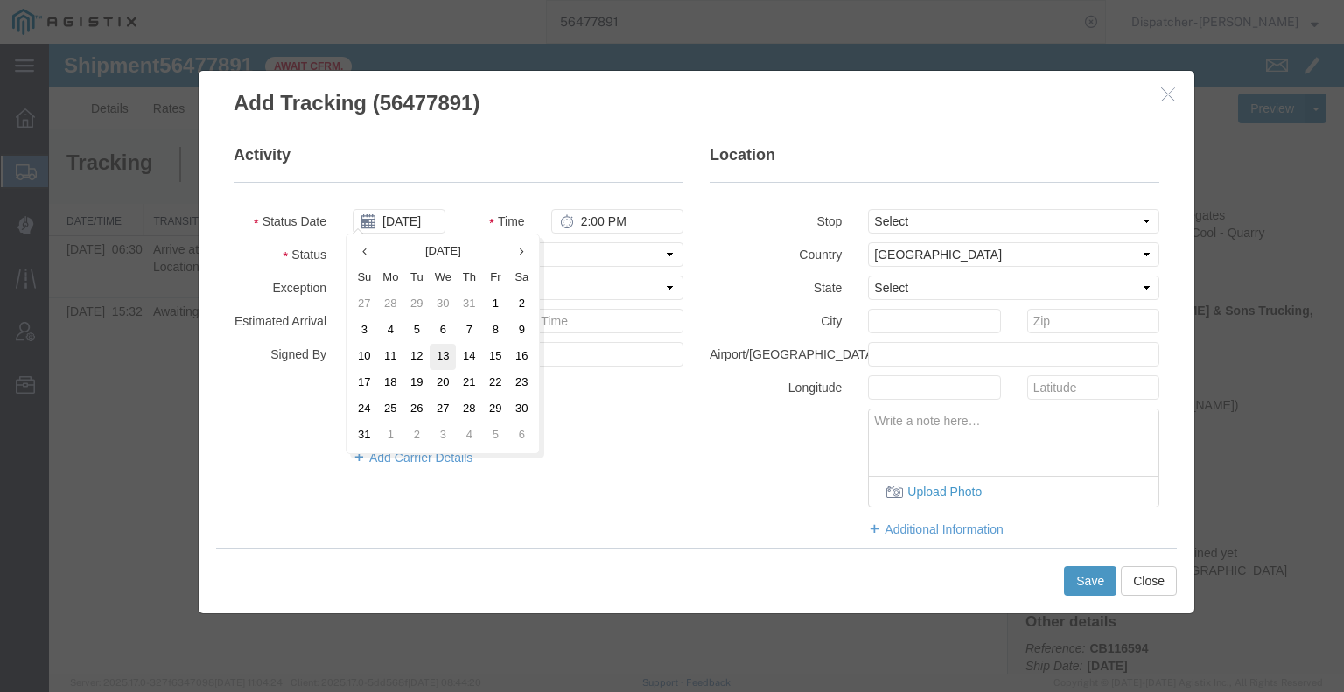
click at [432, 358] on td "13" at bounding box center [443, 357] width 26 height 26
type input "[DATE]"
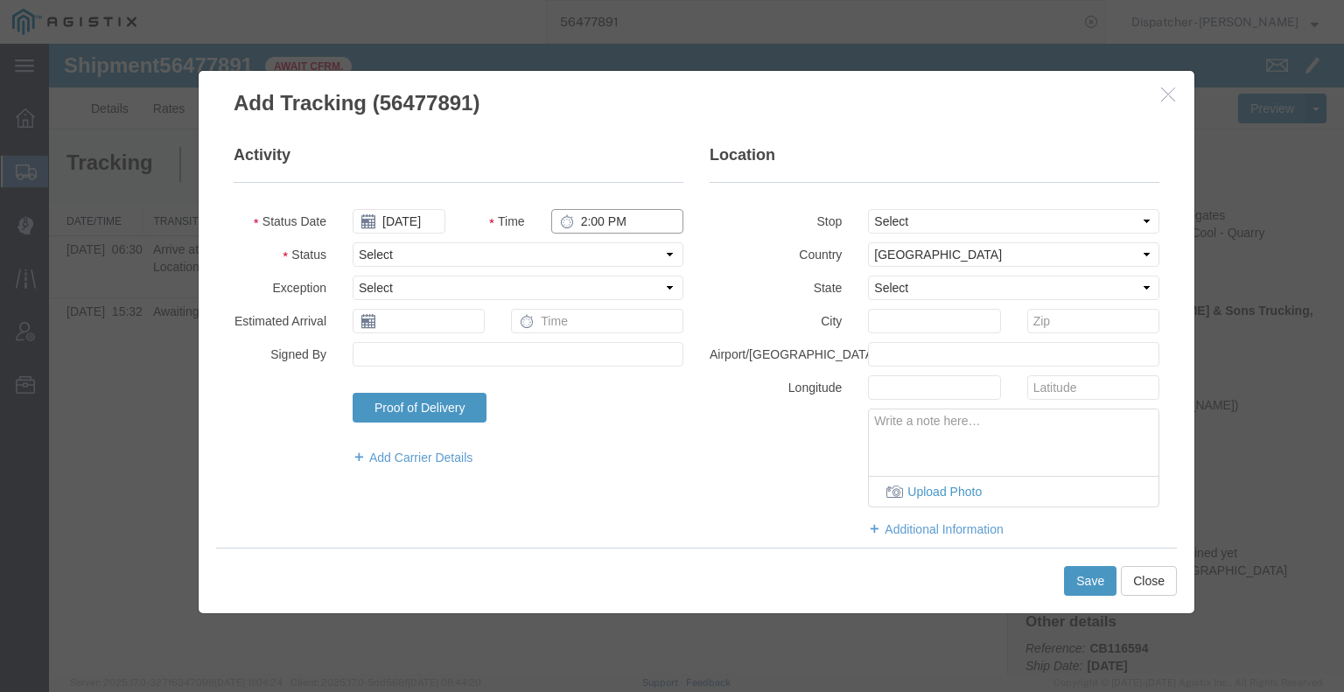
click at [591, 216] on input "2:00 PM" at bounding box center [617, 221] width 132 height 24
type input "4:15 PM"
click at [588, 255] on select "Select Arrival Notice Available Arrival Notice Imported Arrive at Delivery Loca…" at bounding box center [518, 254] width 331 height 24
select select "DPTDLVLOC"
click at [353, 242] on select "Select Arrival Notice Available Arrival Notice Imported Arrive at Delivery Loca…" at bounding box center [518, 254] width 331 height 24
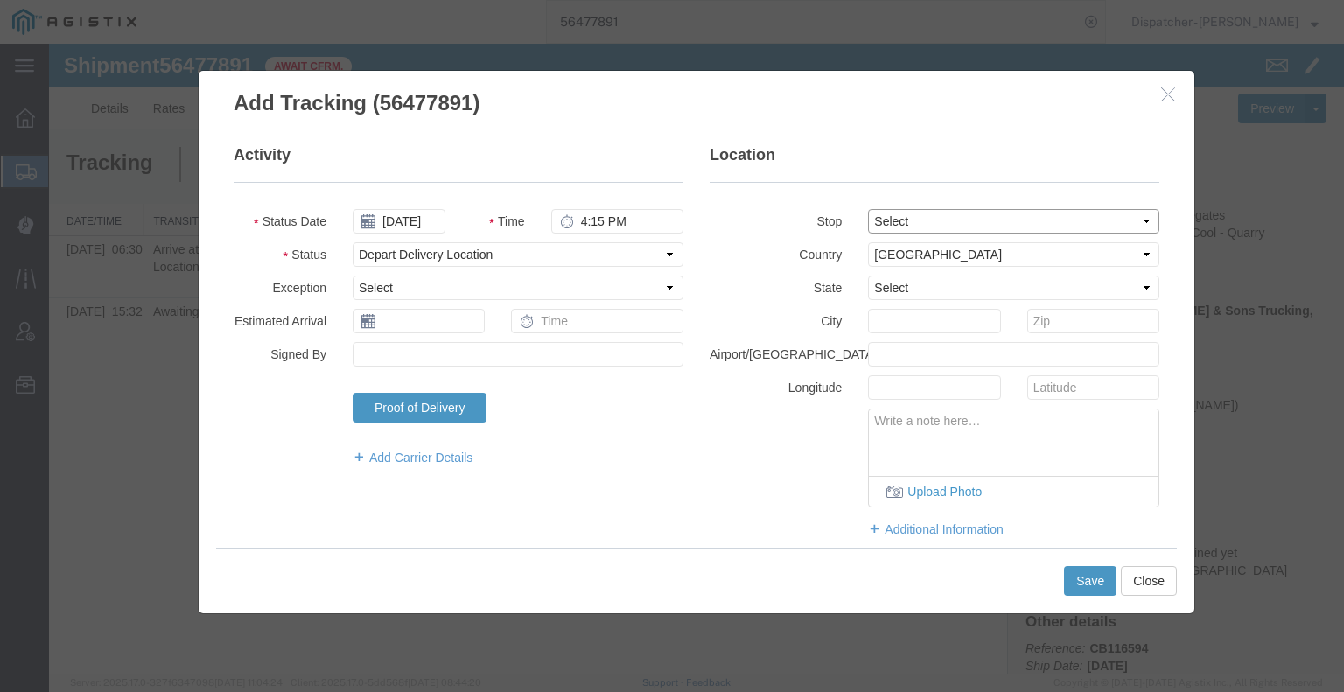
click at [939, 228] on select "Select From: 2601 Hwy 49, Cool, CA, 95614, US Stop 2: 6400 Claim St, Placervill…" at bounding box center [1013, 221] width 291 height 24
select select "{"pickupDeliveryInfoId": "122243068","pickupOrDelivery": "D","stopNum": "2","lo…"
click at [868, 209] on select "Select From: 2601 Hwy 49, Cool, CA, 95614, US Stop 2: 6400 Claim St, Placervill…" at bounding box center [1013, 221] width 291 height 24
select select "CA"
type input "Placerville"
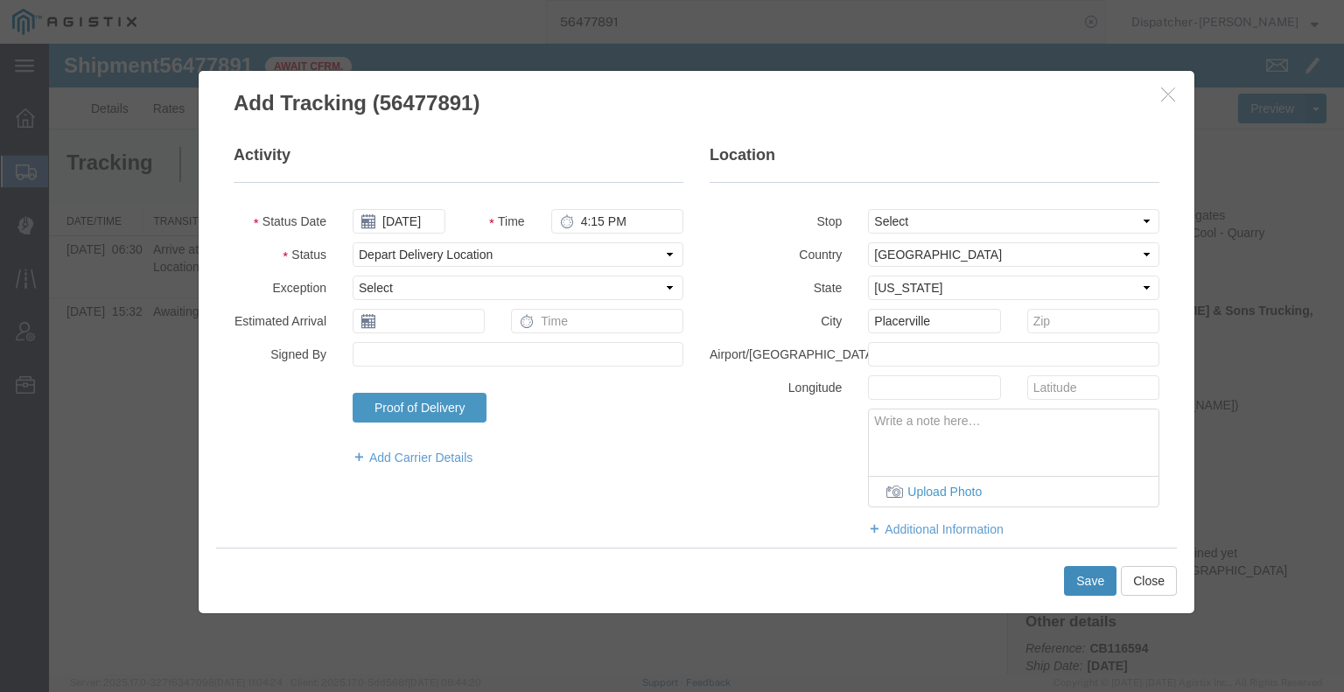
click at [1087, 585] on button "Save" at bounding box center [1090, 581] width 52 height 30
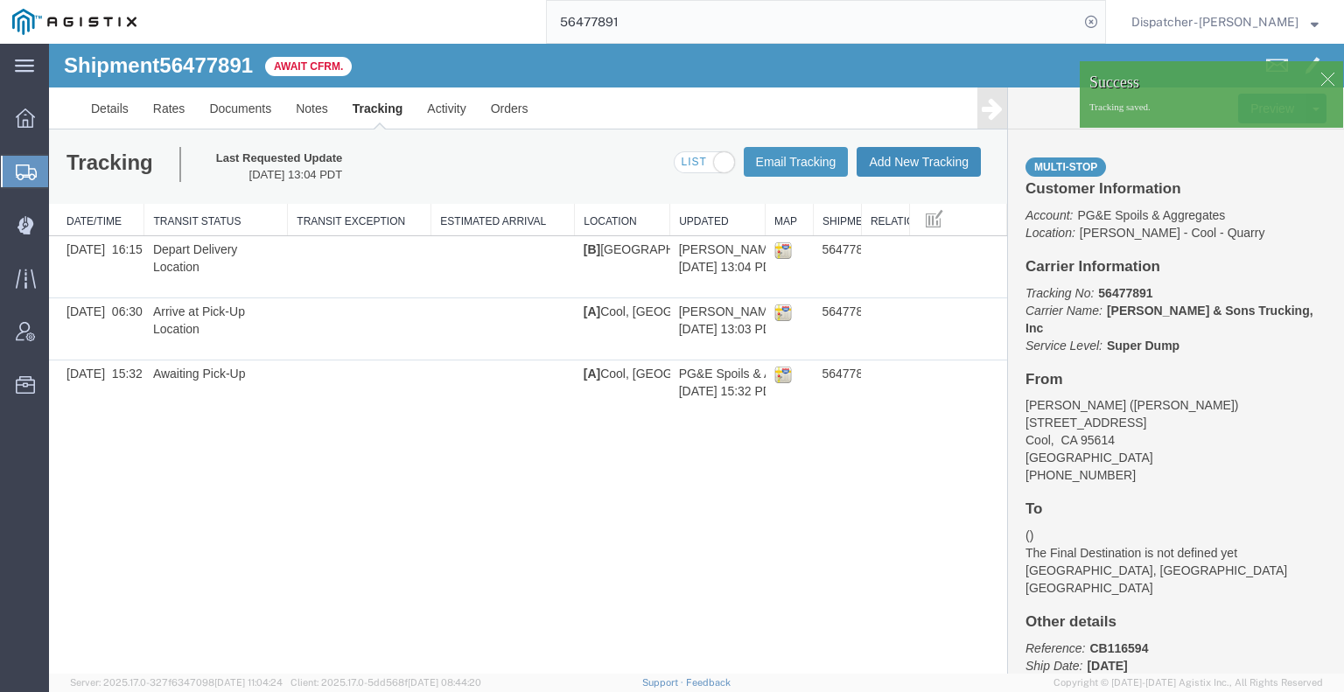
click at [917, 161] on button "Add New Tracking" at bounding box center [919, 162] width 124 height 30
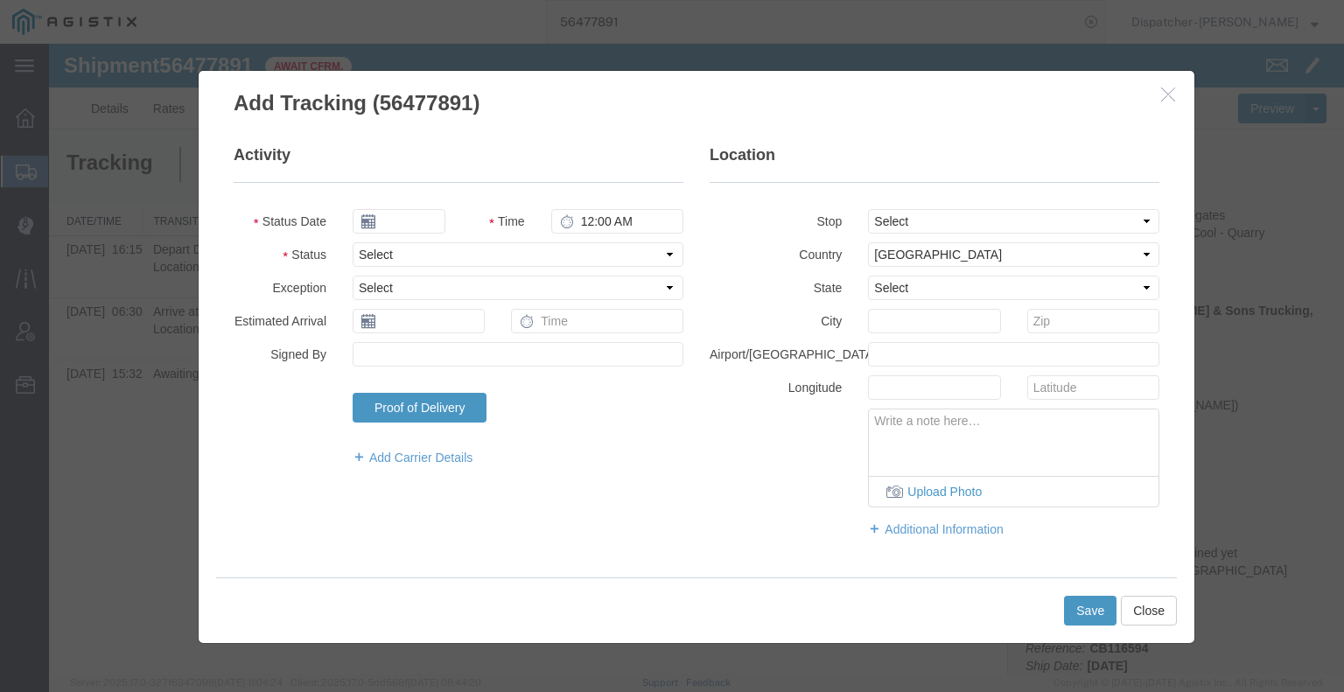
type input "[DATE]"
type input "2:00 PM"
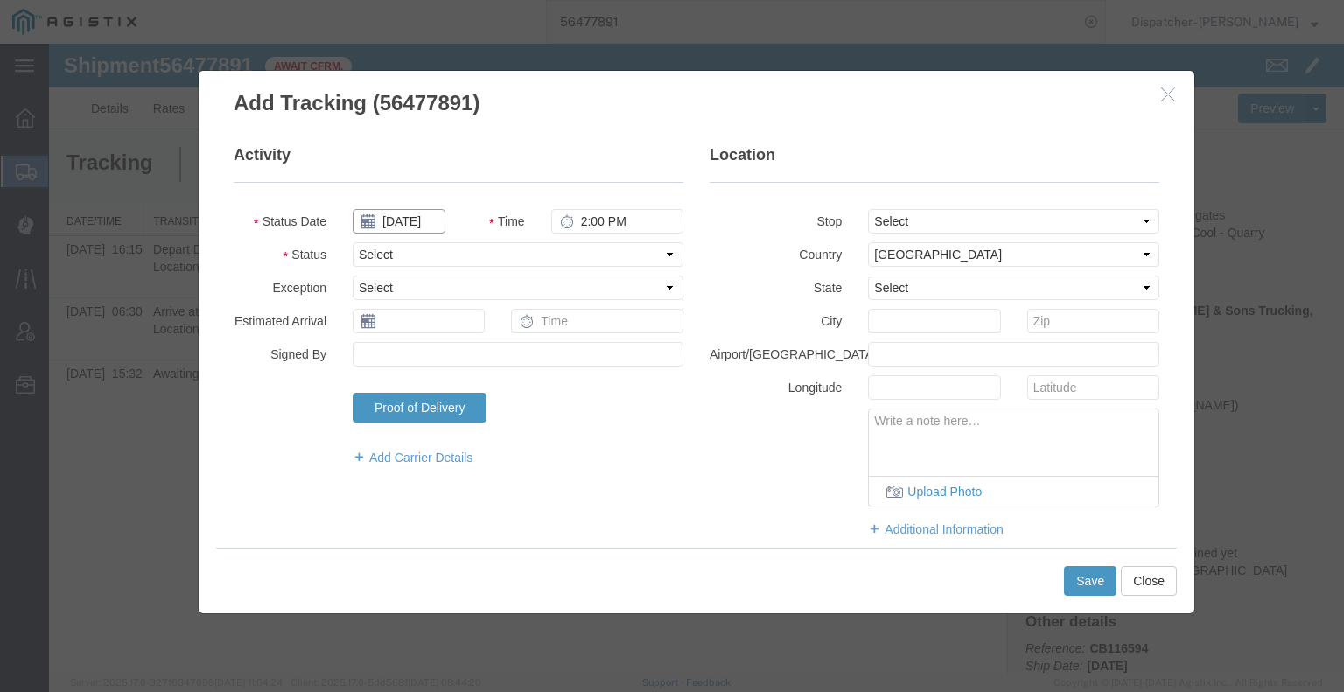
click at [396, 215] on input "[DATE]" at bounding box center [399, 221] width 93 height 24
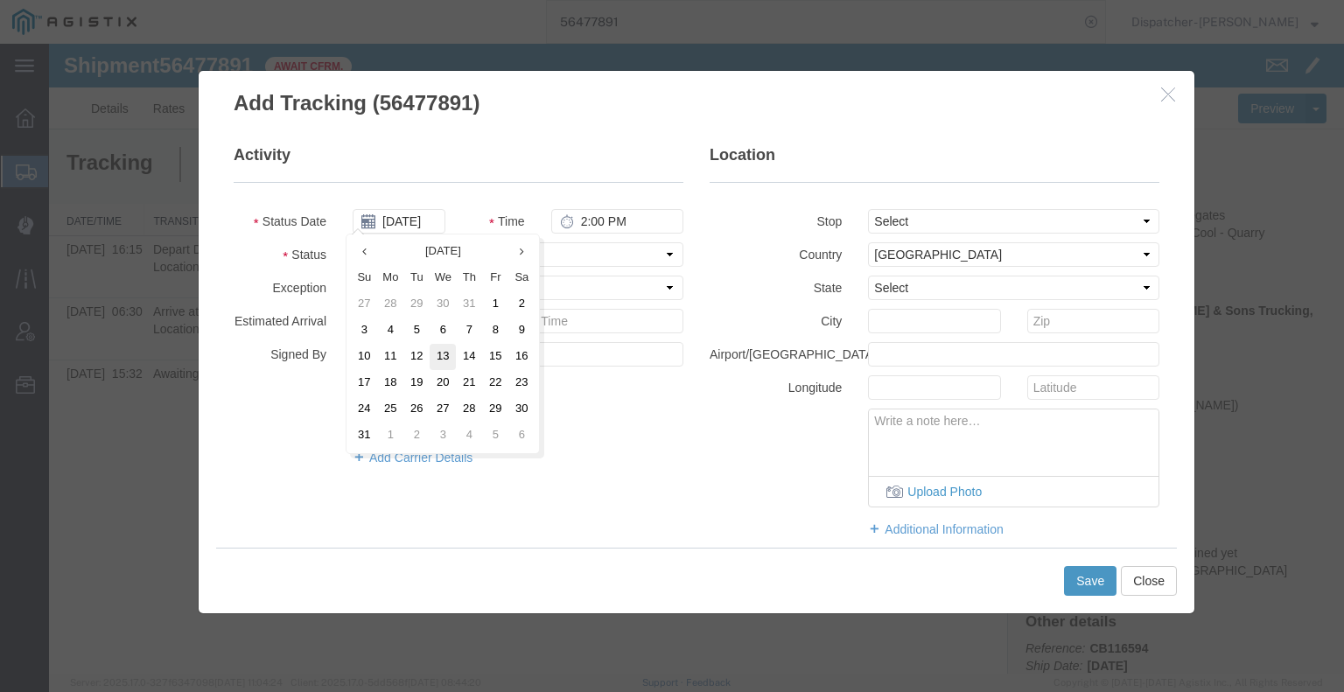
click at [448, 356] on td "13" at bounding box center [443, 357] width 26 height 26
type input "[DATE]"
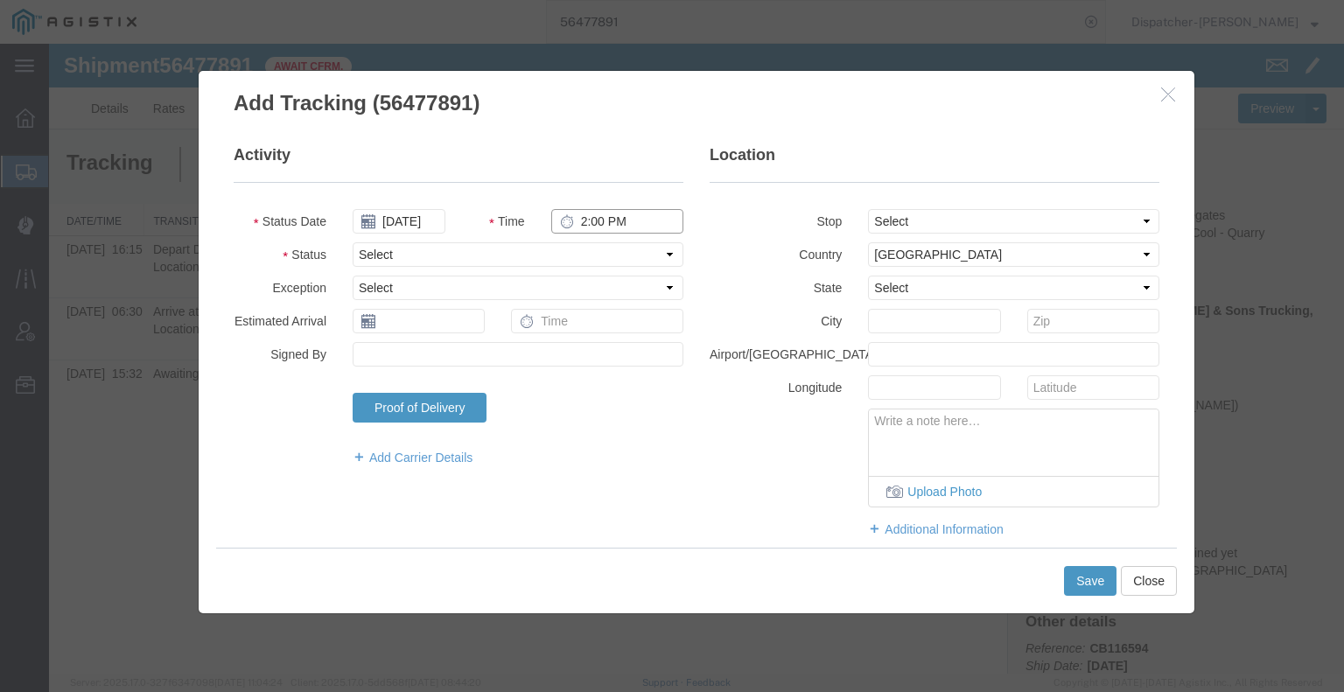
click at [599, 216] on input "2:00 PM" at bounding box center [617, 221] width 132 height 24
type input "4:15 PM"
click at [597, 248] on select "Select Arrival Notice Available Arrival Notice Imported Arrive at Delivery Loca…" at bounding box center [518, 254] width 331 height 24
select select "BREAKSTART"
click at [353, 242] on select "Select Arrival Notice Available Arrival Notice Imported Arrive at Delivery Loca…" at bounding box center [518, 254] width 331 height 24
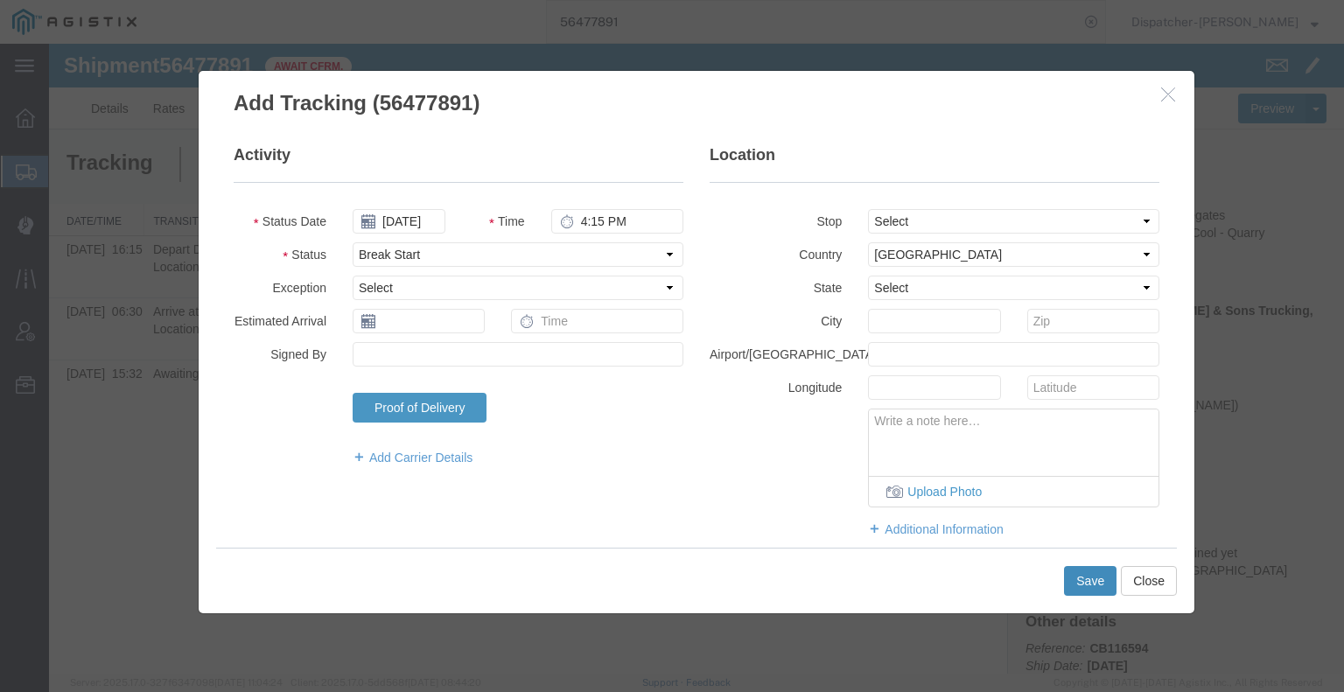
click at [1095, 583] on button "Save" at bounding box center [1090, 581] width 52 height 30
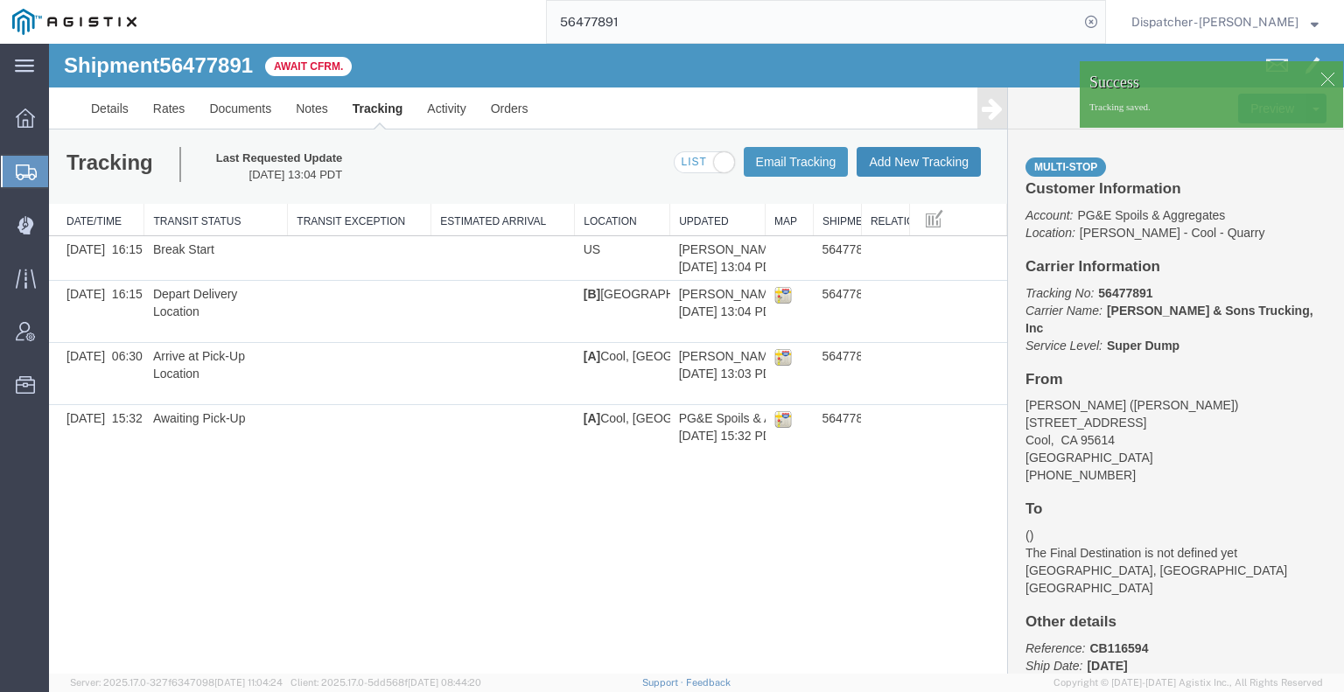
click at [931, 163] on button "Add New Tracking" at bounding box center [919, 162] width 124 height 30
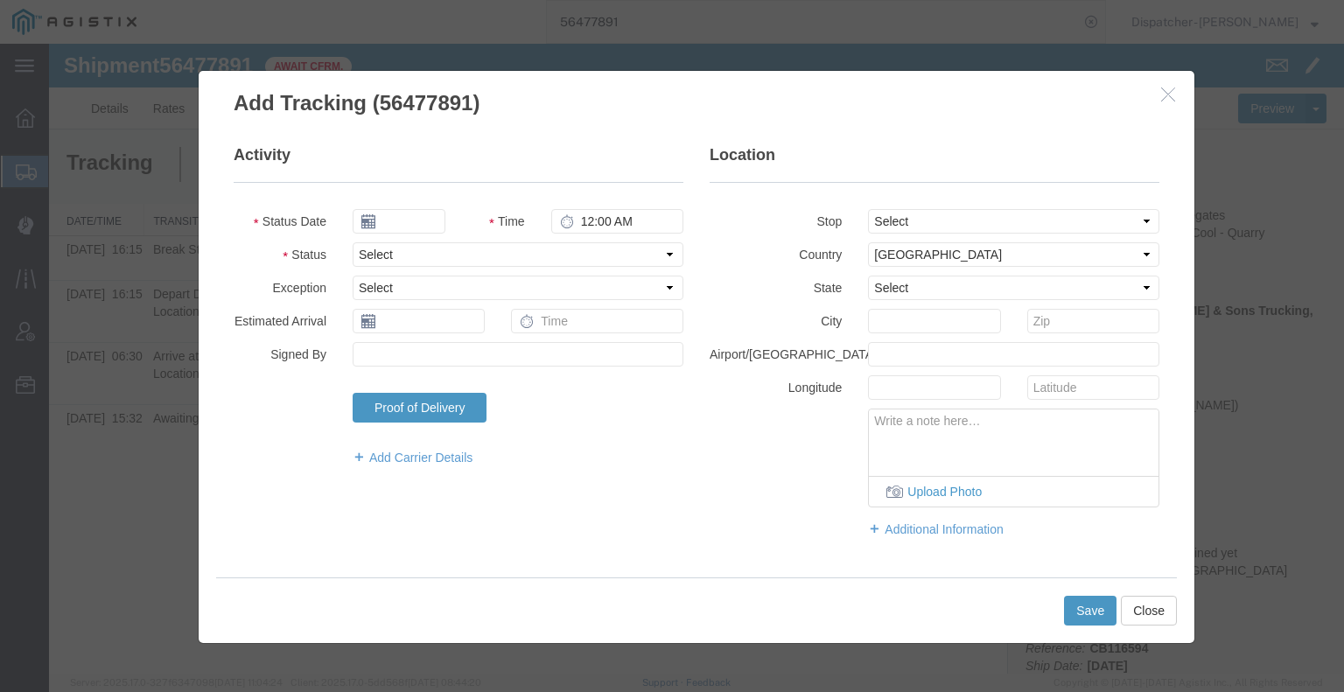
type input "[DATE]"
type input "2:00 PM"
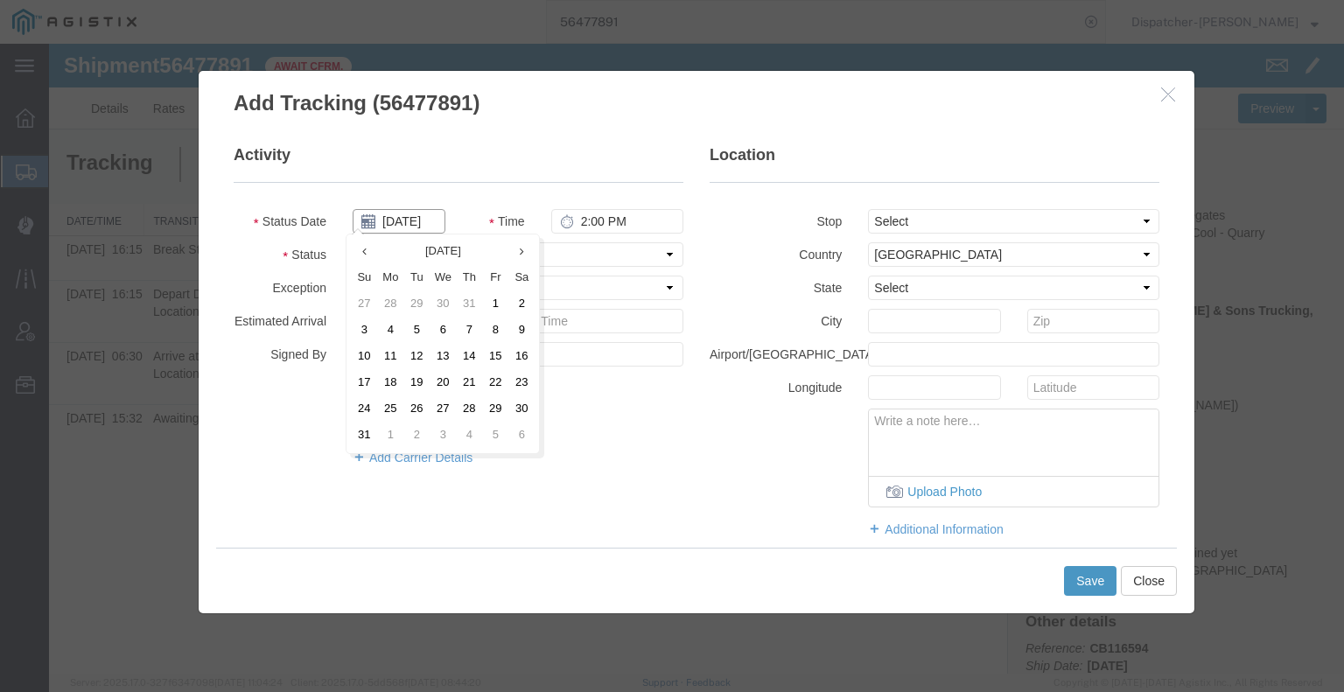
click at [396, 223] on input "[DATE]" at bounding box center [399, 221] width 93 height 24
click at [437, 352] on td "13" at bounding box center [443, 357] width 26 height 26
type input "[DATE]"
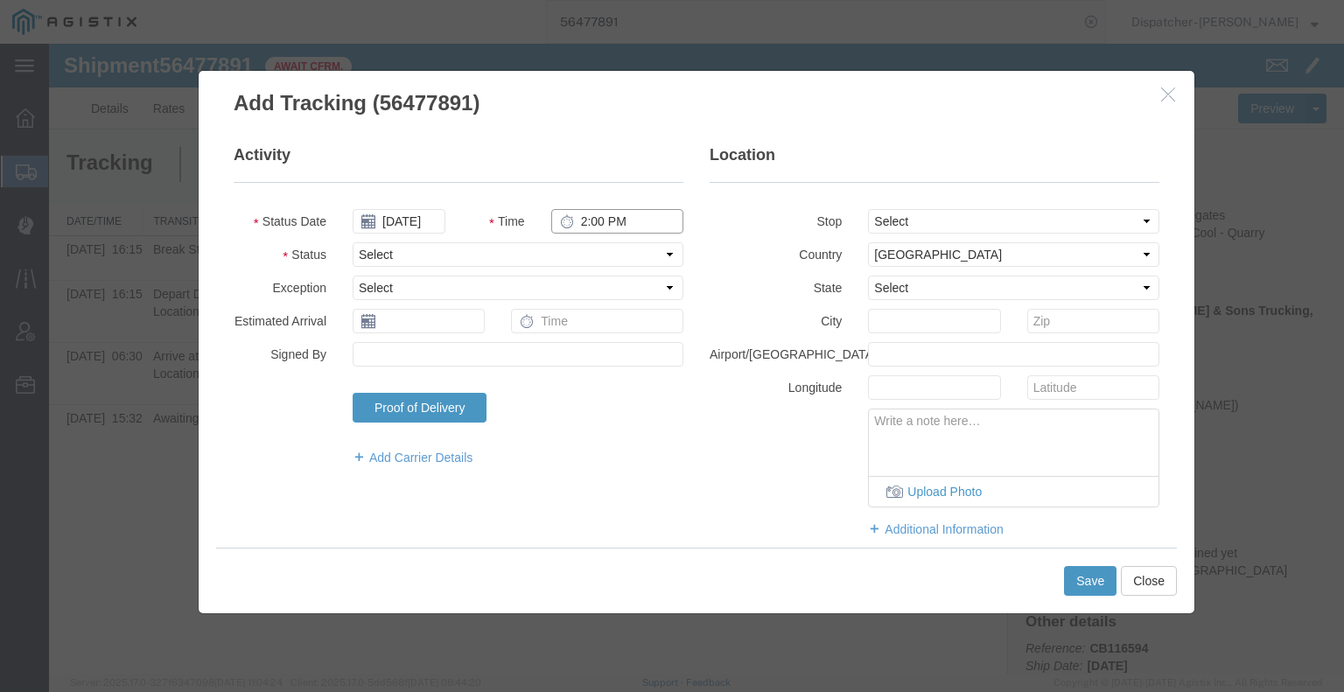
click at [591, 223] on input "2:00 PM" at bounding box center [617, 221] width 132 height 24
type input "4:45 PM"
click at [595, 255] on select "Select Arrival Notice Available Arrival Notice Imported Arrive at Delivery Loca…" at bounding box center [518, 254] width 331 height 24
select select "BREAKSTOP"
click at [353, 242] on select "Select Arrival Notice Available Arrival Notice Imported Arrive at Delivery Loca…" at bounding box center [518, 254] width 331 height 24
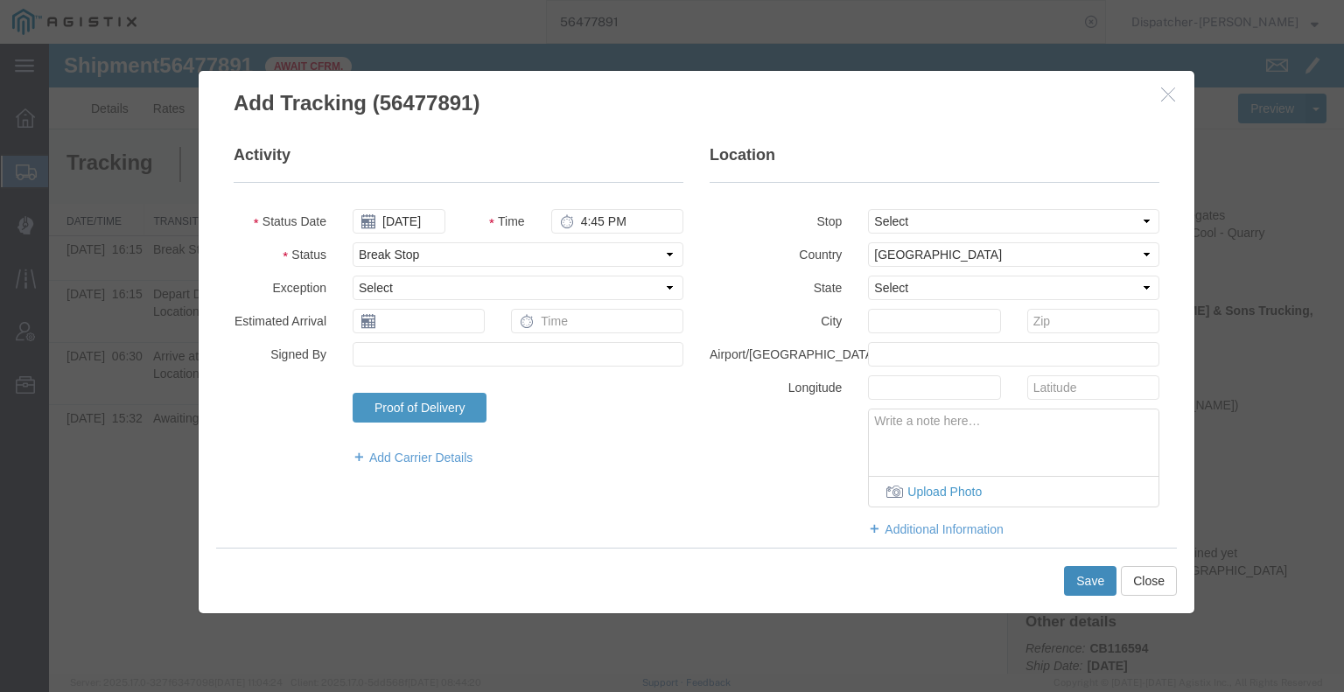
click at [1095, 580] on button "Save" at bounding box center [1090, 581] width 52 height 30
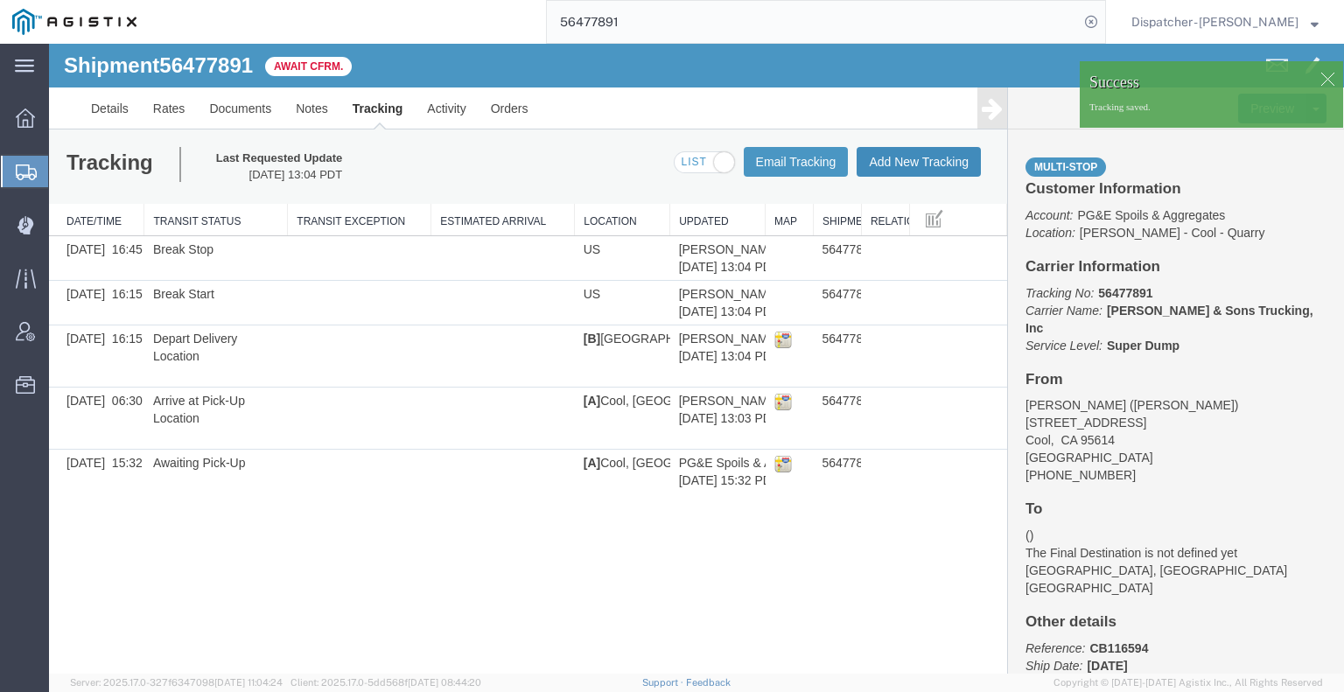
click at [933, 165] on button "Add New Tracking" at bounding box center [919, 162] width 124 height 30
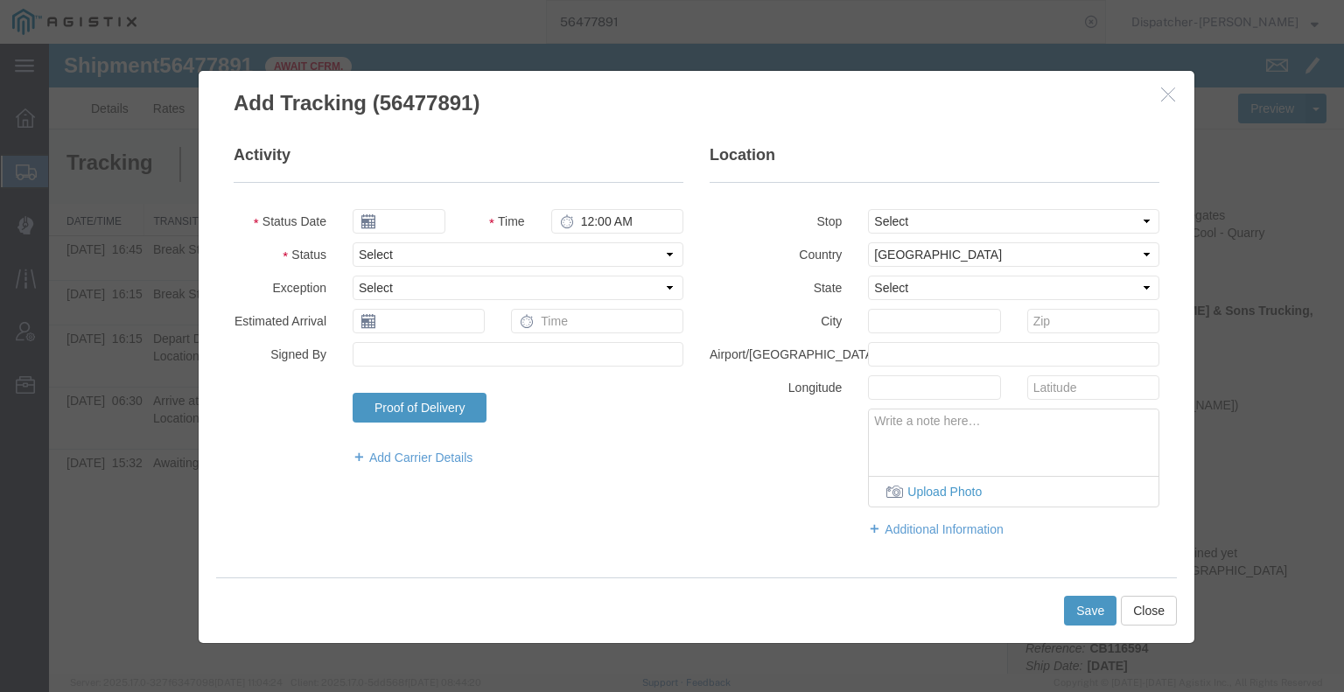
type input "[DATE]"
type input "2:00 PM"
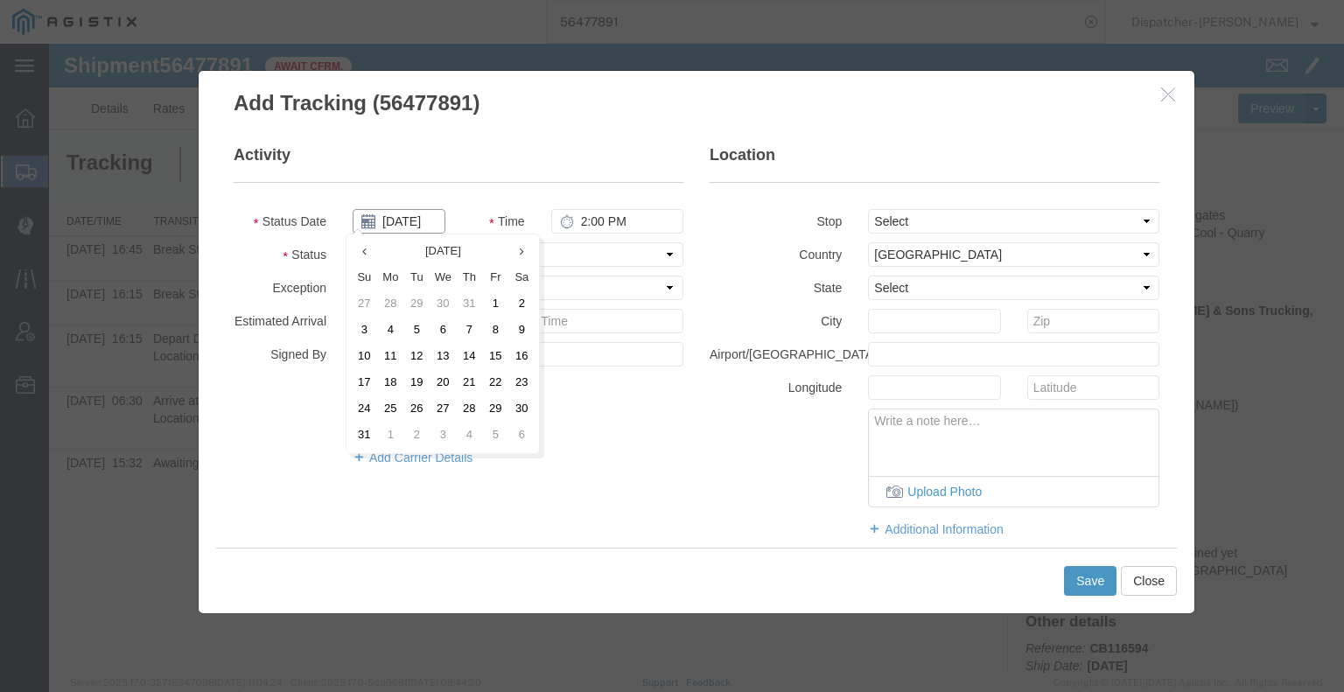
click at [402, 227] on input "[DATE]" at bounding box center [399, 221] width 93 height 24
click at [436, 354] on td "13" at bounding box center [443, 357] width 26 height 26
type input "[DATE]"
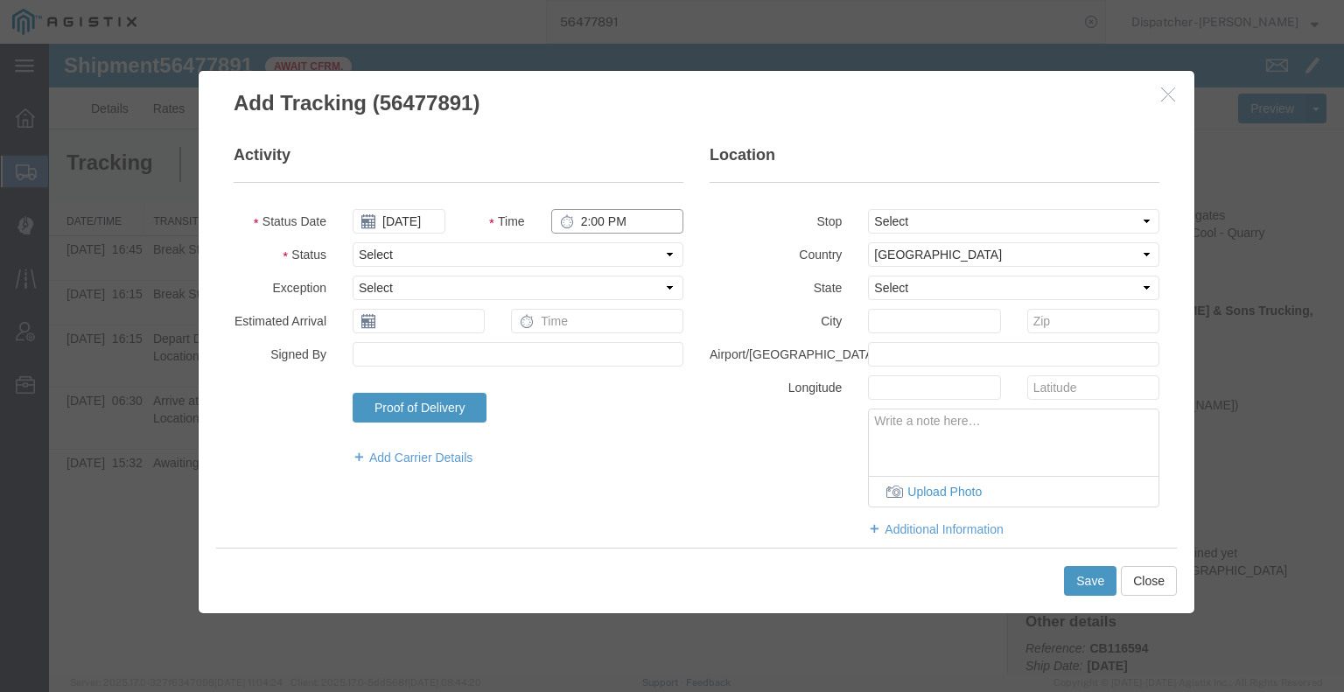
click at [606, 227] on input "2:00 PM" at bounding box center [617, 221] width 132 height 24
type input "6:45 PM"
click at [605, 255] on select "Select Arrival Notice Available Arrival Notice Imported Arrive at Delivery Loca…" at bounding box center [518, 254] width 331 height 24
select select "DELIVRED"
click at [353, 242] on select "Select Arrival Notice Available Arrival Notice Imported Arrive at Delivery Loca…" at bounding box center [518, 254] width 331 height 24
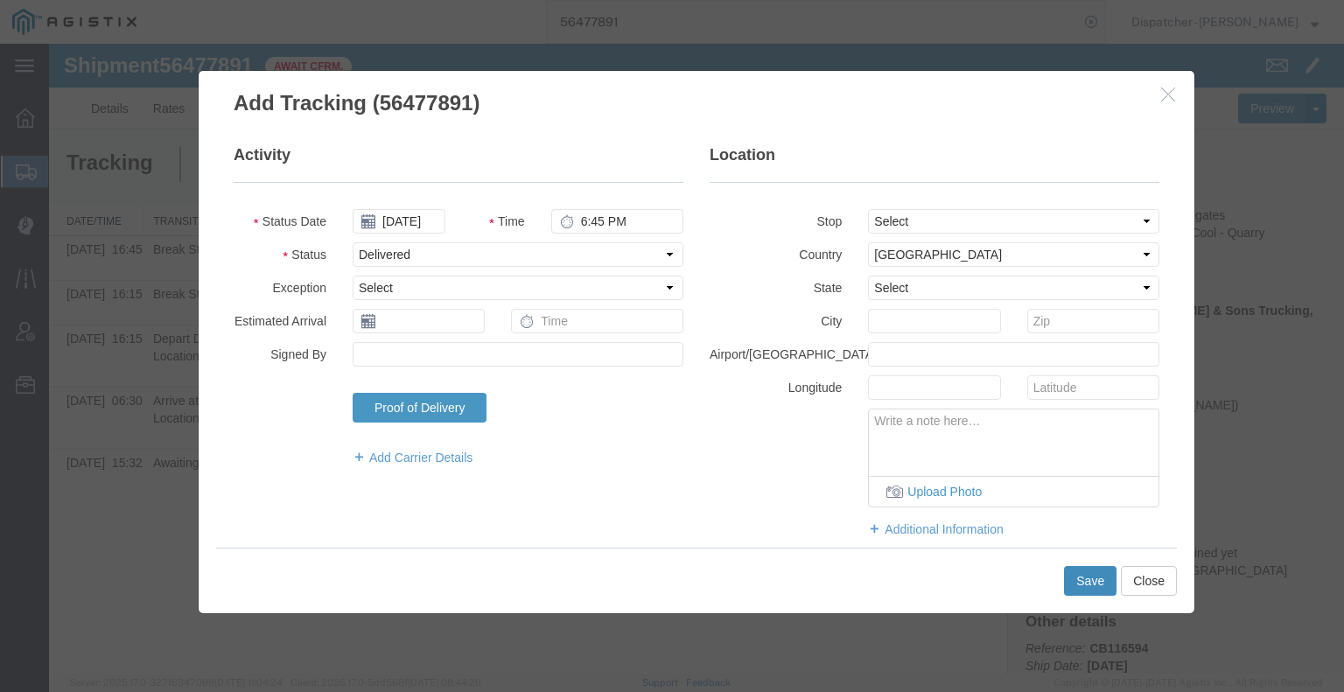
click at [1074, 578] on button "Save" at bounding box center [1090, 581] width 52 height 30
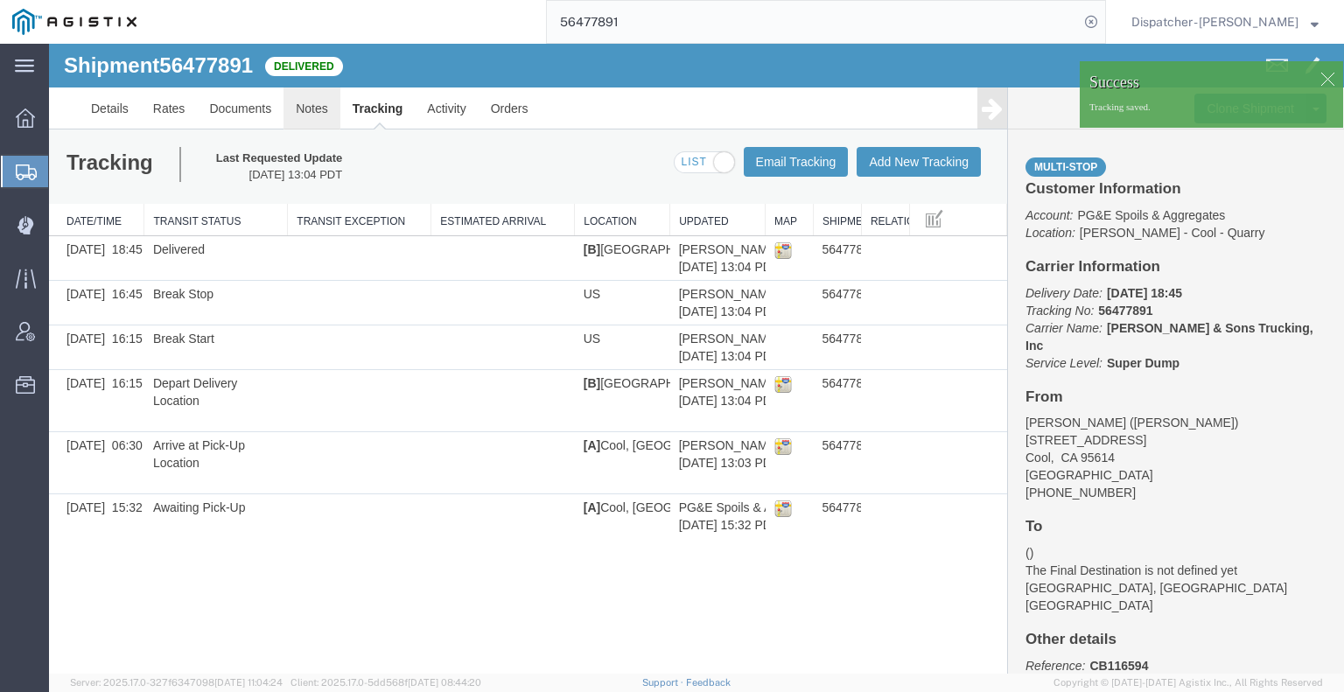
click at [315, 111] on link "Notes" at bounding box center [311, 108] width 57 height 42
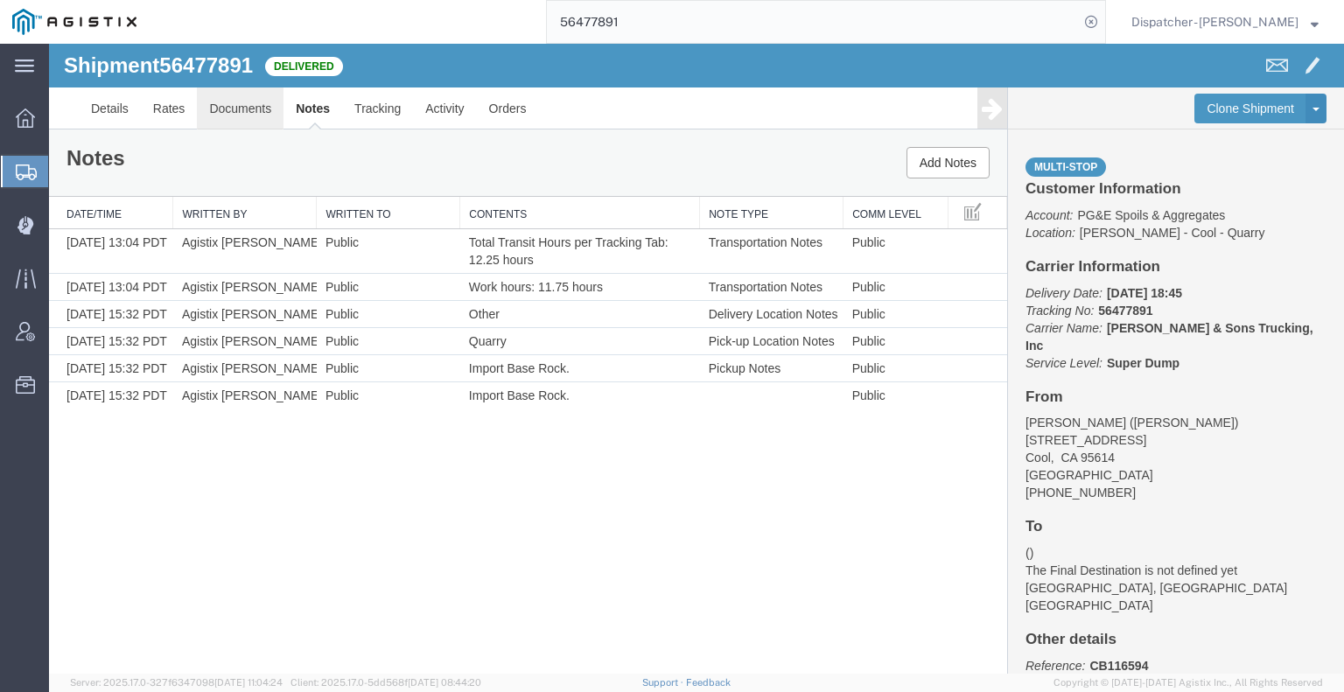
click at [264, 122] on link "Documents" at bounding box center [240, 108] width 87 height 42
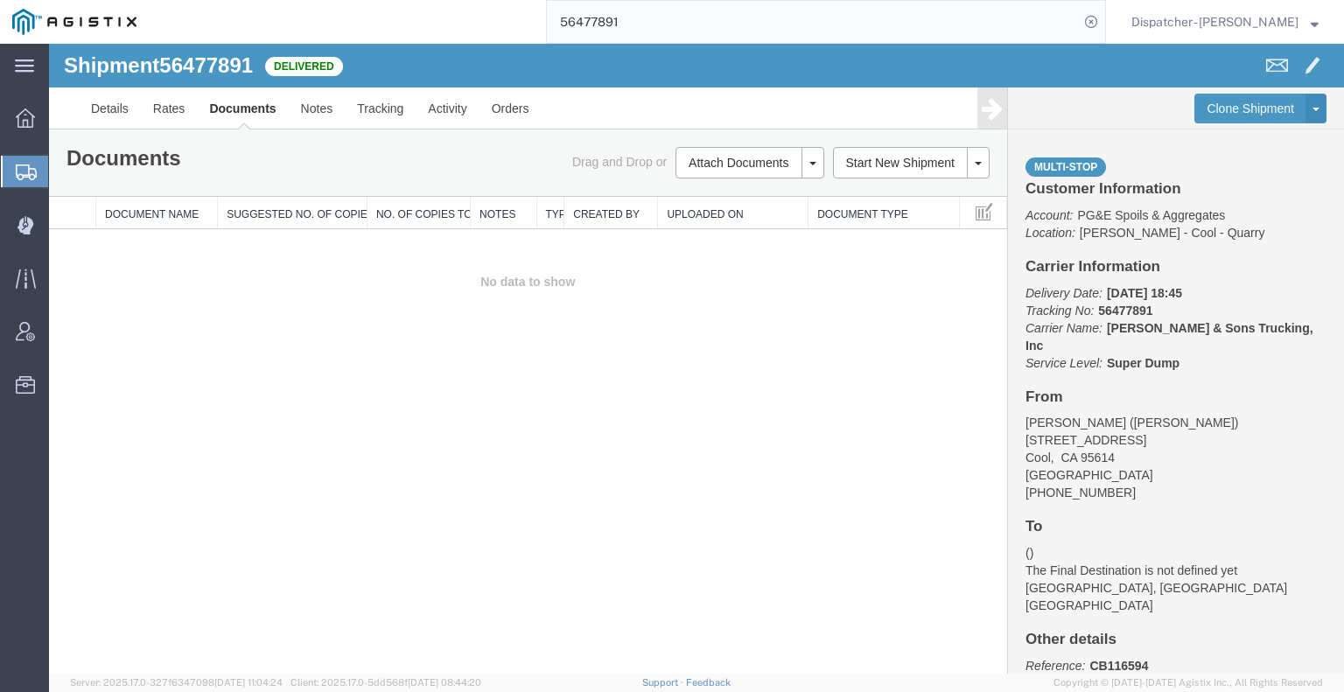
click at [83, 407] on div "Shipment 56477891 0 of 0 Delivered Details Rates Documents Notes Tracking Activ…" at bounding box center [696, 359] width 1295 height 630
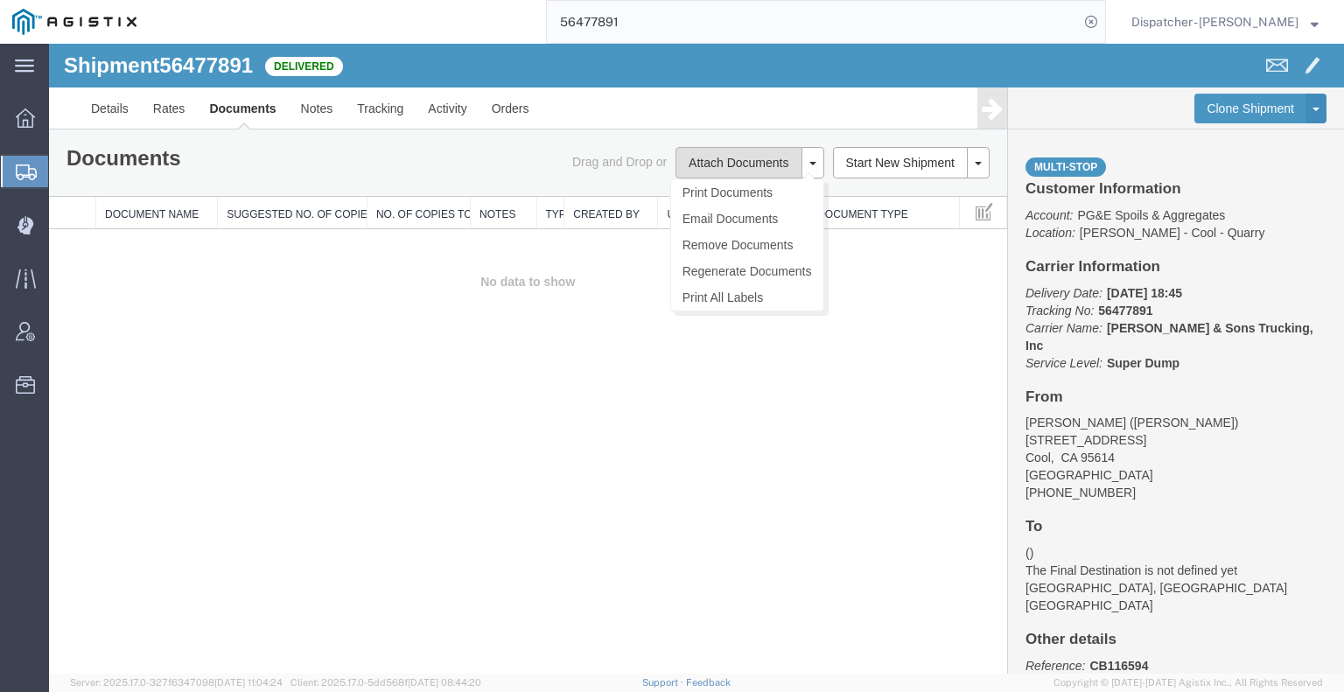
click at [706, 153] on button "Attach Documents" at bounding box center [738, 162] width 126 height 31
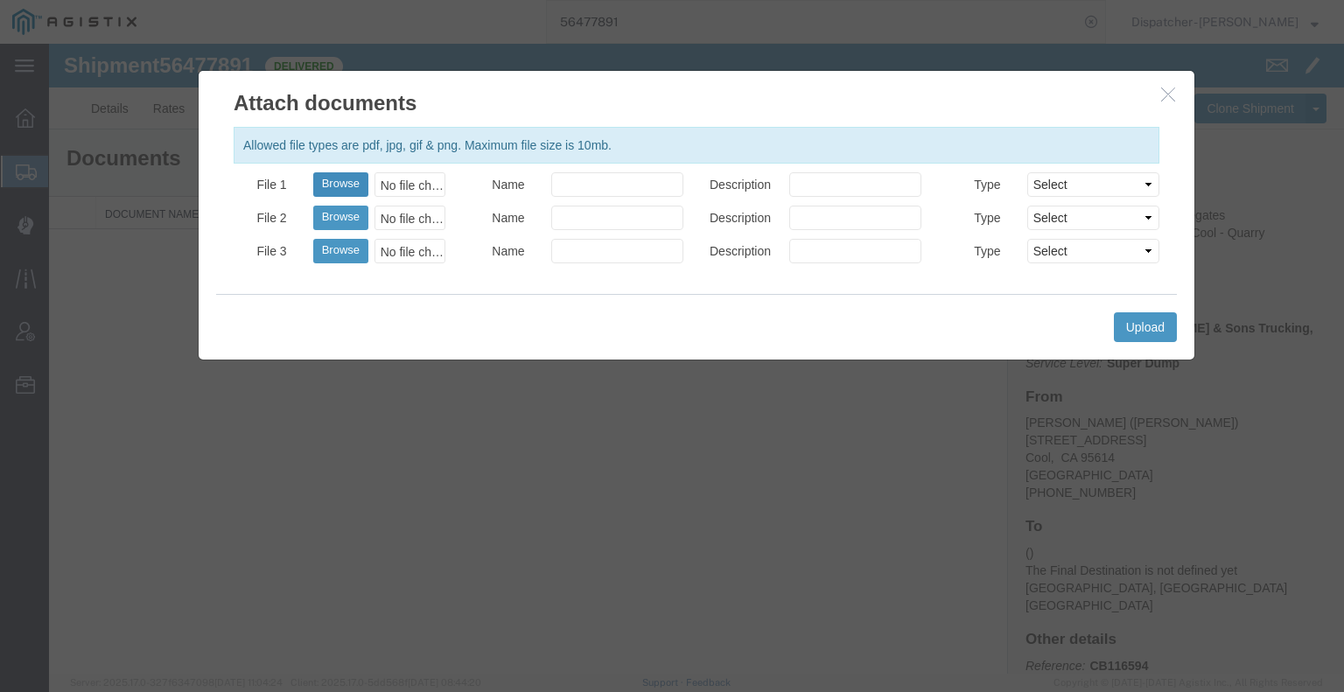
click at [336, 188] on button "Browse" at bounding box center [340, 184] width 55 height 24
type input "C:\fakepath\56477891trktag.pdf"
click at [1157, 326] on button "Upload" at bounding box center [1145, 327] width 63 height 30
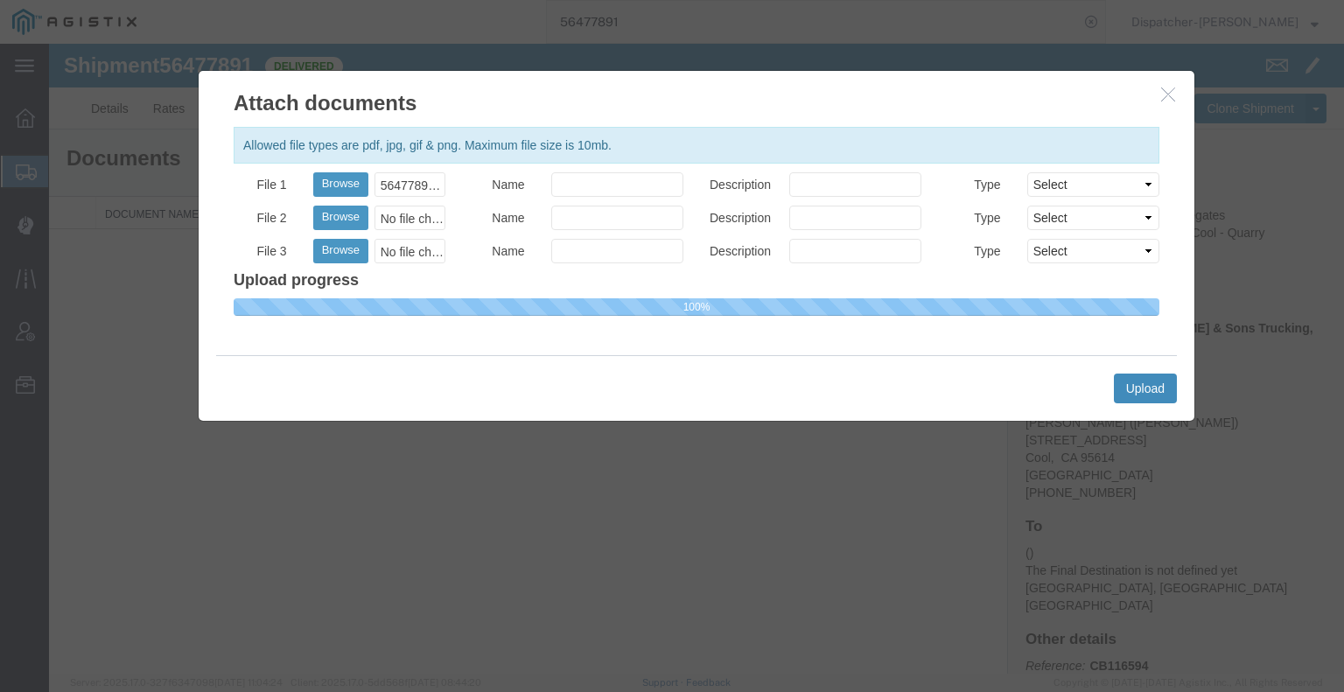
select select
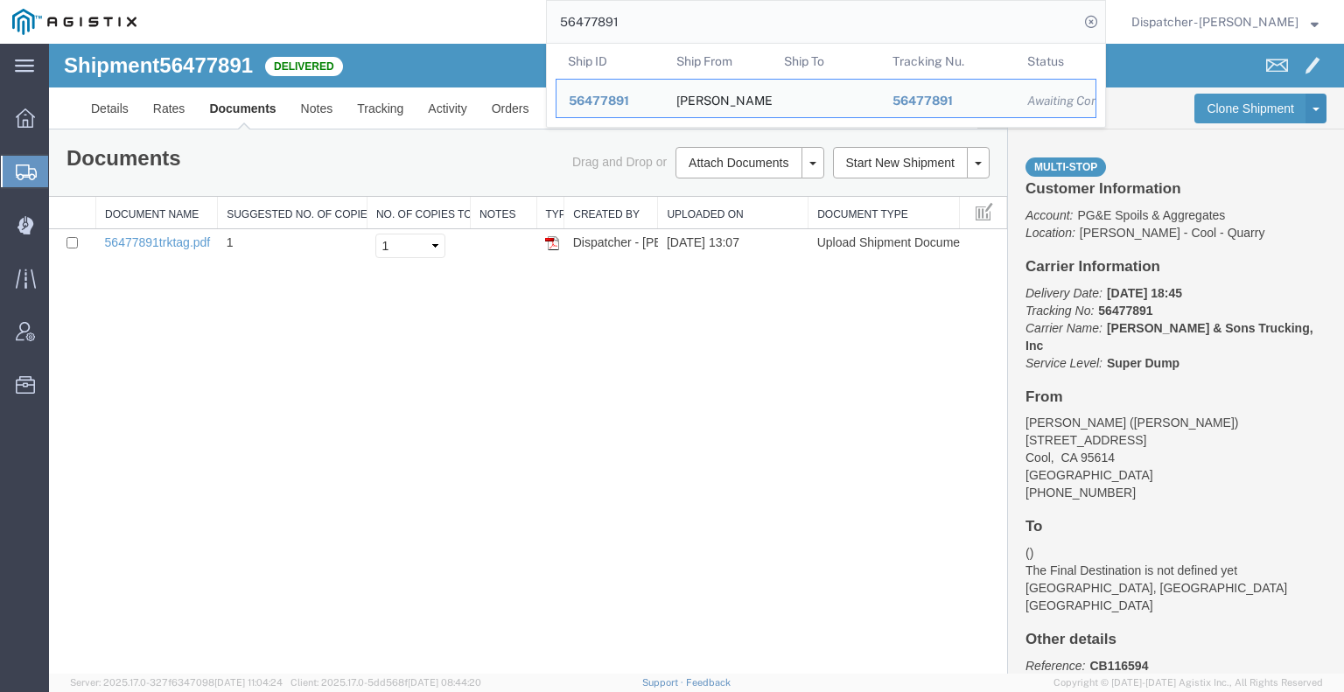
drag, startPoint x: 626, startPoint y: 25, endPoint x: 368, endPoint y: 21, distance: 258.2
click at [369, 21] on div "56477891 Ship ID Ship From Ship To Tracking Nu. Status Ship ID 56477891 Ship Fr…" at bounding box center [627, 22] width 957 height 44
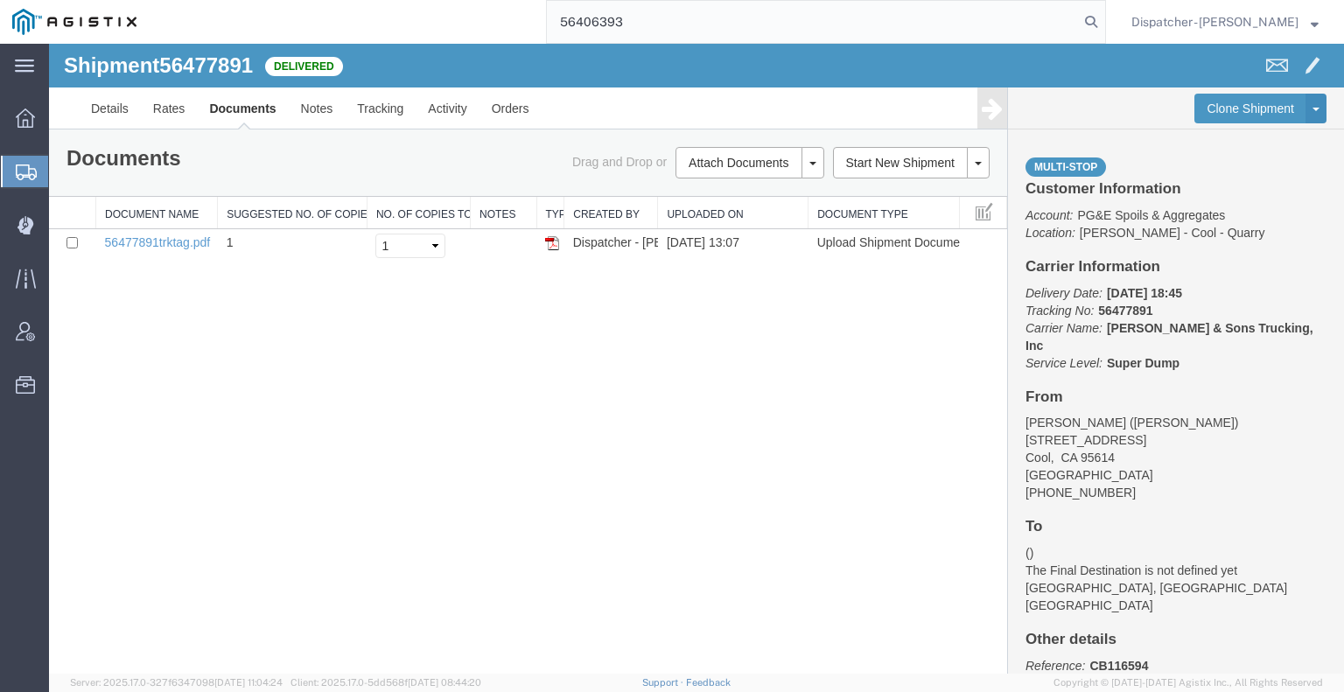
type input "56406393"
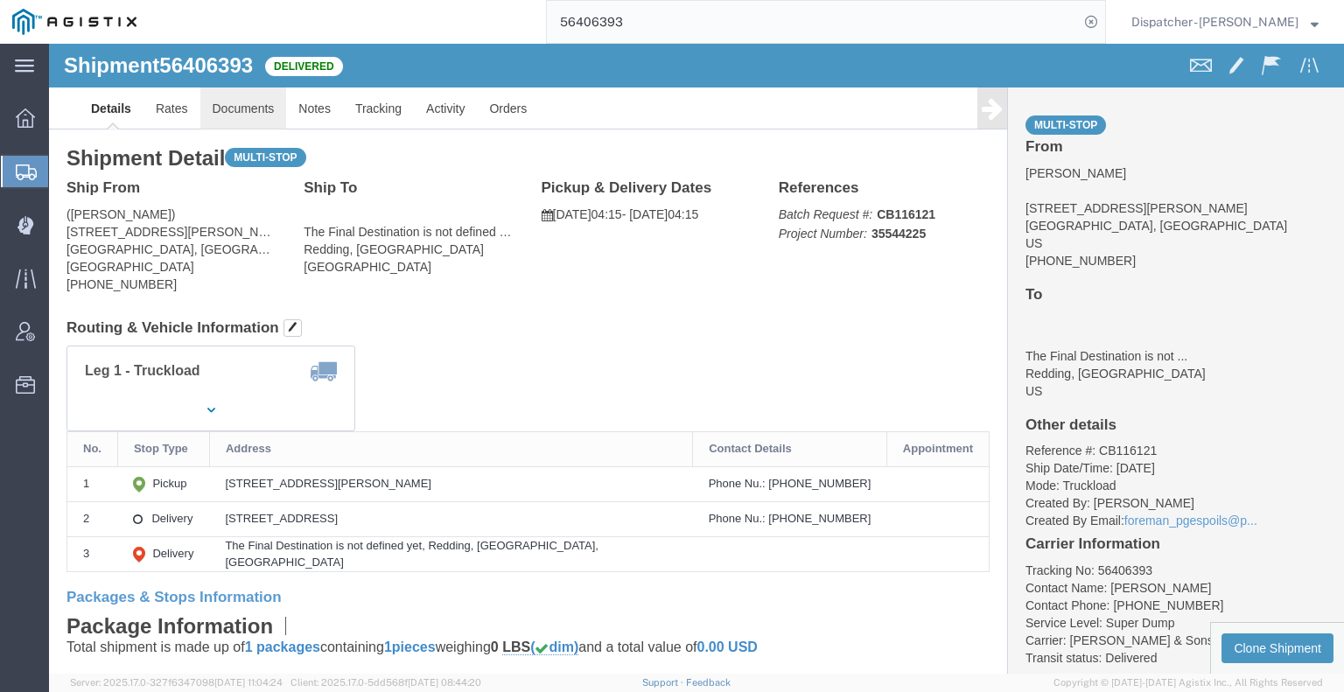
click link "Documents"
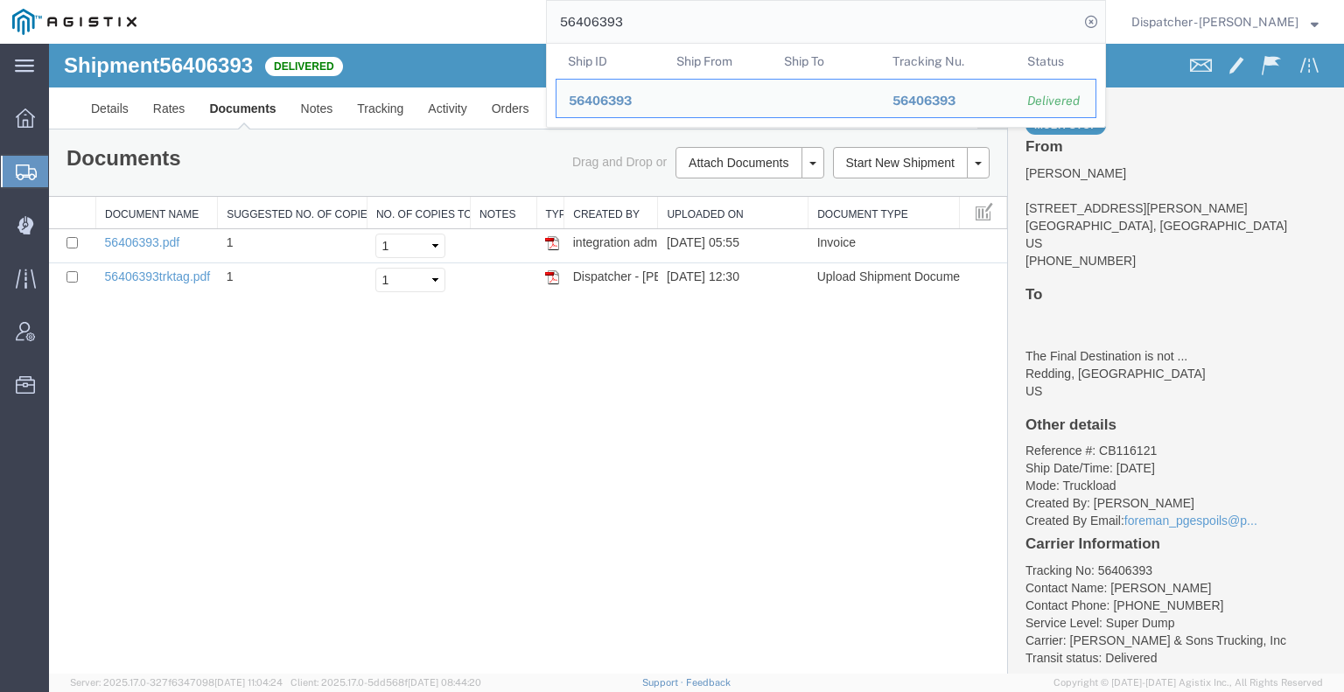
drag, startPoint x: 675, startPoint y: 10, endPoint x: 491, endPoint y: 16, distance: 184.7
click at [493, 17] on div "56406393 Ship ID Ship From Ship To Tracking Nu. Status Ship ID 56406393 Ship Fr…" at bounding box center [627, 22] width 957 height 44
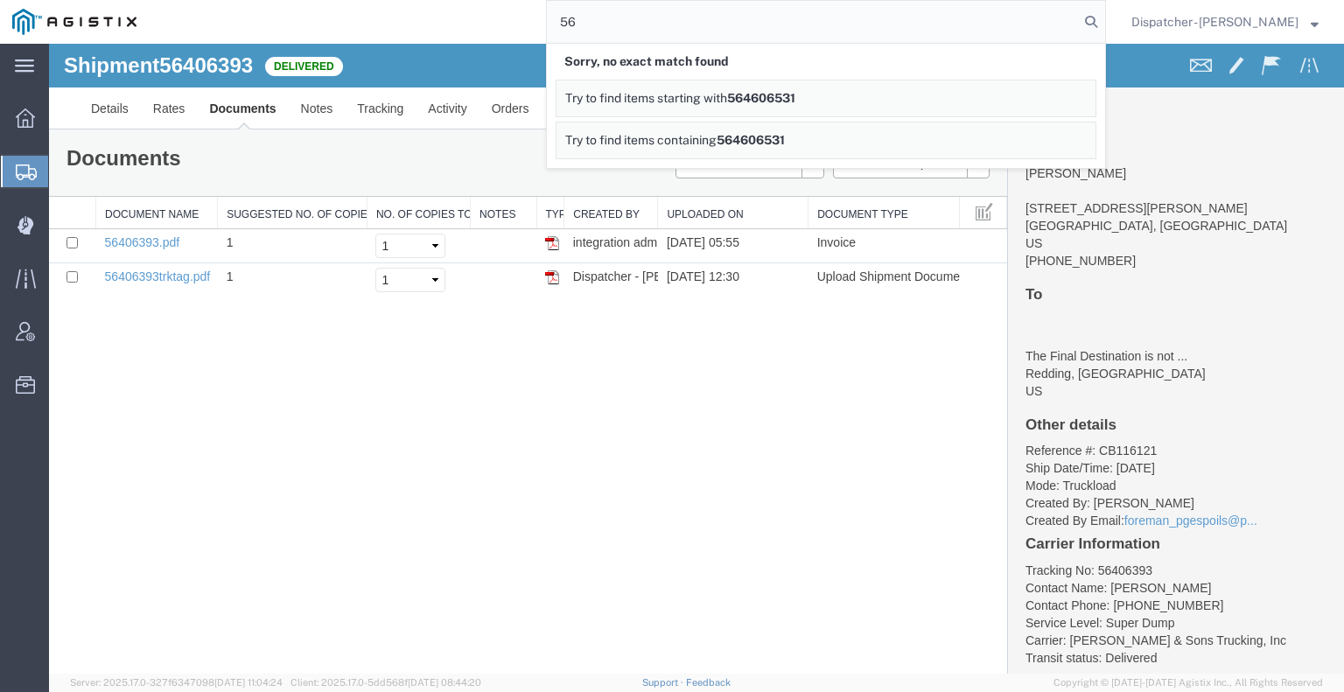
type input "5"
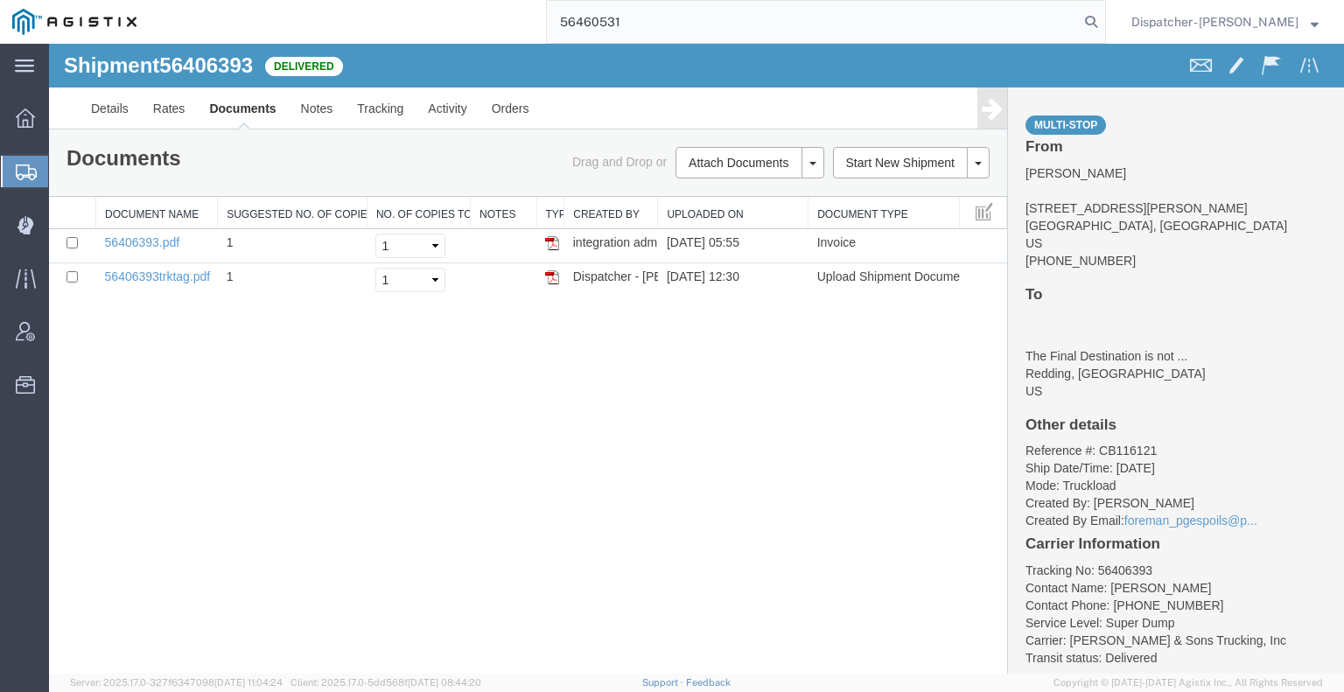
type input "56460531"
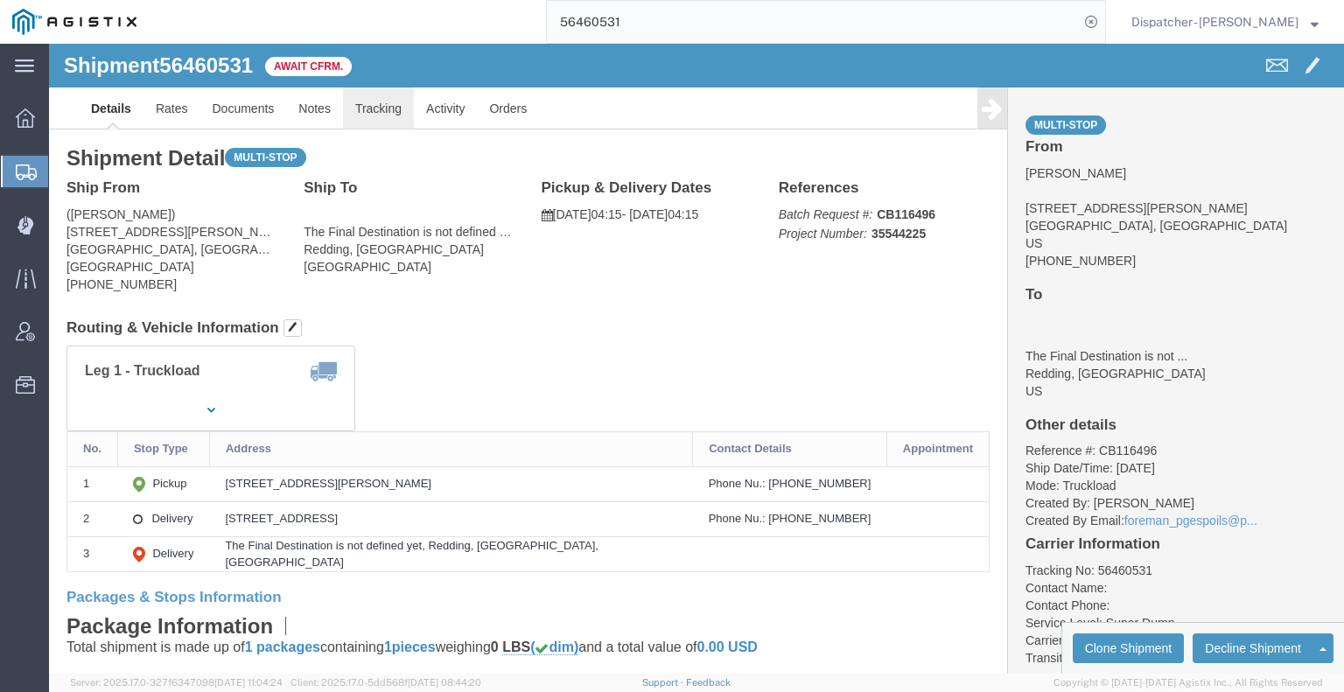
click link "Tracking"
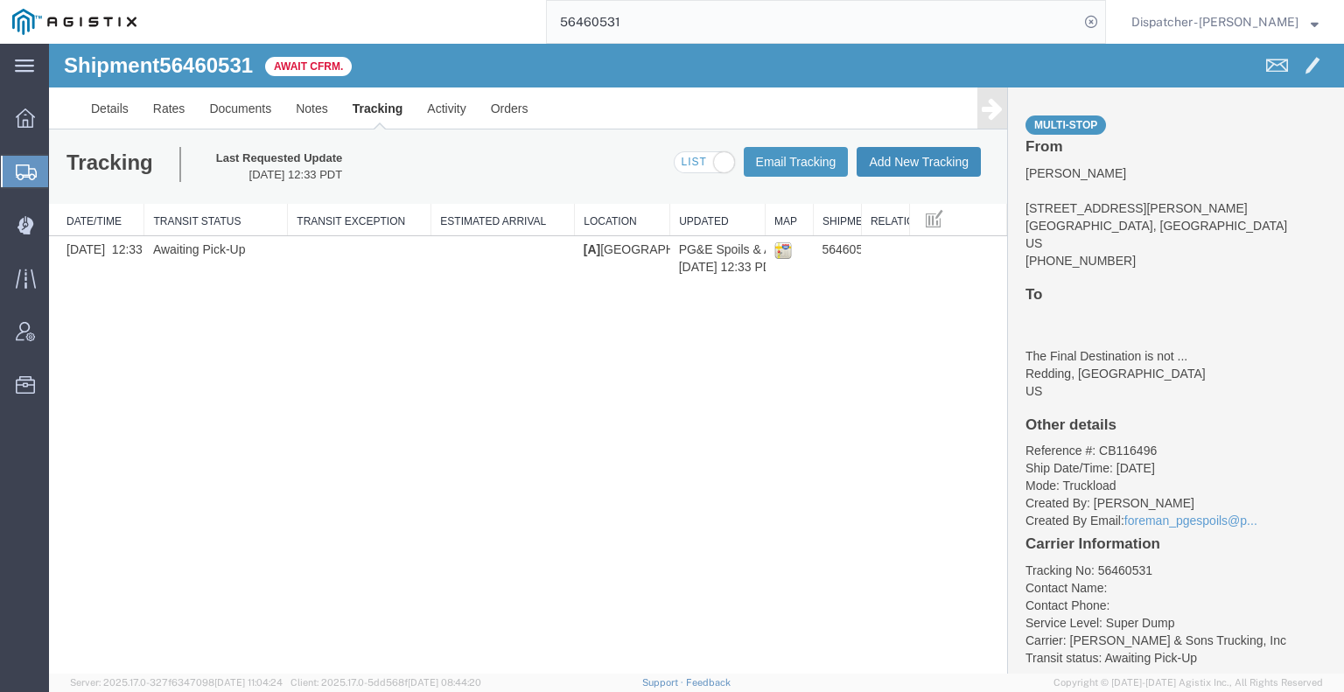
click at [909, 157] on button "Add New Tracking" at bounding box center [919, 162] width 124 height 30
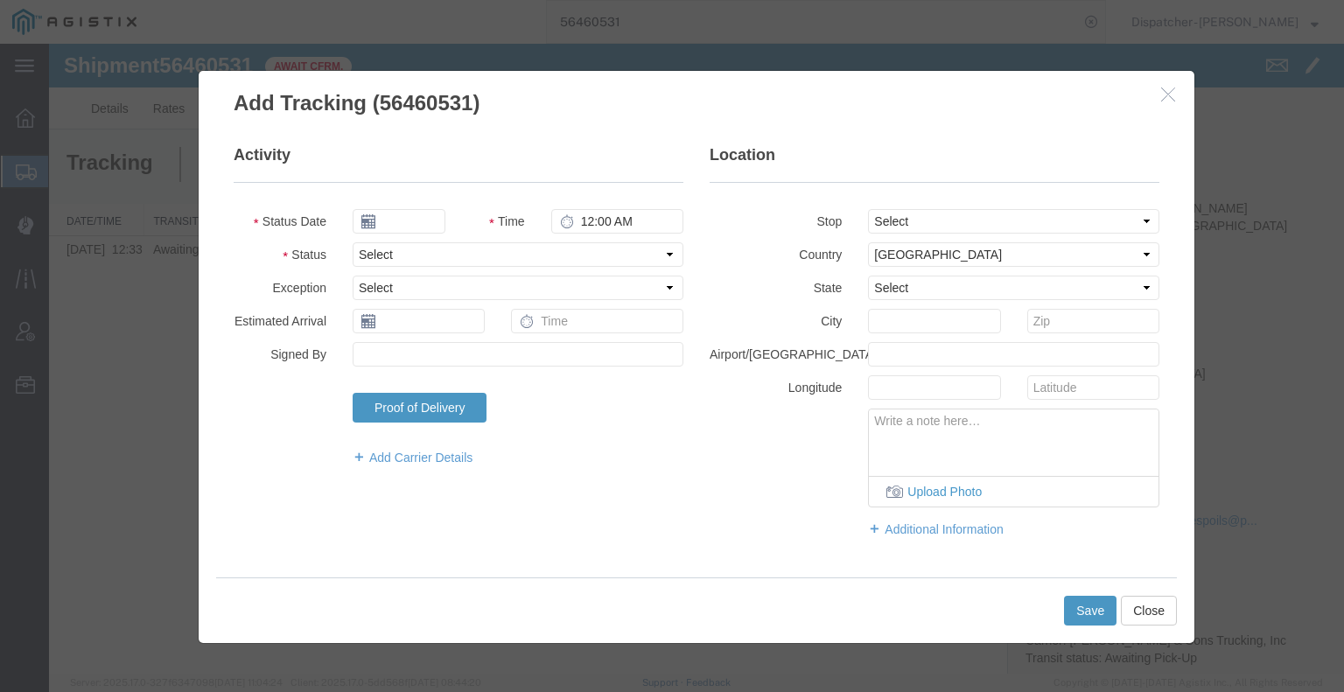
type input "[DATE]"
type input "2:00 PM"
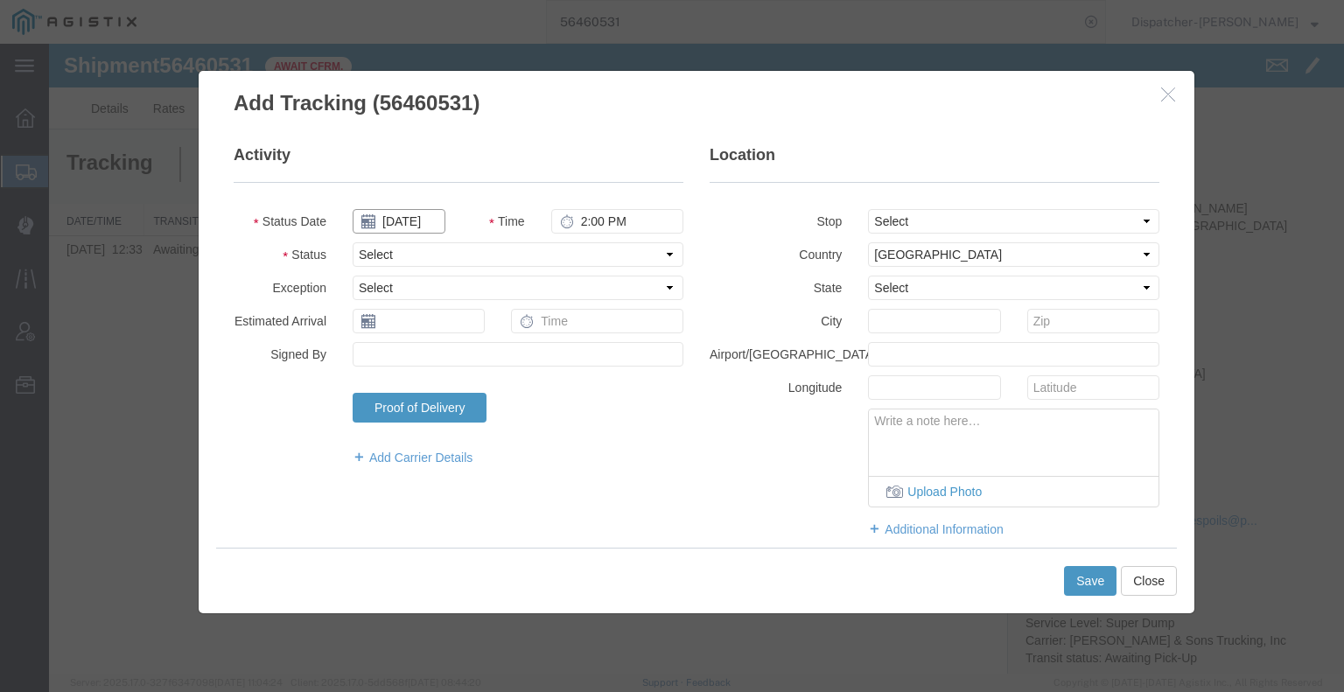
click at [402, 223] on input "[DATE]" at bounding box center [399, 221] width 93 height 24
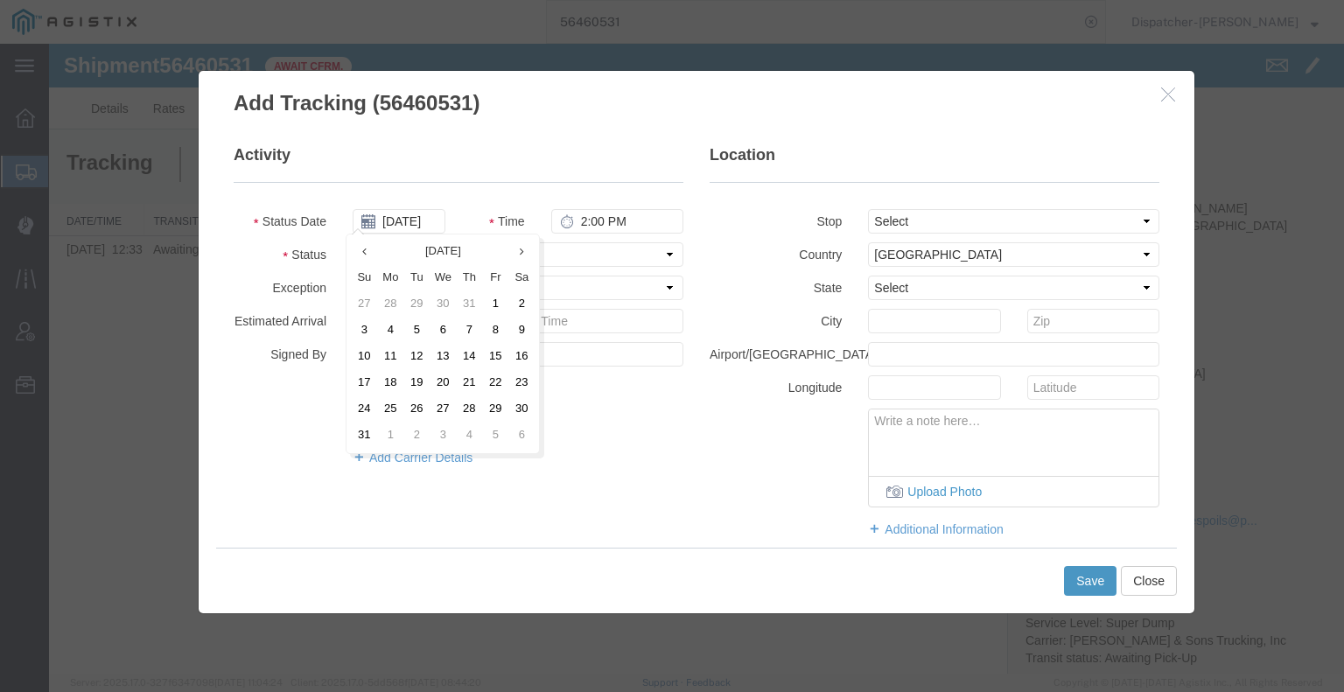
click at [444, 357] on td "13" at bounding box center [443, 357] width 26 height 26
type input "[DATE]"
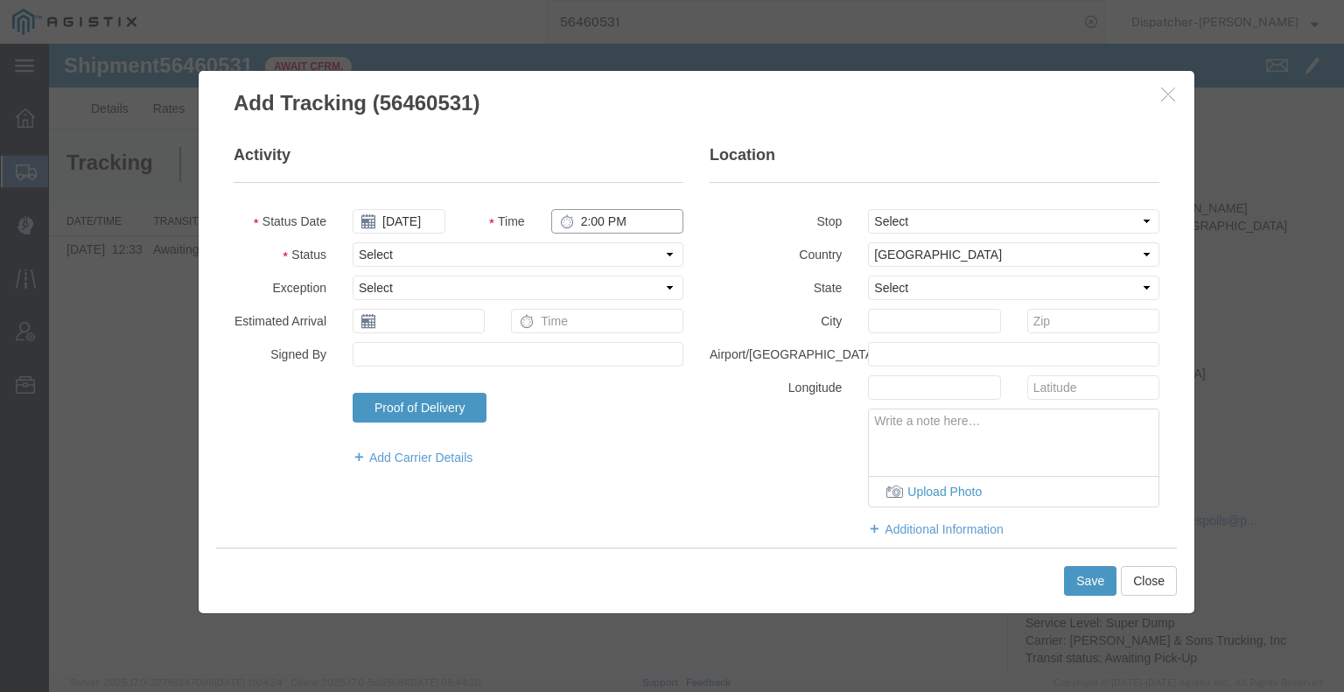
click at [600, 228] on input "2:00 PM" at bounding box center [617, 221] width 132 height 24
type input "7:30 AM"
click at [584, 255] on select "Select Arrival Notice Available Arrival Notice Imported Arrive at Delivery Loca…" at bounding box center [518, 254] width 331 height 24
select select "ARVPULOC"
click at [353, 242] on select "Select Arrival Notice Available Arrival Notice Imported Arrive at Delivery Loca…" at bounding box center [518, 254] width 331 height 24
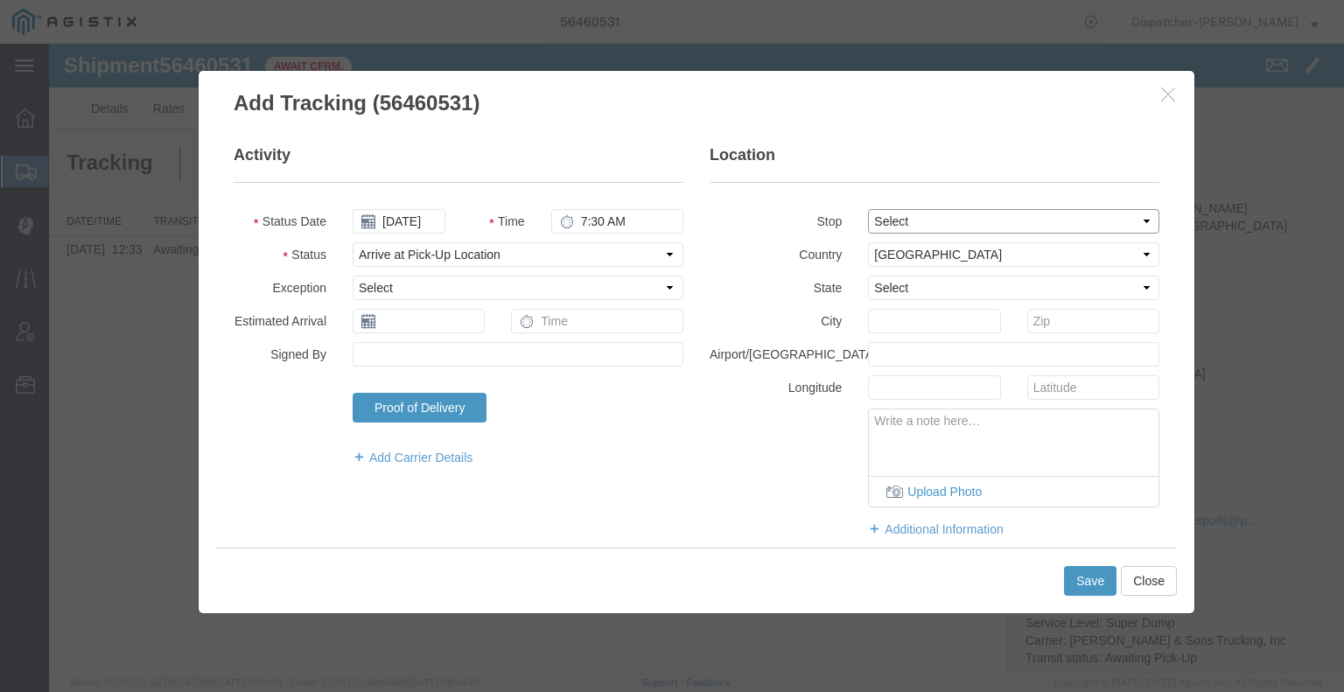
click at [872, 215] on select "Select From: [STREET_ADDRESS][PERSON_NAME] Stop 2: [STREET_ADDRESS] To: The Fin…" at bounding box center [1013, 221] width 291 height 24
select select "{"pickupDeliveryInfoId": "122207607","pickupOrDelivery": "P","stopNum": "1","lo…"
click at [868, 209] on select "Select From: [STREET_ADDRESS][PERSON_NAME] Stop 2: [STREET_ADDRESS] To: The Fin…" at bounding box center [1013, 221] width 291 height 24
select select "CA"
type input "[GEOGRAPHIC_DATA]"
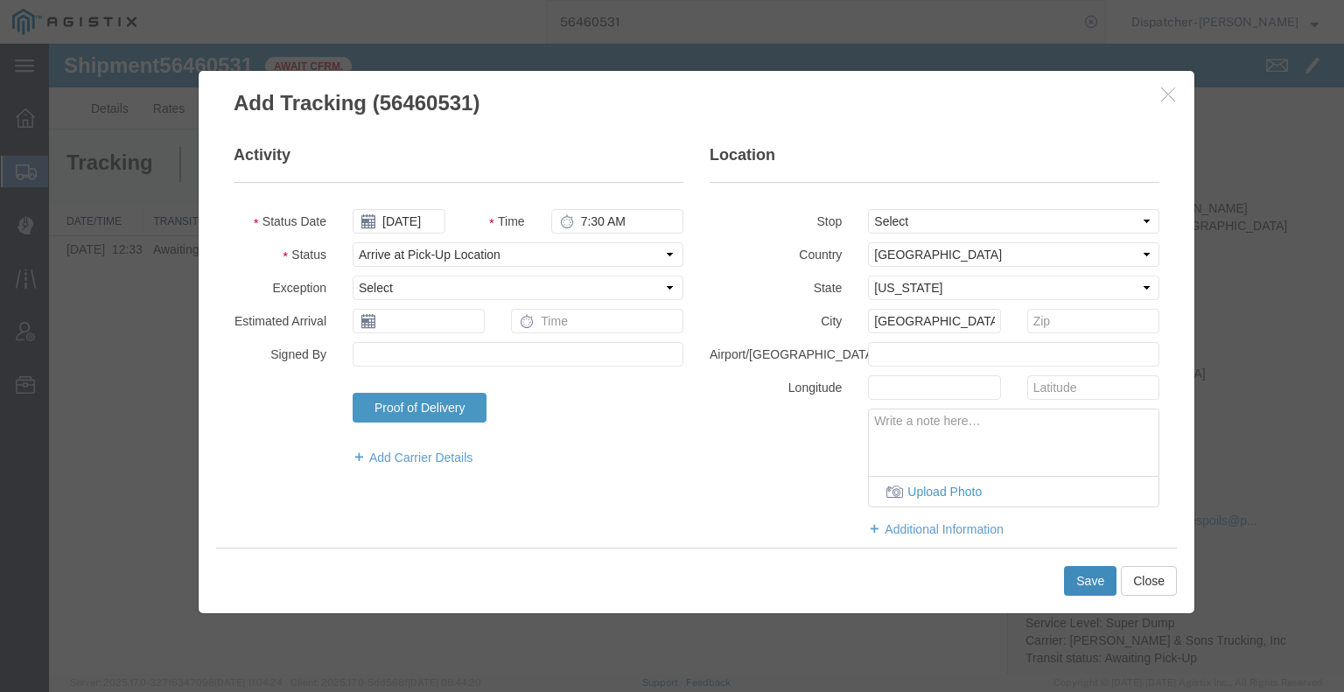
click at [1074, 578] on button "Save" at bounding box center [1090, 581] width 52 height 30
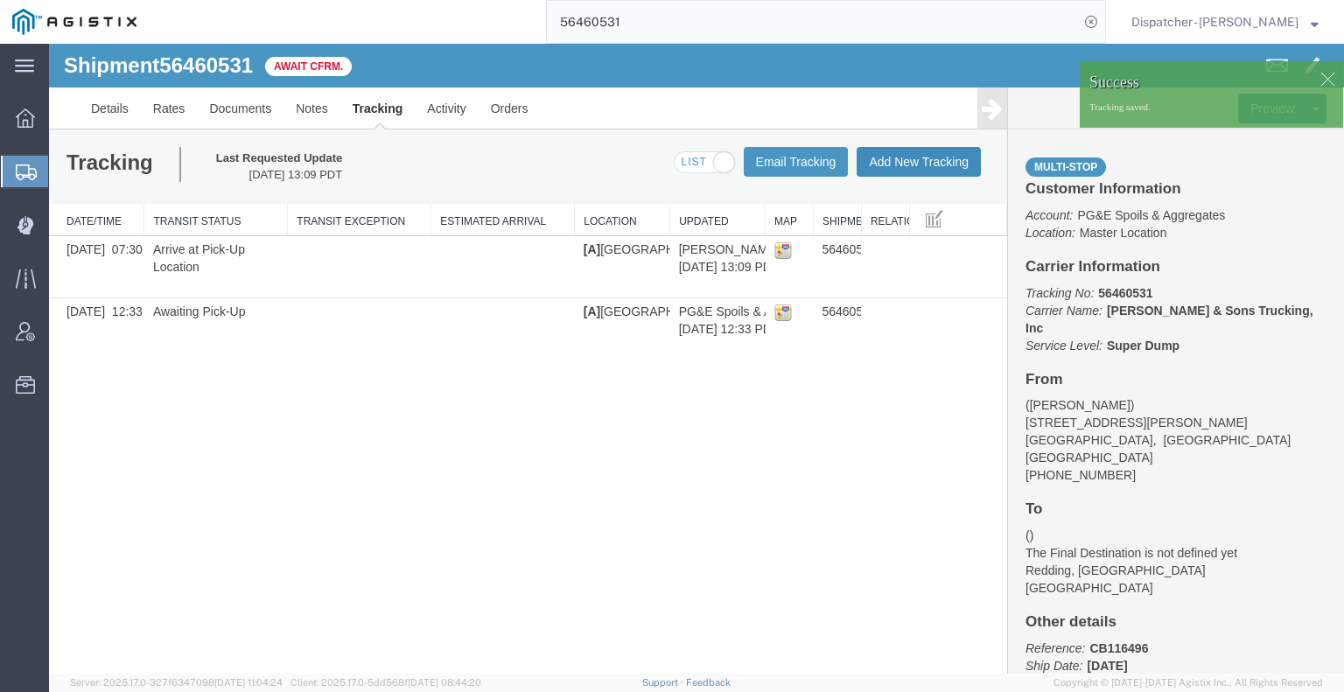
click at [917, 157] on button "Add New Tracking" at bounding box center [919, 162] width 124 height 30
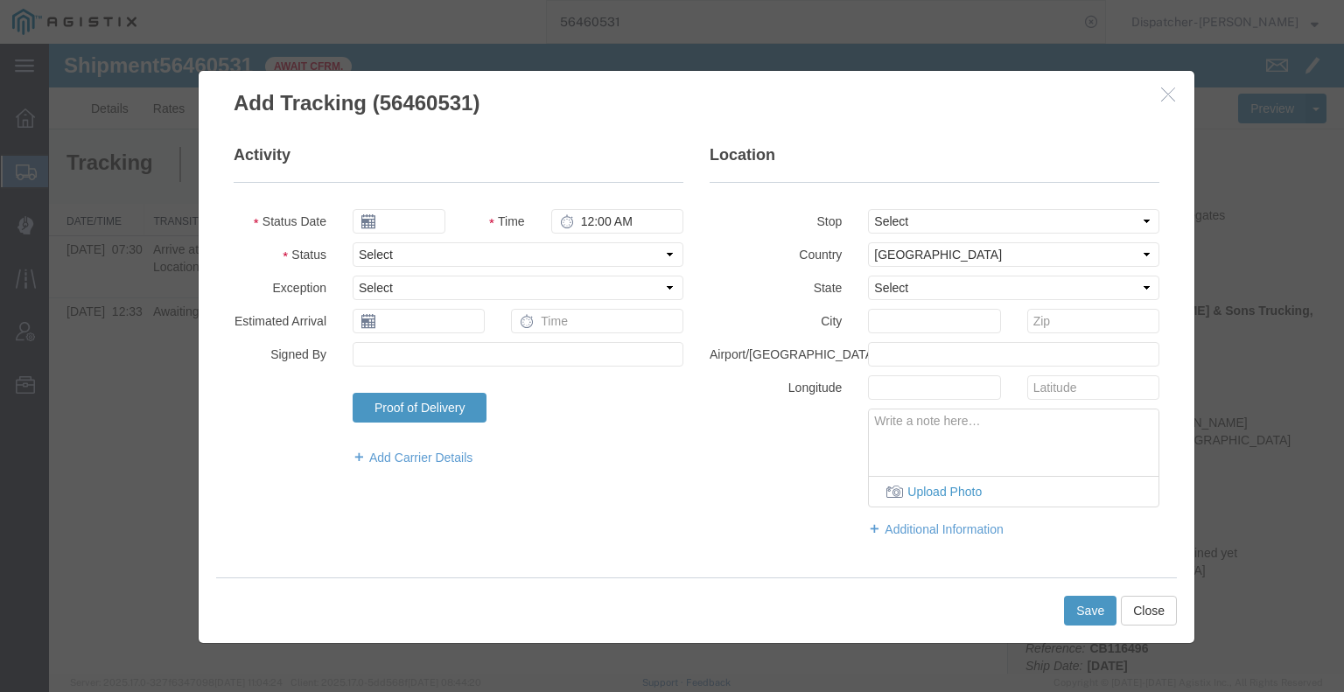
type input "[DATE]"
type input "2:00 PM"
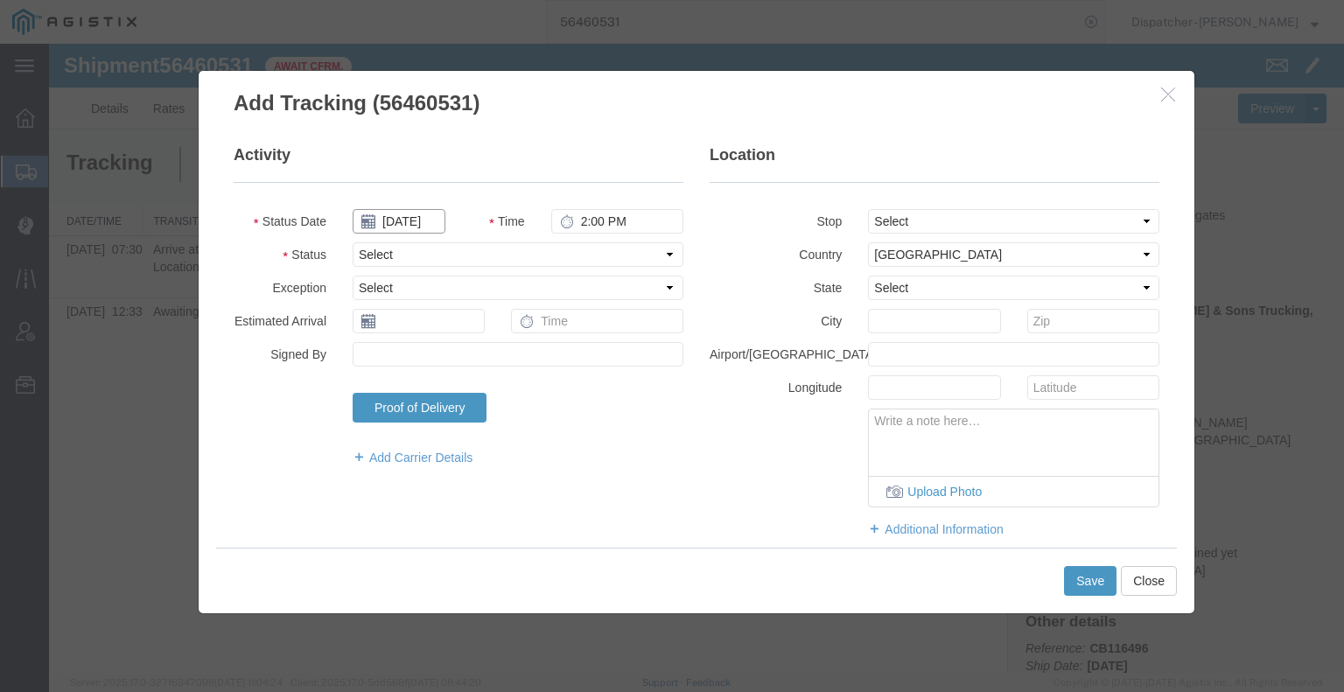
click at [400, 219] on input "[DATE]" at bounding box center [399, 221] width 93 height 24
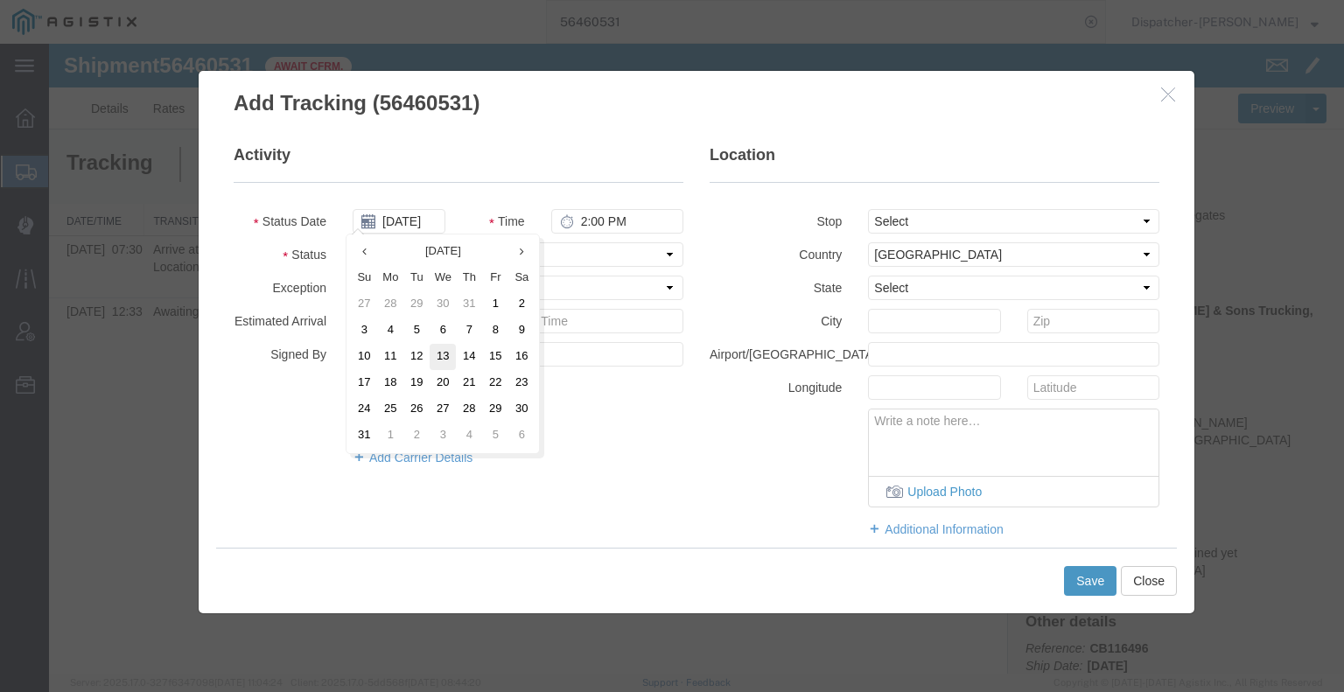
click at [442, 356] on td "13" at bounding box center [443, 357] width 26 height 26
type input "[DATE]"
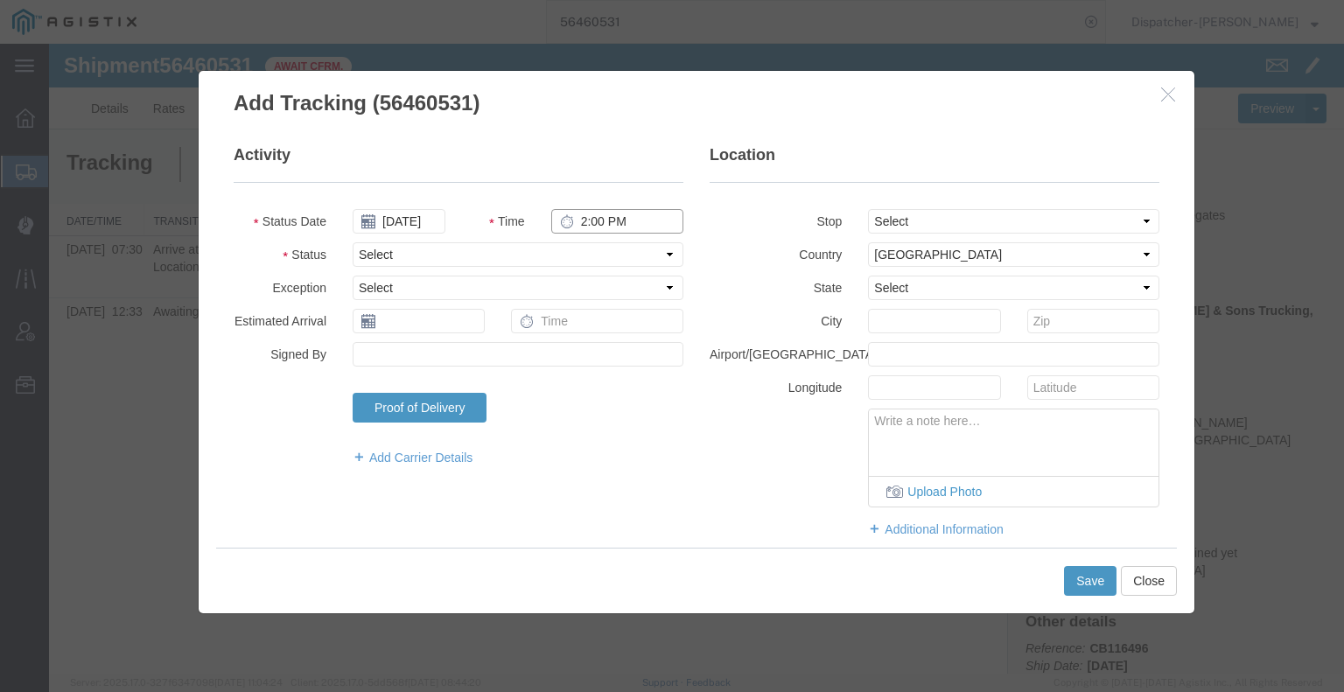
click at [609, 223] on input "2:00 PM" at bounding box center [617, 221] width 132 height 24
type input "4:11 PM"
click at [606, 256] on select "Select Arrival Notice Available Arrival Notice Imported Arrive at Delivery Loca…" at bounding box center [518, 254] width 331 height 24
select select "DPTDLVLOC"
click at [353, 242] on select "Select Arrival Notice Available Arrival Notice Imported Arrive at Delivery Loca…" at bounding box center [518, 254] width 331 height 24
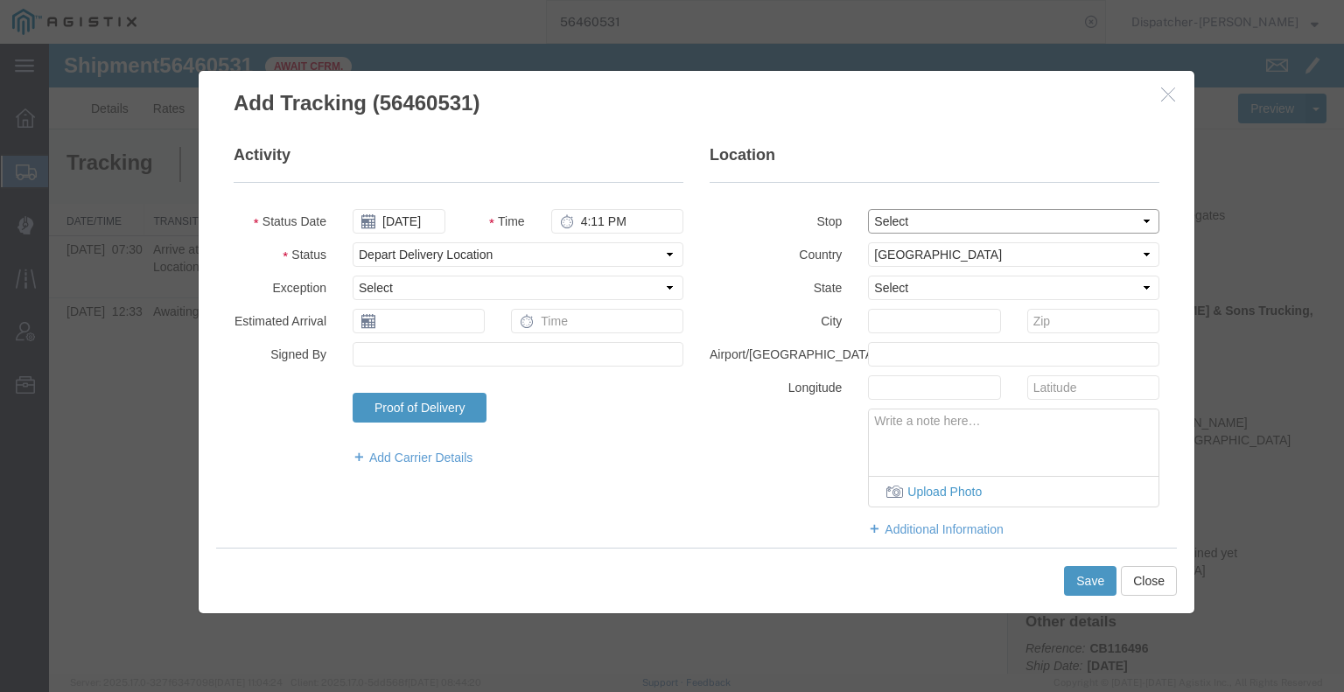
click at [920, 215] on select "Select From: [STREET_ADDRESS][PERSON_NAME] Stop 2: [STREET_ADDRESS] To: The Fin…" at bounding box center [1013, 221] width 291 height 24
select select "{"pickupDeliveryInfoId": "122207608","pickupOrDelivery": "D","stopNum": "2","lo…"
click at [868, 209] on select "Select From: [STREET_ADDRESS][PERSON_NAME] Stop 2: [STREET_ADDRESS] To: The Fin…" at bounding box center [1013, 221] width 291 height 24
select select "CA"
type input "[PERSON_NAME]"
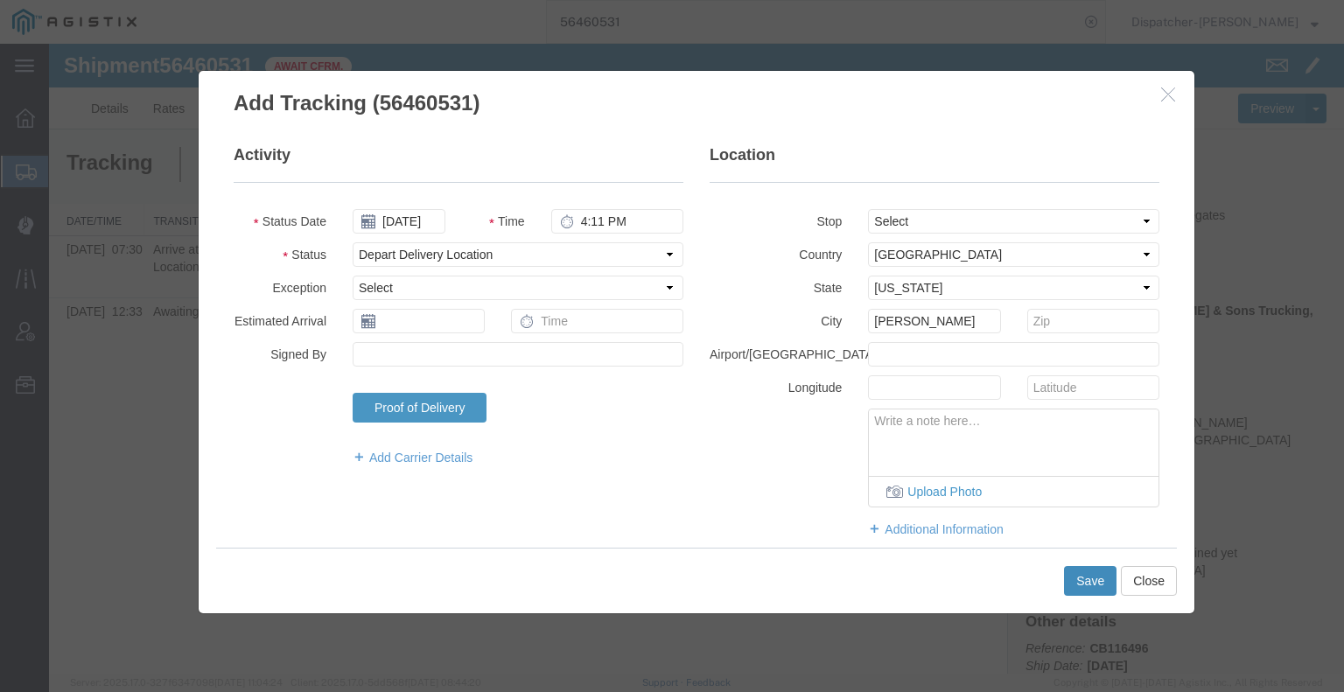
click at [1095, 577] on button "Save" at bounding box center [1090, 581] width 52 height 30
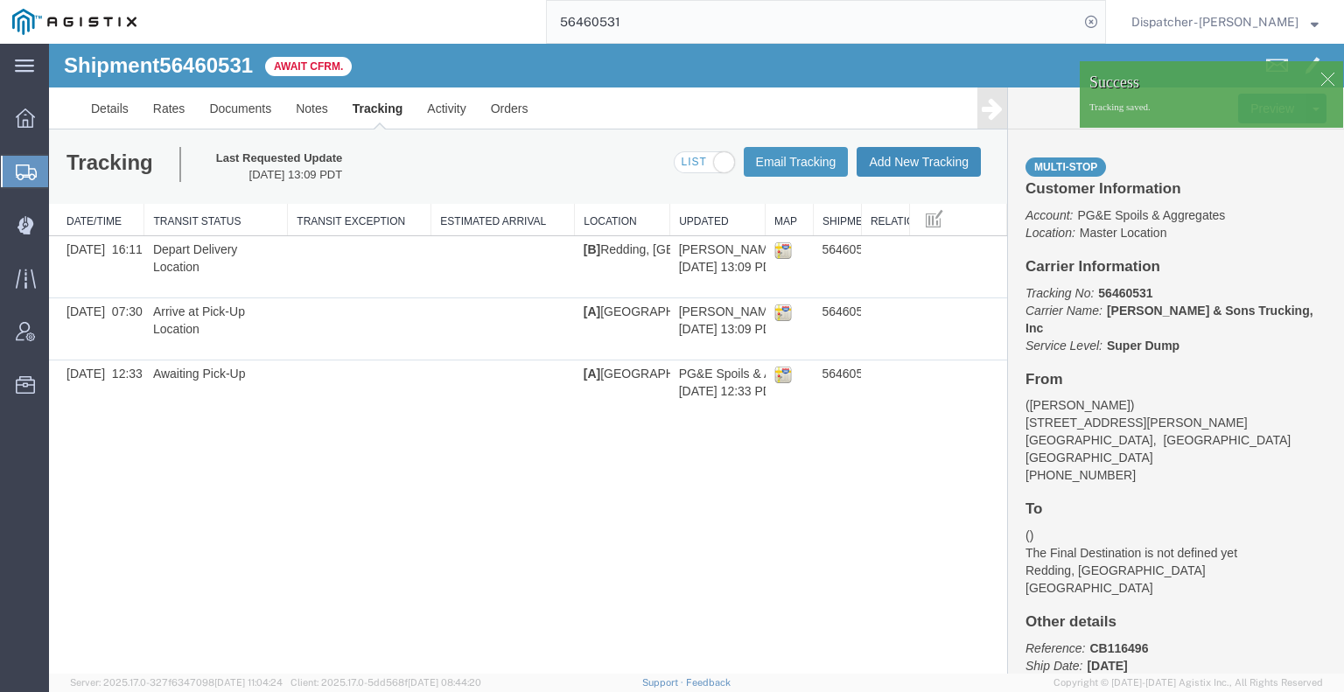
click at [906, 164] on button "Add New Tracking" at bounding box center [919, 162] width 124 height 30
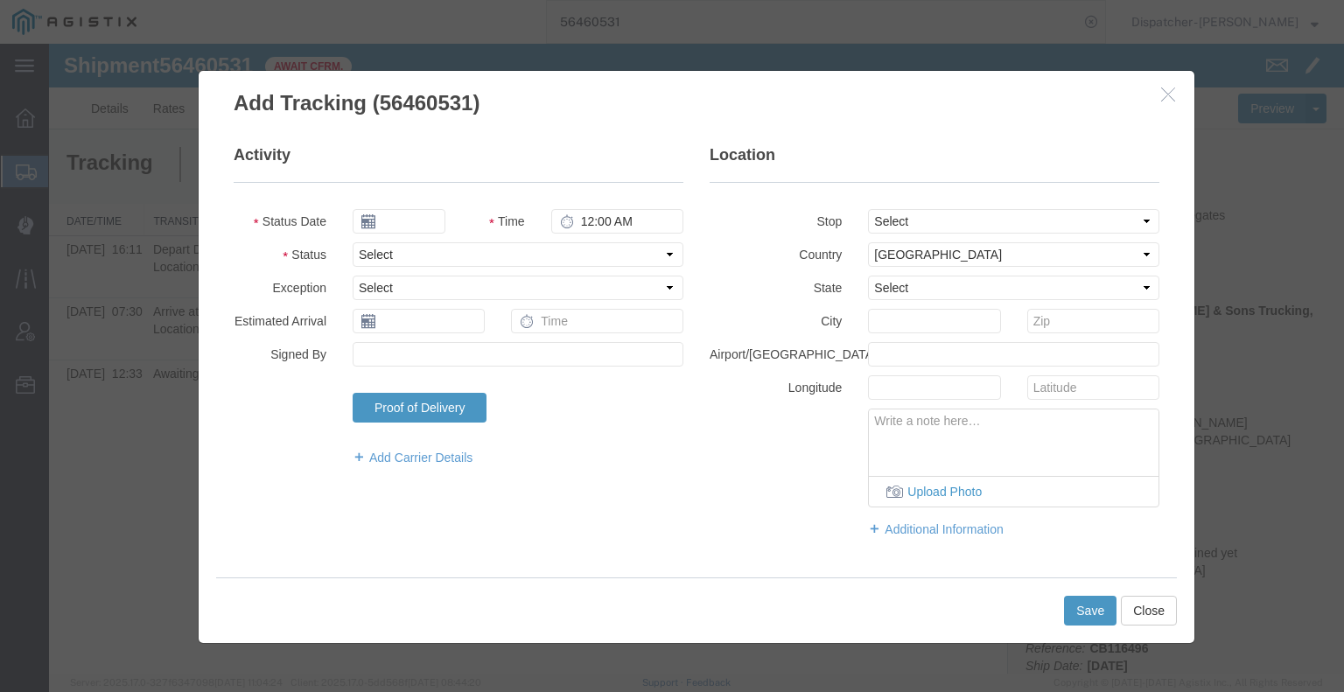
type input "[DATE]"
type input "2:00 PM"
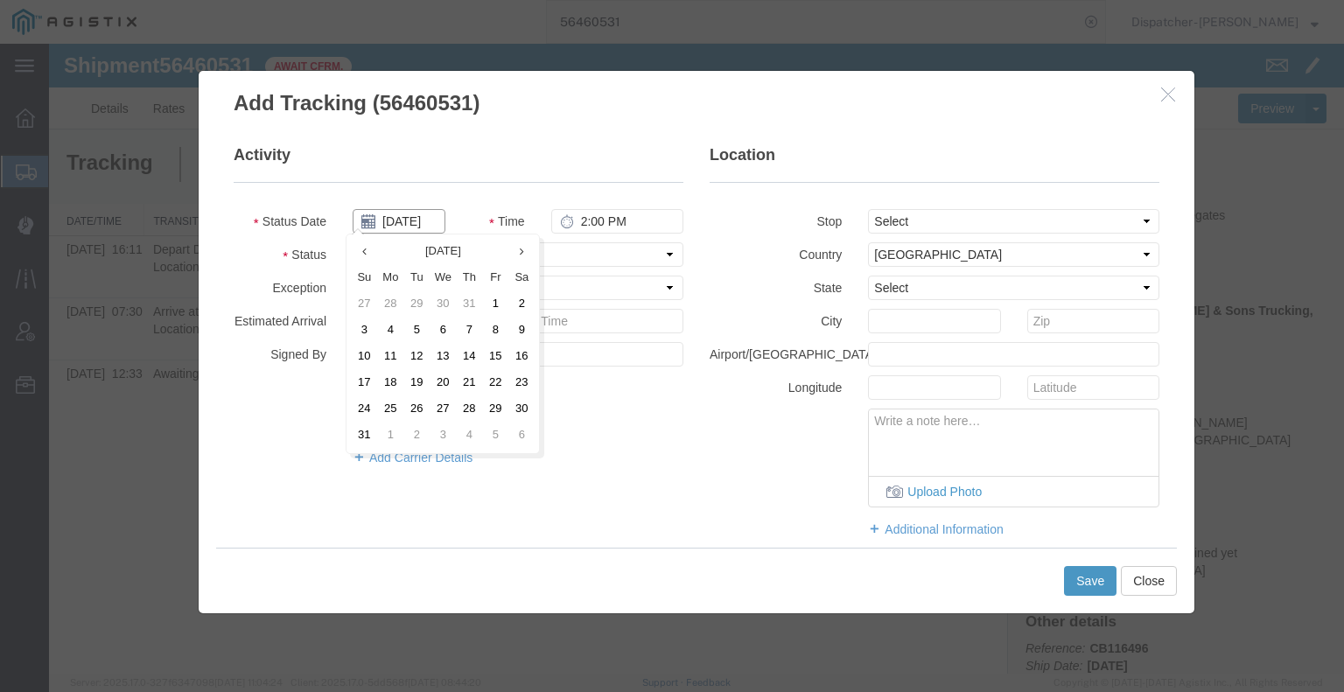
click at [396, 216] on input "[DATE]" at bounding box center [399, 221] width 93 height 24
click at [444, 358] on td "13" at bounding box center [443, 357] width 26 height 26
type input "[DATE]"
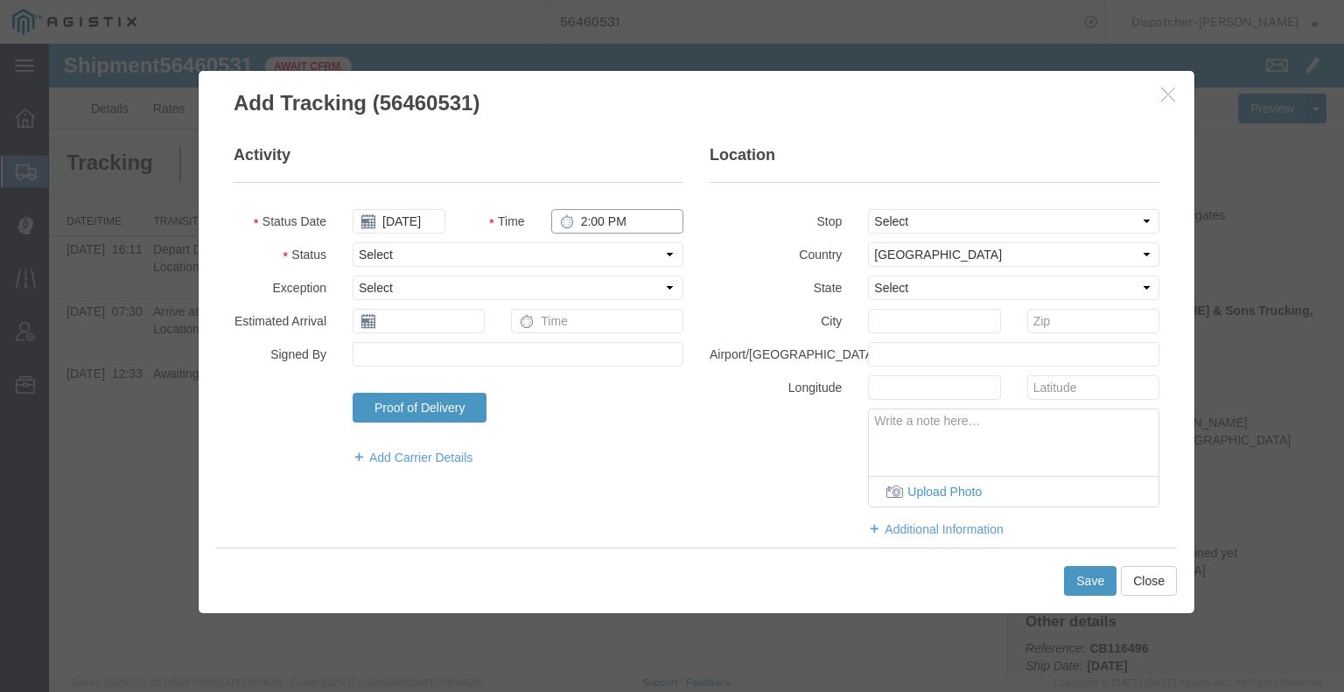
click at [588, 221] on input "2:00 PM" at bounding box center [617, 221] width 132 height 24
type input "4:15 PM"
click at [588, 246] on select "Select Arrival Notice Available Arrival Notice Imported Arrive at Delivery Loca…" at bounding box center [518, 254] width 331 height 24
select select "DELIVRED"
click at [353, 242] on select "Select Arrival Notice Available Arrival Notice Imported Arrive at Delivery Loca…" at bounding box center [518, 254] width 331 height 24
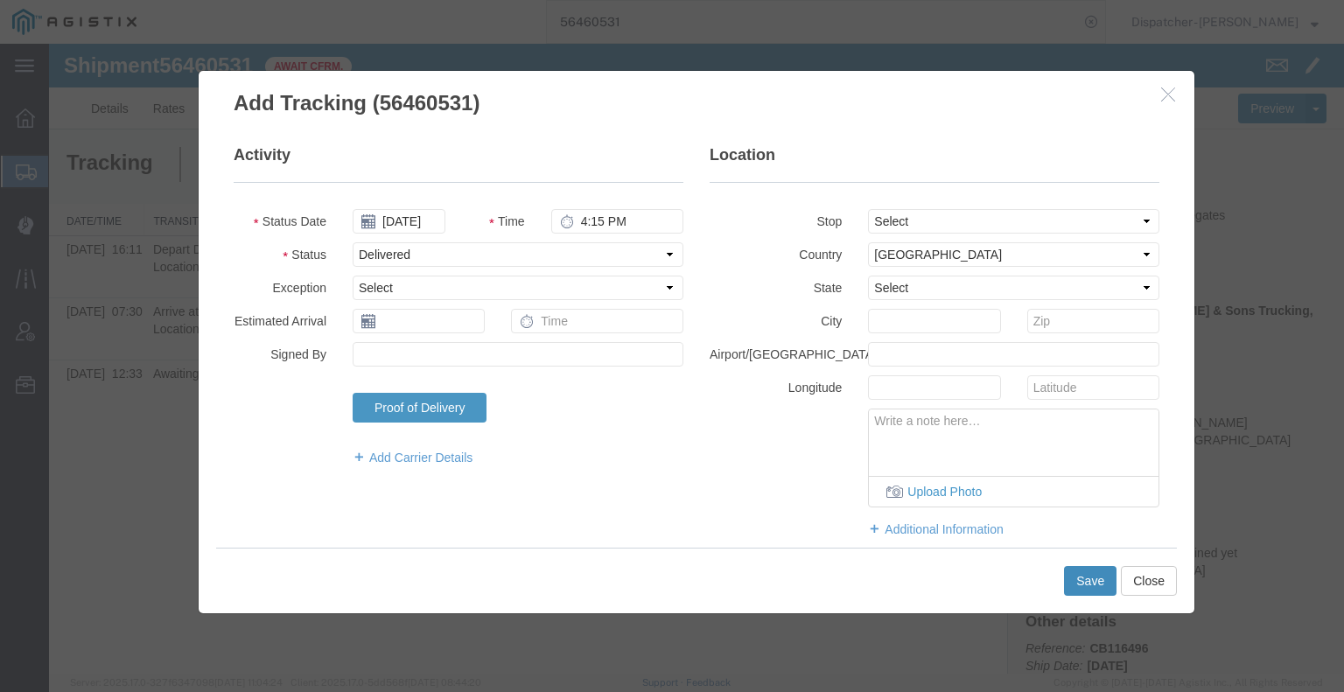
click at [1082, 580] on button "Save" at bounding box center [1090, 581] width 52 height 30
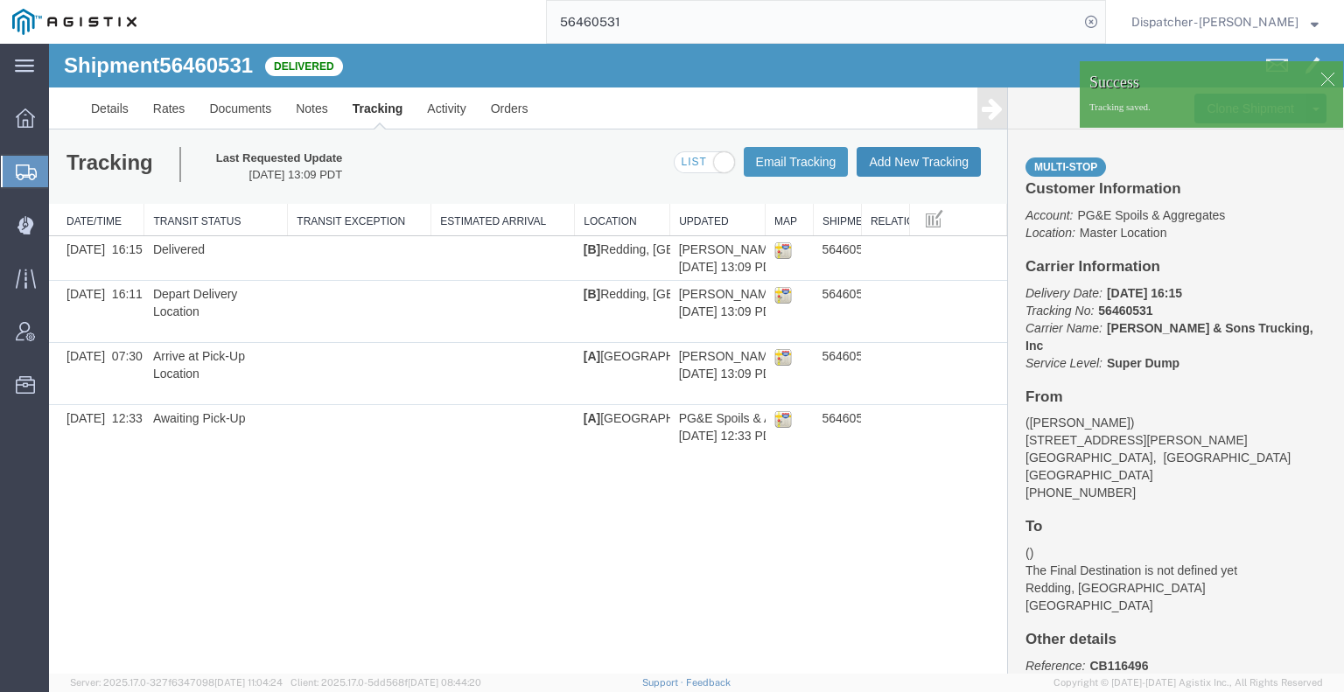
click at [919, 173] on button "Add New Tracking" at bounding box center [919, 162] width 124 height 30
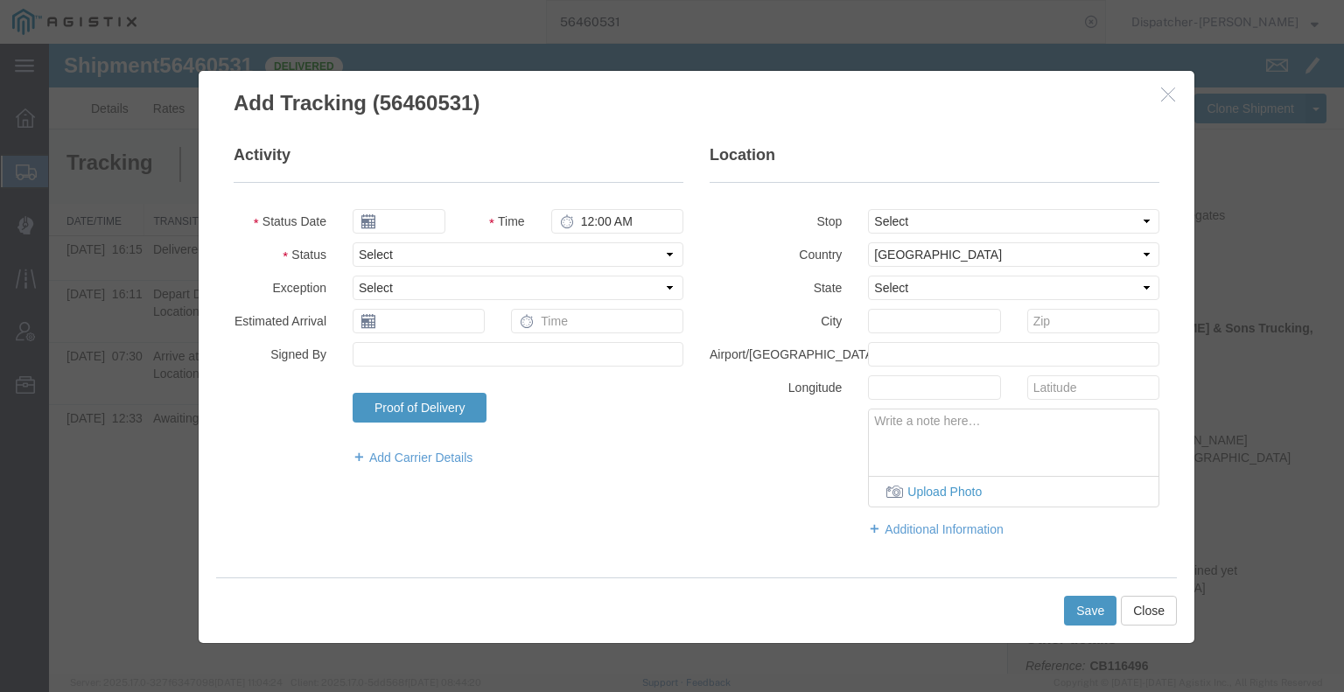
type input "[DATE]"
type input "2:00 PM"
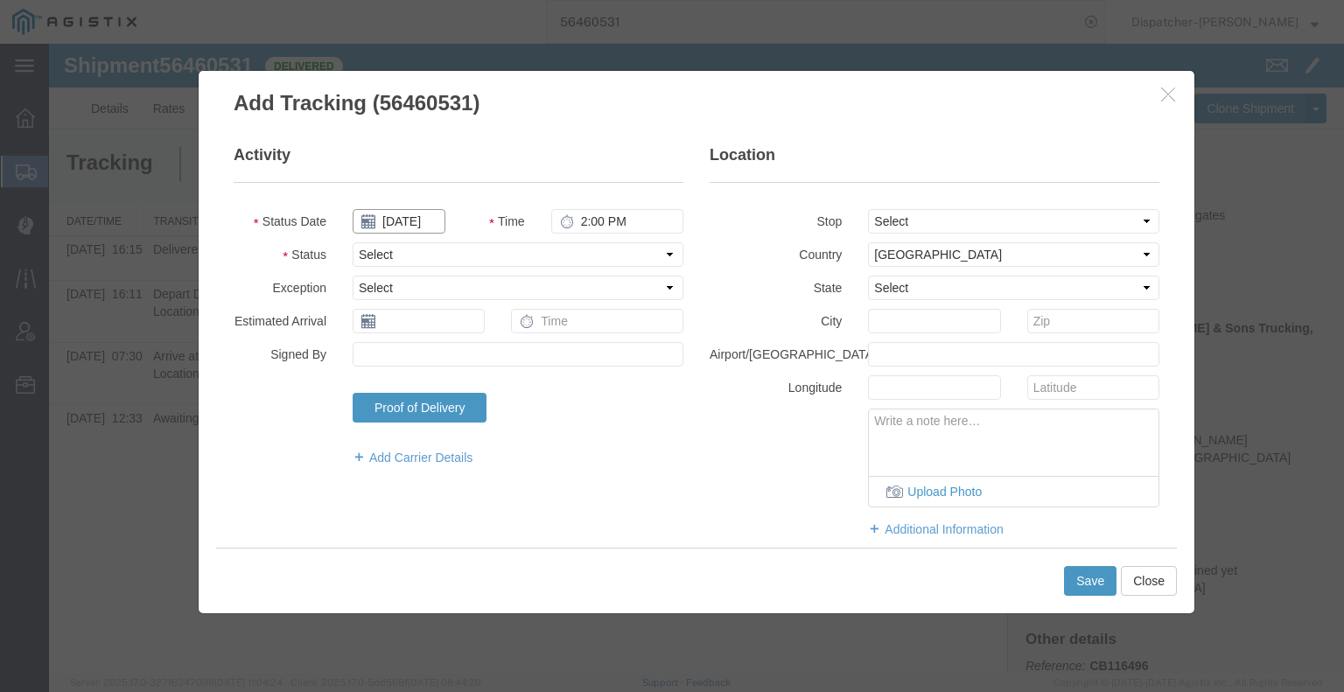
click at [396, 222] on input "[DATE]" at bounding box center [399, 221] width 93 height 24
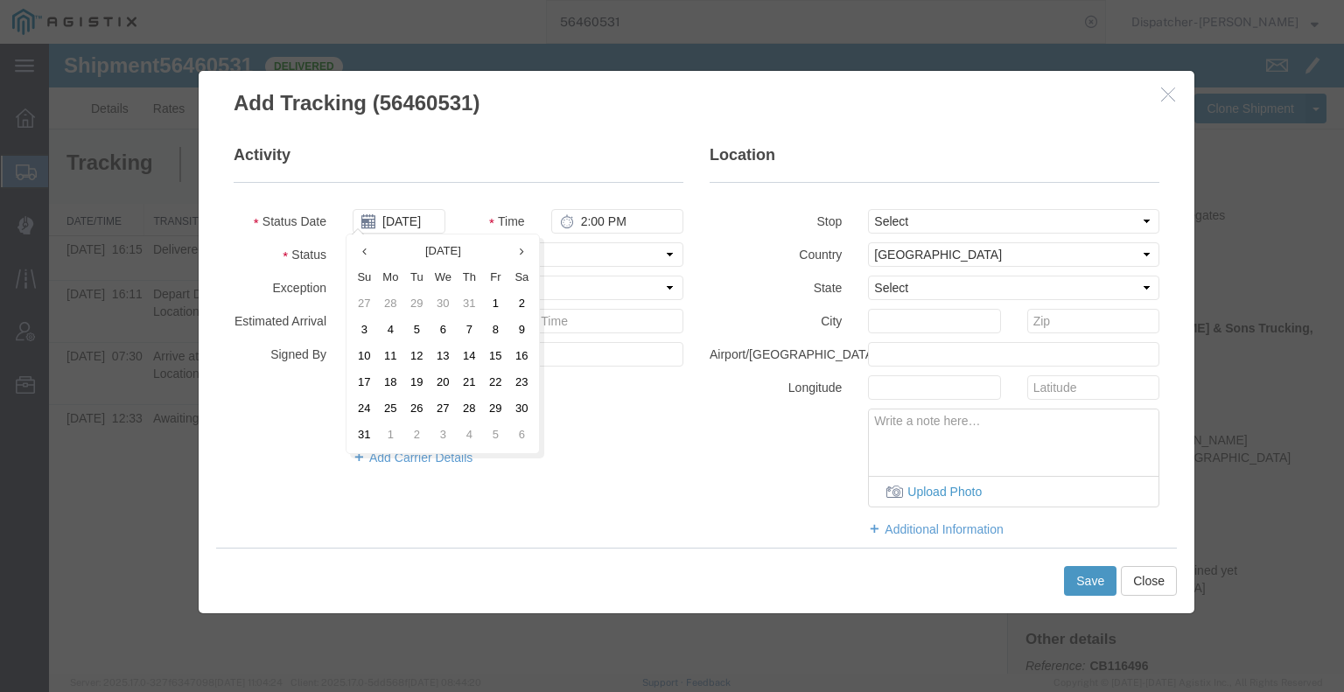
click at [442, 359] on td "13" at bounding box center [443, 357] width 26 height 26
type input "[DATE]"
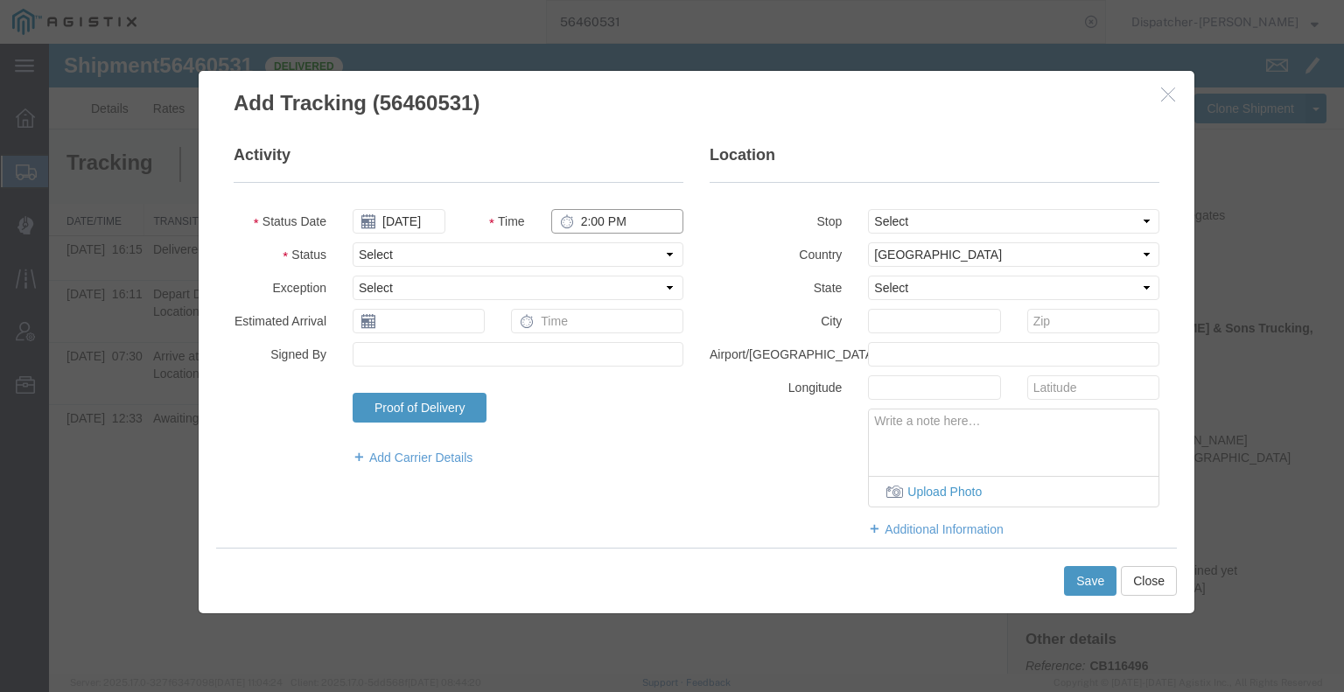
click at [624, 222] on input "2:00 PM" at bounding box center [617, 221] width 132 height 24
type input "1:00 PM"
click at [616, 255] on select "Select Arrival Notice Available Arrival Notice Imported Arrive at Delivery Loca…" at bounding box center [518, 254] width 331 height 24
select select "BREAKSTART"
click at [353, 242] on select "Select Arrival Notice Available Arrival Notice Imported Arrive at Delivery Loca…" at bounding box center [518, 254] width 331 height 24
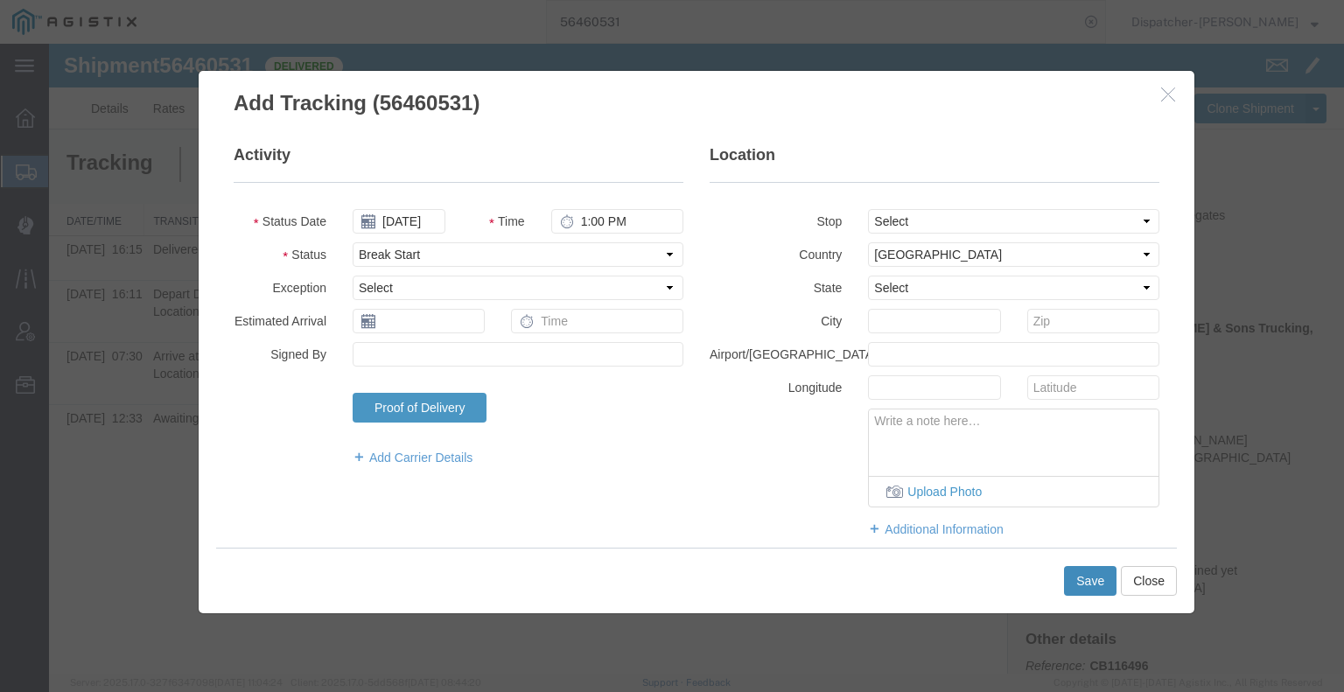
click at [1095, 585] on button "Save" at bounding box center [1090, 581] width 52 height 30
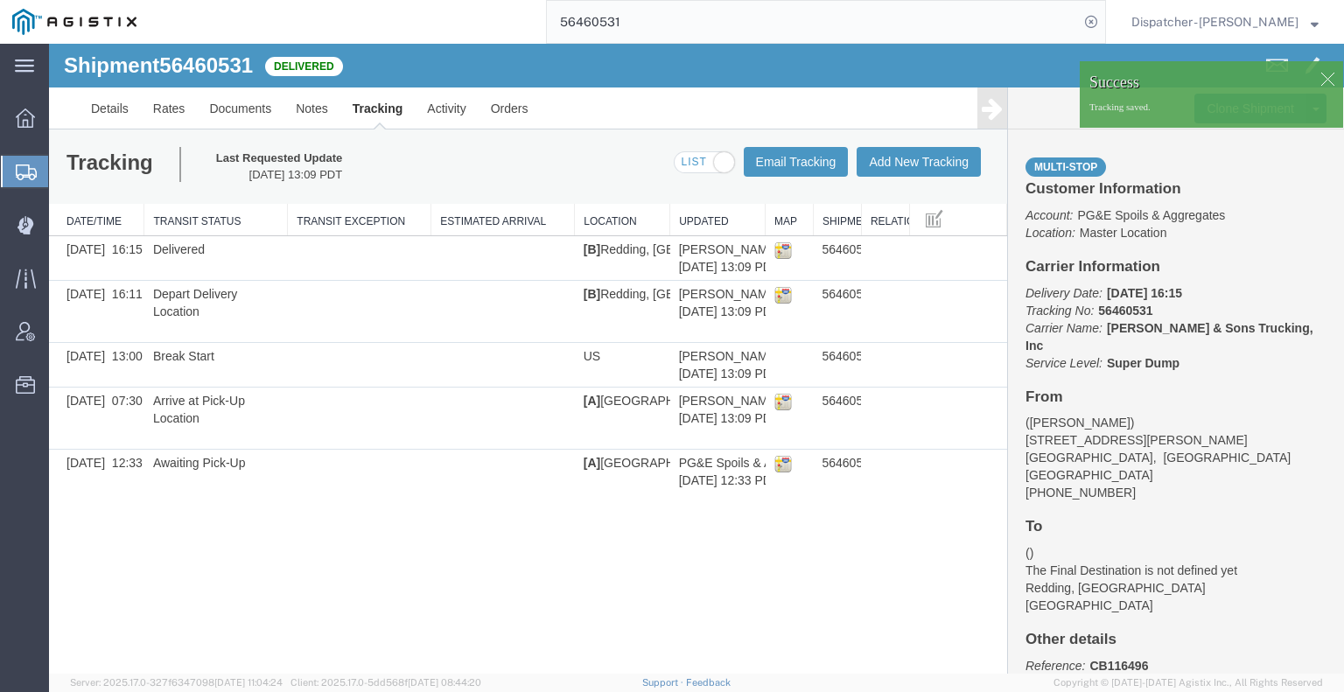
click at [994, 116] on icon at bounding box center [992, 108] width 21 height 24
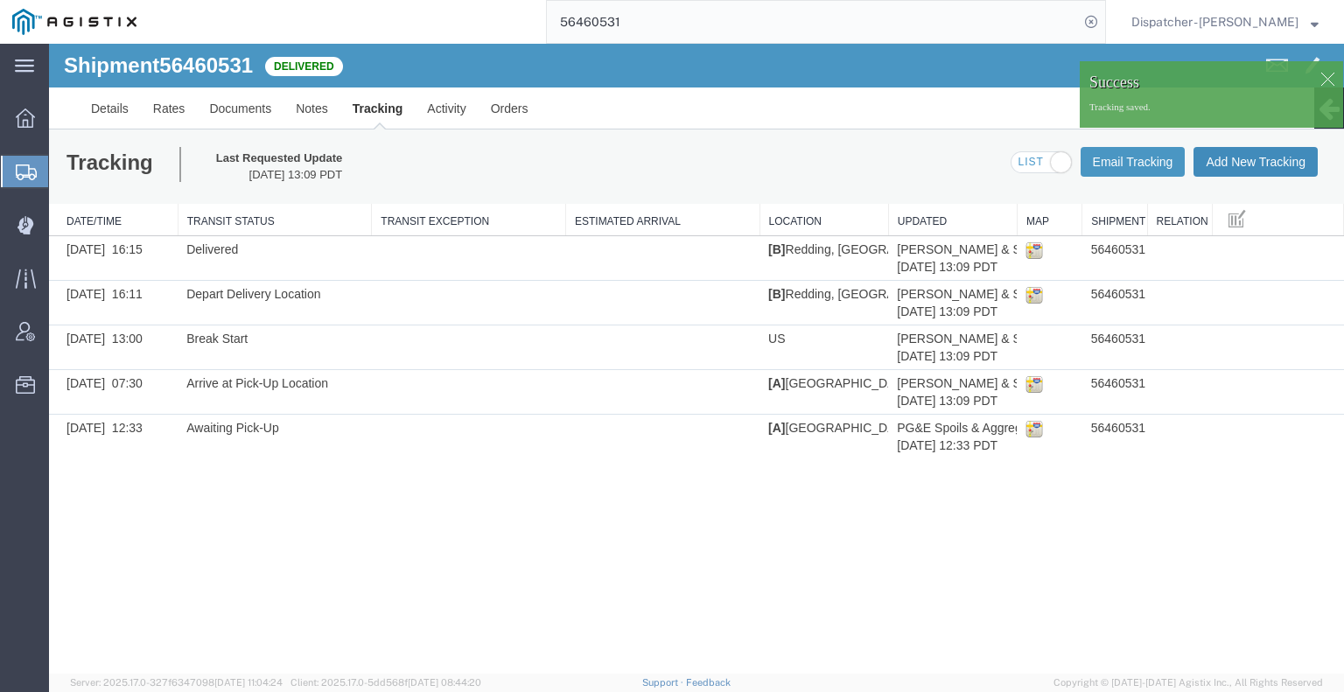
click at [1263, 164] on button "Add New Tracking" at bounding box center [1255, 162] width 124 height 30
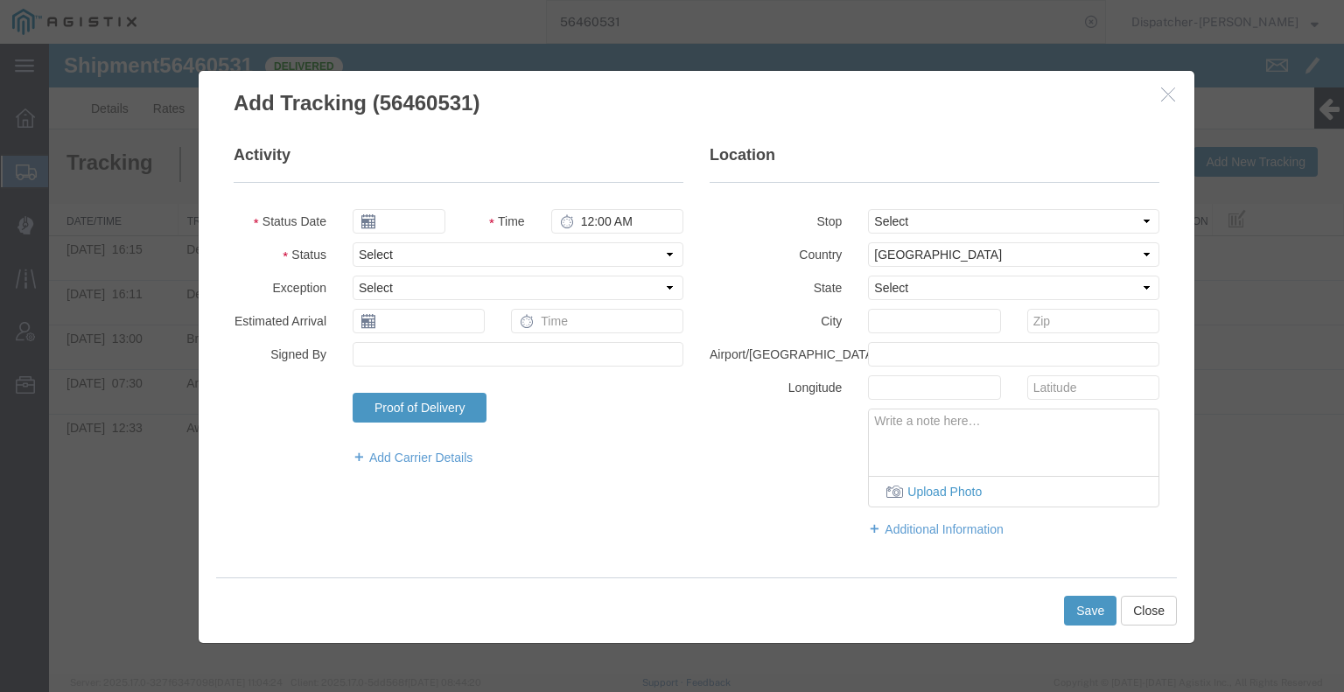
type input "[DATE]"
type input "2:00 PM"
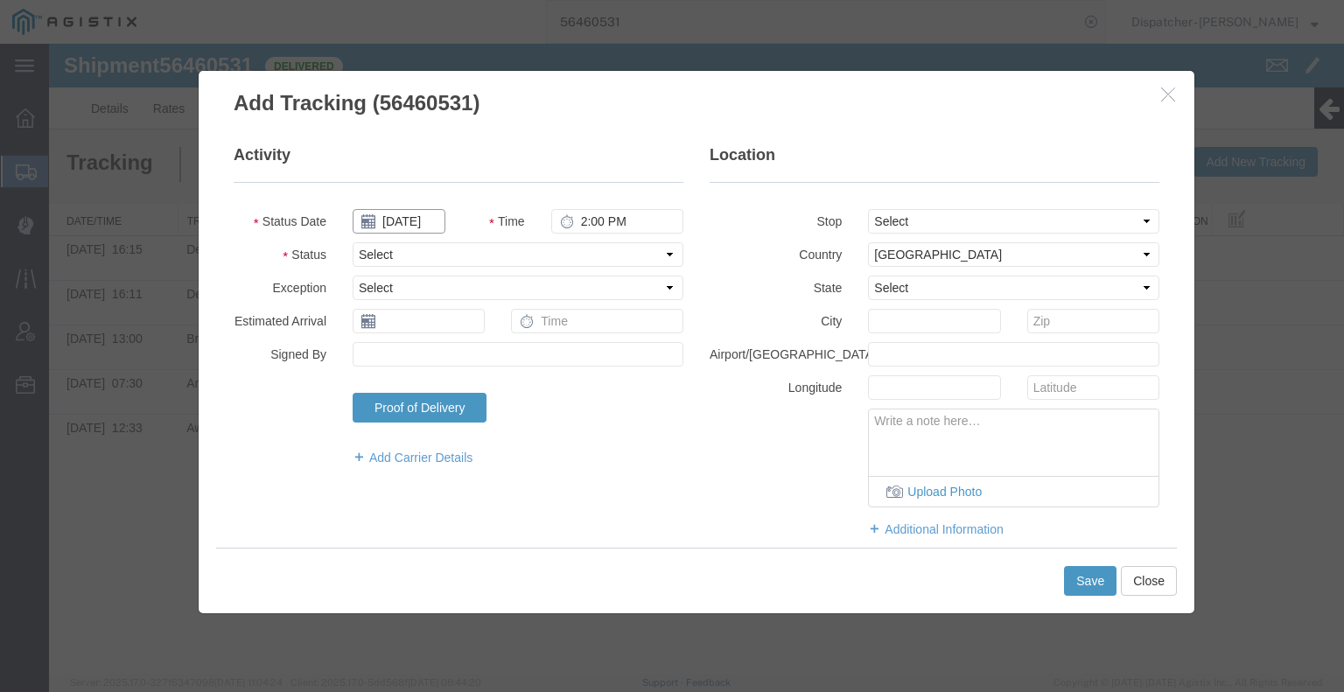
click at [419, 223] on input "[DATE]" at bounding box center [399, 221] width 93 height 24
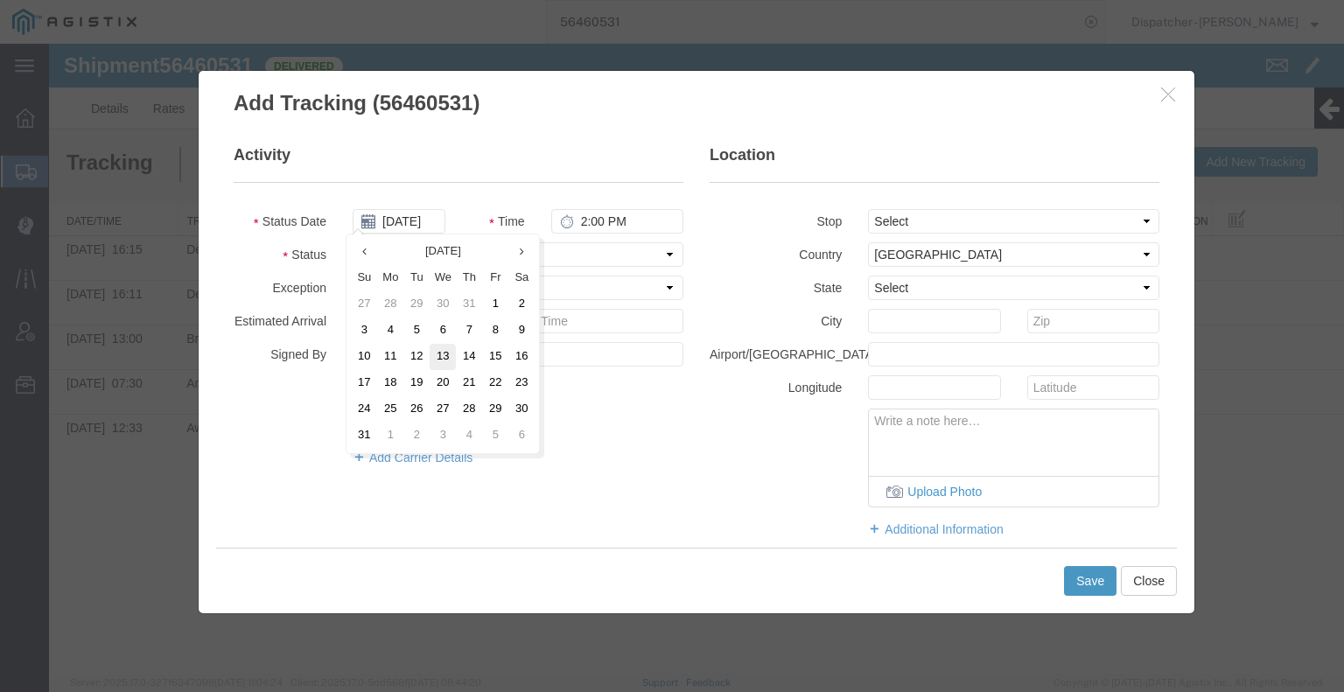
click at [437, 360] on td "13" at bounding box center [443, 357] width 26 height 26
type input "[DATE]"
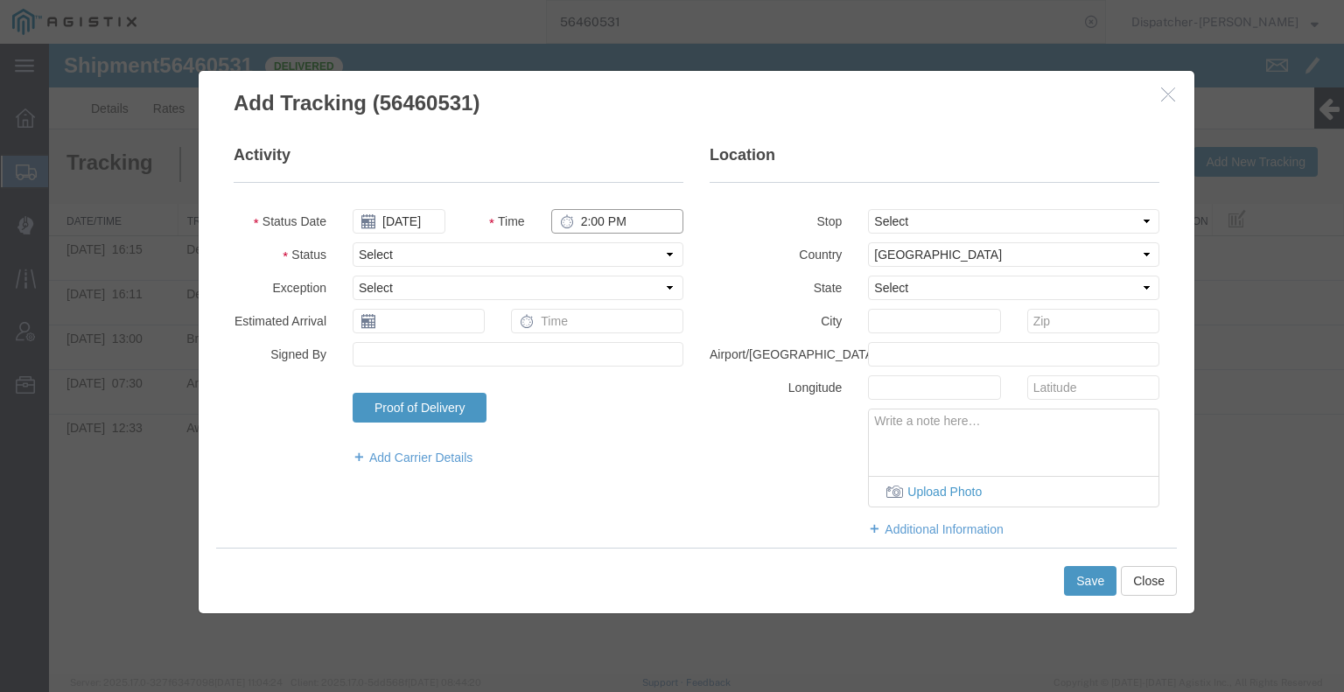
click at [585, 222] on input "2:00 PM" at bounding box center [617, 221] width 132 height 24
type input "1:30 PM"
click at [589, 255] on select "Select Arrival Notice Available Arrival Notice Imported Arrive at Delivery Loca…" at bounding box center [518, 254] width 331 height 24
select select "BREAKSTOP"
click at [353, 242] on select "Select Arrival Notice Available Arrival Notice Imported Arrive at Delivery Loca…" at bounding box center [518, 254] width 331 height 24
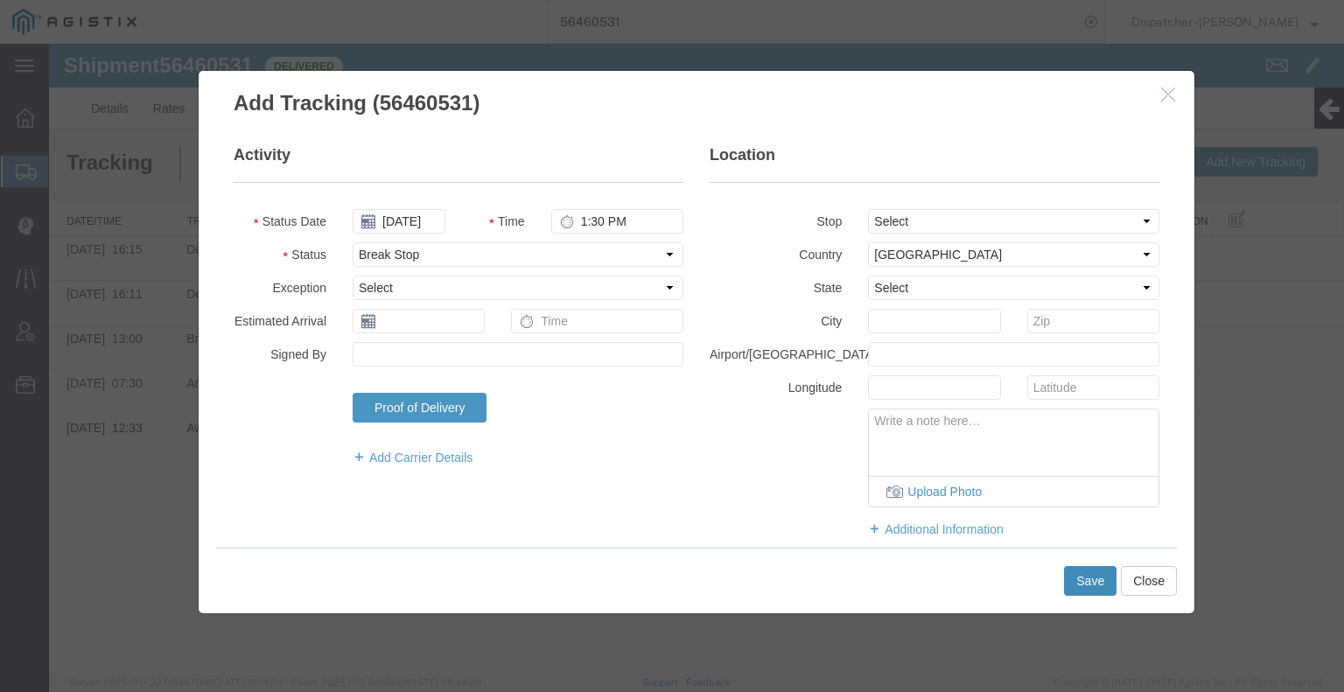
click at [1102, 583] on button "Save" at bounding box center [1090, 581] width 52 height 30
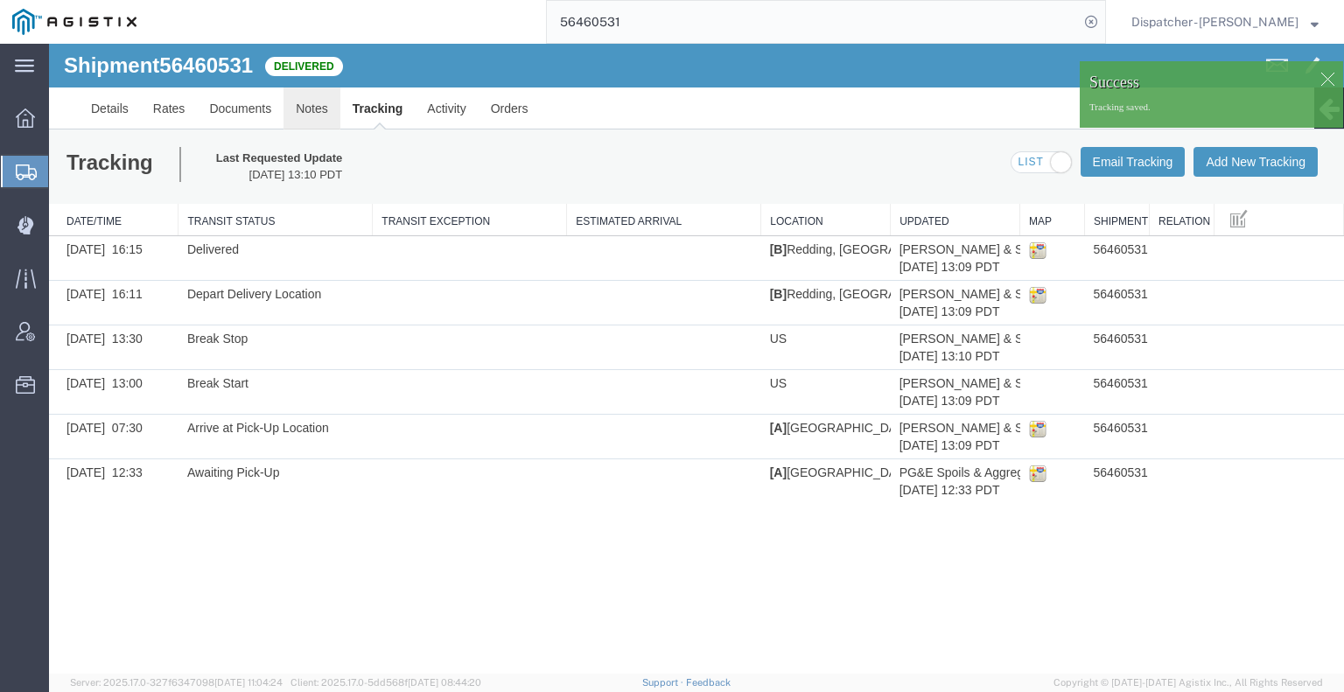
click at [311, 106] on link "Notes" at bounding box center [311, 108] width 57 height 42
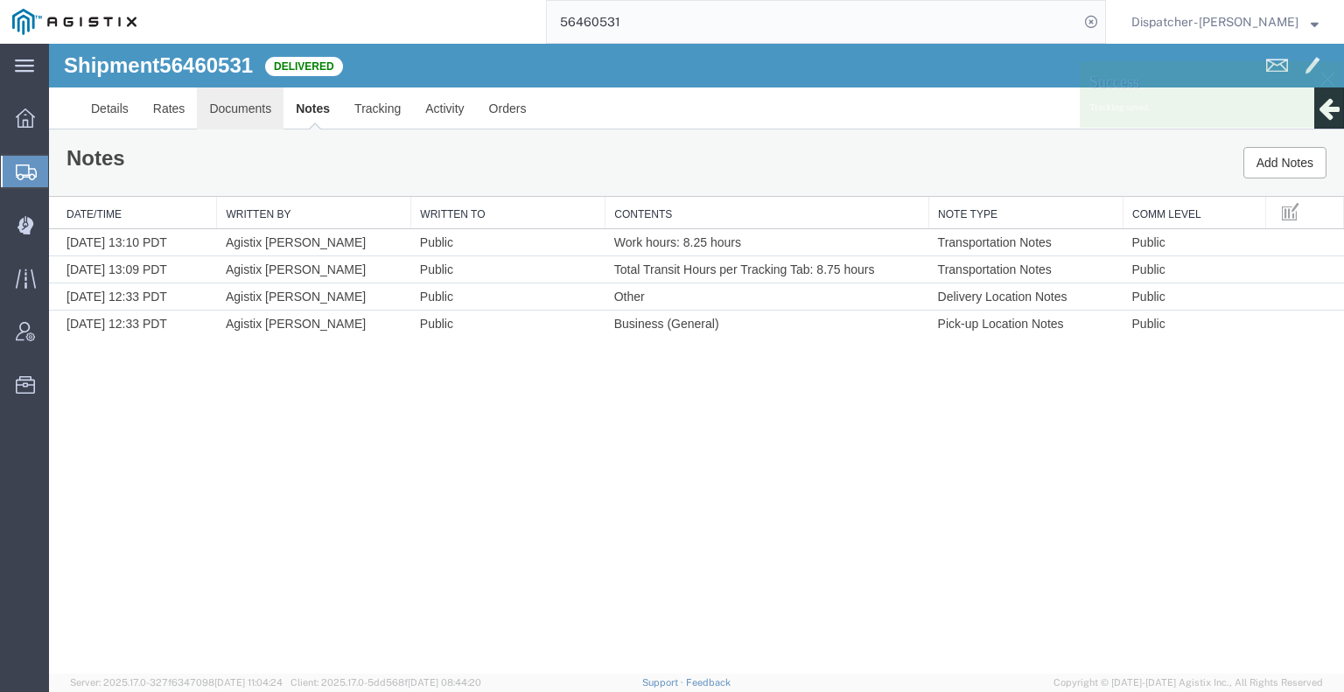
click at [262, 109] on link "Documents" at bounding box center [240, 108] width 87 height 42
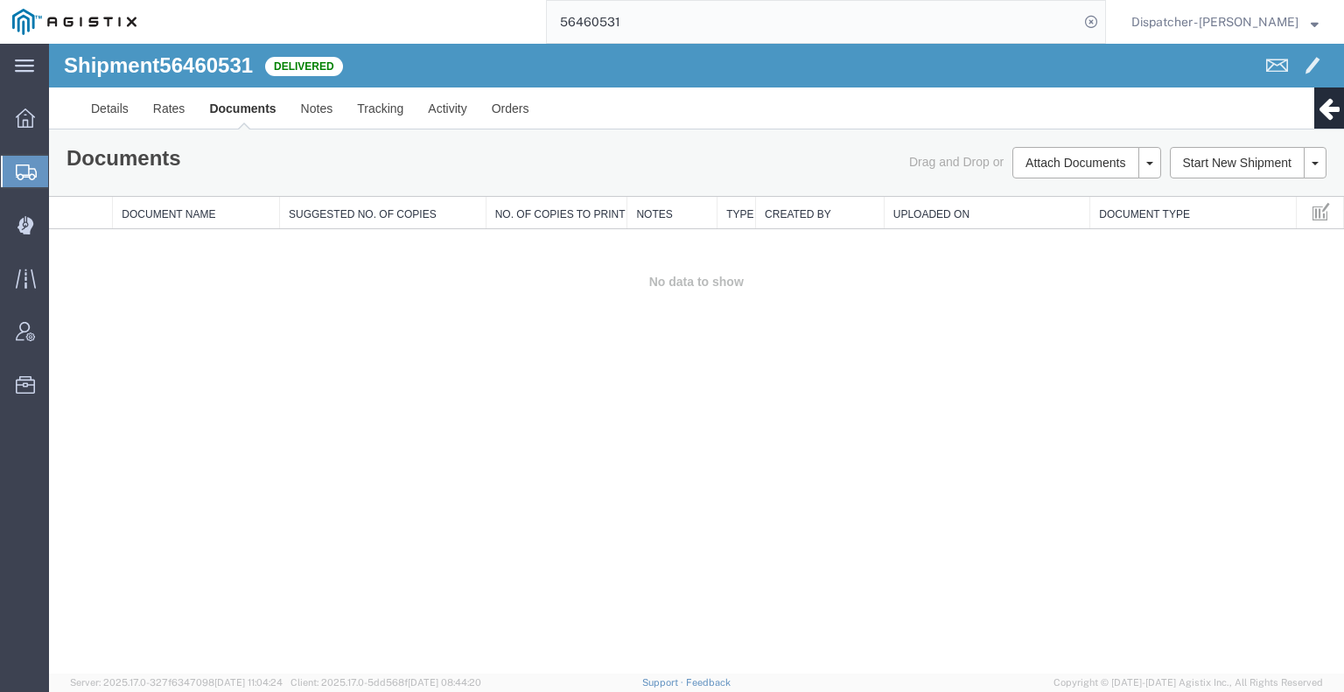
click at [1218, 409] on div "Shipment 56460531 0 of 0 Delivered Details Rates Documents Notes Tracking Activ…" at bounding box center [696, 359] width 1295 height 630
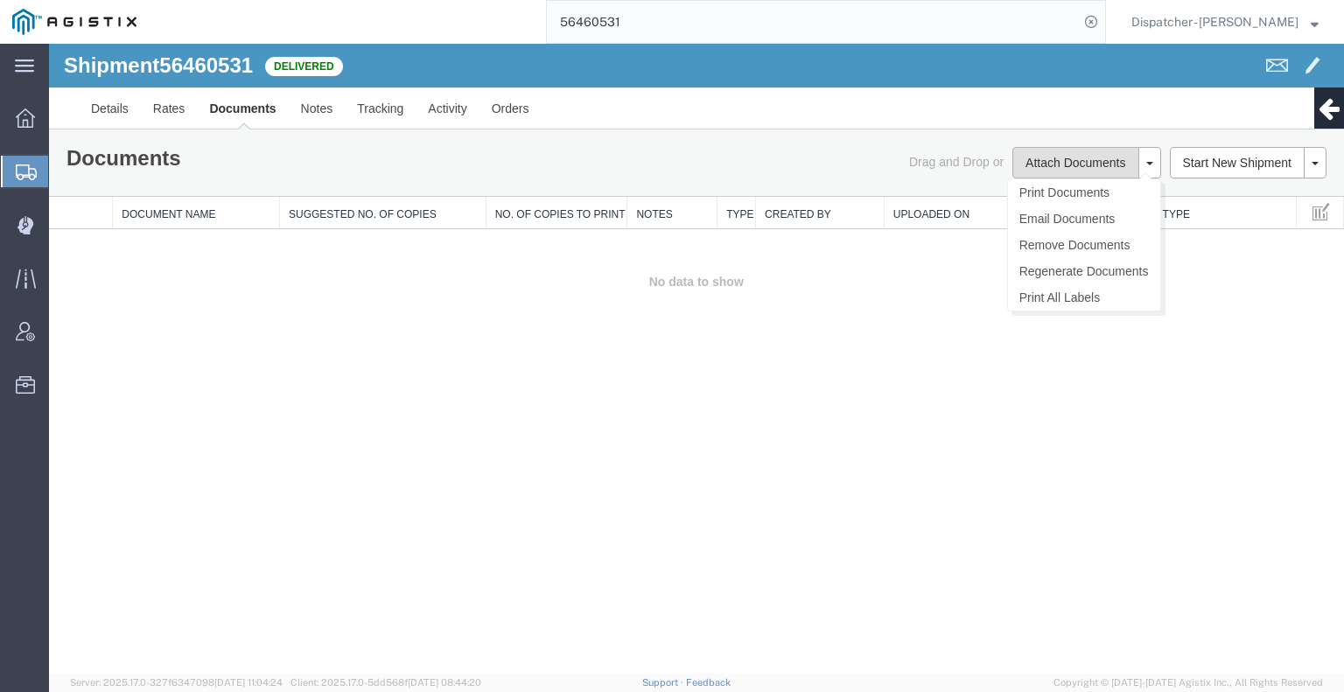
click at [1066, 169] on button "Attach Documents" at bounding box center [1075, 162] width 126 height 31
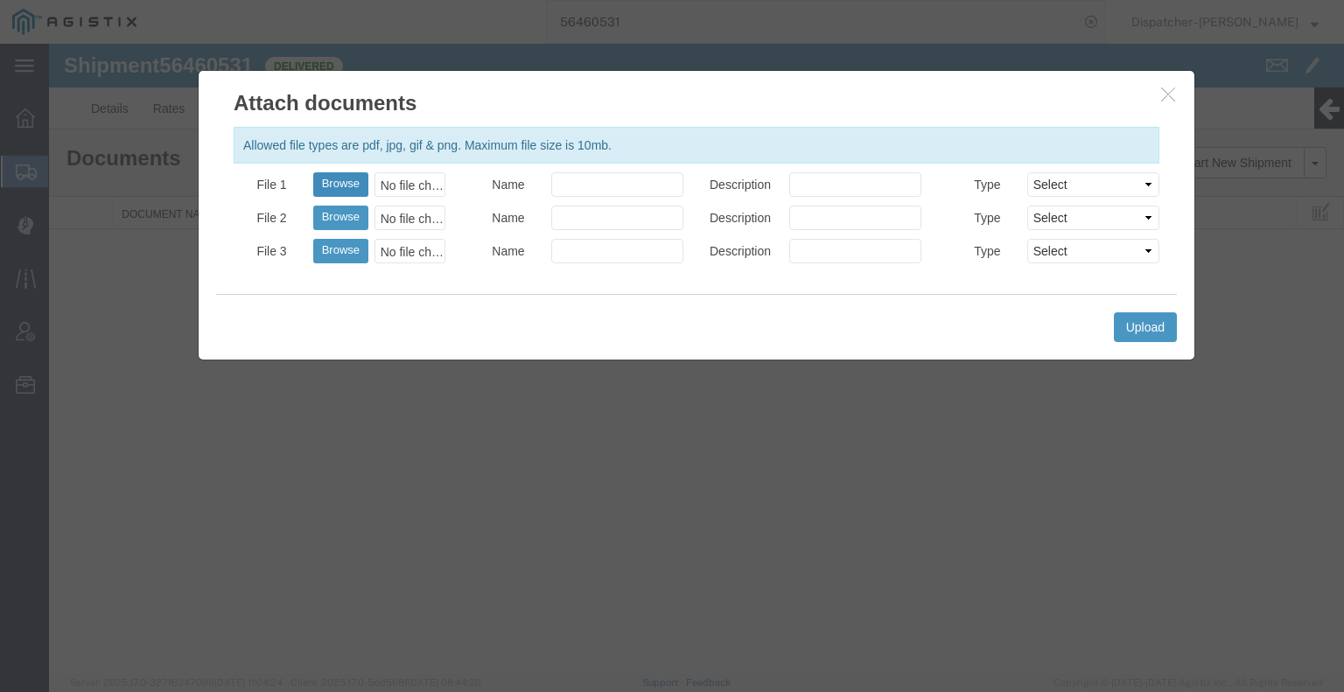
click at [338, 192] on button "Browse" at bounding box center [340, 184] width 55 height 24
type input "C:\fakepath\56460531trktag.pdf"
click at [1140, 321] on button "Upload" at bounding box center [1145, 327] width 63 height 30
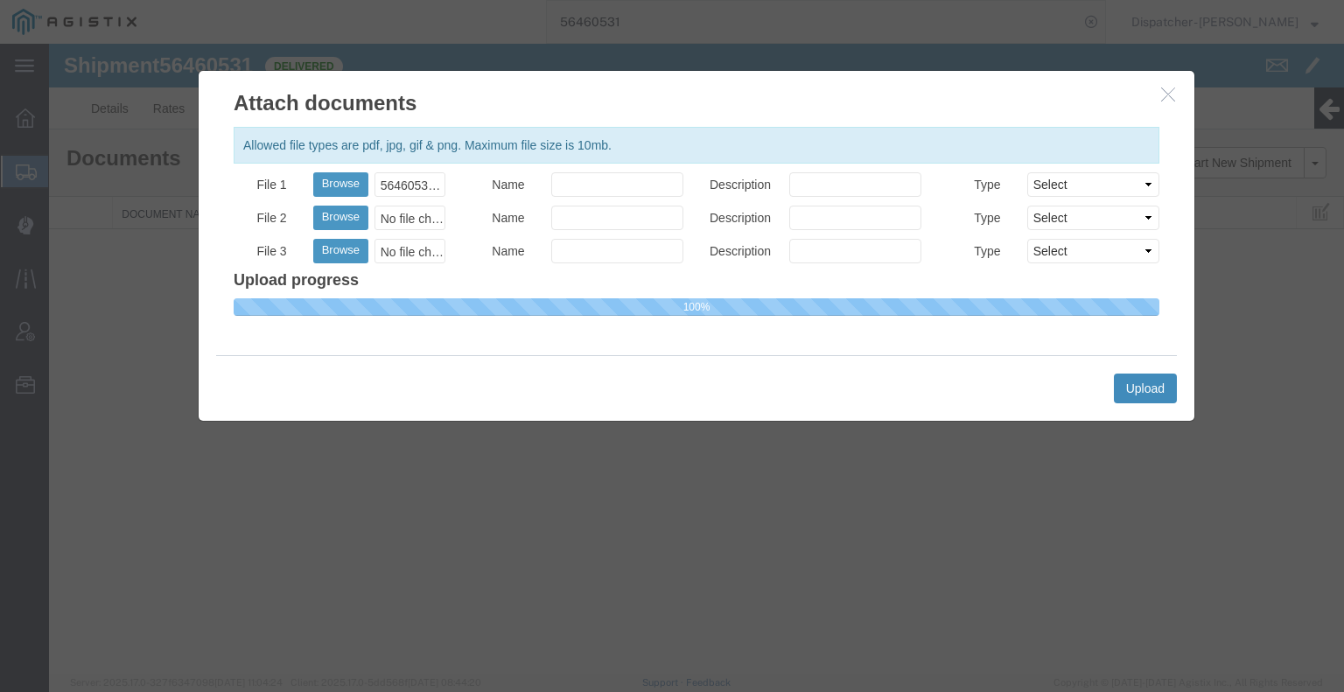
select select
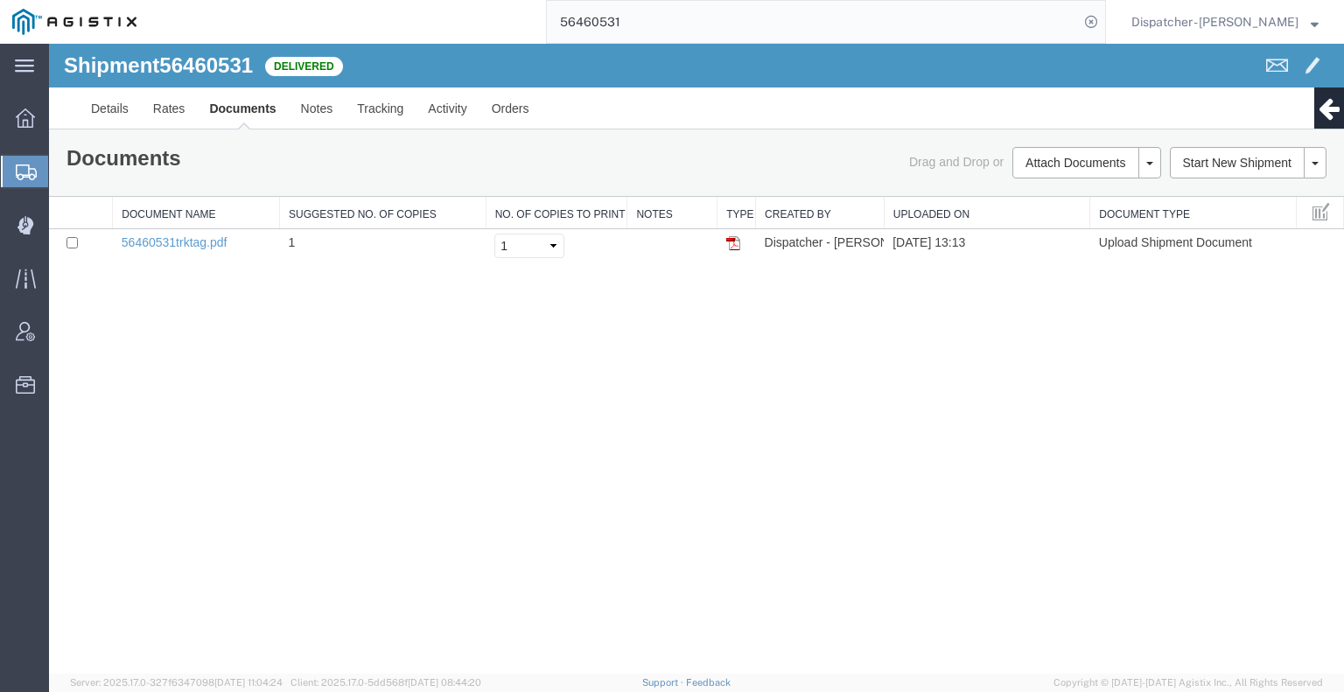
drag, startPoint x: 669, startPoint y: 31, endPoint x: 507, endPoint y: 31, distance: 161.9
click at [523, 31] on div "56460531" at bounding box center [627, 22] width 957 height 44
type input "56469134"
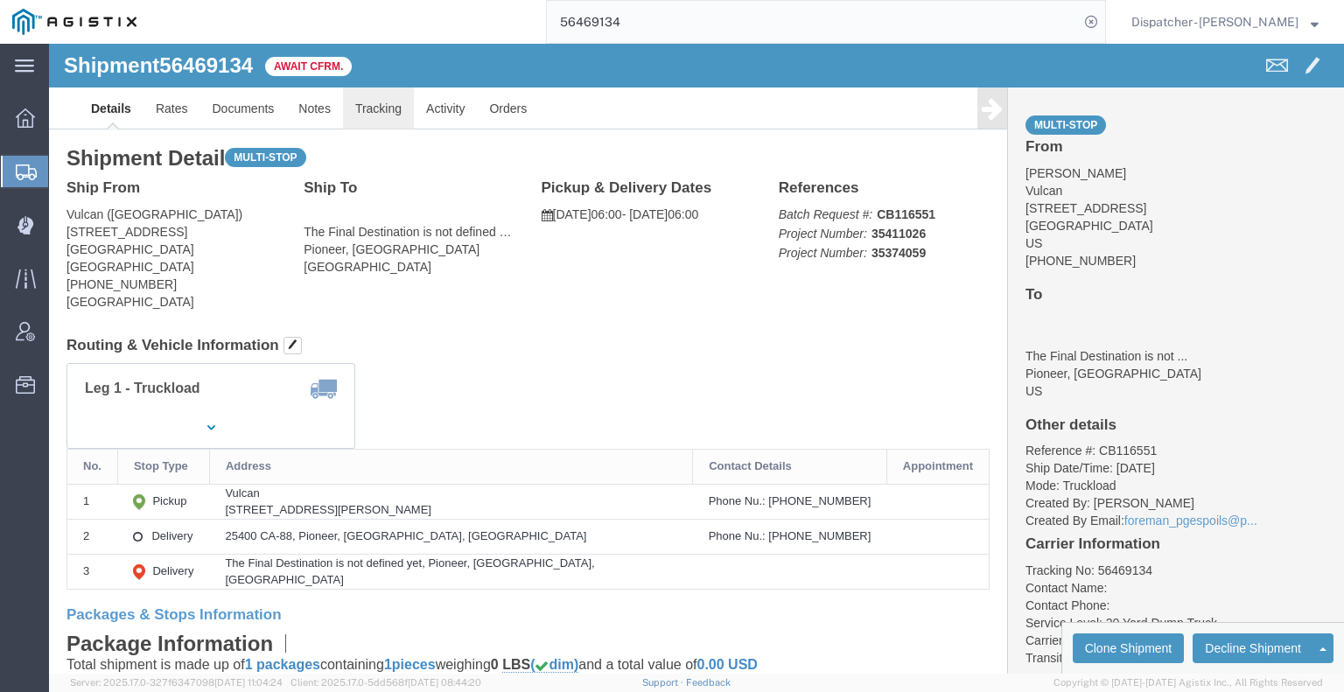
click link "Tracking"
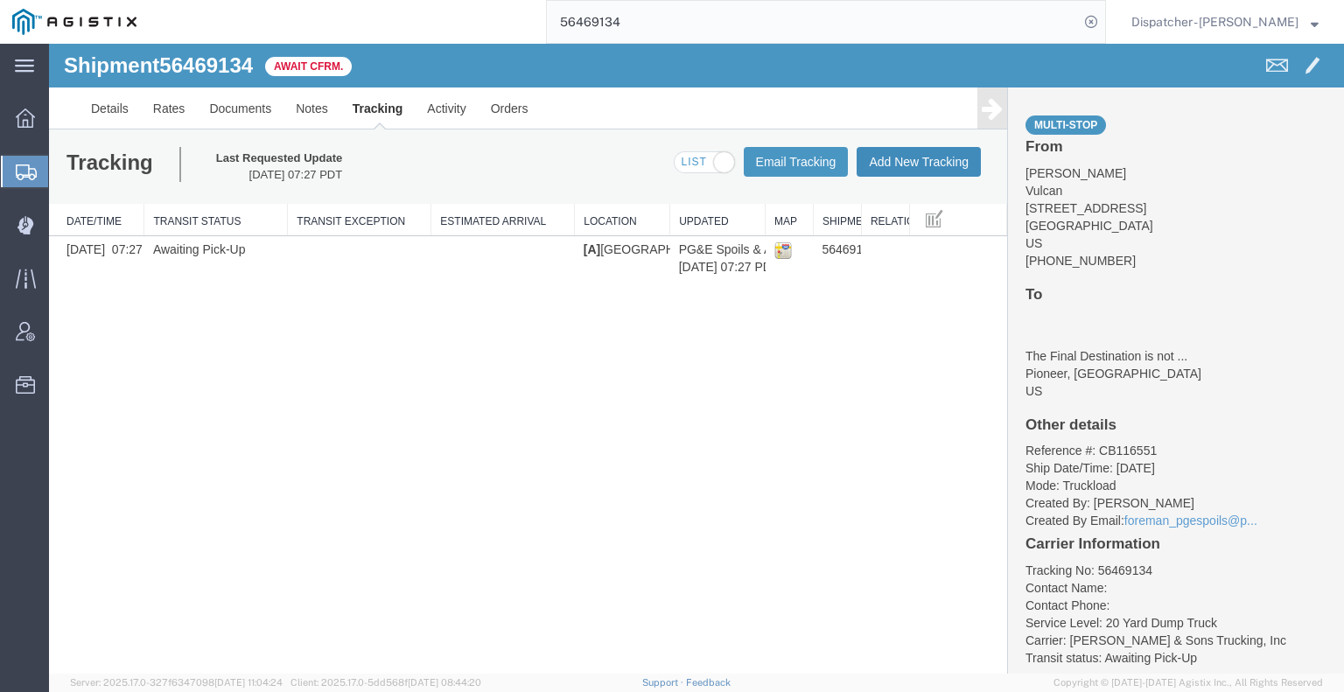
click at [953, 157] on button "Add New Tracking" at bounding box center [919, 162] width 124 height 30
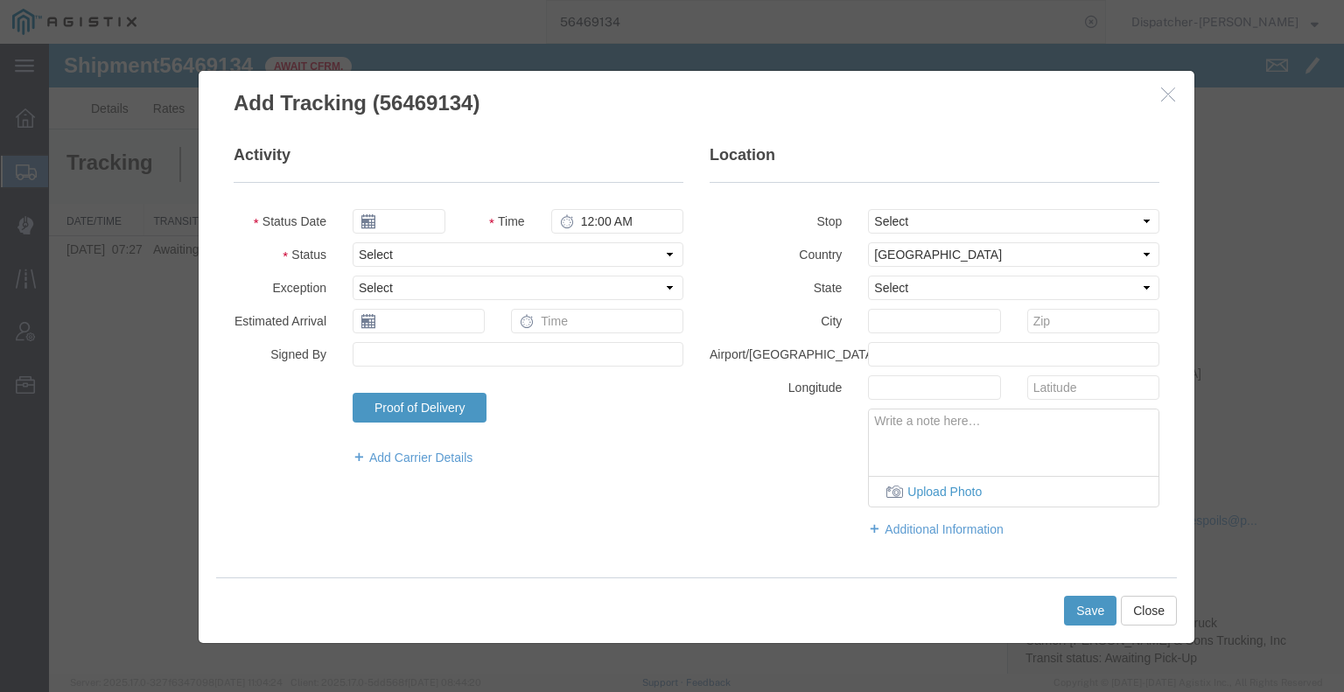
type input "[DATE]"
type input "2:00 PM"
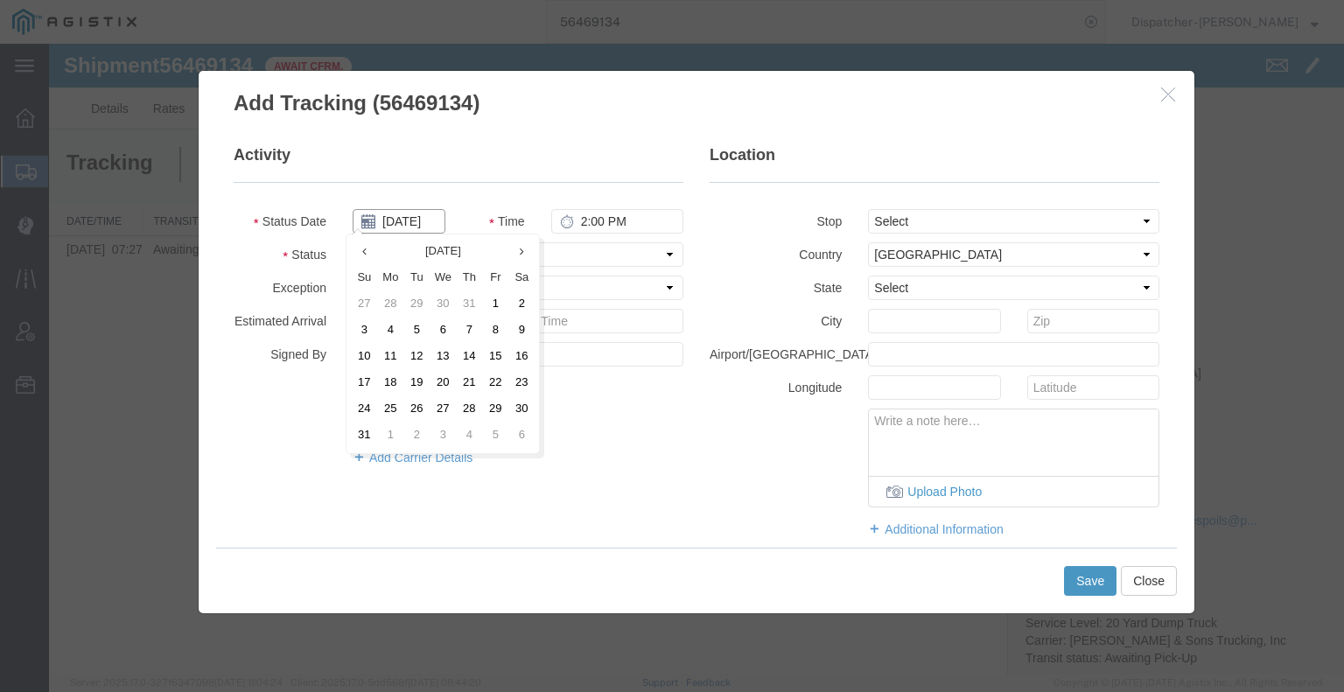
click at [391, 223] on input "[DATE]" at bounding box center [399, 221] width 93 height 24
click at [461, 360] on td "14" at bounding box center [469, 357] width 26 height 26
type input "08/14/2025"
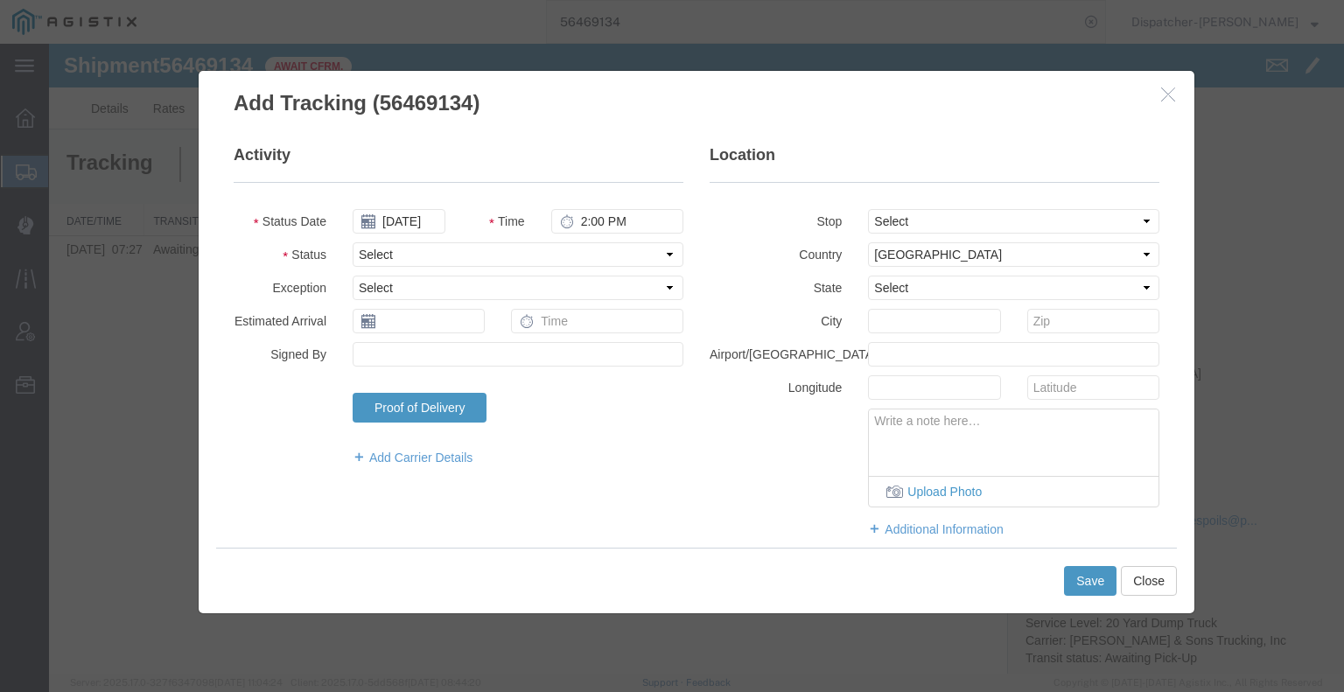
click at [611, 207] on fieldset "Activity Status Date 08/14/2025 Time 2:00 PM Status Select Arrival Notice Avail…" at bounding box center [459, 313] width 450 height 339
click at [595, 226] on input "2:00 PM" at bounding box center [617, 221] width 132 height 24
type input "6:00 AM"
click at [607, 252] on select "Select Arrival Notice Available Arrival Notice Imported Arrive at Delivery Loca…" at bounding box center [518, 254] width 331 height 24
select select "ARVPULOC"
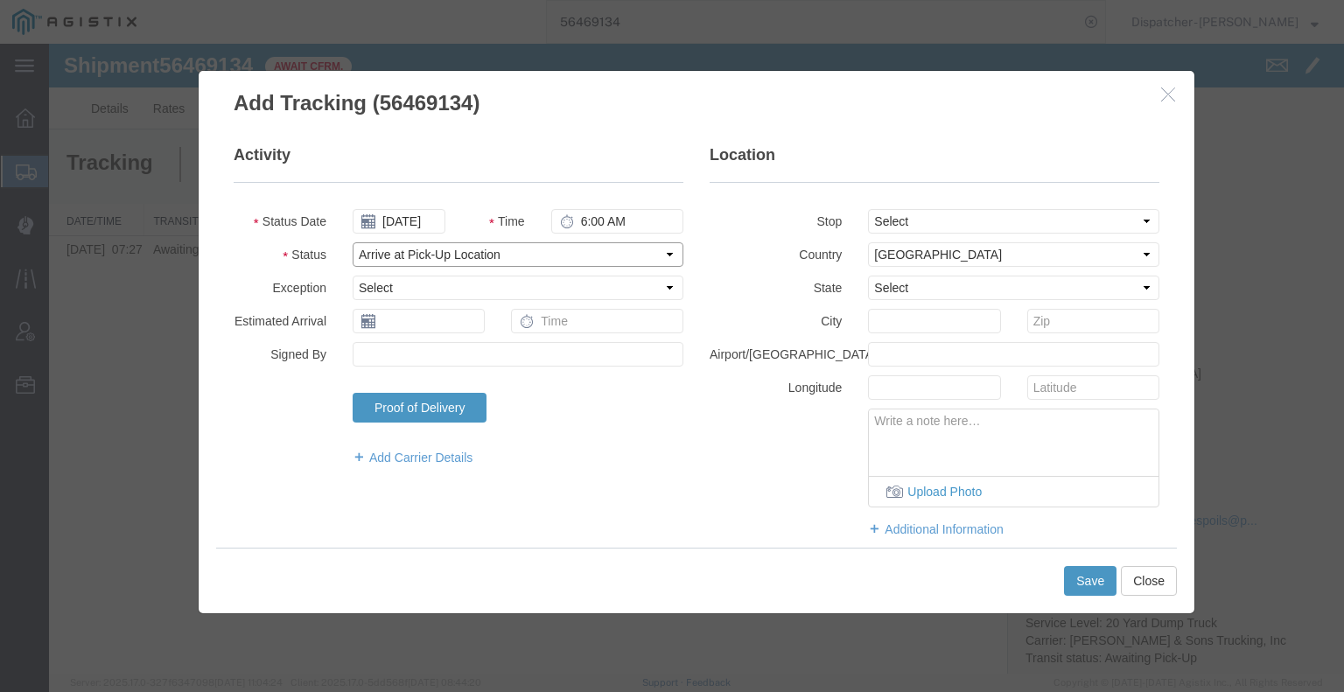
click at [353, 242] on select "Select Arrival Notice Available Arrival Notice Imported Arrive at Delivery Loca…" at bounding box center [518, 254] width 331 height 24
click at [922, 220] on select "Select From: 11501 Florin Rd, Sacramento, CA, 95830, US Stop 2: 25400 CA-88, Pi…" at bounding box center [1013, 221] width 291 height 24
select select "{"pickupDeliveryInfoId": "122225180","pickupOrDelivery": "P","stopNum": "1","lo…"
click at [868, 209] on select "Select From: 11501 Florin Rd, Sacramento, CA, 95830, US Stop 2: 25400 CA-88, Pi…" at bounding box center [1013, 221] width 291 height 24
select select "CA"
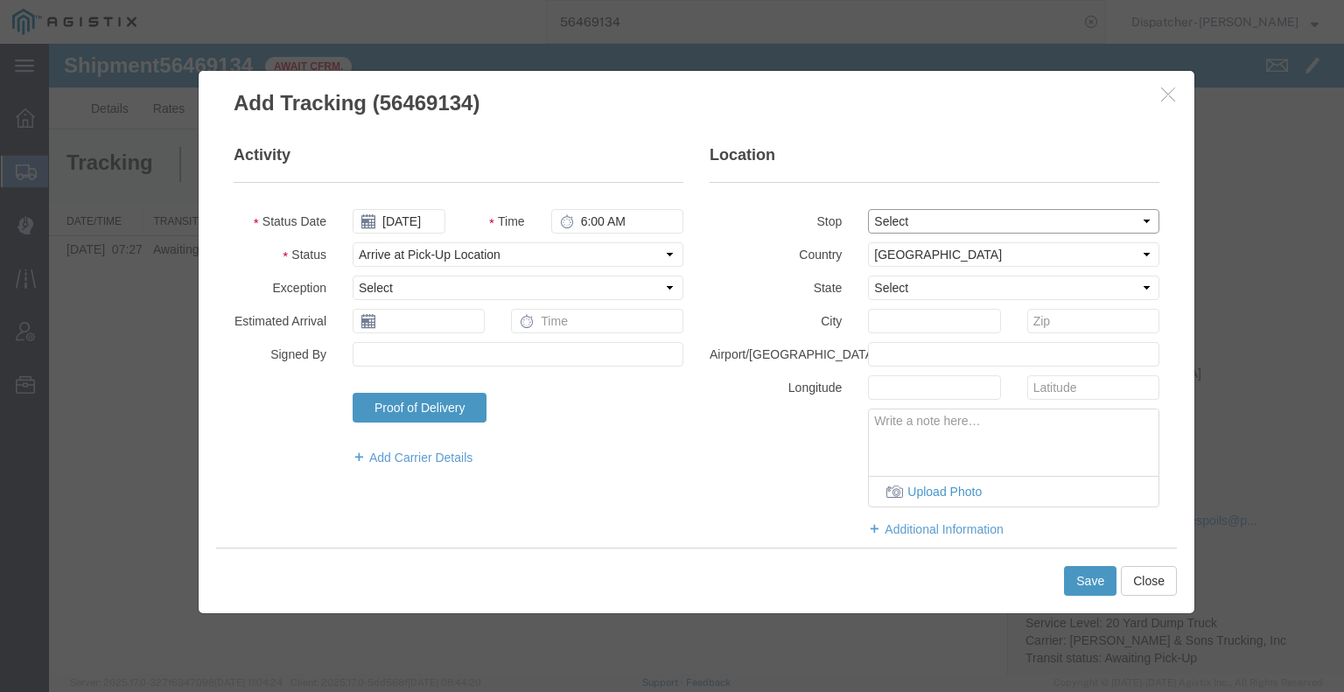
type input "[GEOGRAPHIC_DATA]"
click at [1081, 575] on button "Save" at bounding box center [1090, 581] width 52 height 30
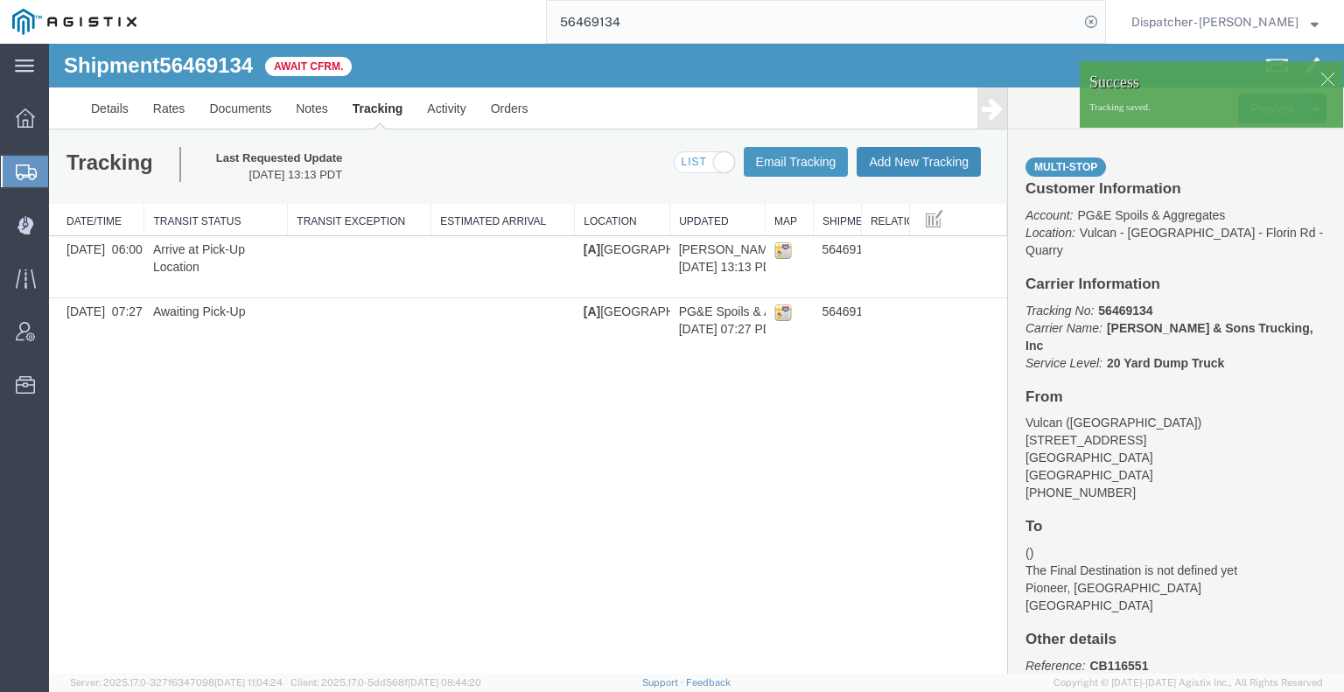
click at [934, 160] on button "Add New Tracking" at bounding box center [919, 162] width 124 height 30
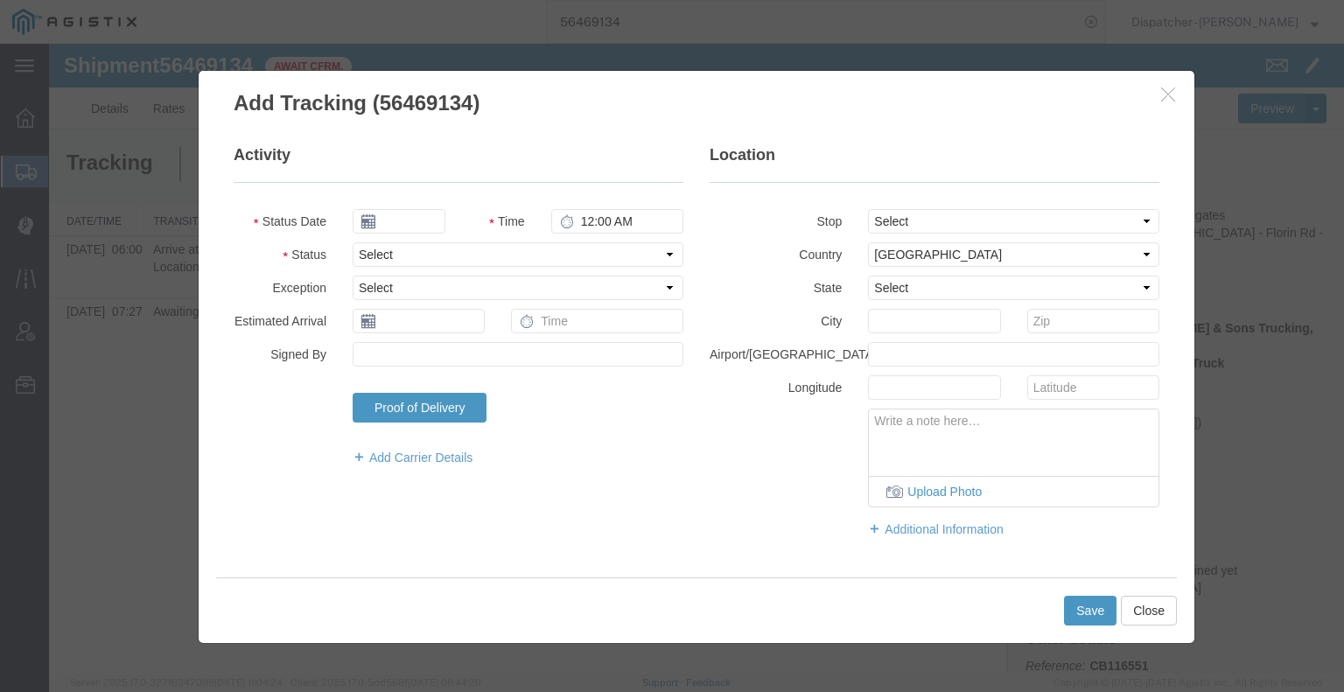
type input "[DATE]"
type input "2:00 PM"
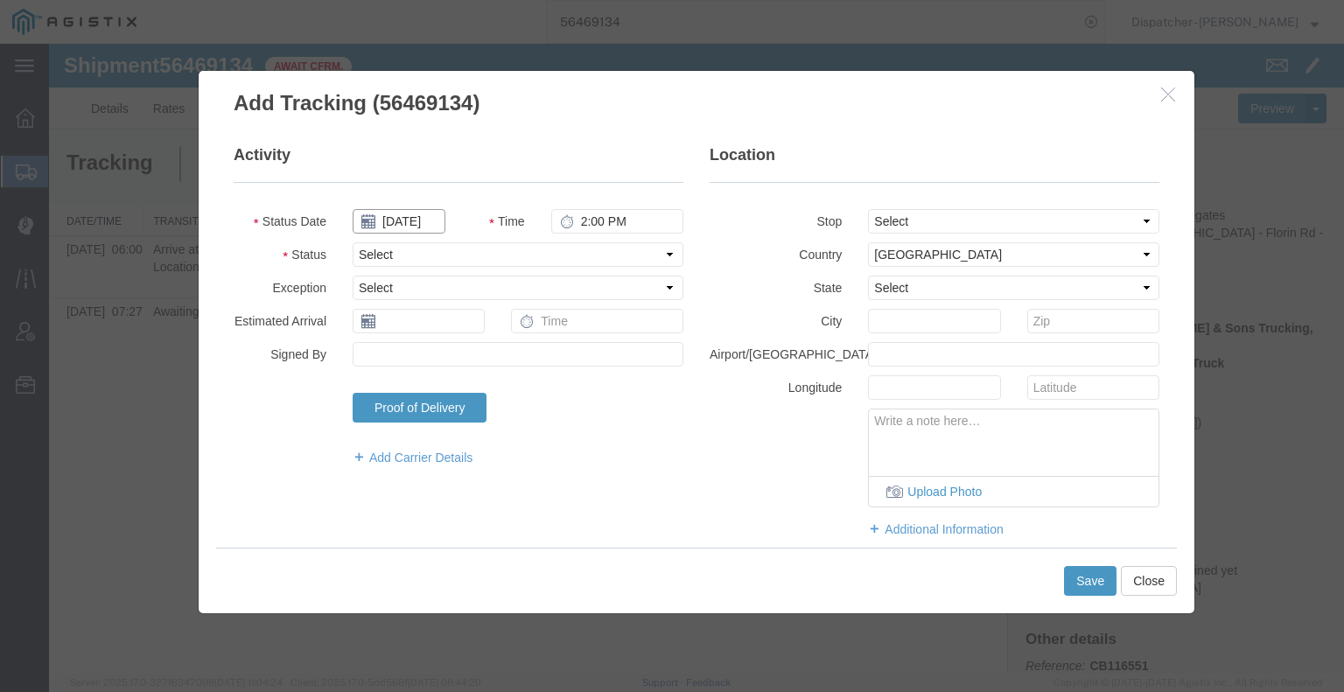
click at [392, 220] on input "[DATE]" at bounding box center [399, 221] width 93 height 24
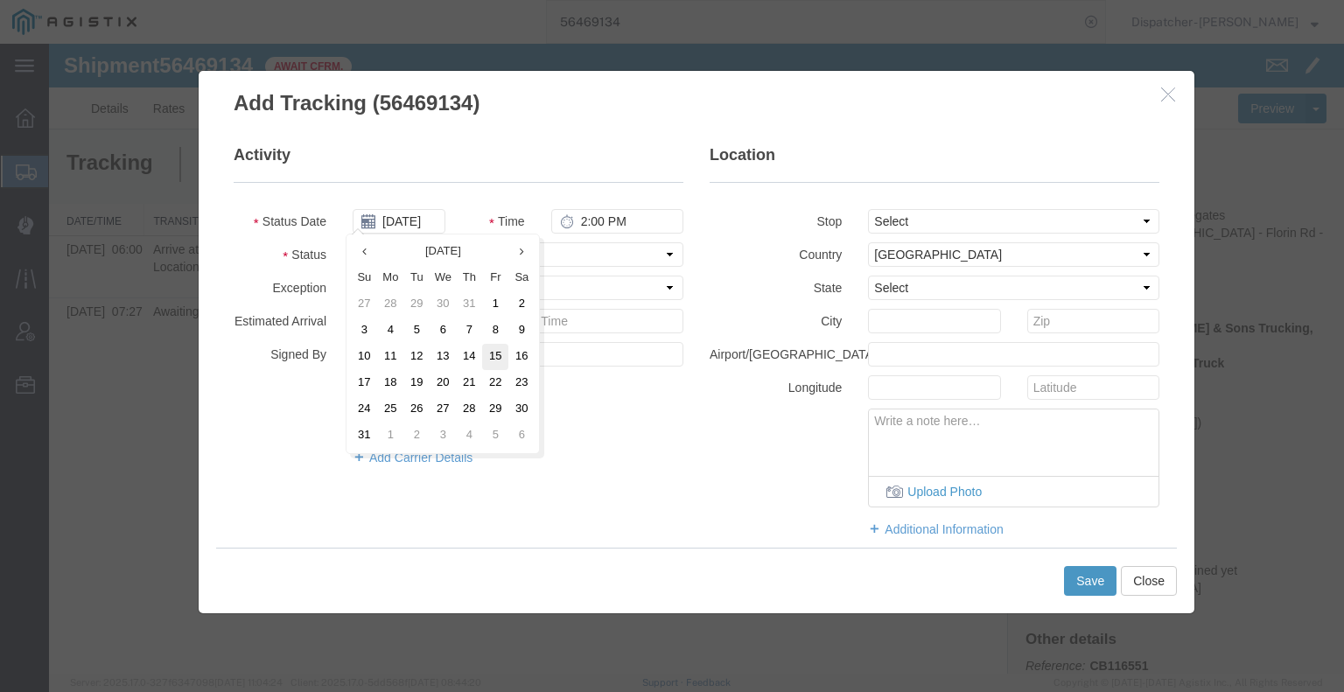
click at [483, 353] on td "15" at bounding box center [495, 357] width 26 height 26
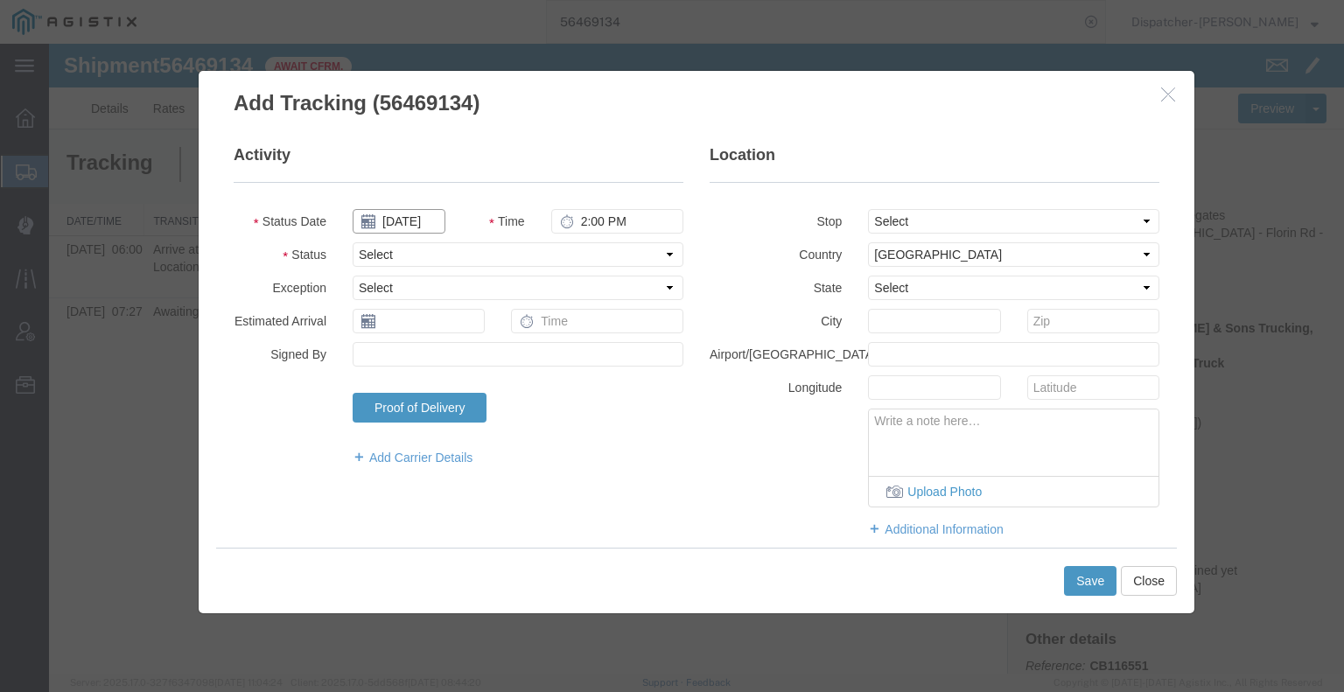
click at [409, 222] on input "08/15/2025" at bounding box center [399, 221] width 93 height 24
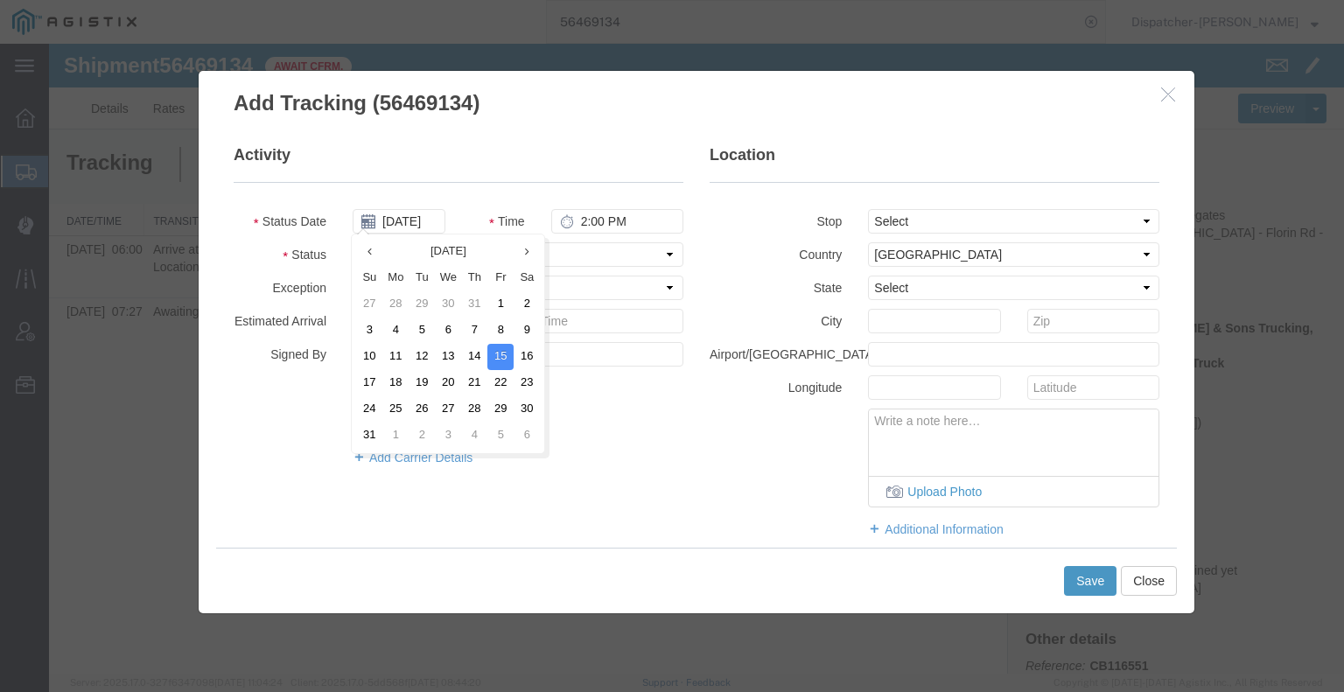
click at [473, 356] on td "14" at bounding box center [474, 357] width 26 height 26
type input "08/14/2025"
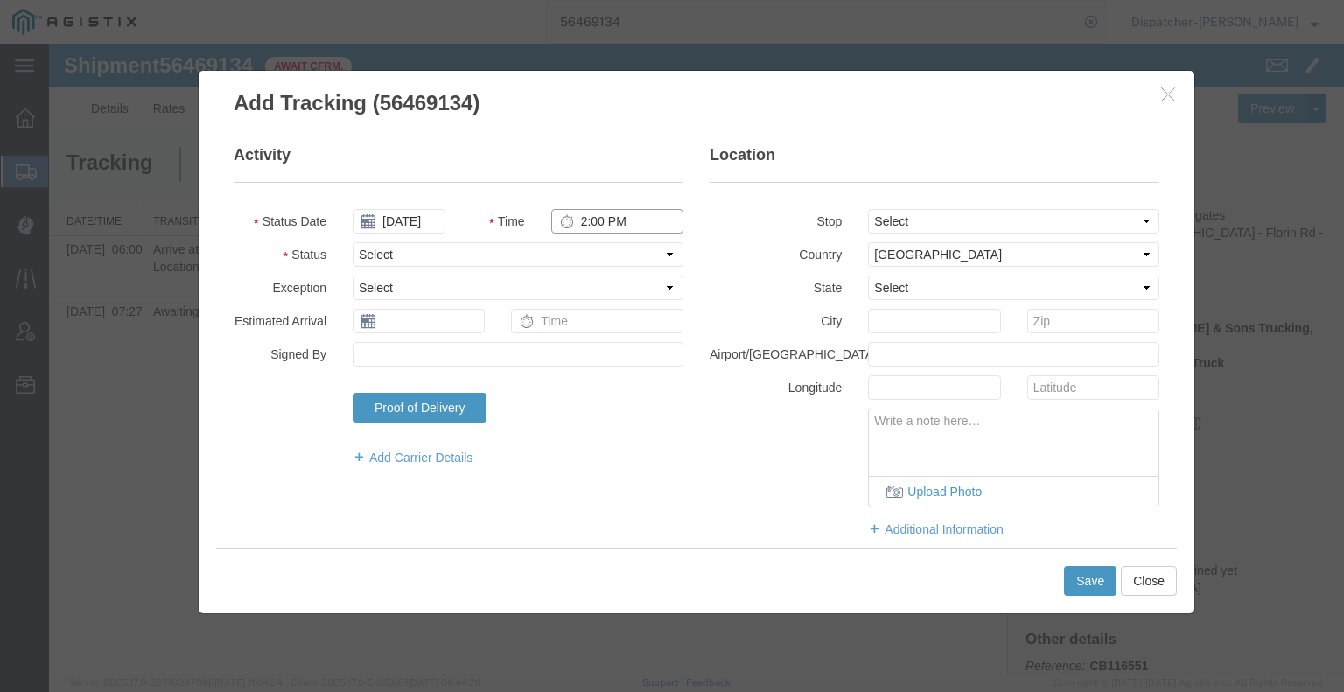
click at [593, 221] on input "2:00 PM" at bounding box center [617, 221] width 132 height 24
type input "4:32 PM"
drag, startPoint x: 594, startPoint y: 248, endPoint x: 595, endPoint y: 257, distance: 8.8
click at [594, 248] on select "Select Arrival Notice Available Arrival Notice Imported Arrive at Delivery Loca…" at bounding box center [518, 254] width 331 height 24
select select "DPTDLVLOC"
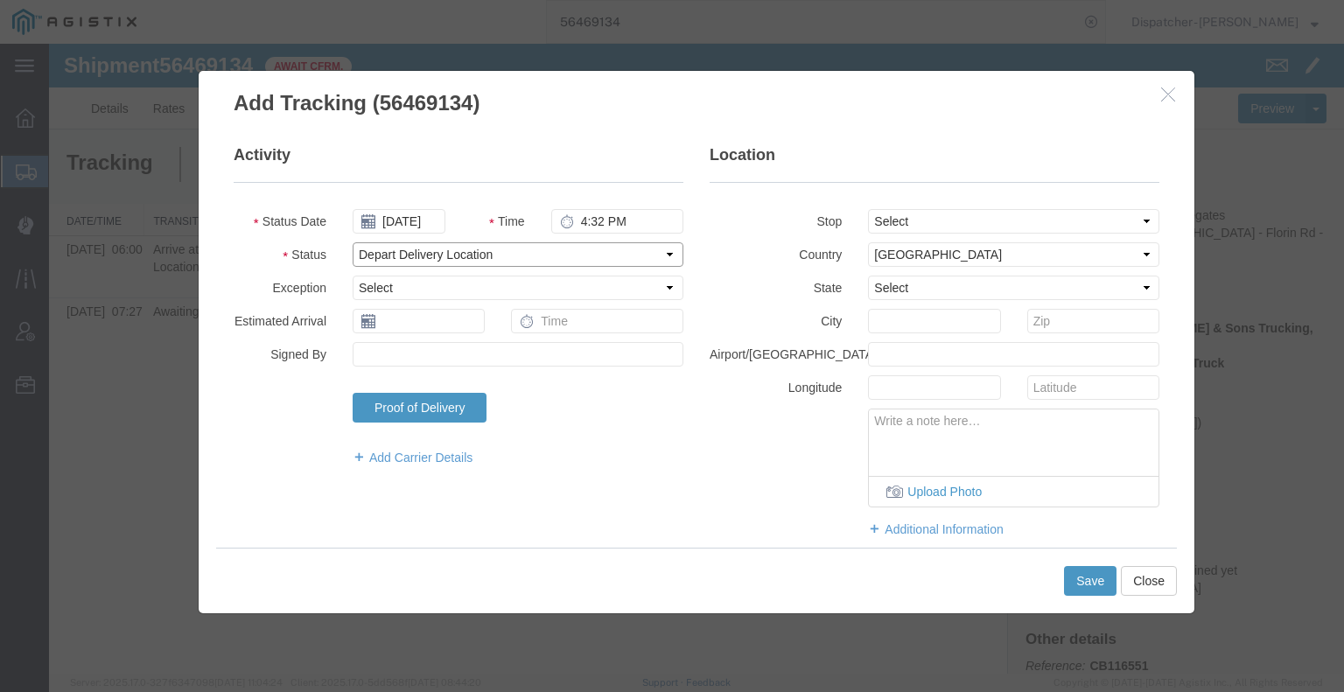
click at [353, 242] on select "Select Arrival Notice Available Arrival Notice Imported Arrive at Delivery Loca…" at bounding box center [518, 254] width 331 height 24
click at [899, 223] on select "Select From: 11501 Florin Rd, Sacramento, CA, 95830, US Stop 2: 25400 CA-88, Pi…" at bounding box center [1013, 221] width 291 height 24
select select "{"pickupDeliveryInfoId": "122225181","pickupOrDelivery": "D","stopNum": "2","lo…"
click at [868, 209] on select "Select From: 11501 Florin Rd, Sacramento, CA, 95830, US Stop 2: 25400 CA-88, Pi…" at bounding box center [1013, 221] width 291 height 24
select select "CA"
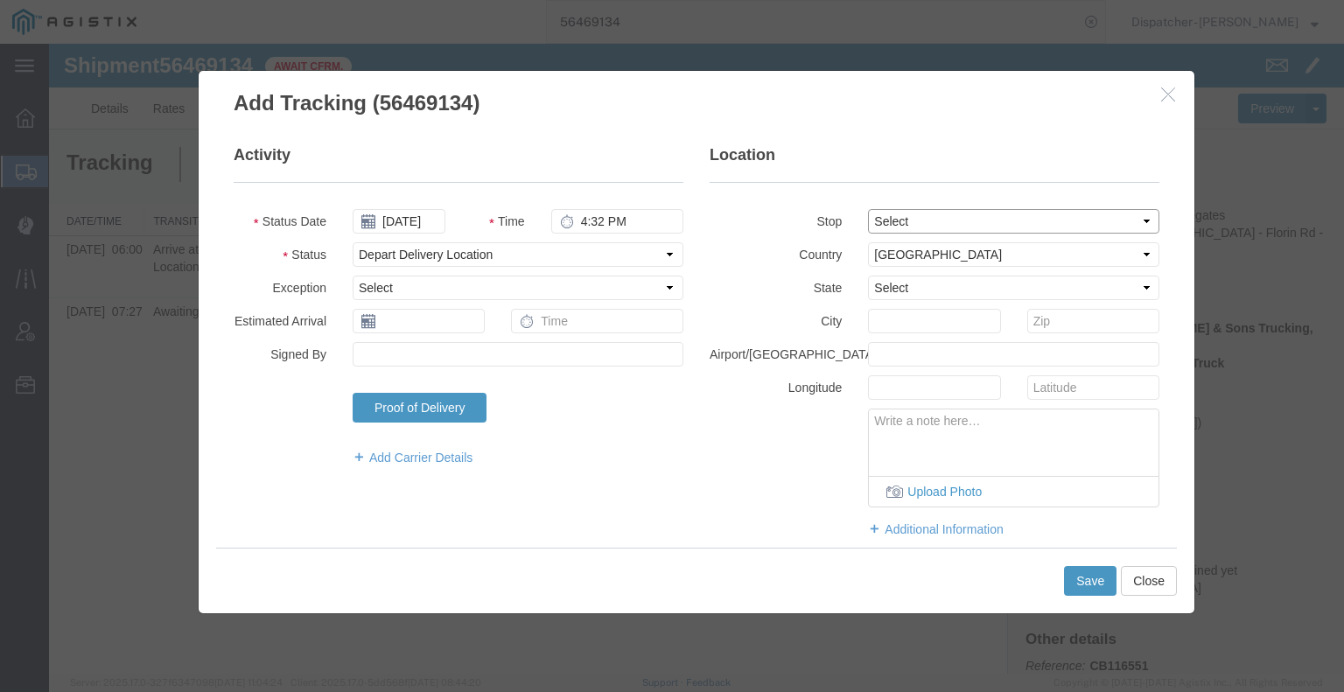
type input "Pioneer"
click at [1081, 580] on button "Save" at bounding box center [1090, 581] width 52 height 30
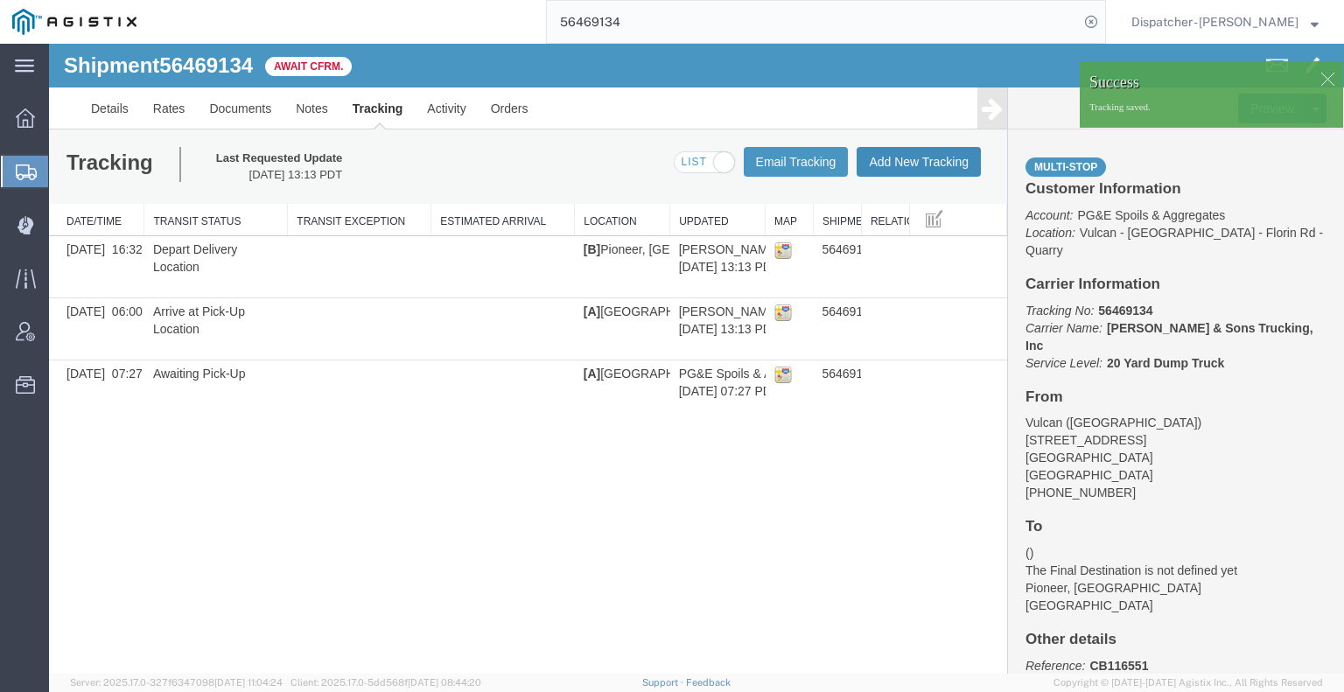
click at [921, 167] on button "Add New Tracking" at bounding box center [919, 162] width 124 height 30
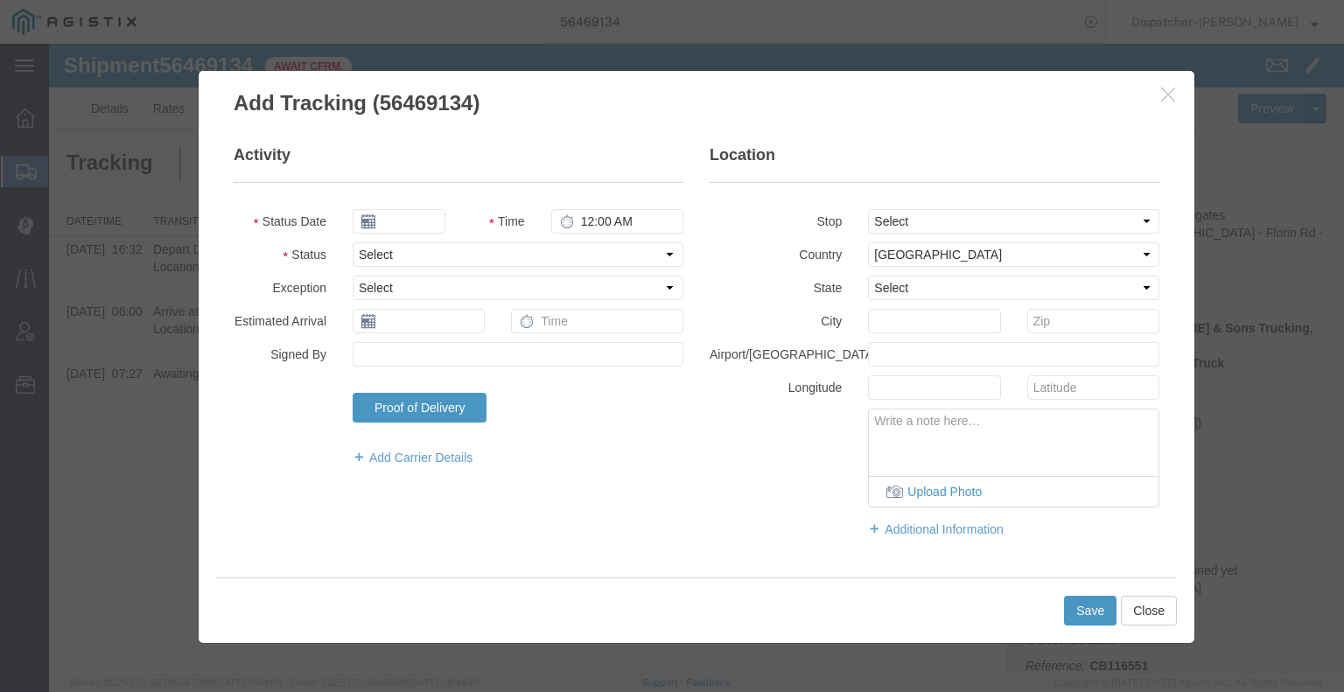
type input "[DATE]"
type input "2:00 PM"
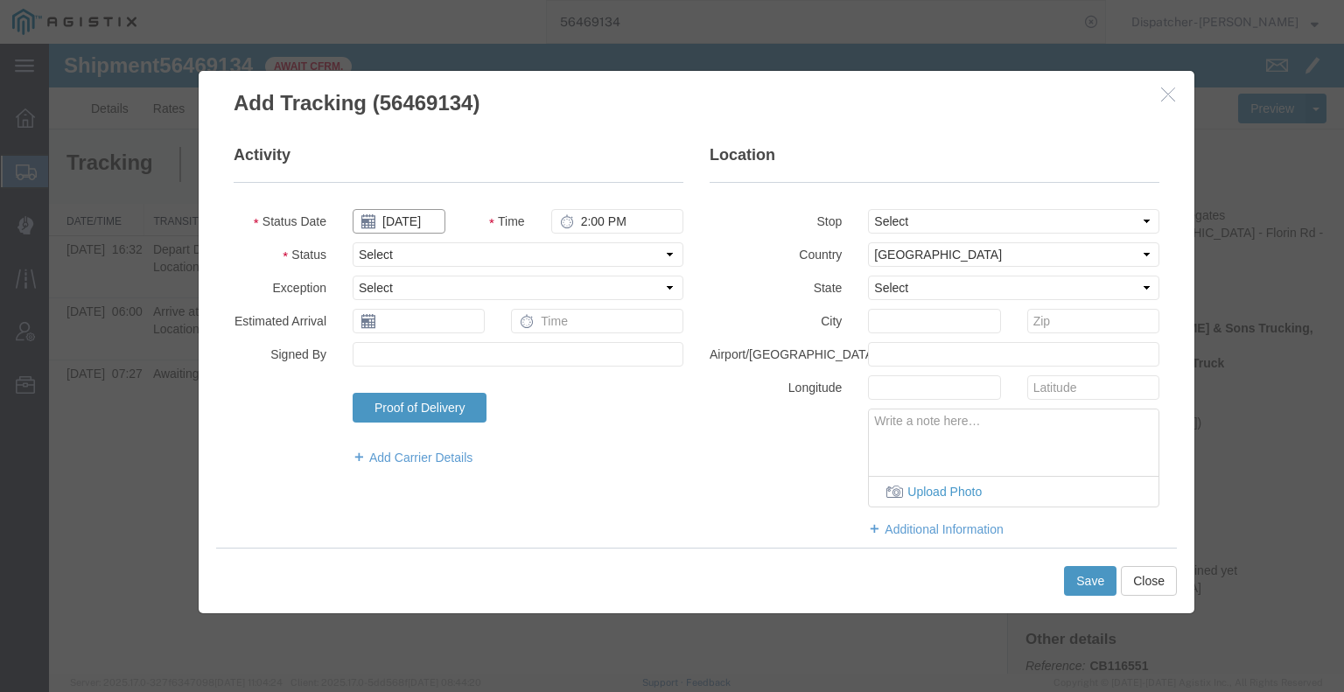
click at [406, 225] on input "[DATE]" at bounding box center [399, 221] width 93 height 24
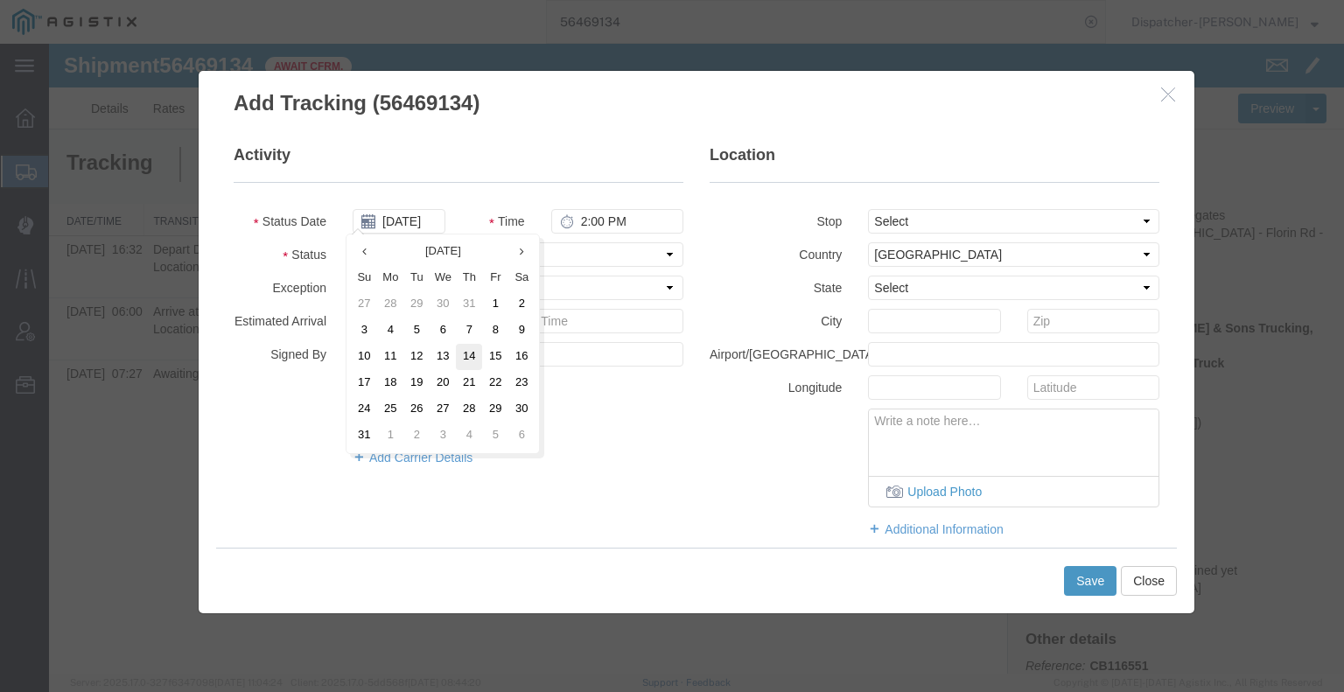
click at [471, 357] on td "14" at bounding box center [469, 357] width 26 height 26
type input "08/14/2025"
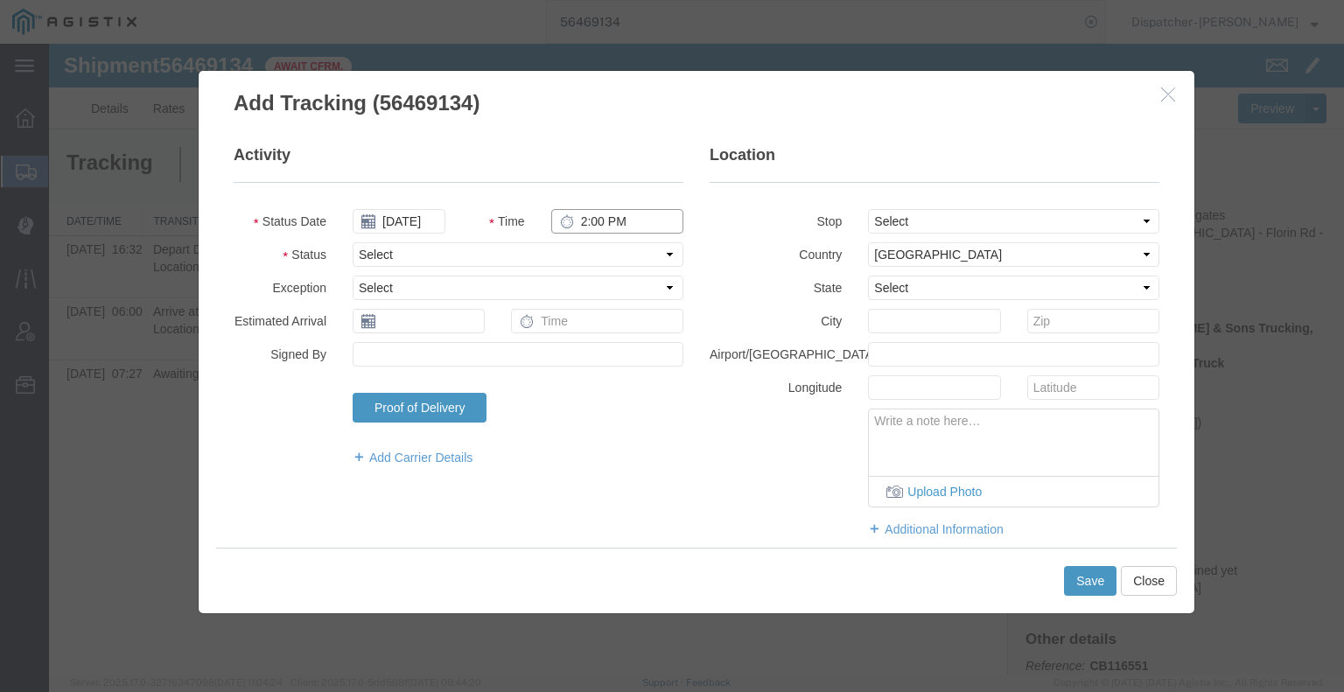
click at [608, 225] on input "2:00 PM" at bounding box center [617, 221] width 132 height 24
type input "4:32 PM"
click at [597, 260] on select "Select Arrival Notice Available Arrival Notice Imported Arrive at Delivery Loca…" at bounding box center [518, 254] width 331 height 24
click at [353, 242] on select "Select Arrival Notice Available Arrival Notice Imported Arrive at Delivery Loca…" at bounding box center [518, 254] width 331 height 24
click at [493, 255] on select "Select Arrival Notice Available Arrival Notice Imported Arrive at Delivery Loca…" at bounding box center [518, 254] width 331 height 24
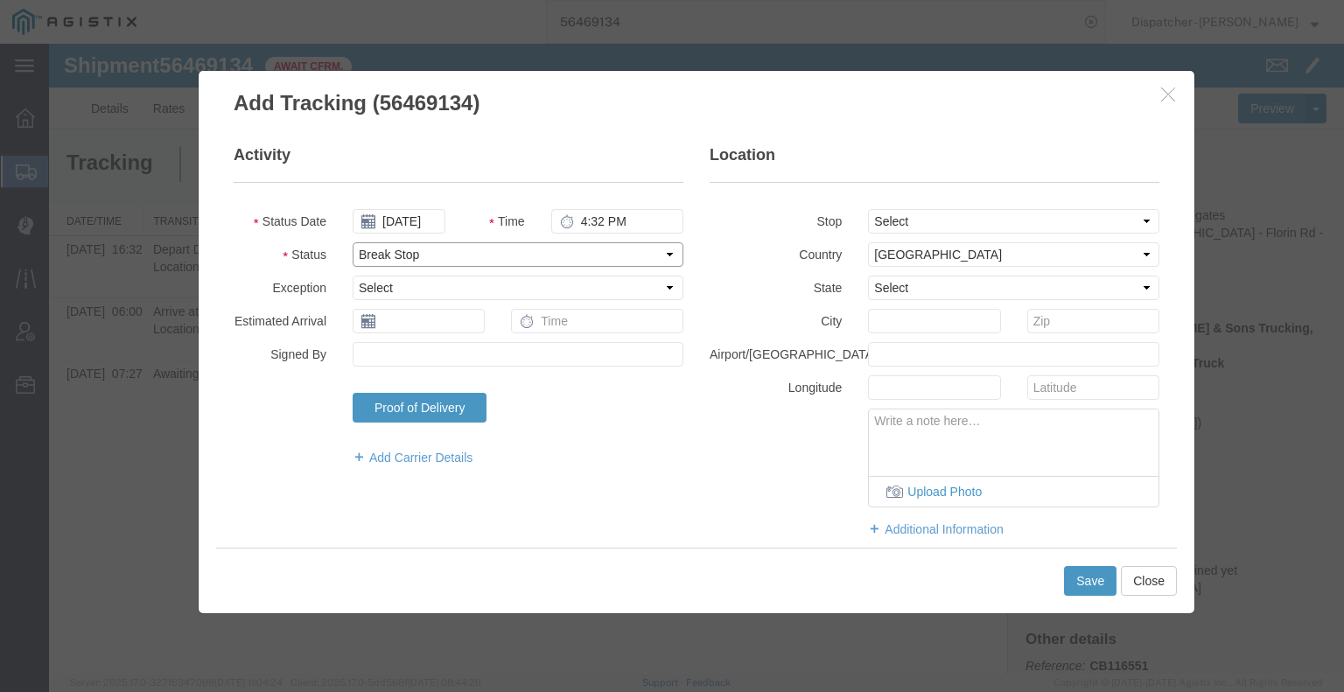
select select "BREAKSTART"
click at [353, 242] on select "Select Arrival Notice Available Arrival Notice Imported Arrive at Delivery Loca…" at bounding box center [518, 254] width 331 height 24
click at [1085, 576] on button "Save" at bounding box center [1090, 581] width 52 height 30
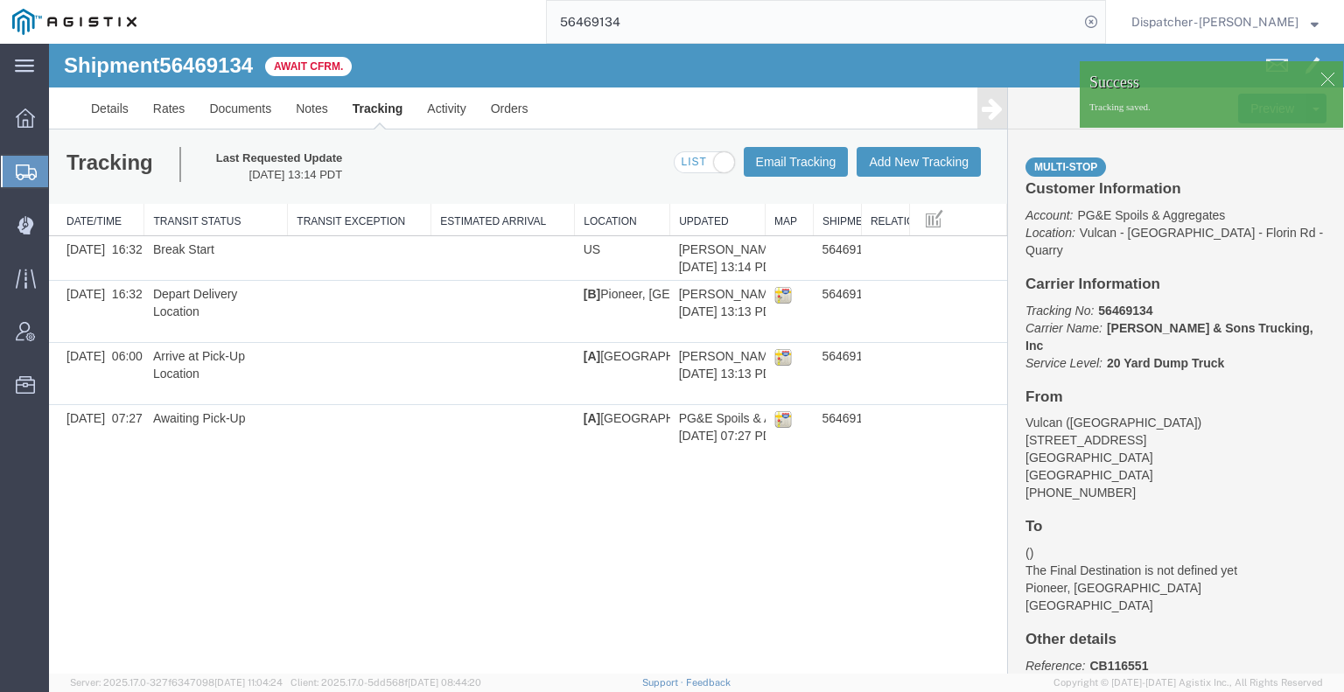
click at [999, 110] on icon at bounding box center [992, 108] width 21 height 24
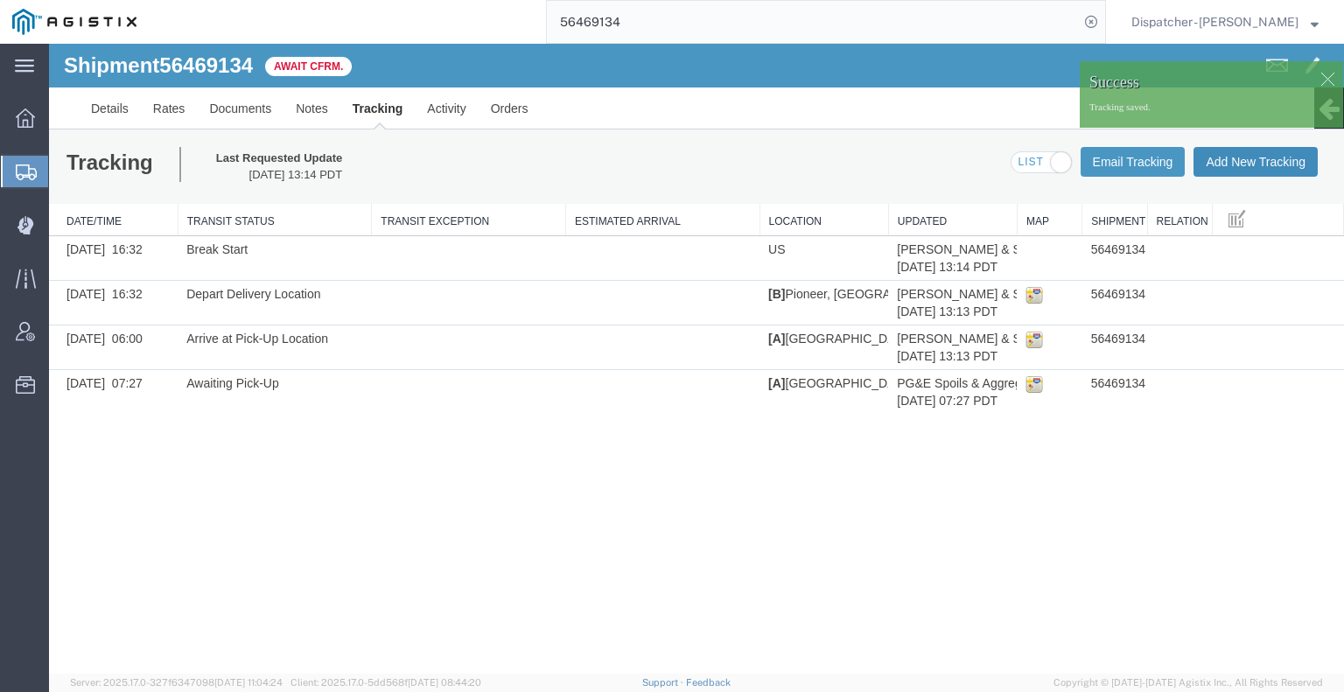
click at [1241, 171] on button "Add New Tracking" at bounding box center [1255, 162] width 124 height 30
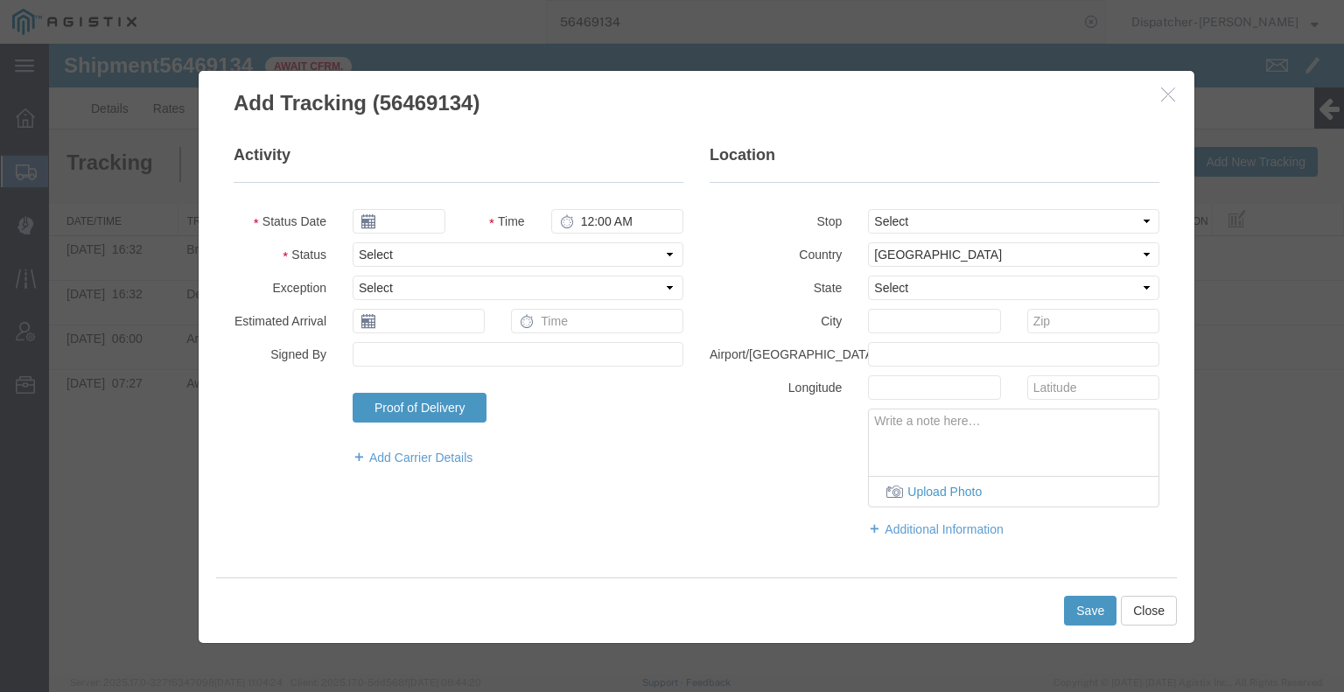
type input "[DATE]"
type input "2:00 PM"
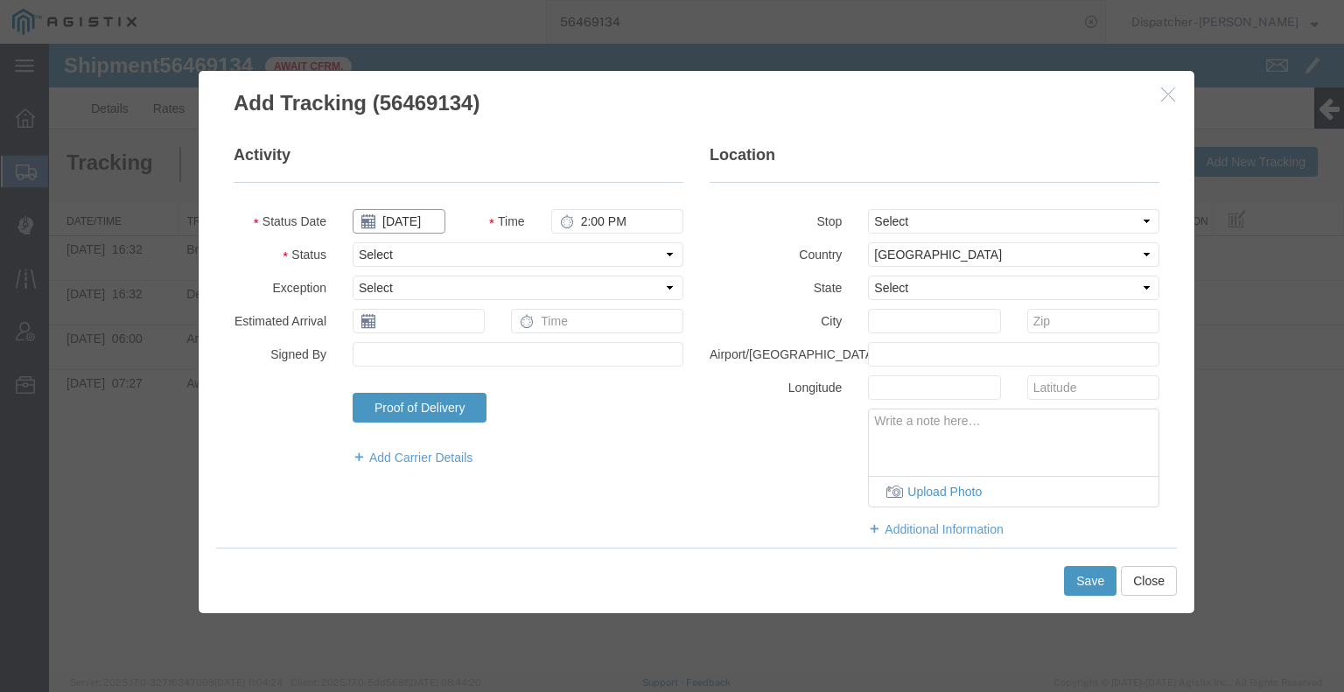
click at [411, 224] on input "[DATE]" at bounding box center [399, 221] width 93 height 24
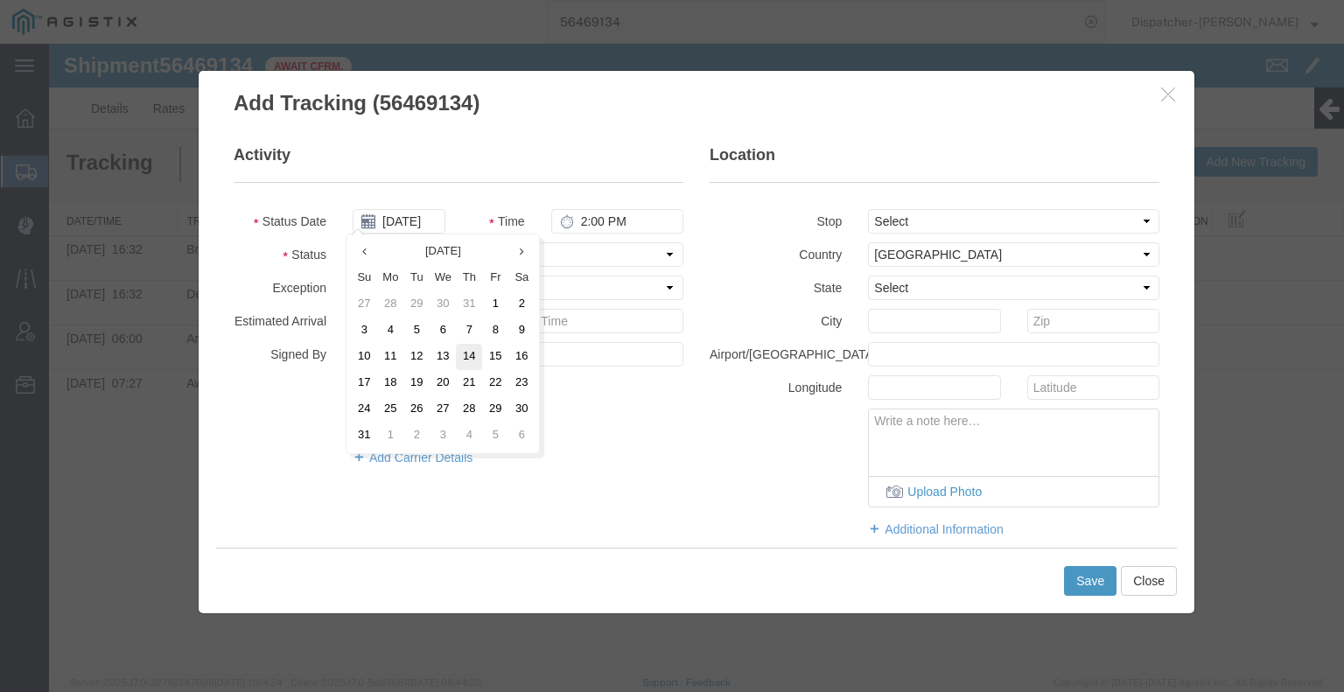
click at [465, 353] on td "14" at bounding box center [469, 357] width 26 height 26
type input "08/14/2025"
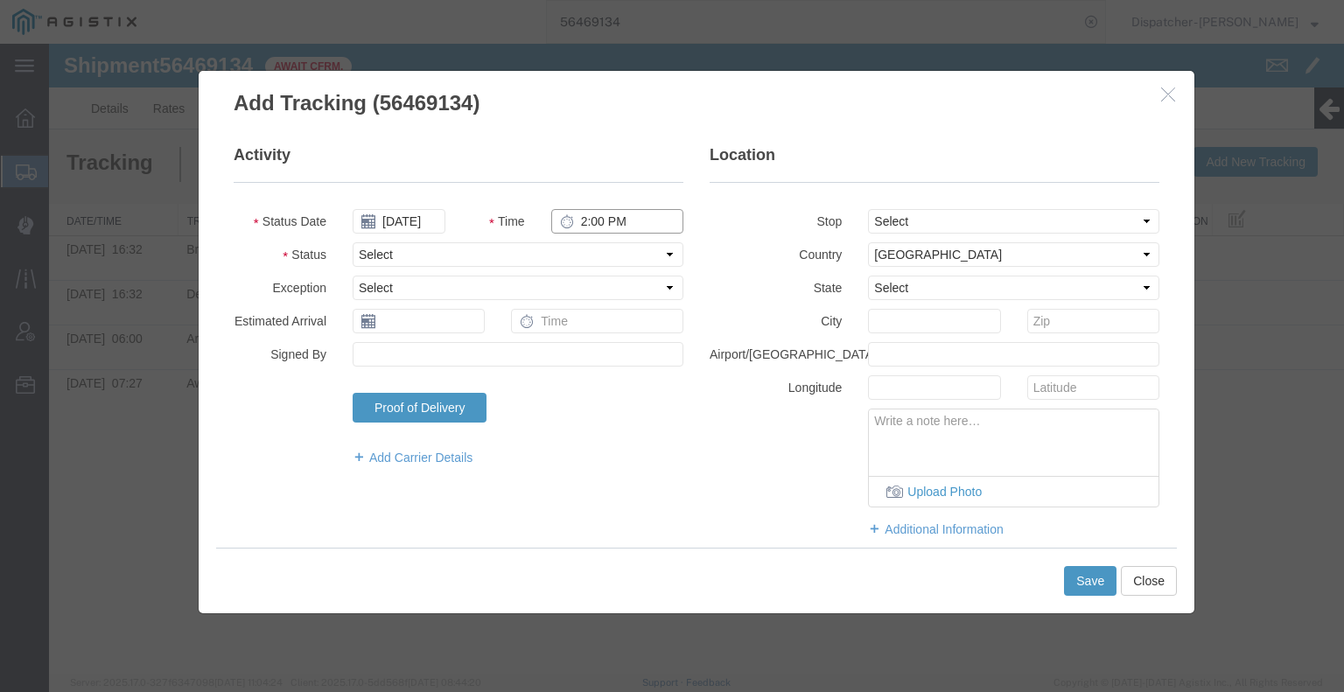
click at [594, 227] on input "2:00 PM" at bounding box center [617, 221] width 132 height 24
type input "5:02 PM"
click at [615, 262] on select "Select Arrival Notice Available Arrival Notice Imported Arrive at Delivery Loca…" at bounding box center [518, 254] width 331 height 24
select select "BREAKSTOP"
click at [353, 242] on select "Select Arrival Notice Available Arrival Notice Imported Arrive at Delivery Loca…" at bounding box center [518, 254] width 331 height 24
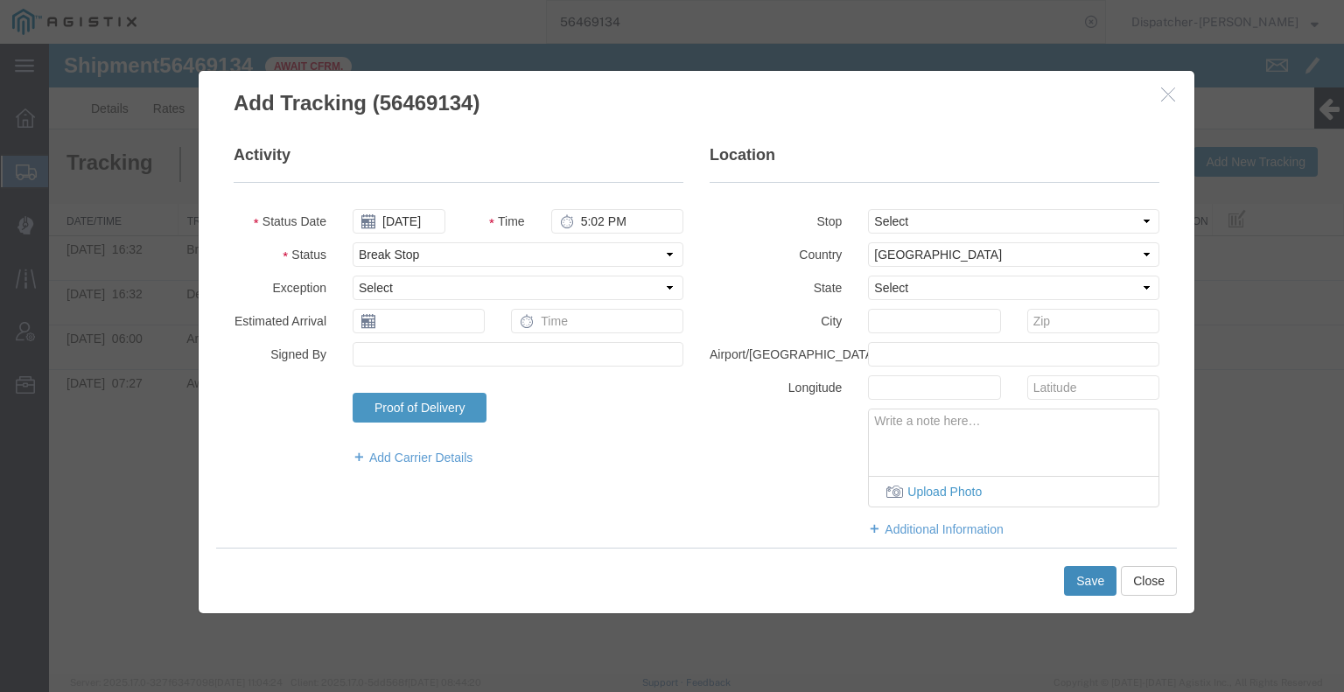
click at [1092, 590] on button "Save" at bounding box center [1090, 581] width 52 height 30
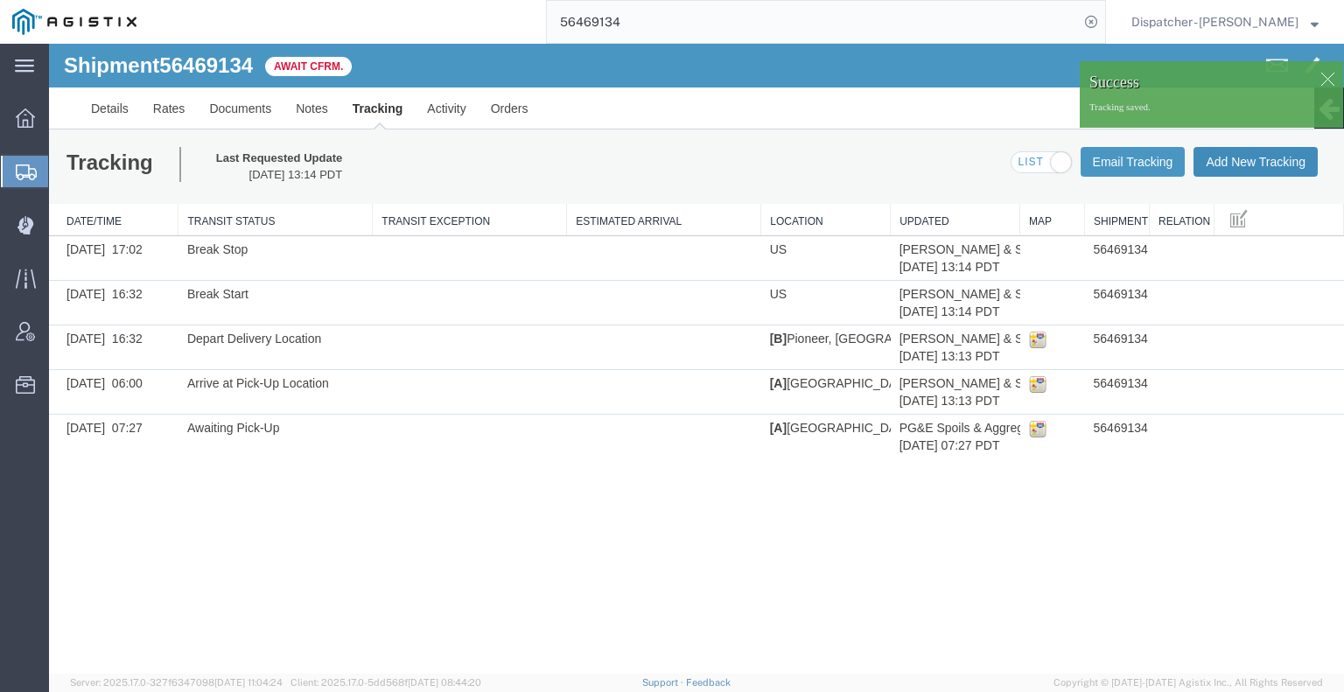
click at [1233, 164] on button "Add New Tracking" at bounding box center [1255, 162] width 124 height 30
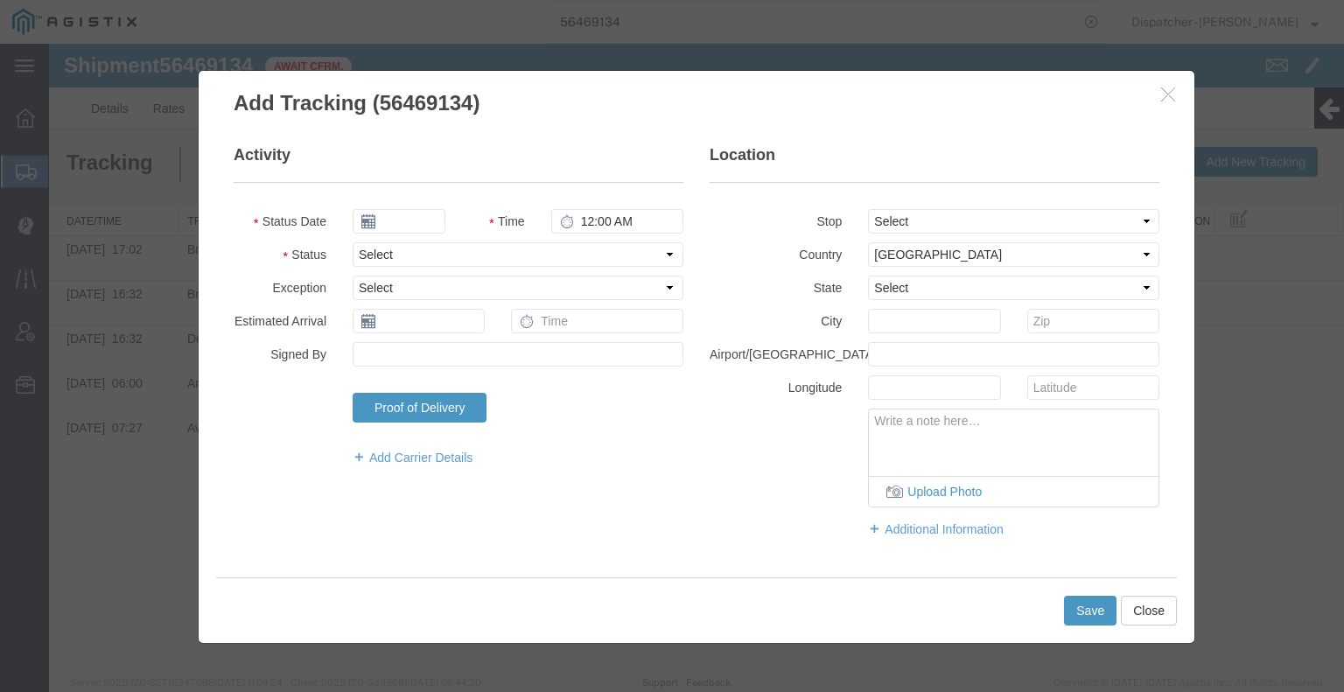
type input "[DATE]"
type input "2:00 PM"
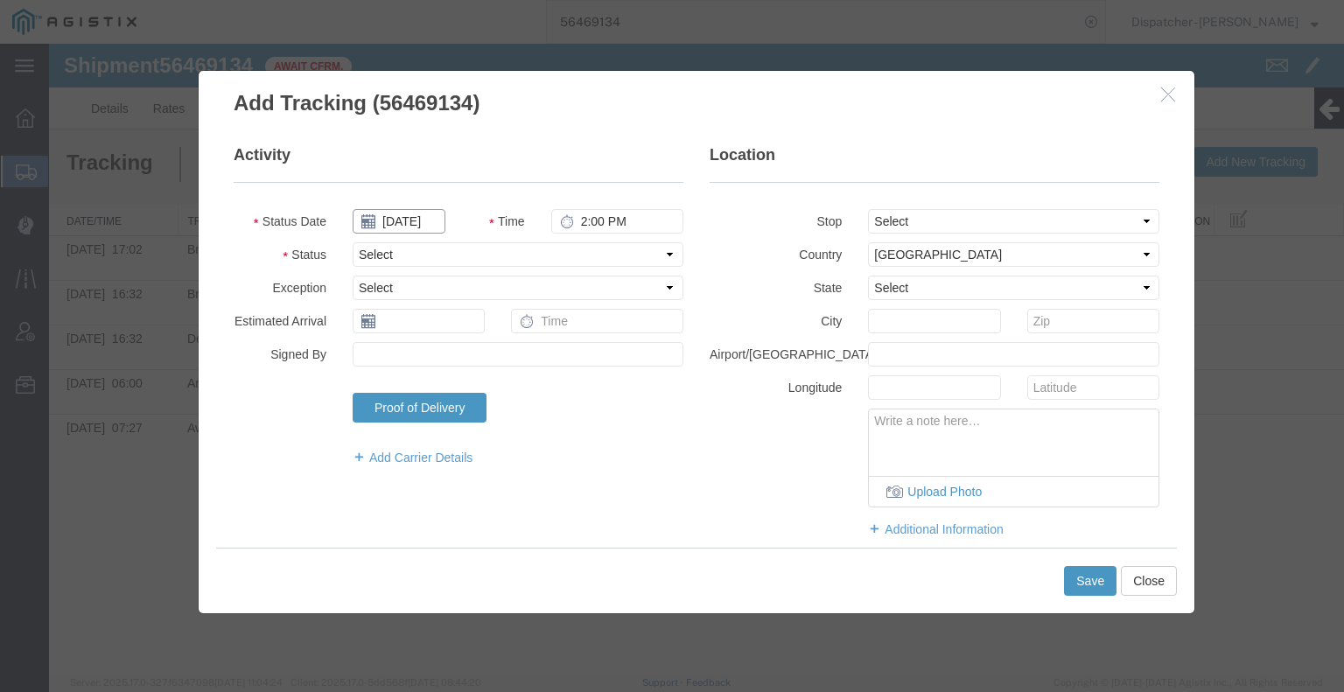
click at [403, 220] on input "[DATE]" at bounding box center [399, 221] width 93 height 24
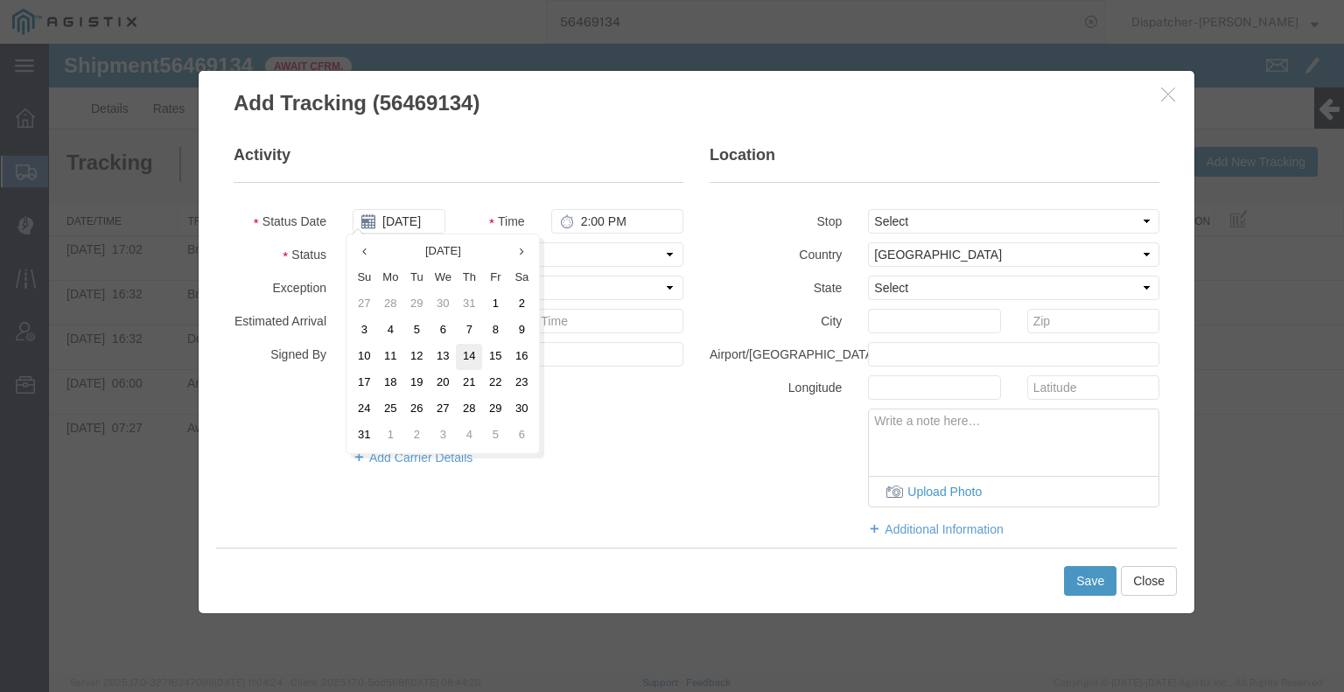
click at [469, 353] on td "14" at bounding box center [469, 357] width 26 height 26
type input "08/14/2025"
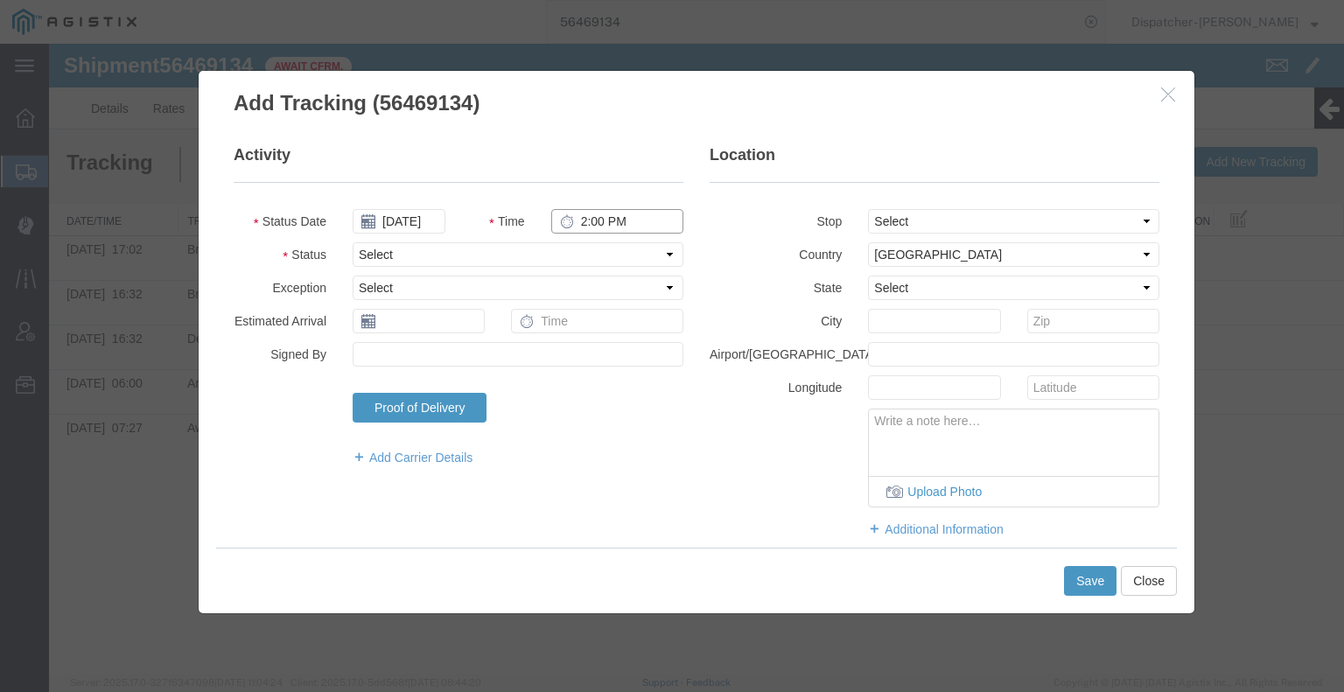
click at [598, 220] on input "2:00 PM" at bounding box center [617, 221] width 132 height 24
type input "6:15 PM"
click at [584, 262] on select "Select Arrival Notice Available Arrival Notice Imported Arrive at Delivery Loca…" at bounding box center [518, 254] width 331 height 24
select select "DELIVRED"
click at [353, 242] on select "Select Arrival Notice Available Arrival Notice Imported Arrive at Delivery Loca…" at bounding box center [518, 254] width 331 height 24
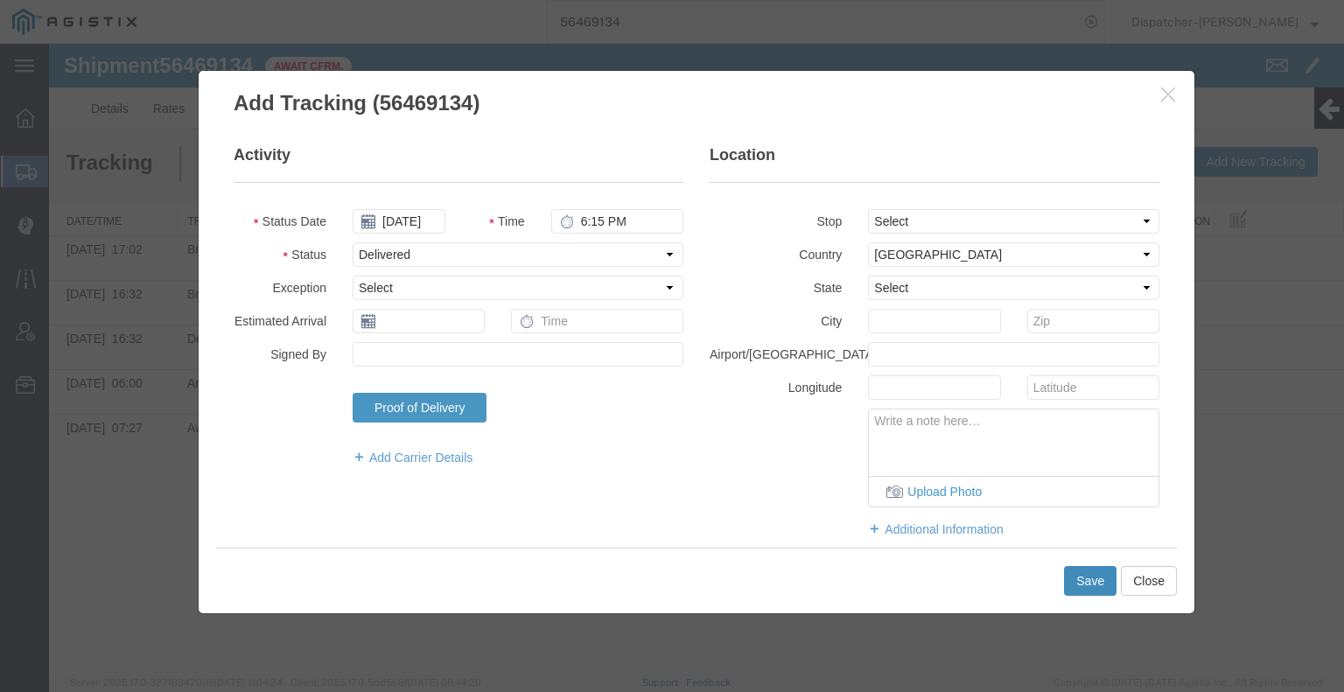
click at [1092, 582] on button "Save" at bounding box center [1090, 581] width 52 height 30
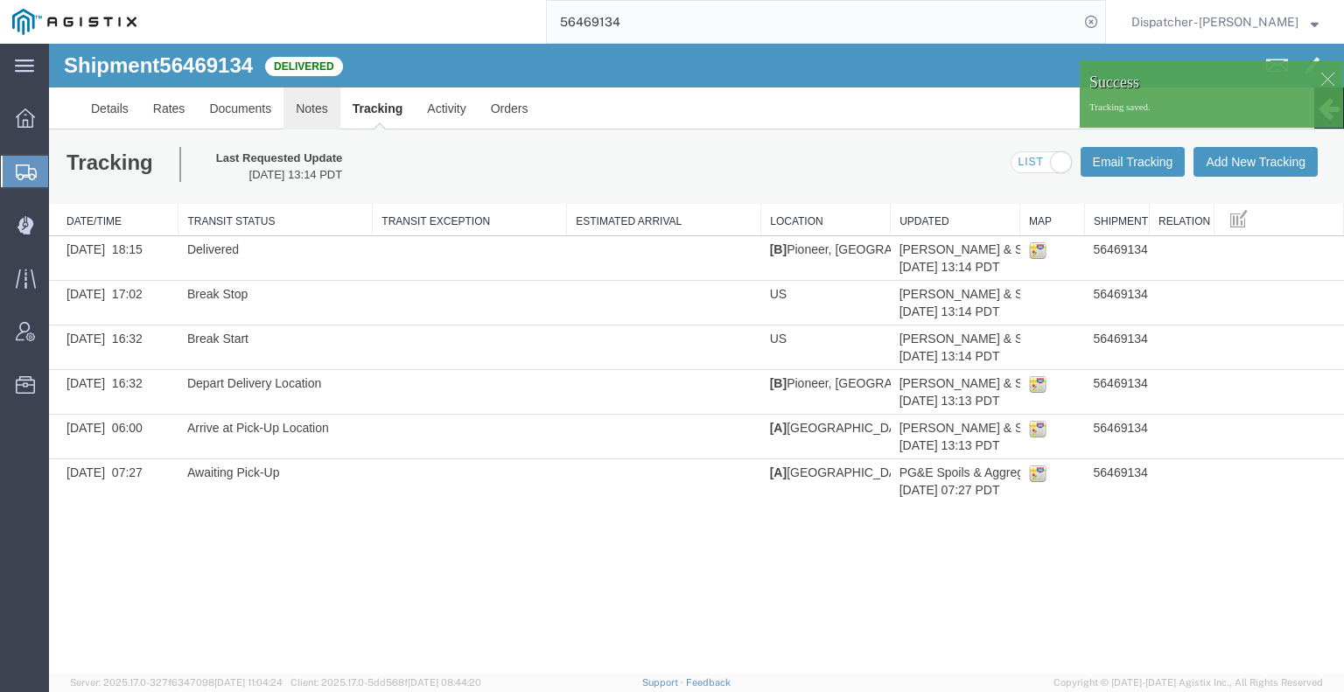
click at [304, 110] on link "Notes" at bounding box center [311, 108] width 57 height 42
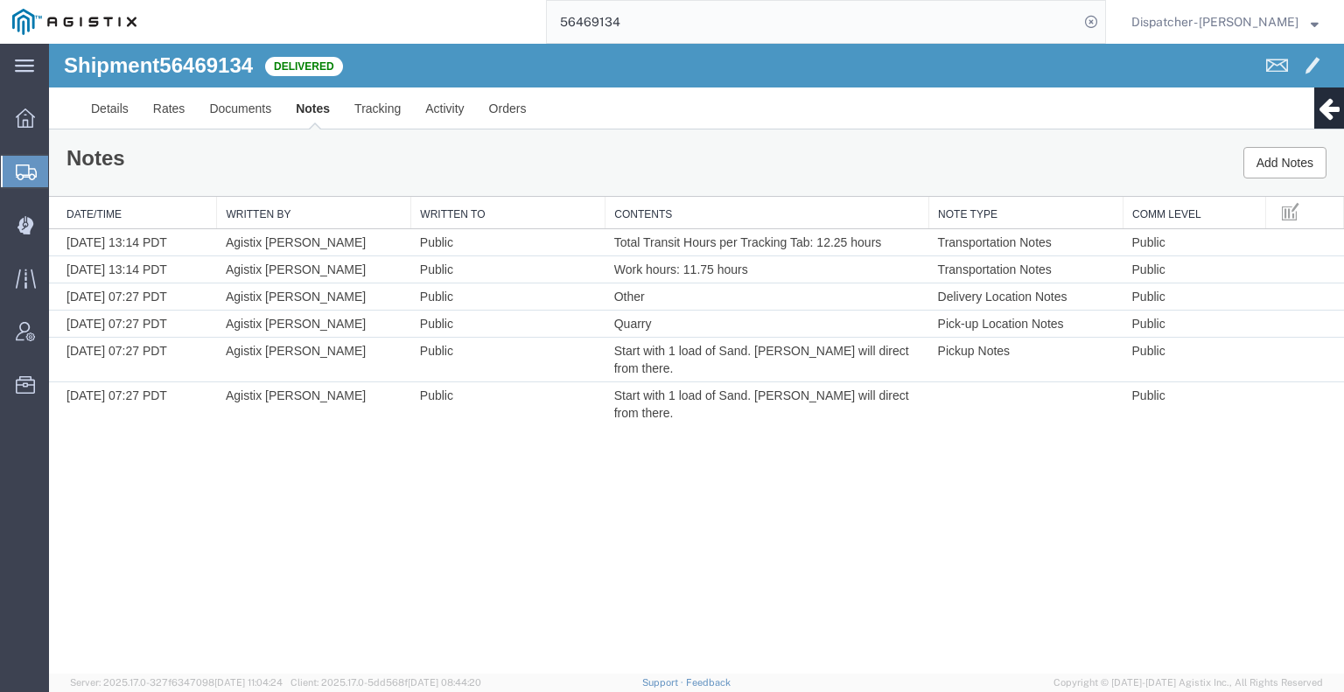
click at [122, 539] on div "Shipment 56469134 6 of 6 Delivered Details Rates Documents Notes Tracking Activ…" at bounding box center [696, 359] width 1295 height 630
click at [232, 115] on link "Documents" at bounding box center [240, 108] width 87 height 42
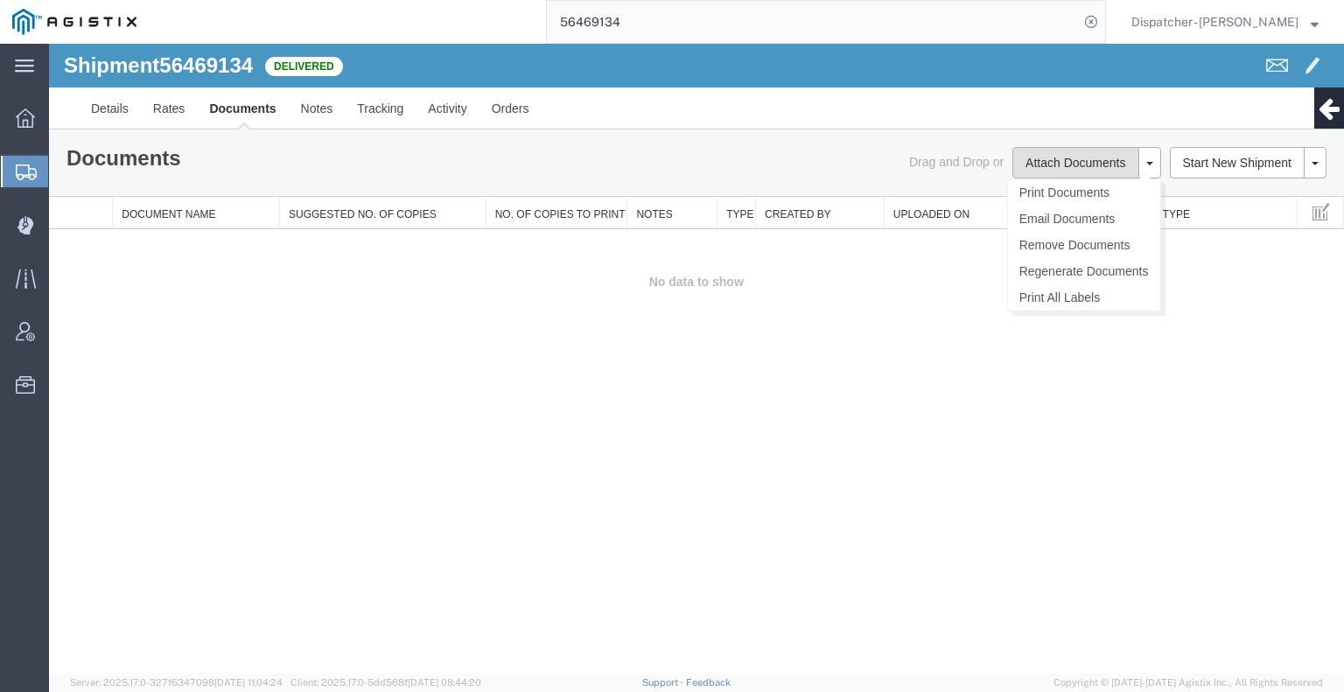
click at [1047, 171] on button "Attach Documents" at bounding box center [1075, 162] width 126 height 31
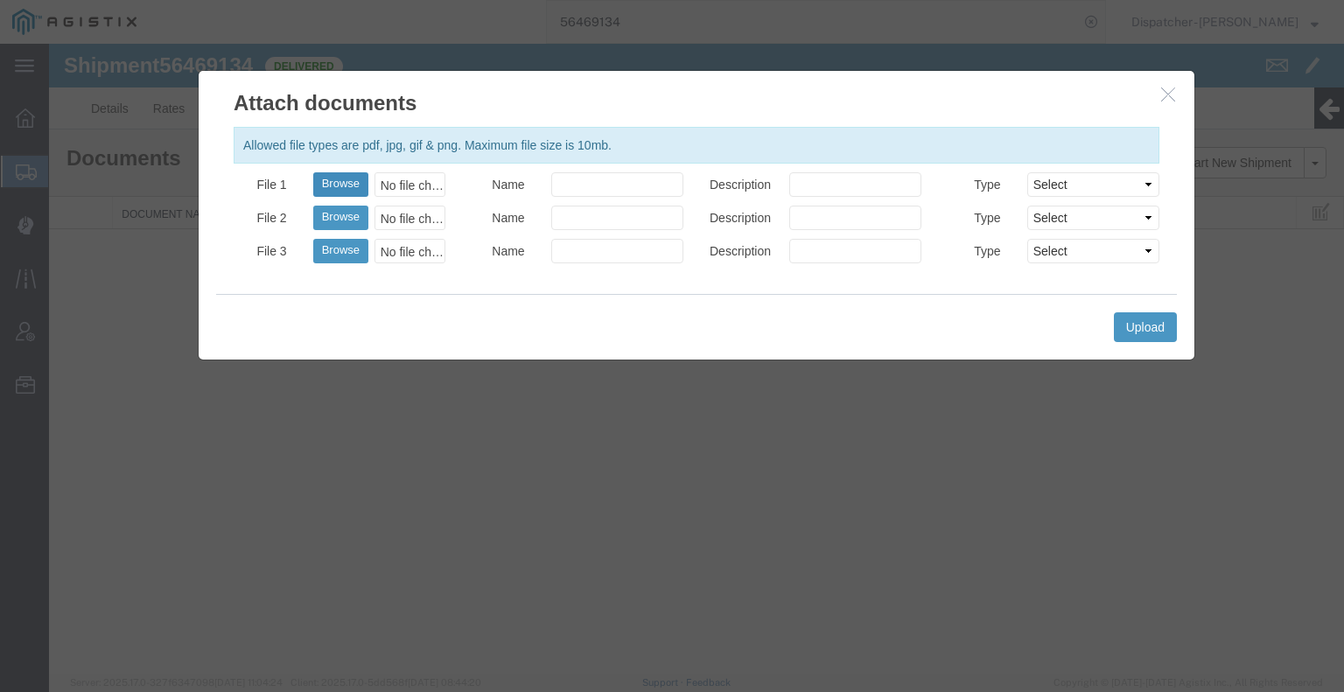
click at [339, 179] on button "Browse" at bounding box center [340, 184] width 55 height 24
type input "C:\fakepath\56469134trktag.pdf"
click at [1170, 320] on button "Upload" at bounding box center [1145, 327] width 63 height 30
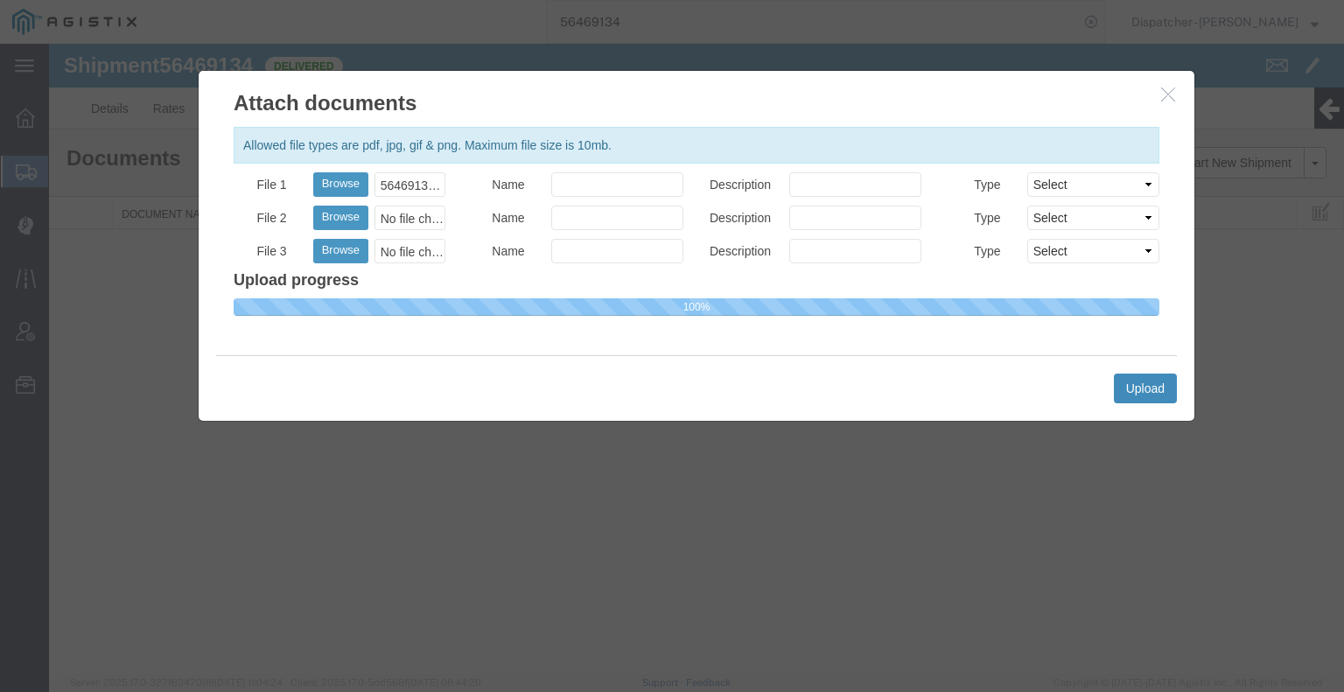
select select
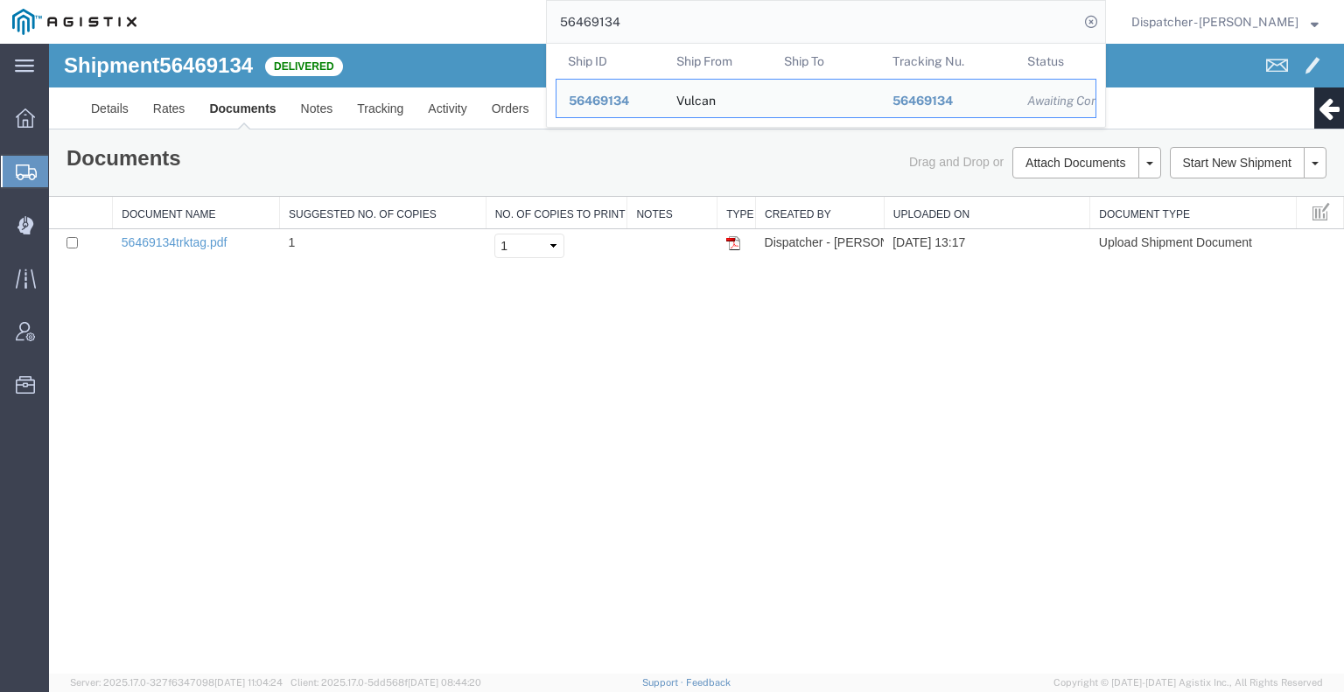
drag, startPoint x: 684, startPoint y: 26, endPoint x: 488, endPoint y: 34, distance: 196.1
click at [508, 32] on div "56469134 Ship ID Ship From Ship To Tracking Nu. Status Ship ID 56469134 Ship Fr…" at bounding box center [627, 22] width 957 height 44
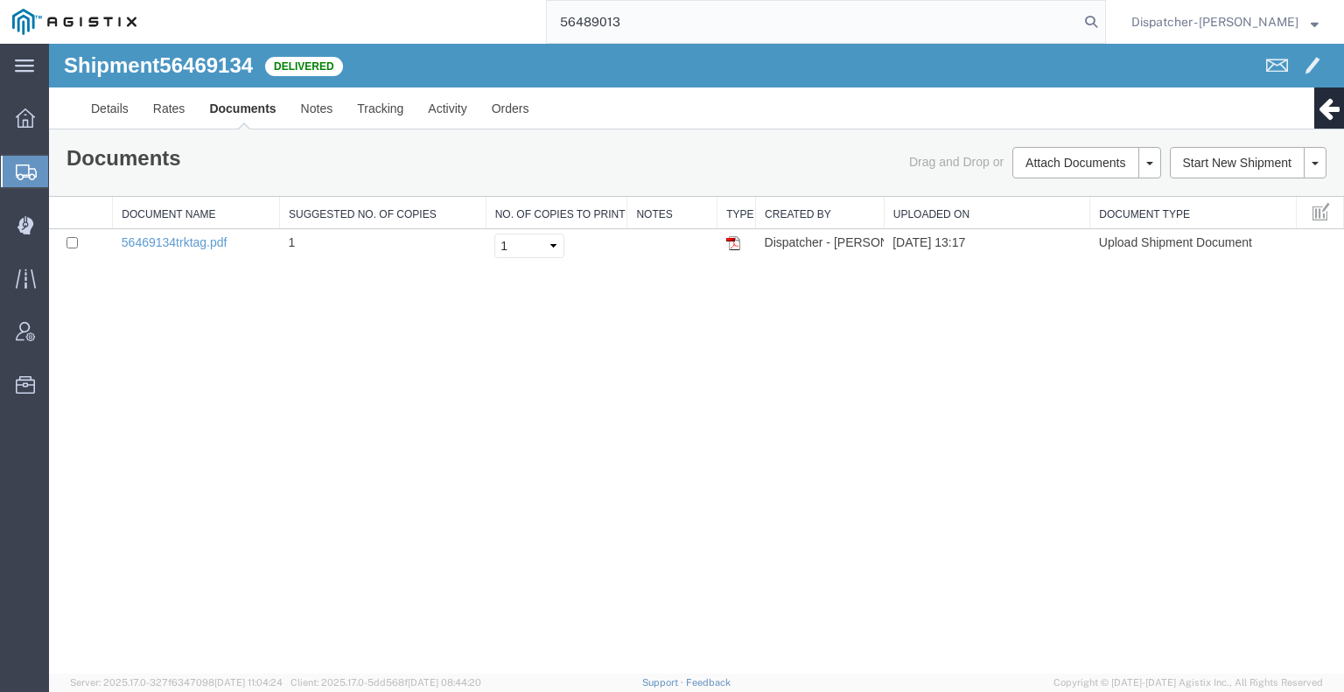
type input "56489013"
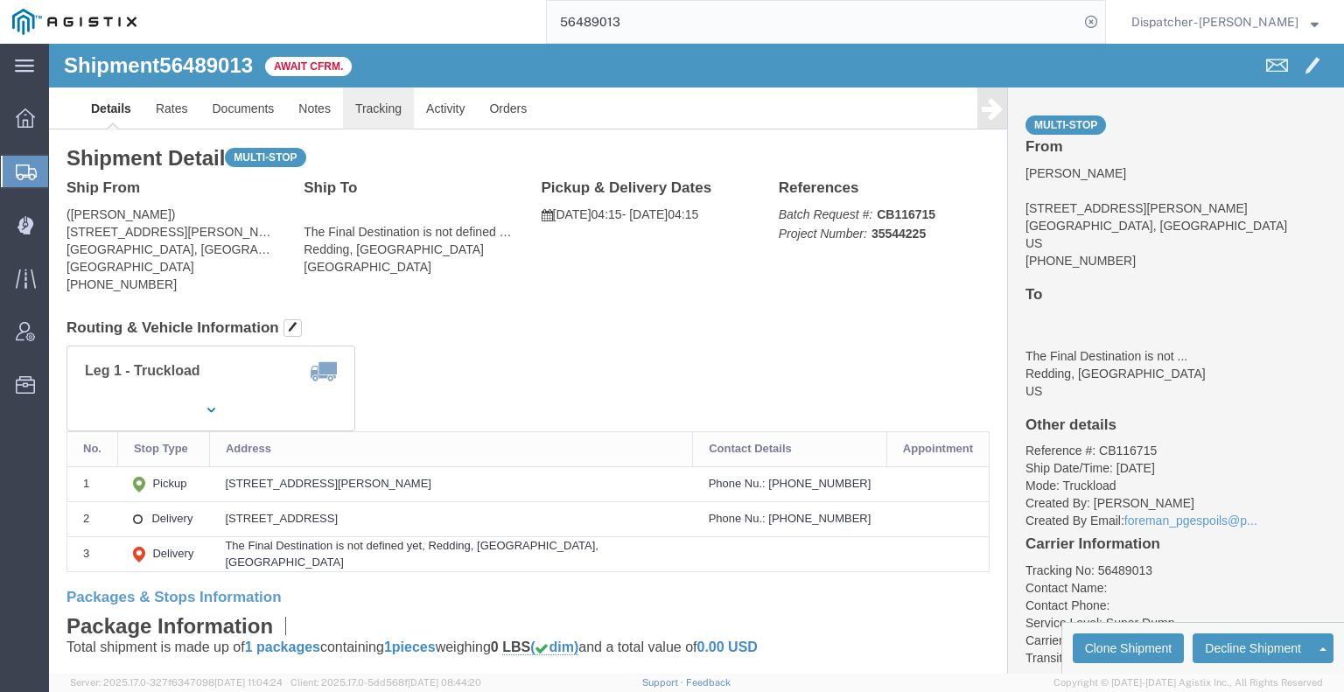
click link "Tracking"
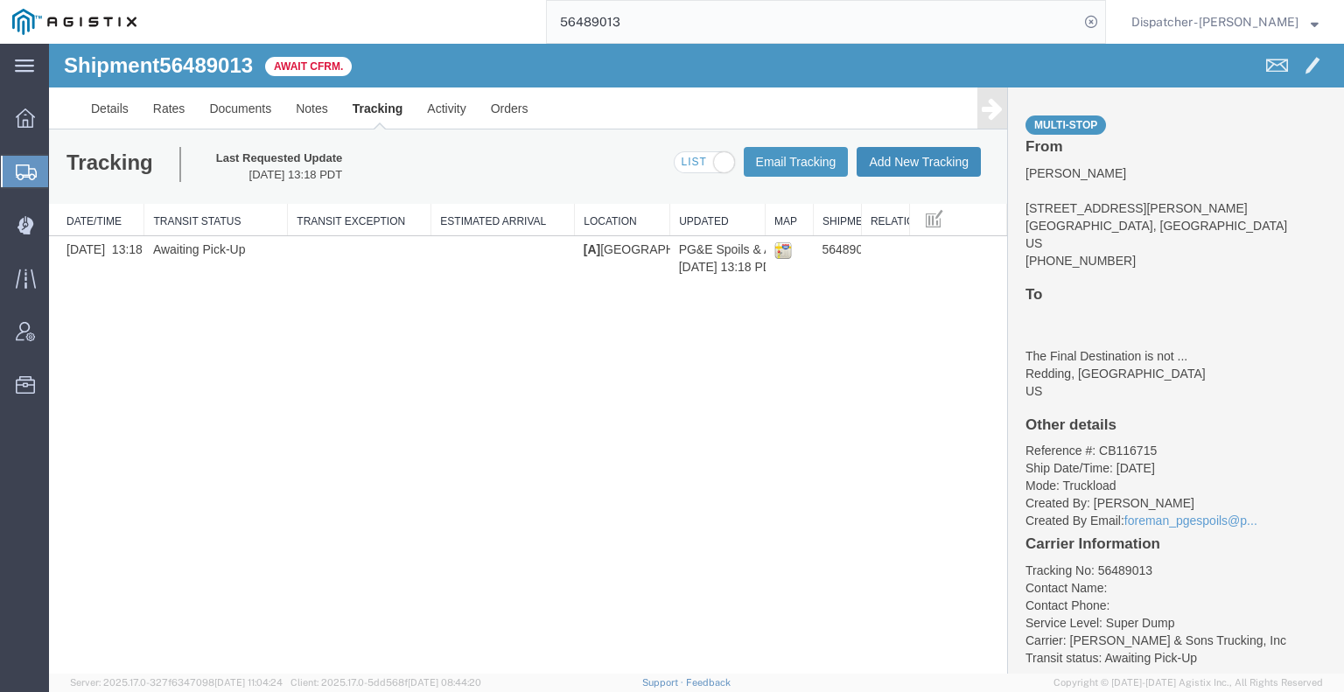
click at [899, 171] on button "Add New Tracking" at bounding box center [919, 162] width 124 height 30
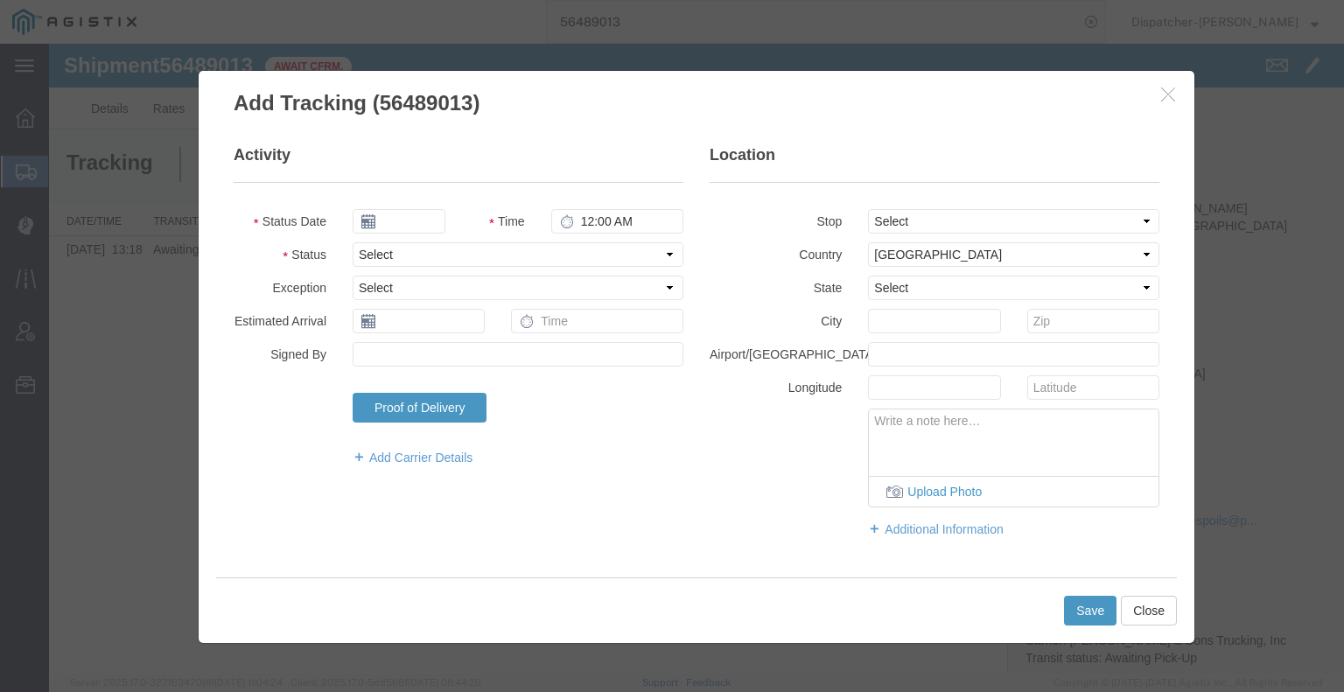
type input "[DATE]"
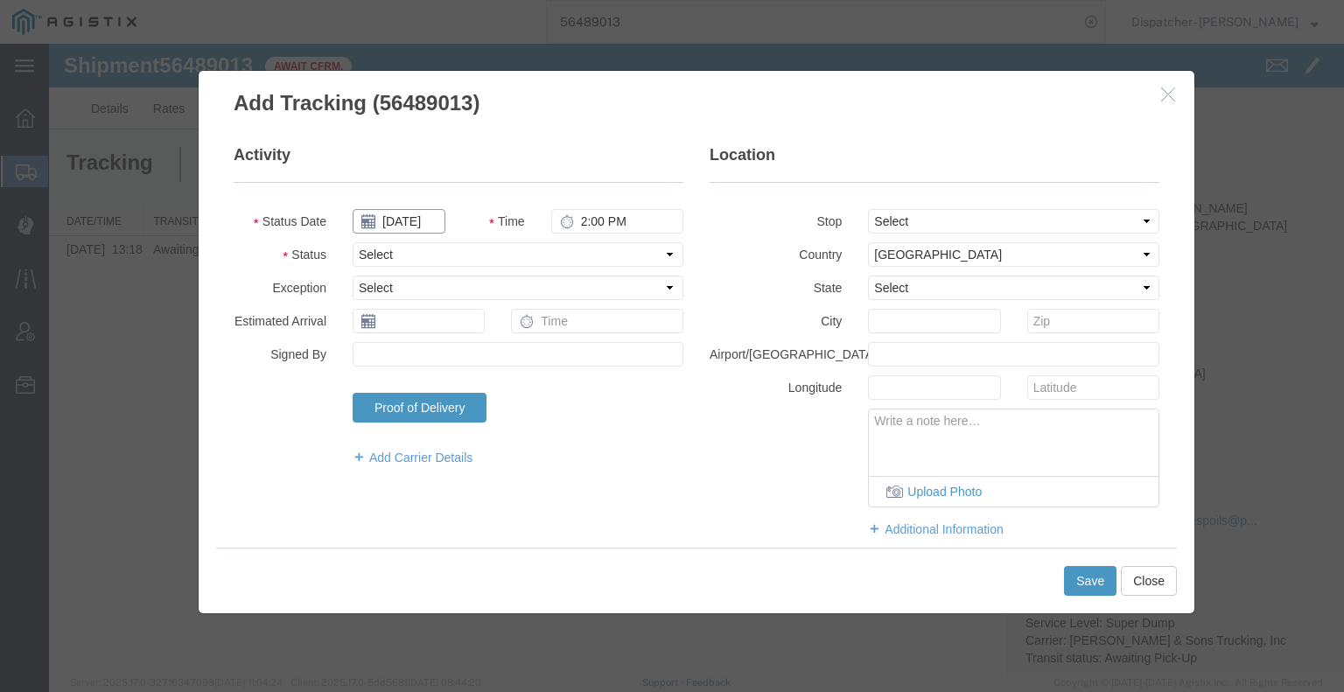
click at [391, 221] on input "[DATE]" at bounding box center [399, 221] width 93 height 24
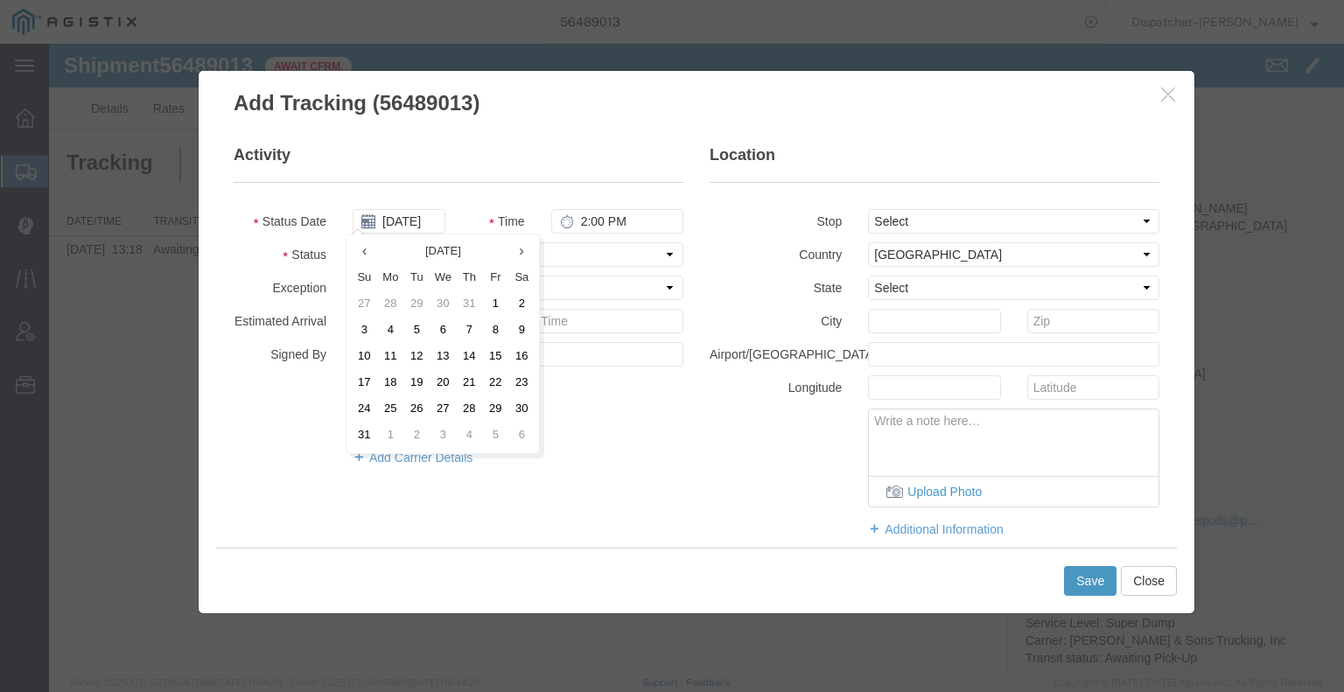
click at [470, 359] on td "14" at bounding box center [469, 357] width 26 height 26
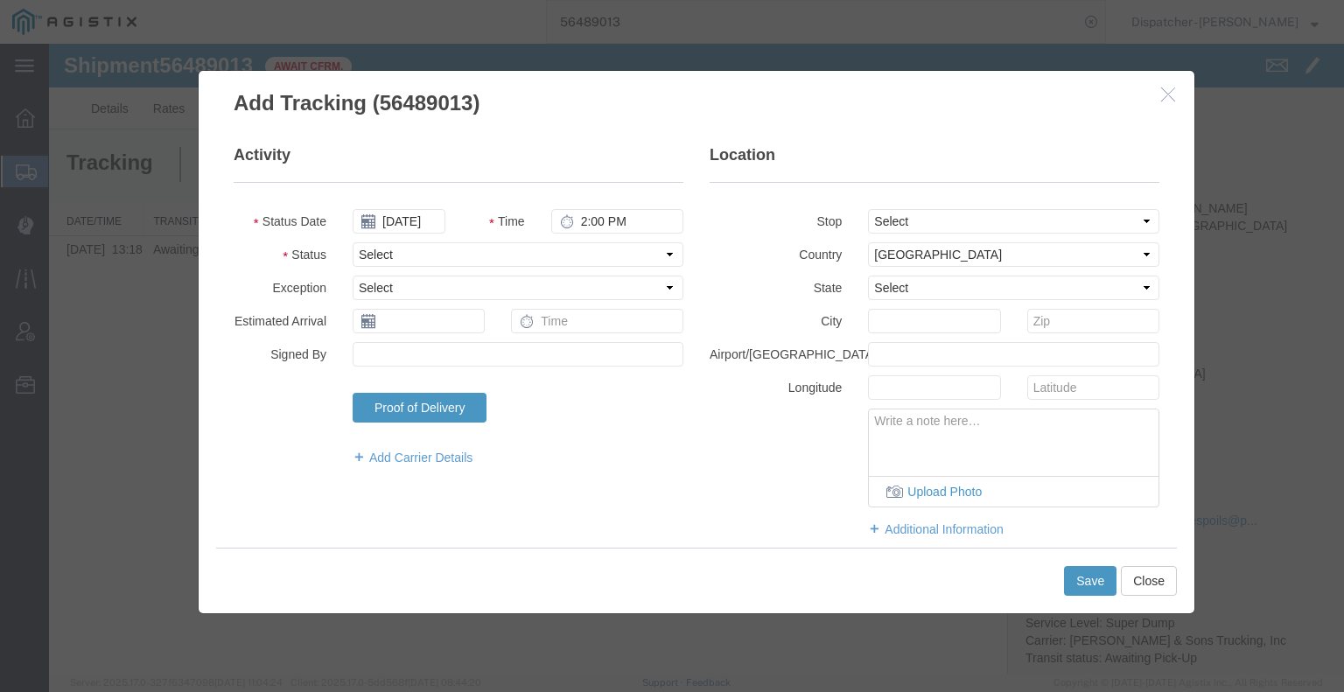
click at [634, 206] on fieldset "Activity Status Date 08/14/2025 Time 2:00 PM Status Select Arrival Notice Avail…" at bounding box center [459, 313] width 450 height 339
click at [619, 221] on input "2:00 PM" at bounding box center [617, 221] width 132 height 24
click at [610, 253] on select "Select Arrival Notice Available Arrival Notice Imported Arrive at Delivery Loca…" at bounding box center [518, 254] width 331 height 24
click at [353, 242] on select "Select Arrival Notice Available Arrival Notice Imported Arrive at Delivery Loca…" at bounding box center [518, 254] width 331 height 24
click at [885, 217] on select "Select From: [STREET_ADDRESS][PERSON_NAME] Stop 2: [STREET_ADDRESS] To: The Fin…" at bounding box center [1013, 221] width 291 height 24
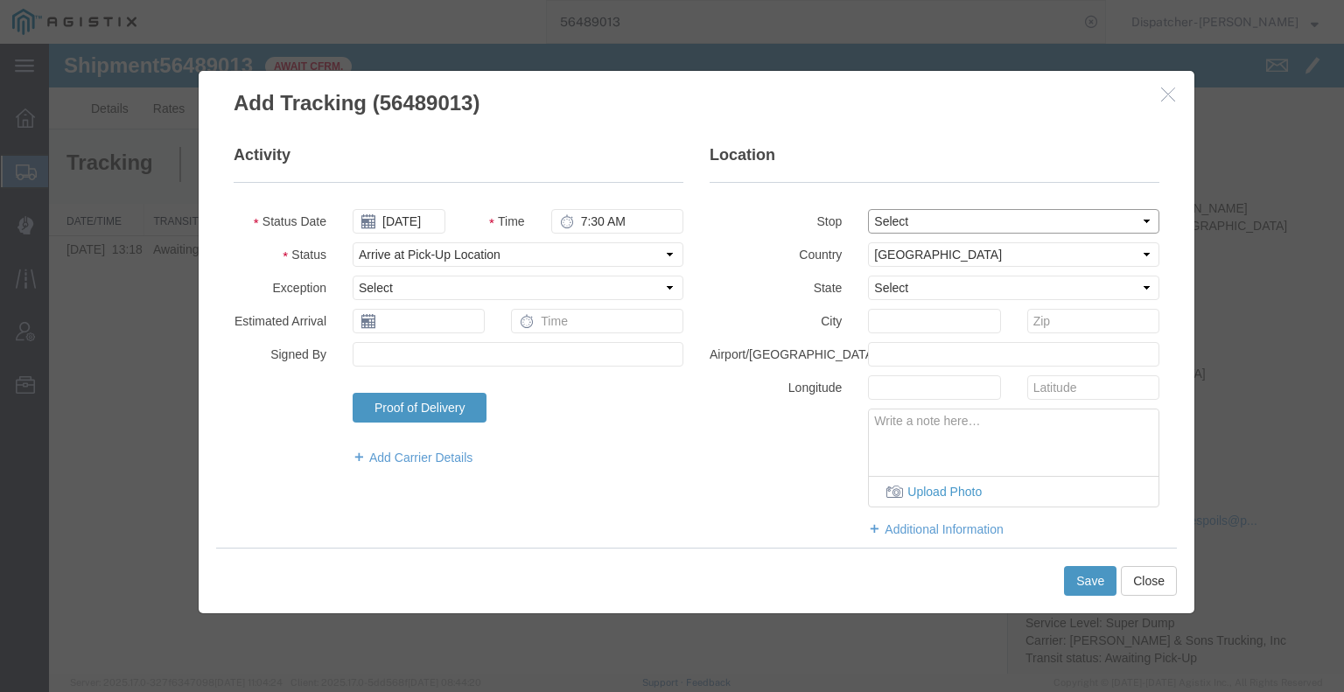
click at [868, 209] on select "Select From: [STREET_ADDRESS][PERSON_NAME] Stop 2: [STREET_ADDRESS] To: The Fin…" at bounding box center [1013, 221] width 291 height 24
click at [1095, 583] on button "Save" at bounding box center [1090, 581] width 52 height 30
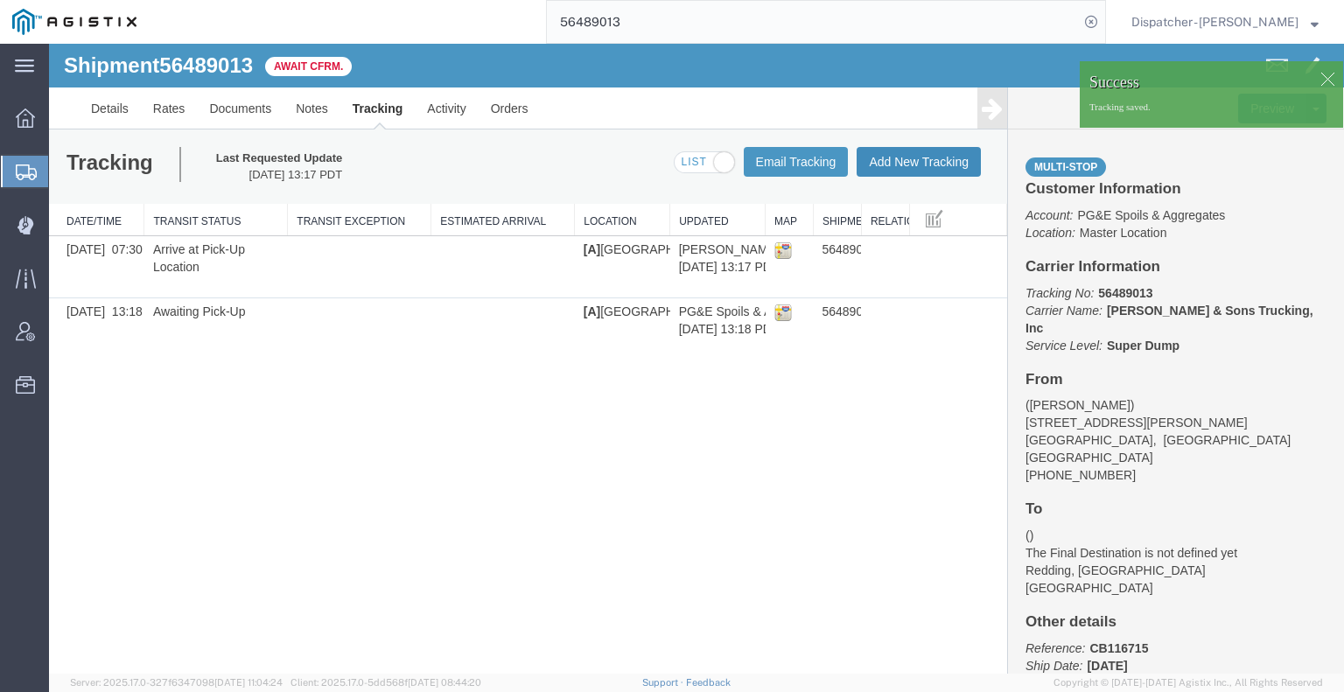
click at [913, 162] on button "Add New Tracking" at bounding box center [919, 162] width 124 height 30
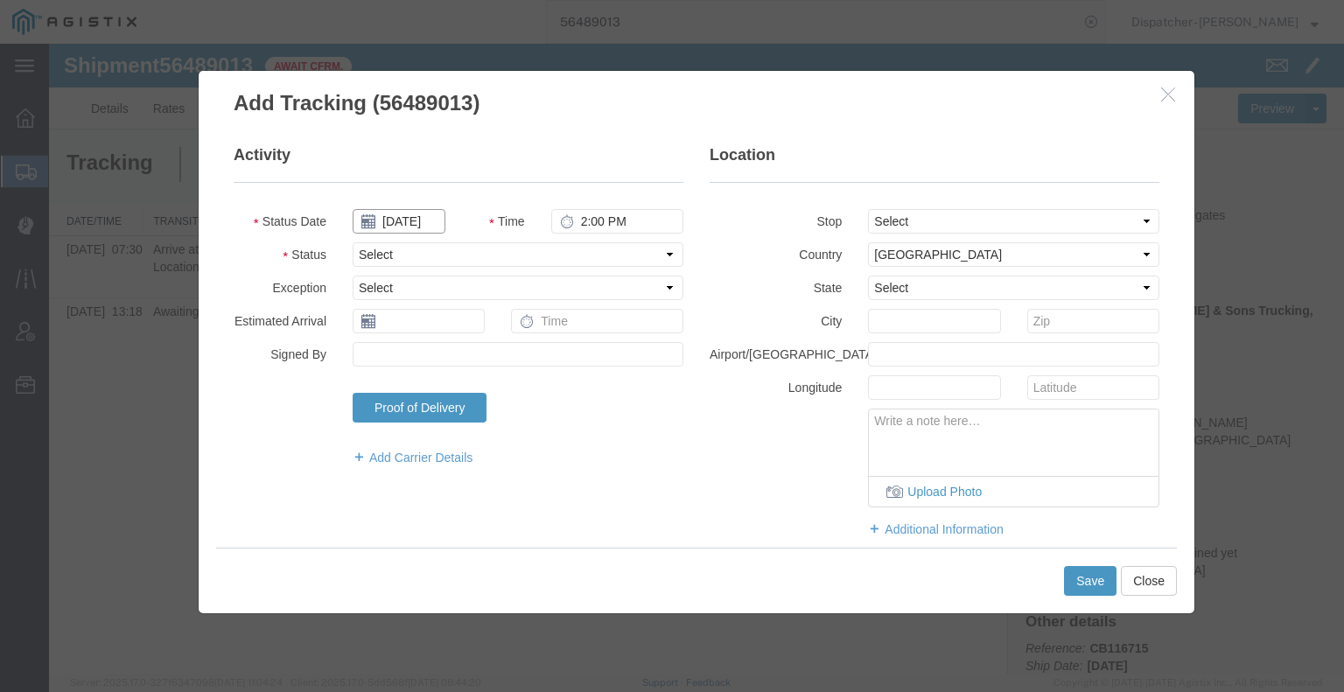
click at [421, 220] on input "[DATE]" at bounding box center [399, 221] width 93 height 24
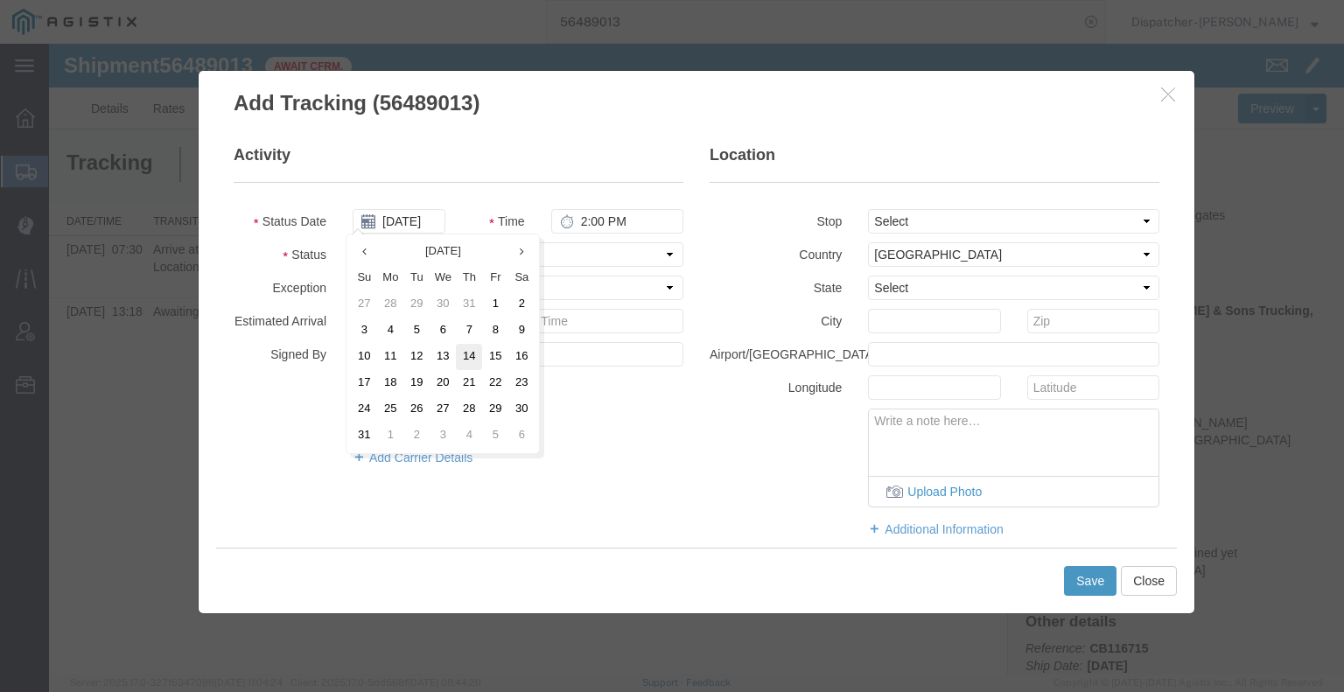
click at [469, 357] on td "14" at bounding box center [469, 357] width 26 height 26
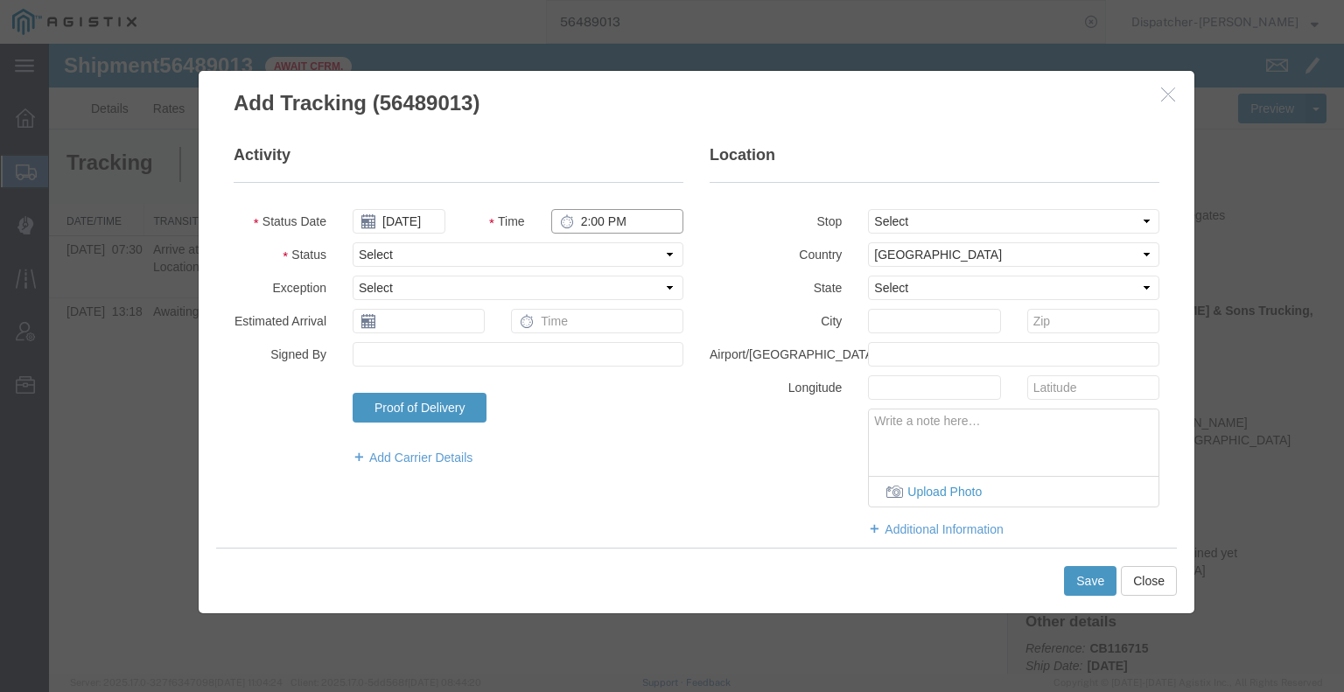
click at [602, 217] on input "2:00 PM" at bounding box center [617, 221] width 132 height 24
click at [600, 253] on select "Select Arrival Notice Available Arrival Notice Imported Arrive at Delivery Loca…" at bounding box center [518, 254] width 331 height 24
click at [353, 242] on select "Select Arrival Notice Available Arrival Notice Imported Arrive at Delivery Loca…" at bounding box center [518, 254] width 331 height 24
click at [957, 229] on select "Select From: [STREET_ADDRESS][PERSON_NAME] Stop 2: [STREET_ADDRESS] To: The Fin…" at bounding box center [1013, 221] width 291 height 24
click at [868, 209] on select "Select From: [STREET_ADDRESS][PERSON_NAME] Stop 2: [STREET_ADDRESS] To: The Fin…" at bounding box center [1013, 221] width 291 height 24
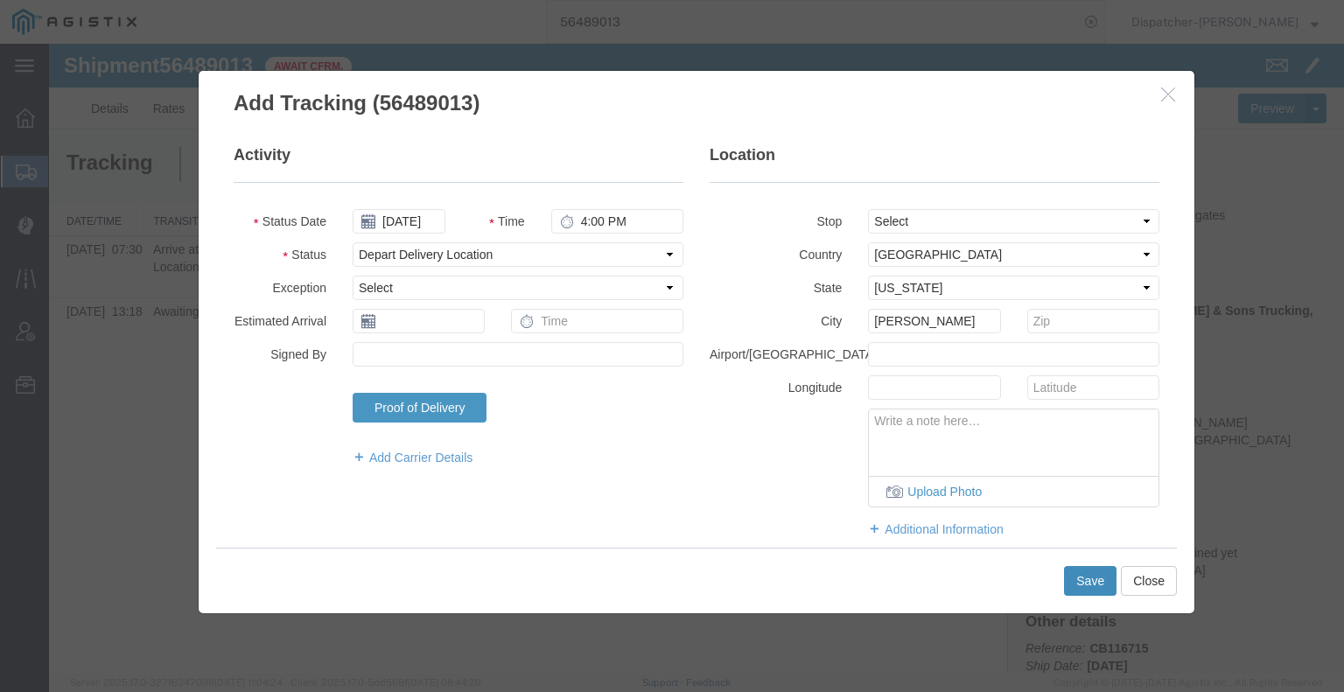
click at [1088, 573] on button "Save" at bounding box center [1090, 581] width 52 height 30
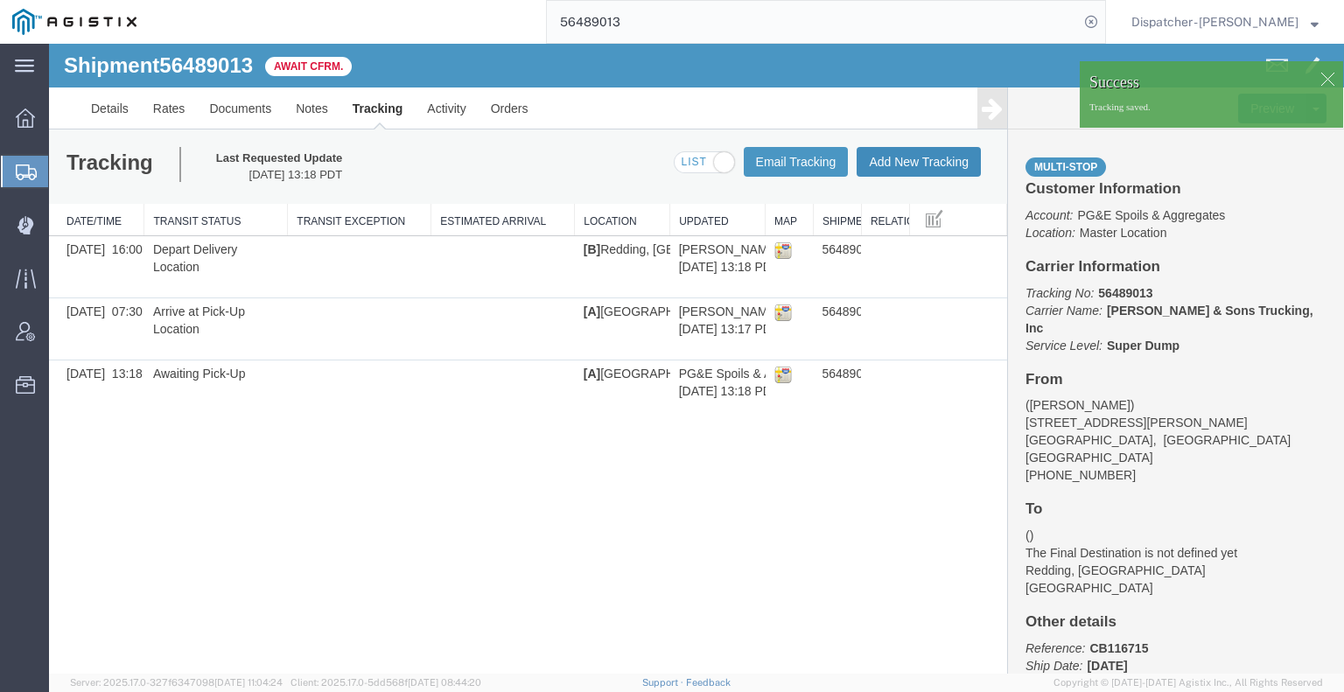
click at [910, 170] on button "Add New Tracking" at bounding box center [919, 162] width 124 height 30
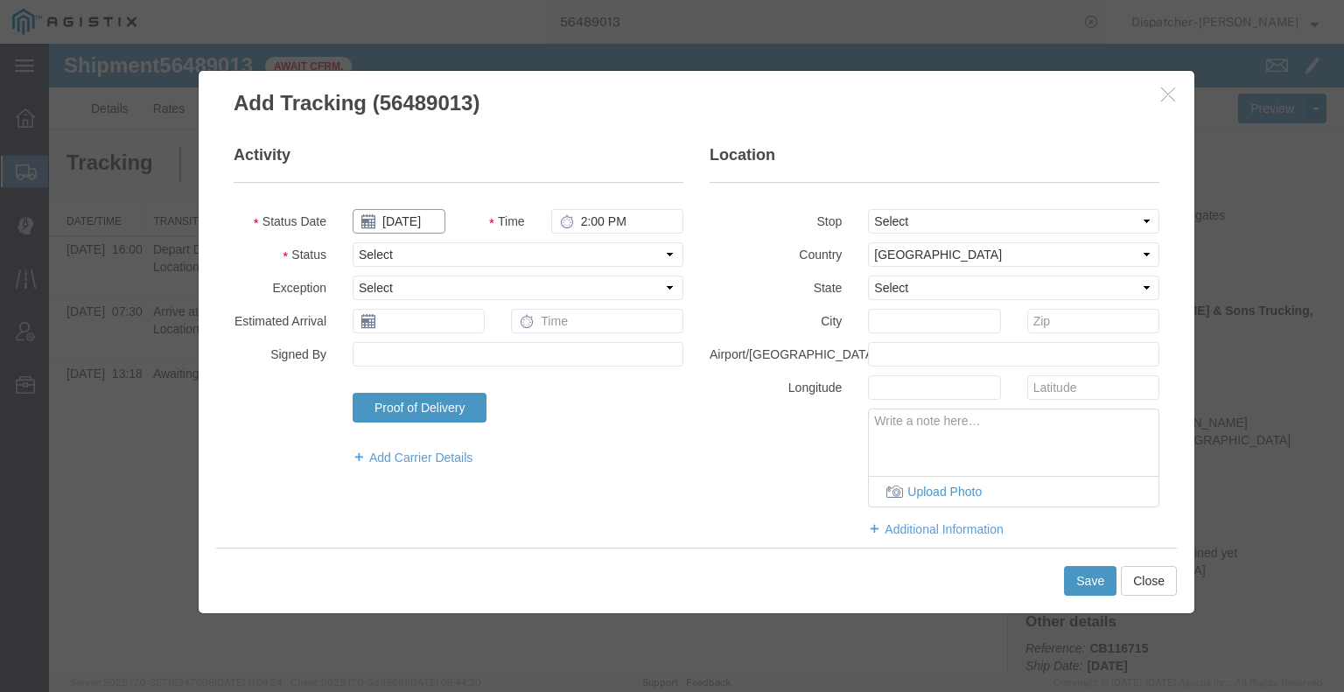
click at [415, 216] on input "[DATE]" at bounding box center [399, 221] width 93 height 24
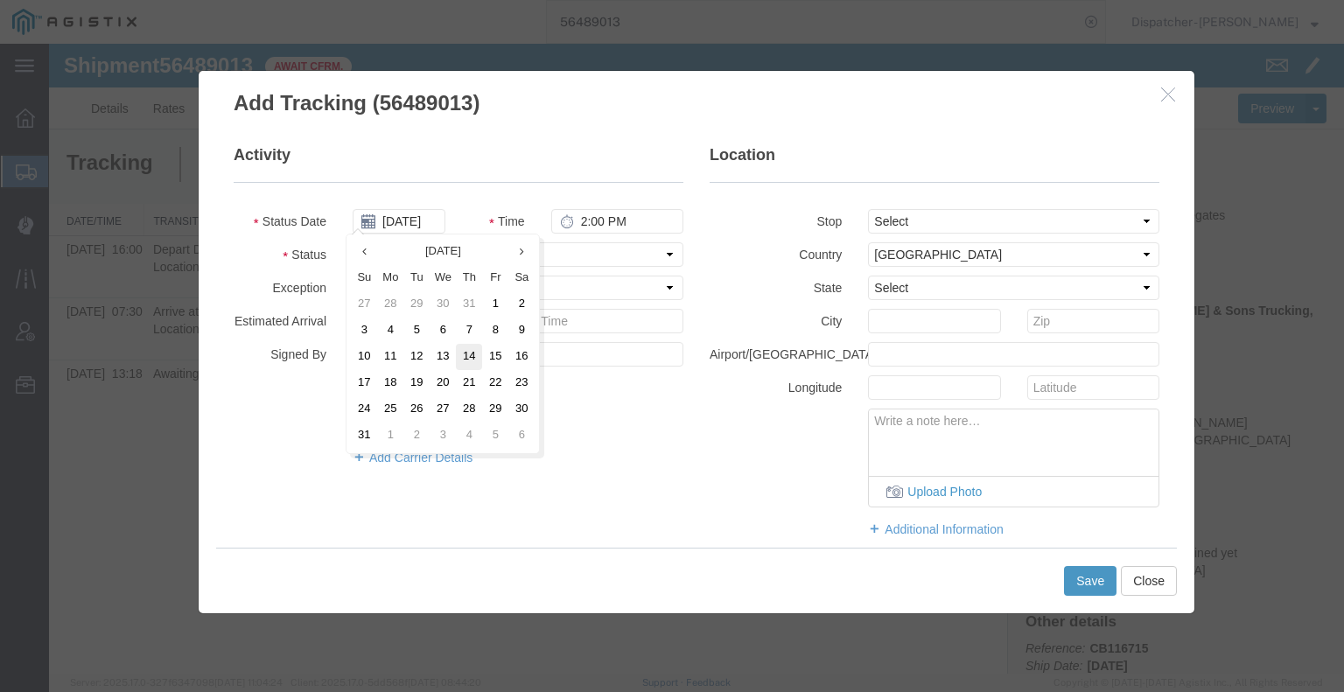
click at [469, 354] on td "14" at bounding box center [469, 357] width 26 height 26
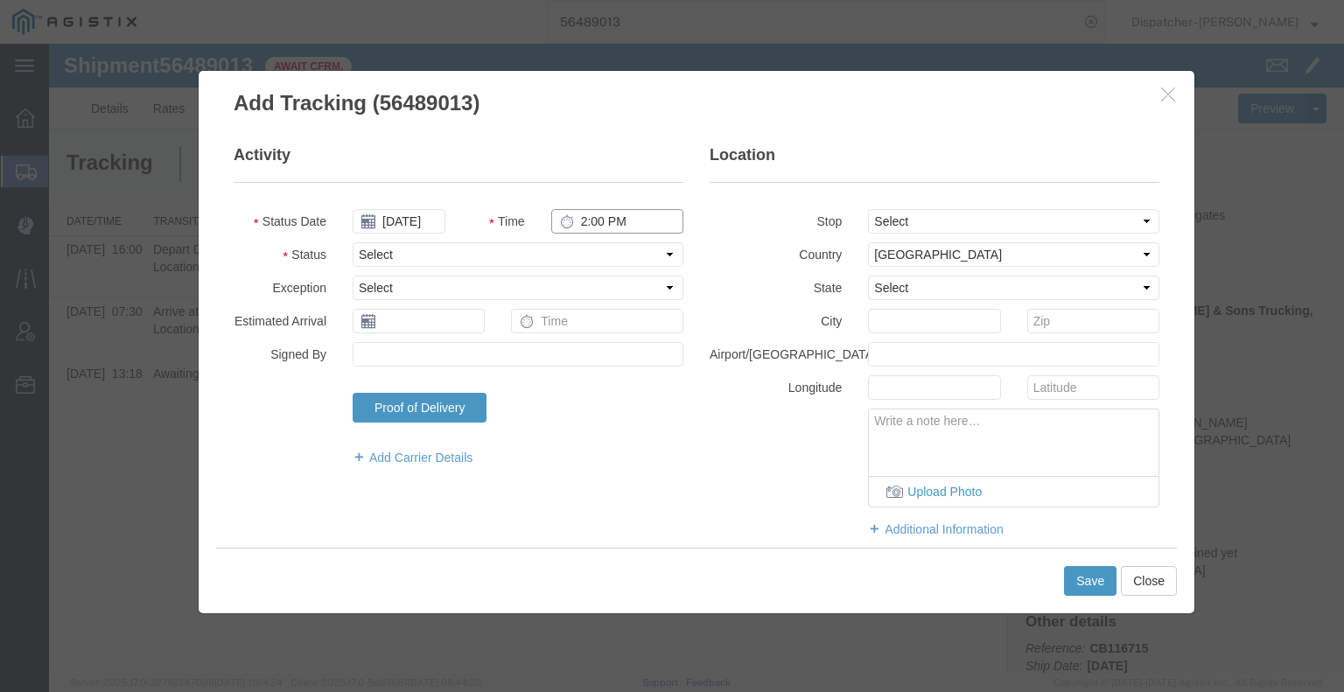
click at [592, 219] on input "2:00 PM" at bounding box center [617, 221] width 132 height 24
drag, startPoint x: 591, startPoint y: 248, endPoint x: 589, endPoint y: 257, distance: 10.0
click at [591, 248] on select "Select Arrival Notice Available Arrival Notice Imported Arrive at Delivery Loca…" at bounding box center [518, 254] width 331 height 24
click at [353, 242] on select "Select Arrival Notice Available Arrival Notice Imported Arrive at Delivery Loca…" at bounding box center [518, 254] width 331 height 24
click at [1102, 591] on button "Save" at bounding box center [1090, 581] width 52 height 30
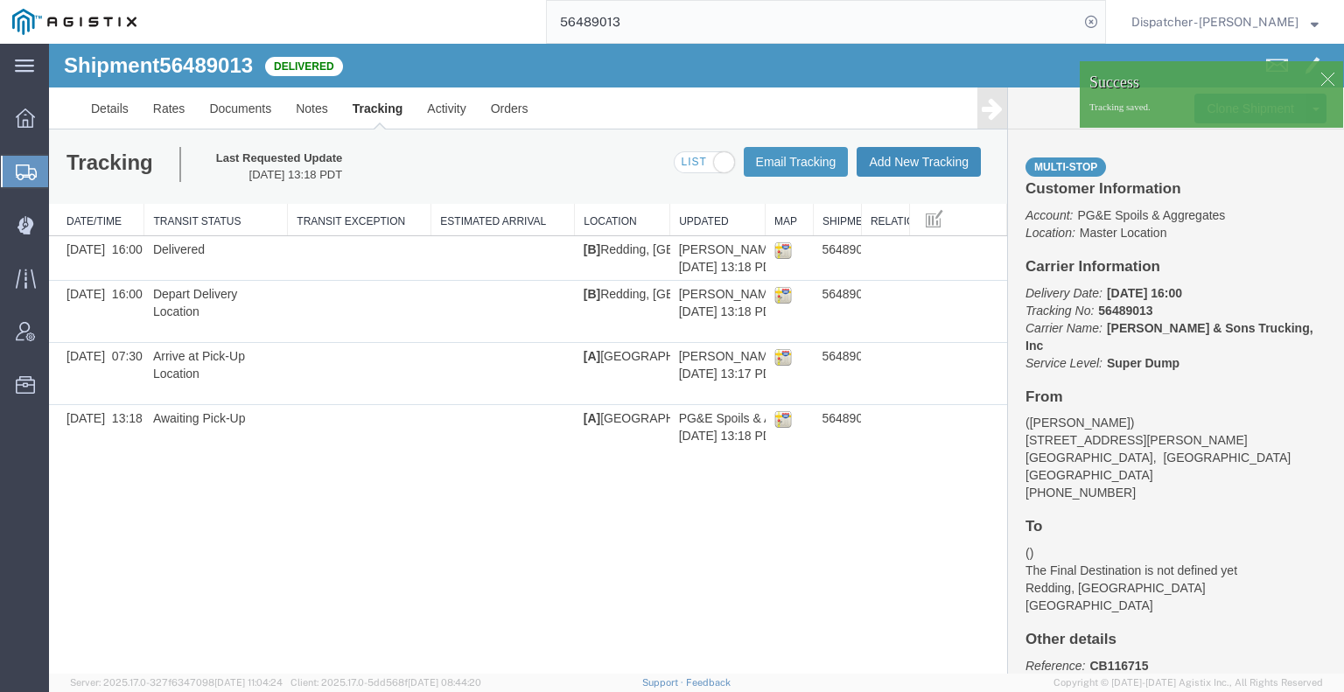
click at [910, 163] on button "Add New Tracking" at bounding box center [919, 162] width 124 height 30
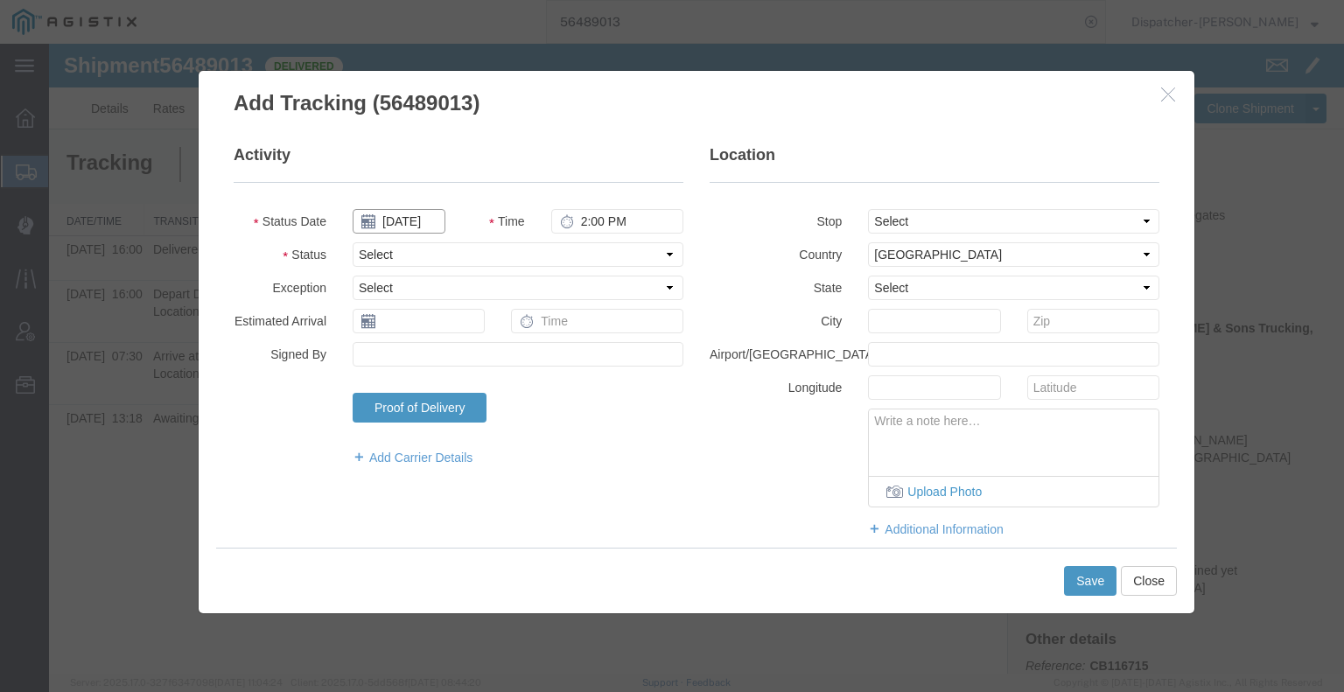
click at [416, 220] on input "[DATE]" at bounding box center [399, 221] width 93 height 24
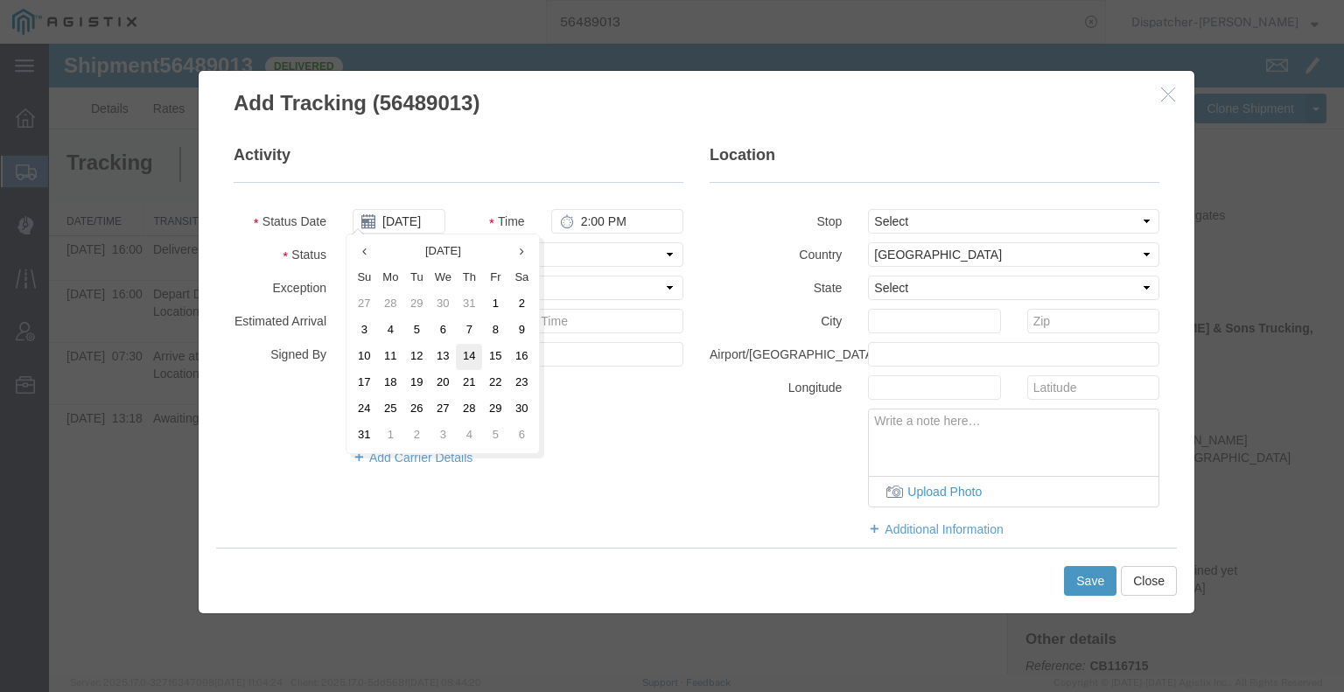
click at [479, 359] on td "14" at bounding box center [469, 357] width 26 height 26
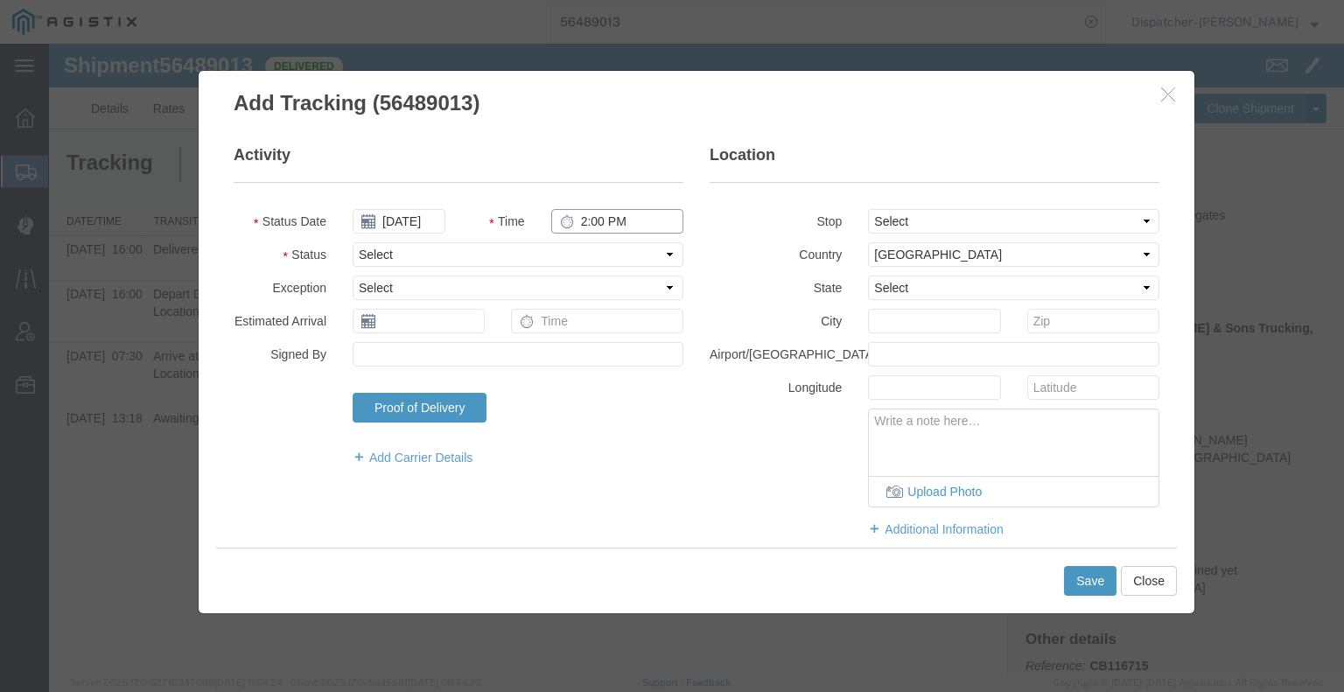
click at [629, 217] on input "2:00 PM" at bounding box center [617, 221] width 132 height 24
click at [556, 259] on select "Select Arrival Notice Available Arrival Notice Imported Arrive at Delivery Loca…" at bounding box center [518, 254] width 331 height 24
click at [353, 242] on select "Select Arrival Notice Available Arrival Notice Imported Arrive at Delivery Loca…" at bounding box center [518, 254] width 331 height 24
click at [1071, 580] on button "Save" at bounding box center [1090, 581] width 52 height 30
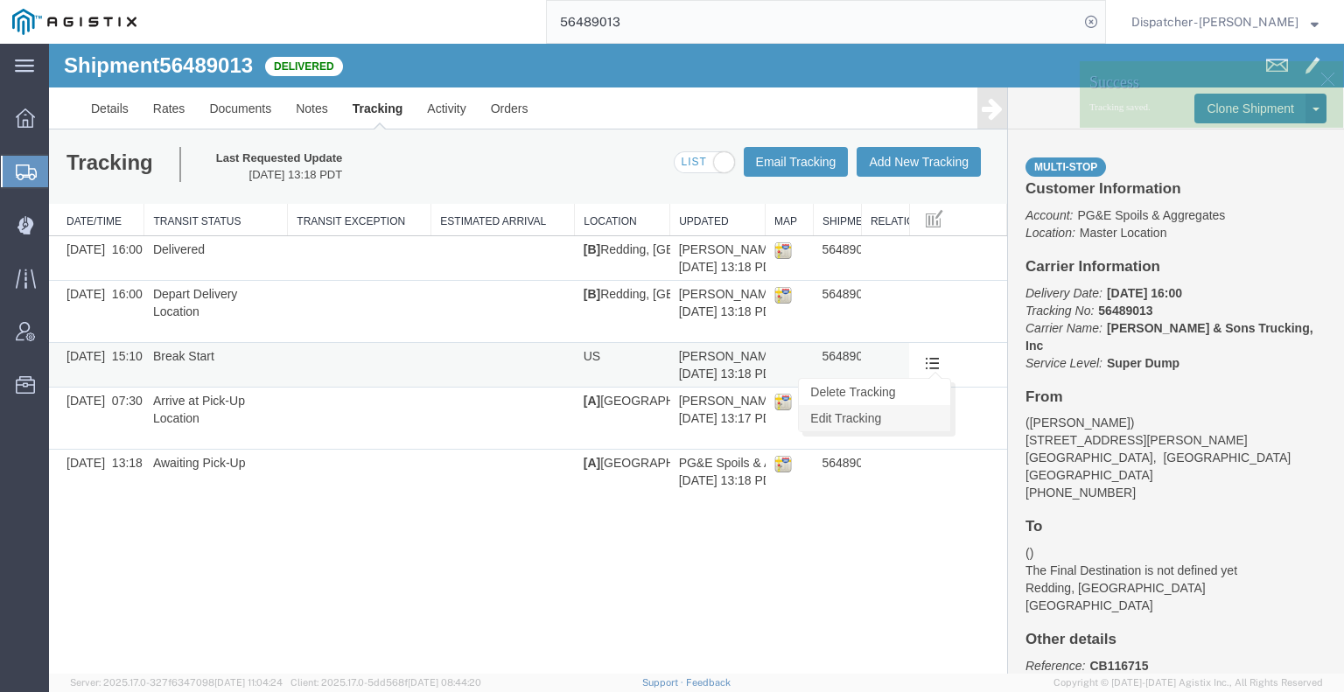
click at [906, 427] on link "Edit Tracking" at bounding box center [874, 418] width 151 height 26
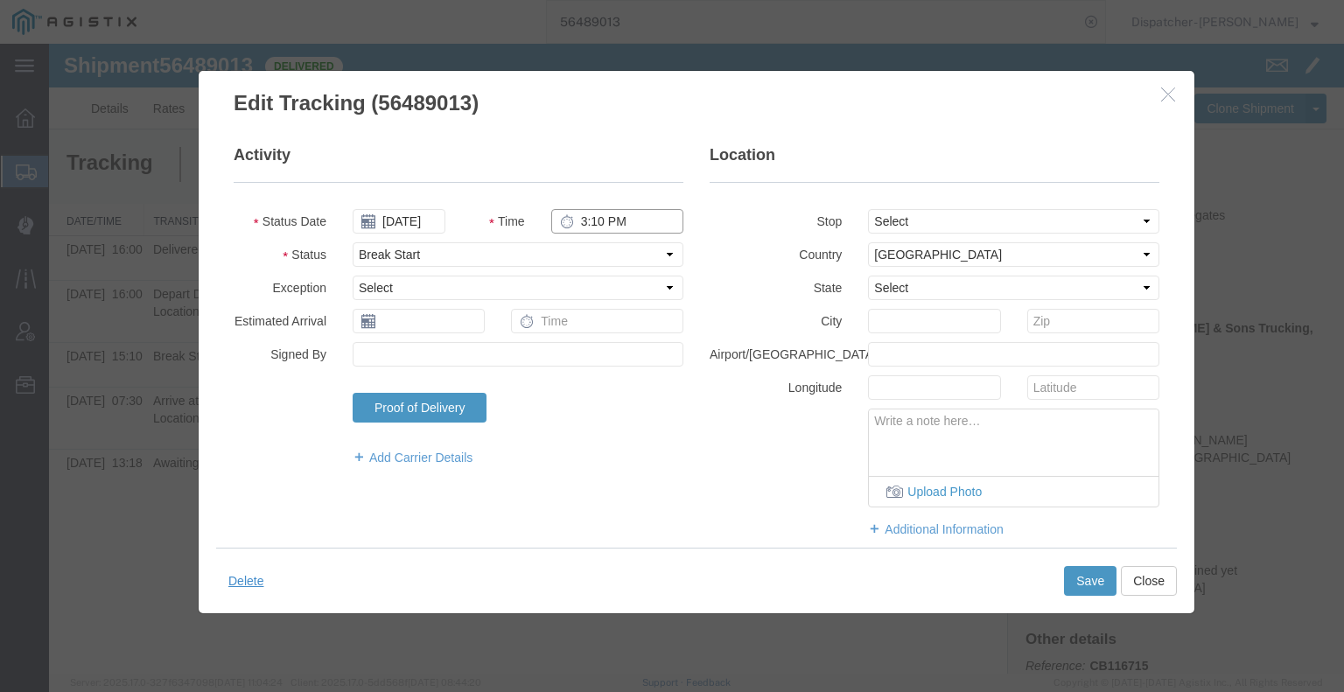
click at [591, 219] on input "3:10 PM" at bounding box center [617, 221] width 132 height 24
click at [612, 252] on select "Select Arrival Notice Available Arrival Notice Imported Arrive at Delivery Loca…" at bounding box center [518, 254] width 331 height 24
click at [353, 242] on select "Select Arrival Notice Available Arrival Notice Imported Arrive at Delivery Loca…" at bounding box center [518, 254] width 331 height 24
click at [1086, 584] on button "Save" at bounding box center [1090, 581] width 52 height 30
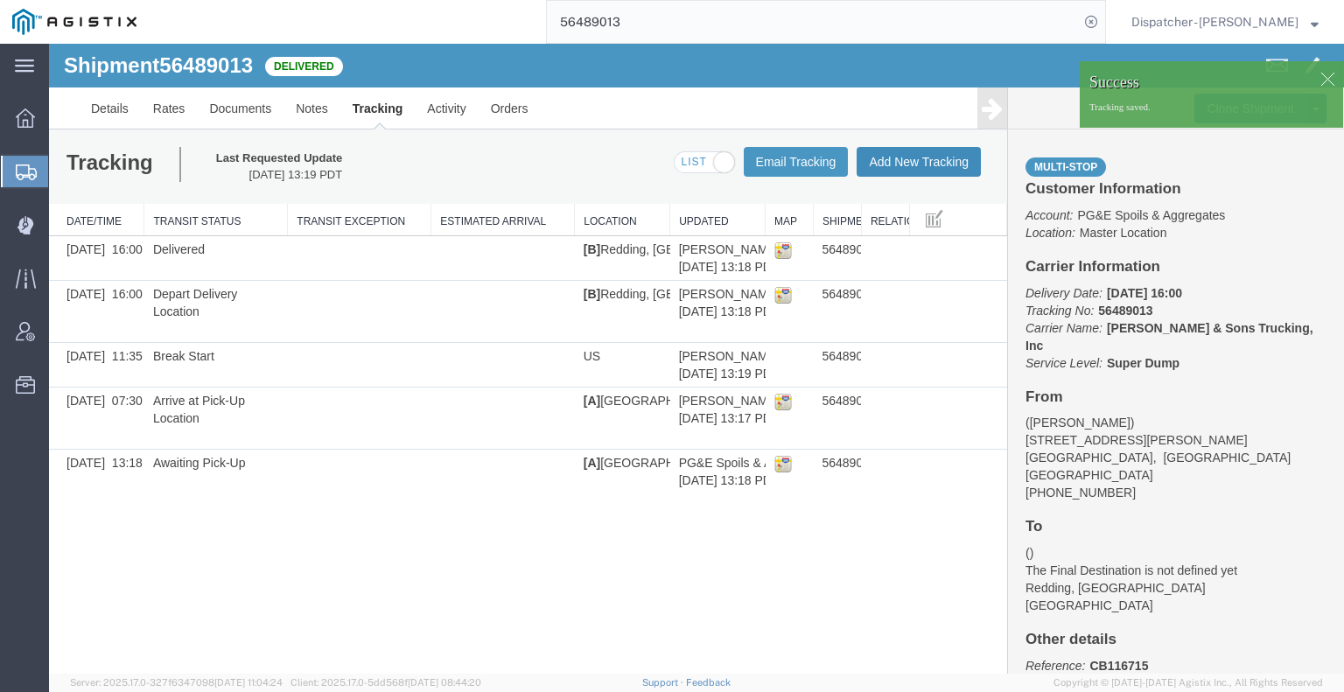
click at [915, 169] on button "Add New Tracking" at bounding box center [919, 162] width 124 height 30
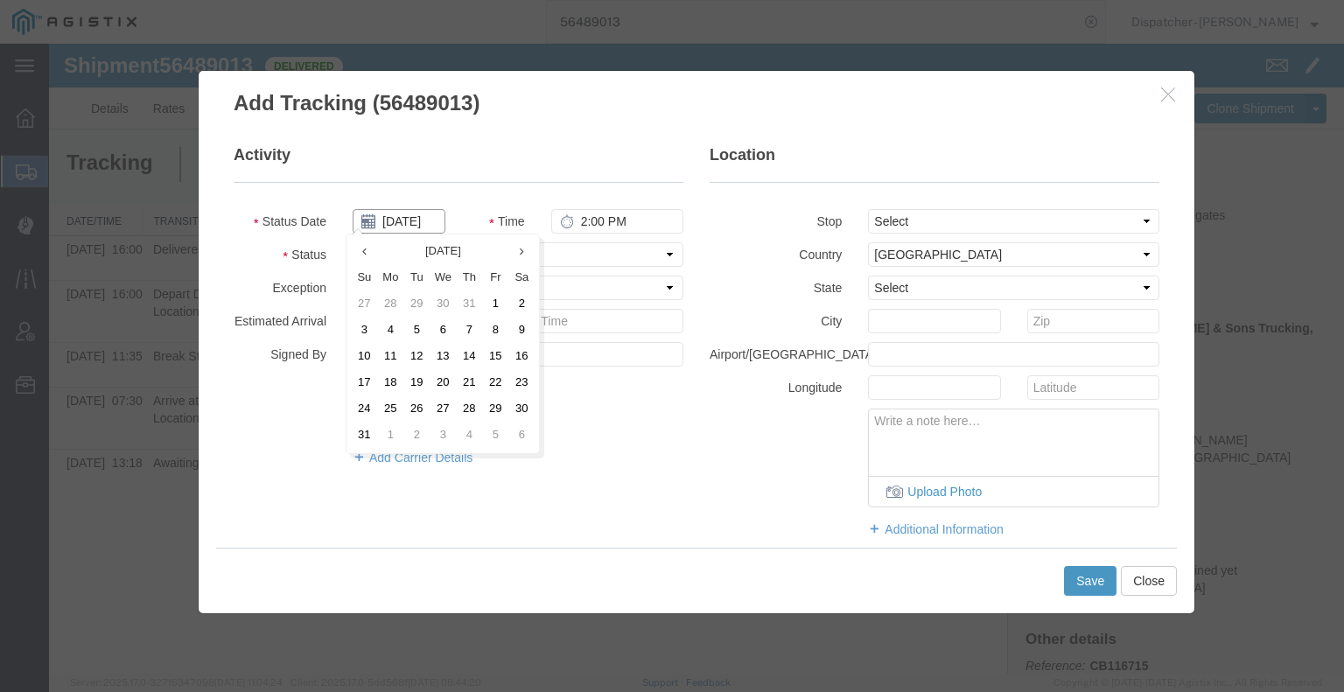
click at [417, 222] on input "[DATE]" at bounding box center [399, 221] width 93 height 24
drag, startPoint x: 467, startPoint y: 356, endPoint x: 474, endPoint y: 350, distance: 9.3
click at [469, 356] on td "14" at bounding box center [469, 357] width 26 height 26
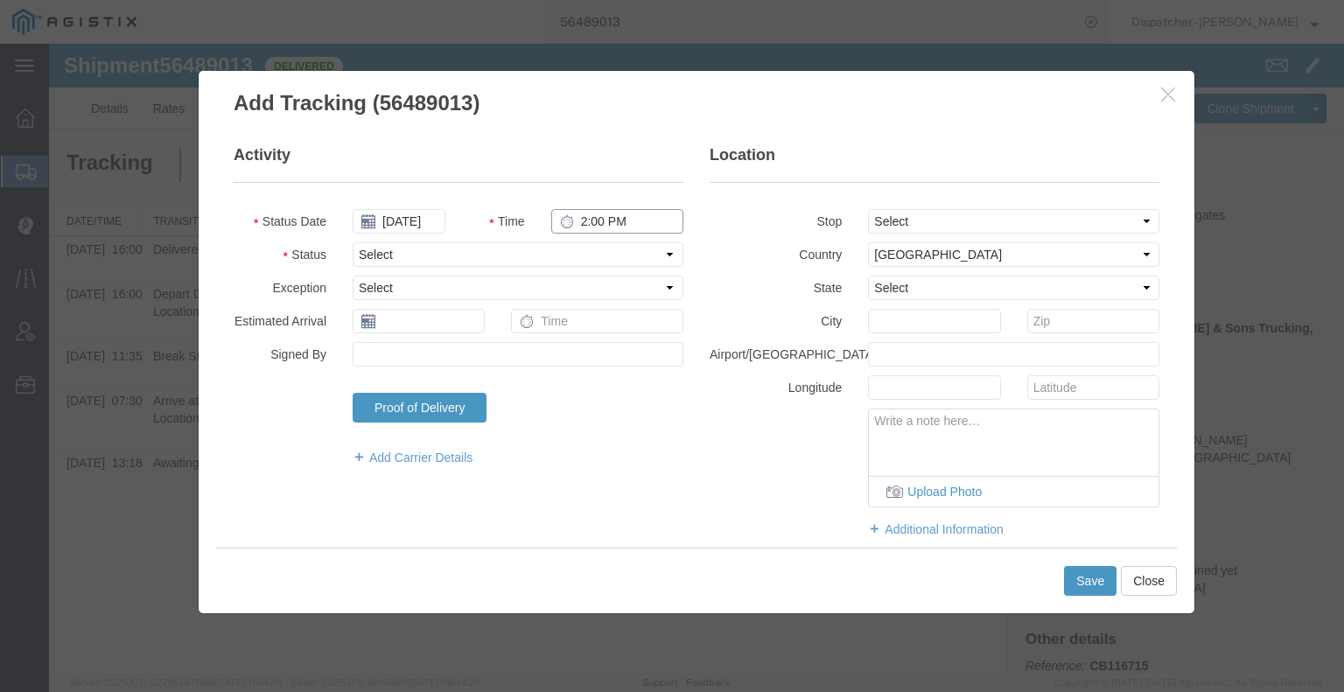
click at [592, 216] on input "2:00 PM" at bounding box center [617, 221] width 132 height 24
click at [598, 253] on select "Select Arrival Notice Available Arrival Notice Imported Arrive at Delivery Loca…" at bounding box center [518, 254] width 331 height 24
click at [353, 242] on select "Select Arrival Notice Available Arrival Notice Imported Arrive at Delivery Loca…" at bounding box center [518, 254] width 331 height 24
click at [1088, 578] on button "Save" at bounding box center [1090, 581] width 52 height 30
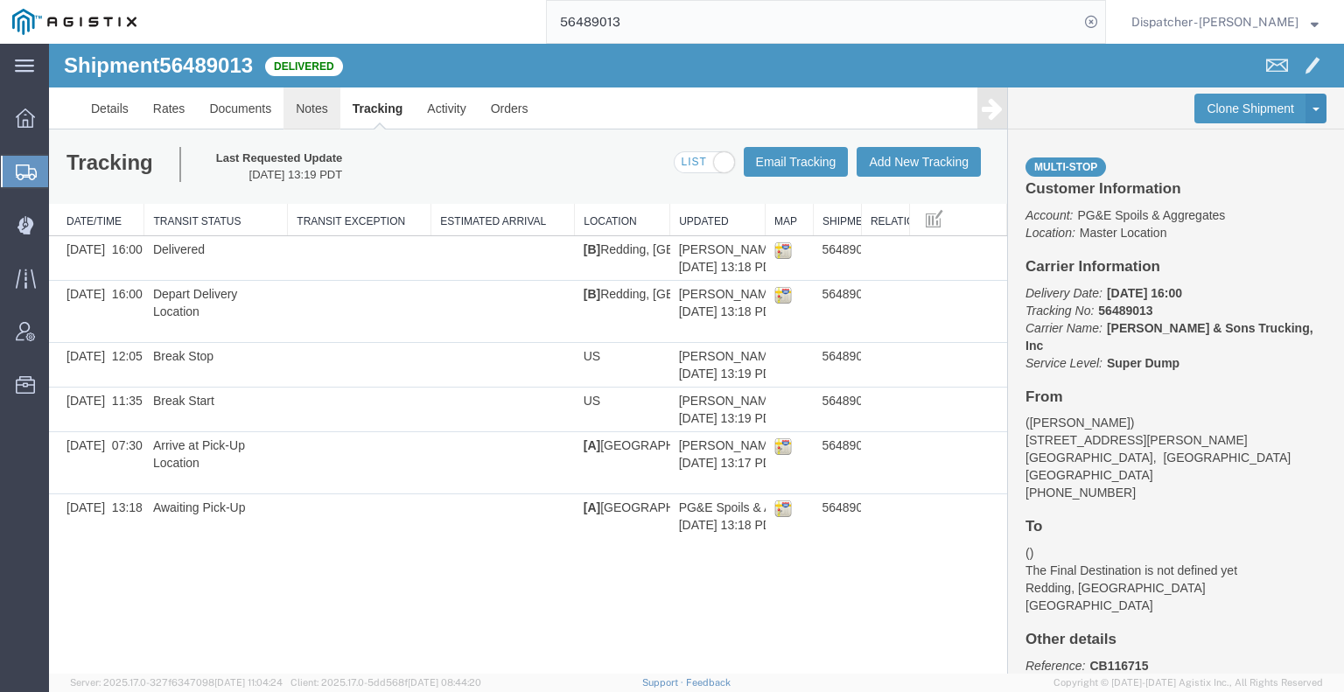
click at [315, 122] on link "Notes" at bounding box center [311, 108] width 57 height 42
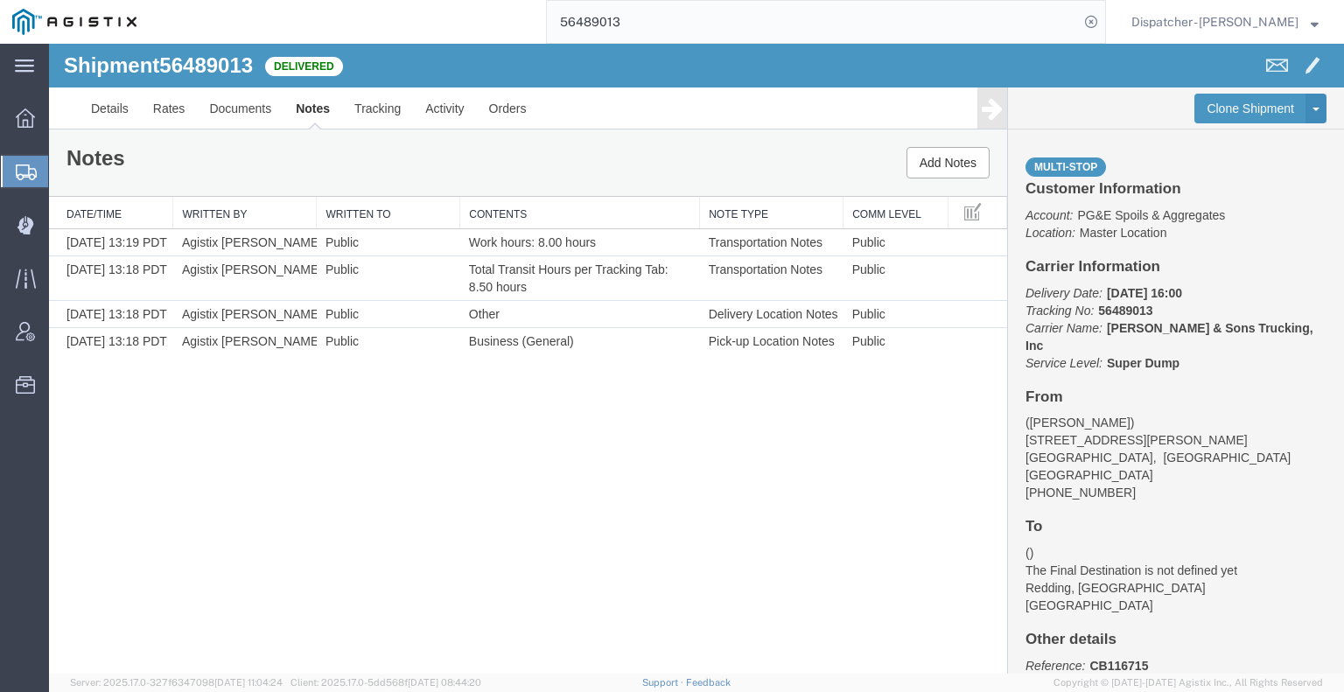
click at [154, 497] on div "Shipment 56489013 4 of 4 Delivered Details Rates Documents Notes Tracking Activ…" at bounding box center [696, 359] width 1295 height 630
click at [250, 114] on link "Documents" at bounding box center [240, 108] width 87 height 42
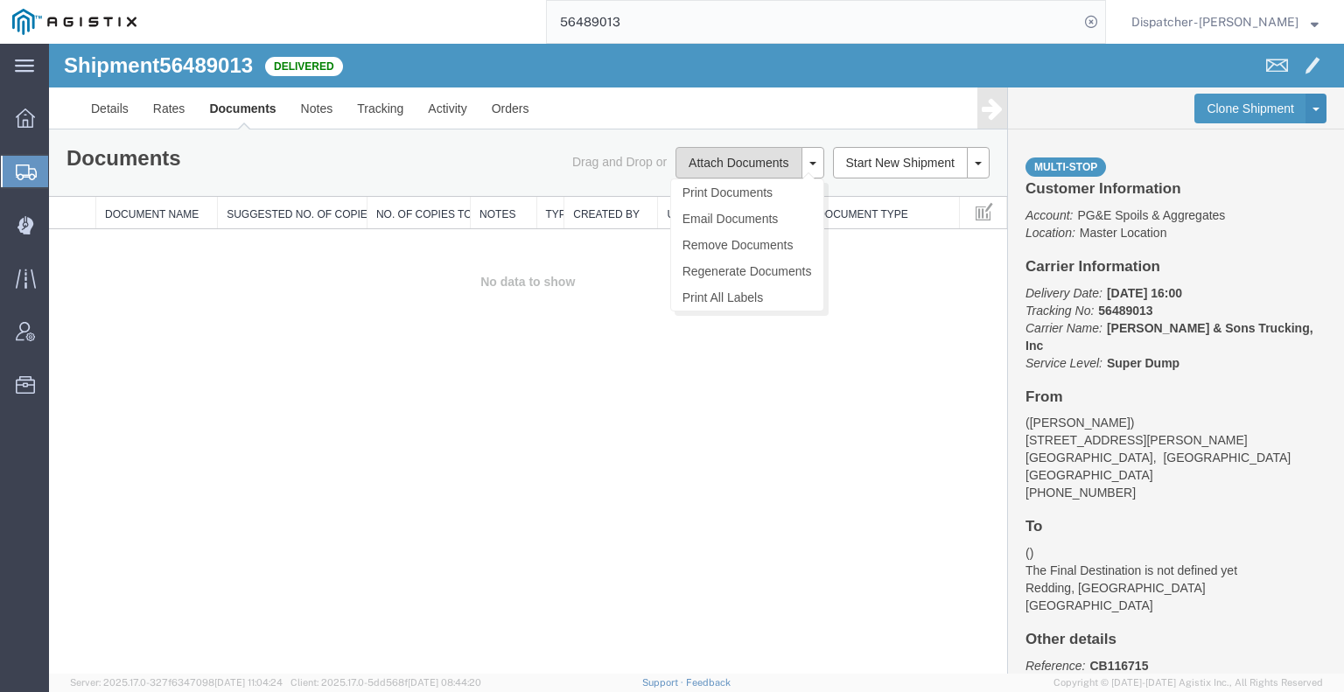
click at [686, 157] on button "Attach Documents" at bounding box center [738, 162] width 126 height 31
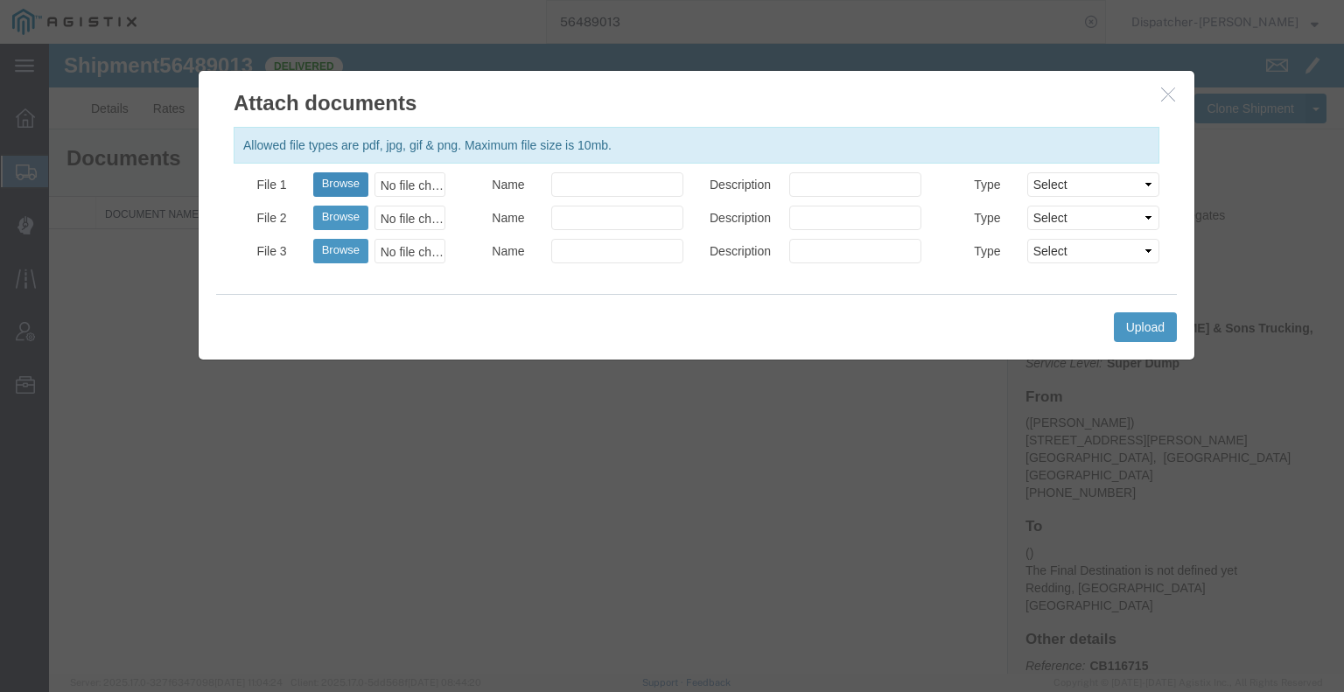
click at [349, 185] on button "Browse" at bounding box center [340, 184] width 55 height 24
click at [332, 188] on button "Browse" at bounding box center [340, 184] width 55 height 24
click at [1137, 325] on button "Upload" at bounding box center [1145, 327] width 63 height 30
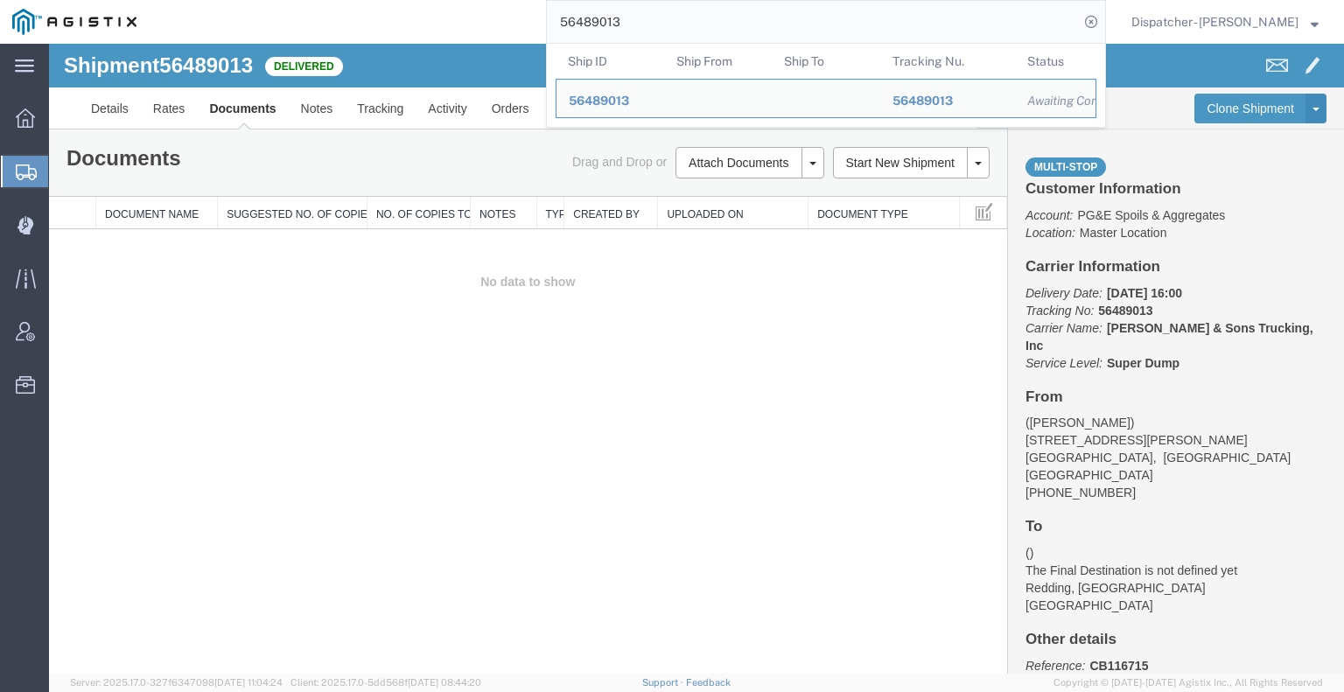
drag, startPoint x: 563, startPoint y: 31, endPoint x: 493, endPoint y: 40, distance: 70.7
click at [497, 39] on div "56489013 Ship ID Ship From Ship To Tracking Nu. Status Ship ID 56489013 Ship Fr…" at bounding box center [627, 22] width 957 height 44
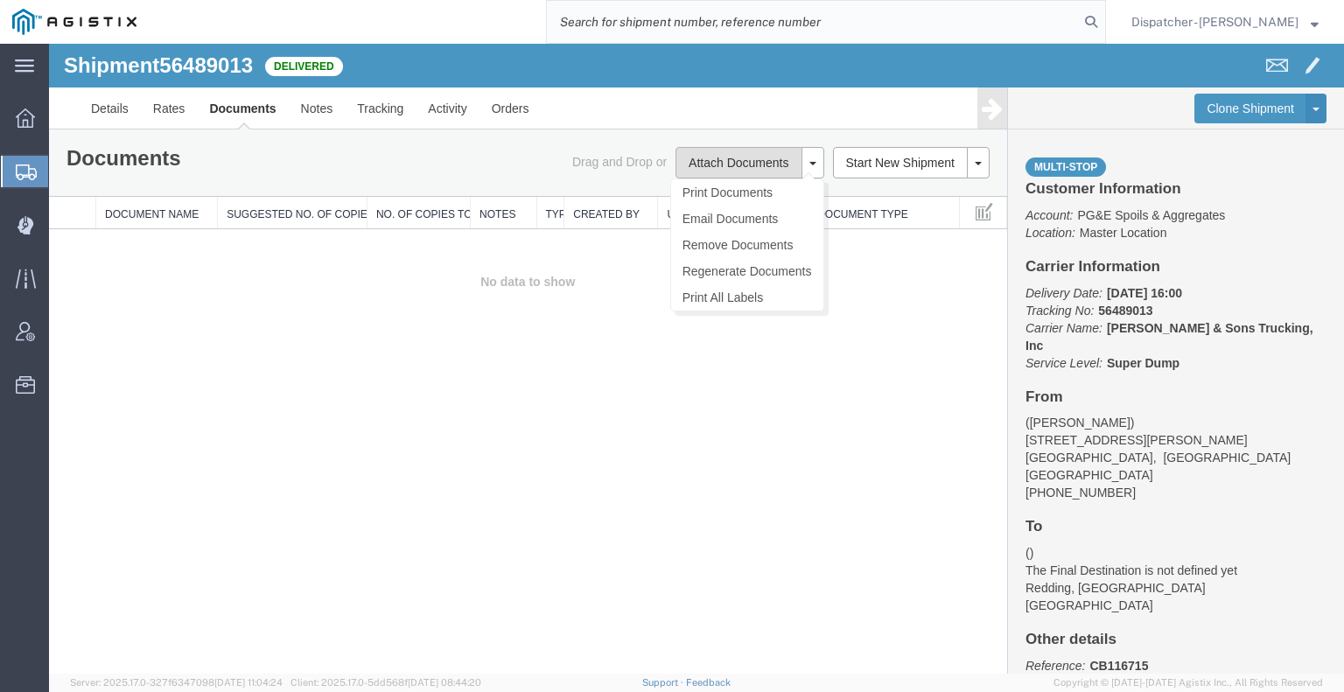
click at [732, 149] on button "Attach Documents" at bounding box center [738, 162] width 126 height 31
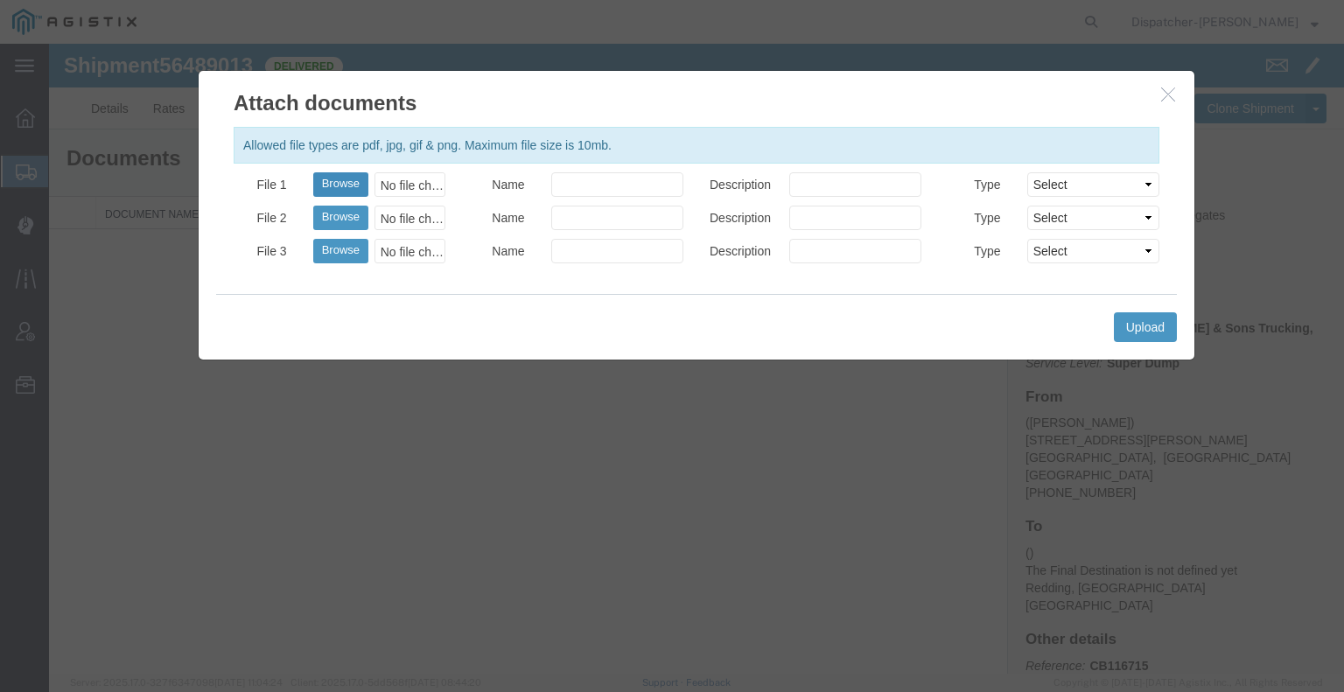
click at [356, 178] on button "Browse" at bounding box center [340, 184] width 55 height 24
click at [1119, 321] on button "Upload" at bounding box center [1145, 327] width 63 height 30
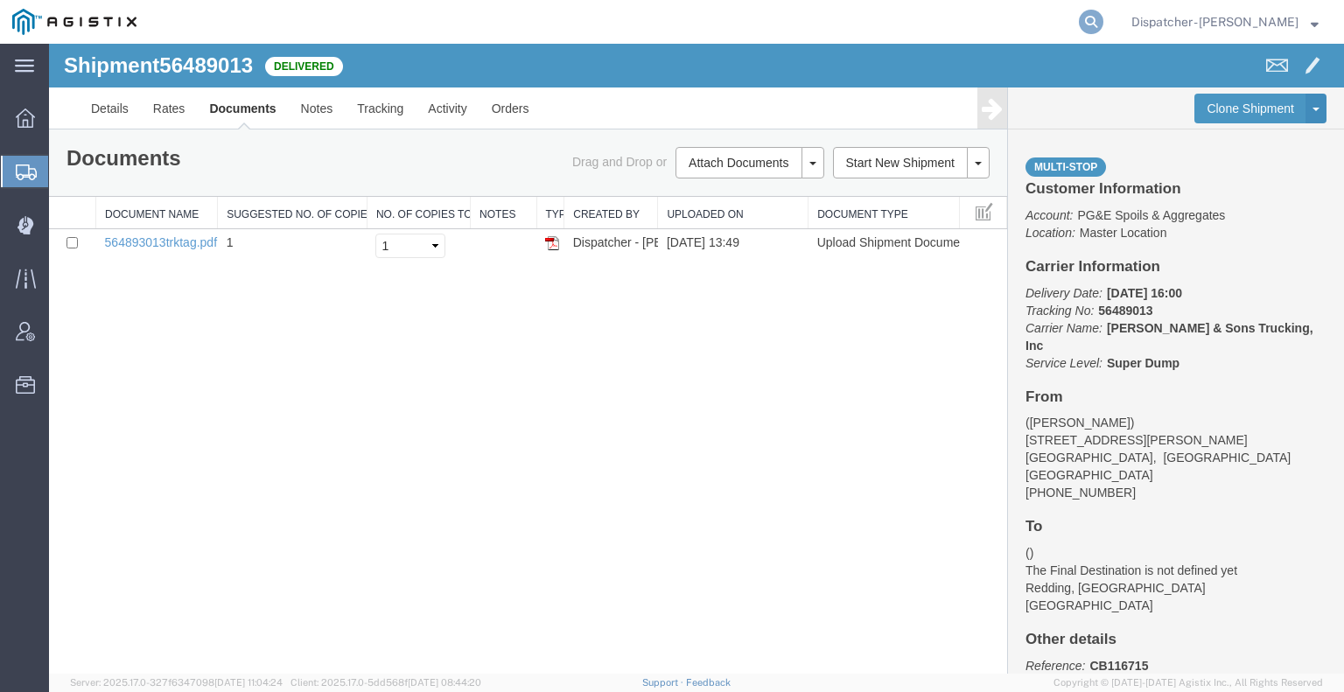
click at [1081, 23] on icon at bounding box center [1091, 22] width 24 height 24
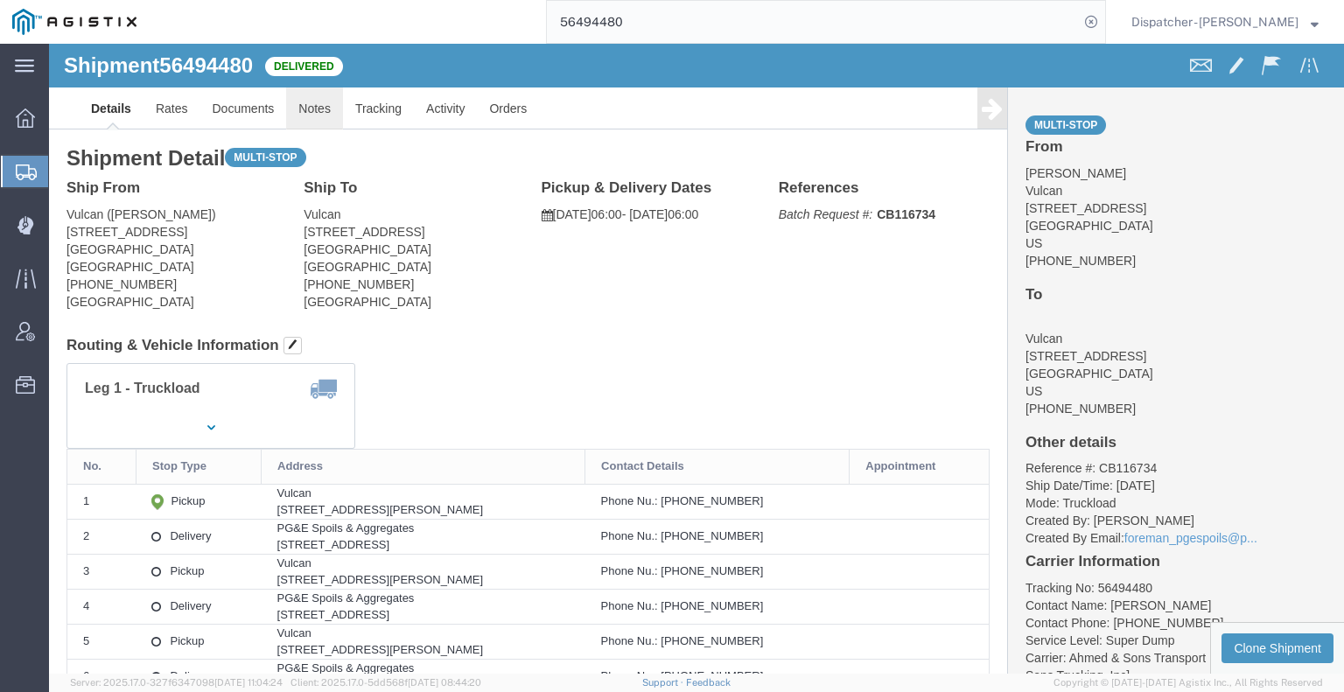
click link "Notes"
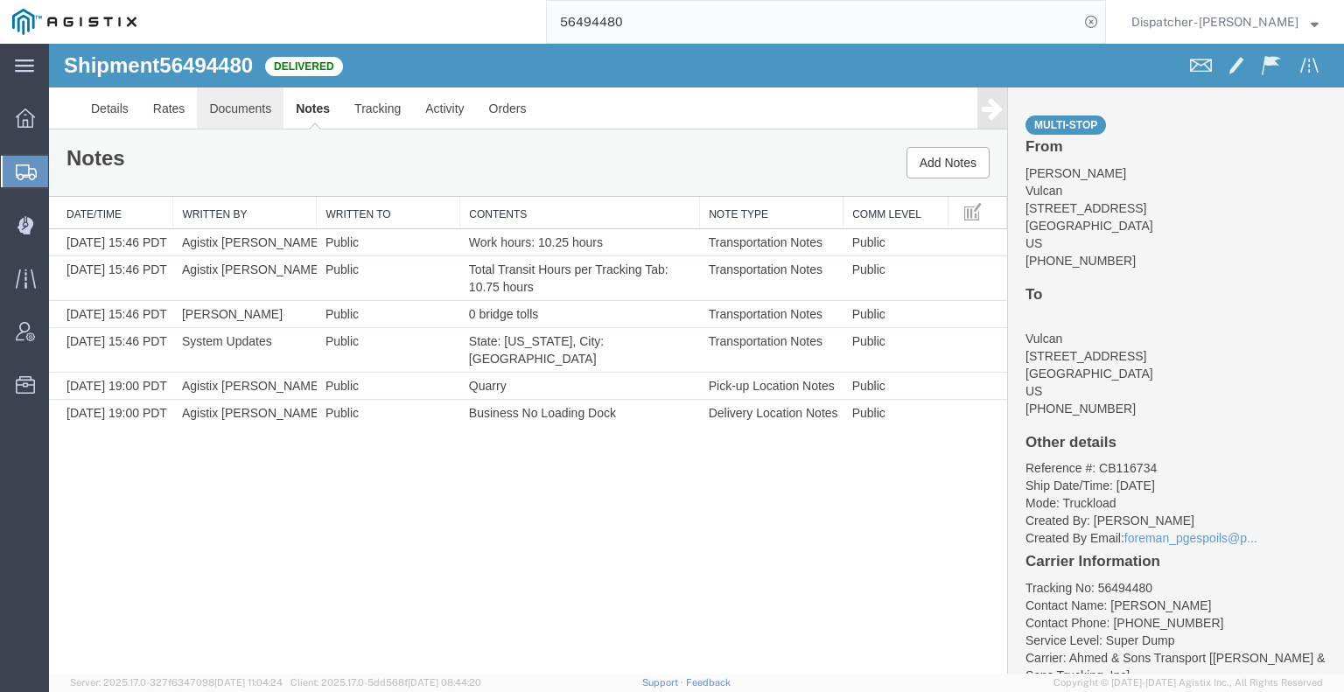
click at [248, 122] on link "Documents" at bounding box center [240, 108] width 87 height 42
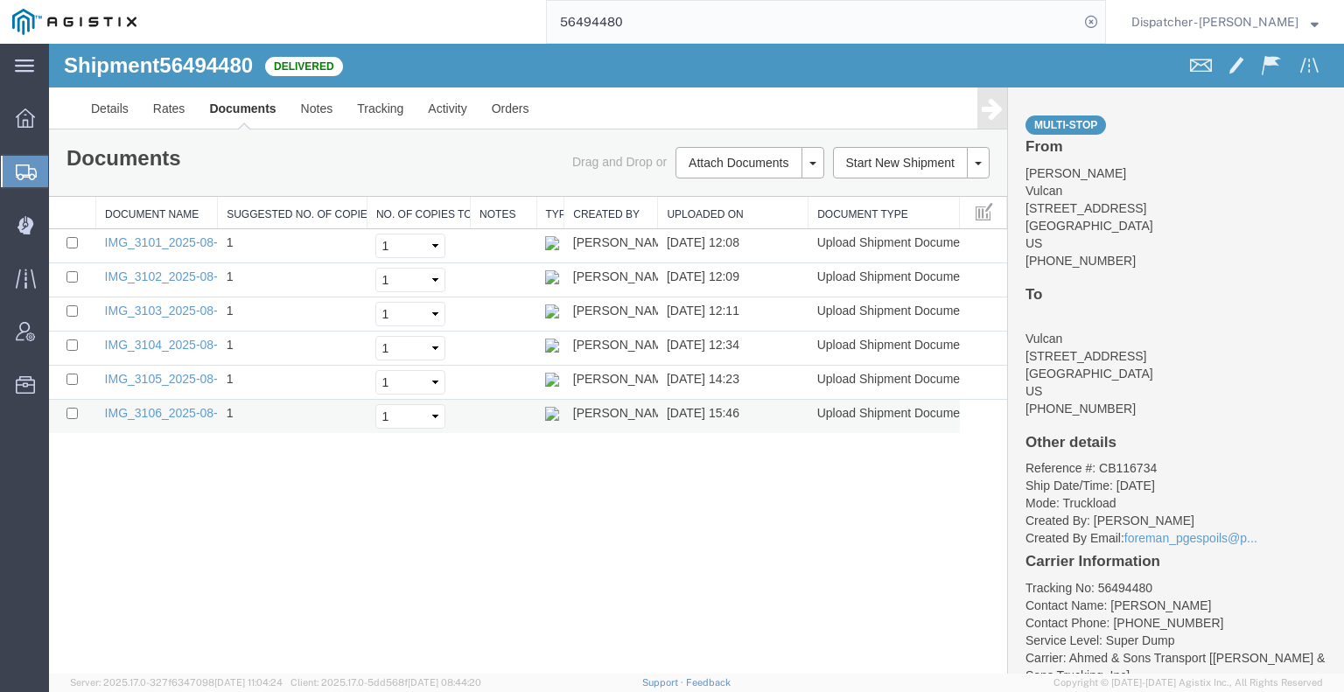
click at [187, 419] on td "IMG_3106_2025-08-14_15_46_49.jpeg" at bounding box center [157, 417] width 122 height 34
click at [170, 409] on link "IMG_3106_2025-08-14_15_46_49.jpeg" at bounding box center [212, 413] width 214 height 14
click at [171, 377] on link "IMG_3105_2025-08-14_14_23_30.jpeg" at bounding box center [212, 379] width 214 height 14
click at [167, 343] on link "IMG_3104_2025-08-14_12_34_44.jpeg" at bounding box center [212, 345] width 214 height 14
click at [180, 304] on link "IMG_3103_2025-08-14_12_11_20.jpeg" at bounding box center [212, 311] width 214 height 14
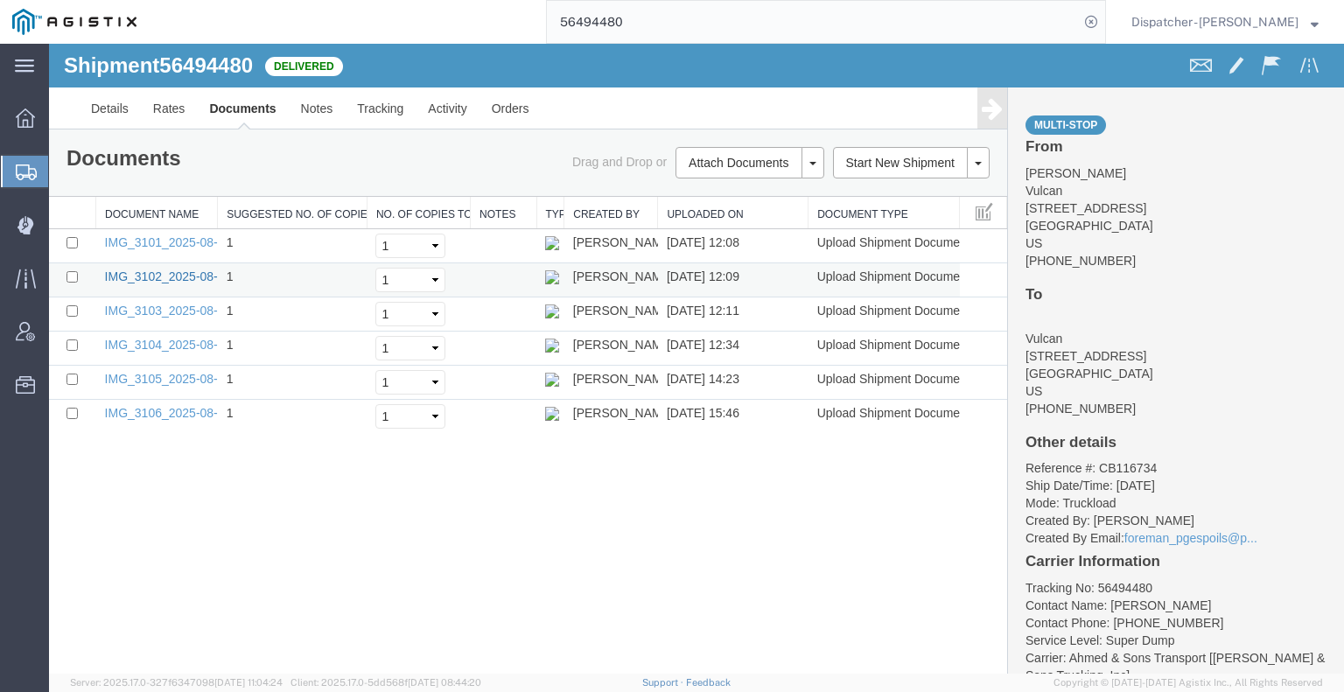
click at [171, 276] on link "IMG_3102_2025-08-14_12_09_40.jpeg" at bounding box center [212, 276] width 214 height 14
click at [157, 235] on link "IMG_3101_2025-08-14_12_07_59.jpeg" at bounding box center [212, 242] width 214 height 14
drag, startPoint x: 637, startPoint y: 27, endPoint x: 510, endPoint y: 38, distance: 127.3
click at [510, 38] on div "56494480" at bounding box center [627, 22] width 957 height 44
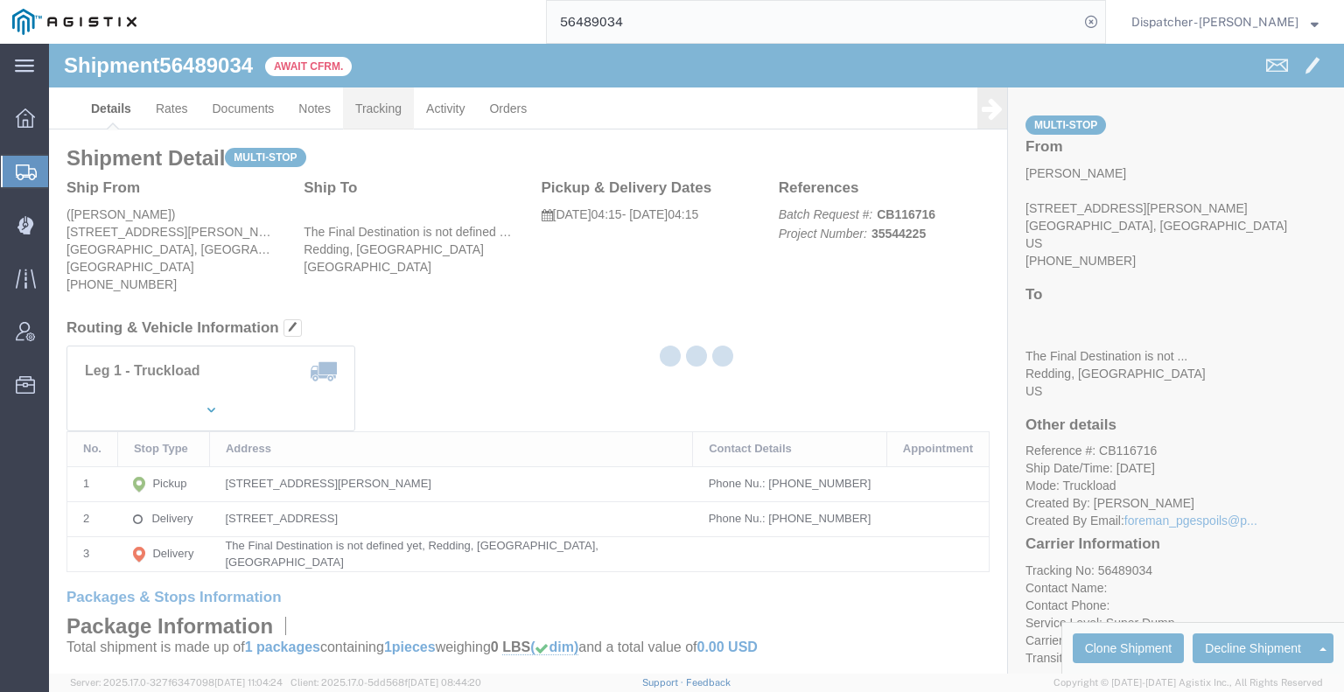
click link "Tracking"
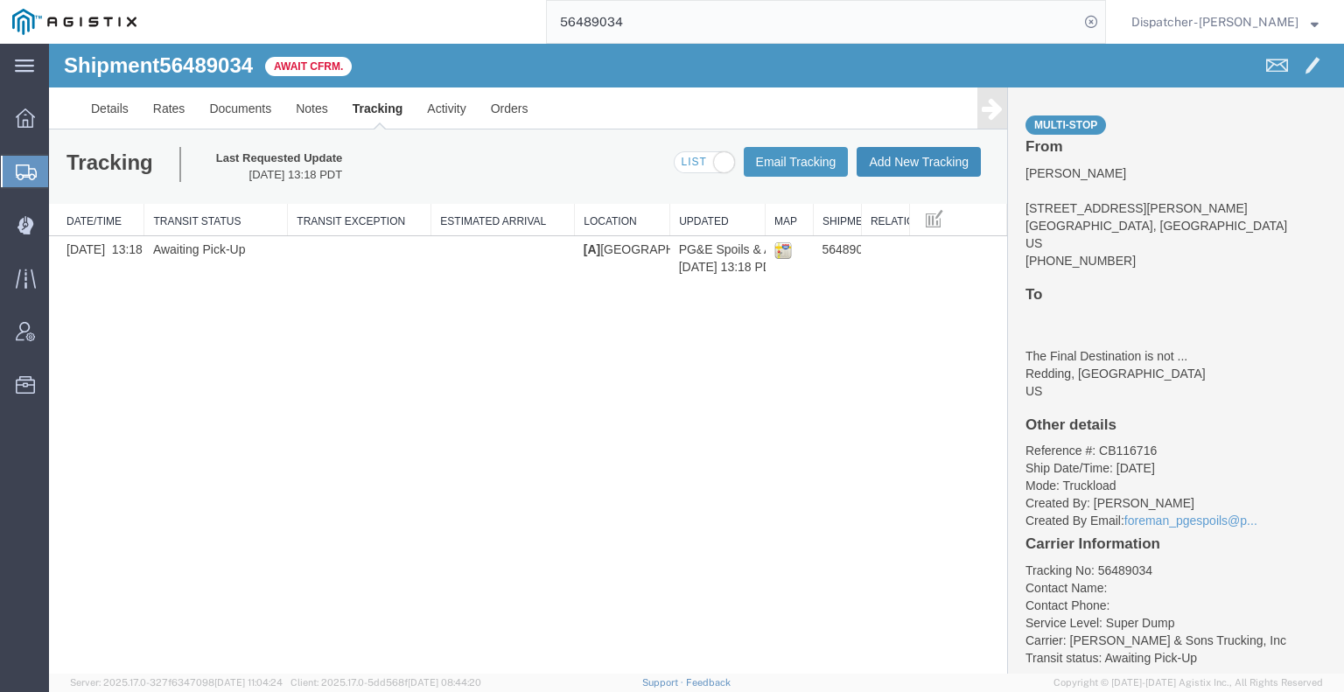
click at [913, 167] on button "Add New Tracking" at bounding box center [919, 162] width 124 height 30
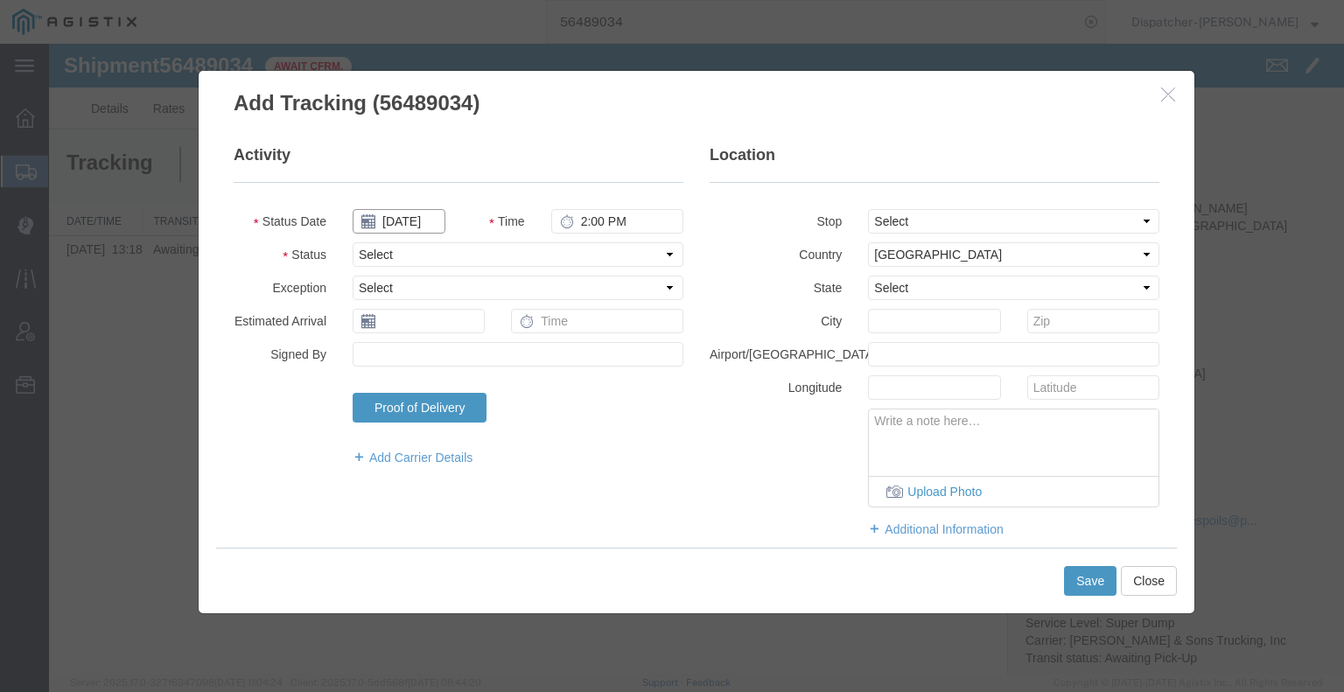
click at [423, 220] on input "[DATE]" at bounding box center [399, 221] width 93 height 24
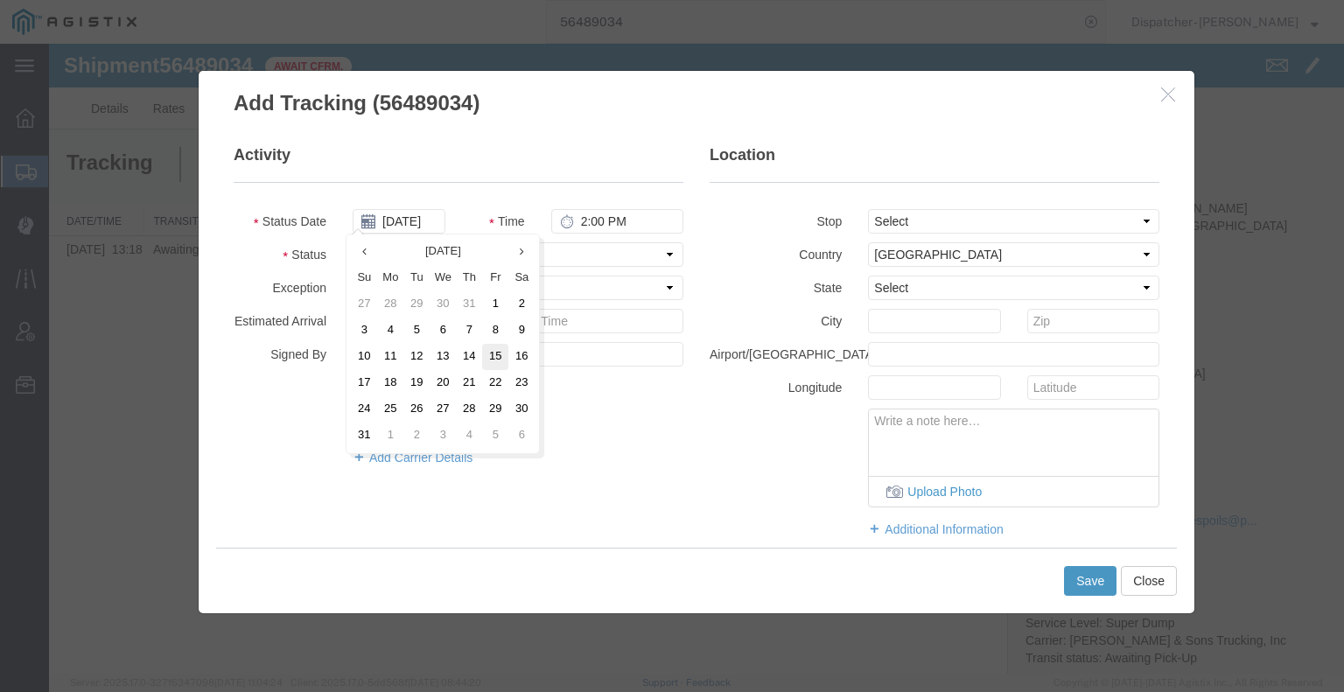
click at [490, 356] on td "15" at bounding box center [495, 357] width 26 height 26
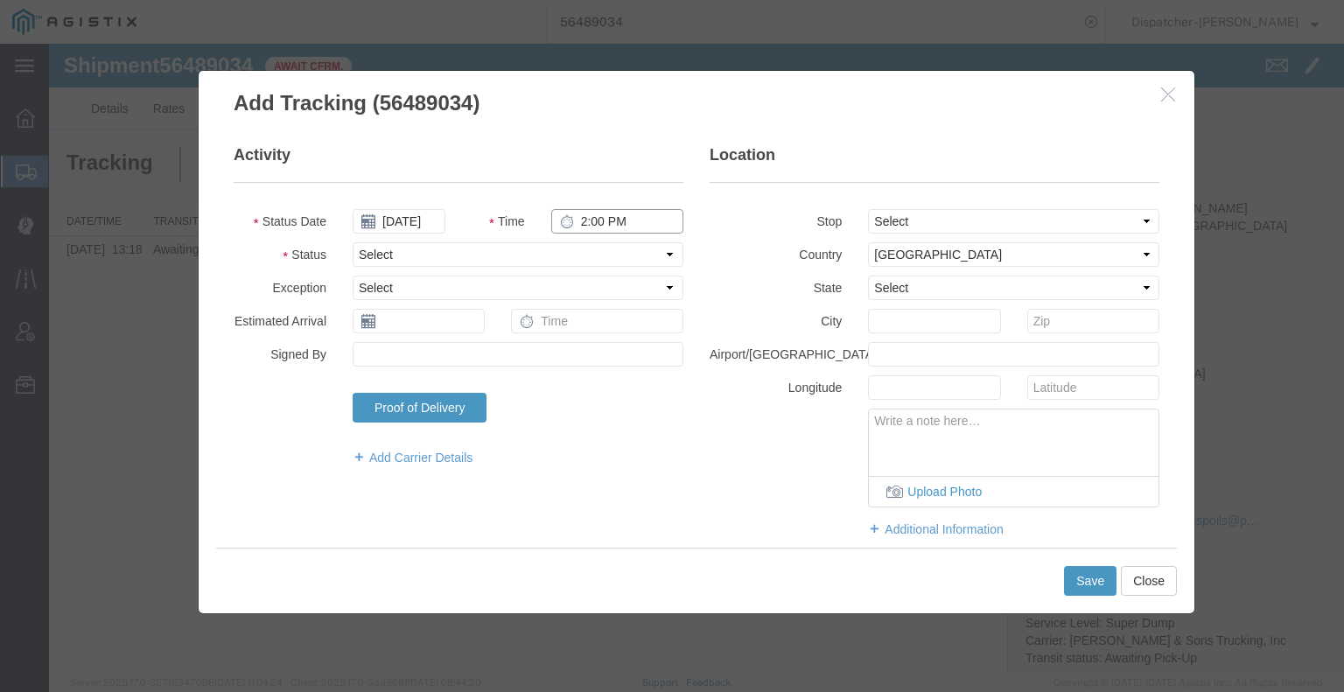
click at [630, 216] on input "2:00 PM" at bounding box center [617, 221] width 132 height 24
click at [618, 254] on select "Select Arrival Notice Available Arrival Notice Imported Arrive at Delivery Loca…" at bounding box center [518, 254] width 331 height 24
click at [353, 242] on select "Select Arrival Notice Available Arrival Notice Imported Arrive at Delivery Loca…" at bounding box center [518, 254] width 331 height 24
click at [936, 220] on select "Select From: [STREET_ADDRESS][PERSON_NAME] Stop 2: [STREET_ADDRESS] To: The Fin…" at bounding box center [1013, 221] width 291 height 24
click at [868, 209] on select "Select From: [STREET_ADDRESS][PERSON_NAME] Stop 2: [STREET_ADDRESS] To: The Fin…" at bounding box center [1013, 221] width 291 height 24
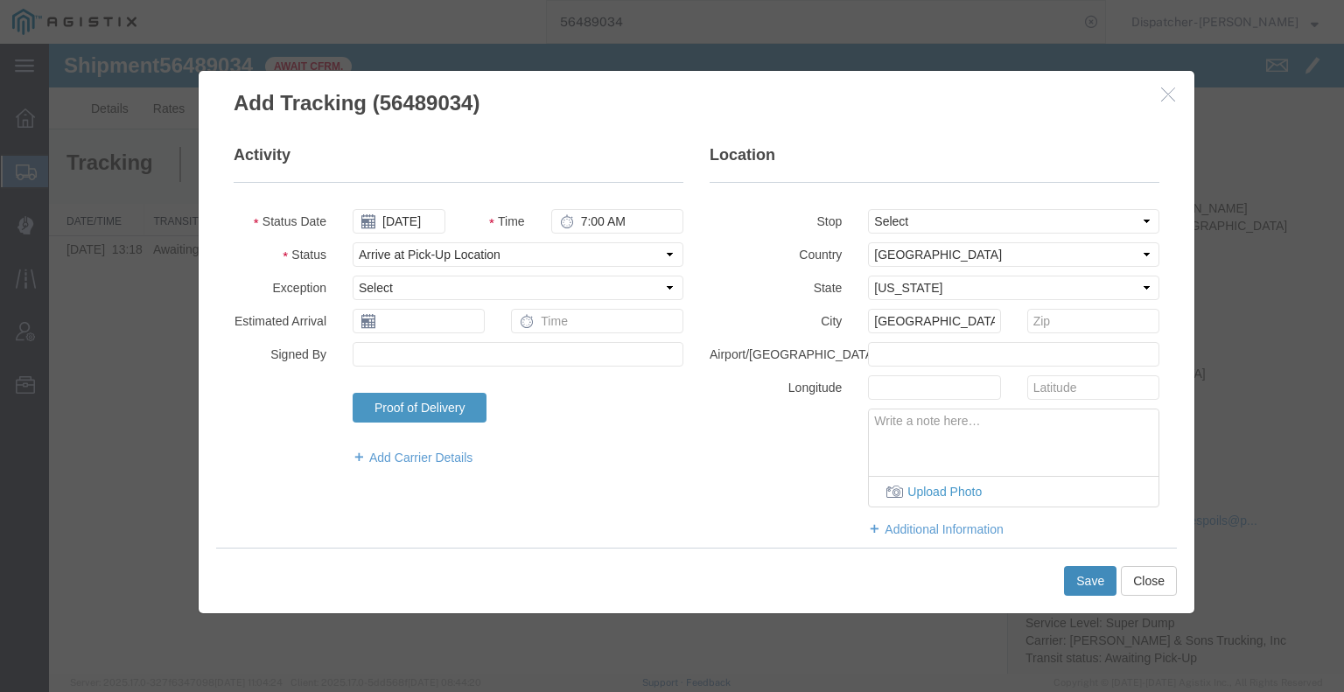
click at [1109, 577] on button "Save" at bounding box center [1090, 581] width 52 height 30
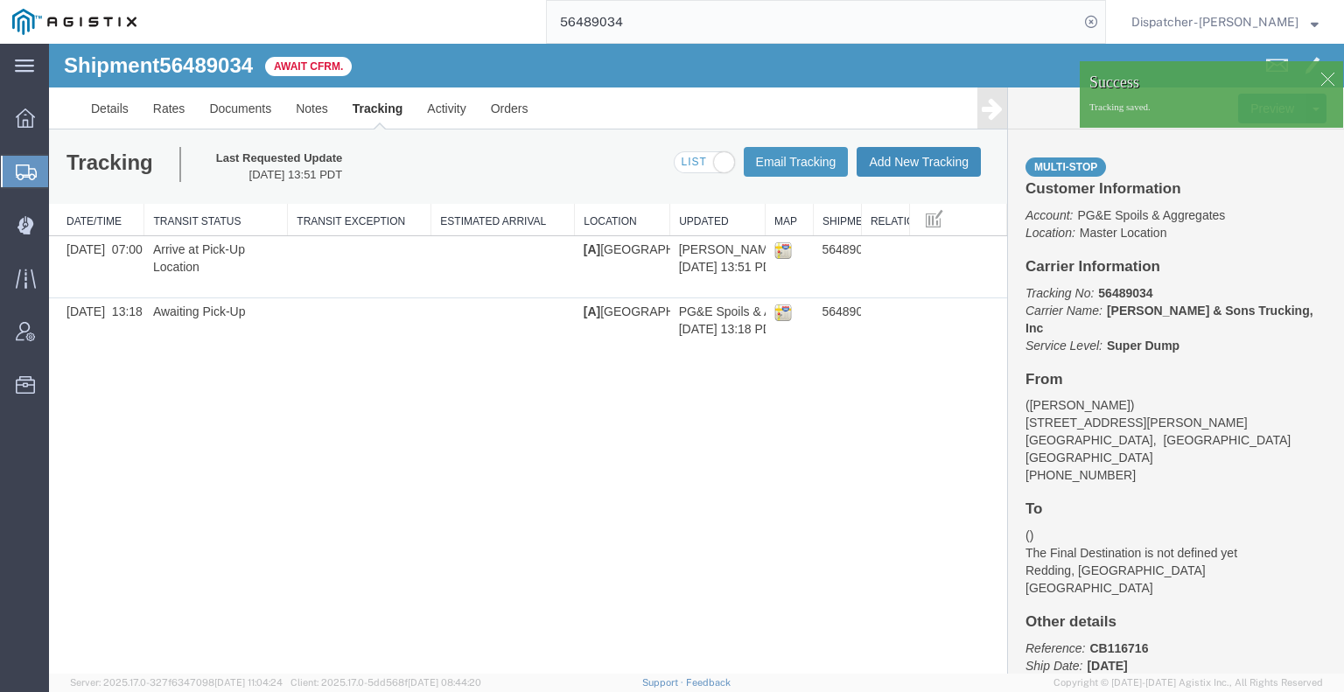
click at [927, 160] on button "Add New Tracking" at bounding box center [919, 162] width 124 height 30
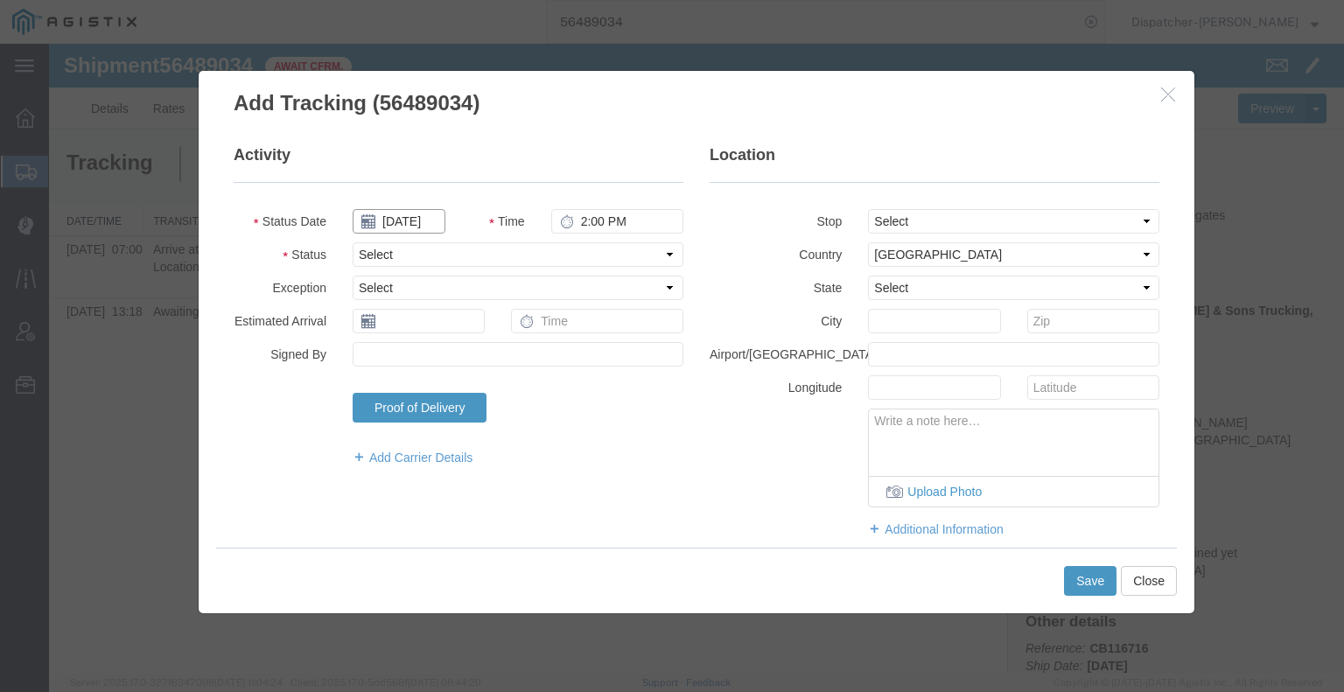
click at [413, 224] on input "[DATE]" at bounding box center [399, 221] width 93 height 24
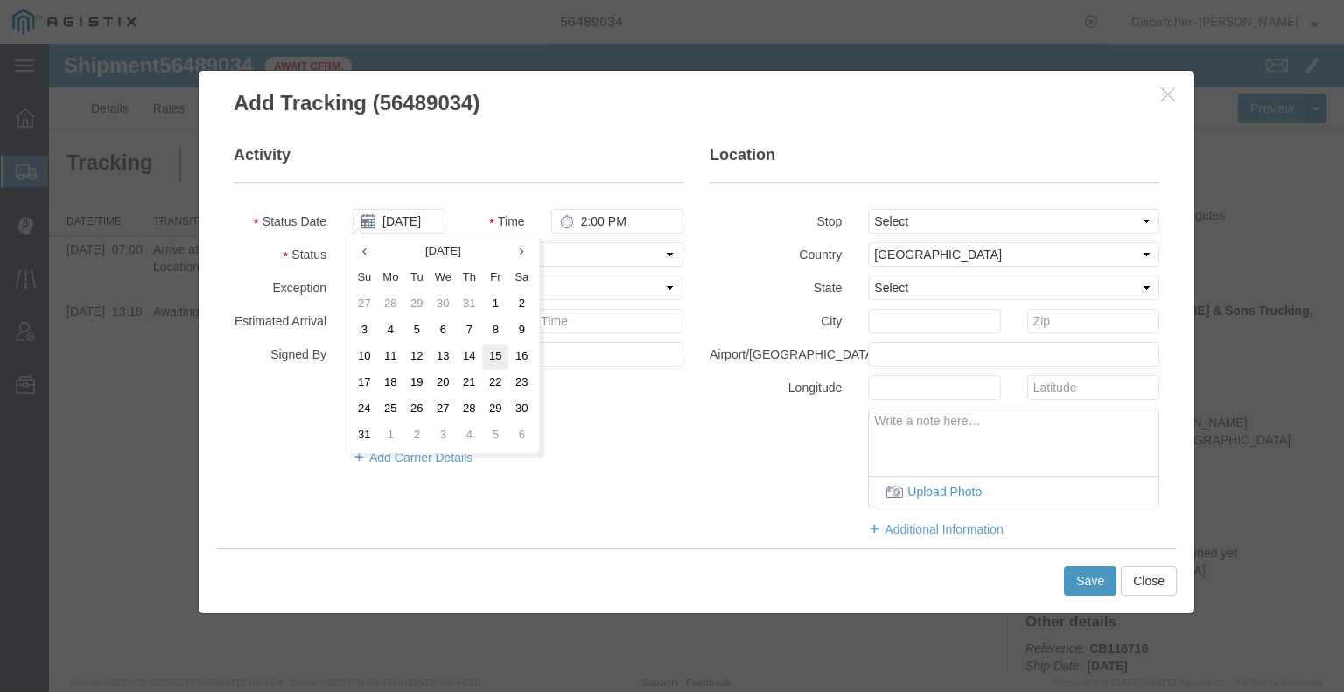
click at [488, 360] on td "15" at bounding box center [495, 357] width 26 height 26
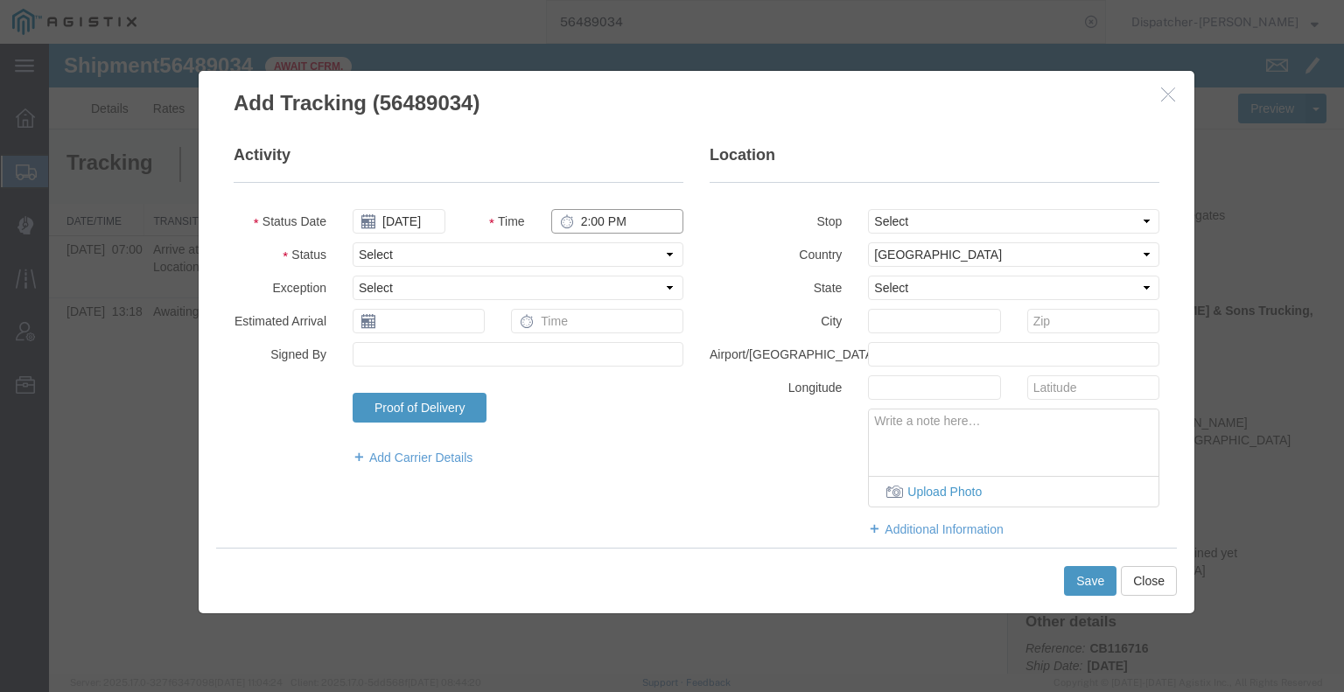
click at [602, 223] on input "2:00 PM" at bounding box center [617, 221] width 132 height 24
click at [602, 257] on select "Select Arrival Notice Available Arrival Notice Imported Arrive at Delivery Loca…" at bounding box center [518, 254] width 331 height 24
click at [353, 242] on select "Select Arrival Notice Available Arrival Notice Imported Arrive at Delivery Loca…" at bounding box center [518, 254] width 331 height 24
click at [967, 219] on select "Select From: [STREET_ADDRESS][PERSON_NAME] Stop 2: [STREET_ADDRESS] To: The Fin…" at bounding box center [1013, 221] width 291 height 24
click at [868, 209] on select "Select From: [STREET_ADDRESS][PERSON_NAME] Stop 2: [STREET_ADDRESS] To: The Fin…" at bounding box center [1013, 221] width 291 height 24
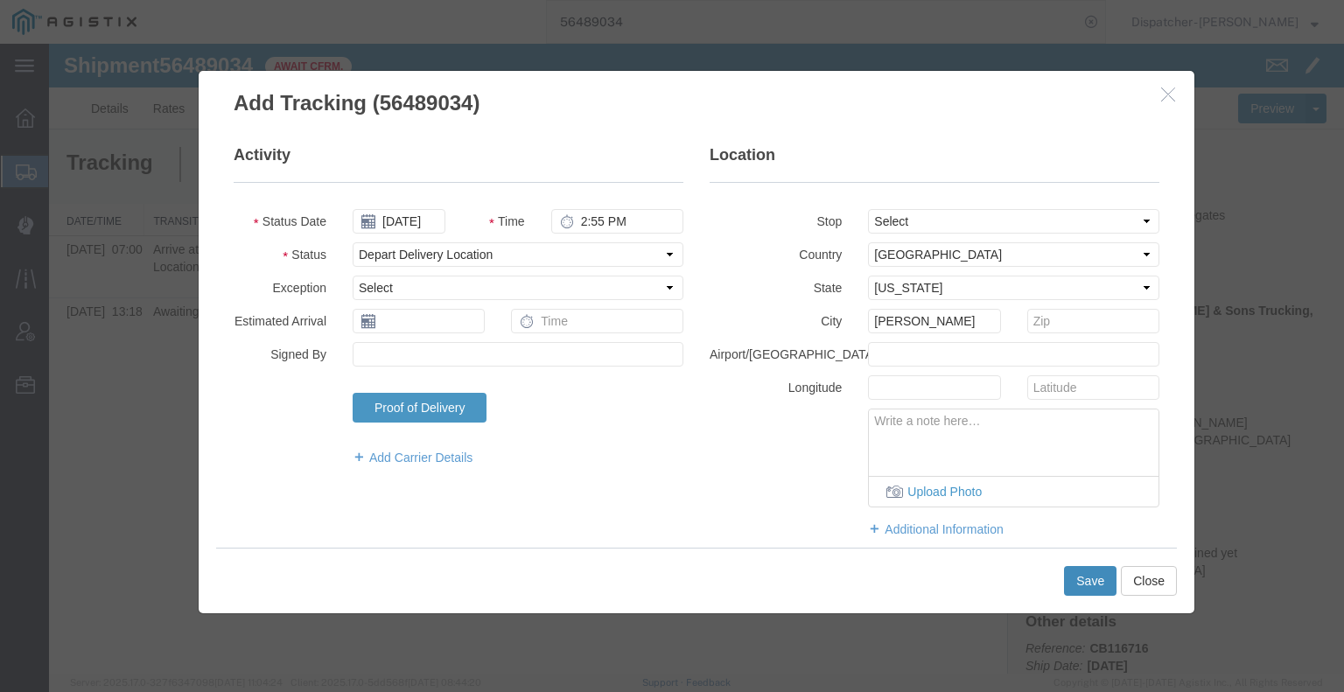
click at [1080, 591] on button "Save" at bounding box center [1090, 581] width 52 height 30
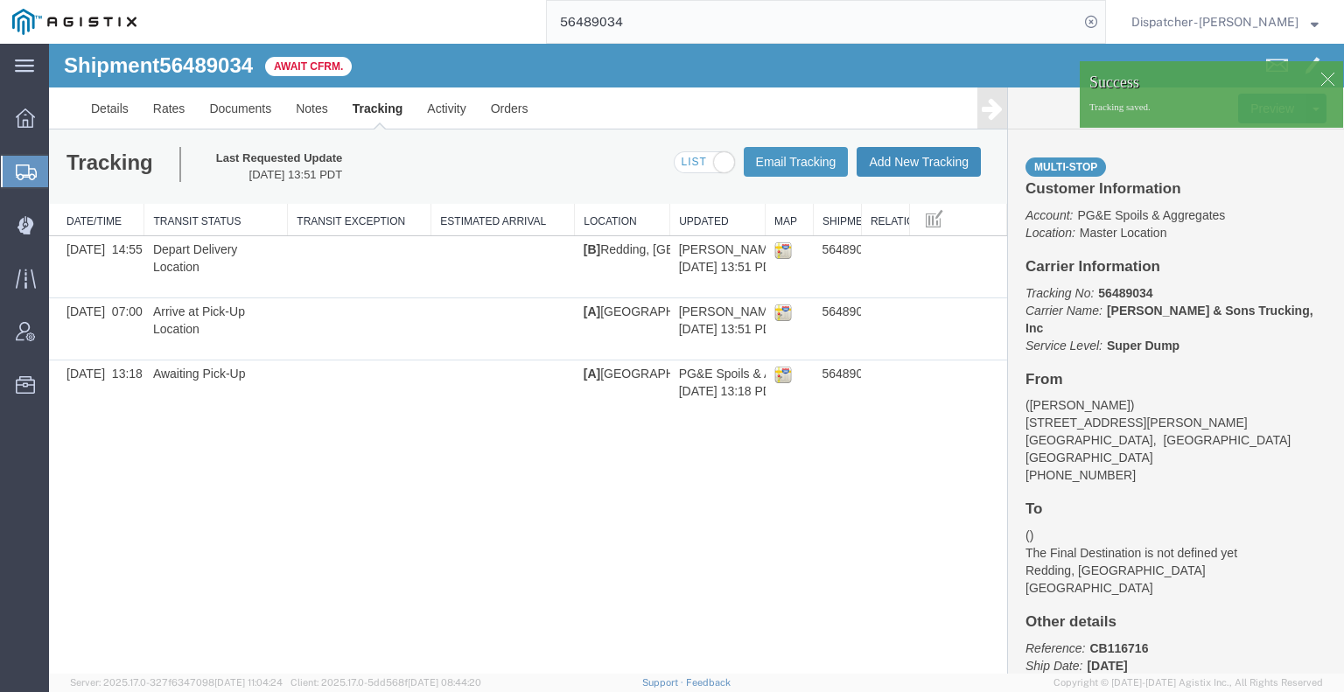
click at [909, 167] on button "Add New Tracking" at bounding box center [919, 162] width 124 height 30
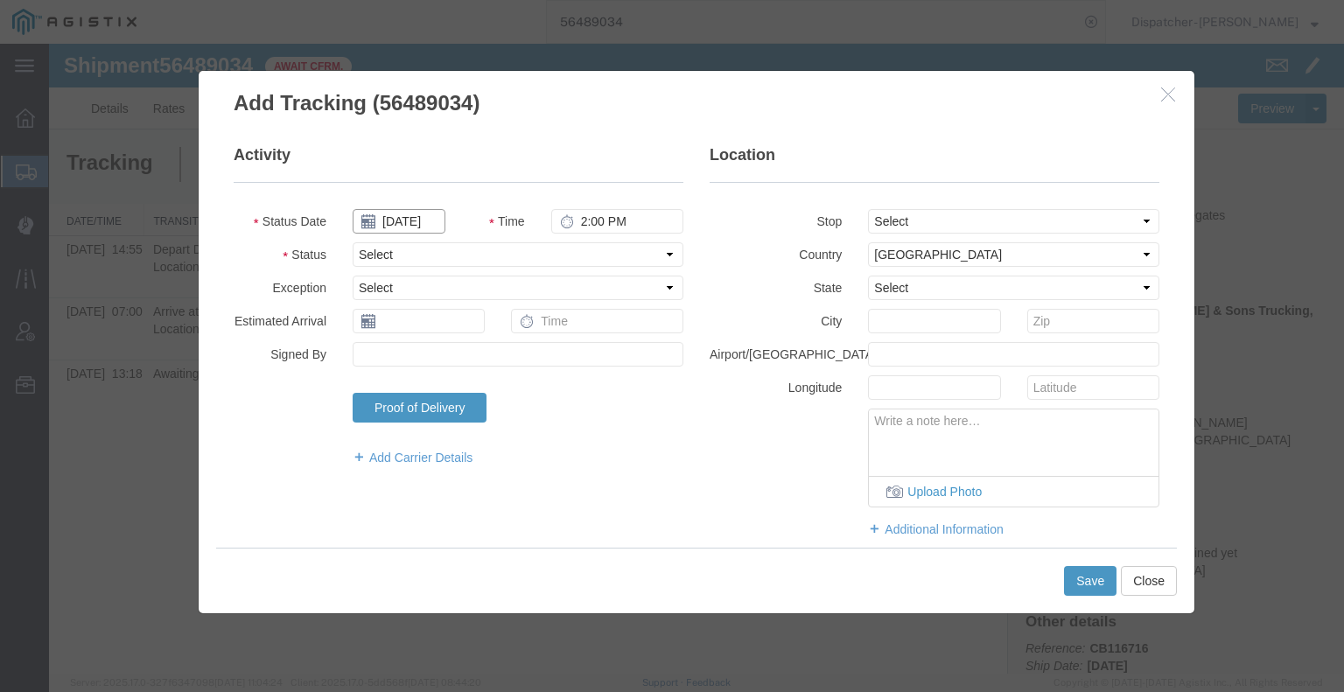
click at [413, 220] on input "[DATE]" at bounding box center [399, 221] width 93 height 24
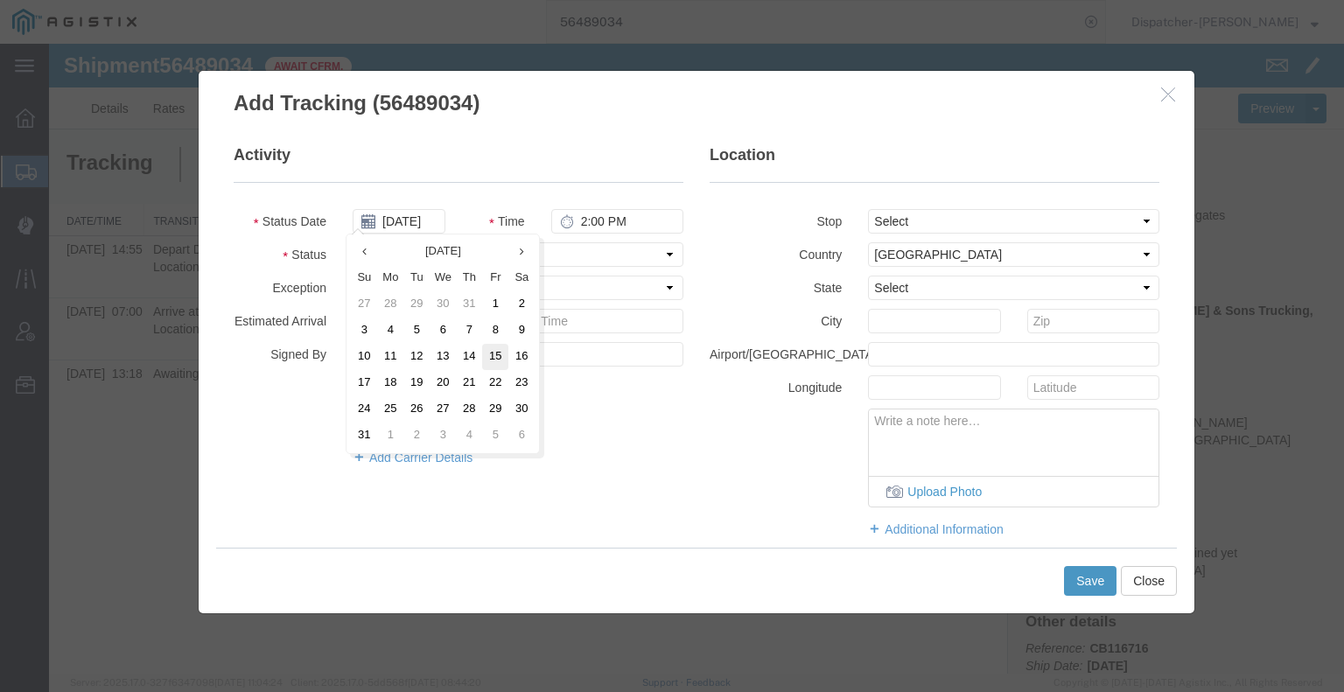
click at [493, 360] on td "15" at bounding box center [495, 357] width 26 height 26
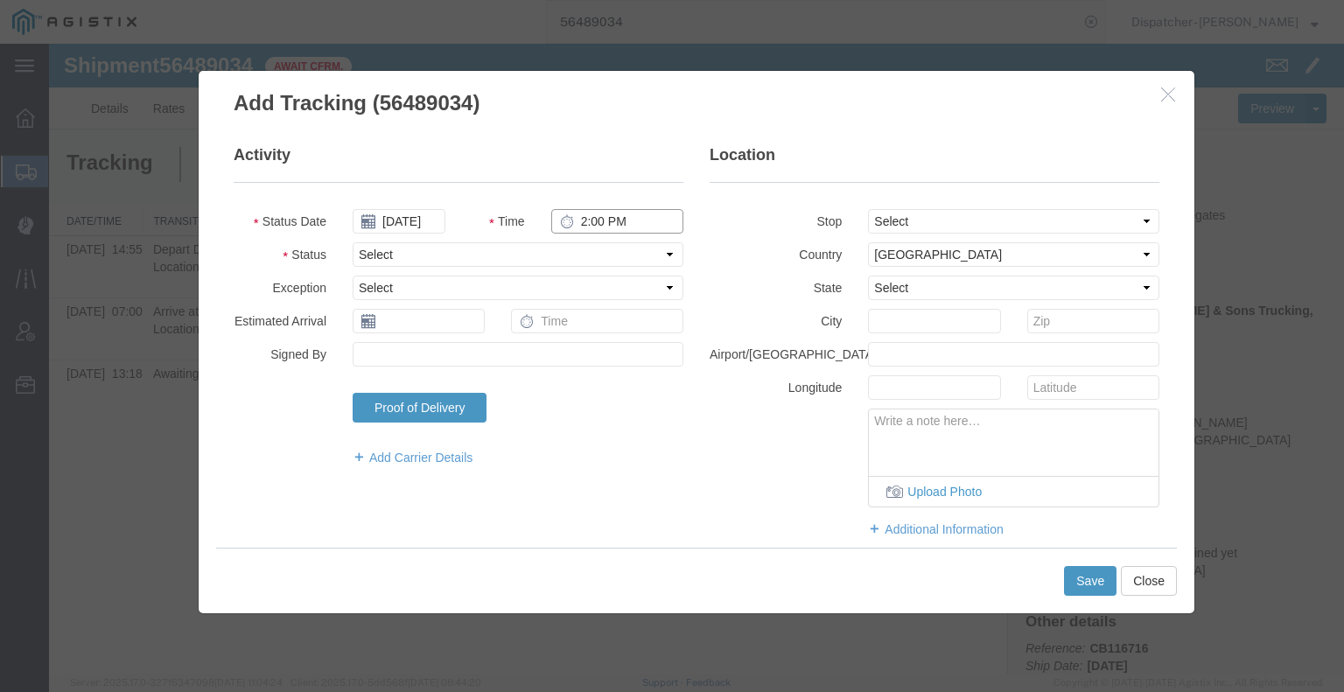
click at [592, 215] on input "2:00 PM" at bounding box center [617, 221] width 132 height 24
click at [581, 254] on select "Select Arrival Notice Available Arrival Notice Imported Arrive at Delivery Loca…" at bounding box center [518, 254] width 331 height 24
click at [353, 242] on select "Select Arrival Notice Available Arrival Notice Imported Arrive at Delivery Loca…" at bounding box center [518, 254] width 331 height 24
click at [1095, 577] on button "Save" at bounding box center [1090, 581] width 52 height 30
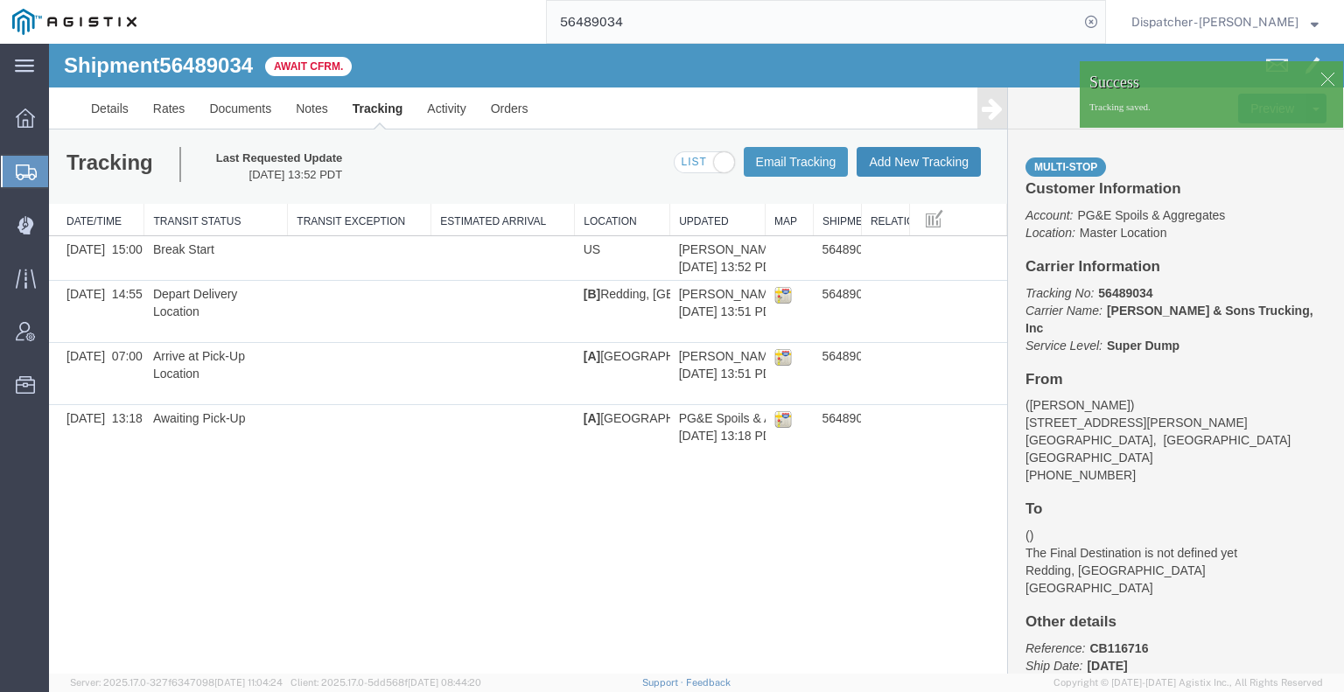
click at [899, 171] on button "Add New Tracking" at bounding box center [919, 162] width 124 height 30
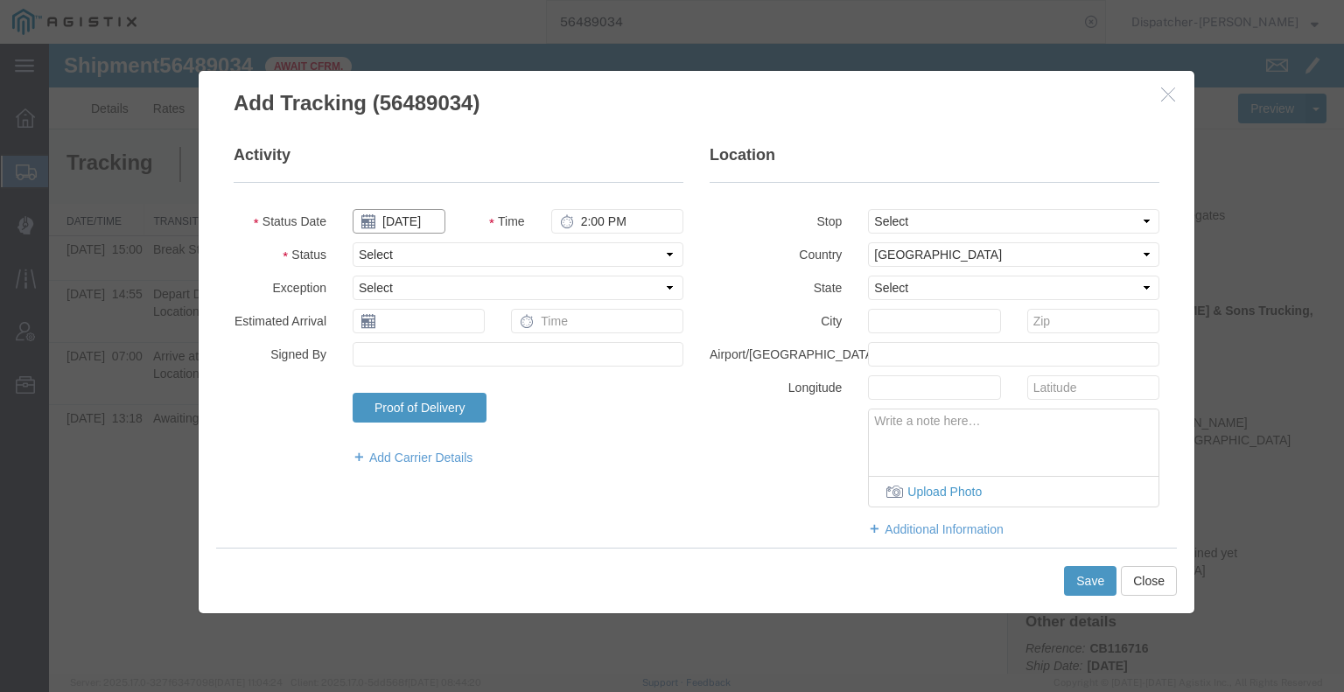
click at [408, 232] on input "[DATE]" at bounding box center [399, 221] width 93 height 24
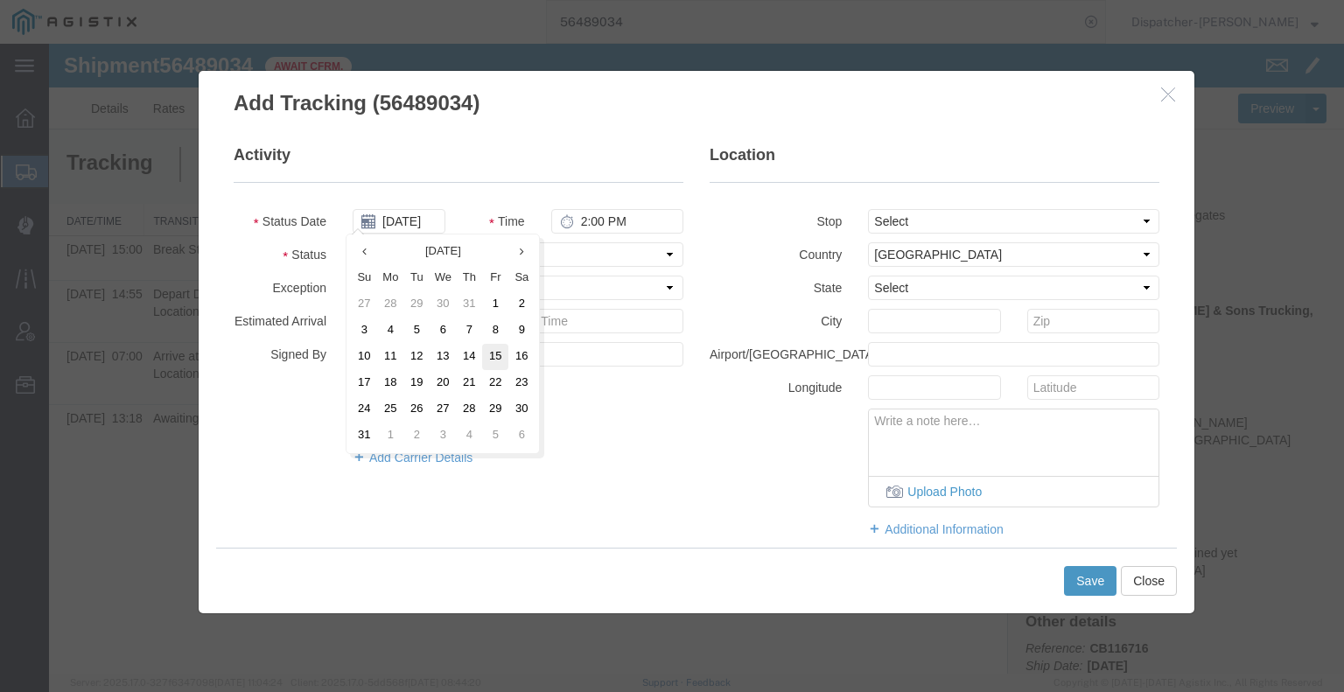
click at [500, 351] on td "15" at bounding box center [495, 357] width 26 height 26
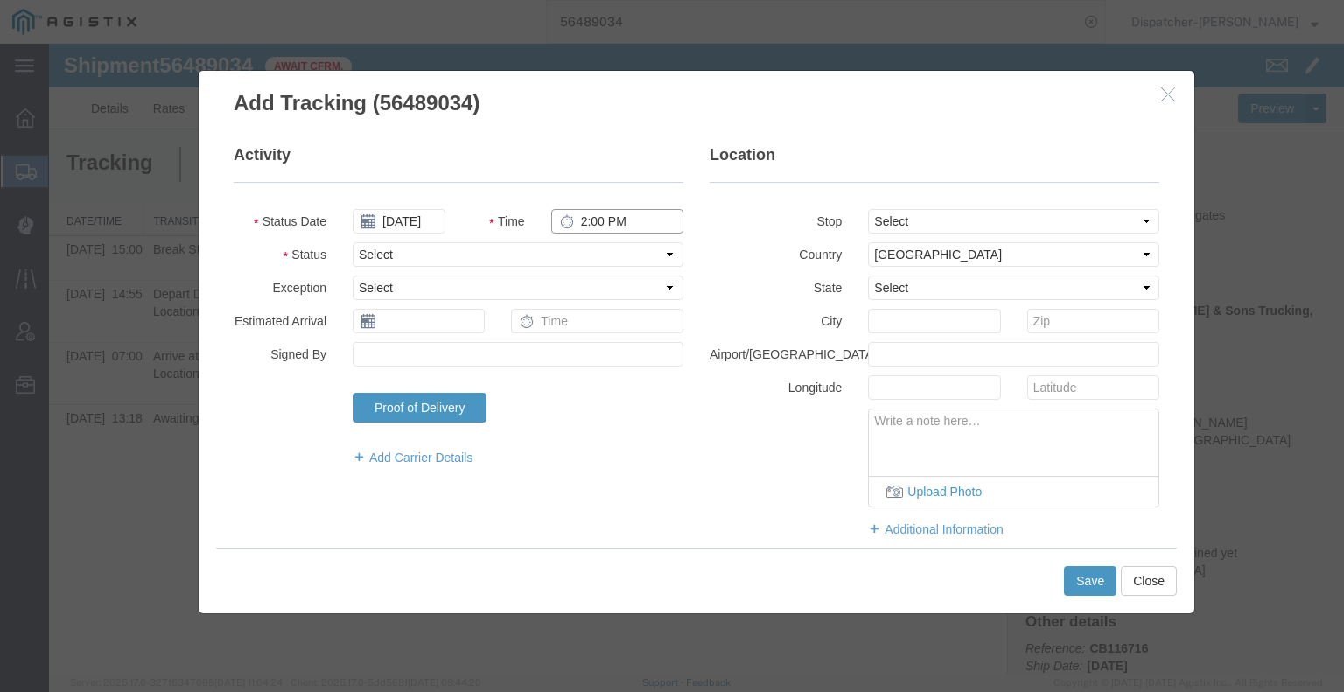
click at [607, 213] on input "2:00 PM" at bounding box center [617, 221] width 132 height 24
click at [613, 255] on select "Select Arrival Notice Available Arrival Notice Imported Arrive at Delivery Loca…" at bounding box center [518, 254] width 331 height 24
click at [353, 242] on select "Select Arrival Notice Available Arrival Notice Imported Arrive at Delivery Loca…" at bounding box center [518, 254] width 331 height 24
click at [1074, 584] on button "Save" at bounding box center [1090, 581] width 52 height 30
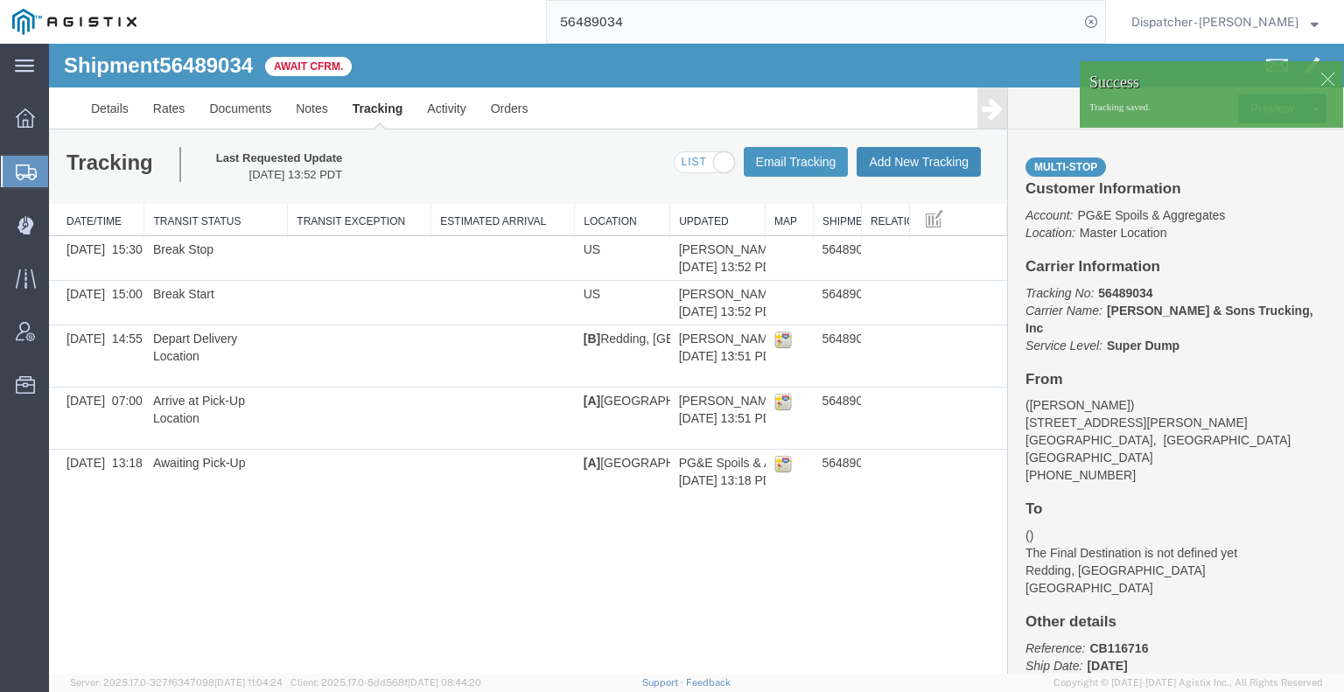
click at [898, 169] on button "Add New Tracking" at bounding box center [919, 162] width 124 height 30
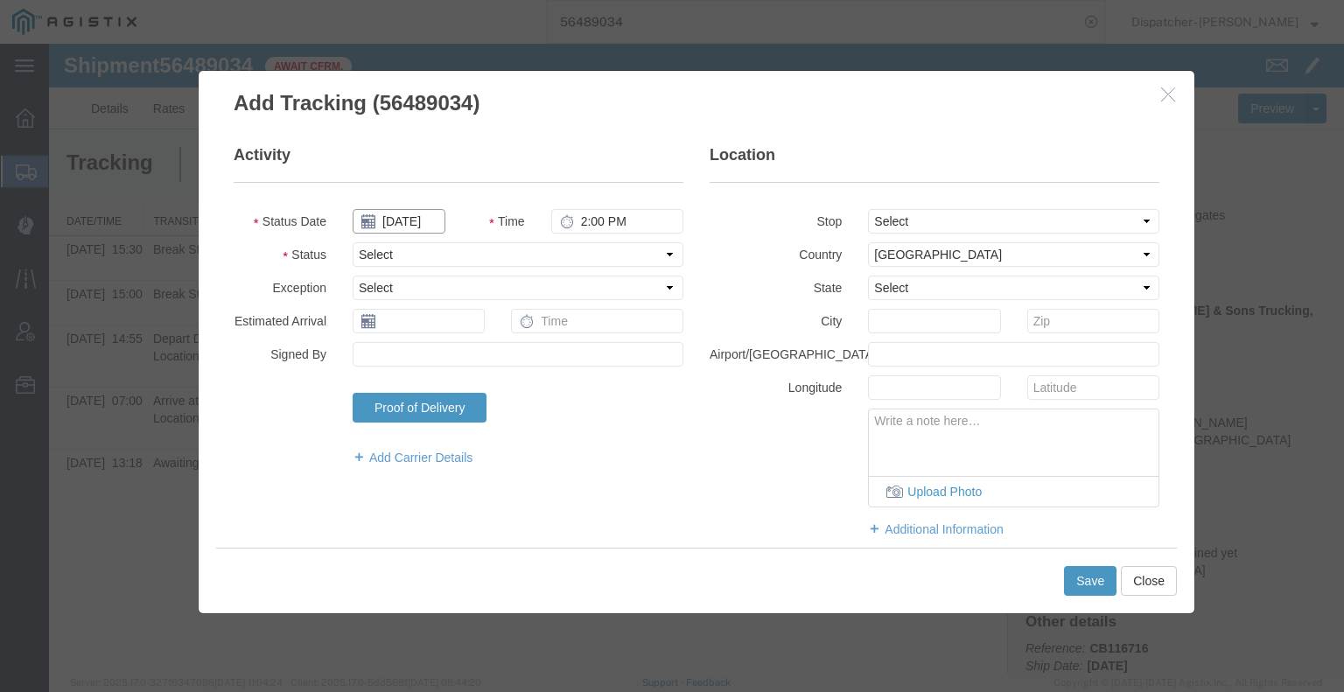
click at [413, 220] on input "[DATE]" at bounding box center [399, 221] width 93 height 24
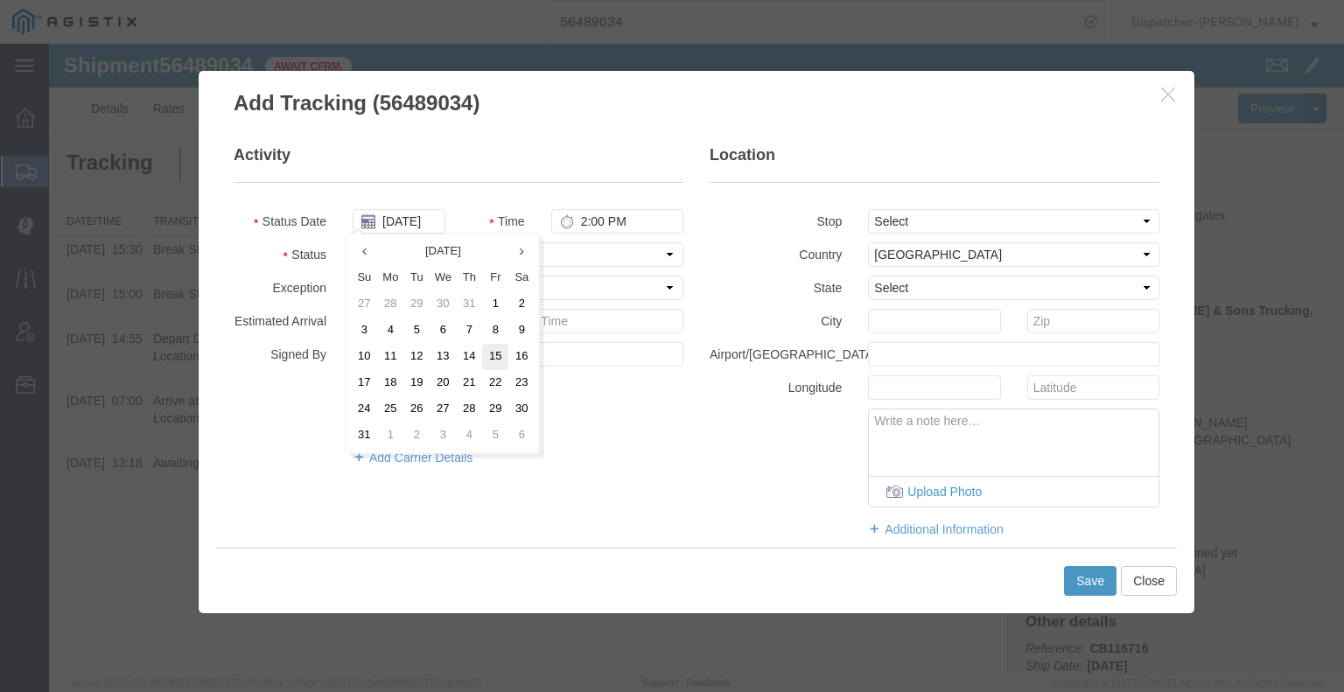
click at [502, 352] on td "15" at bounding box center [495, 357] width 26 height 26
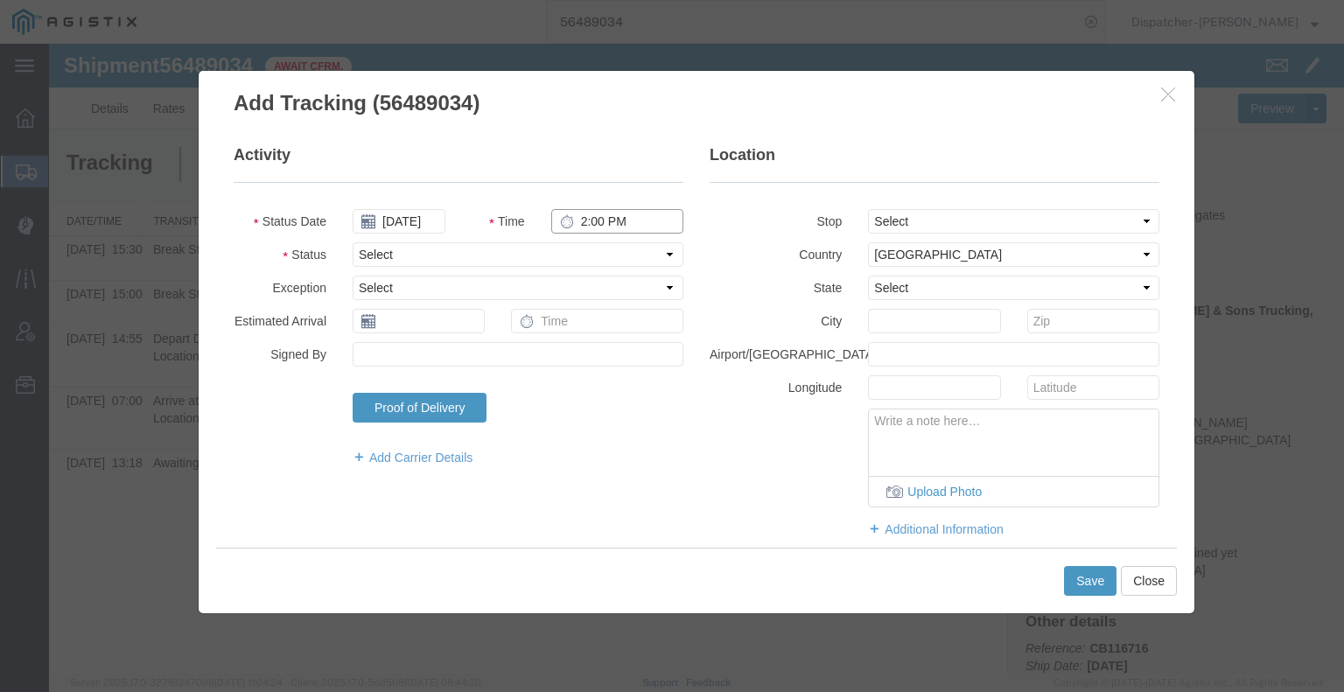
click at [598, 227] on input "2:00 PM" at bounding box center [617, 221] width 132 height 24
click at [593, 258] on select "Select Arrival Notice Available Arrival Notice Imported Arrive at Delivery Loca…" at bounding box center [518, 254] width 331 height 24
click at [353, 242] on select "Select Arrival Notice Available Arrival Notice Imported Arrive at Delivery Loca…" at bounding box center [518, 254] width 331 height 24
click at [1066, 569] on button "Save" at bounding box center [1090, 581] width 52 height 30
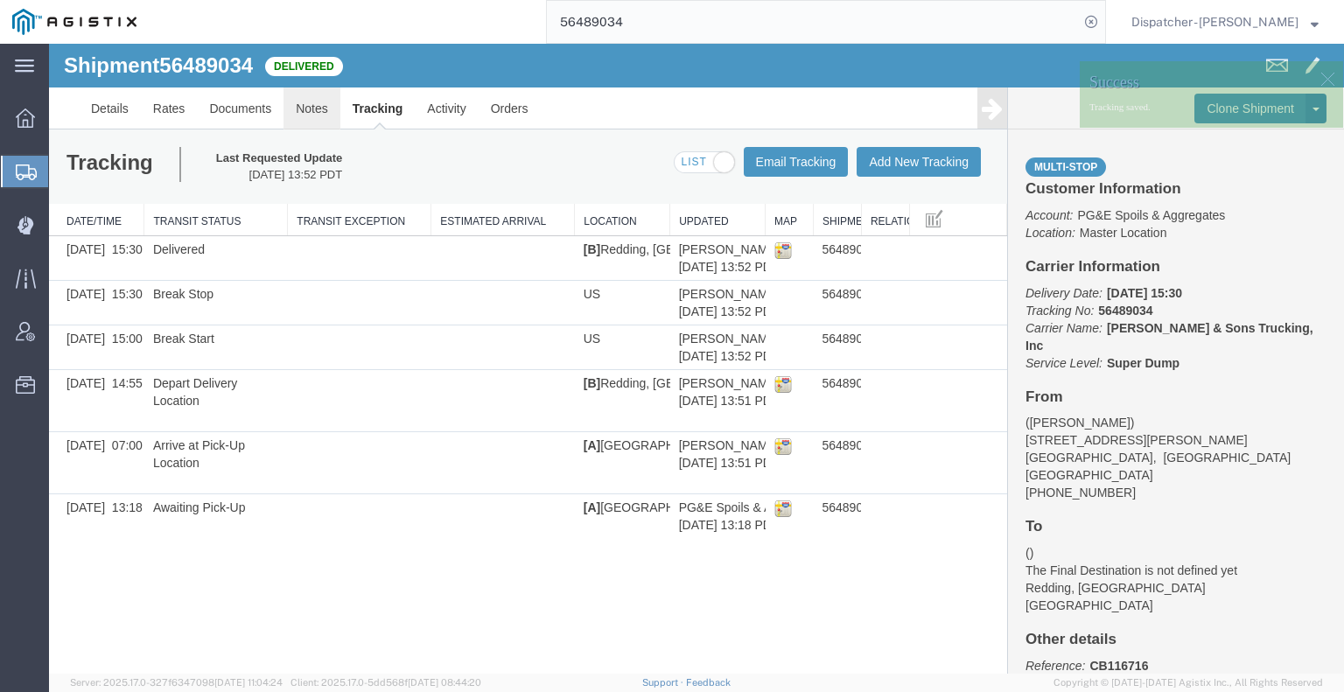
click at [311, 115] on link "Notes" at bounding box center [311, 108] width 57 height 42
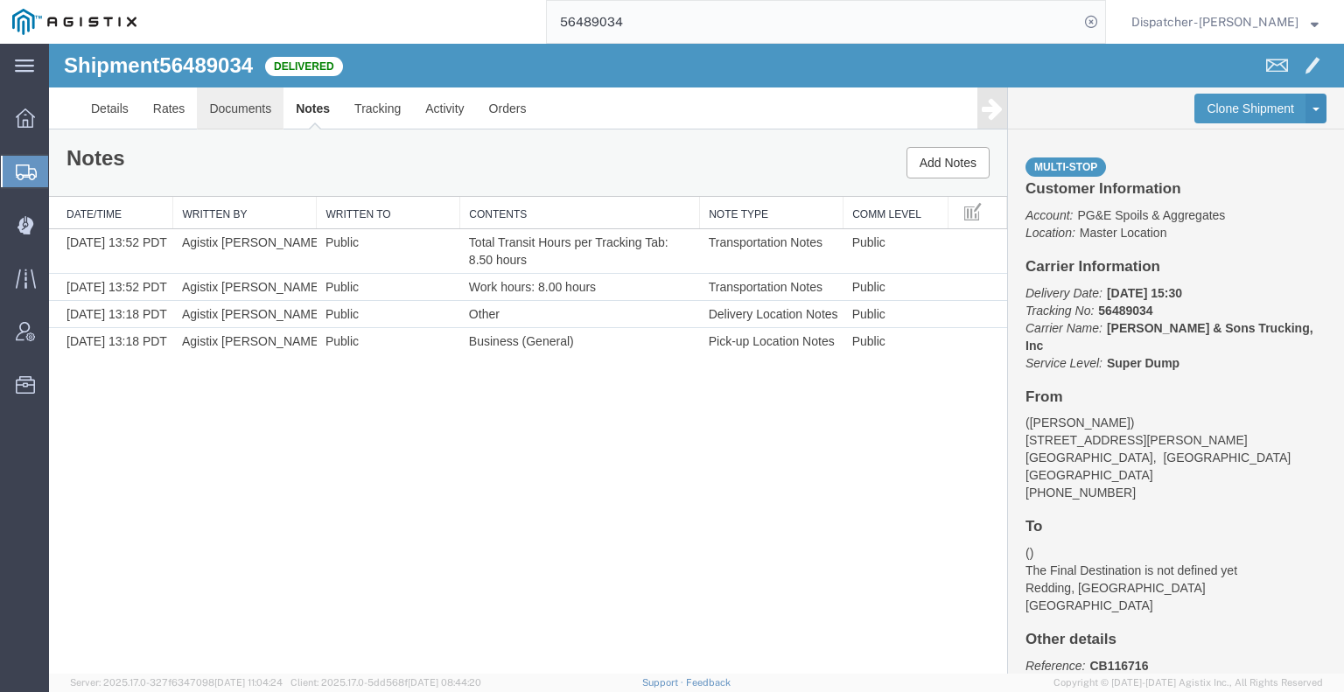
click at [261, 108] on link "Documents" at bounding box center [240, 108] width 87 height 42
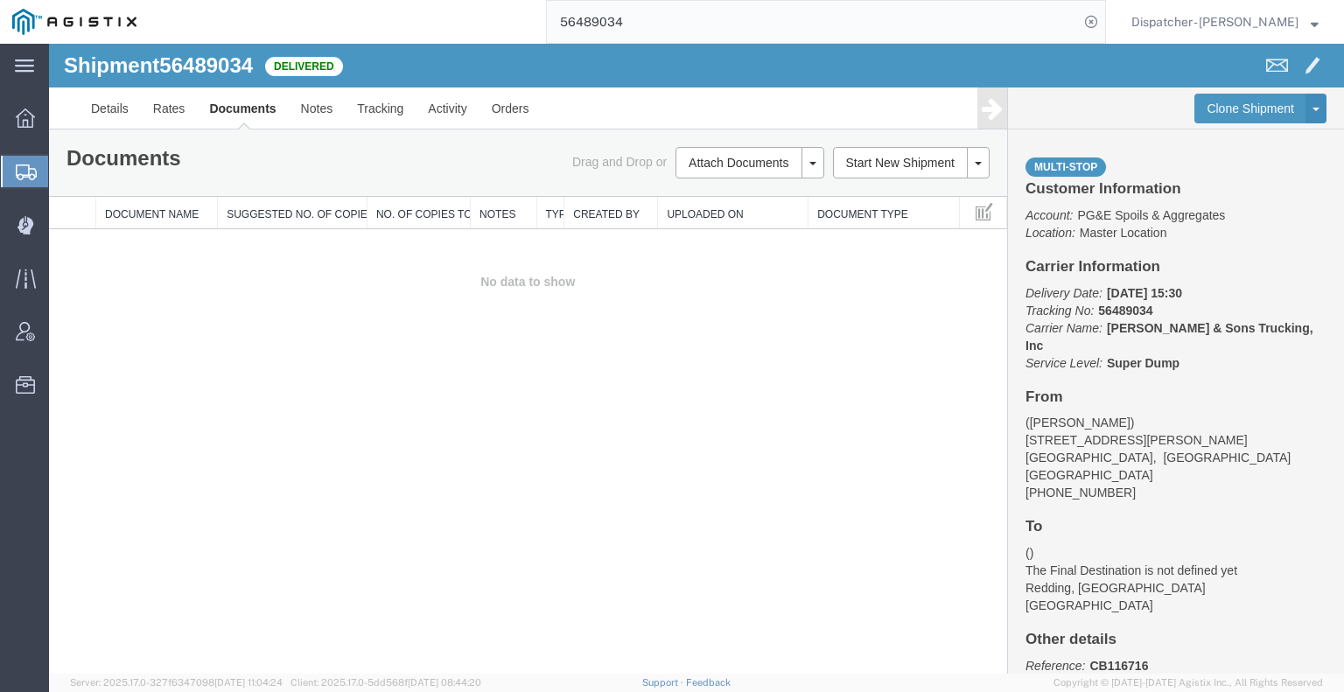
click at [114, 418] on div "Shipment 56489034 0 of 0 Delivered Details Rates Documents Notes Tracking Activ…" at bounding box center [696, 359] width 1295 height 630
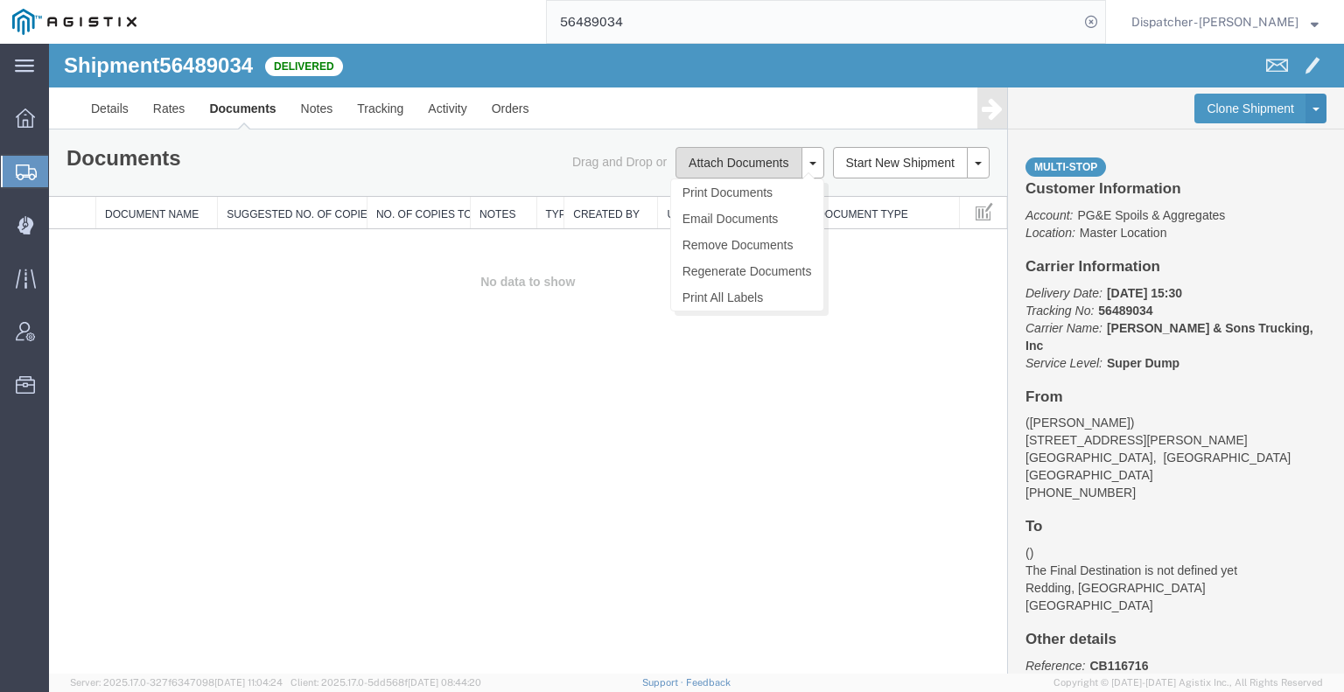
click at [707, 167] on button "Attach Documents" at bounding box center [738, 162] width 126 height 31
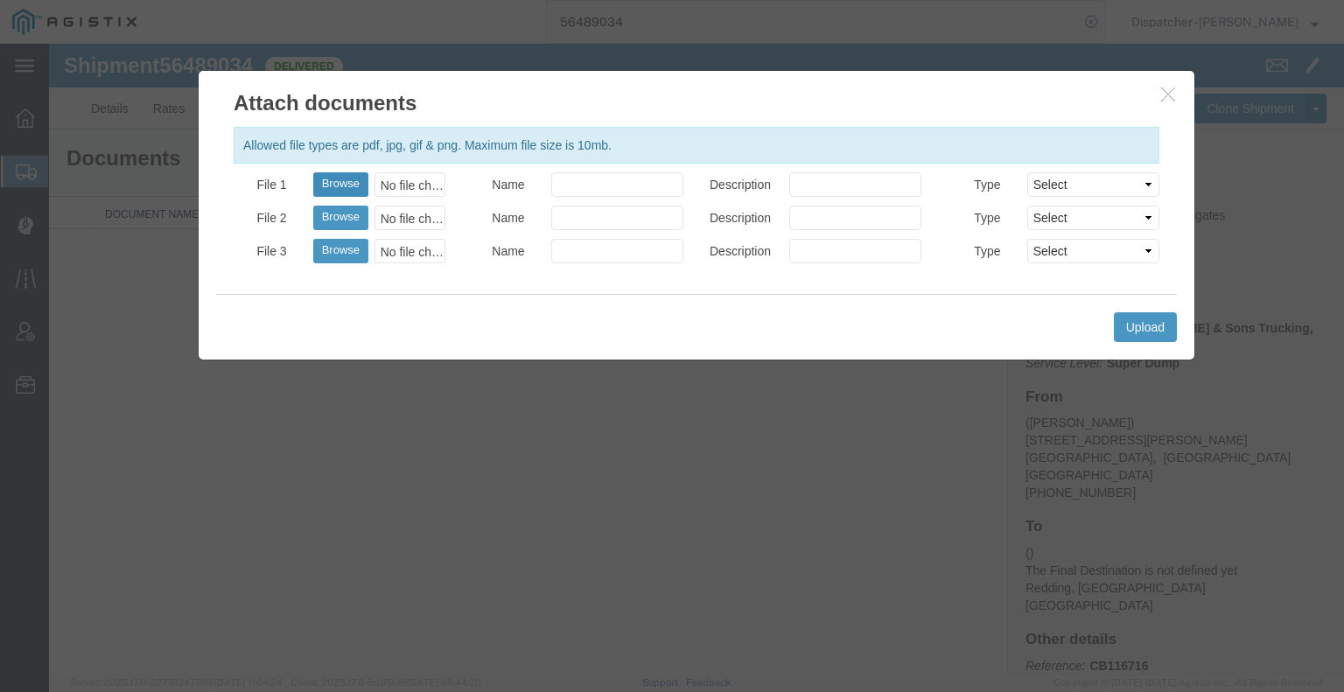
click at [346, 189] on button "Browse" at bounding box center [340, 184] width 55 height 24
click at [1150, 334] on button "Upload" at bounding box center [1145, 327] width 63 height 30
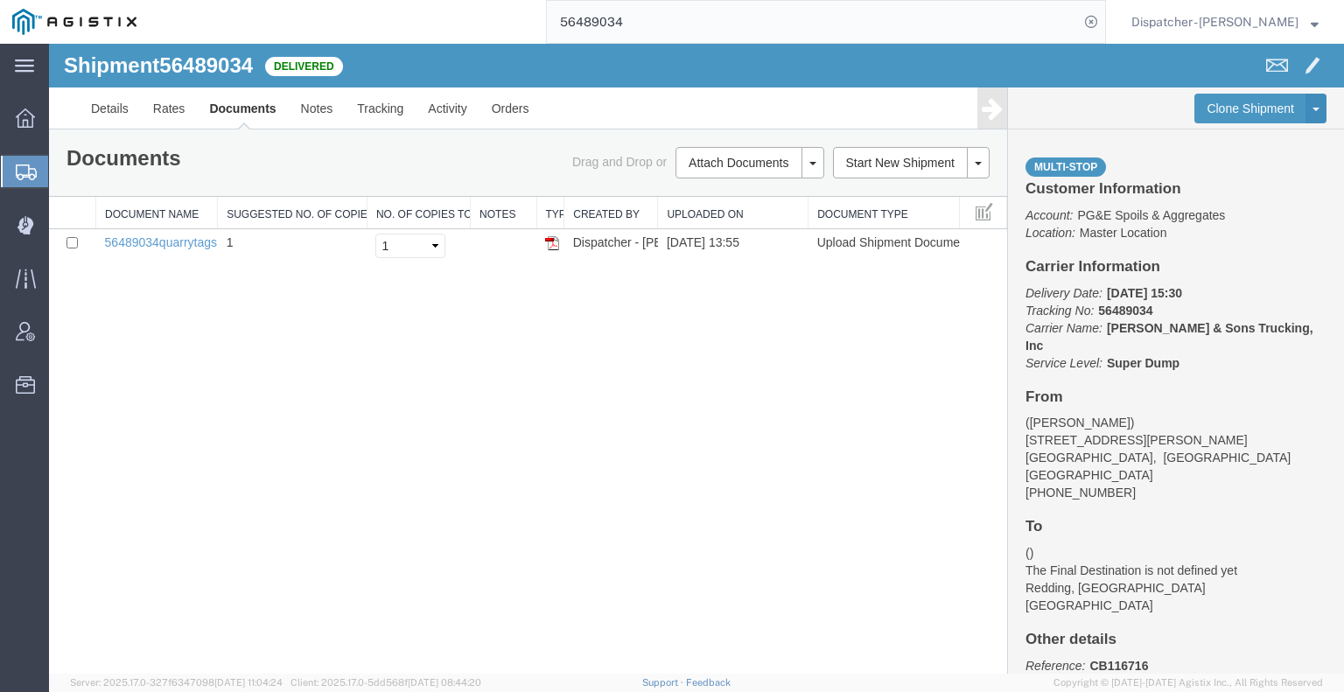
drag, startPoint x: 121, startPoint y: 377, endPoint x: 139, endPoint y: 360, distance: 25.4
click at [121, 377] on div "Shipment 56489034 1 of 1 Delivered Details Rates Documents Notes Tracking Activ…" at bounding box center [696, 359] width 1295 height 630
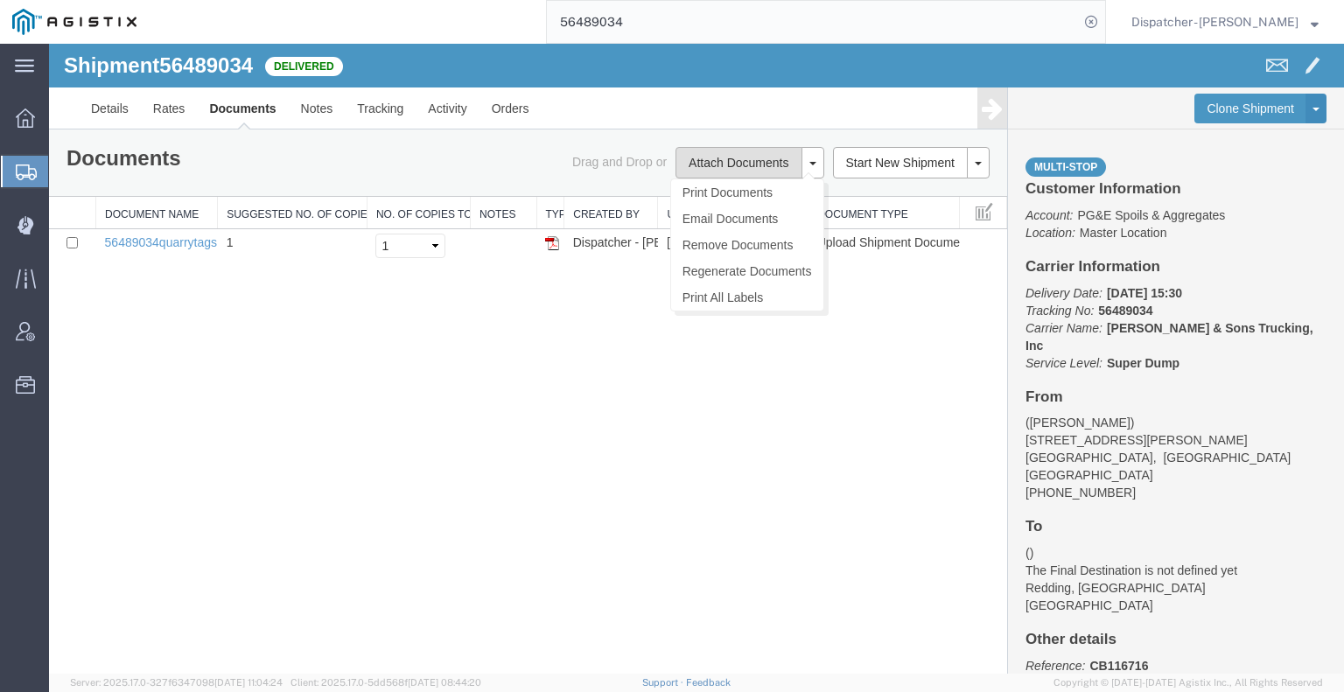
click at [703, 165] on button "Attach Documents" at bounding box center [738, 162] width 126 height 31
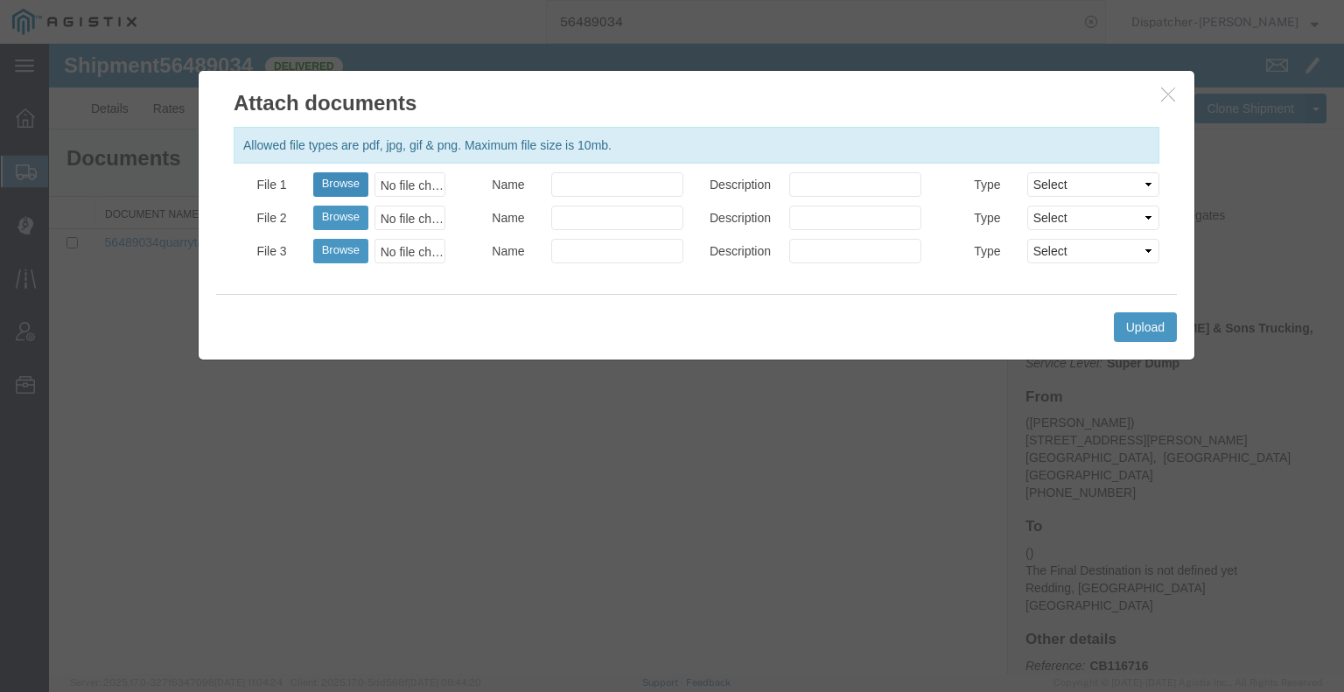
click at [337, 183] on button "Browse" at bounding box center [340, 184] width 55 height 24
click at [1131, 325] on button "Upload" at bounding box center [1145, 327] width 63 height 30
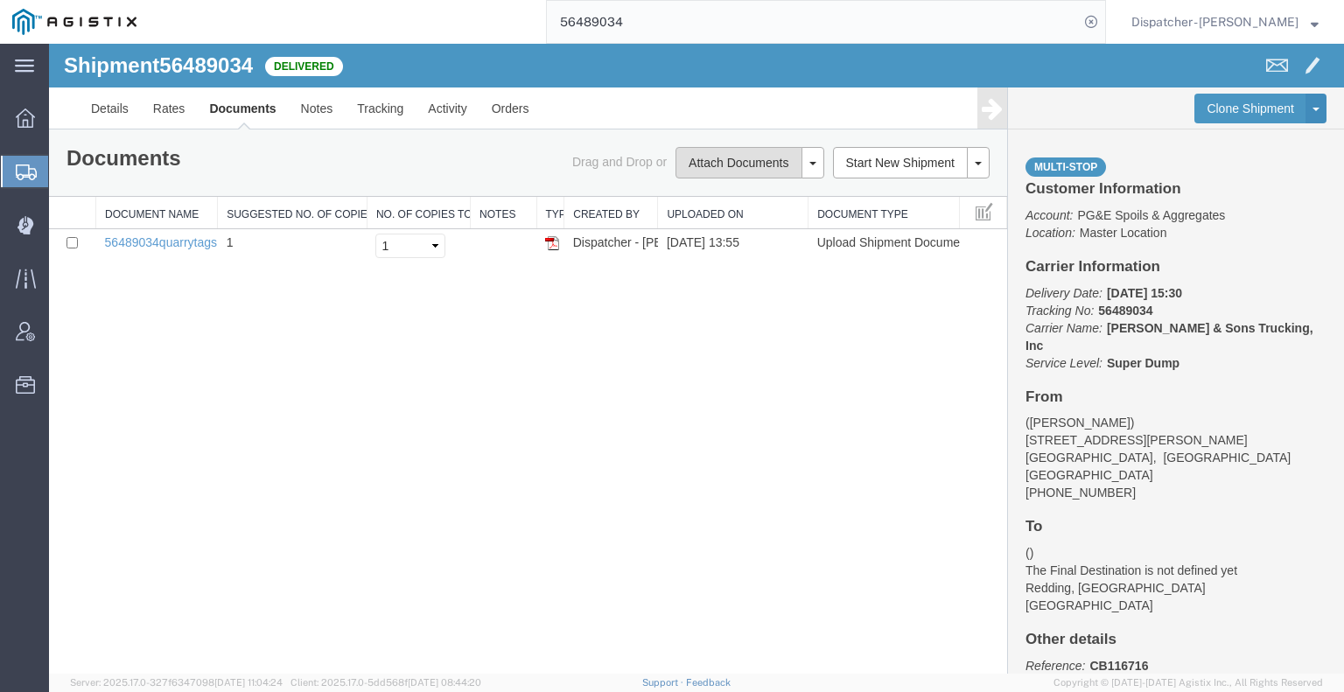
drag, startPoint x: 696, startPoint y: 160, endPoint x: 514, endPoint y: 178, distance: 182.8
click at [697, 160] on button "Attach Documents" at bounding box center [738, 162] width 126 height 31
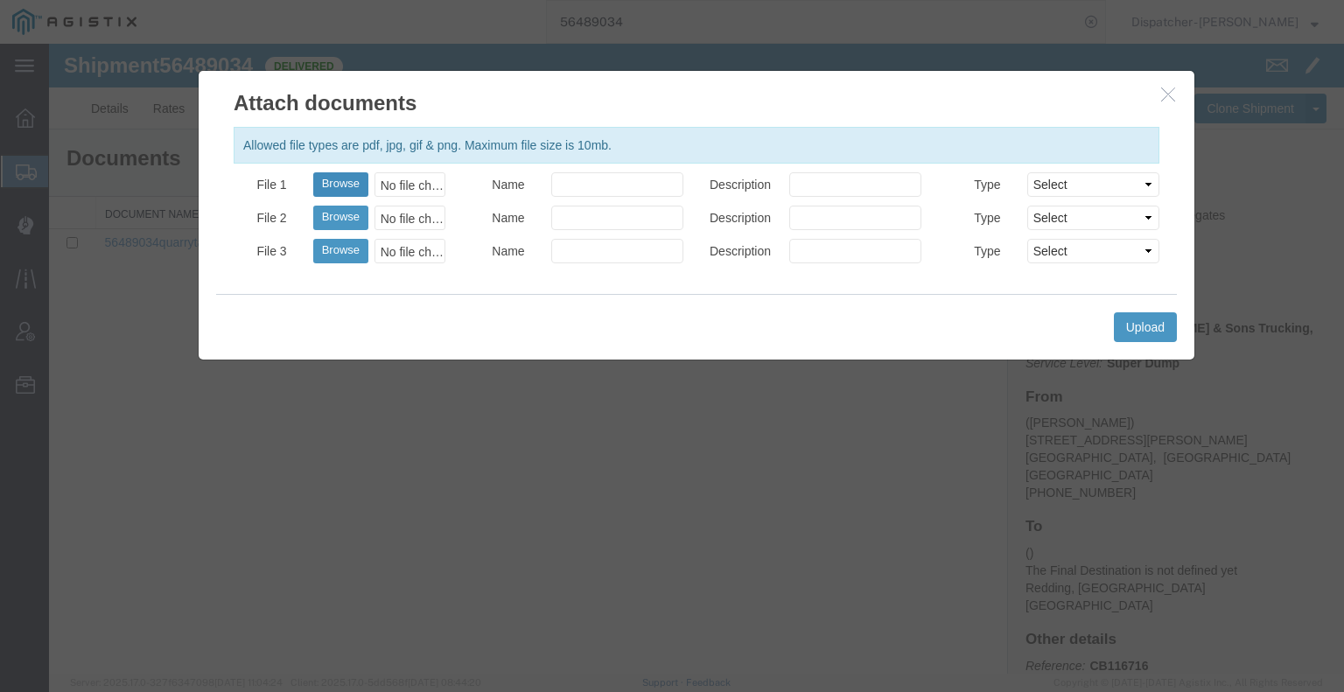
click at [319, 185] on button "Browse" at bounding box center [340, 184] width 55 height 24
click at [1158, 320] on button "Upload" at bounding box center [1145, 327] width 63 height 30
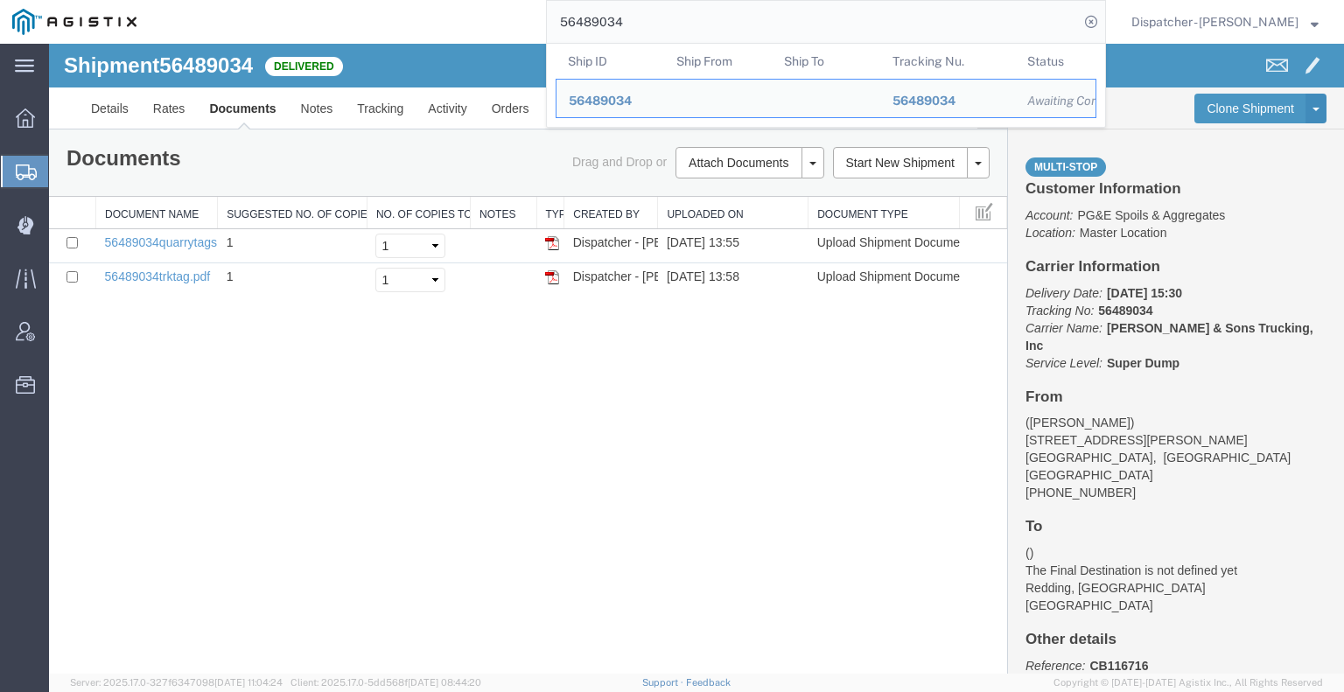
drag, startPoint x: 615, startPoint y: 24, endPoint x: 507, endPoint y: 15, distance: 108.9
click at [513, 18] on div "56489034 Ship ID Ship From Ship To Tracking Nu. Status Ship ID 56489034 Ship Fr…" at bounding box center [627, 22] width 957 height 44
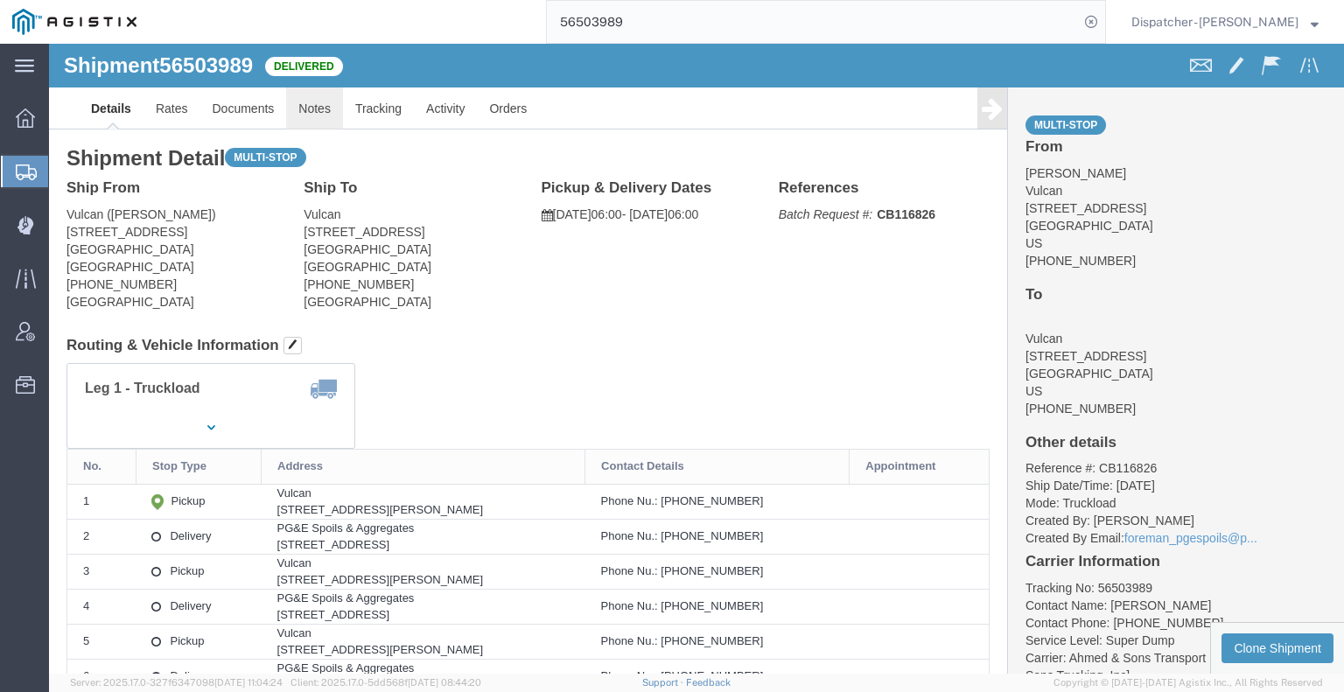
click link "Notes"
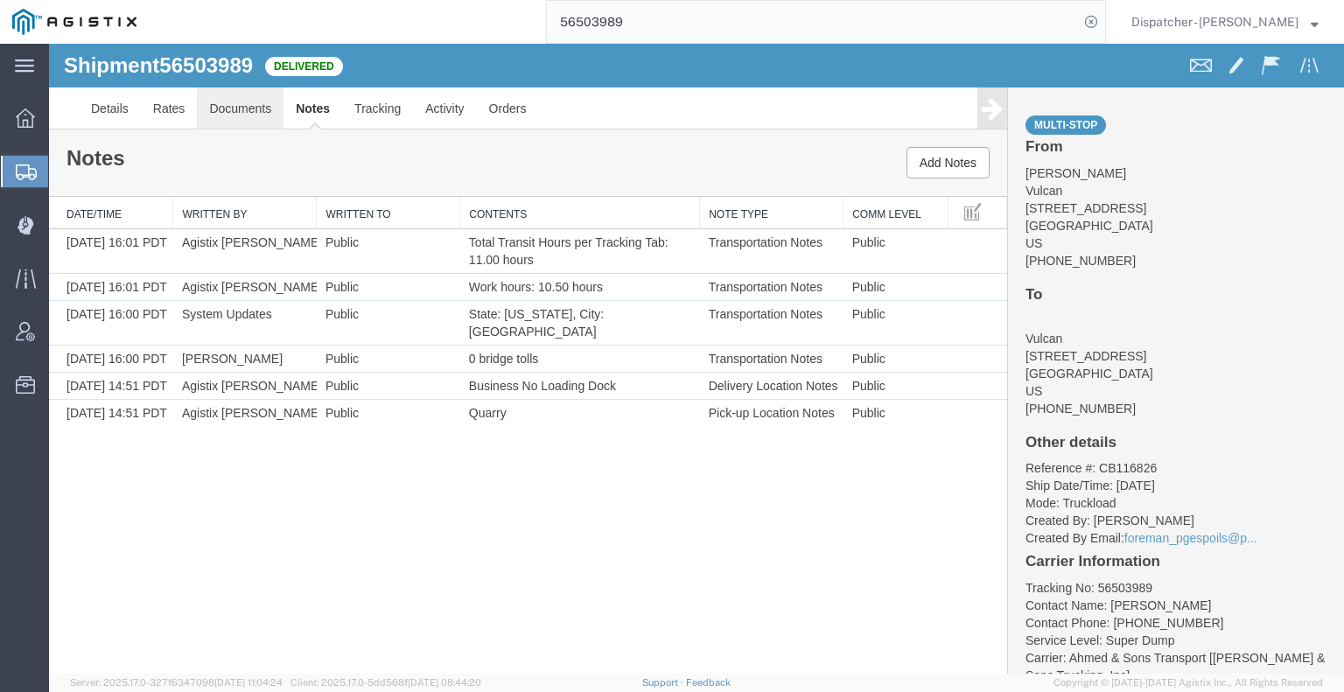
click at [241, 101] on link "Documents" at bounding box center [240, 108] width 87 height 42
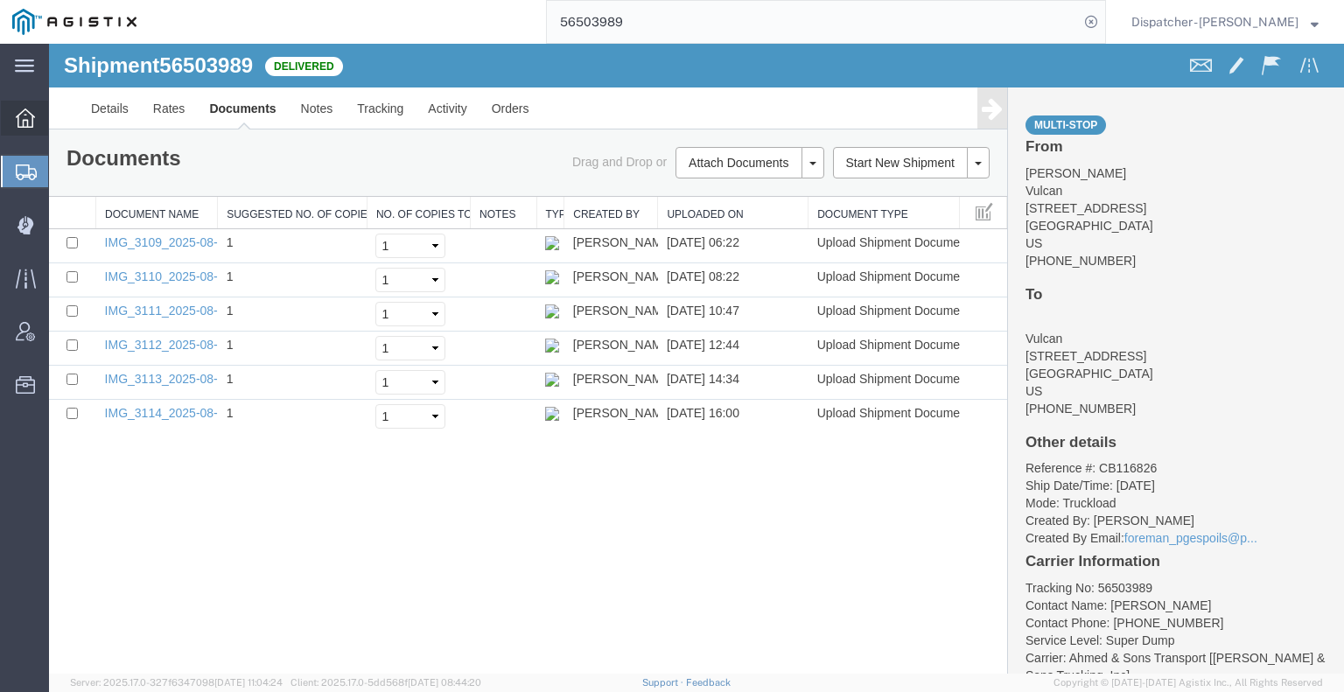
click at [31, 129] on div at bounding box center [25, 118] width 49 height 35
